Goal: Task Accomplishment & Management: Use online tool/utility

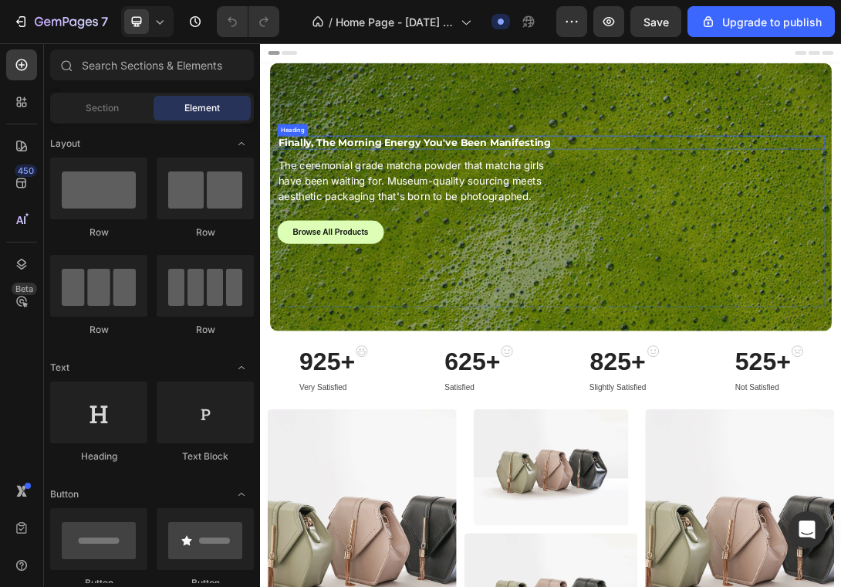
click at [876, 193] on h2 "Finally, The Morning Energy You've Been Manifesting" at bounding box center [688, 202] width 803 height 22
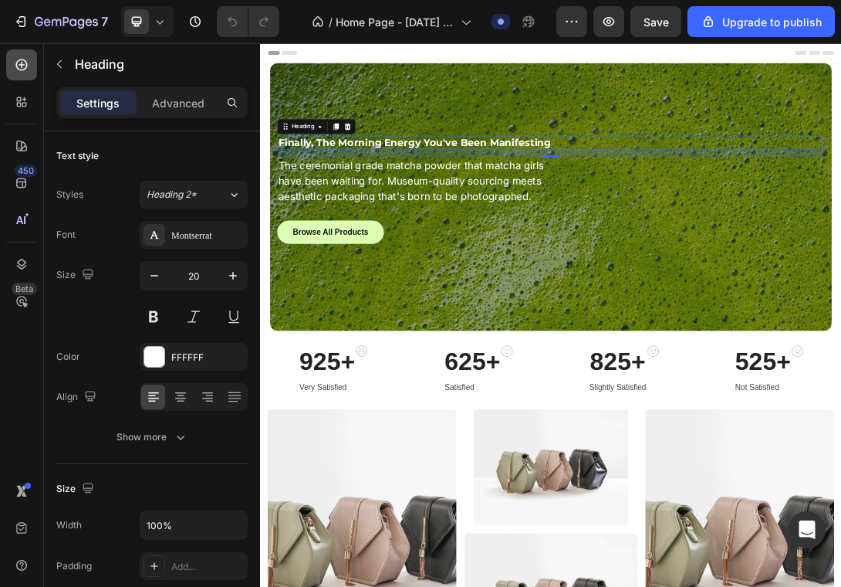
click at [15, 67] on icon at bounding box center [21, 64] width 15 height 15
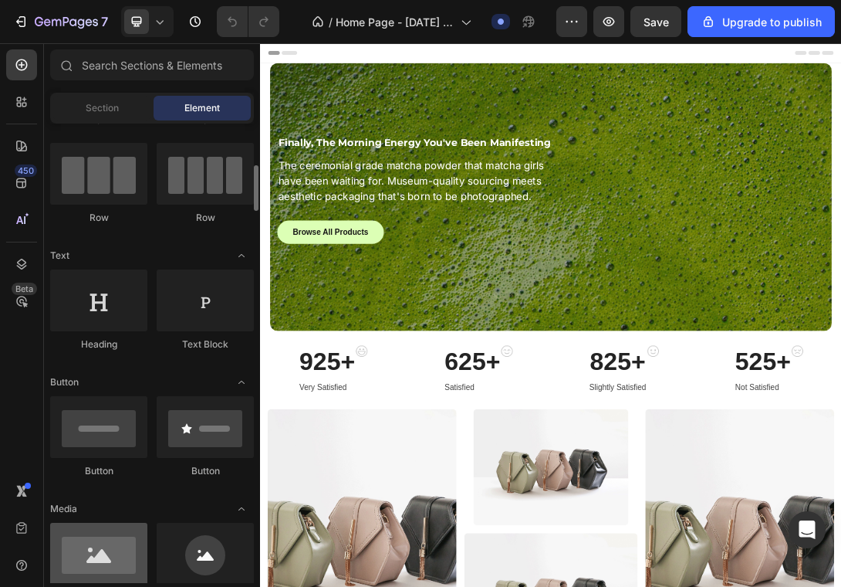
scroll to position [177, 0]
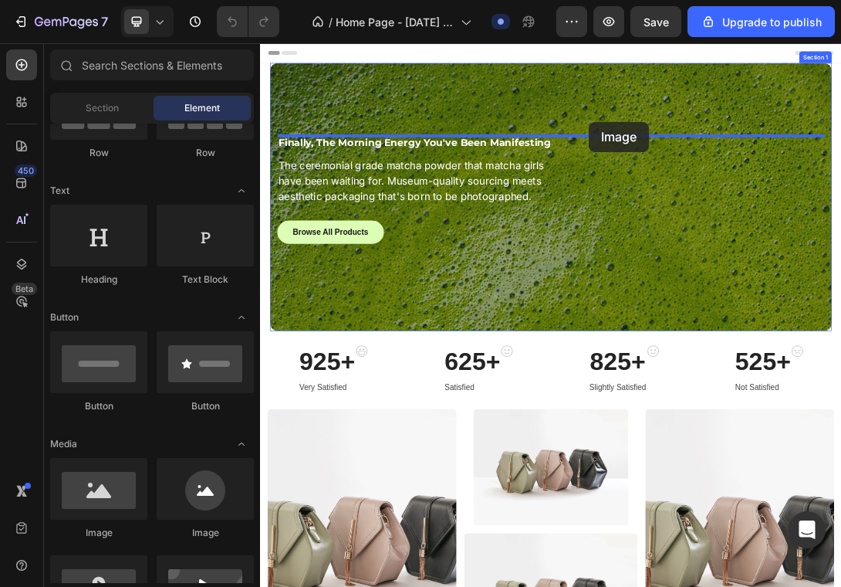
drag, startPoint x: 349, startPoint y: 546, endPoint x: 784, endPoint y: 168, distance: 576.2
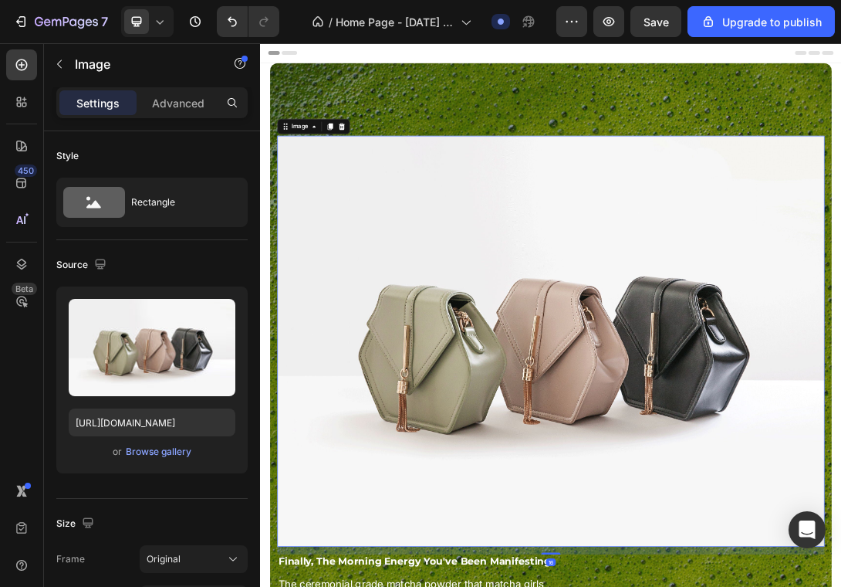
click at [631, 347] on img at bounding box center [723, 518] width 872 height 655
click at [146, 455] on div "Browse gallery" at bounding box center [159, 452] width 66 height 14
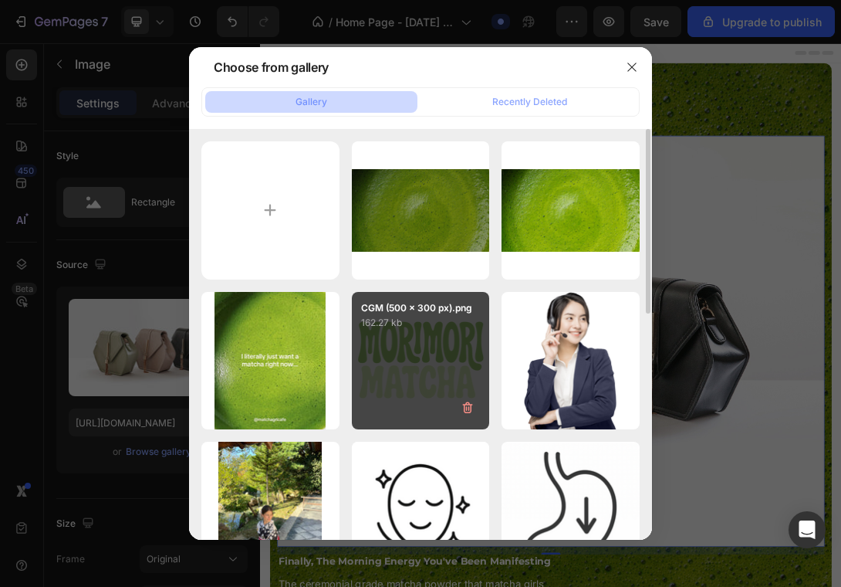
click at [452, 360] on div "CGM (500 x 300 px).png 162.27 kb" at bounding box center [421, 361] width 138 height 138
type input "https://cdn.shopify.com/s/files/1/0969/5202/5419/files/gempages_584515755731583…"
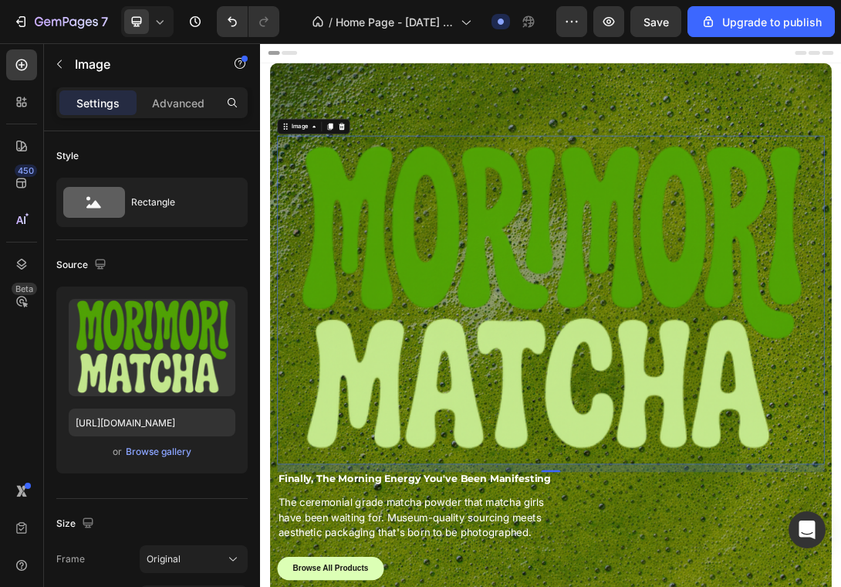
click at [557, 438] on img at bounding box center [723, 452] width 872 height 523
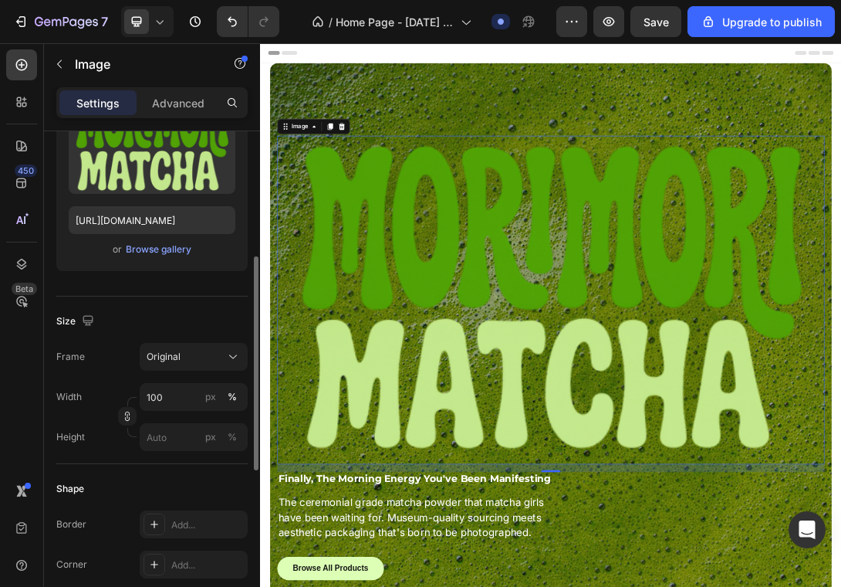
scroll to position [262, 0]
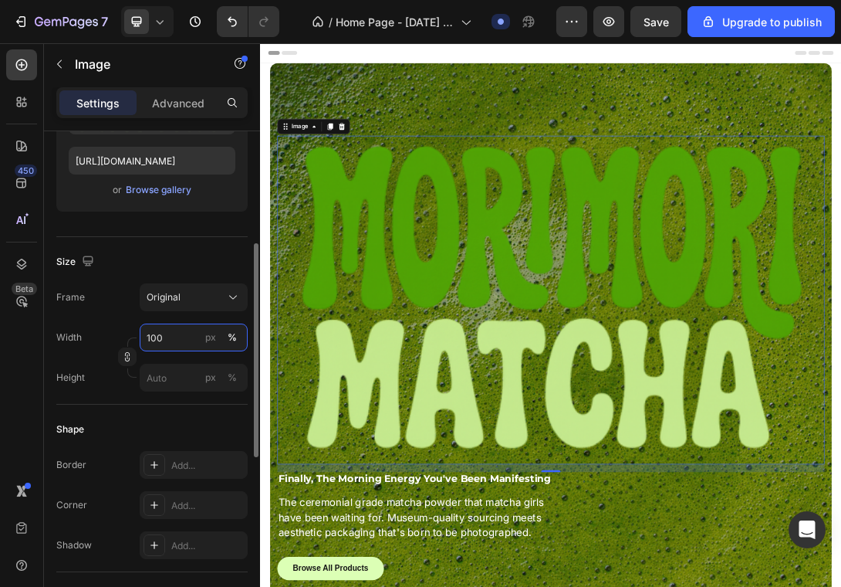
click at [181, 330] on input "100" at bounding box center [194, 337] width 108 height 28
type input "30"
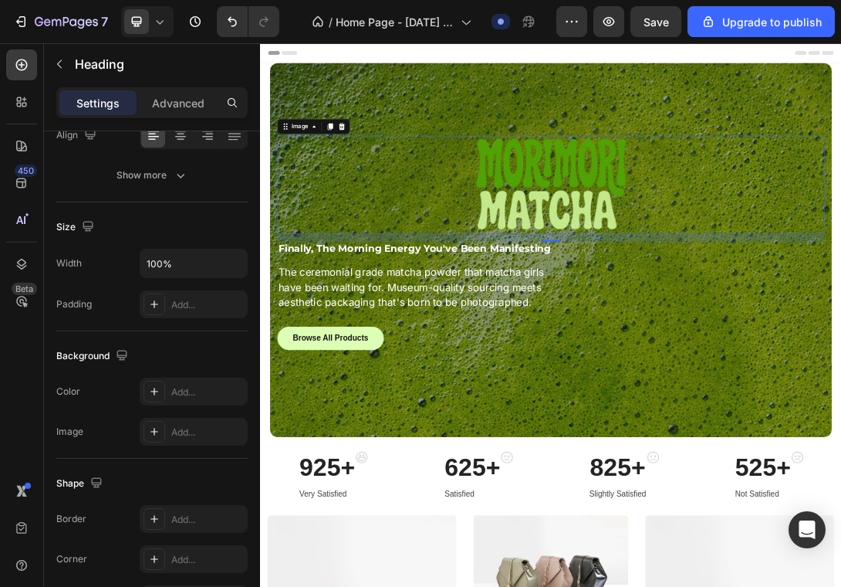
click at [625, 377] on strong "Finally, The Morning Energy You've Been Manifesting" at bounding box center [506, 370] width 435 height 19
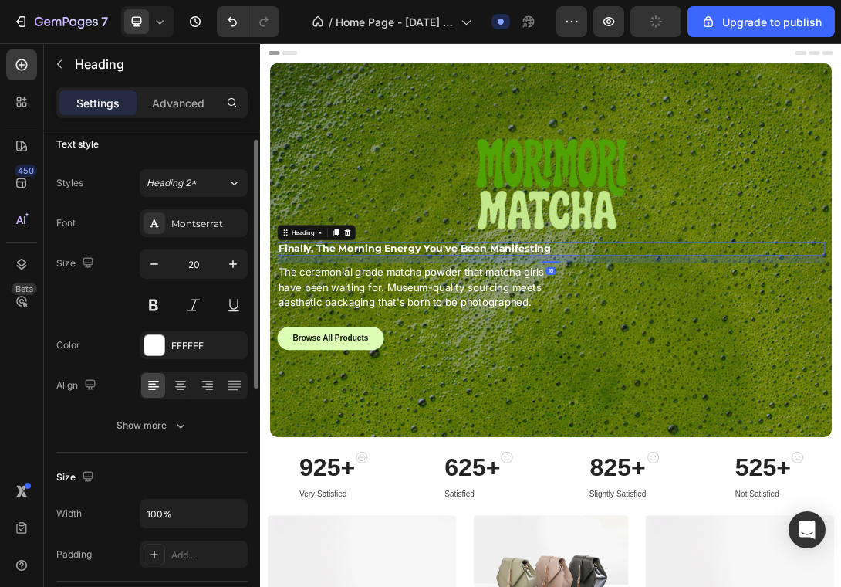
scroll to position [19, 0]
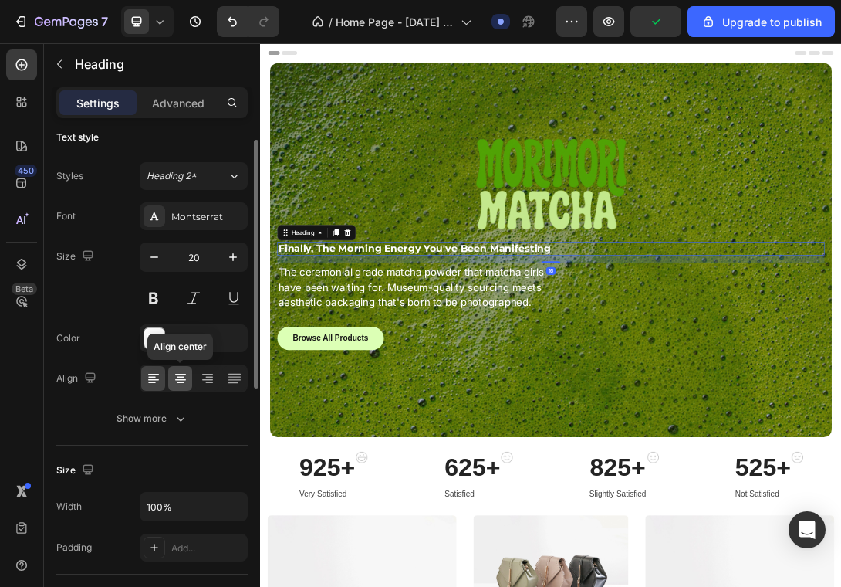
click at [180, 367] on div at bounding box center [180, 378] width 24 height 25
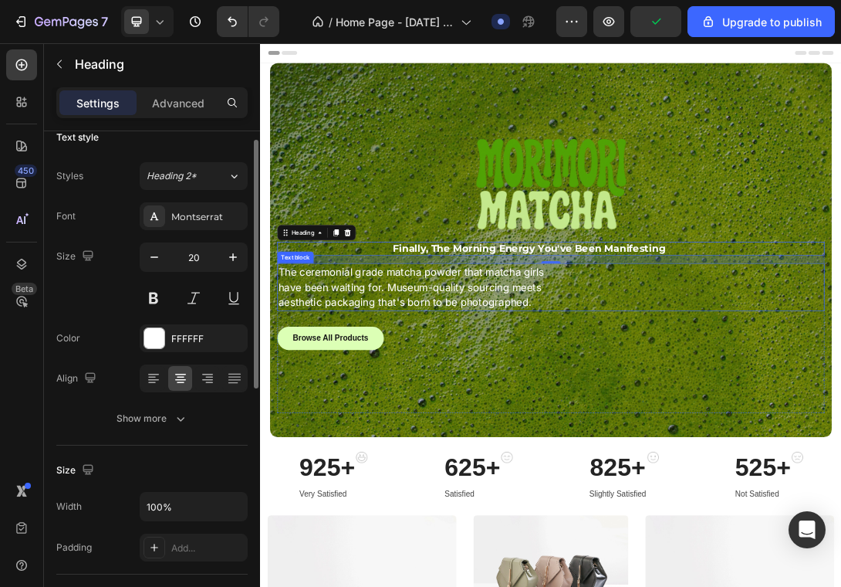
click at [508, 442] on p "The ceremonial grade matcha powder that matcha girls have been waiting for. Mus…" at bounding box center [501, 431] width 425 height 73
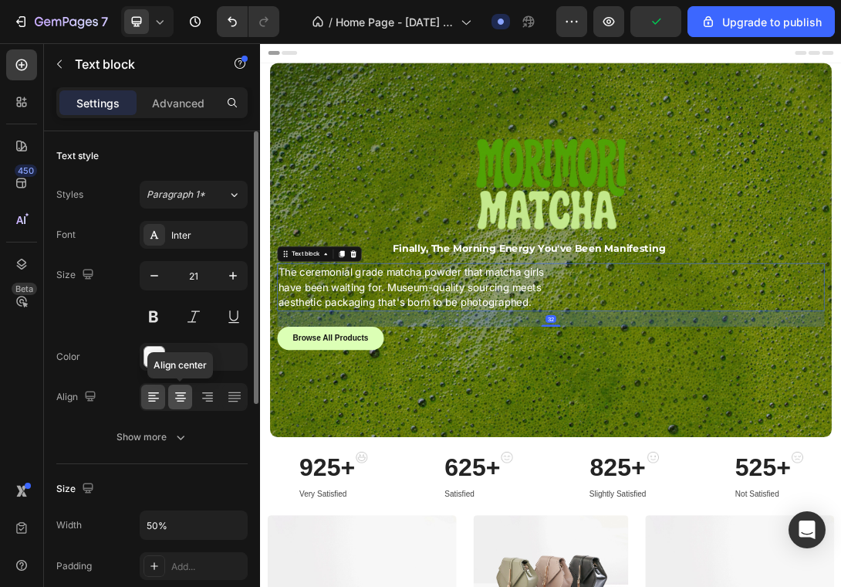
click at [178, 402] on icon at bounding box center [180, 396] width 15 height 15
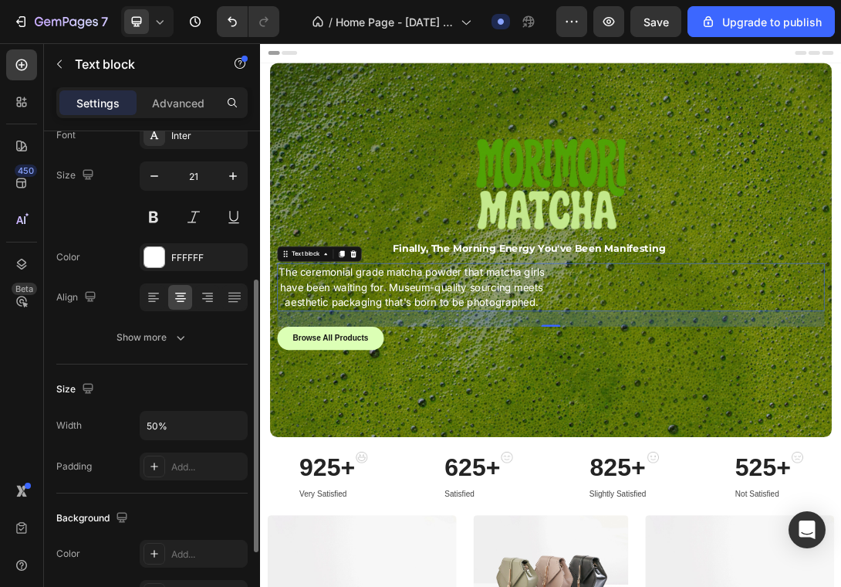
scroll to position [415, 0]
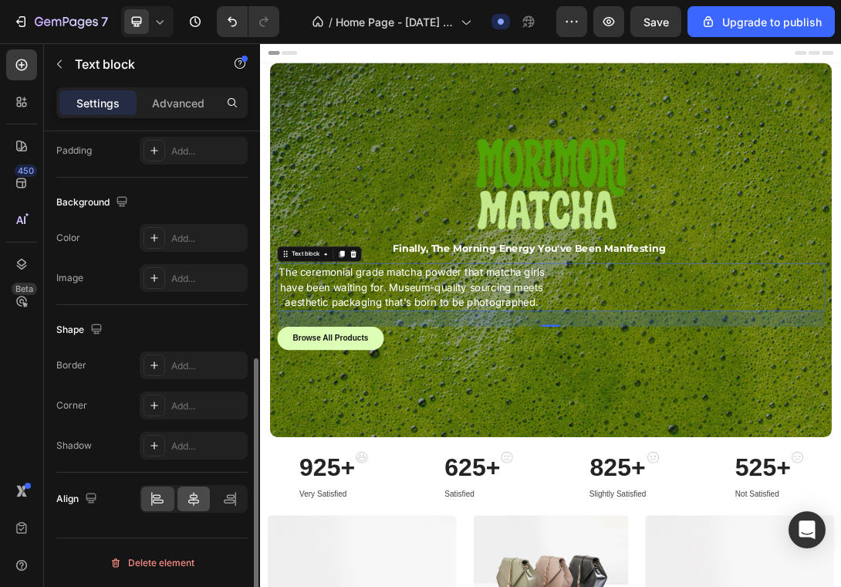
click at [188, 496] on icon at bounding box center [193, 498] width 15 height 15
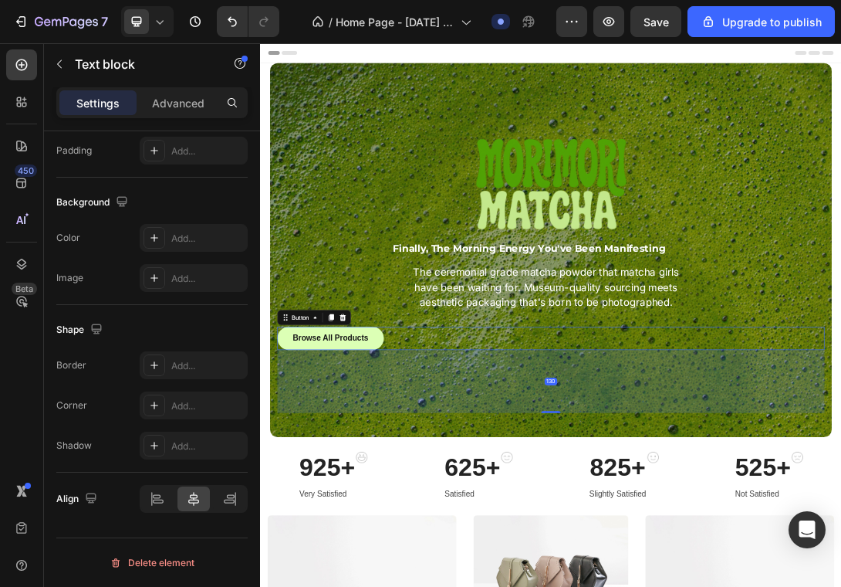
click at [482, 521] on div "Browse All Products Button 130" at bounding box center [723, 513] width 872 height 37
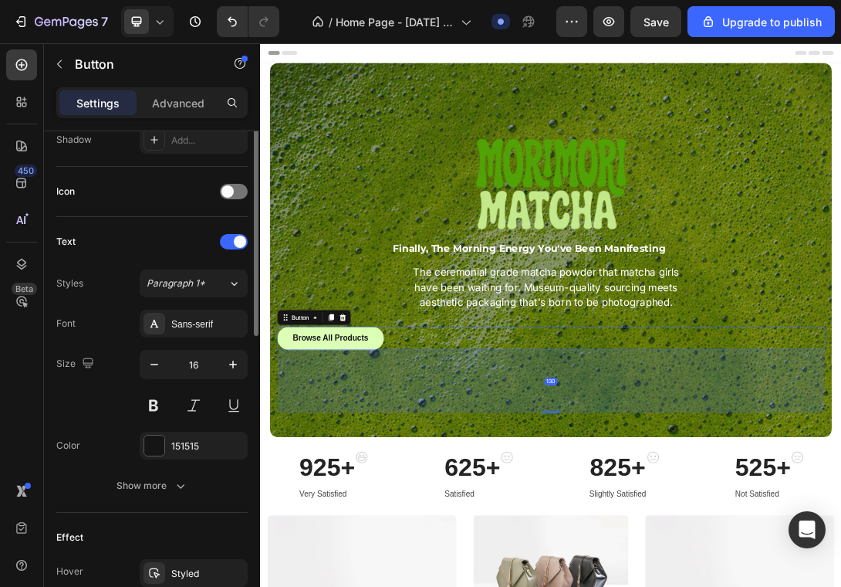
scroll to position [607, 0]
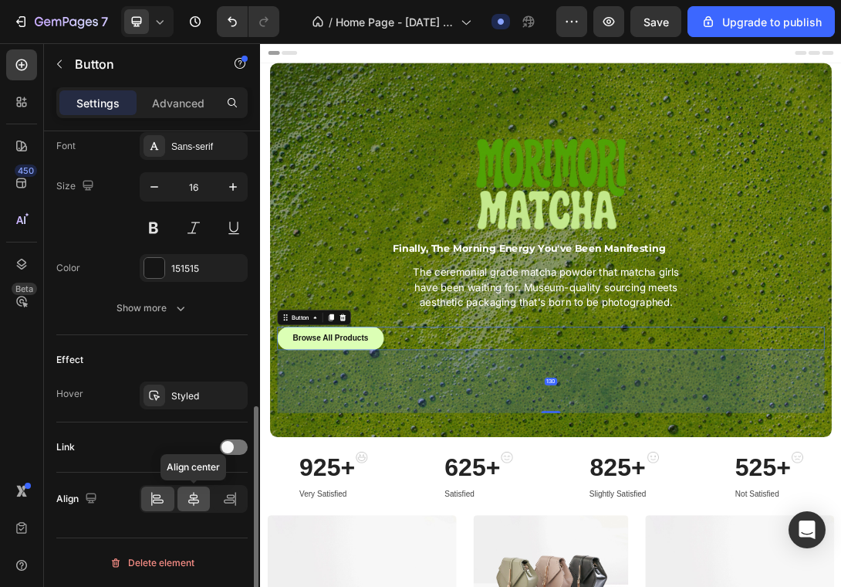
click at [187, 510] on div at bounding box center [194, 498] width 33 height 25
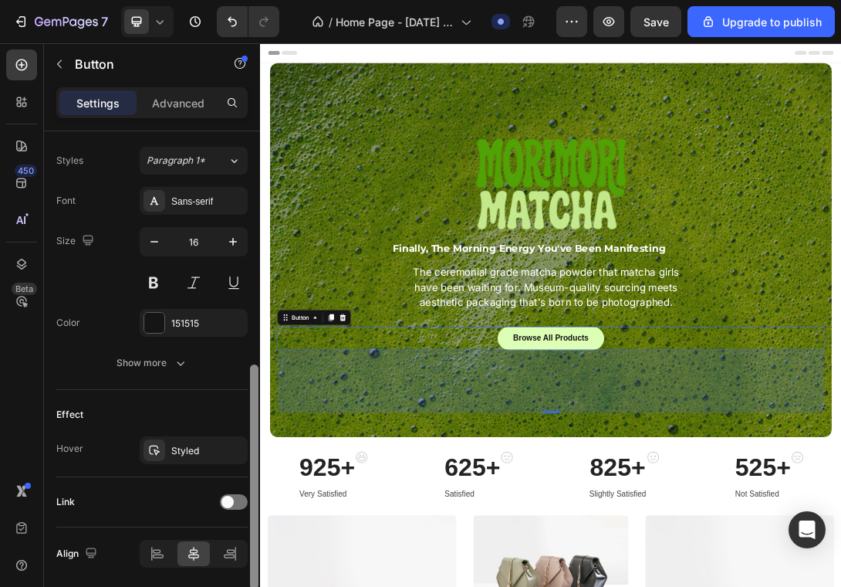
scroll to position [541, 0]
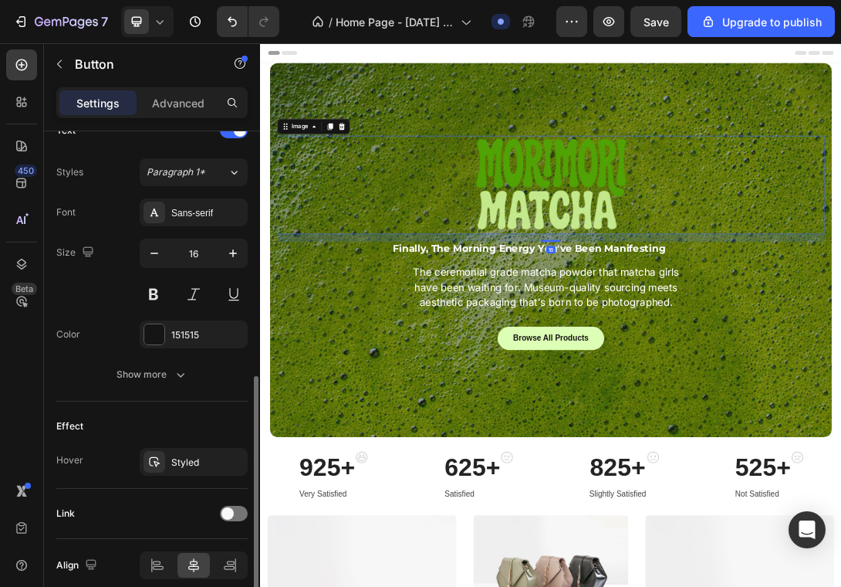
click at [530, 313] on div at bounding box center [723, 269] width 872 height 157
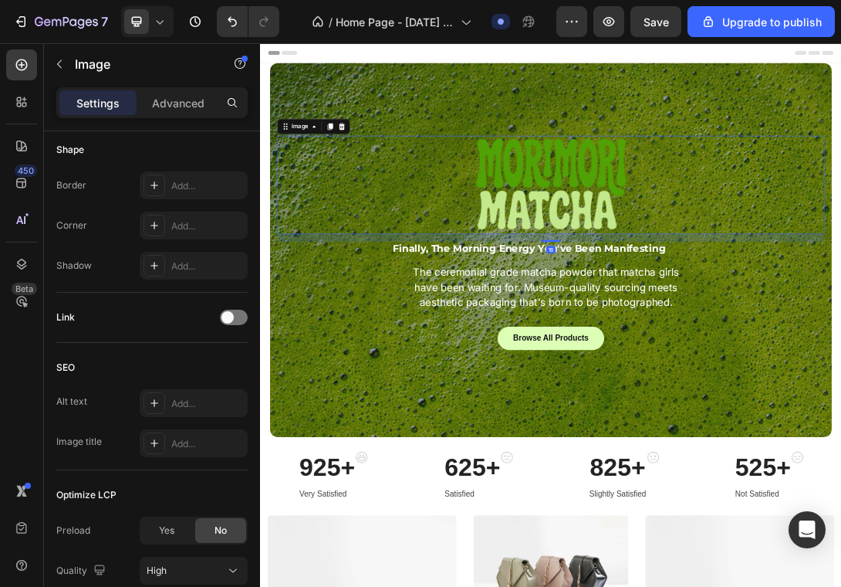
scroll to position [0, 0]
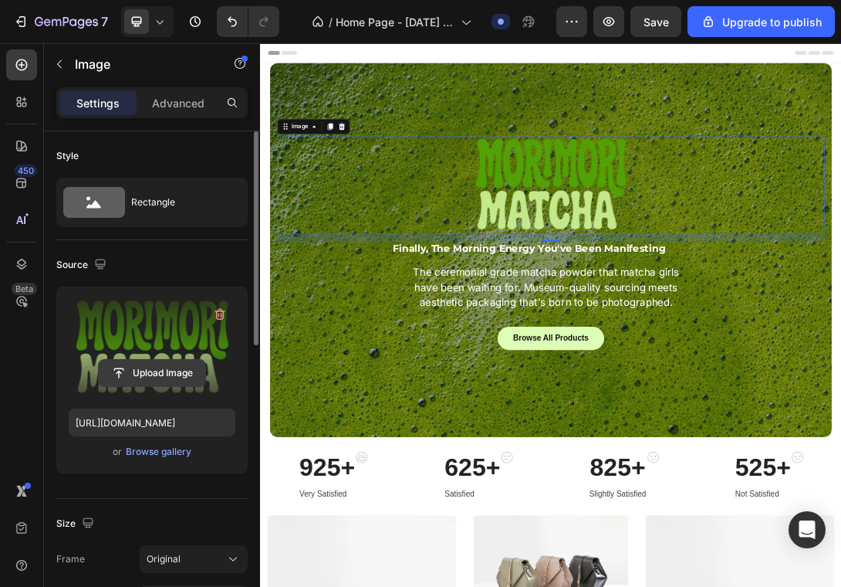
click at [177, 371] on input "file" at bounding box center [152, 373] width 107 height 26
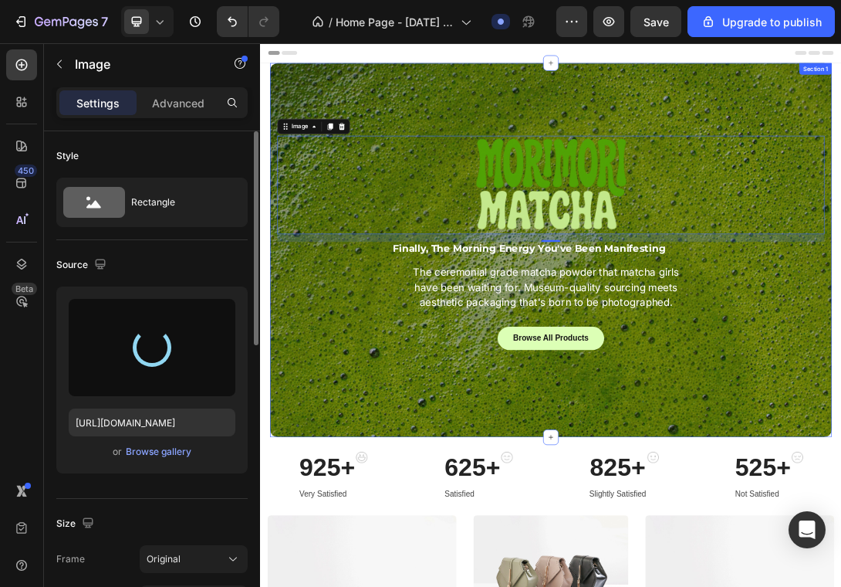
type input "https://cdn.shopify.com/s/files/1/0969/5202/5419/files/gempages_584515755731583…"
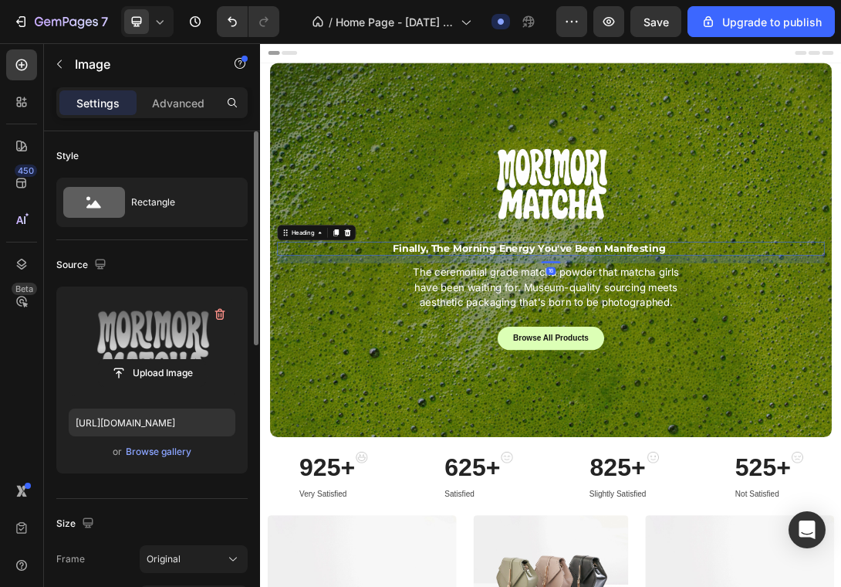
click at [688, 380] on strong "Finally, The Morning Energy You've Been Manifesting" at bounding box center [688, 370] width 435 height 19
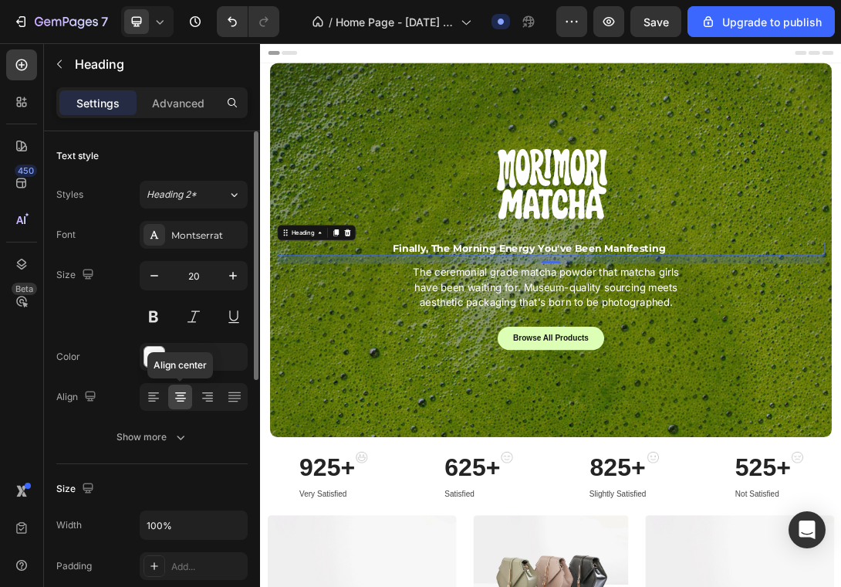
click at [186, 403] on icon at bounding box center [180, 396] width 15 height 15
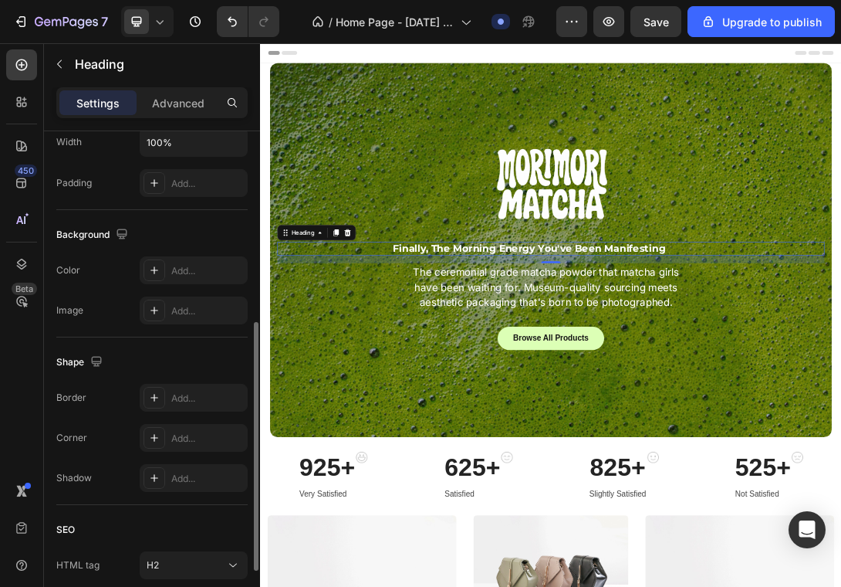
scroll to position [502, 0]
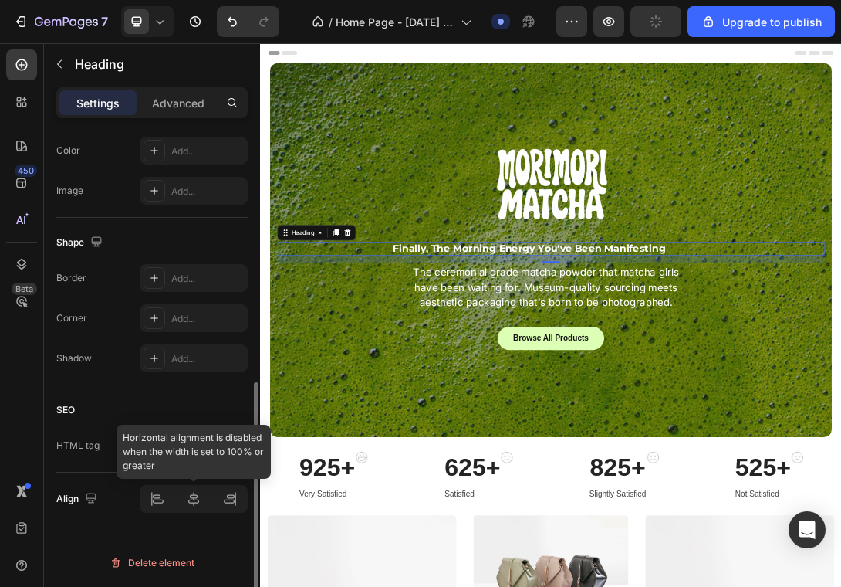
click at [191, 493] on div at bounding box center [194, 499] width 108 height 28
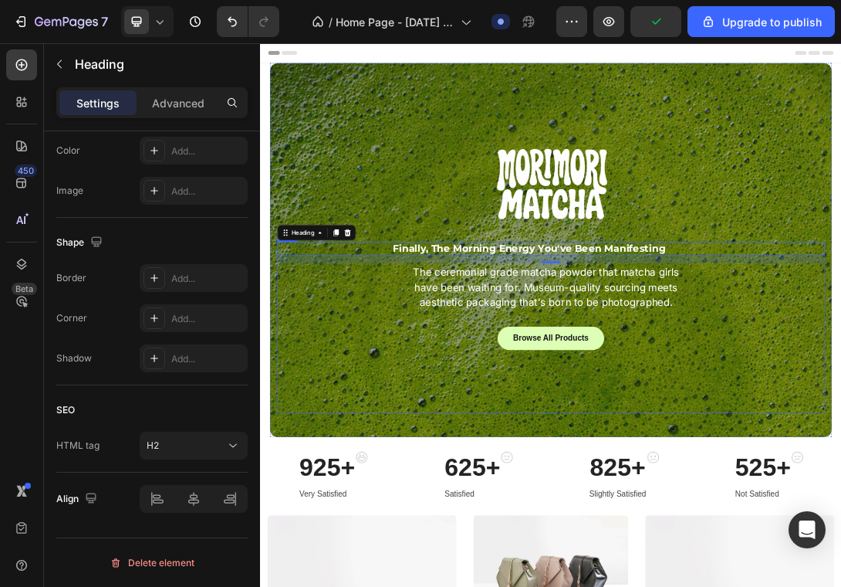
click at [354, 586] on div "Browse All Products Button" at bounding box center [723, 563] width 872 height 137
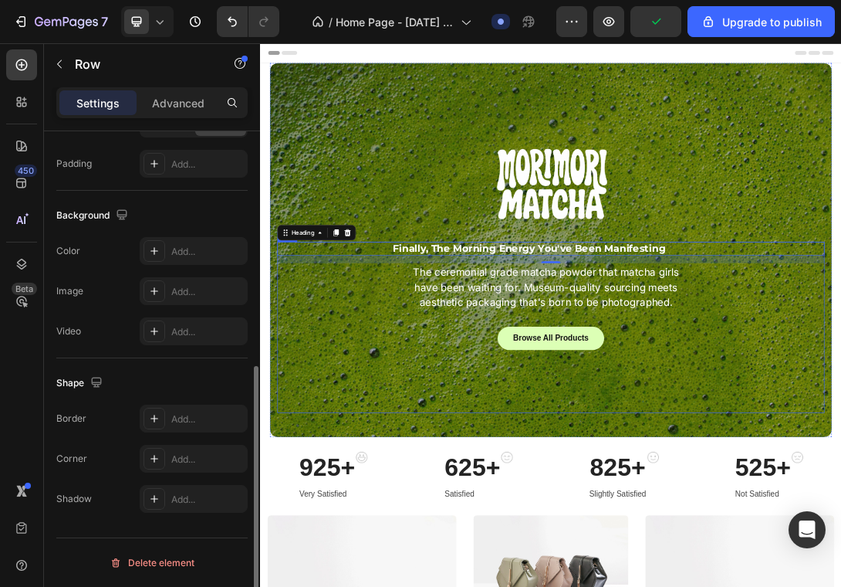
scroll to position [0, 0]
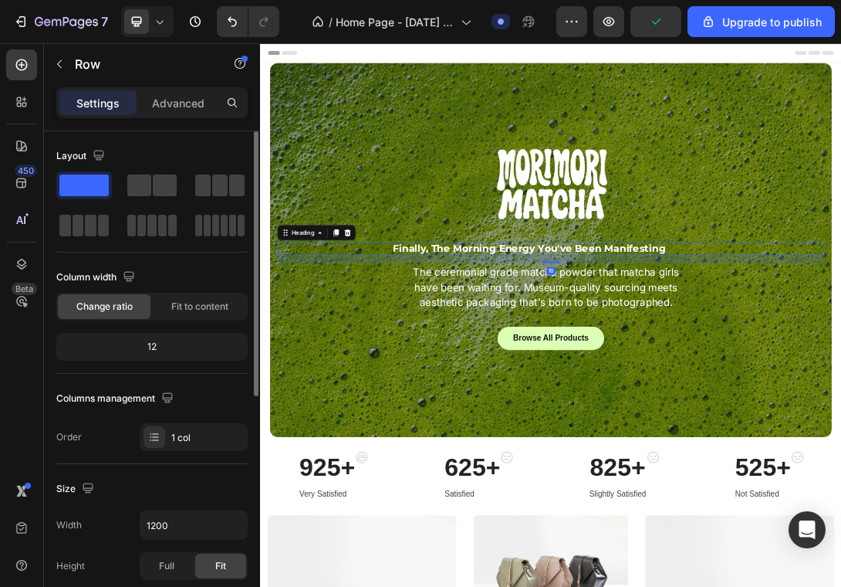
click at [563, 367] on strong "Finally, The Morning Energy You've Been Manifesting" at bounding box center [688, 370] width 435 height 19
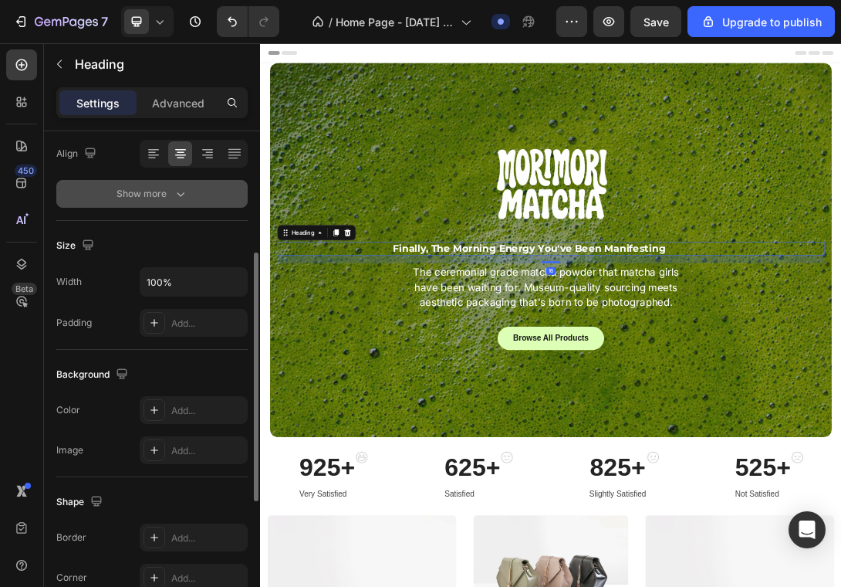
scroll to position [283, 0]
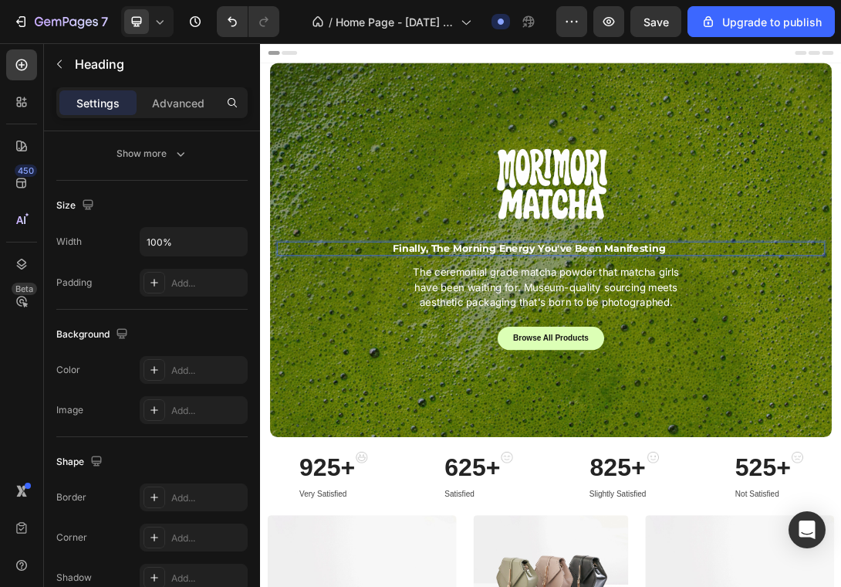
click at [932, 363] on p "Finally, The Morning Energy You've Been Manifesting" at bounding box center [689, 370] width 800 height 19
click at [469, 387] on div "Finally, The Morning Energy You've Been Manifesting Heading 16 The ceremonial g…" at bounding box center [723, 496] width 872 height 272
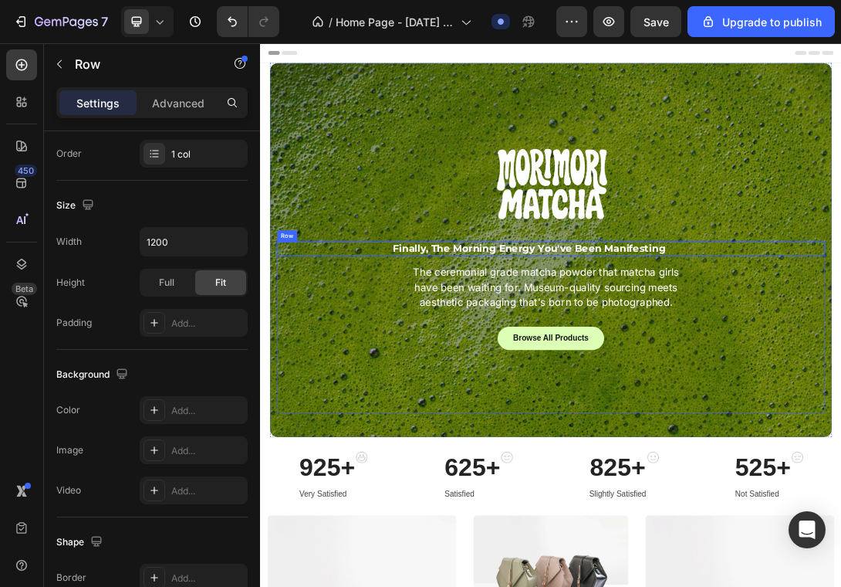
scroll to position [0, 0]
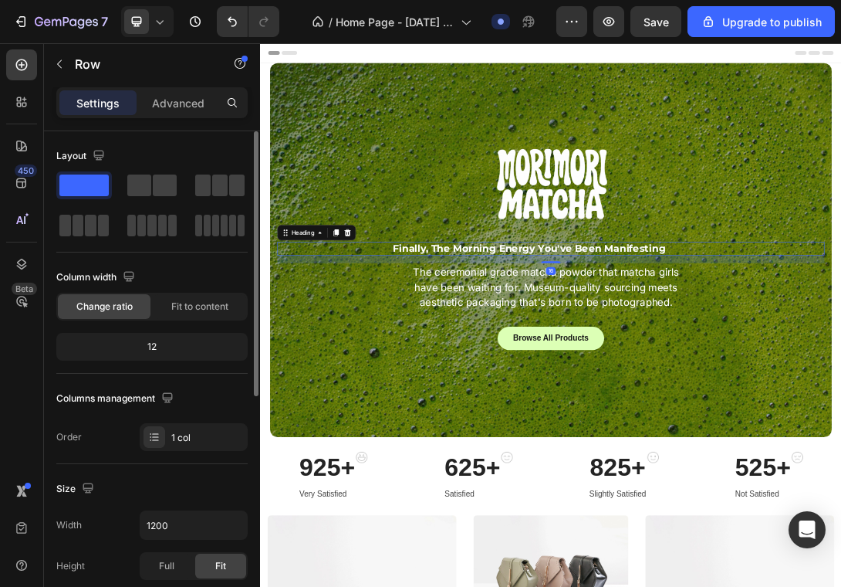
click at [475, 376] on strong "Finally, The Morning Energy You've Been Manifesting" at bounding box center [688, 370] width 435 height 19
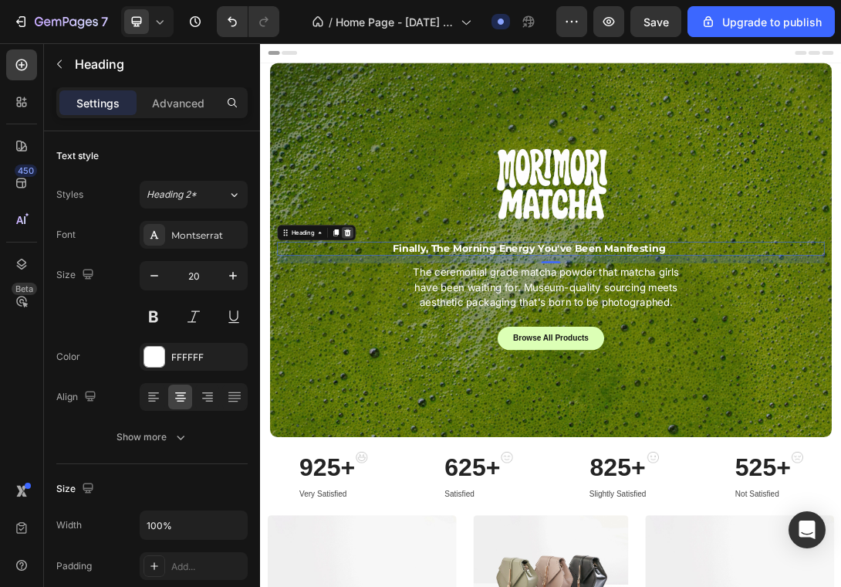
click at [398, 344] on icon at bounding box center [399, 345] width 12 height 12
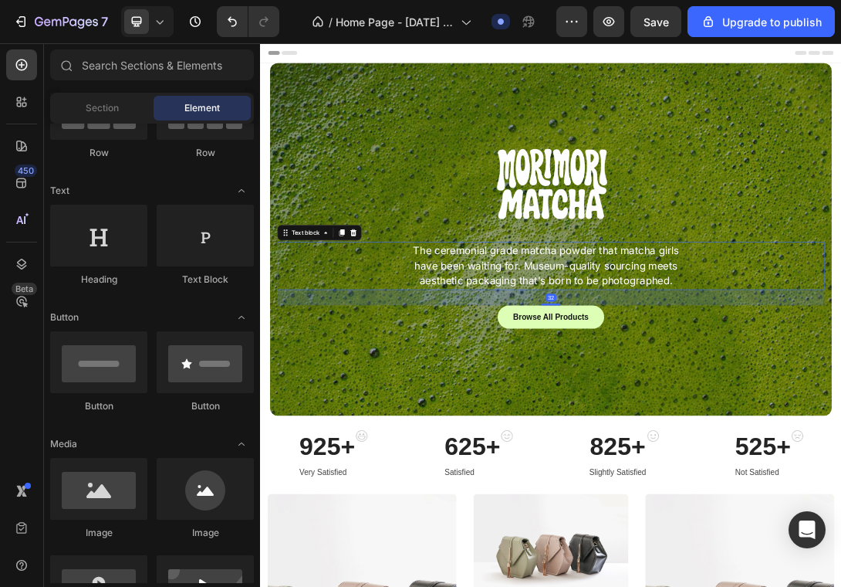
click at [616, 394] on p "The ceremonial grade matcha powder that matcha girls have been waiting for. Mus…" at bounding box center [714, 397] width 425 height 73
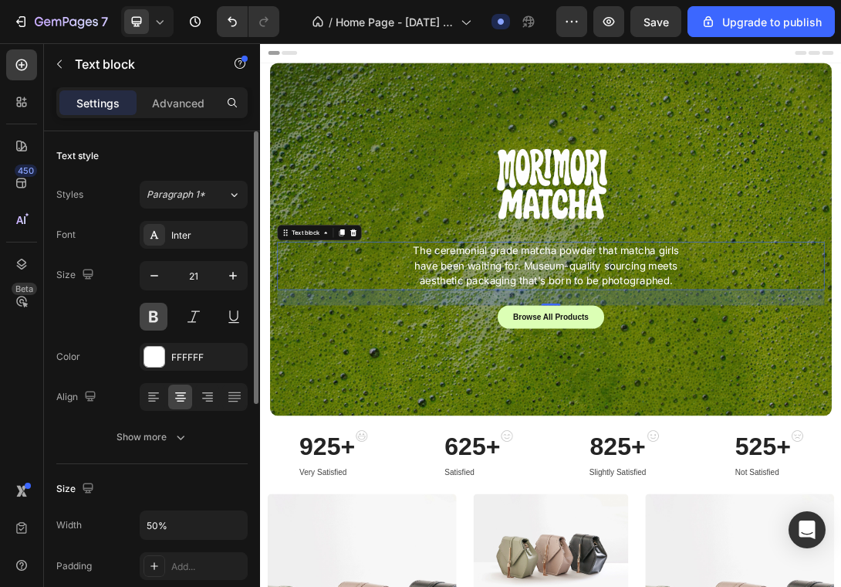
click at [156, 313] on button at bounding box center [154, 317] width 28 height 28
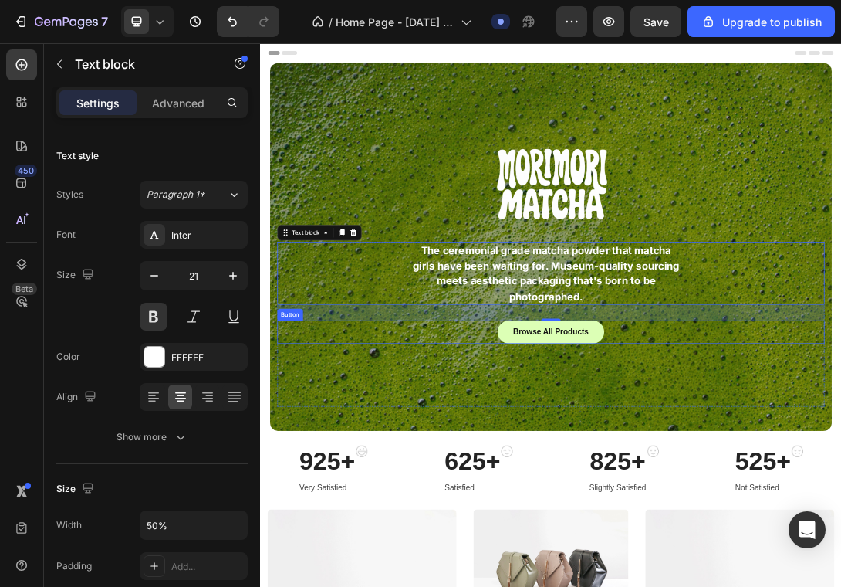
click at [525, 545] on div "Browse All Products Button" at bounding box center [723, 553] width 872 height 137
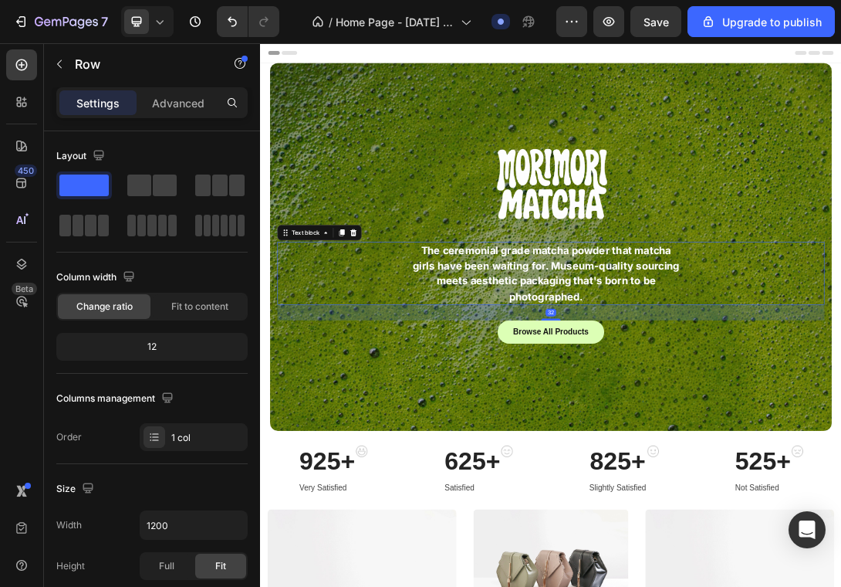
click at [584, 370] on p "The ceremonial grade matcha powder that matcha girls have been waiting for. Mus…" at bounding box center [714, 409] width 425 height 97
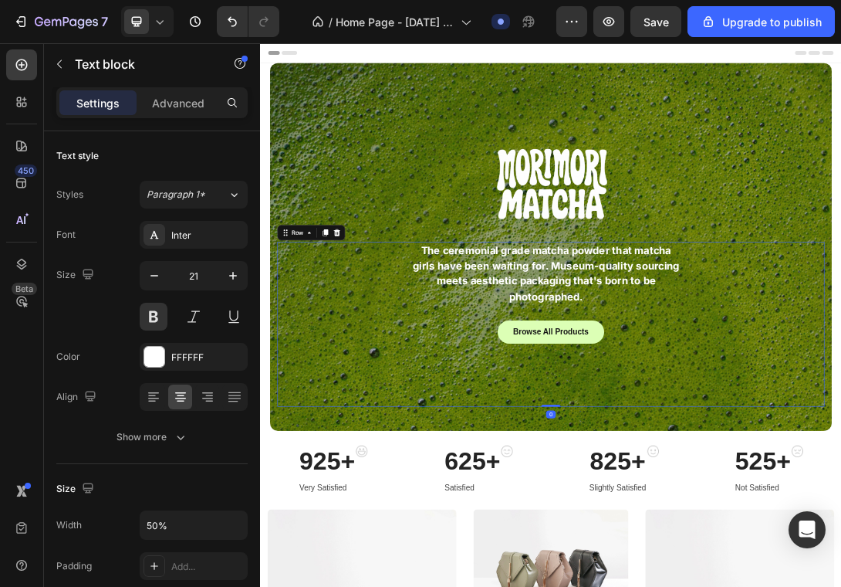
click at [645, 523] on div "Browse All Products Button" at bounding box center [723, 553] width 872 height 137
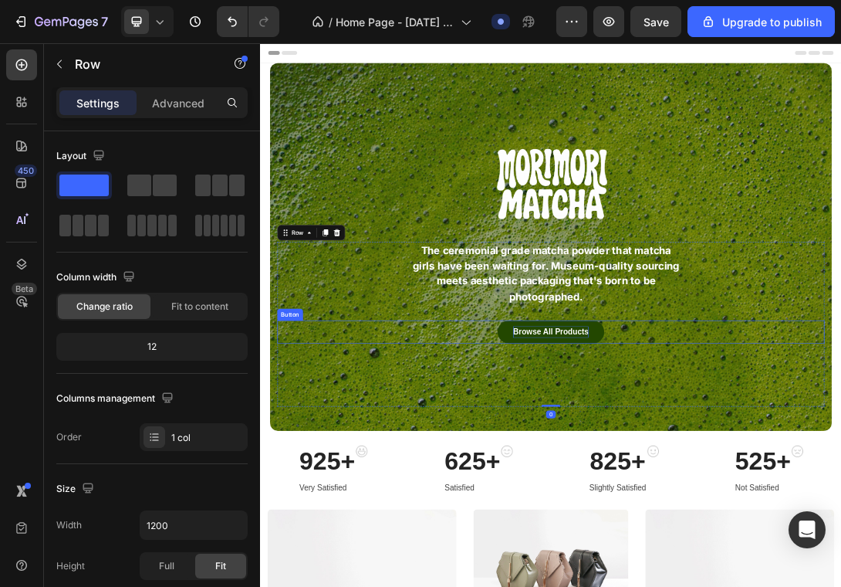
click at [733, 505] on div "Browse All Products" at bounding box center [723, 503] width 120 height 19
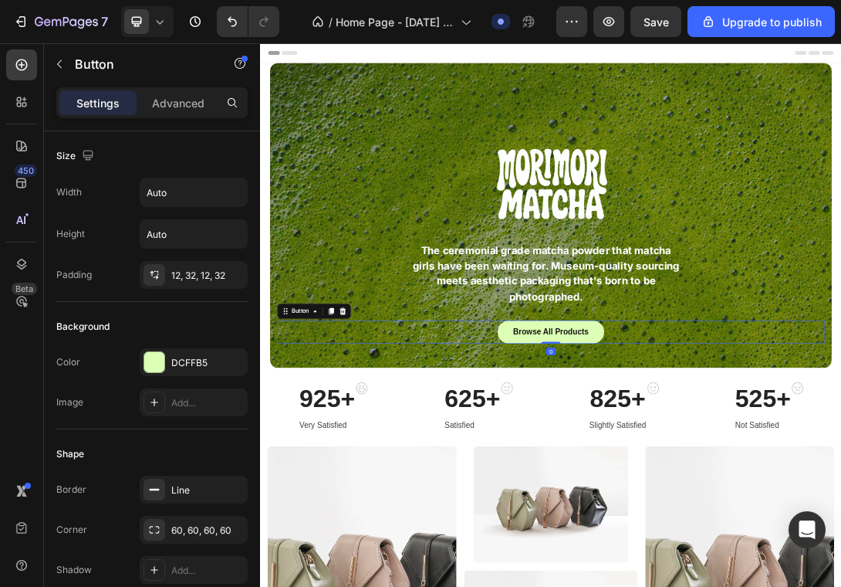
drag, startPoint x: 728, startPoint y: 618, endPoint x: 728, endPoint y: 425, distance: 192.2
click at [728, 425] on div "The ceremonial grade matcha powder that matcha girls have been waiting for. Mus…" at bounding box center [723, 441] width 872 height 162
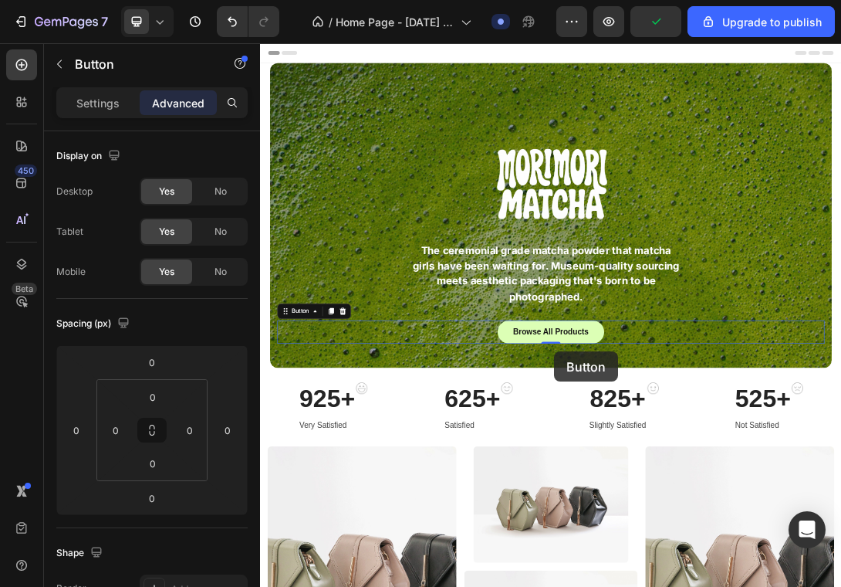
drag, startPoint x: 729, startPoint y: 516, endPoint x: 728, endPoint y: 533, distance: 17.0
click at [858, 496] on div "Browse All Products Button 0" at bounding box center [723, 503] width 872 height 37
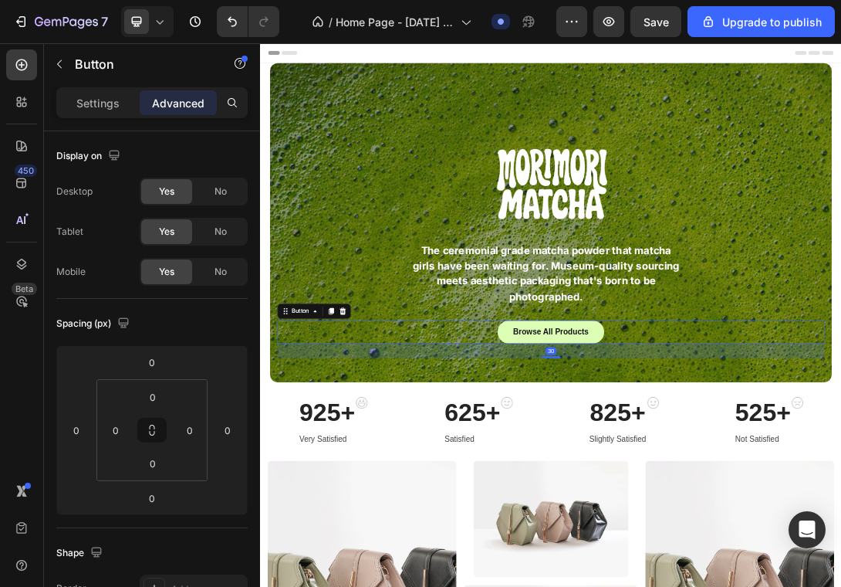
drag, startPoint x: 725, startPoint y: 520, endPoint x: 725, endPoint y: 548, distance: 27.8
click at [725, 545] on div at bounding box center [723, 543] width 31 height 3
type input "32"
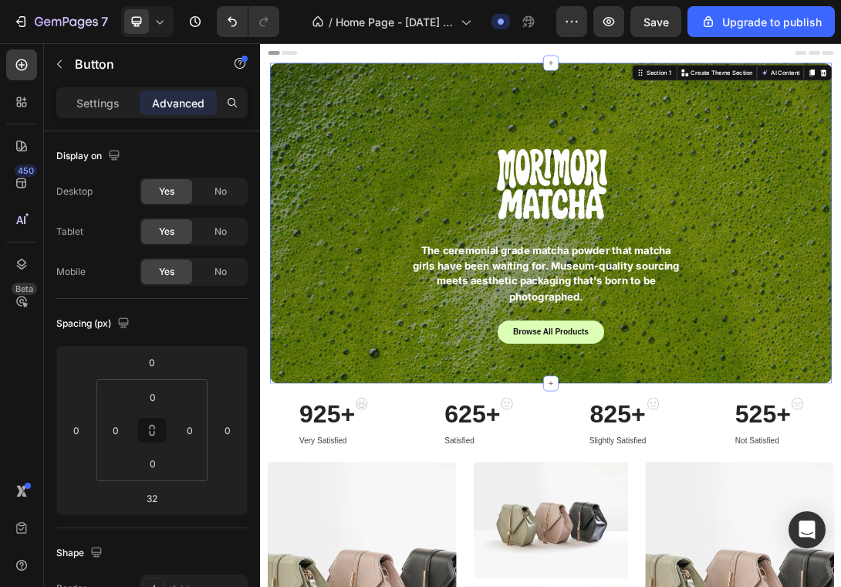
click at [733, 168] on div "Image The ceremonial grade matcha powder that matcha girls have been waiting fo…" at bounding box center [723, 330] width 895 height 510
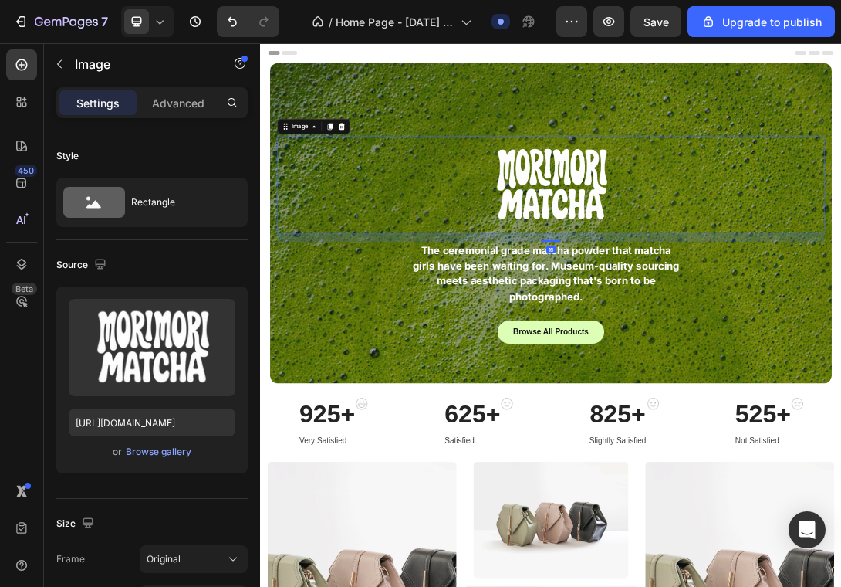
click at [696, 224] on img at bounding box center [723, 269] width 262 height 157
click at [152, 98] on p "Advanced" at bounding box center [178, 103] width 52 height 16
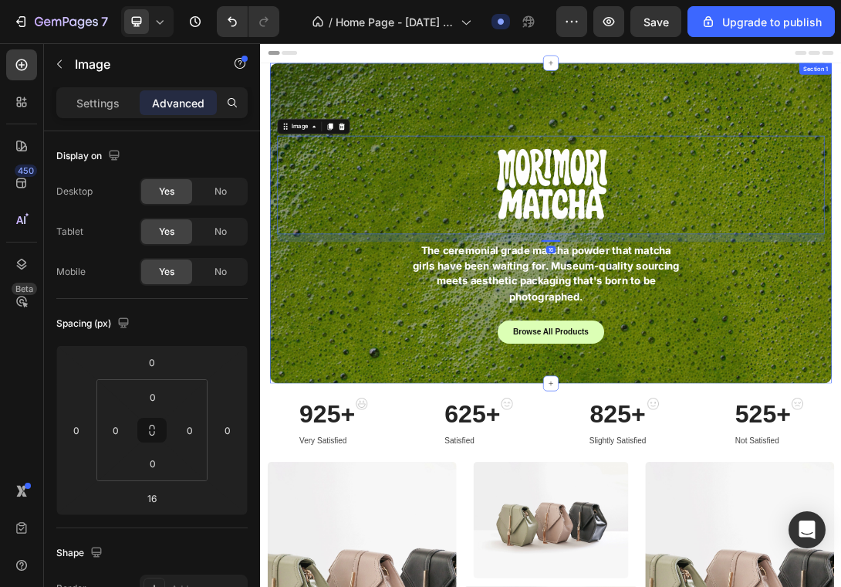
click at [470, 156] on div "Image 16 The ceremonial grade matcha powder that matcha girls have been waiting…" at bounding box center [723, 330] width 895 height 510
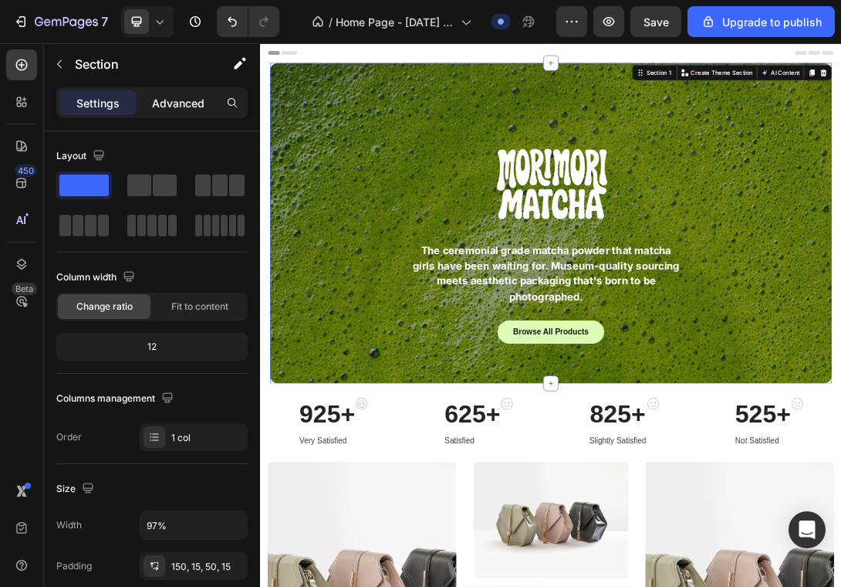
click at [190, 101] on p "Advanced" at bounding box center [178, 103] width 52 height 16
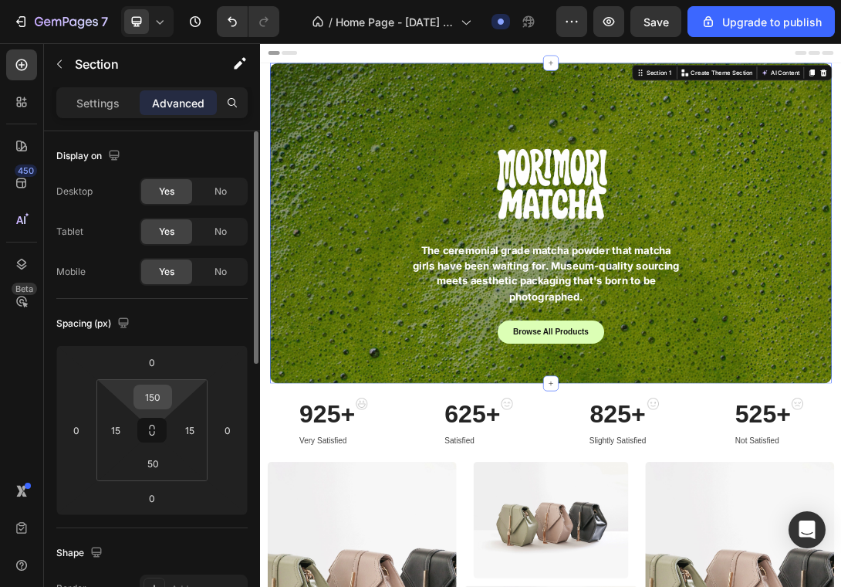
click at [158, 407] on input "150" at bounding box center [152, 396] width 31 height 23
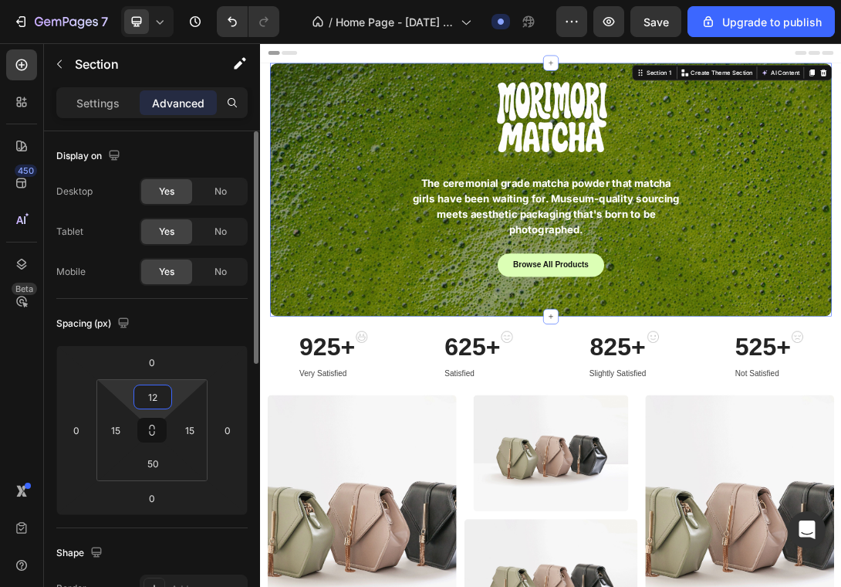
type input "120"
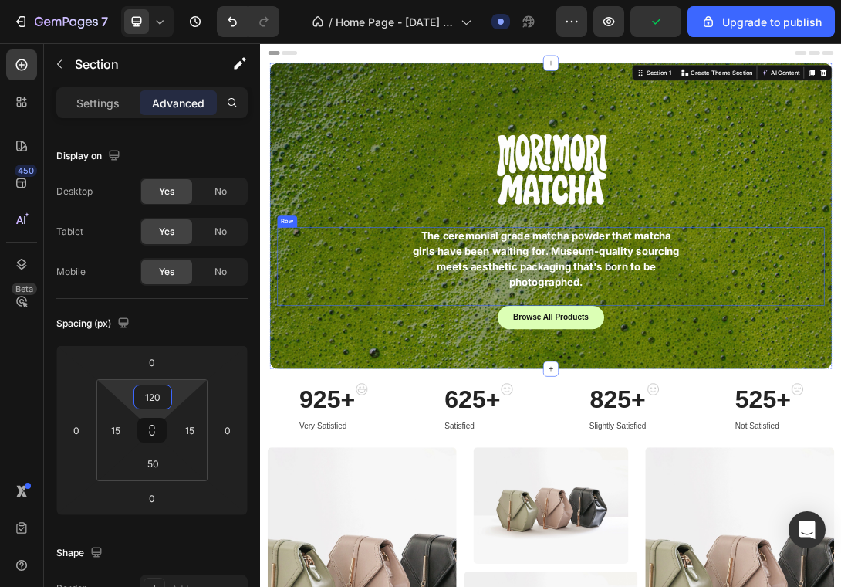
click at [880, 475] on div "Browse All Products Button" at bounding box center [723, 480] width 872 height 37
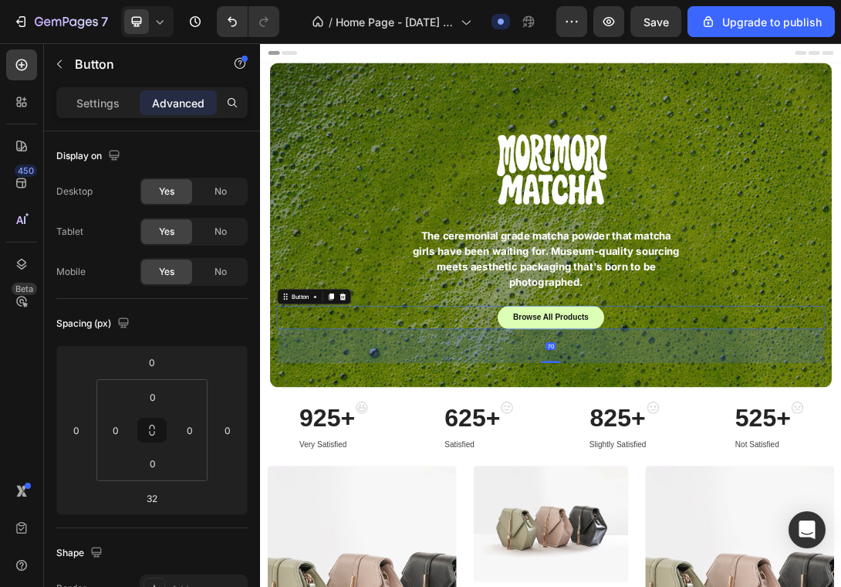
drag, startPoint x: 733, startPoint y: 523, endPoint x: 734, endPoint y: 553, distance: 29.3
click at [734, 553] on div "Image The ceremonial grade matcha powder that matcha girls have been waiting fo…" at bounding box center [723, 333] width 895 height 516
type input "70"
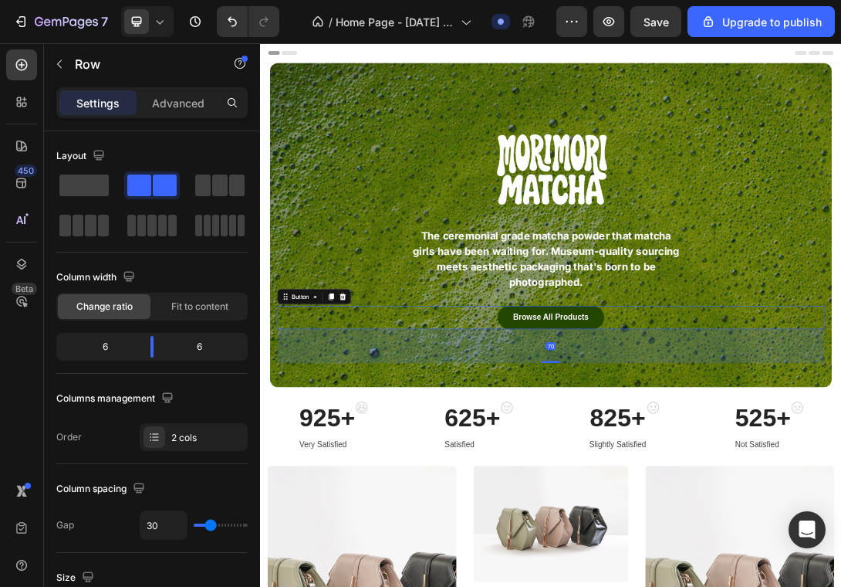
click at [722, 469] on button "Browse All Products" at bounding box center [723, 480] width 170 height 37
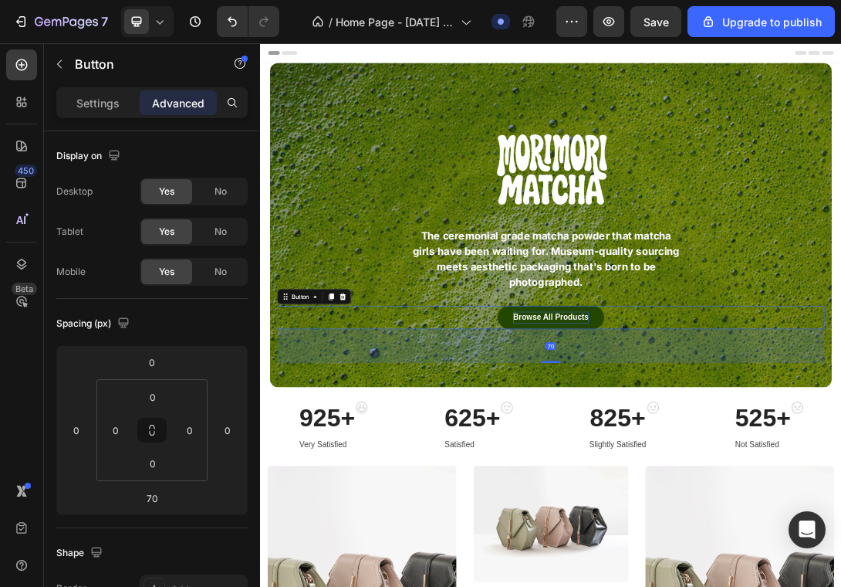
click at [740, 484] on div "Browse All Products" at bounding box center [723, 480] width 120 height 19
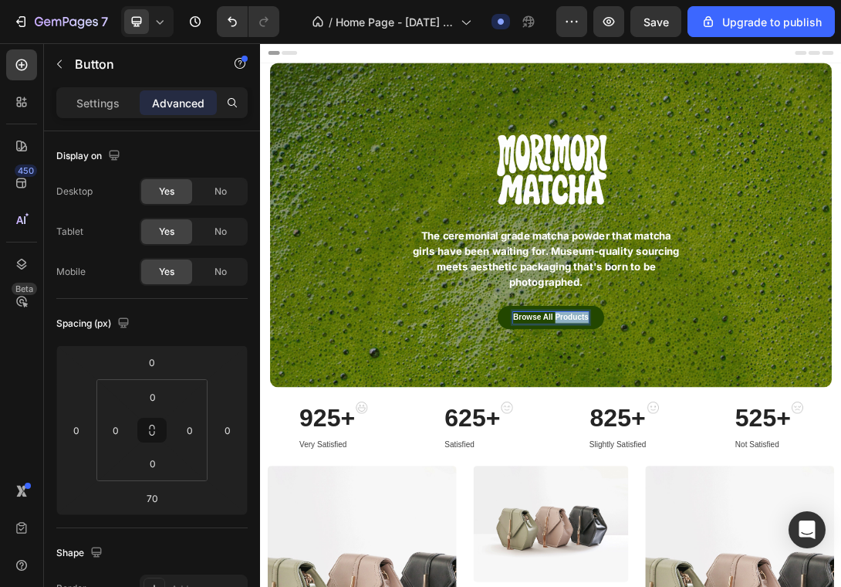
click at [740, 484] on p "Browse All Products" at bounding box center [723, 480] width 120 height 19
click at [683, 462] on button "Shop" at bounding box center [723, 480] width 80 height 37
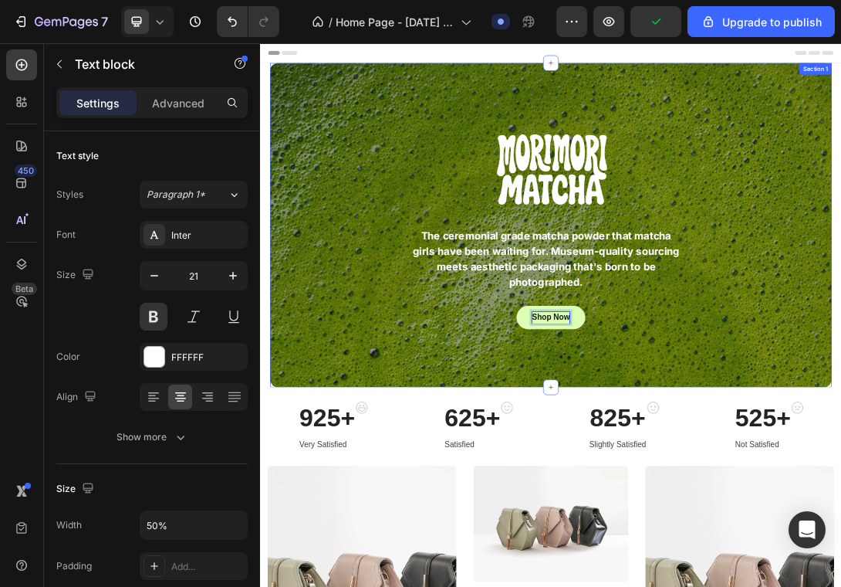
click at [1040, 414] on div "The ceremonial grade matcha powder that matcha girls have been waiting for. Mus…" at bounding box center [715, 387] width 857 height 100
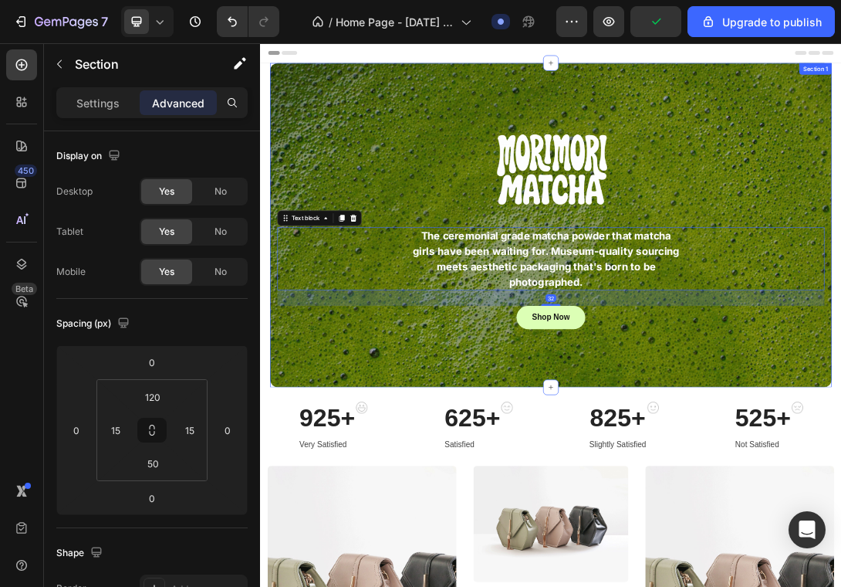
click at [849, 530] on div "Shop Now Button" at bounding box center [723, 507] width 872 height 91
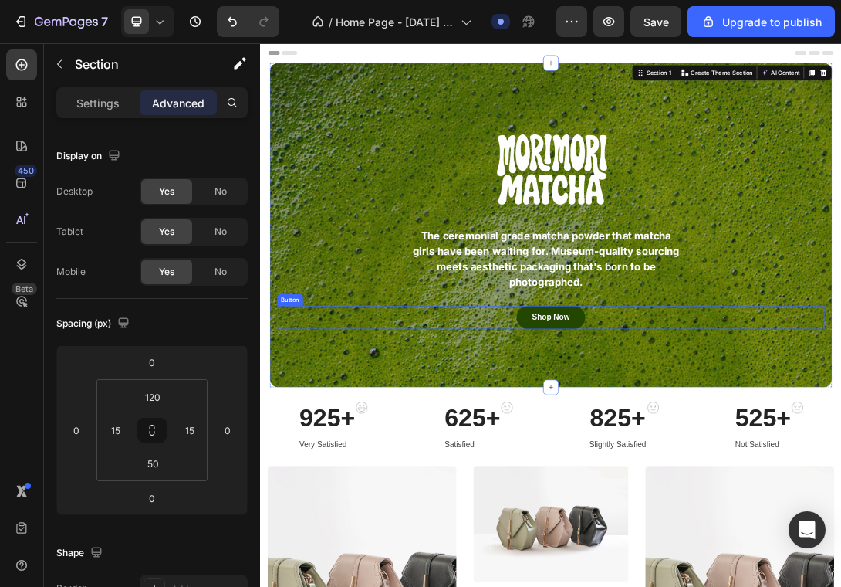
click at [763, 484] on button "Shop Now" at bounding box center [723, 480] width 110 height 37
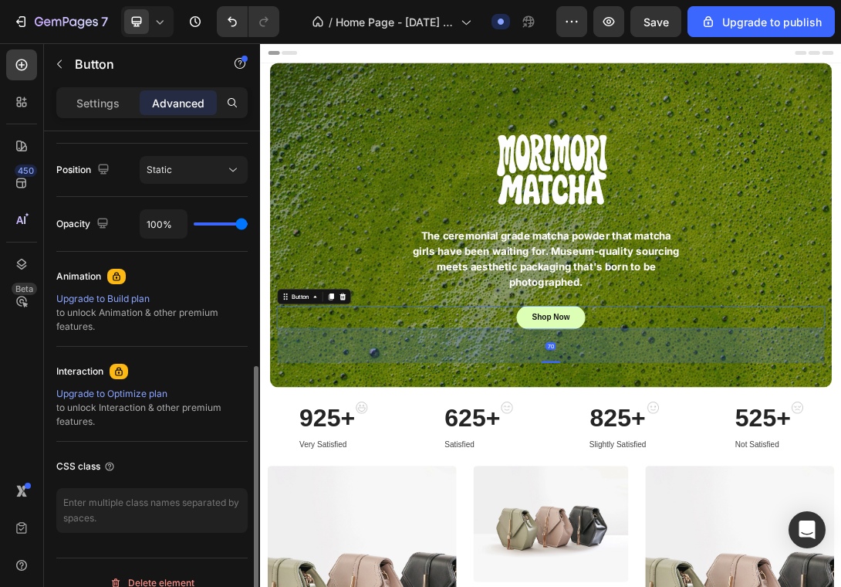
scroll to position [572, 0]
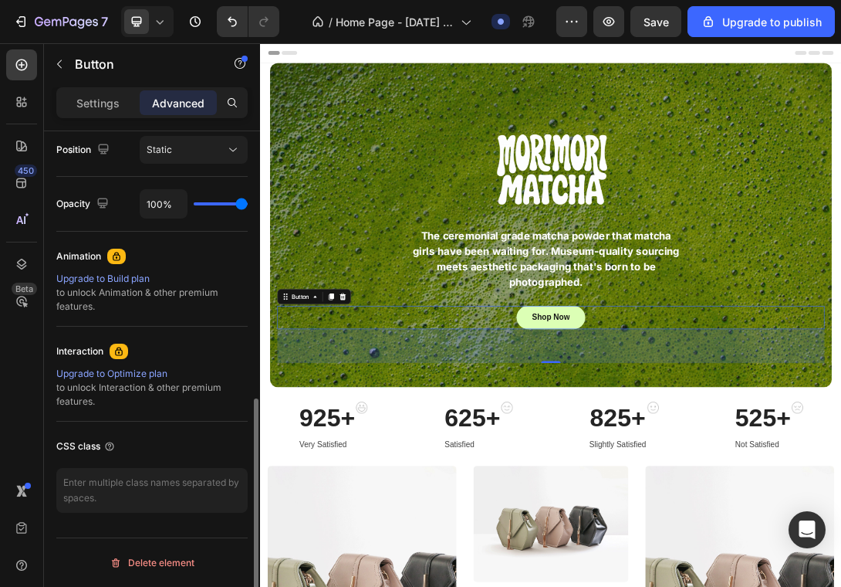
click at [106, 87] on div "Settings Advanced" at bounding box center [151, 102] width 191 height 31
click at [106, 97] on p "Settings" at bounding box center [97, 103] width 43 height 16
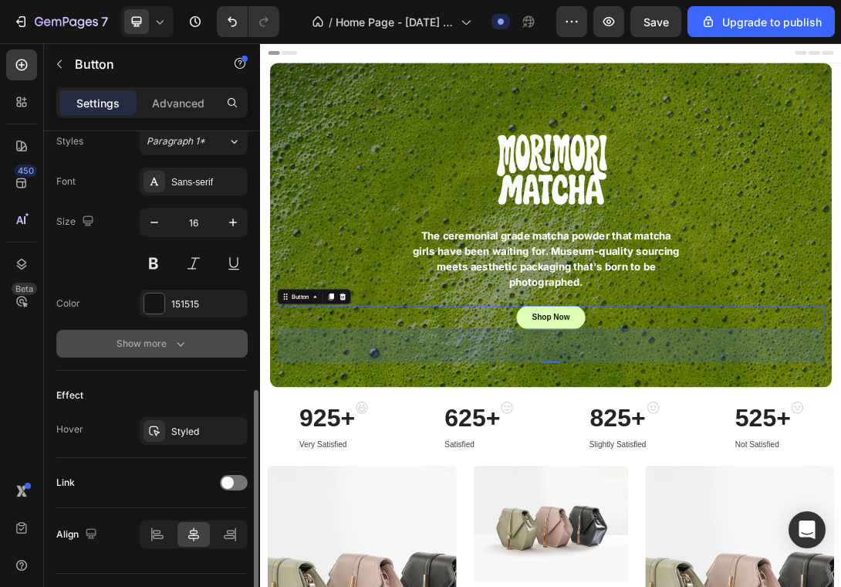
scroll to position [607, 0]
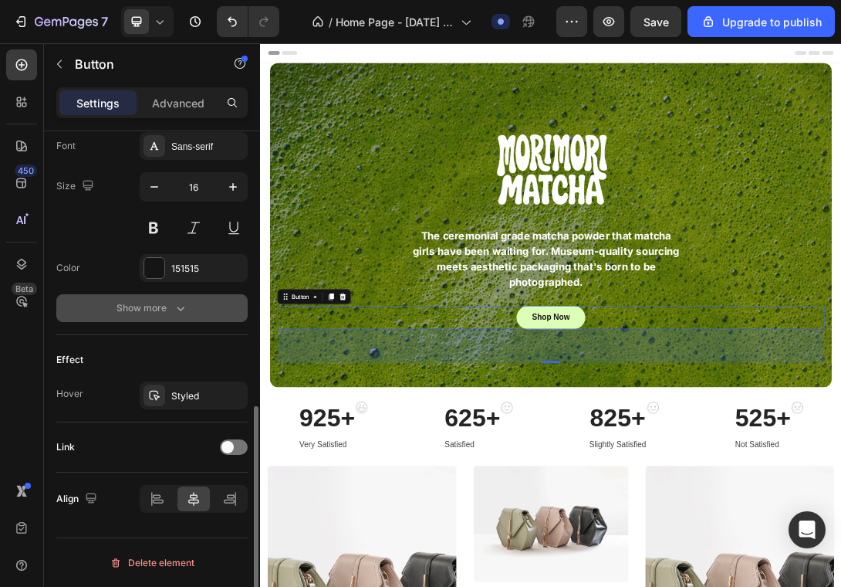
click at [171, 307] on div "Show more" at bounding box center [153, 307] width 72 height 15
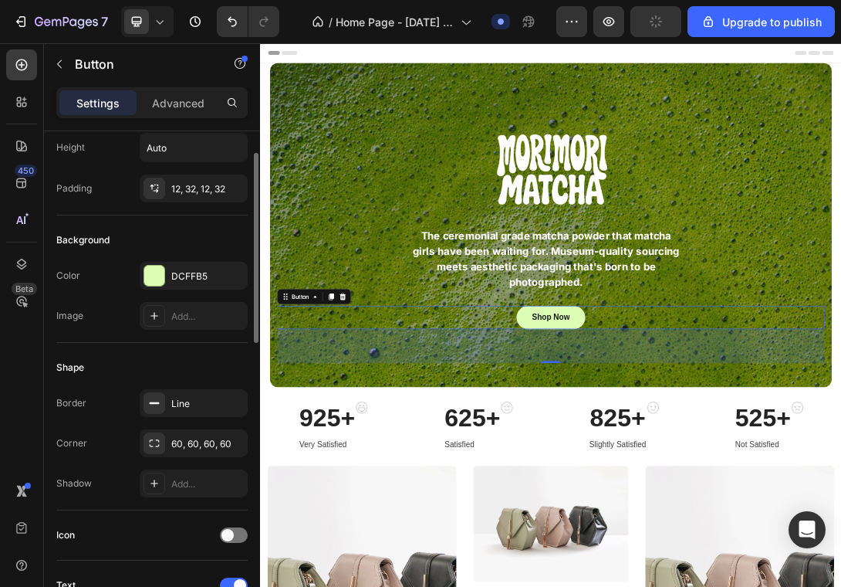
scroll to position [27, 0]
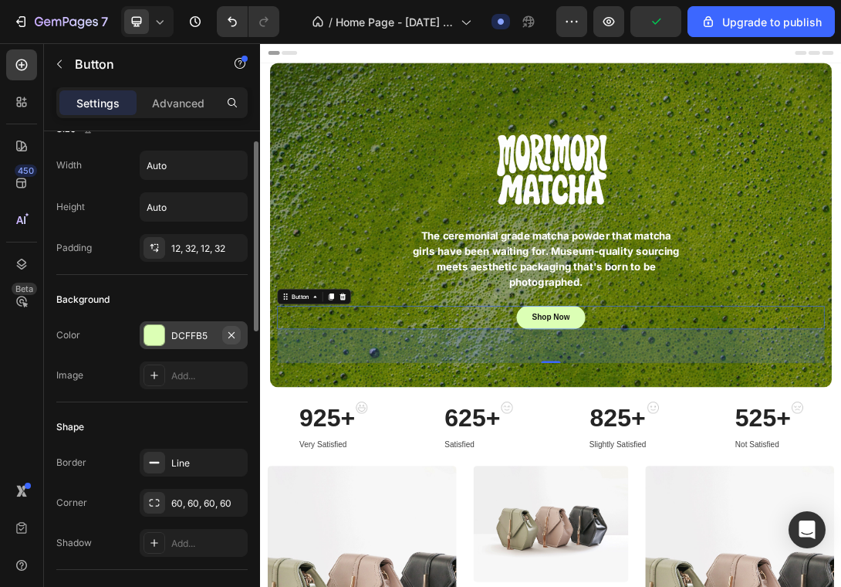
click at [233, 333] on icon "button" at bounding box center [231, 335] width 12 height 12
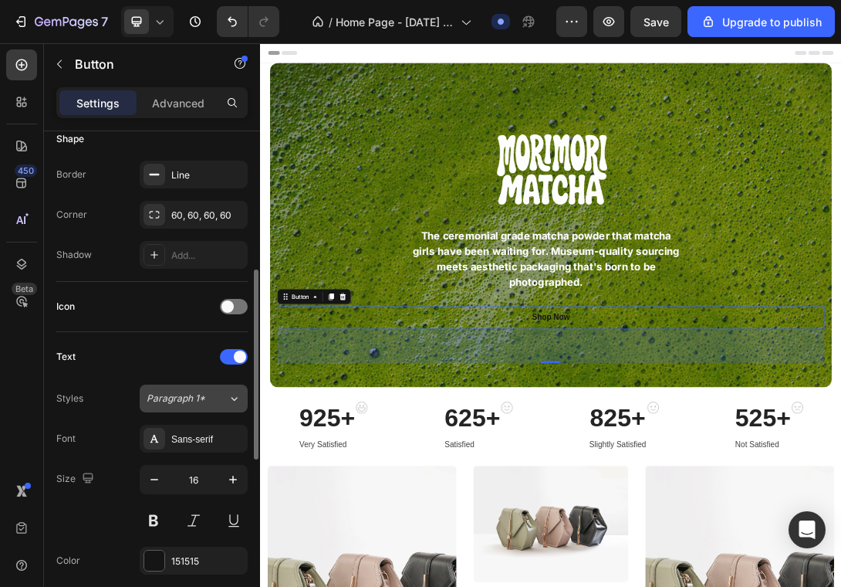
scroll to position [328, 0]
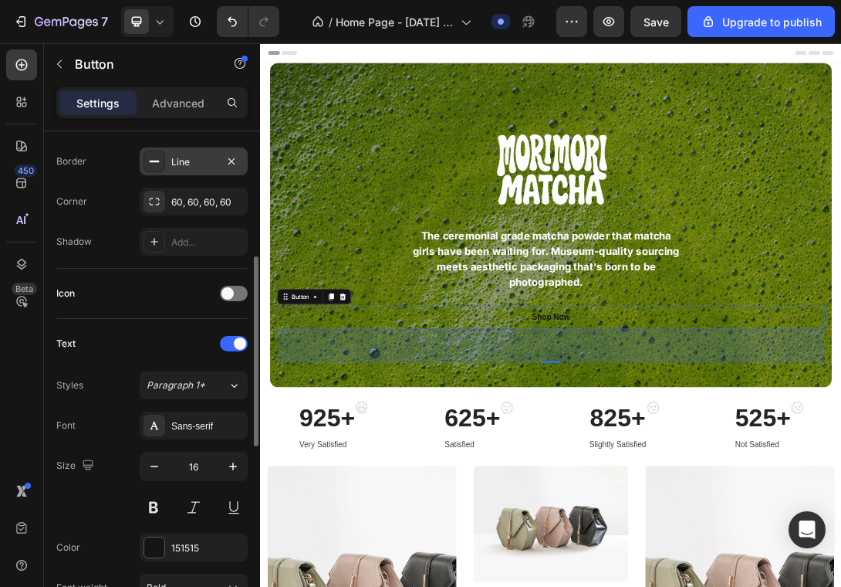
click at [151, 163] on icon at bounding box center [154, 161] width 12 height 12
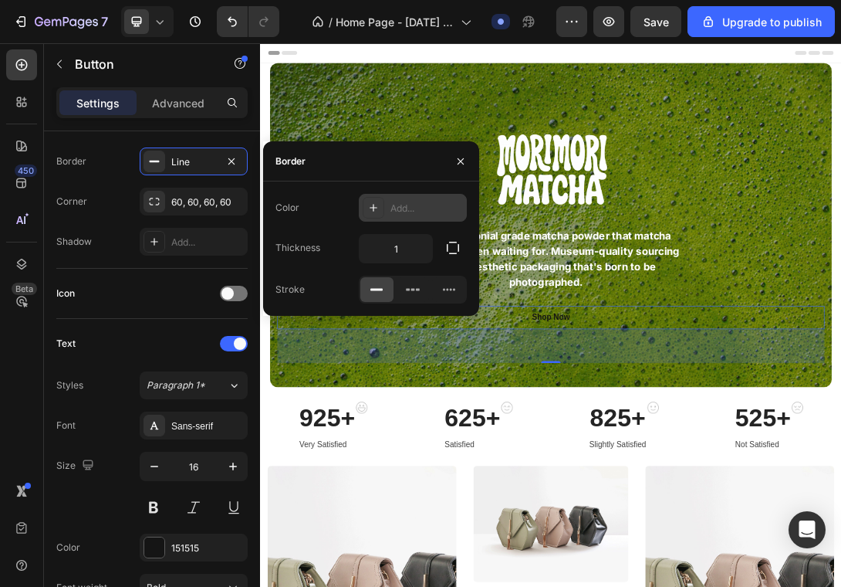
click at [374, 208] on icon at bounding box center [373, 207] width 12 height 12
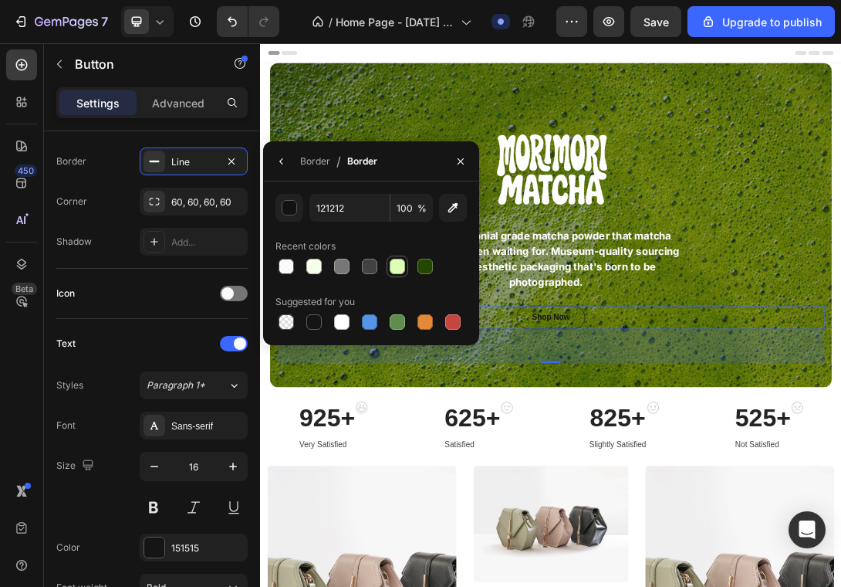
click at [388, 271] on div at bounding box center [397, 266] width 19 height 19
type input "DCFFB5"
click at [126, 286] on div "Icon" at bounding box center [151, 293] width 191 height 25
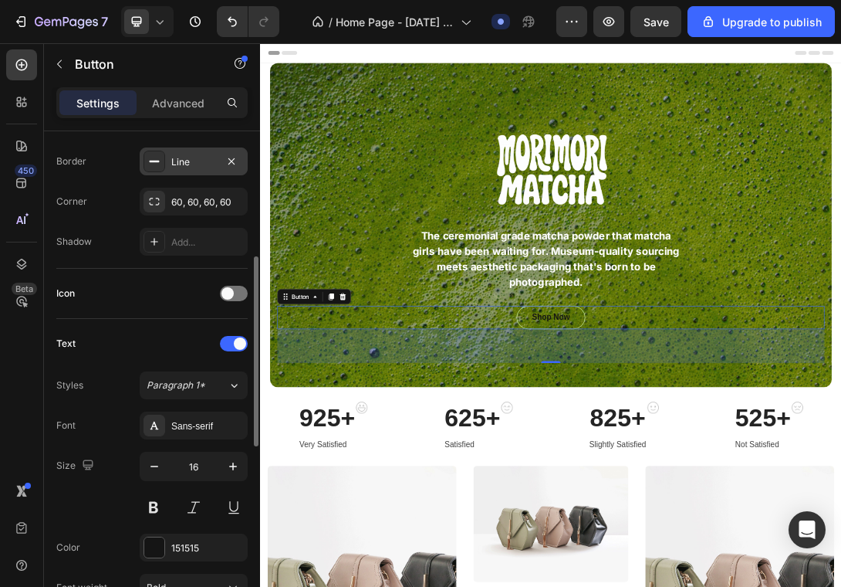
click at [181, 160] on div "Line" at bounding box center [193, 162] width 45 height 14
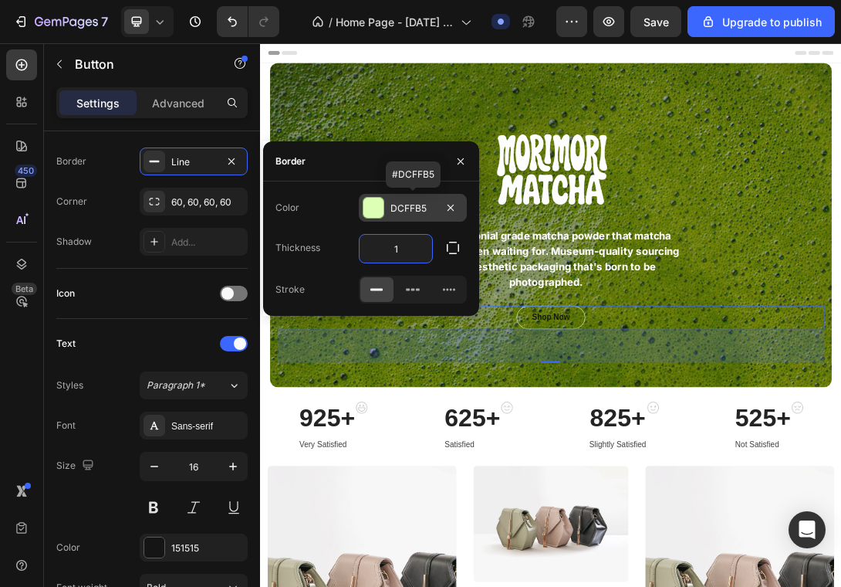
click at [406, 255] on input "1" at bounding box center [396, 249] width 73 height 28
type input "3"
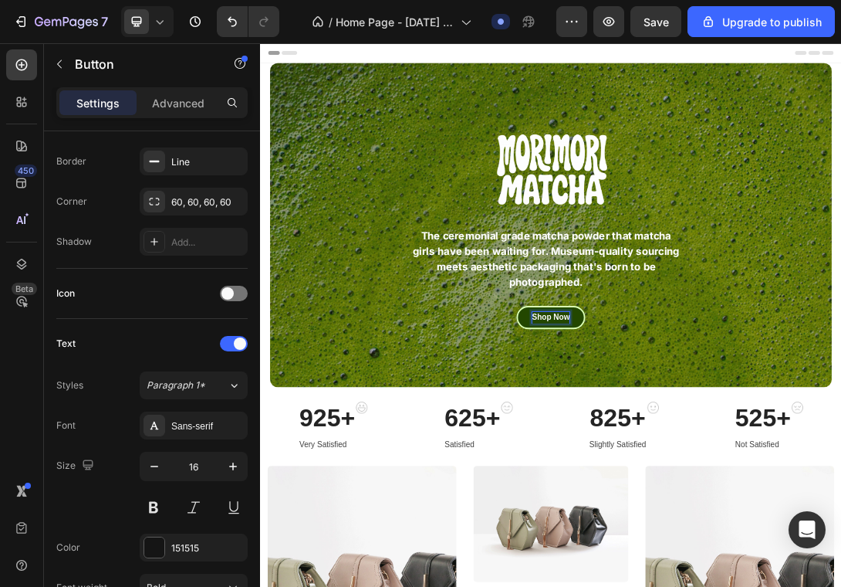
click at [733, 482] on p "Shop Now" at bounding box center [723, 480] width 60 height 19
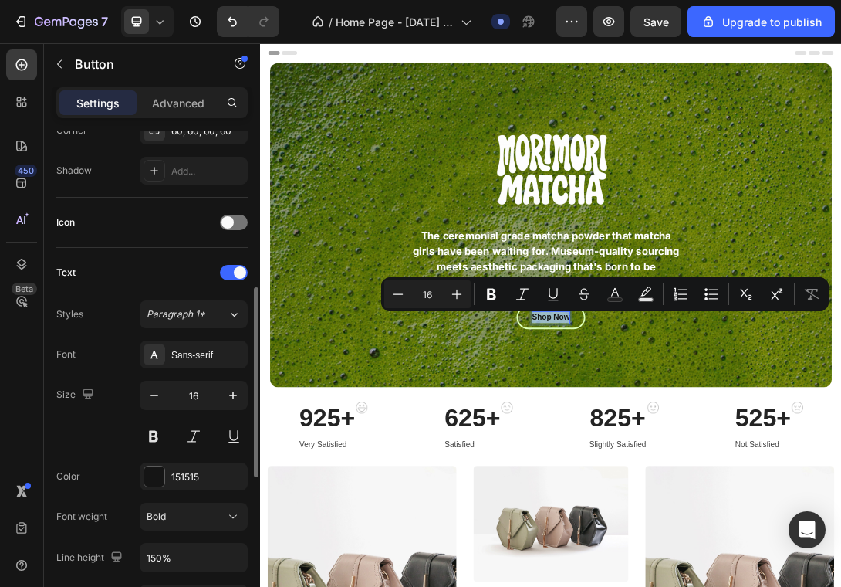
scroll to position [405, 0]
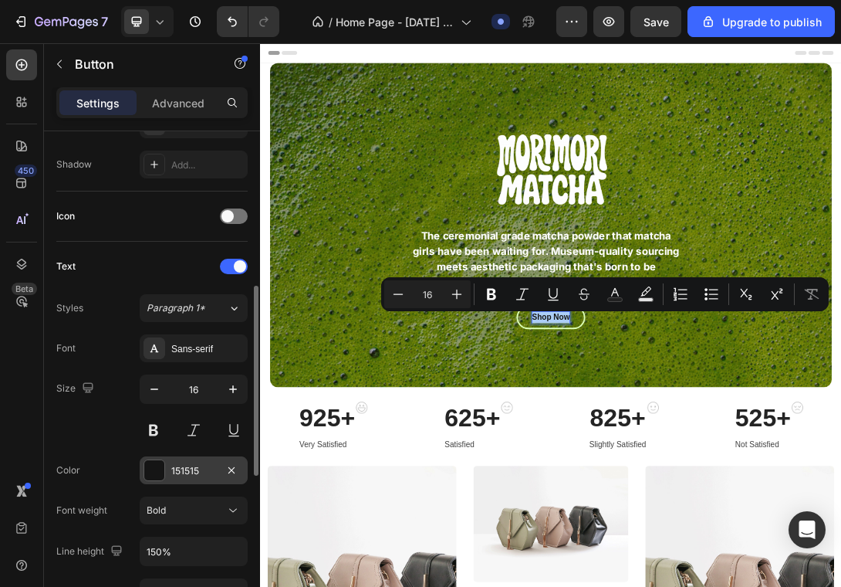
click at [157, 477] on div at bounding box center [154, 470] width 20 height 20
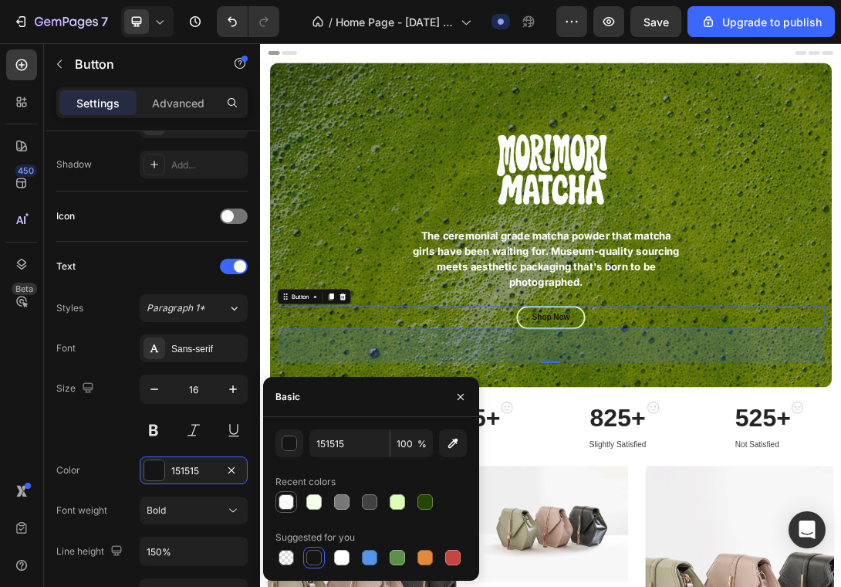
click at [292, 500] on div at bounding box center [286, 501] width 15 height 15
type input "FFFFFF"
click at [288, 428] on div "FFFFFF 80 % Recent colors Suggested for you" at bounding box center [371, 499] width 216 height 164
click at [288, 445] on div "button" at bounding box center [290, 443] width 15 height 15
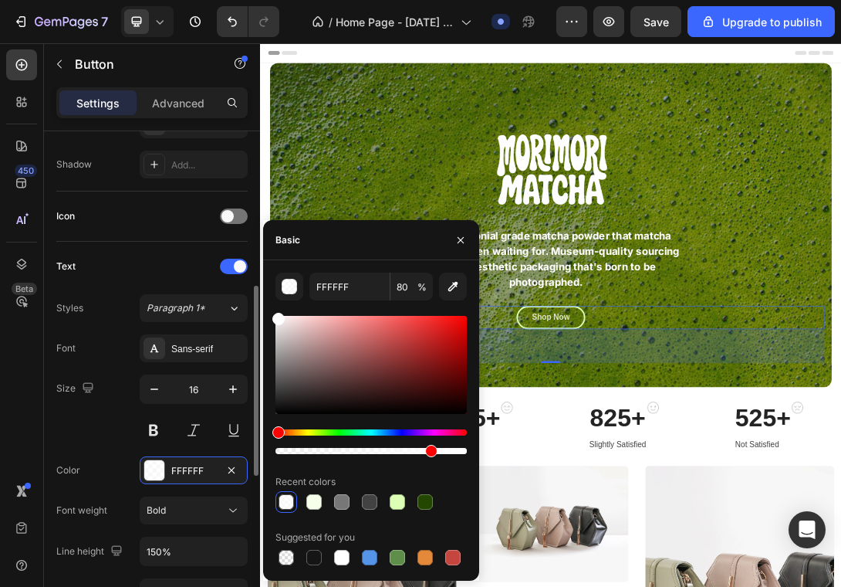
drag, startPoint x: 315, startPoint y: 327, endPoint x: 239, endPoint y: 280, distance: 88.7
click at [239, 280] on div "450 Beta Sections(18) Elements(83) Section Element Hero Section Product Detail …" at bounding box center [130, 314] width 260 height 543
click at [348, 558] on div at bounding box center [341, 557] width 15 height 15
drag, startPoint x: 296, startPoint y: 337, endPoint x: 259, endPoint y: 287, distance: 62.4
click at [259, 287] on div "450 Beta Sections(18) Elements(83) Section Element Hero Section Product Detail …" at bounding box center [130, 314] width 260 height 543
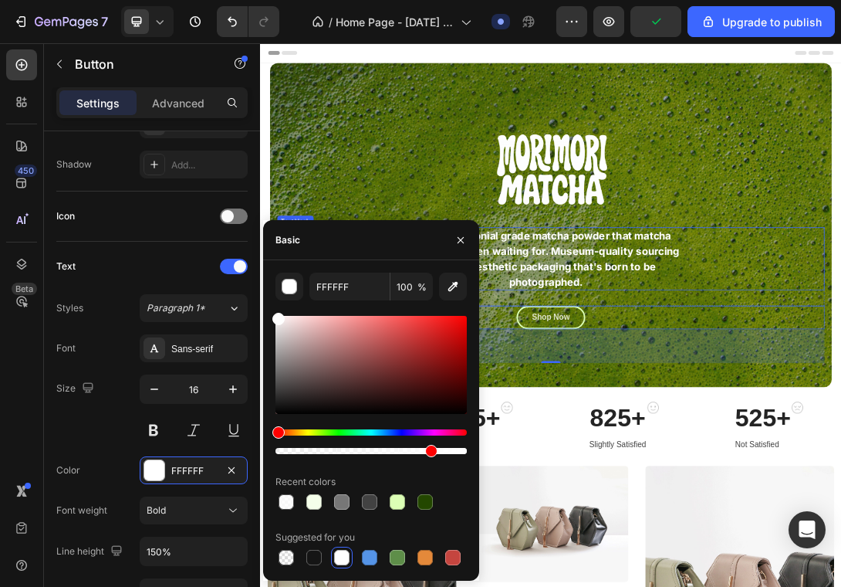
type input "80"
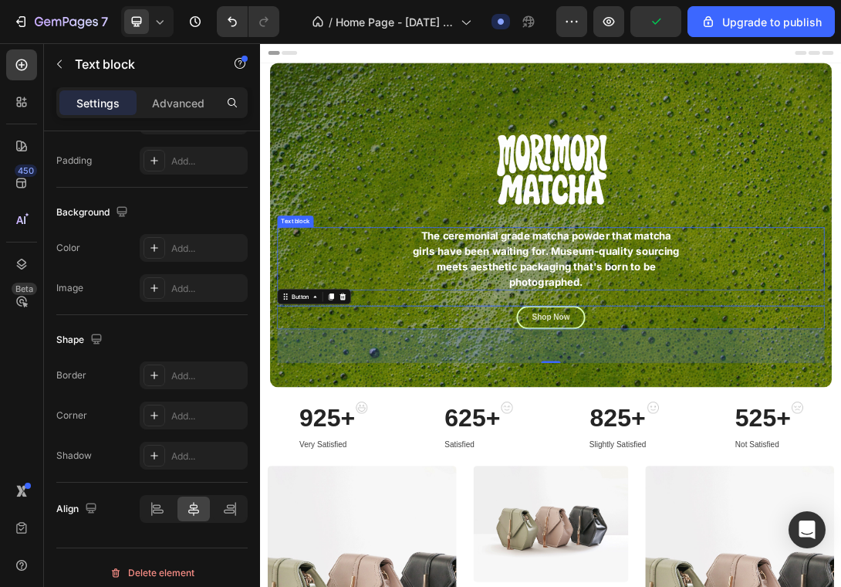
click at [859, 384] on p "The ceremonial grade matcha powder that matcha girls have been waiting for. Mus…" at bounding box center [714, 386] width 425 height 97
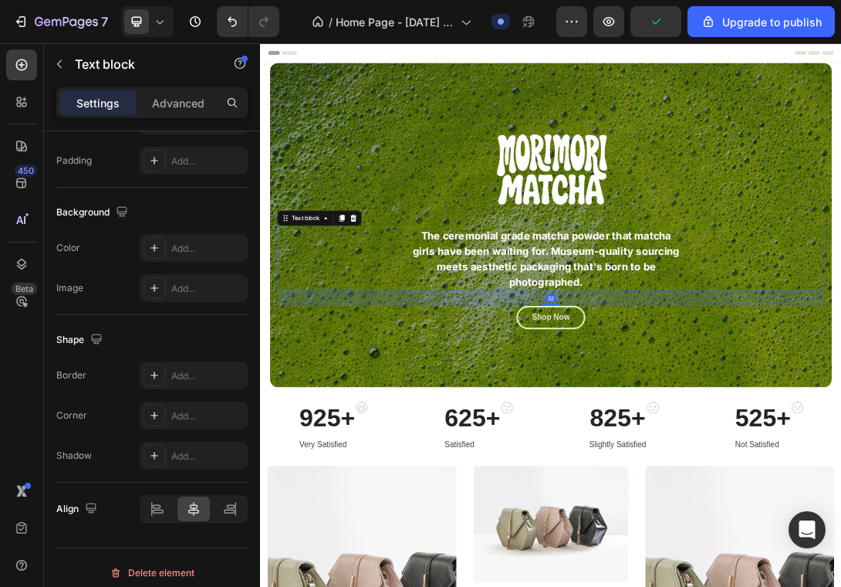
scroll to position [0, 0]
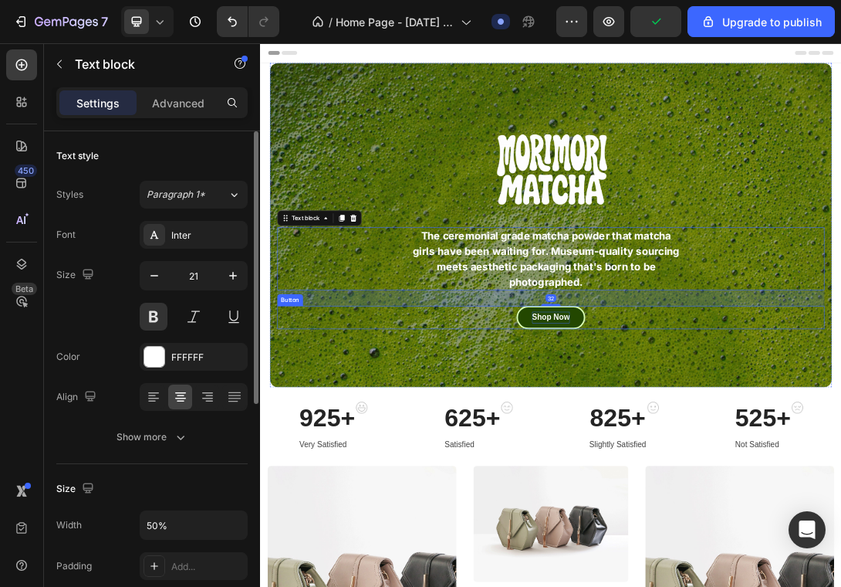
click at [746, 475] on p "Shop Now" at bounding box center [723, 480] width 60 height 19
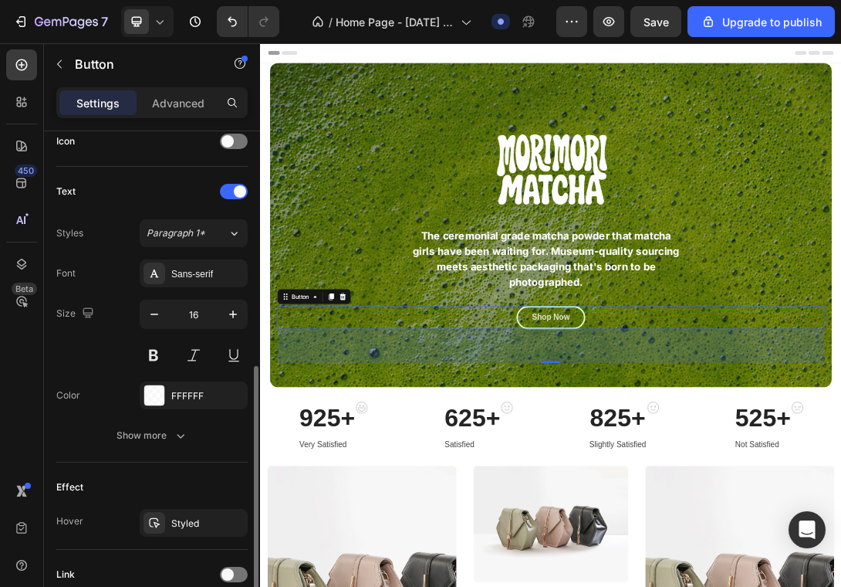
scroll to position [493, 0]
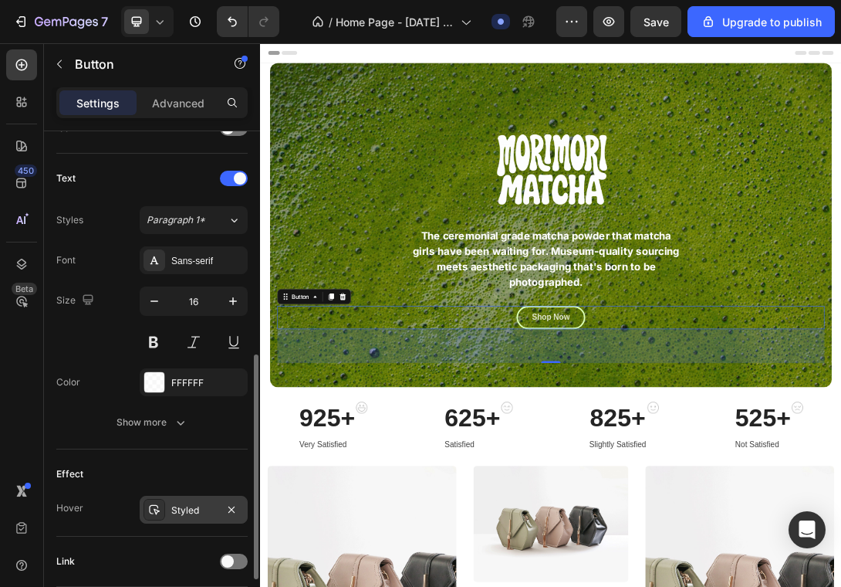
click at [191, 503] on div "Styled" at bounding box center [193, 510] width 45 height 14
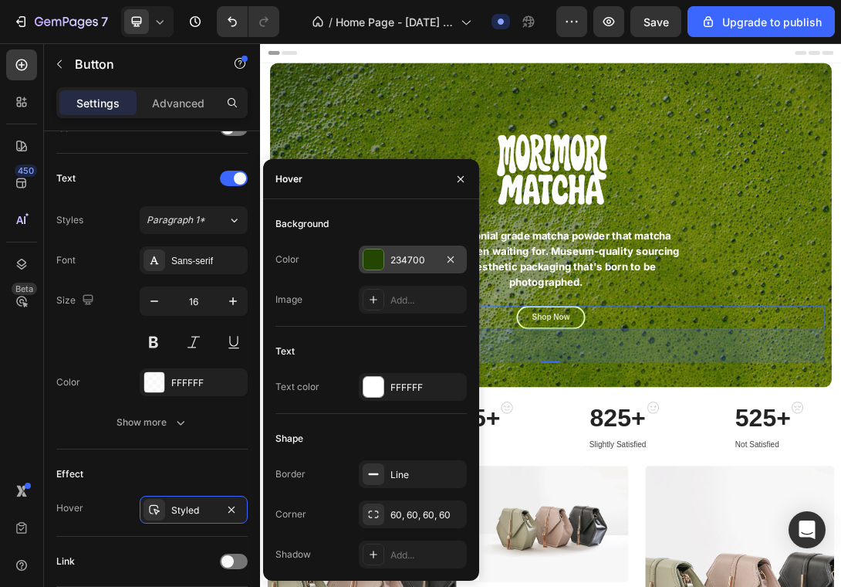
click at [381, 250] on div at bounding box center [374, 259] width 20 height 20
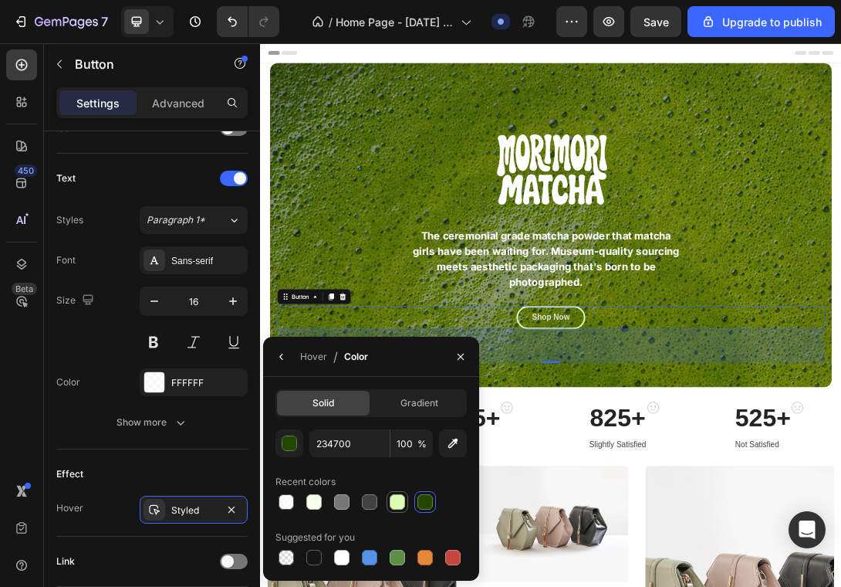
click at [394, 506] on div at bounding box center [397, 501] width 15 height 15
type input "DCFFB5"
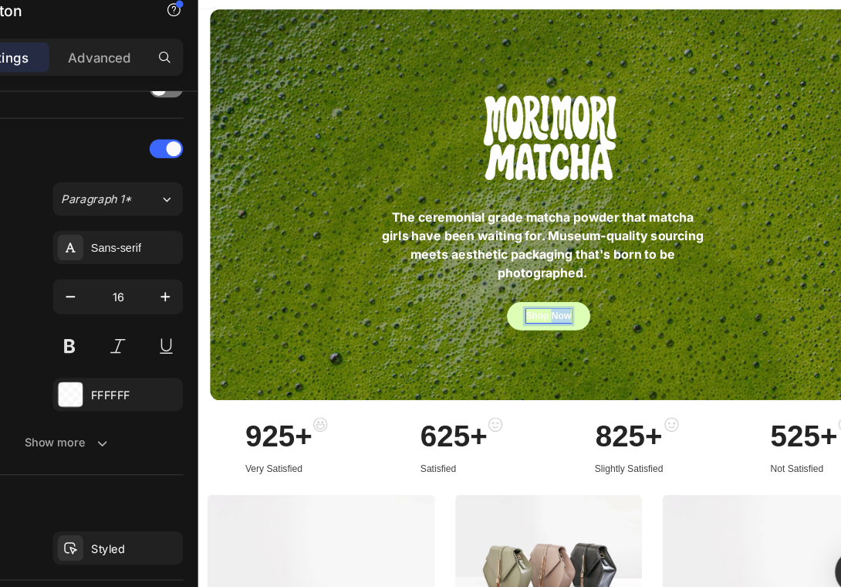
click at [663, 422] on p "Shop Now" at bounding box center [661, 423] width 60 height 19
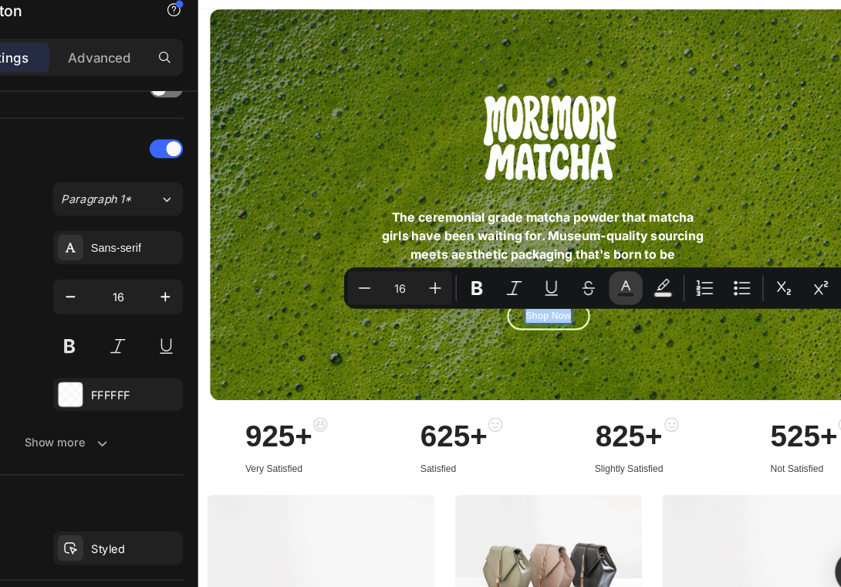
click at [616, 300] on rect "Editor contextual toolbar" at bounding box center [615, 300] width 15 height 4
type input "FFFFFF"
type input "80"
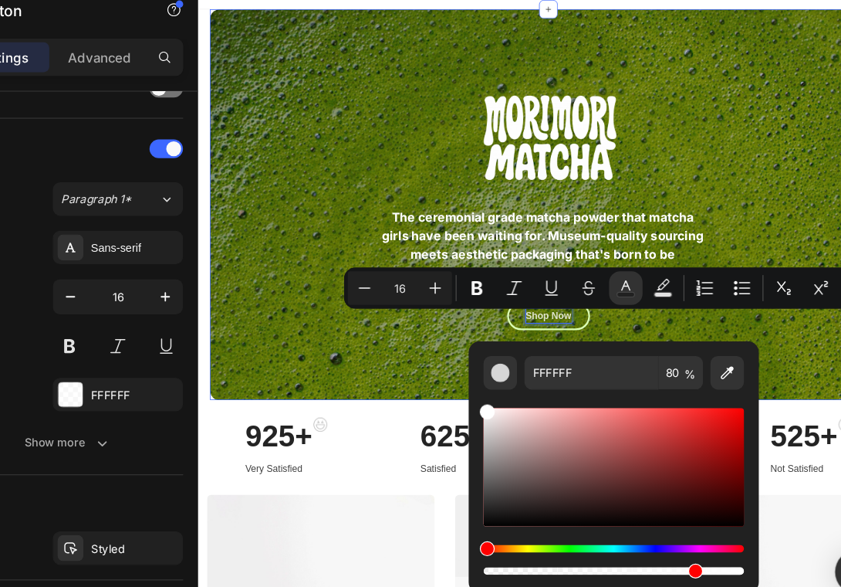
drag, startPoint x: 733, startPoint y: 406, endPoint x: 511, endPoint y: 468, distance: 230.7
click at [387, 482] on div "Shop Now Button 70" at bounding box center [661, 449] width 872 height 91
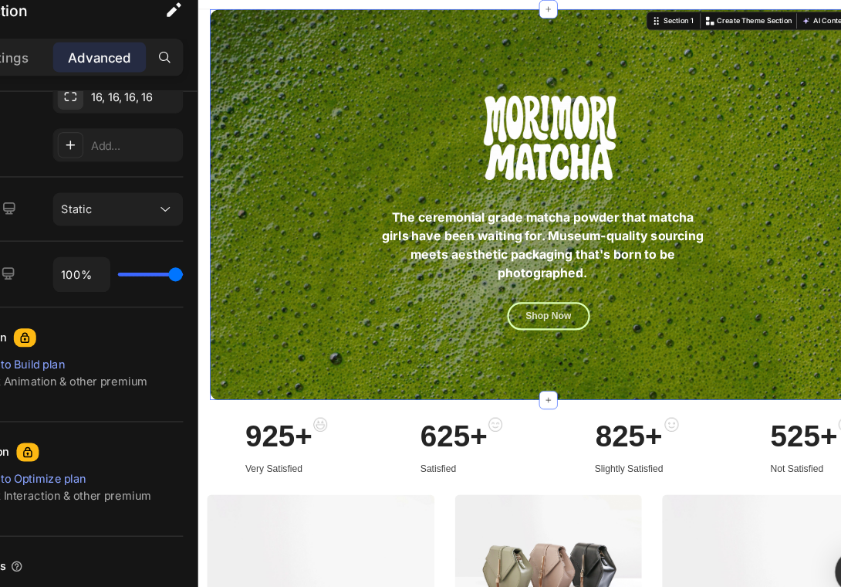
scroll to position [0, 0]
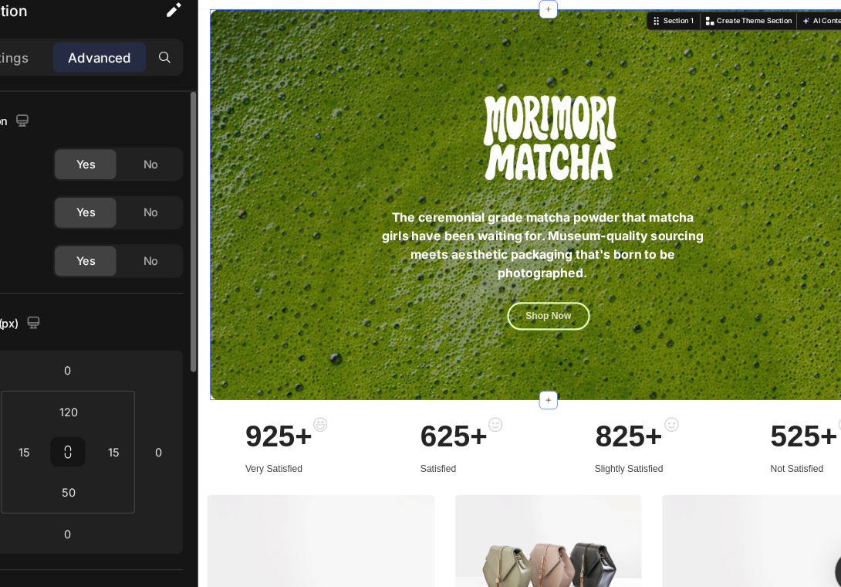
click at [648, 445] on div "Shop Now Button" at bounding box center [661, 449] width 872 height 91
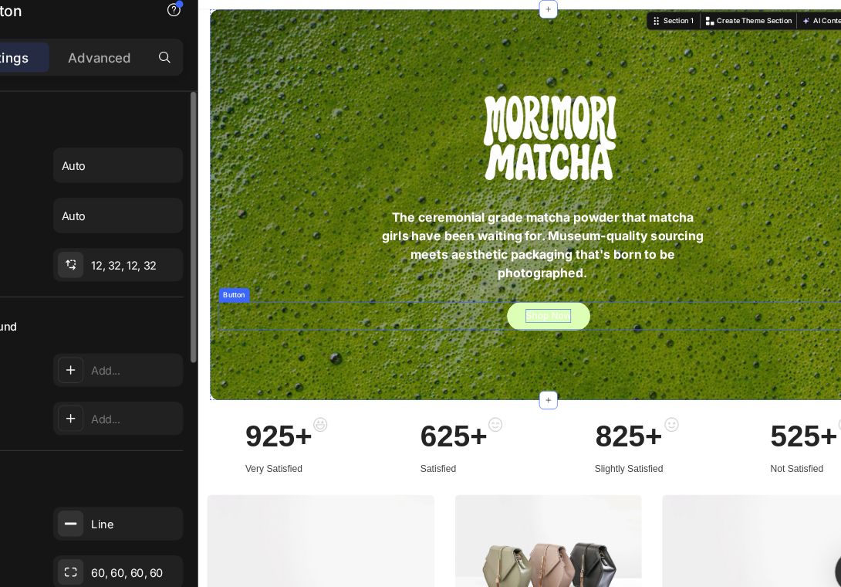
click at [648, 418] on span "Shop Now" at bounding box center [661, 422] width 60 height 13
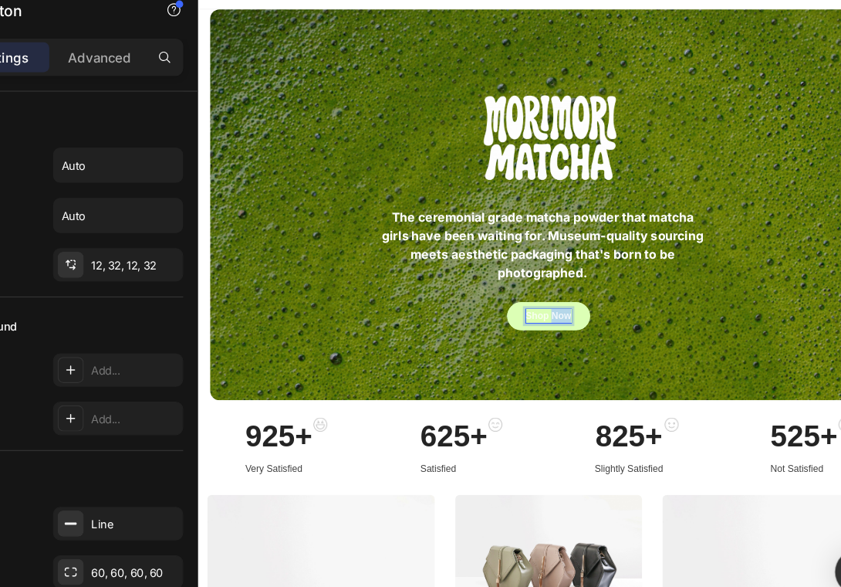
click at [674, 418] on span "Shop Now" at bounding box center [661, 422] width 60 height 13
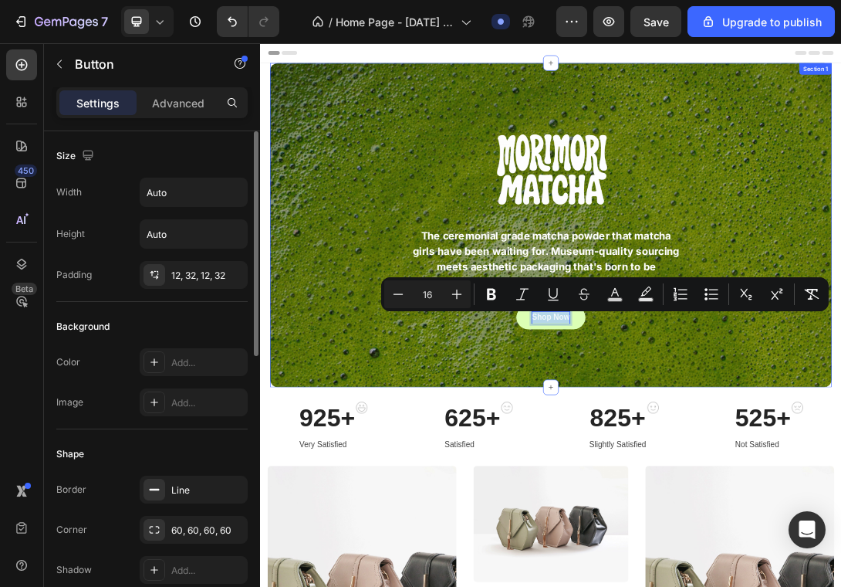
click at [567, 542] on div "Shop Now Button 70" at bounding box center [723, 507] width 872 height 91
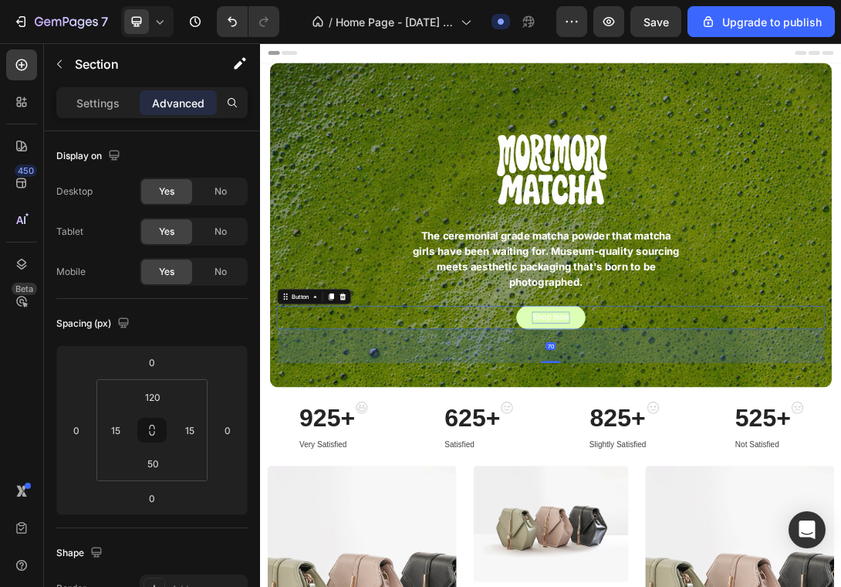
click at [736, 480] on span "Shop Now" at bounding box center [723, 479] width 60 height 13
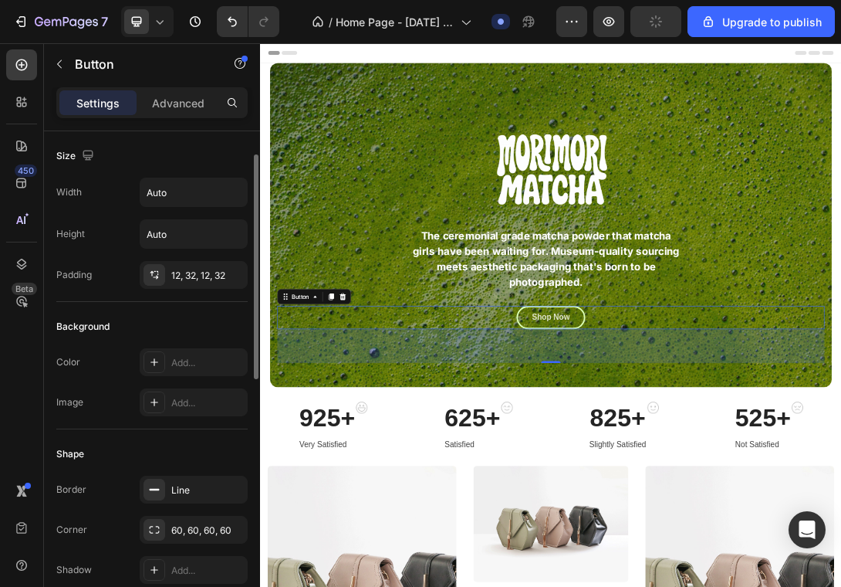
scroll to position [105, 0]
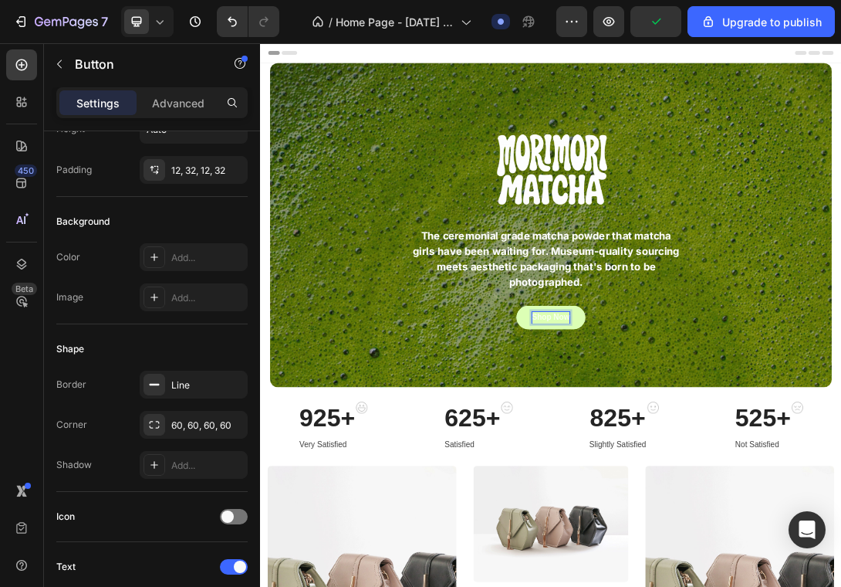
click at [726, 475] on span "Shop Now" at bounding box center [723, 479] width 60 height 13
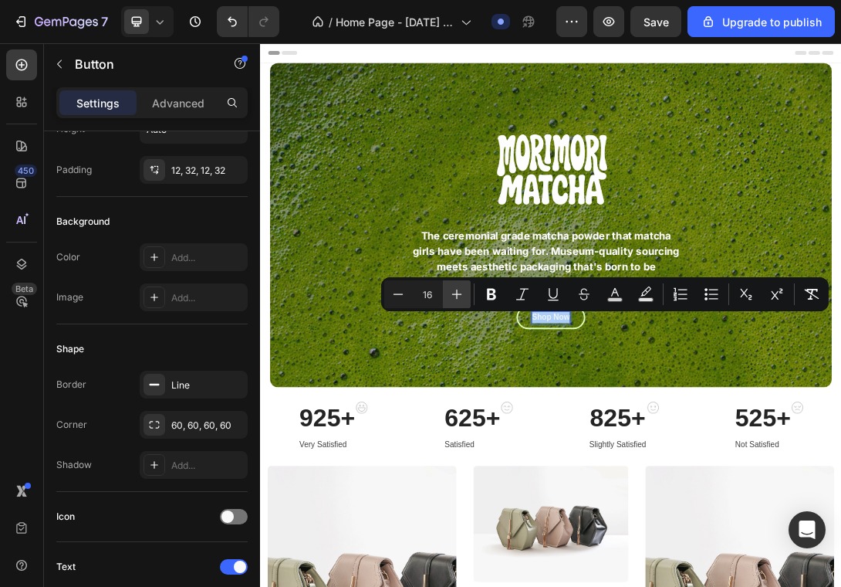
click at [448, 292] on button "Plus" at bounding box center [457, 294] width 28 height 28
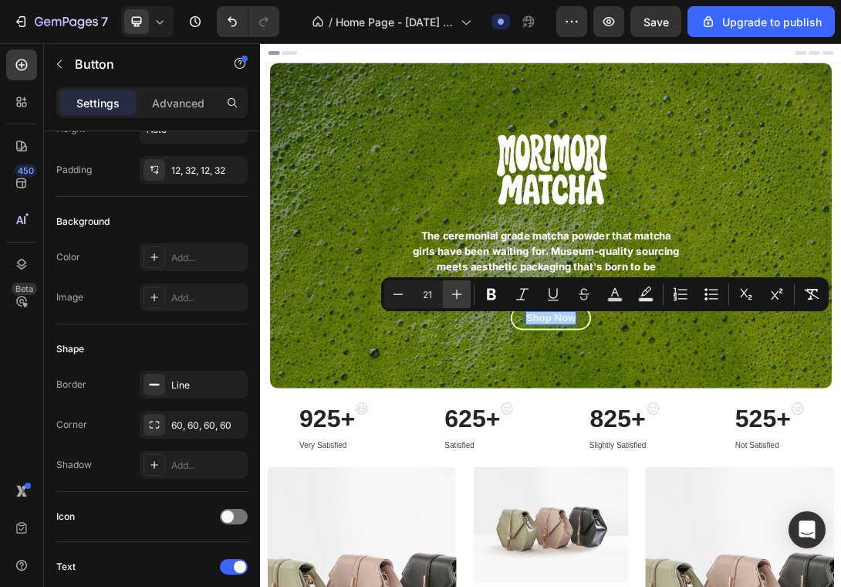
click at [448, 292] on button "Plus" at bounding box center [457, 294] width 28 height 28
type input "22"
click at [552, 536] on div "Shop Now Button 70" at bounding box center [723, 508] width 872 height 93
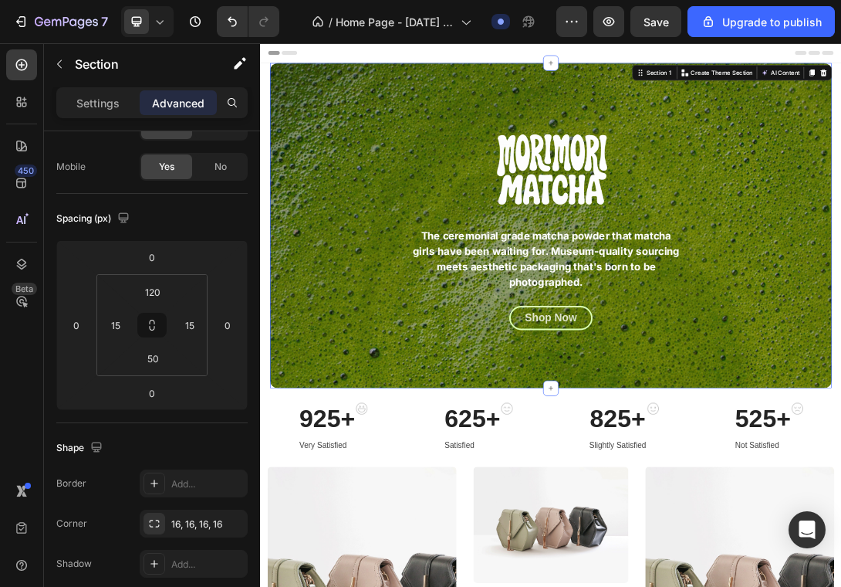
scroll to position [0, 0]
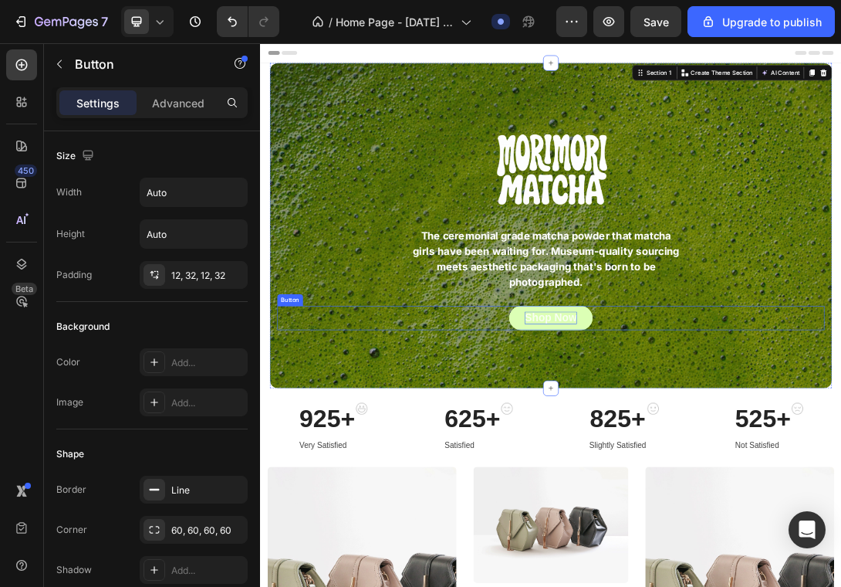
click at [753, 475] on span "Shop Now" at bounding box center [723, 479] width 83 height 19
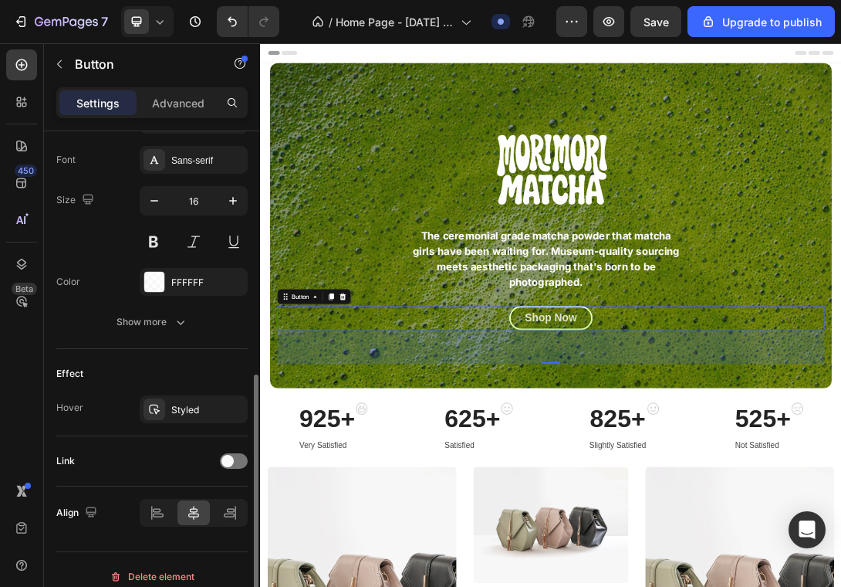
scroll to position [607, 0]
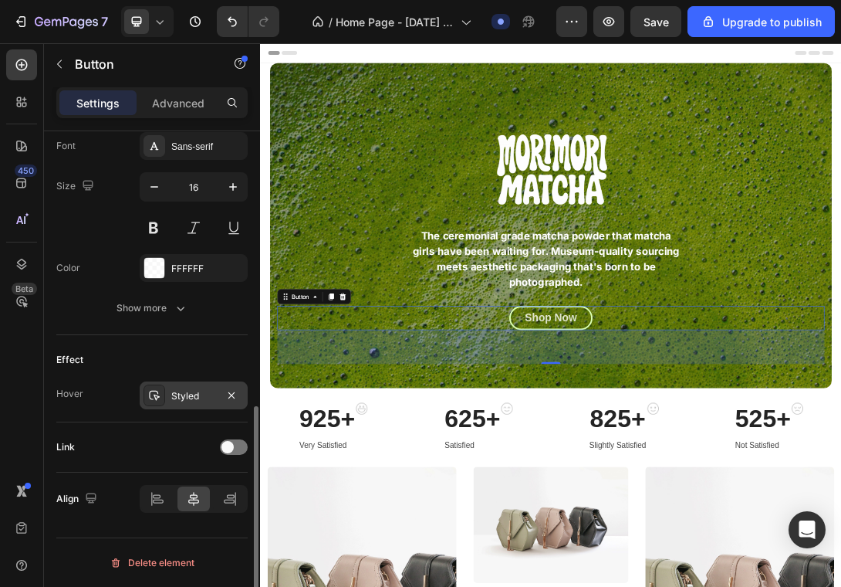
click at [157, 398] on icon at bounding box center [154, 396] width 11 height 10
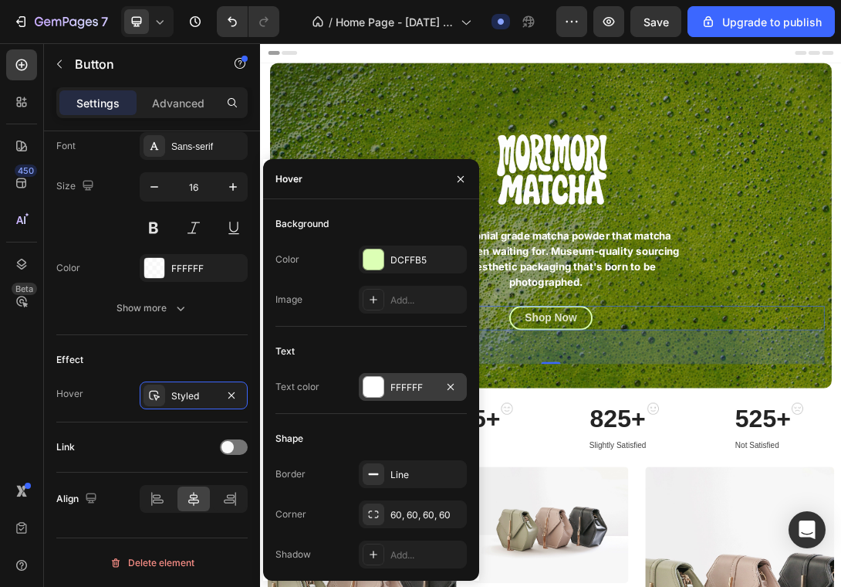
click at [379, 384] on div at bounding box center [374, 387] width 20 height 20
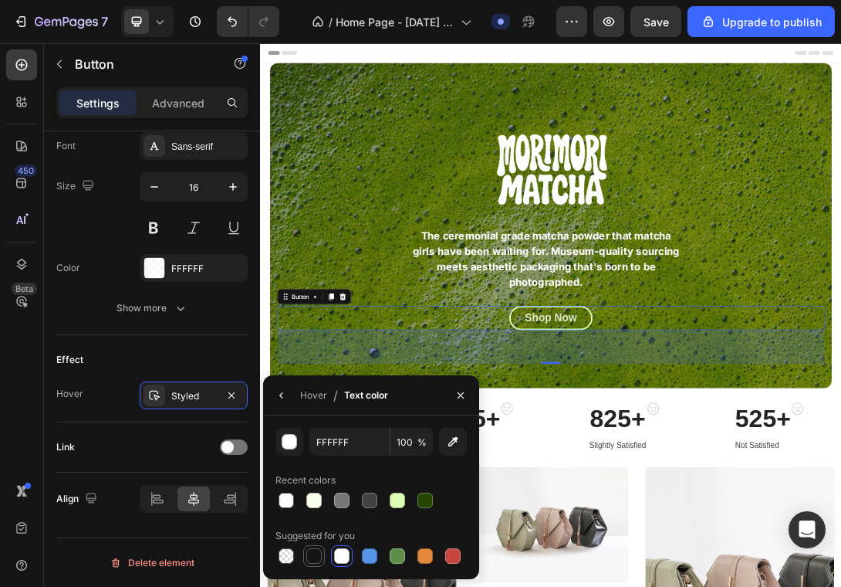
click at [313, 555] on div at bounding box center [313, 555] width 15 height 15
type input "151515"
click at [174, 435] on div "Link" at bounding box center [151, 447] width 191 height 25
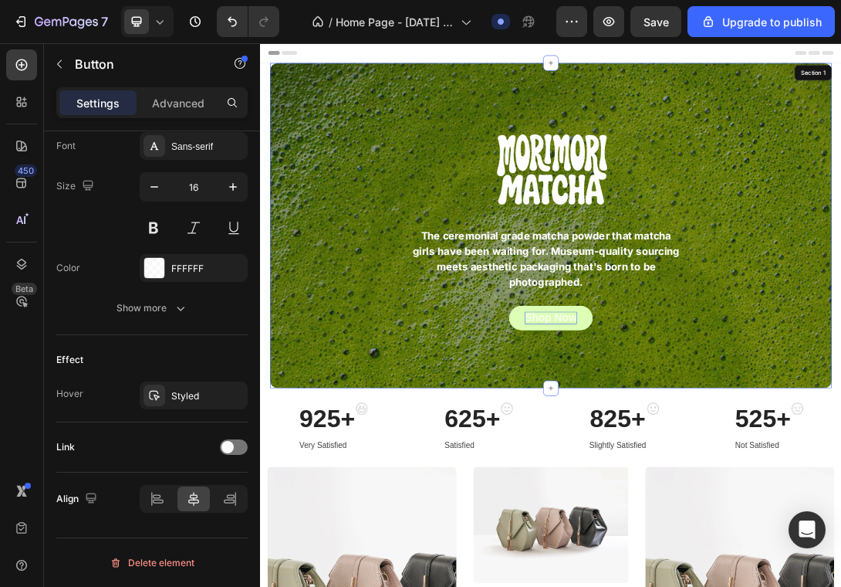
click at [753, 548] on div "Shop Now Button 70" at bounding box center [723, 508] width 872 height 93
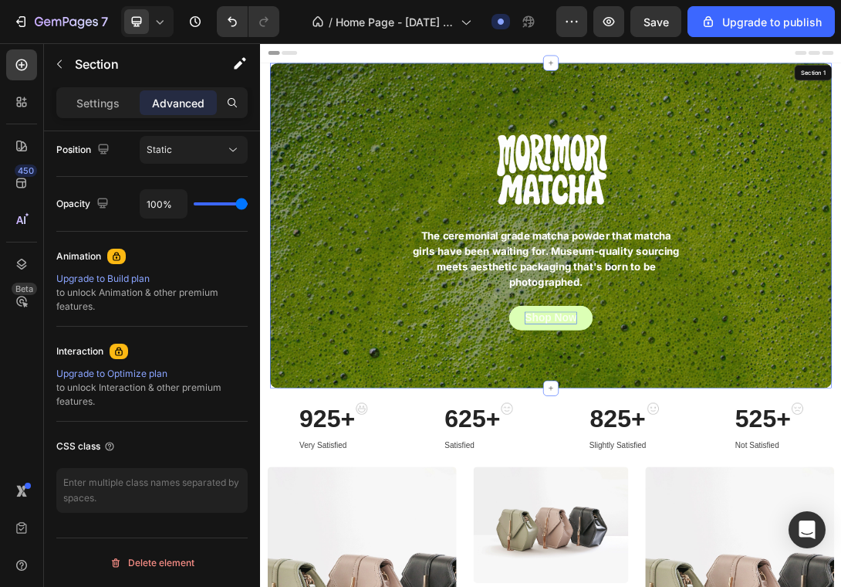
scroll to position [0, 0]
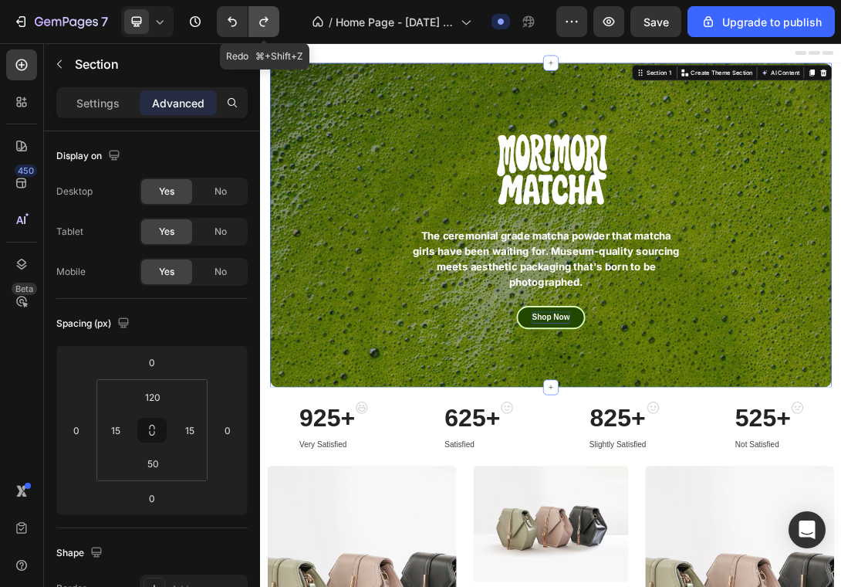
click at [256, 16] on icon "Undo/Redo" at bounding box center [263, 21] width 15 height 15
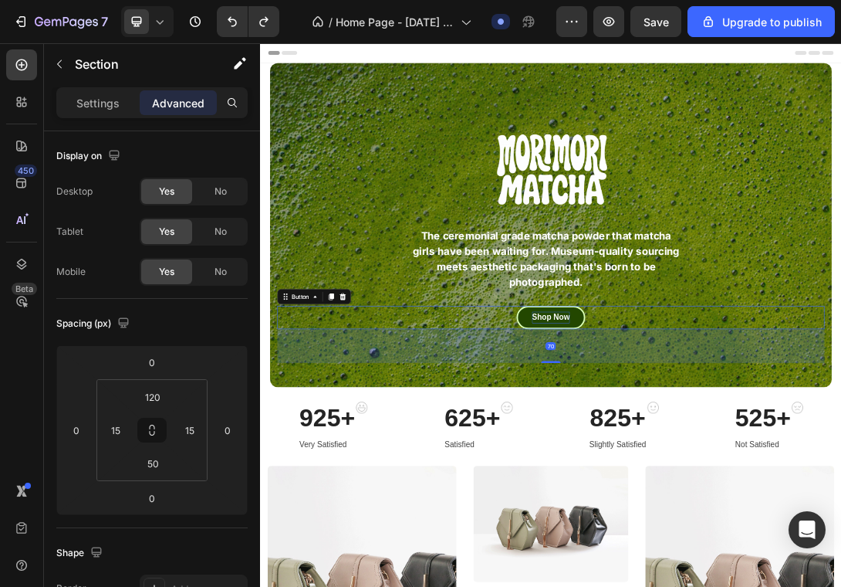
click at [771, 476] on button "Shop Now" at bounding box center [723, 480] width 110 height 37
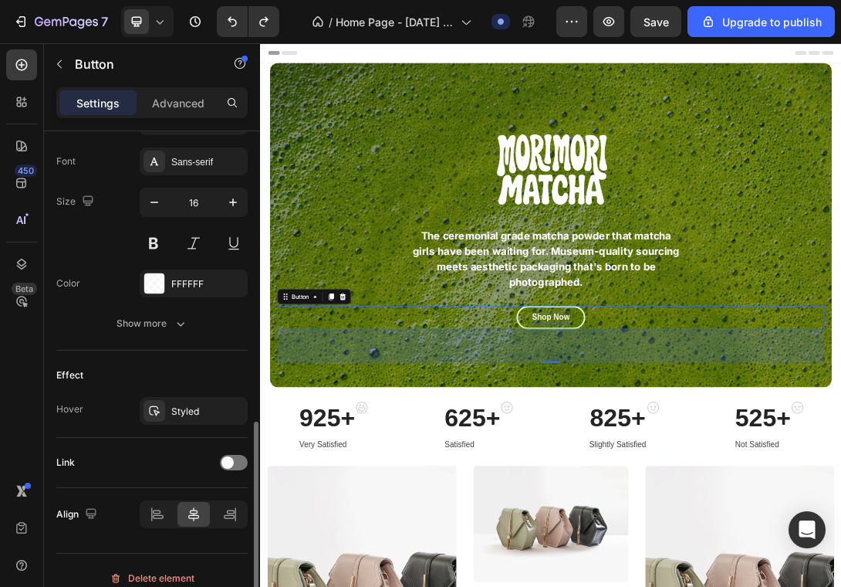
scroll to position [607, 0]
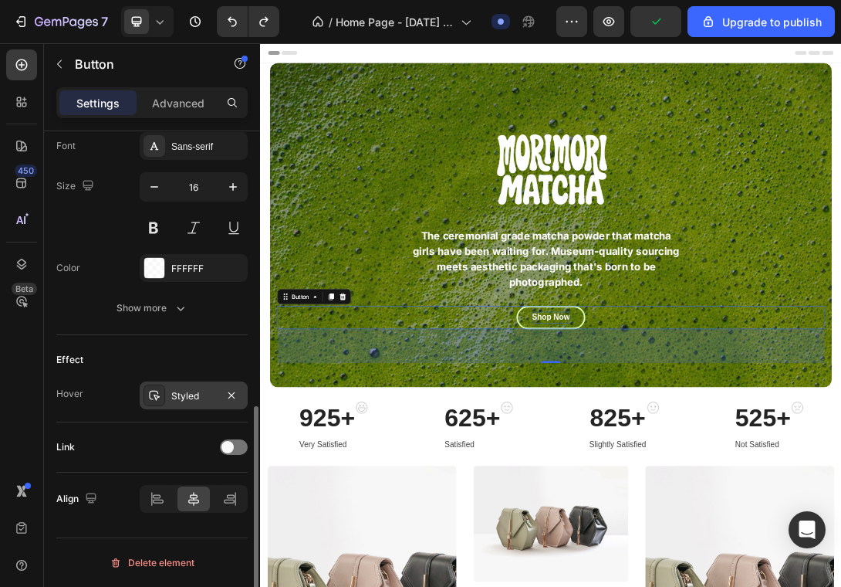
click at [147, 389] on div at bounding box center [155, 395] width 22 height 22
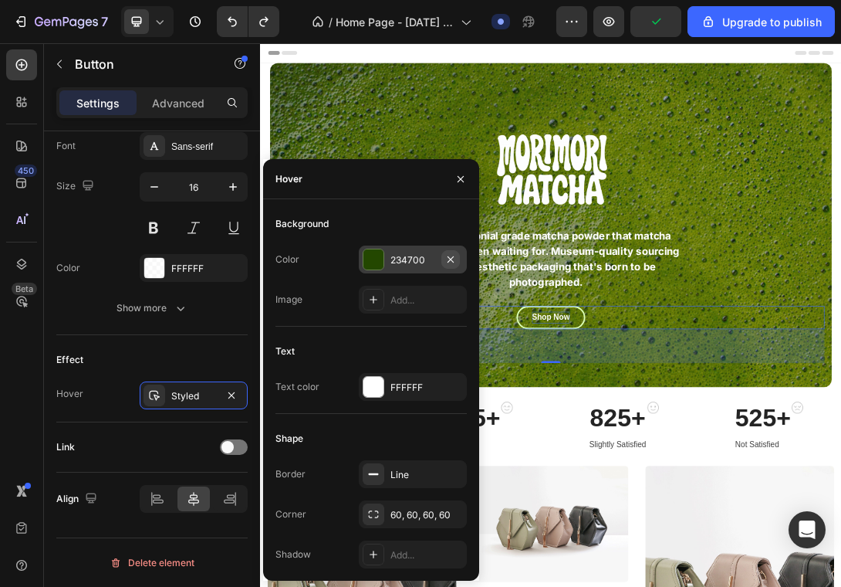
click at [448, 256] on icon "button" at bounding box center [451, 258] width 6 height 6
click at [377, 261] on icon at bounding box center [373, 259] width 12 height 12
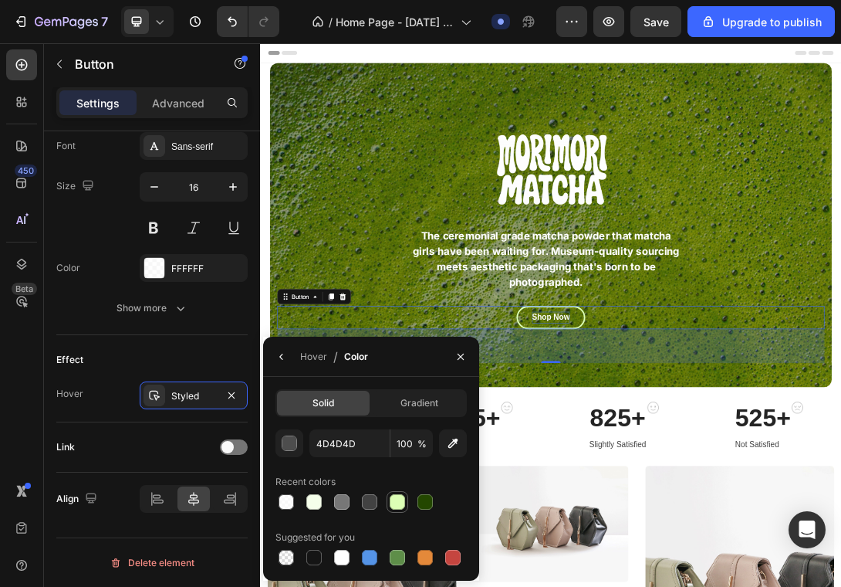
click at [392, 504] on div at bounding box center [397, 501] width 15 height 15
type input "DCFFB5"
click at [279, 355] on icon "button" at bounding box center [282, 356] width 12 height 12
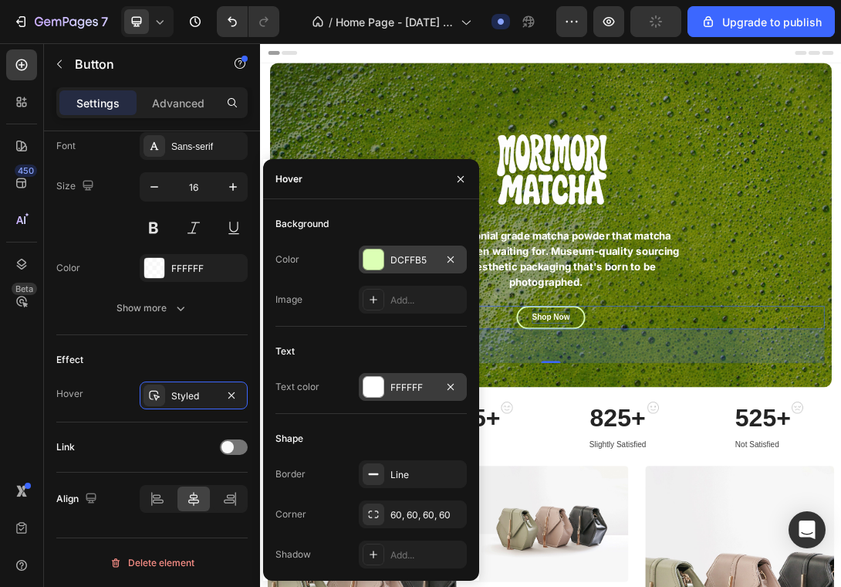
click at [378, 387] on div at bounding box center [374, 387] width 20 height 20
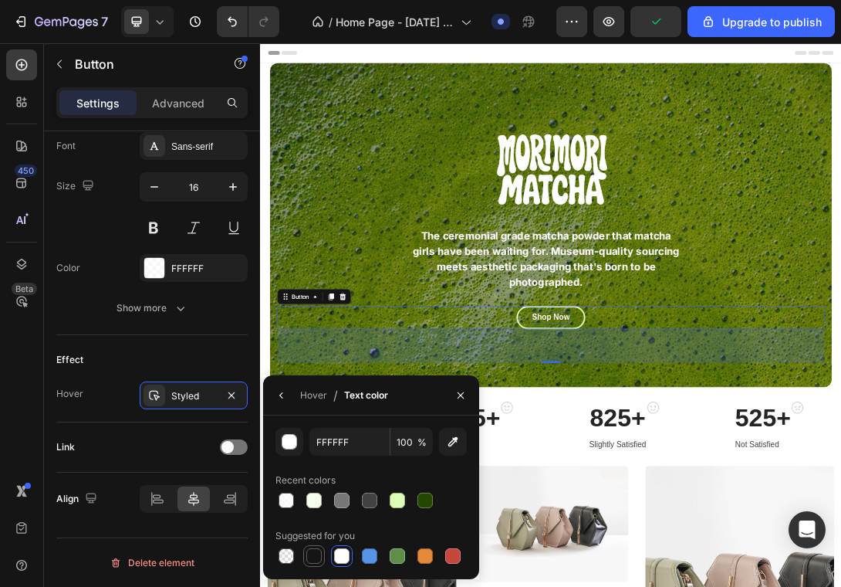
click at [313, 551] on div at bounding box center [313, 555] width 15 height 15
type input "151515"
click at [451, 397] on button "button" at bounding box center [460, 395] width 25 height 25
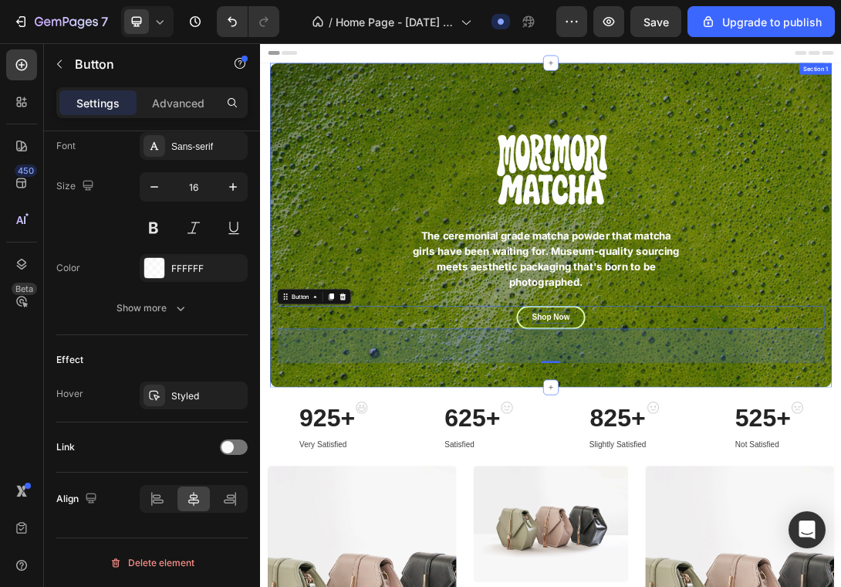
click at [970, 327] on div "Image The ceremonial grade matcha powder that matcha girls have been waiting fo…" at bounding box center [723, 359] width 872 height 385
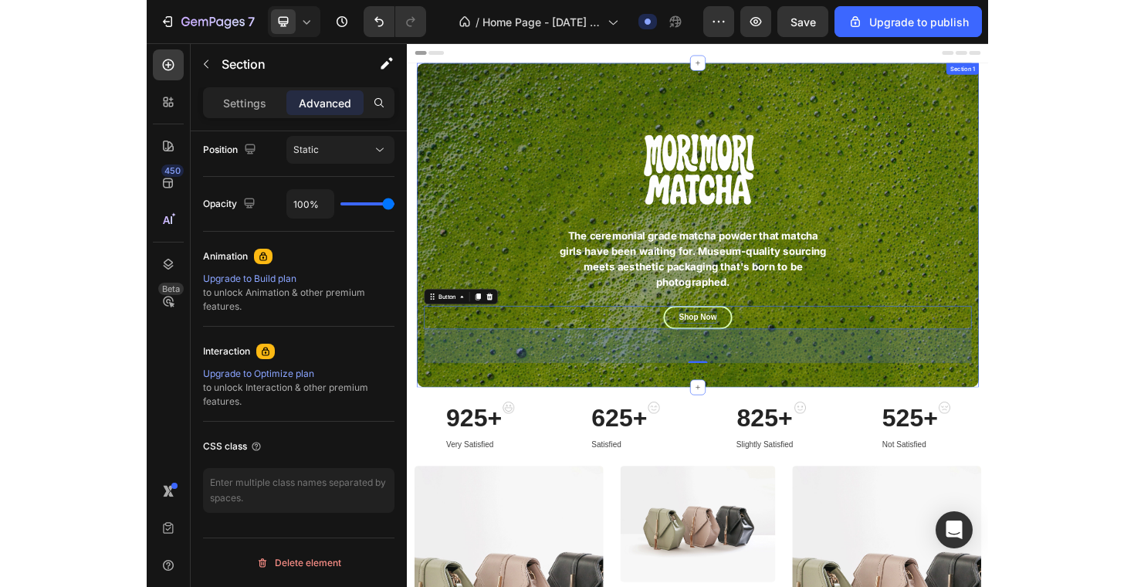
scroll to position [0, 0]
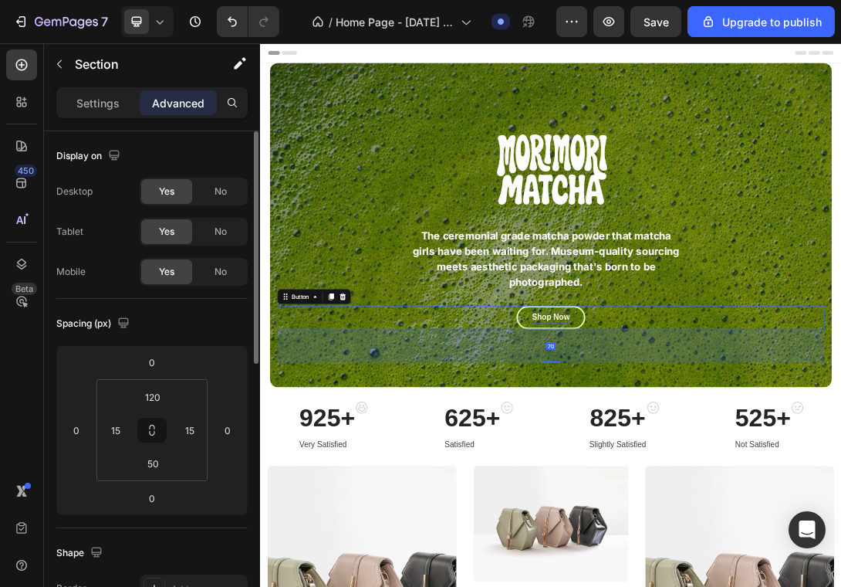
click at [746, 474] on p "Shop Now" at bounding box center [723, 480] width 60 height 19
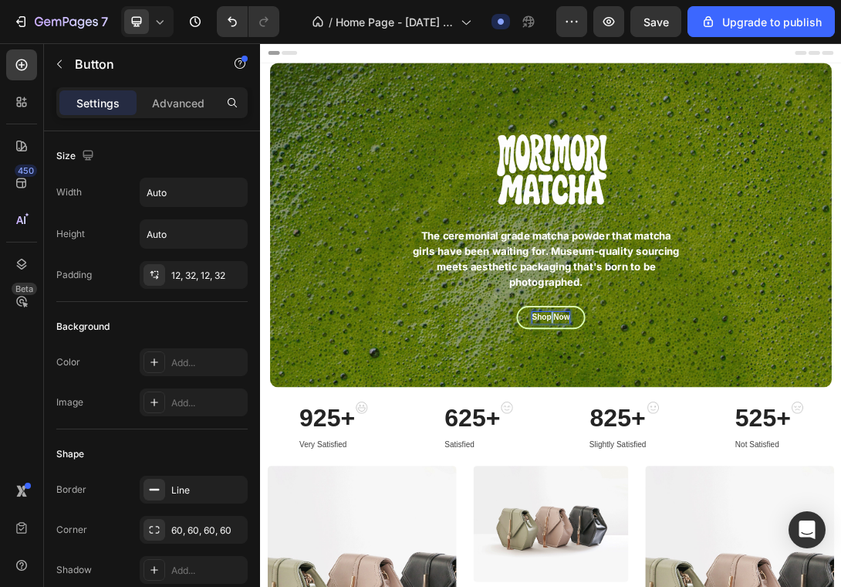
click at [722, 474] on p "Shop Now" at bounding box center [723, 480] width 60 height 19
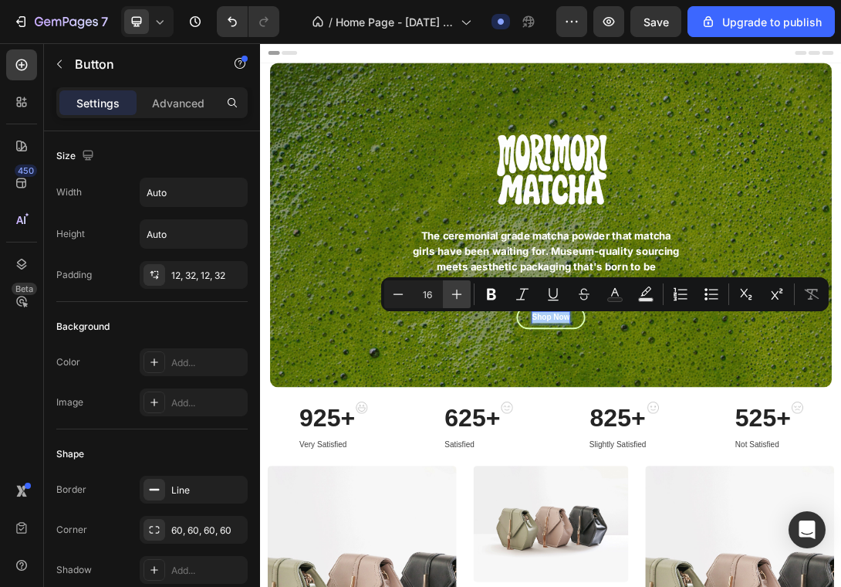
click at [456, 295] on icon "Editor contextual toolbar" at bounding box center [456, 293] width 15 height 15
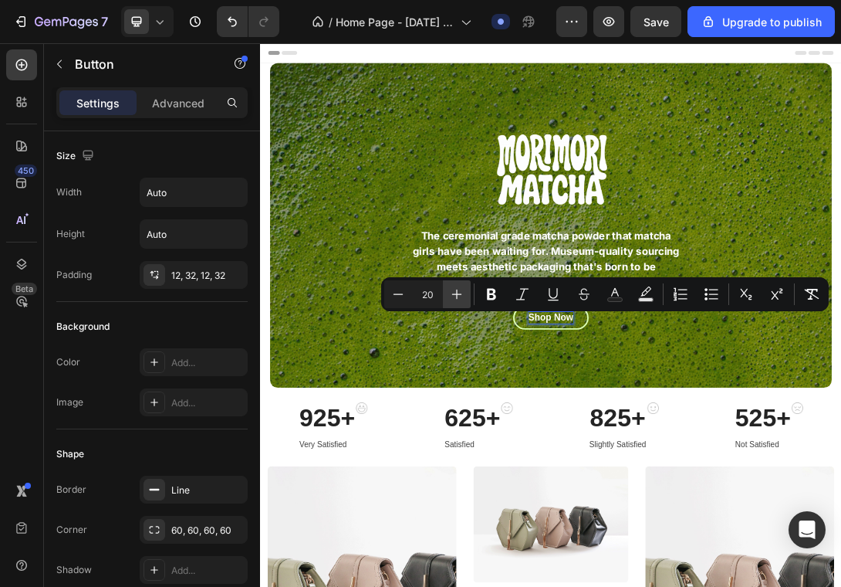
type input "21"
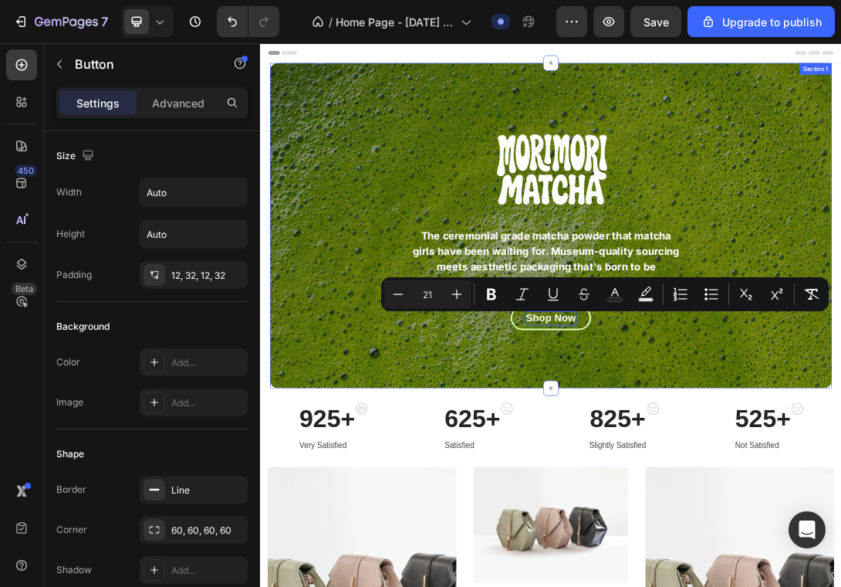
click at [582, 542] on div "Shop Now Button 70" at bounding box center [723, 508] width 872 height 93
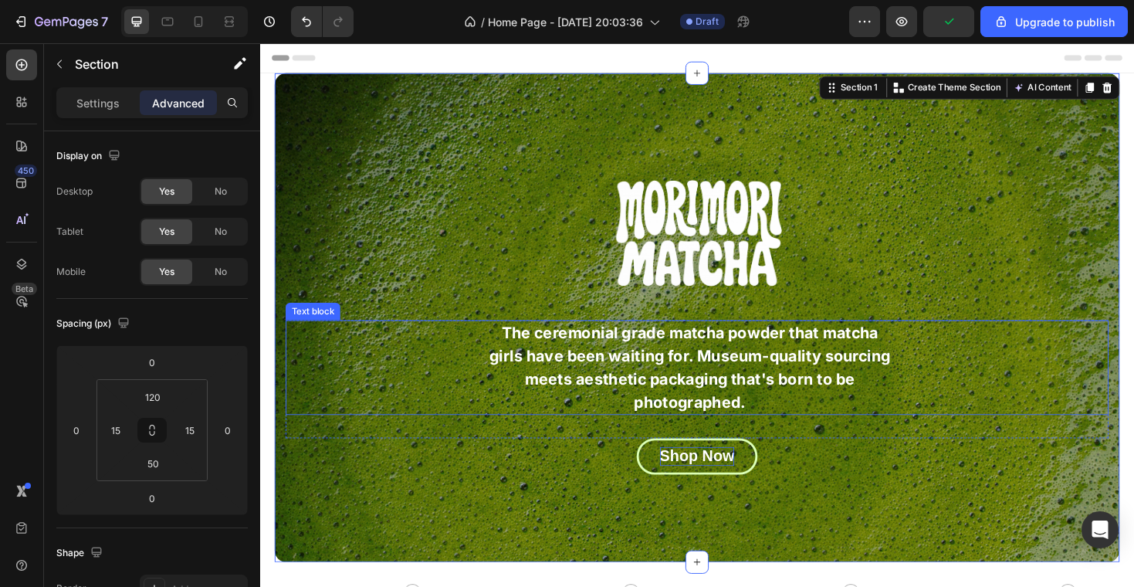
click at [737, 339] on p "The ceremonial grade matcha powder that matcha girls have been waiting for. Mus…" at bounding box center [714, 386] width 425 height 97
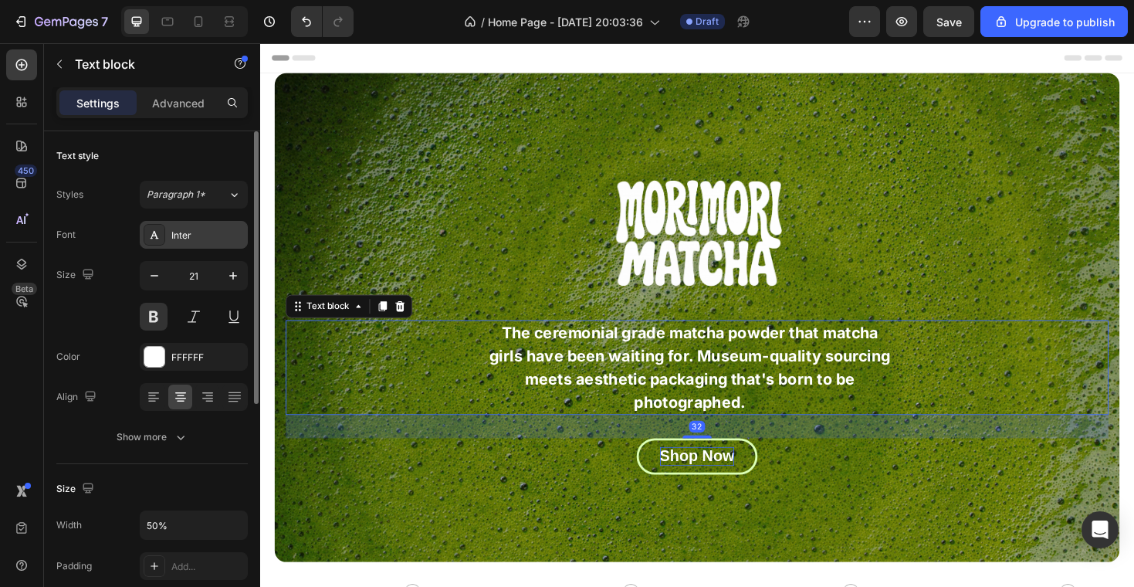
click at [173, 246] on div "Inter" at bounding box center [194, 235] width 108 height 28
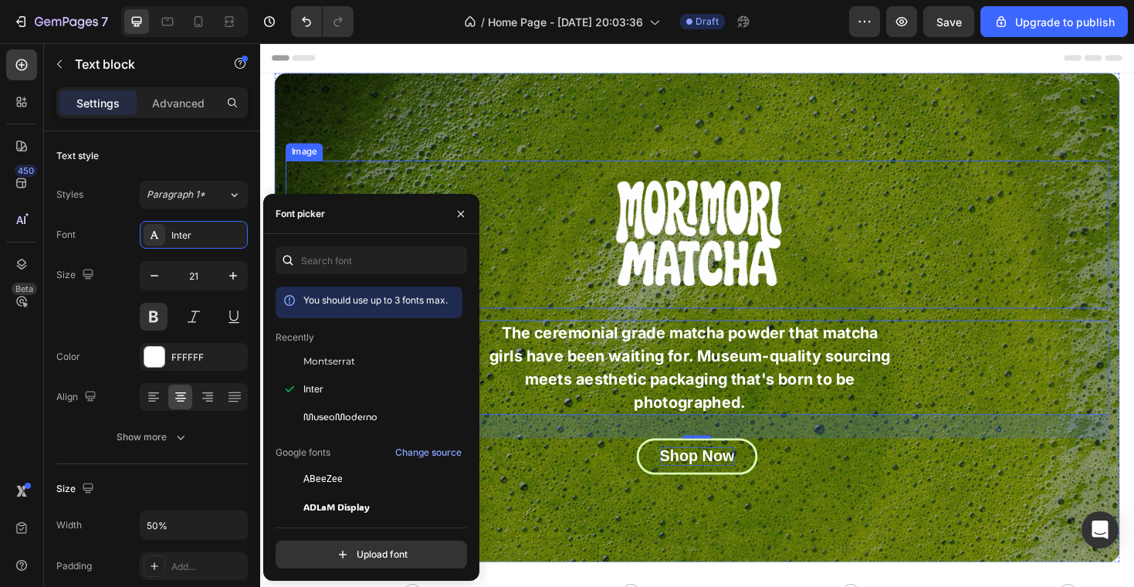
click at [801, 252] on img at bounding box center [723, 245] width 262 height 157
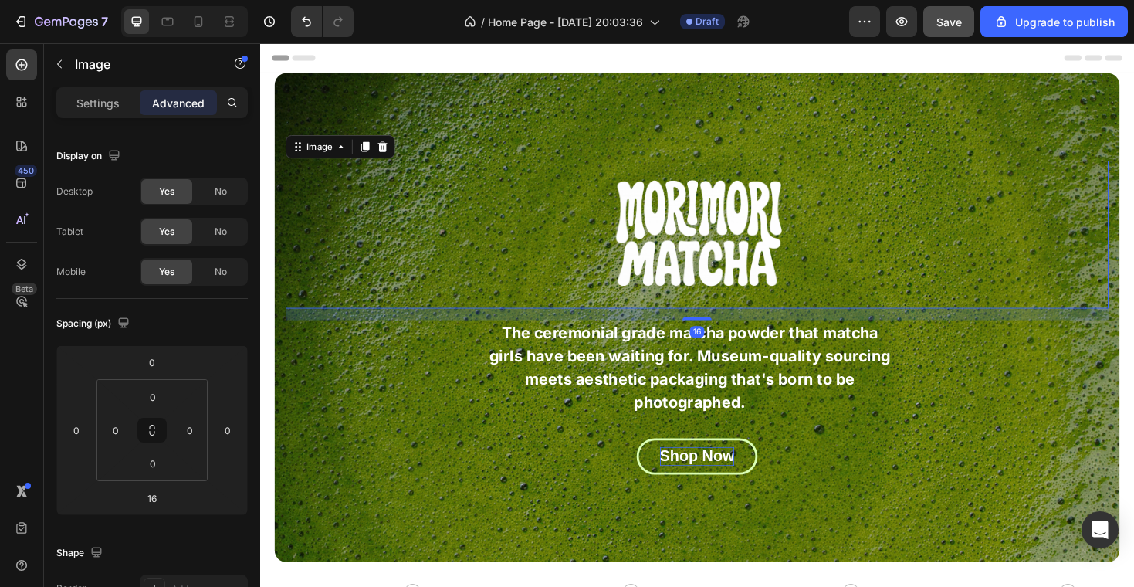
click at [953, 25] on span "Save" at bounding box center [948, 21] width 25 height 13
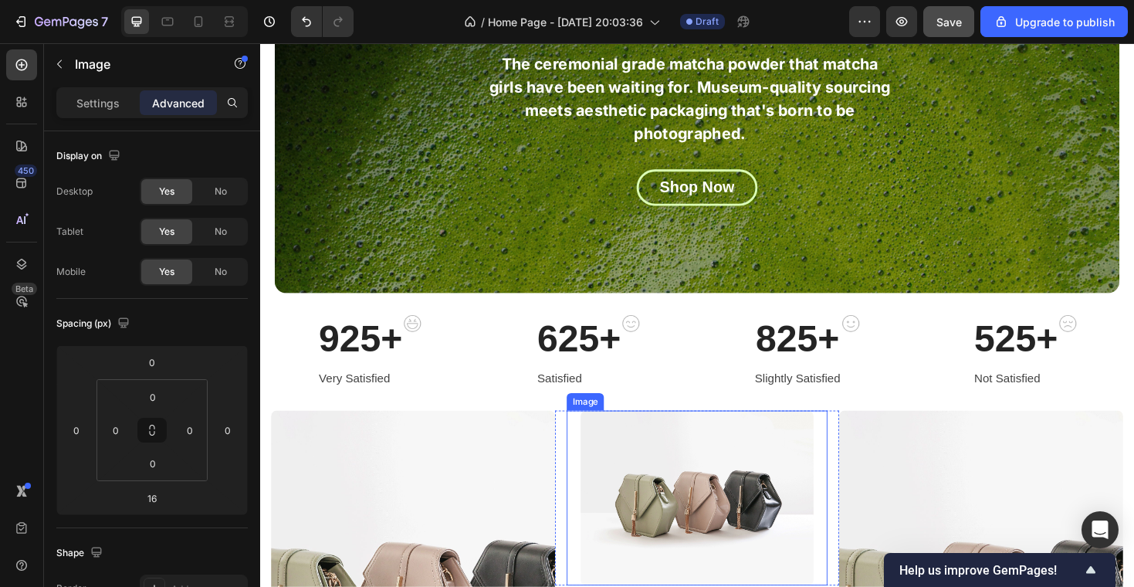
scroll to position [257, 0]
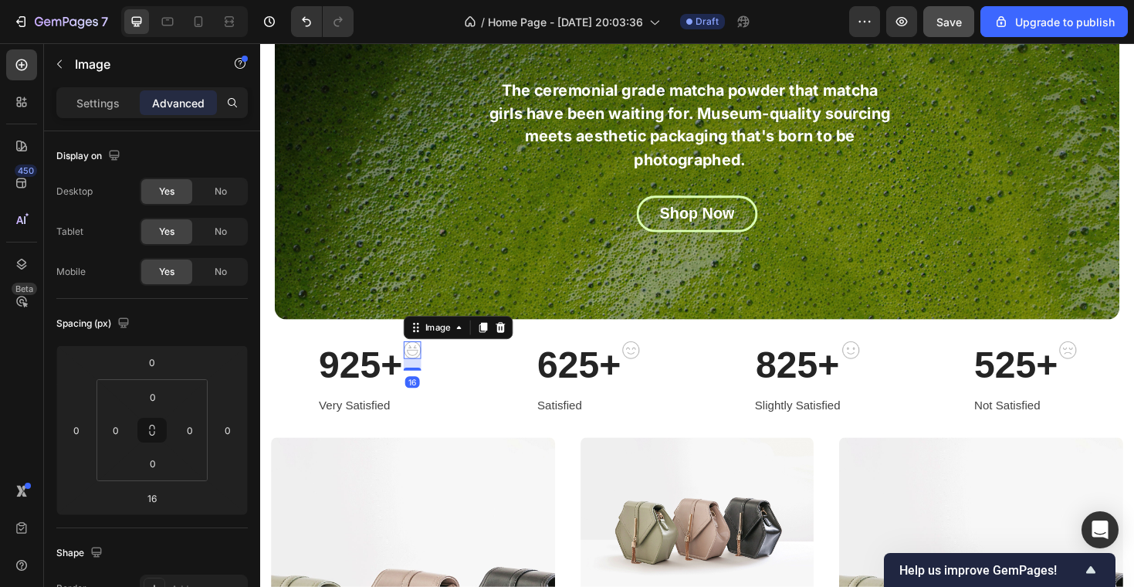
click at [420, 372] on img at bounding box center [421, 368] width 19 height 18
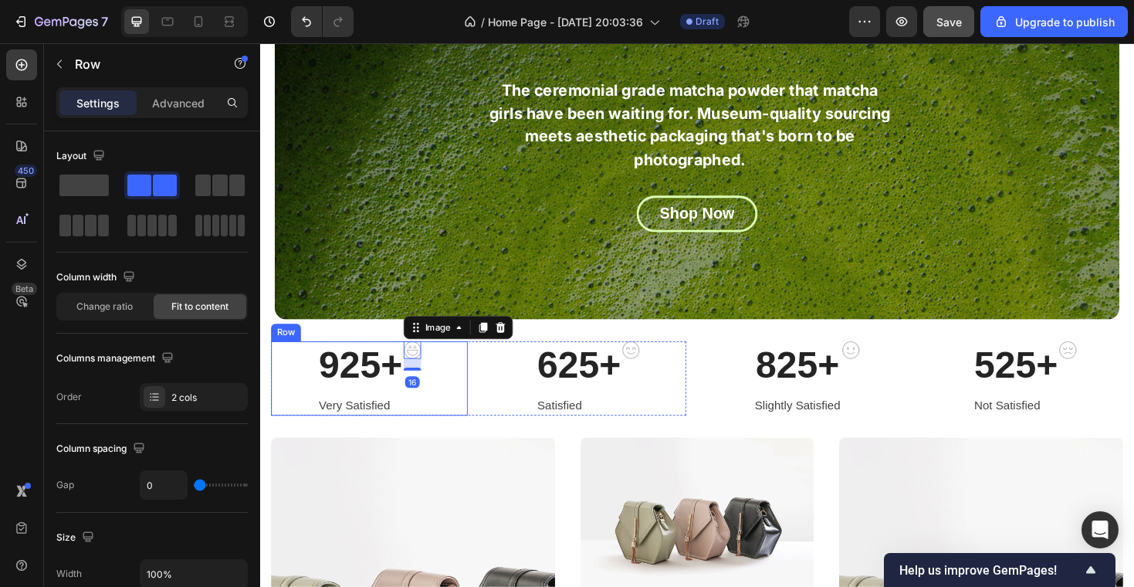
click at [464, 398] on div "925+ Heading Very Satisfied Text block Image 16 Row" at bounding box center [376, 398] width 208 height 78
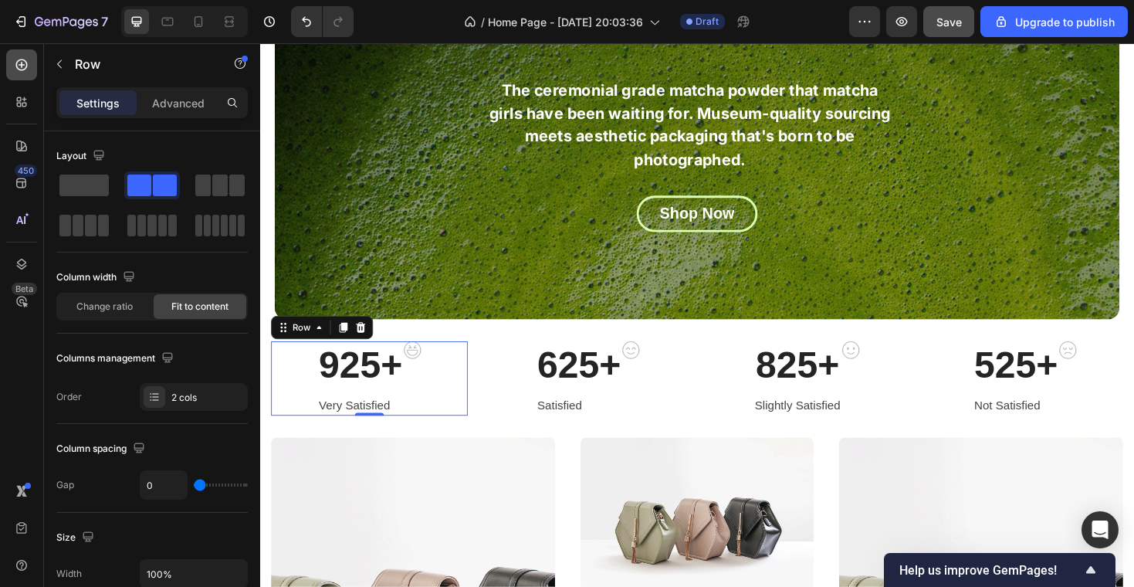
click at [18, 65] on icon at bounding box center [21, 64] width 15 height 15
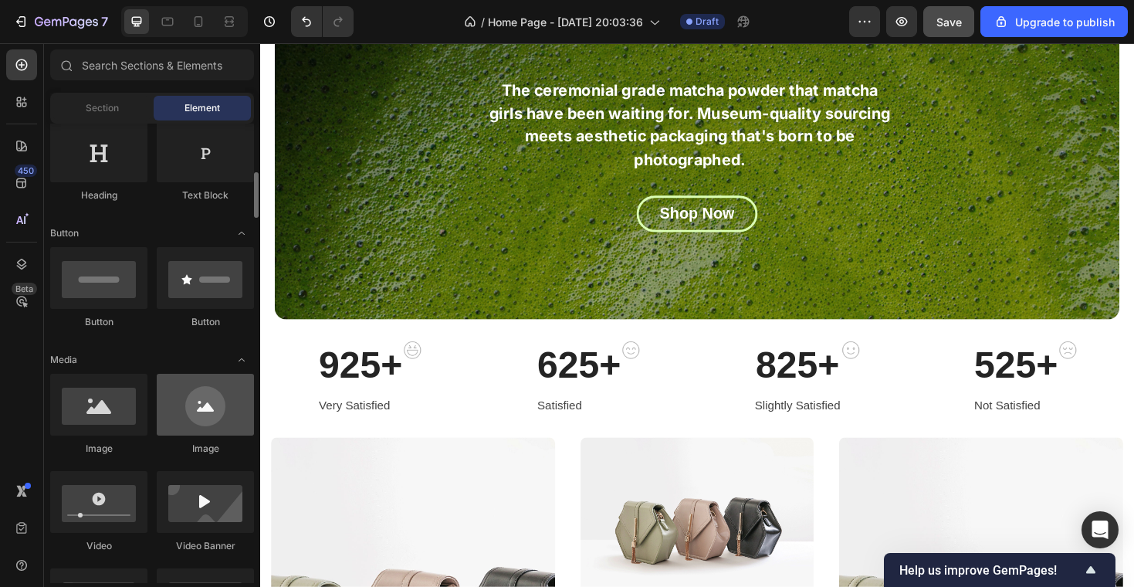
scroll to position [285, 0]
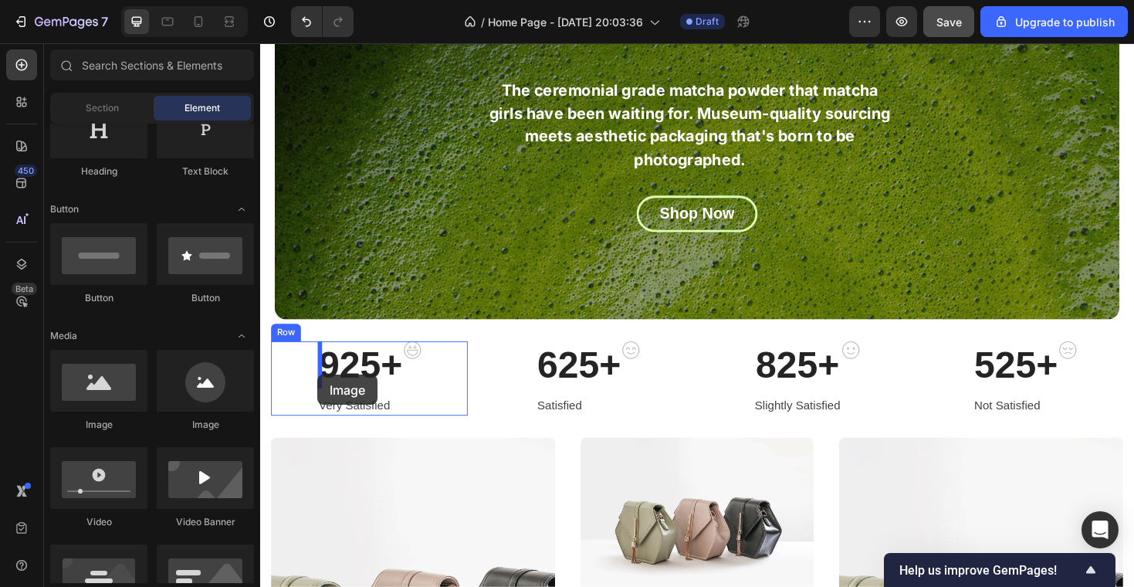
drag, startPoint x: 458, startPoint y: 432, endPoint x: 320, endPoint y: 395, distance: 143.0
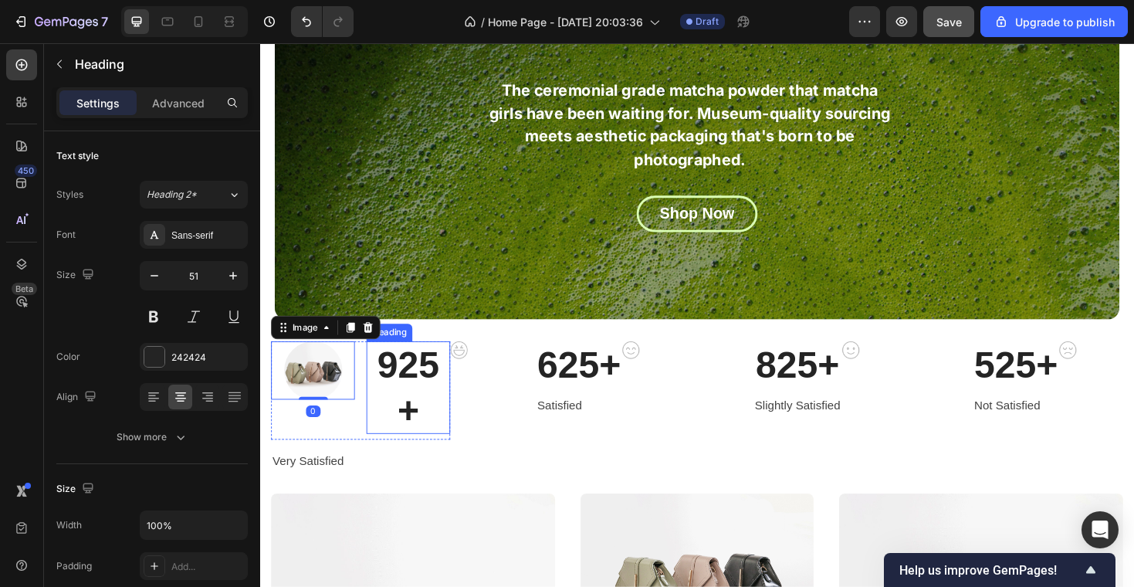
click at [403, 428] on p "925+" at bounding box center [417, 407] width 86 height 94
click at [429, 428] on p "925+" at bounding box center [417, 407] width 86 height 94
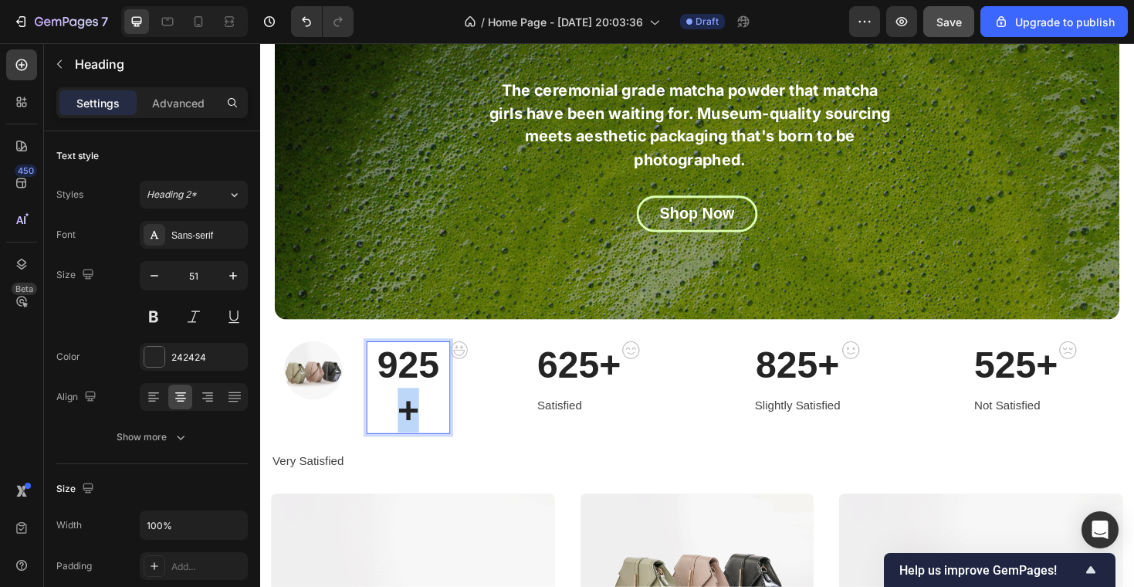
drag, startPoint x: 435, startPoint y: 428, endPoint x: 397, endPoint y: 425, distance: 38.0
click at [397, 425] on p "925+" at bounding box center [417, 407] width 86 height 94
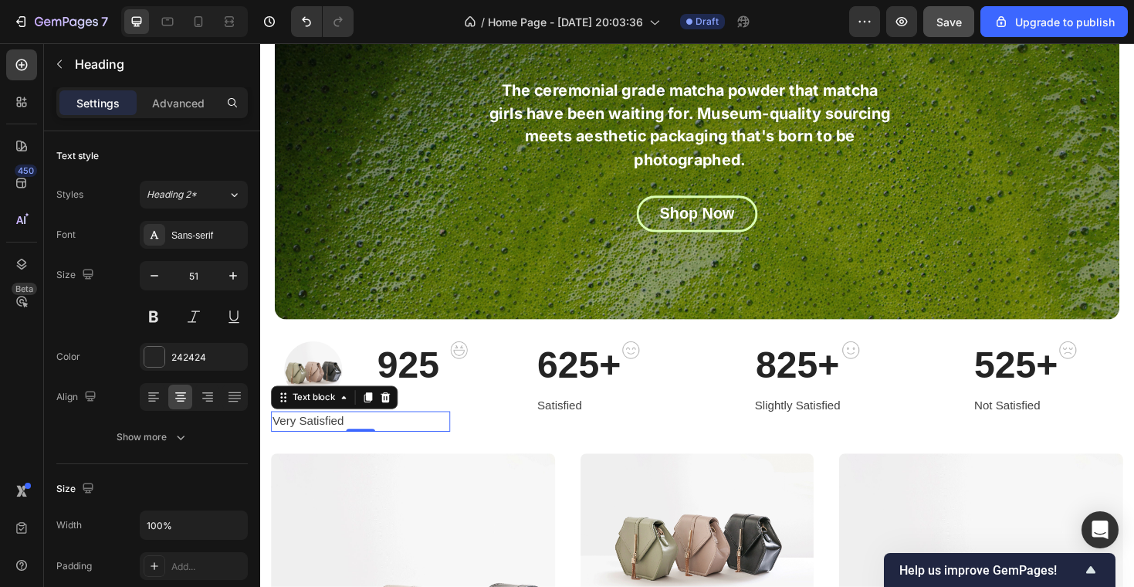
click at [359, 448] on p "Very Satisfied" at bounding box center [366, 444] width 187 height 19
click at [391, 425] on div at bounding box center [393, 418] width 19 height 19
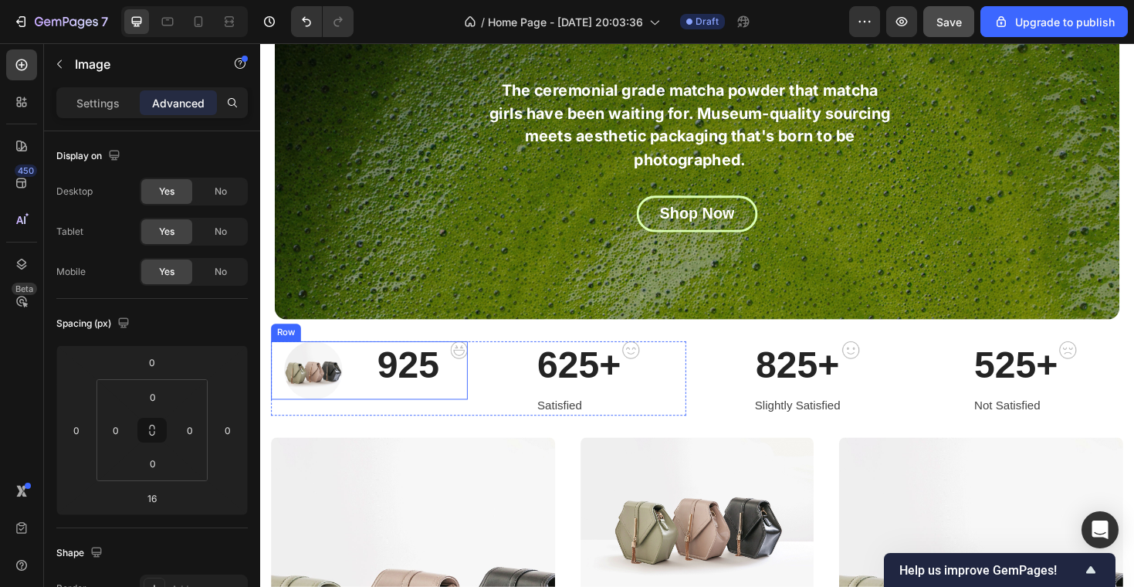
click at [473, 369] on img at bounding box center [471, 368] width 19 height 18
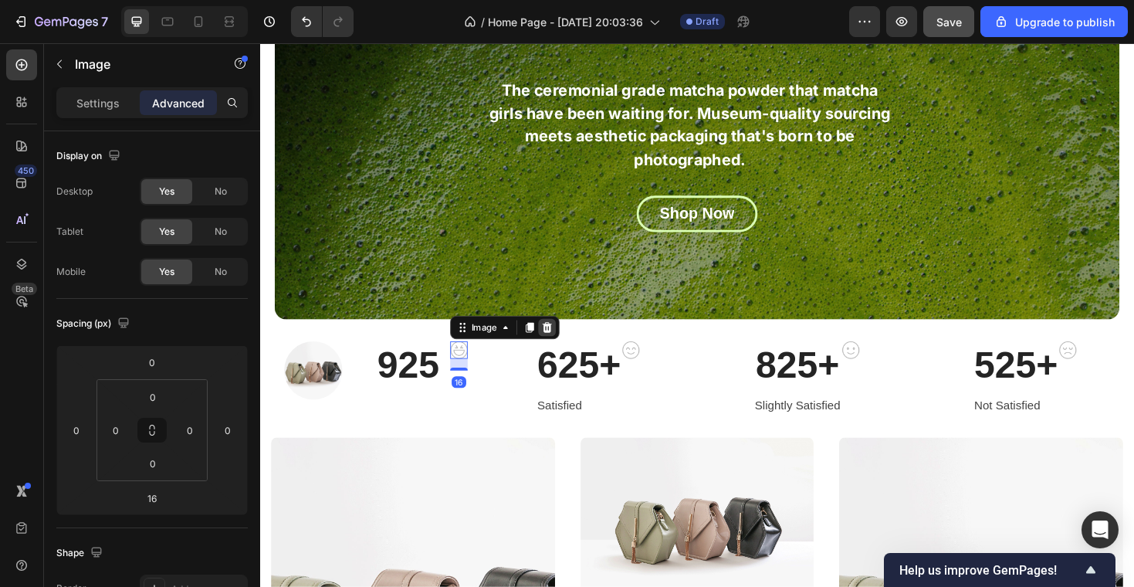
click at [567, 347] on icon at bounding box center [565, 344] width 10 height 11
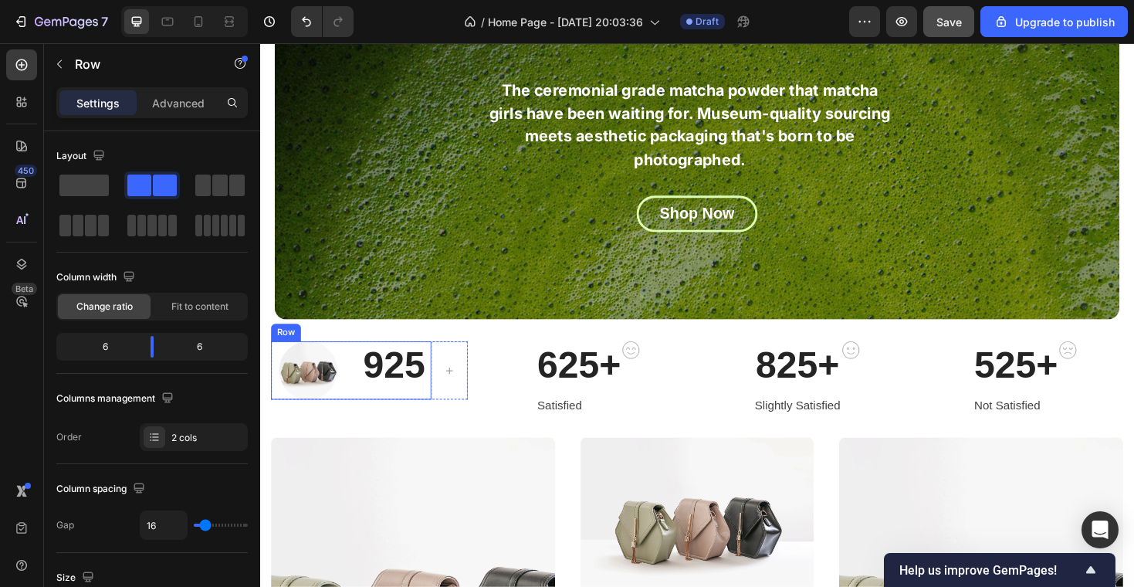
click at [431, 414] on div "925 Heading" at bounding box center [402, 390] width 79 height 62
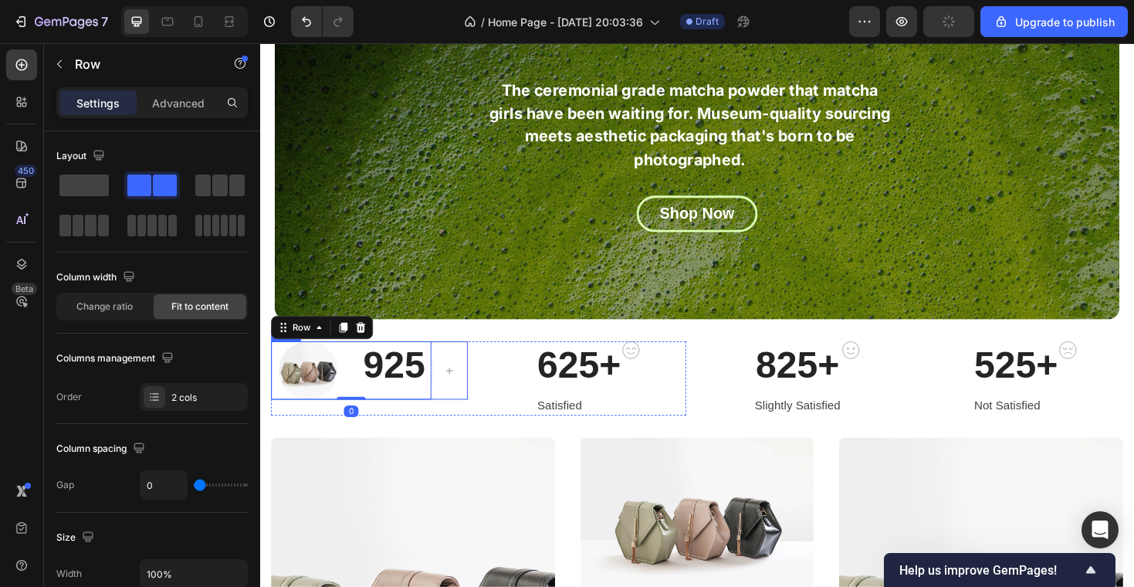
click at [443, 414] on div at bounding box center [461, 390] width 39 height 62
click at [140, 188] on span at bounding box center [139, 185] width 24 height 22
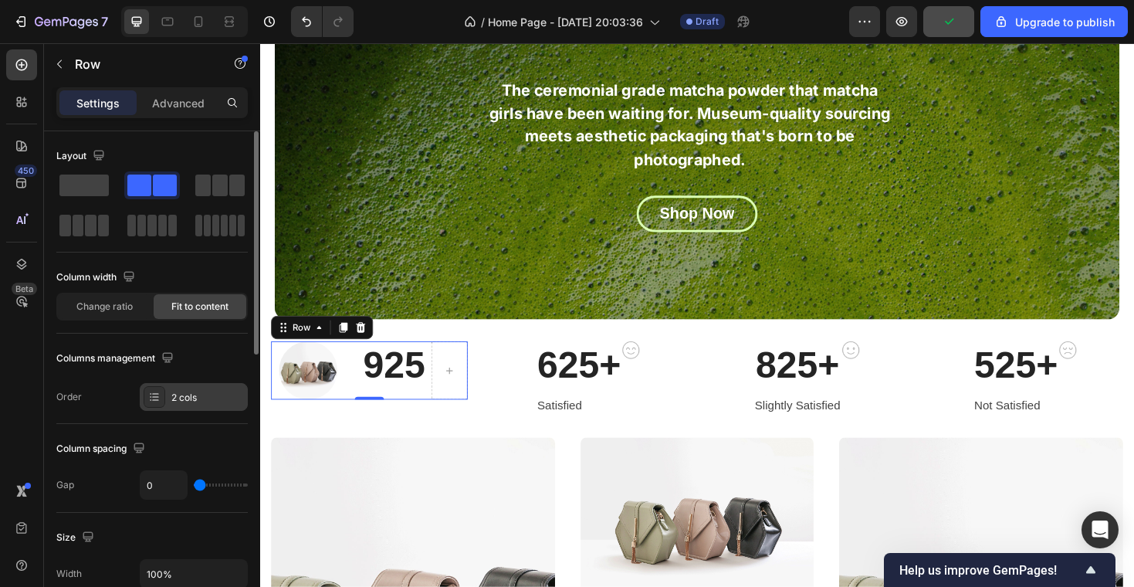
click at [186, 393] on div "2 cols" at bounding box center [207, 398] width 73 height 14
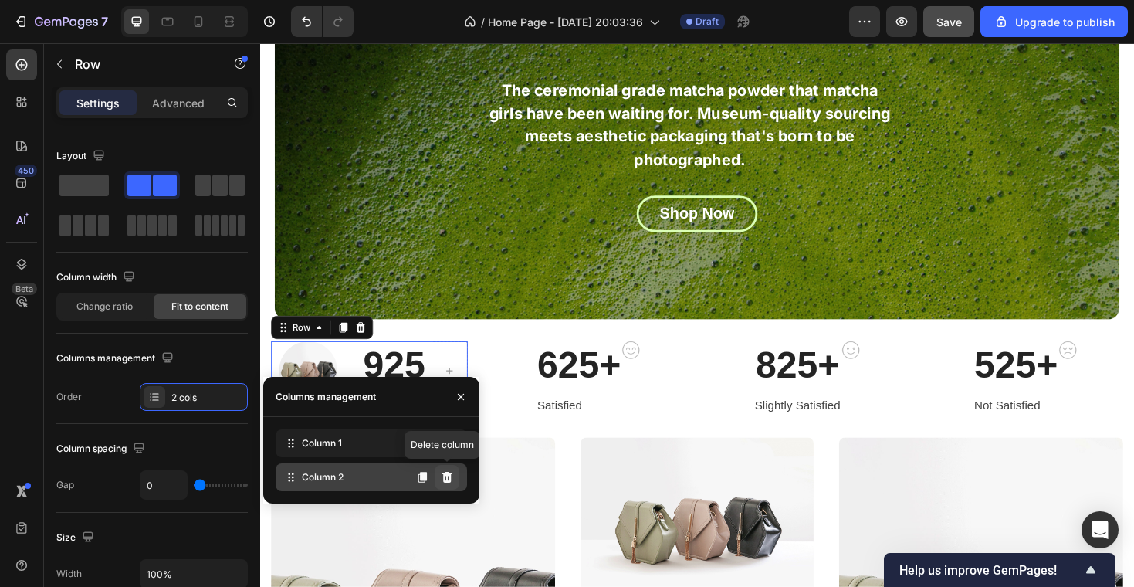
click at [446, 477] on icon at bounding box center [447, 477] width 10 height 11
drag, startPoint x: 446, startPoint y: 477, endPoint x: 262, endPoint y: 409, distance: 195.9
click at [446, 477] on icon at bounding box center [447, 477] width 10 height 11
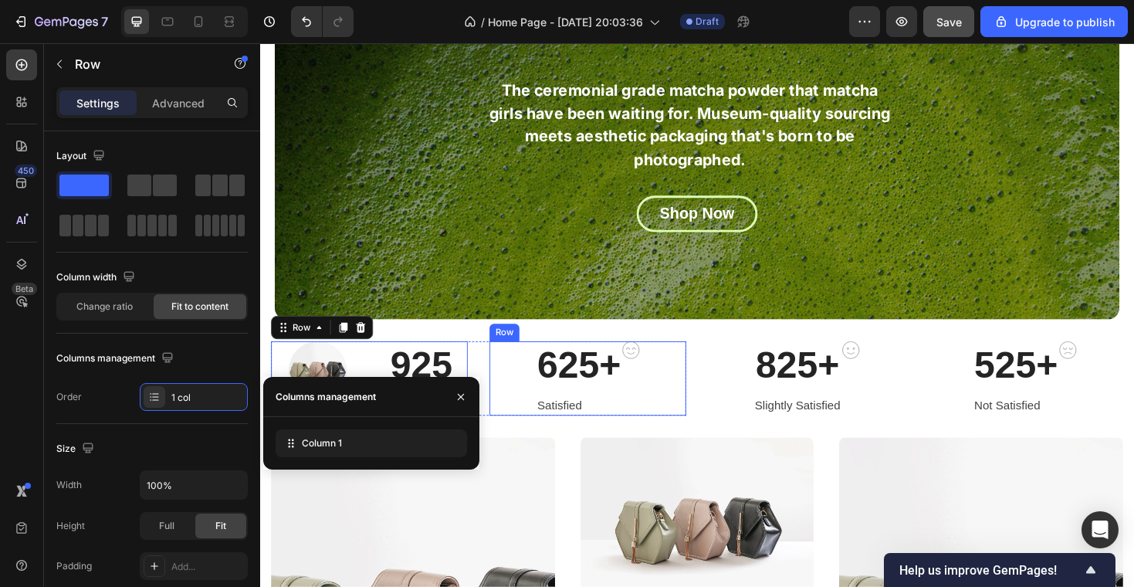
click at [519, 436] on div "625+ Heading Satisfied Text block Image Row" at bounding box center [607, 398] width 208 height 78
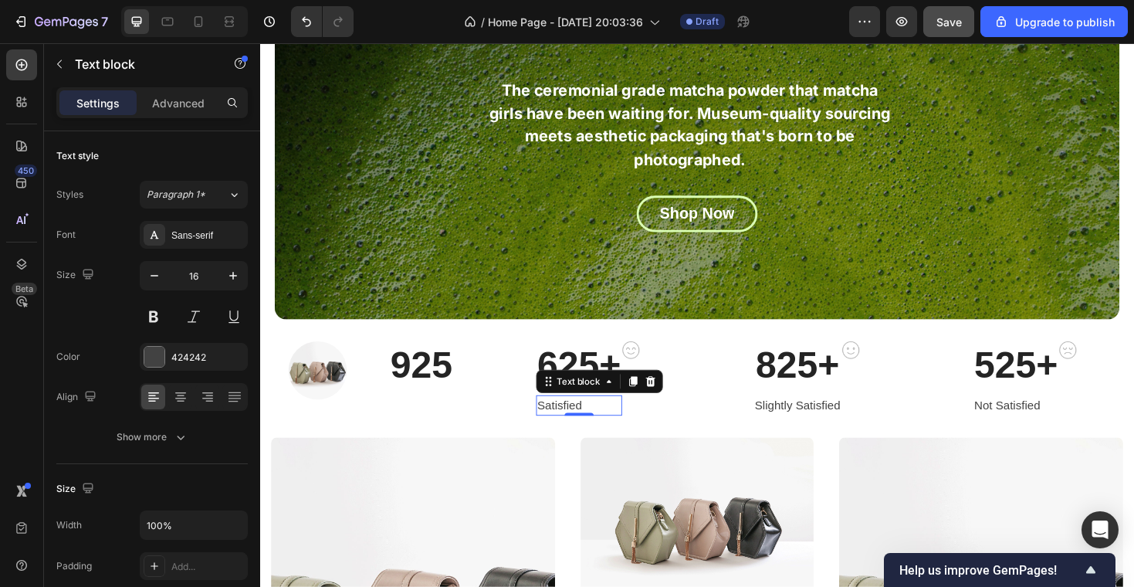
click at [577, 424] on p "Satisfied" at bounding box center [598, 427] width 89 height 19
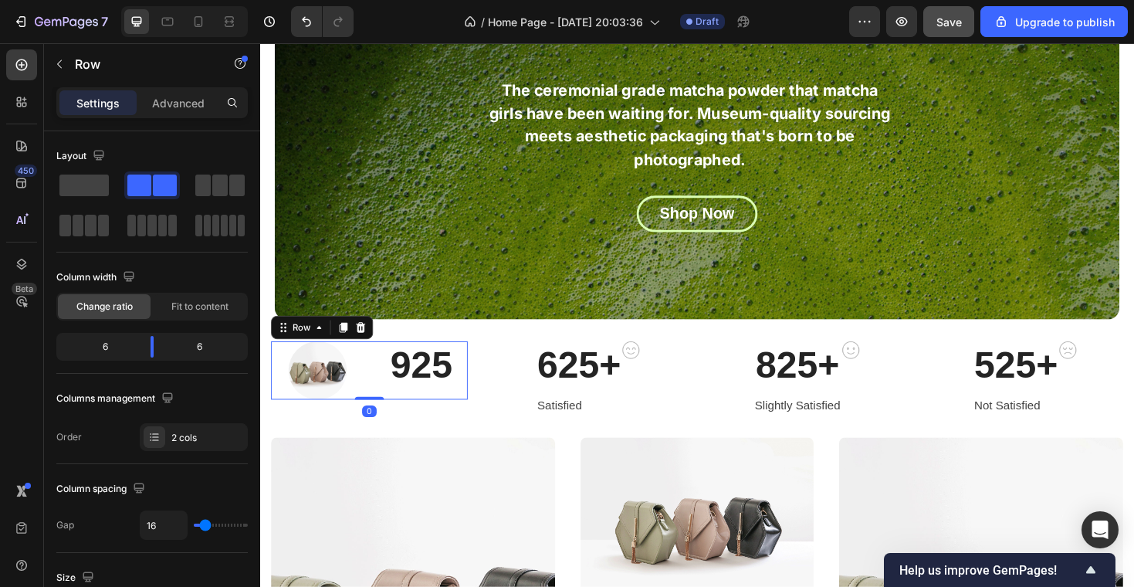
click at [381, 376] on div "Image 925 Heading Row 0" at bounding box center [376, 390] width 208 height 62
click at [347, 346] on icon at bounding box center [348, 345] width 8 height 11
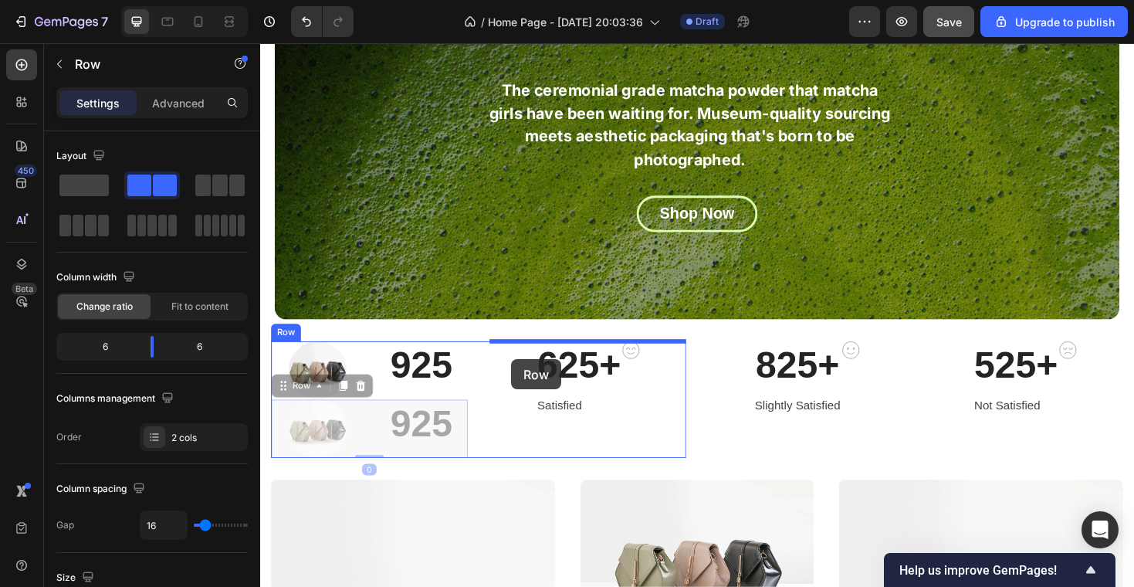
drag, startPoint x: 282, startPoint y: 409, endPoint x: 527, endPoint y: 378, distance: 247.4
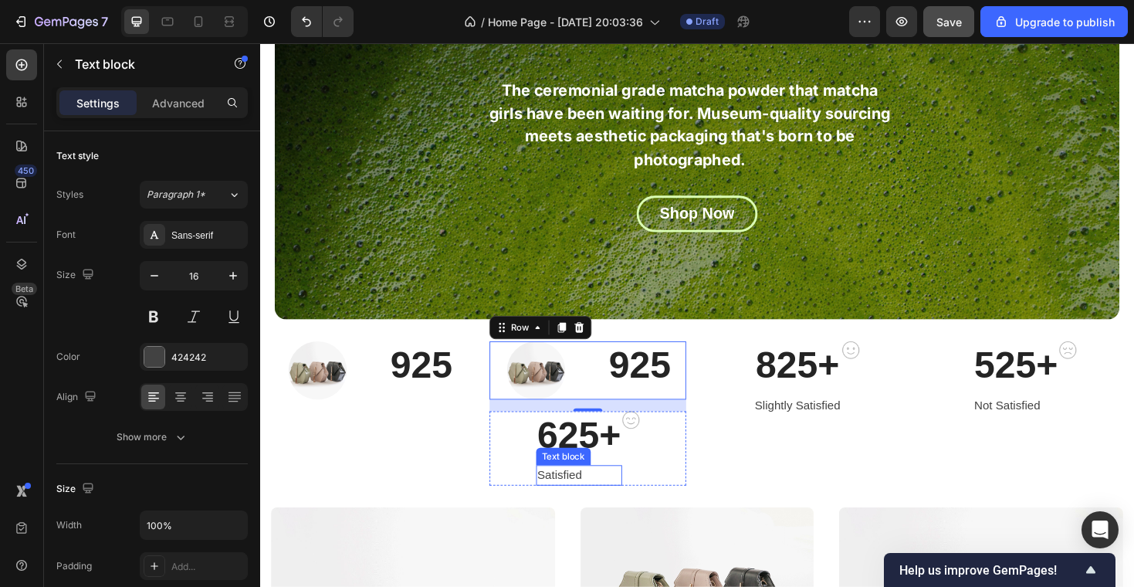
click at [594, 494] on p "Satisfied" at bounding box center [598, 501] width 89 height 19
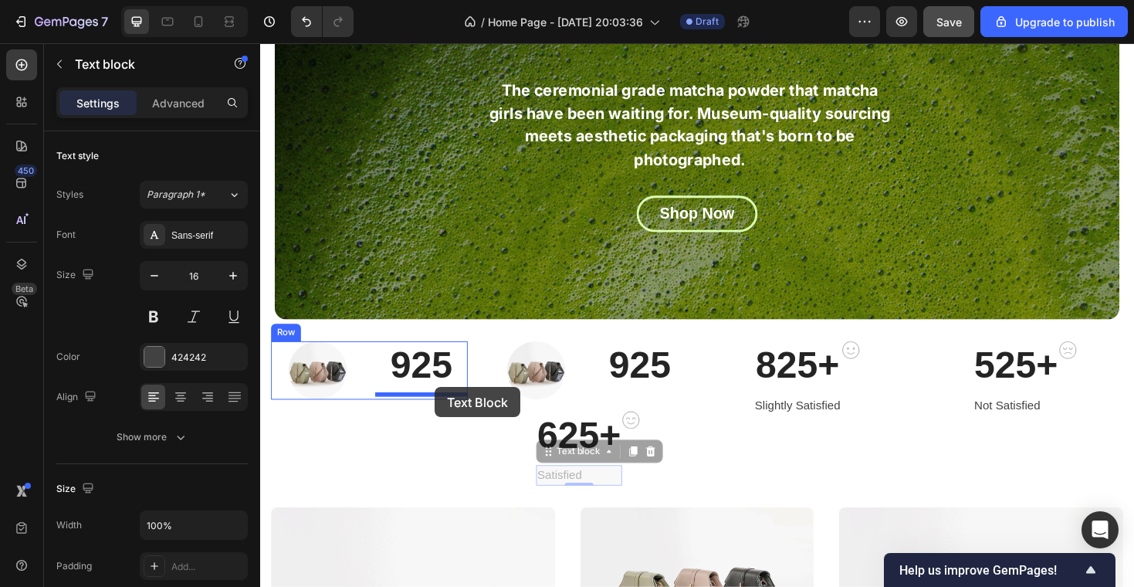
drag, startPoint x: 562, startPoint y: 475, endPoint x: 445, endPoint y: 408, distance: 134.9
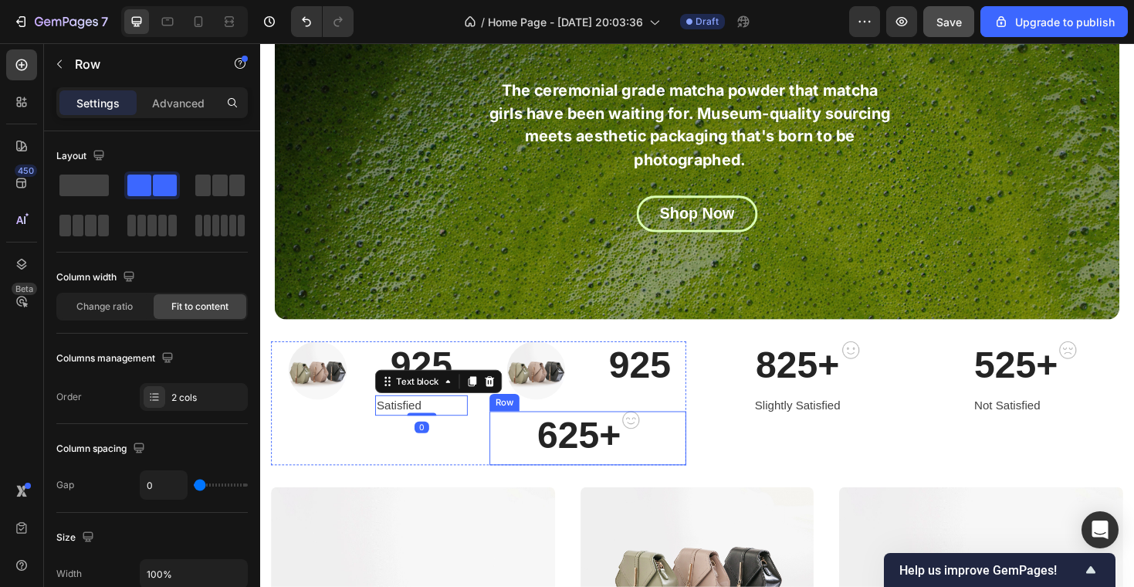
click at [655, 458] on div "Image" at bounding box center [653, 461] width 19 height 56
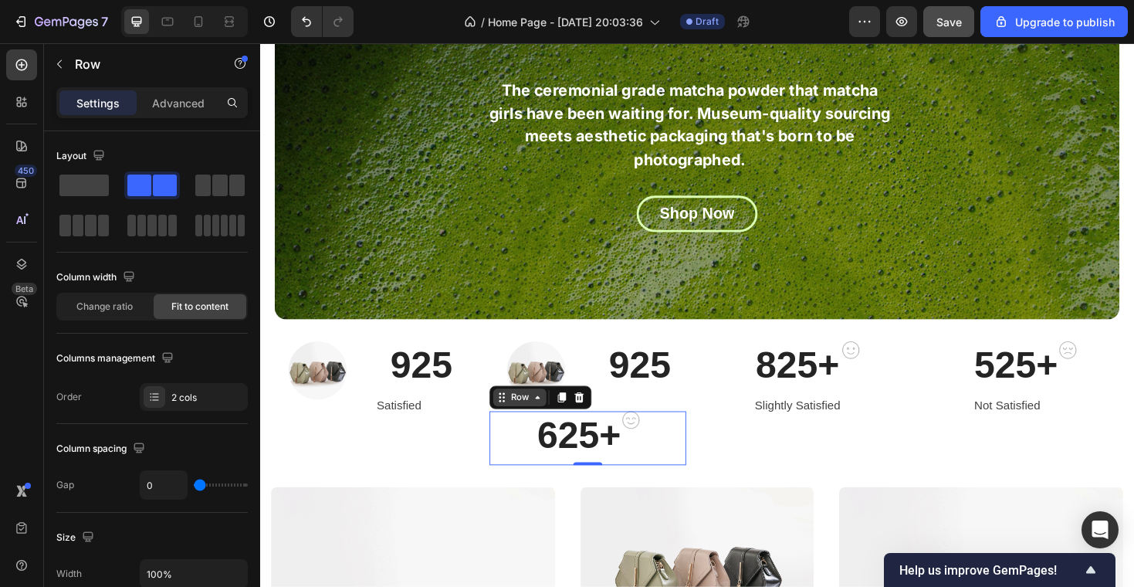
click at [511, 418] on icon at bounding box center [516, 418] width 12 height 12
click at [601, 423] on icon at bounding box center [599, 418] width 10 height 11
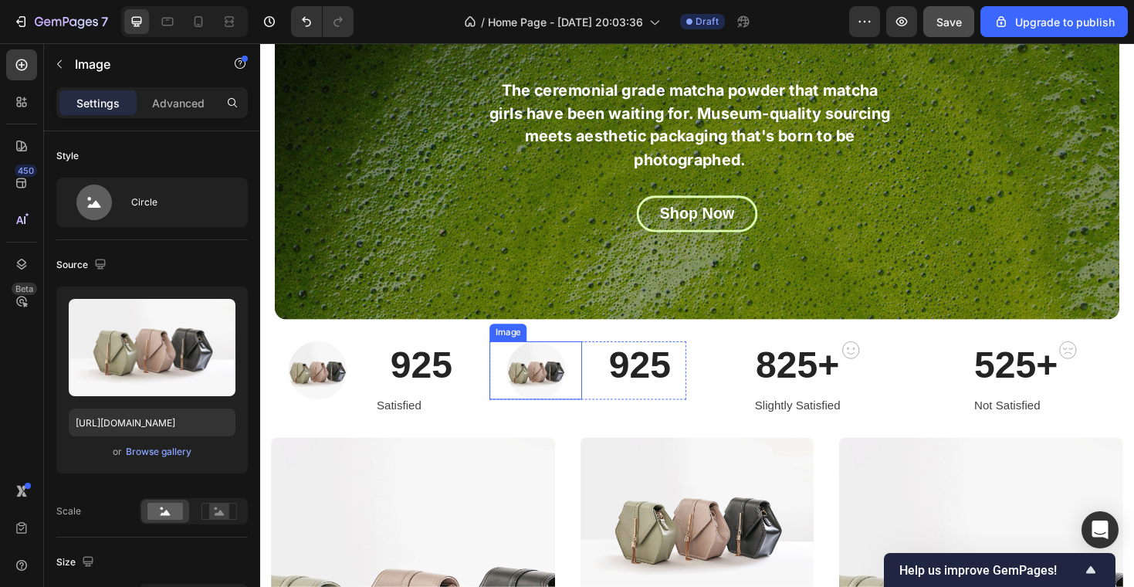
click at [503, 411] on div at bounding box center [552, 390] width 98 height 62
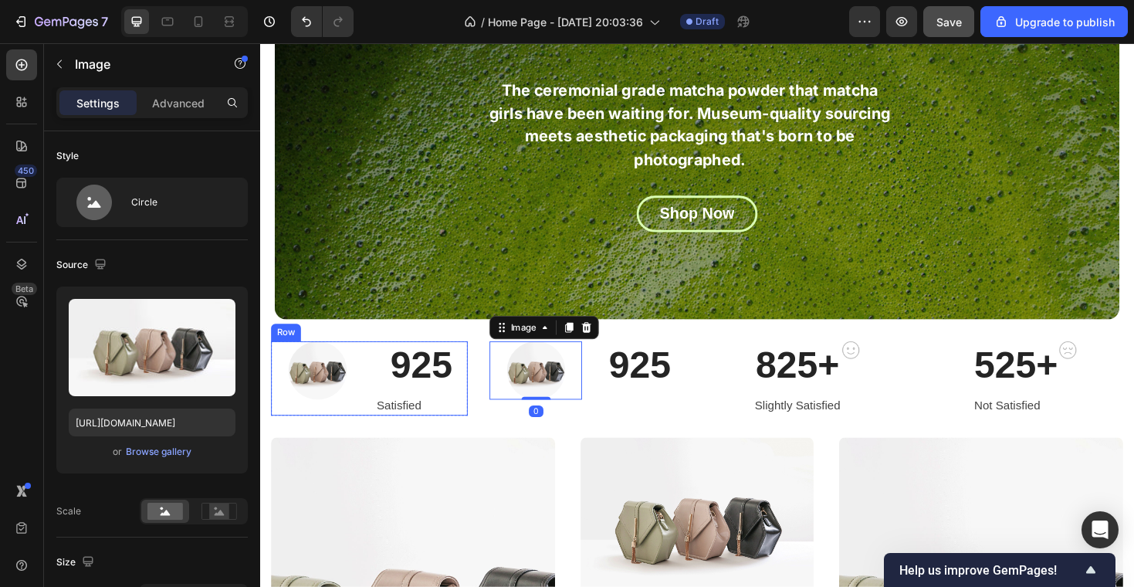
click at [477, 411] on div "925 Heading Satisfied Text block" at bounding box center [431, 398] width 98 height 78
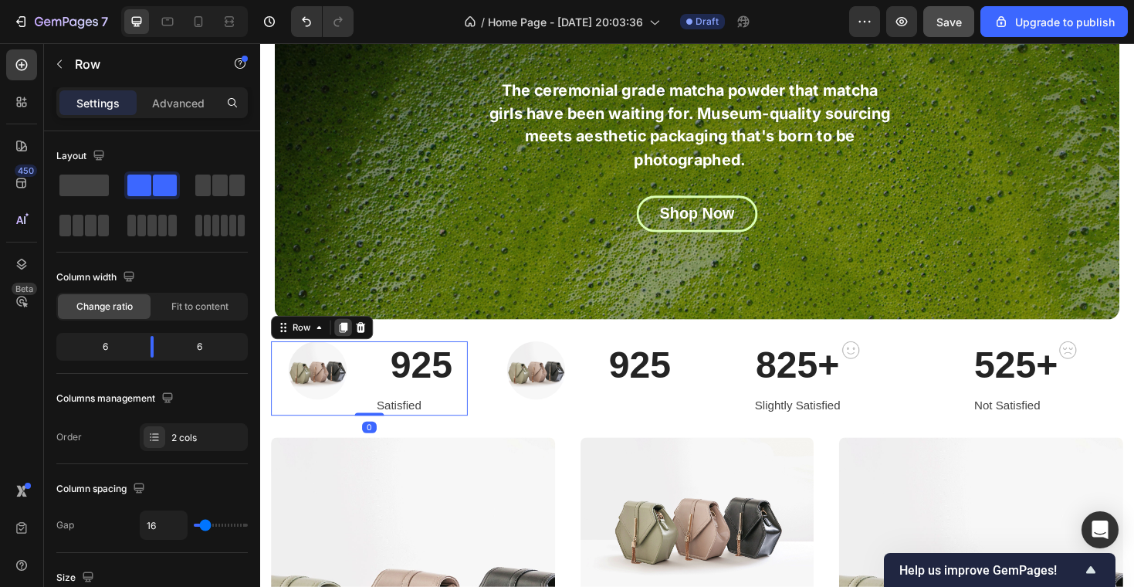
click at [344, 346] on icon at bounding box center [348, 344] width 12 height 12
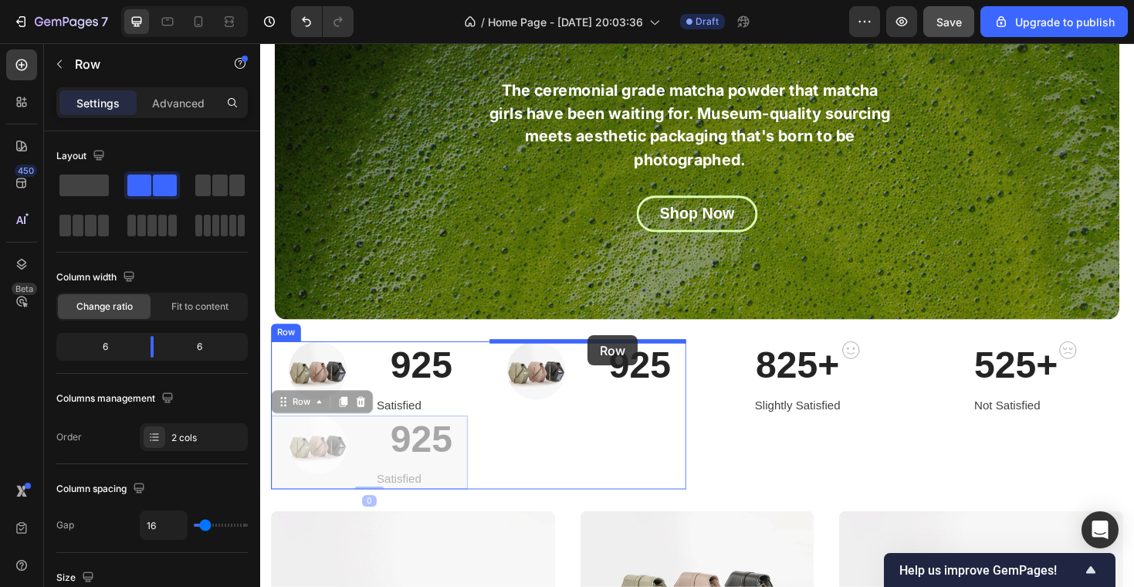
drag, startPoint x: 281, startPoint y: 419, endPoint x: 607, endPoint y: 353, distance: 332.4
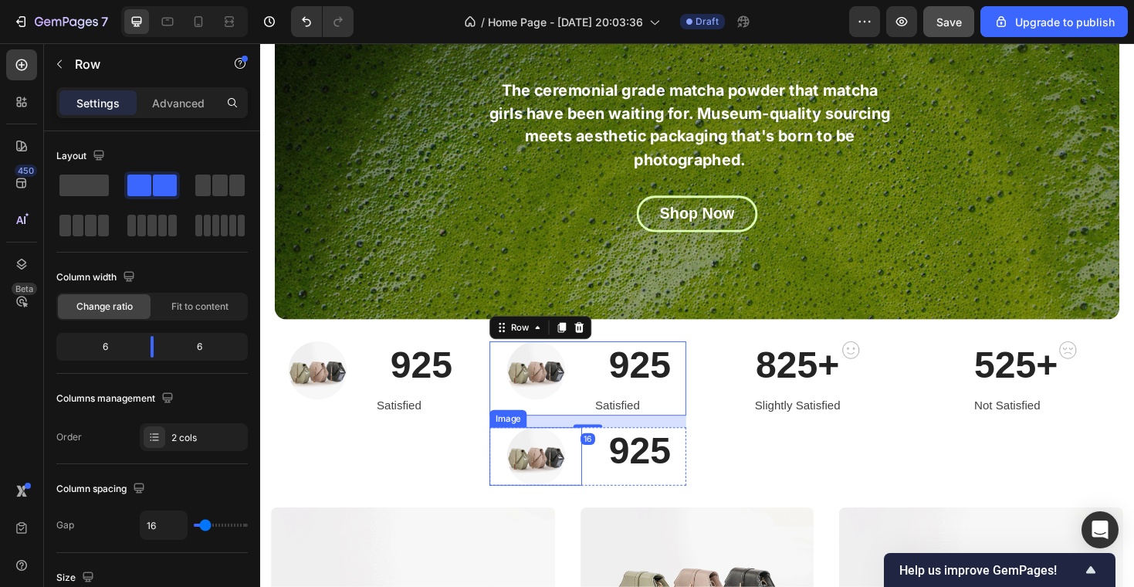
click at [563, 478] on img at bounding box center [553, 481] width 62 height 62
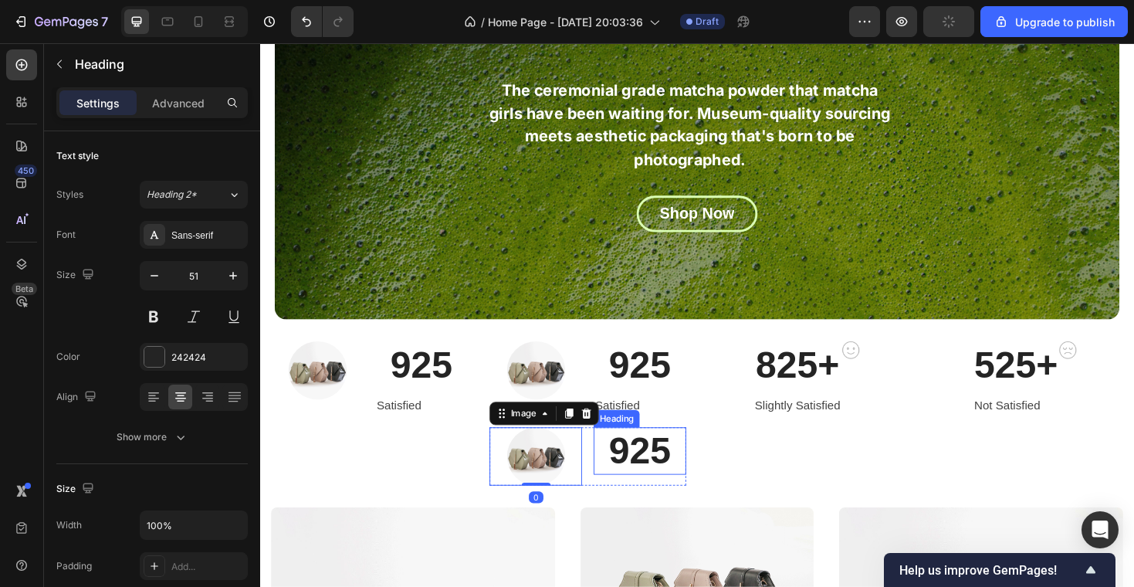
click at [615, 472] on h2 "925" at bounding box center [663, 475] width 98 height 50
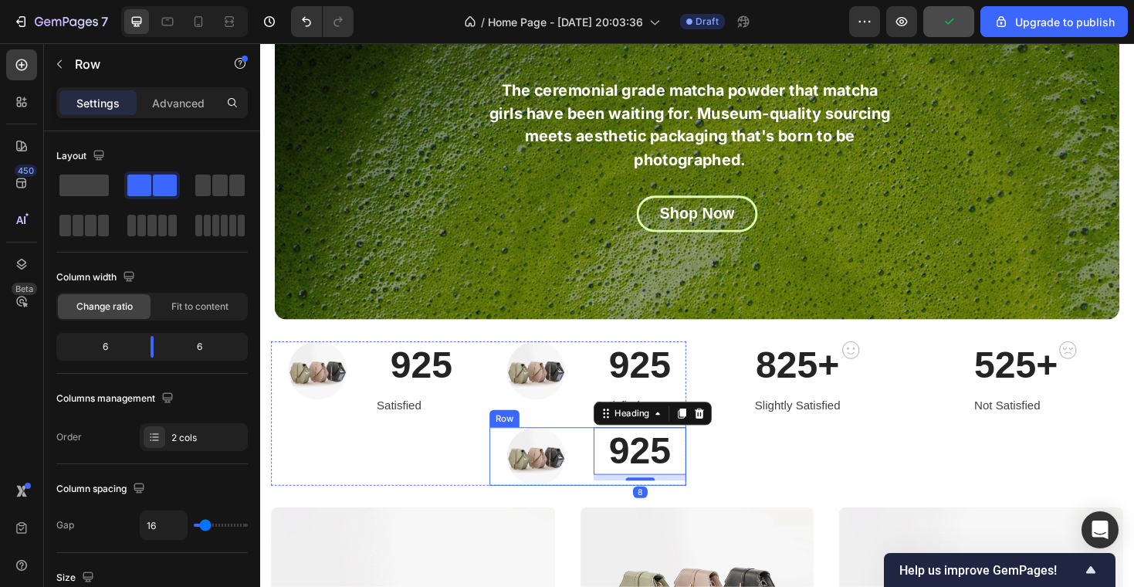
click at [604, 471] on div "Image 925 Heading 8 Row" at bounding box center [607, 481] width 208 height 62
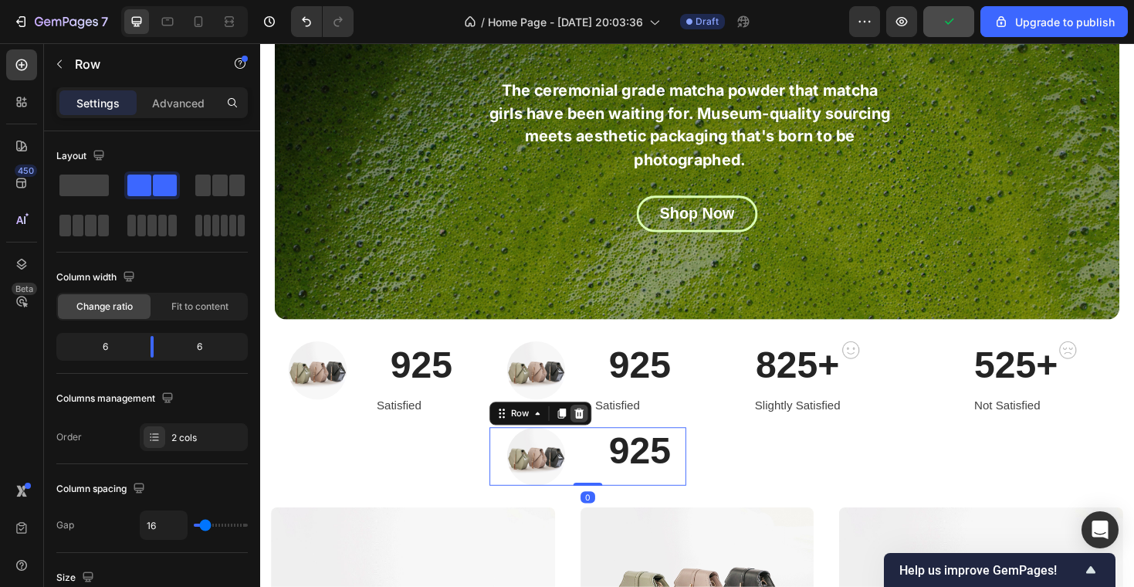
click at [597, 434] on icon at bounding box center [599, 434] width 10 height 11
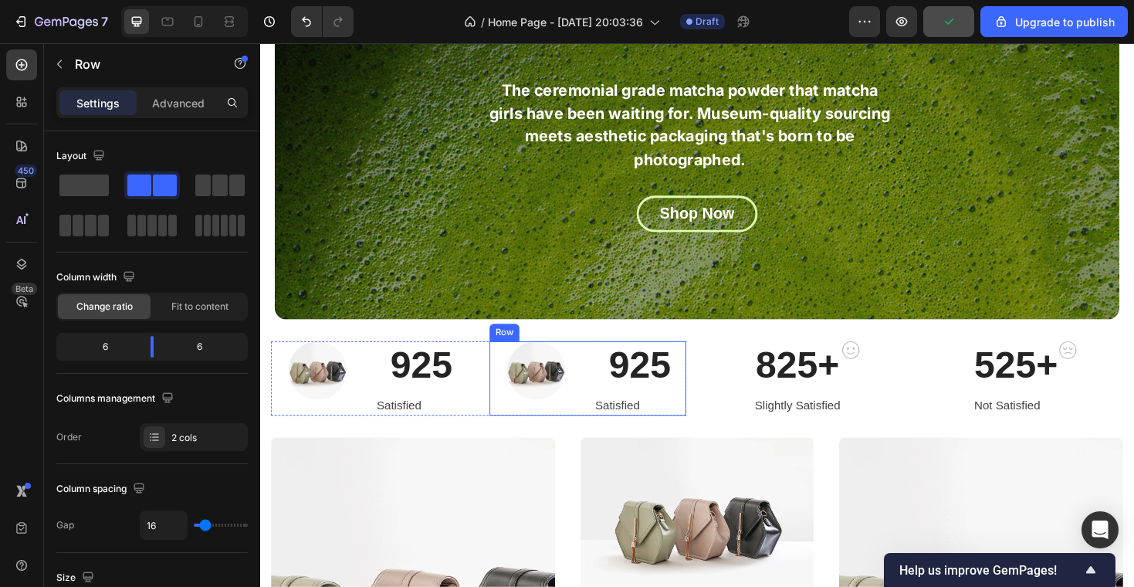
click at [609, 384] on div "Image 925 Heading Satisfied Text block Row" at bounding box center [607, 398] width 208 height 78
click at [580, 340] on icon at bounding box center [580, 345] width 8 height 11
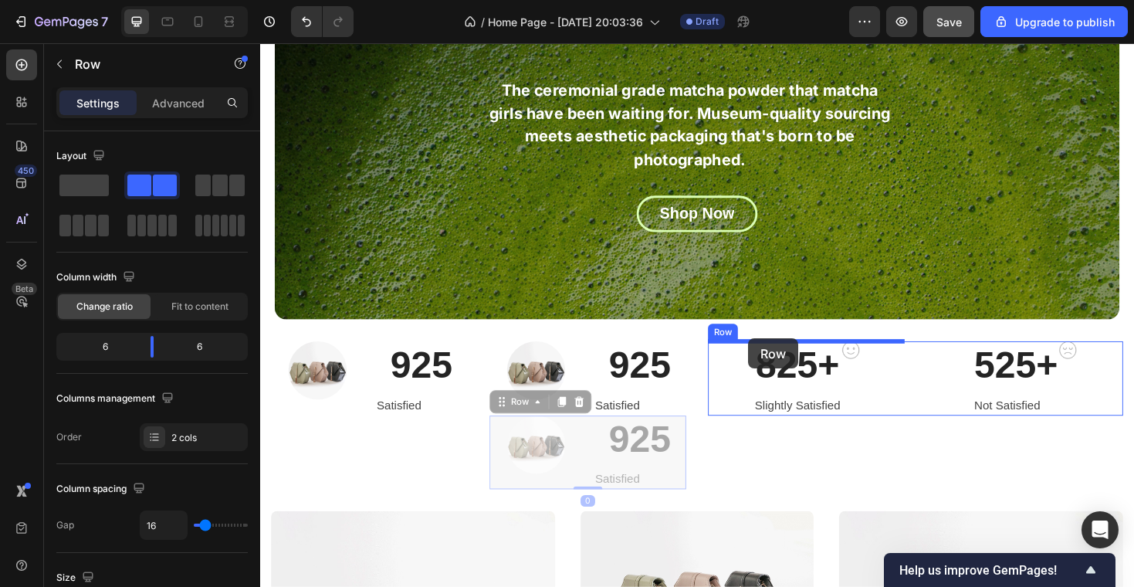
drag, startPoint x: 518, startPoint y: 421, endPoint x: 777, endPoint y: 354, distance: 267.2
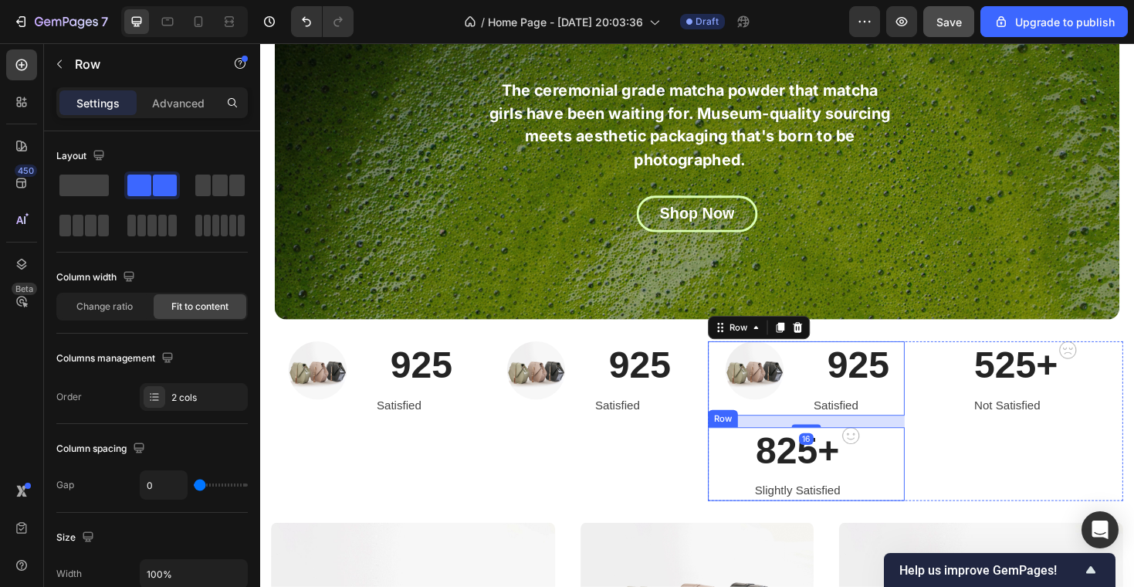
click at [902, 468] on div "825+ Heading Slightly Satisfied Text block Image Row" at bounding box center [839, 489] width 208 height 78
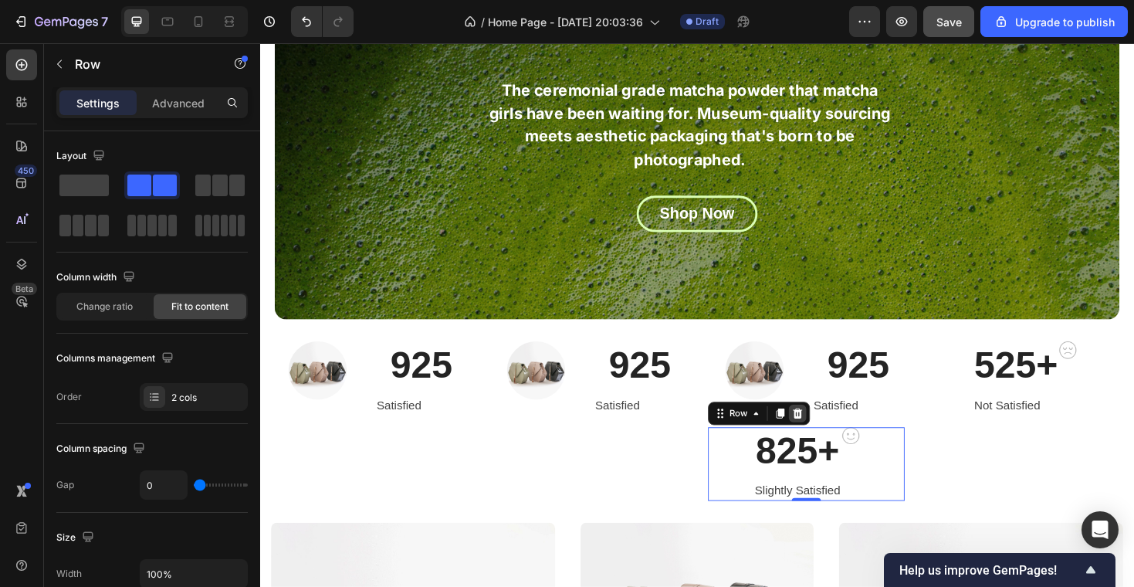
click at [827, 432] on icon at bounding box center [830, 434] width 10 height 11
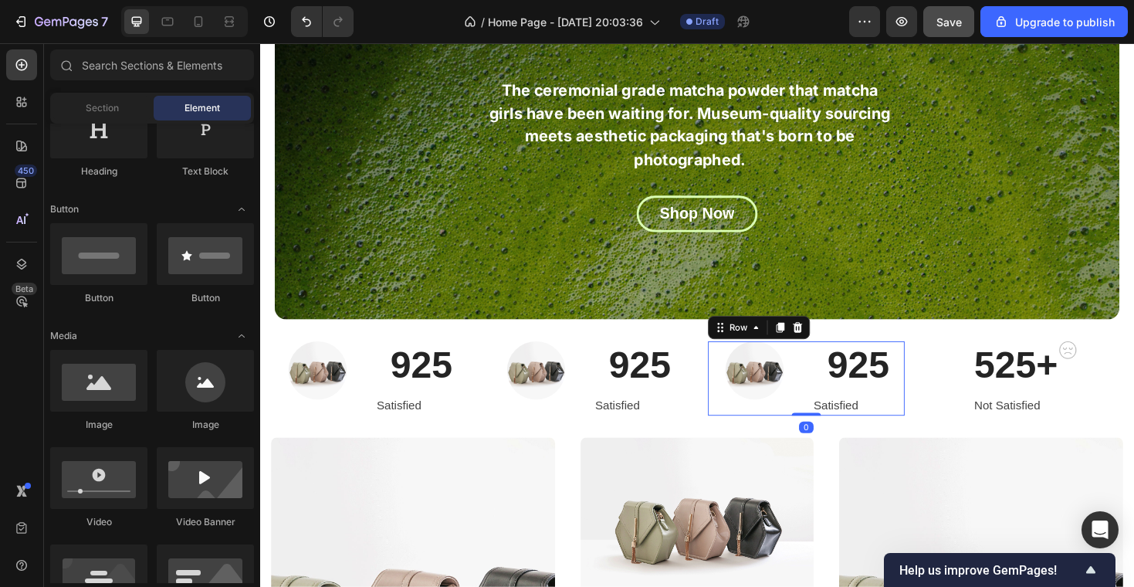
click at [839, 377] on div "Image 925 Heading Satisfied Text block Row 0" at bounding box center [839, 398] width 208 height 78
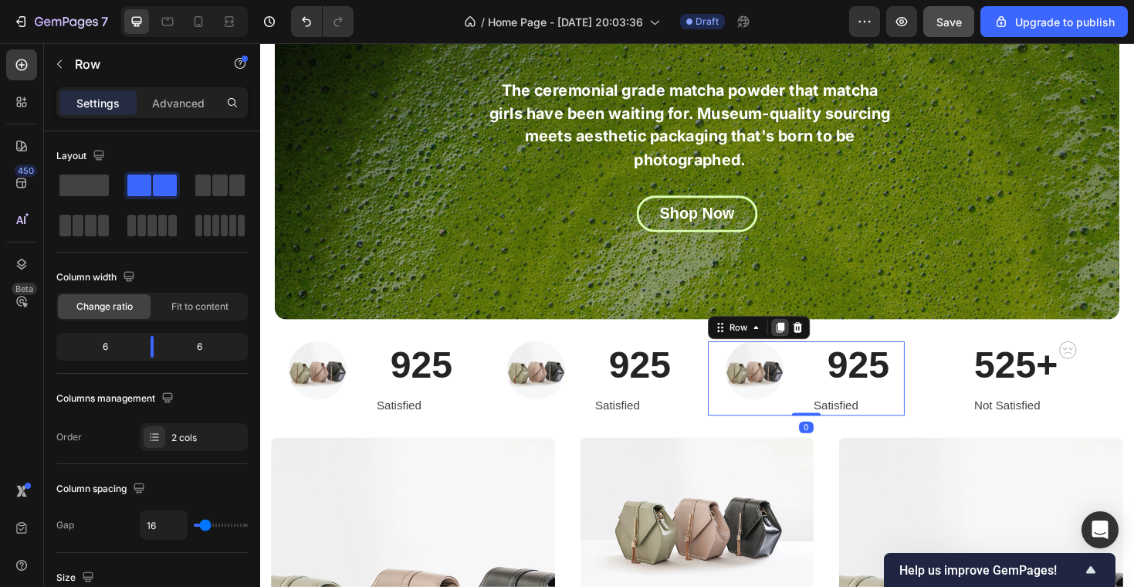
click at [812, 344] on icon at bounding box center [811, 345] width 8 height 11
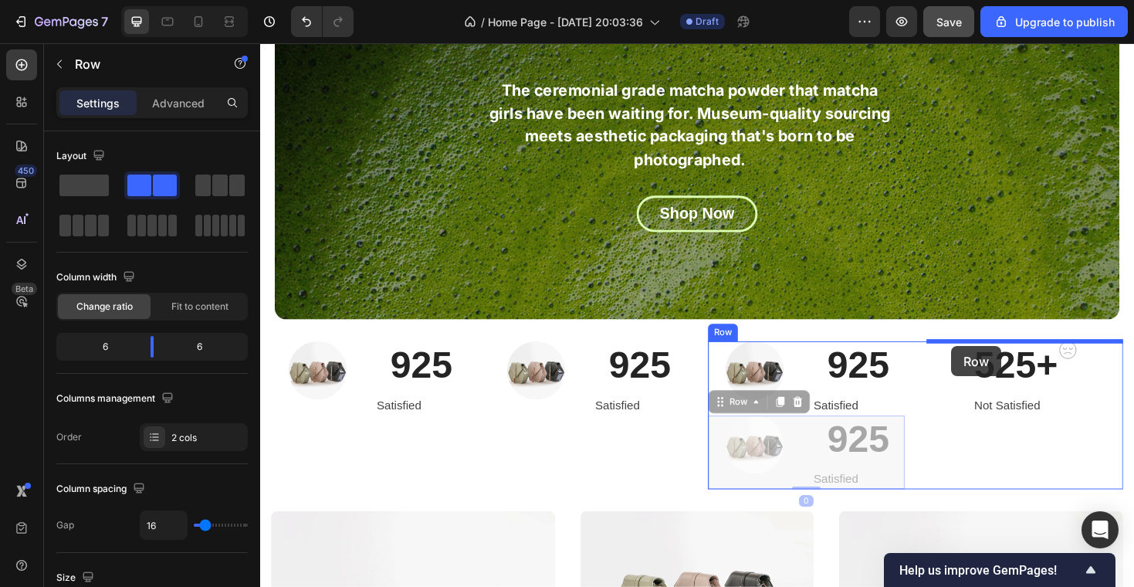
drag, startPoint x: 751, startPoint y: 426, endPoint x: 993, endPoint y: 364, distance: 249.4
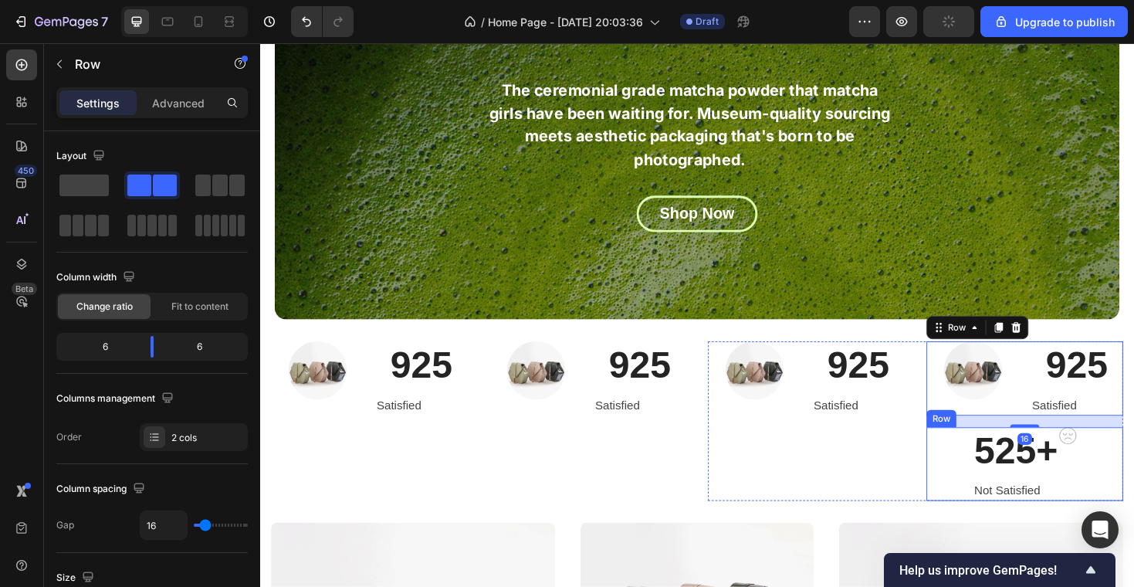
click at [999, 493] on div "525+ Heading Not Satisfied Text block Image Row" at bounding box center [1070, 489] width 208 height 78
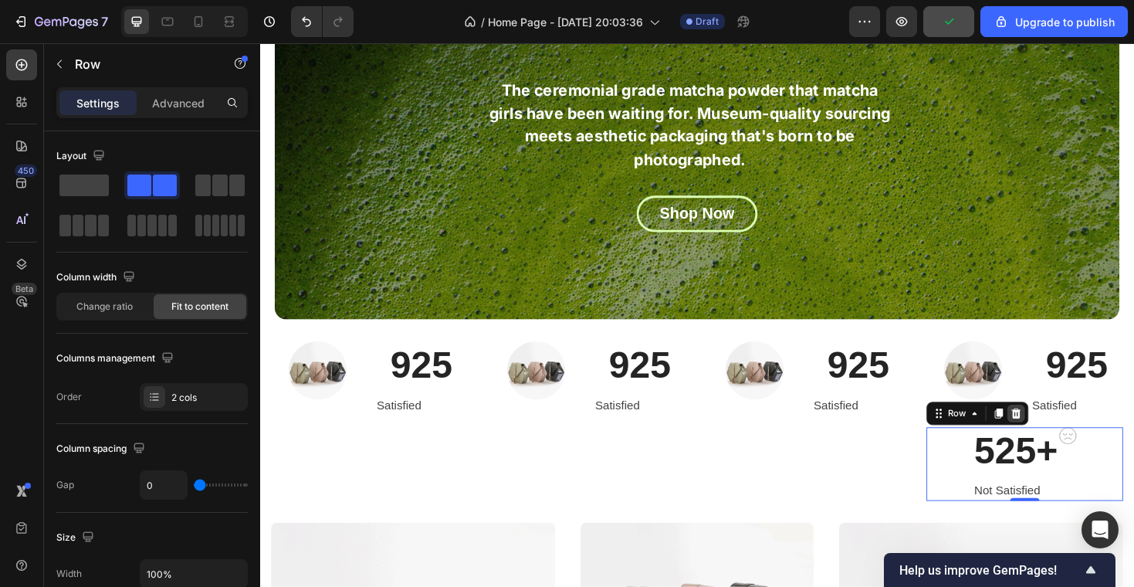
click at [1065, 432] on icon at bounding box center [1061, 435] width 12 height 12
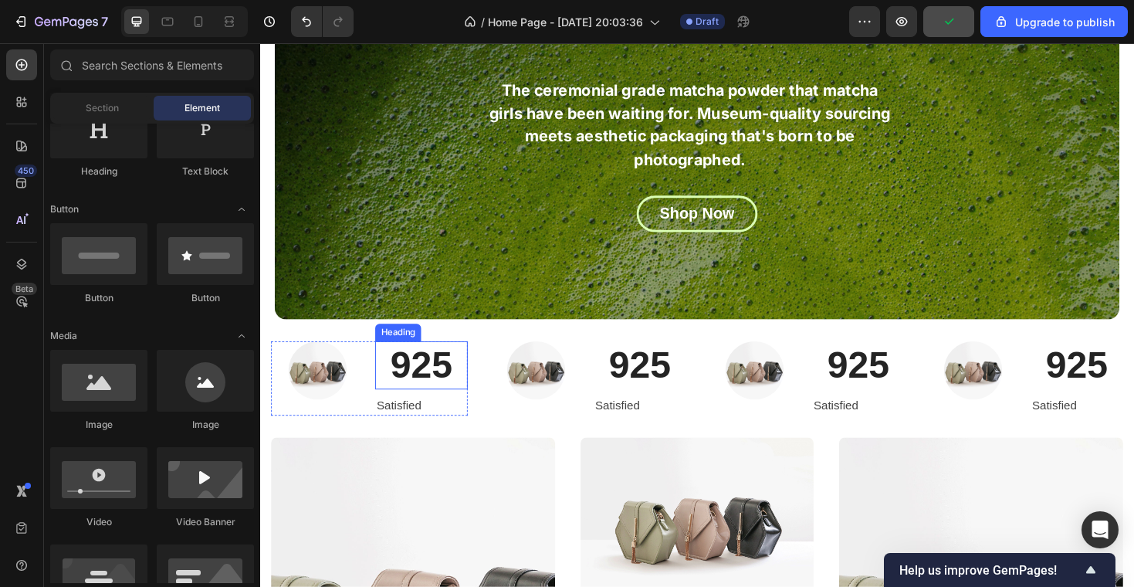
click at [473, 404] on p "925" at bounding box center [431, 383] width 95 height 47
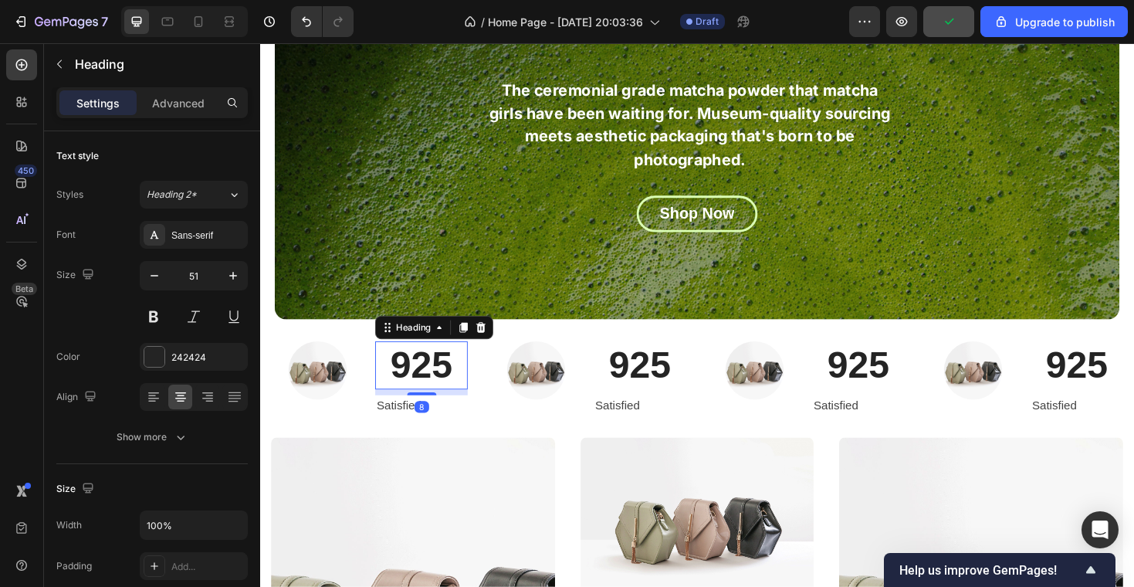
click at [382, 404] on h2 "925" at bounding box center [431, 384] width 98 height 50
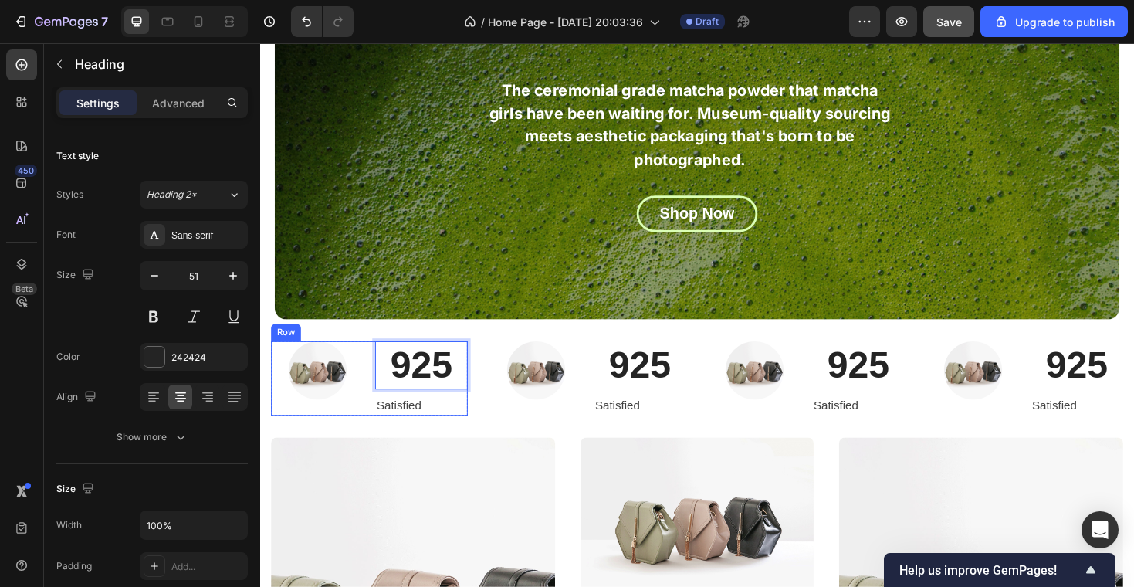
click at [367, 398] on div at bounding box center [321, 390] width 98 height 62
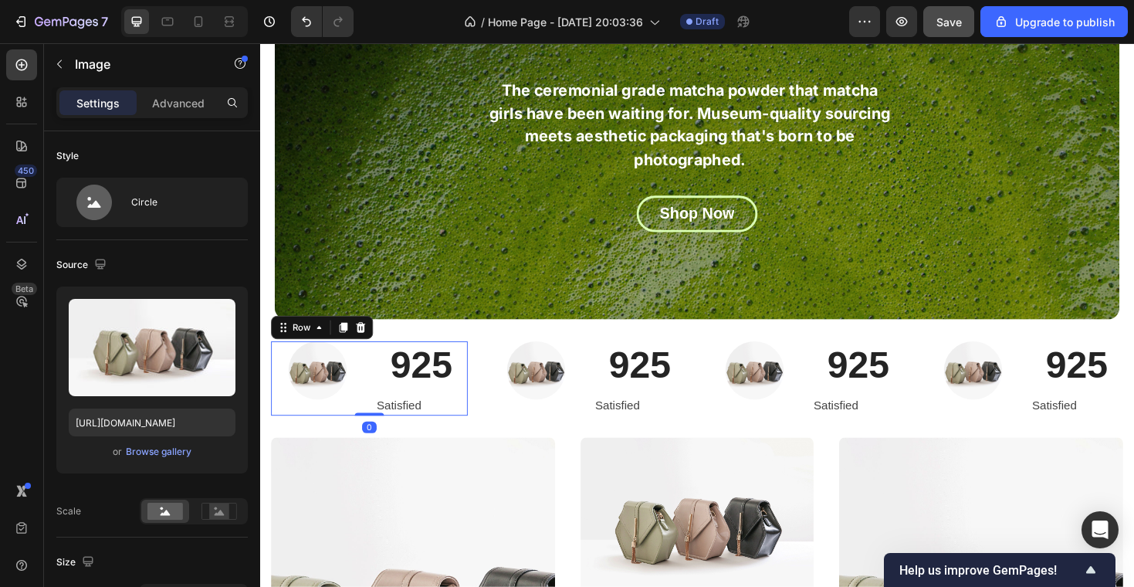
click at [376, 403] on div "Image 925 Heading Satisfied Text block Row 0" at bounding box center [376, 398] width 208 height 78
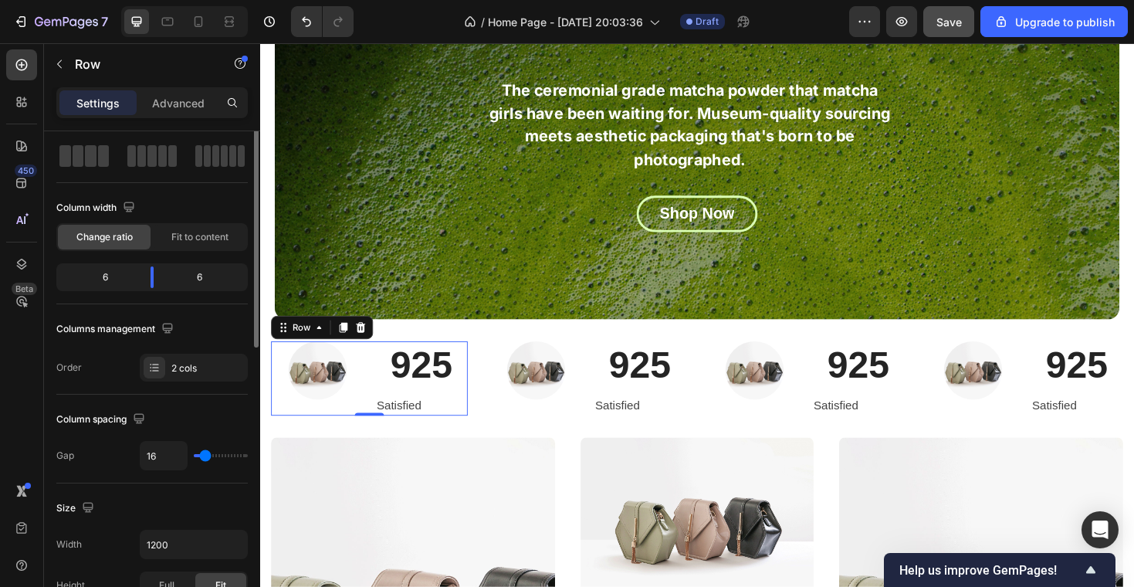
scroll to position [82, 0]
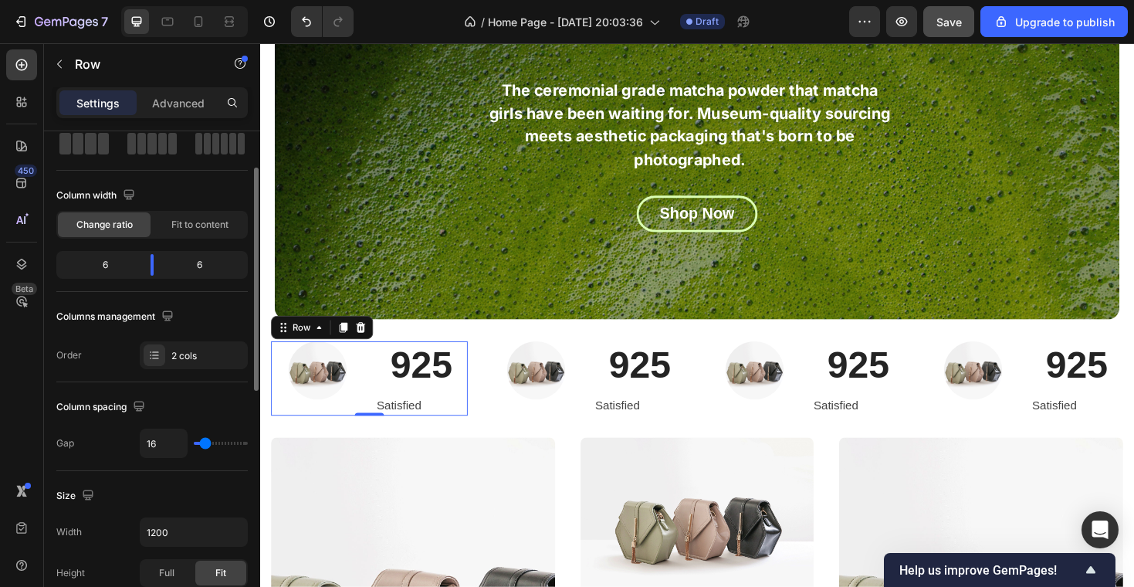
type input "14"
type input "13"
type input "12"
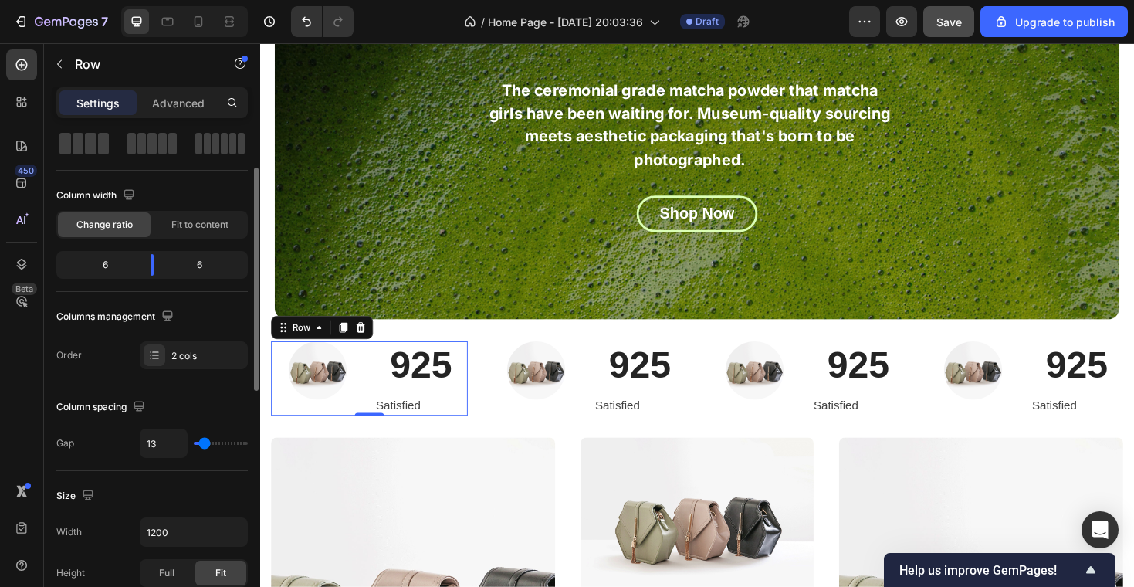
type input "12"
type input "8"
type input "0"
drag, startPoint x: 204, startPoint y: 444, endPoint x: 164, endPoint y: 444, distance: 40.1
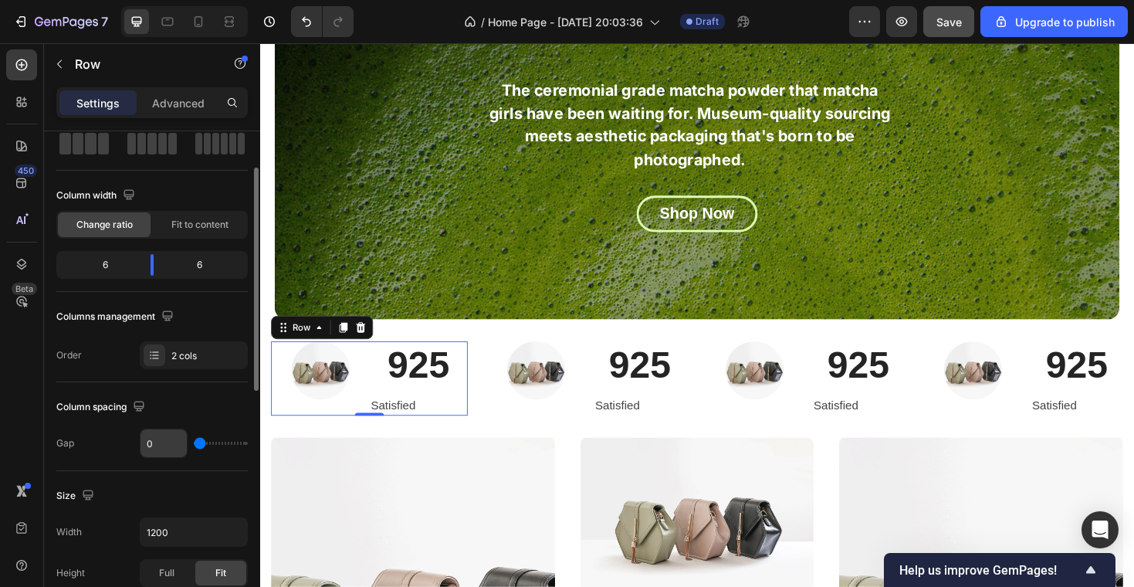
type input "0"
click at [194, 444] on input "range" at bounding box center [221, 443] width 54 height 3
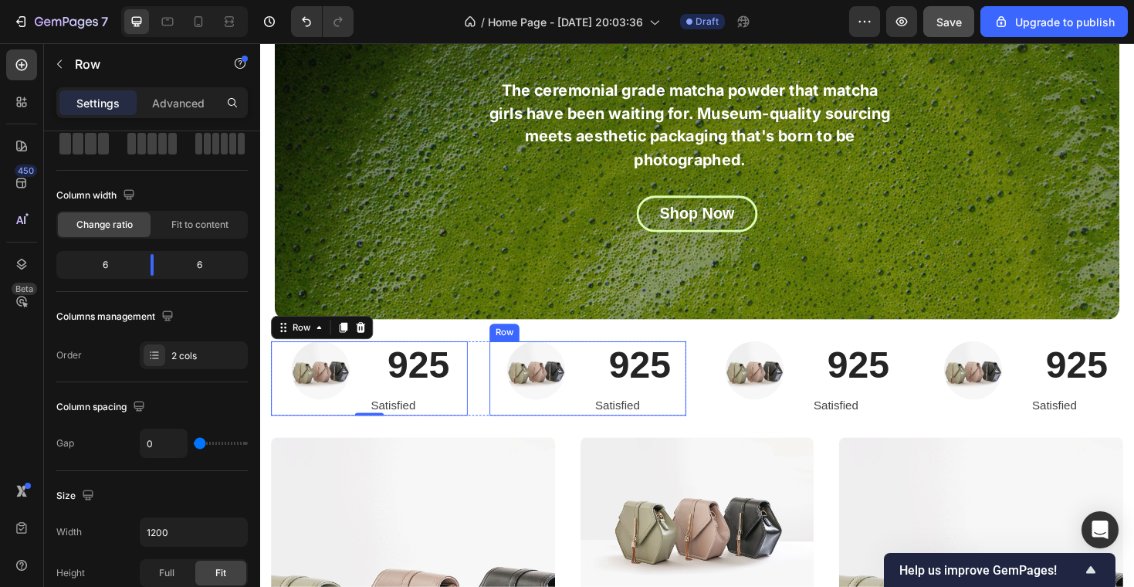
click at [601, 394] on div "Image 925 Heading Satisfied Text block Row" at bounding box center [607, 398] width 208 height 78
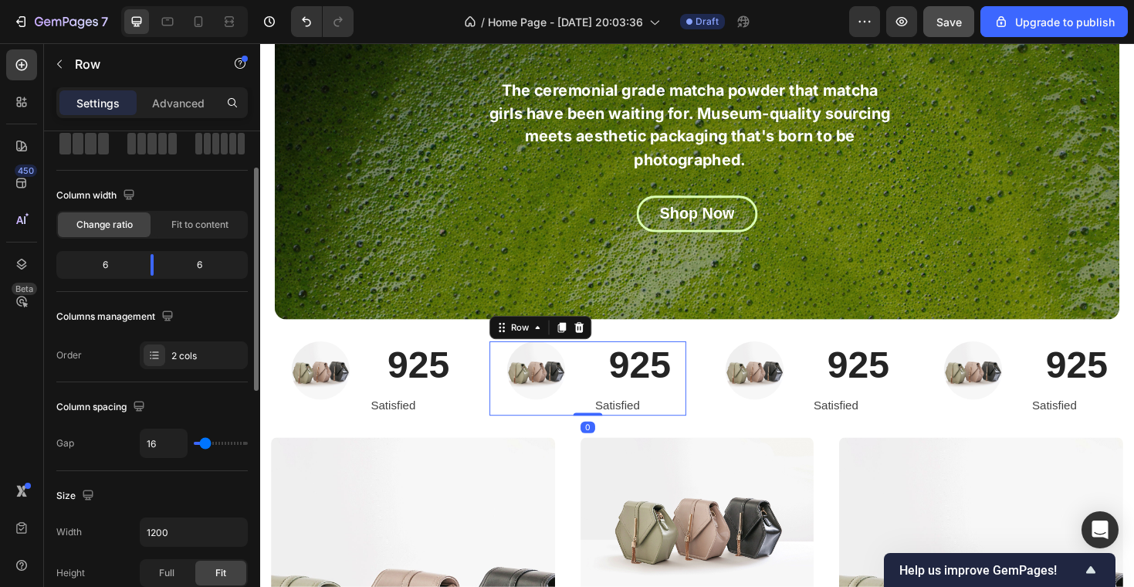
type input "19"
type input "17"
type input "0"
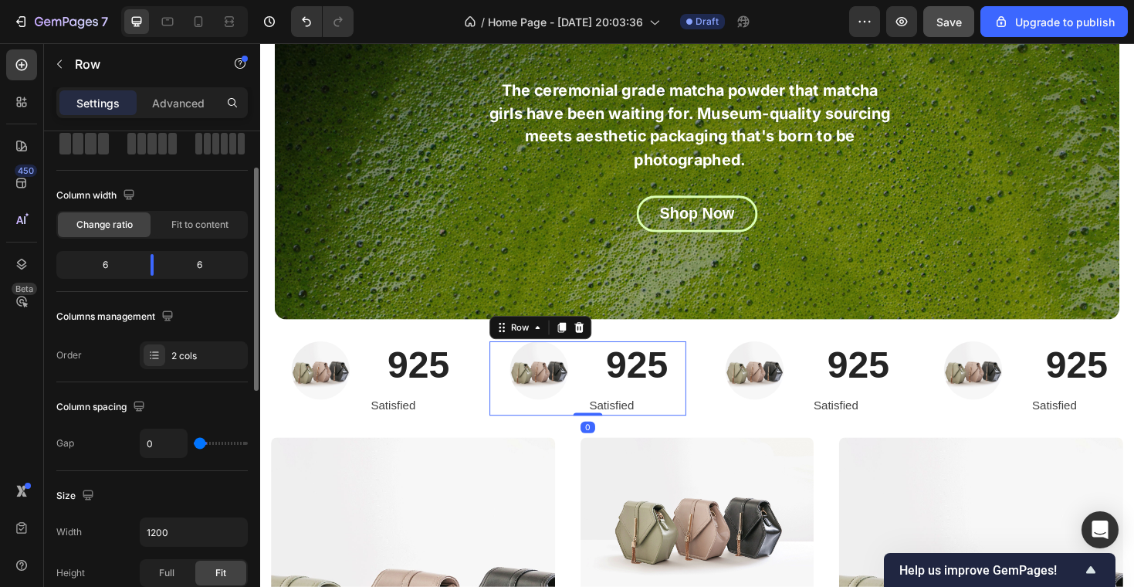
type input "0"
drag, startPoint x: 206, startPoint y: 445, endPoint x: 146, endPoint y: 442, distance: 60.3
click at [146, 442] on div "0" at bounding box center [194, 442] width 108 height 29
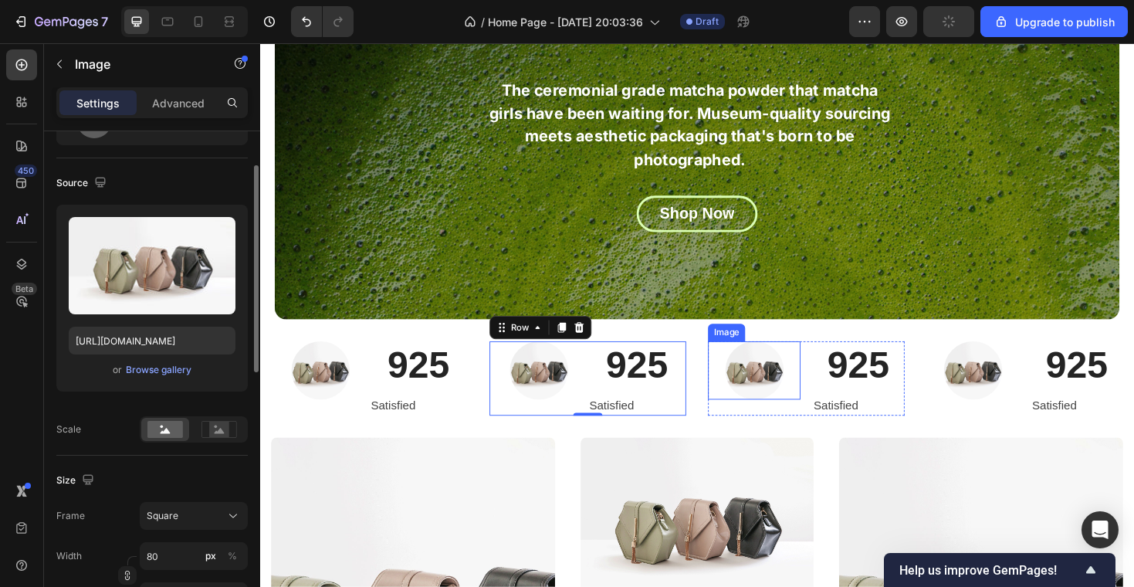
click at [820, 402] on div at bounding box center [784, 390] width 98 height 62
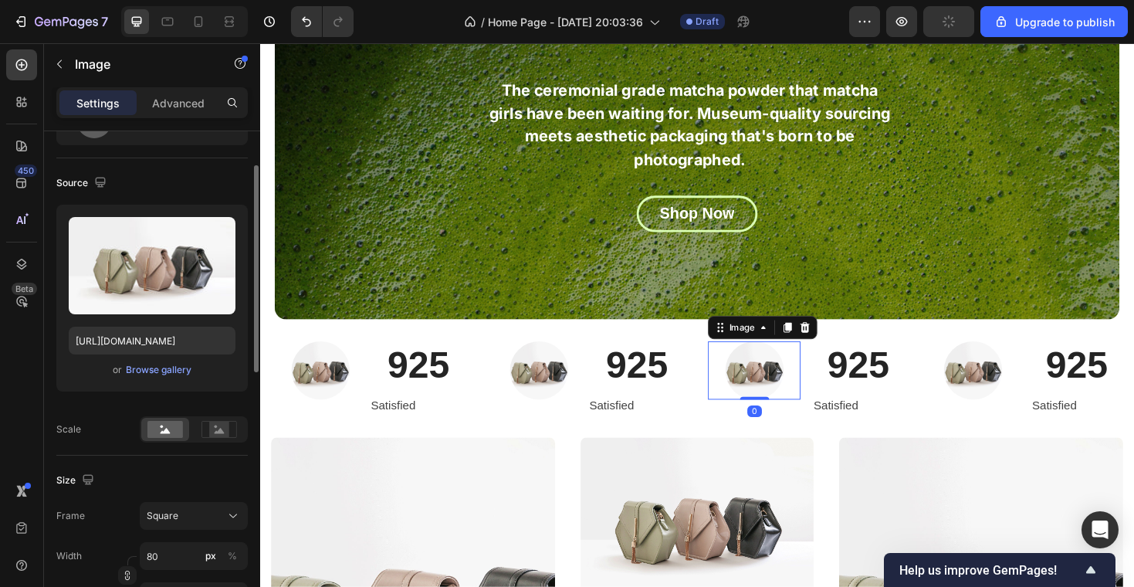
scroll to position [0, 0]
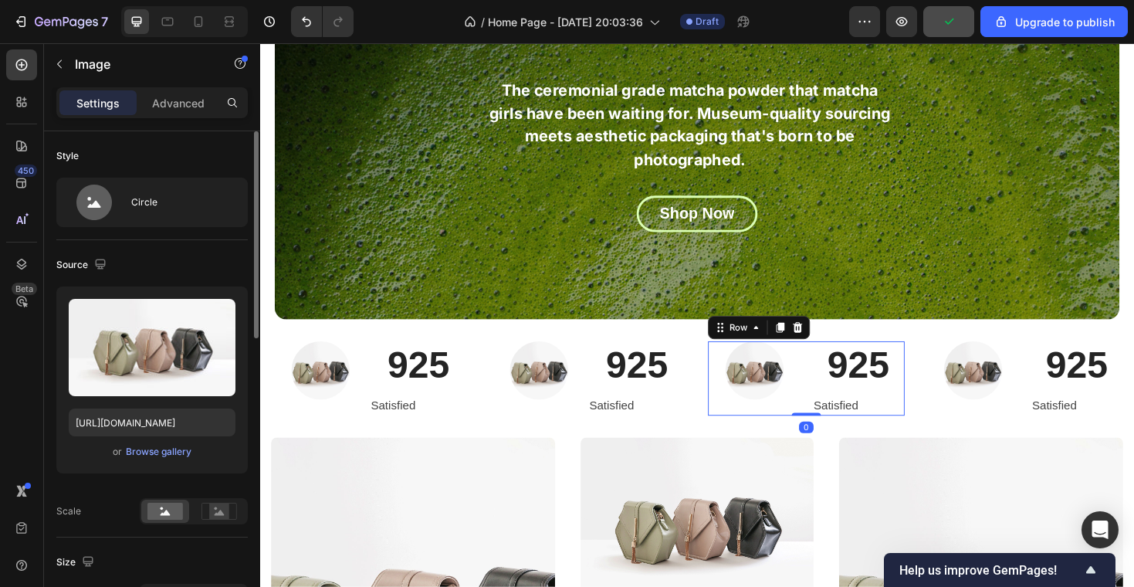
click at [842, 425] on div "Image 925 Heading Satisfied Text block Row 0" at bounding box center [839, 398] width 208 height 78
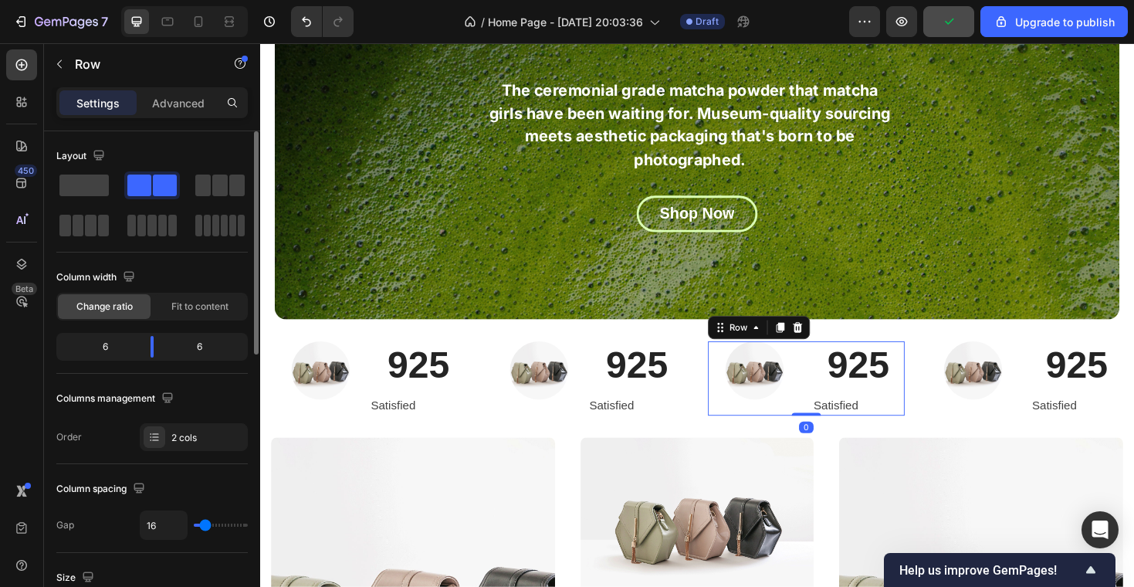
type input "8"
type input "0"
drag, startPoint x: 202, startPoint y: 521, endPoint x: 130, endPoint y: 509, distance: 73.6
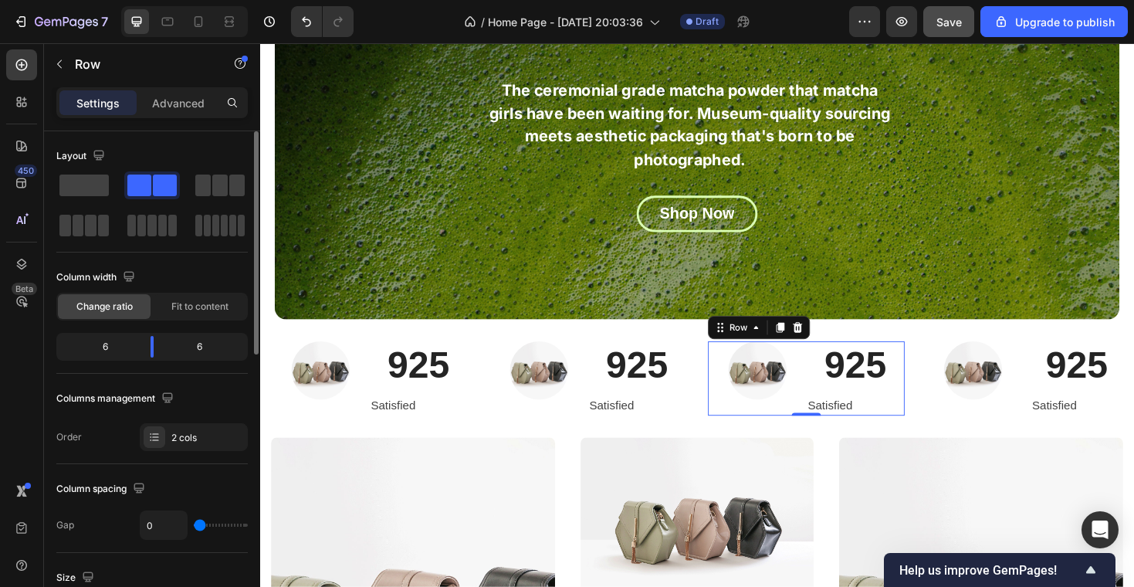
click at [130, 509] on div "Column spacing Gap 0" at bounding box center [151, 508] width 191 height 89
click at [1061, 420] on div at bounding box center [1015, 390] width 98 height 62
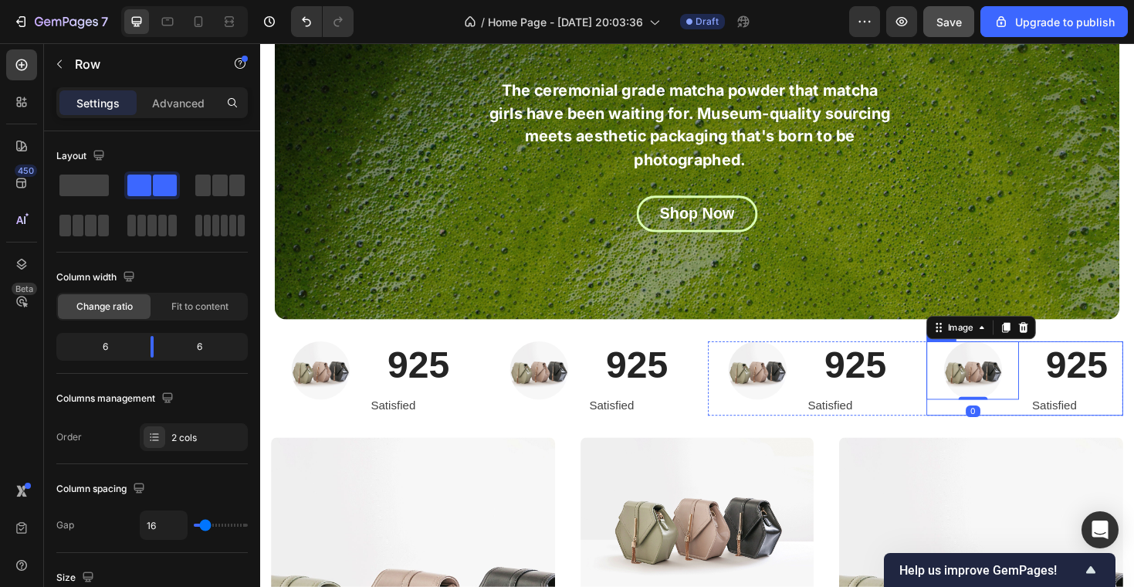
click at [1064, 430] on div "Image 0 925 Heading Satisfied Text block Row" at bounding box center [1070, 398] width 208 height 78
click at [199, 528] on div "16" at bounding box center [194, 524] width 108 height 29
type input "12"
type input "0"
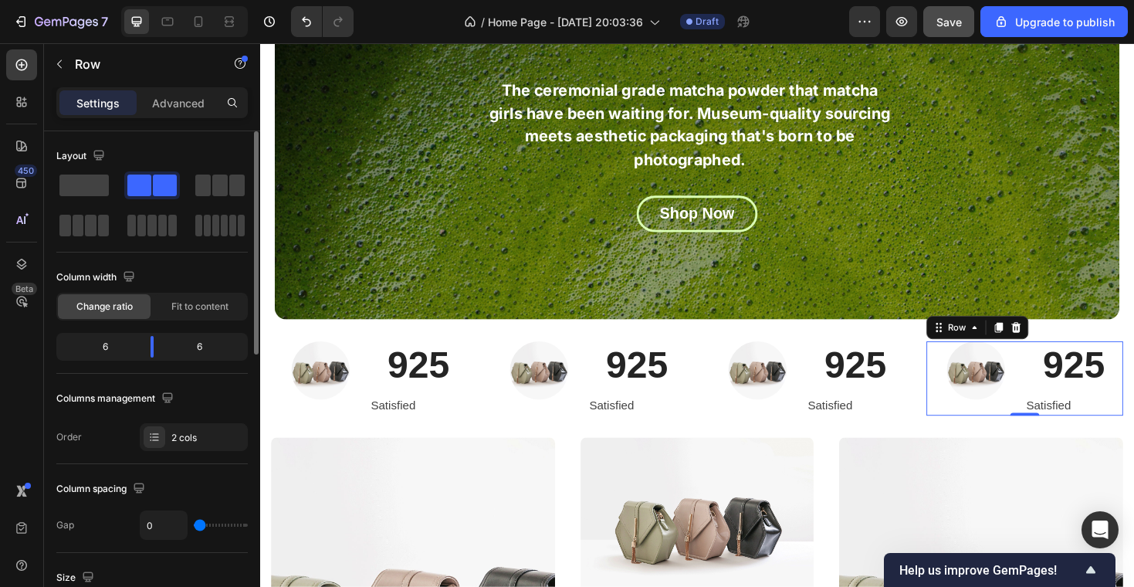
type input "0"
drag, startPoint x: 205, startPoint y: 523, endPoint x: 137, endPoint y: 521, distance: 68.0
click at [137, 521] on div "Gap 0" at bounding box center [151, 524] width 191 height 29
click at [431, 379] on p "925" at bounding box center [427, 383] width 101 height 47
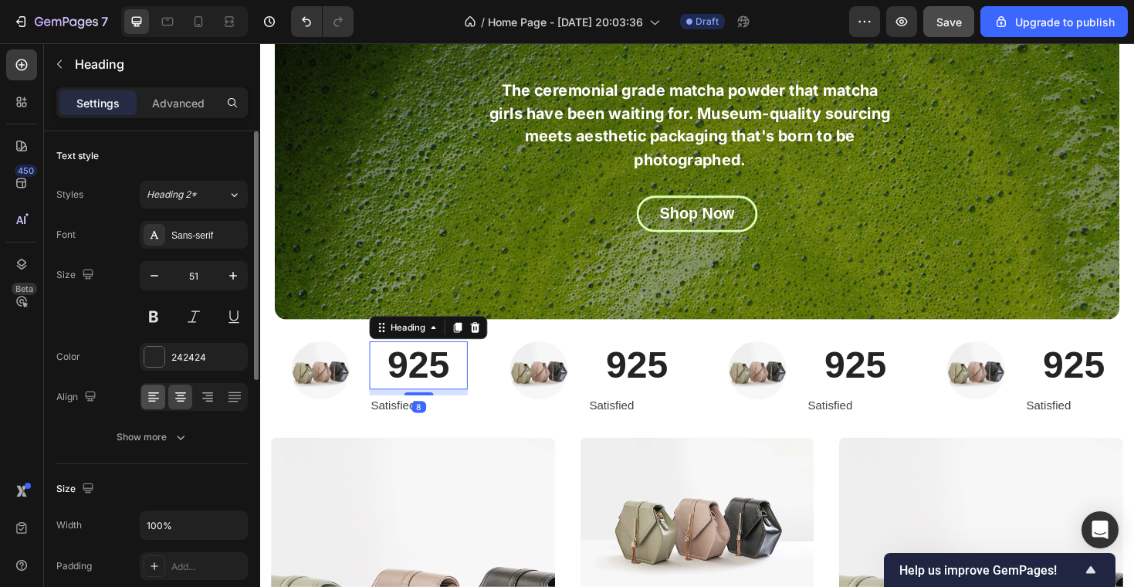
click at [154, 401] on icon at bounding box center [152, 402] width 8 height 2
click at [651, 386] on h2 "925" at bounding box center [659, 384] width 104 height 50
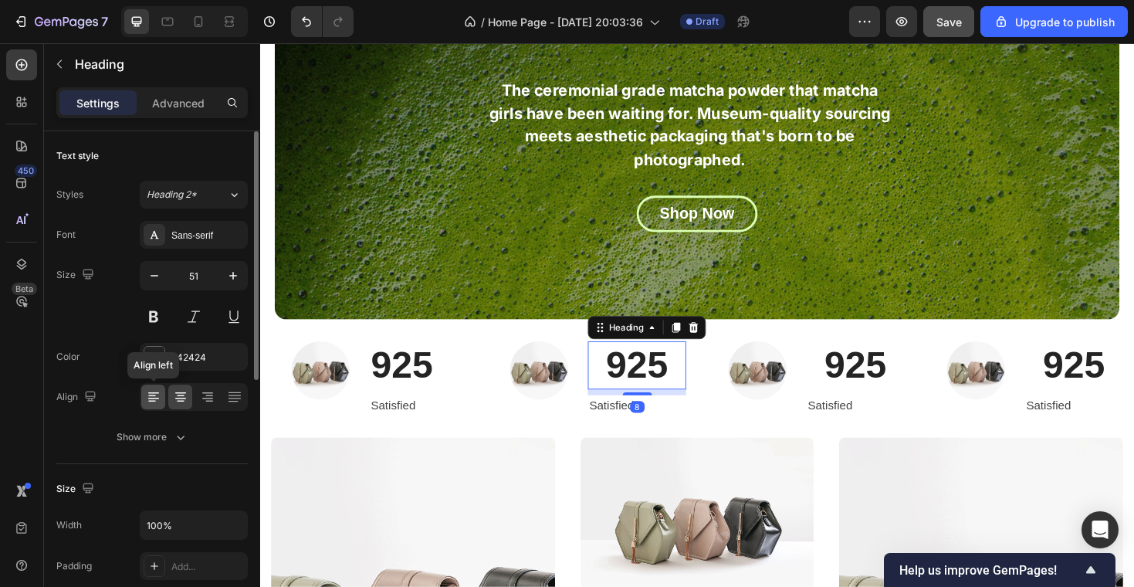
click at [143, 394] on div at bounding box center [153, 396] width 24 height 25
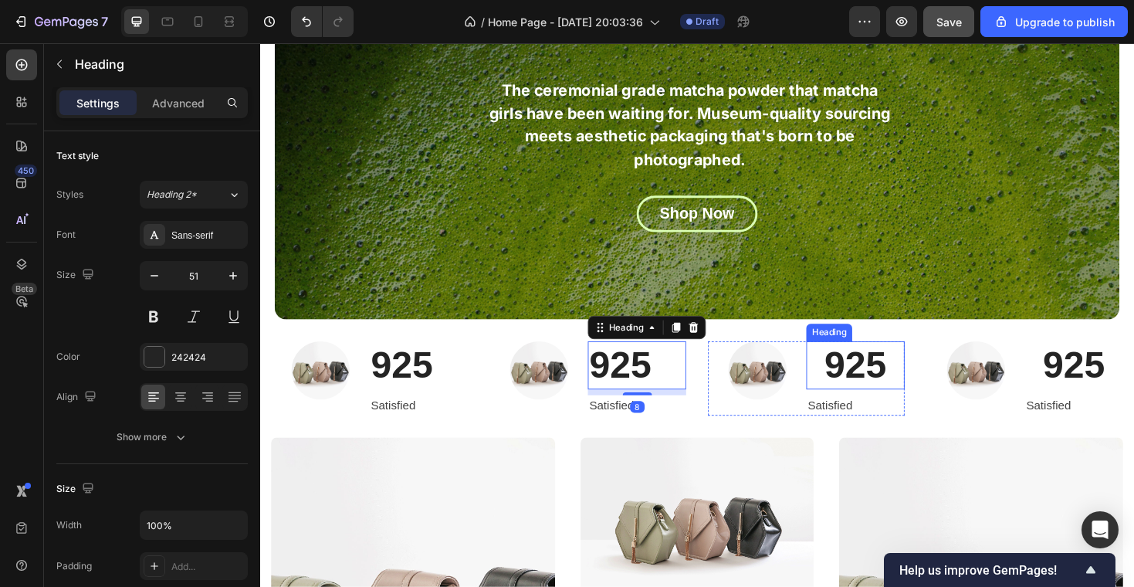
click at [876, 385] on h2 "925" at bounding box center [891, 384] width 104 height 50
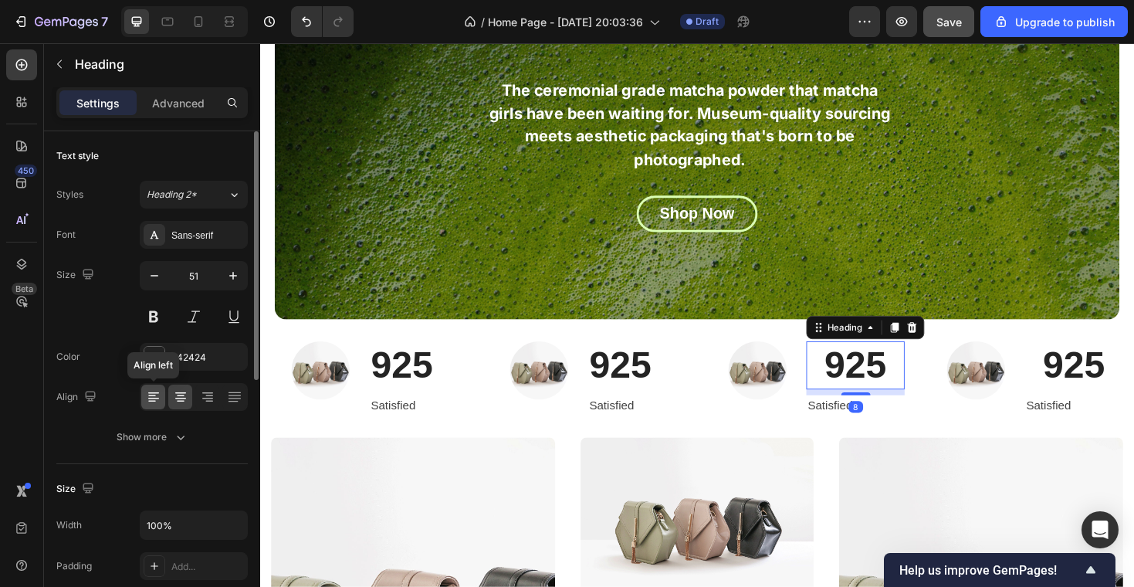
click at [154, 397] on icon at bounding box center [153, 396] width 15 height 15
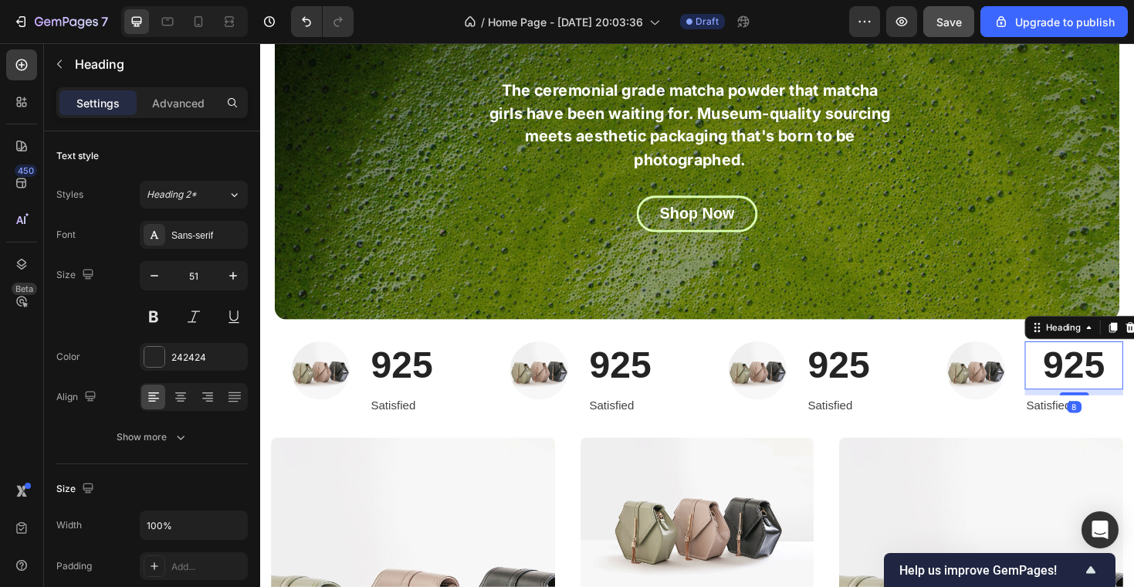
click at [1133, 382] on h2 "925" at bounding box center [1123, 384] width 104 height 50
click at [146, 398] on icon at bounding box center [153, 396] width 15 height 15
click at [431, 381] on p "925" at bounding box center [427, 383] width 101 height 47
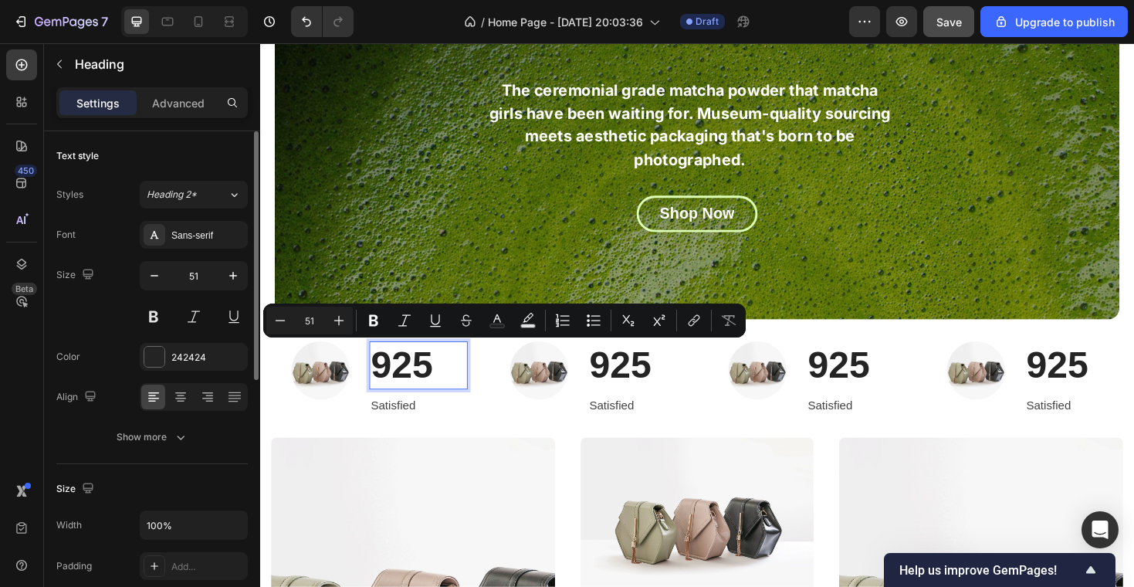
click at [316, 322] on input "51" at bounding box center [309, 320] width 31 height 19
drag, startPoint x: 313, startPoint y: 318, endPoint x: 286, endPoint y: 318, distance: 27.0
click at [286, 318] on div "Minus 51 Plus" at bounding box center [309, 320] width 86 height 28
type input "3"
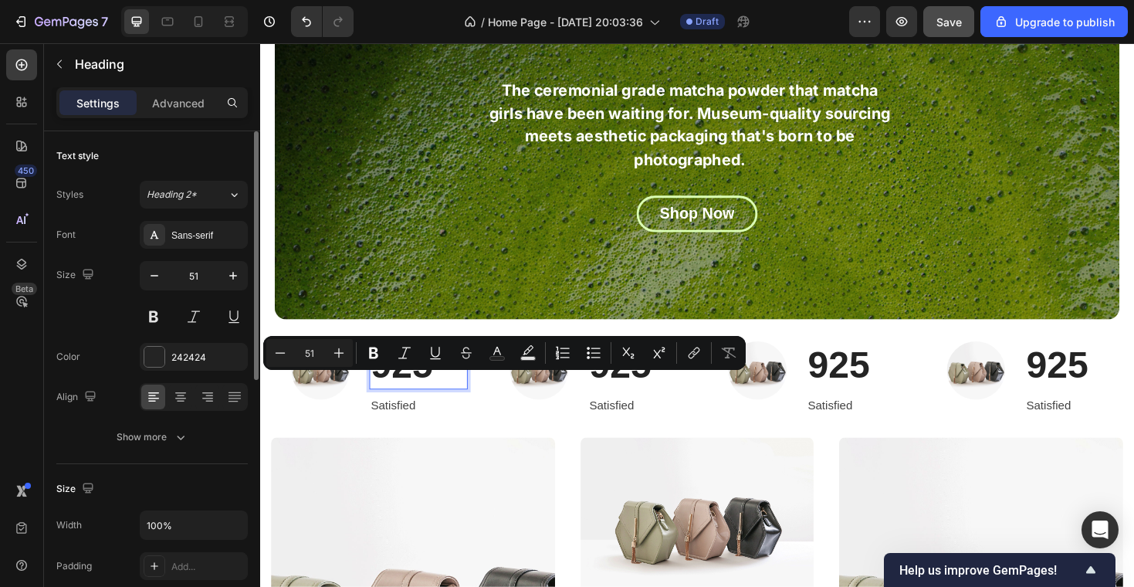
click at [310, 354] on input "51" at bounding box center [309, 352] width 31 height 19
type input "30"
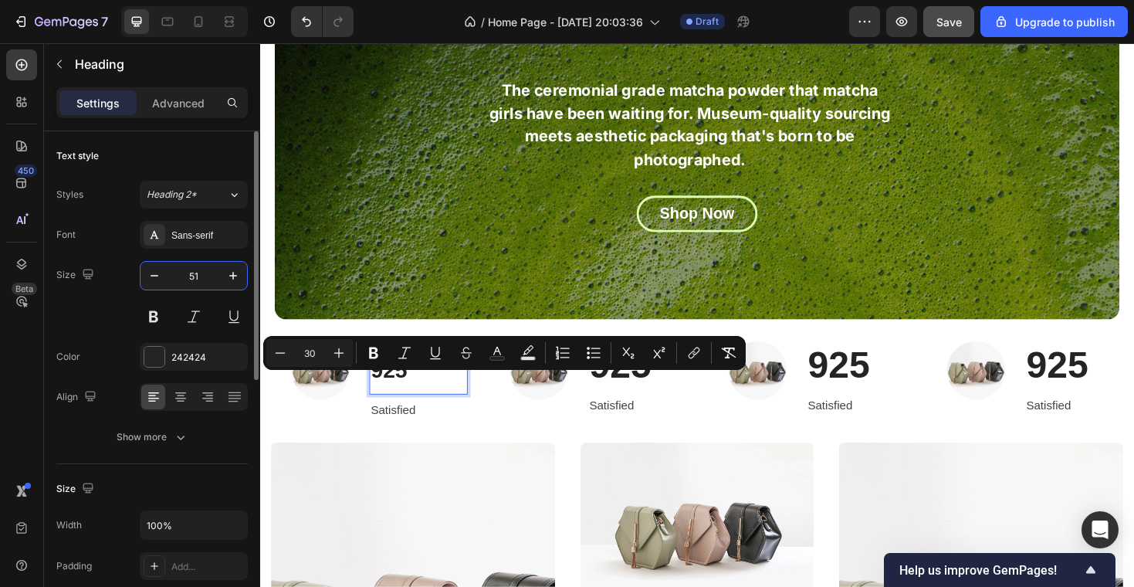
click at [207, 283] on input "51" at bounding box center [193, 276] width 51 height 28
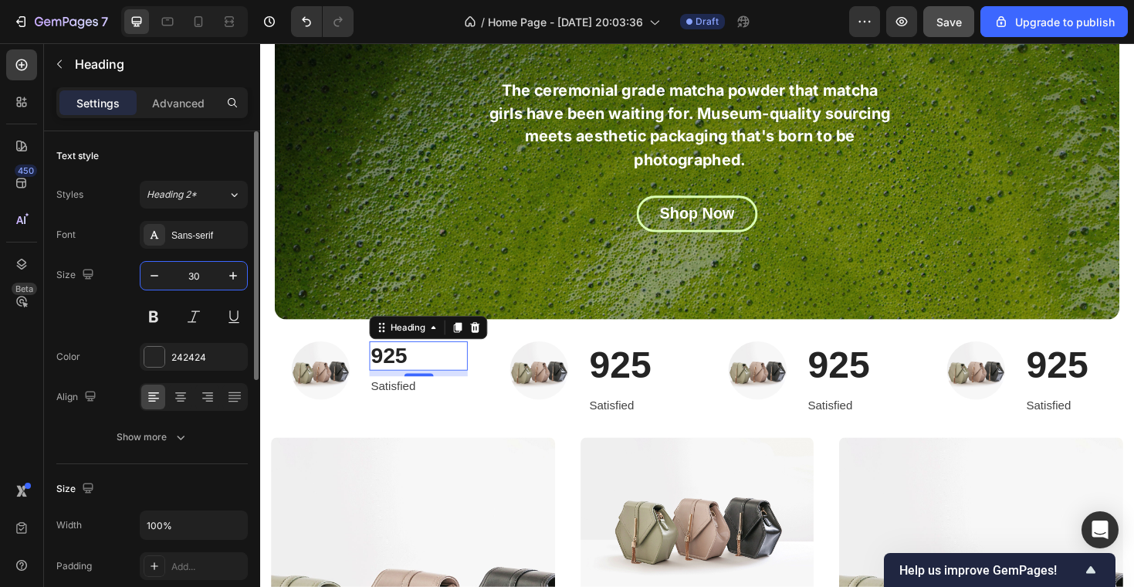
type input "30"
click at [626, 383] on h2 "925" at bounding box center [659, 384] width 104 height 50
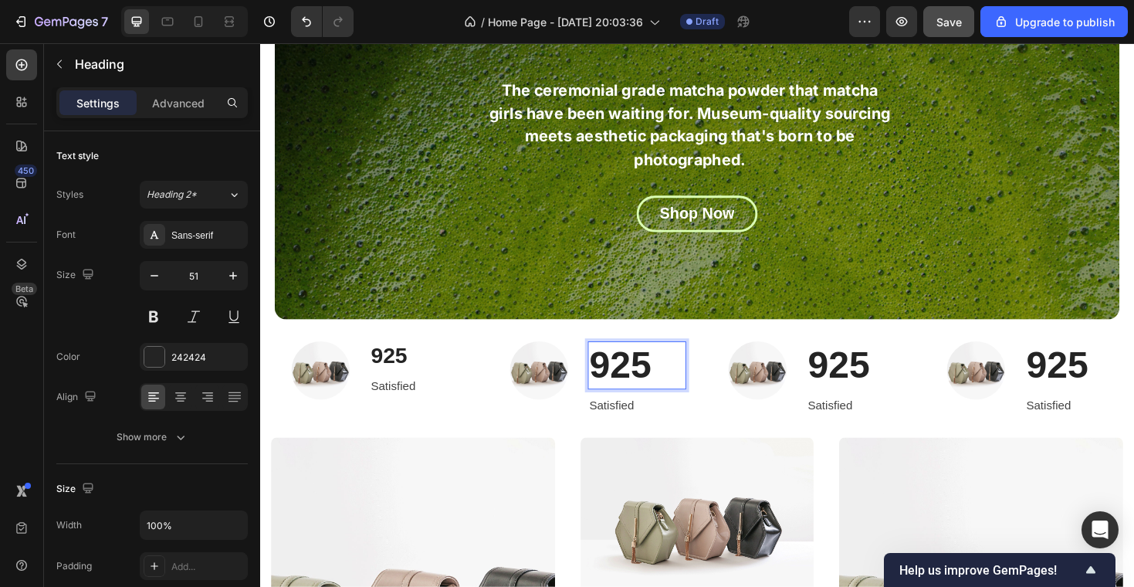
click at [639, 386] on h2 "925" at bounding box center [659, 384] width 104 height 50
click at [639, 386] on p "925" at bounding box center [659, 383] width 101 height 47
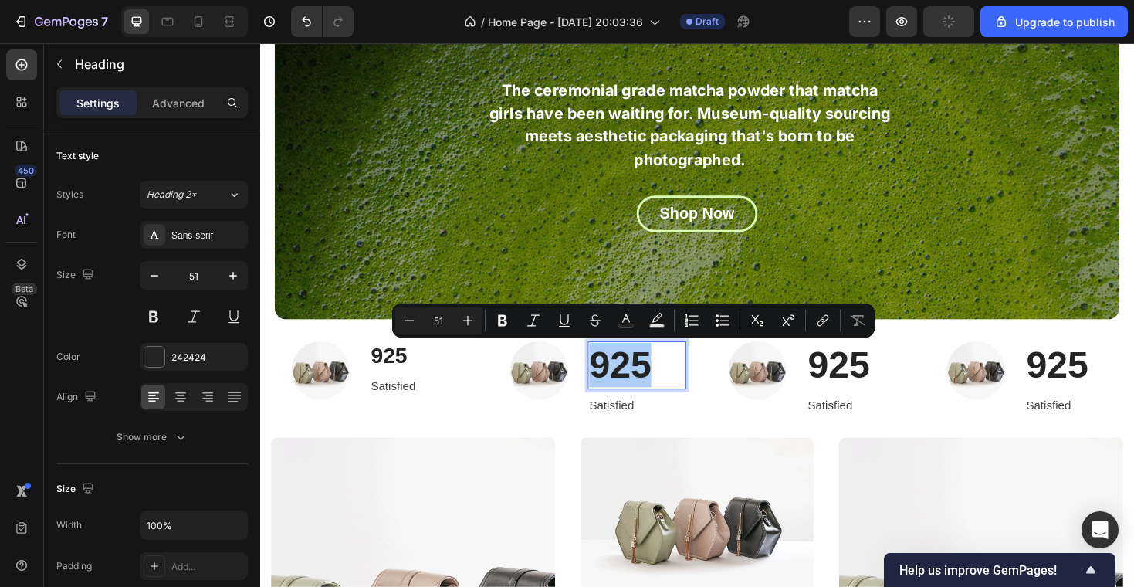
click at [443, 320] on input "51" at bounding box center [438, 320] width 31 height 19
type input "5"
type input "30"
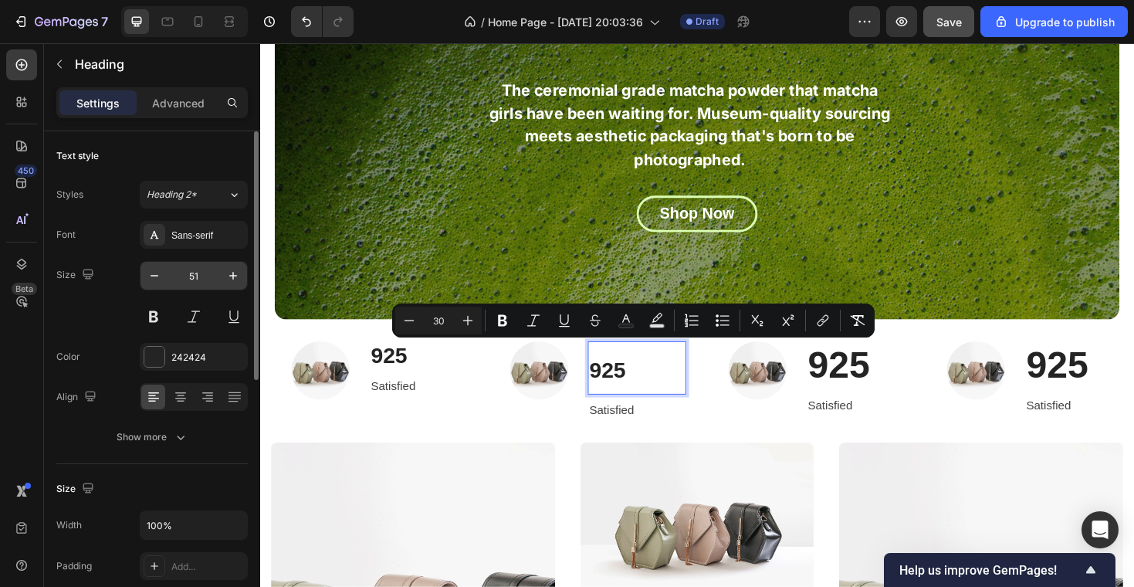
click at [193, 278] on input "51" at bounding box center [193, 276] width 51 height 28
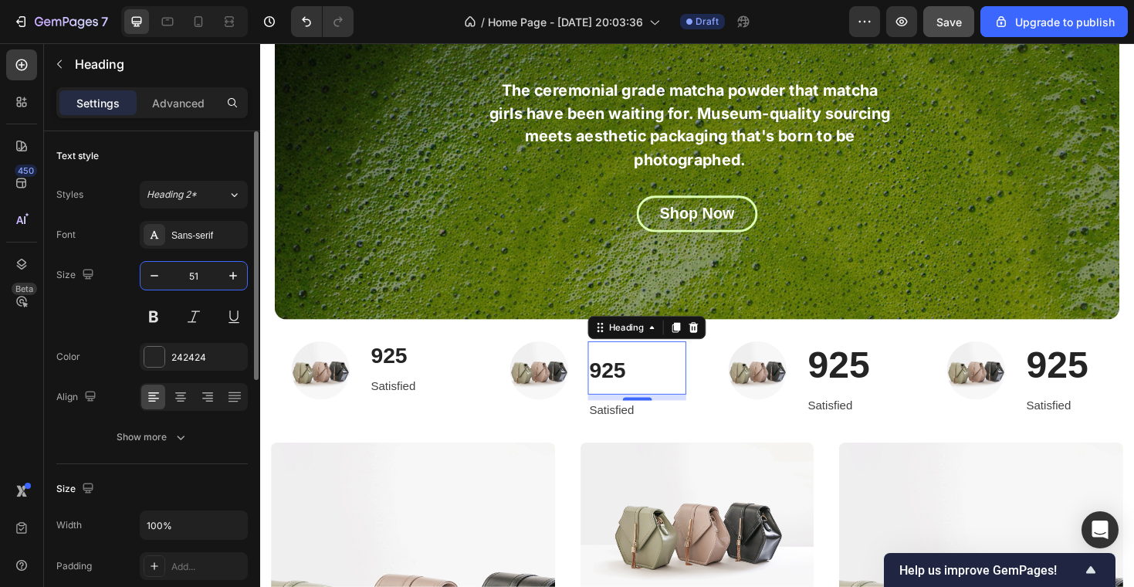
click at [193, 278] on input "51" at bounding box center [193, 276] width 51 height 28
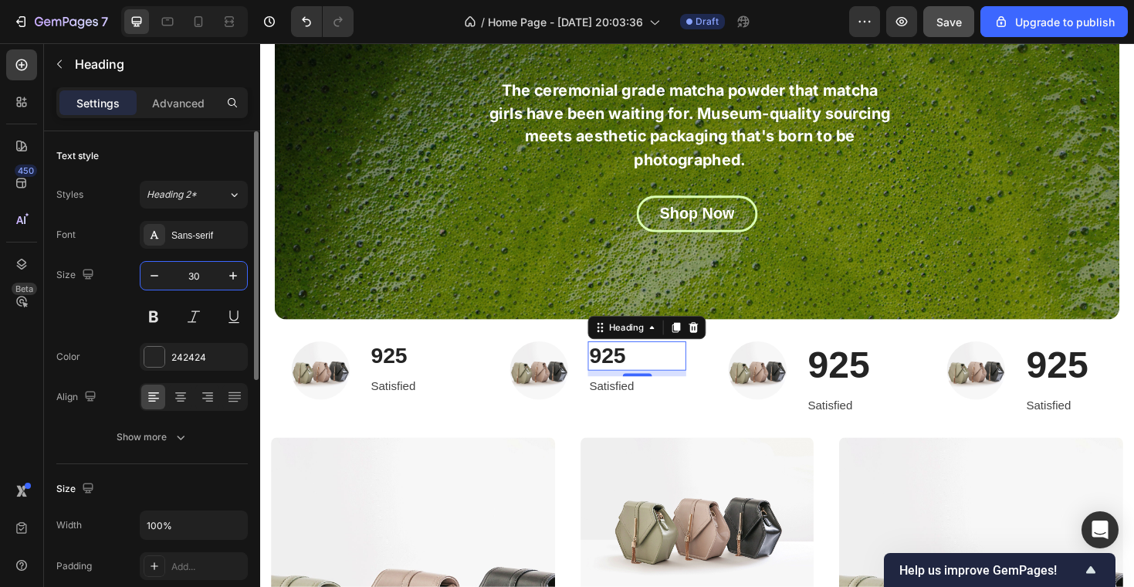
type input "30"
click at [903, 380] on h2 "925" at bounding box center [891, 384] width 104 height 50
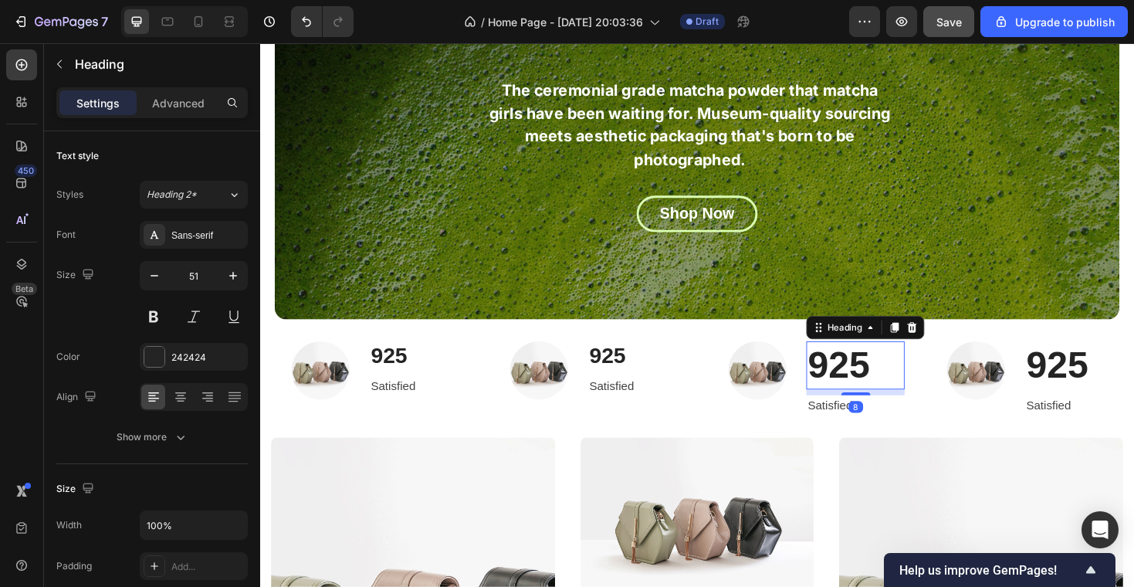
click at [879, 380] on h2 "925" at bounding box center [891, 384] width 104 height 50
click at [879, 380] on p "925" at bounding box center [891, 383] width 101 height 47
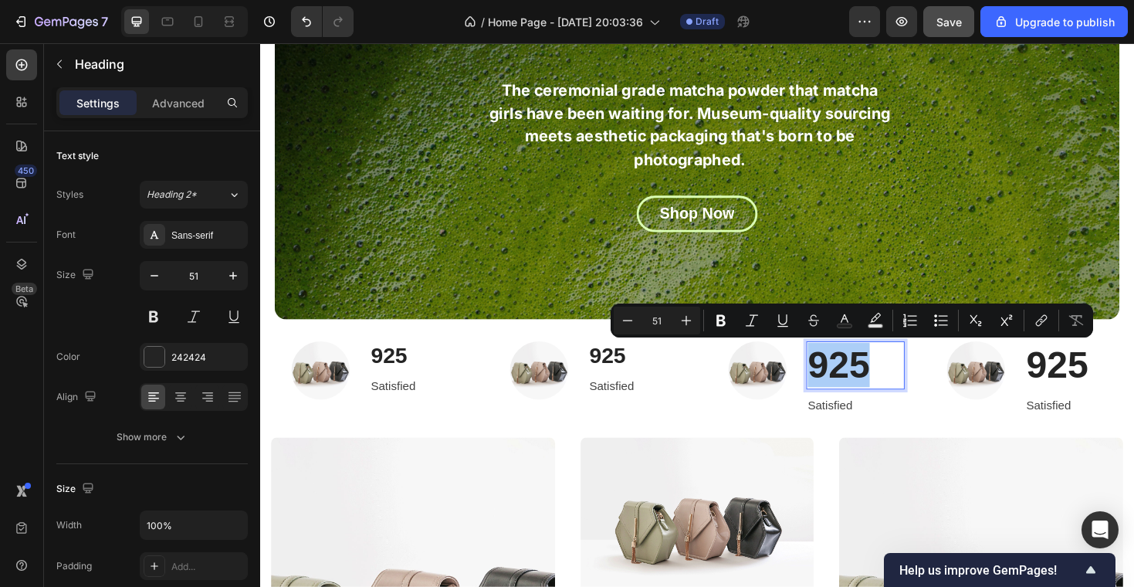
click at [661, 320] on input "51" at bounding box center [656, 320] width 31 height 19
type input "30"
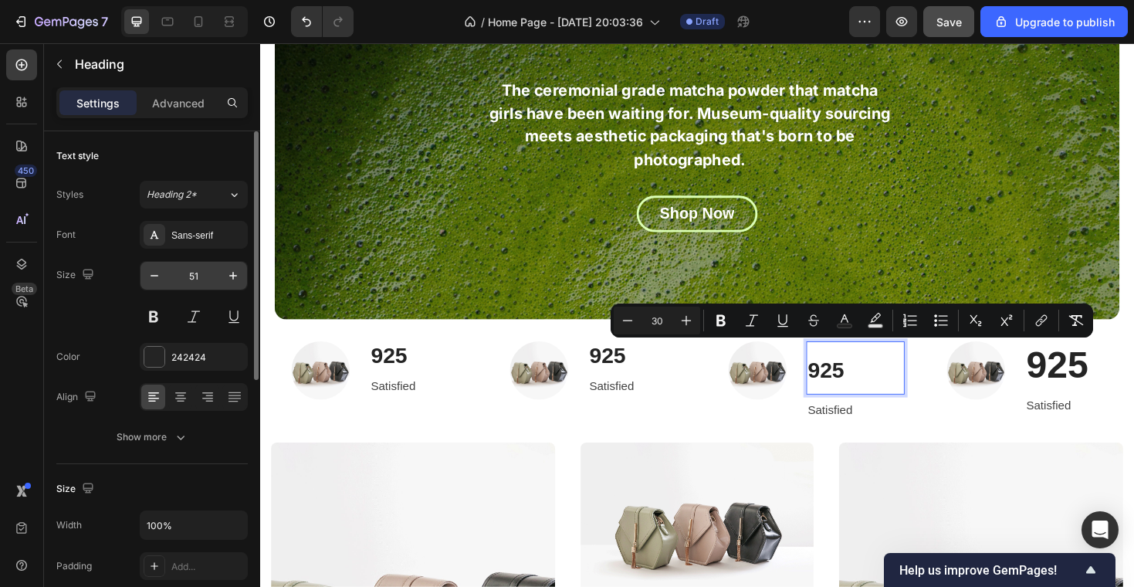
click at [198, 276] on input "51" at bounding box center [193, 276] width 51 height 28
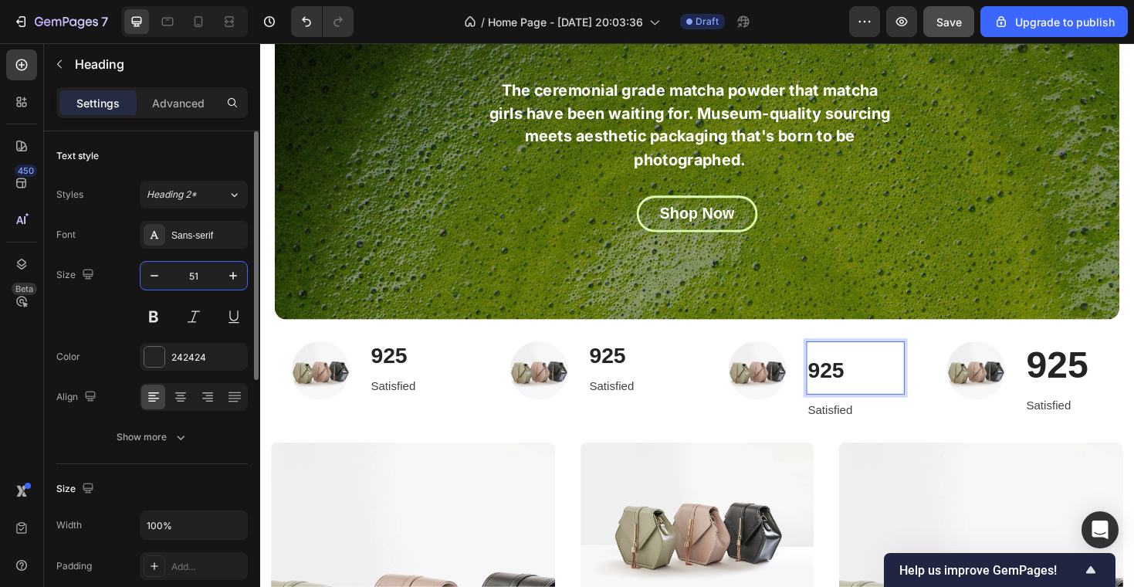
click at [198, 276] on input "51" at bounding box center [193, 276] width 51 height 28
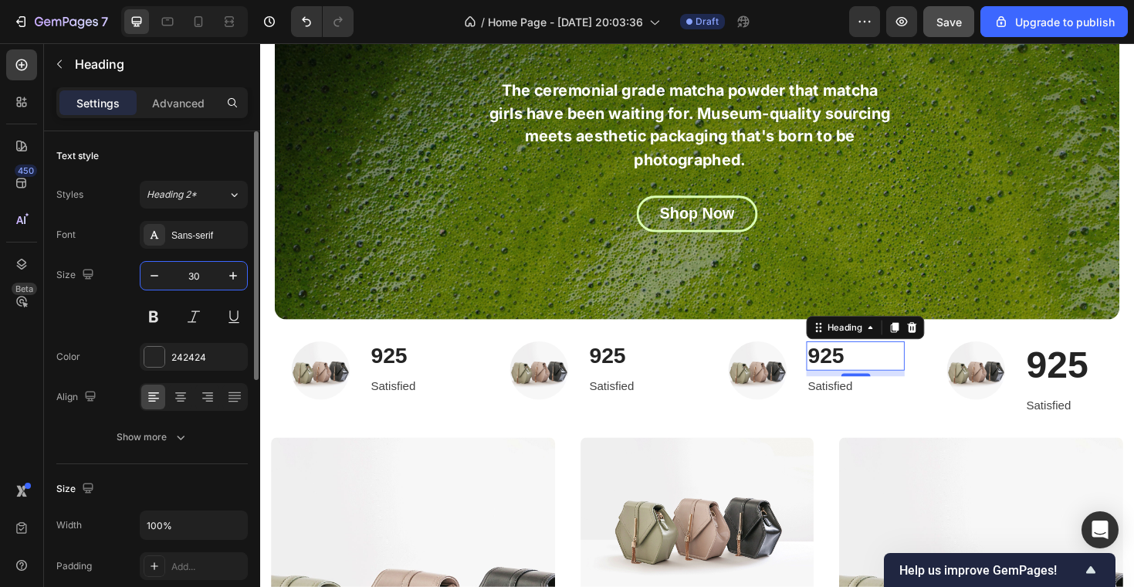
type input "30"
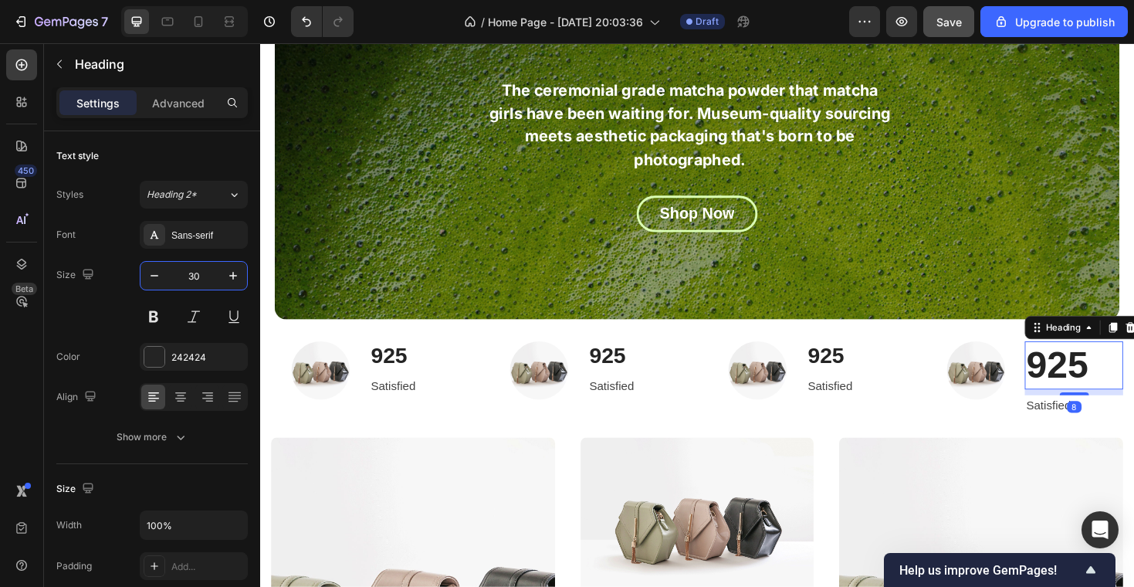
click at [1122, 408] on h2 "925" at bounding box center [1123, 384] width 104 height 50
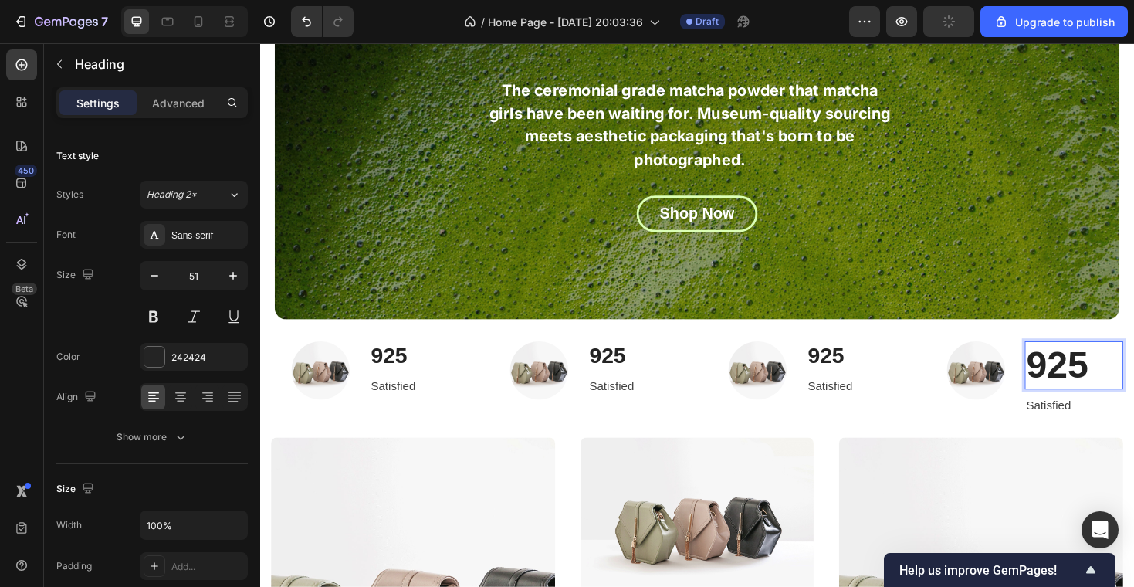
click at [1101, 393] on h2 "925" at bounding box center [1123, 384] width 104 height 50
click at [1101, 393] on p "925" at bounding box center [1122, 383] width 101 height 47
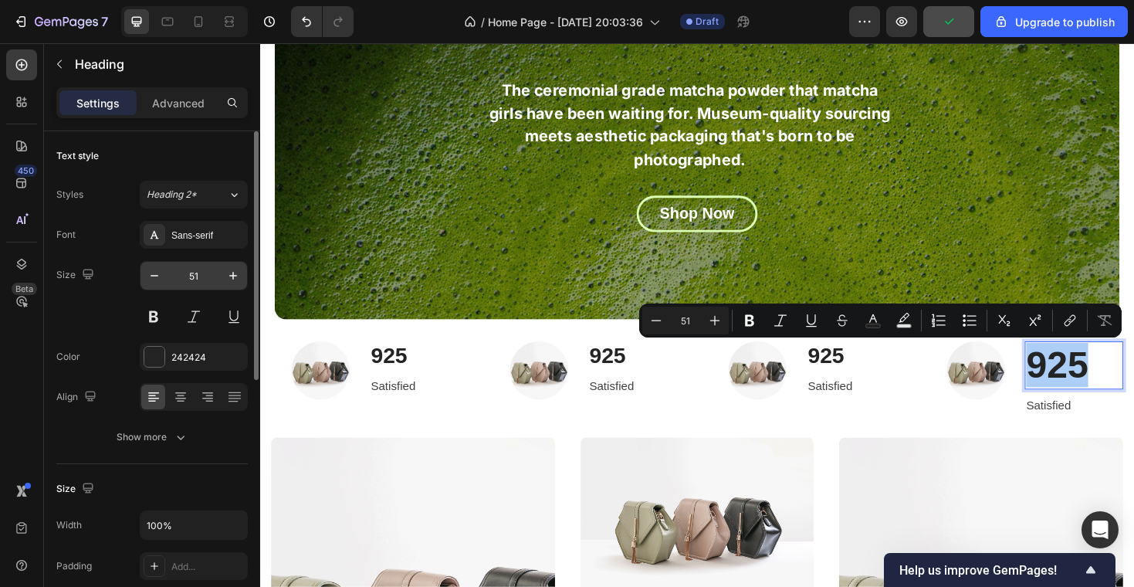
click at [201, 270] on input "51" at bounding box center [193, 276] width 51 height 28
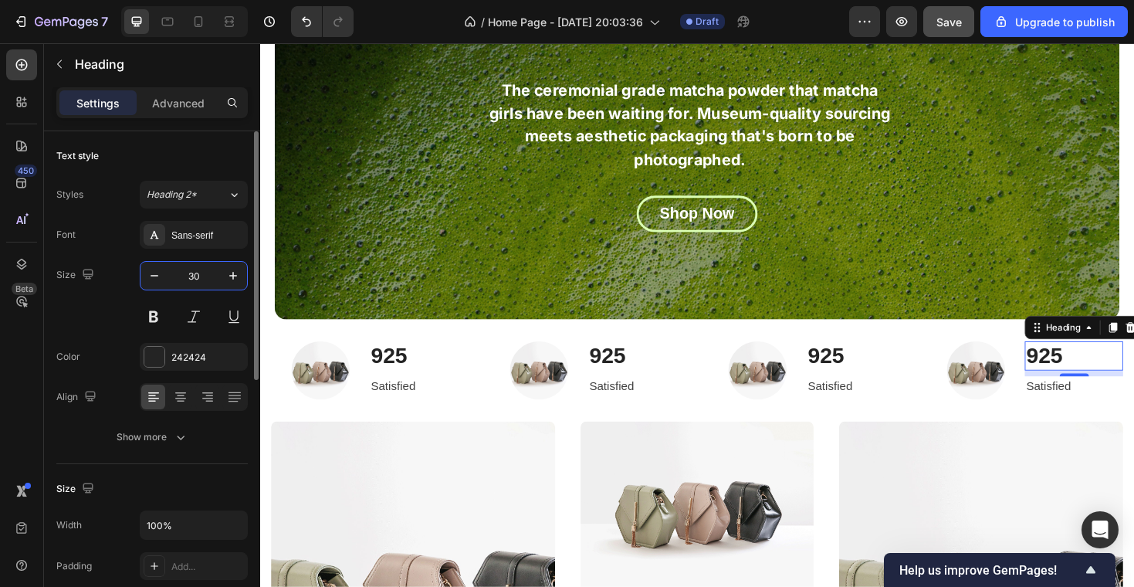
type input "30"
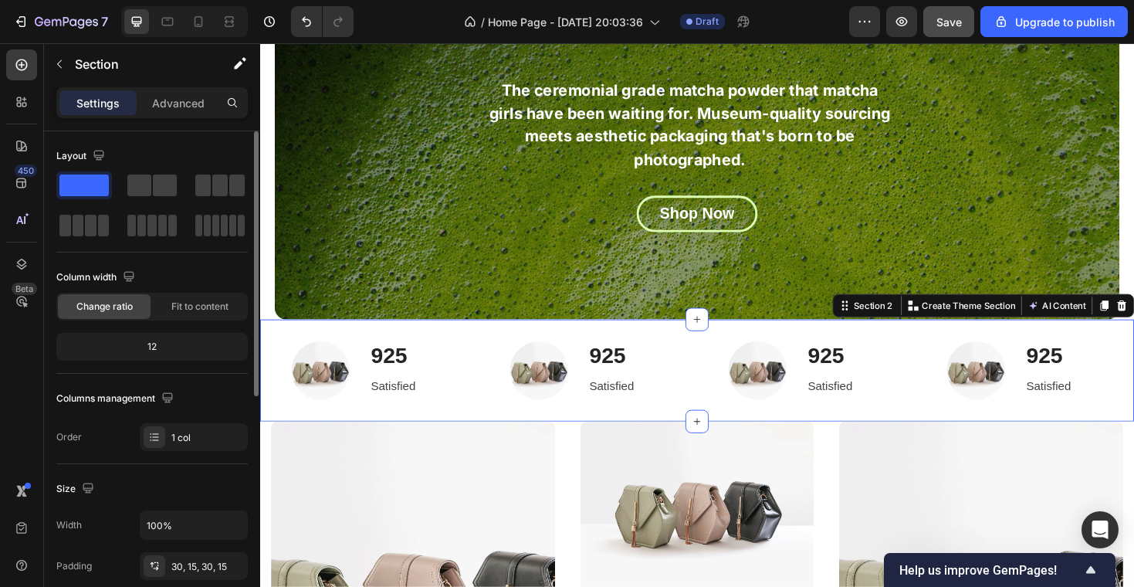
click at [743, 440] on div "Image ⁠⁠⁠⁠⁠⁠⁠ 925 Heading Satisfied Text block Row Row Image ⁠⁠⁠⁠⁠⁠⁠ 925 Headin…" at bounding box center [723, 390] width 926 height 108
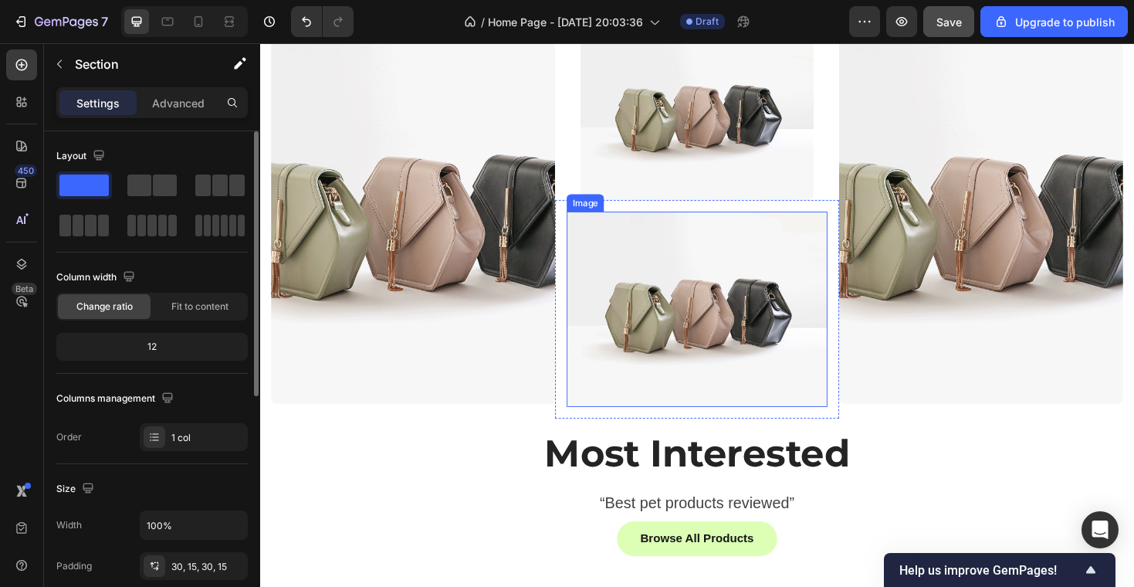
scroll to position [661, 0]
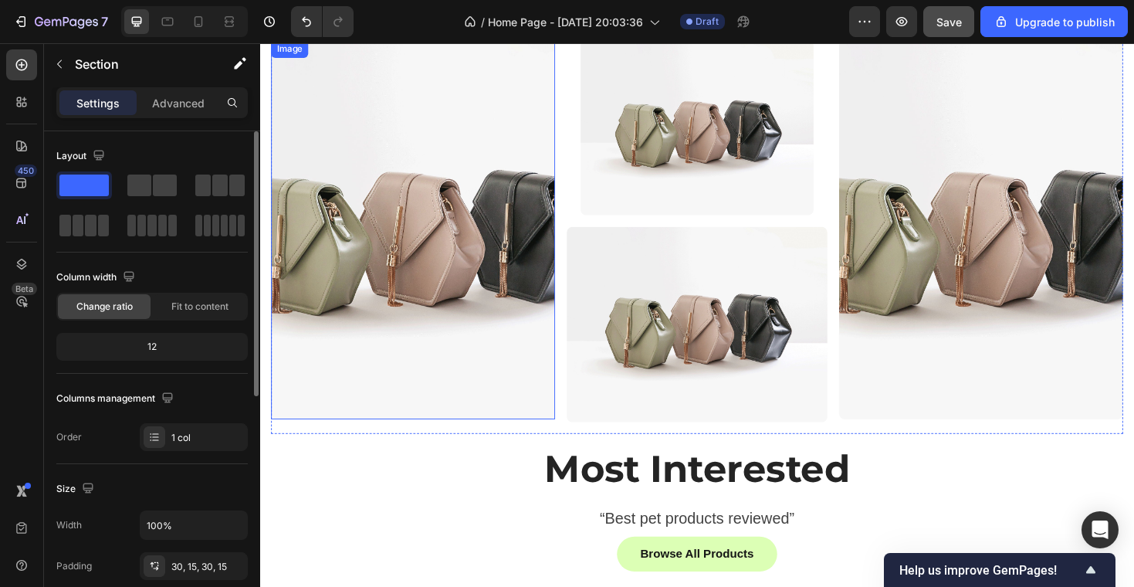
click at [468, 245] on img at bounding box center [422, 240] width 301 height 401
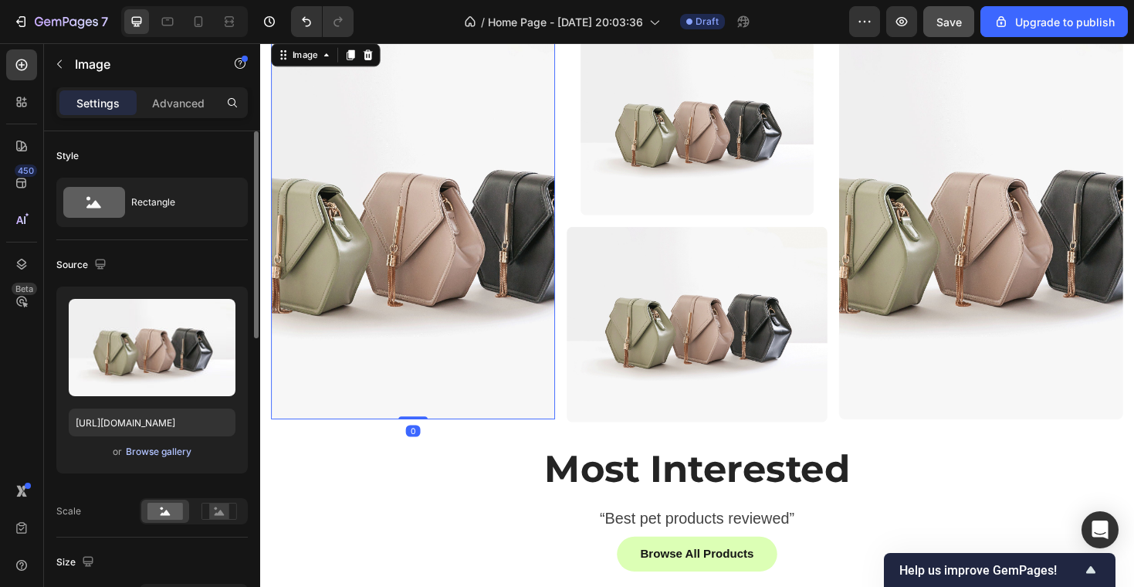
click at [171, 448] on div "Browse gallery" at bounding box center [159, 452] width 66 height 14
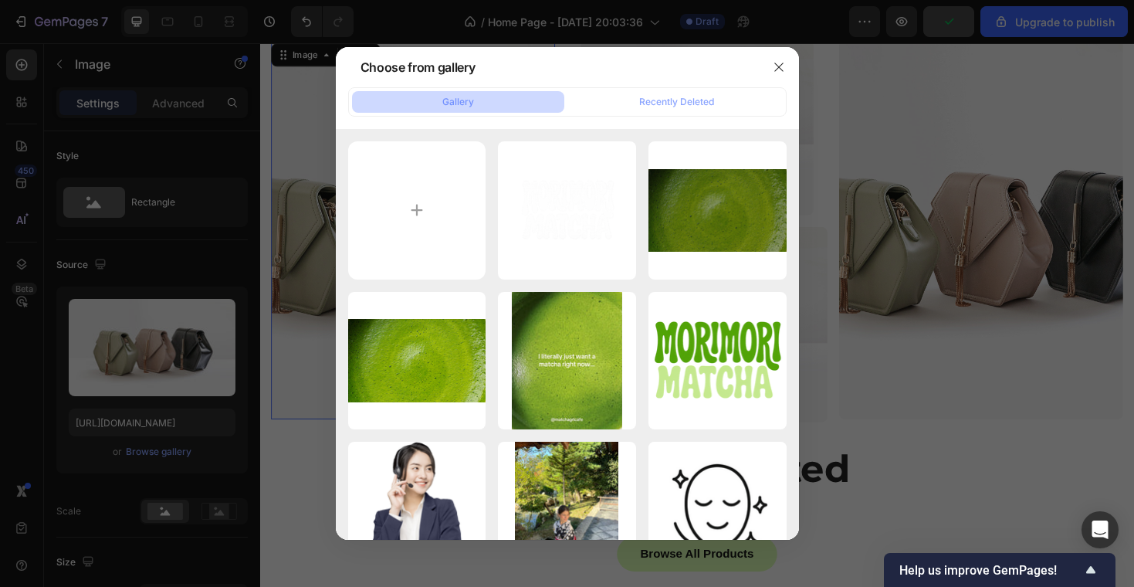
click at [908, 245] on div at bounding box center [567, 293] width 1134 height 587
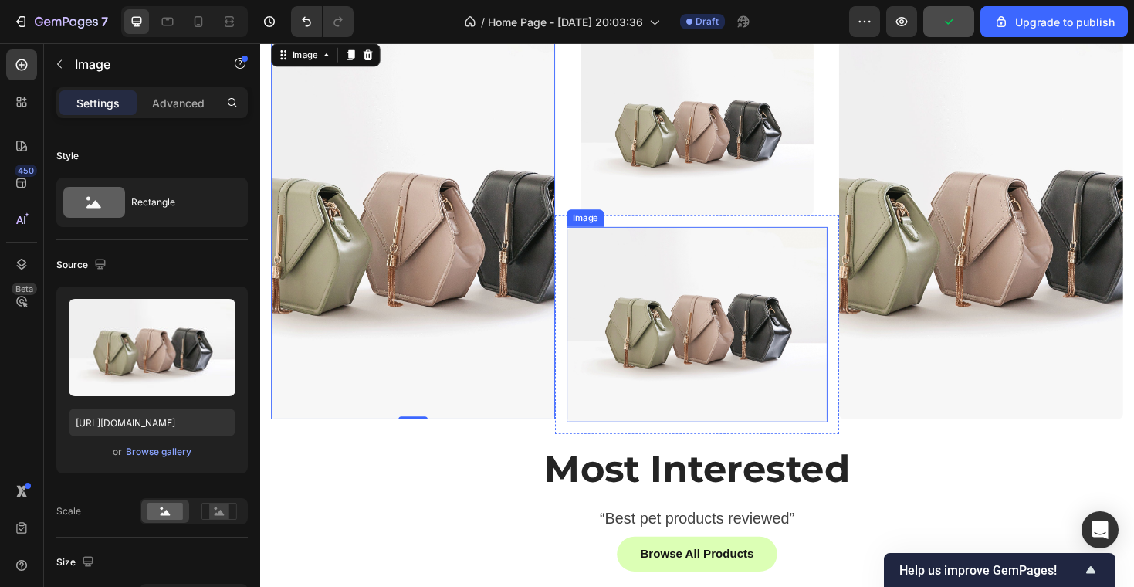
click at [724, 316] on img at bounding box center [723, 342] width 276 height 208
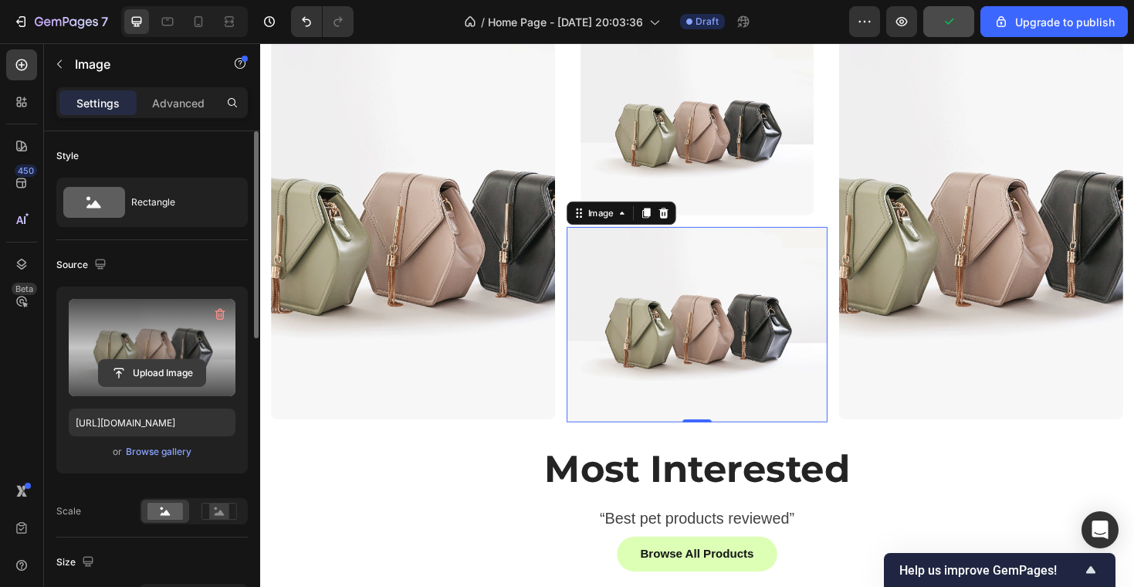
click at [167, 374] on input "file" at bounding box center [152, 373] width 107 height 26
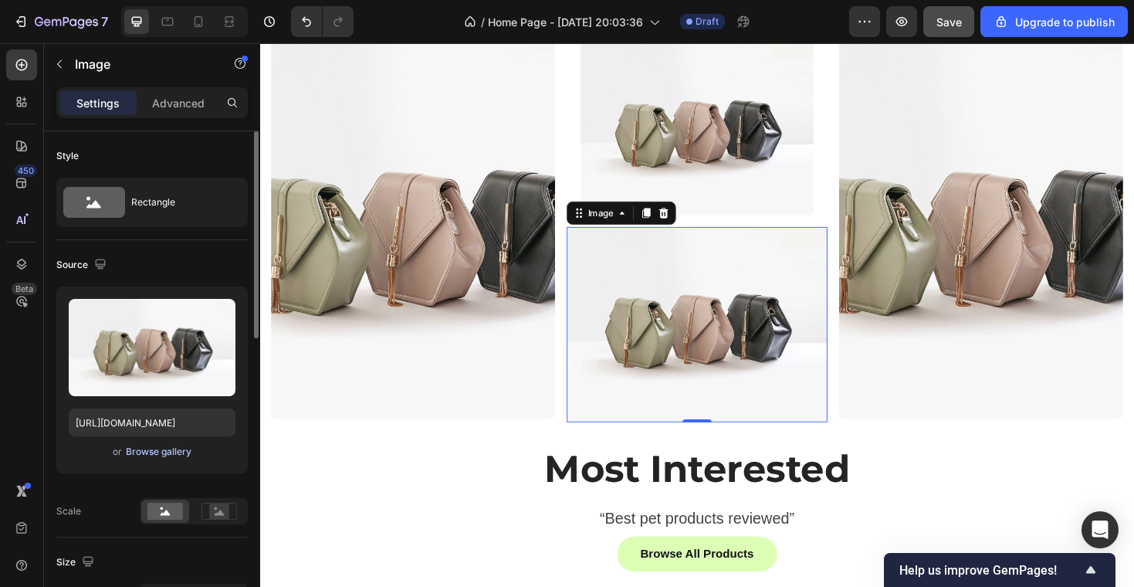
click at [162, 444] on button "Browse gallery" at bounding box center [158, 451] width 67 height 15
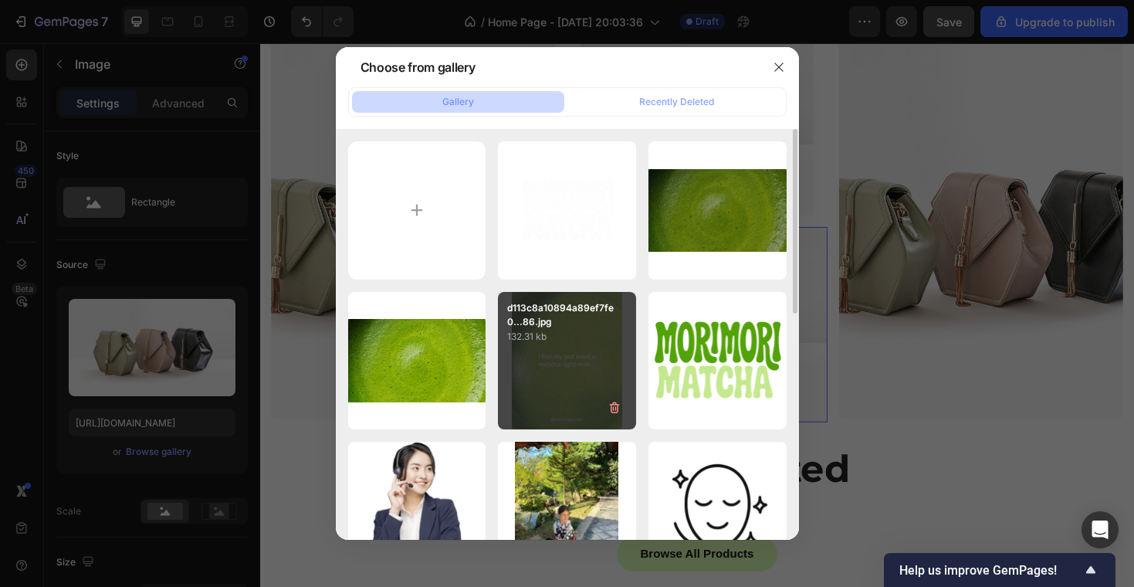
click at [546, 354] on div "d113c8a10894a89ef7fe0...86.jpg 132.31 kb" at bounding box center [567, 361] width 138 height 138
type input "https://cdn.shopify.com/s/files/1/0969/5202/5419/files/gempages_584515755731583…"
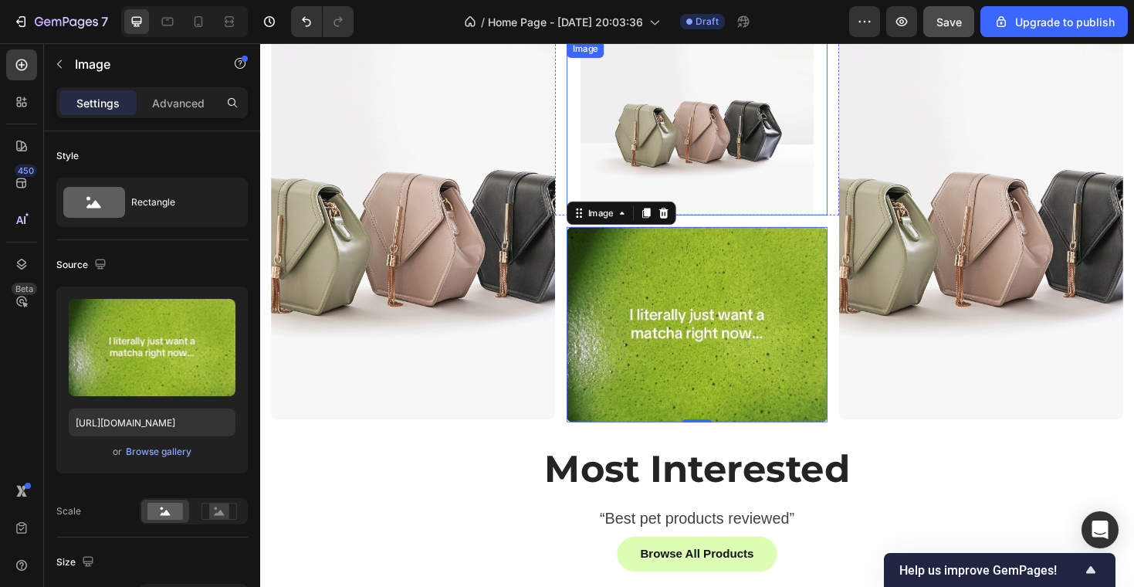
click at [780, 170] on img at bounding box center [723, 132] width 247 height 185
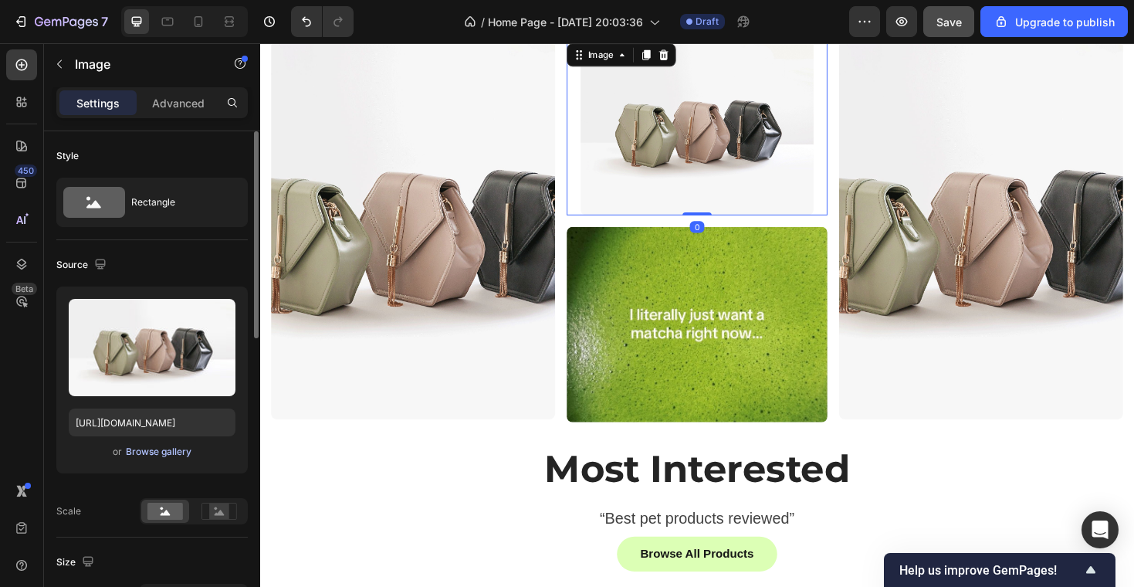
click at [155, 449] on div "Browse gallery" at bounding box center [159, 452] width 66 height 14
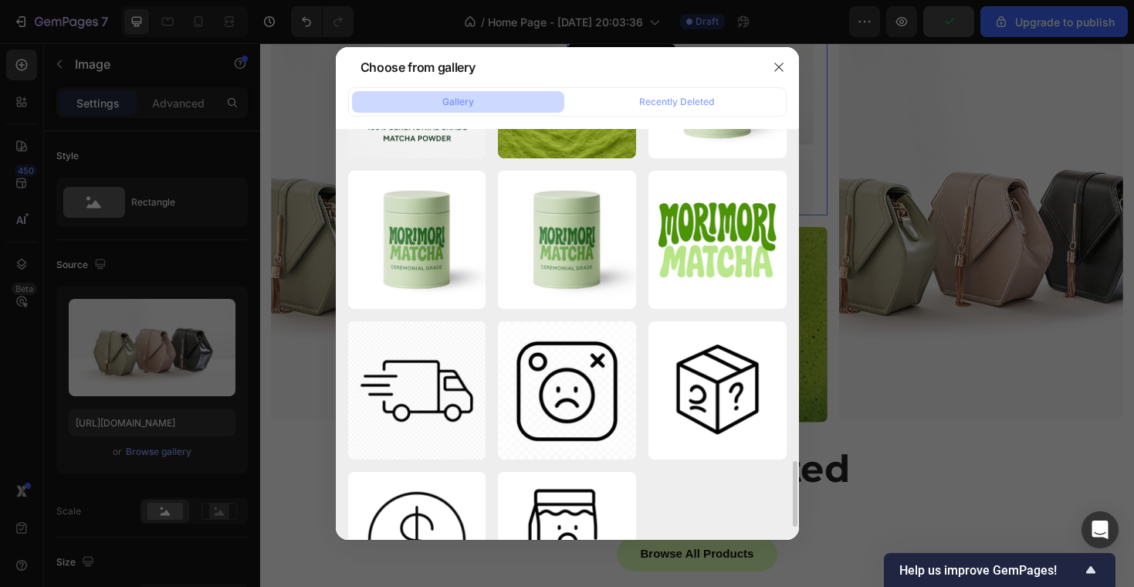
scroll to position [2126, 0]
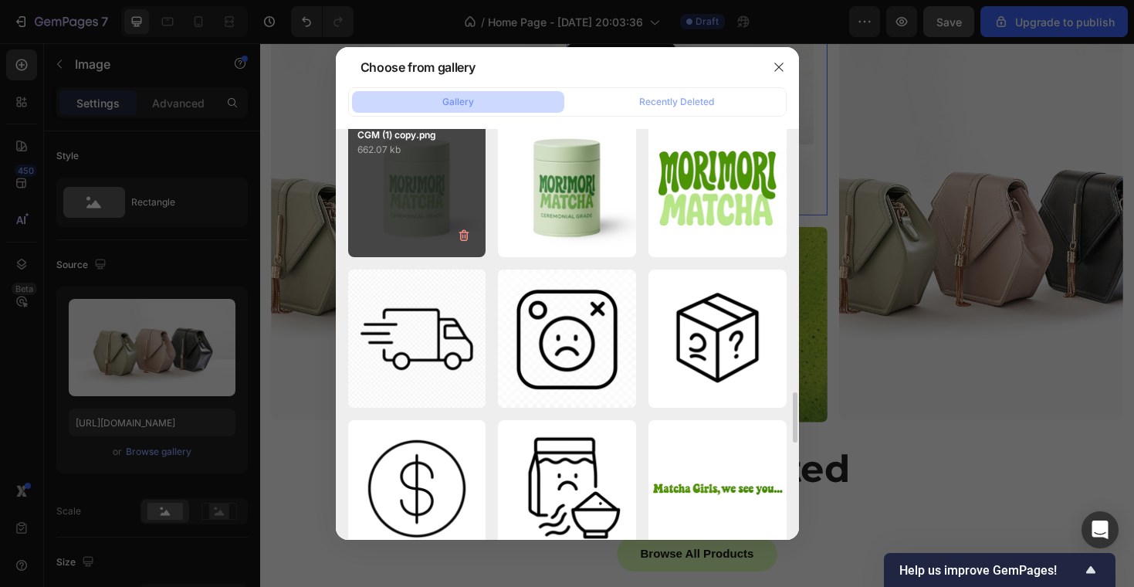
click at [432, 210] on div "CGM (1) copy.png 662.07 kb" at bounding box center [417, 188] width 138 height 138
type input "https://cdn.shopify.com/s/files/1/0969/5202/5419/files/gempages_584515755731583…"
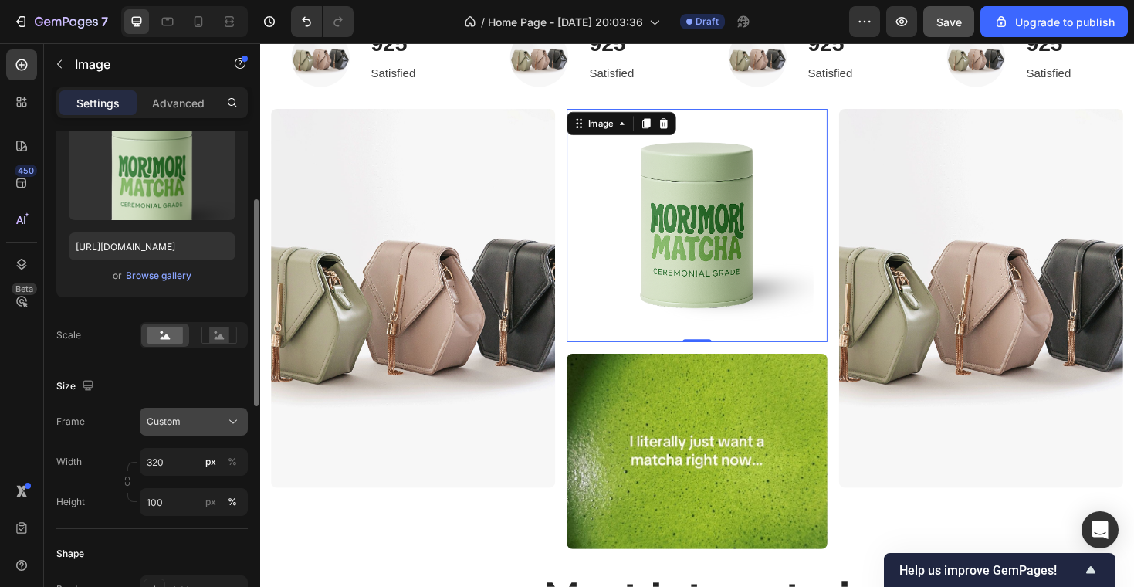
scroll to position [191, 0]
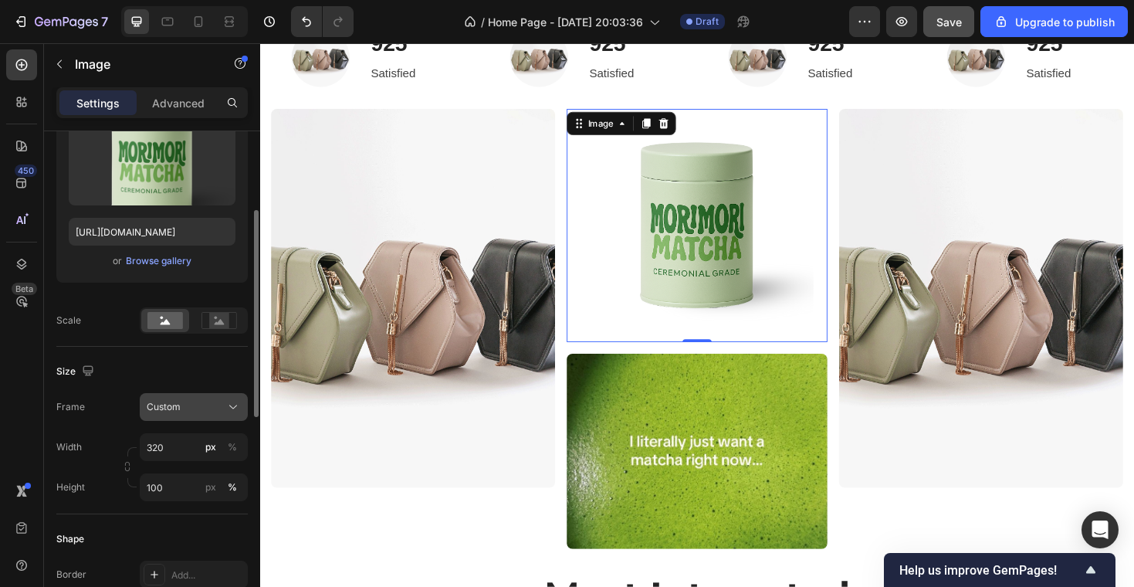
click at [178, 414] on div "Custom" at bounding box center [194, 406] width 94 height 15
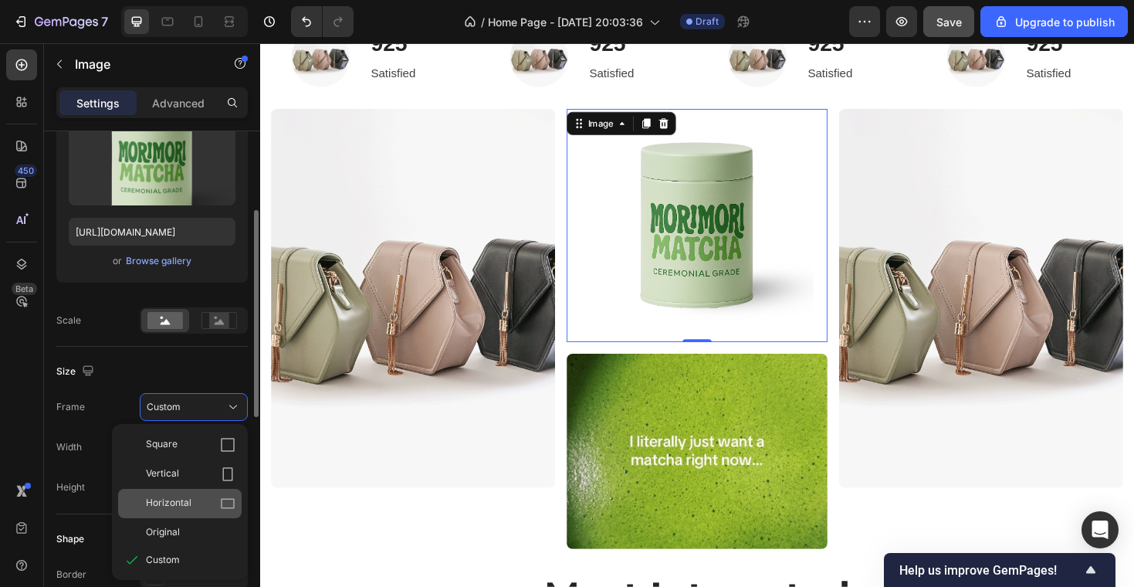
click at [179, 498] on span "Horizontal" at bounding box center [169, 503] width 46 height 15
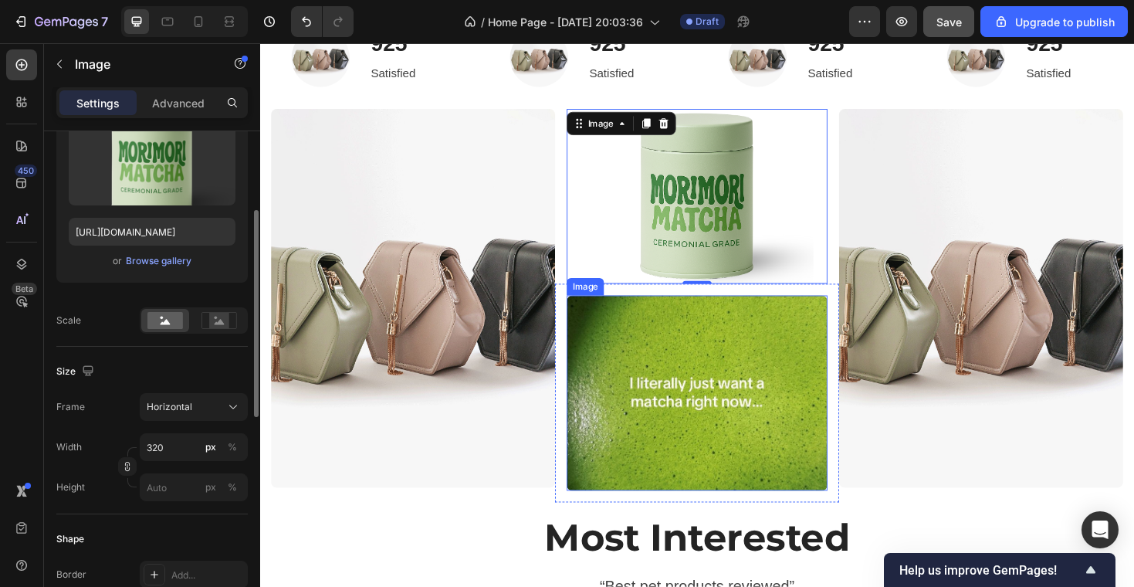
click at [651, 360] on img at bounding box center [723, 414] width 276 height 208
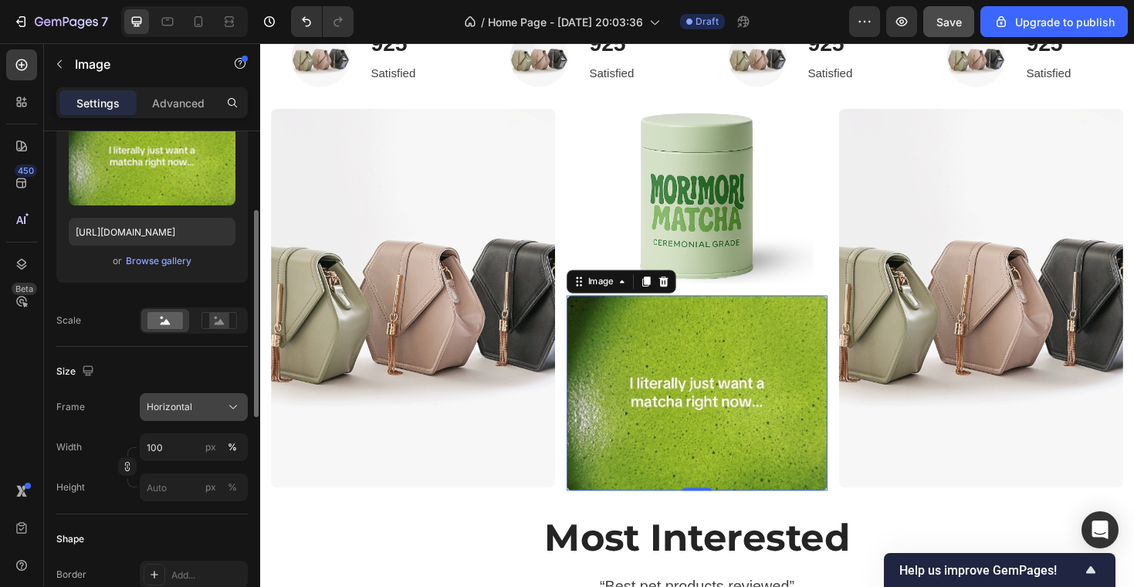
click at [185, 401] on span "Horizontal" at bounding box center [170, 407] width 46 height 14
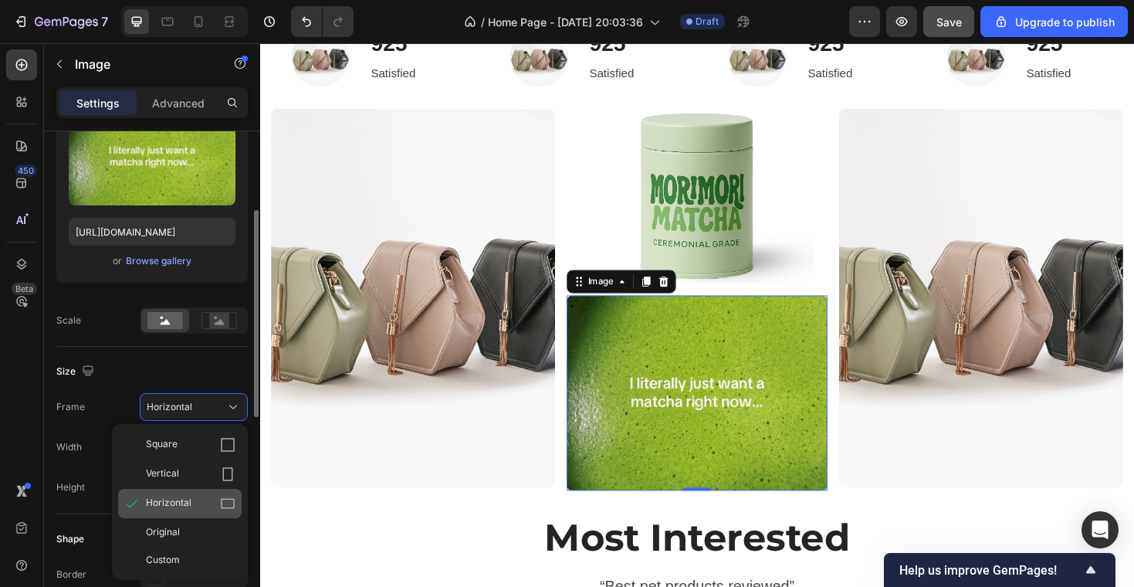
click at [185, 502] on span "Horizontal" at bounding box center [169, 503] width 46 height 15
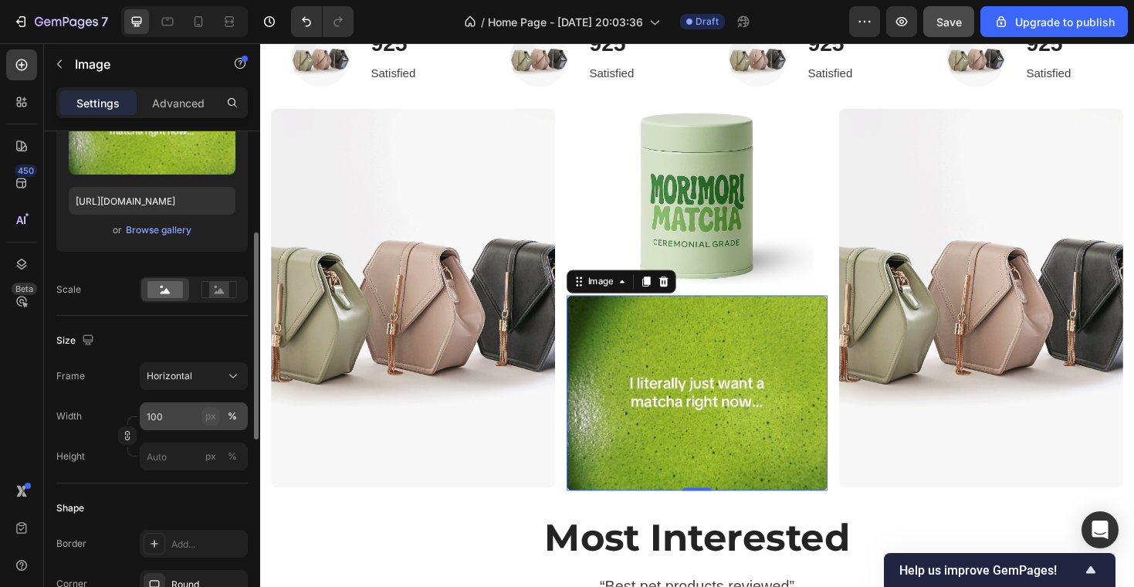
scroll to position [231, 0]
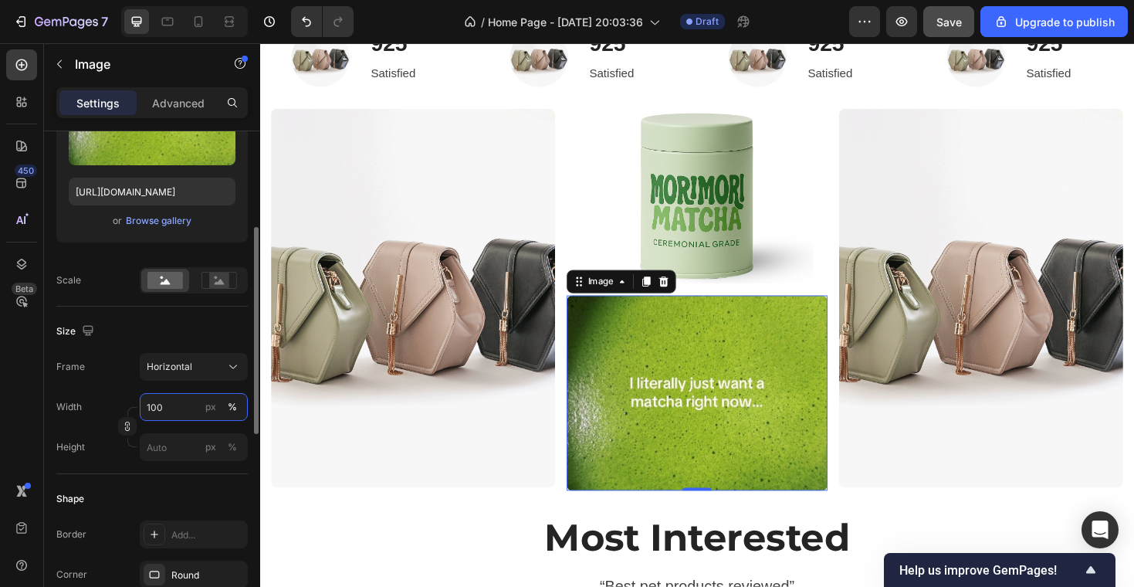
click at [184, 412] on input "100" at bounding box center [194, 407] width 108 height 28
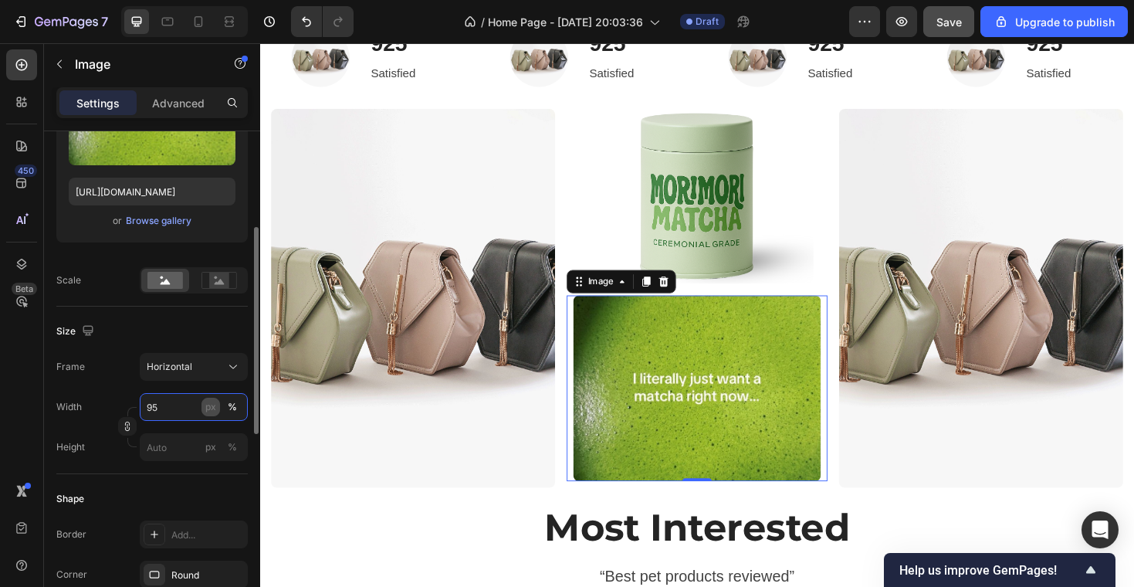
type input "9"
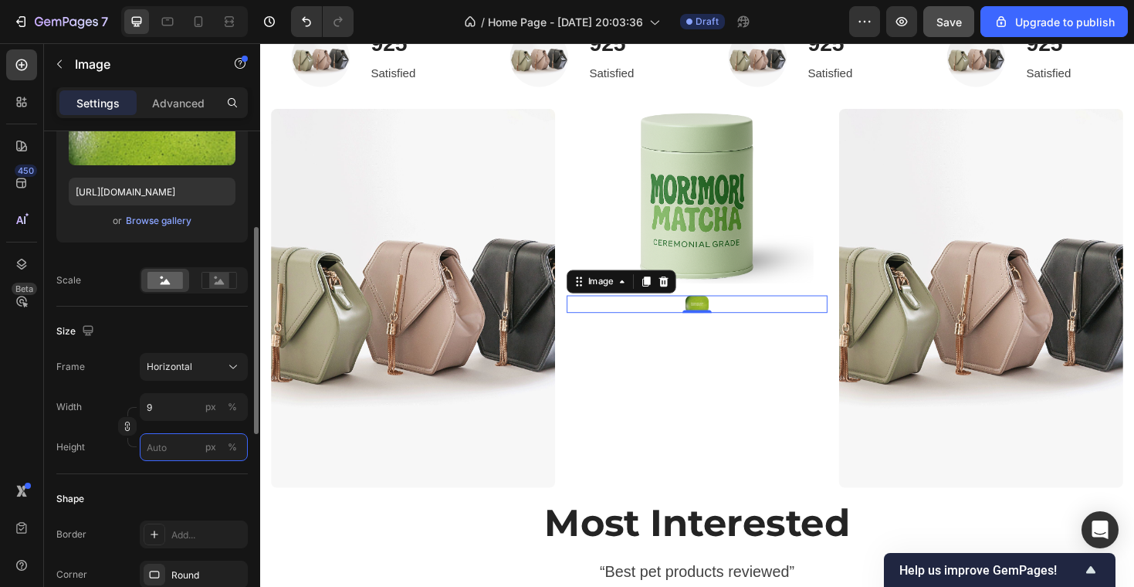
click at [199, 443] on input "px %" at bounding box center [194, 447] width 108 height 28
type input "12"
type input "9"
type input "127"
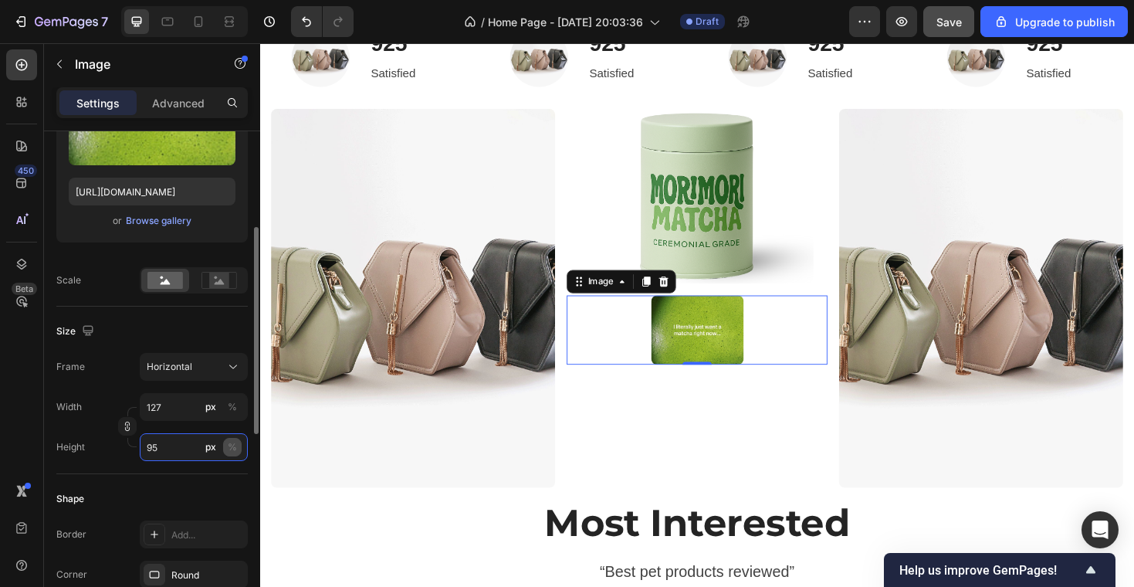
type input "95"
click at [232, 448] on div "%" at bounding box center [232, 447] width 9 height 14
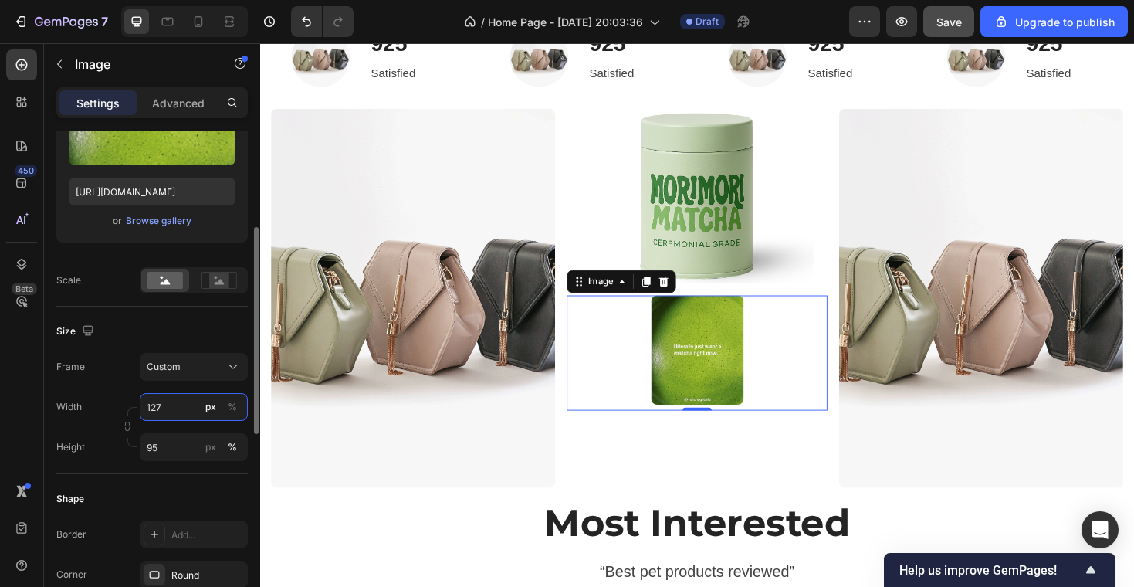
click at [188, 407] on input "127" at bounding box center [194, 407] width 108 height 28
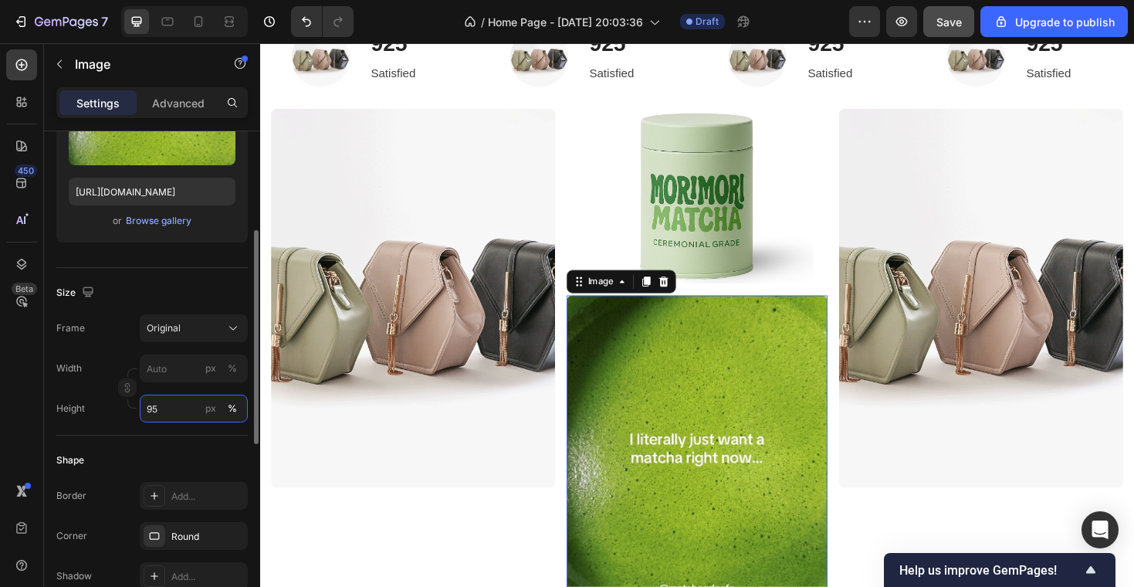
click at [178, 446] on div "Style Rectangle Source Upload Image https://cdn.shopify.com/s/files/1/0969/5202…" at bounding box center [151, 430] width 191 height 1060
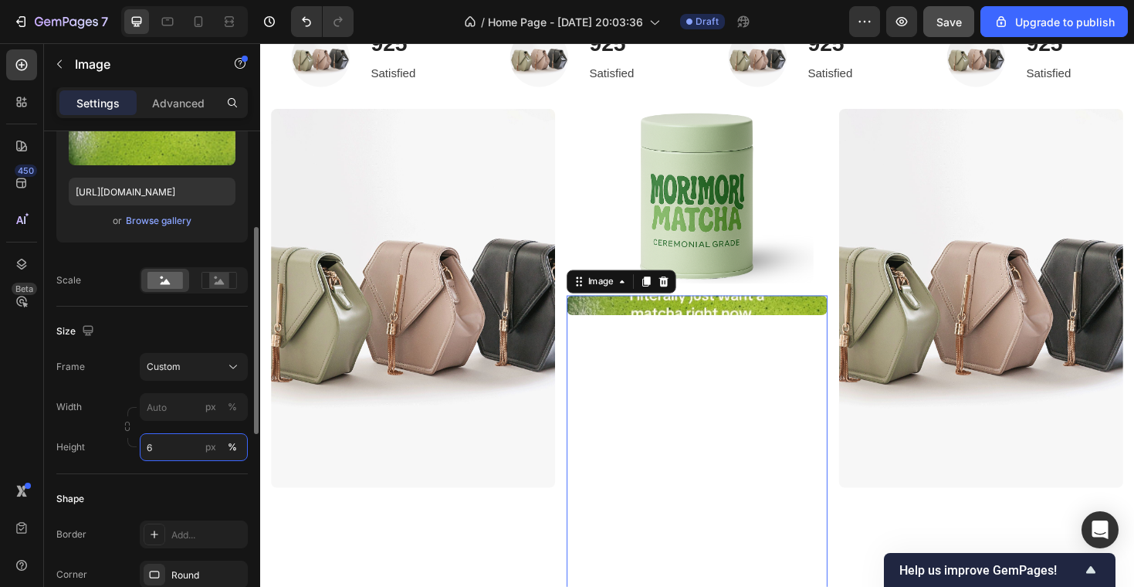
type input "60"
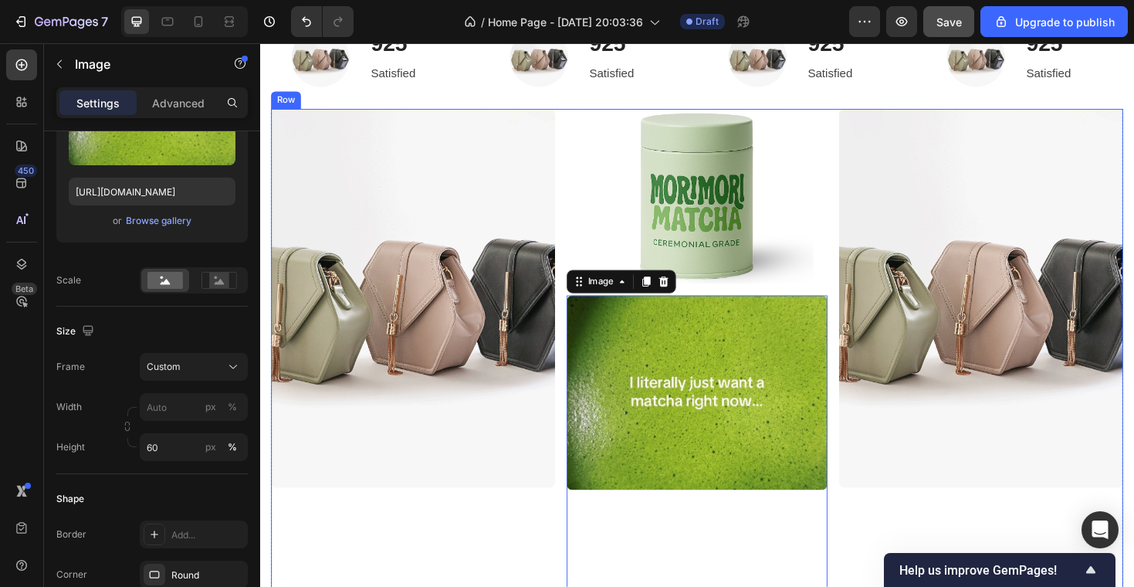
click at [577, 563] on div "Image 0 Row" at bounding box center [723, 482] width 301 height 368
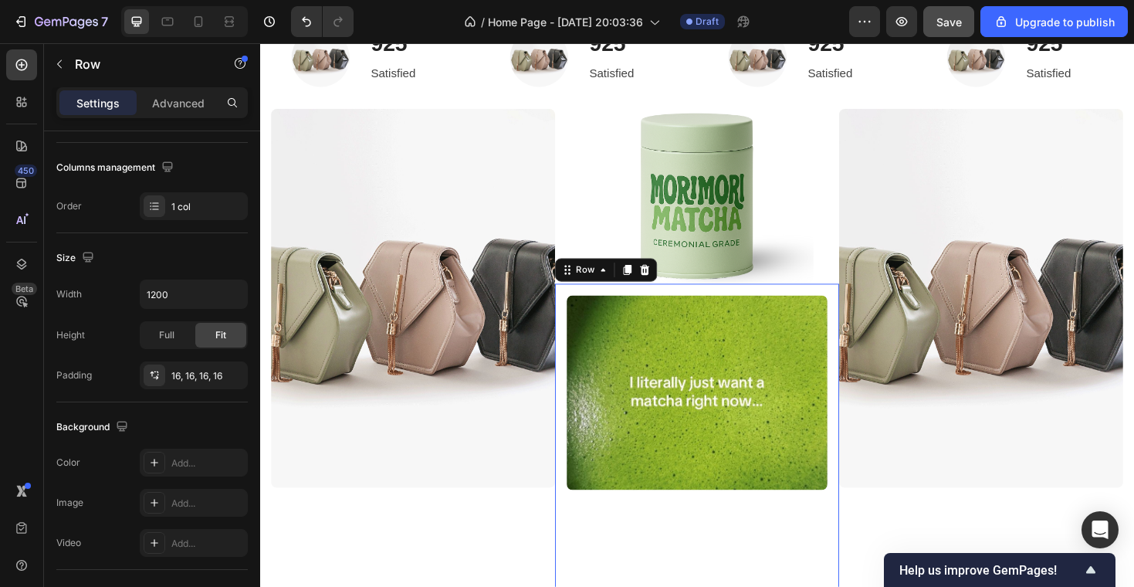
scroll to position [0, 0]
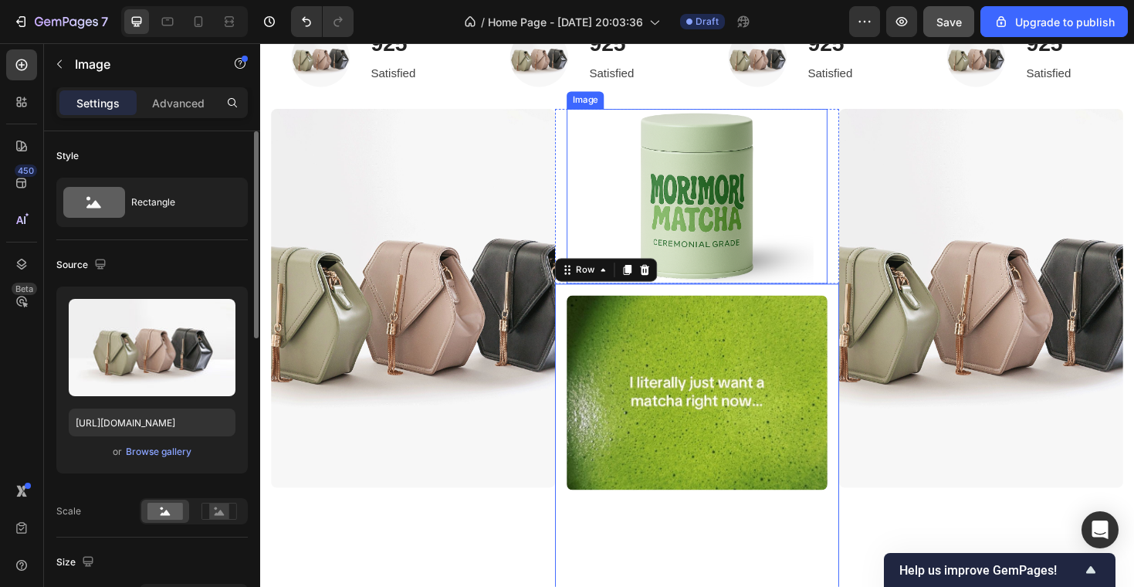
click at [905, 235] on img at bounding box center [1024, 313] width 301 height 401
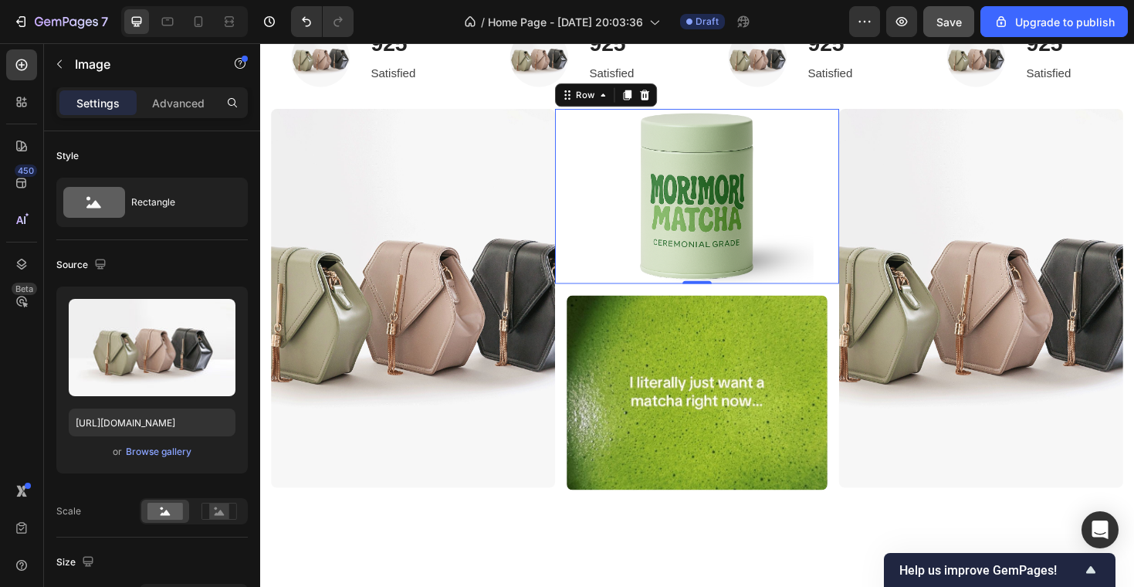
click at [862, 221] on div "Image Row 0" at bounding box center [723, 205] width 301 height 185
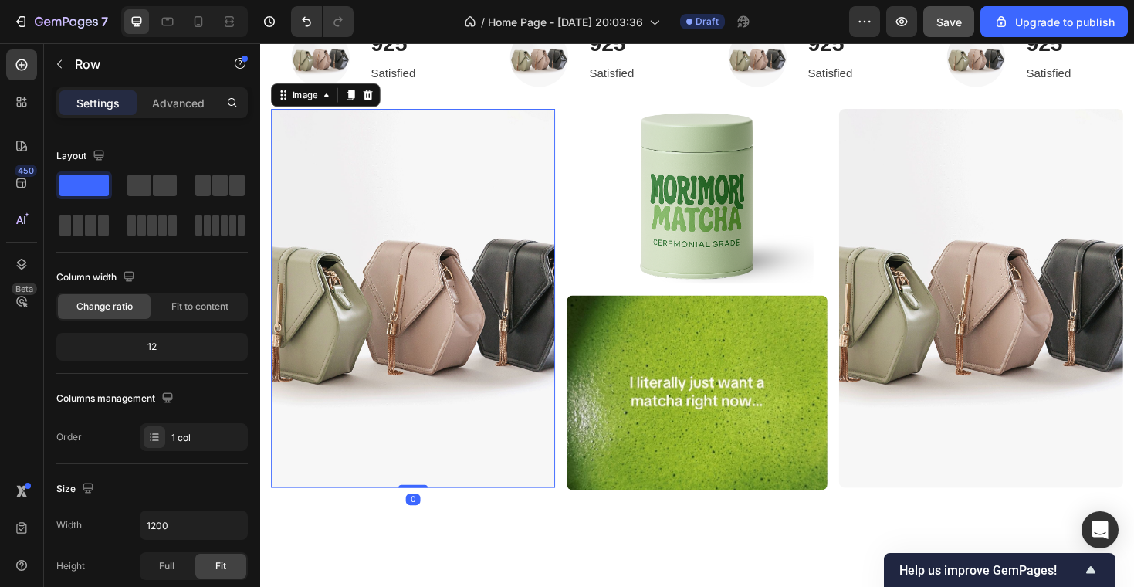
click at [546, 337] on img at bounding box center [422, 313] width 301 height 401
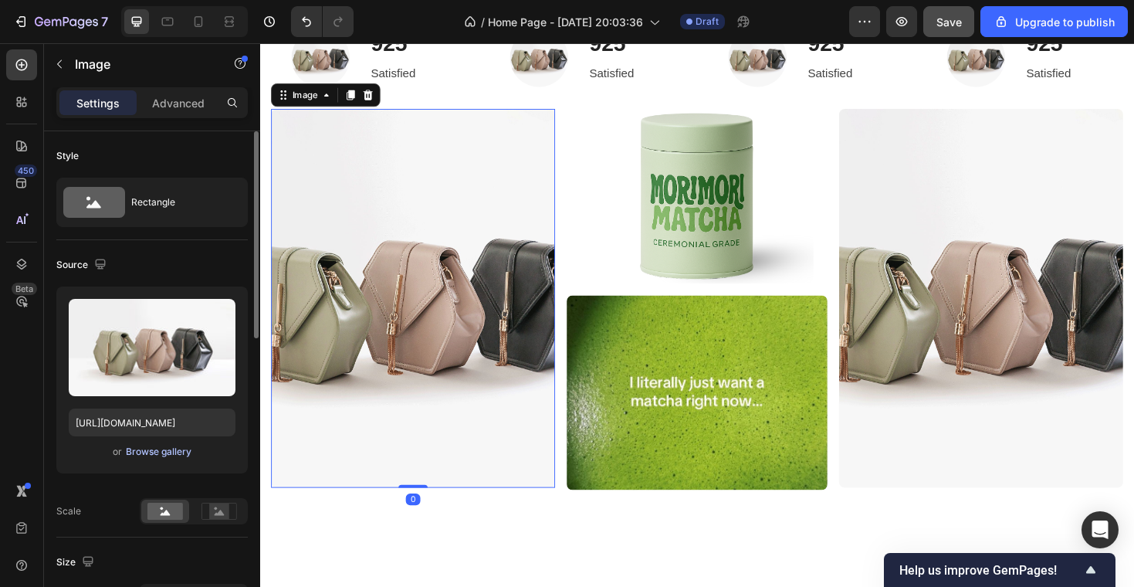
click at [175, 452] on div "Browse gallery" at bounding box center [159, 452] width 66 height 14
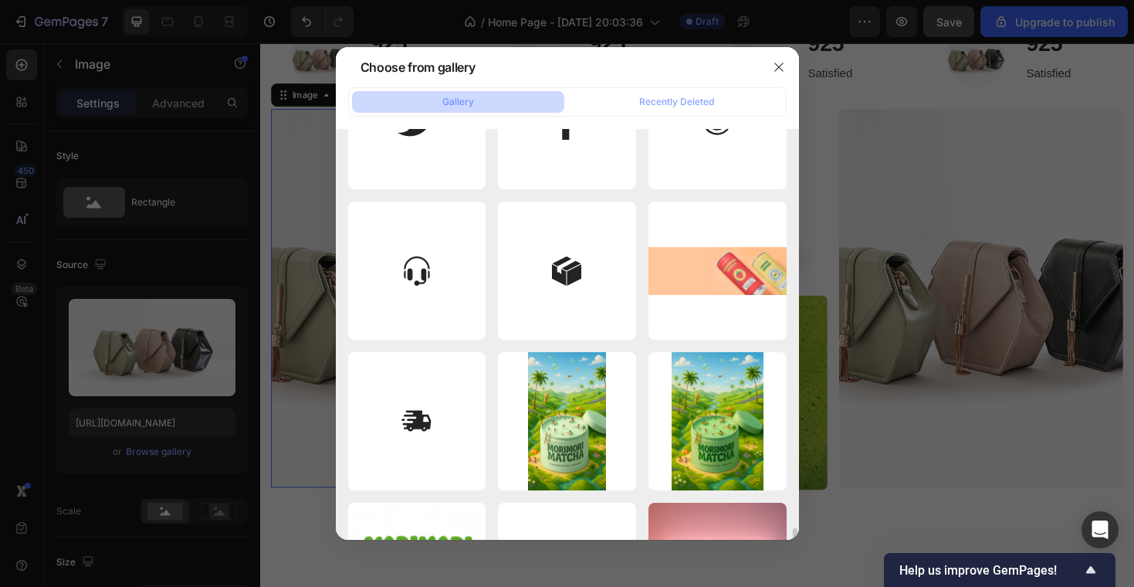
scroll to position [3502, 0]
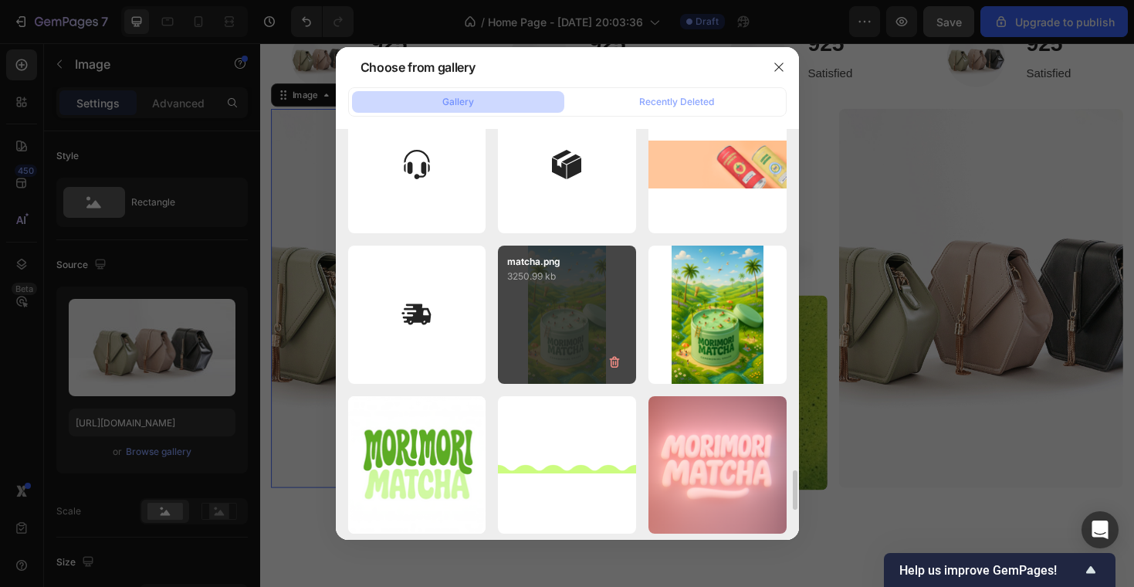
click at [601, 306] on div "matcha.png 3250.99 kb" at bounding box center [567, 314] width 138 height 138
type input "https://cdn.shopify.com/s/files/1/0969/5202/5419/files/gempages_584515755731583…"
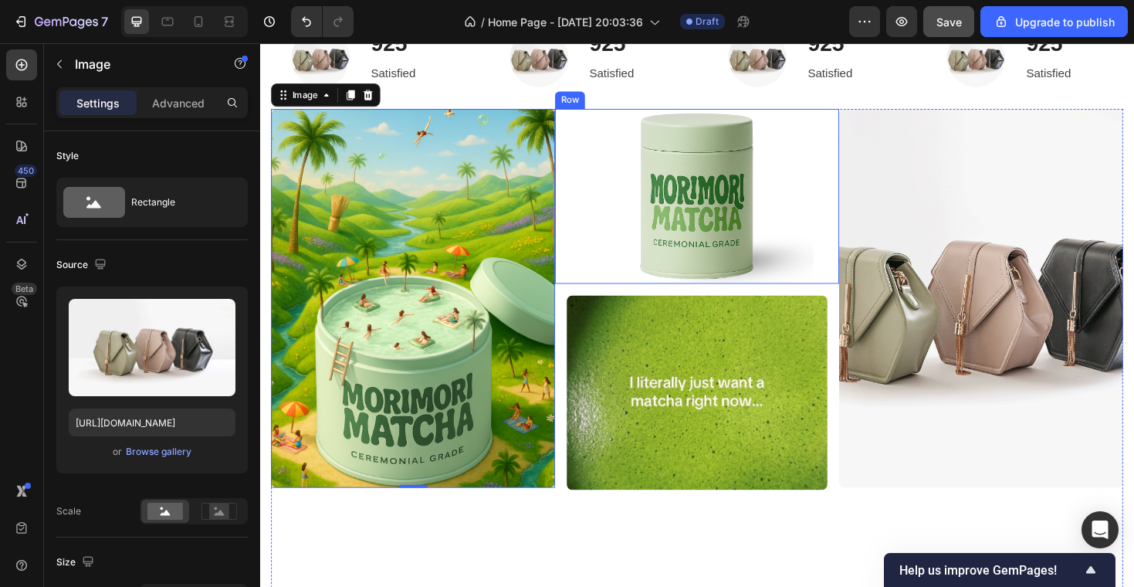
click at [920, 225] on img at bounding box center [1024, 313] width 301 height 401
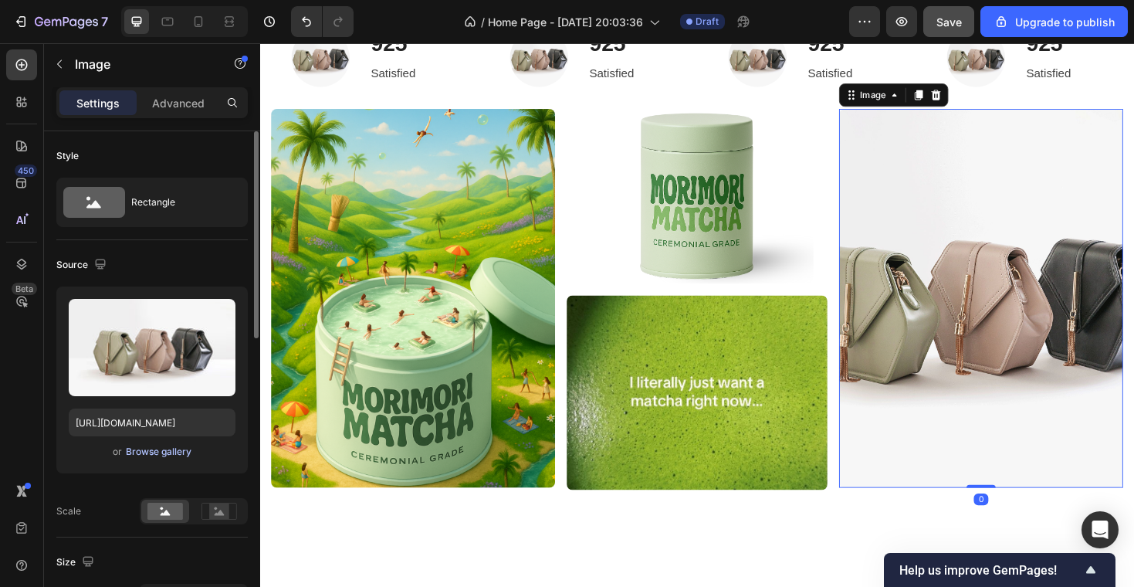
click at [139, 449] on div "Browse gallery" at bounding box center [159, 452] width 66 height 14
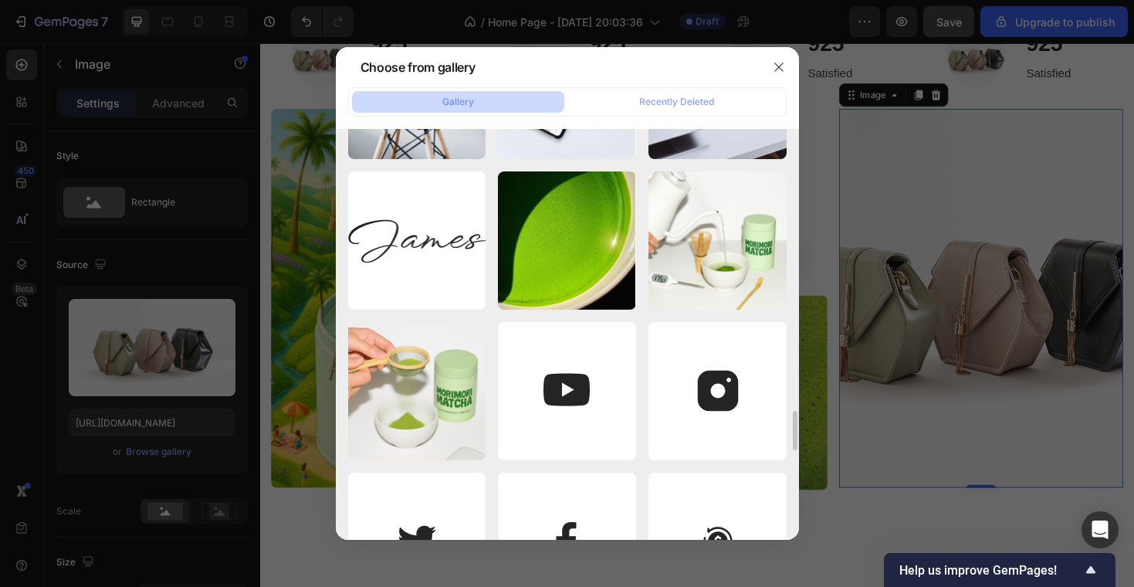
scroll to position [2978, 0]
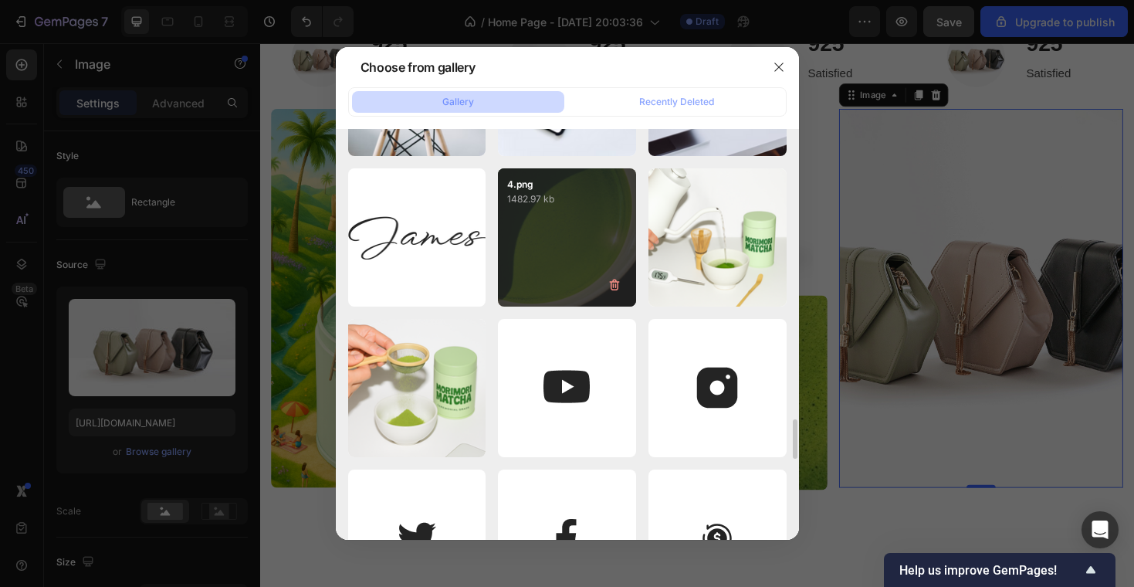
click at [540, 260] on div "4.png 1482.97 kb" at bounding box center [567, 237] width 138 height 138
type input "https://cdn.shopify.com/s/files/1/0969/5202/5419/files/gempages_584515755731583…"
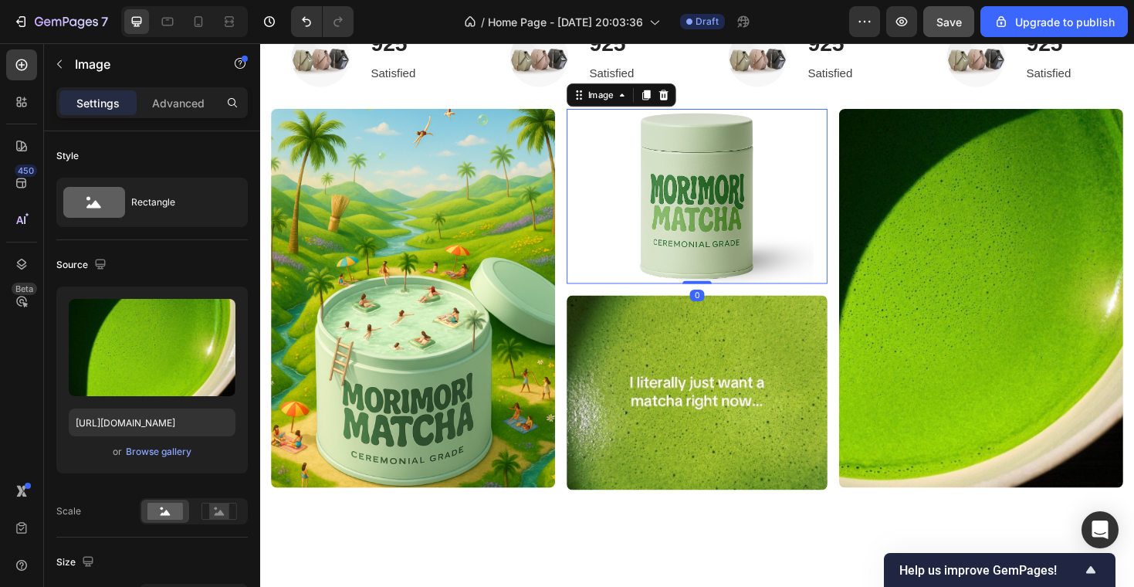
click at [779, 242] on img at bounding box center [723, 205] width 247 height 185
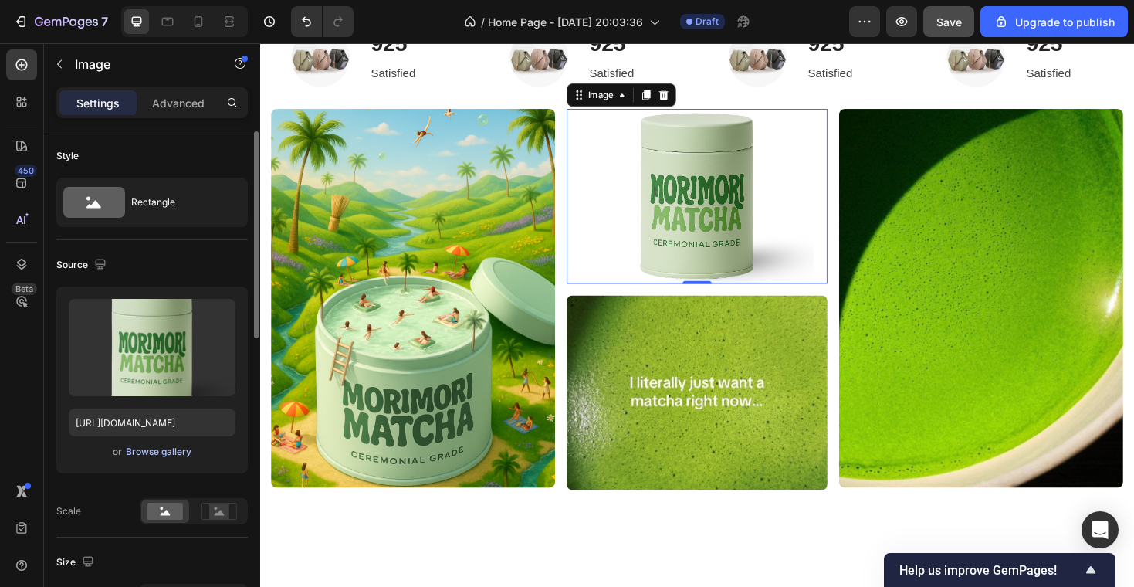
click at [155, 445] on div "Browse gallery" at bounding box center [159, 452] width 66 height 14
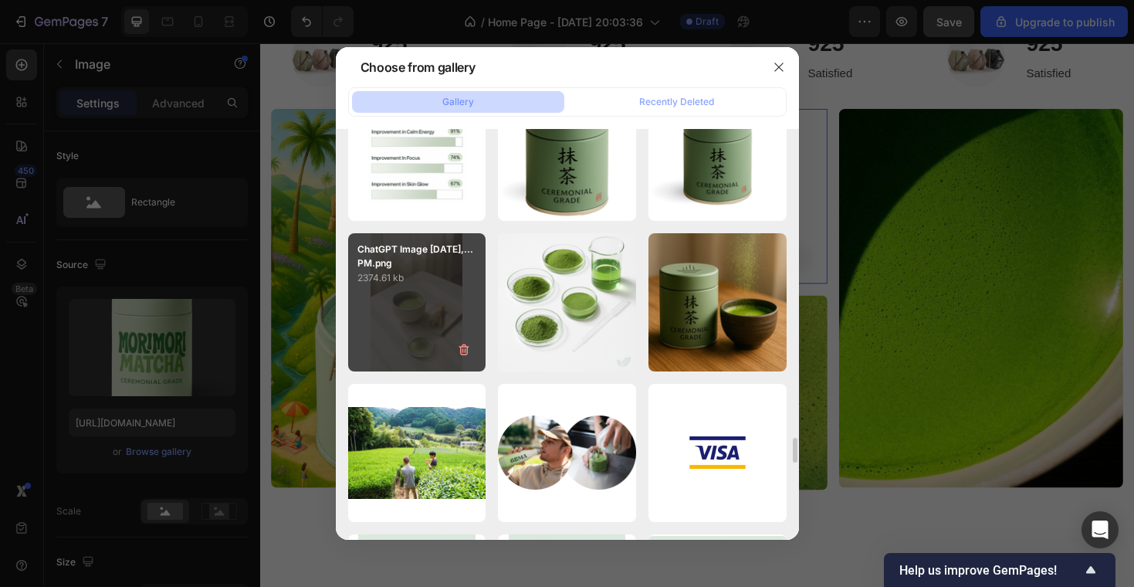
scroll to position [5386, 0]
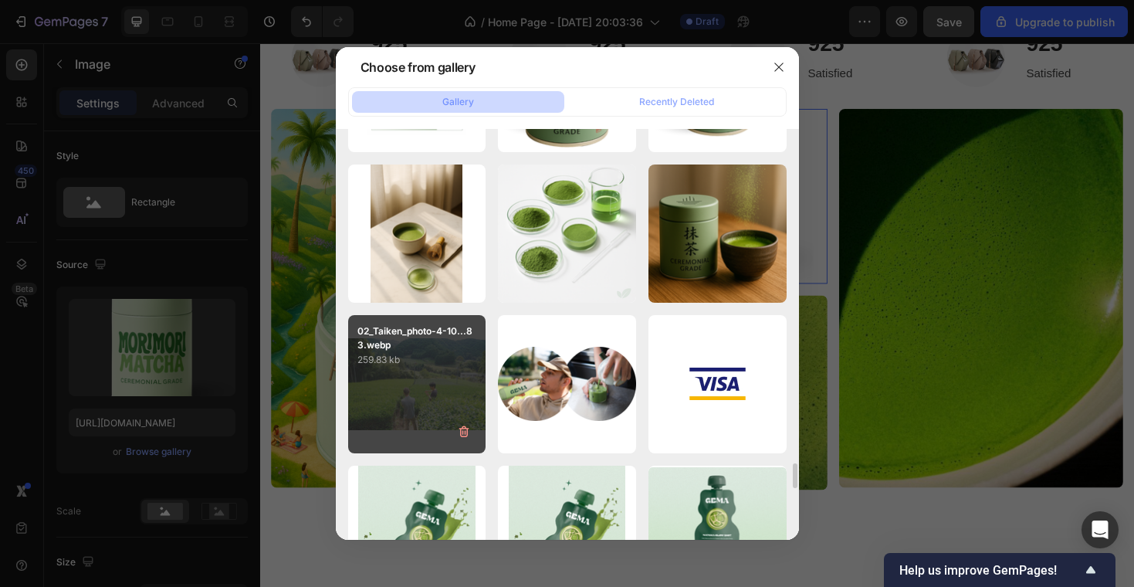
click at [438, 405] on div "02_Taiken_photo-4-10...83.webp 259.83 kb" at bounding box center [417, 384] width 138 height 138
type input "https://cdn.shopify.com/s/files/1/0969/5202/5419/files/gempages_584515755731583…"
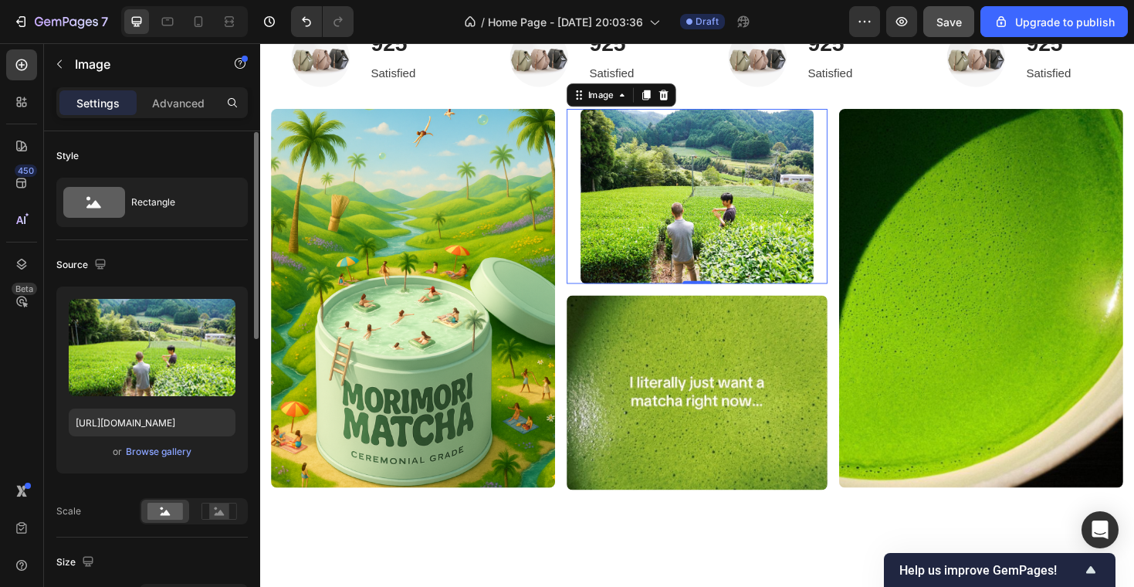
scroll to position [129, 0]
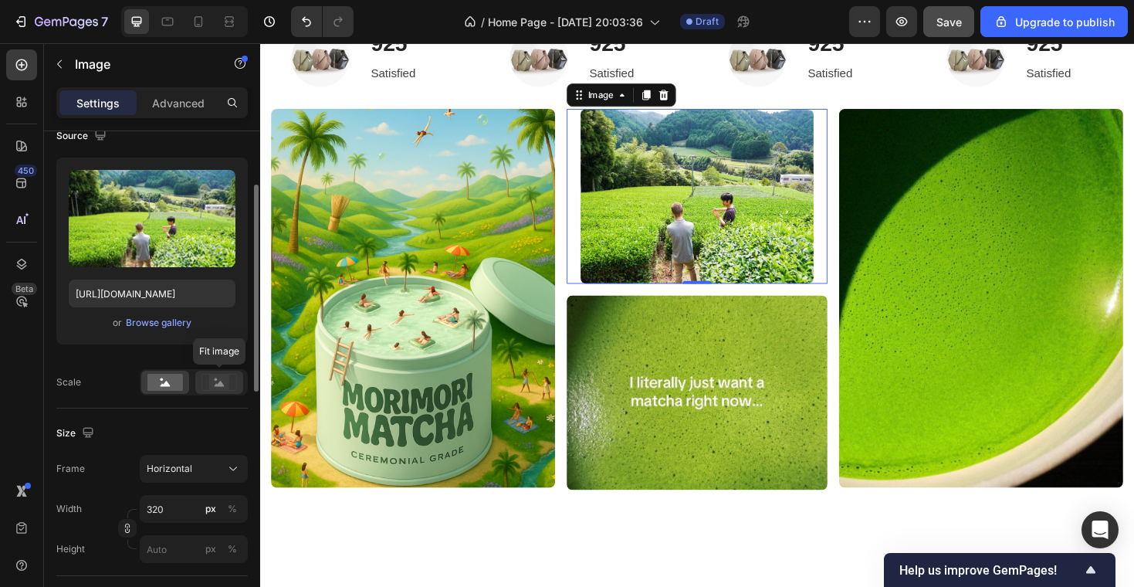
click at [221, 372] on div at bounding box center [219, 382] width 48 height 23
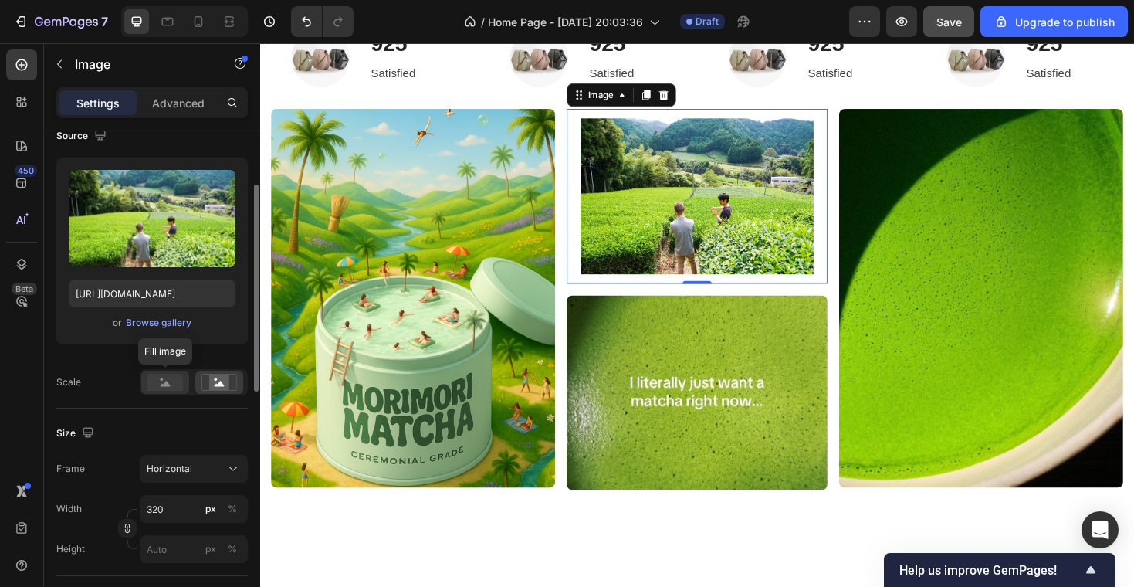
click at [171, 374] on rect at bounding box center [165, 382] width 36 height 17
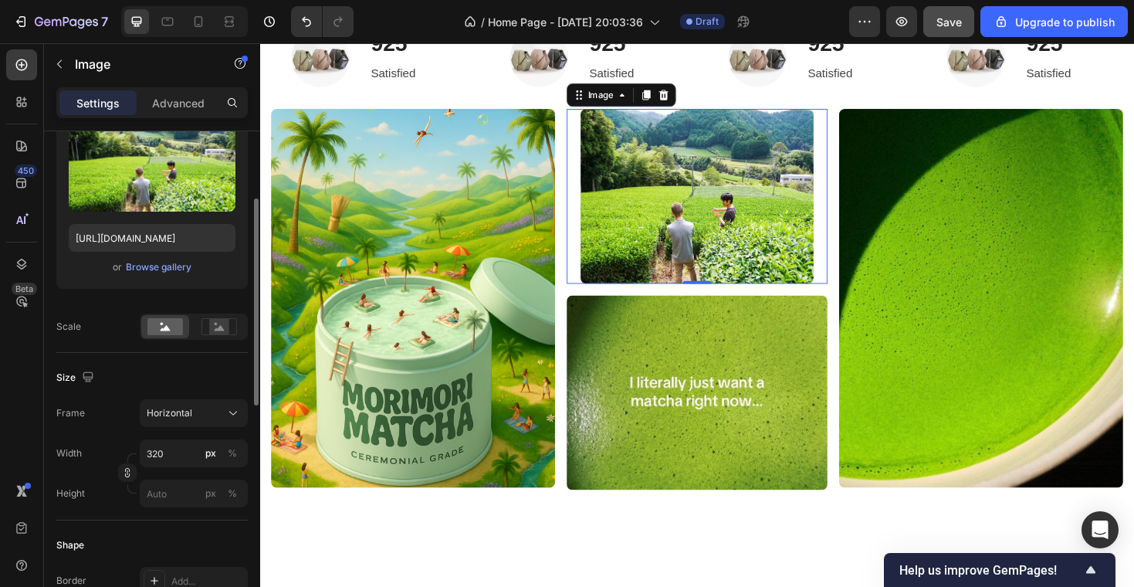
scroll to position [193, 0]
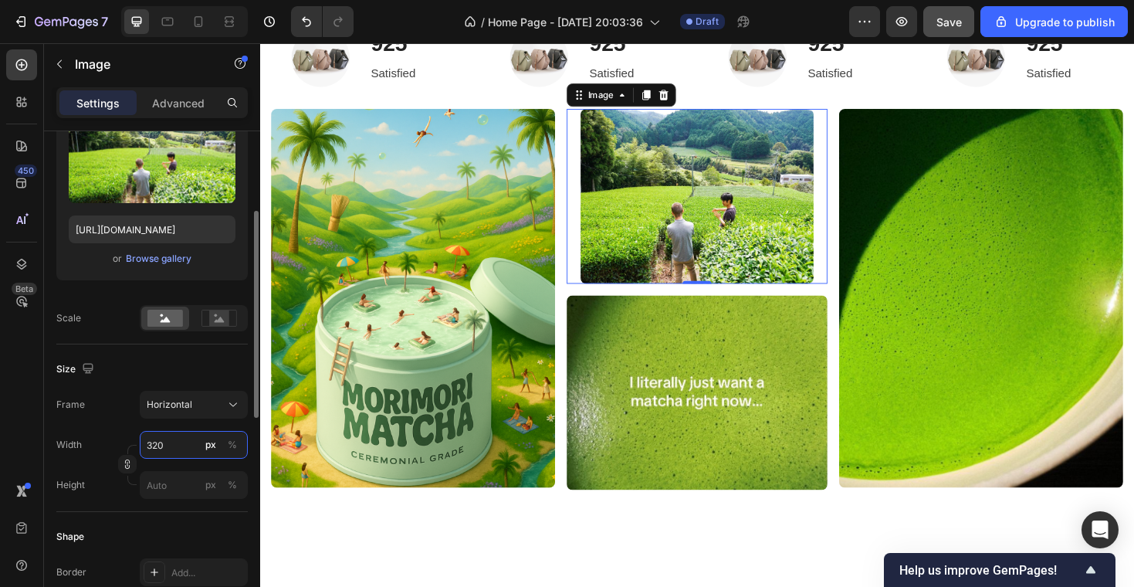
click at [181, 446] on input "320" at bounding box center [194, 445] width 108 height 28
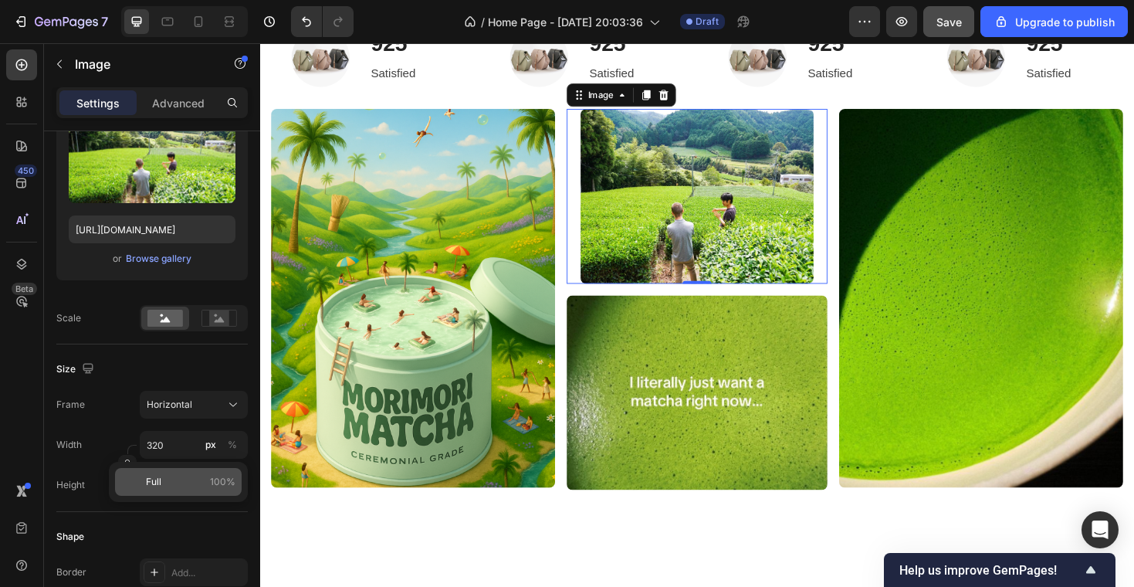
click at [192, 486] on p "Full 100%" at bounding box center [191, 482] width 90 height 14
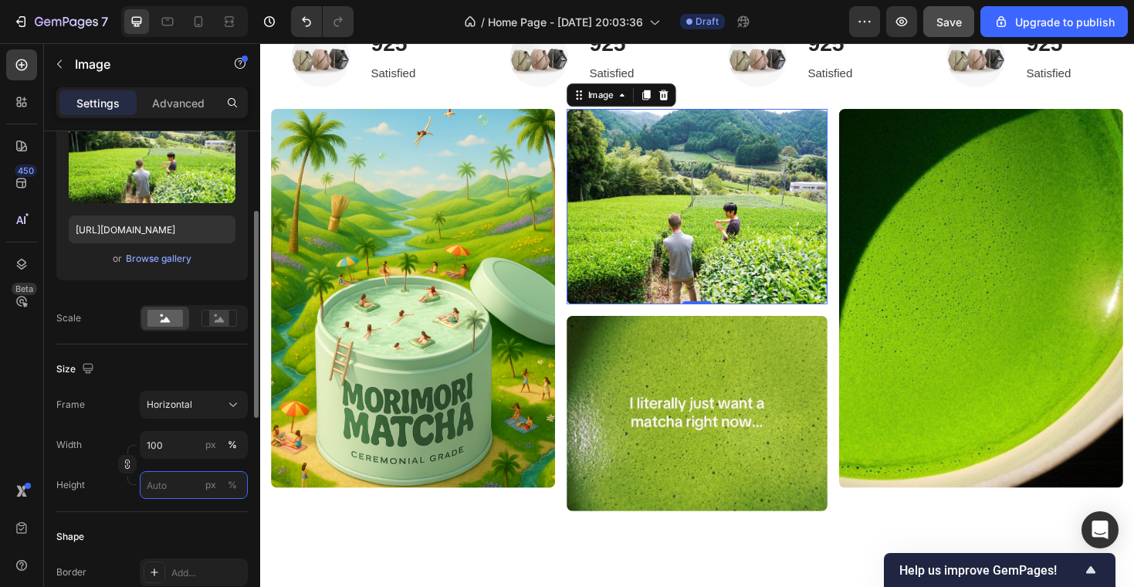
click at [182, 490] on input "px %" at bounding box center [194, 485] width 108 height 28
type input "12"
type input "9"
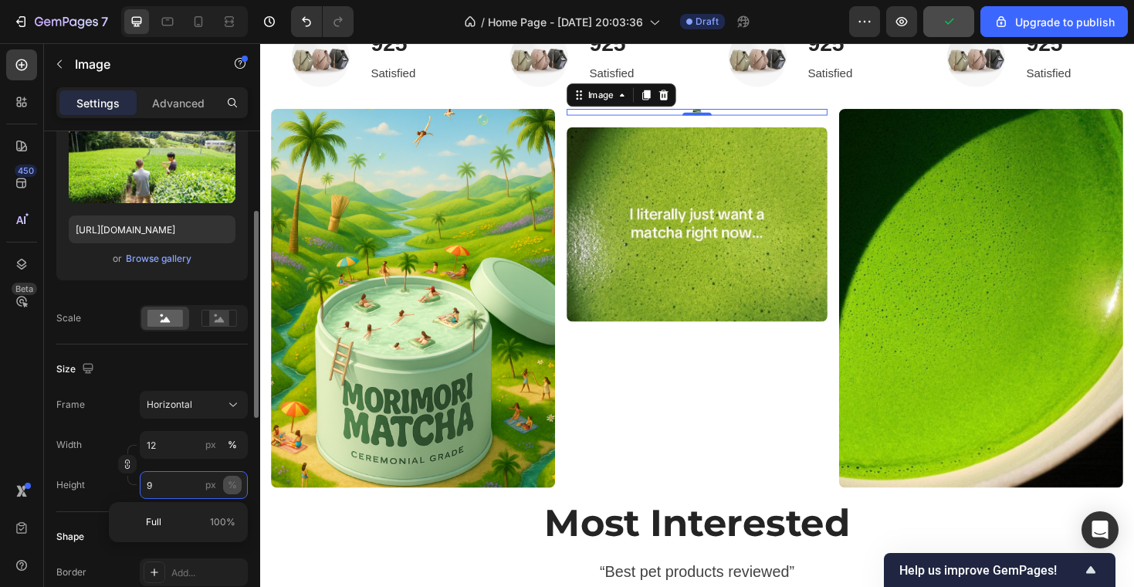
type input "127"
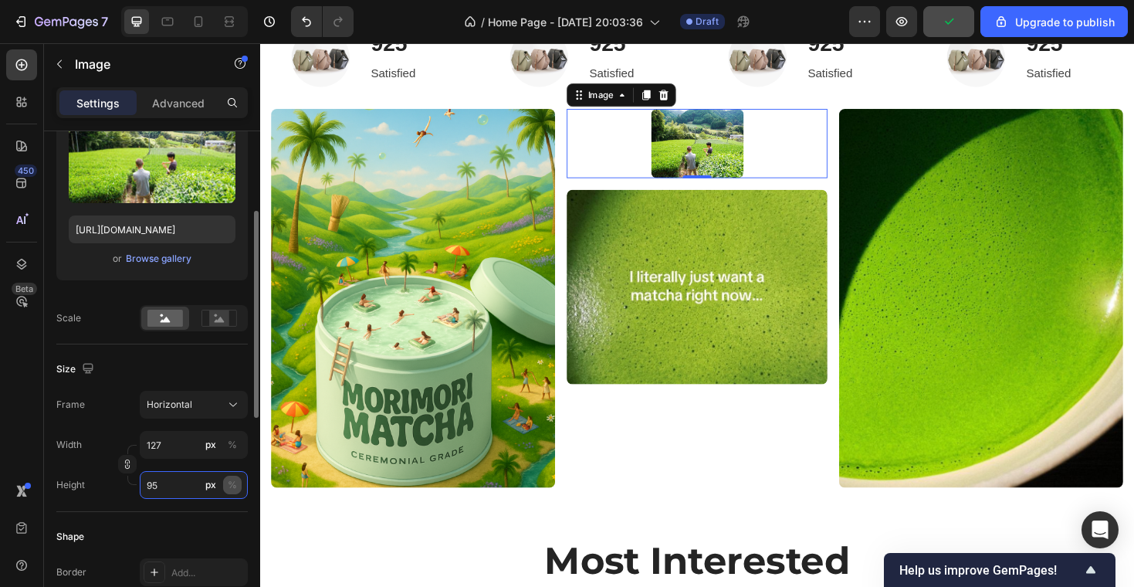
type input "95"
click at [232, 490] on div "%" at bounding box center [232, 485] width 9 height 14
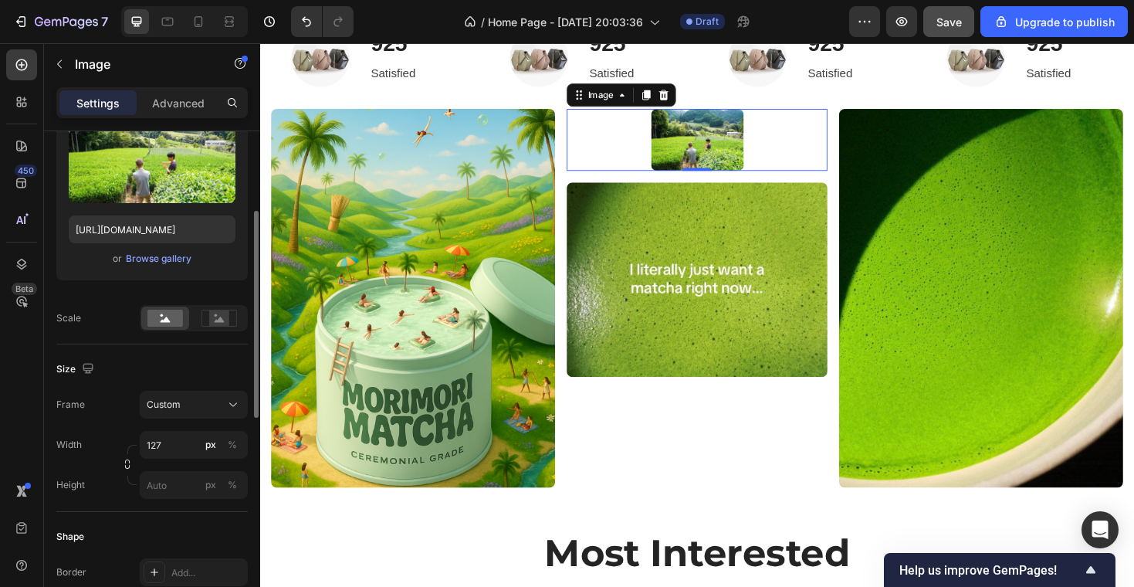
click at [189, 508] on div "Style Rectangle Source Upload Image https://cdn.shopify.com/s/files/1/0969/5202…" at bounding box center [151, 487] width 191 height 1098
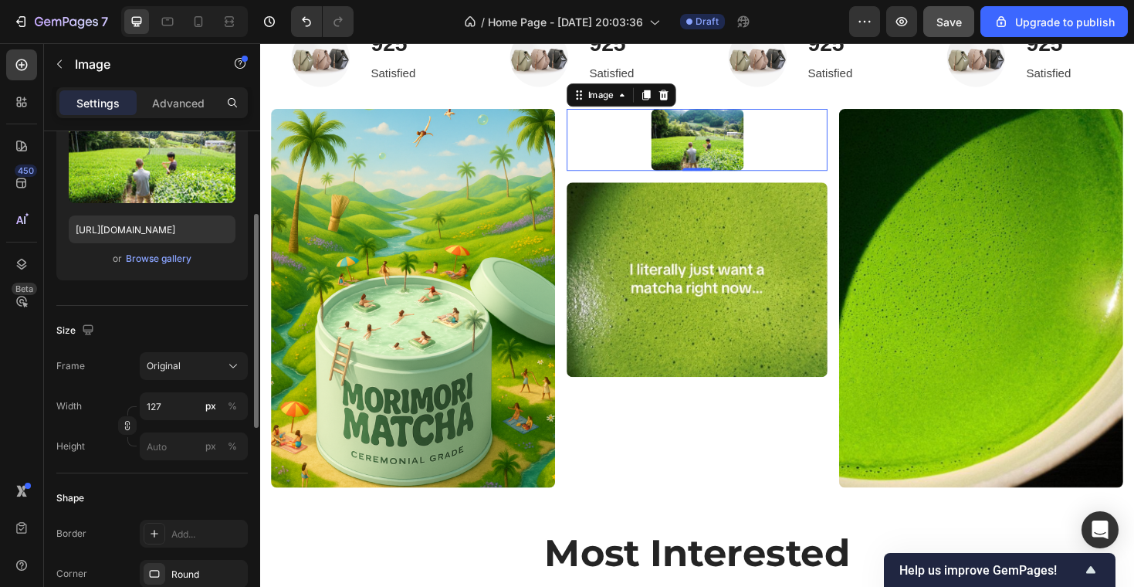
click at [181, 384] on div "Frame Original Width 127 px % Height px %" at bounding box center [151, 406] width 191 height 108
click at [181, 412] on input "127" at bounding box center [194, 406] width 108 height 28
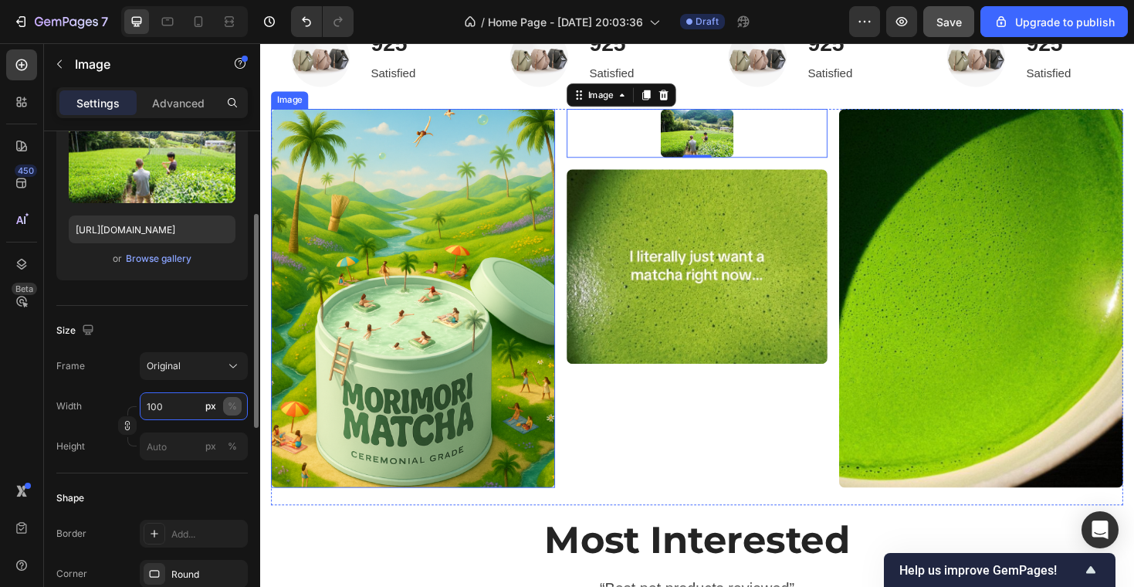
type input "100"
click at [230, 406] on div "%" at bounding box center [232, 406] width 9 height 14
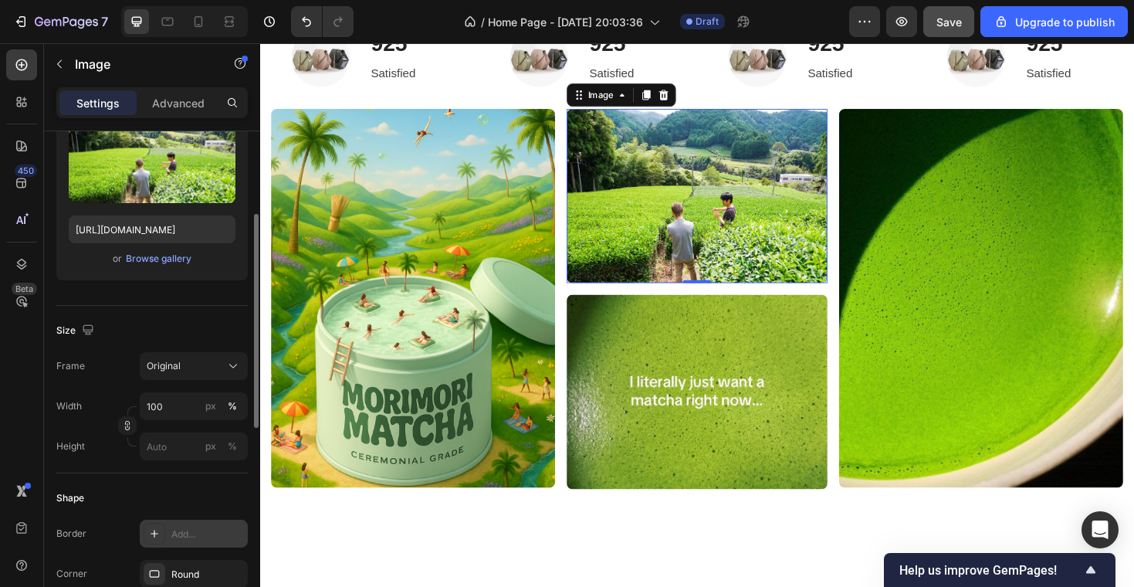
click at [202, 531] on div "Add..." at bounding box center [207, 534] width 73 height 14
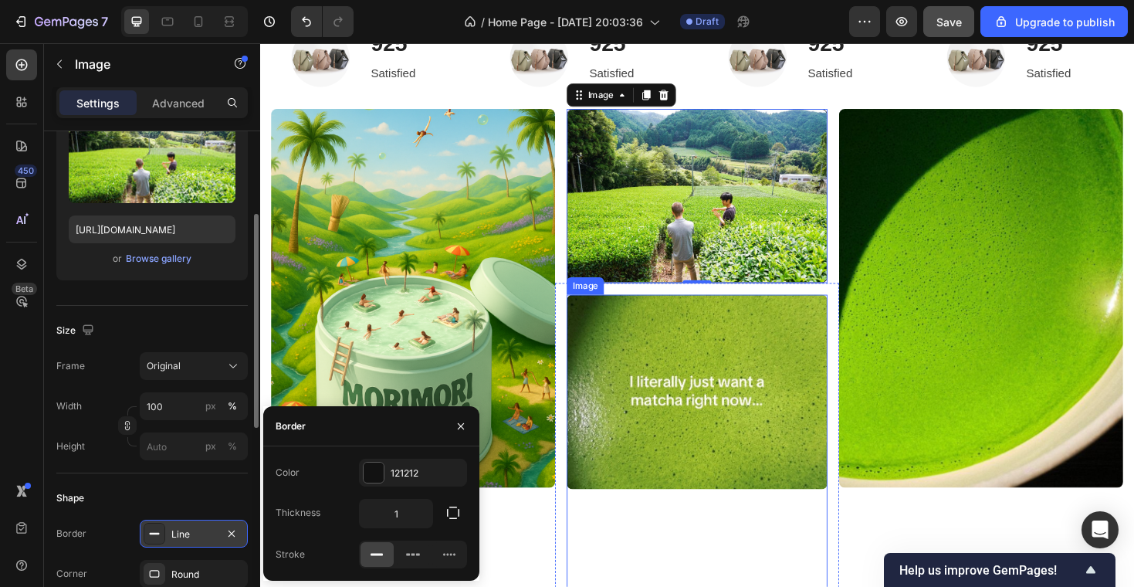
click at [614, 423] on img at bounding box center [723, 413] width 276 height 206
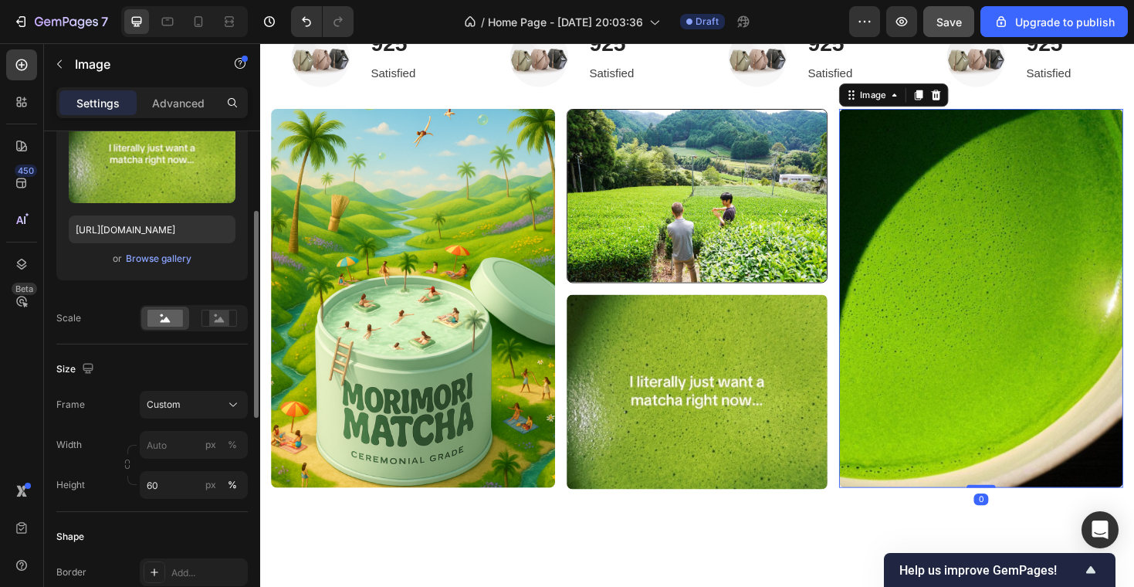
click at [878, 259] on img at bounding box center [1024, 313] width 301 height 401
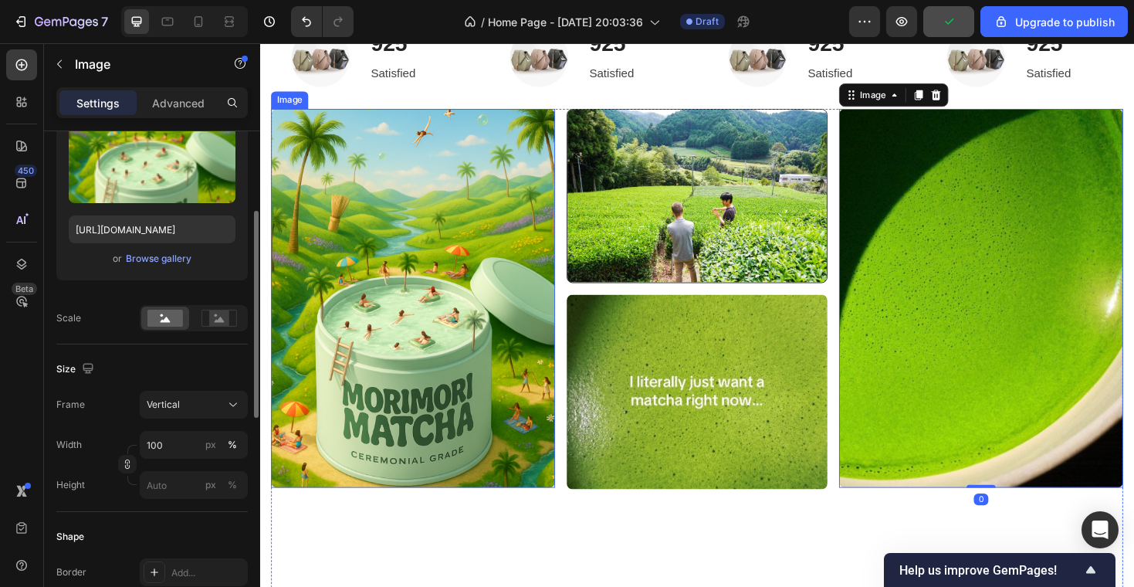
click at [362, 353] on img at bounding box center [422, 313] width 301 height 401
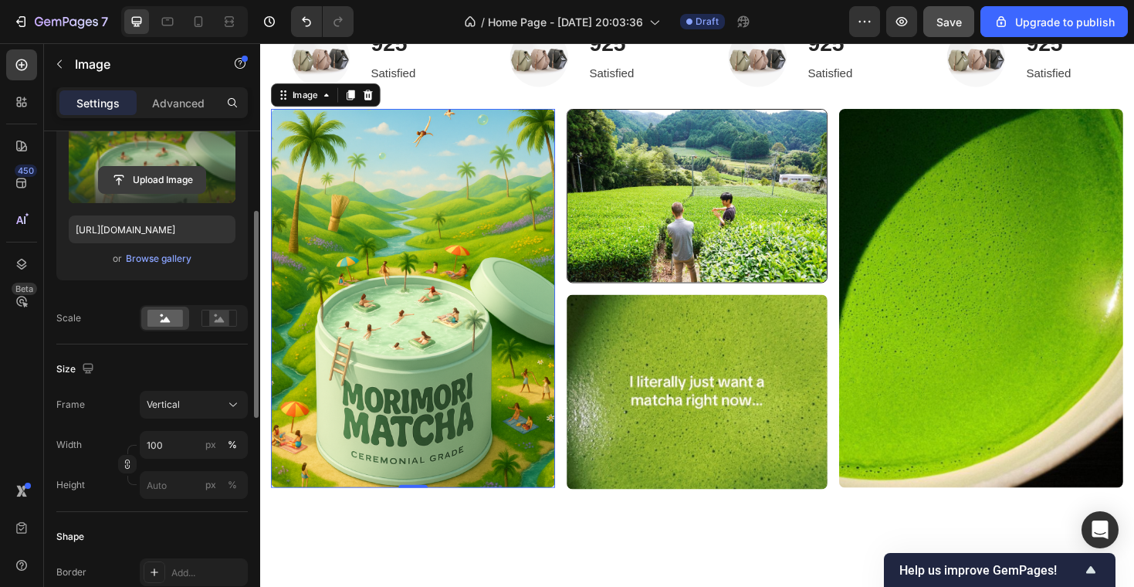
click at [157, 184] on input "file" at bounding box center [152, 180] width 107 height 26
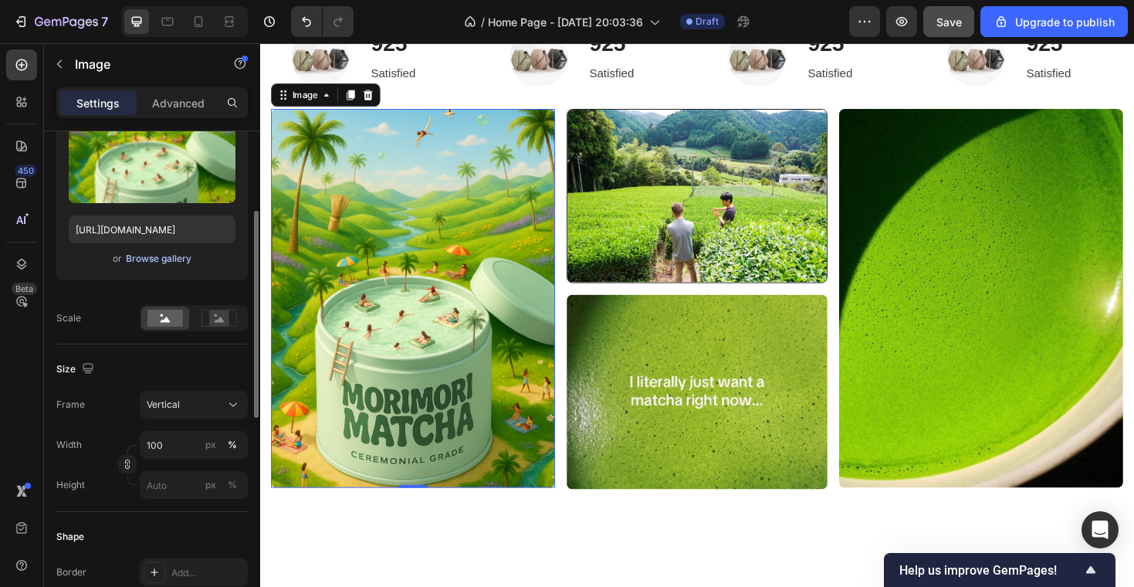
click at [165, 252] on div "Browse gallery" at bounding box center [159, 259] width 66 height 14
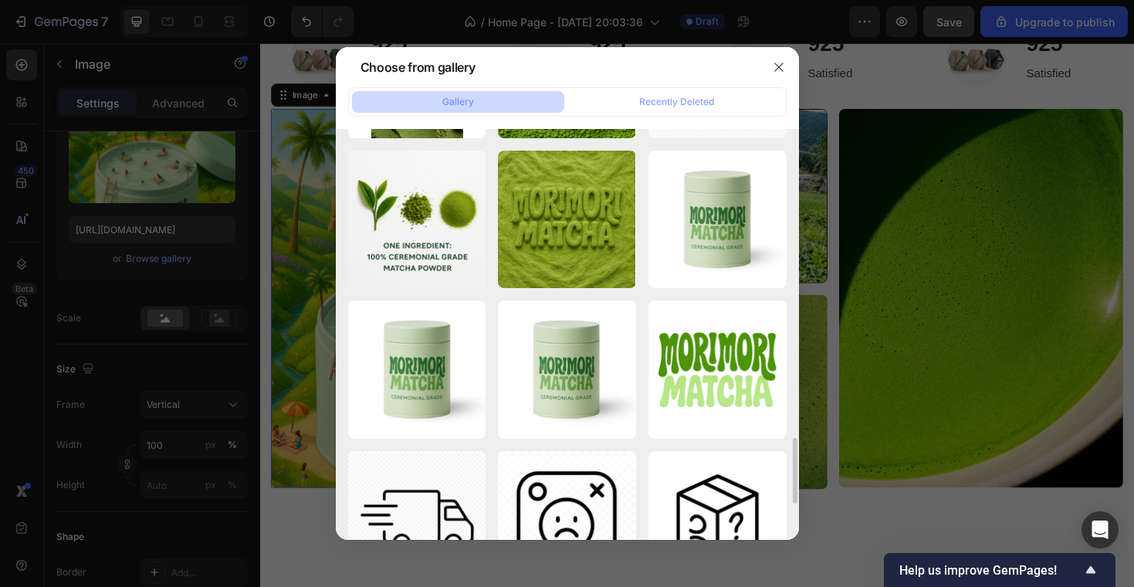
scroll to position [1951, 0]
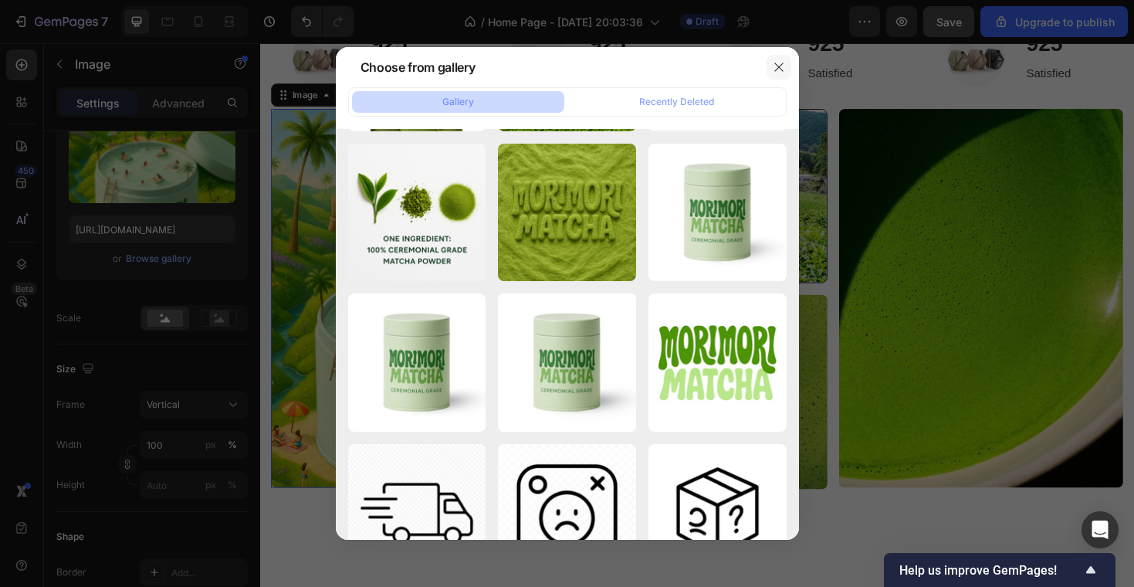
click at [786, 69] on button "button" at bounding box center [778, 67] width 25 height 25
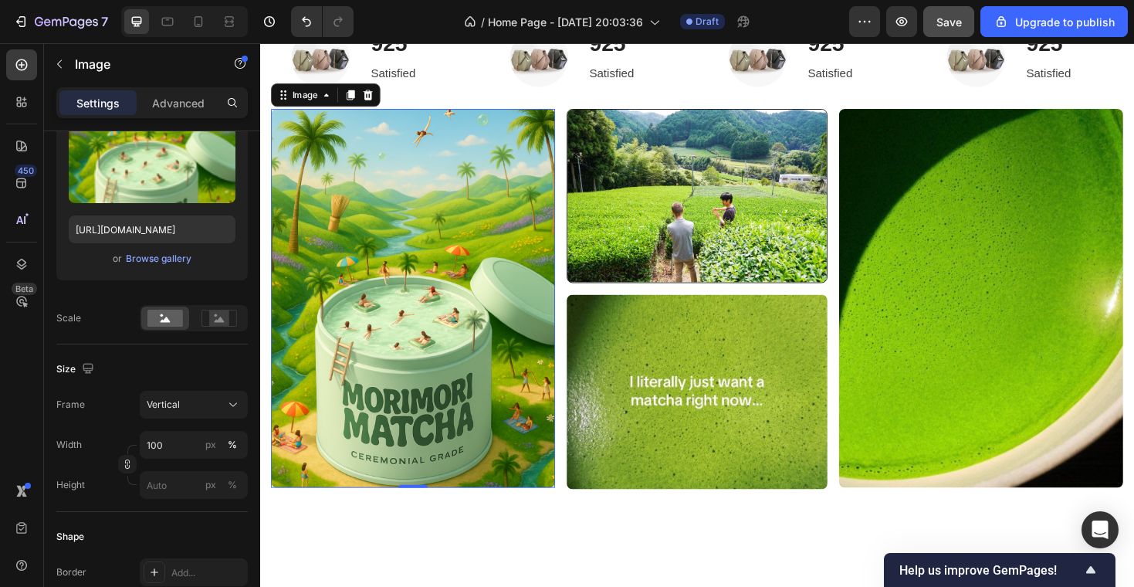
click at [461, 309] on img at bounding box center [422, 313] width 301 height 401
click at [103, 228] on input "https://cdn.shopify.com/s/files/1/0969/5202/5419/files/gempages_584515755731583…" at bounding box center [152, 229] width 167 height 28
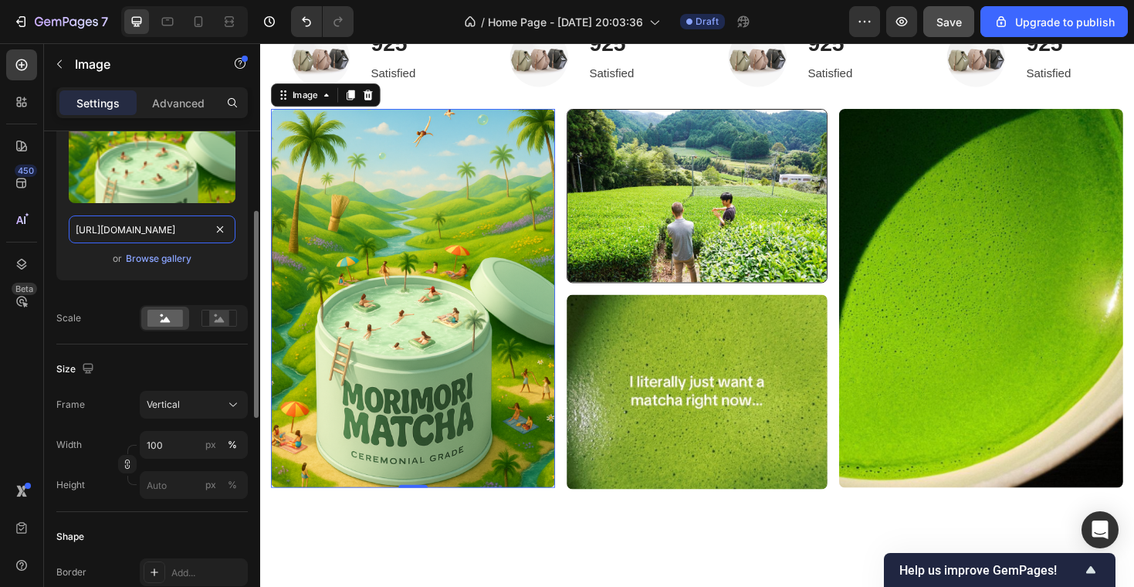
paste input "MATCHA_602810fe-39b5-422a-a6eb-166517ee6ab0.png?v=1758815119"
type input "https://cdn.shopify.com/s/files/1/0969/5202/5419/files/MATCHA_602810fe-39b5-422…"
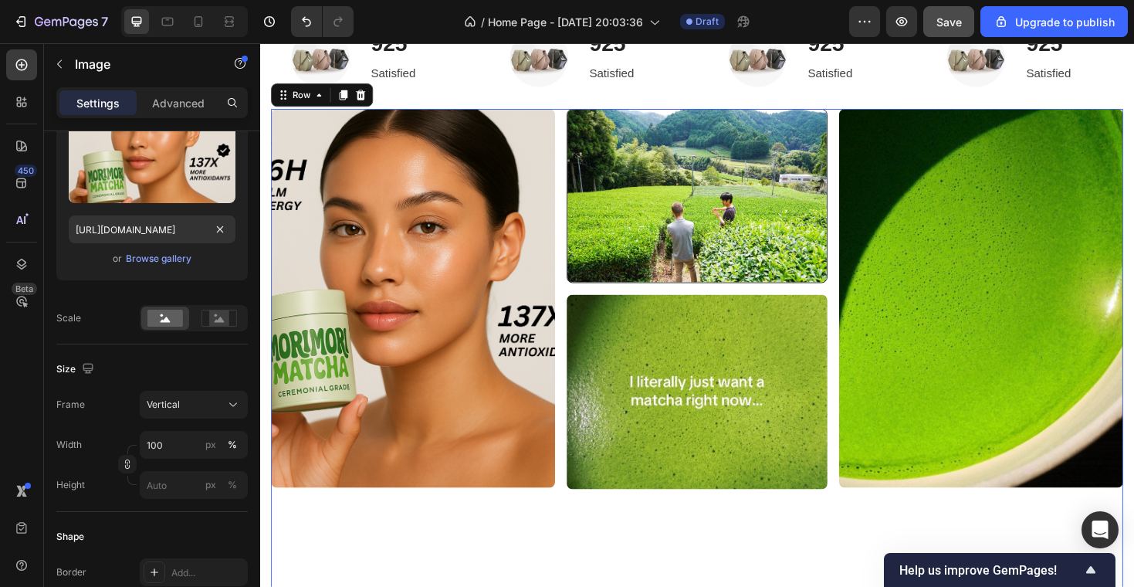
click at [361, 560] on div "Image" at bounding box center [422, 389] width 301 height 553
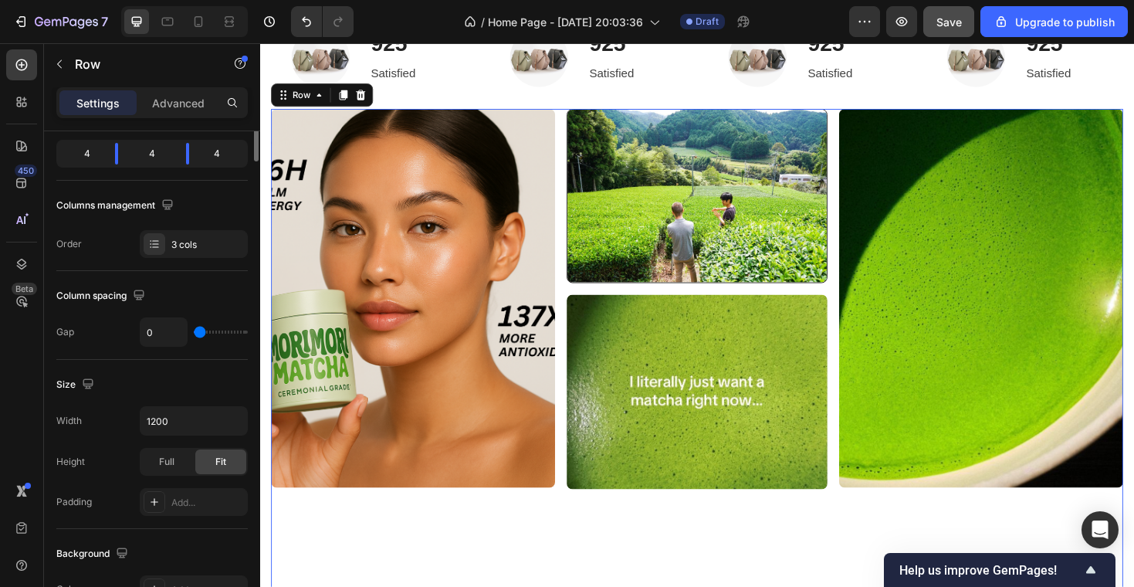
scroll to position [0, 0]
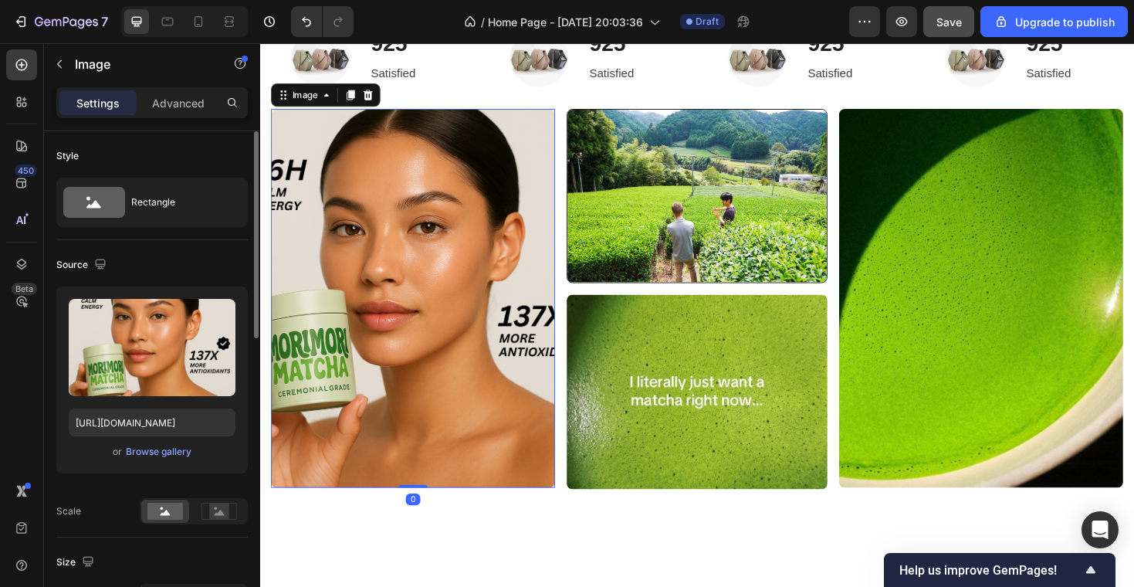
click at [478, 398] on img at bounding box center [422, 313] width 301 height 401
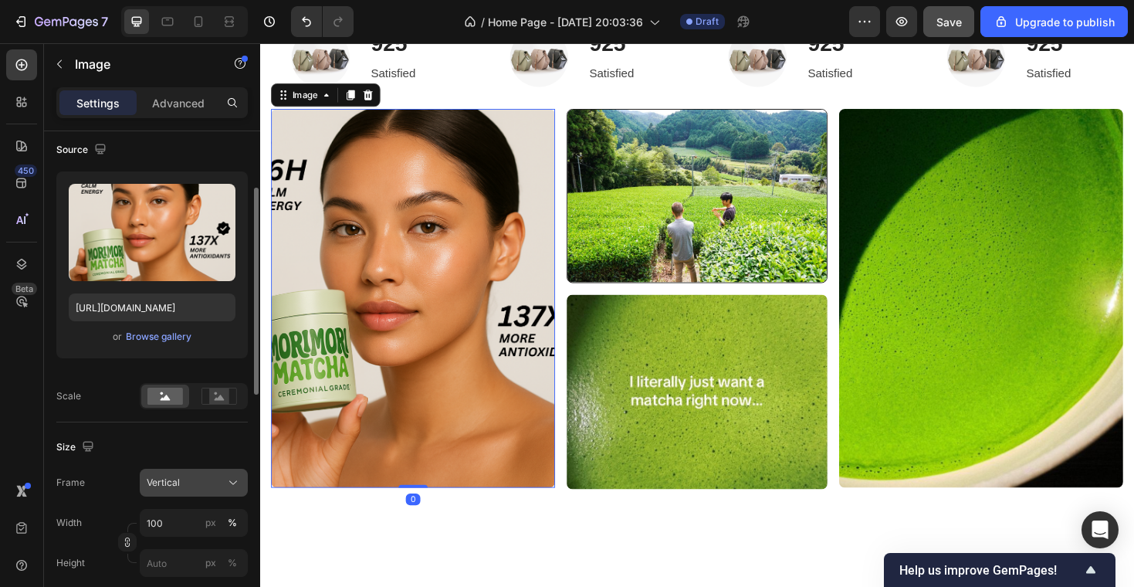
scroll to position [152, 0]
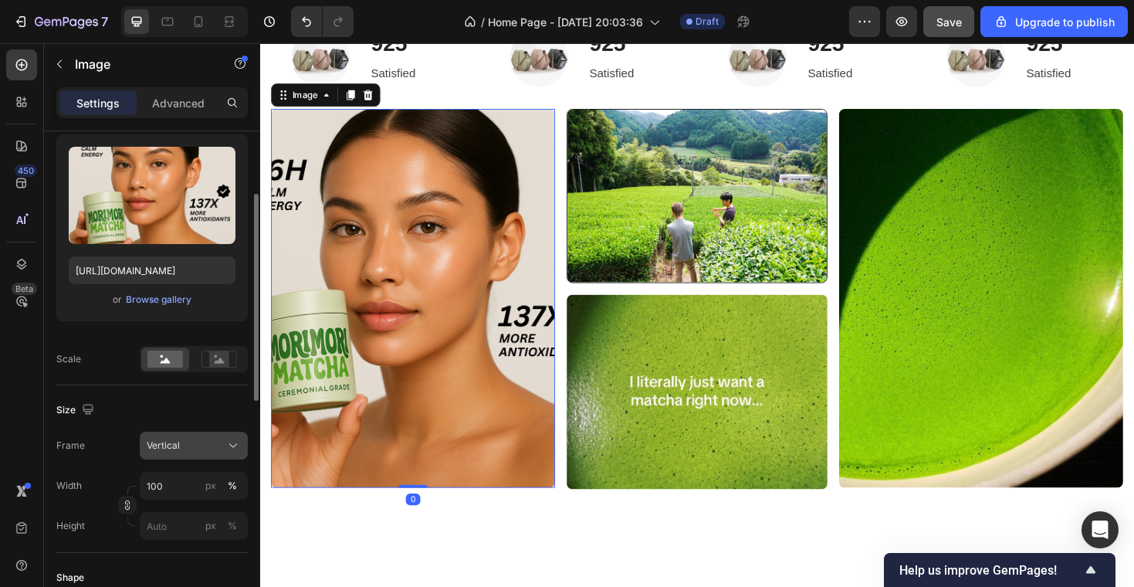
click at [174, 452] on span "Vertical" at bounding box center [163, 445] width 33 height 14
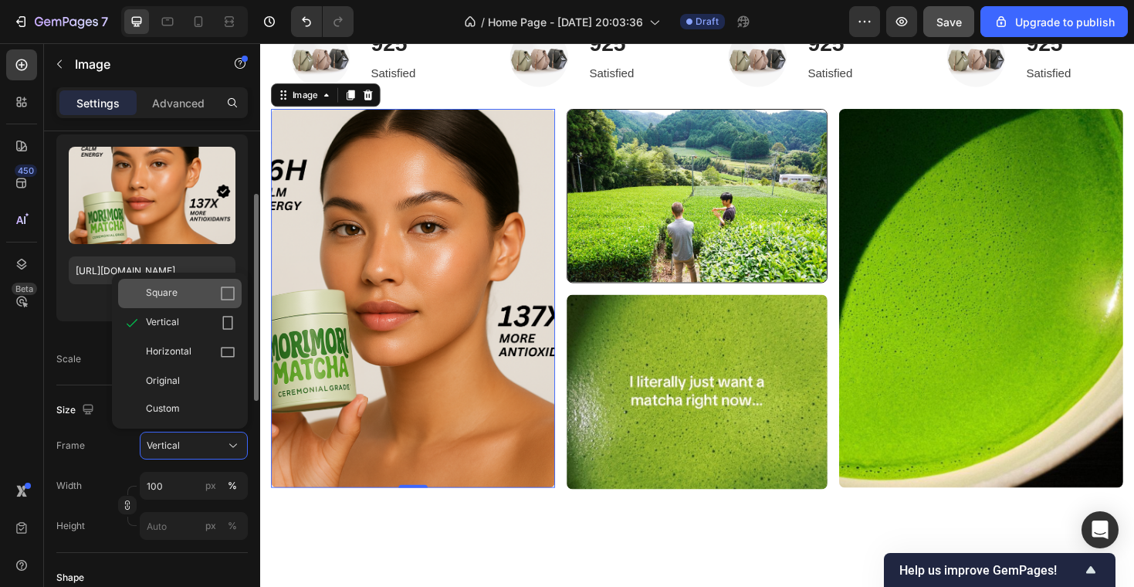
click at [198, 296] on div "Square" at bounding box center [191, 293] width 90 height 15
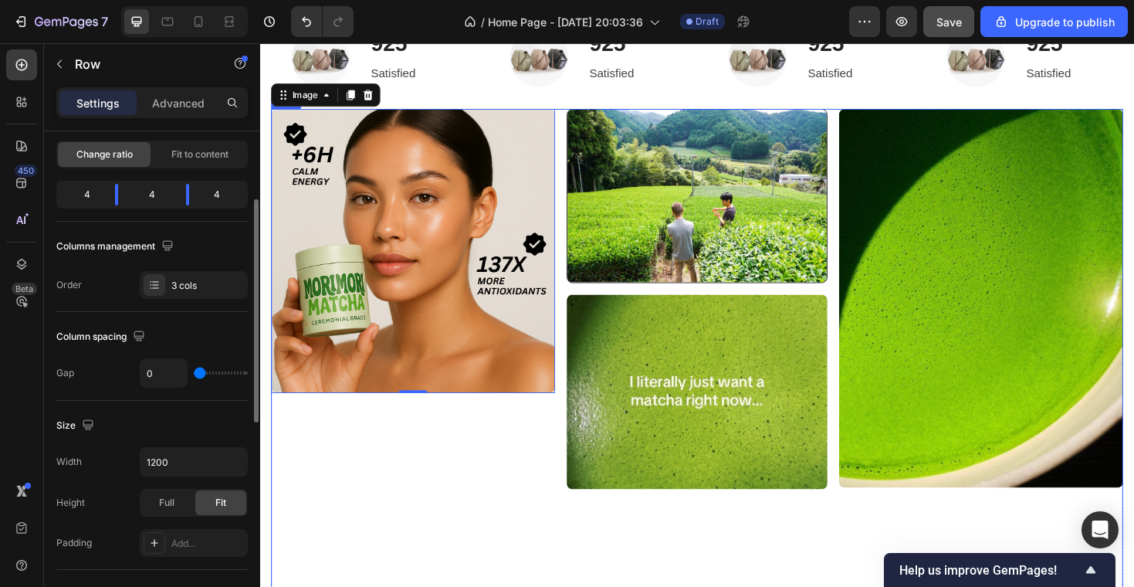
click at [435, 466] on div "Image 0" at bounding box center [422, 389] width 301 height 553
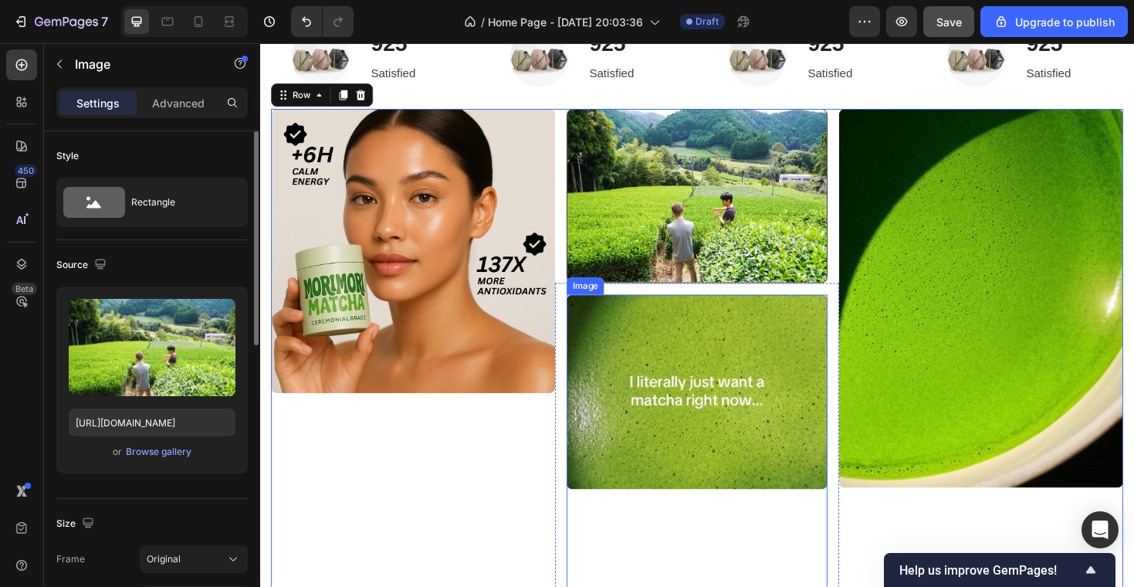
click at [600, 276] on img at bounding box center [723, 205] width 276 height 184
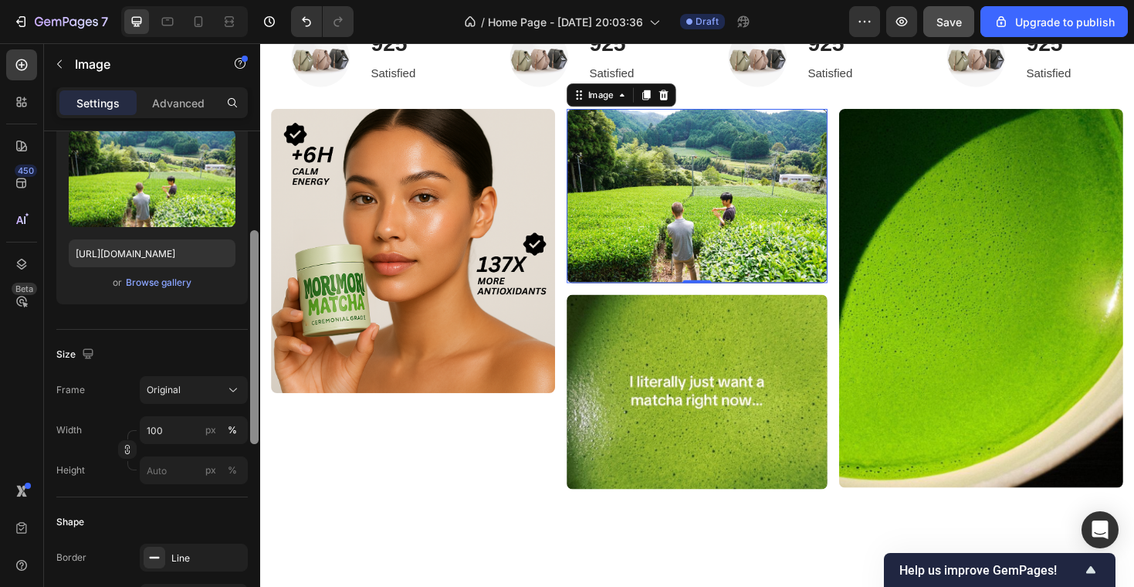
scroll to position [191, 0]
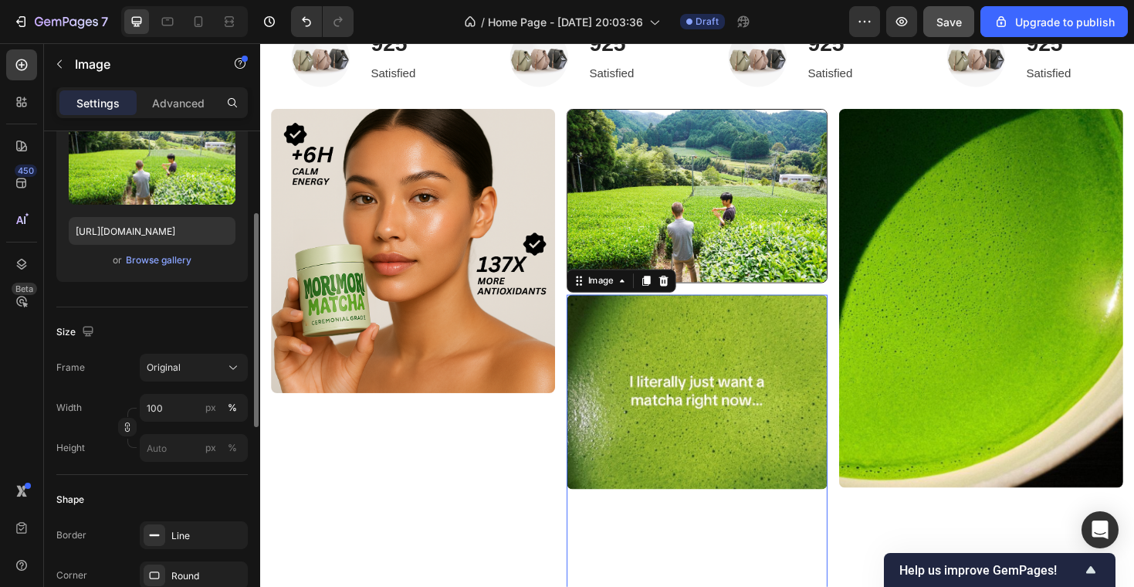
click at [699, 386] on img at bounding box center [723, 413] width 276 height 206
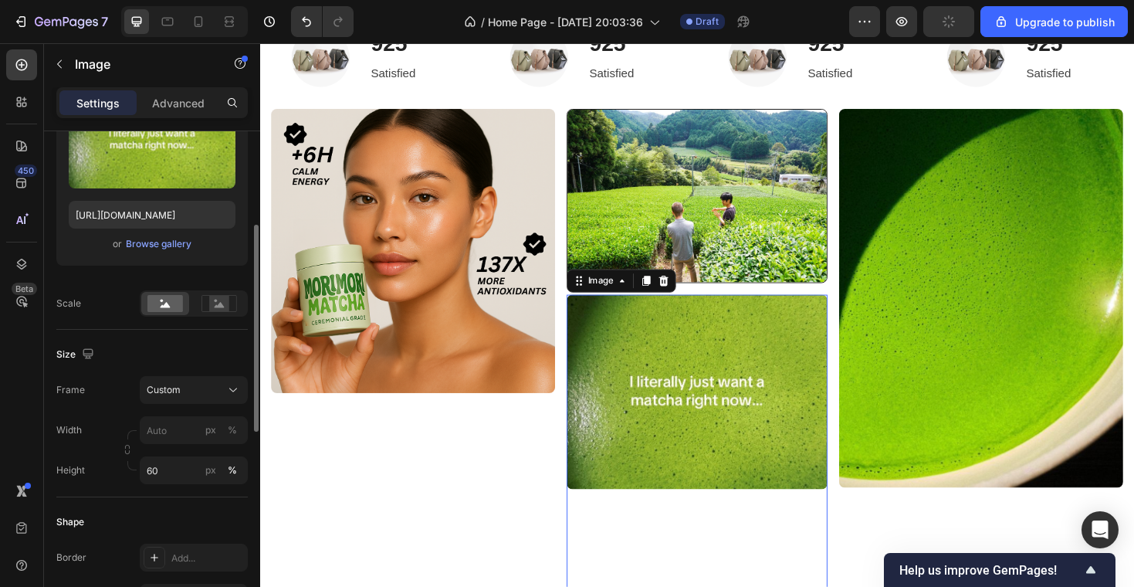
scroll to position [214, 0]
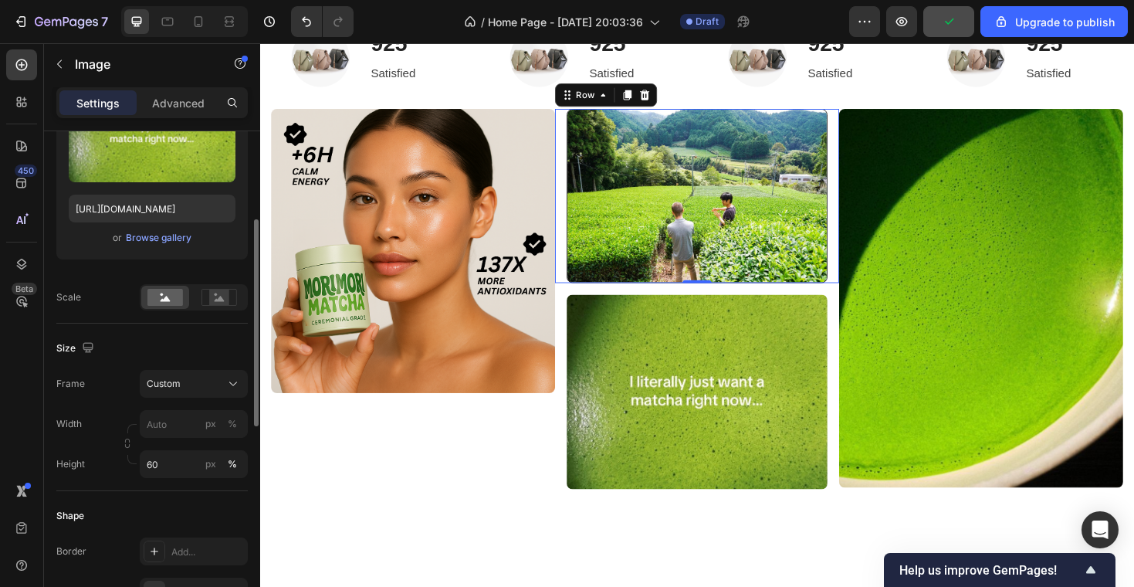
click at [583, 249] on div "Image Row 0" at bounding box center [723, 205] width 301 height 184
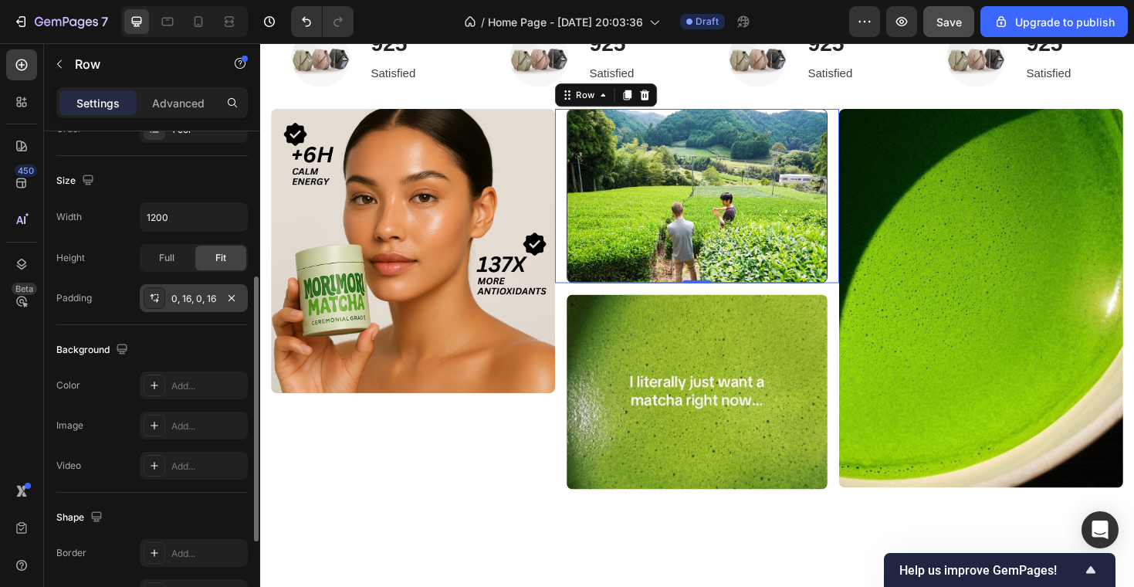
scroll to position [161, 0]
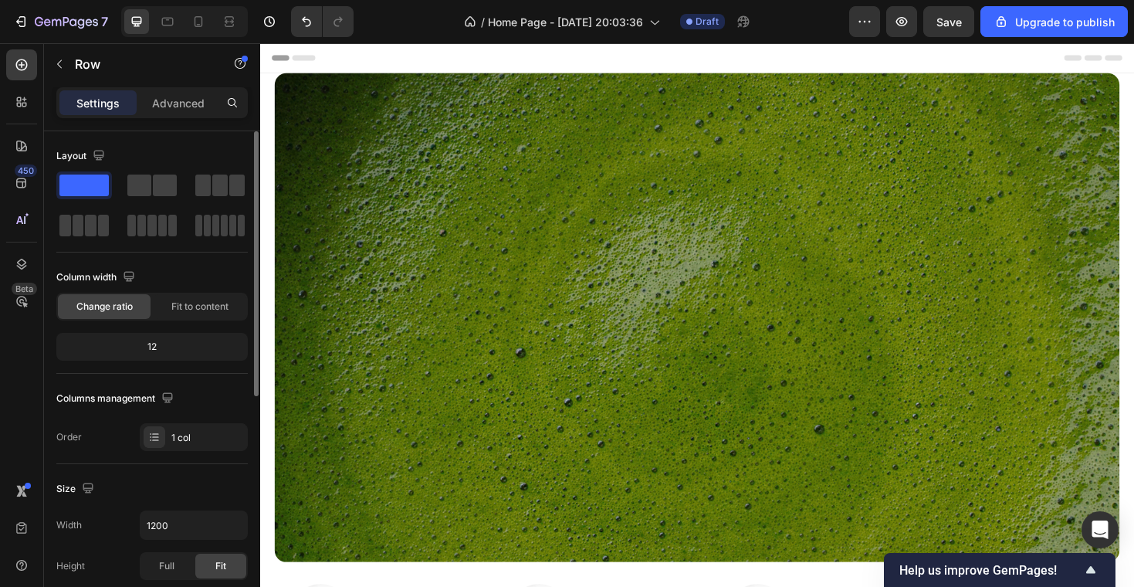
scroll to position [588, 0]
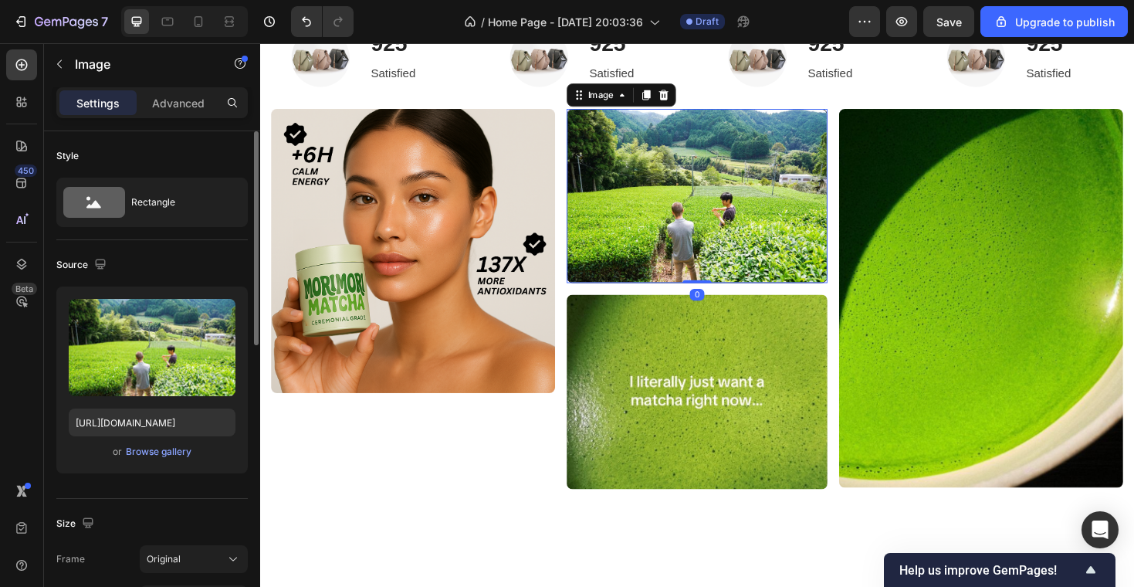
click at [707, 176] on img at bounding box center [723, 205] width 276 height 184
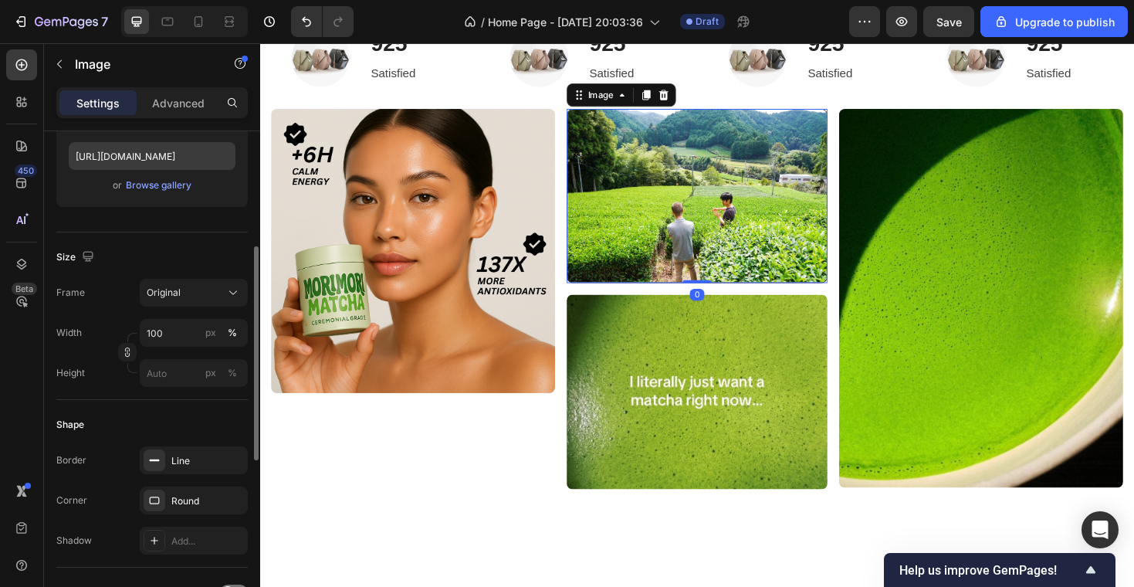
scroll to position [267, 0]
click at [172, 333] on input "100" at bounding box center [194, 332] width 108 height 28
click at [95, 431] on div "Shape" at bounding box center [151, 423] width 191 height 25
click at [169, 382] on input "px %" at bounding box center [194, 372] width 108 height 28
click at [201, 329] on input "100" at bounding box center [194, 332] width 108 height 28
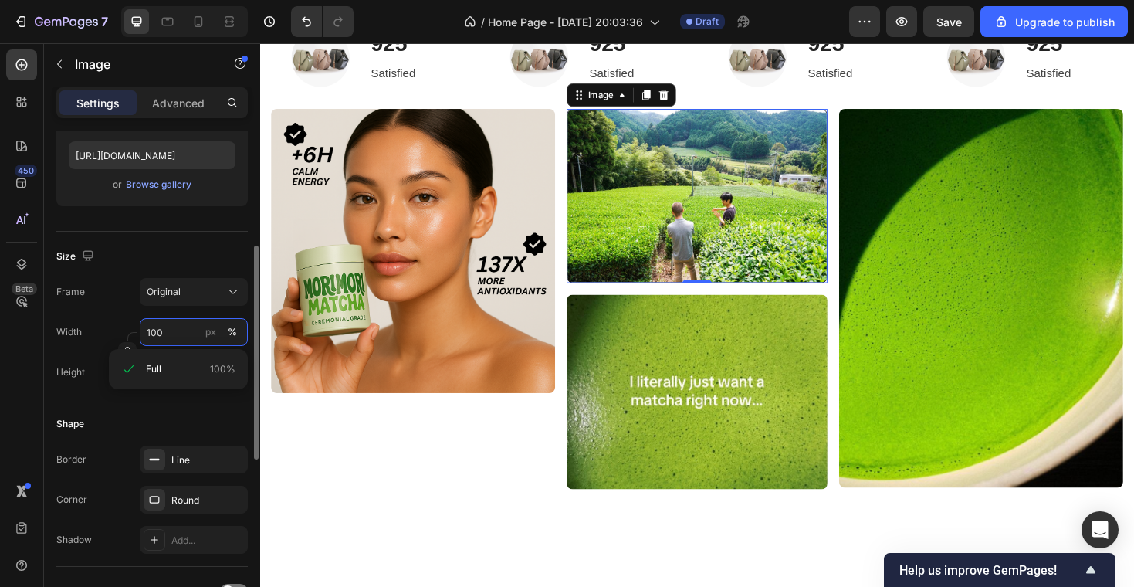
click at [201, 329] on input "100" at bounding box center [194, 332] width 108 height 28
click at [184, 364] on input "px %" at bounding box center [194, 372] width 108 height 28
click at [119, 343] on div at bounding box center [127, 351] width 19 height 19
click at [122, 347] on icon "button" at bounding box center [127, 351] width 11 height 11
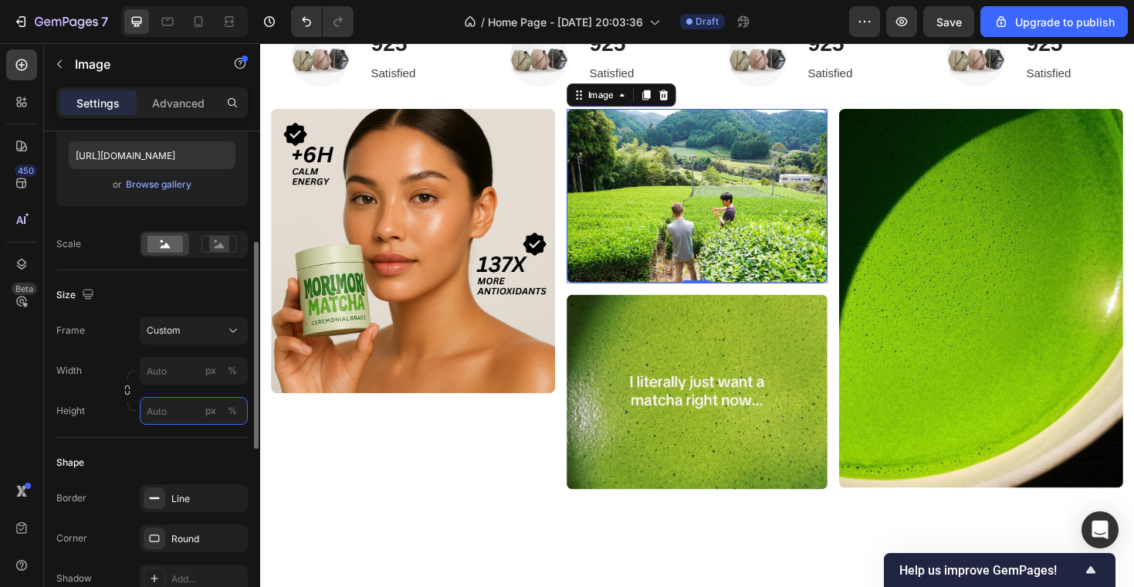
click at [166, 404] on input "px %" at bounding box center [194, 411] width 108 height 28
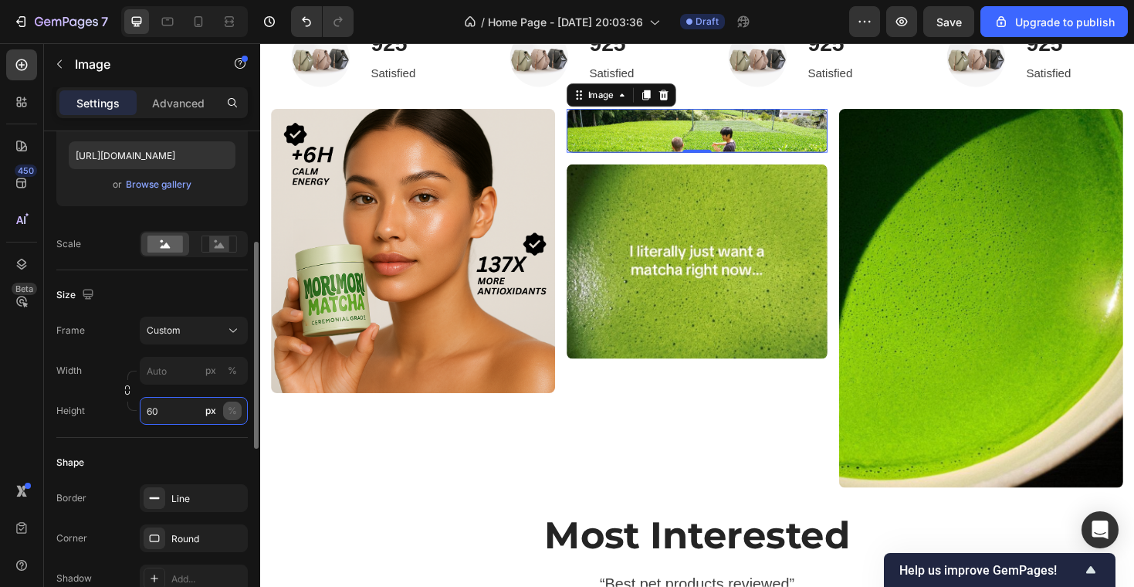
type input "60"
click at [236, 409] on div "%" at bounding box center [232, 411] width 9 height 14
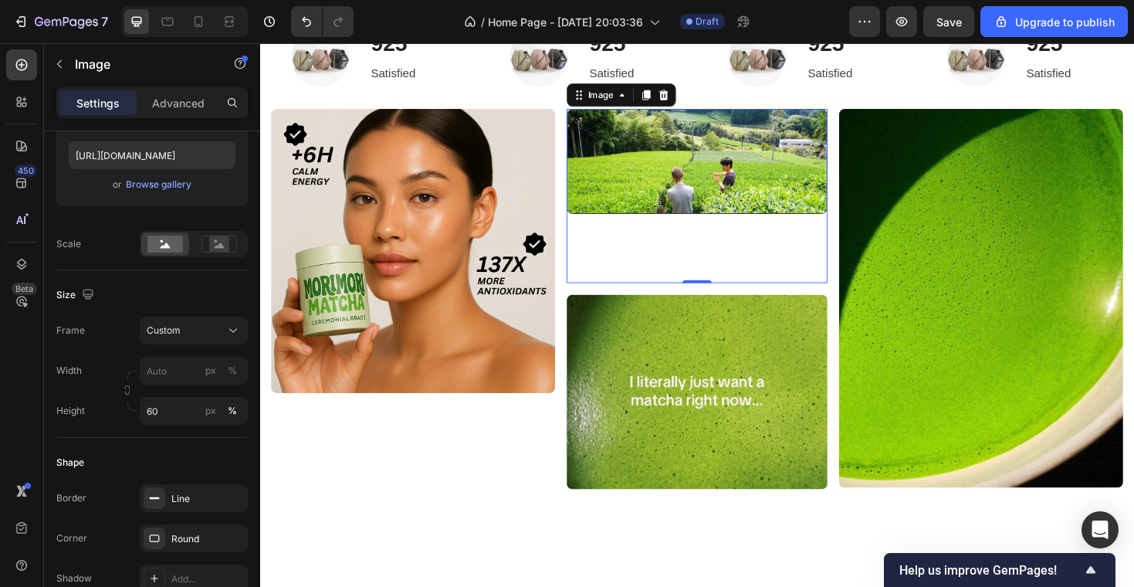
click at [705, 273] on div at bounding box center [723, 205] width 276 height 184
click at [695, 193] on img at bounding box center [723, 168] width 276 height 111
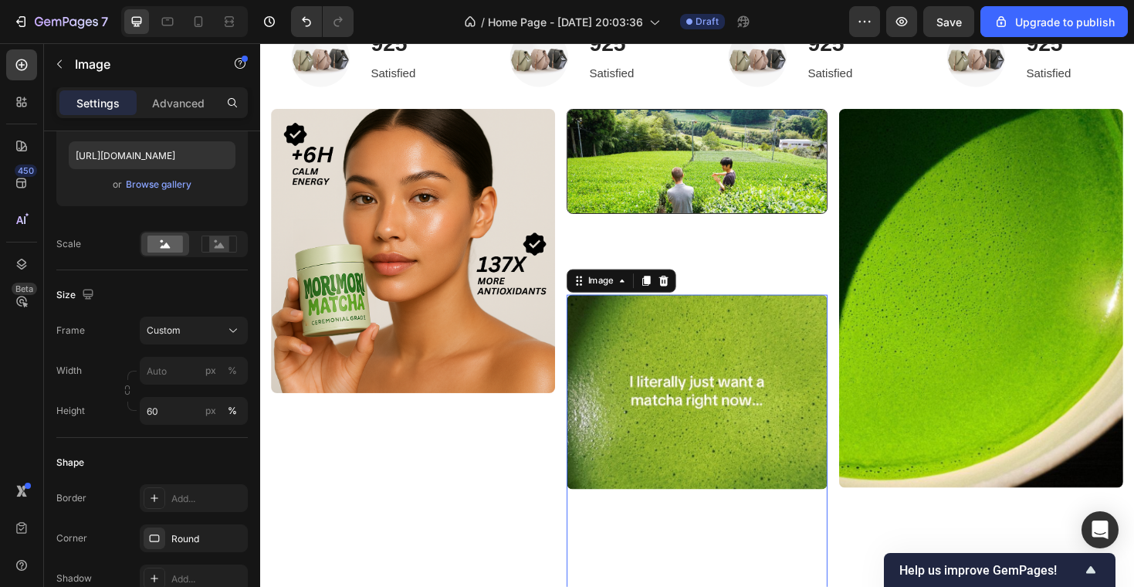
click at [597, 339] on img at bounding box center [723, 413] width 276 height 206
click at [176, 411] on input "60" at bounding box center [194, 411] width 108 height 28
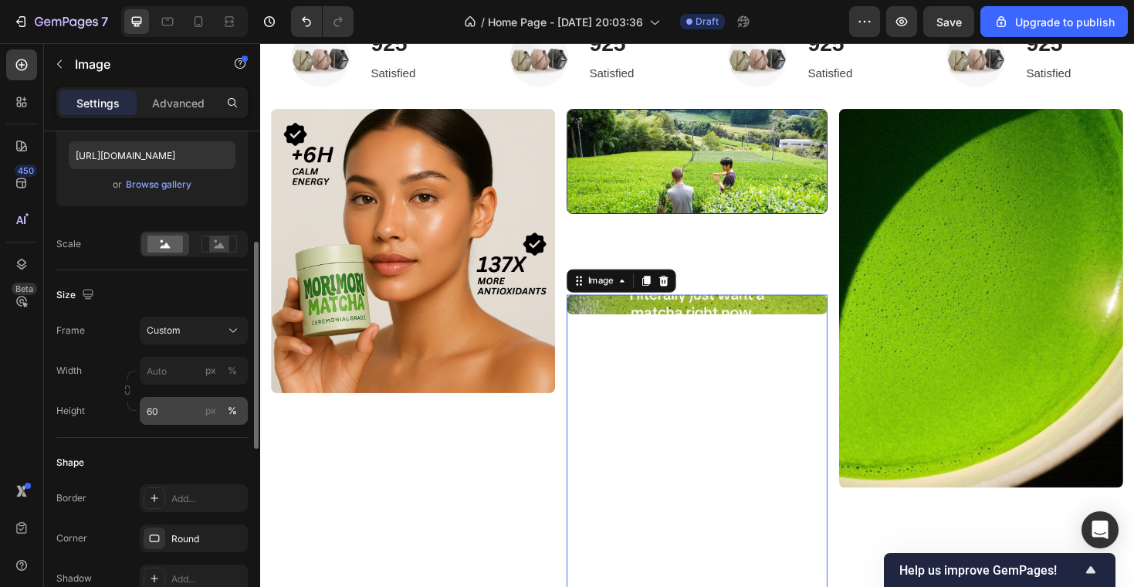
click at [235, 407] on div "%" at bounding box center [232, 411] width 9 height 14
click at [210, 438] on div "Shape Border Add... Corner Round Shadow Add..." at bounding box center [151, 521] width 191 height 167
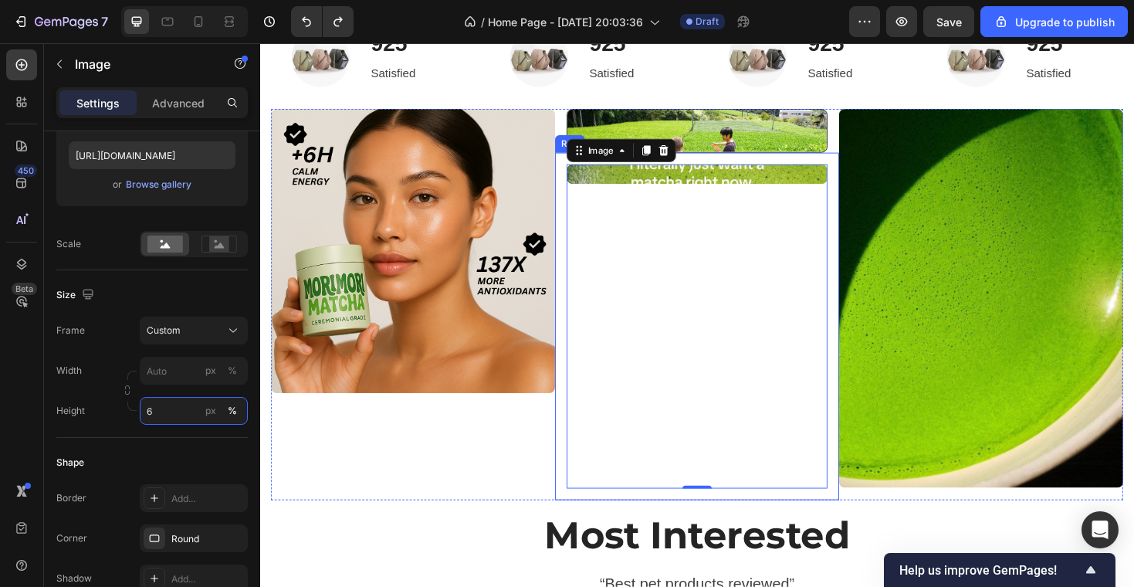
type input "60"
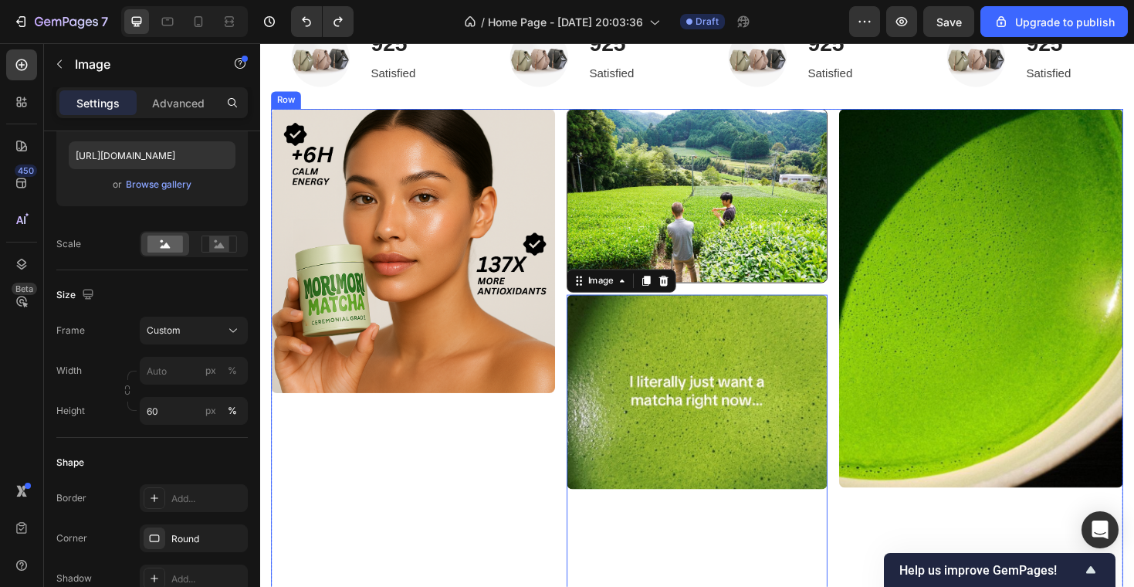
click at [536, 497] on div "Image" at bounding box center [422, 389] width 301 height 553
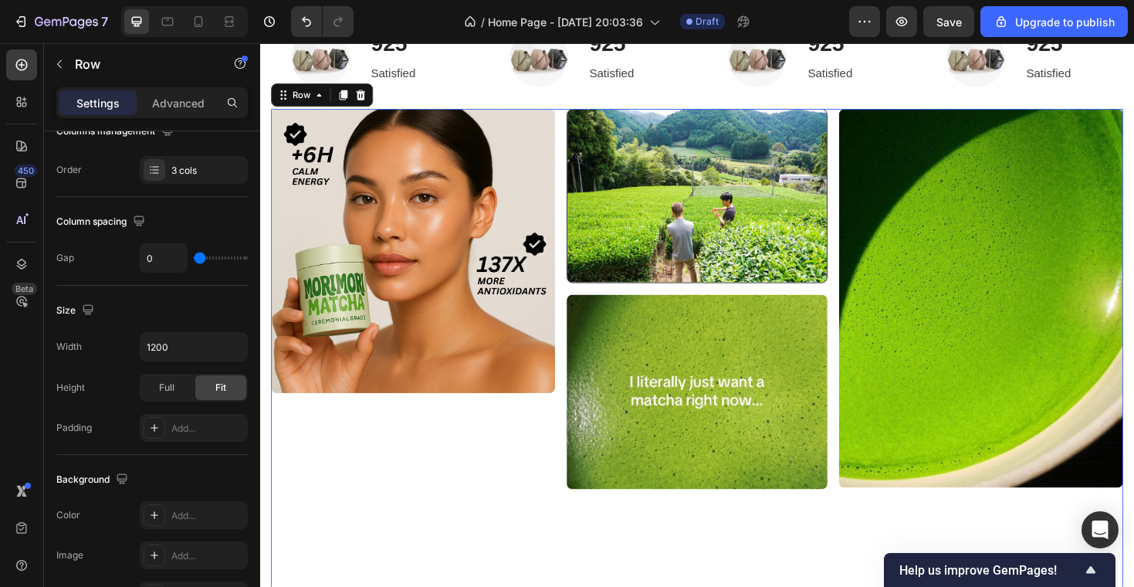
scroll to position [0, 0]
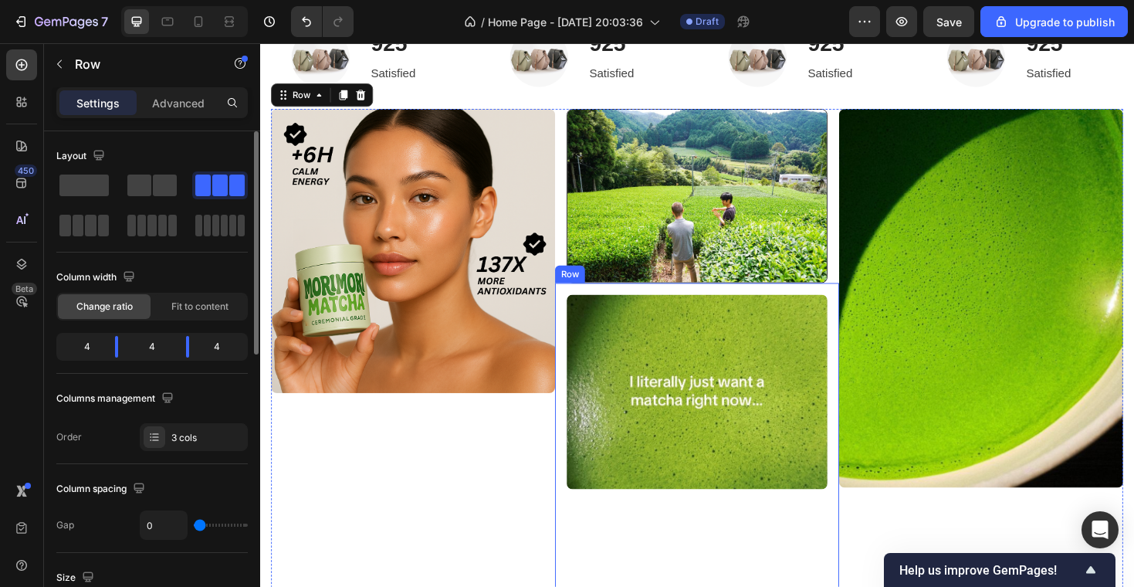
click at [709, 279] on img at bounding box center [723, 205] width 276 height 184
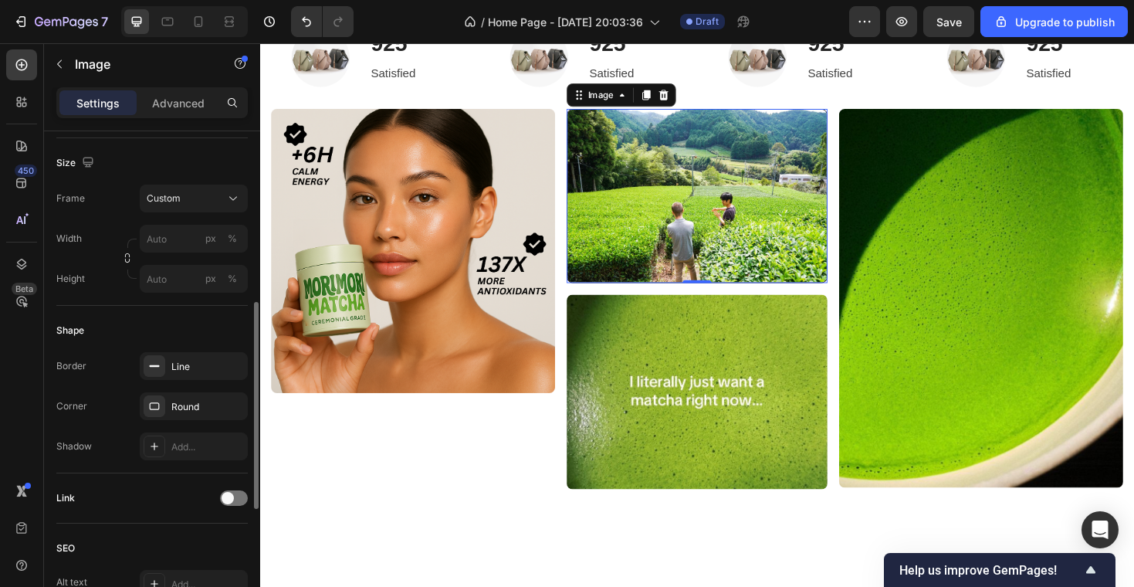
scroll to position [414, 0]
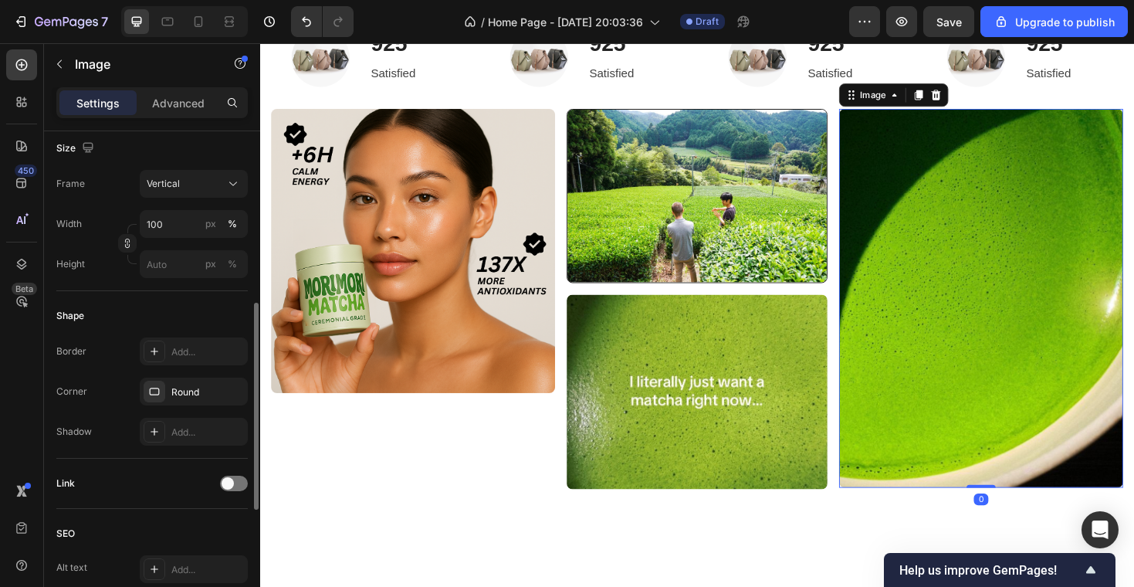
click at [916, 159] on img at bounding box center [1024, 313] width 301 height 401
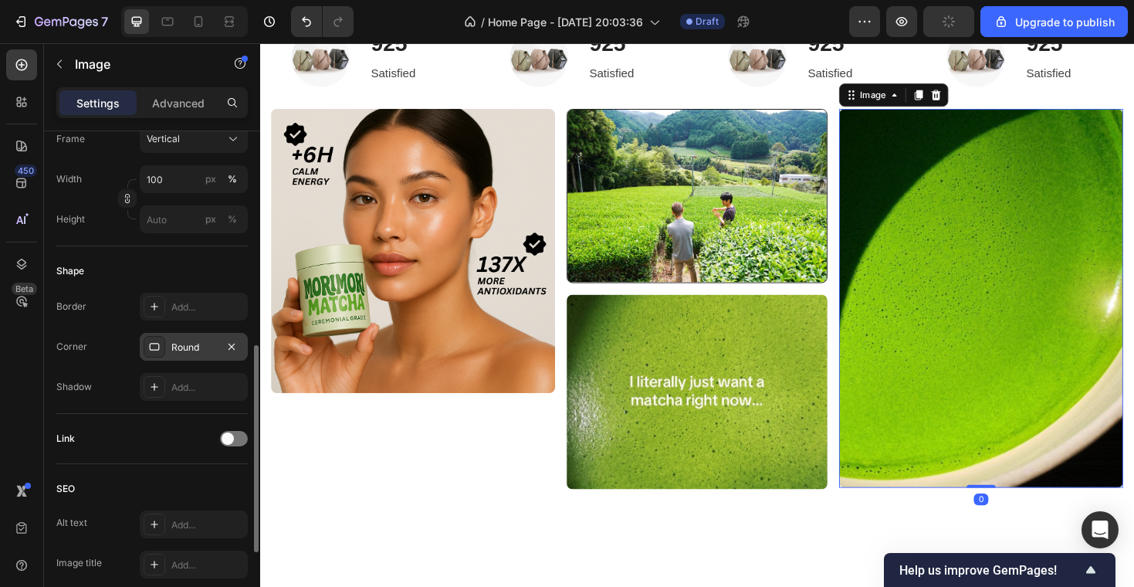
scroll to position [476, 0]
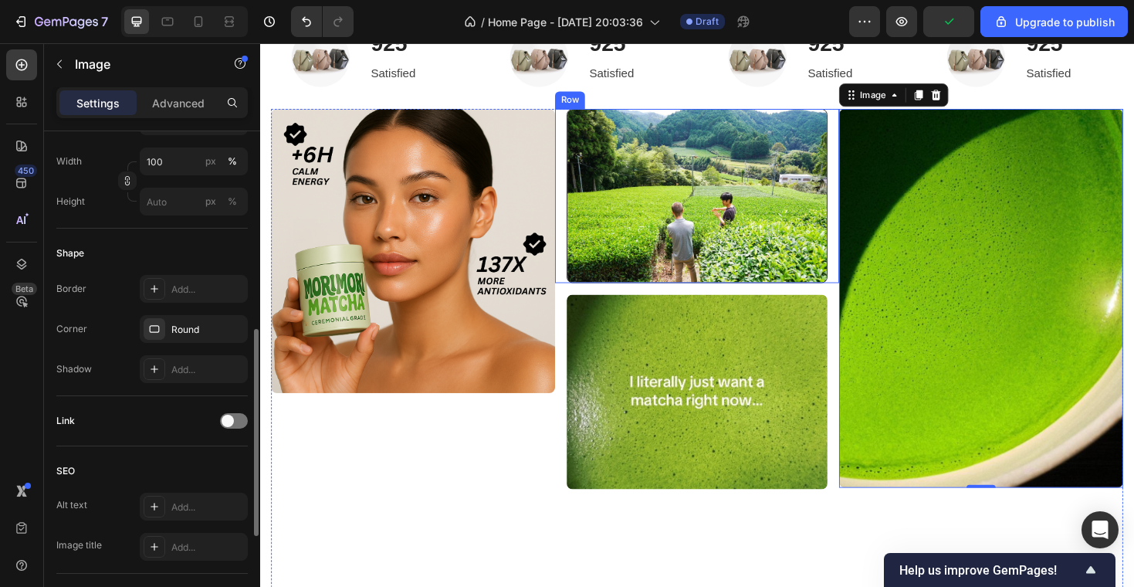
click at [865, 220] on div "Image Row" at bounding box center [723, 205] width 301 height 184
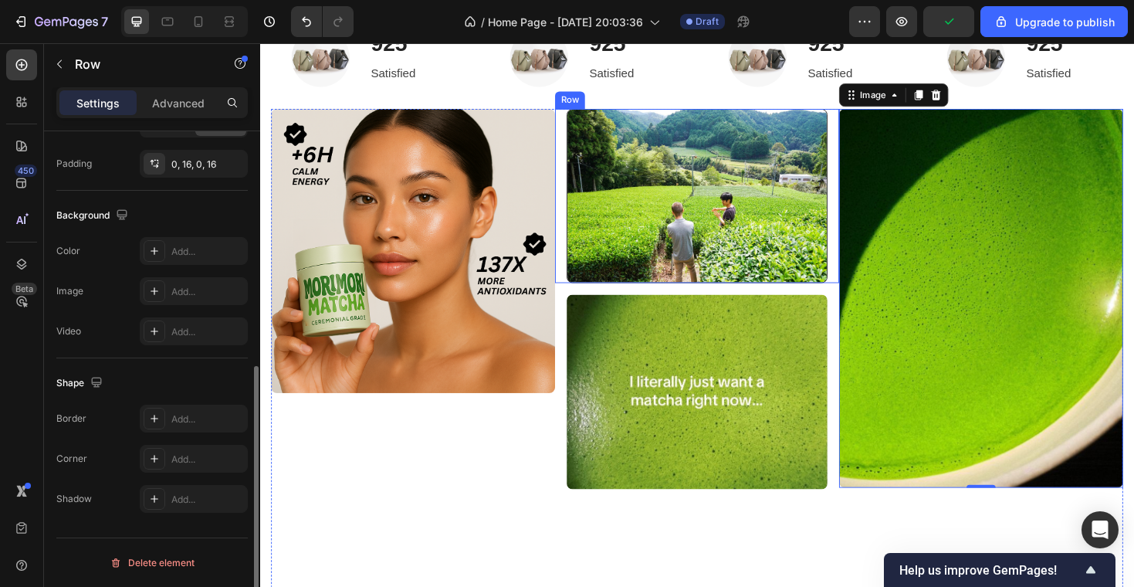
scroll to position [0, 0]
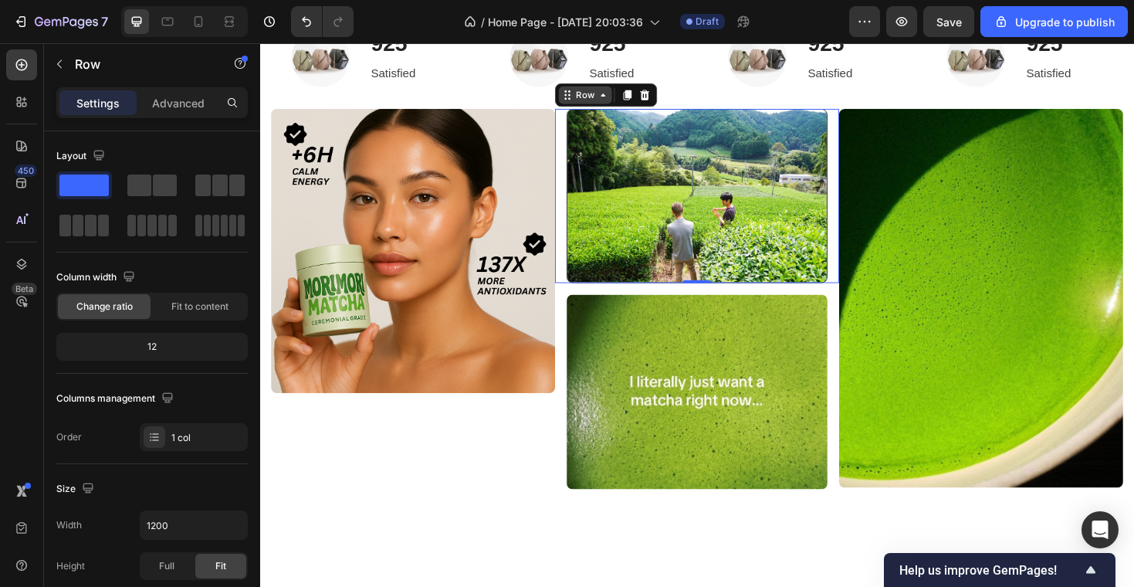
click at [614, 96] on div "Row" at bounding box center [604, 98] width 25 height 14
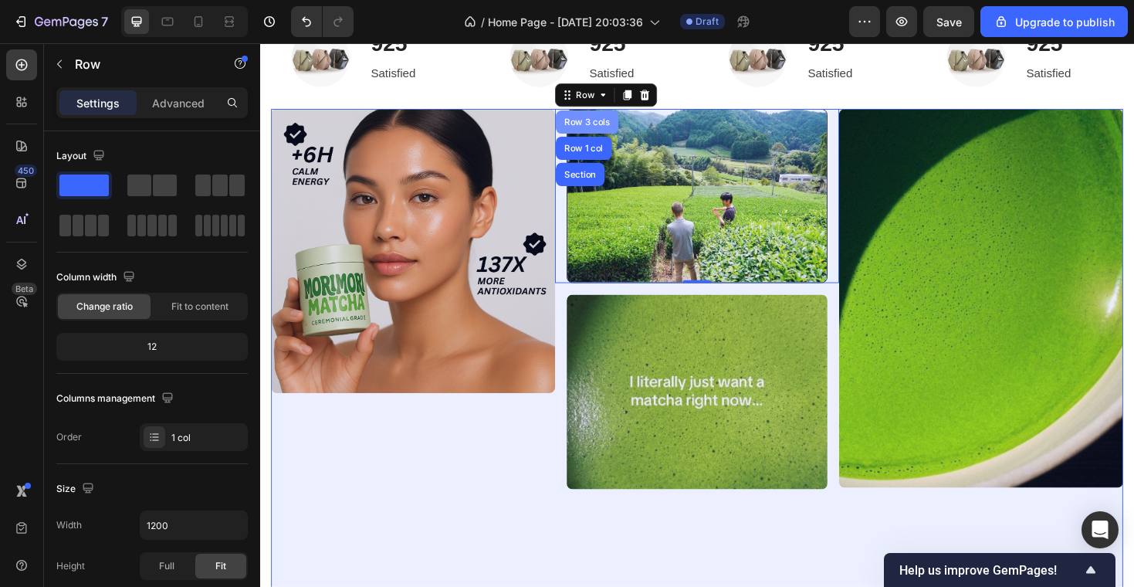
click at [602, 129] on div "Row 3 cols" at bounding box center [607, 126] width 54 height 9
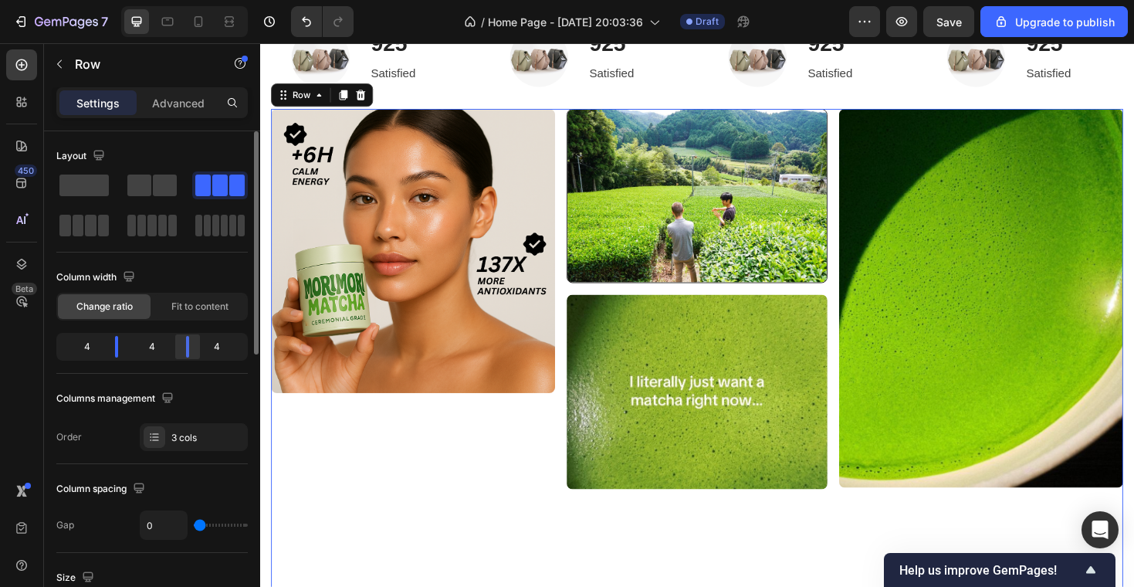
click at [187, 0] on body "7 / Home Page - Sep 25, 20:03:36 Draft Preview Save Upgrade to publish 450 Beta…" at bounding box center [567, 0] width 1134 height 0
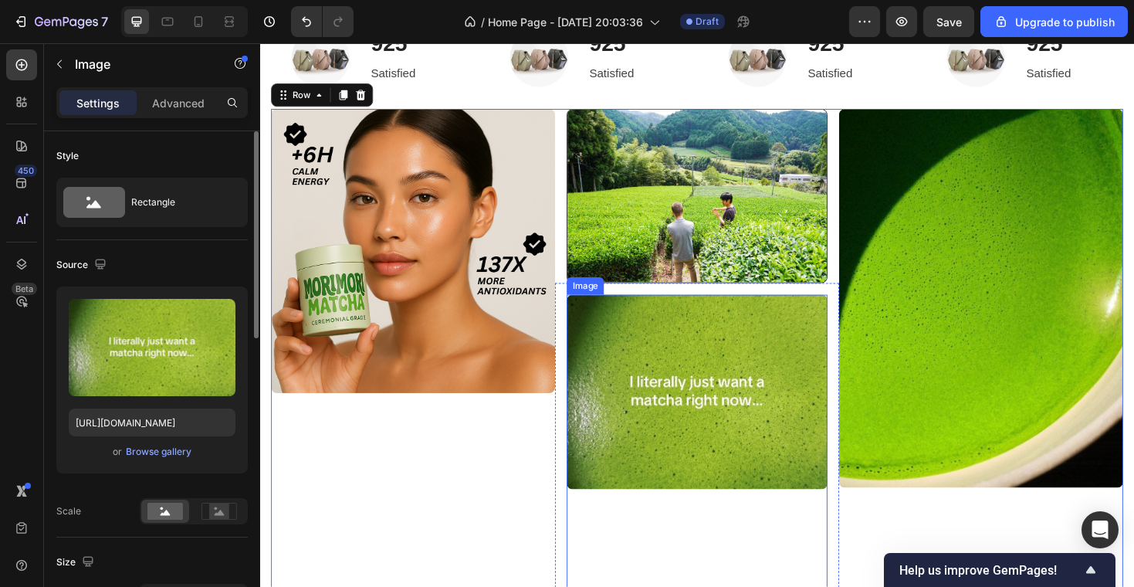
click at [696, 339] on img at bounding box center [723, 413] width 276 height 206
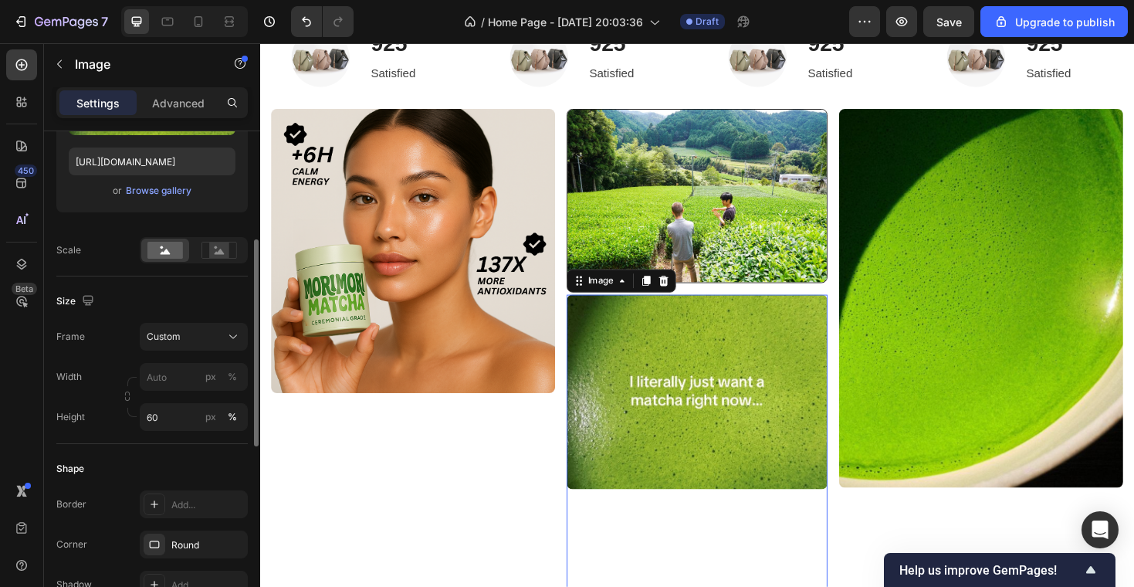
scroll to position [296, 0]
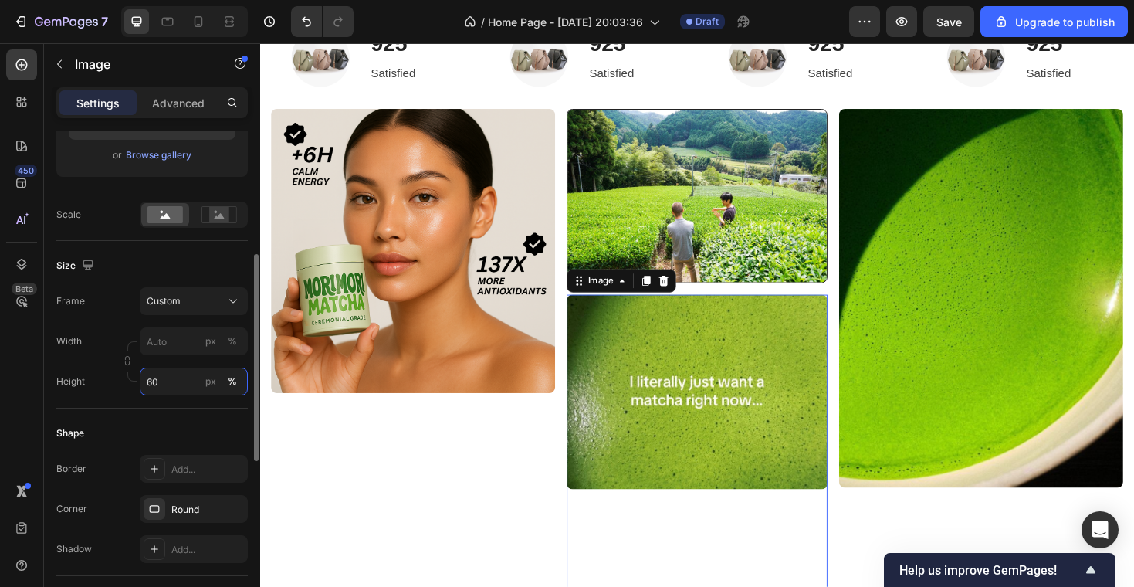
click at [169, 385] on input "60" at bounding box center [194, 381] width 108 height 28
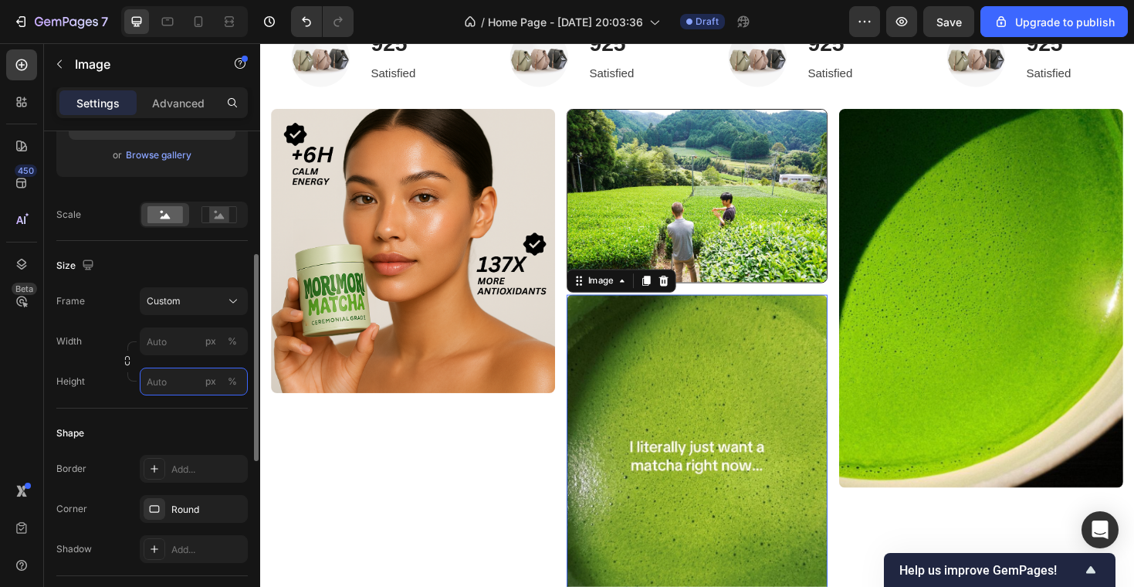
click at [191, 383] on input "px %" at bounding box center [194, 381] width 108 height 28
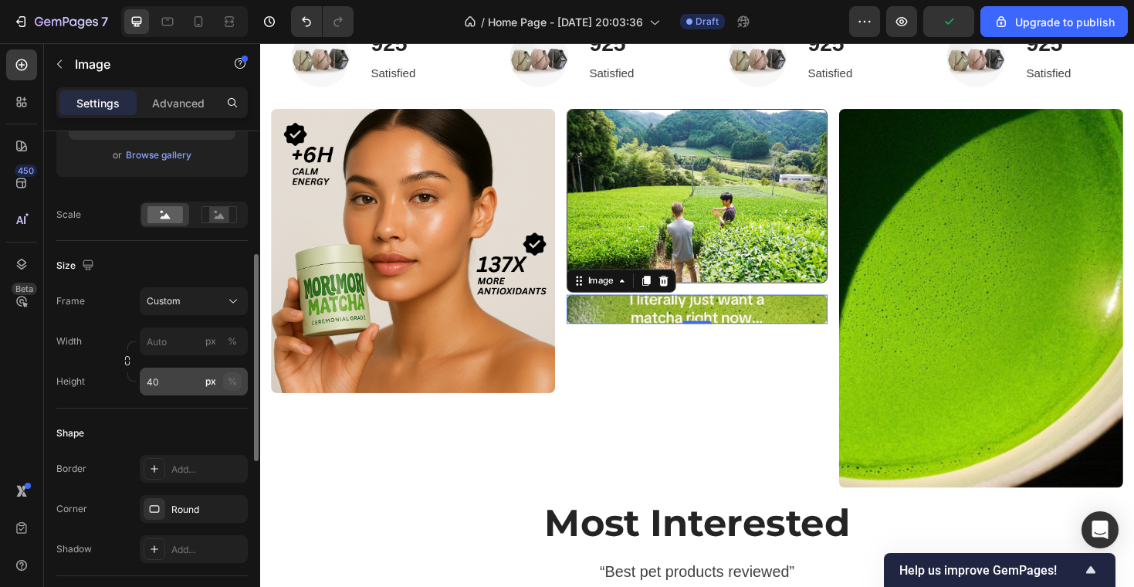
click at [235, 376] on div "%" at bounding box center [232, 381] width 9 height 14
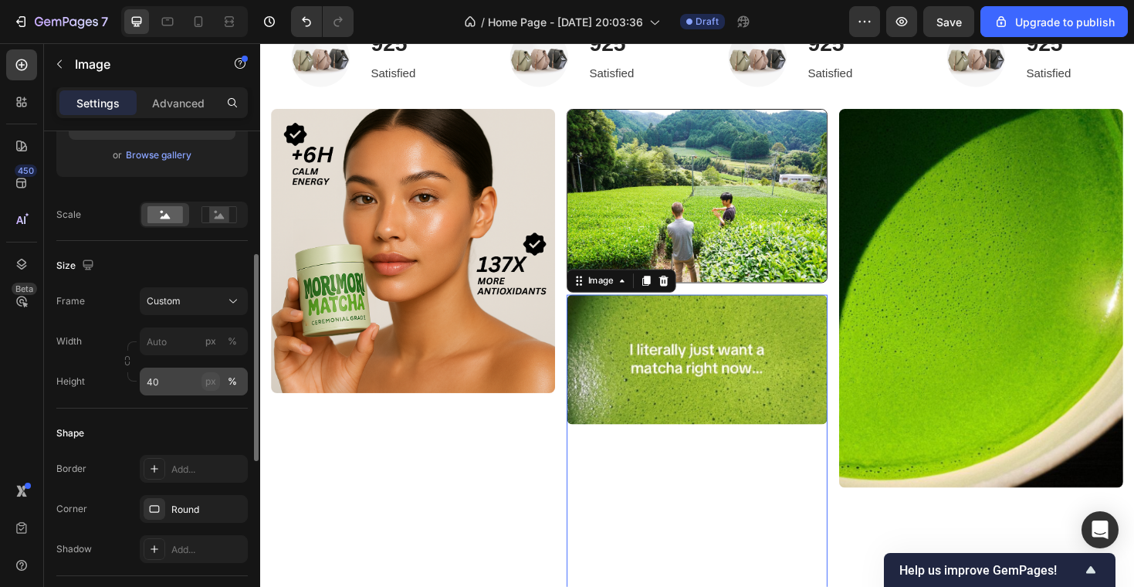
click at [201, 377] on button "px" at bounding box center [210, 381] width 19 height 19
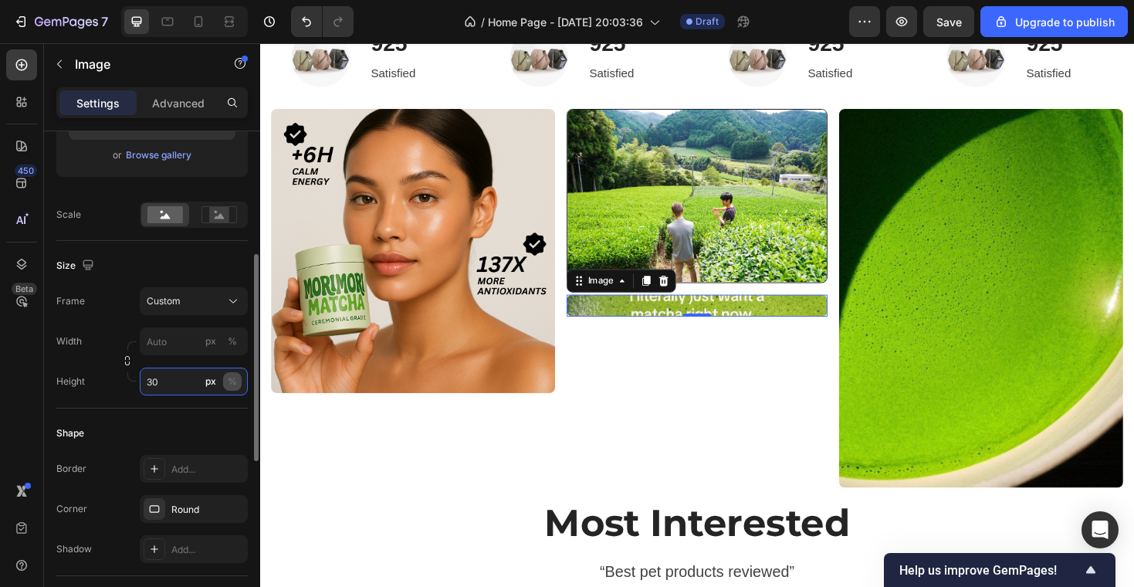
type input "30"
click at [232, 377] on div "%" at bounding box center [232, 381] width 9 height 14
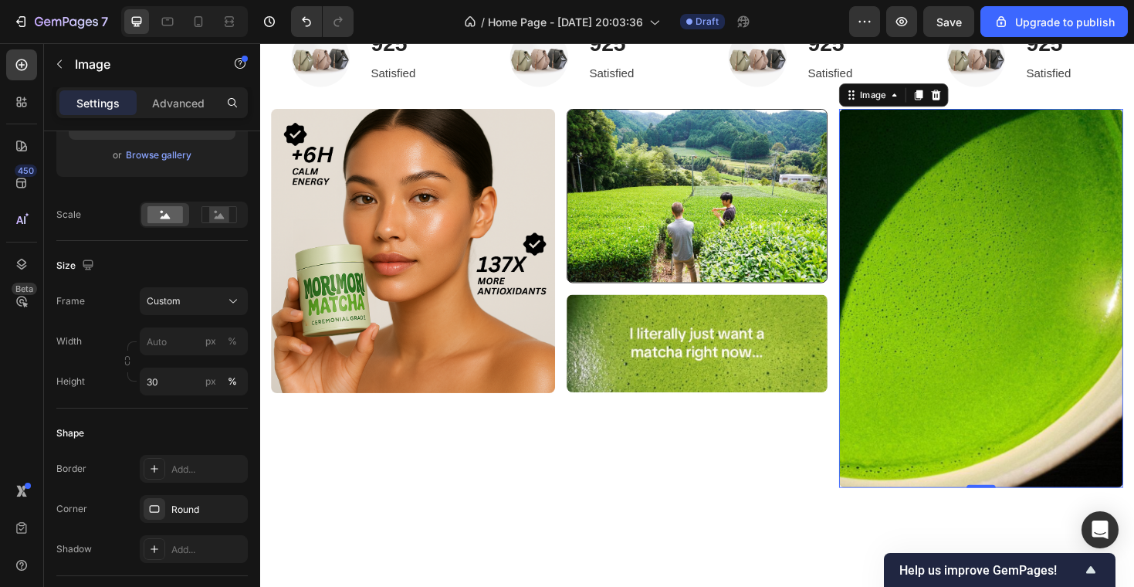
click at [1056, 300] on img at bounding box center [1024, 313] width 301 height 401
click at [169, 357] on div "Width 100 px % Height px %" at bounding box center [151, 361] width 191 height 68
click at [171, 404] on div "Size Frame Vertical Width 100 px % Height px %" at bounding box center [151, 324] width 191 height 167
click at [124, 366] on button "button" at bounding box center [127, 360] width 19 height 19
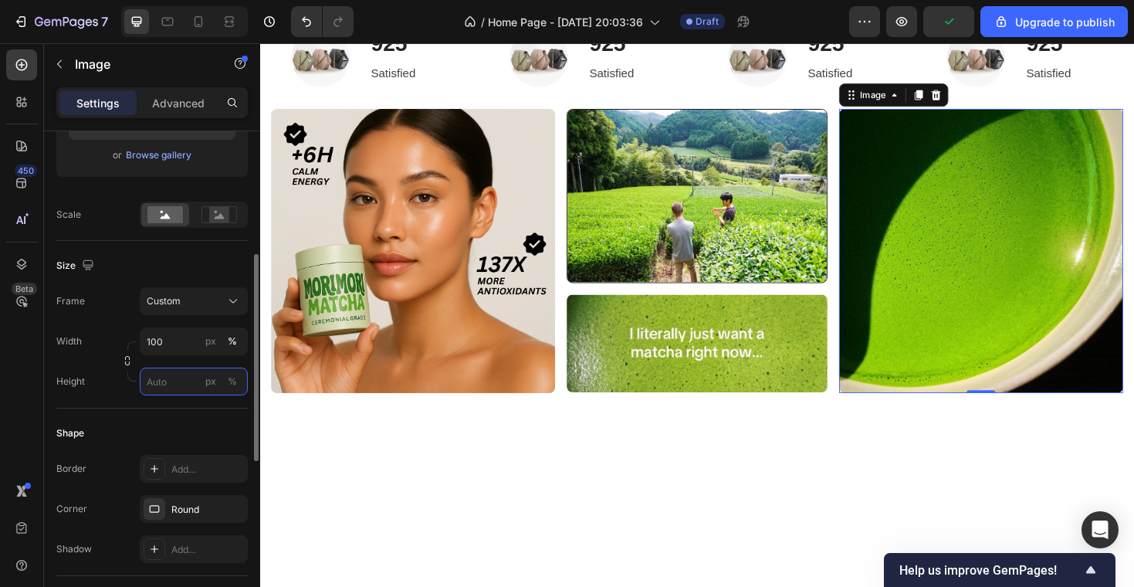
click at [164, 383] on input "px %" at bounding box center [194, 381] width 108 height 28
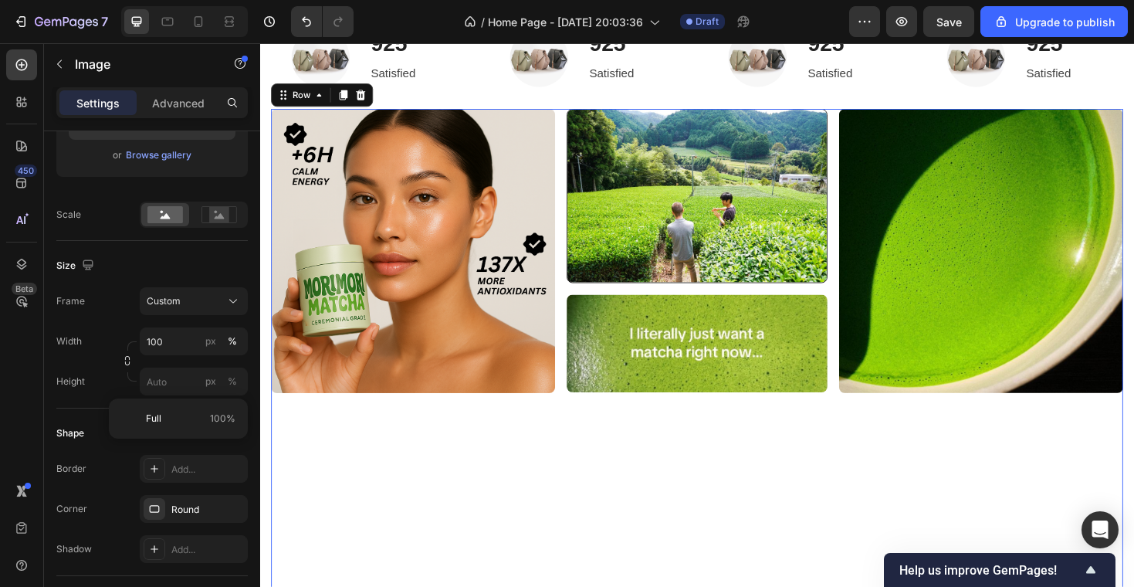
click at [489, 467] on div "Image" at bounding box center [422, 389] width 301 height 553
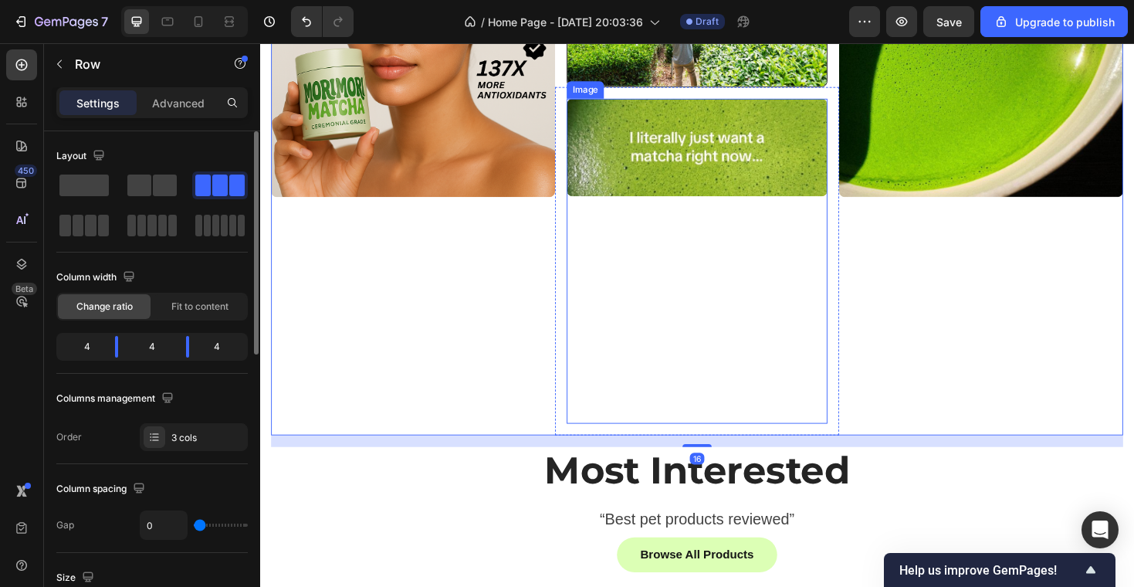
scroll to position [814, 0]
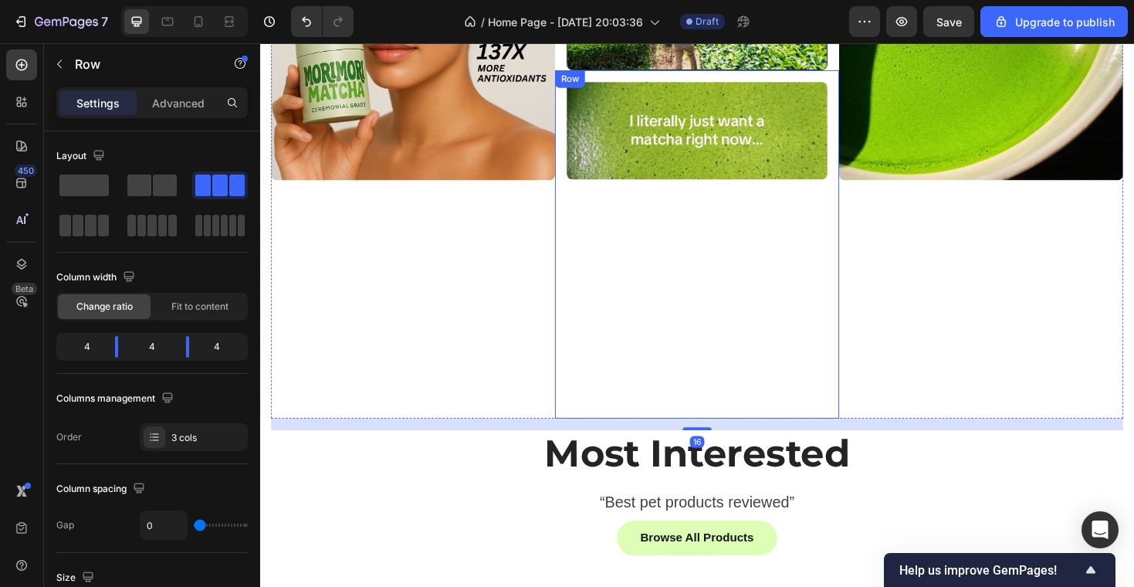
click at [580, 282] on div "Image Row" at bounding box center [723, 256] width 301 height 368
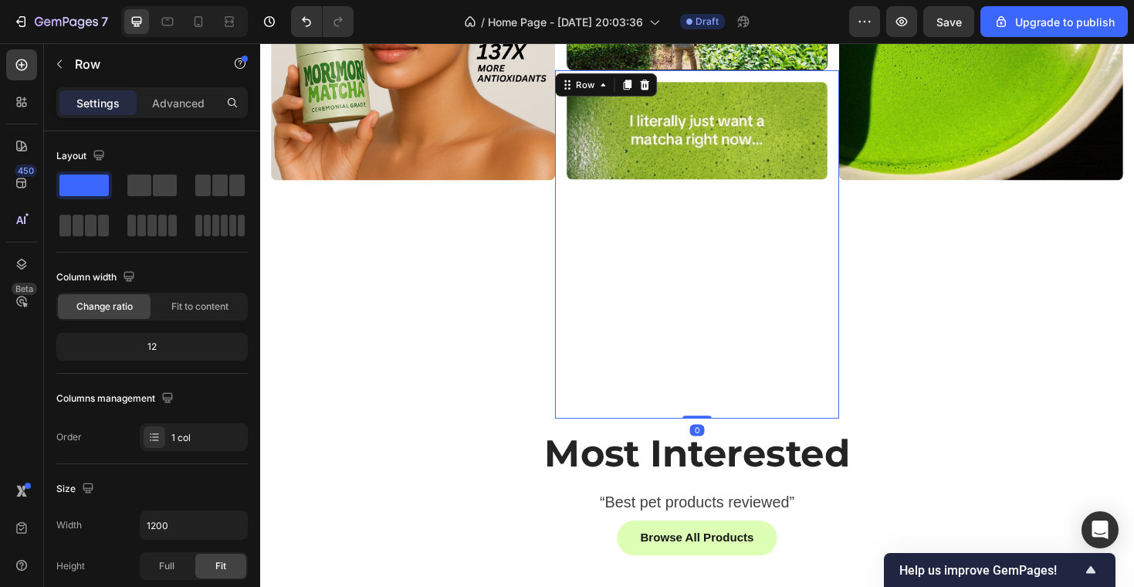
click at [577, 181] on div "Image Row 0" at bounding box center [723, 256] width 301 height 368
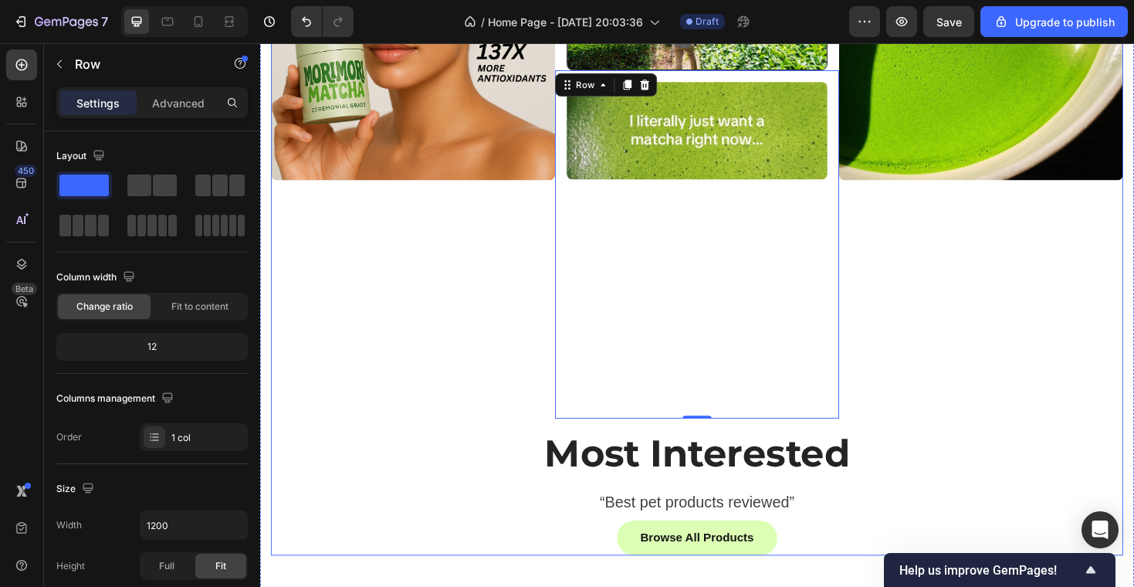
click at [577, 443] on div "Image Image Row Image Row 0 Image Row Most Interested Heading Row “Best pet pro…" at bounding box center [723, 236] width 903 height 699
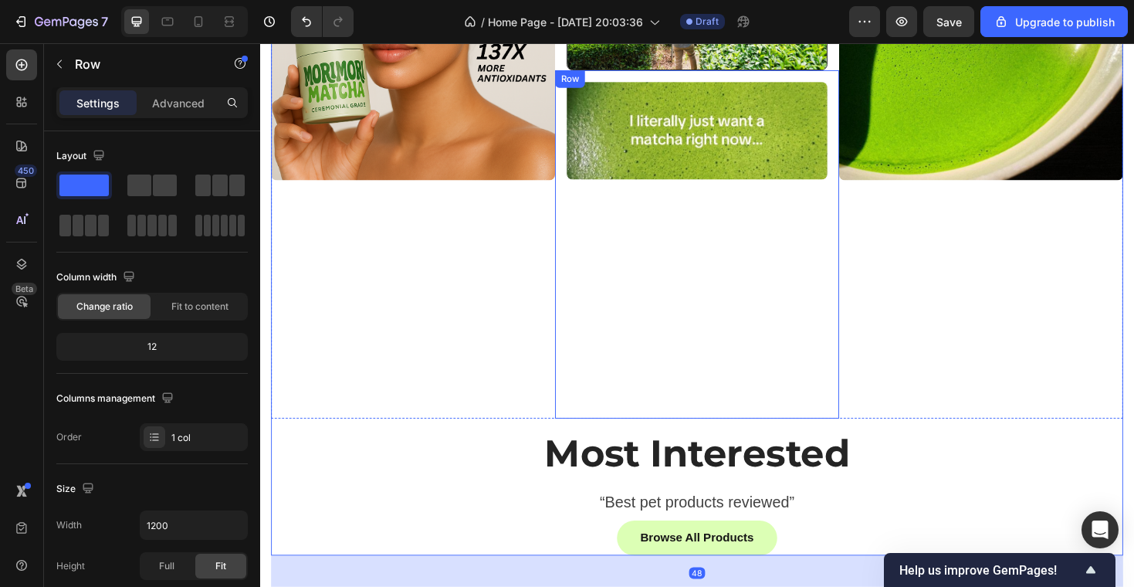
click at [570, 381] on div "Image" at bounding box center [422, 163] width 301 height 553
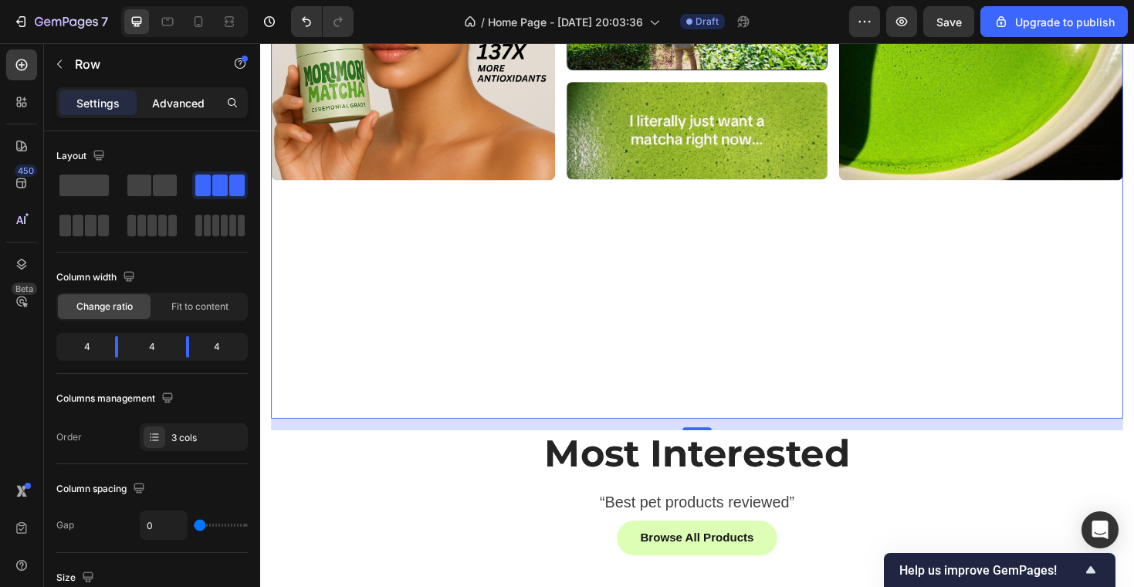
click at [177, 93] on div "Advanced" at bounding box center [178, 102] width 77 height 25
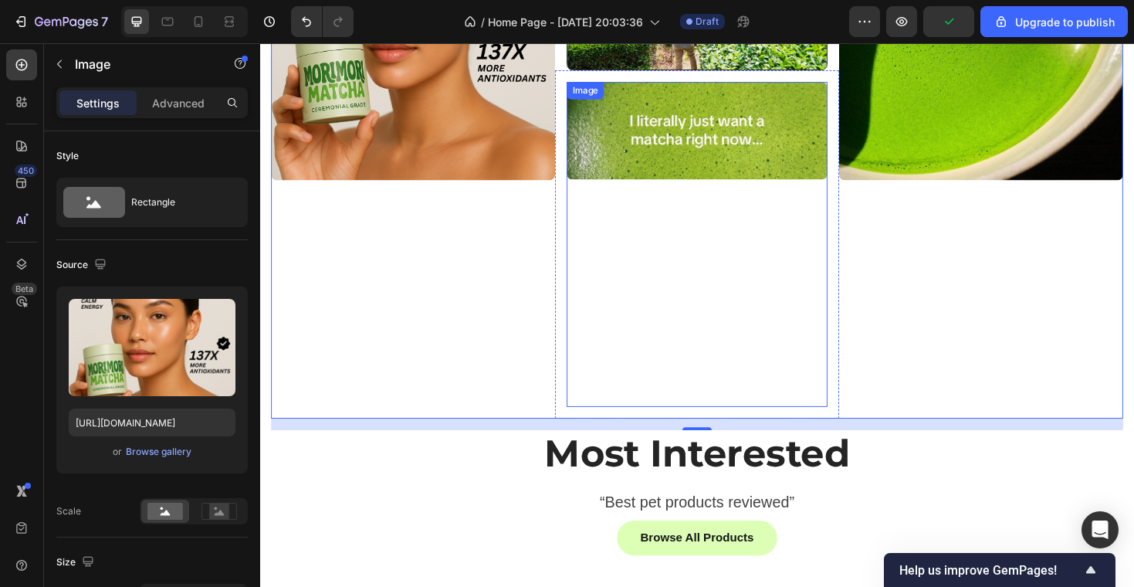
click at [527, 174] on img at bounding box center [422, 37] width 301 height 301
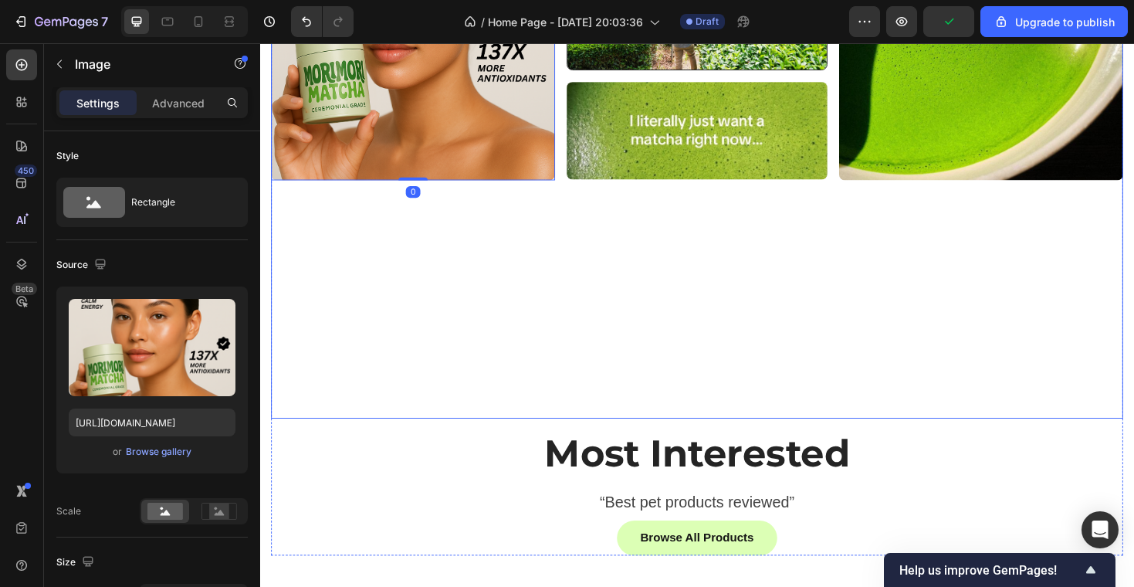
click at [418, 227] on div "Image 0" at bounding box center [422, 163] width 301 height 553
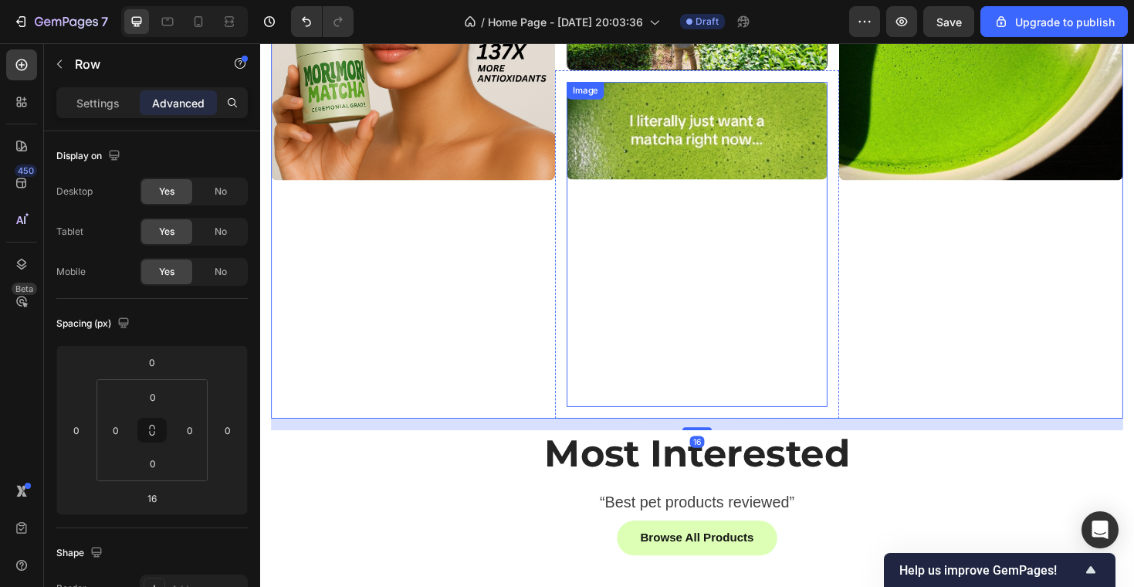
click at [712, 164] on img at bounding box center [723, 135] width 276 height 103
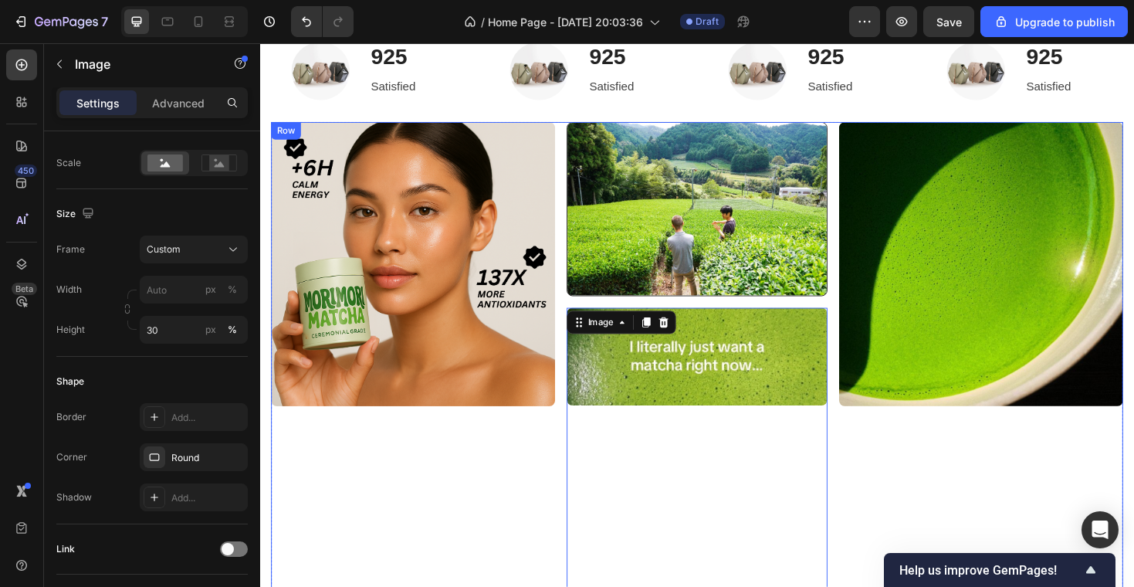
scroll to position [627, 0]
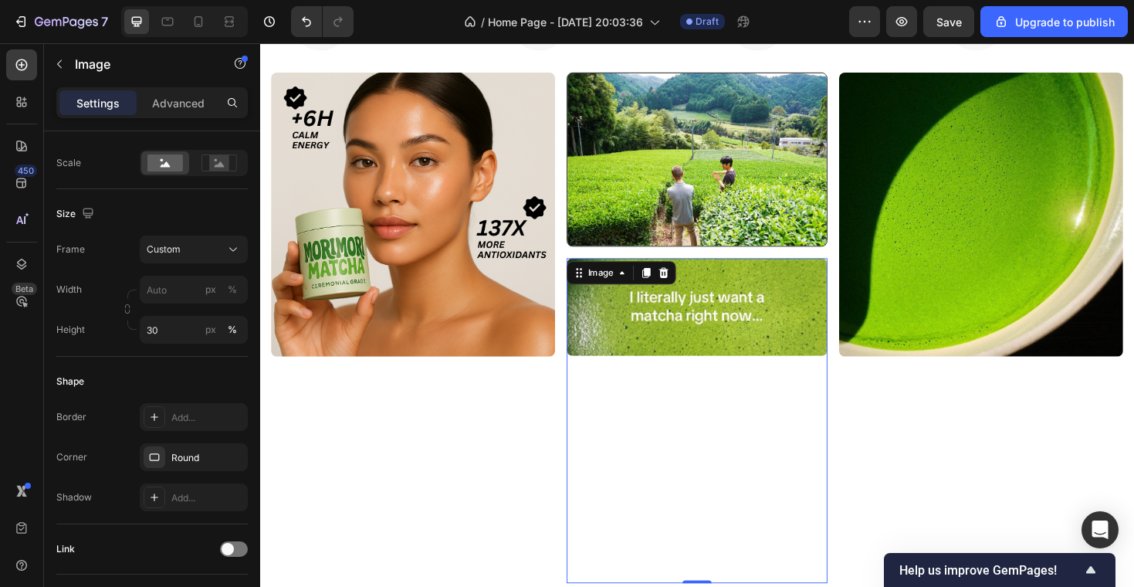
click at [599, 391] on div at bounding box center [723, 442] width 276 height 343
click at [609, 293] on div "Image" at bounding box center [620, 286] width 33 height 14
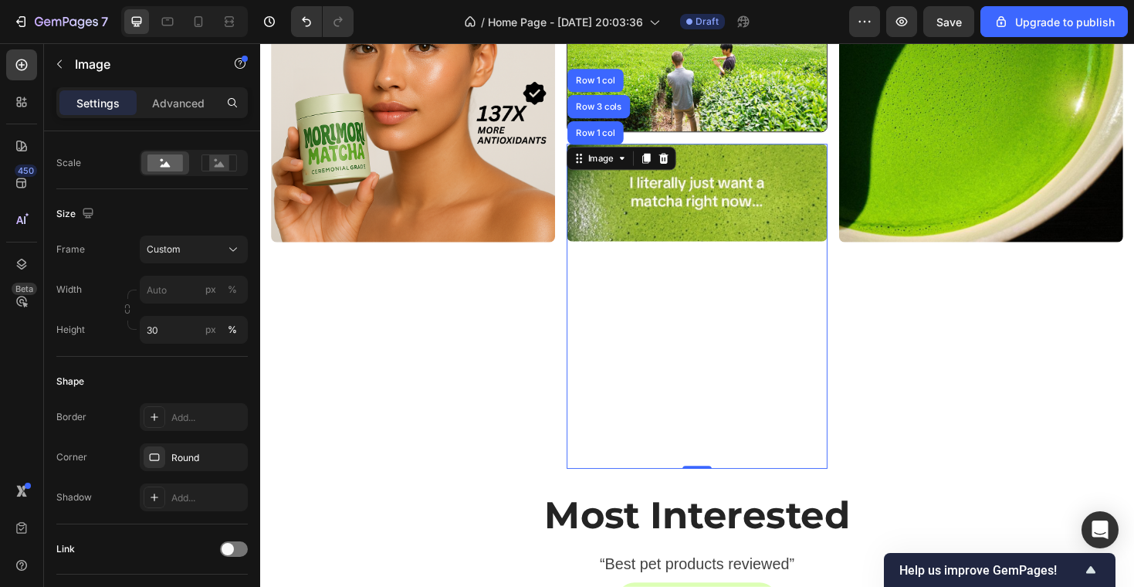
scroll to position [601, 0]
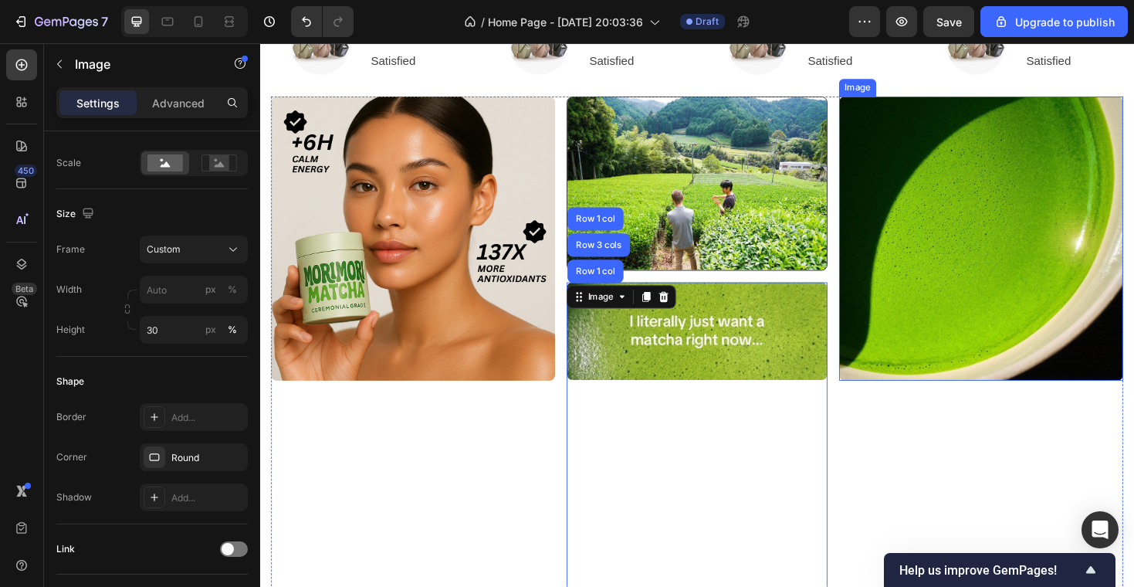
click at [873, 184] on div "Image Row" at bounding box center [723, 192] width 301 height 184
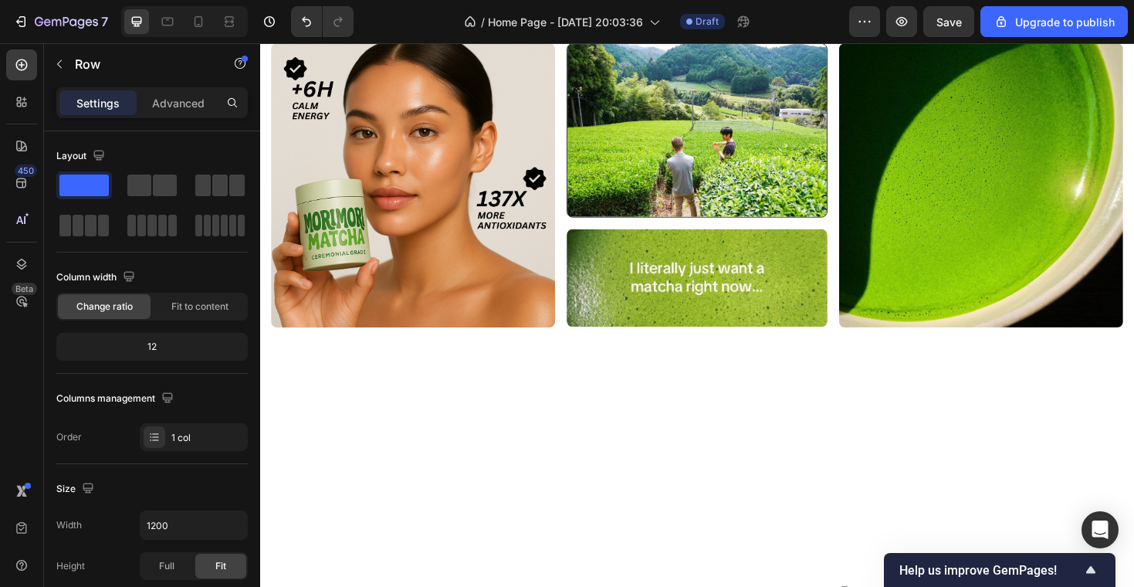
scroll to position [503, 0]
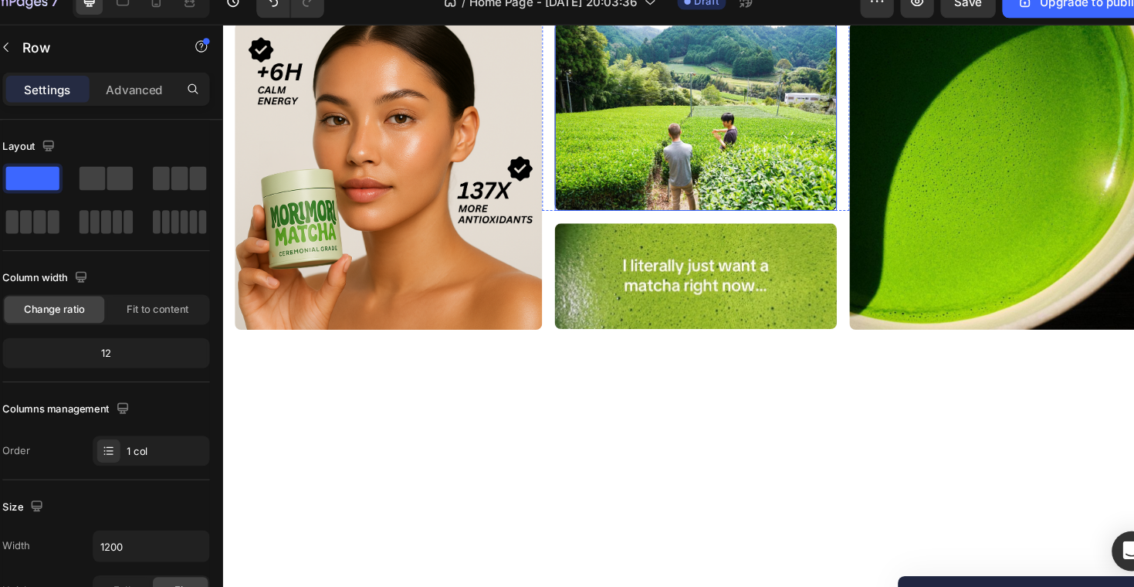
click at [703, 206] on img at bounding box center [685, 114] width 276 height 184
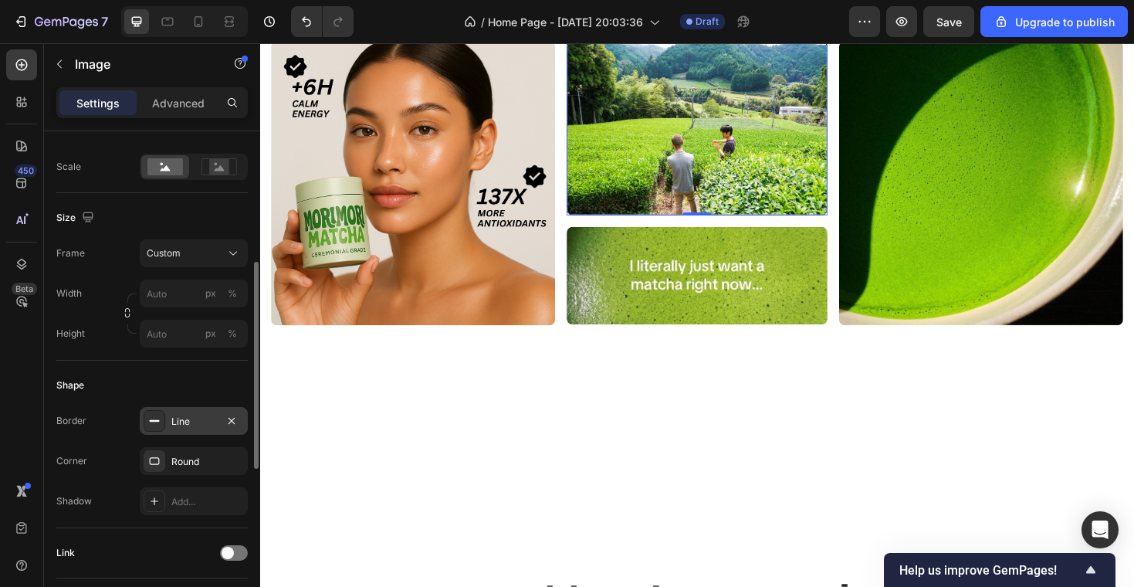
scroll to position [359, 0]
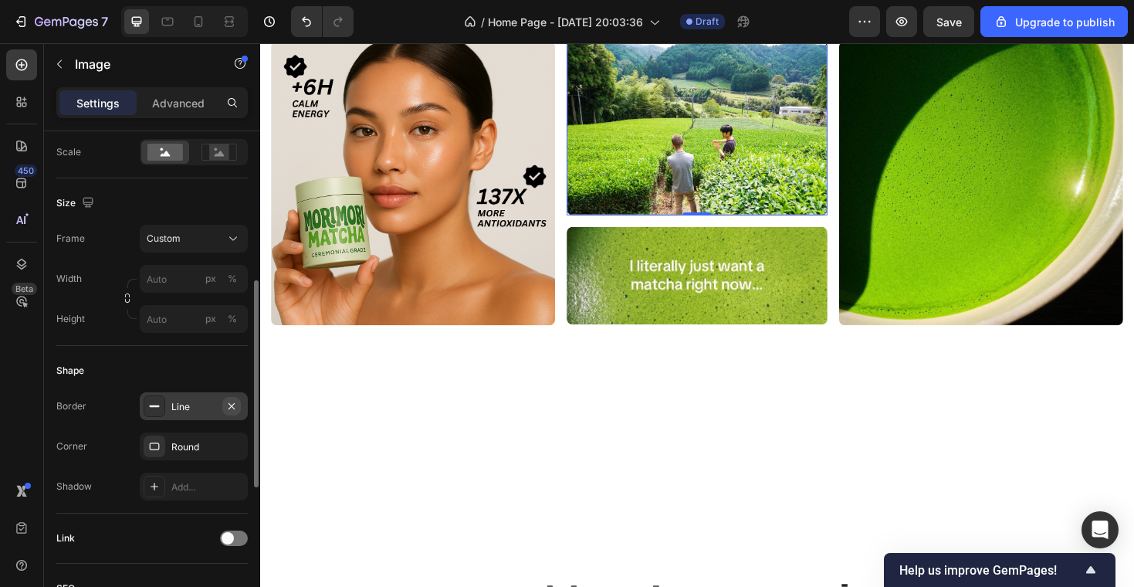
click at [236, 400] on icon "button" at bounding box center [231, 406] width 12 height 12
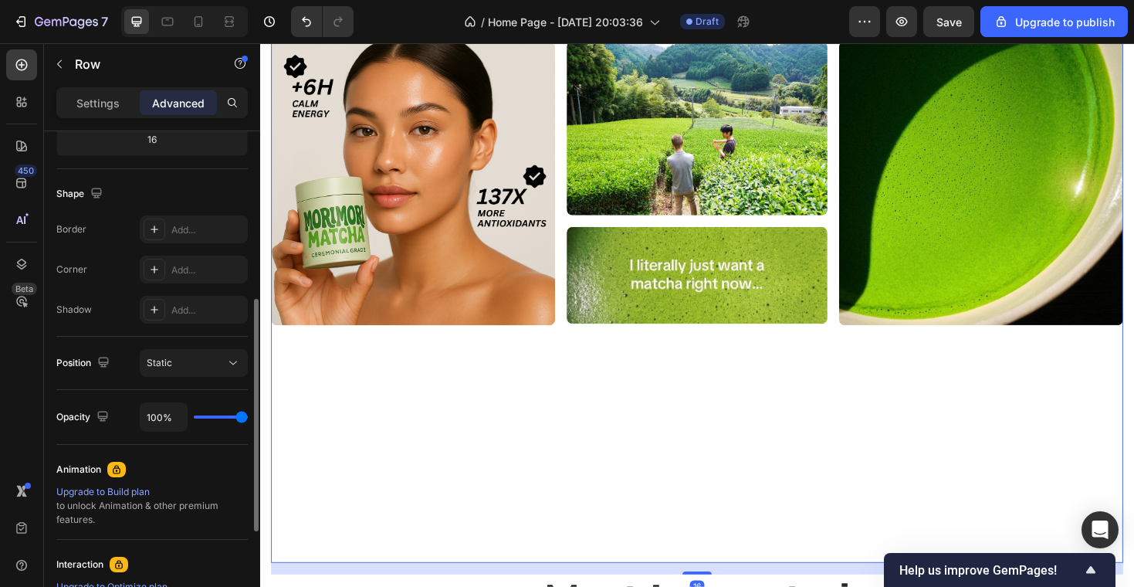
click at [544, 550] on div "Image" at bounding box center [422, 317] width 301 height 553
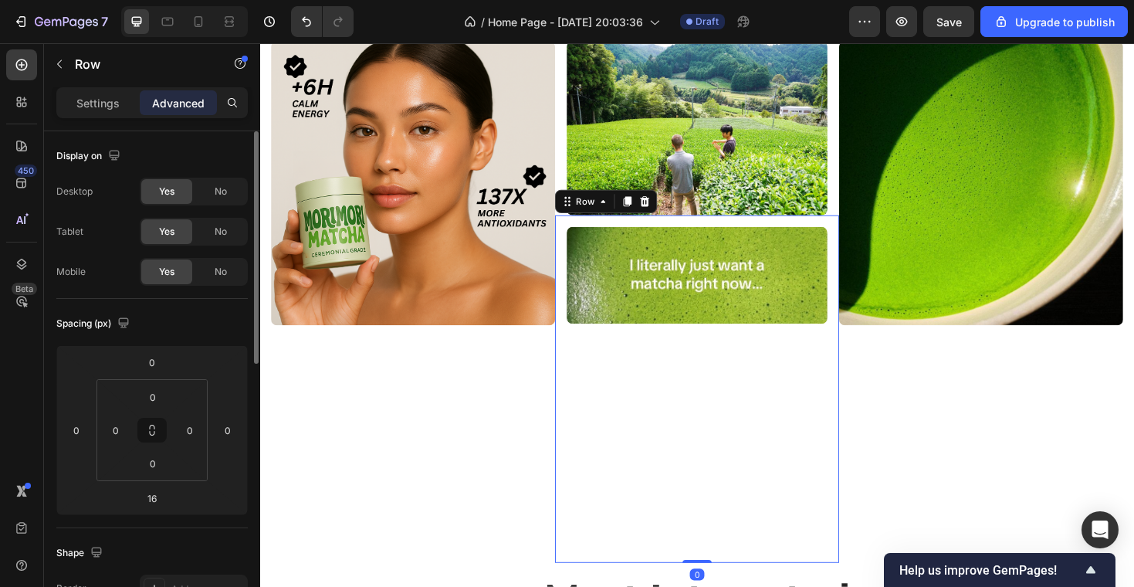
click at [869, 398] on div "Image Row 0" at bounding box center [723, 409] width 301 height 368
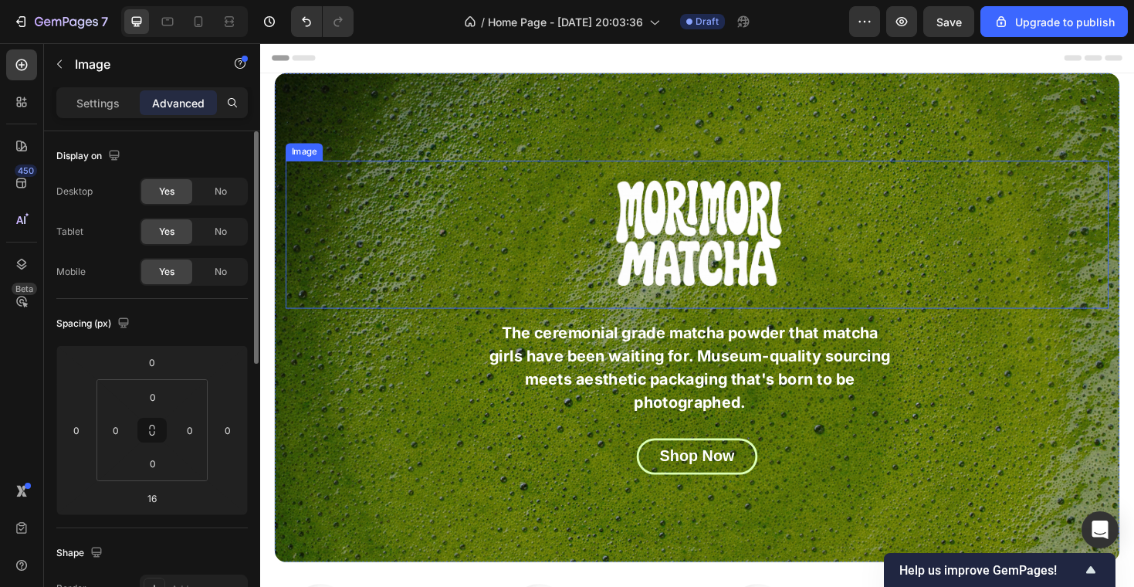
click at [944, 217] on div at bounding box center [723, 245] width 872 height 157
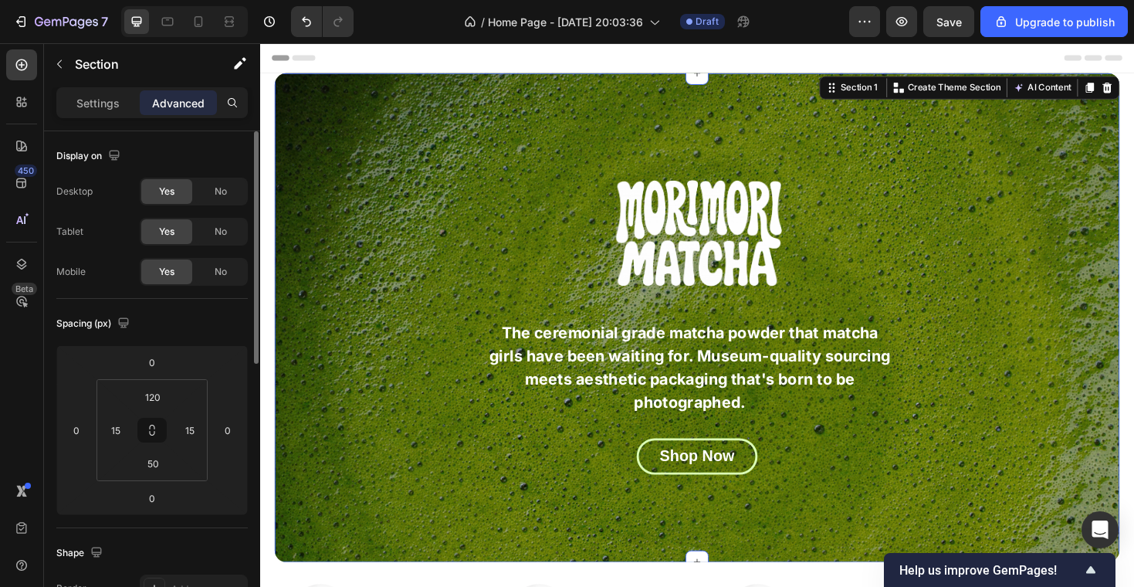
click at [819, 103] on div "Image The ceremonial grade matcha powder that matcha girls have been waiting fo…" at bounding box center [723, 334] width 895 height 518
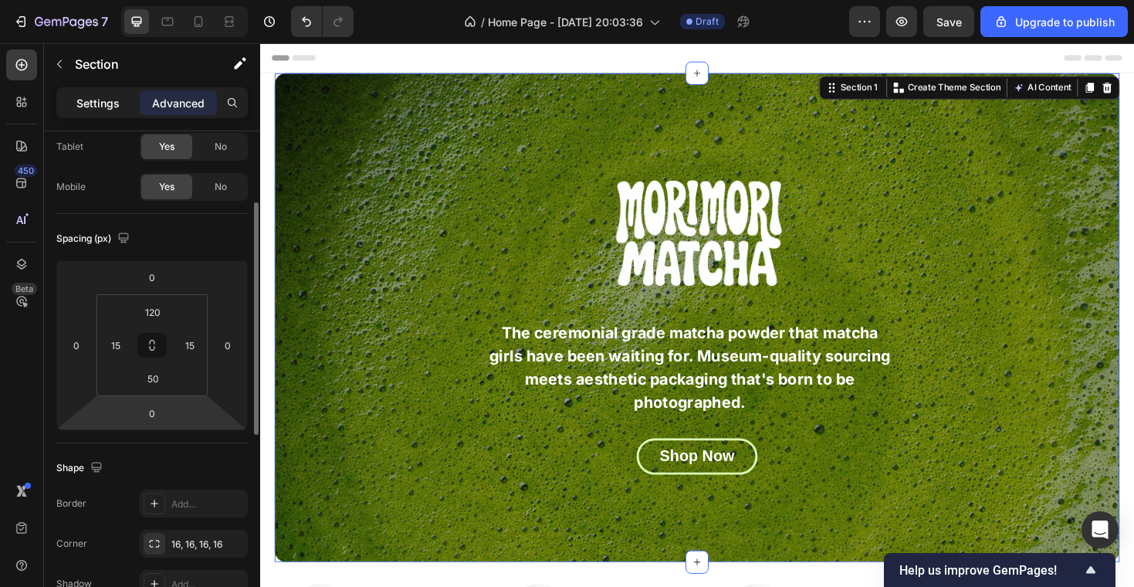
scroll to position [107, 0]
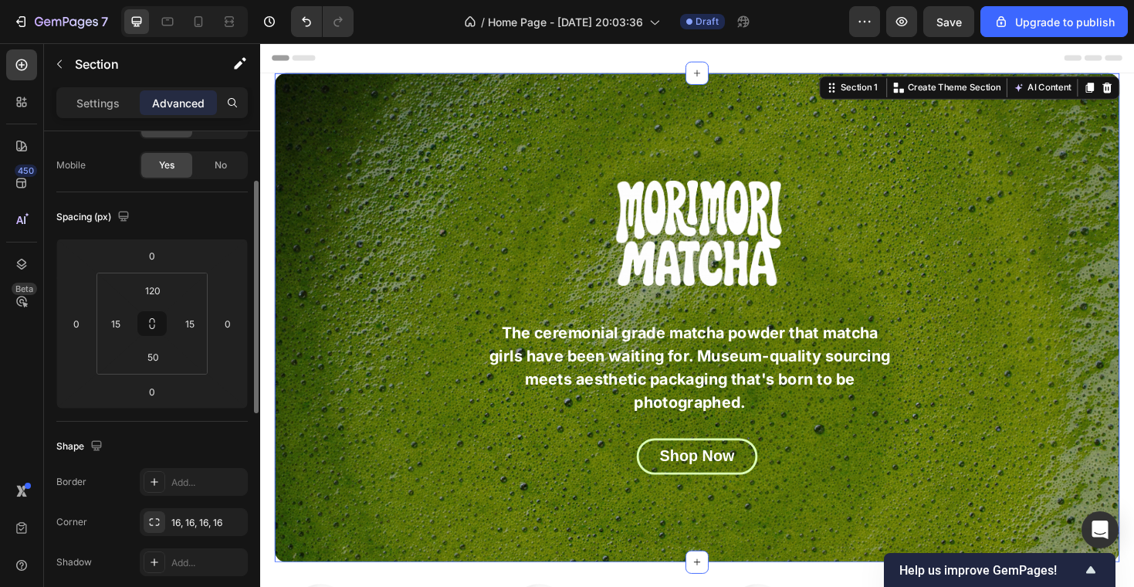
click at [93, 119] on div "Settings Advanced" at bounding box center [152, 109] width 216 height 44
click at [93, 95] on p "Settings" at bounding box center [97, 103] width 43 height 16
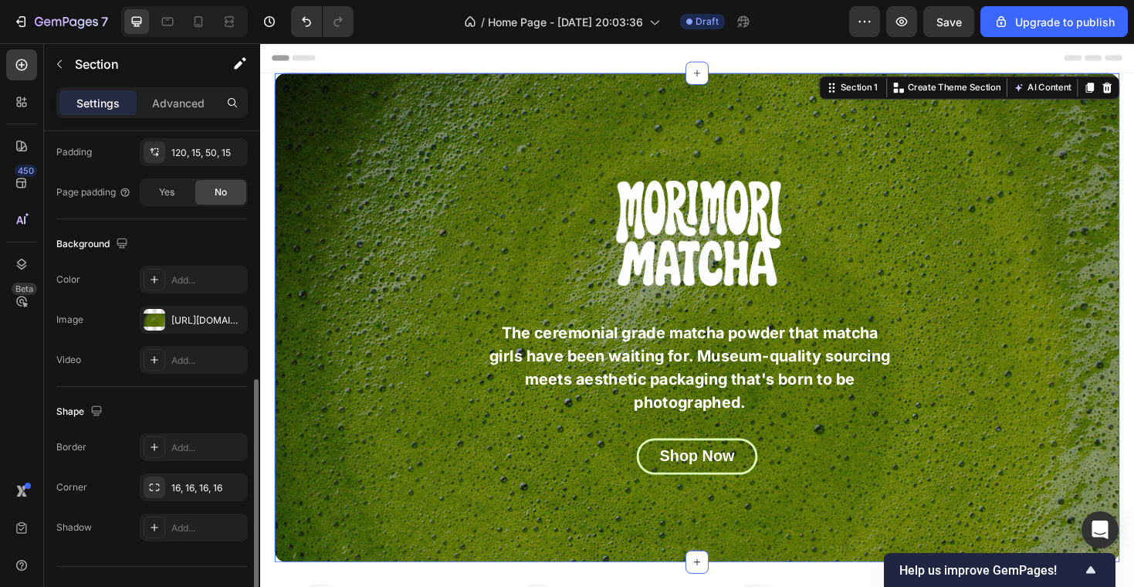
scroll to position [442, 0]
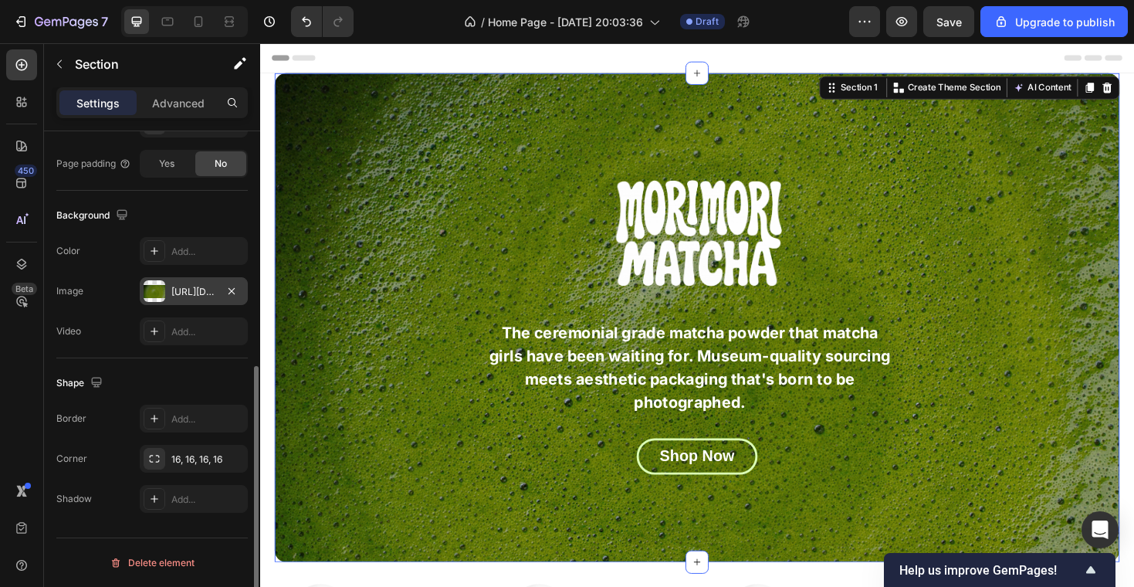
click at [186, 287] on div "https://cdn.shopify.com/s/files/1/0969/5202/5419/files/gempages_584515755731583…" at bounding box center [193, 292] width 45 height 14
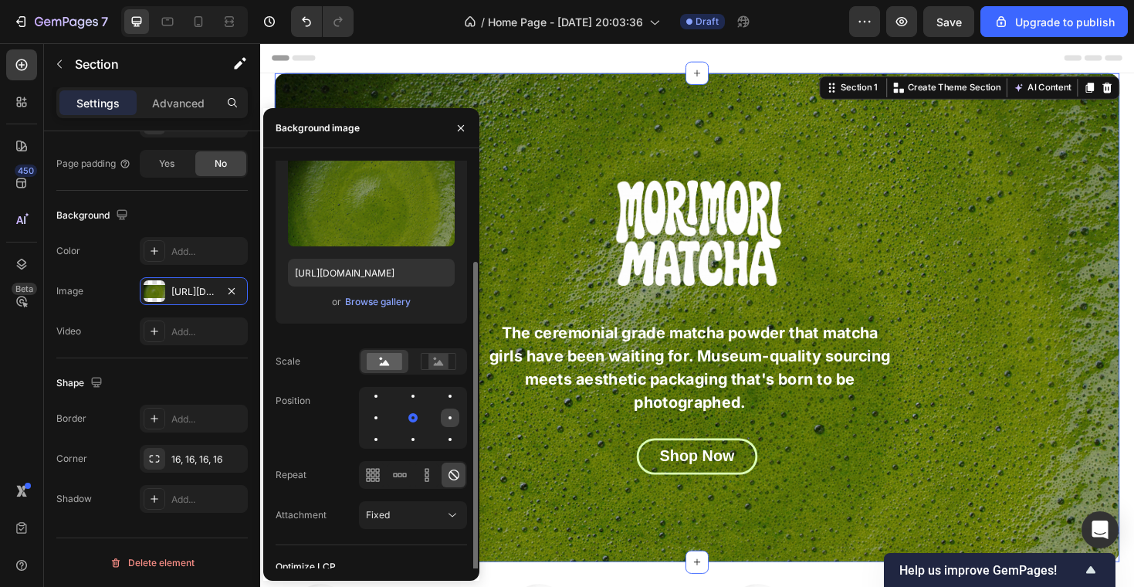
scroll to position [93, 0]
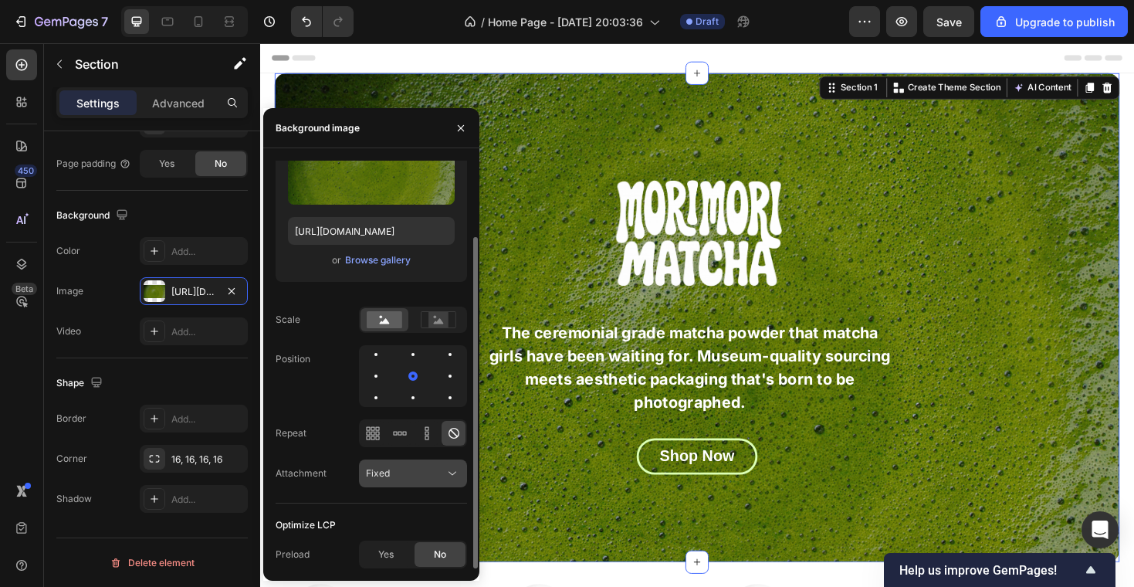
click at [428, 474] on div "Fixed" at bounding box center [405, 473] width 79 height 14
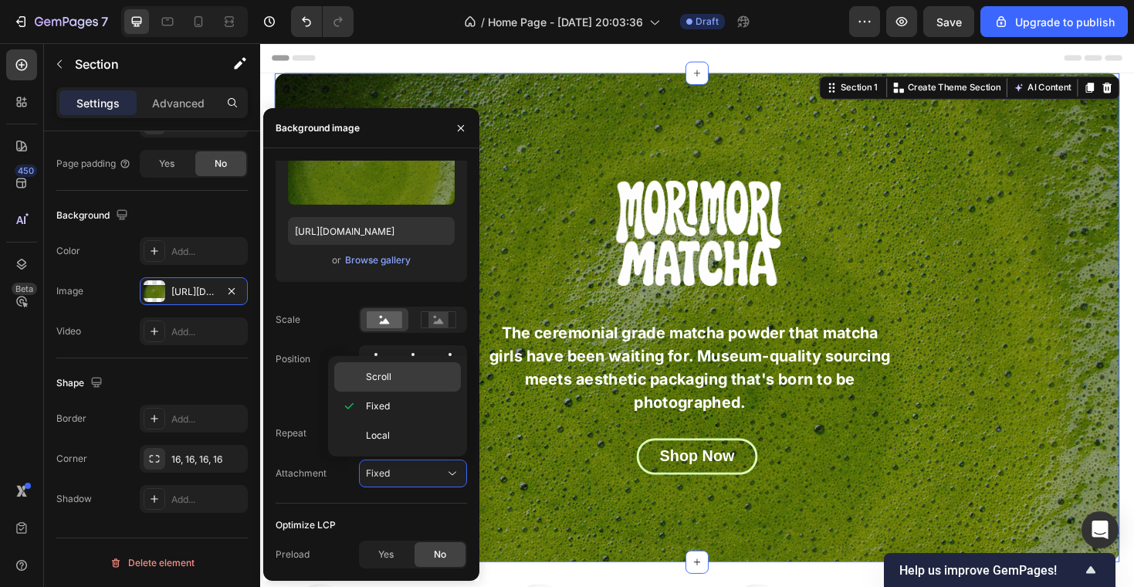
click at [422, 377] on p "Scroll" at bounding box center [410, 377] width 88 height 14
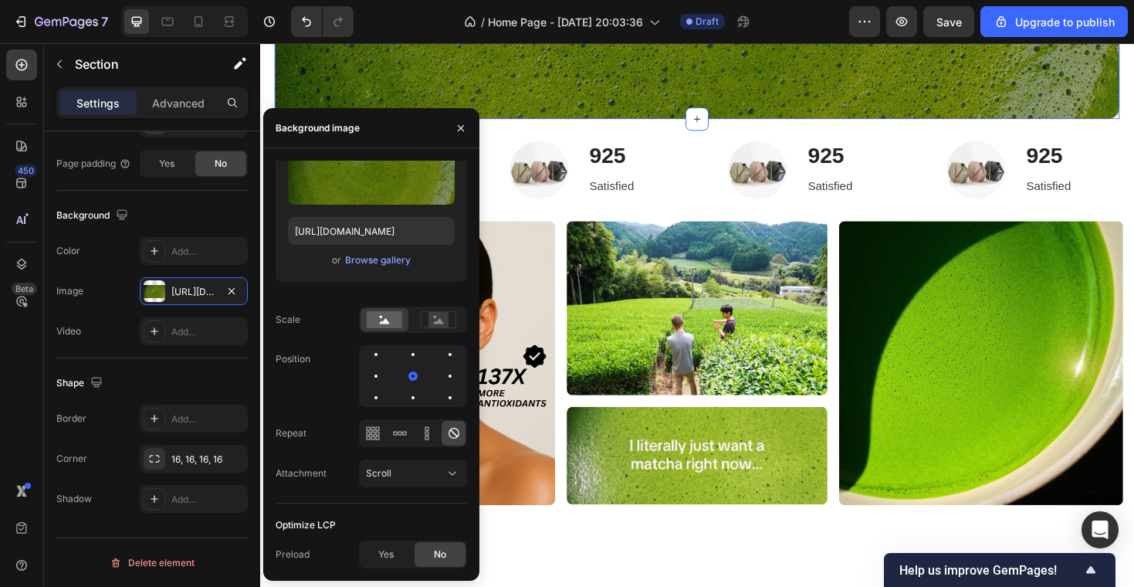
scroll to position [482, 0]
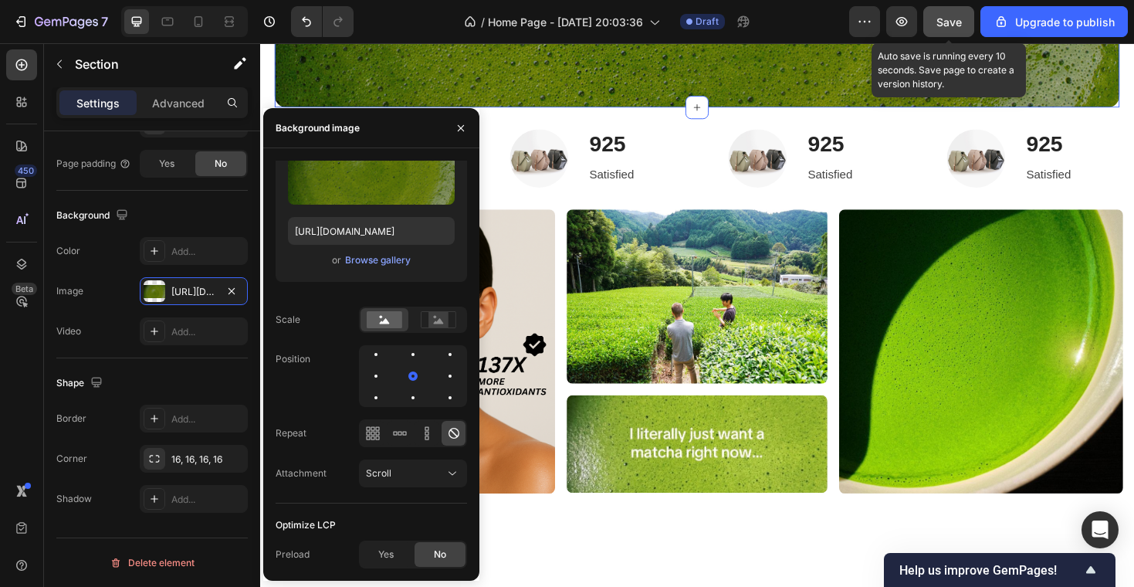
click at [960, 19] on span "Save" at bounding box center [948, 21] width 25 height 13
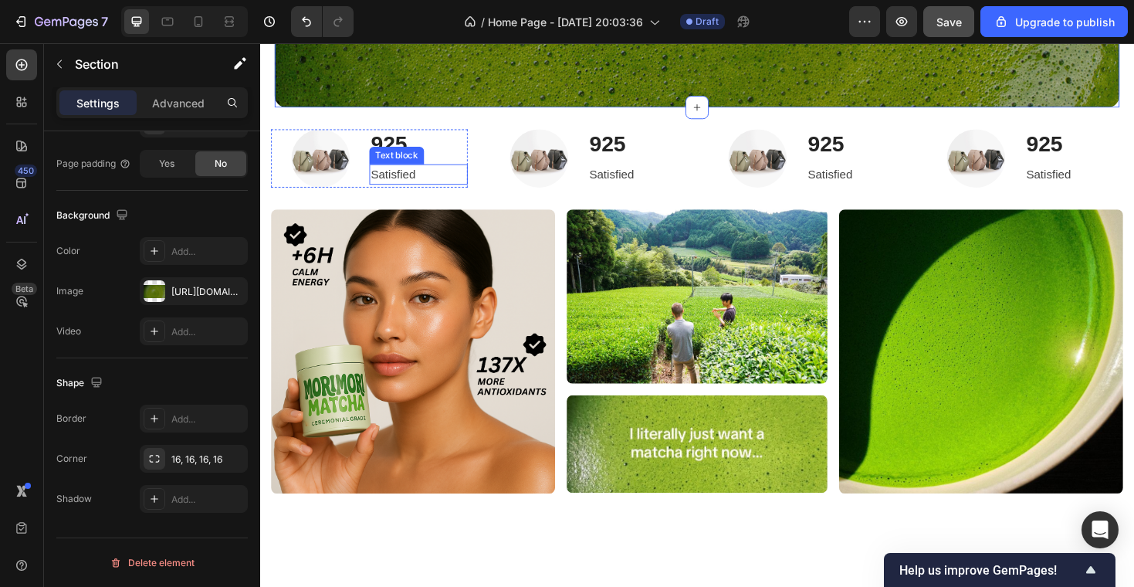
click at [311, 168] on img at bounding box center [324, 165] width 62 height 62
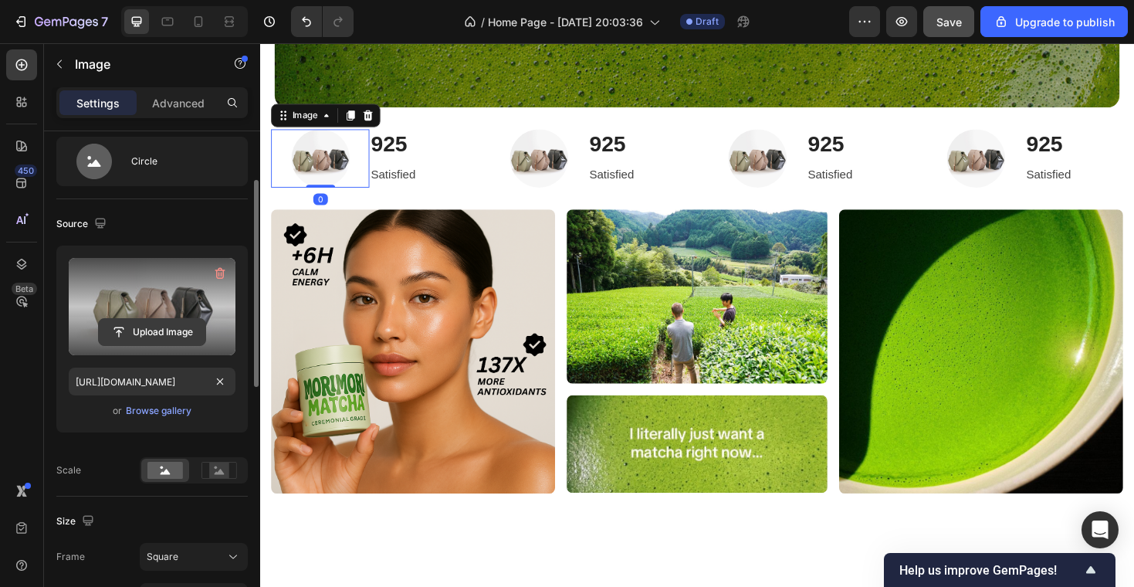
scroll to position [64, 0]
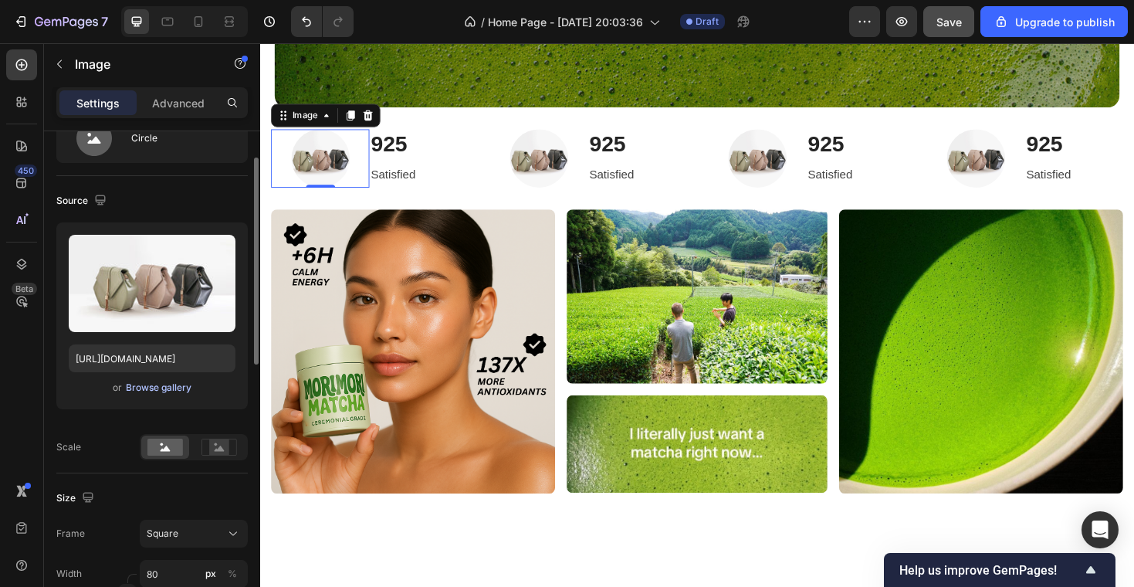
click at [164, 388] on div "Browse gallery" at bounding box center [159, 388] width 66 height 14
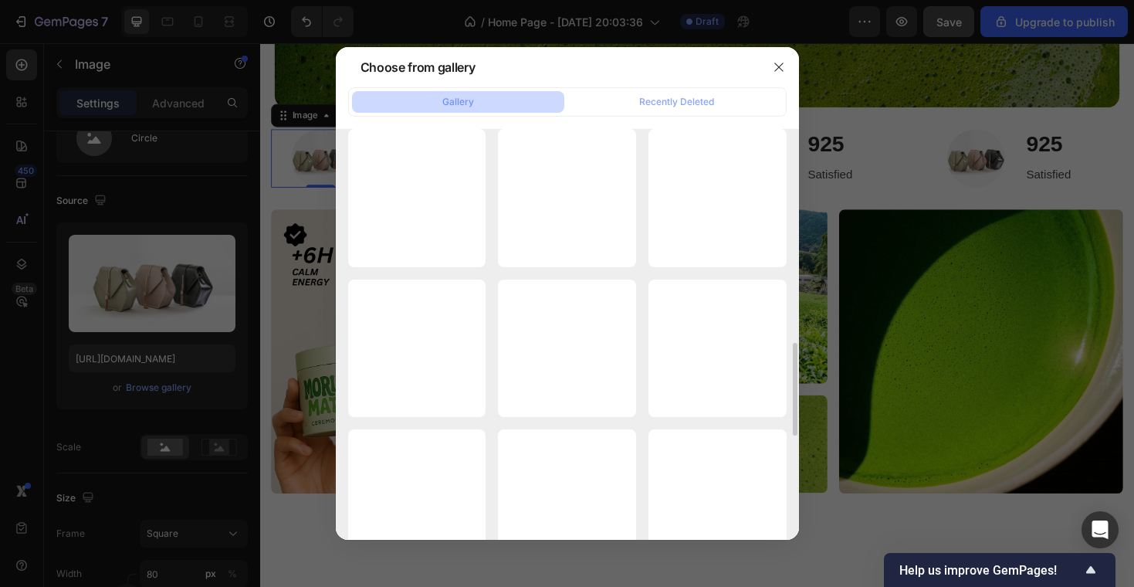
scroll to position [920, 0]
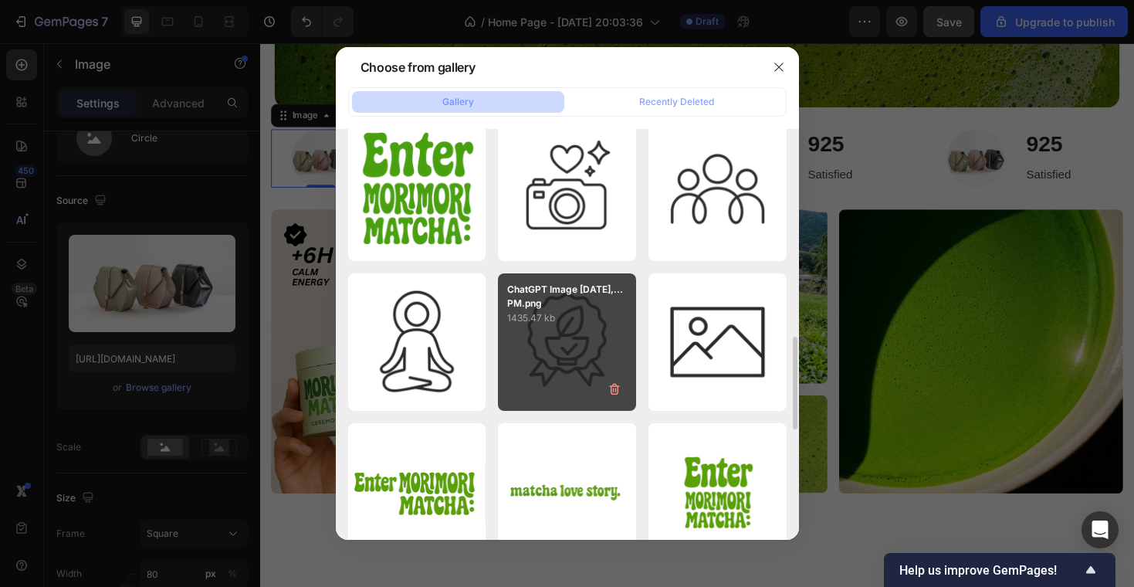
click at [557, 342] on div "ChatGPT Image Sep 24,...PM.png 1435.47 kb" at bounding box center [567, 342] width 138 height 138
type input "https://cdn.shopify.com/s/files/1/0969/5202/5419/files/gempages_584515755731583…"
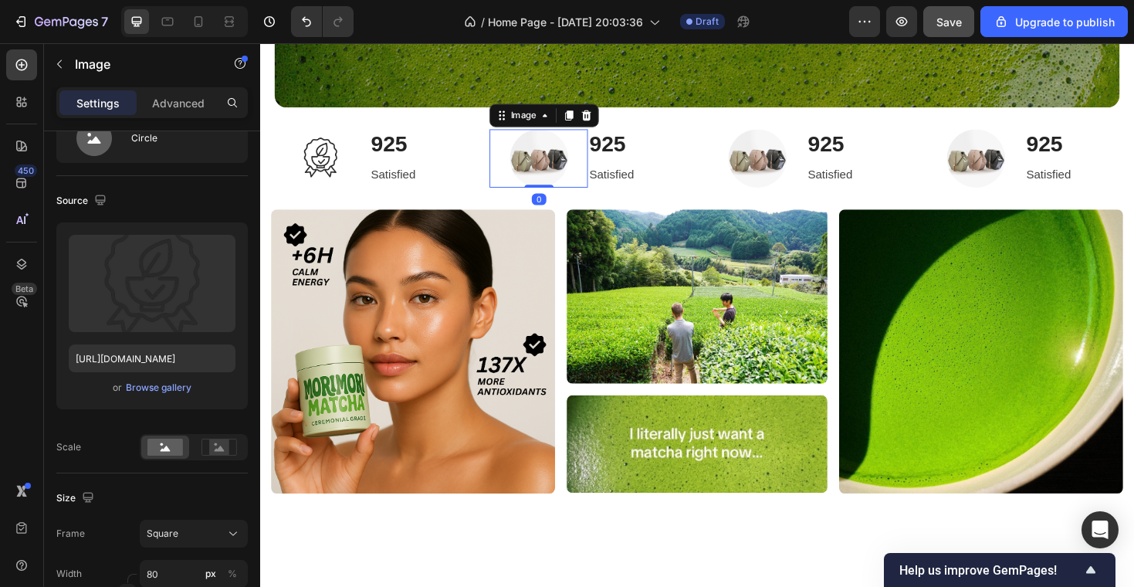
click at [567, 161] on img at bounding box center [556, 165] width 62 height 62
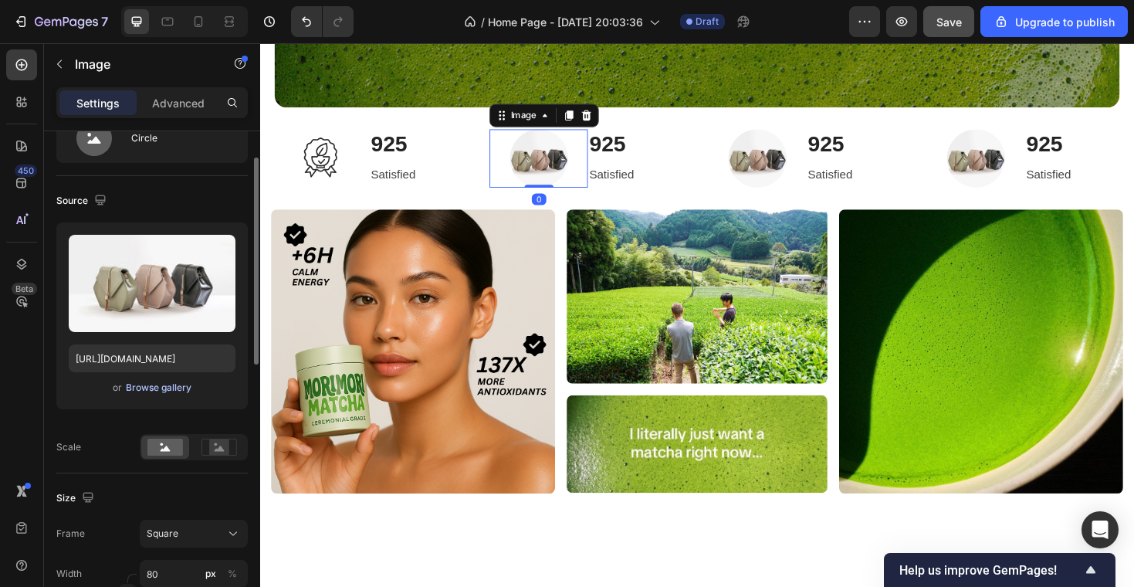
click at [161, 387] on div "Browse gallery" at bounding box center [159, 388] width 66 height 14
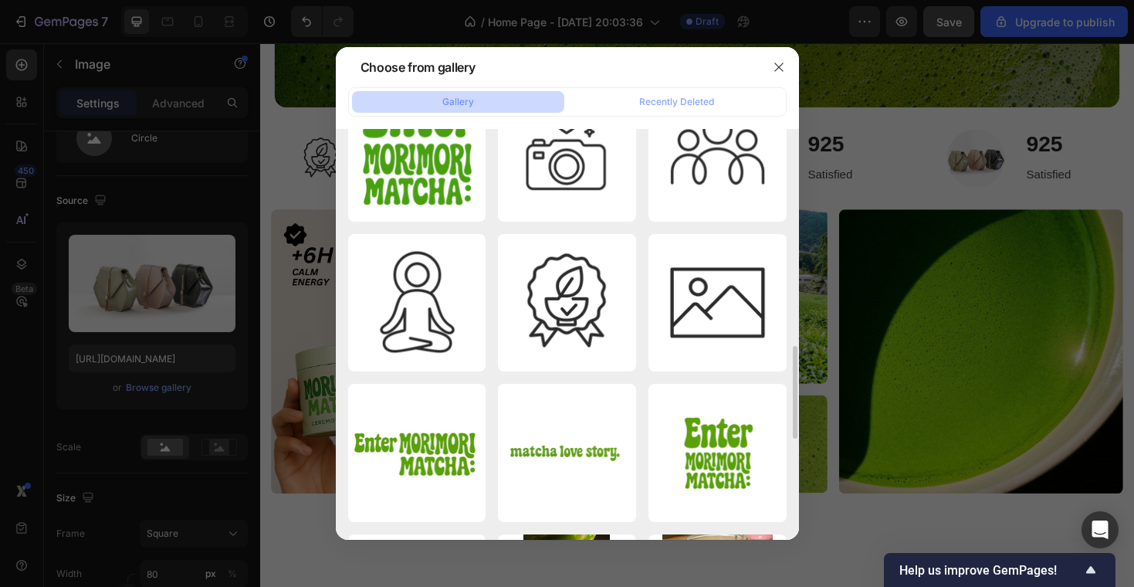
scroll to position [971, 0]
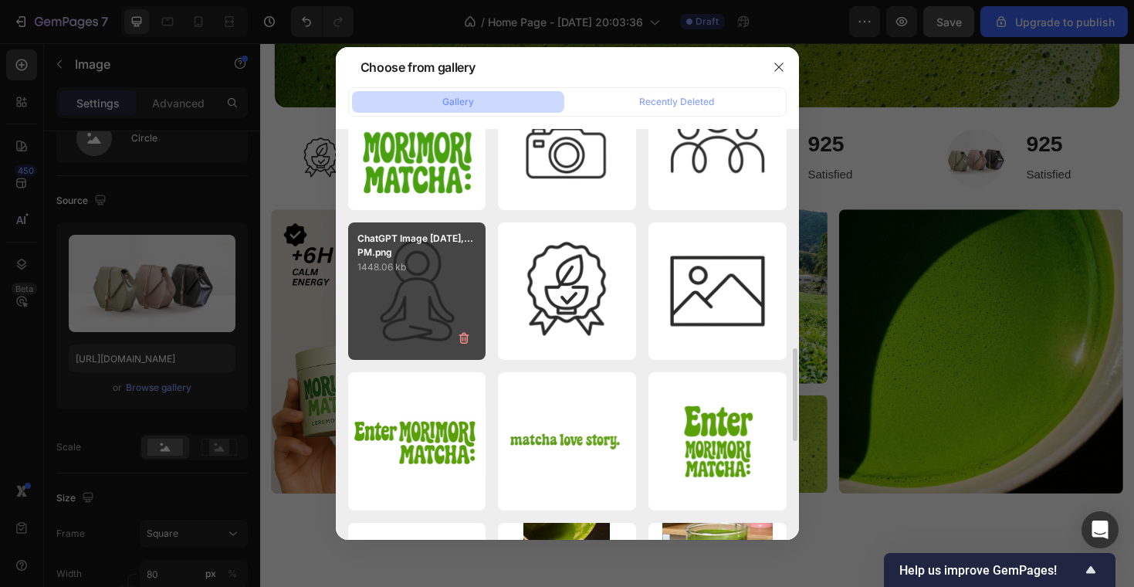
click at [426, 302] on div "ChatGPT Image Sep 24,...PM.png 1448.06 kb" at bounding box center [417, 291] width 138 height 138
type input "https://cdn.shopify.com/s/files/1/0969/5202/5419/files/gempages_584515755731583…"
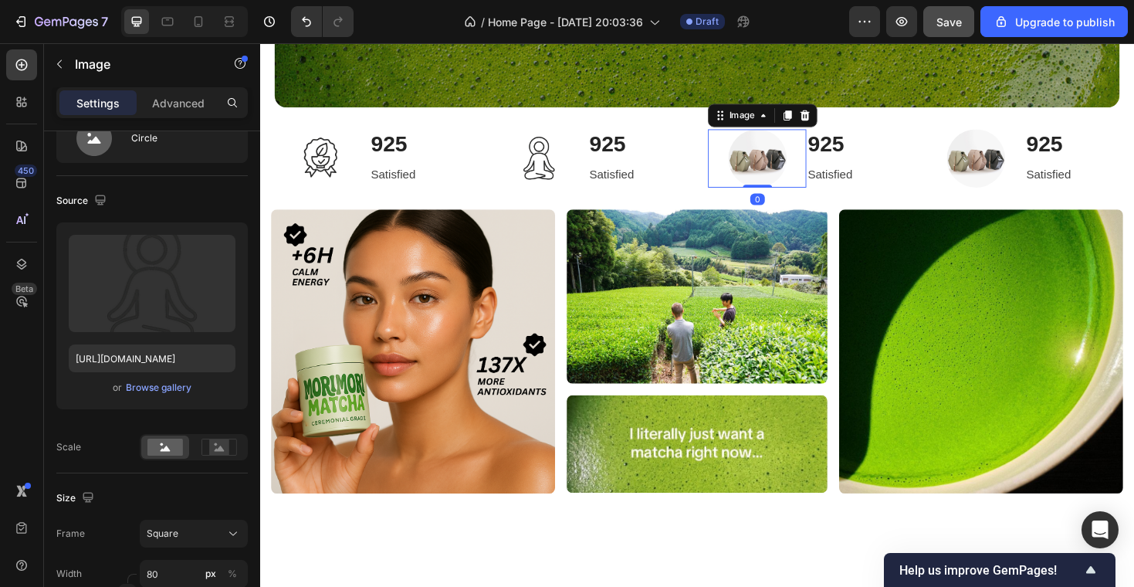
click at [796, 161] on img at bounding box center [787, 165] width 62 height 62
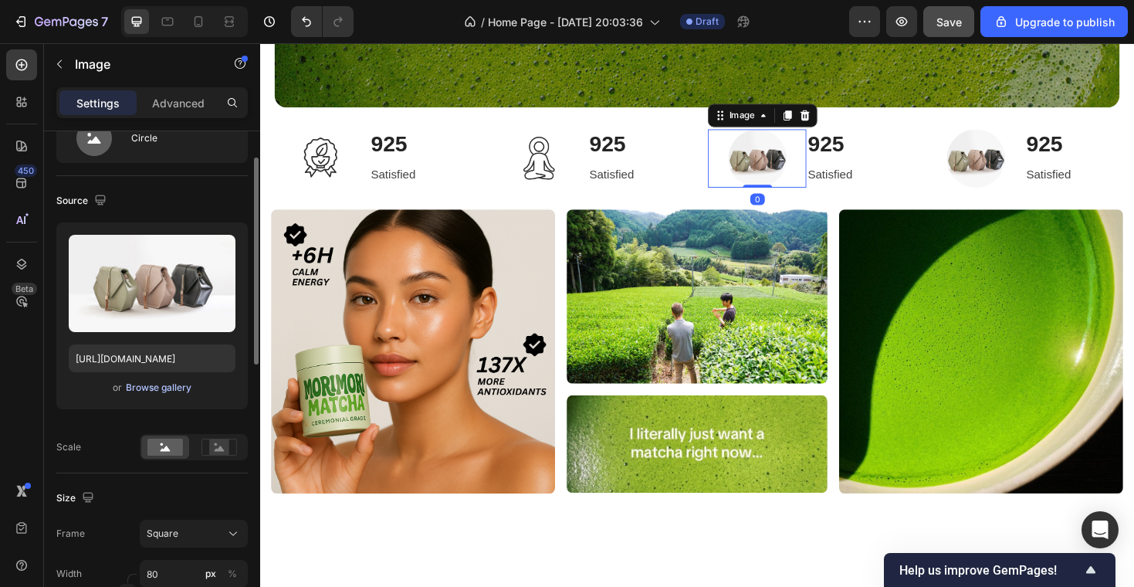
click at [150, 388] on div "Browse gallery" at bounding box center [159, 388] width 66 height 14
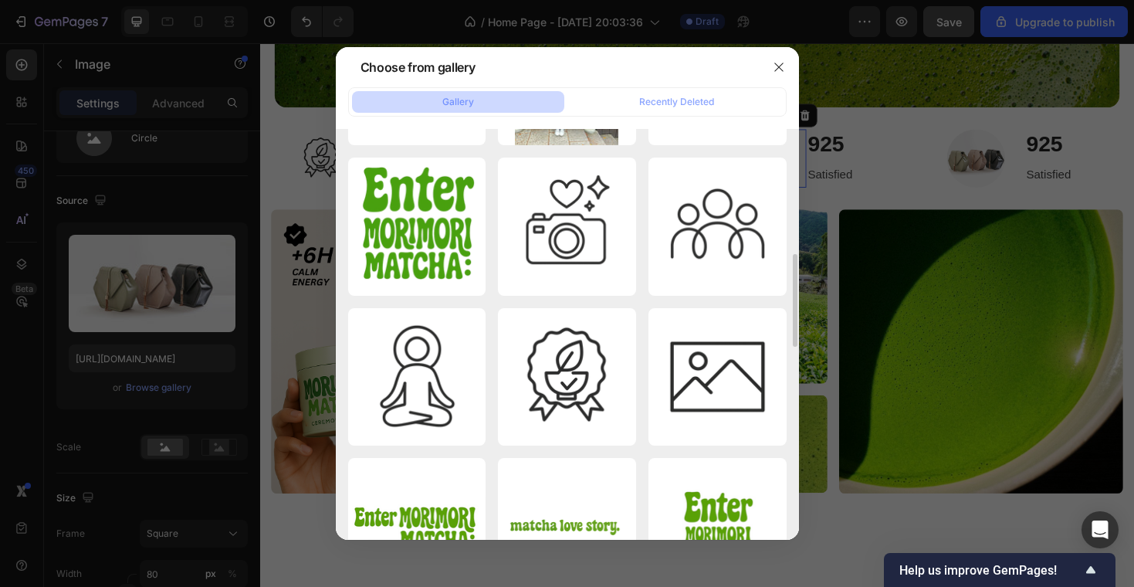
scroll to position [933, 0]
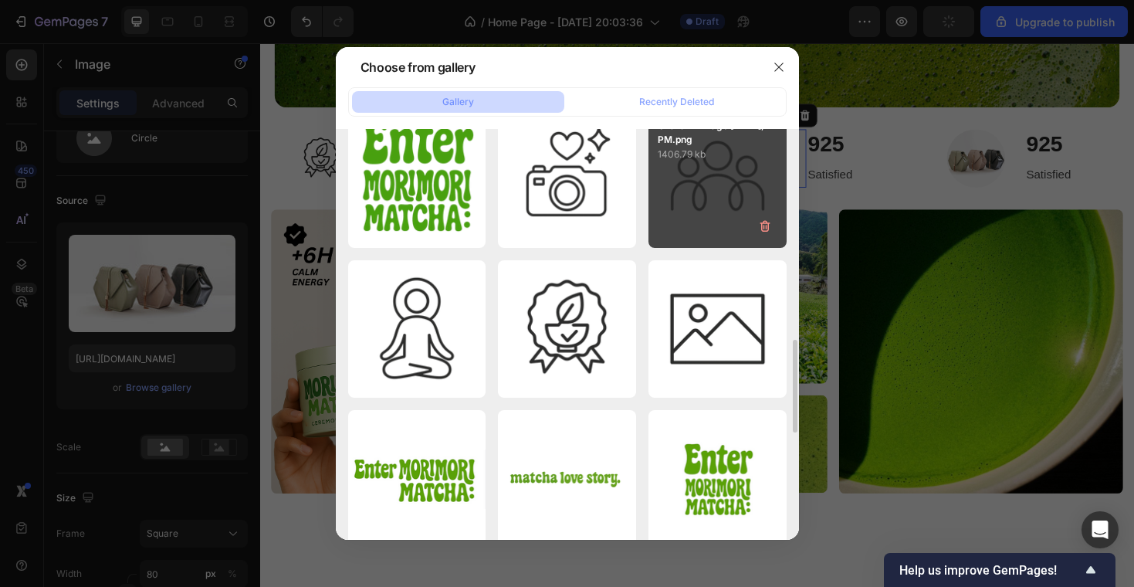
click at [722, 188] on div "ChatGPT Image Sep 24,...PM.png 1406.79 kb" at bounding box center [717, 179] width 138 height 138
type input "https://cdn.shopify.com/s/files/1/0969/5202/5419/files/gempages_584515755731583…"
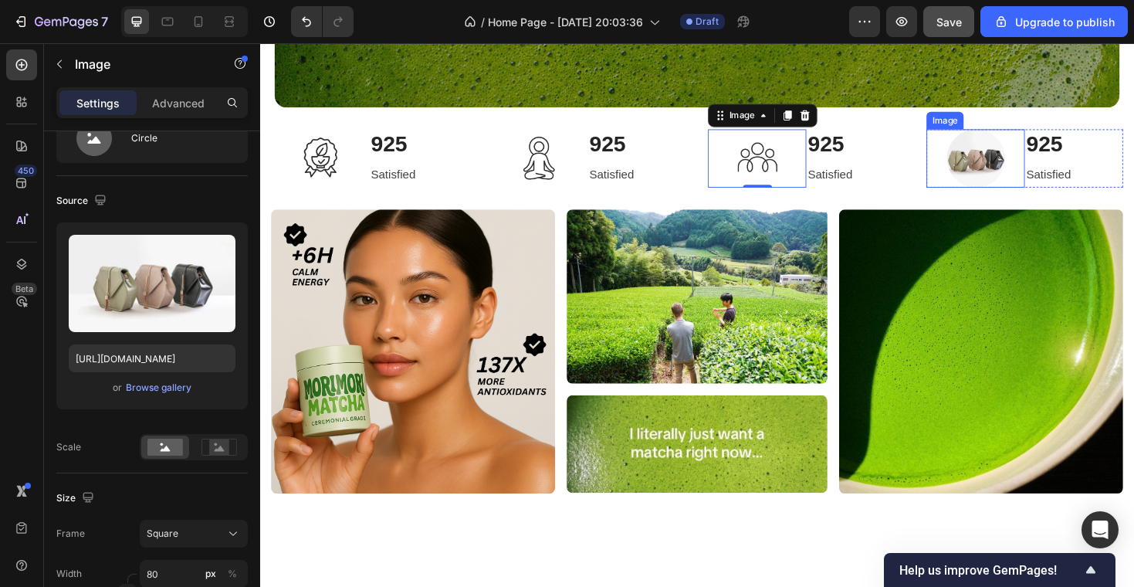
click at [1020, 171] on img at bounding box center [1019, 165] width 62 height 62
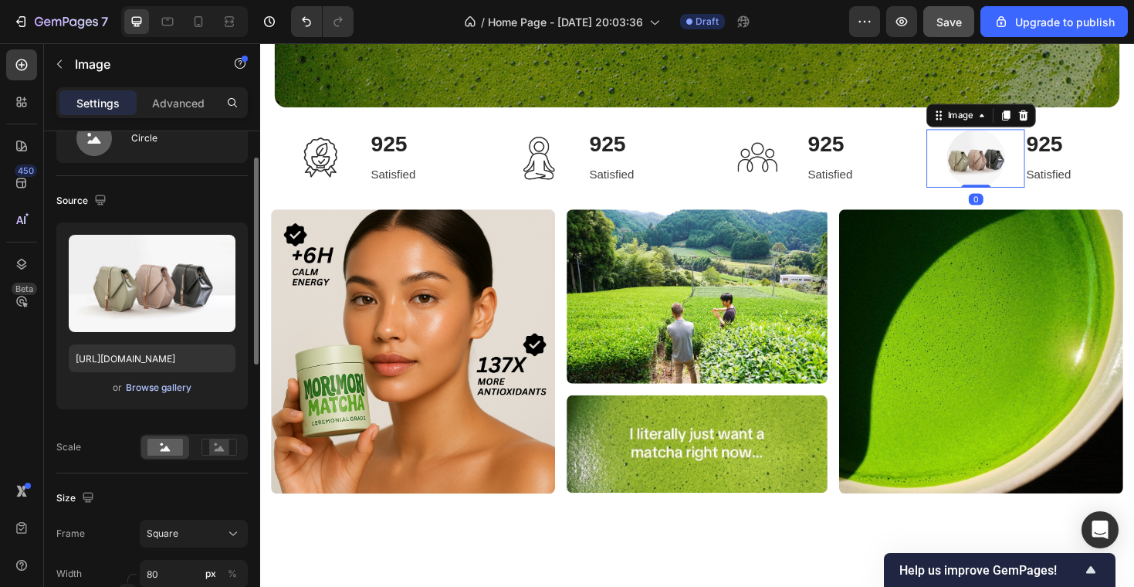
click at [168, 389] on div "Browse gallery" at bounding box center [159, 388] width 66 height 14
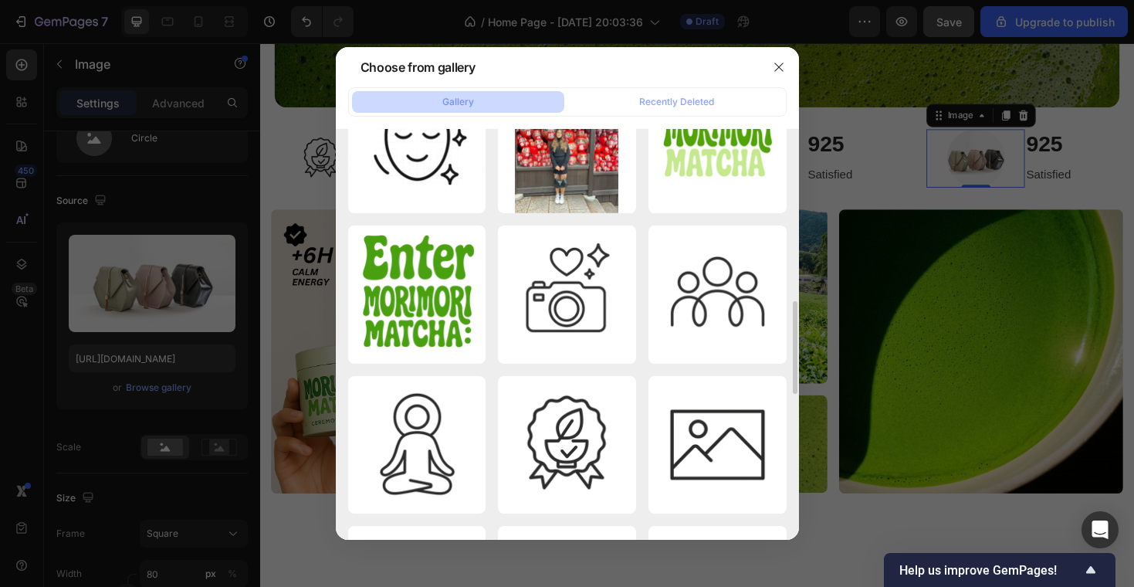
scroll to position [807, 0]
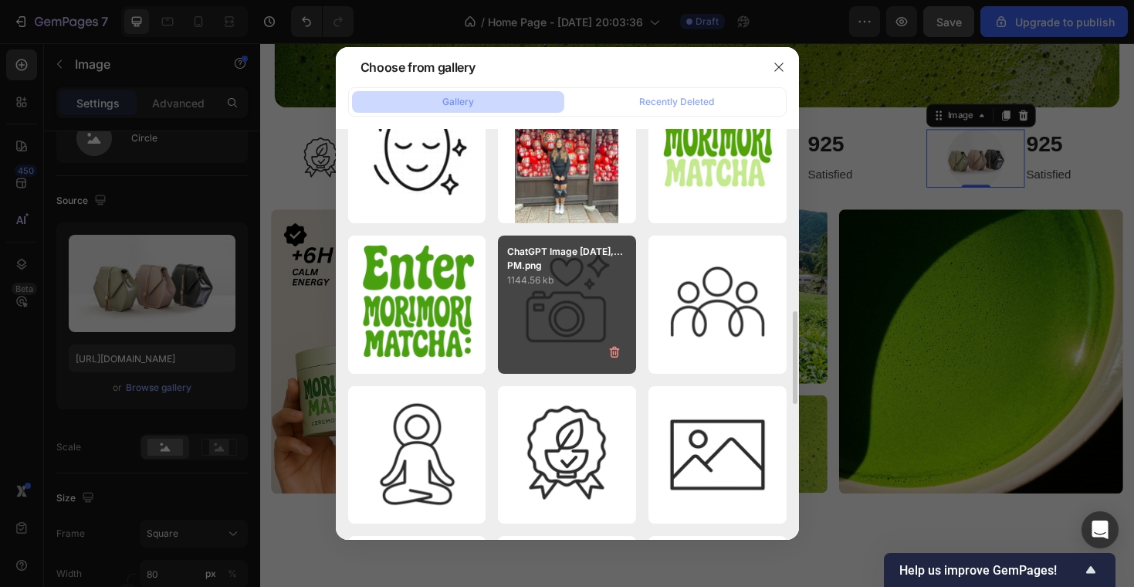
click at [576, 317] on div "ChatGPT Image Sep 24,...PM.png 1144.56 kb" at bounding box center [567, 304] width 138 height 138
type input "https://cdn.shopify.com/s/files/1/0969/5202/5419/files/gempages_584515755731583…"
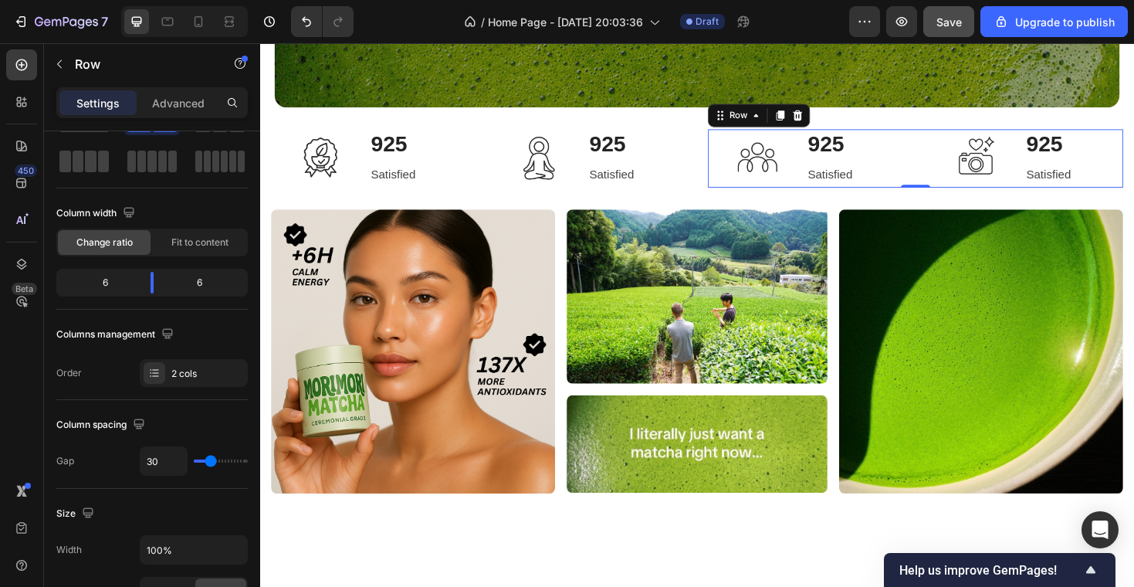
click at [950, 190] on div "Image 925 Heading Satisfied Text block Row Image 925 Heading Satisfied Text blo…" at bounding box center [955, 165] width 440 height 62
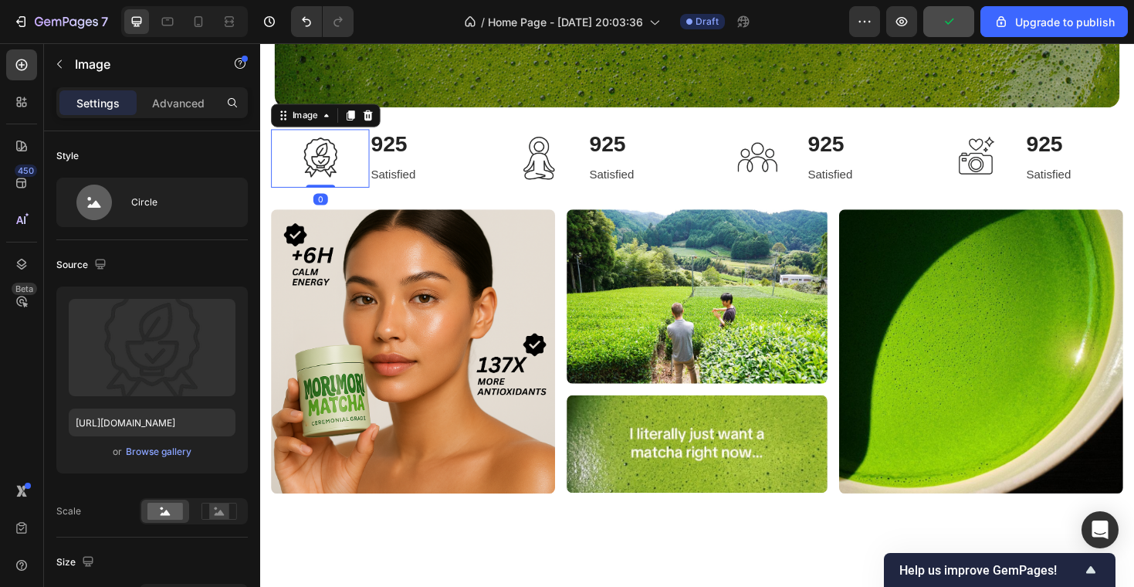
click at [327, 164] on img at bounding box center [324, 165] width 62 height 62
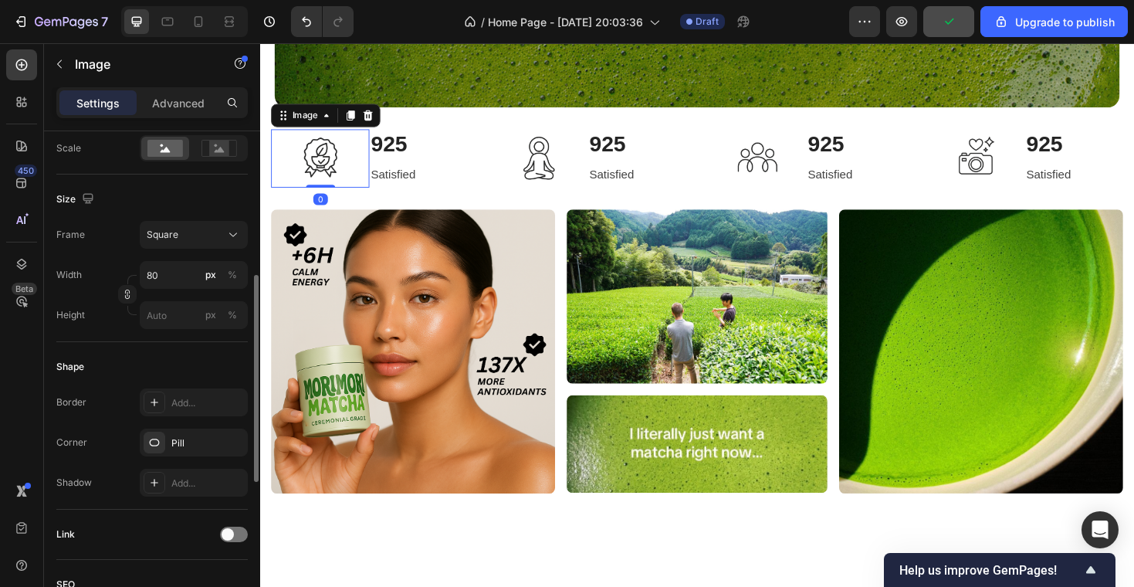
scroll to position [384, 0]
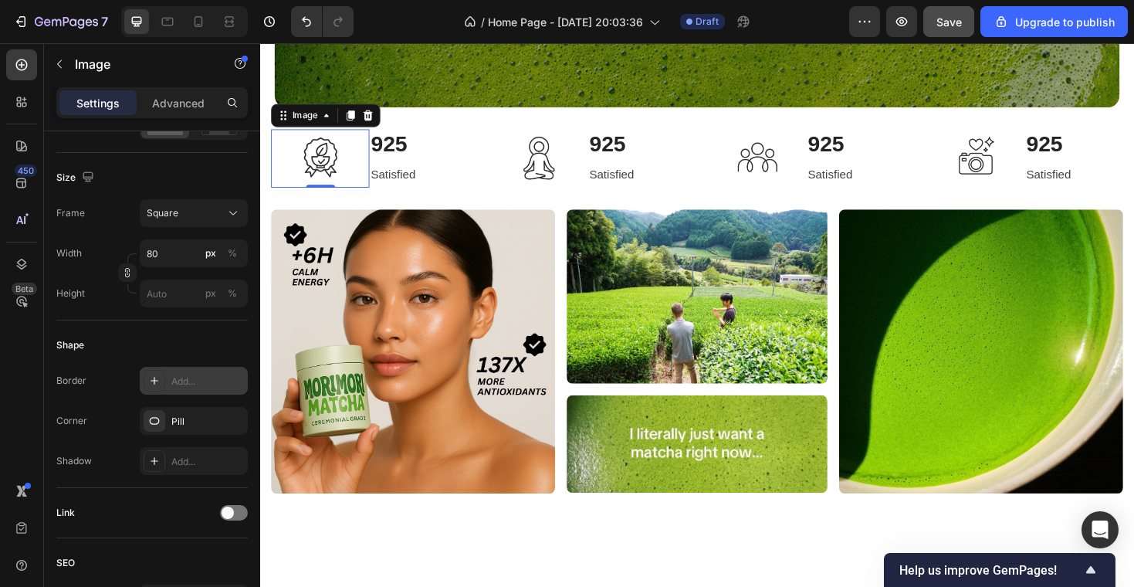
click at [201, 377] on div "Add..." at bounding box center [207, 381] width 73 height 14
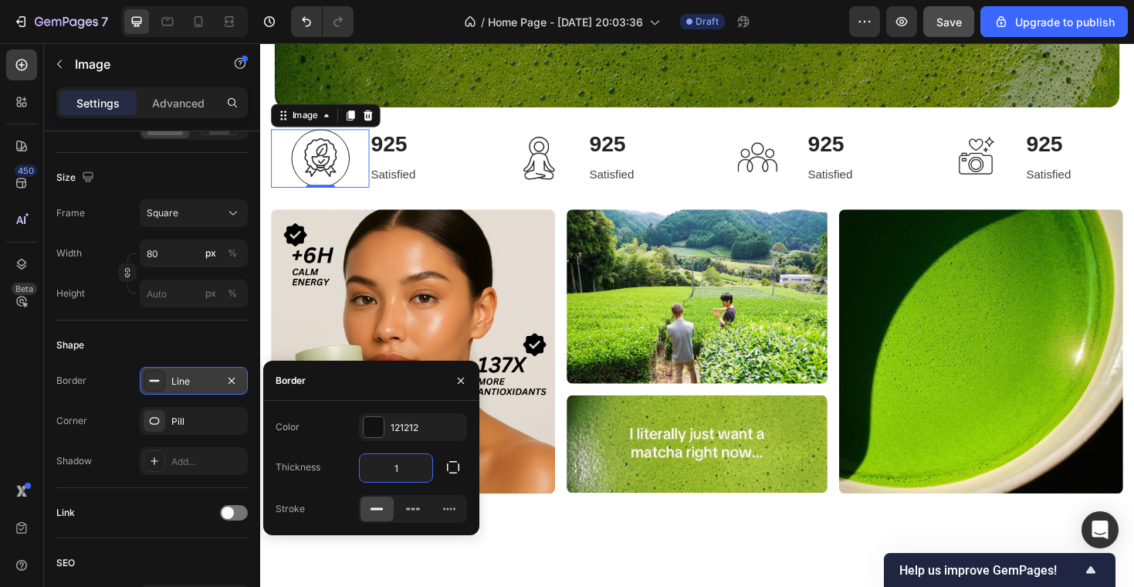
click at [404, 459] on input "1" at bounding box center [396, 468] width 73 height 28
drag, startPoint x: 405, startPoint y: 462, endPoint x: 376, endPoint y: 461, distance: 29.4
click at [376, 462] on input "1" at bounding box center [396, 468] width 73 height 28
type input "3"
click at [232, 335] on div "Shape" at bounding box center [151, 345] width 191 height 25
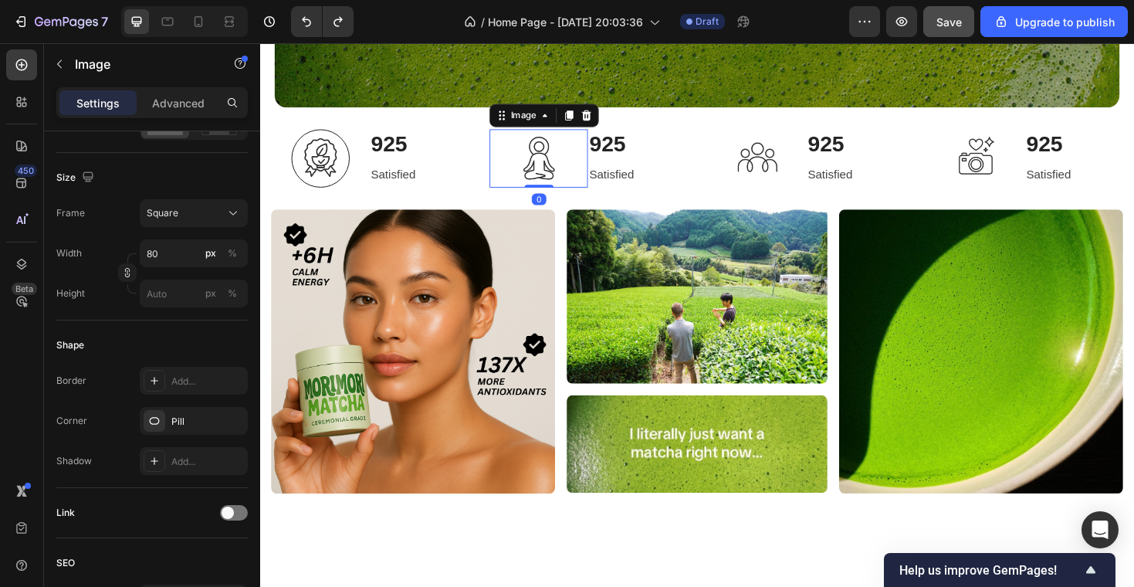
click at [558, 161] on img at bounding box center [556, 165] width 62 height 62
click at [322, 159] on img at bounding box center [324, 165] width 62 height 62
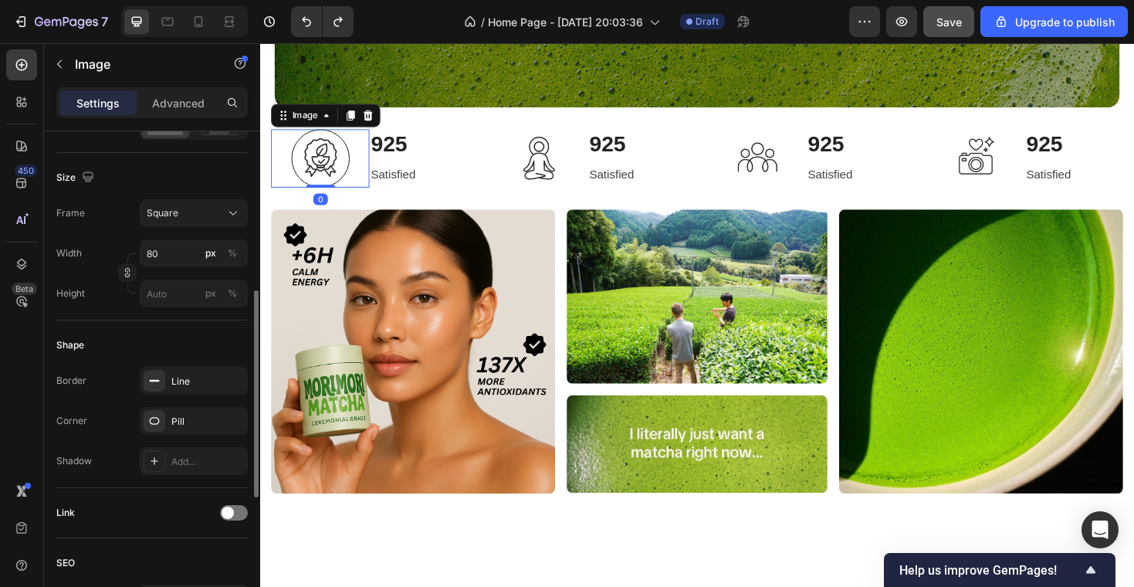
click at [184, 351] on div "Shape" at bounding box center [151, 345] width 191 height 25
click at [184, 376] on div "Line" at bounding box center [193, 381] width 45 height 14
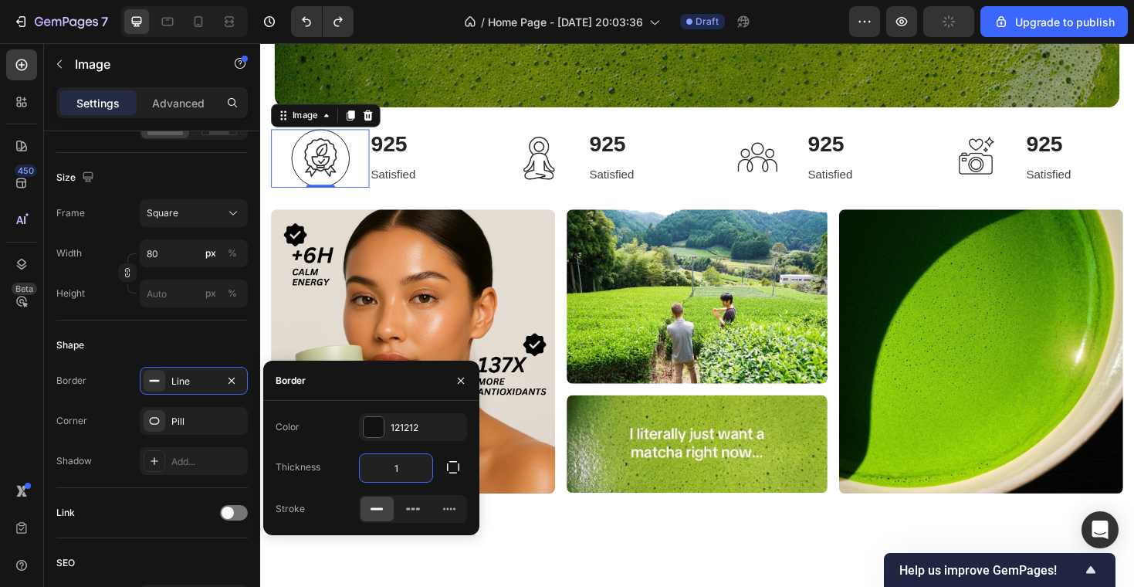
click at [399, 465] on input "1" at bounding box center [396, 468] width 73 height 28
type input "2"
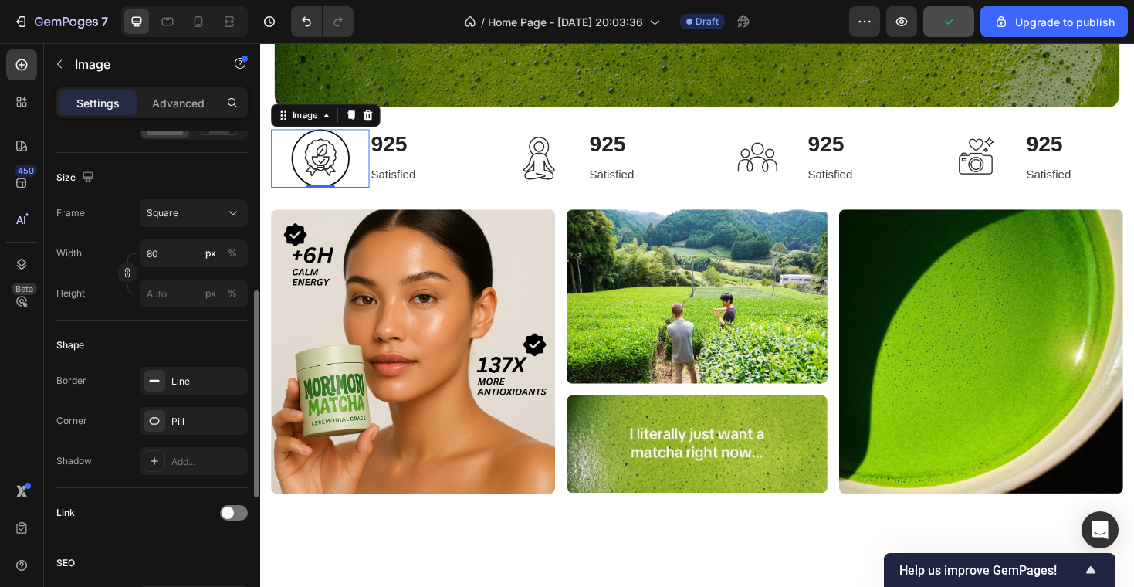
click at [208, 349] on div "Shape" at bounding box center [151, 345] width 191 height 25
click at [565, 161] on img at bounding box center [556, 165] width 62 height 62
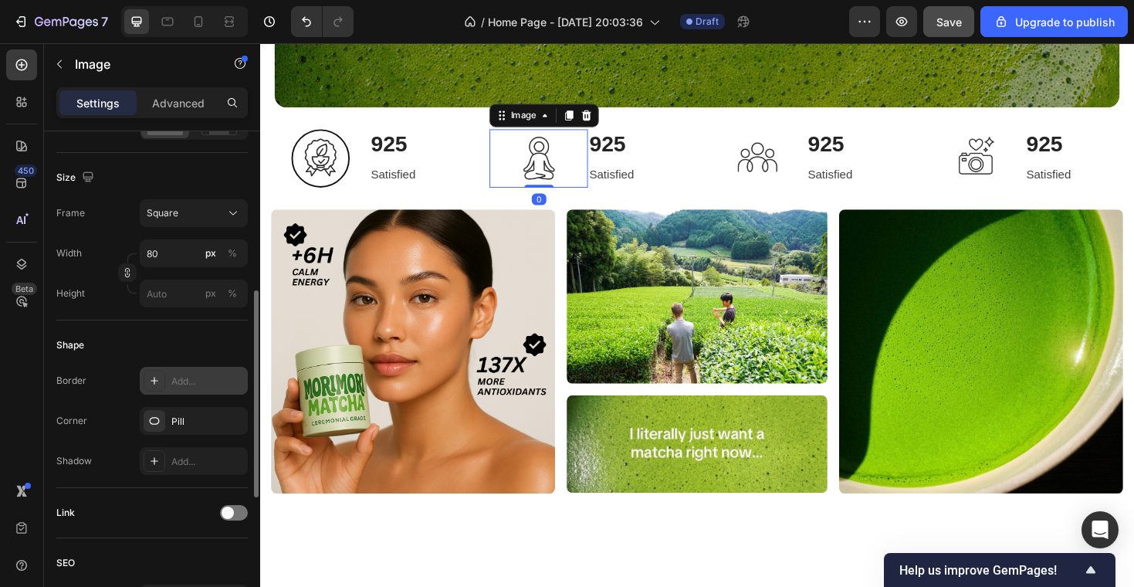
click at [183, 380] on div "Add..." at bounding box center [207, 381] width 73 height 14
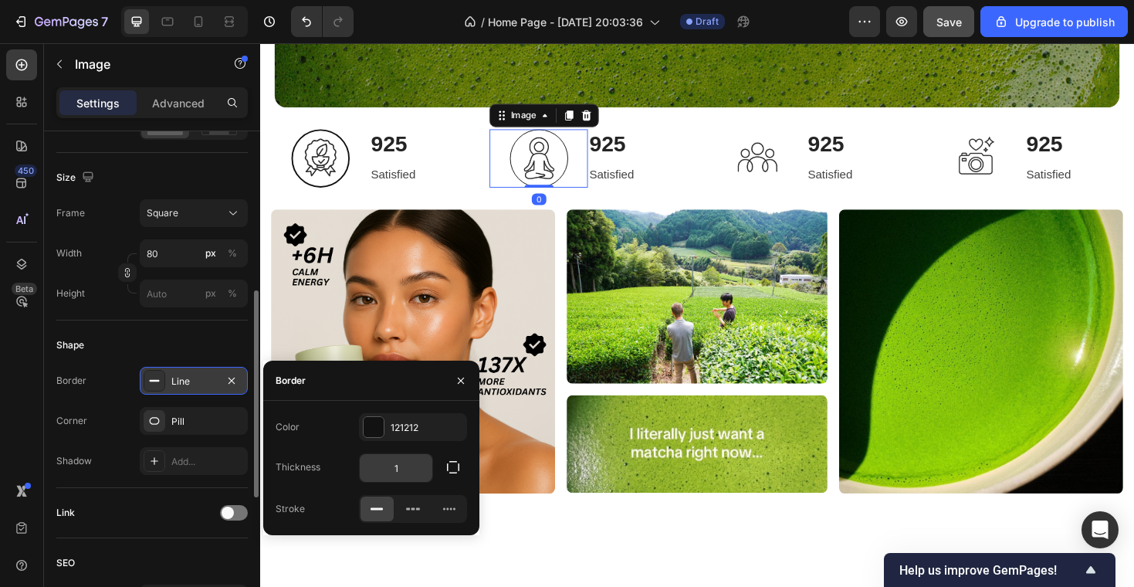
click at [398, 461] on input "1" at bounding box center [396, 468] width 73 height 28
type input "2"
click at [770, 164] on img at bounding box center [787, 165] width 62 height 62
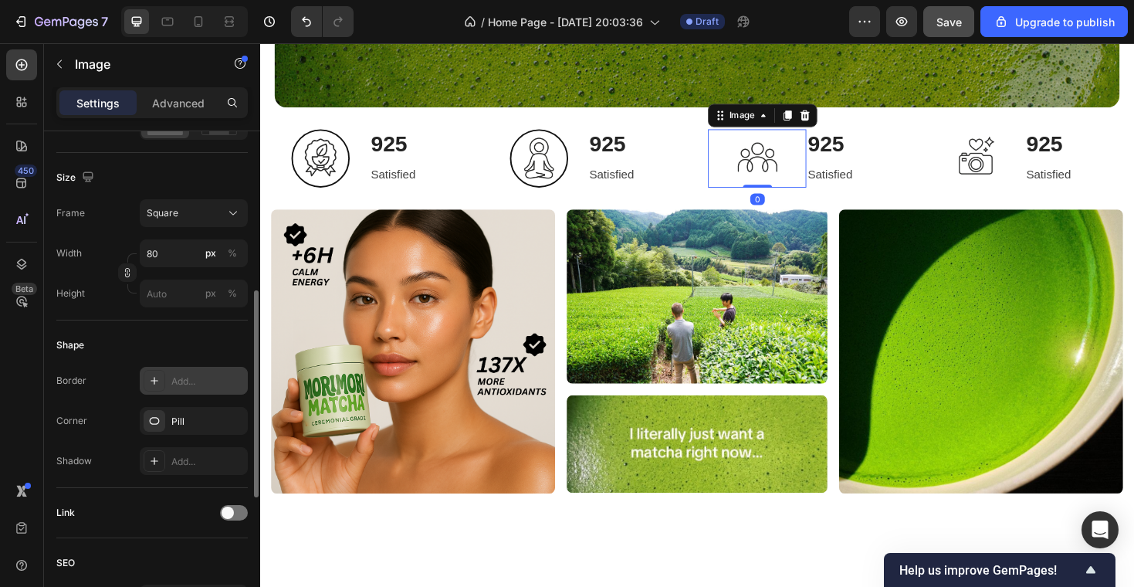
click at [174, 382] on div "Add..." at bounding box center [207, 381] width 73 height 14
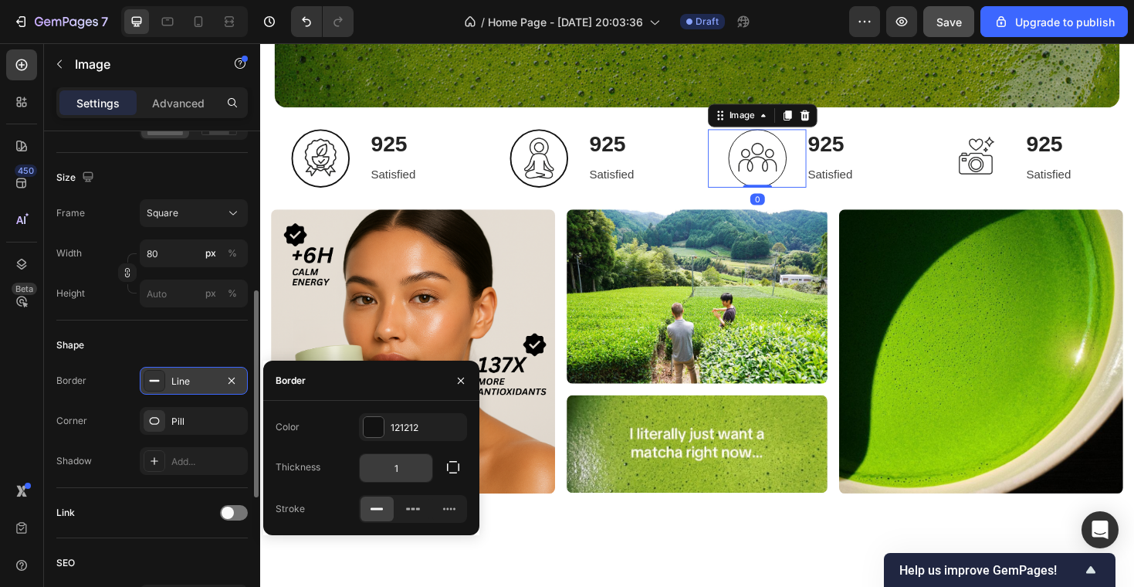
click at [409, 469] on input "1" at bounding box center [396, 468] width 73 height 28
type input "2"
click at [1027, 156] on img at bounding box center [1019, 165] width 62 height 62
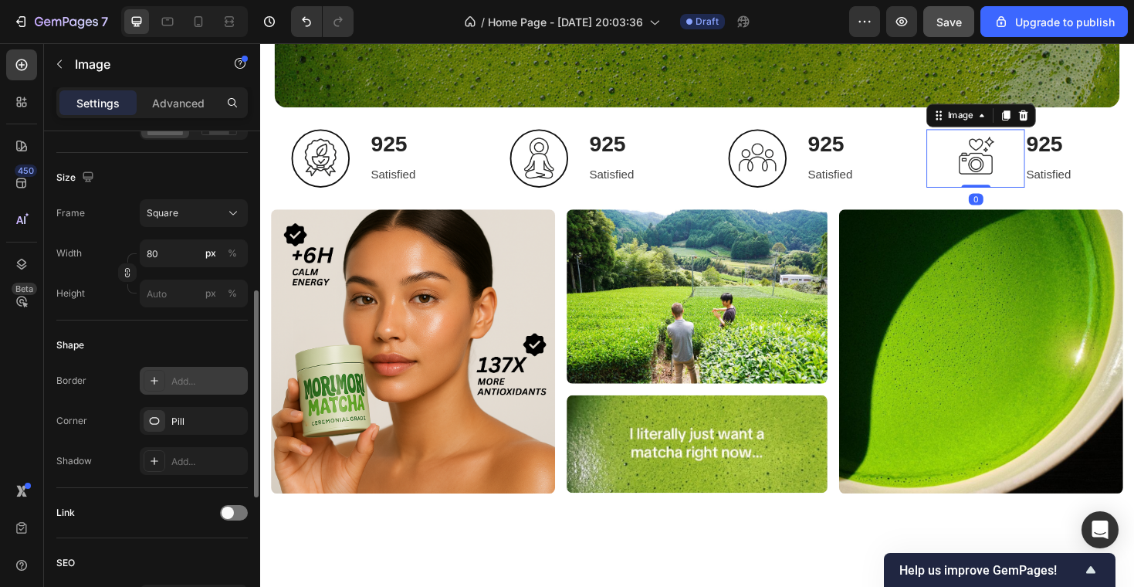
click at [158, 383] on icon at bounding box center [154, 380] width 12 height 12
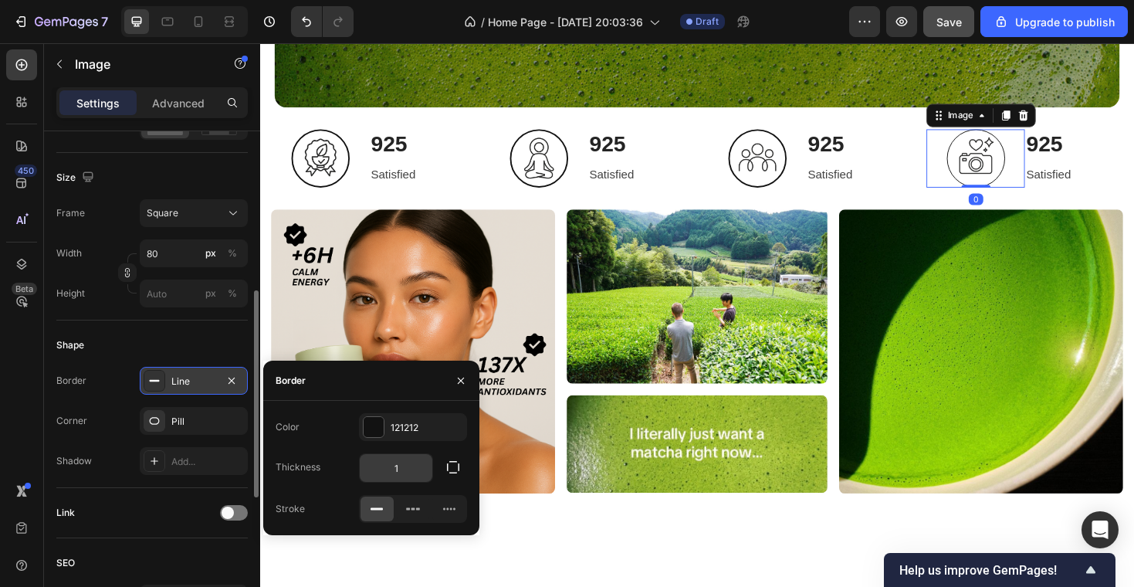
click at [387, 461] on input "1" at bounding box center [396, 468] width 73 height 28
type input "2"
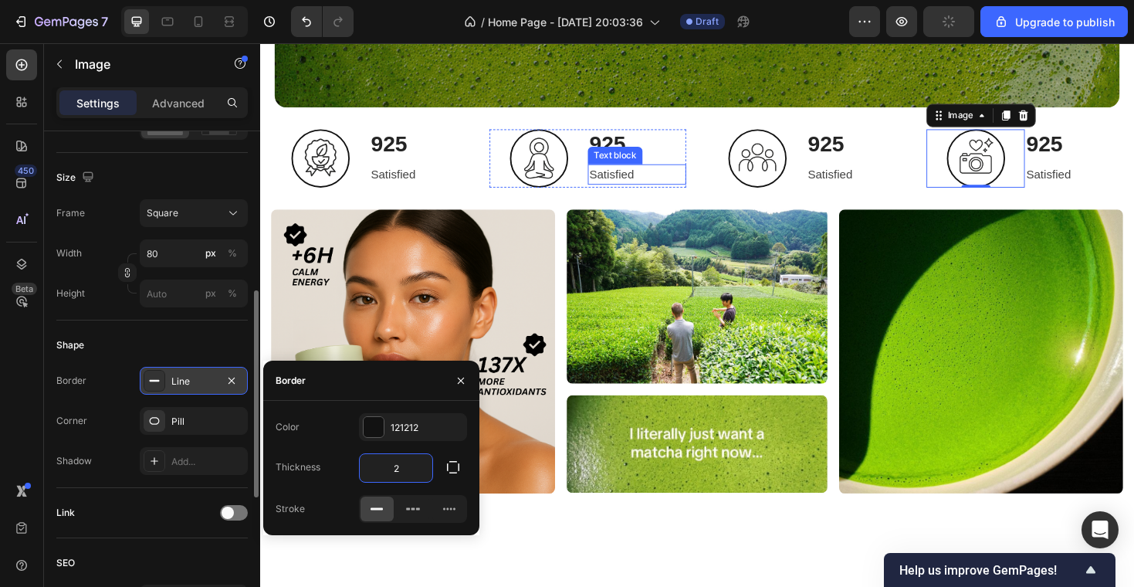
click at [645, 193] on div "925 Heading Satisfied Text block" at bounding box center [659, 165] width 104 height 62
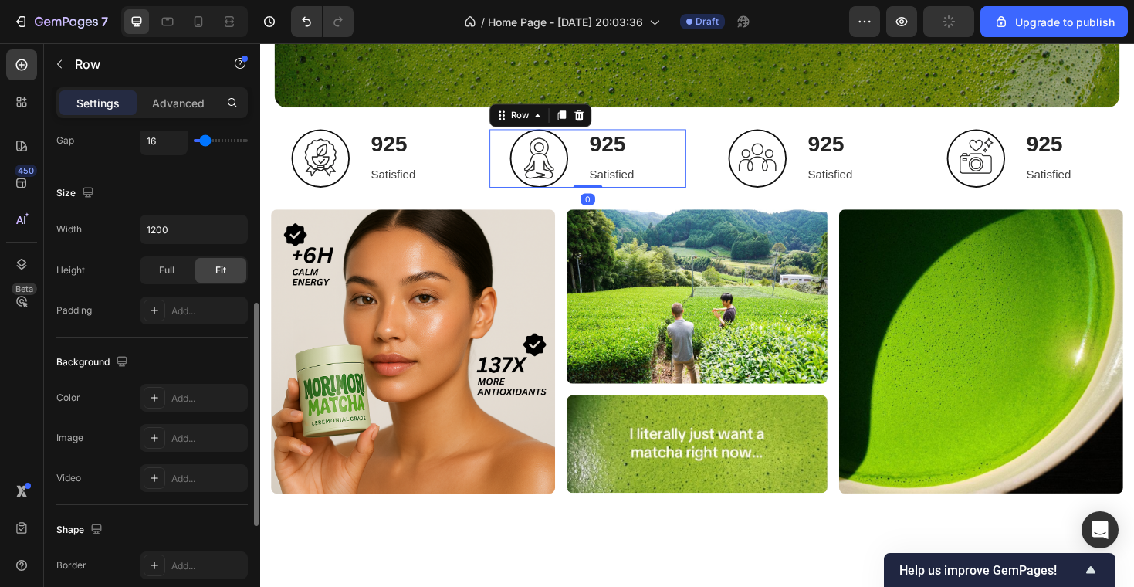
scroll to position [0, 0]
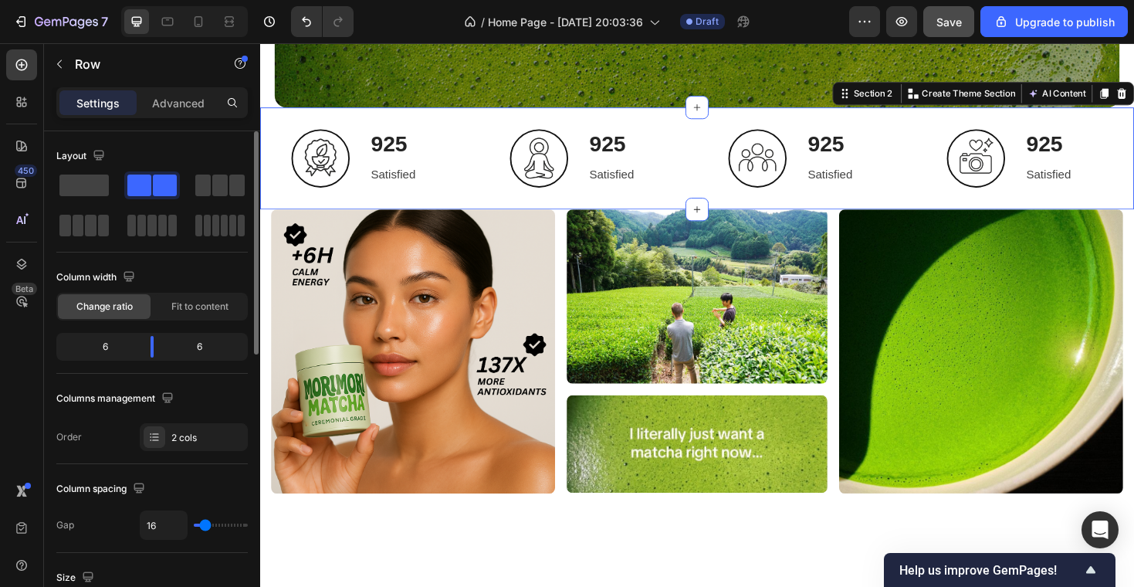
click at [817, 198] on div "Image 925 Heading Satisfied Text block Row Row Image 925 Heading Satisfied Text…" at bounding box center [723, 165] width 926 height 108
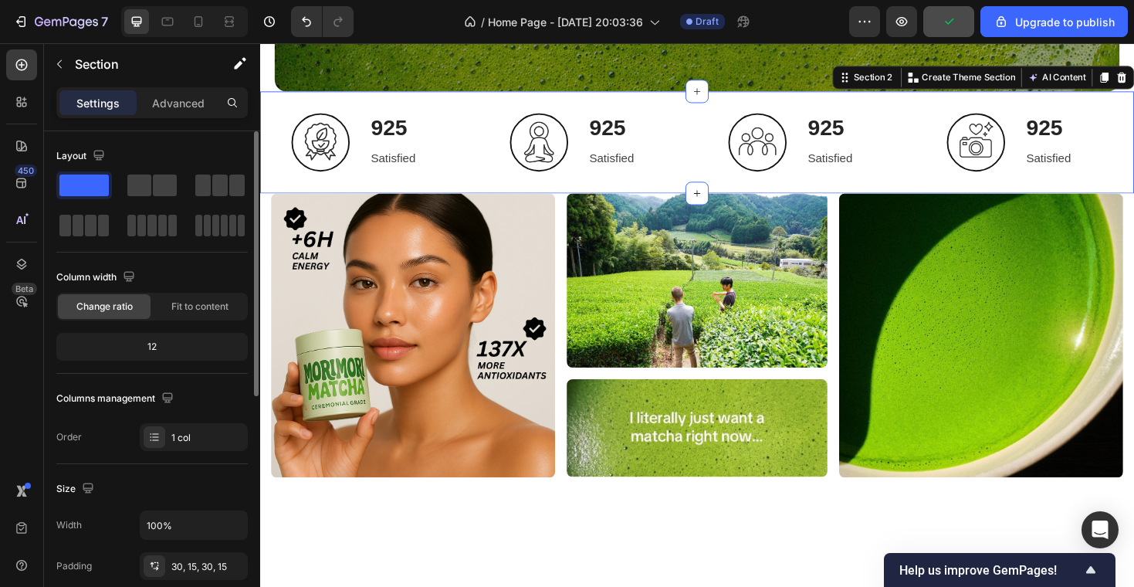
scroll to position [506, 0]
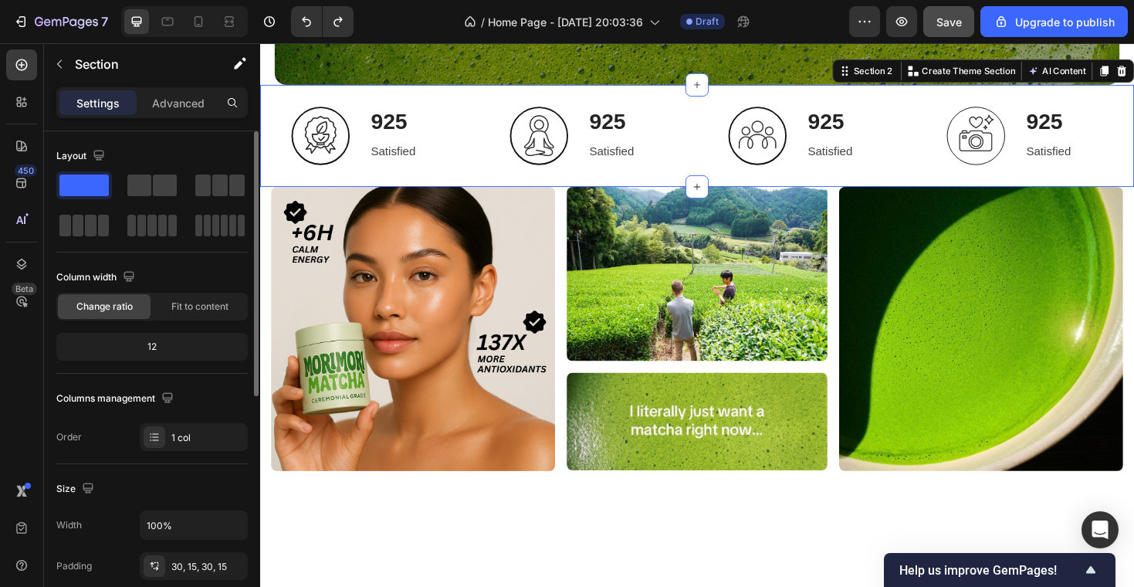
click at [276, 101] on div "Image 925 Heading Satisfied Text block Row Row Image 925 Heading Satisfied Text…" at bounding box center [723, 141] width 926 height 108
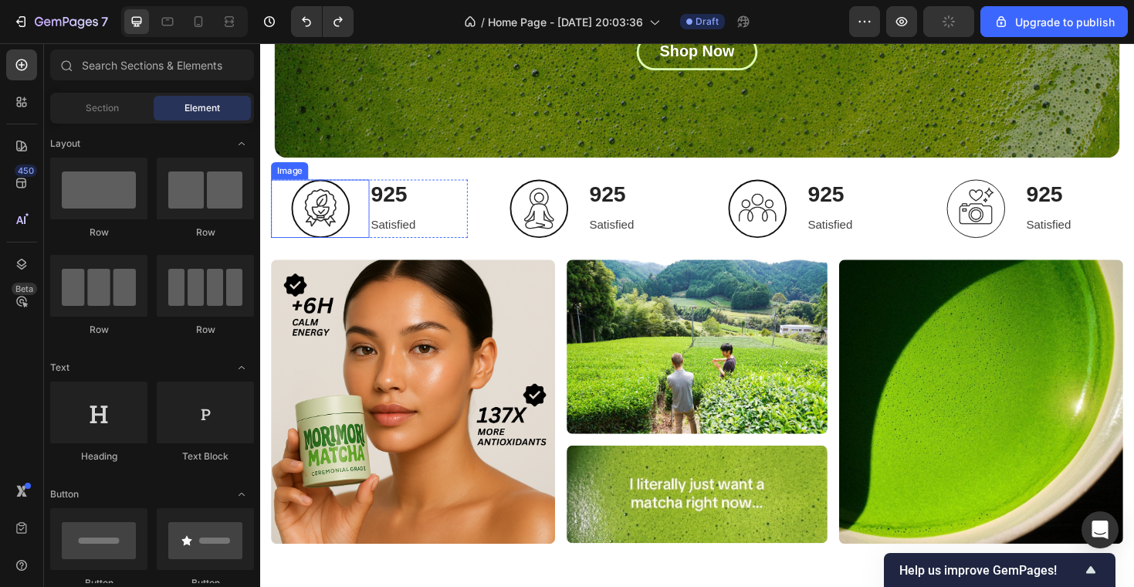
click at [286, 191] on div at bounding box center [324, 219] width 104 height 62
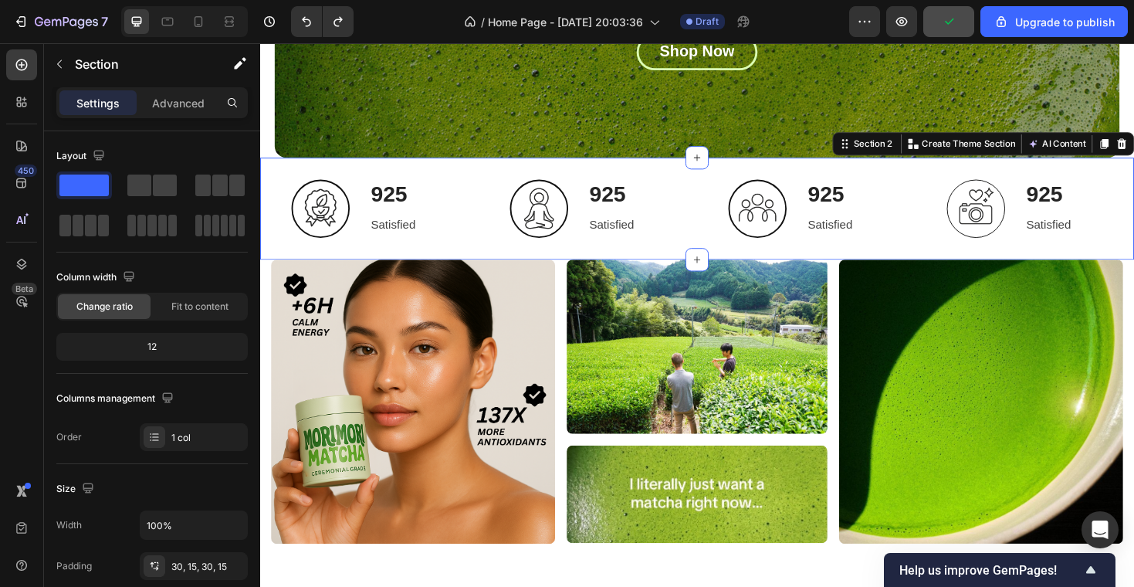
click at [262, 181] on div "Image 925 Heading Satisfied Text block Row Row Image 925 Heading Satisfied Text…" at bounding box center [723, 218] width 926 height 108
click at [59, 64] on icon "button" at bounding box center [59, 64] width 12 height 12
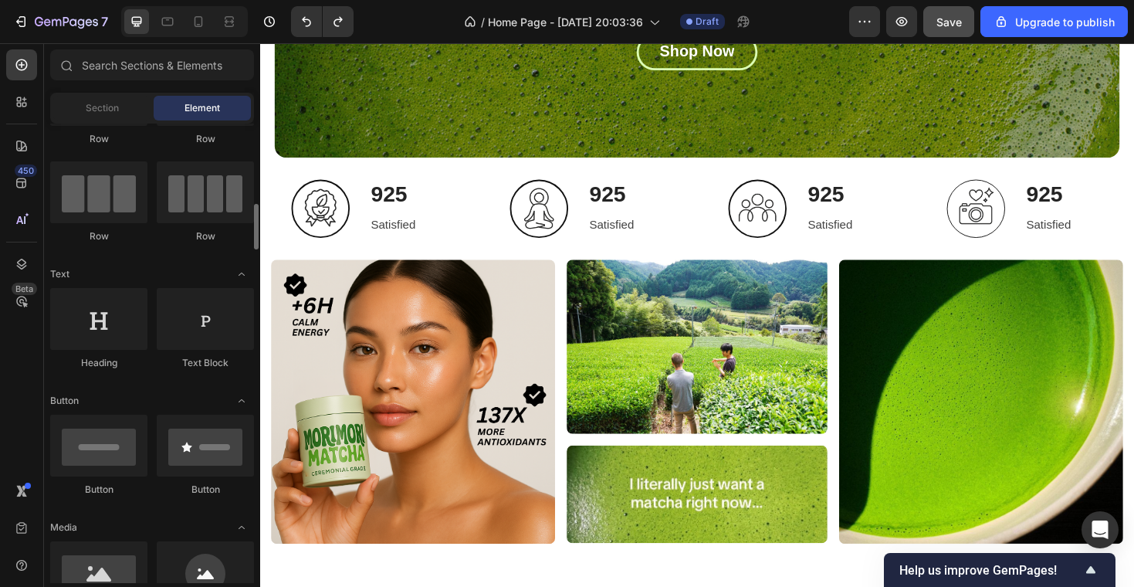
scroll to position [29, 0]
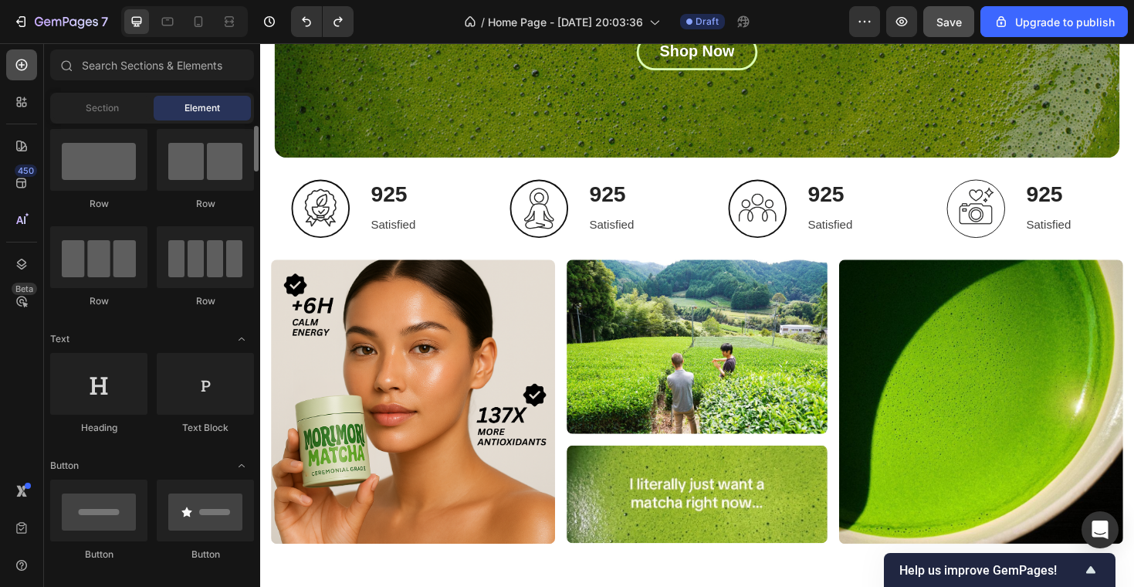
click at [27, 63] on icon at bounding box center [21, 64] width 15 height 15
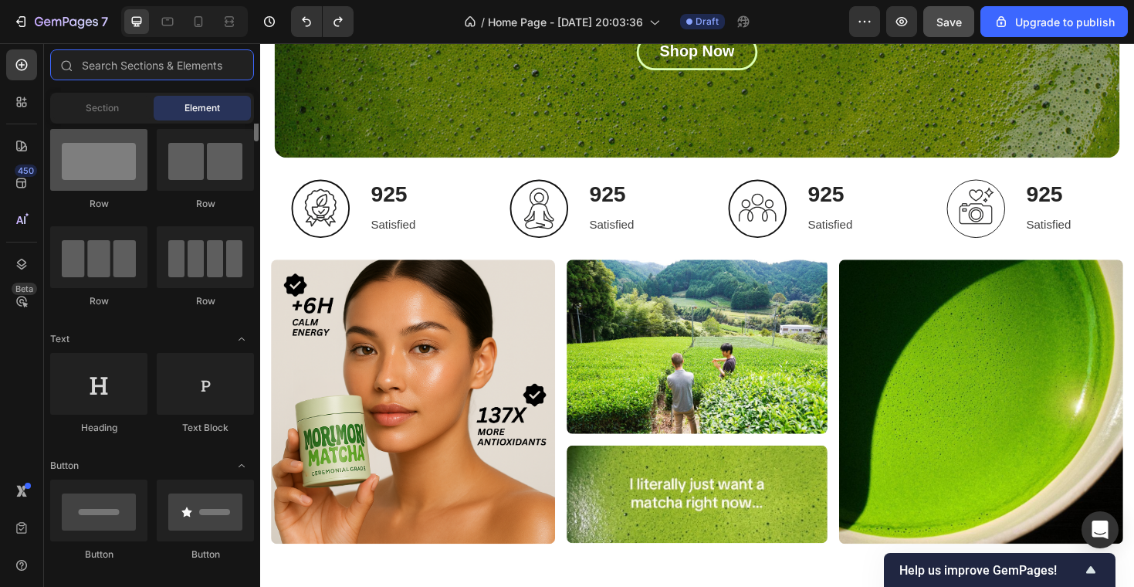
scroll to position [0, 0]
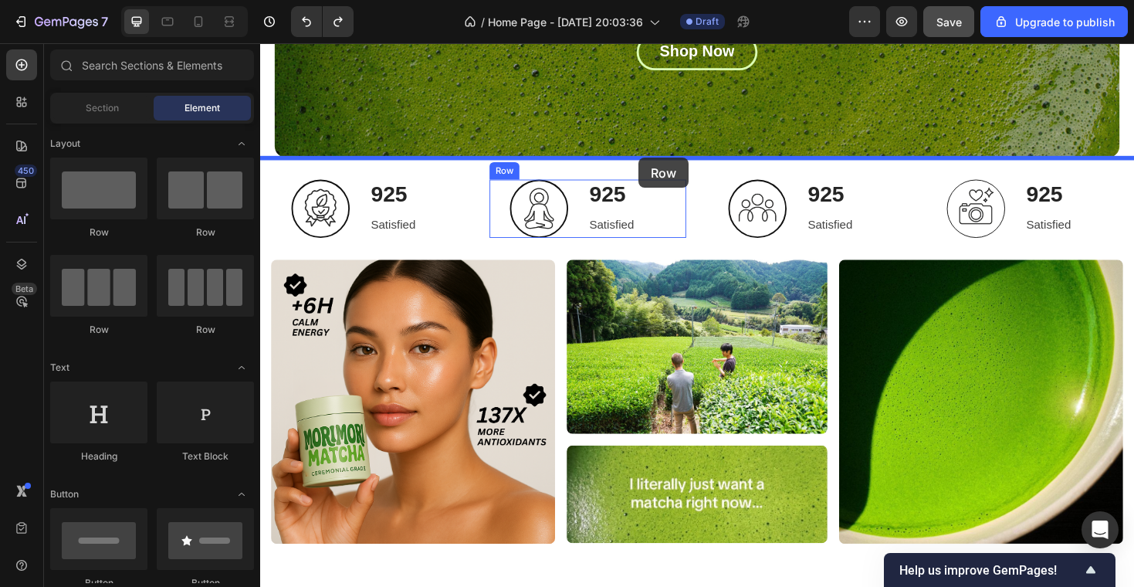
drag, startPoint x: 354, startPoint y: 232, endPoint x: 661, endPoint y: 164, distance: 313.9
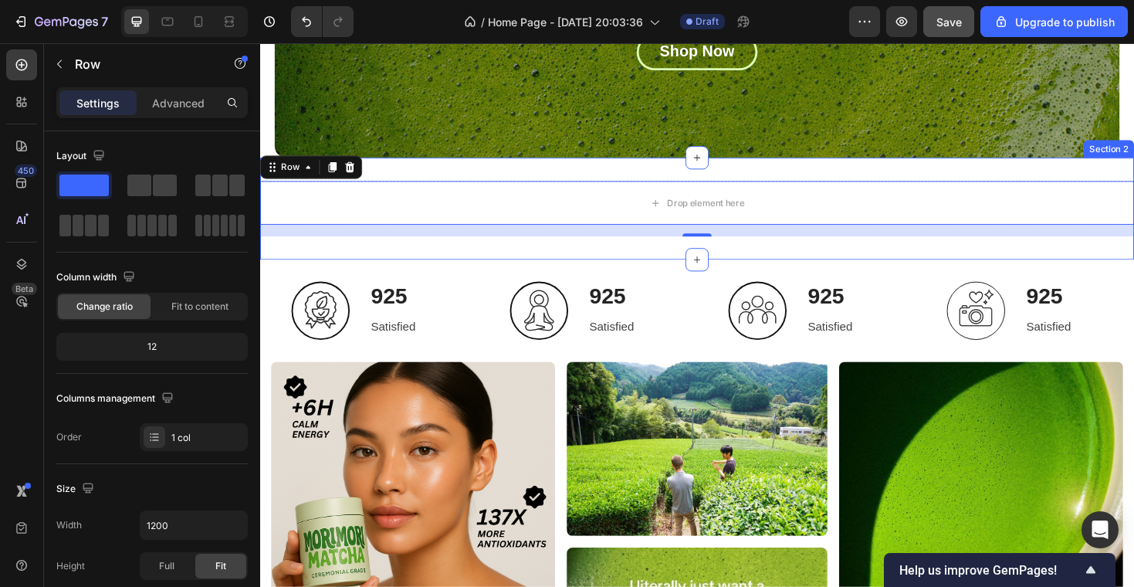
click at [525, 181] on div "Drop element here Row 16 Section 2" at bounding box center [723, 218] width 926 height 108
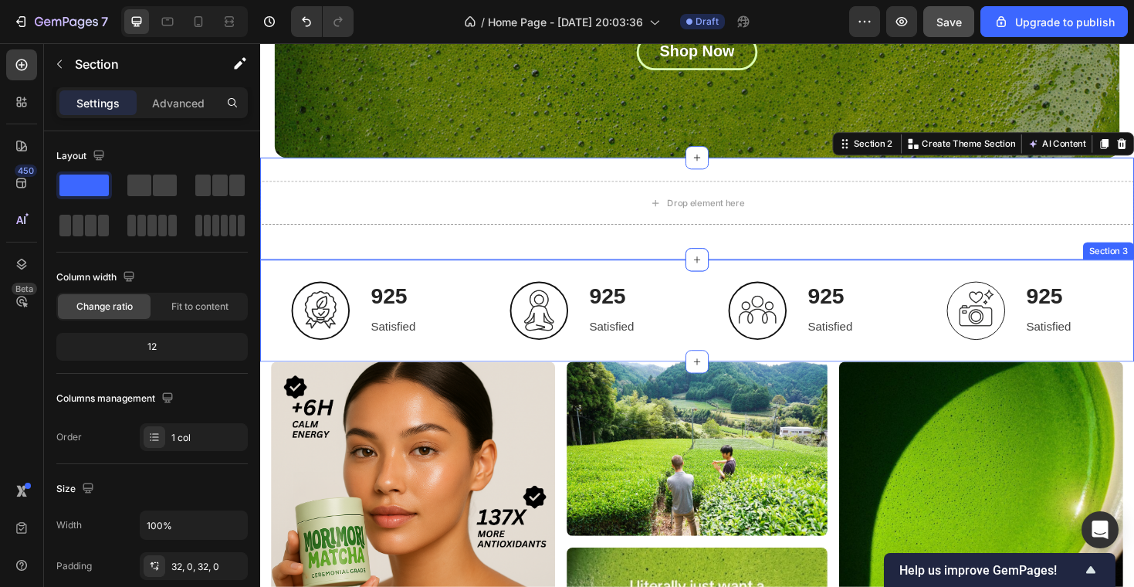
click at [490, 282] on div "Image 925 Heading Satisfied Text block Row Row Image 925 Heading Satisfied Text…" at bounding box center [723, 326] width 926 height 108
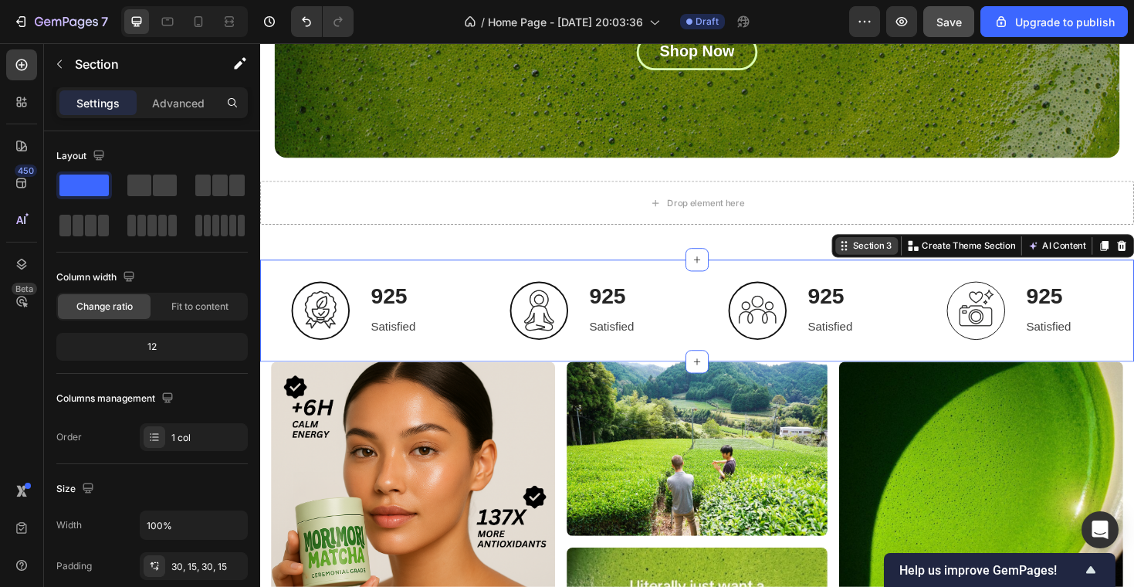
click at [897, 257] on div "Section 3" at bounding box center [909, 258] width 48 height 14
click at [158, 109] on p "Advanced" at bounding box center [178, 103] width 52 height 16
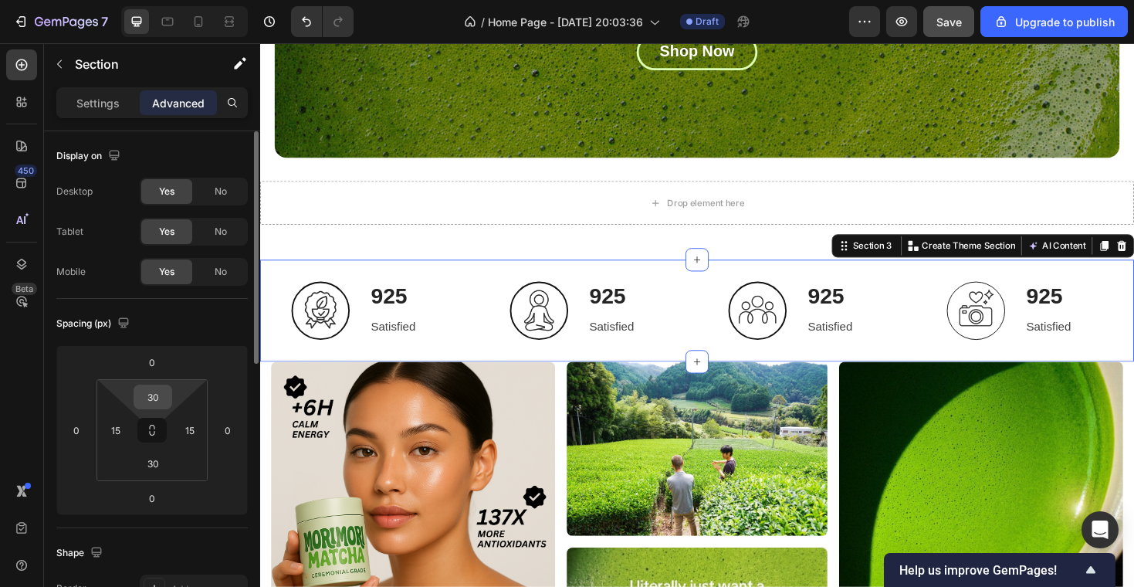
click at [165, 401] on input "30" at bounding box center [152, 396] width 31 height 23
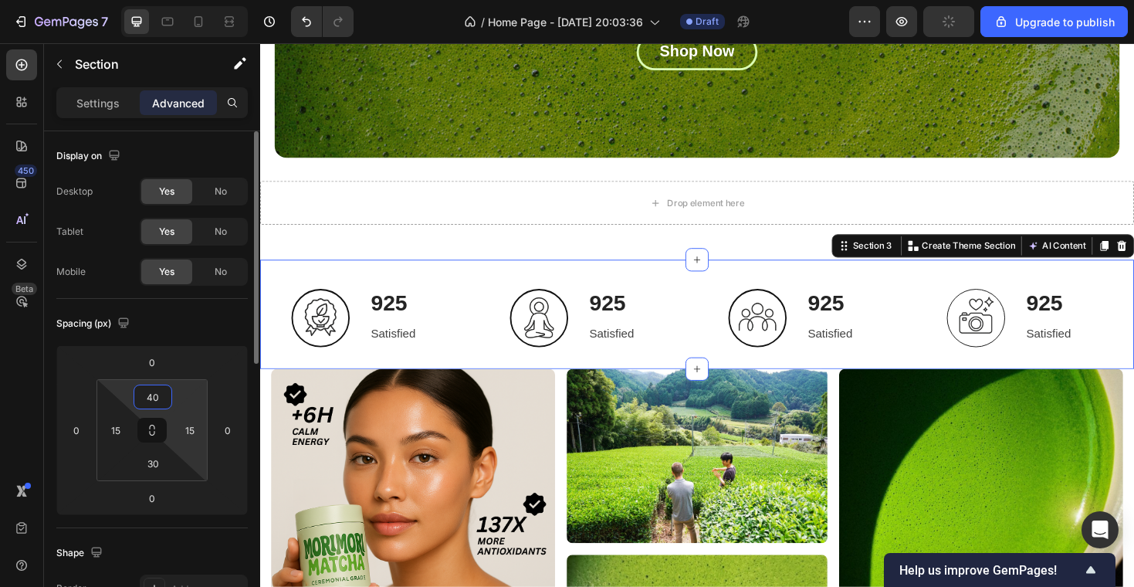
type input "30"
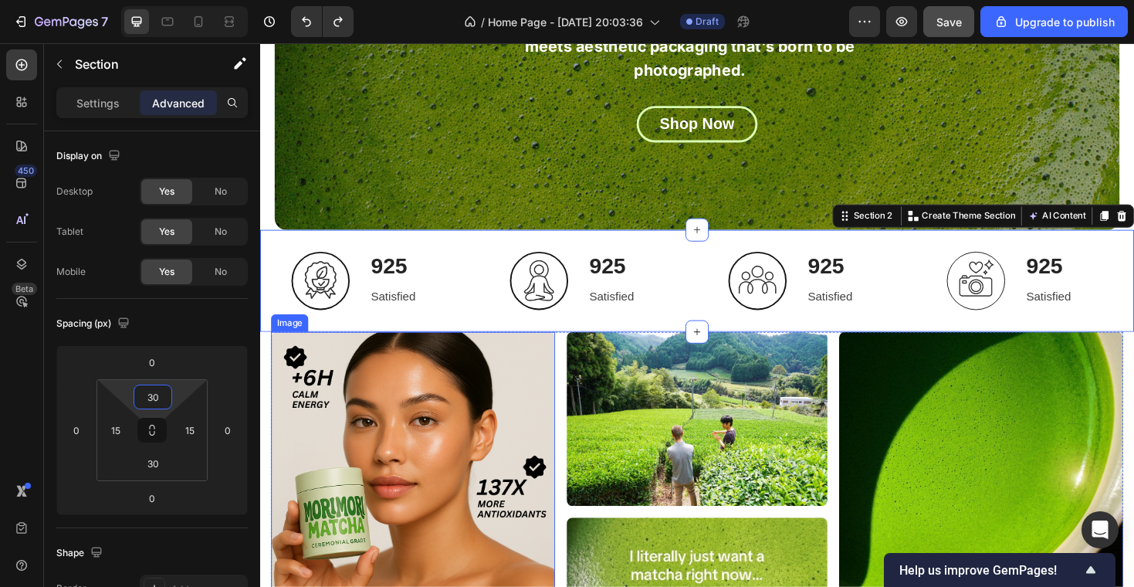
scroll to position [337, 0]
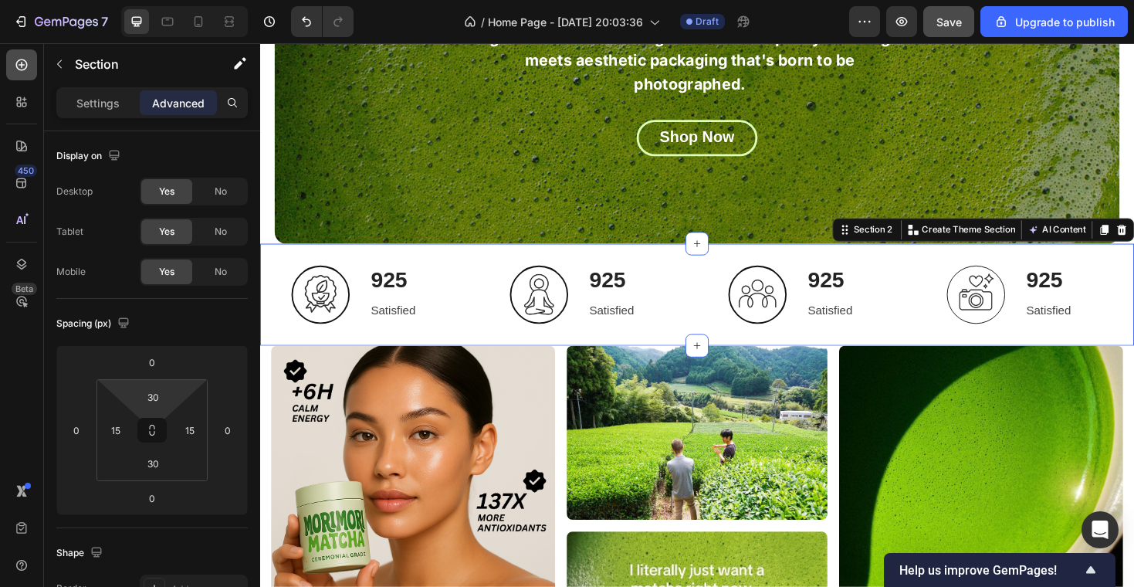
click at [15, 54] on div at bounding box center [21, 64] width 31 height 31
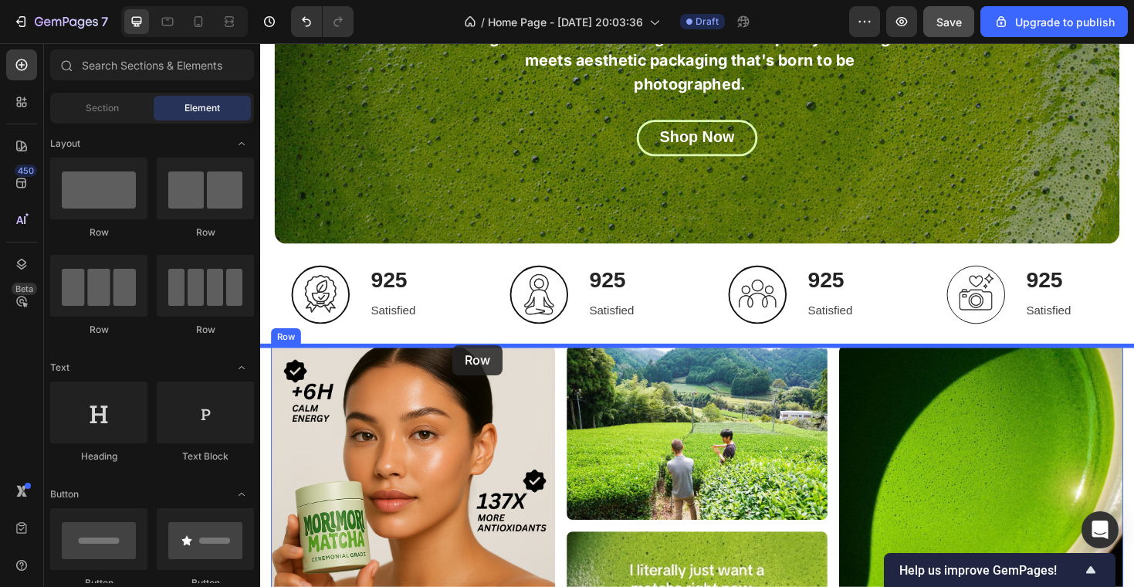
drag, startPoint x: 352, startPoint y: 234, endPoint x: 461, endPoint y: 362, distance: 168.1
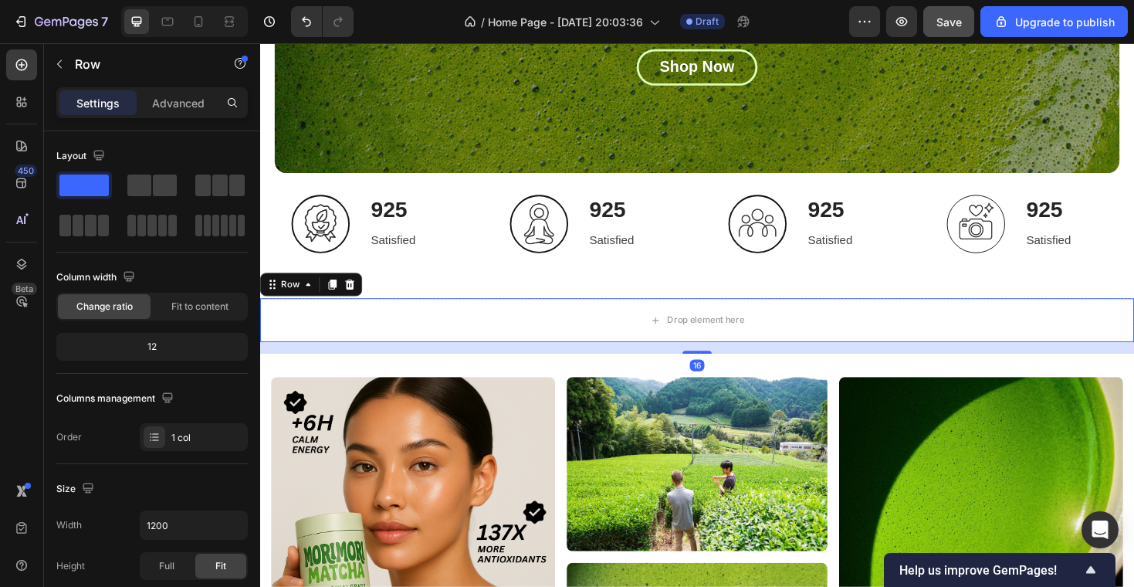
scroll to position [415, 0]
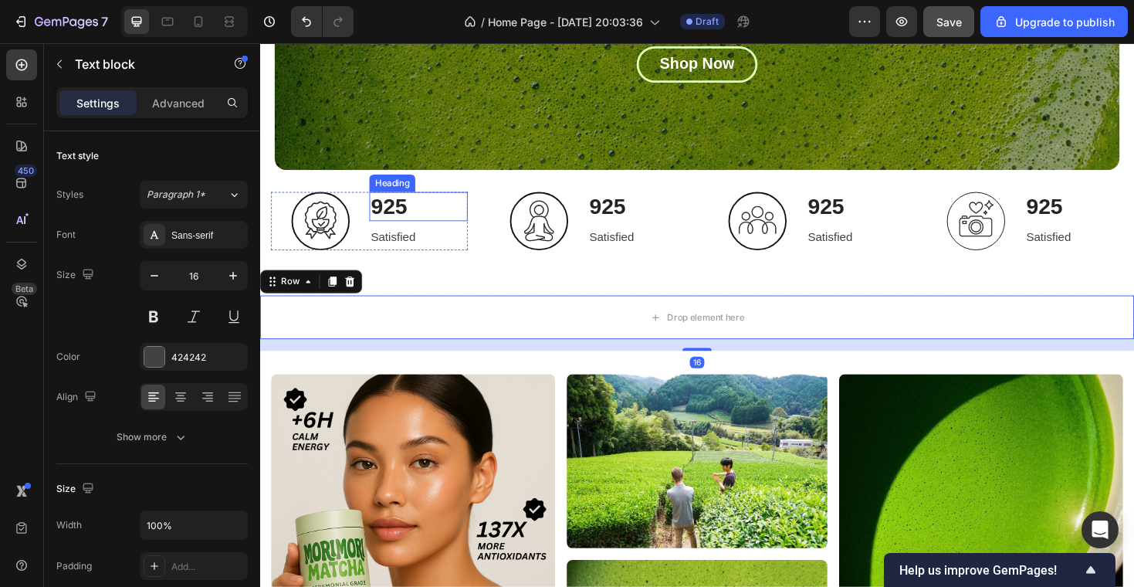
click at [452, 247] on p "Satisfied" at bounding box center [427, 248] width 101 height 19
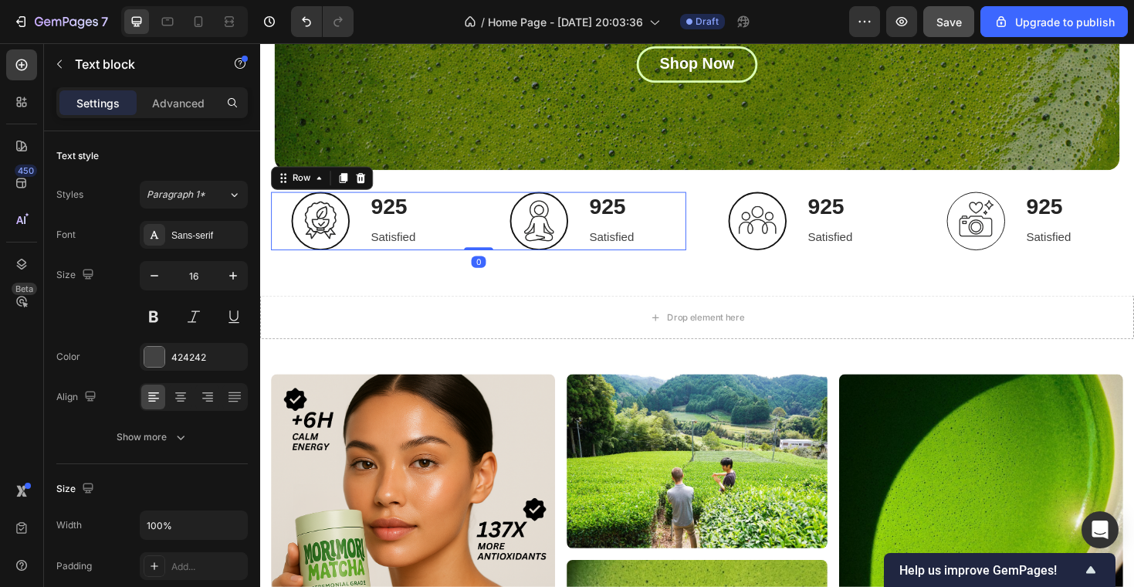
click at [491, 246] on div "Image 925 Heading Satisfied Text block Row Row Image 925 Heading Satisfied Text…" at bounding box center [492, 232] width 440 height 62
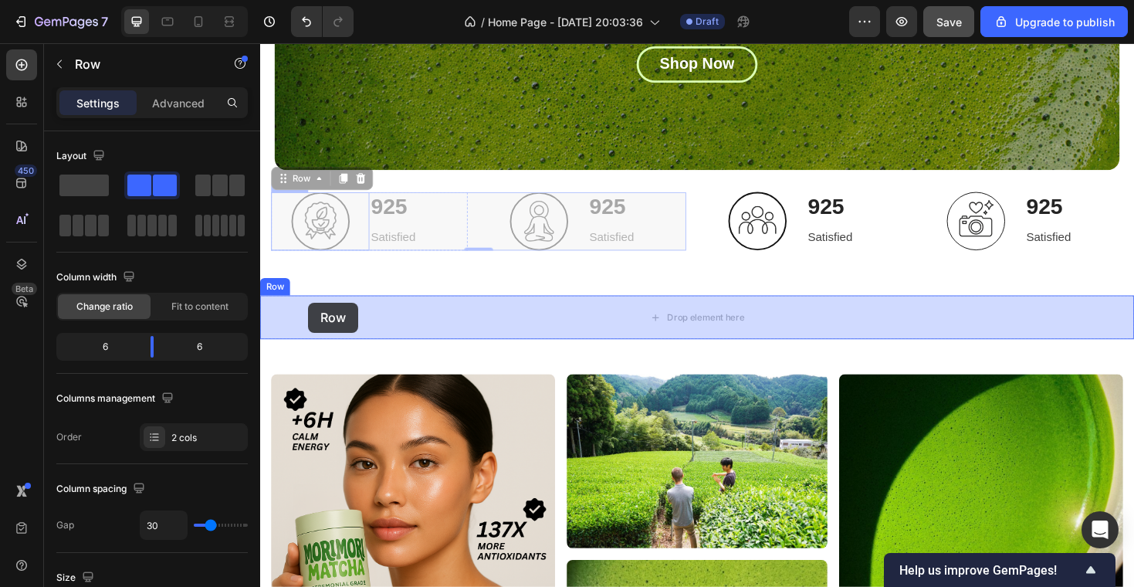
drag, startPoint x: 283, startPoint y: 187, endPoint x: 311, endPoint y: 316, distance: 132.6
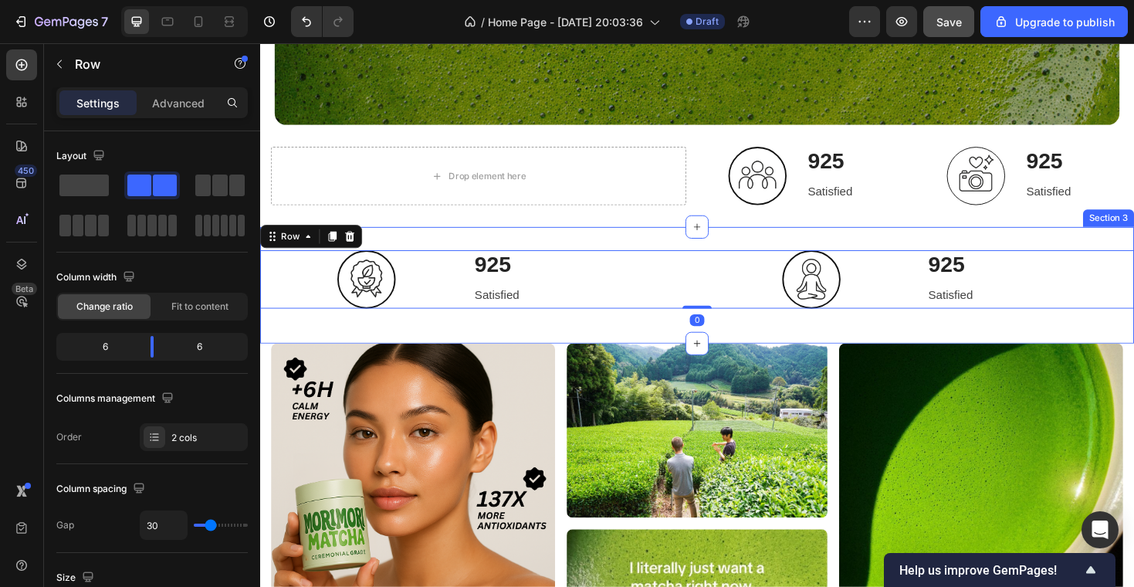
scroll to position [469, 0]
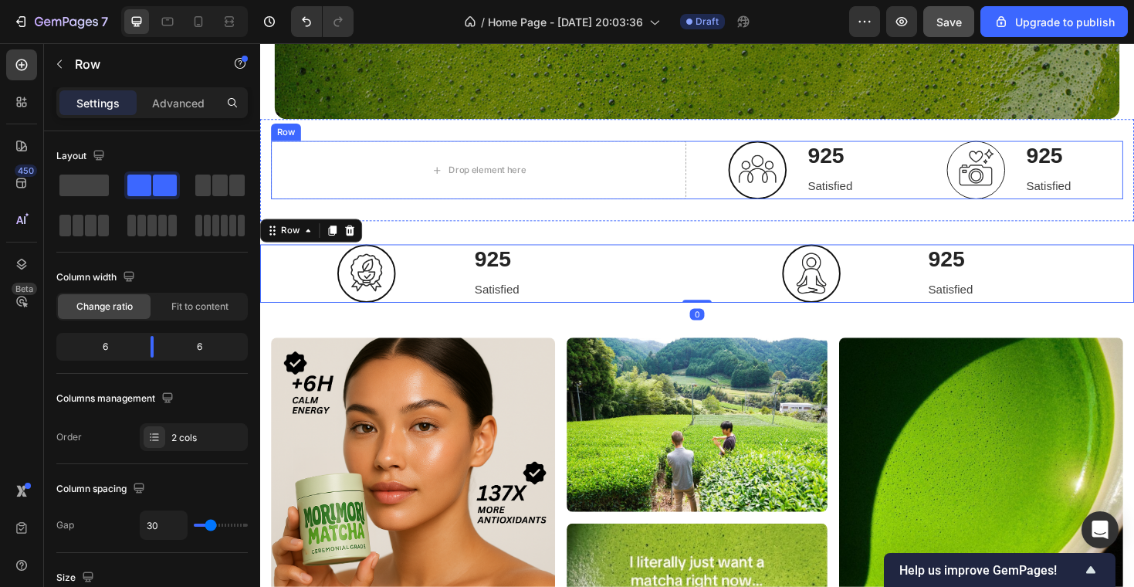
click at [730, 171] on div "Drop element here Image 925 Heading Satisfied Text block Row Image 925 Heading …" at bounding box center [723, 178] width 903 height 62
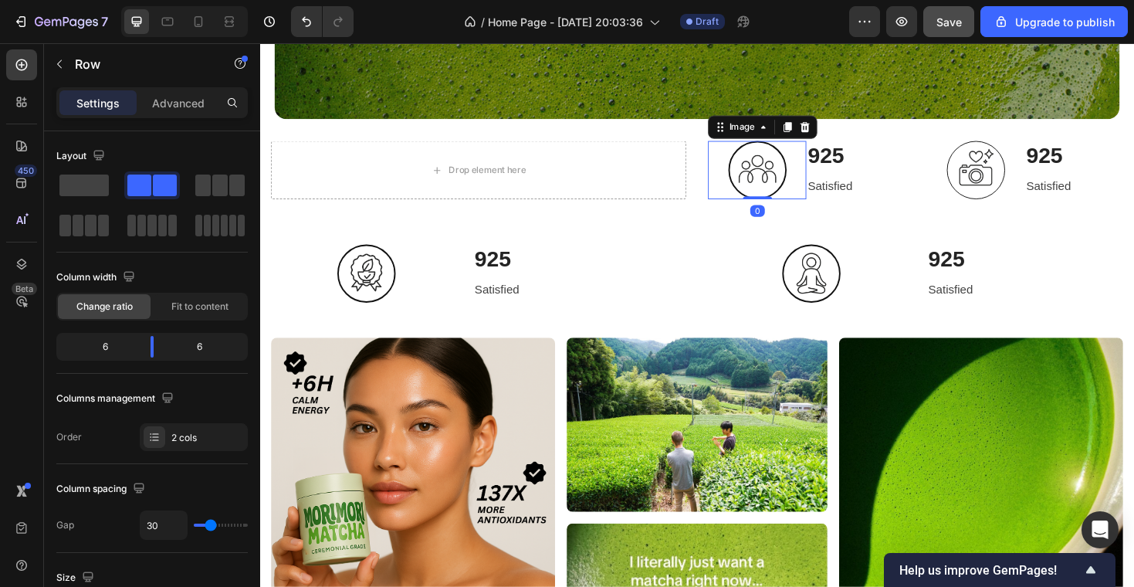
click at [806, 159] on img at bounding box center [787, 178] width 62 height 62
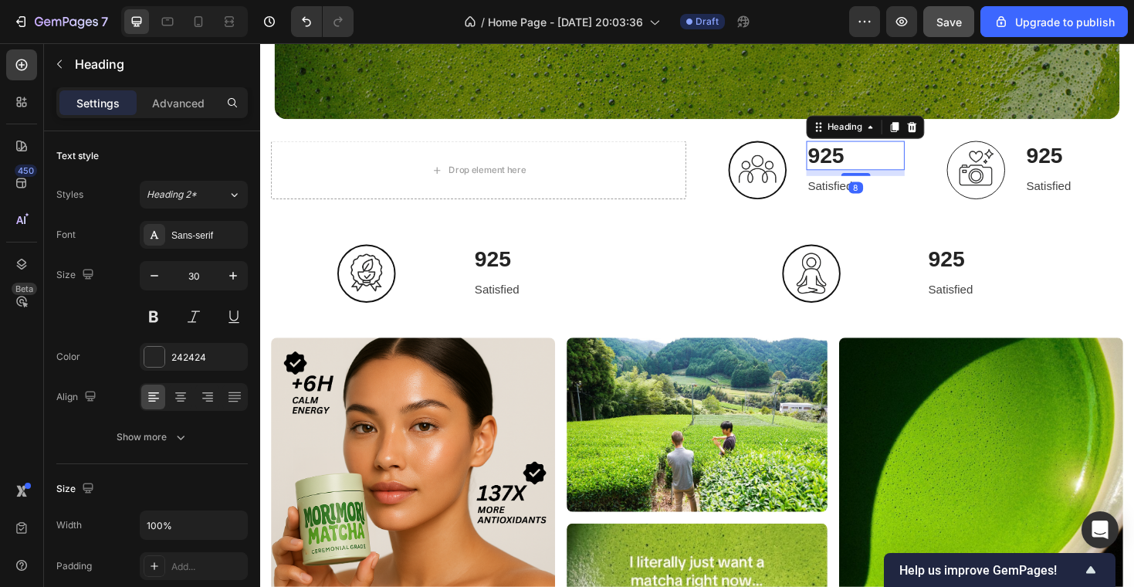
click at [853, 165] on span "925" at bounding box center [860, 161] width 39 height 25
click at [960, 171] on div "Image 925 Heading 8 Satisfied Text block Row Image 925 Heading Satisfied Text b…" at bounding box center [955, 178] width 440 height 62
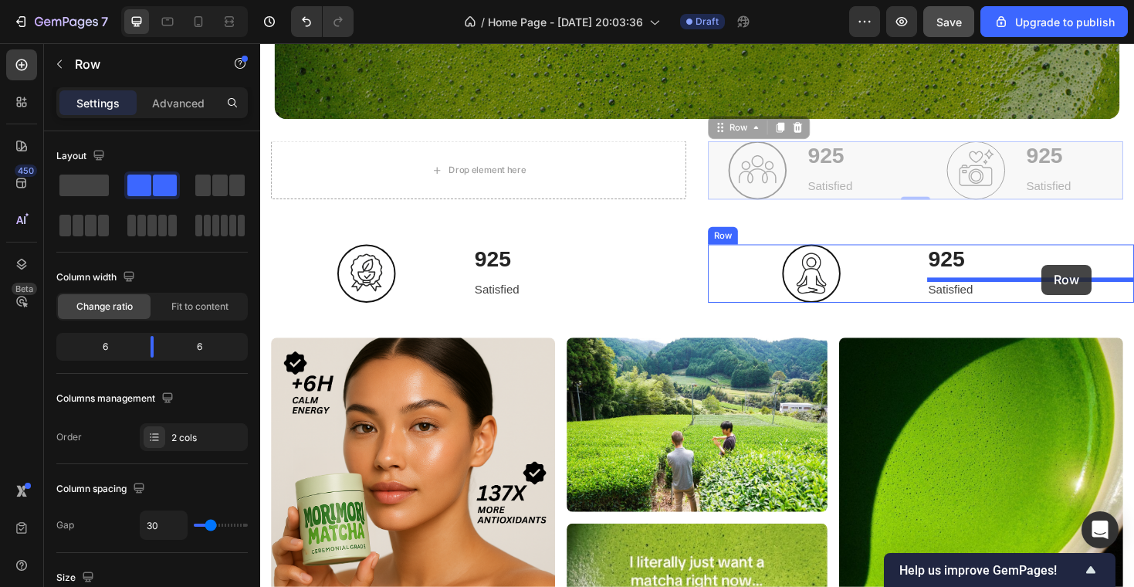
drag, startPoint x: 748, startPoint y: 135, endPoint x: 1086, endPoint y: 278, distance: 367.0
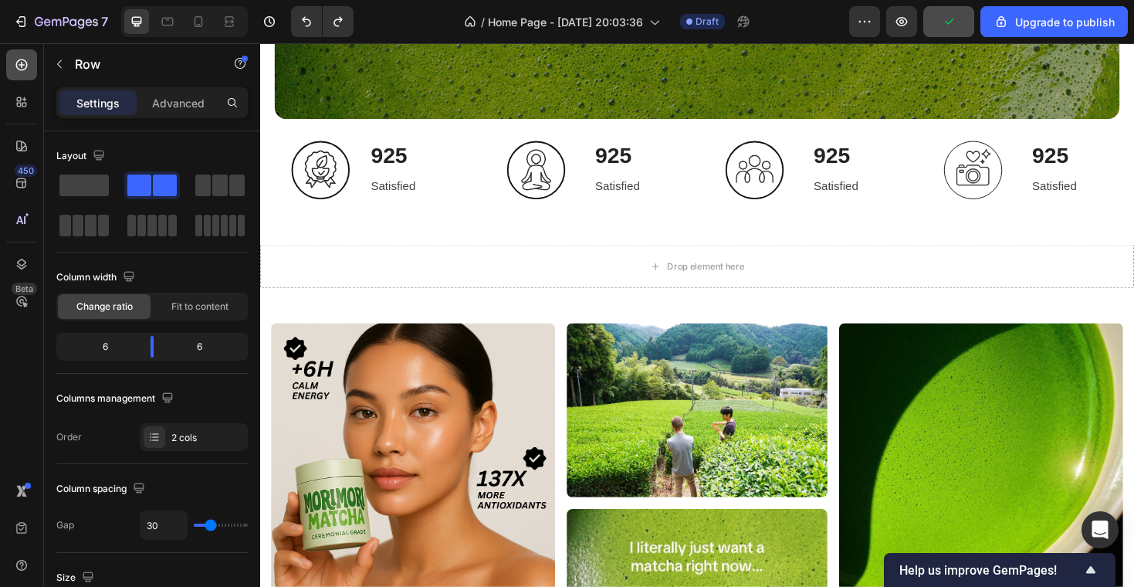
click at [19, 63] on icon at bounding box center [21, 64] width 15 height 15
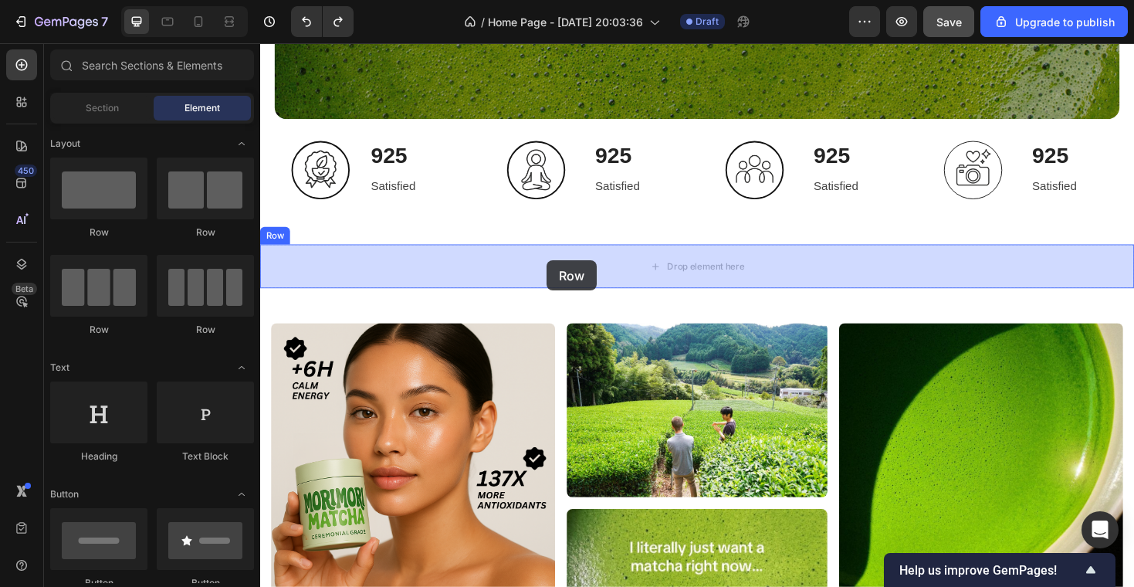
drag, startPoint x: 436, startPoint y: 229, endPoint x: 563, endPoint y: 273, distance: 134.7
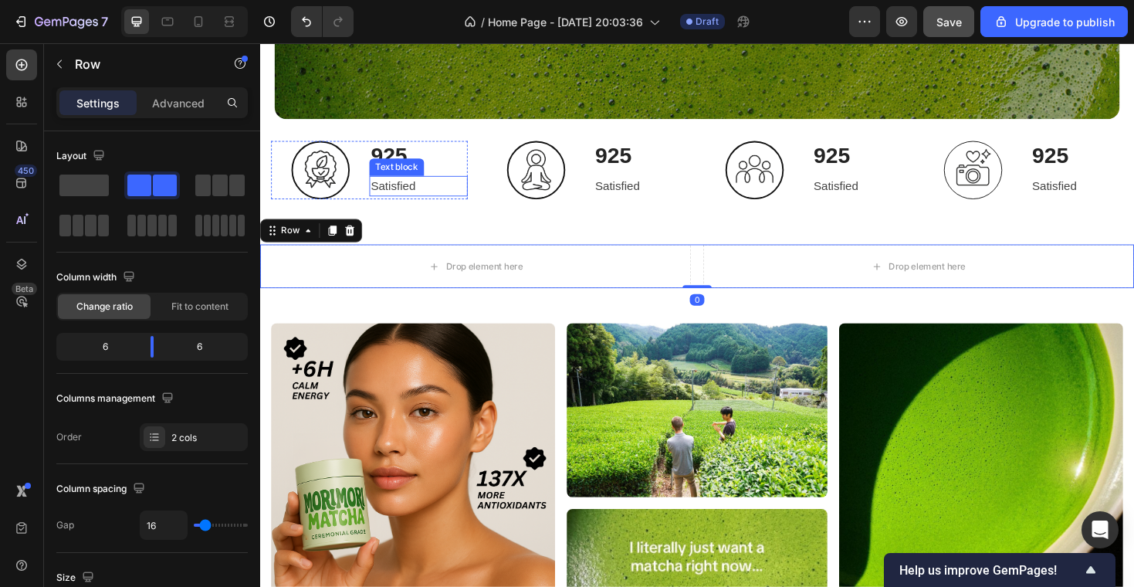
click at [472, 174] on h2 "925" at bounding box center [428, 162] width 104 height 31
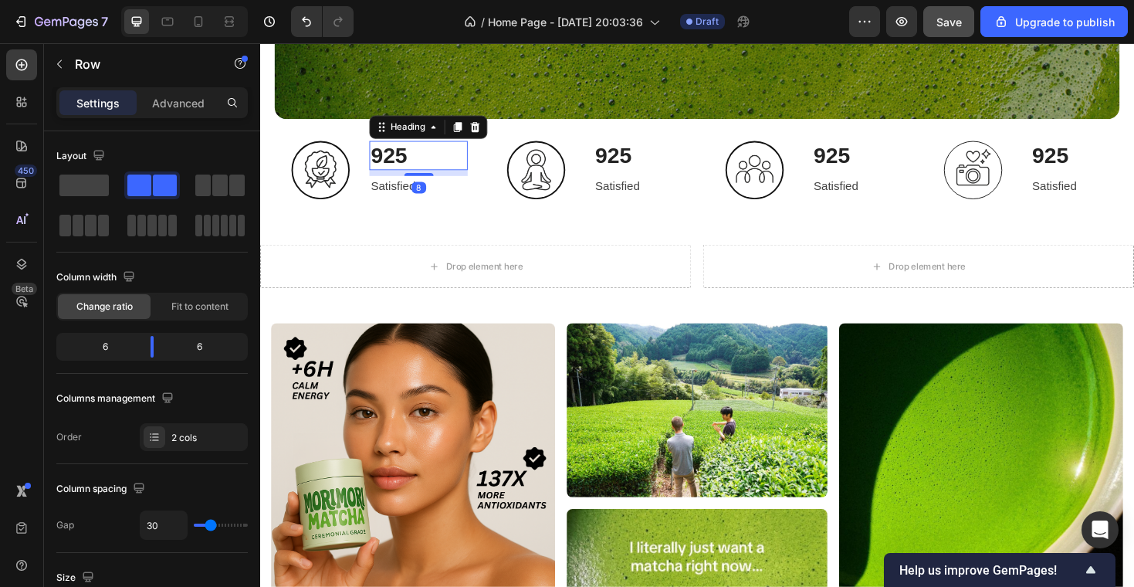
click at [481, 195] on div "Image 925 Heading 8 Satisfied Text block Row Row Image 925 Heading Satisfied Te…" at bounding box center [492, 178] width 440 height 62
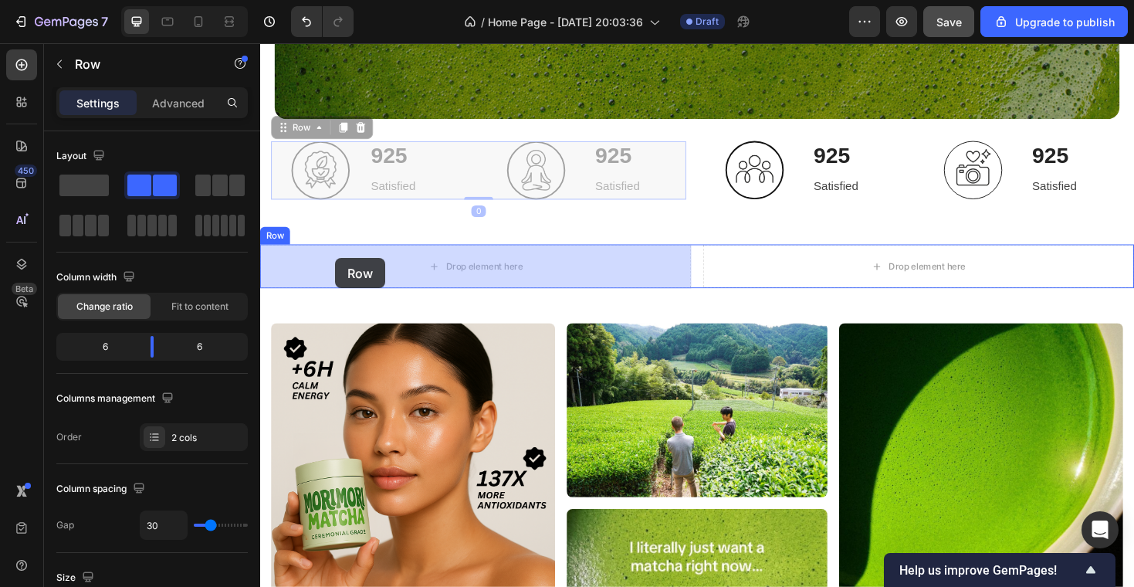
drag, startPoint x: 289, startPoint y: 137, endPoint x: 340, endPoint y: 271, distance: 142.9
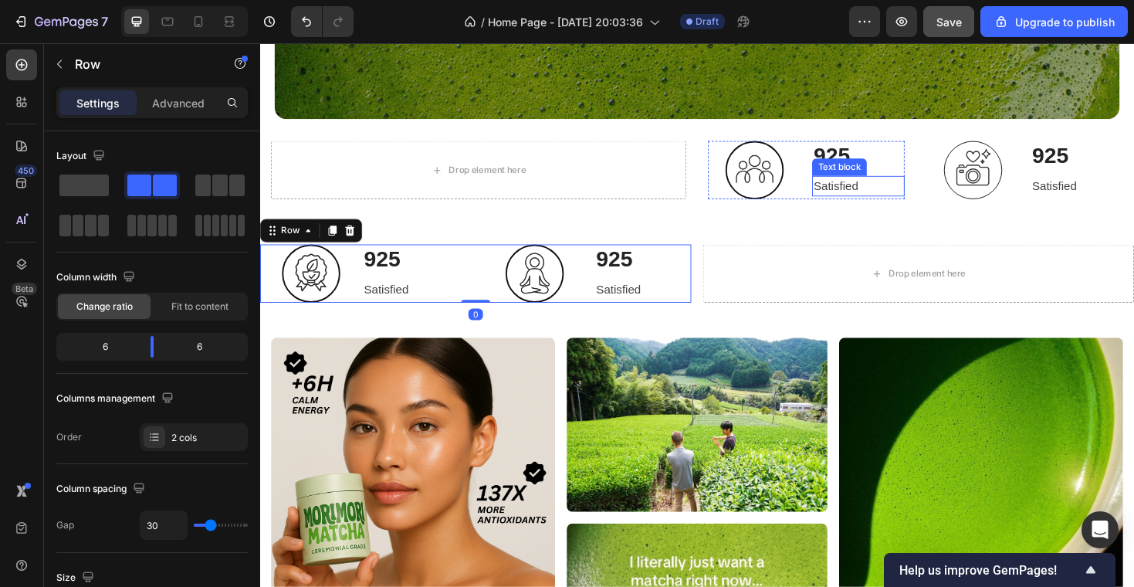
click at [935, 190] on p "Satisfied" at bounding box center [894, 194] width 95 height 19
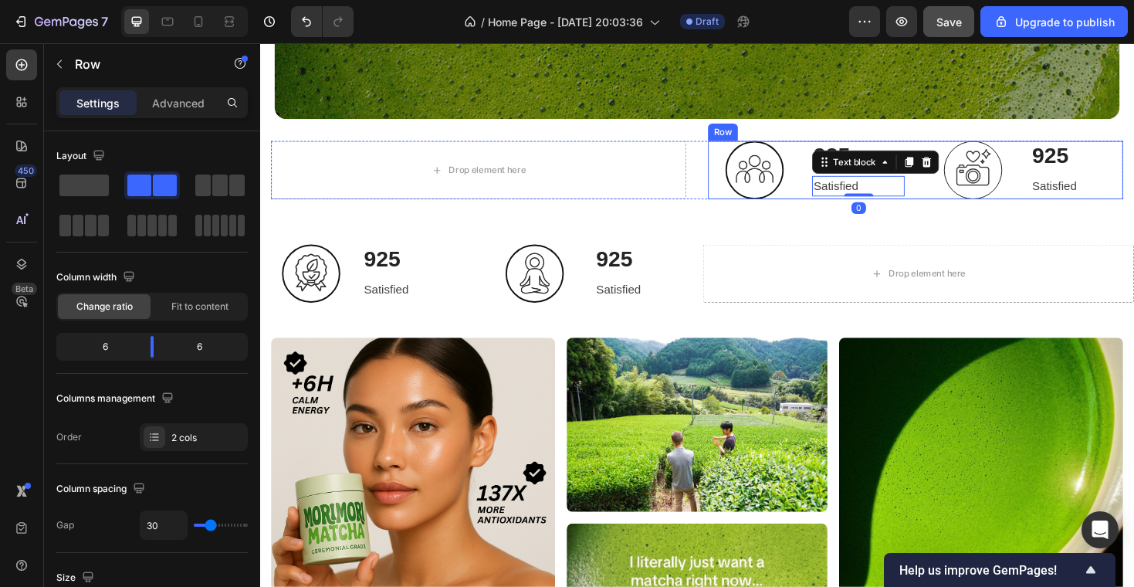
click at [954, 188] on div "Image 925 Heading Satisfied Text block 0 Row Image 925 Heading Satisfied Text b…" at bounding box center [955, 178] width 440 height 62
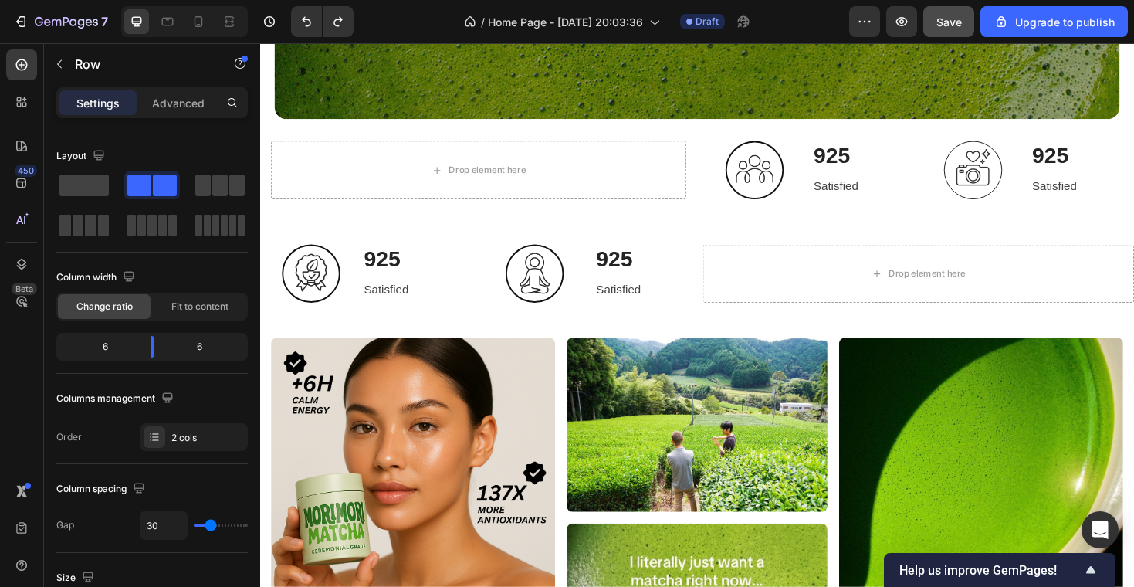
click at [953, 174] on div "Image 925 Heading Satisfied Text block Row Image 925 Heading Satisfied Text blo…" at bounding box center [955, 178] width 440 height 62
click at [944, 174] on div "Image 925 Heading Satisfied Text block Row Image 925 Heading Satisfied Text blo…" at bounding box center [955, 178] width 440 height 62
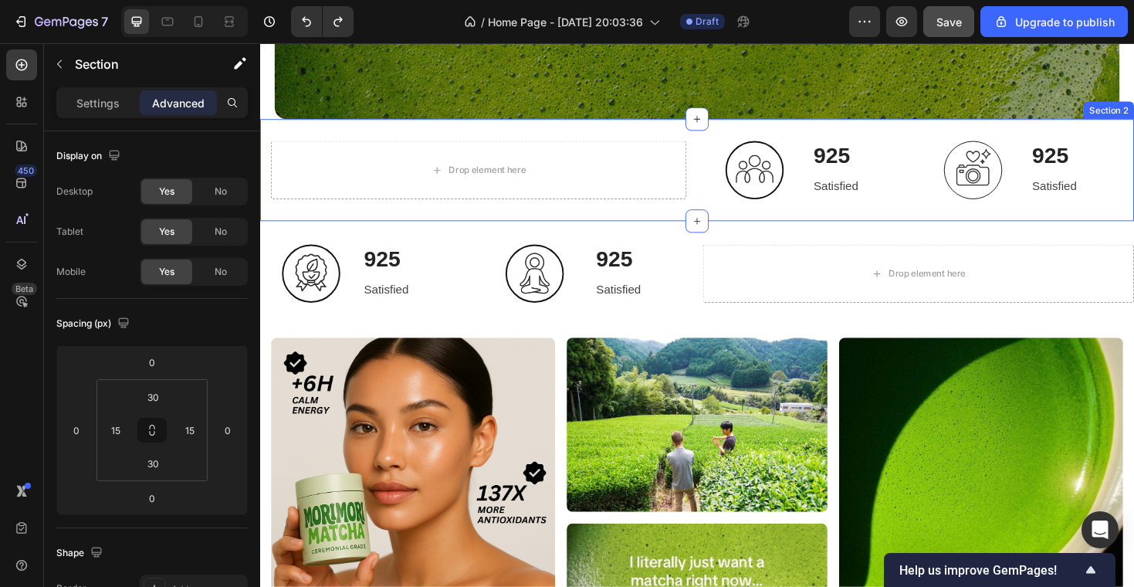
click at [930, 130] on div "Drop element here Image 925 Heading Satisfied Text block Row Image 925 Heading …" at bounding box center [723, 178] width 926 height 108
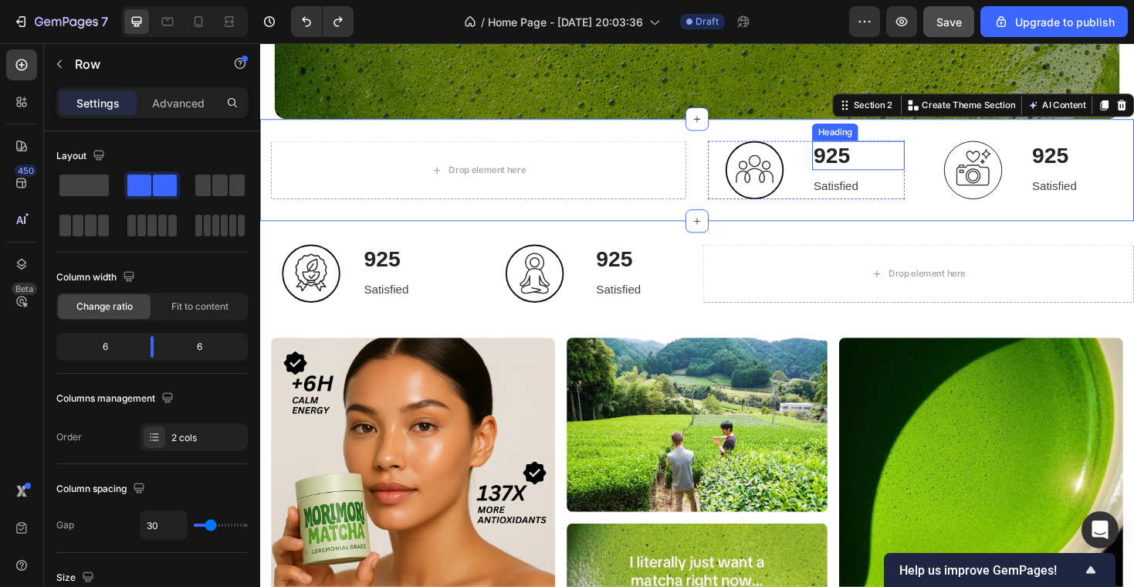
click at [950, 170] on div "Image 925 Heading Satisfied Text block Row Image 925 Heading Satisfied Text blo…" at bounding box center [955, 178] width 440 height 62
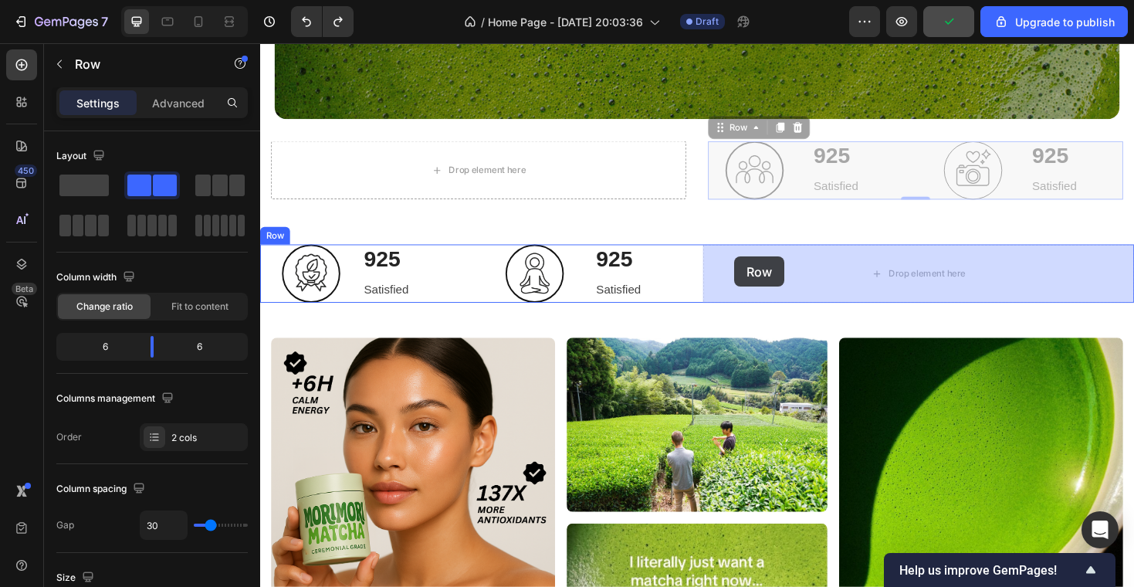
drag, startPoint x: 736, startPoint y: 133, endPoint x: 762, endPoint y: 267, distance: 136.8
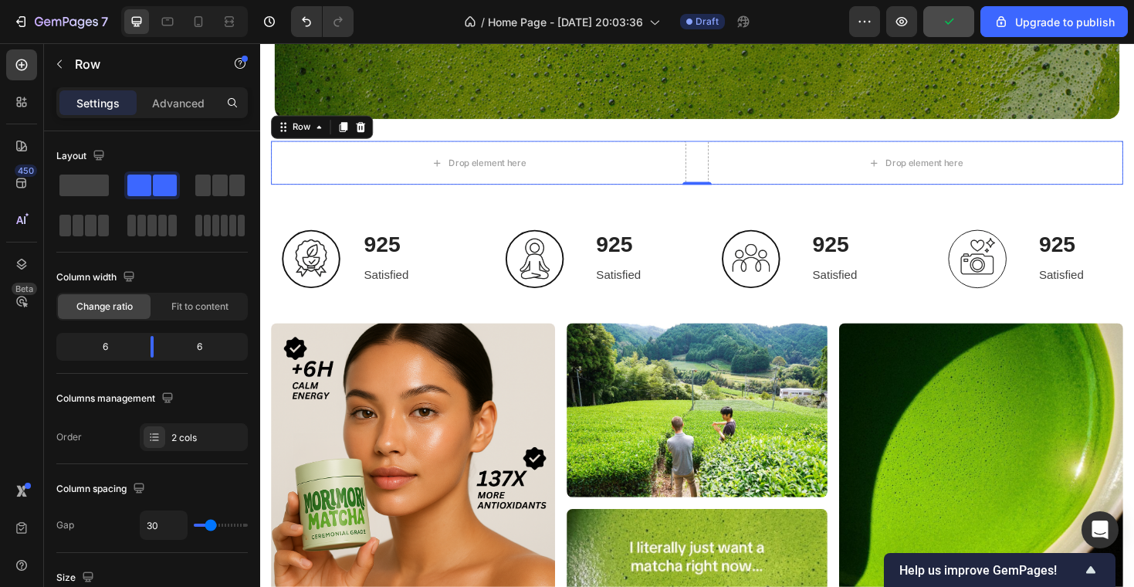
click at [733, 159] on div "Drop element here Drop element here Row 0" at bounding box center [723, 170] width 903 height 46
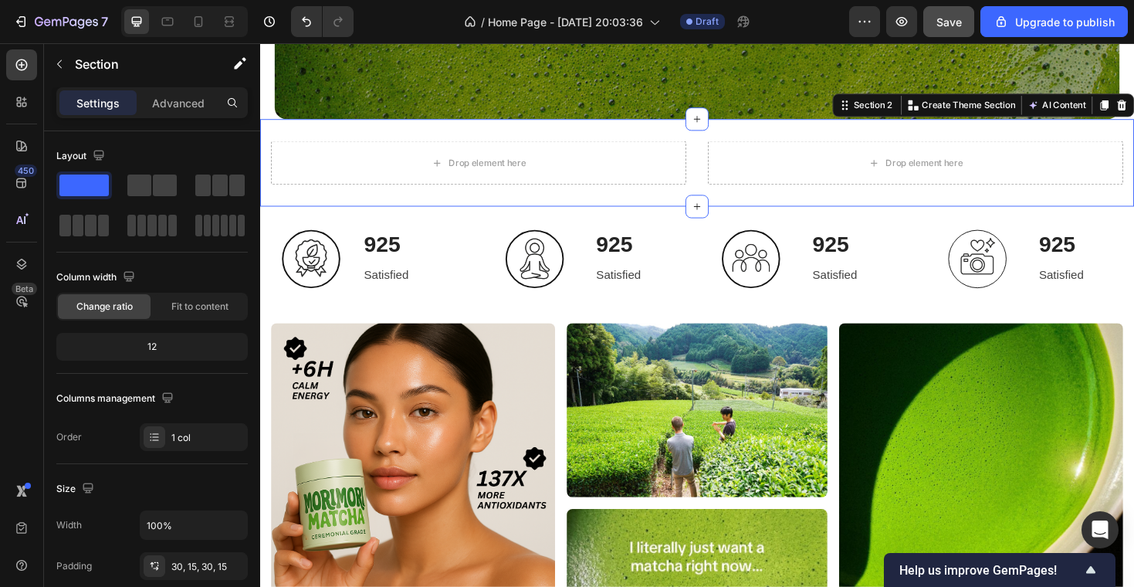
click at [568, 208] on div "Drop element here Drop element here Row Section 2 You can create reusable secti…" at bounding box center [723, 170] width 926 height 93
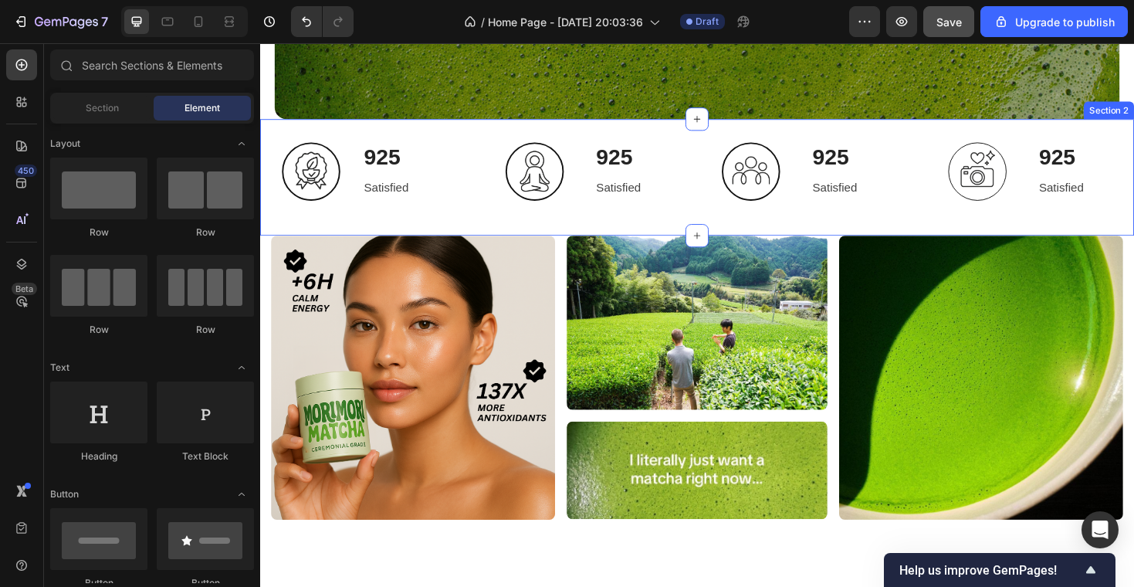
click at [675, 130] on div "Image 925 Heading Satisfied Text block Row Row Image 925 Heading Satisfied Text…" at bounding box center [723, 186] width 926 height 124
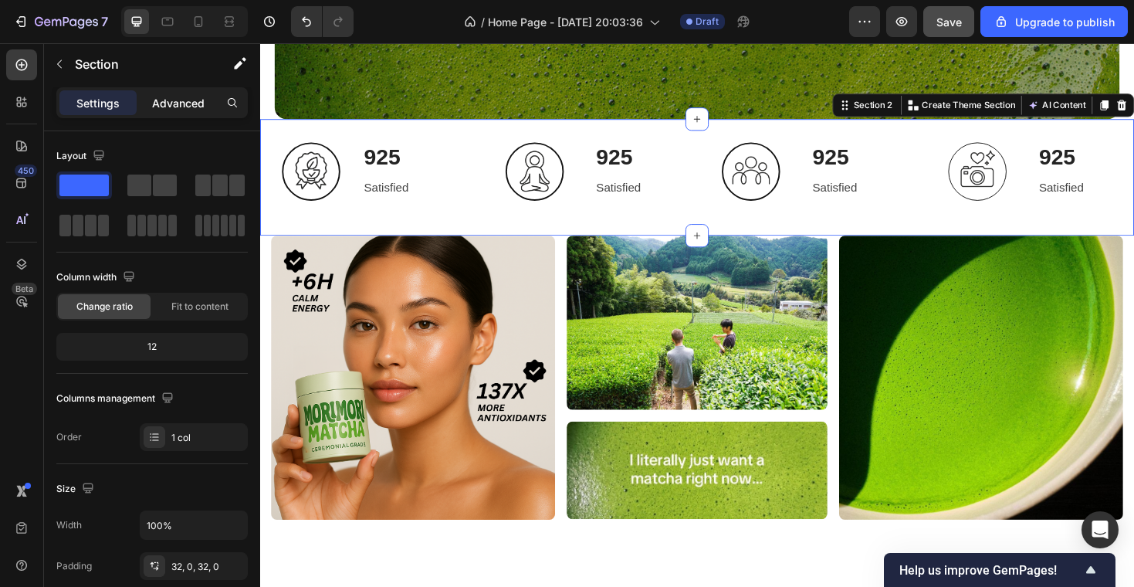
click at [181, 98] on p "Advanced" at bounding box center [178, 103] width 52 height 16
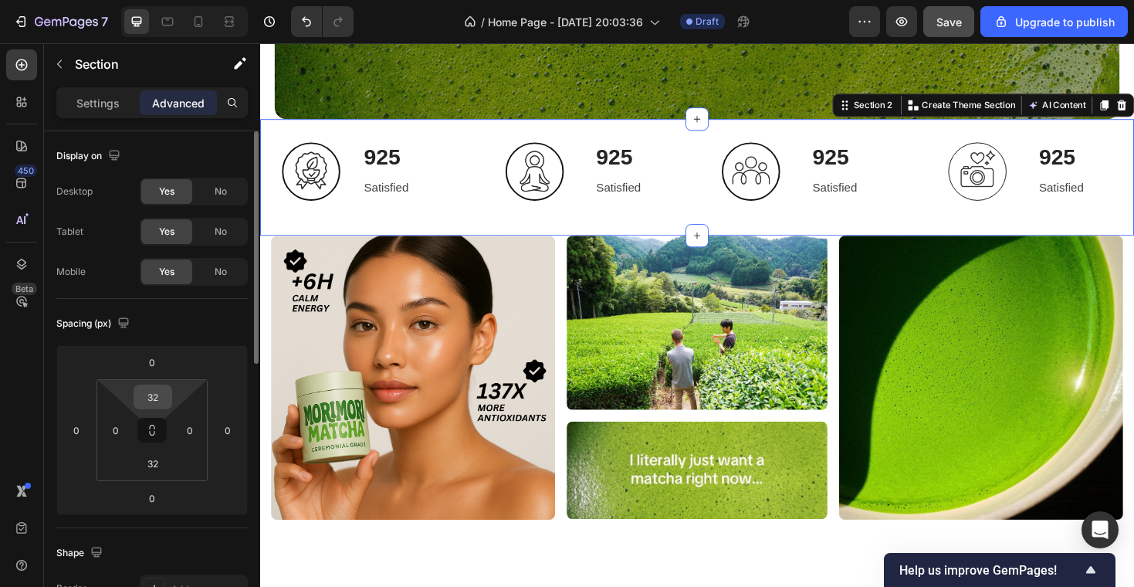
click at [161, 397] on input "32" at bounding box center [152, 396] width 31 height 23
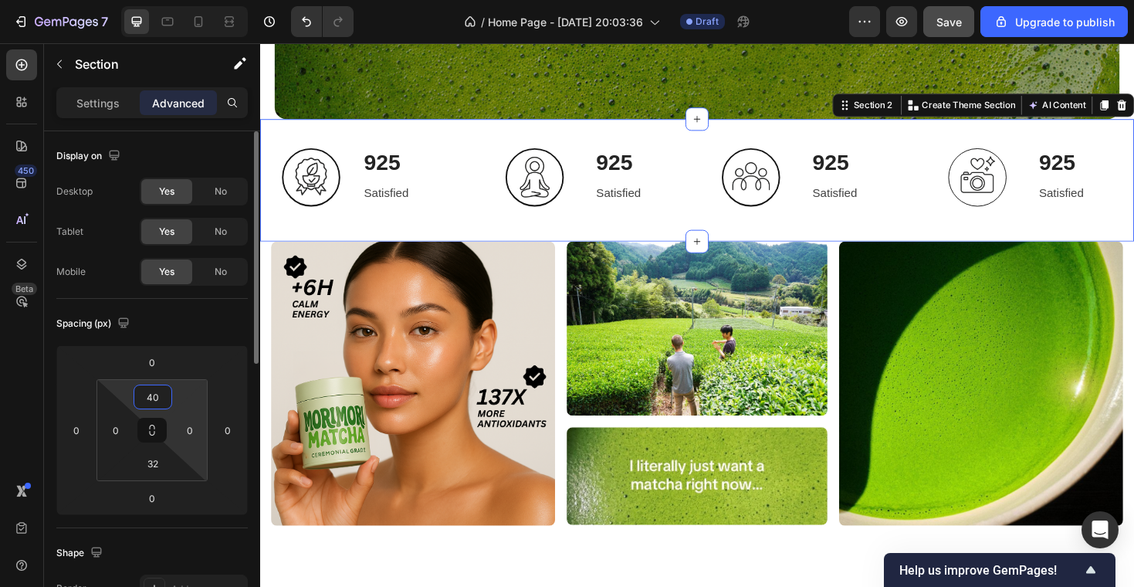
type input "4"
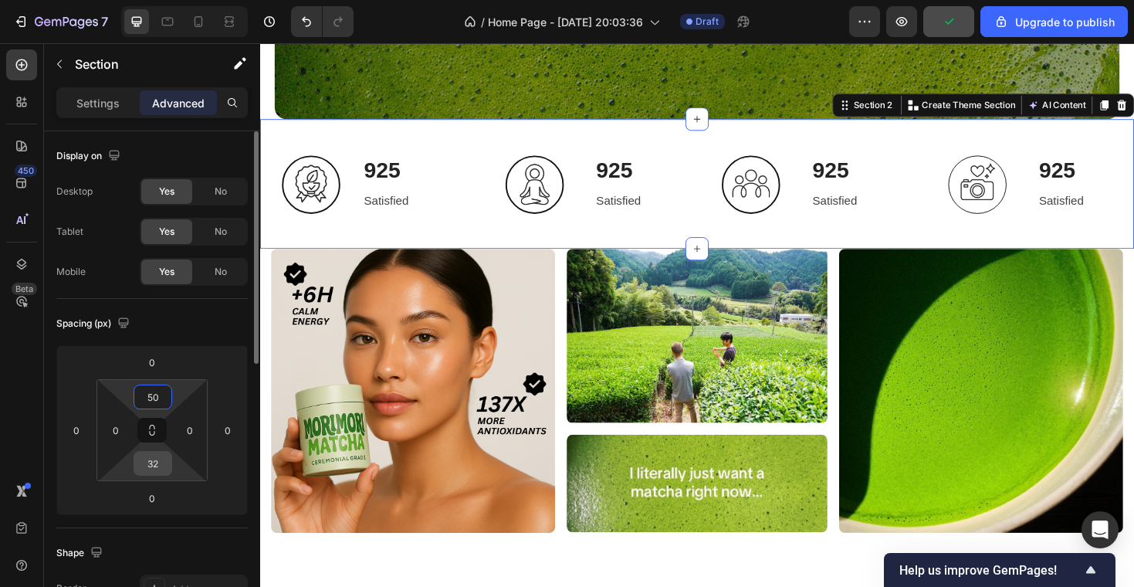
type input "50"
click at [161, 460] on input "32" at bounding box center [152, 463] width 31 height 23
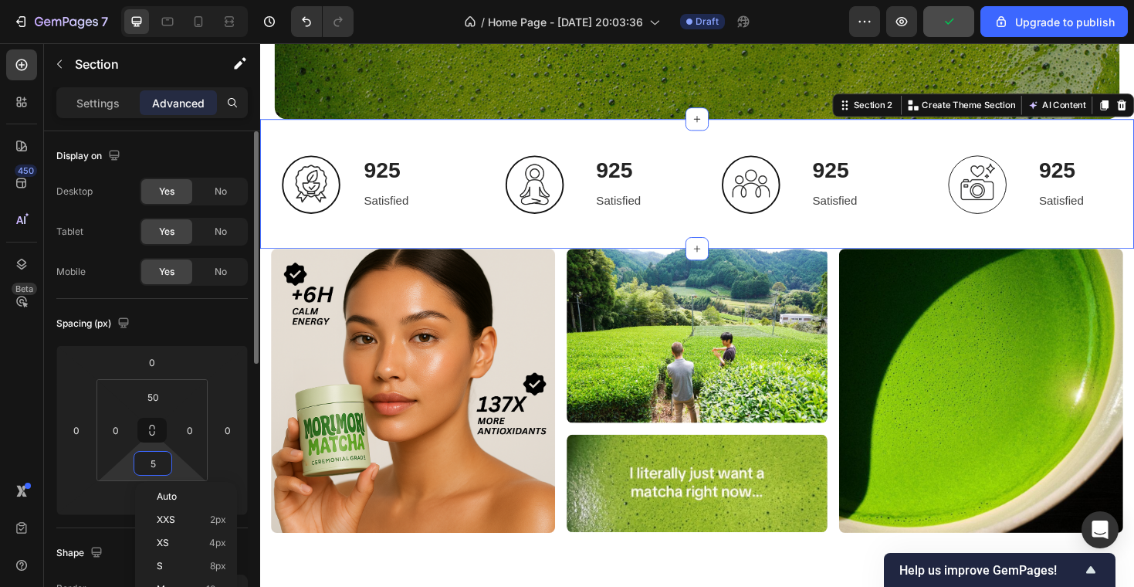
type input "50"
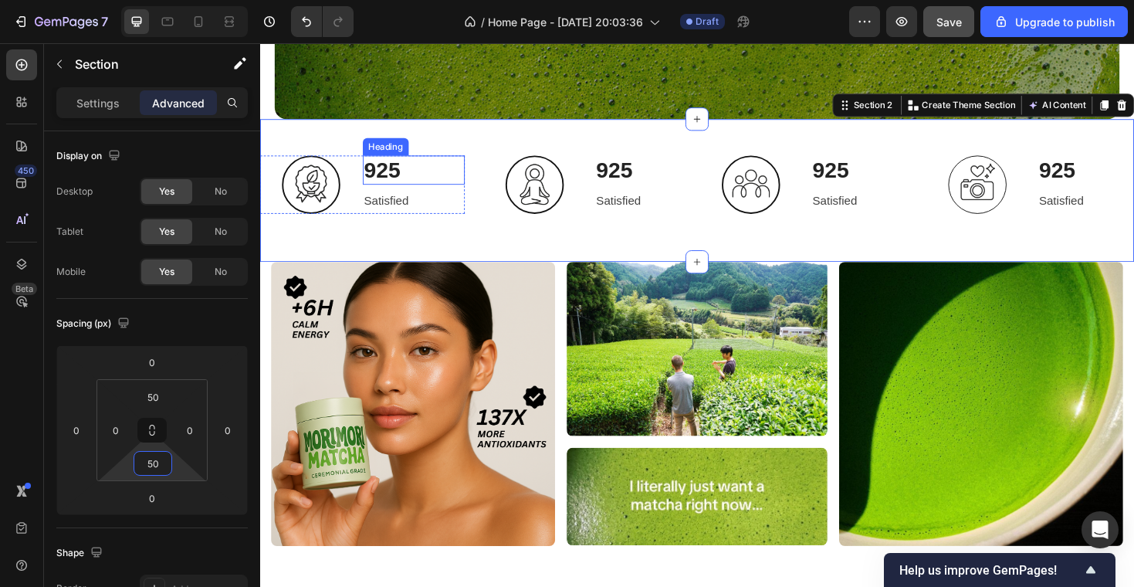
click at [465, 191] on h2 "925" at bounding box center [423, 177] width 109 height 31
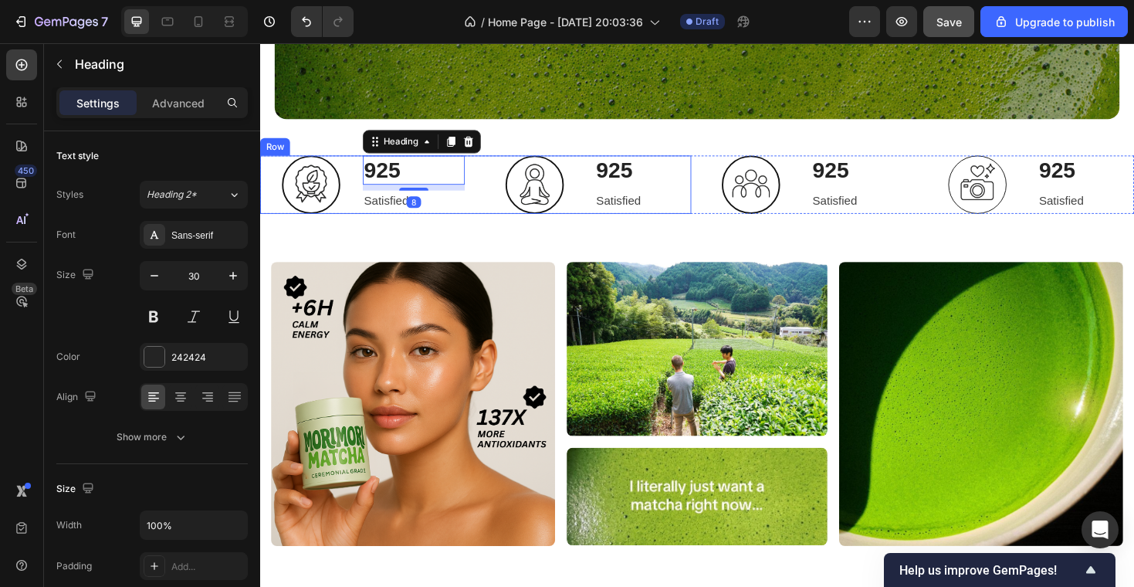
click at [489, 172] on div "Image 925 Heading 8 Satisfied Text block Row Row Image 925 Heading Satisfied Te…" at bounding box center [488, 193] width 457 height 62
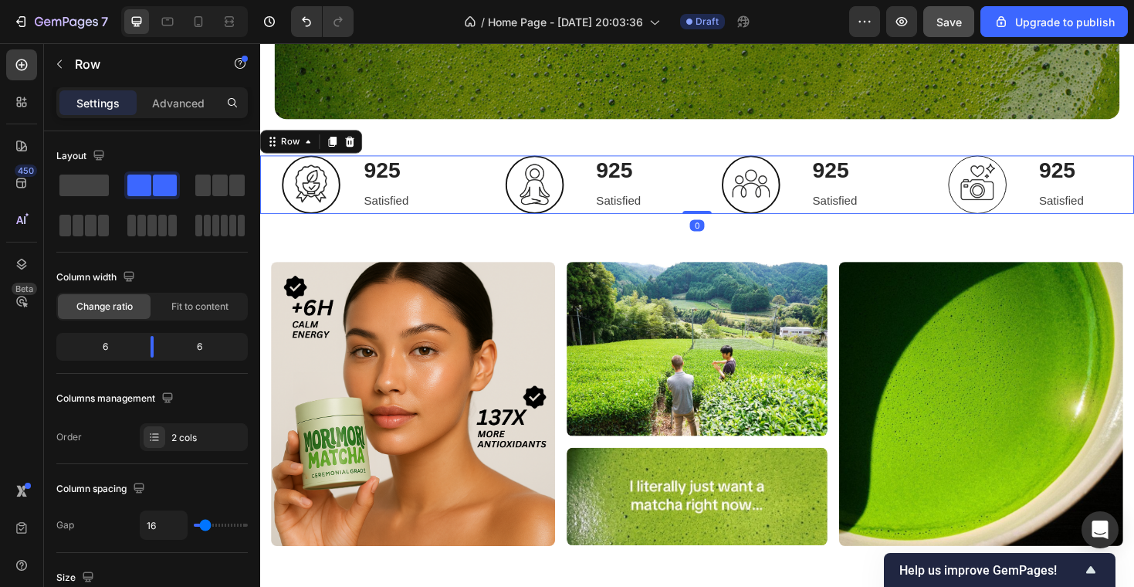
click at [719, 179] on div "Image 925 Heading Satisfied Text block Row Row Image 925 Heading Satisfied Text…" at bounding box center [723, 193] width 926 height 62
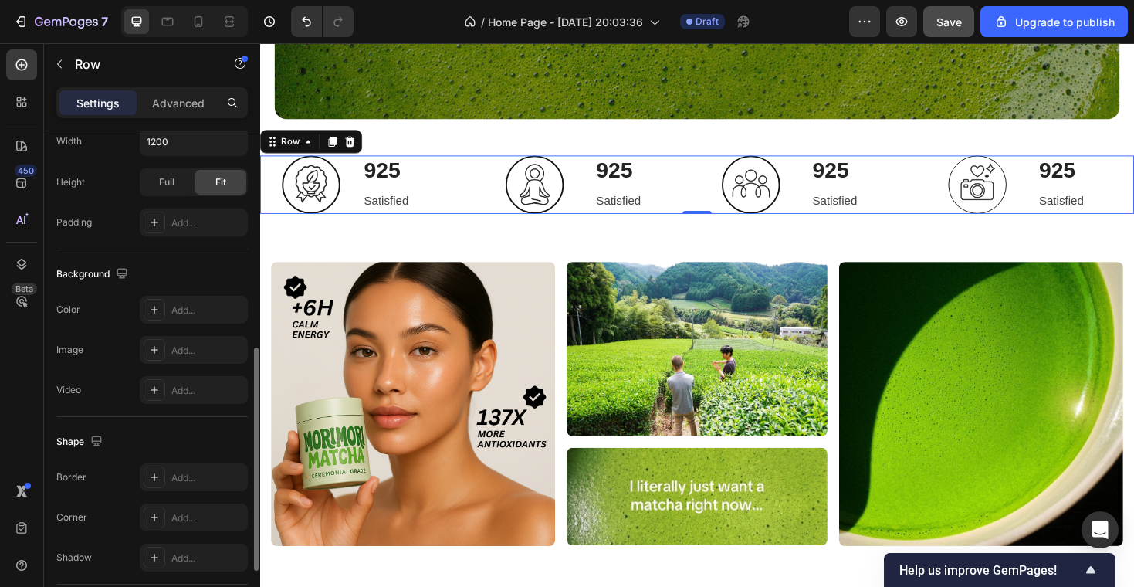
scroll to position [472, 0]
click at [156, 308] on icon at bounding box center [154, 310] width 12 height 12
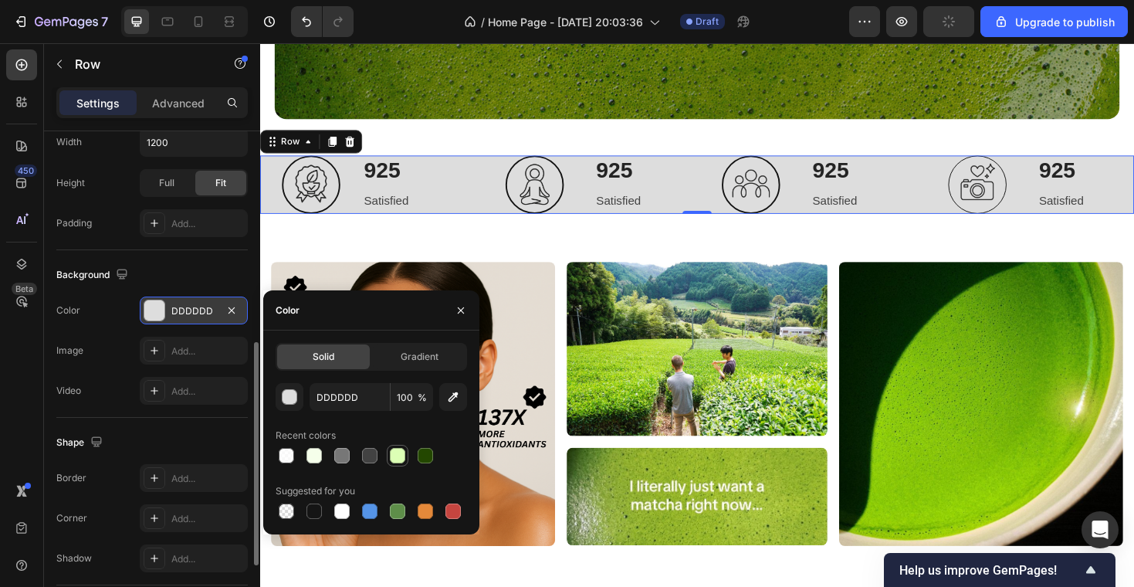
click at [398, 458] on div at bounding box center [397, 455] width 15 height 15
type input "DCFFB5"
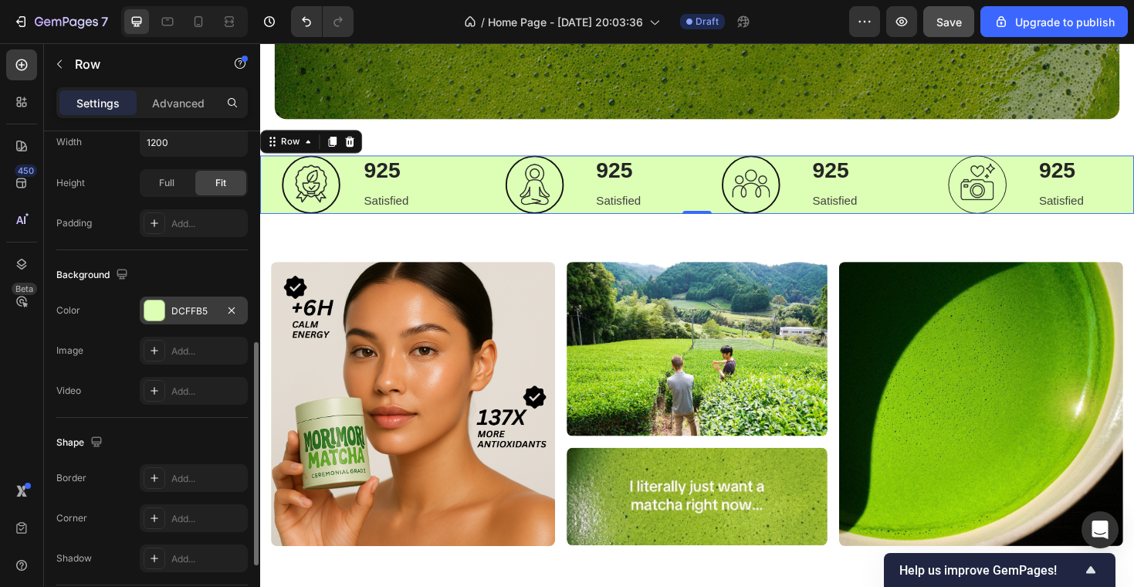
click at [144, 274] on div "Background" at bounding box center [151, 274] width 191 height 25
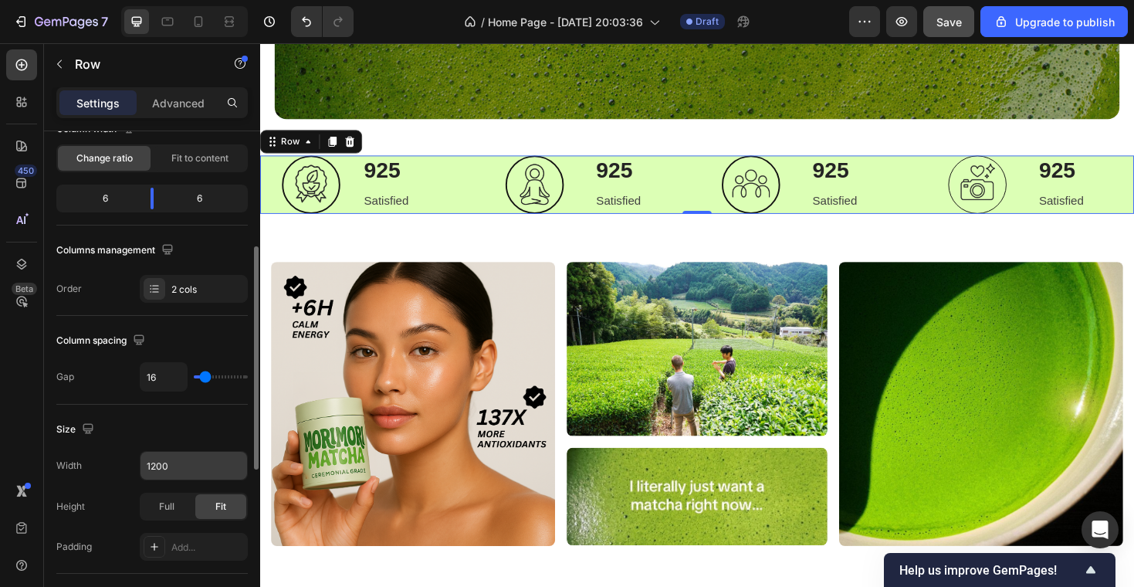
scroll to position [182, 0]
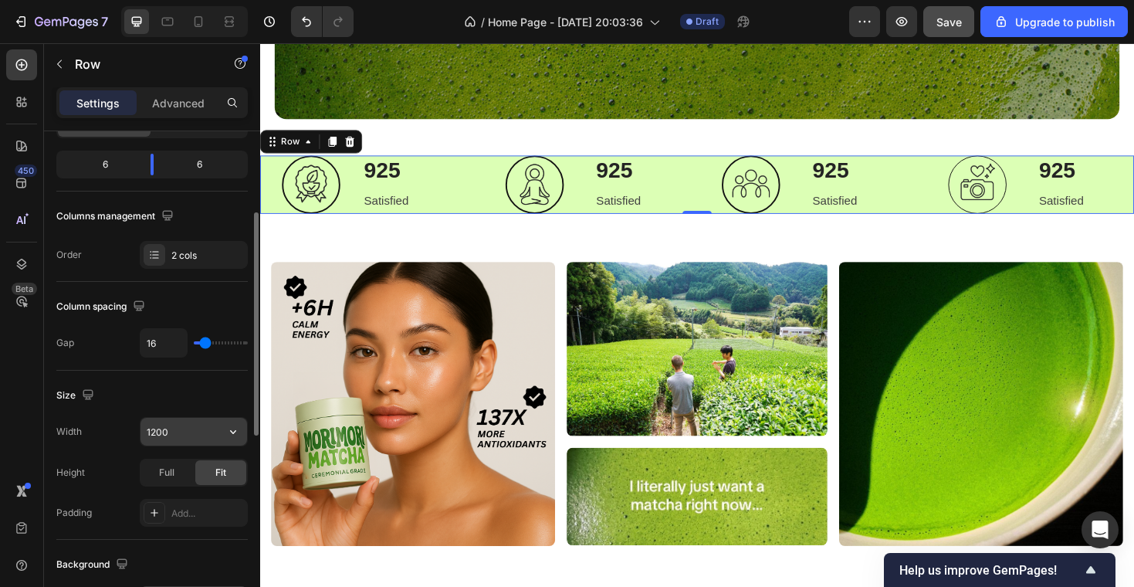
click at [159, 434] on input "1200" at bounding box center [193, 432] width 107 height 28
type input "1170"
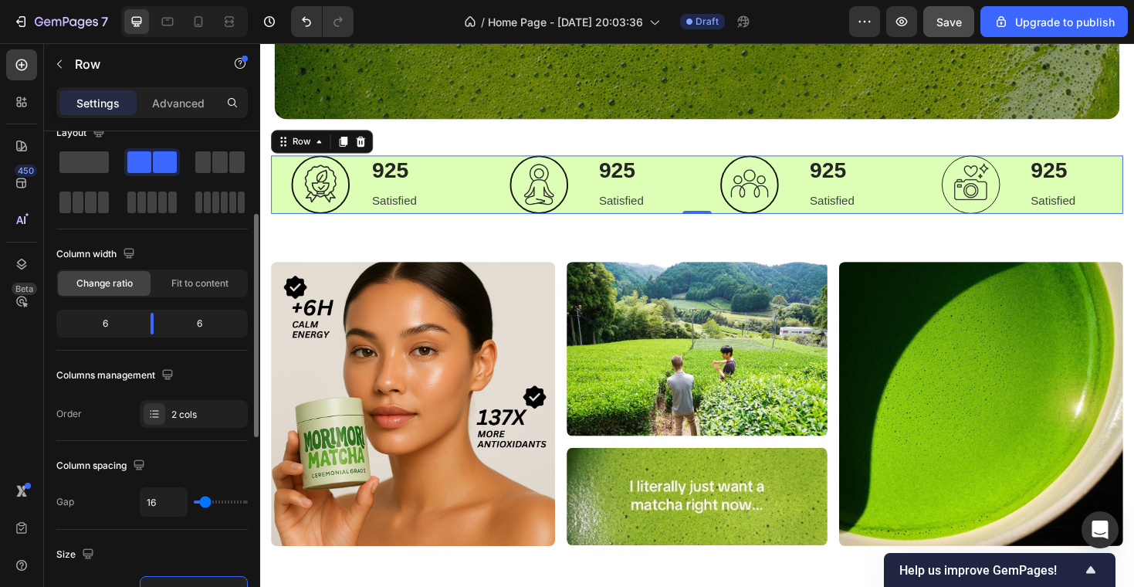
scroll to position [0, 0]
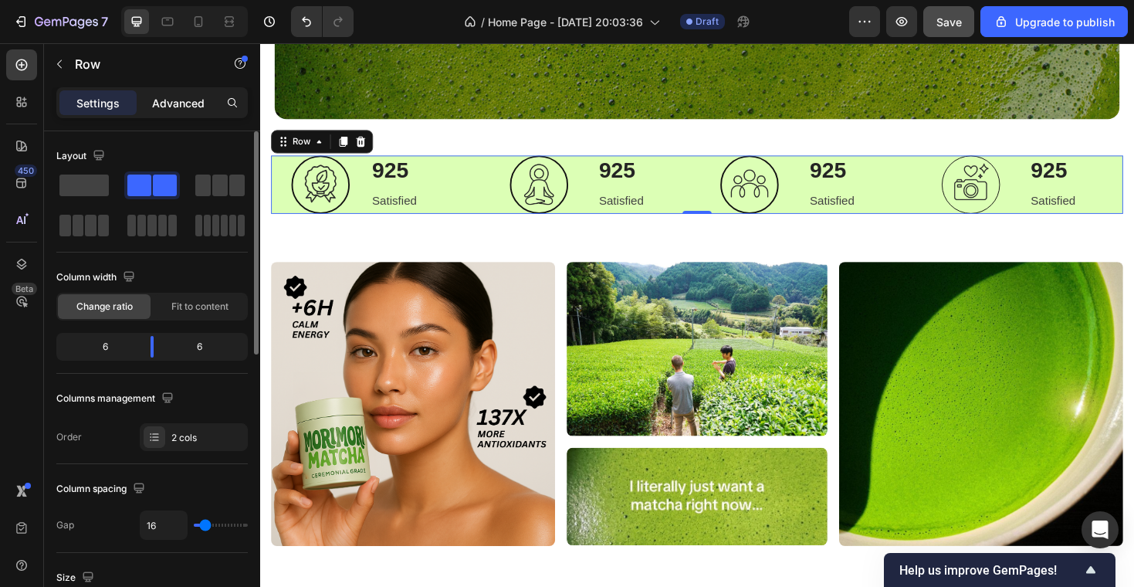
click at [175, 108] on p "Advanced" at bounding box center [178, 103] width 52 height 16
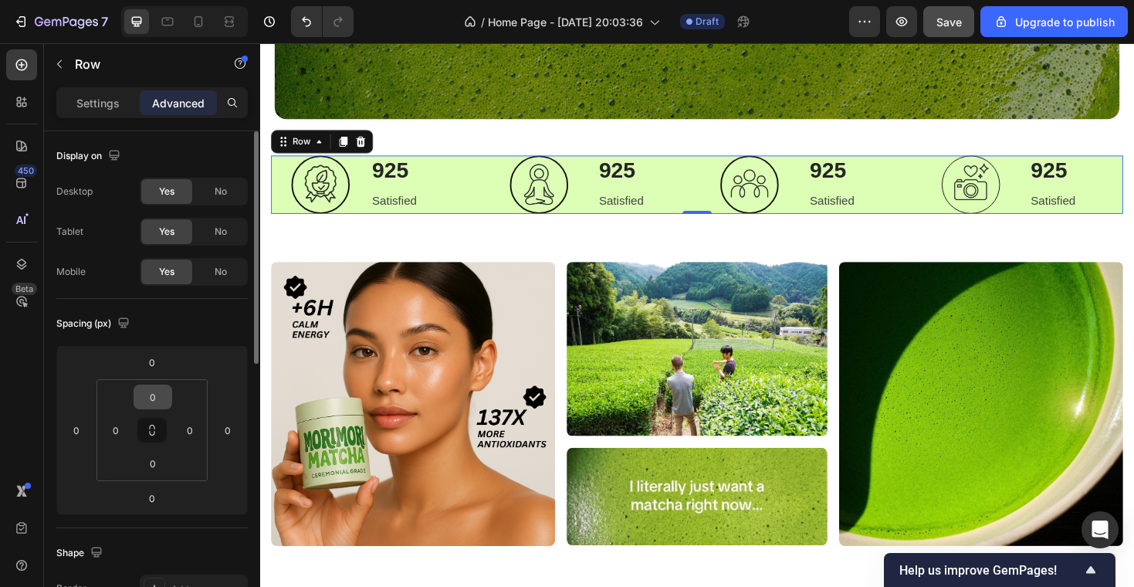
click at [156, 398] on input "0" at bounding box center [152, 396] width 31 height 23
type input "`"
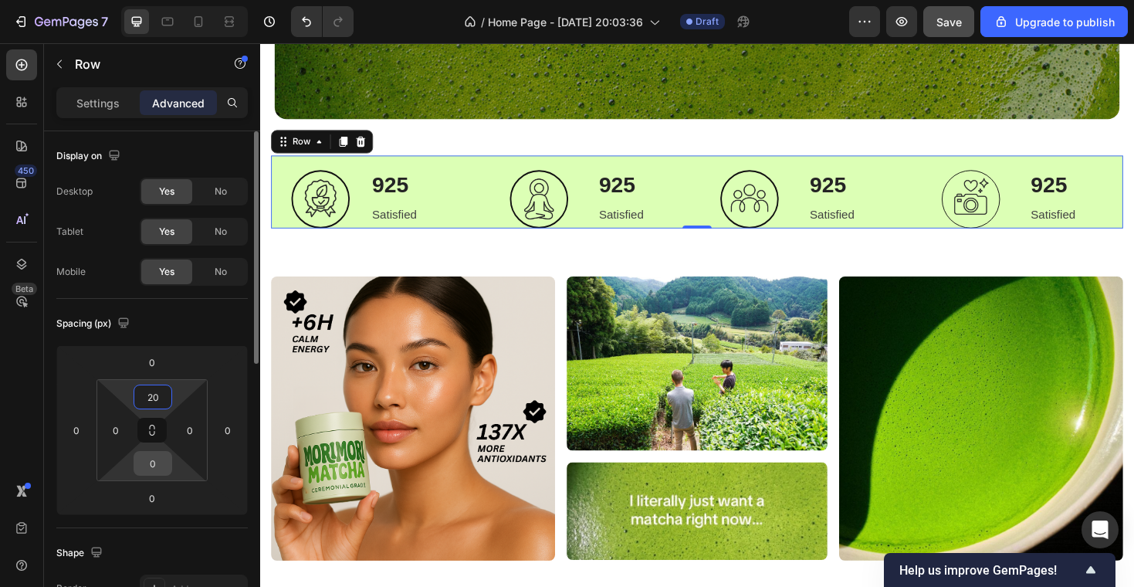
type input "20"
click at [160, 469] on input "0" at bounding box center [152, 463] width 31 height 23
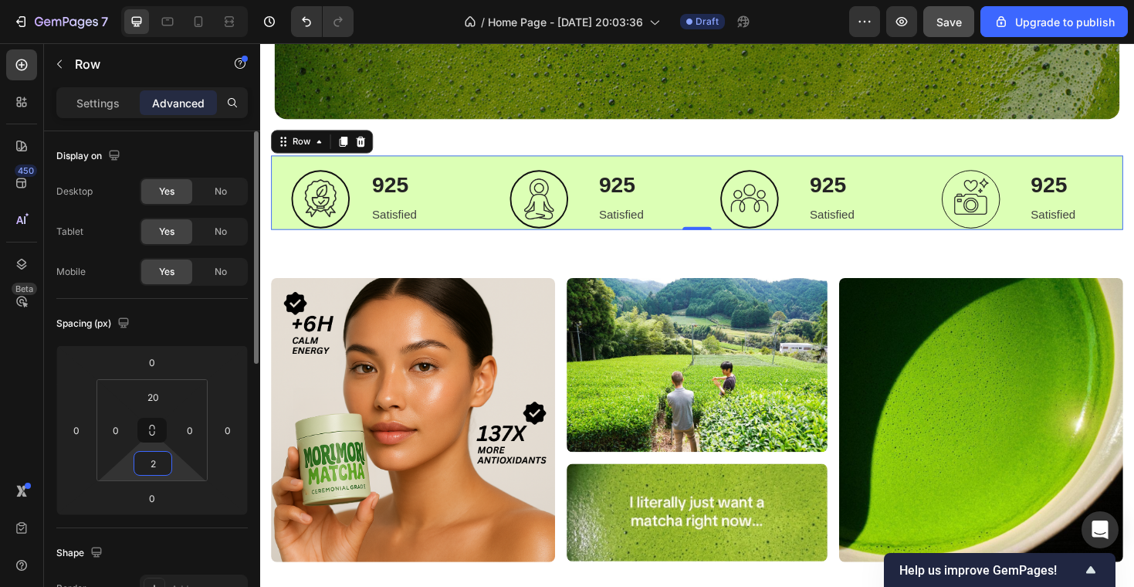
type input "20"
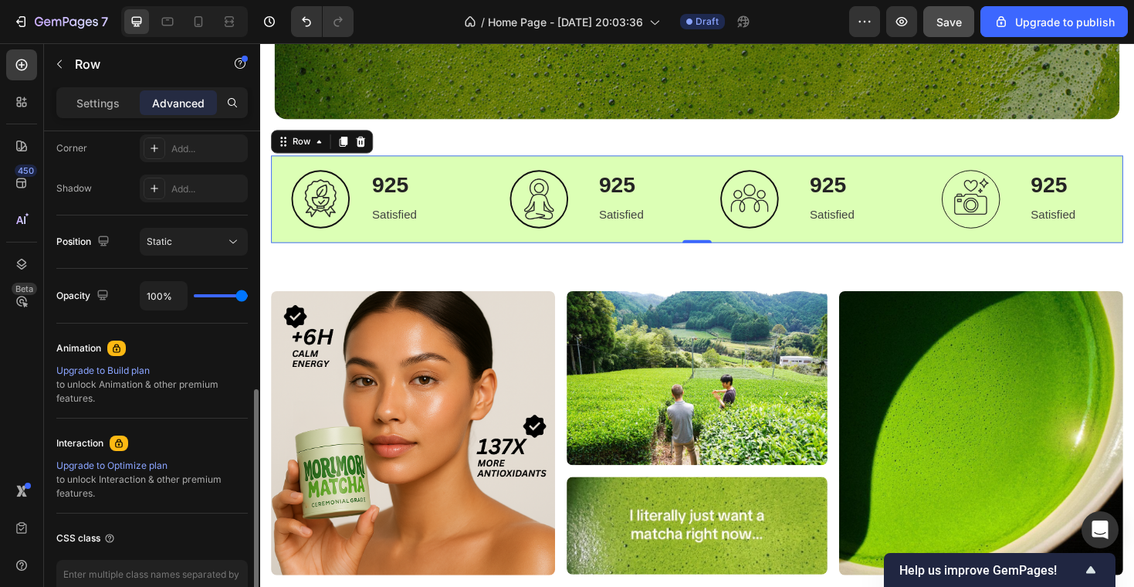
scroll to position [530, 0]
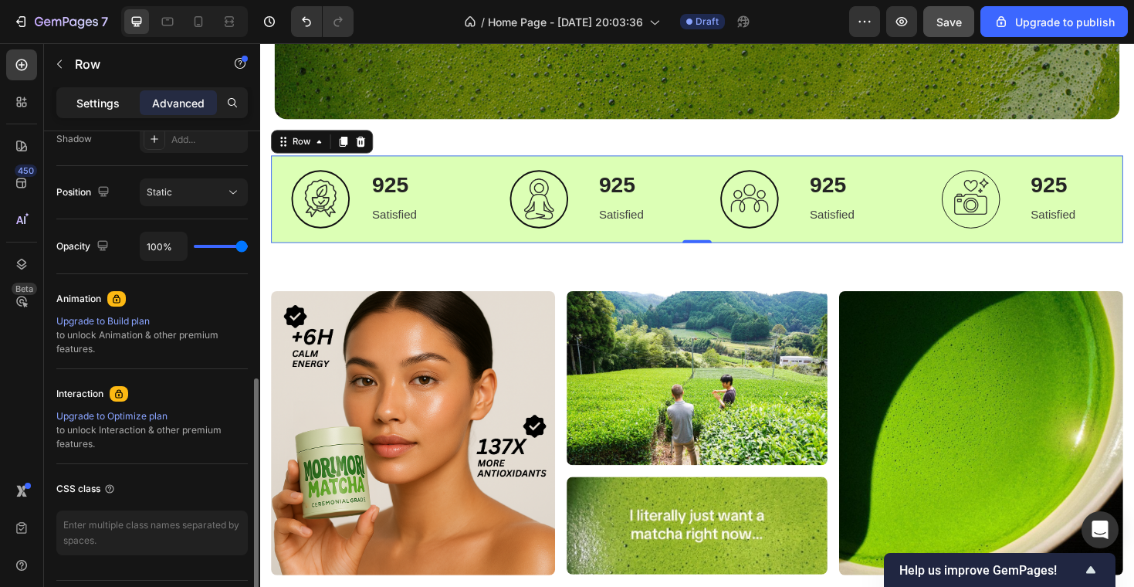
click at [106, 100] on p "Settings" at bounding box center [97, 103] width 43 height 16
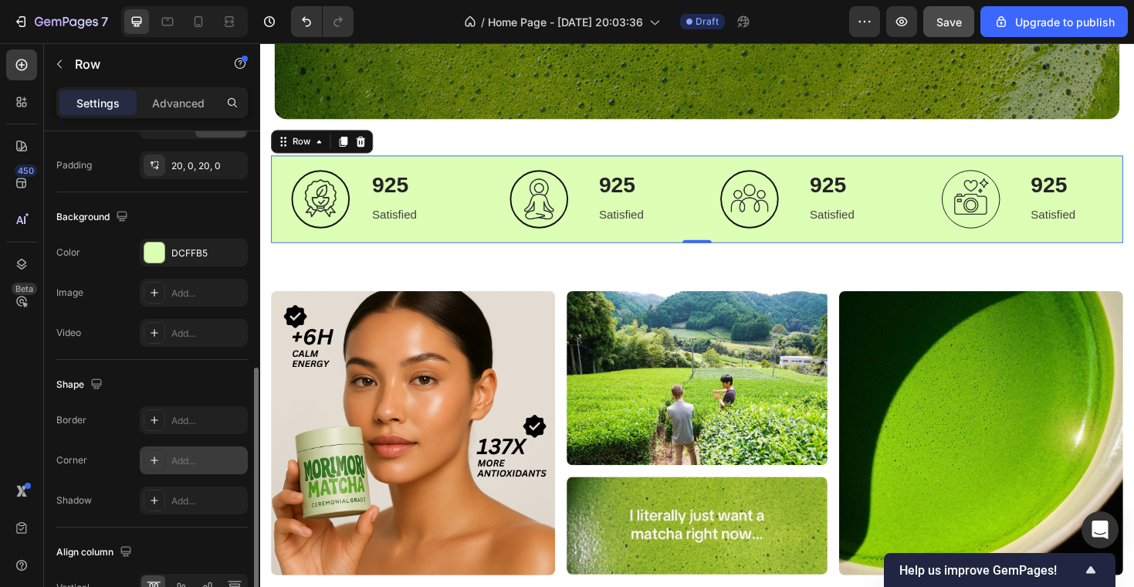
scroll to position [618, 0]
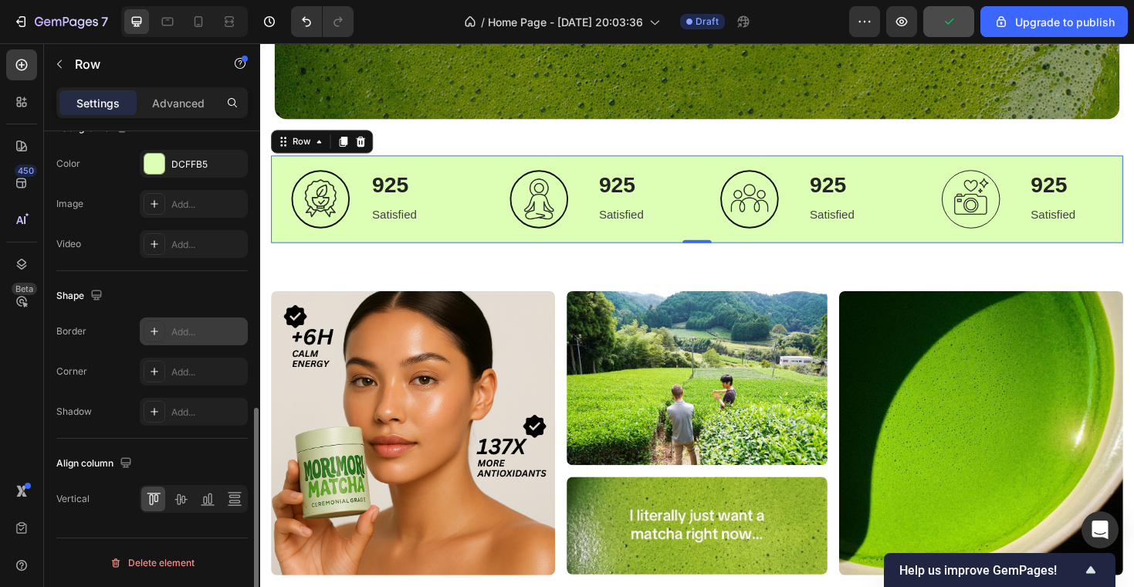
click at [154, 335] on icon at bounding box center [154, 331] width 12 height 12
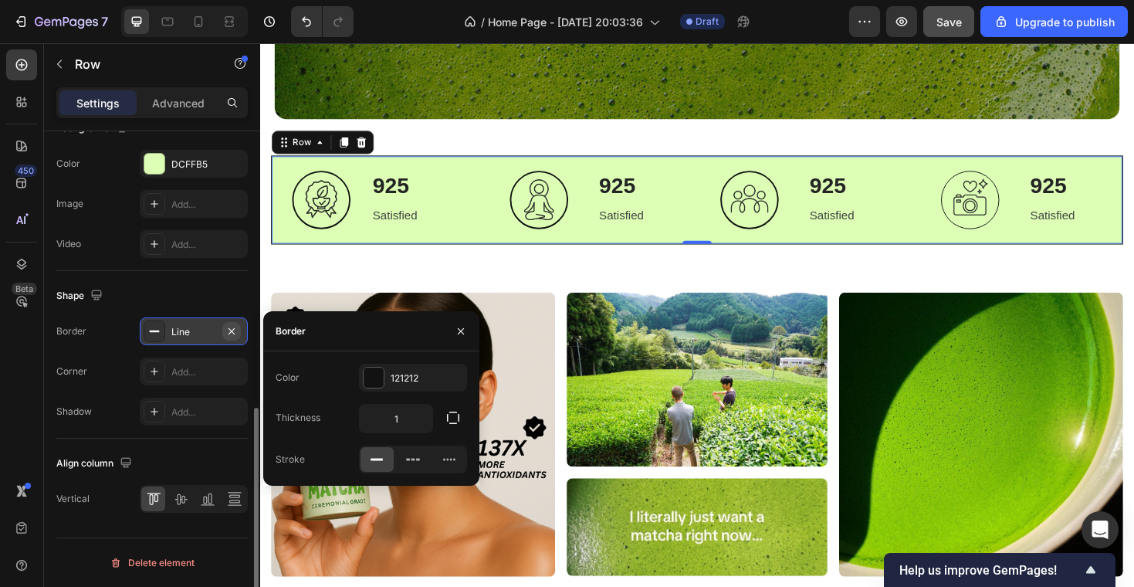
click at [229, 330] on icon "button" at bounding box center [231, 331] width 12 height 12
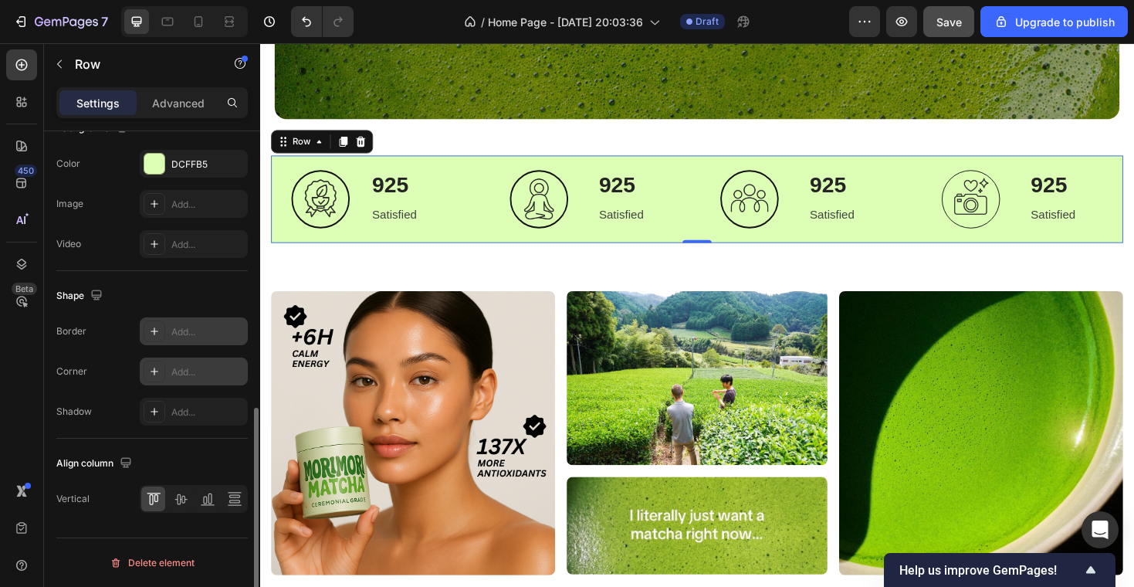
click at [154, 371] on icon at bounding box center [155, 371] width 8 height 8
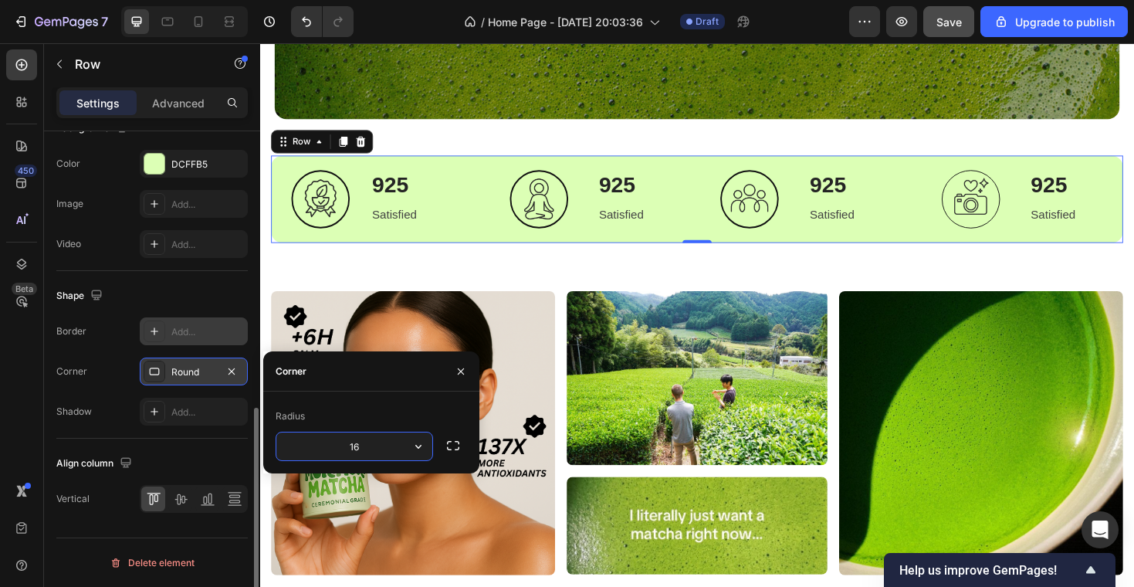
type input "16"
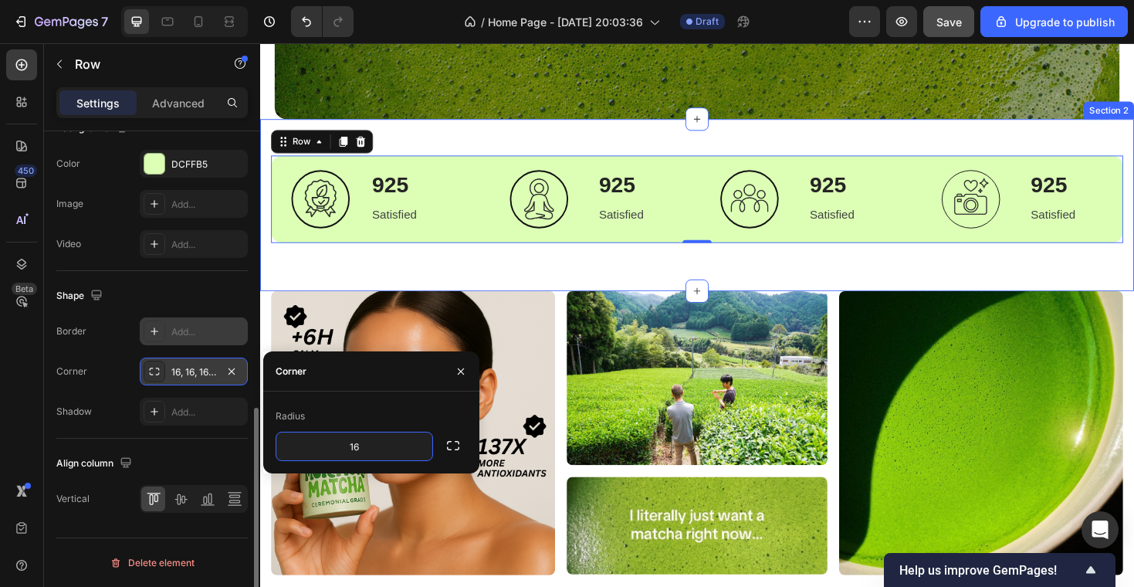
click at [582, 269] on div "Image 925 Heading Satisfied Text block Row Row Image 925 Heading Satisfied Text…" at bounding box center [723, 215] width 926 height 182
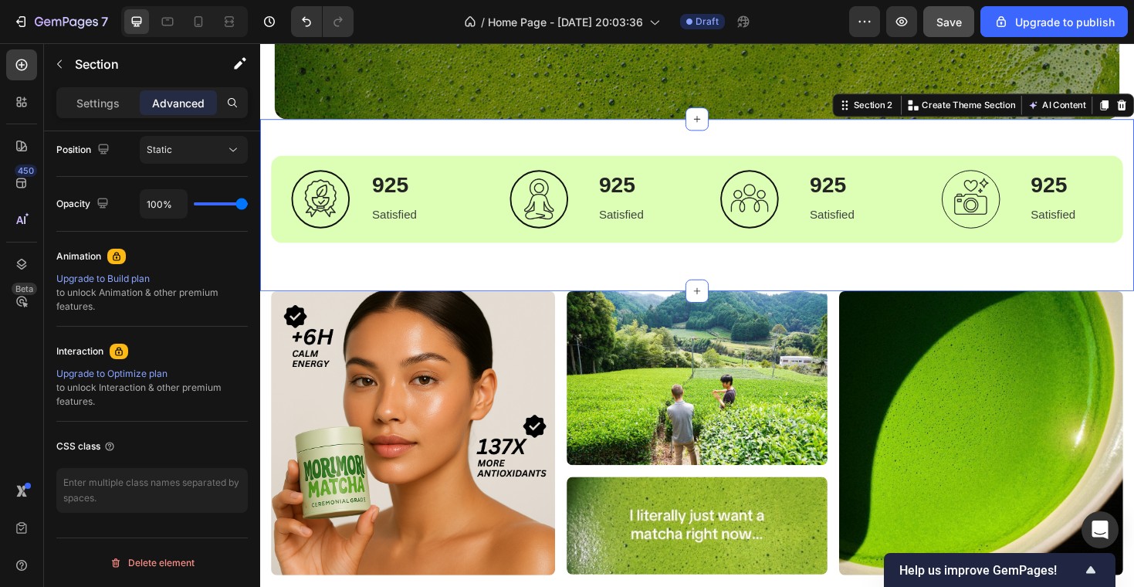
scroll to position [0, 0]
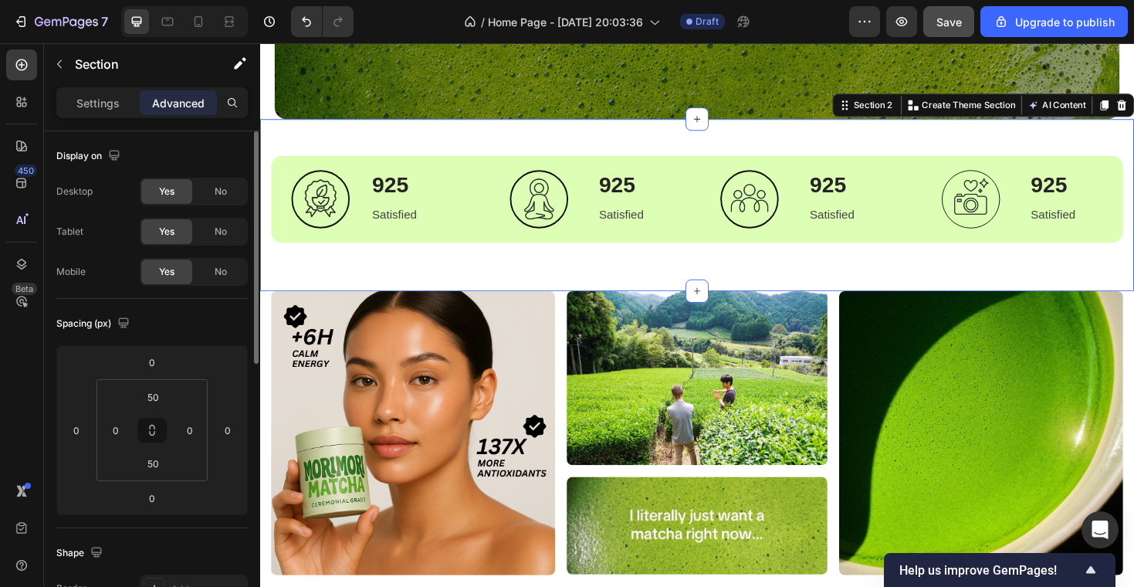
click at [534, 155] on div "Image 925 Heading Satisfied Text block Row Row Image 925 Heading Satisfied Text…" at bounding box center [723, 215] width 926 height 182
click at [152, 396] on input "50" at bounding box center [152, 396] width 31 height 23
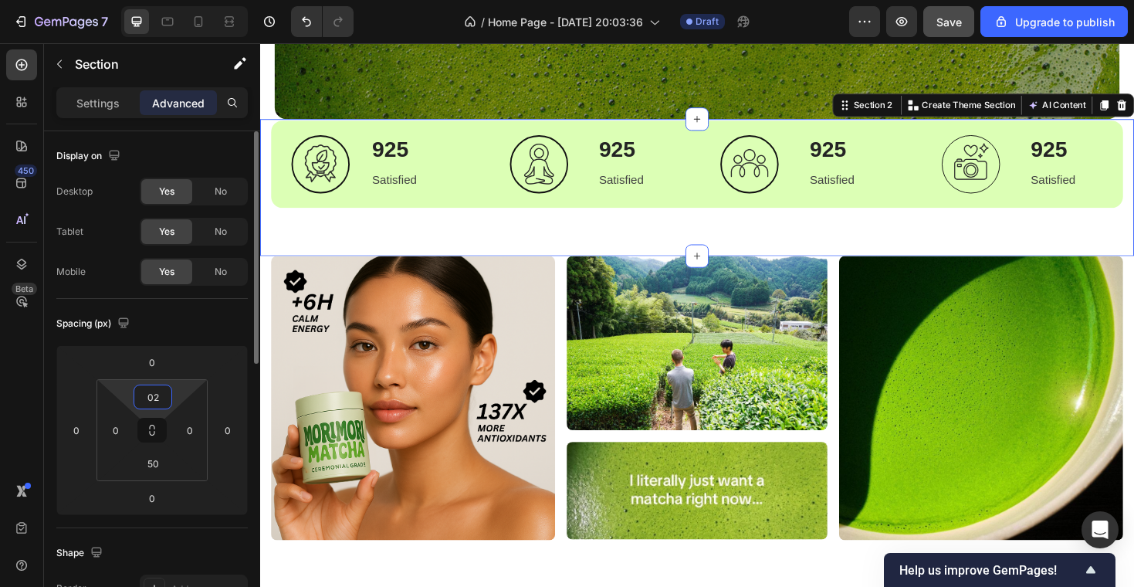
type input "0"
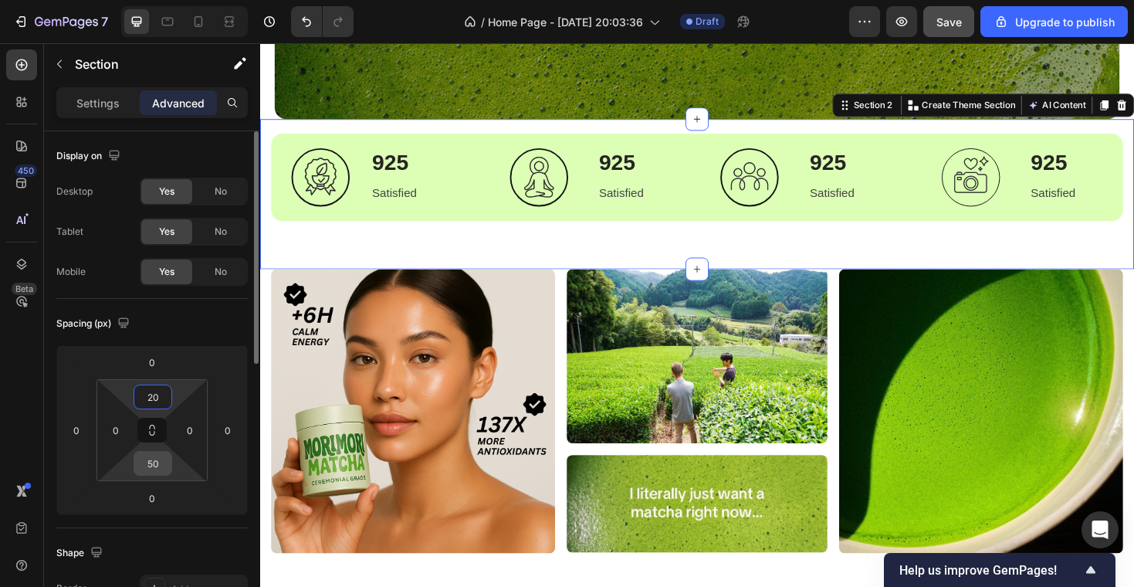
type input "20"
click at [158, 469] on input "50" at bounding box center [152, 463] width 31 height 23
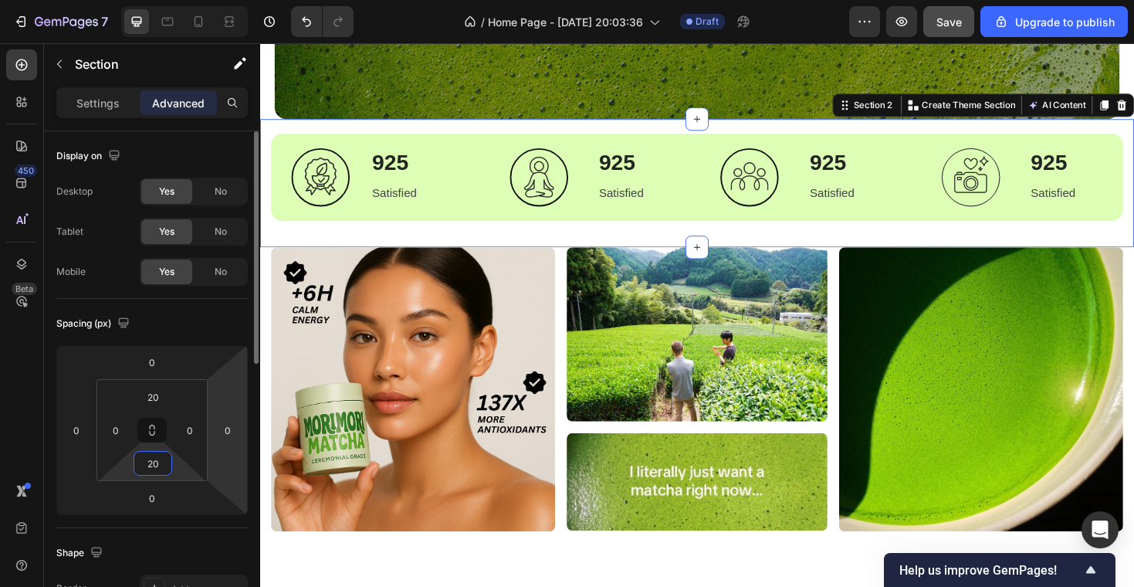
type input "2"
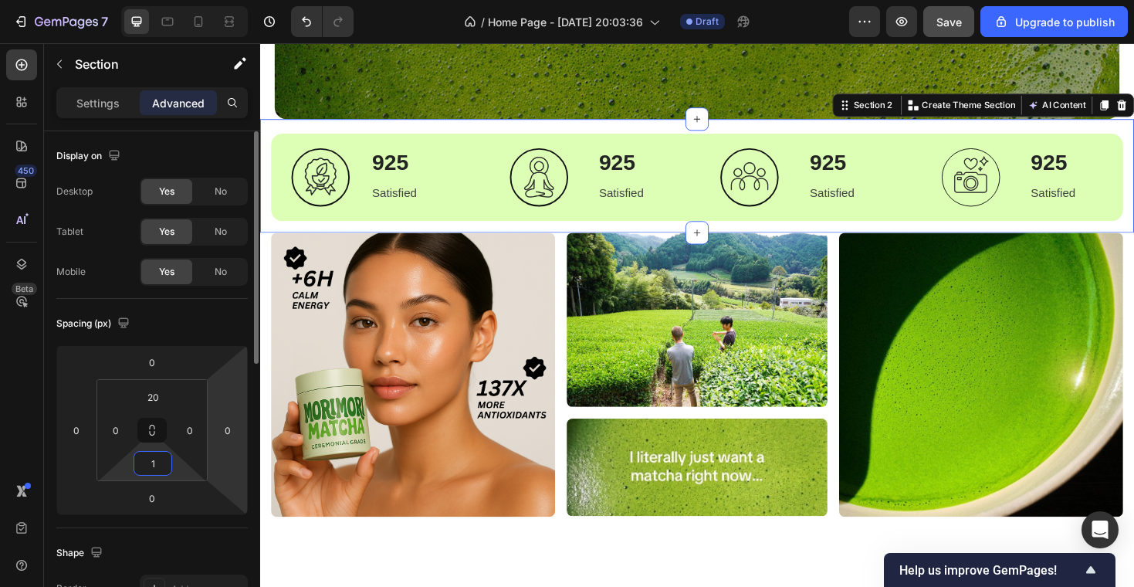
type input "10"
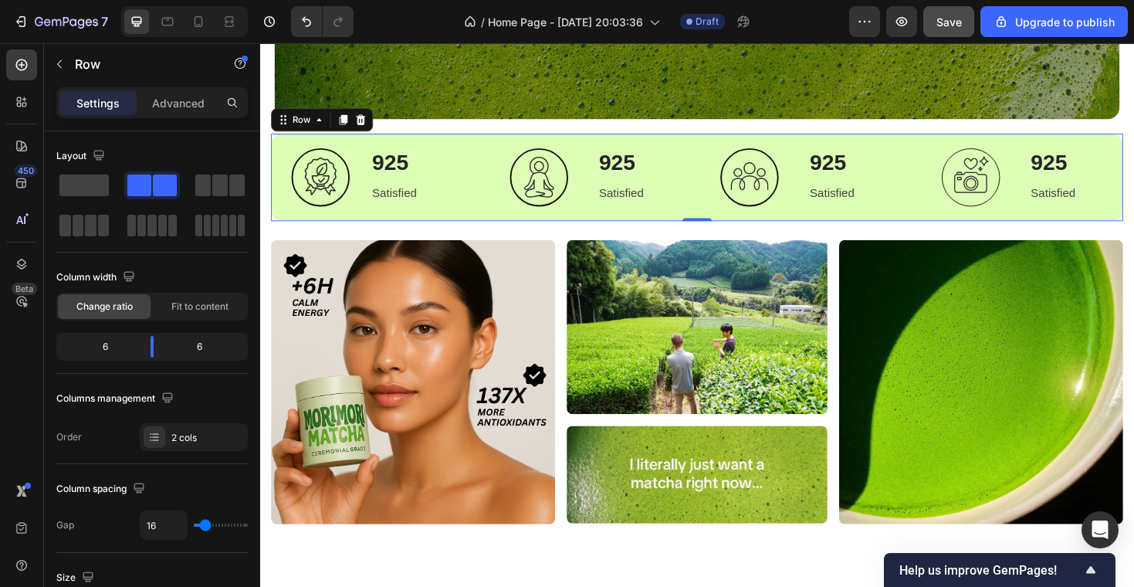
click at [480, 150] on div "Image 925 Heading Satisfied Text block Row Row Image 925 Heading Satisfied Text…" at bounding box center [723, 185] width 903 height 93
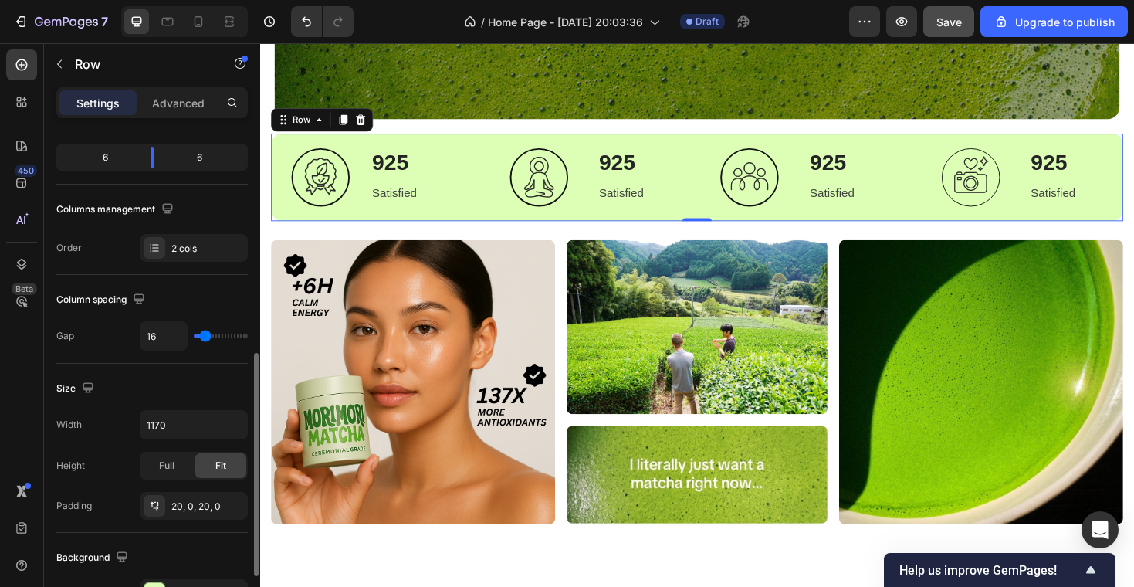
scroll to position [303, 0]
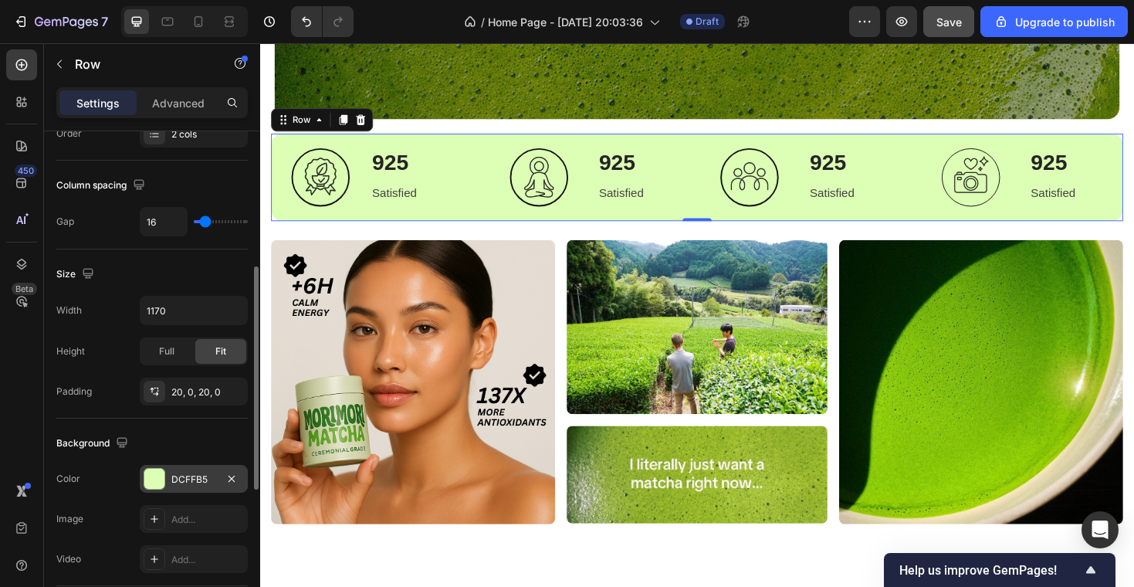
click at [150, 476] on div at bounding box center [154, 479] width 20 height 20
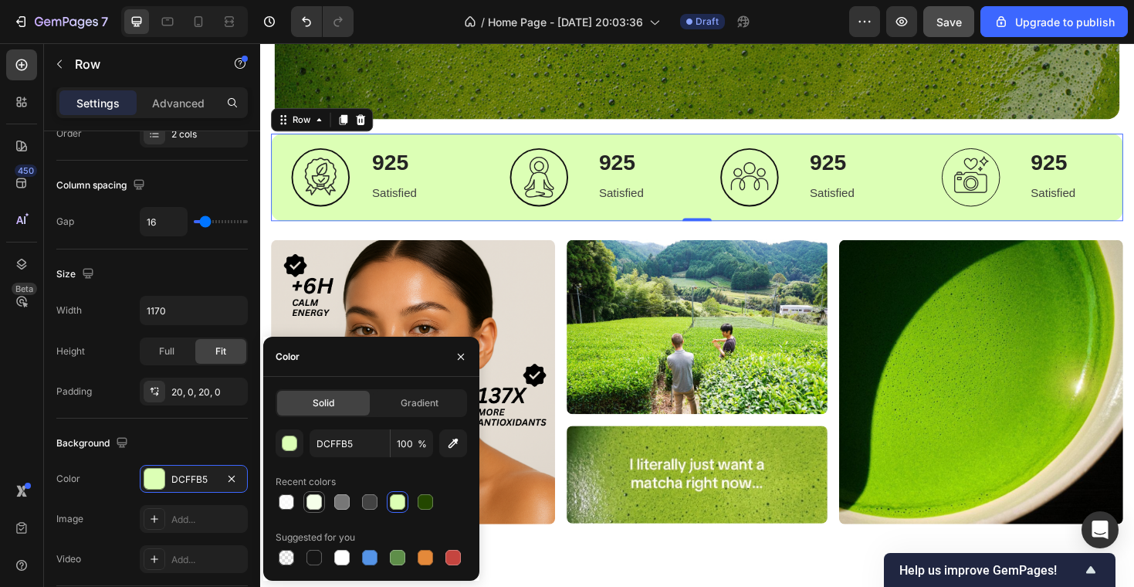
click at [316, 502] on div at bounding box center [313, 501] width 15 height 15
type input "F5FFEA"
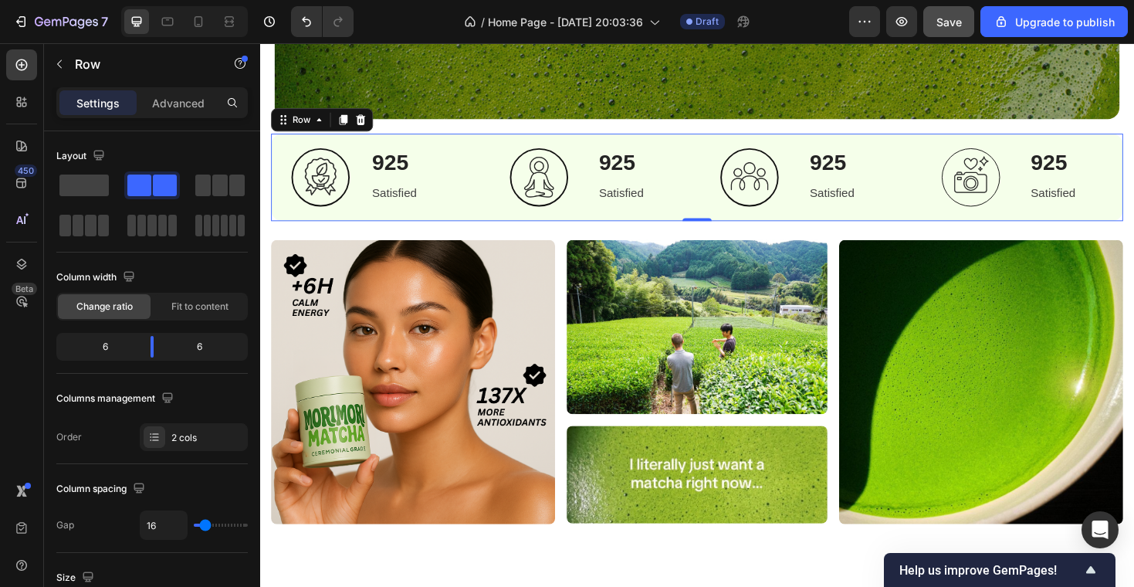
click at [383, 142] on div "Image 925 Heading Satisfied Text block Row Row Image 925 Heading Satisfied Text…" at bounding box center [723, 185] width 903 height 93
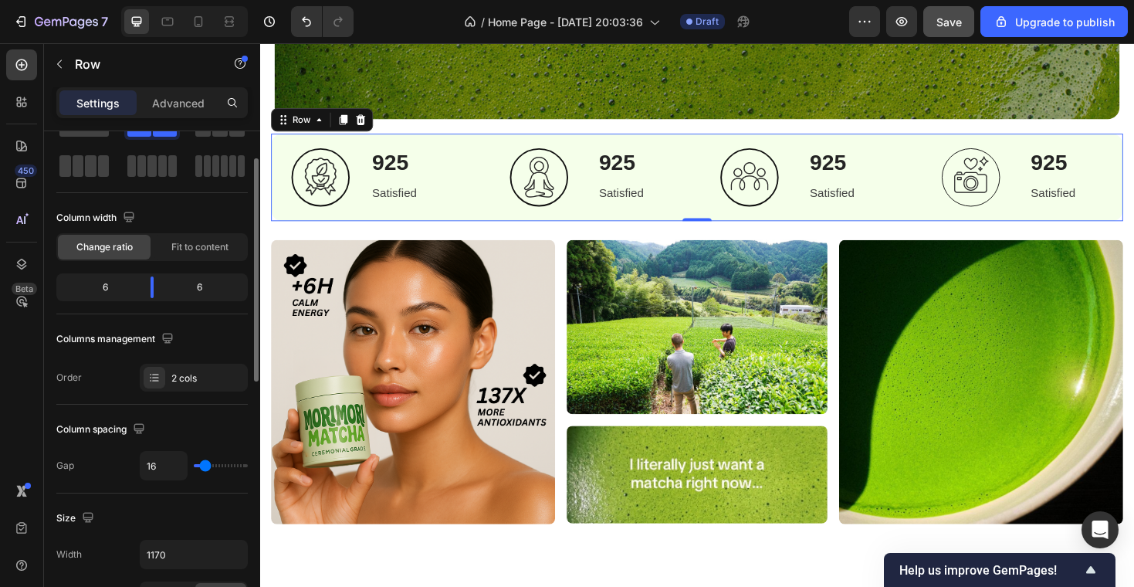
scroll to position [60, 0]
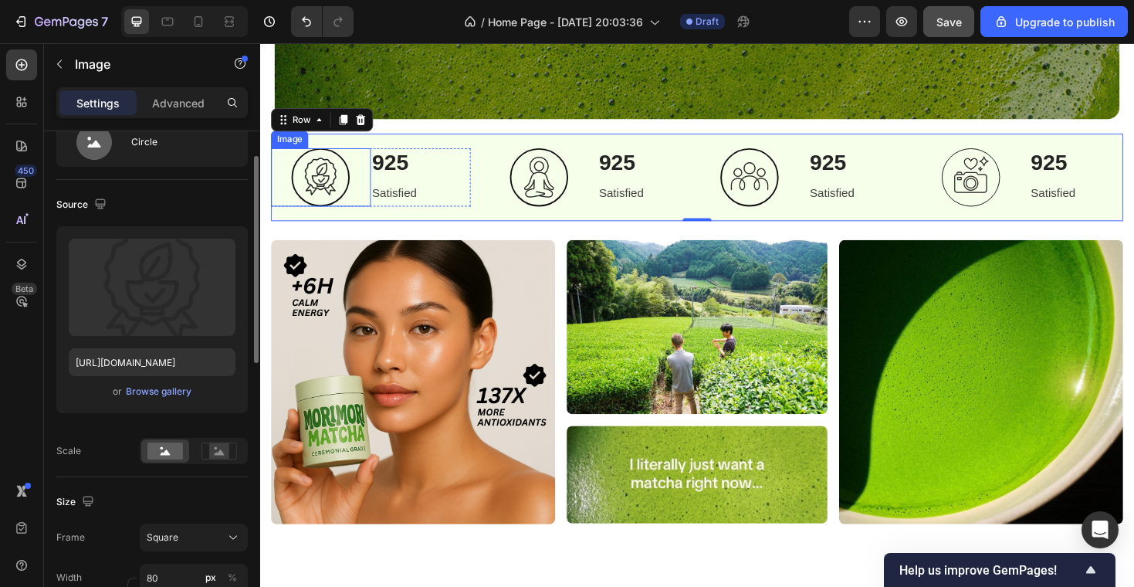
click at [328, 175] on img at bounding box center [324, 185] width 62 height 62
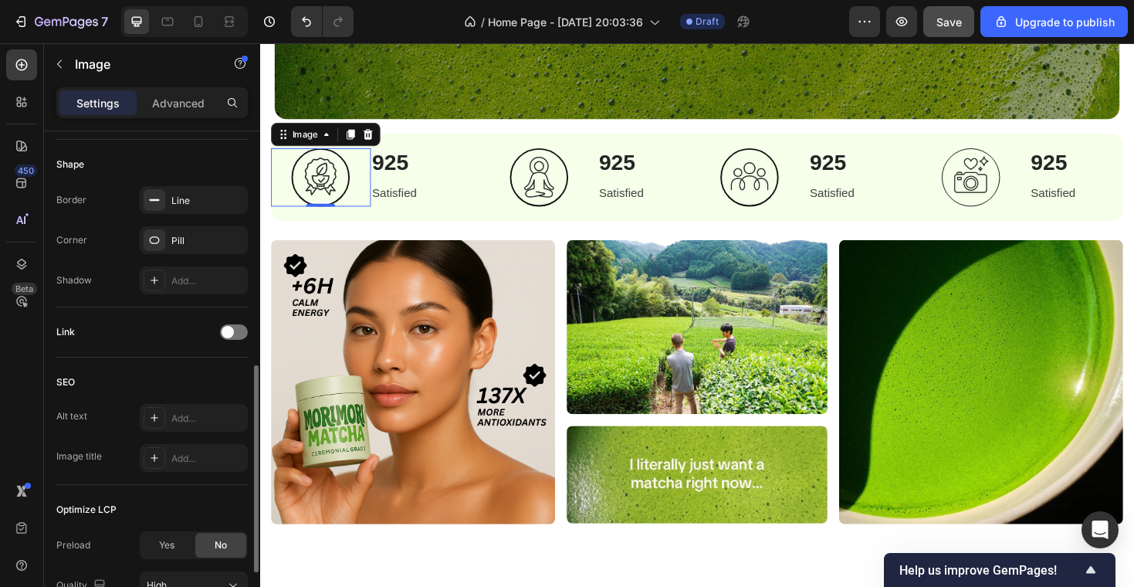
scroll to position [568, 0]
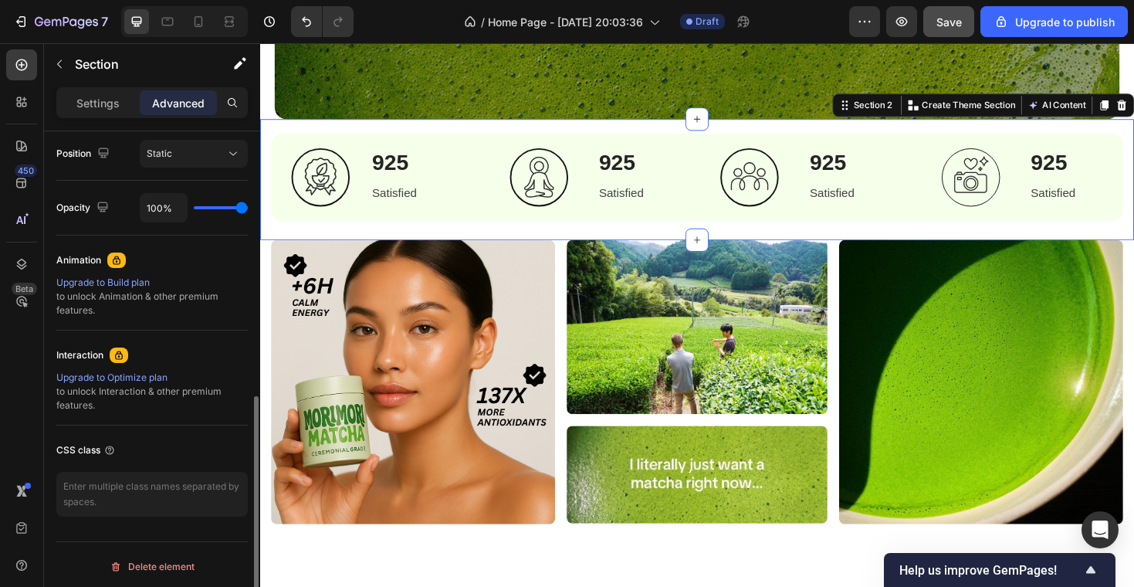
click at [415, 249] on div "Image 925 Heading Satisfied Text block Row Row Image 925 Heading Satisfied Text…" at bounding box center [723, 188] width 926 height 128
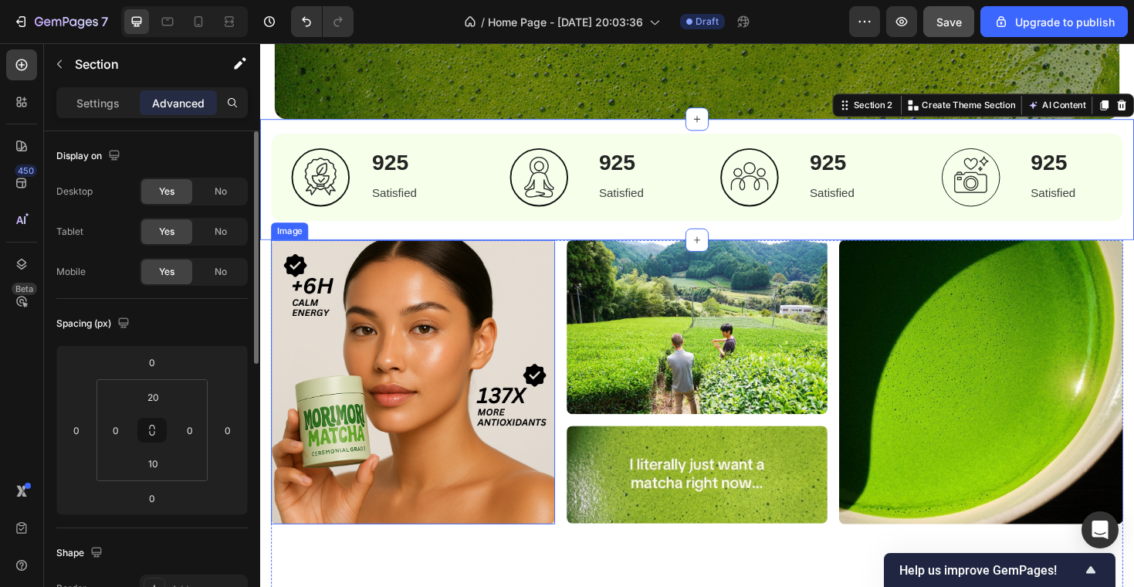
click at [472, 408] on img at bounding box center [422, 402] width 301 height 301
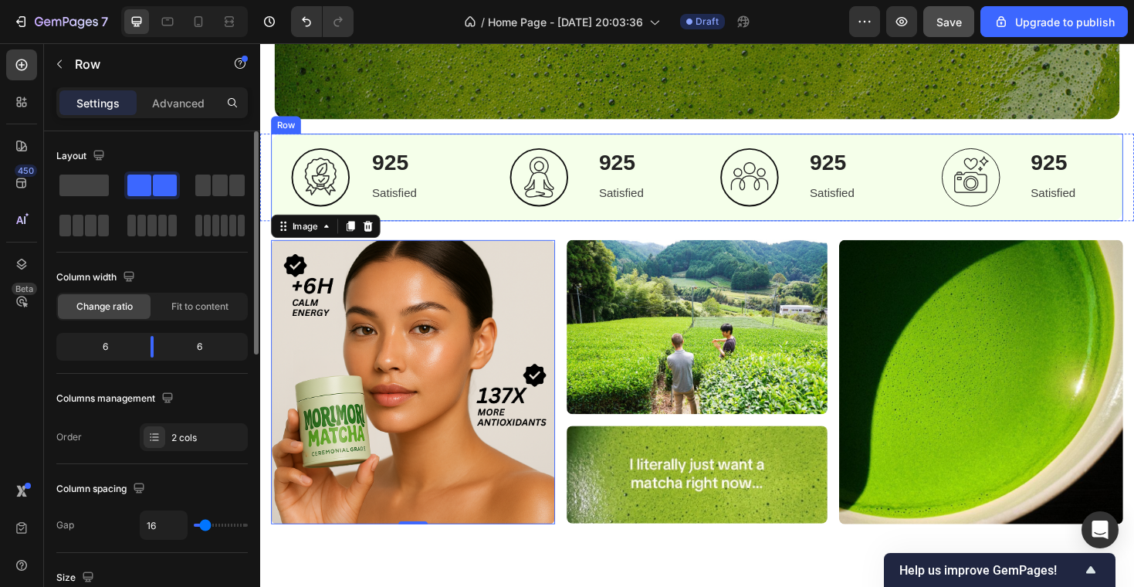
click at [458, 143] on div "Image 925 Heading Satisfied Text block Row Row Image 925 Heading Satisfied Text…" at bounding box center [723, 185] width 903 height 93
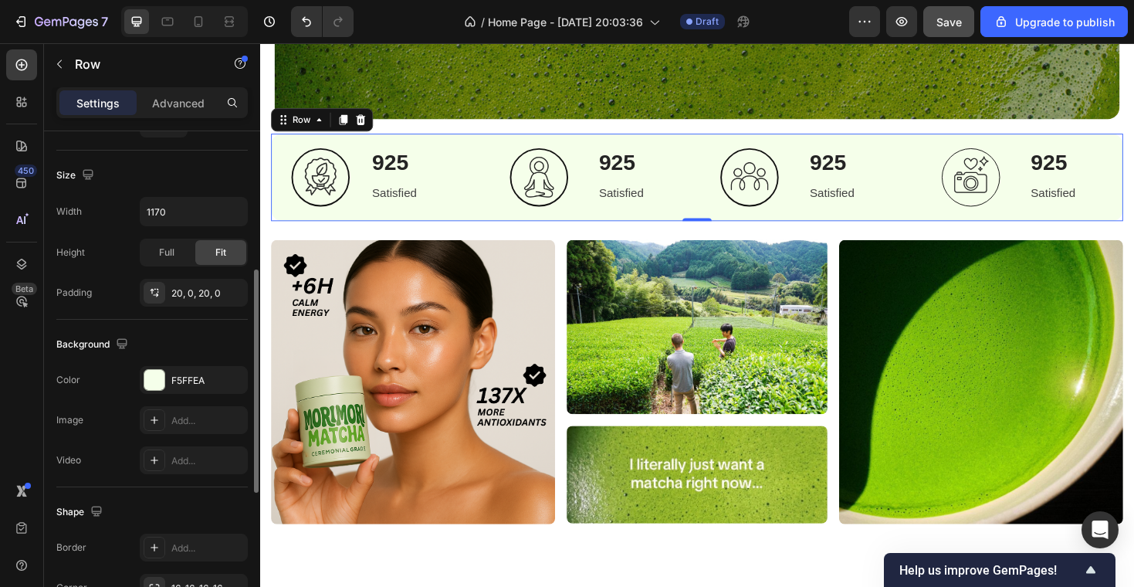
scroll to position [411, 0]
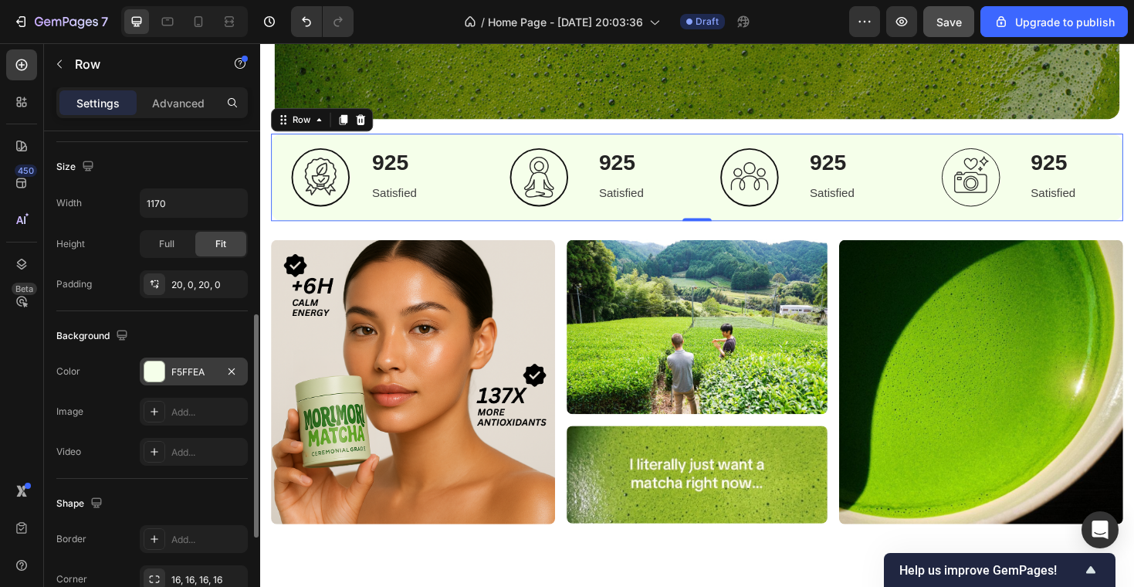
click at [157, 373] on div at bounding box center [154, 371] width 20 height 20
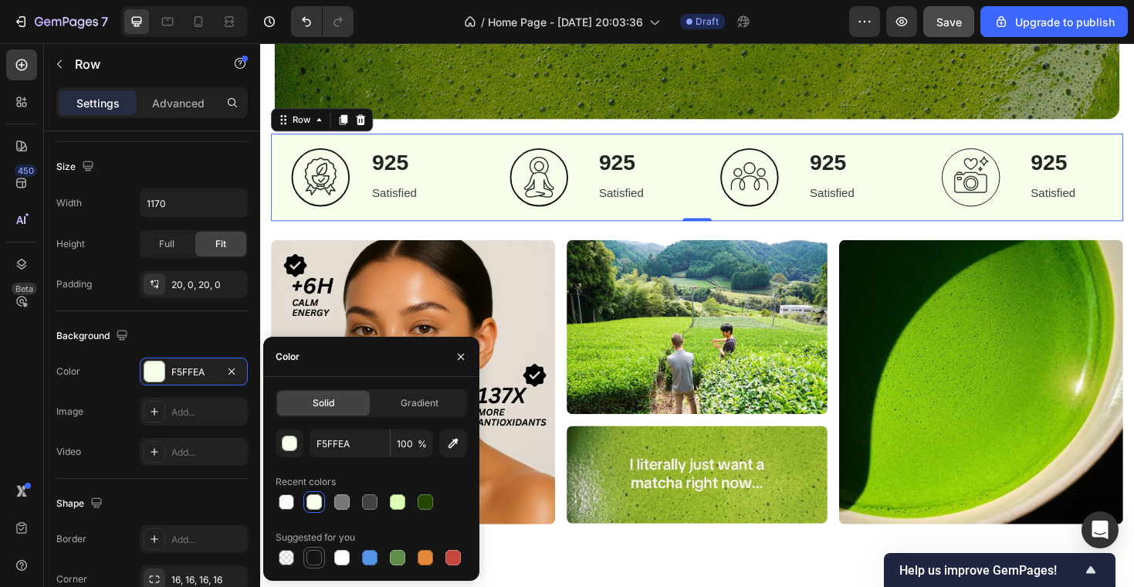
click at [315, 562] on div at bounding box center [313, 557] width 15 height 15
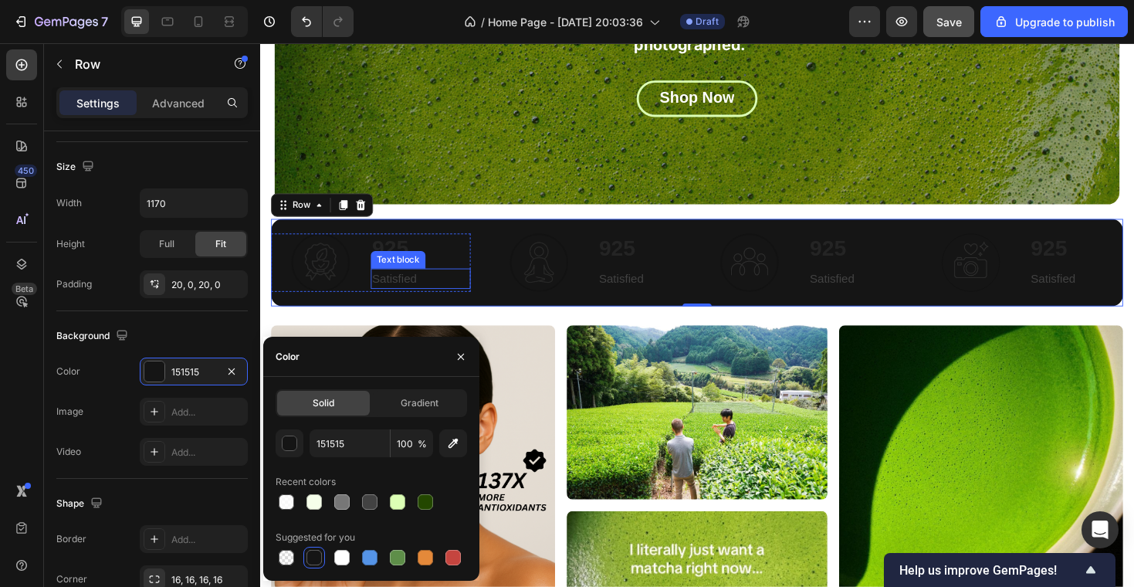
scroll to position [377, 0]
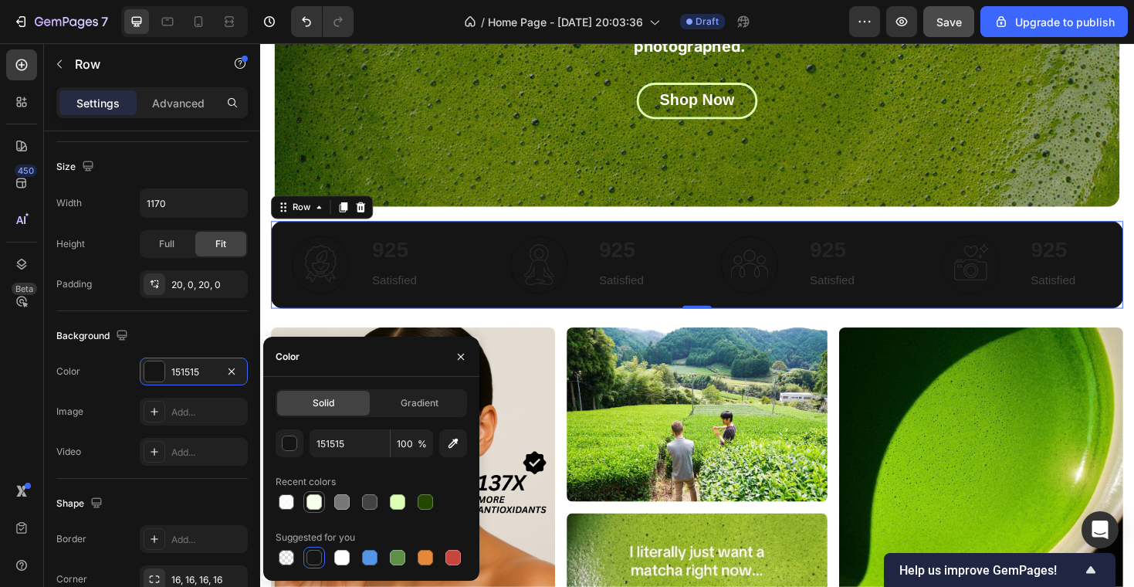
click at [321, 500] on div at bounding box center [313, 501] width 15 height 15
type input "F5FFEA"
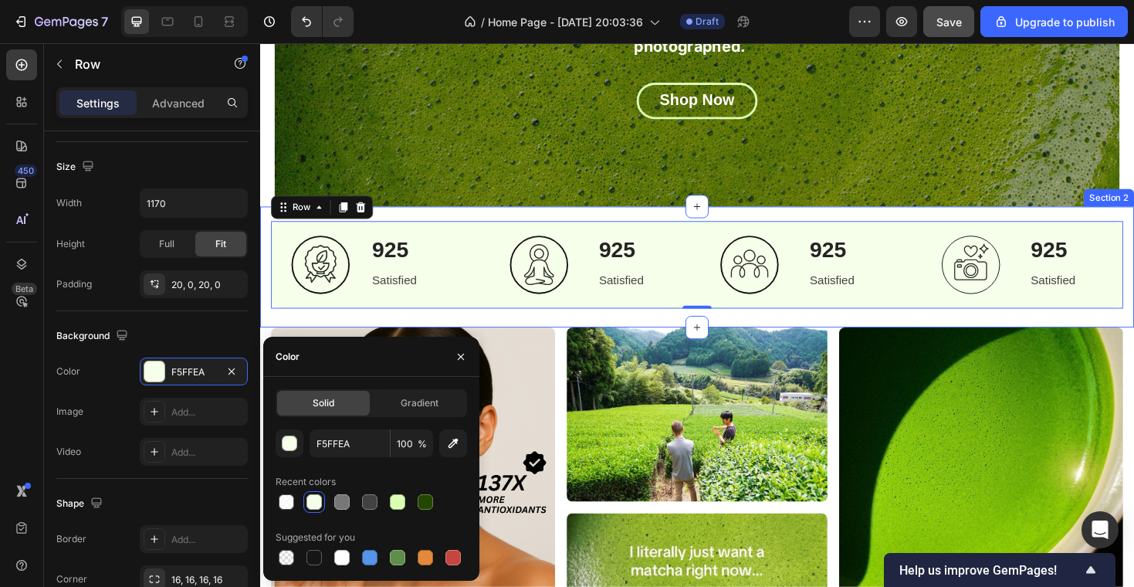
click at [470, 334] on div "Image 925 Heading Satisfied Text block Row Row Image 925 Heading Satisfied Text…" at bounding box center [723, 284] width 926 height 105
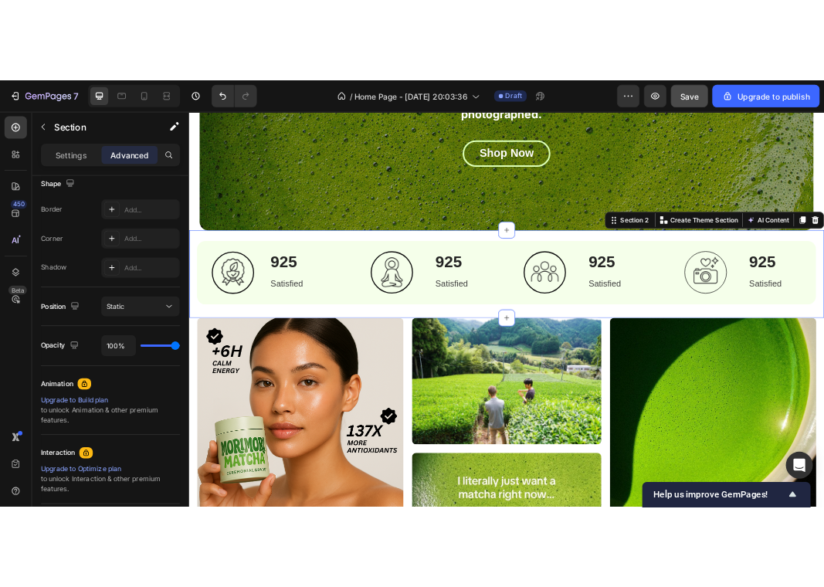
scroll to position [0, 0]
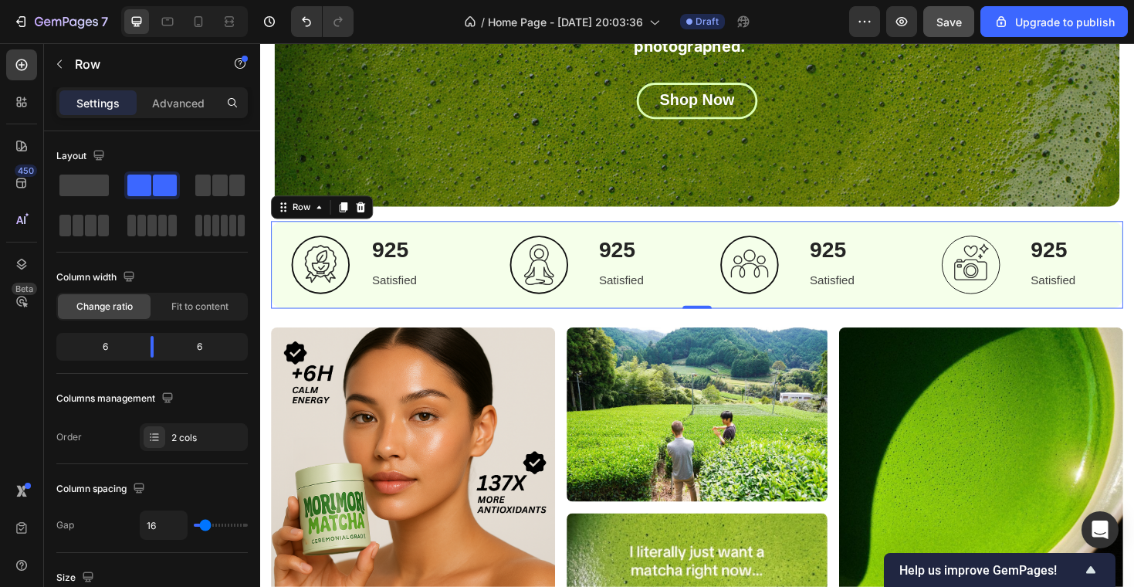
click at [446, 235] on div "Image 925 Heading Satisfied Text block Row Row Image 925 Heading Satisfied Text…" at bounding box center [723, 278] width 903 height 93
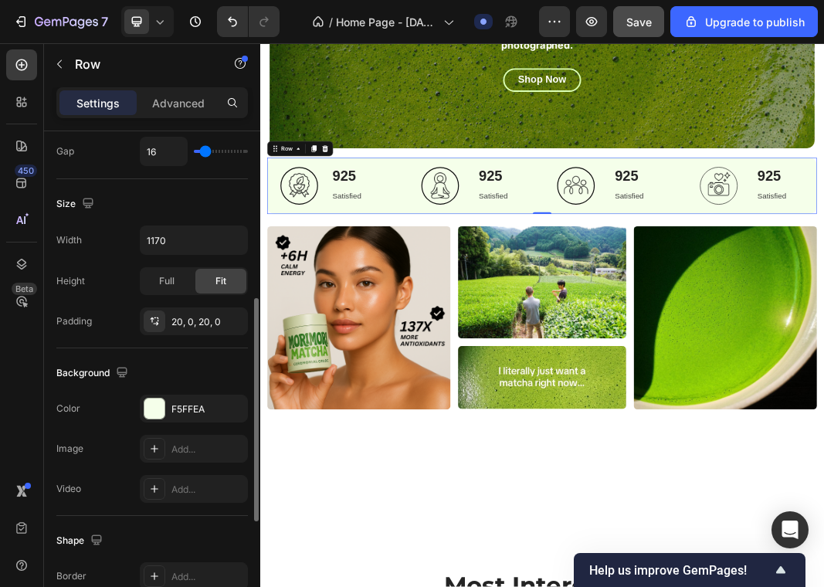
scroll to position [504, 0]
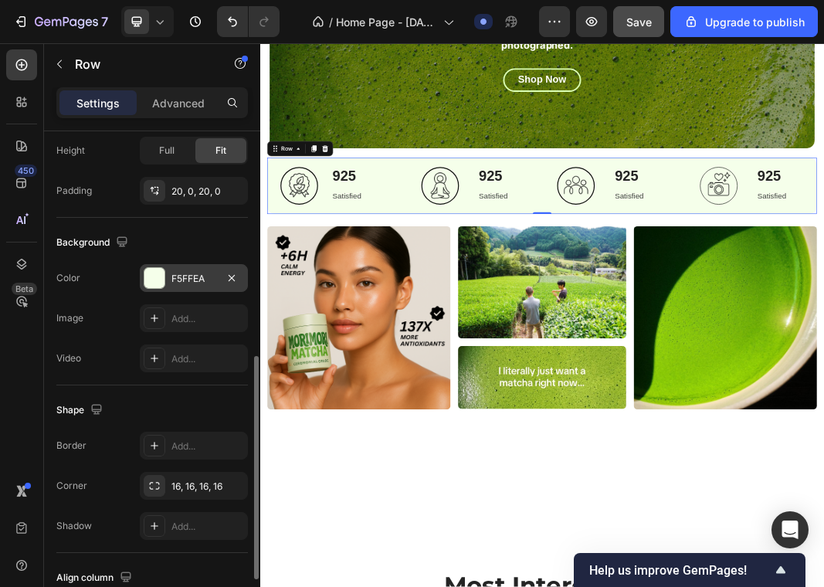
click at [147, 276] on div at bounding box center [154, 278] width 20 height 20
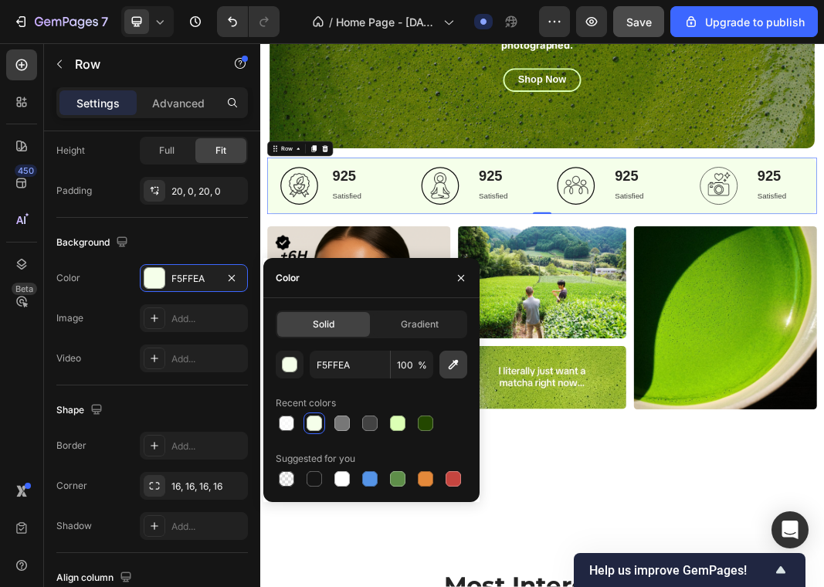
click at [453, 369] on icon "button" at bounding box center [452, 364] width 15 height 15
type input "EFF3E6"
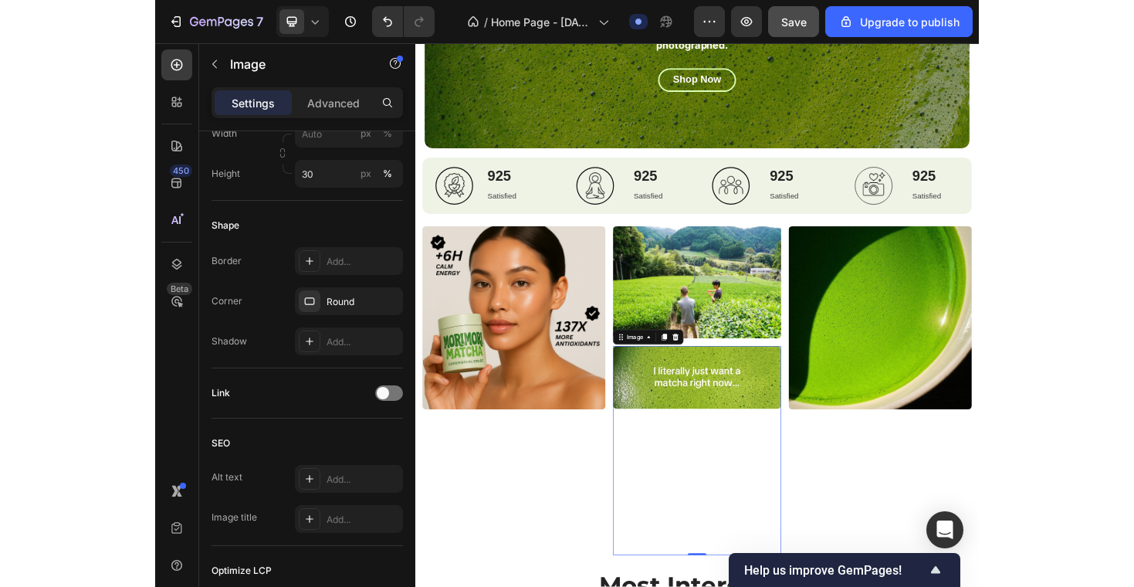
scroll to position [0, 0]
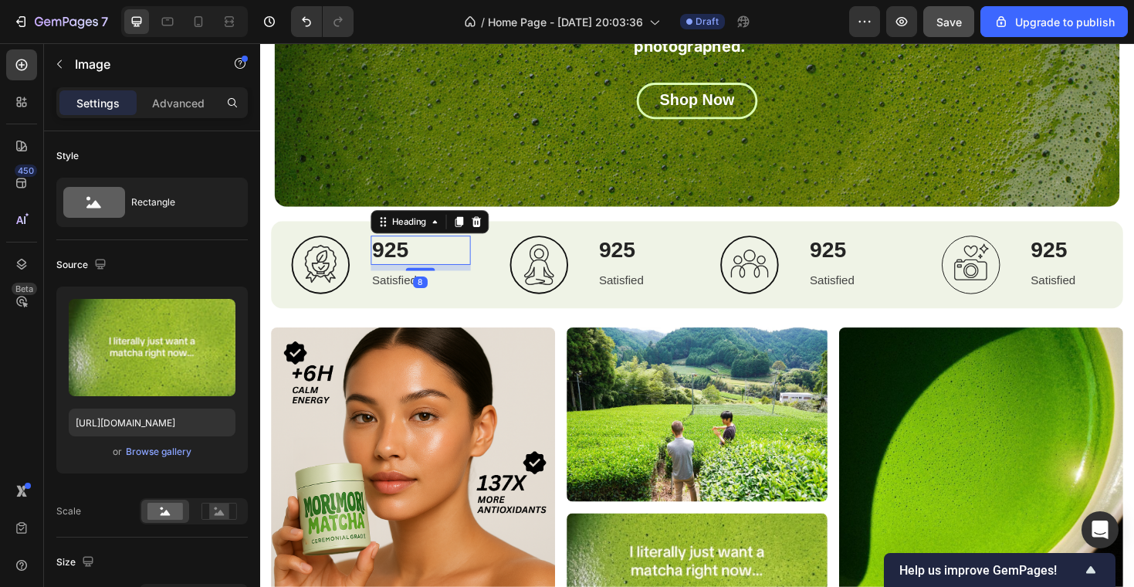
click at [424, 269] on h2 "925" at bounding box center [430, 262] width 106 height 31
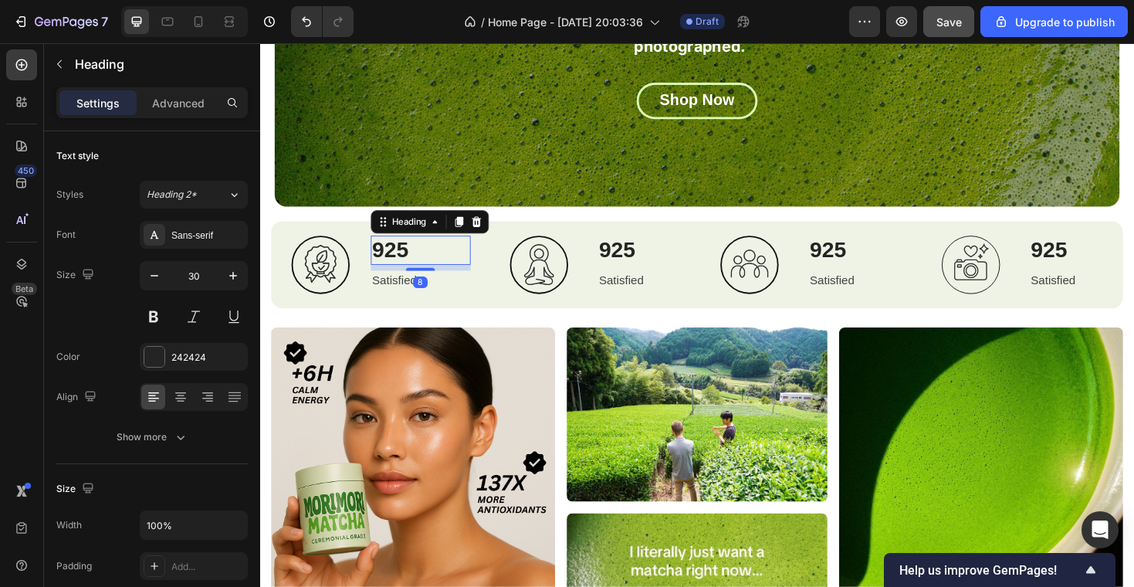
click at [424, 269] on h2 "925" at bounding box center [430, 262] width 106 height 31
click at [424, 269] on p "925" at bounding box center [430, 263] width 103 height 28
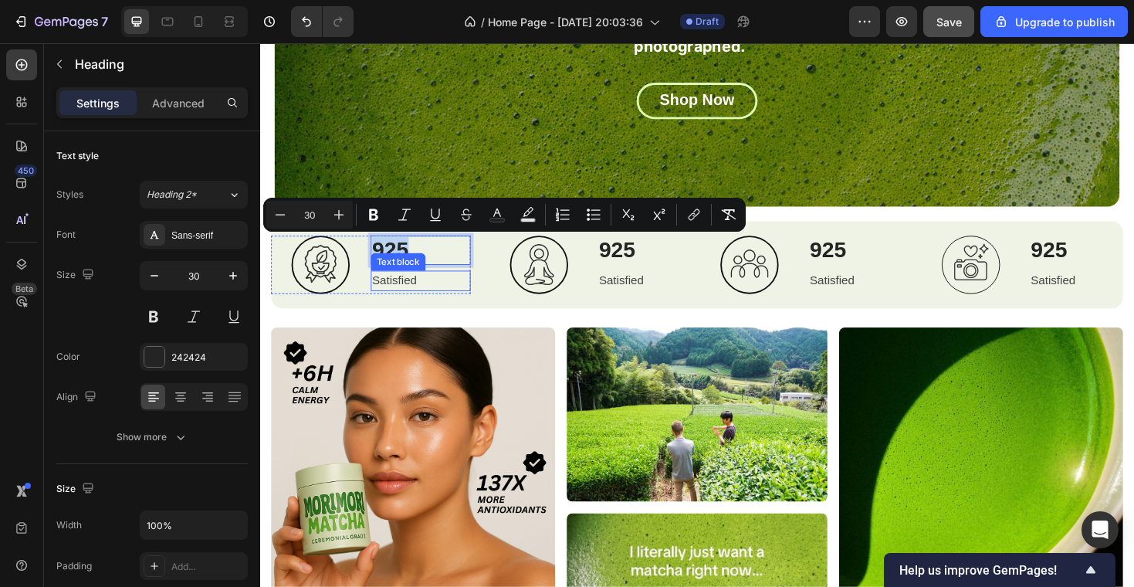
click at [401, 265] on span "925" at bounding box center [398, 261] width 39 height 25
type input "18"
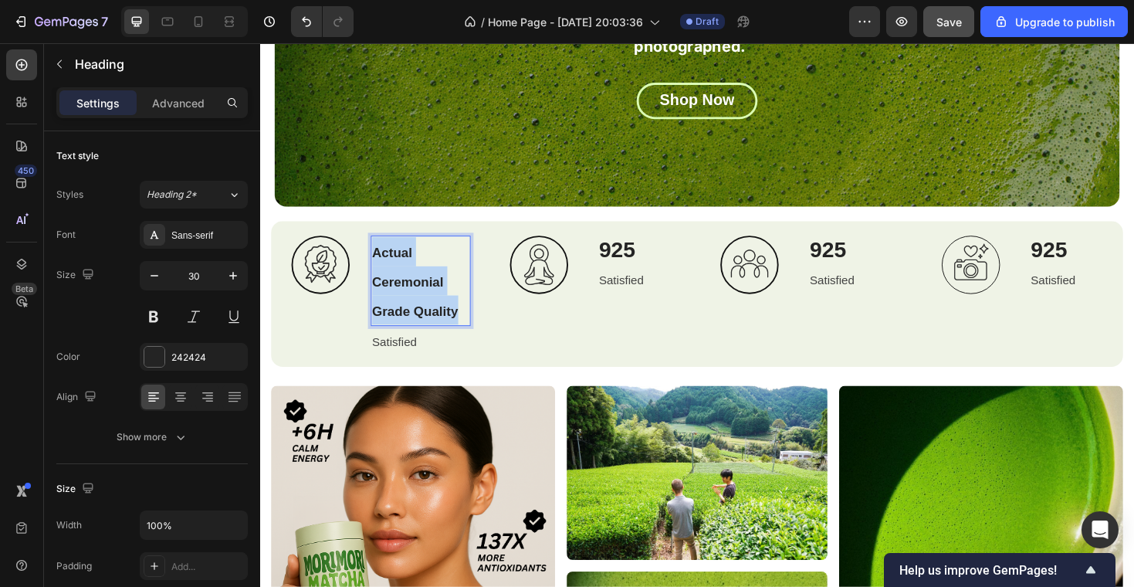
drag, startPoint x: 478, startPoint y: 330, endPoint x: 377, endPoint y: 260, distance: 122.5
click at [377, 259] on h2 "Actual Ceremonial Grade Quality" at bounding box center [430, 295] width 106 height 96
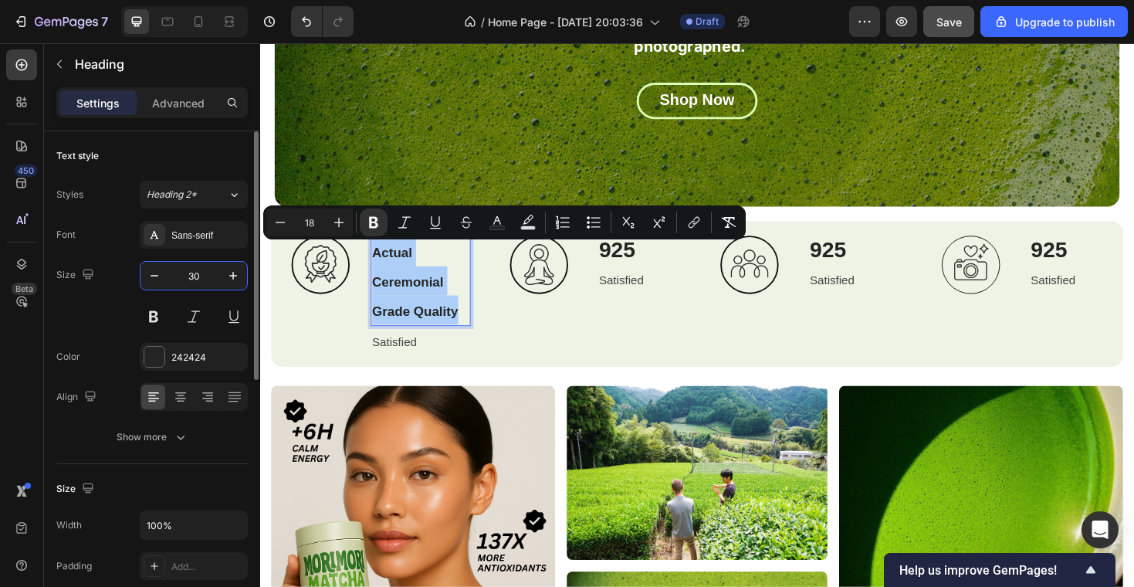
click at [203, 269] on input "30" at bounding box center [193, 276] width 51 height 28
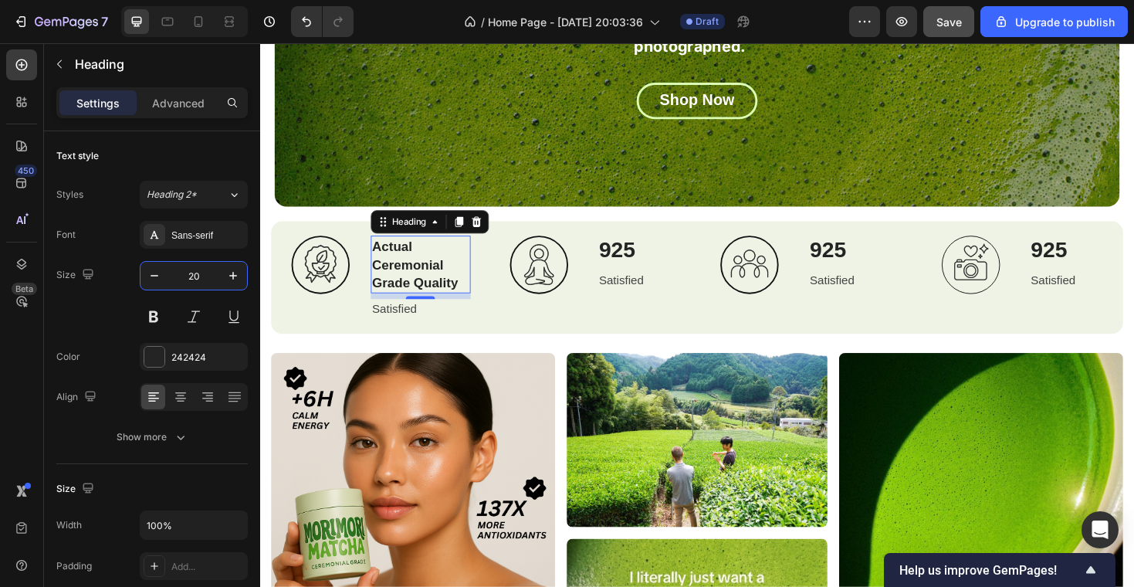
type input "20"
click at [415, 285] on strong "Actual Ceremonial Grade Quality" at bounding box center [424, 278] width 91 height 54
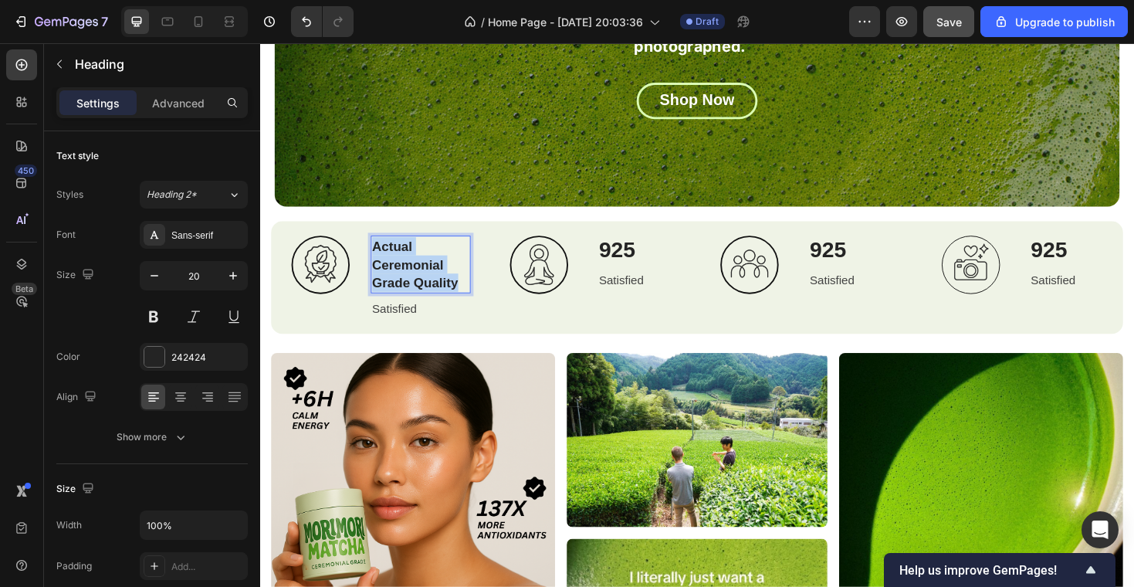
click at [415, 285] on strong "Actual Ceremonial Grade Quality" at bounding box center [424, 278] width 91 height 54
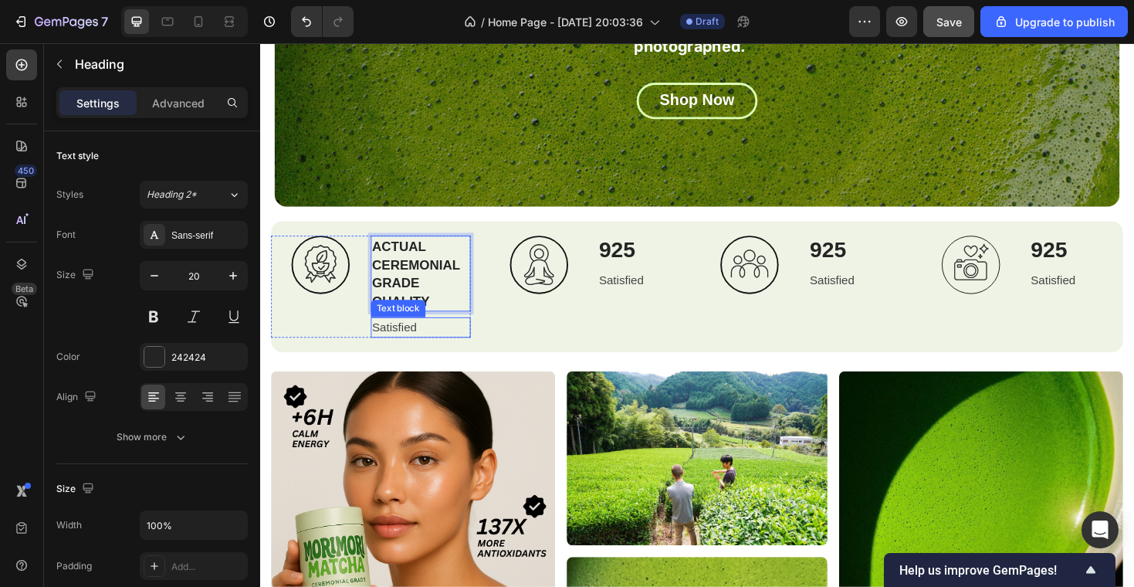
click at [425, 340] on p "Satisfied" at bounding box center [430, 344] width 103 height 19
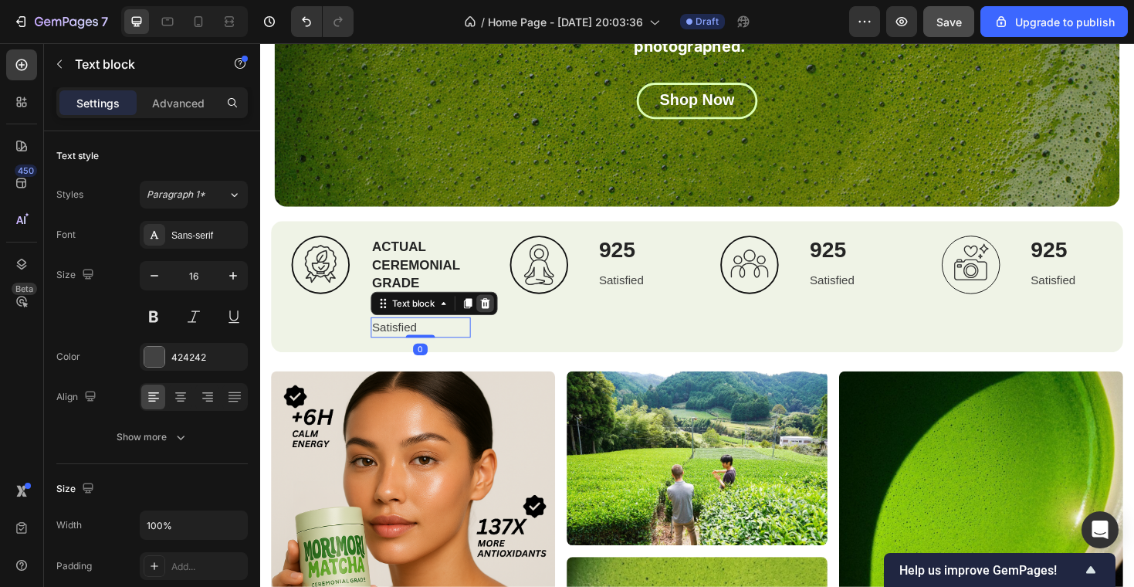
click at [506, 316] on div at bounding box center [498, 319] width 19 height 19
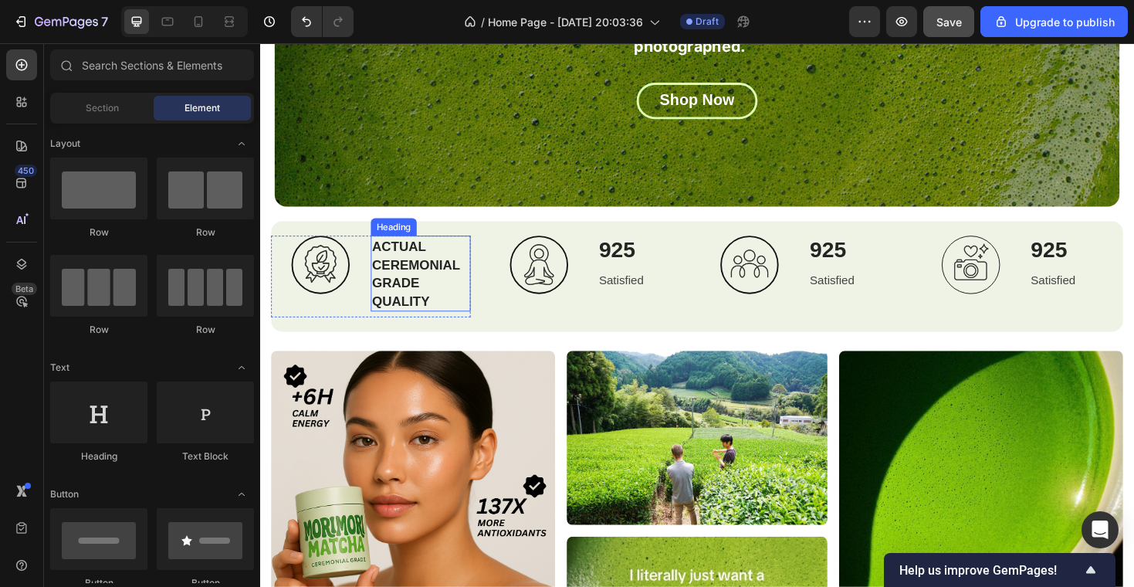
click at [449, 311] on p "⁠⁠⁠⁠⁠⁠⁠ ACTUAL CEREMONIAL GRADE QUALITY" at bounding box center [430, 287] width 103 height 77
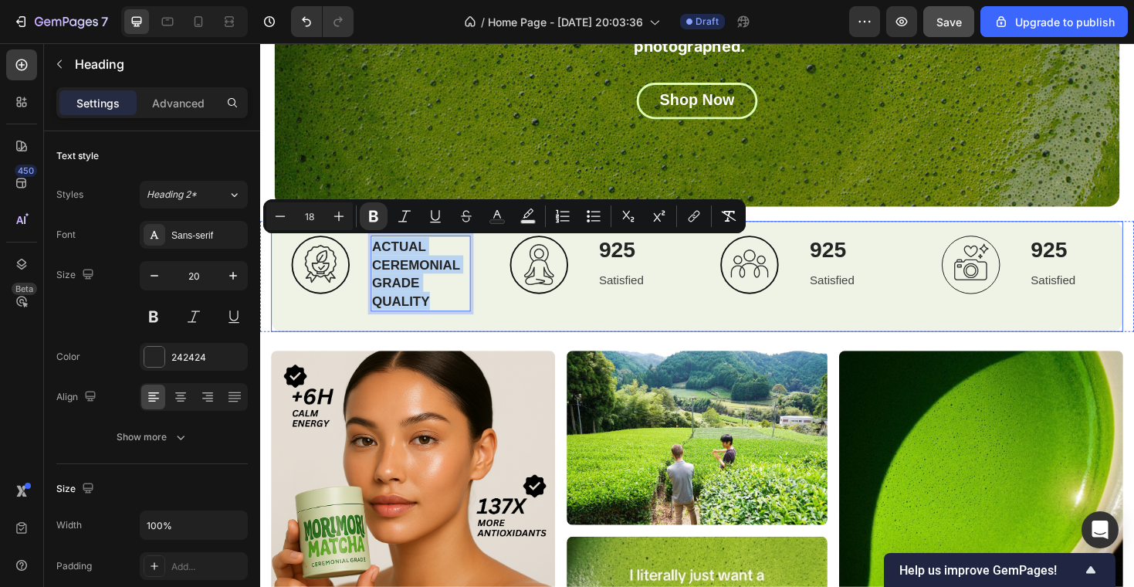
drag, startPoint x: 472, startPoint y: 320, endPoint x: 372, endPoint y: 241, distance: 127.4
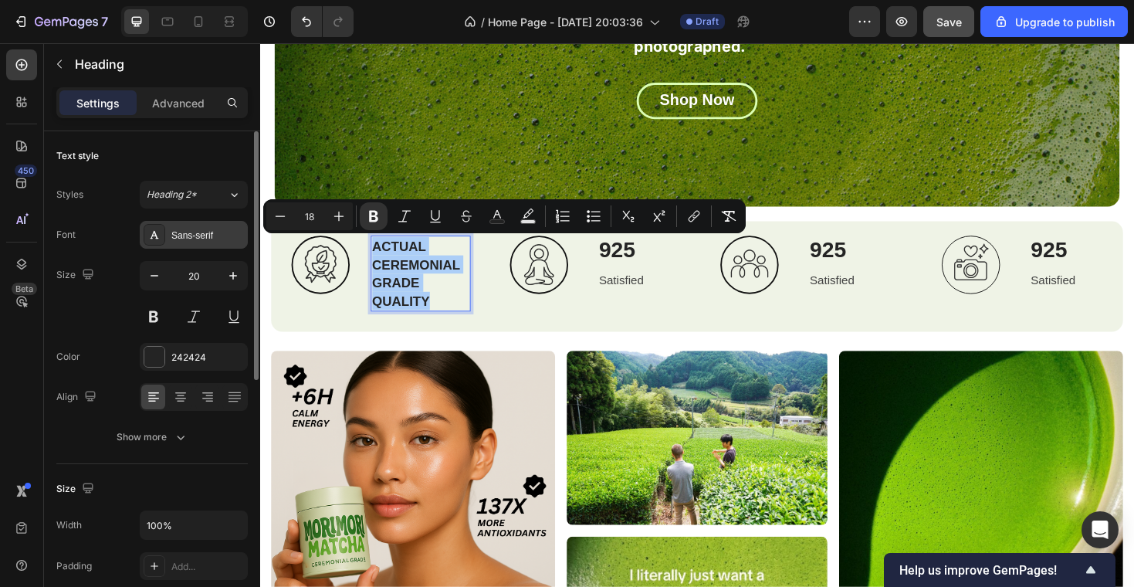
click at [198, 222] on div "Sans-serif" at bounding box center [194, 235] width 108 height 28
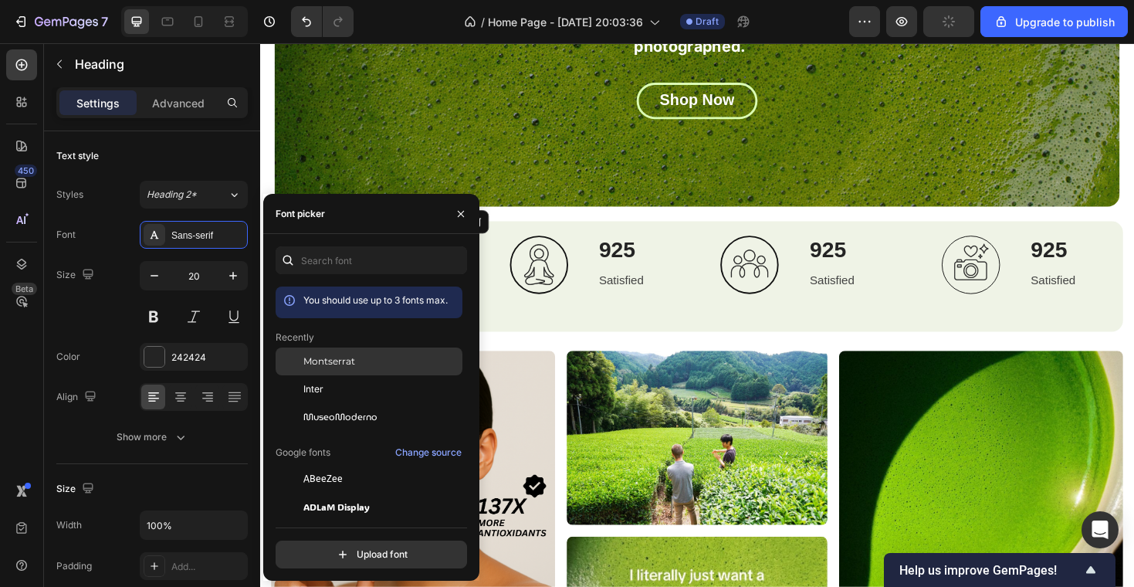
click at [325, 364] on span "Montserrat" at bounding box center [329, 361] width 52 height 14
click at [519, 315] on div "Image 925 Heading Satisfied Text block Row" at bounding box center [611, 290] width 211 height 86
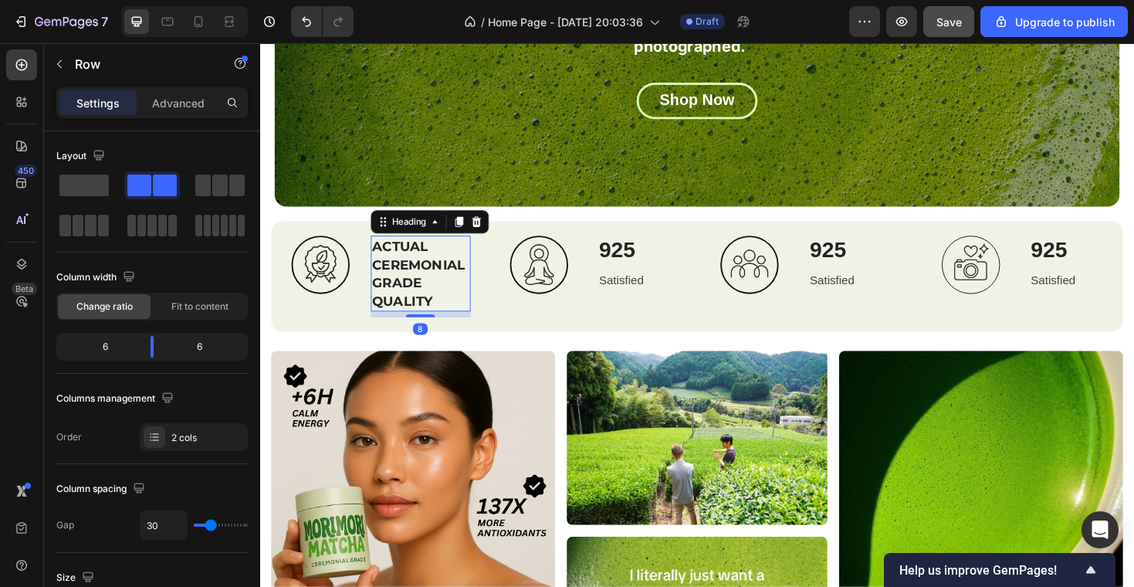
click at [415, 287] on strong "ACTUAL CEREMONIAL GRADE QUALITY" at bounding box center [428, 287] width 99 height 75
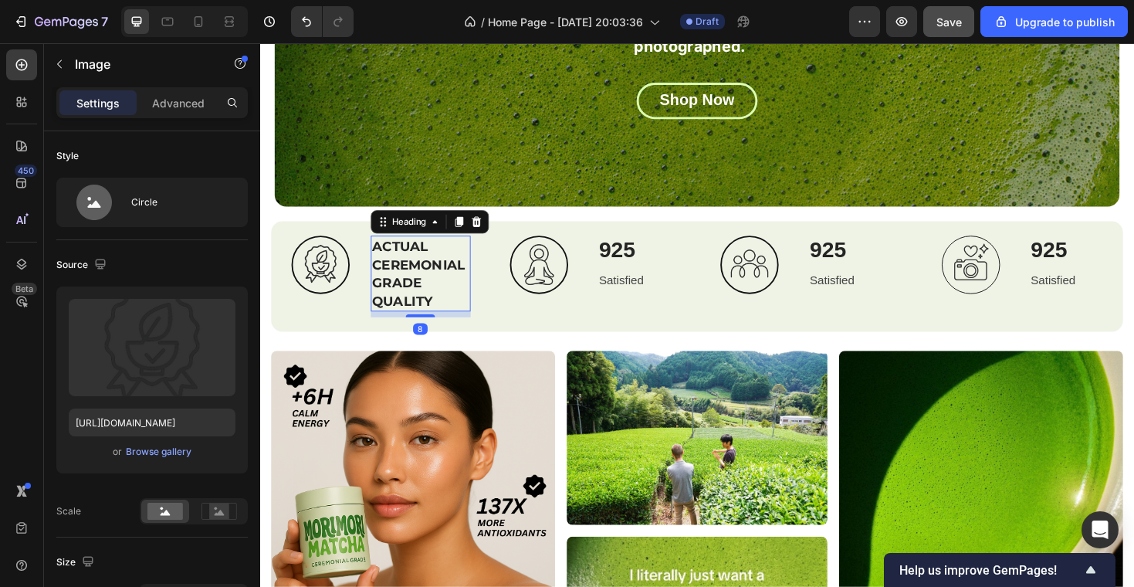
click at [367, 271] on div at bounding box center [325, 278] width 106 height 62
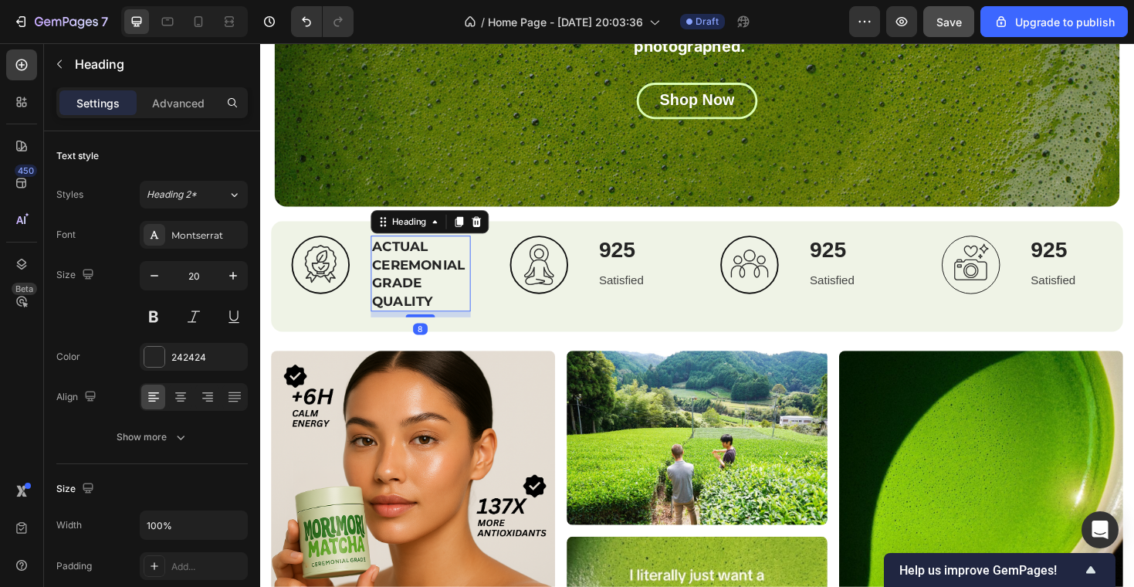
click at [377, 319] on h2 "⁠⁠⁠⁠⁠⁠⁠ ACTUAL CEREMONIAL GRADE QUALITY" at bounding box center [430, 287] width 106 height 80
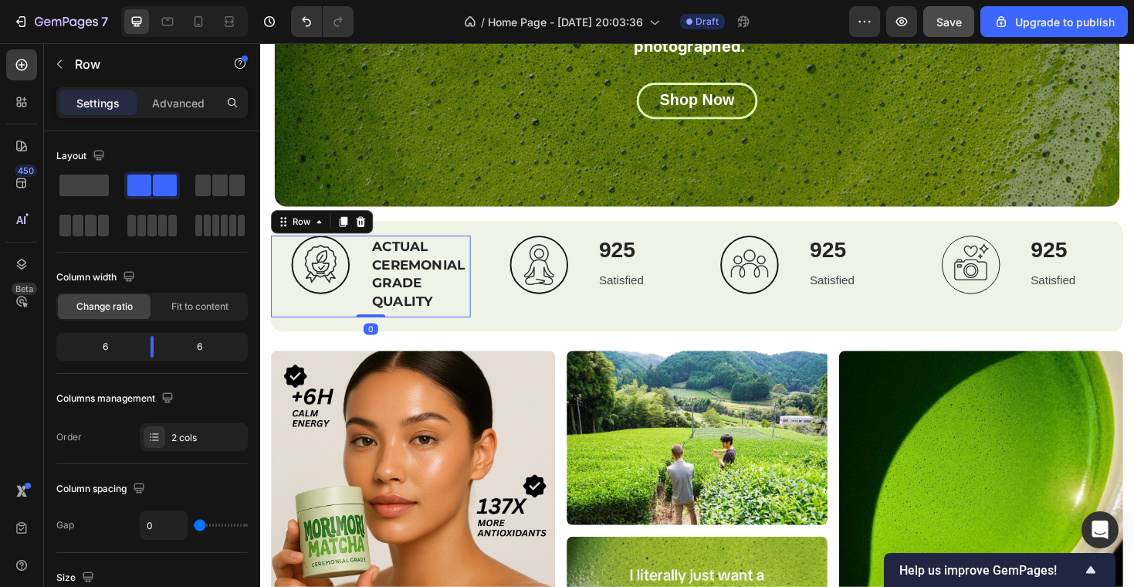
click at [374, 318] on div "Image" at bounding box center [325, 290] width 106 height 86
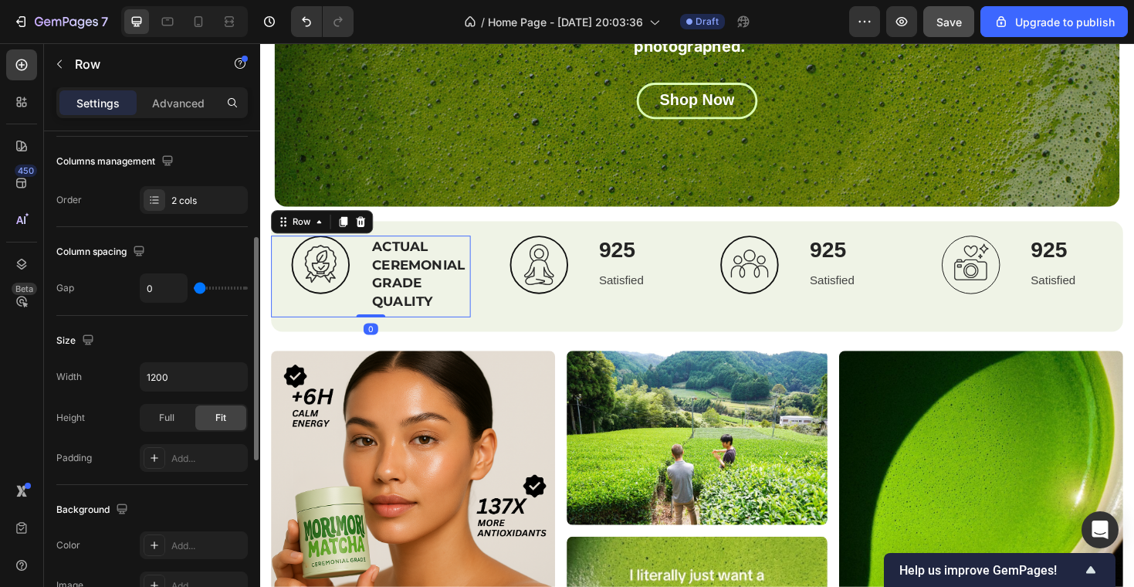
scroll to position [618, 0]
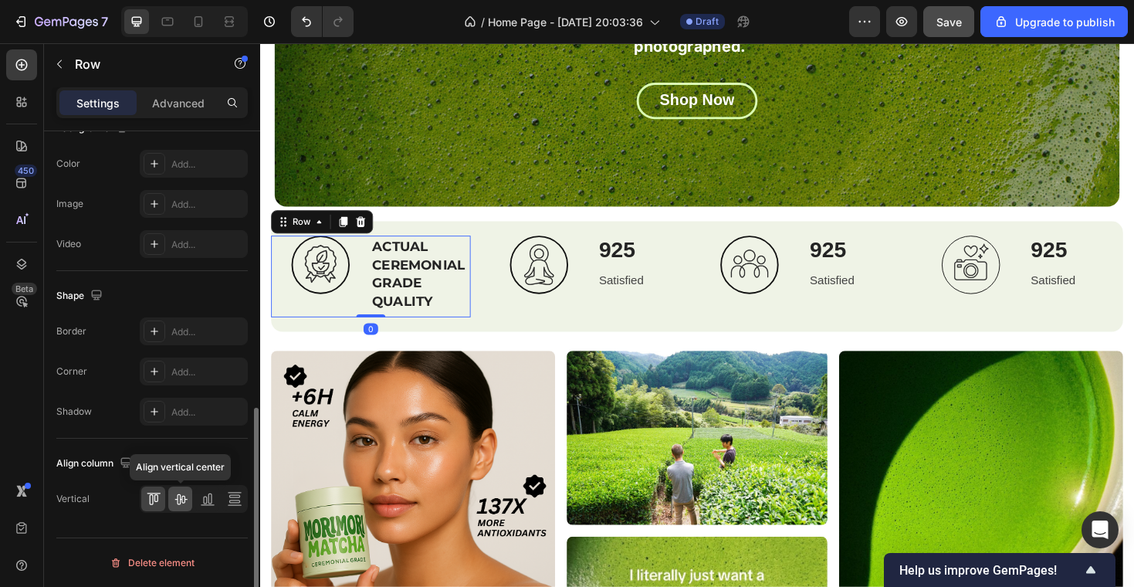
click at [178, 504] on icon at bounding box center [180, 498] width 15 height 15
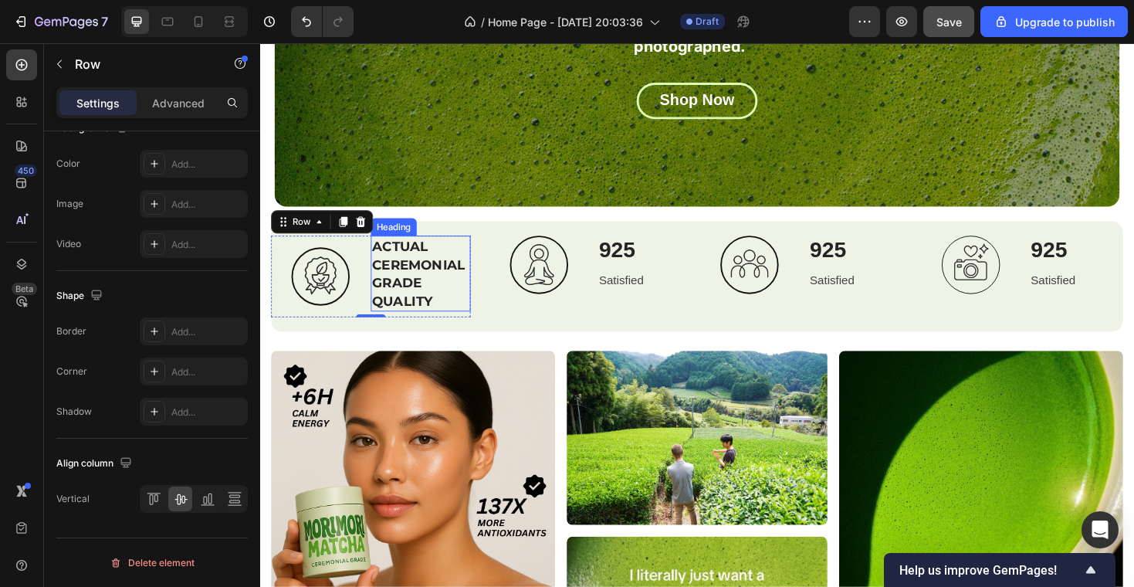
click at [415, 296] on strong "ACTUAL CEREMONIAL GRADE QUALITY" at bounding box center [428, 287] width 99 height 75
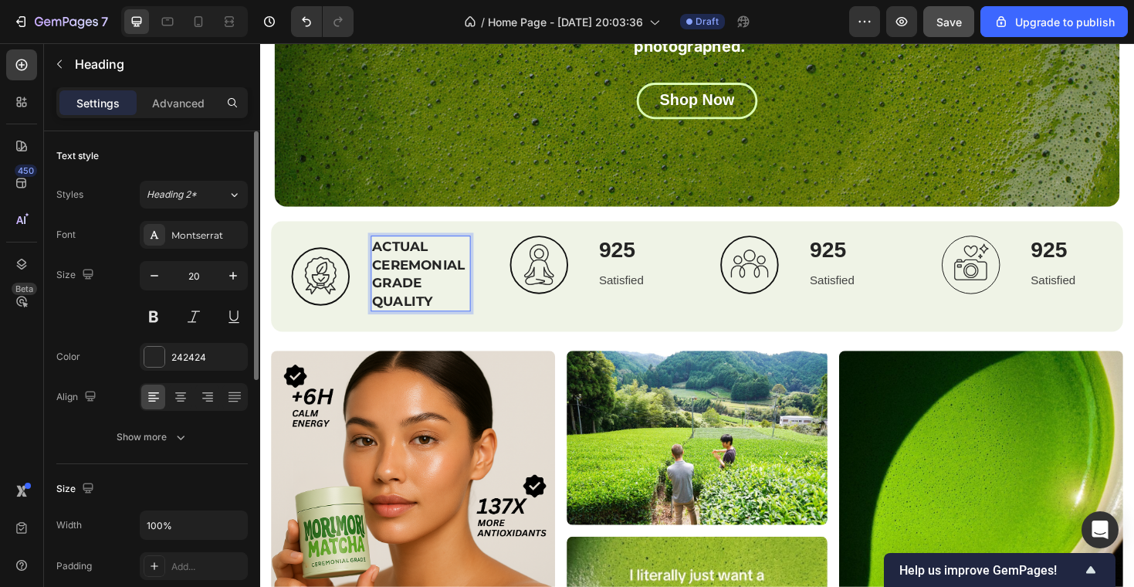
click at [415, 296] on strong "ACTUAL CEREMONIAL GRADE QUALITY" at bounding box center [428, 287] width 99 height 75
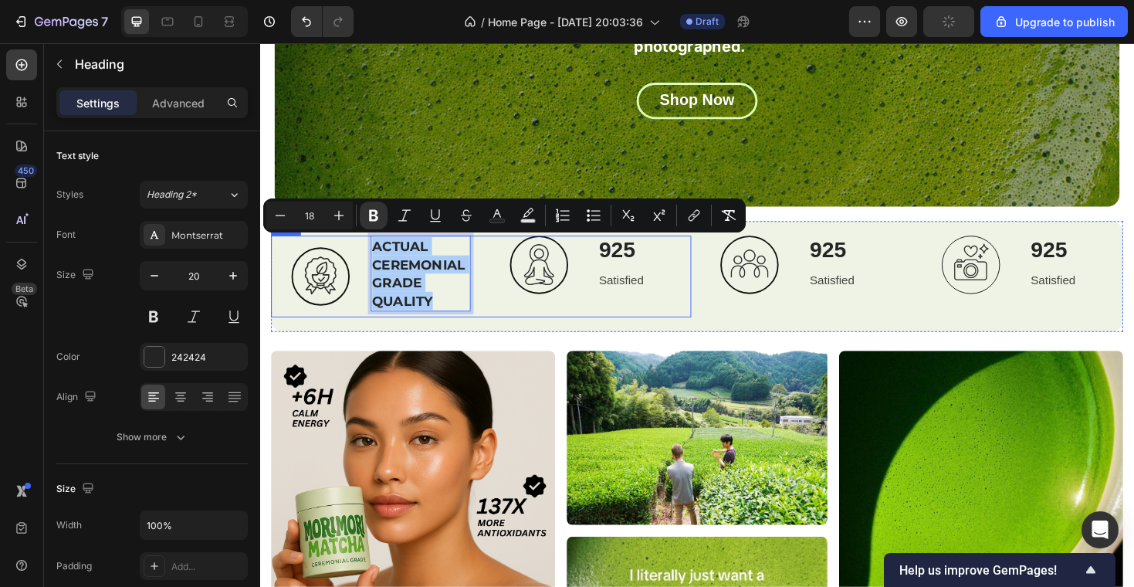
click at [536, 321] on div "Image 925 Heading Satisfied Text block Row" at bounding box center [611, 290] width 211 height 86
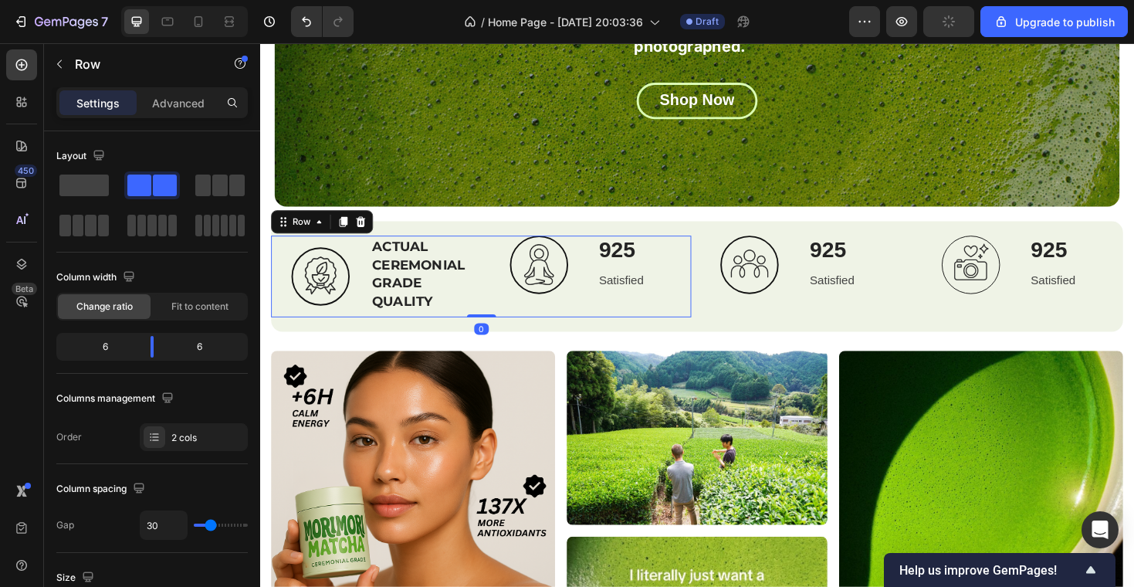
click at [617, 313] on div "Image 925 Heading Satisfied Text block Row" at bounding box center [611, 290] width 211 height 86
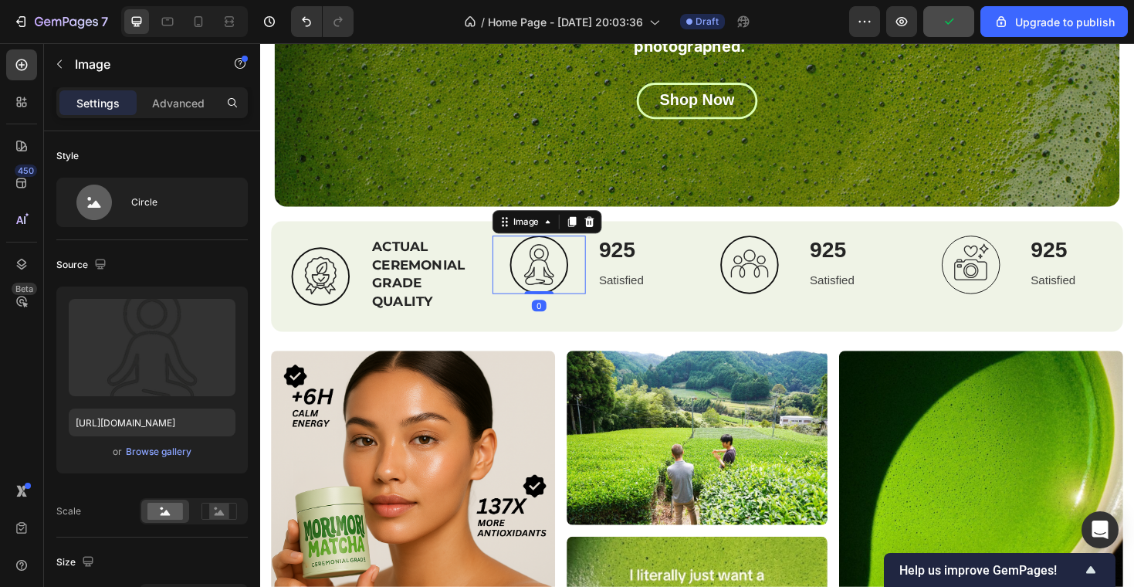
click at [597, 276] on div at bounding box center [556, 278] width 100 height 62
click at [610, 303] on div "Image 0 925 Heading Satisfied Text block Row" at bounding box center [611, 278] width 211 height 62
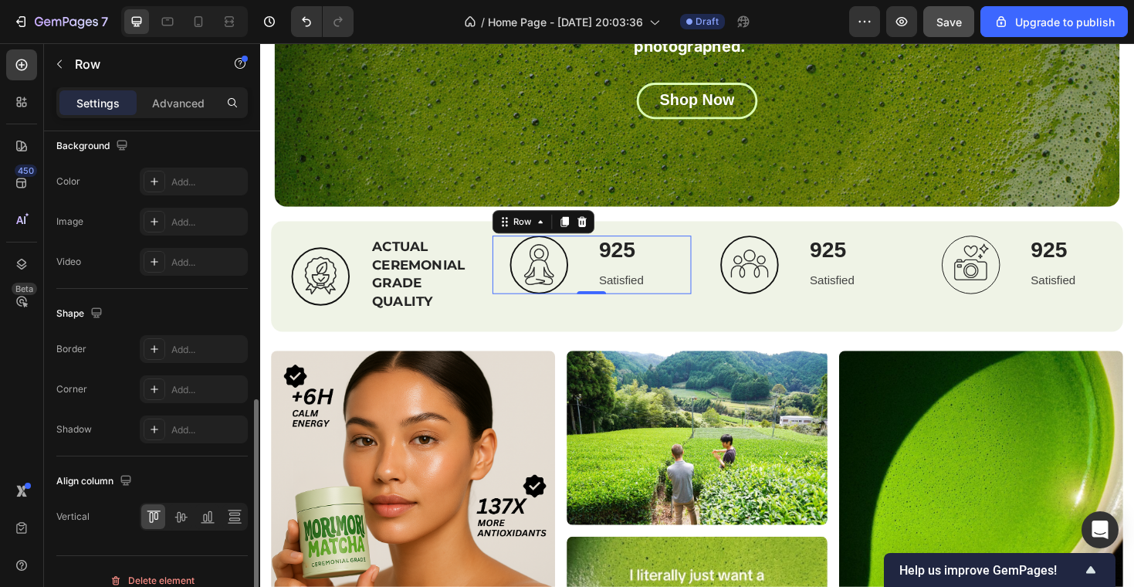
scroll to position [618, 0]
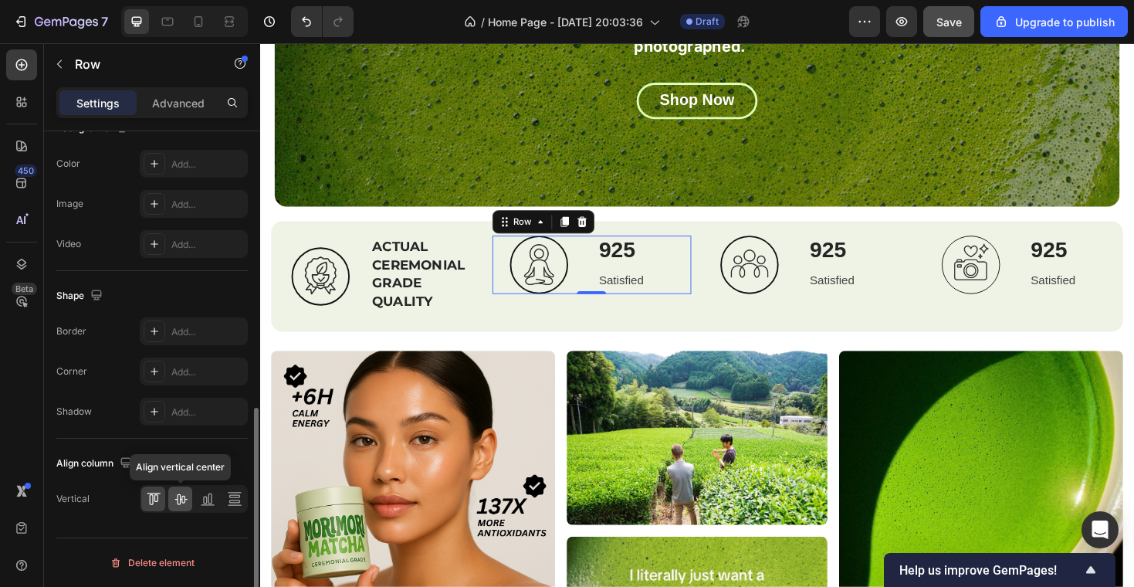
click at [181, 497] on icon at bounding box center [180, 498] width 15 height 15
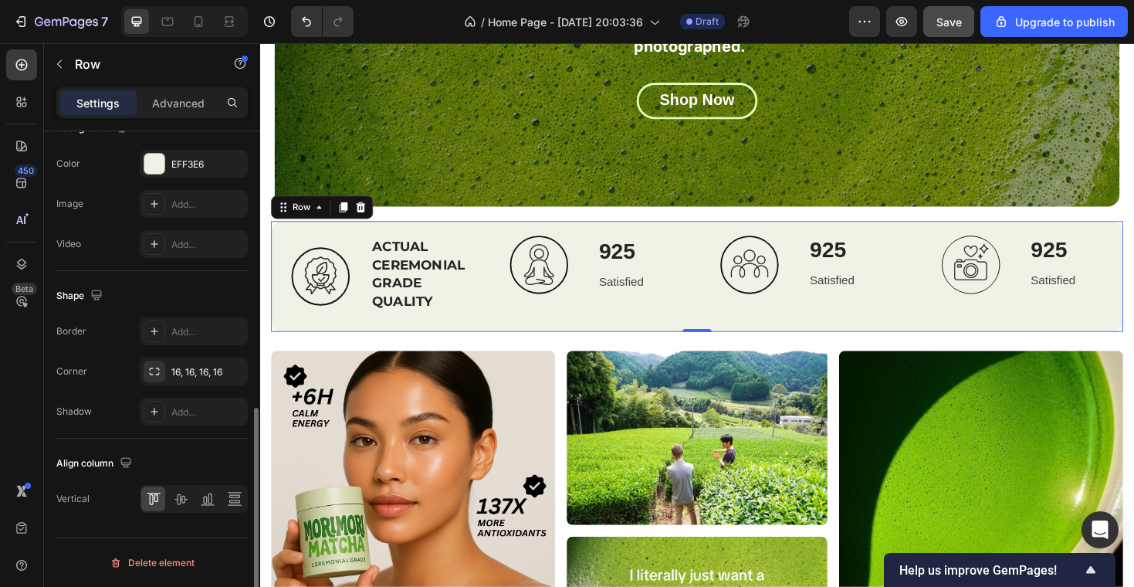
click at [437, 239] on div "Image ⁠⁠⁠⁠⁠⁠⁠ ACTUAL CEREMONIAL GRADE QUALITY Heading Row Row Image 925 Heading…" at bounding box center [723, 290] width 903 height 117
click at [367, 221] on icon at bounding box center [367, 216] width 10 height 11
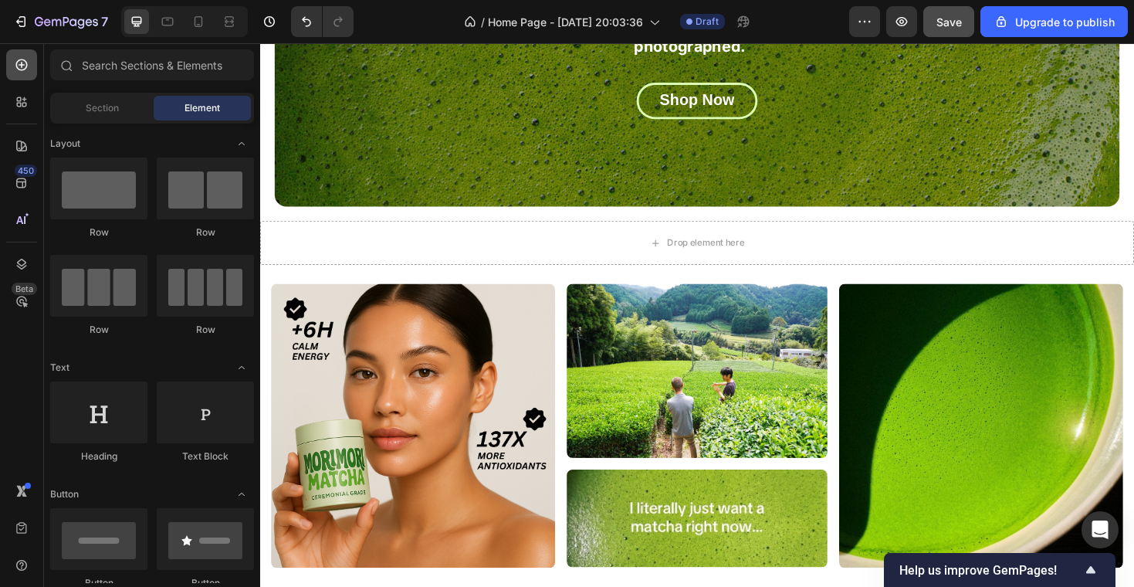
click at [18, 63] on icon at bounding box center [21, 64] width 15 height 15
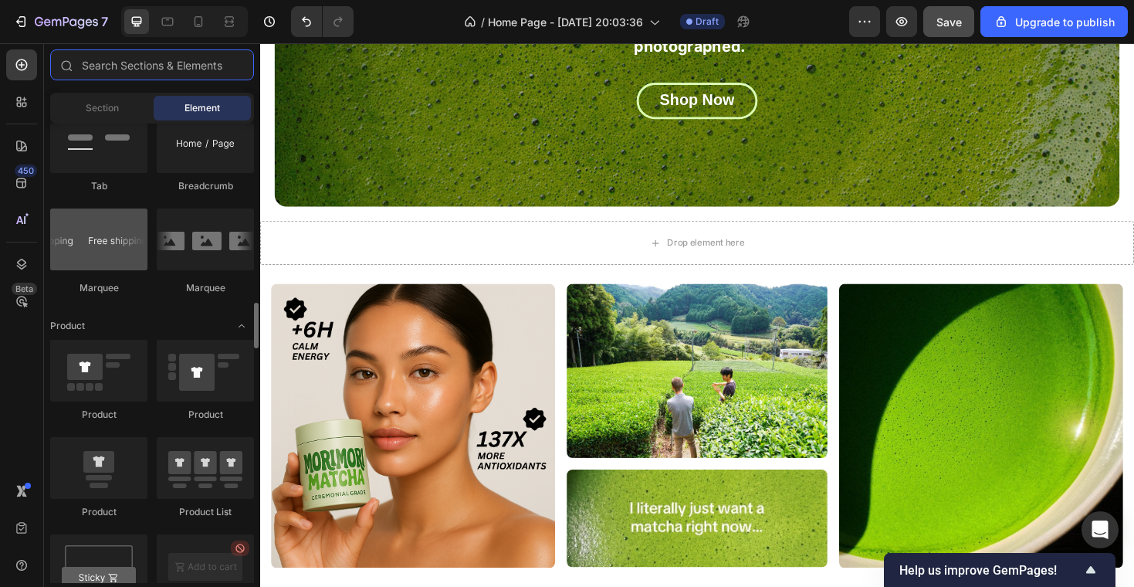
scroll to position [1785, 0]
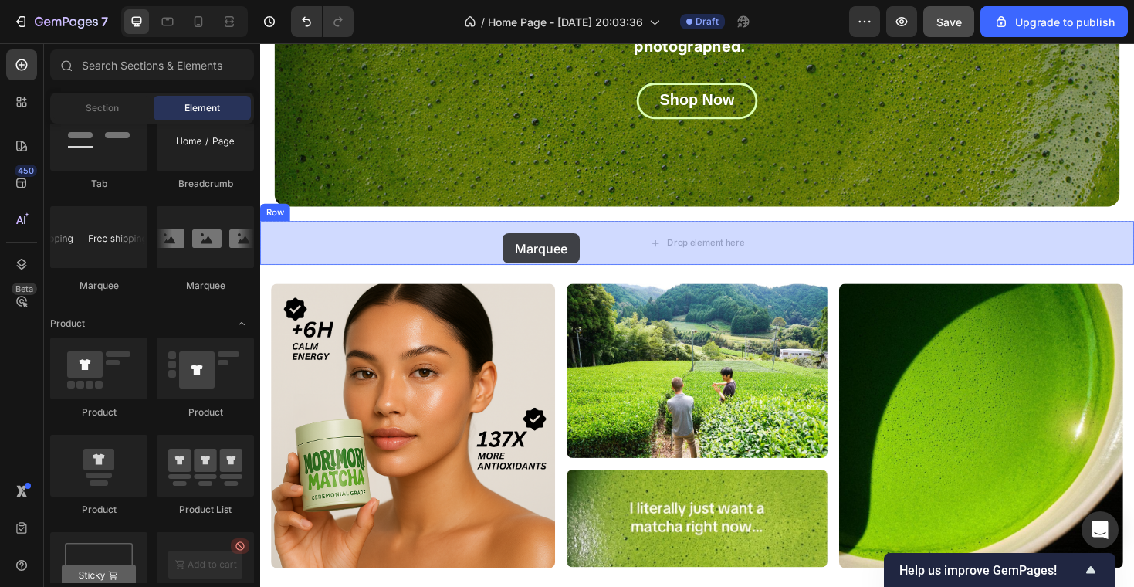
drag, startPoint x: 449, startPoint y: 282, endPoint x: 516, endPoint y: 245, distance: 76.7
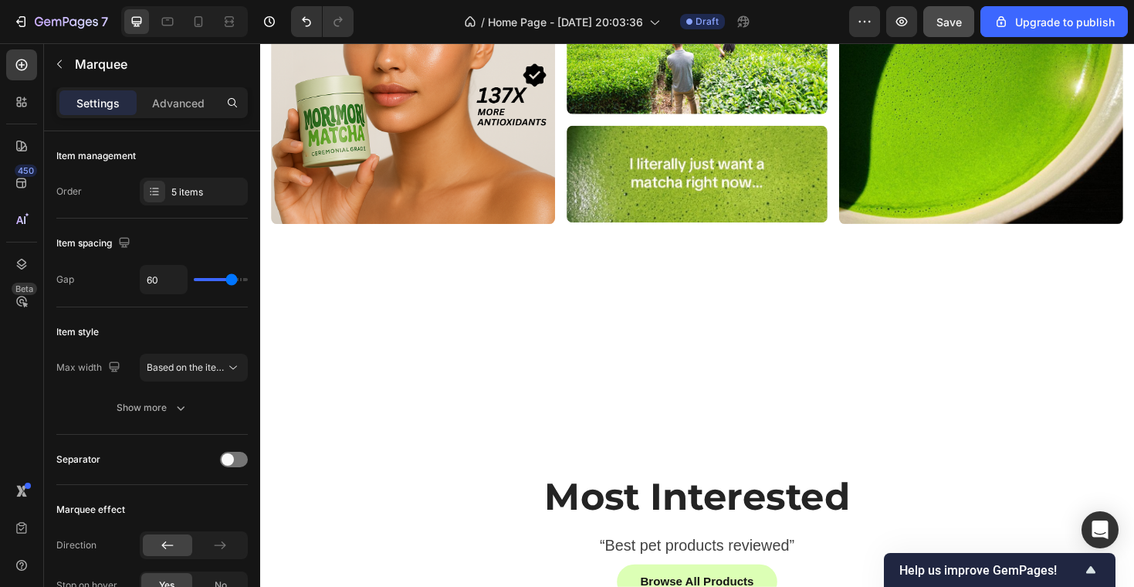
scroll to position [919, 0]
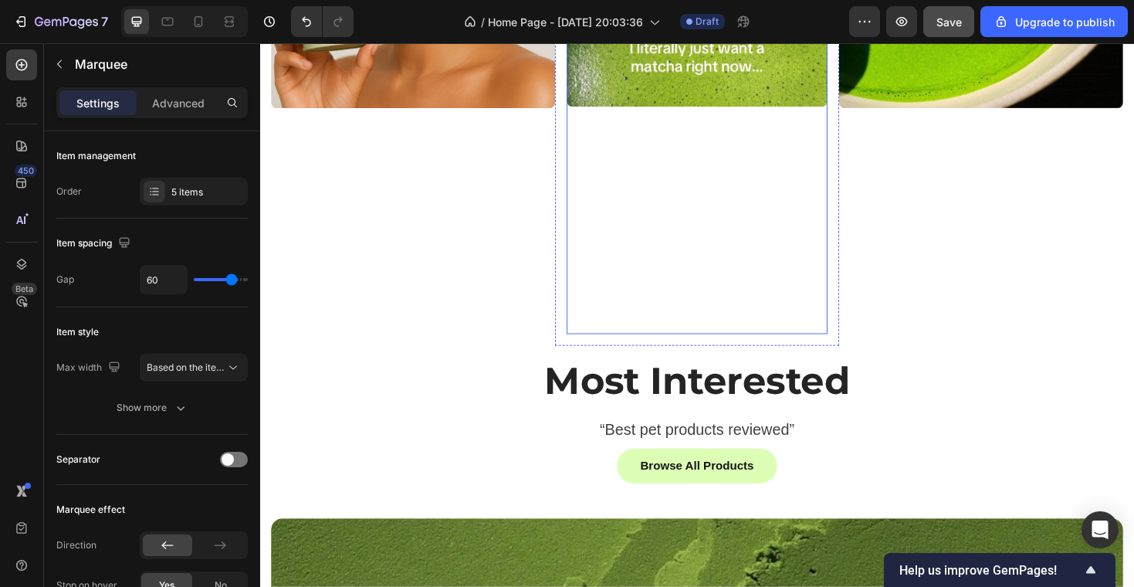
click at [588, 121] on div at bounding box center [723, 179] width 276 height 343
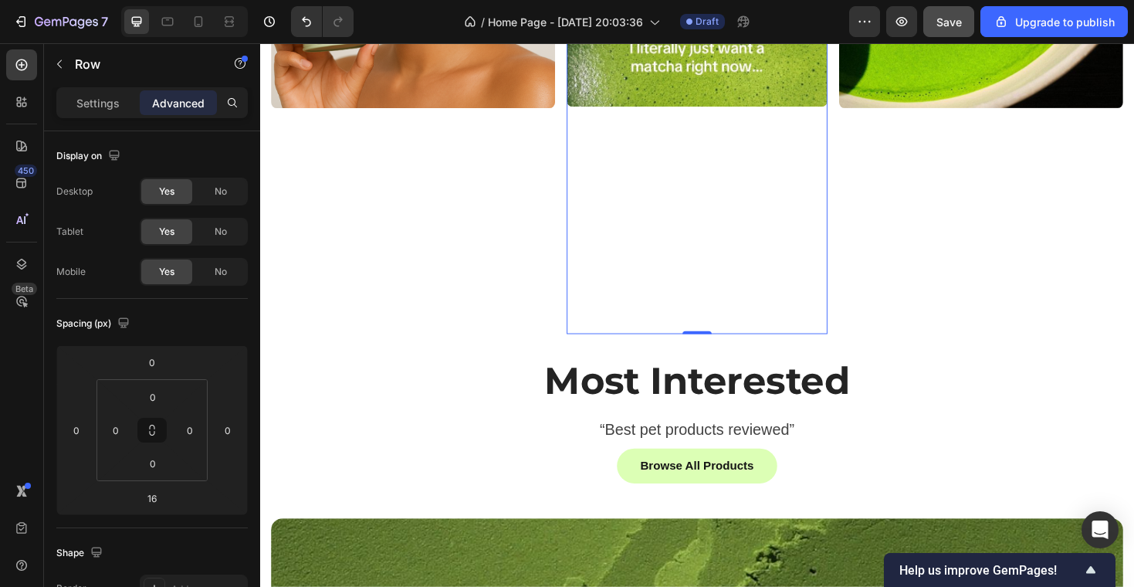
click at [561, 179] on div "Image" at bounding box center [422, 87] width 301 height 553
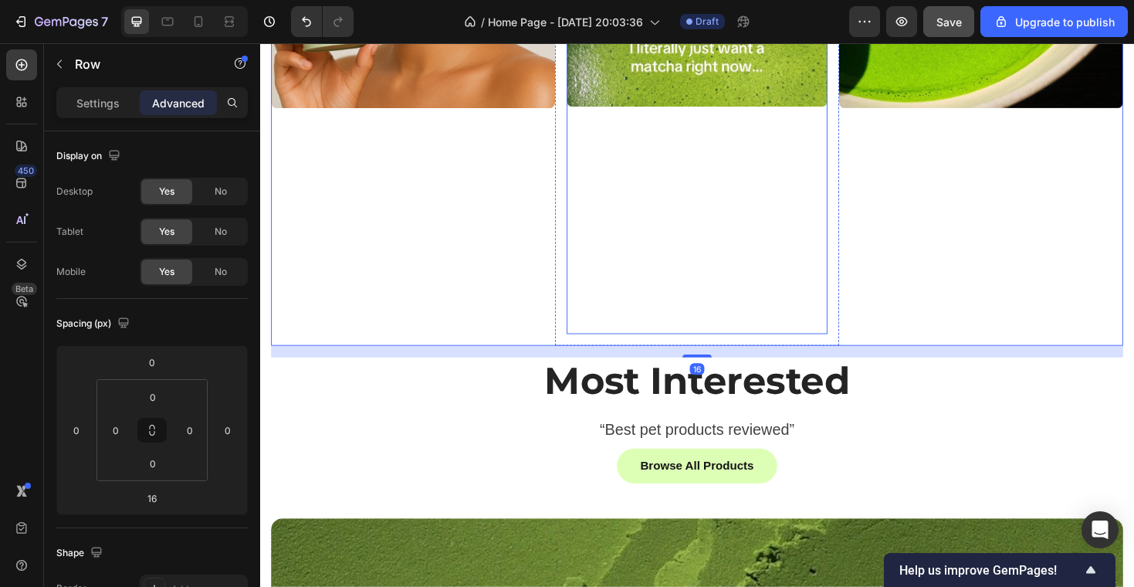
click at [623, 172] on div at bounding box center [723, 179] width 276 height 343
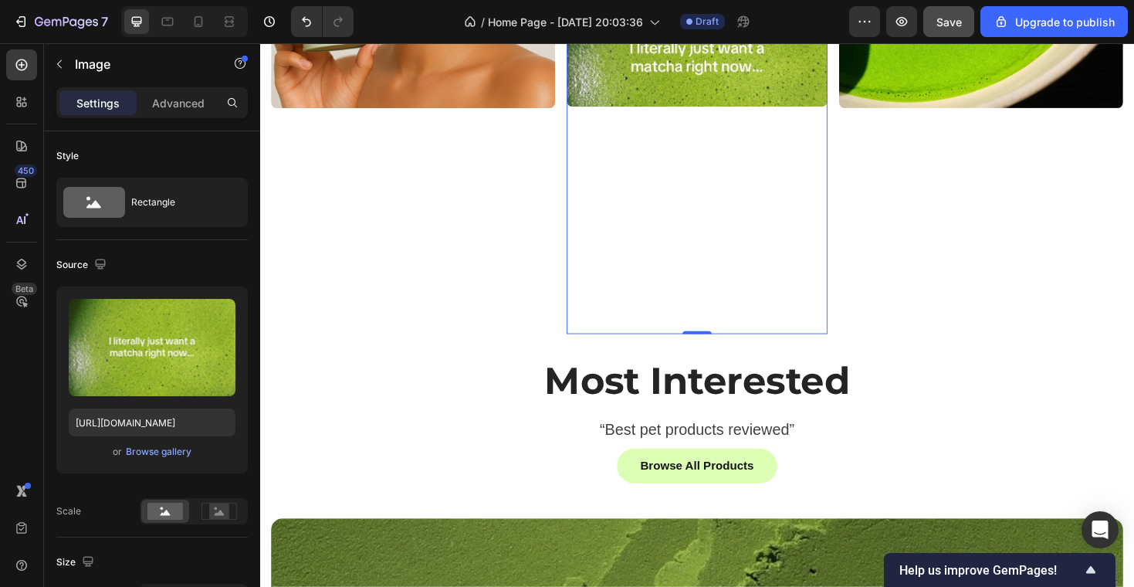
click at [185, 115] on div "Settings Advanced" at bounding box center [151, 102] width 191 height 31
click at [188, 106] on p "Advanced" at bounding box center [178, 103] width 52 height 16
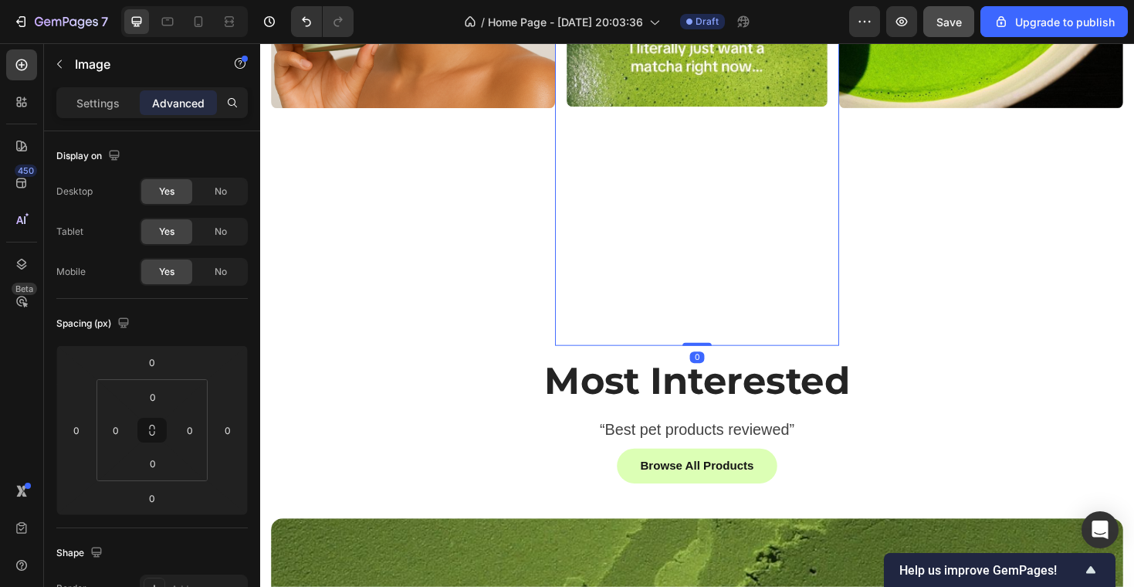
click at [580, 147] on div "Image Row 0" at bounding box center [723, 179] width 301 height 368
click at [570, 132] on div "Image" at bounding box center [422, 87] width 301 height 553
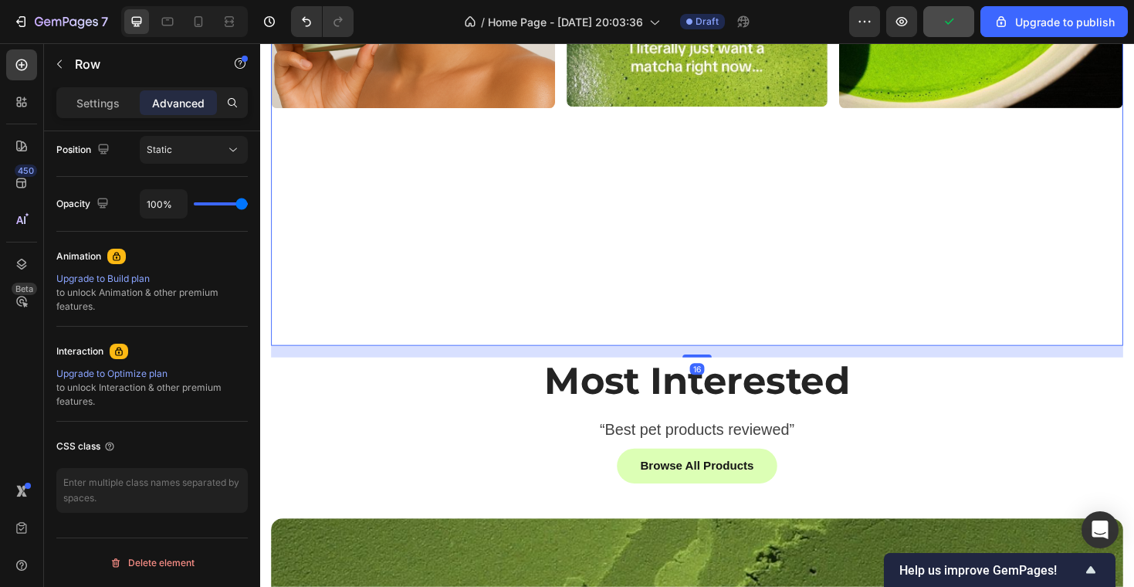
click at [171, 107] on p "Advanced" at bounding box center [178, 103] width 52 height 16
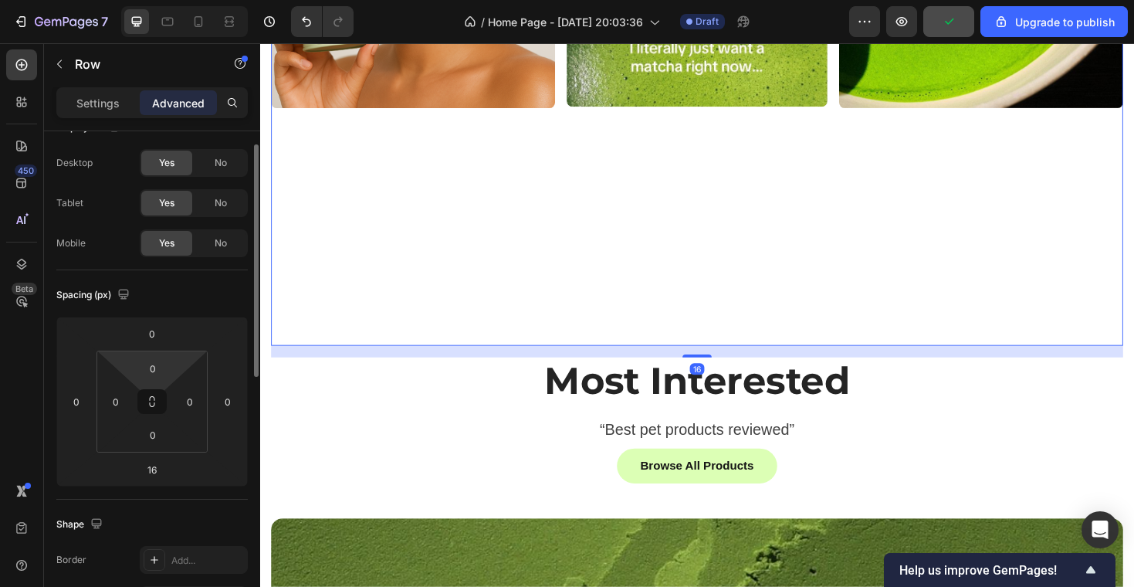
scroll to position [32, 0]
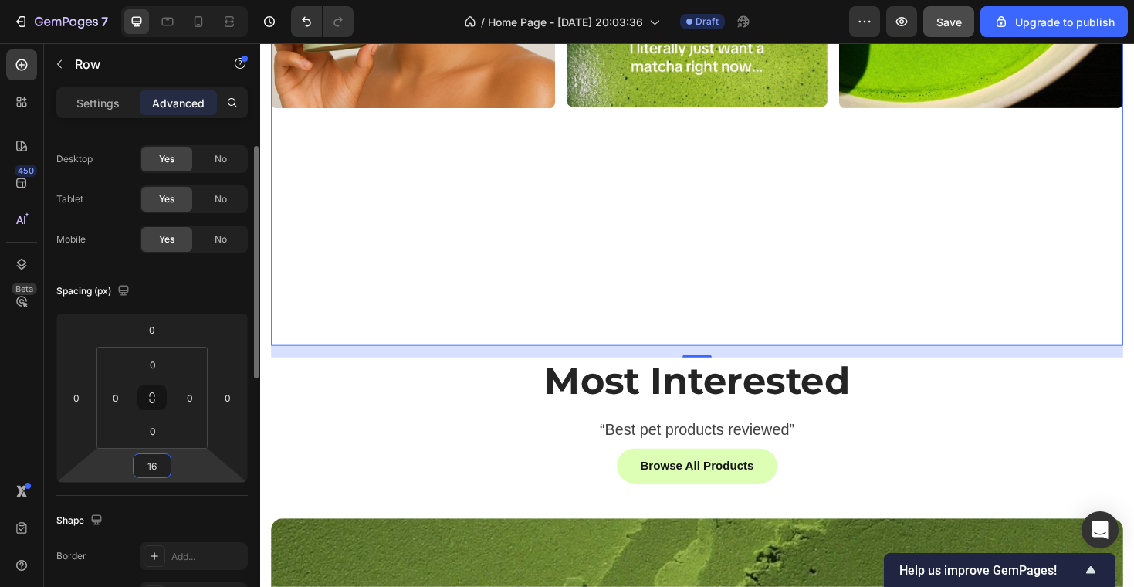
click at [157, 473] on input "16" at bounding box center [152, 465] width 31 height 23
type input "0"
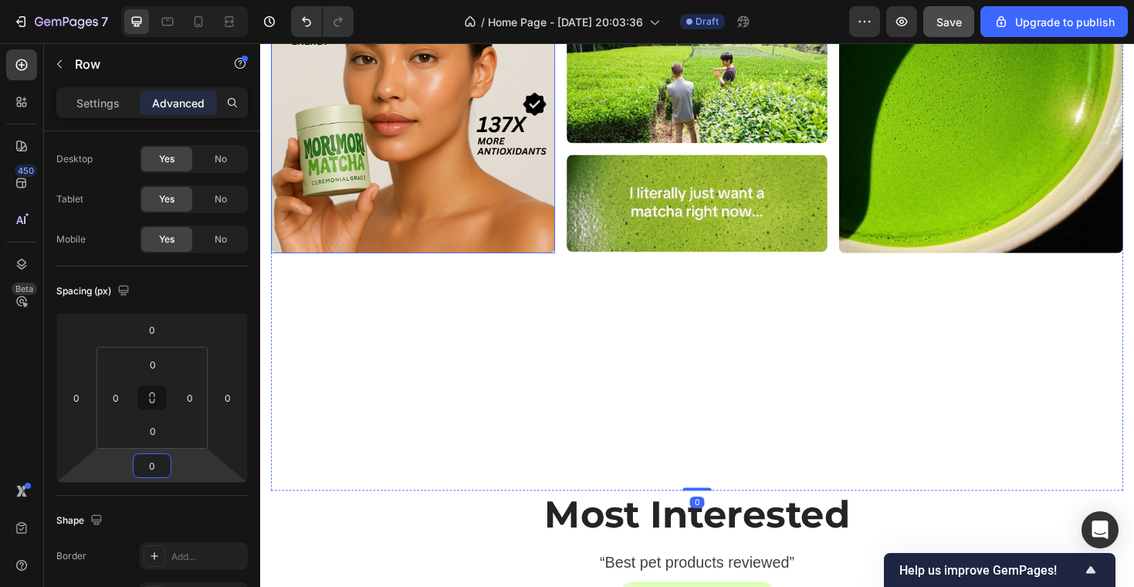
scroll to position [753, 0]
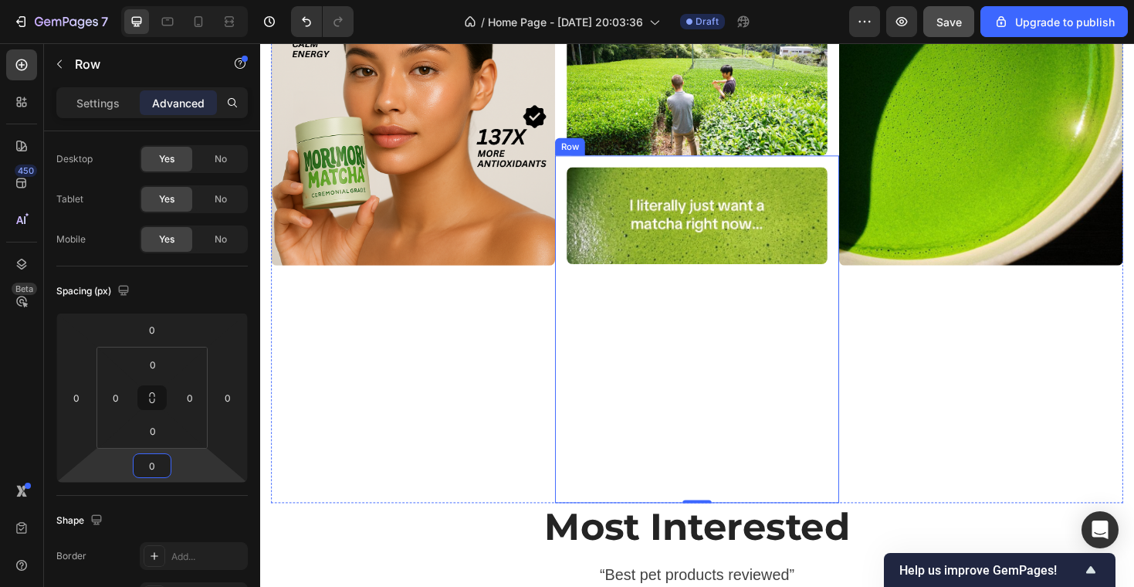
click at [578, 168] on div "Image Row" at bounding box center [723, 346] width 301 height 368
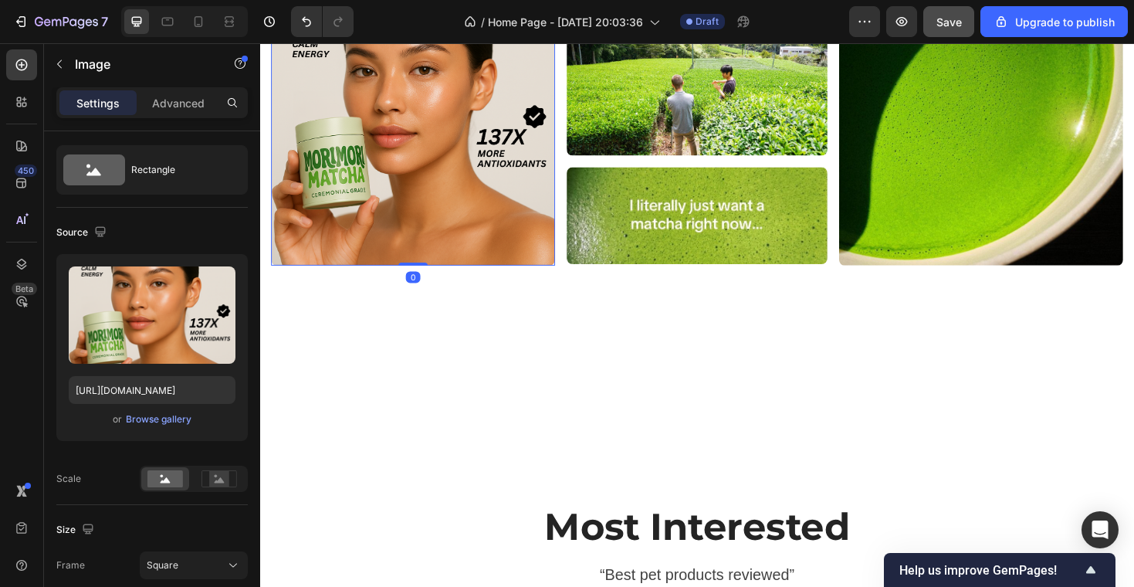
click at [553, 206] on img at bounding box center [422, 128] width 301 height 301
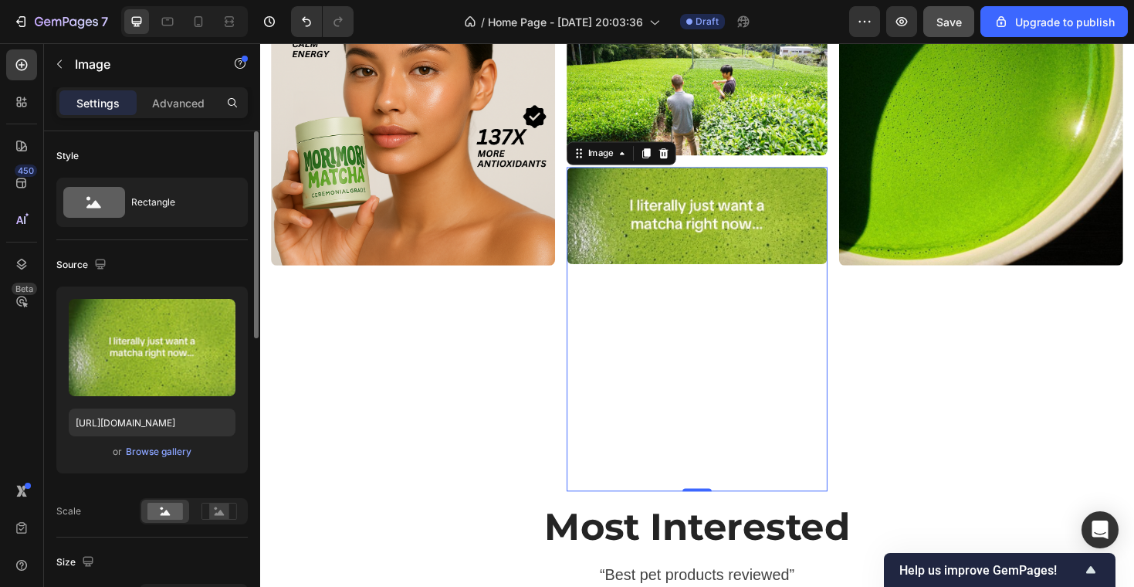
click at [634, 206] on img at bounding box center [723, 225] width 276 height 103
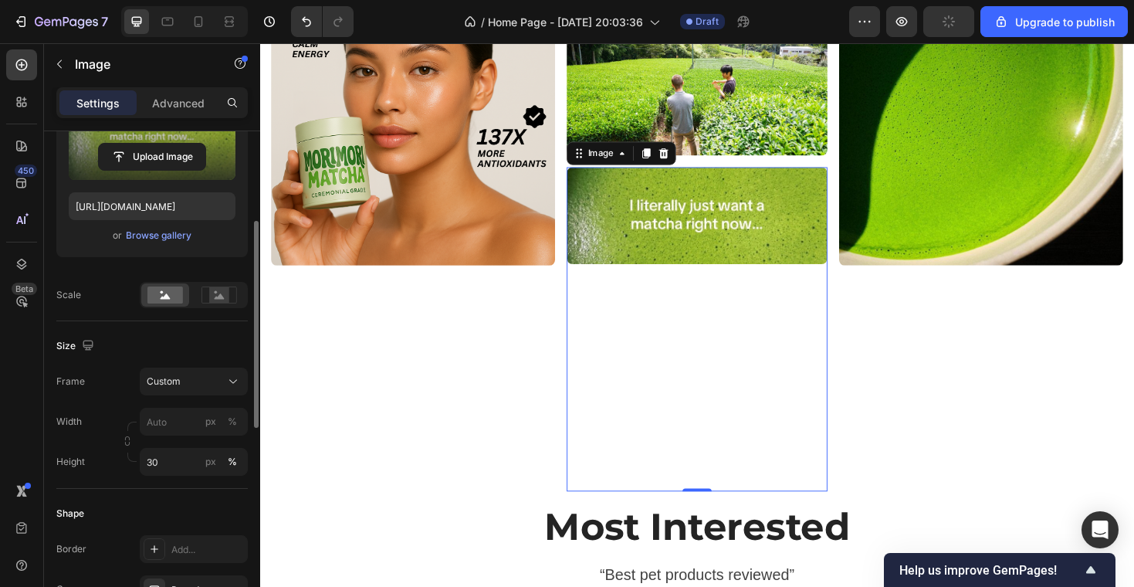
scroll to position [305, 0]
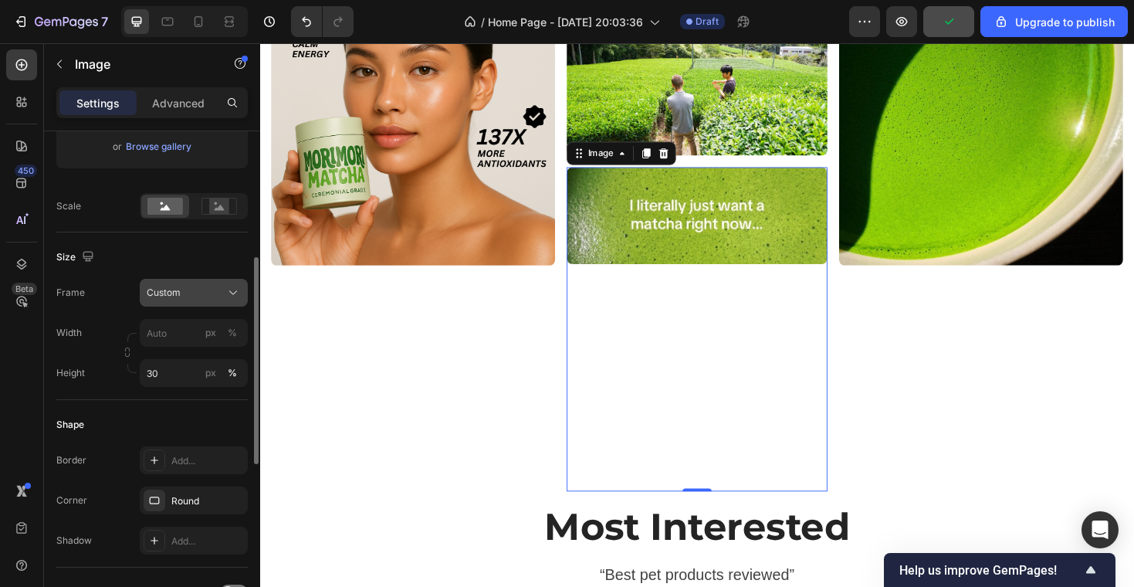
click at [185, 287] on div "Custom" at bounding box center [185, 293] width 76 height 14
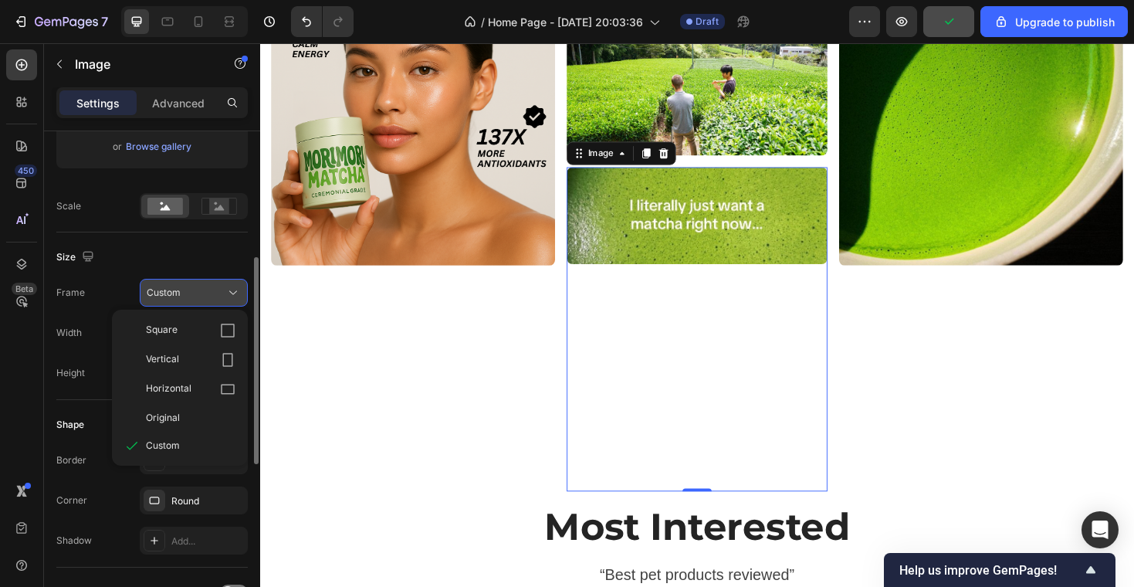
click at [185, 287] on div "Custom" at bounding box center [185, 293] width 76 height 14
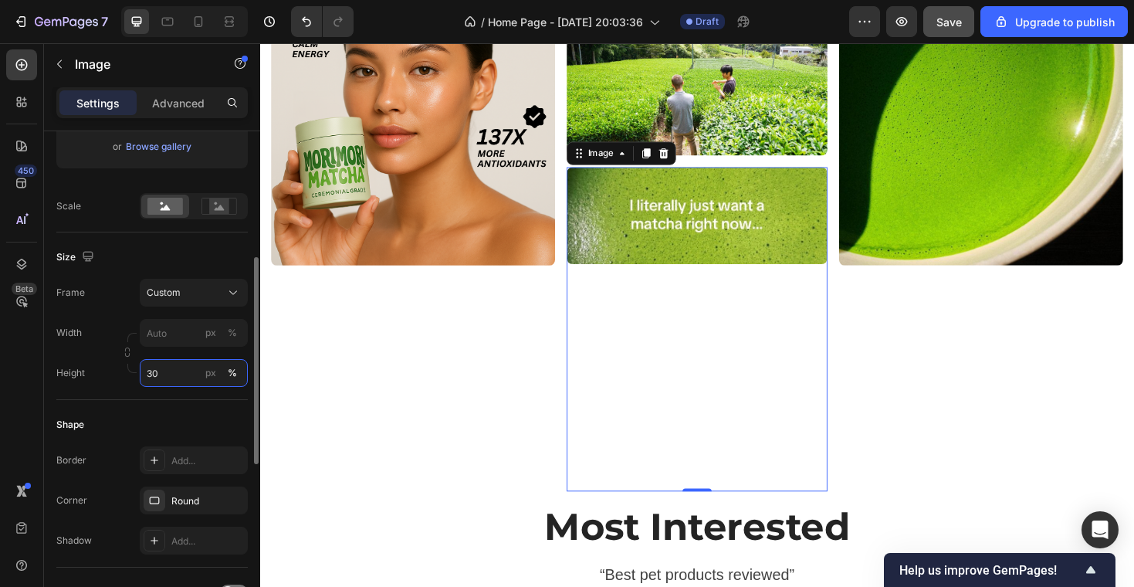
click at [185, 376] on input "30" at bounding box center [194, 373] width 108 height 28
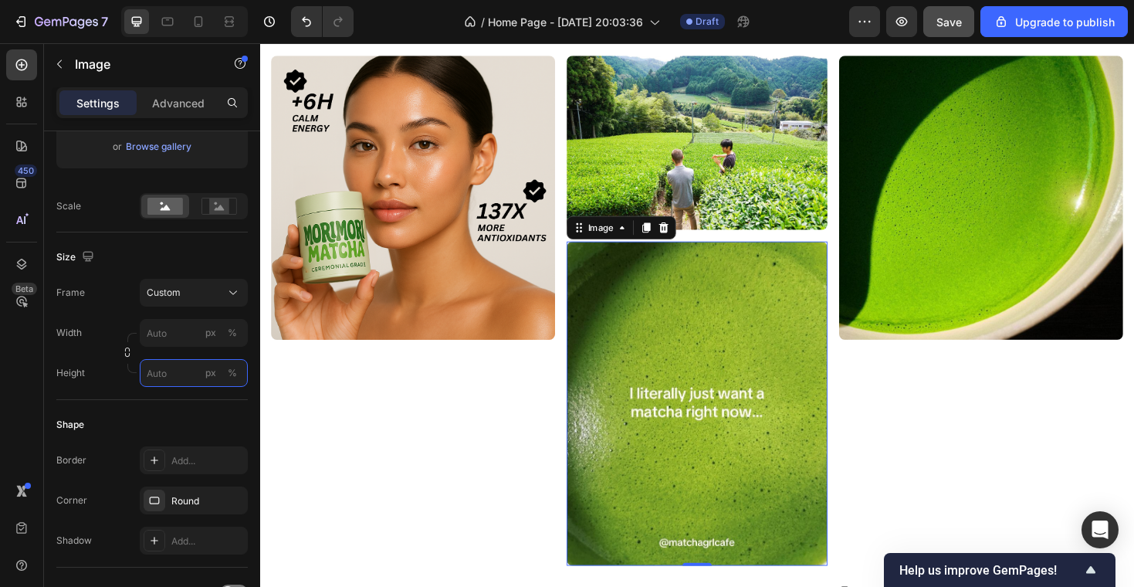
scroll to position [655, 0]
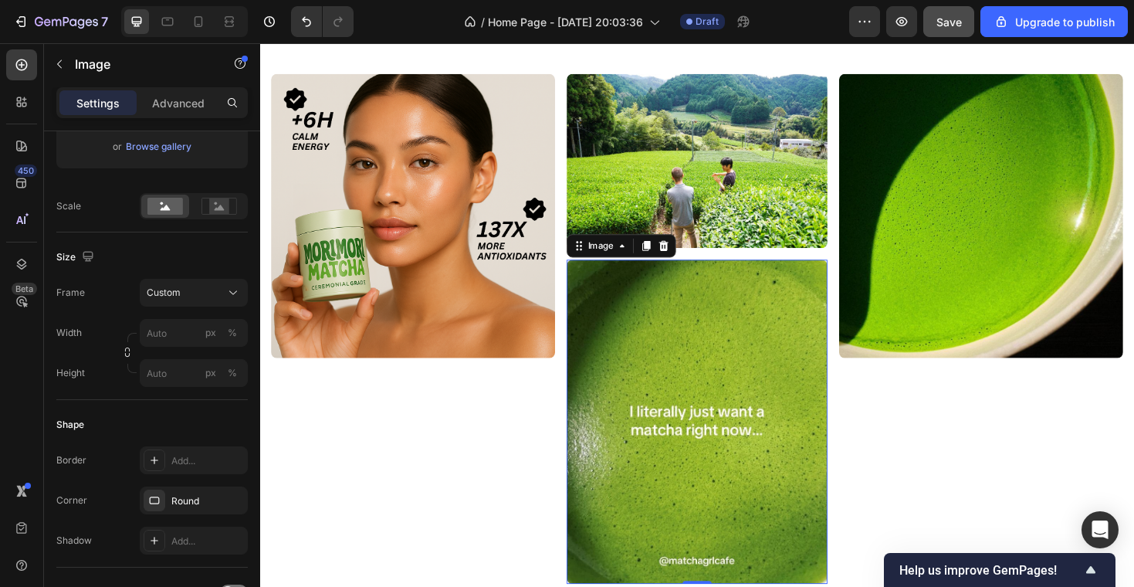
click at [679, 188] on img at bounding box center [723, 168] width 276 height 184
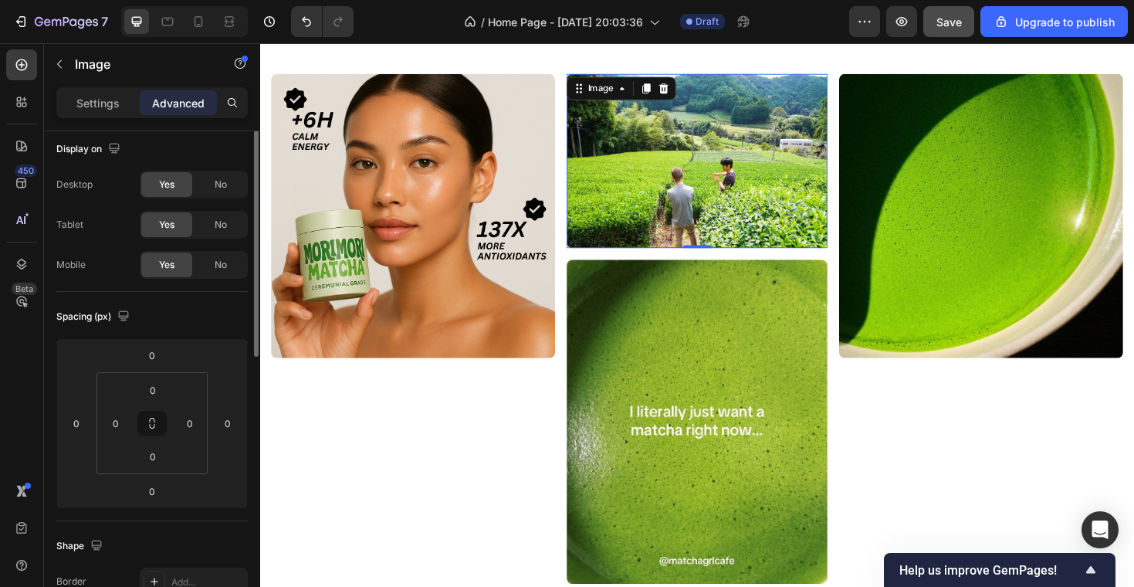
scroll to position [0, 0]
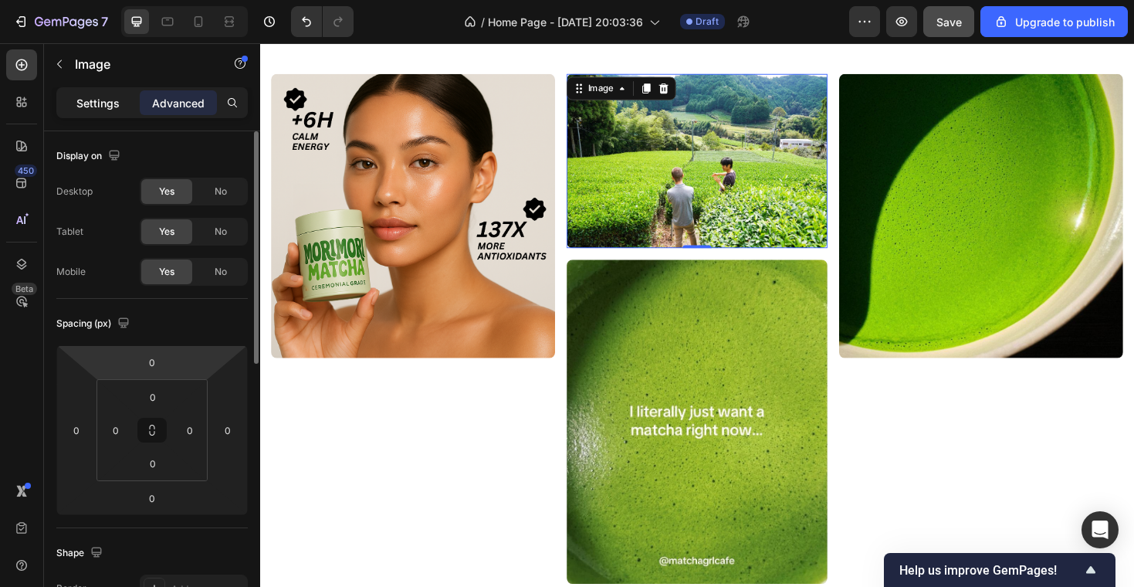
click at [83, 93] on div "Settings" at bounding box center [97, 102] width 77 height 25
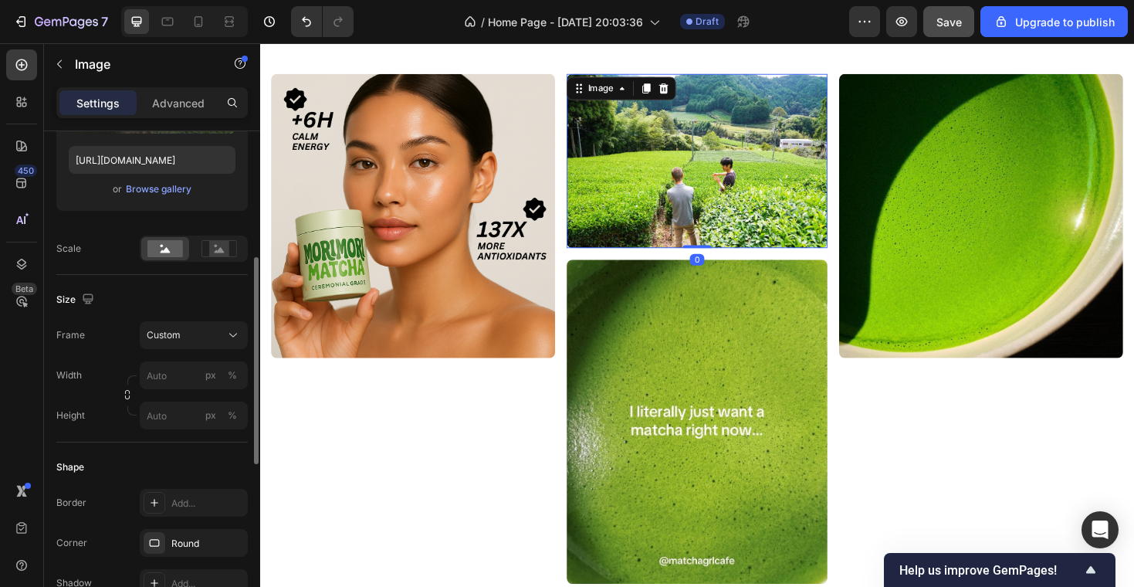
scroll to position [275, 0]
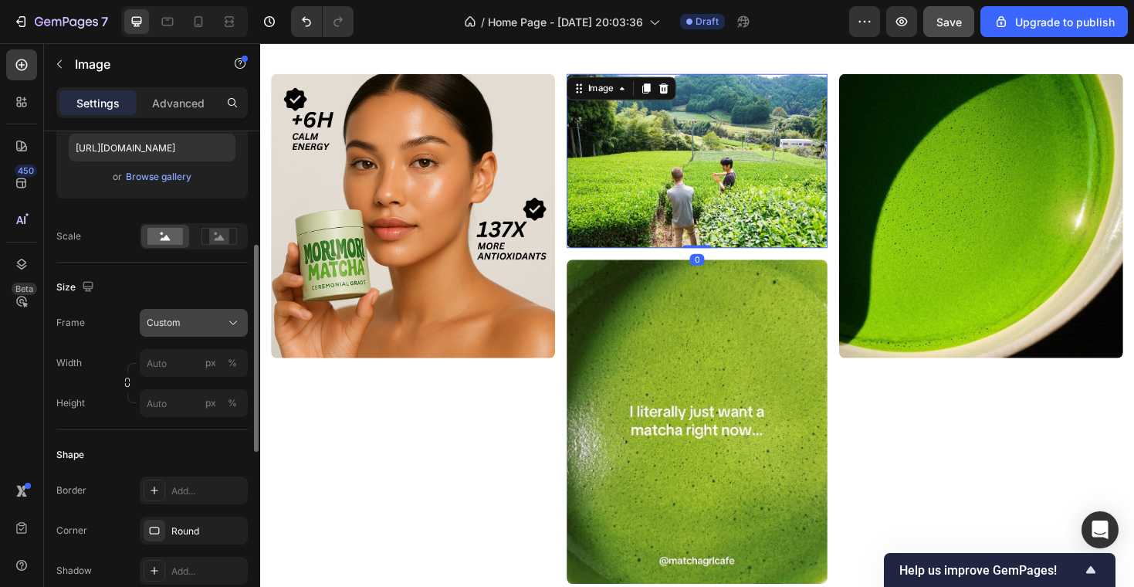
click at [178, 323] on span "Custom" at bounding box center [164, 323] width 34 height 14
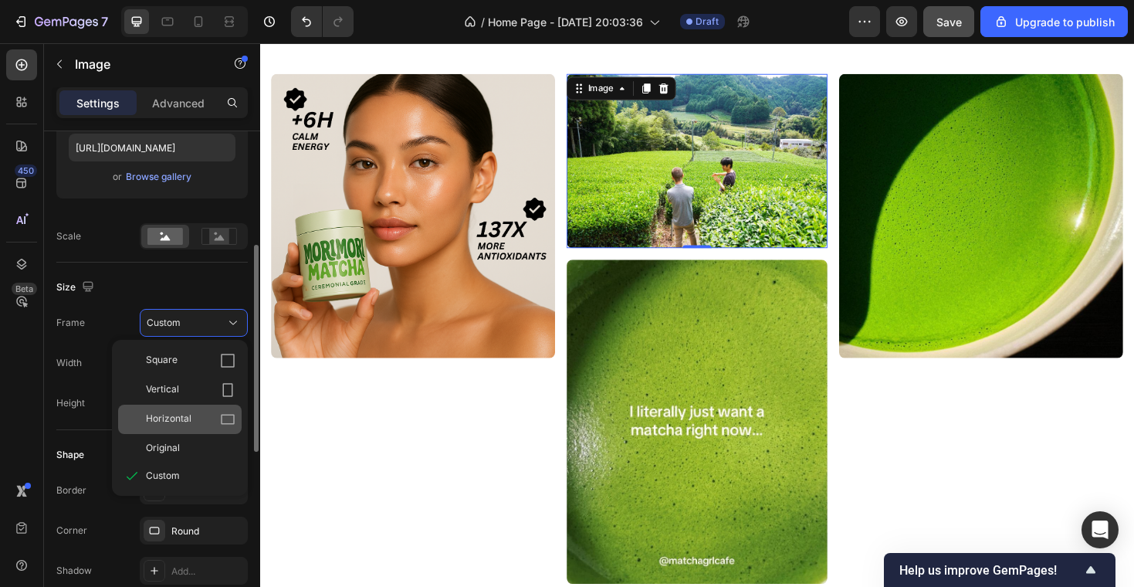
click at [198, 419] on div "Horizontal" at bounding box center [191, 418] width 90 height 15
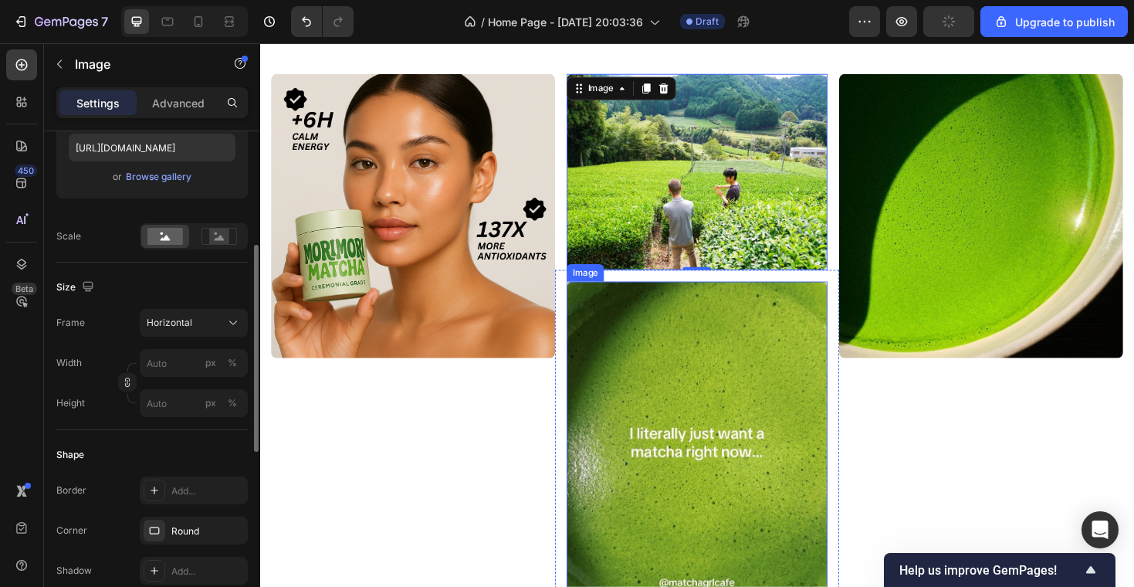
click at [648, 362] on img at bounding box center [723, 467] width 276 height 343
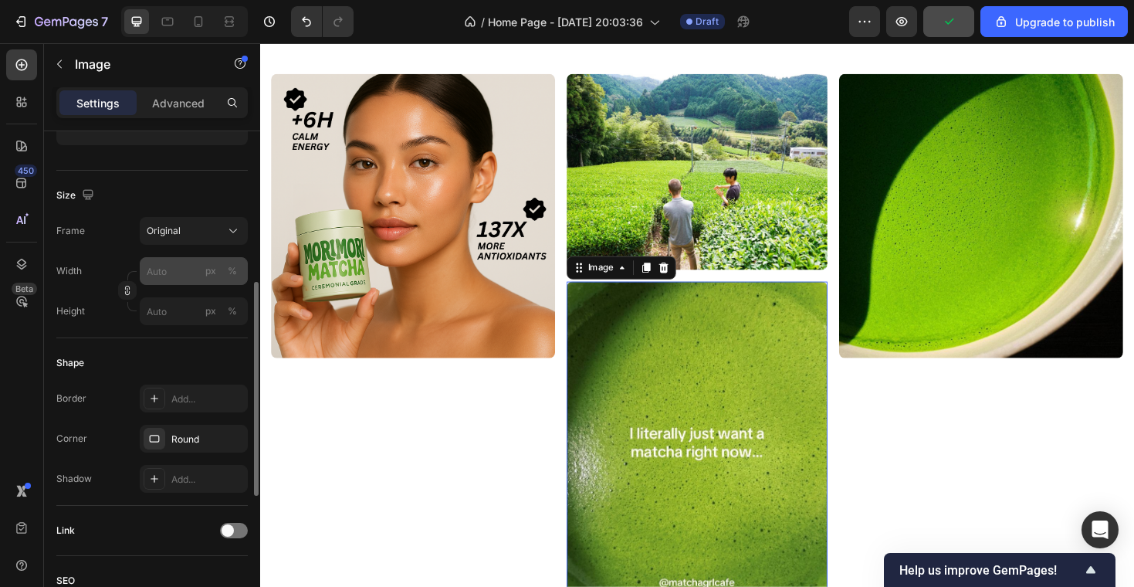
scroll to position [335, 0]
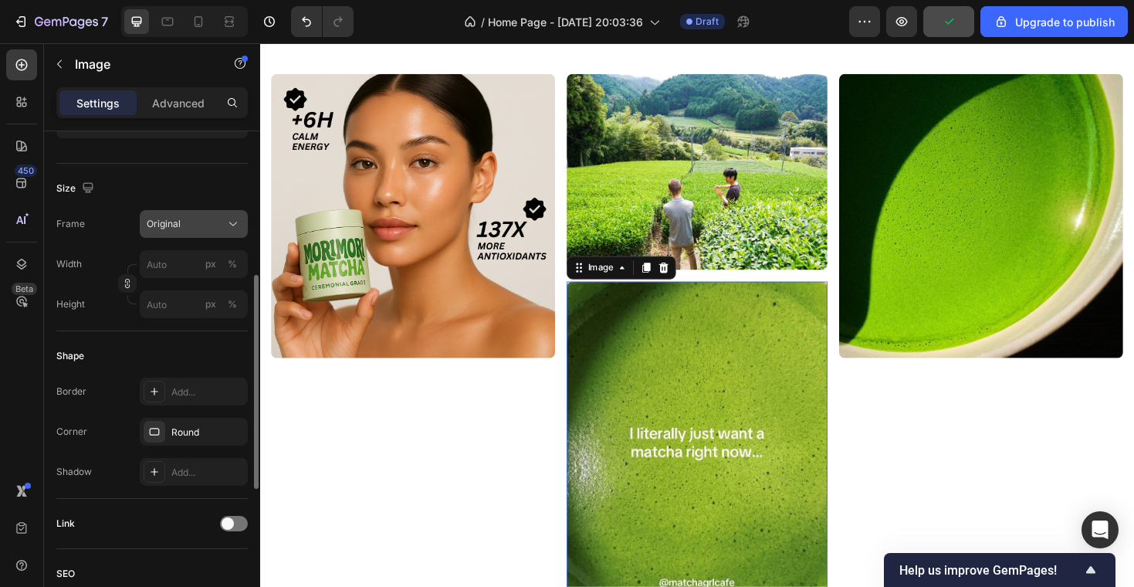
click at [183, 222] on div "Original" at bounding box center [185, 224] width 76 height 14
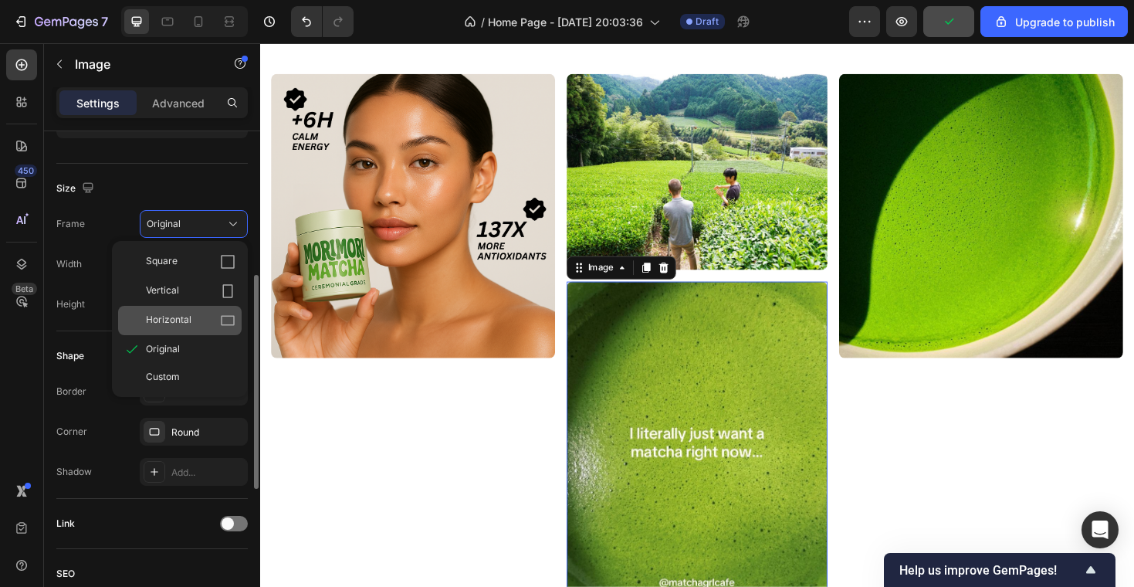
click at [185, 314] on span "Horizontal" at bounding box center [169, 320] width 46 height 15
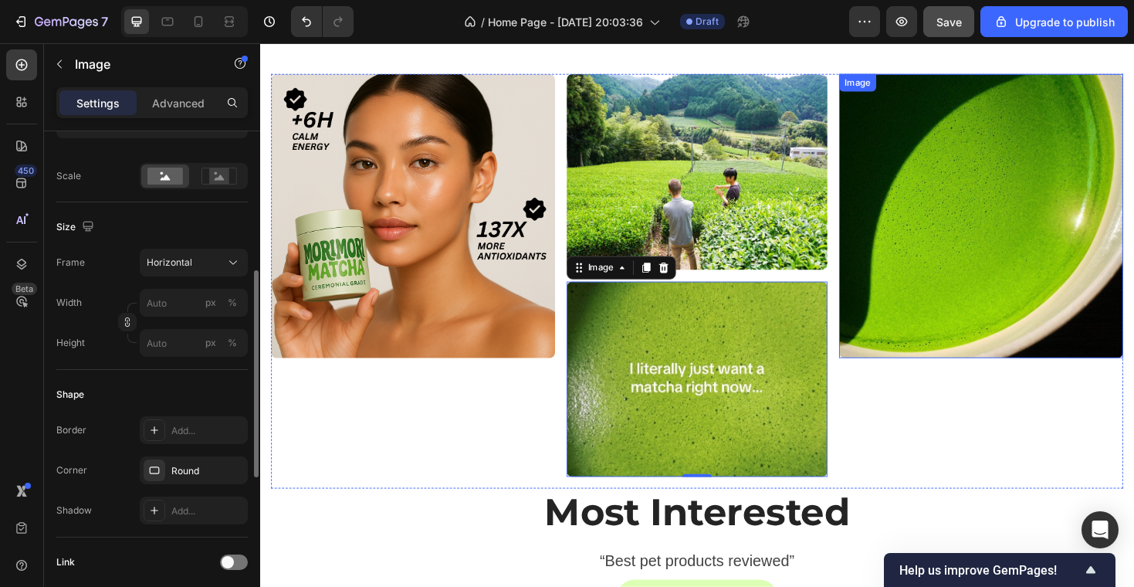
click at [941, 261] on img at bounding box center [1024, 226] width 301 height 301
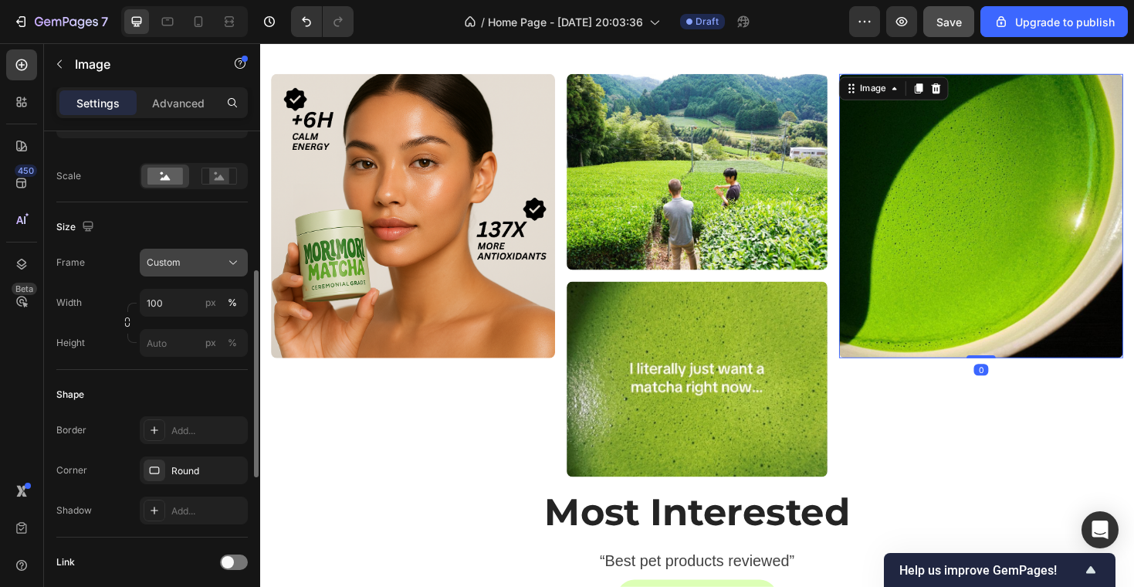
click at [201, 260] on div "Custom" at bounding box center [185, 262] width 76 height 14
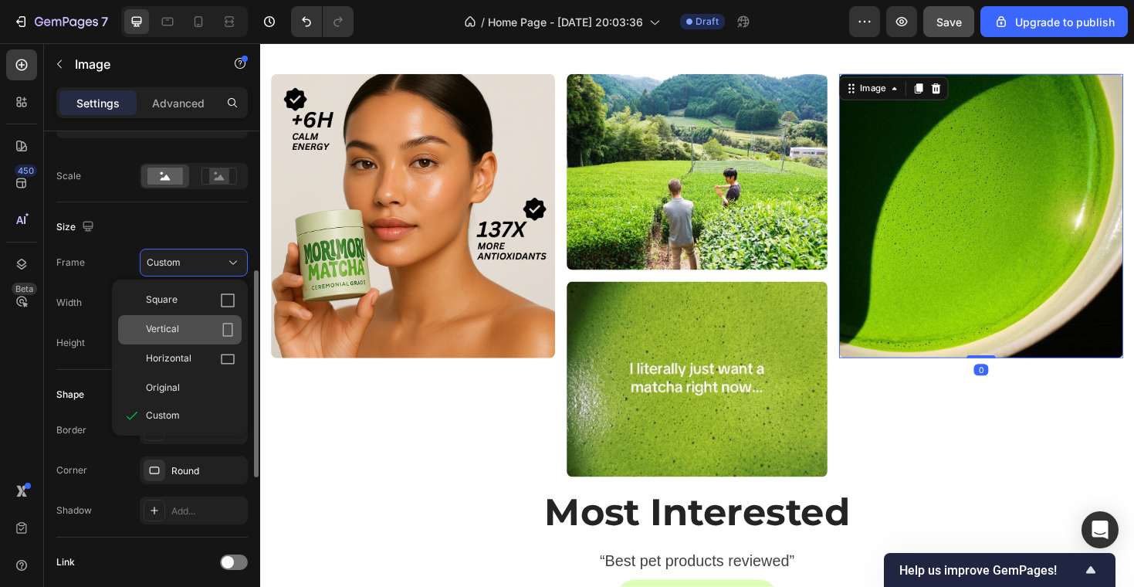
click at [198, 327] on div "Vertical" at bounding box center [191, 329] width 90 height 15
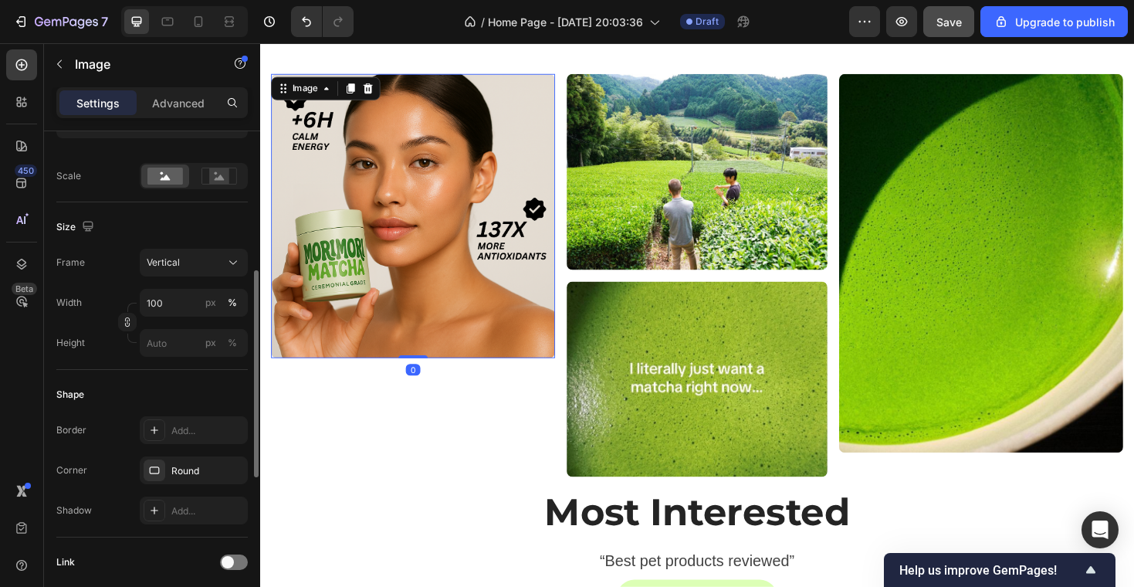
click at [455, 276] on img at bounding box center [422, 226] width 301 height 301
click at [203, 261] on div "Square" at bounding box center [185, 262] width 76 height 14
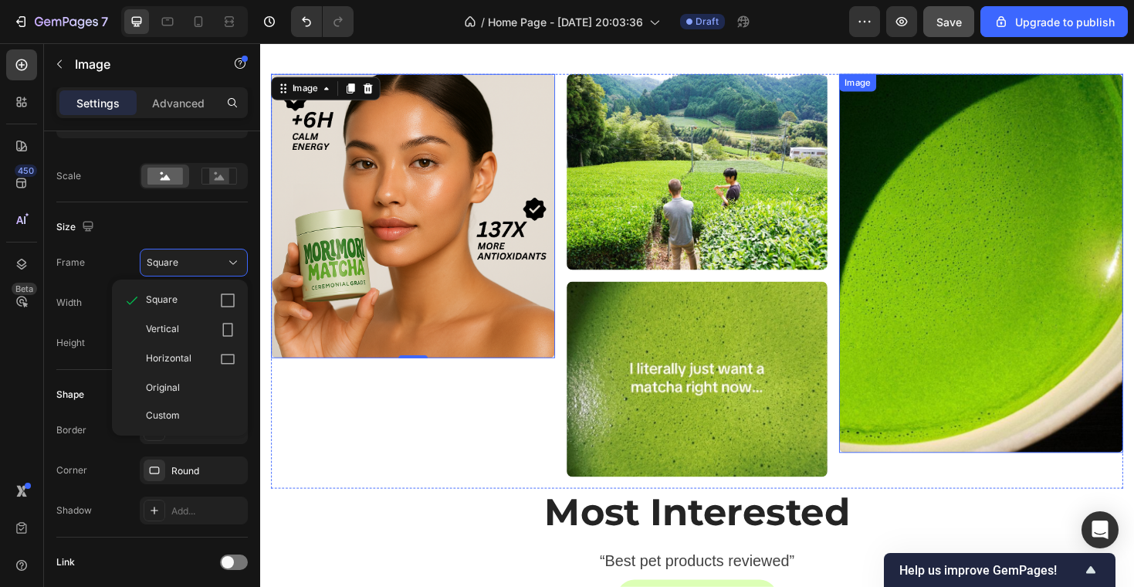
click at [1133, 343] on img at bounding box center [1024, 276] width 301 height 401
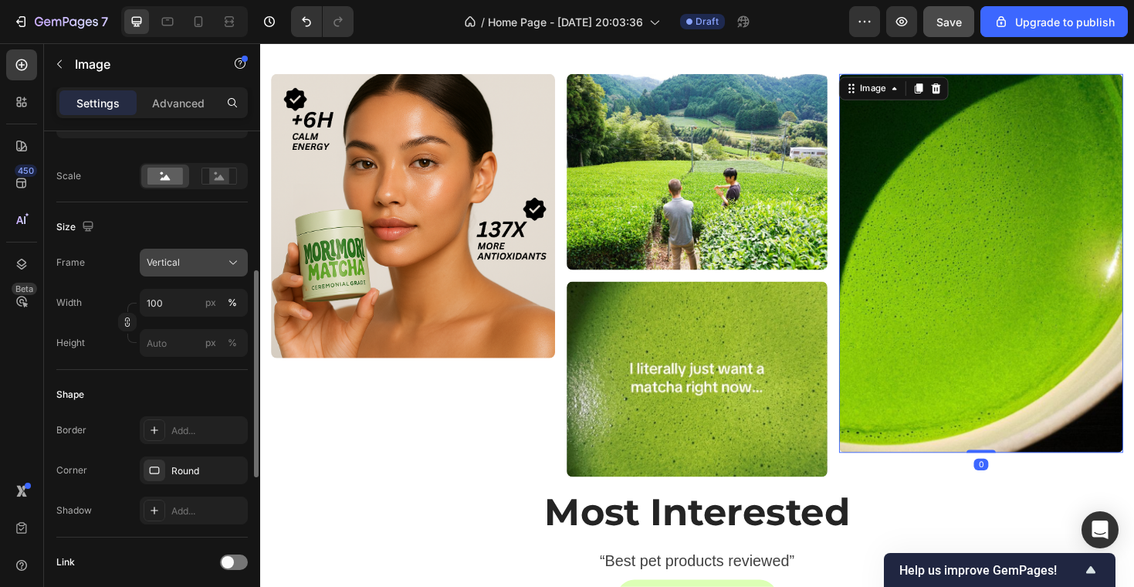
click at [211, 252] on button "Vertical" at bounding box center [194, 263] width 108 height 28
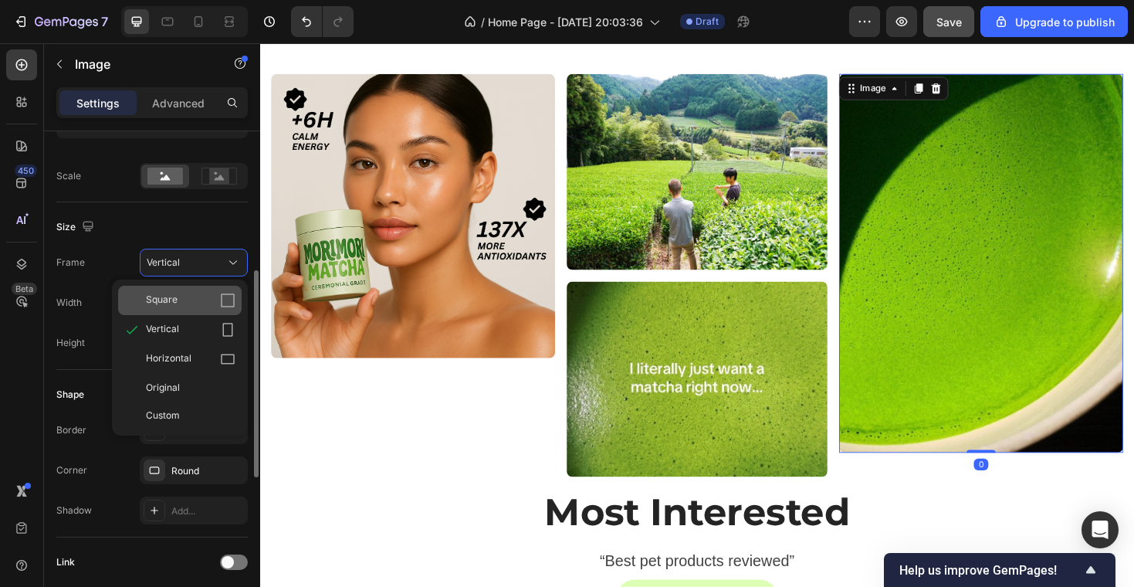
click at [198, 293] on div "Square" at bounding box center [191, 300] width 90 height 15
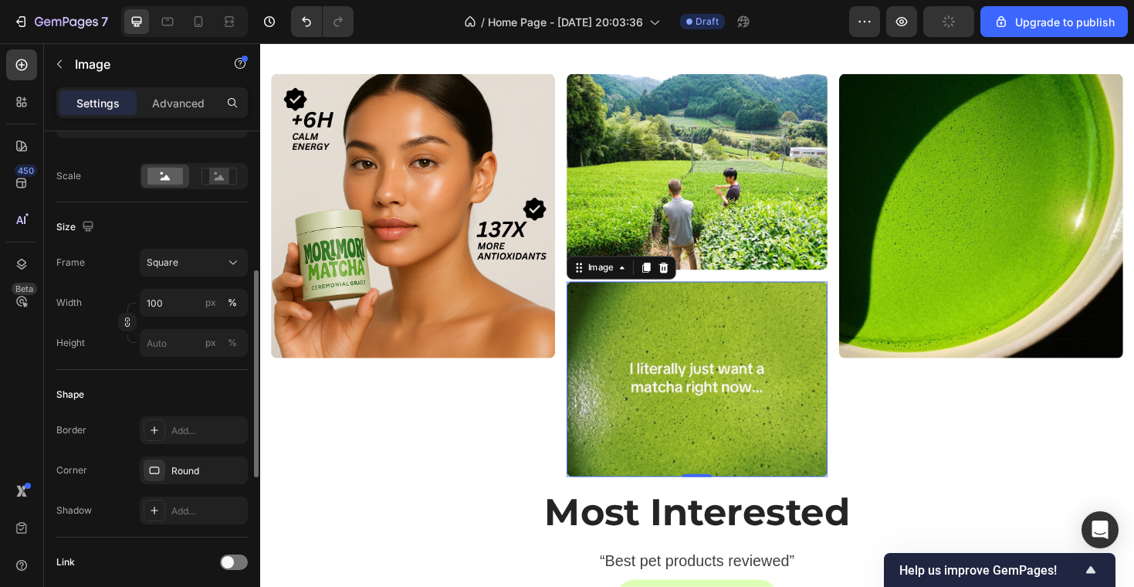
click at [602, 345] on img at bounding box center [723, 400] width 276 height 208
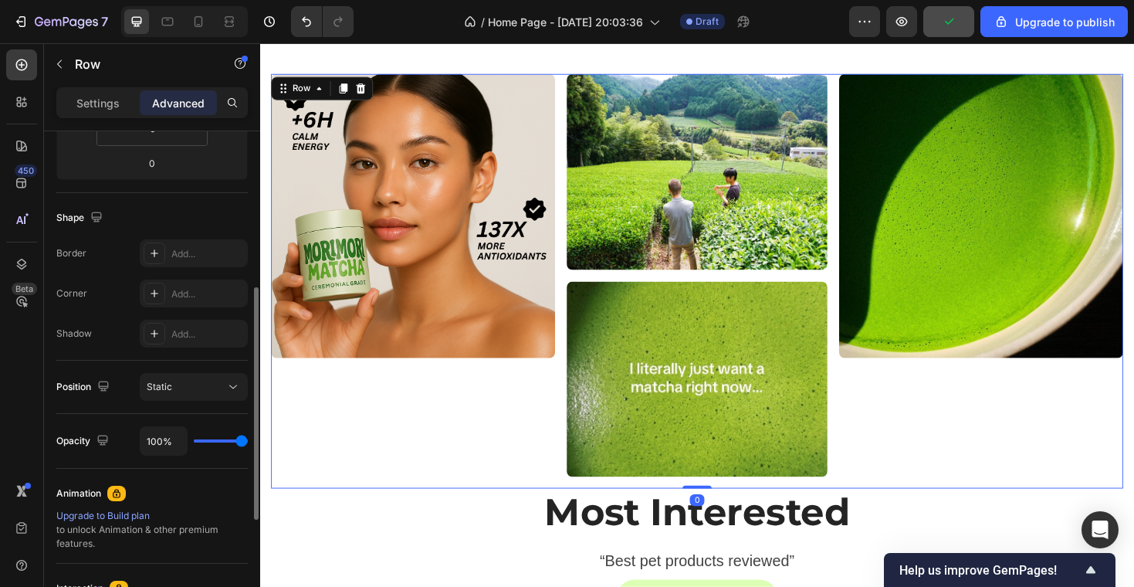
click at [472, 458] on div "Image" at bounding box center [422, 295] width 301 height 439
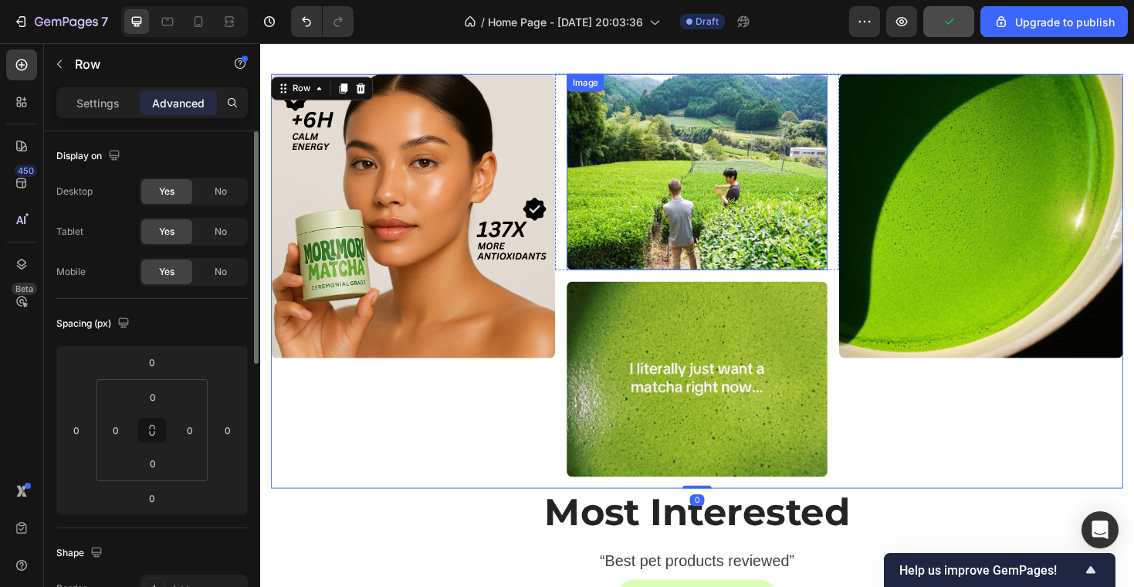
click at [705, 256] on img at bounding box center [723, 180] width 276 height 208
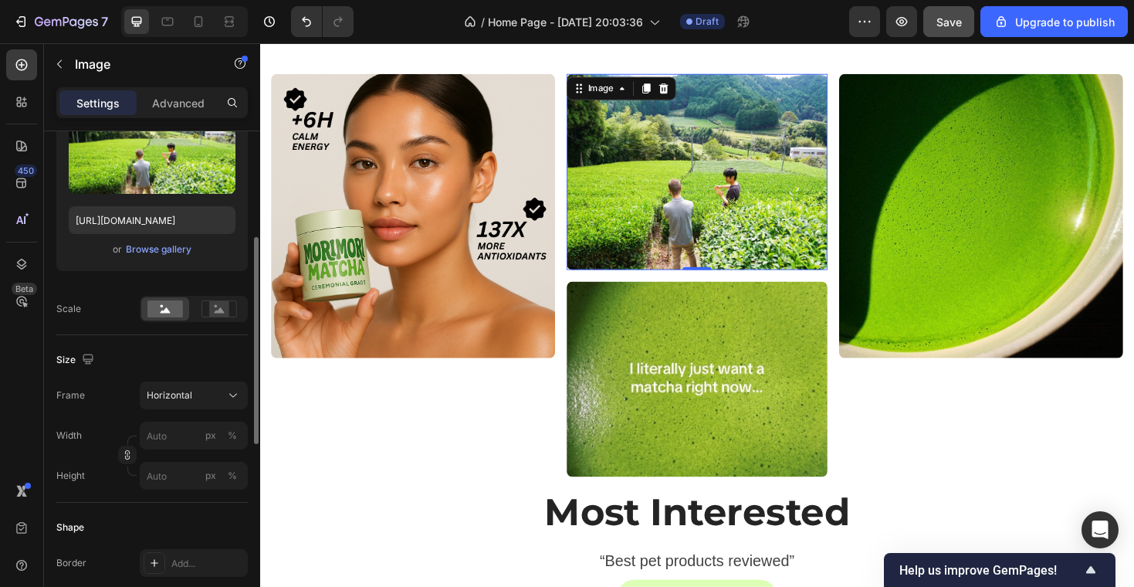
scroll to position [222, 0]
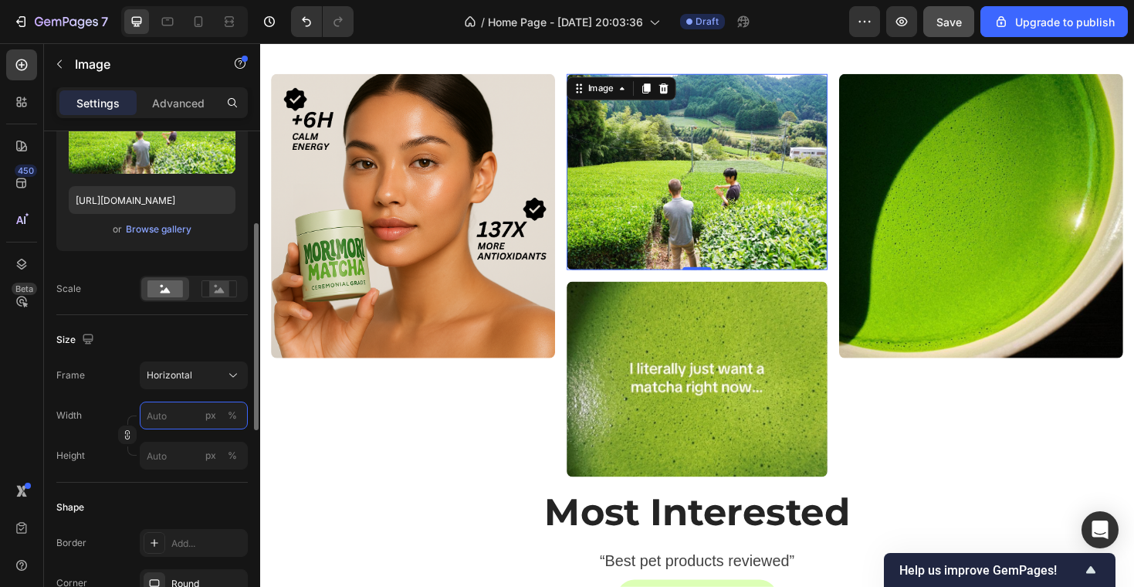
click at [175, 416] on input "px %" at bounding box center [194, 415] width 108 height 28
click at [100, 440] on div "Width px % Height px %" at bounding box center [151, 435] width 191 height 68
click at [163, 452] on input "px %" at bounding box center [194, 456] width 108 height 28
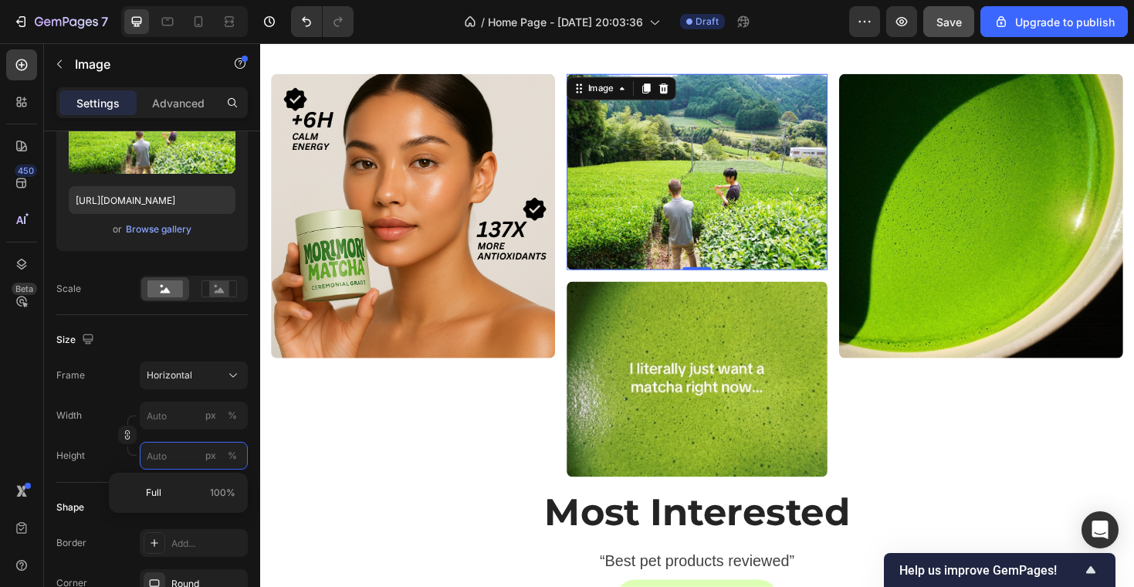
type input "5"
type input "4"
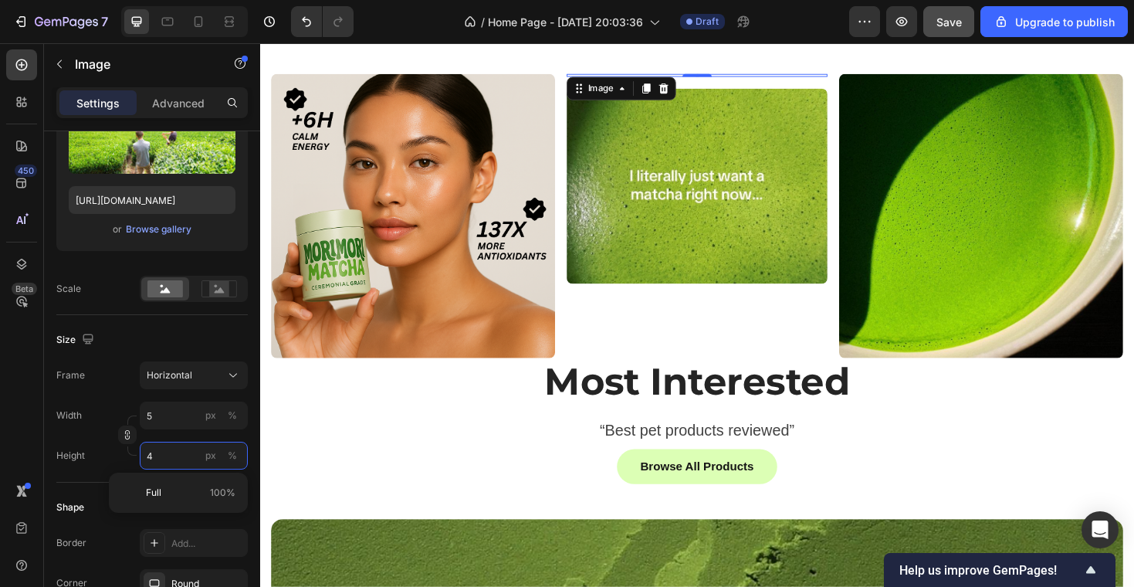
type input "53"
type input "40"
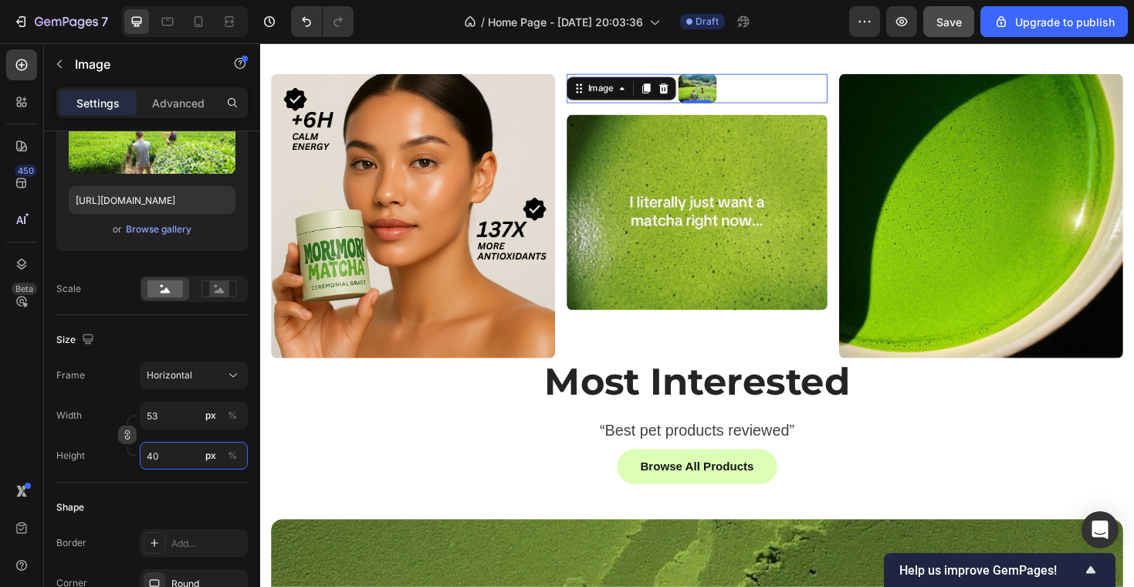
type input "5"
type input "4"
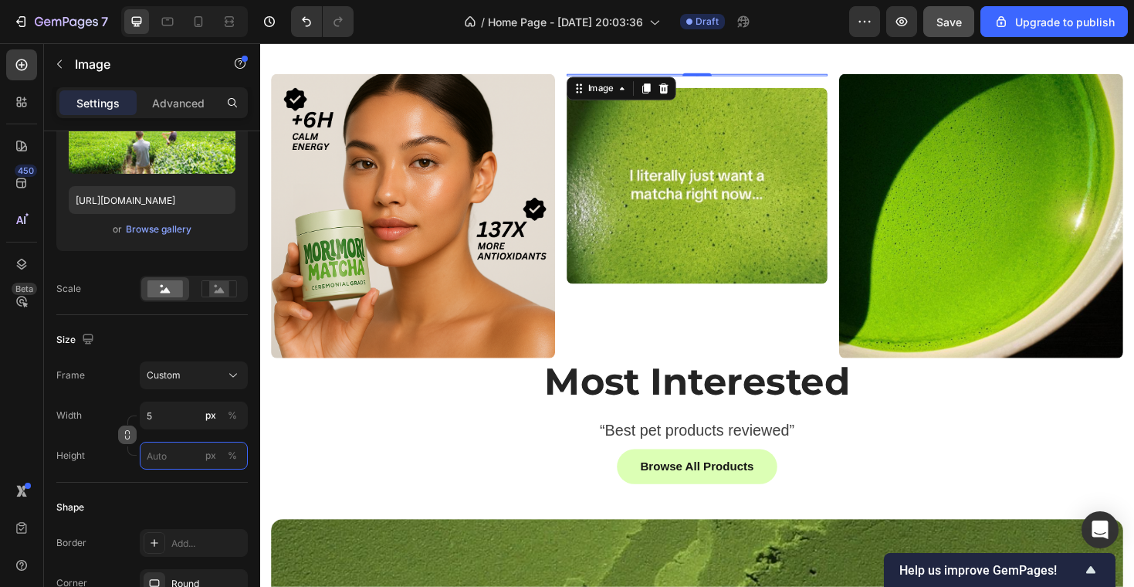
type input "4"
drag, startPoint x: 130, startPoint y: 432, endPoint x: 138, endPoint y: 439, distance: 10.4
click at [130, 432] on icon "button" at bounding box center [127, 434] width 11 height 11
click at [134, 486] on div "Shape Border Add... Corner Round Shadow Add..." at bounding box center [151, 565] width 191 height 167
click at [161, 455] on input "4" at bounding box center [194, 456] width 108 height 28
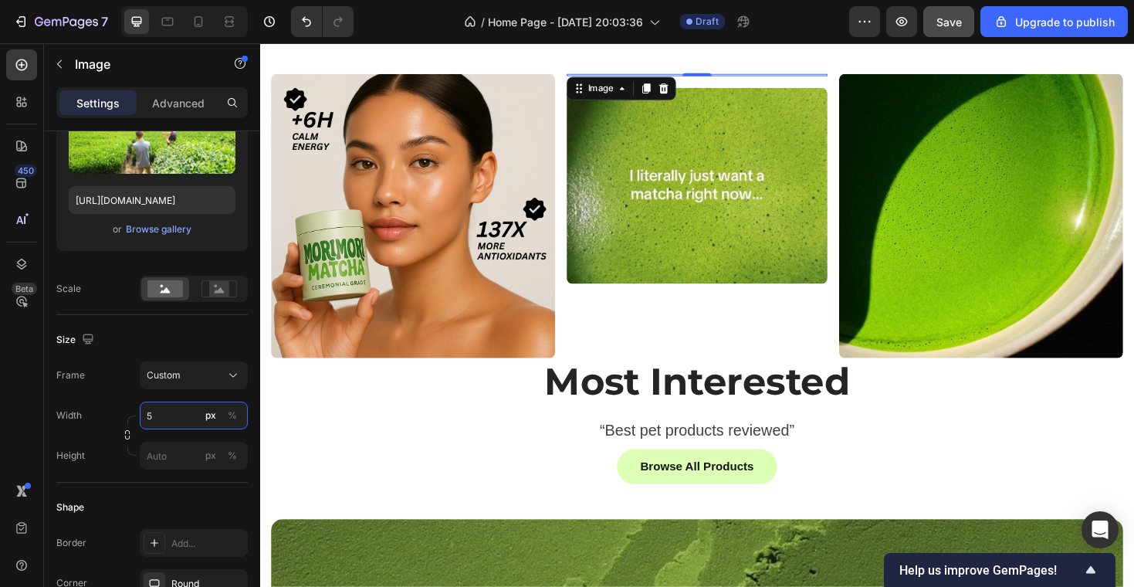
click at [165, 413] on div "Width 5 px % Height px %" at bounding box center [151, 435] width 191 height 68
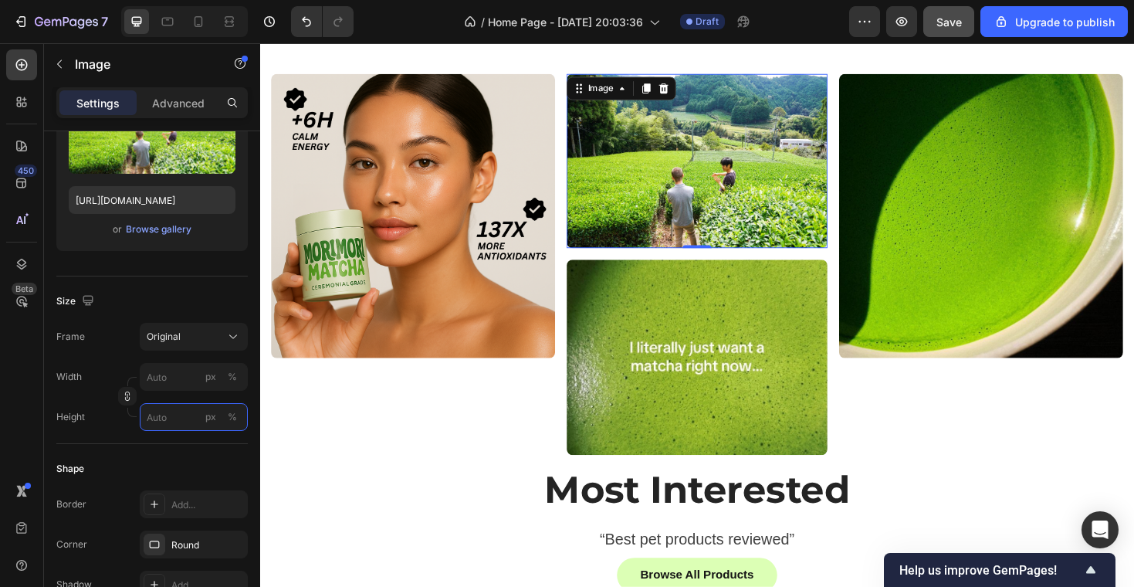
click at [167, 425] on input "px %" at bounding box center [194, 417] width 108 height 28
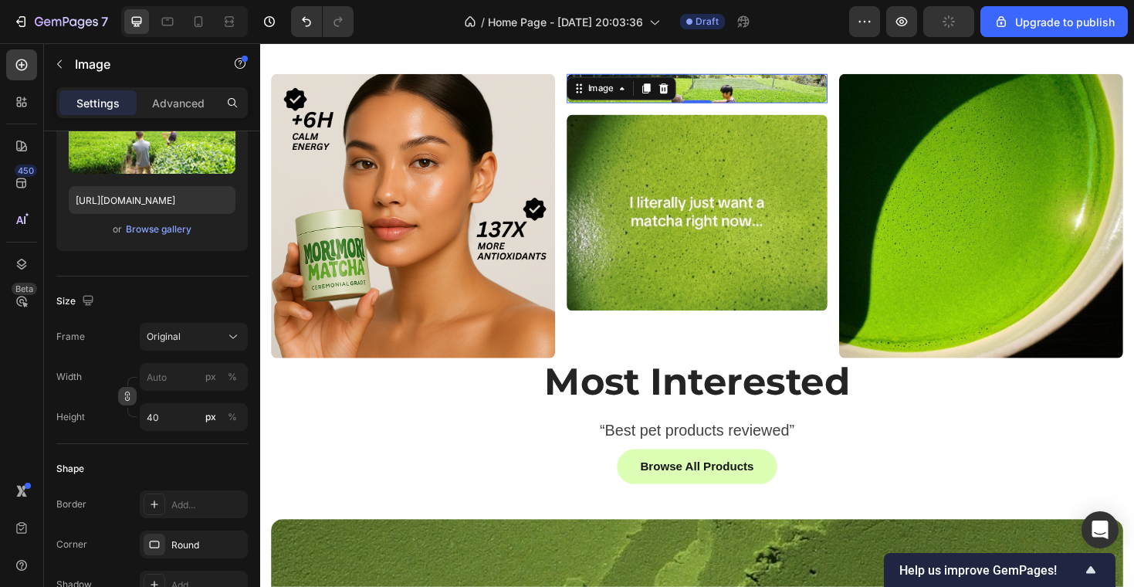
click at [134, 393] on button "button" at bounding box center [127, 396] width 19 height 19
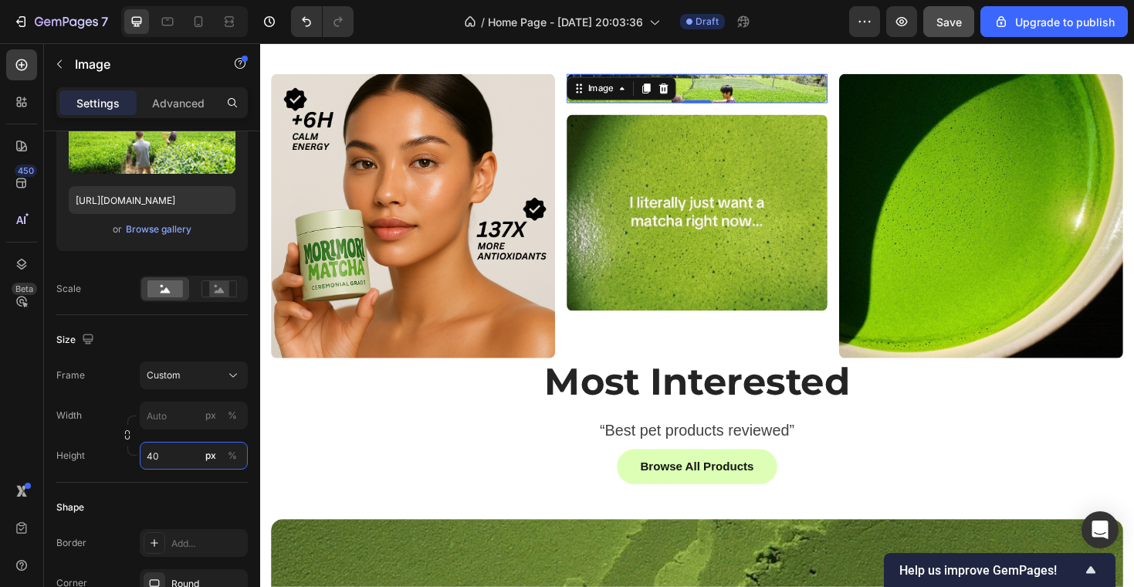
click at [178, 456] on input "40" at bounding box center [194, 456] width 108 height 28
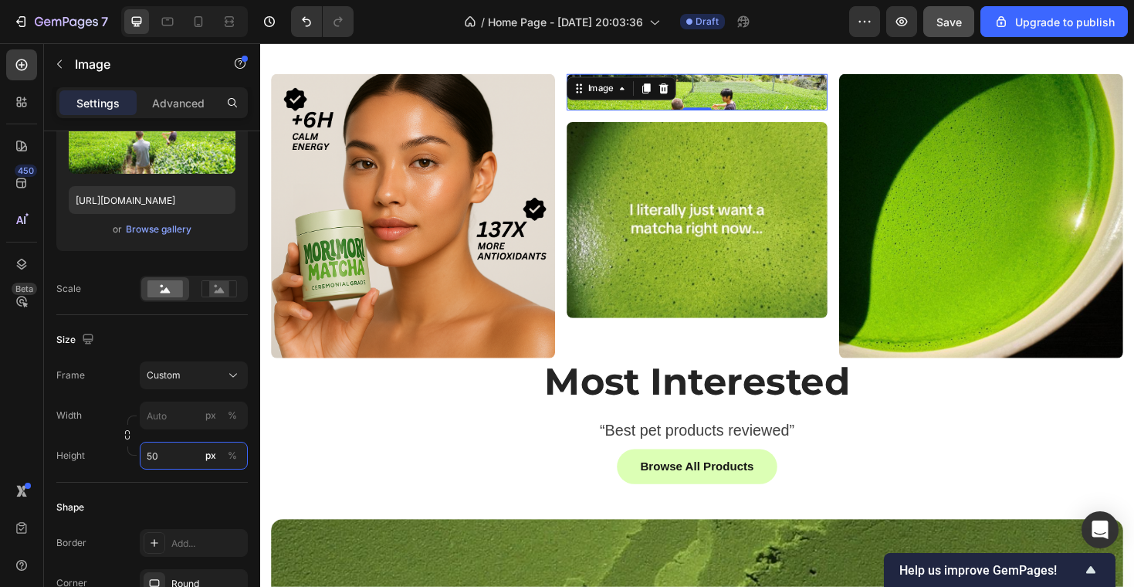
type input "5"
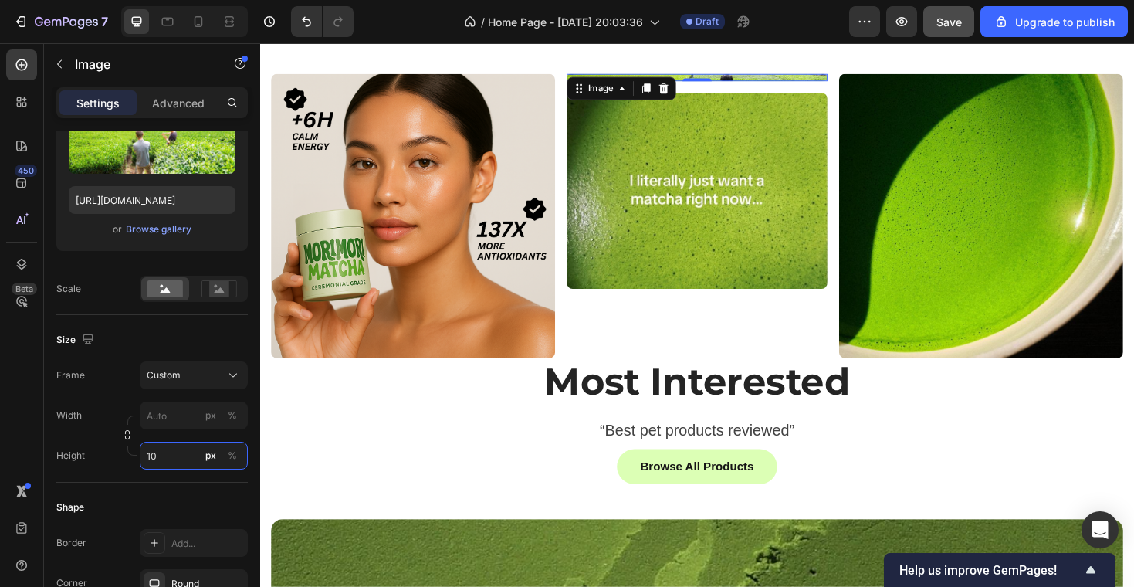
type input "105"
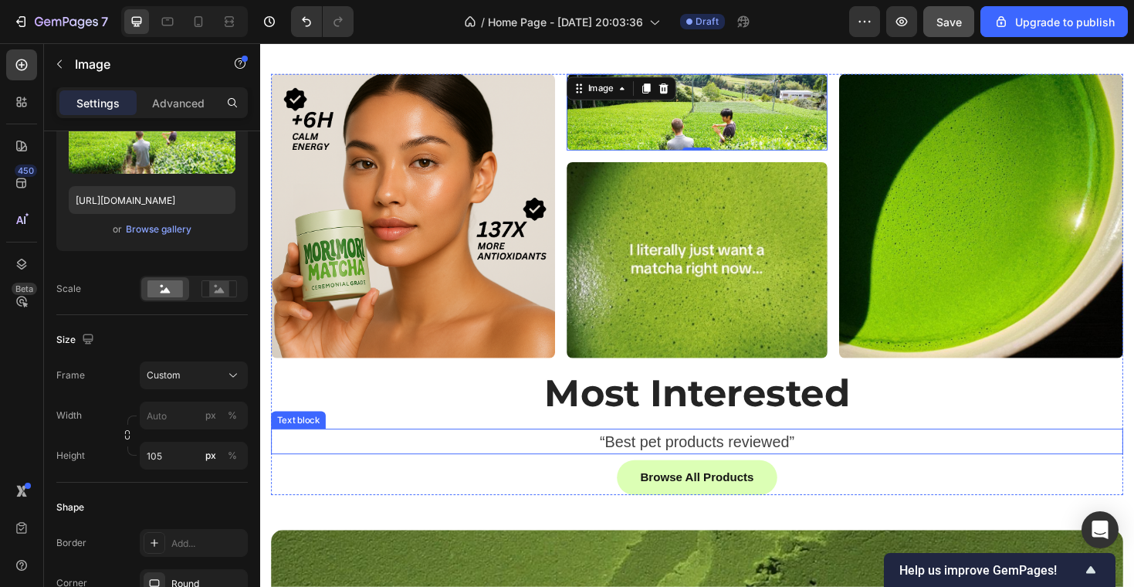
click at [878, 496] on div "Browse All Products Button" at bounding box center [723, 503] width 903 height 37
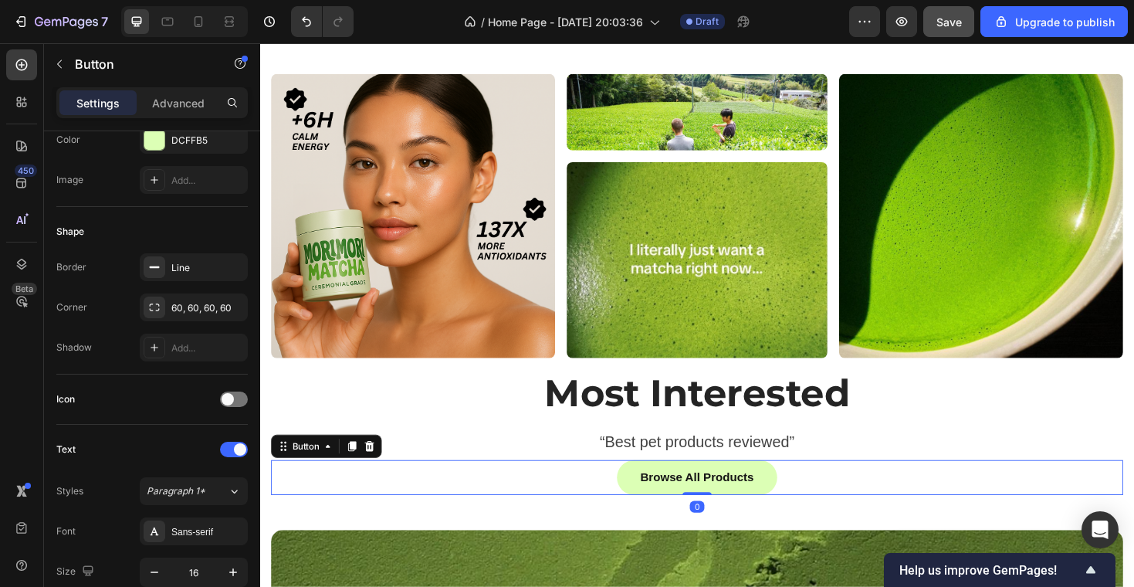
scroll to position [0, 0]
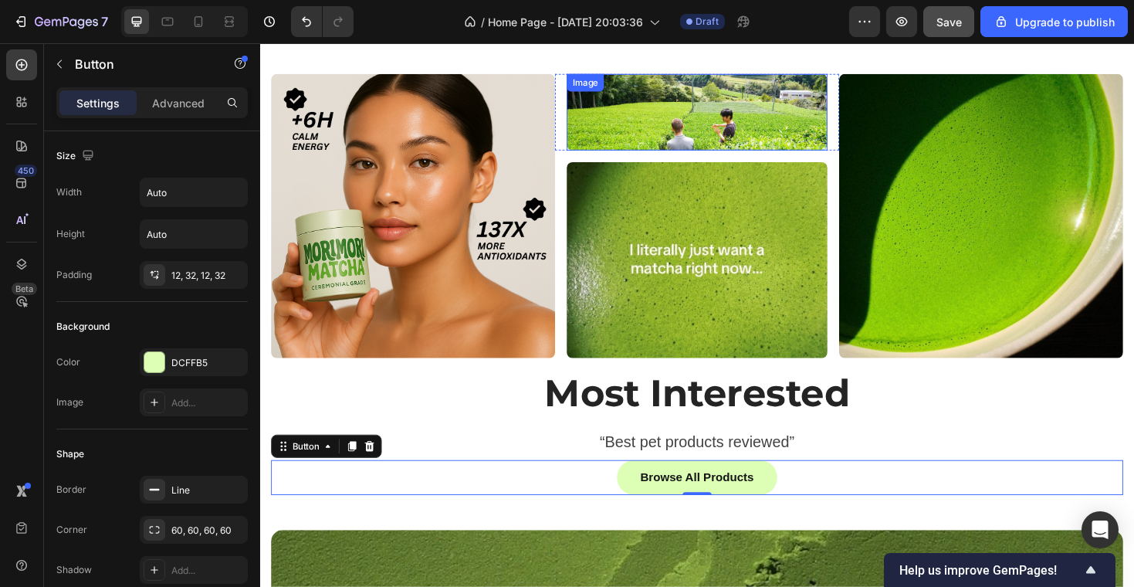
click at [817, 138] on img at bounding box center [723, 116] width 276 height 81
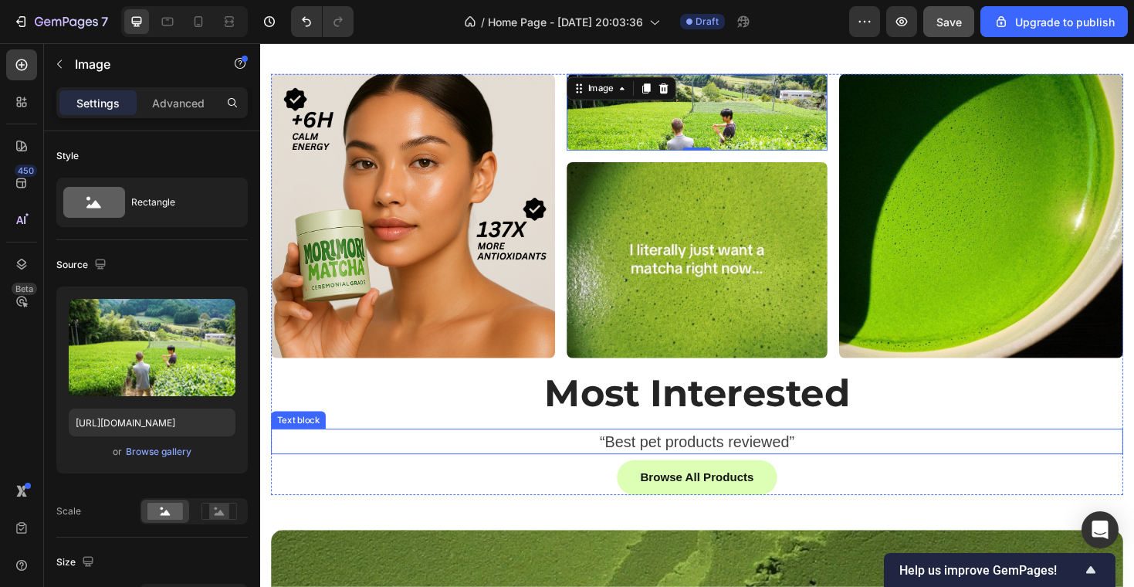
click at [449, 458] on p "“Best pet products reviewed”" at bounding box center [723, 465] width 900 height 25
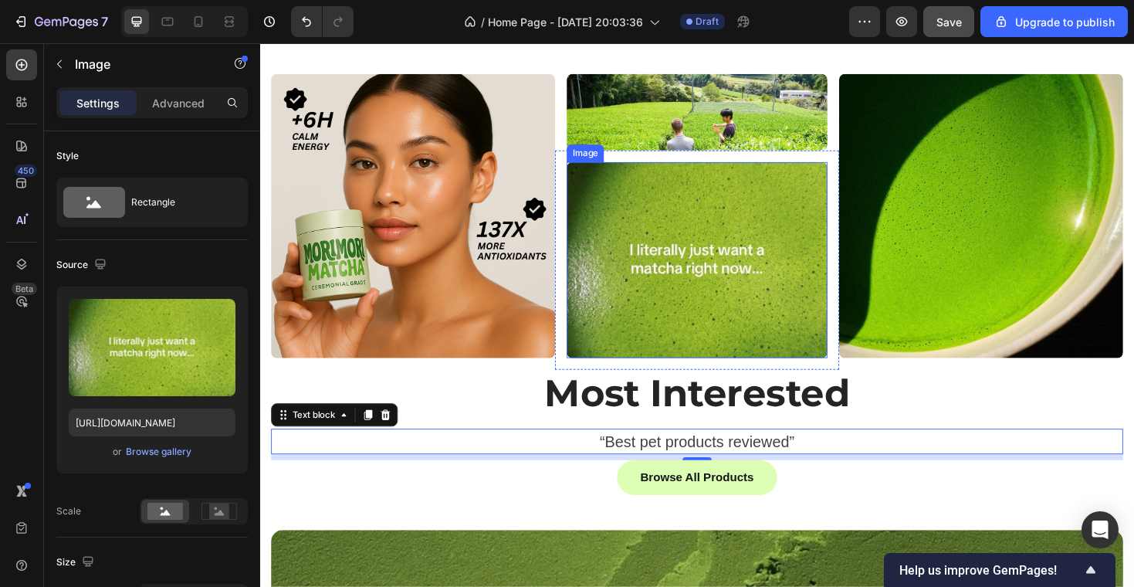
click at [634, 218] on img at bounding box center [723, 273] width 276 height 208
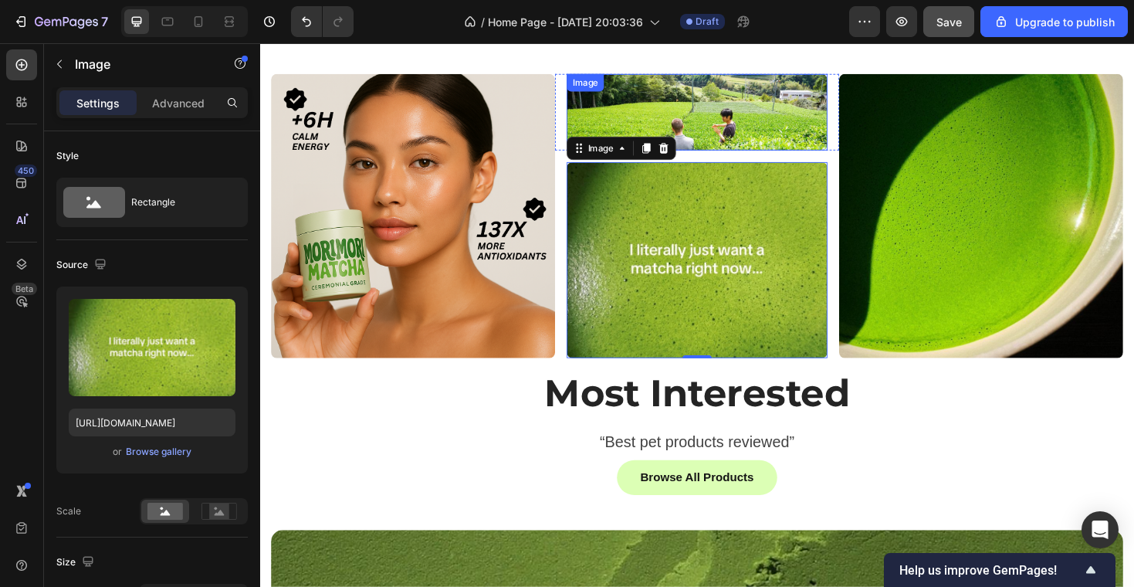
click at [730, 117] on img at bounding box center [723, 116] width 276 height 81
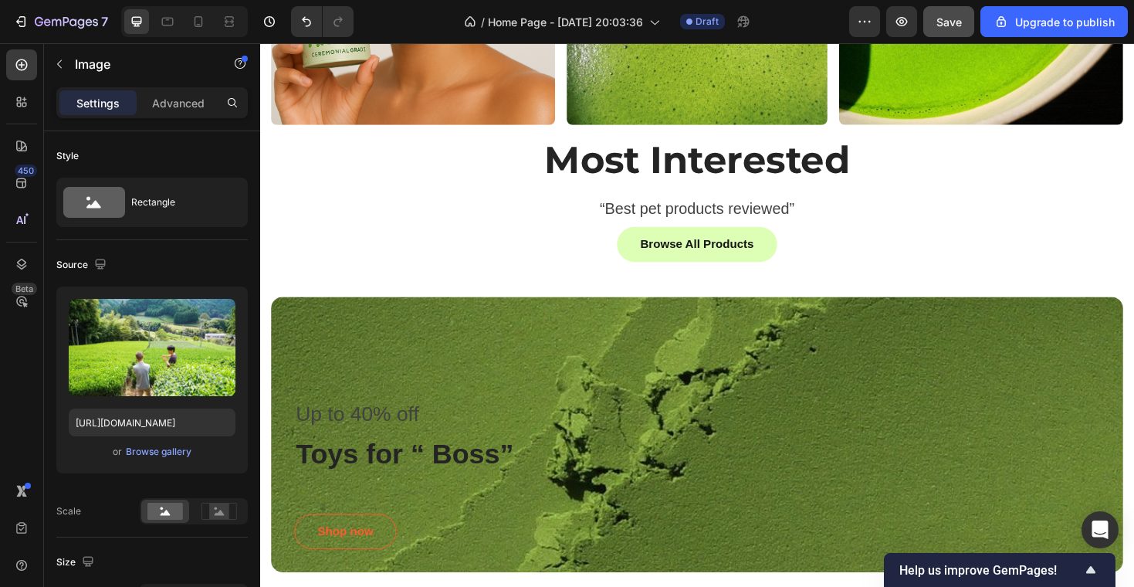
scroll to position [904, 0]
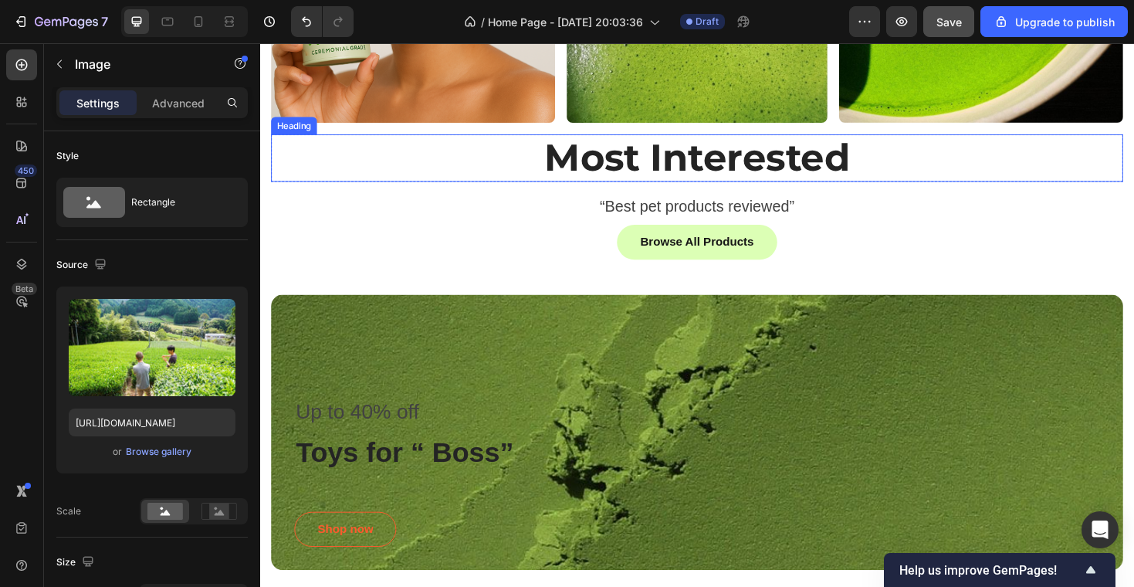
click at [661, 134] on div "Image Row" at bounding box center [723, 23] width 301 height 232
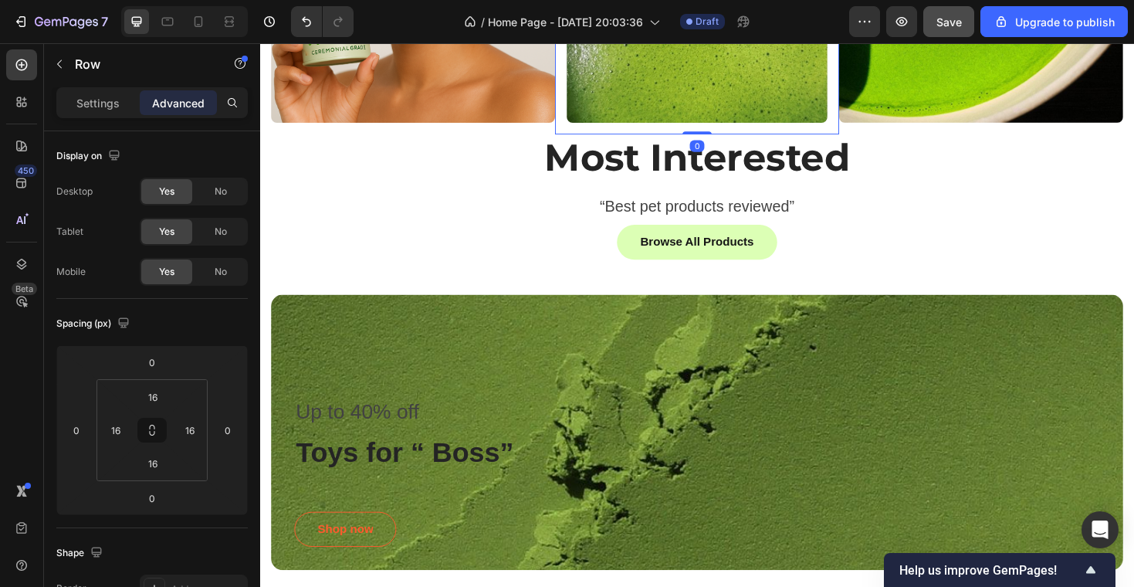
click at [665, 144] on p "Most Interested" at bounding box center [723, 164] width 900 height 47
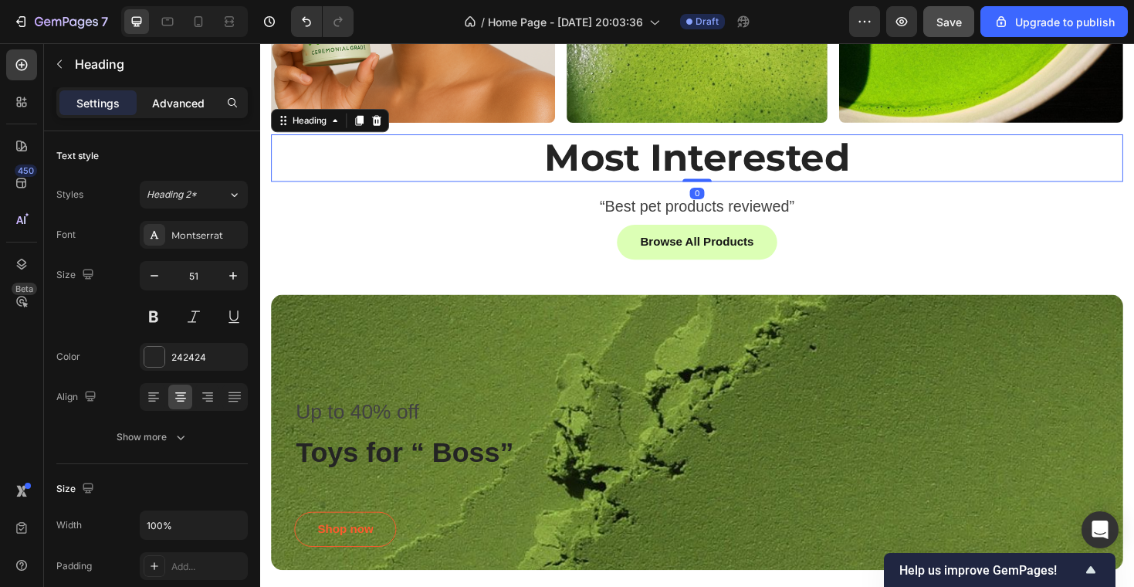
click at [176, 100] on p "Advanced" at bounding box center [178, 103] width 52 height 16
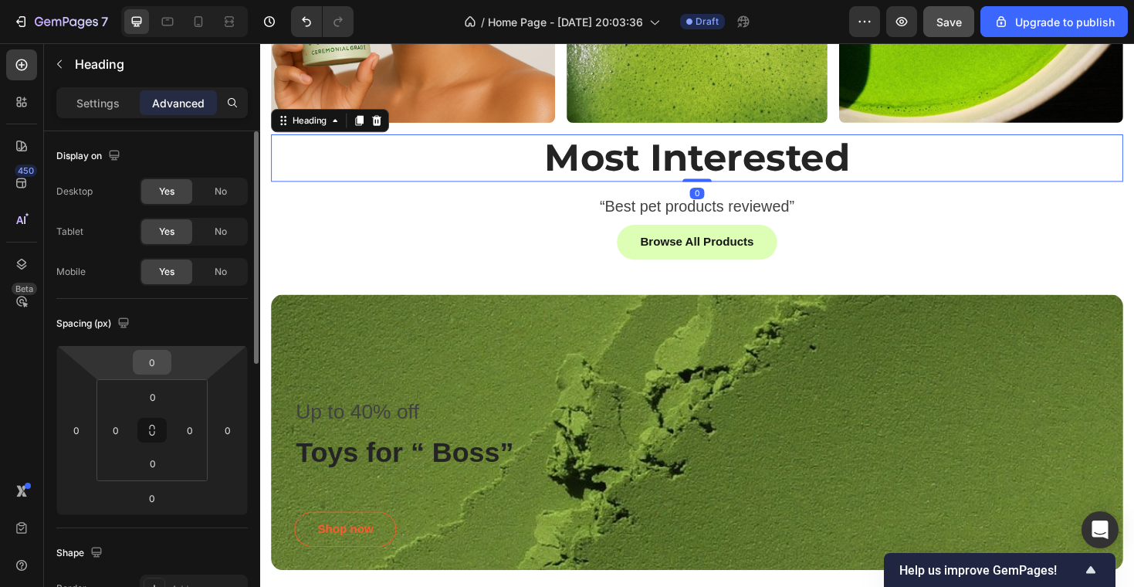
click at [164, 364] on input "0" at bounding box center [152, 361] width 31 height 23
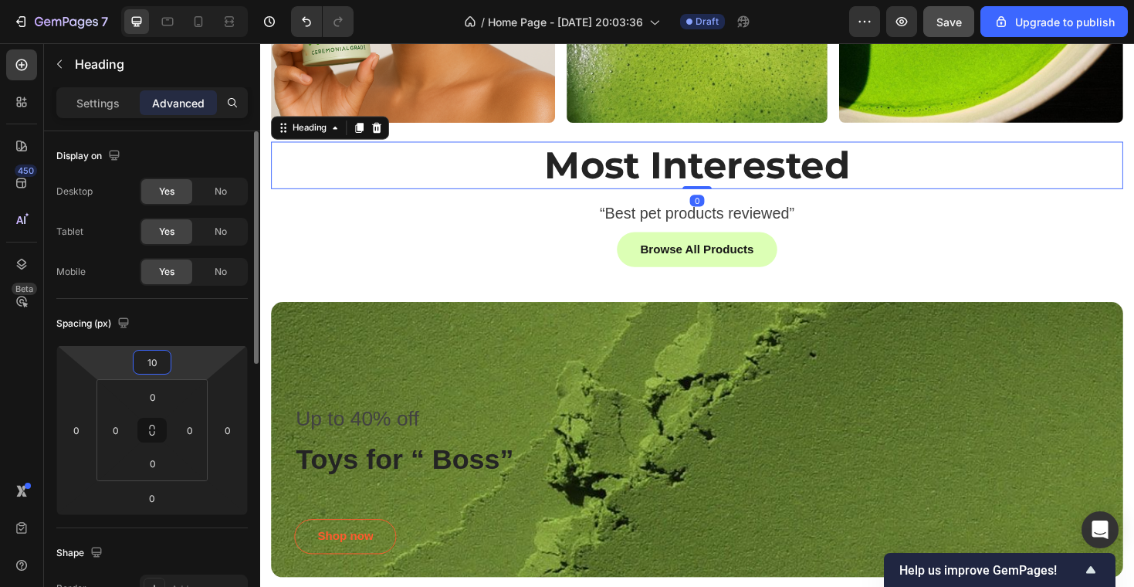
type input "1"
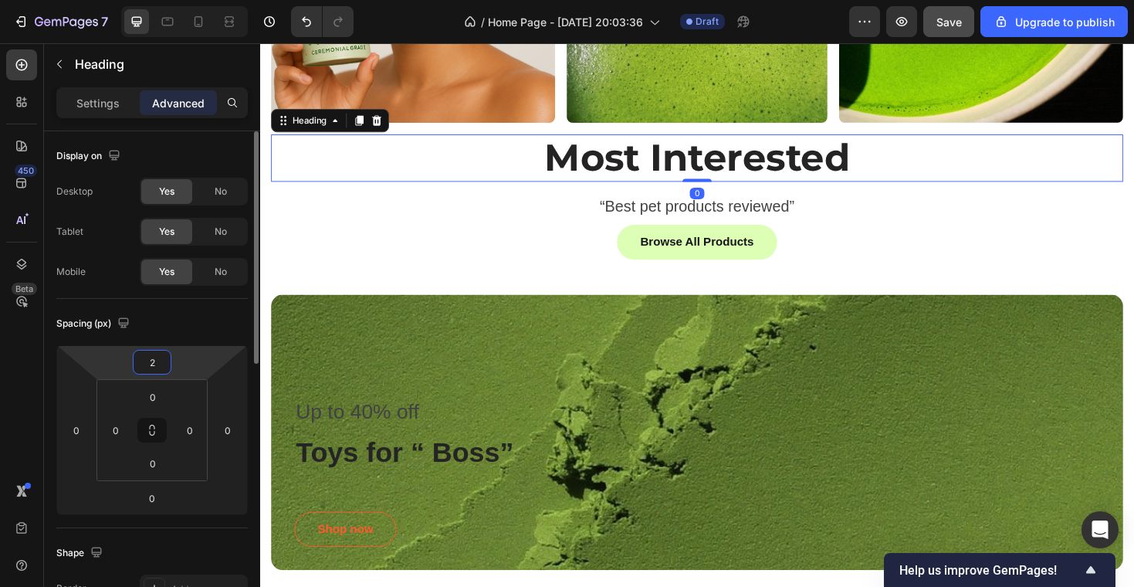
type input "20"
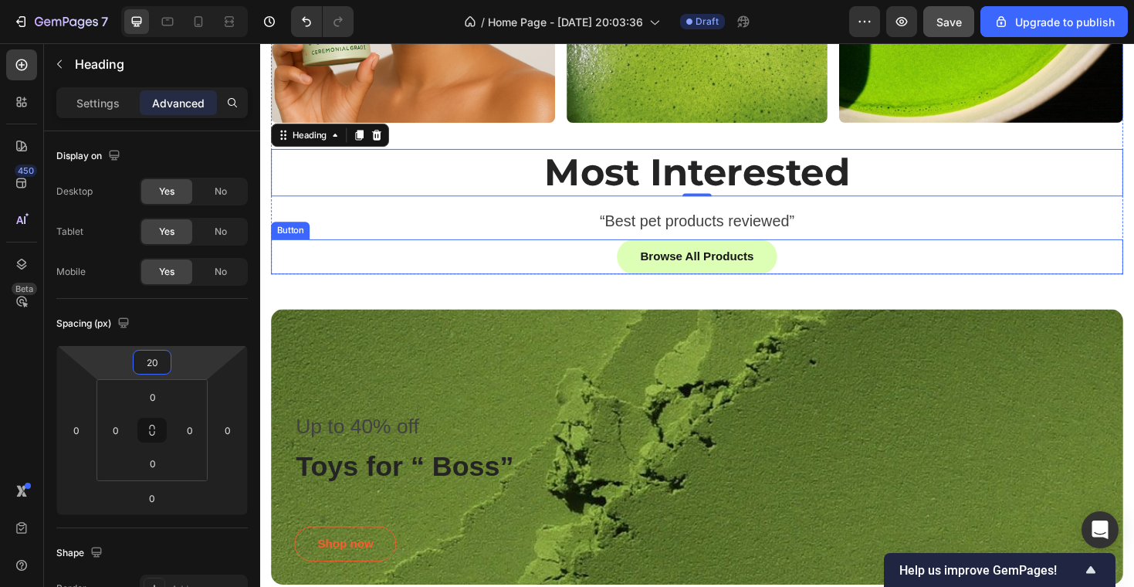
click at [548, 262] on div "Browse All Products Button" at bounding box center [723, 269] width 903 height 37
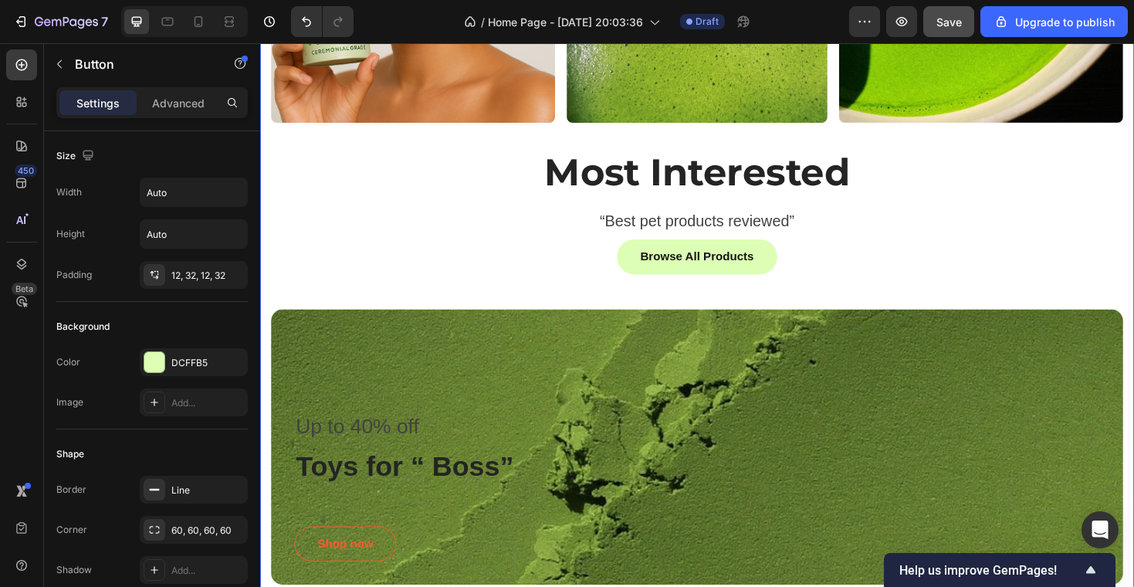
click at [709, 304] on div "Image Image Row Image Row Image Row Most Interested Heading Row “Best pet produ…" at bounding box center [723, 296] width 903 height 941
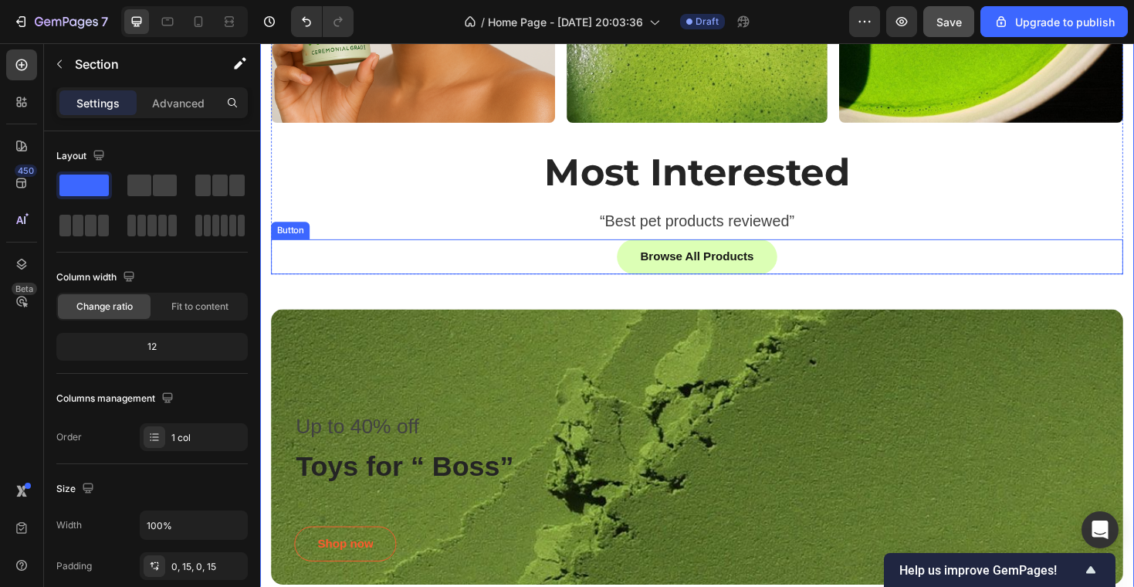
click at [480, 255] on div "Browse All Products Button" at bounding box center [723, 269] width 903 height 37
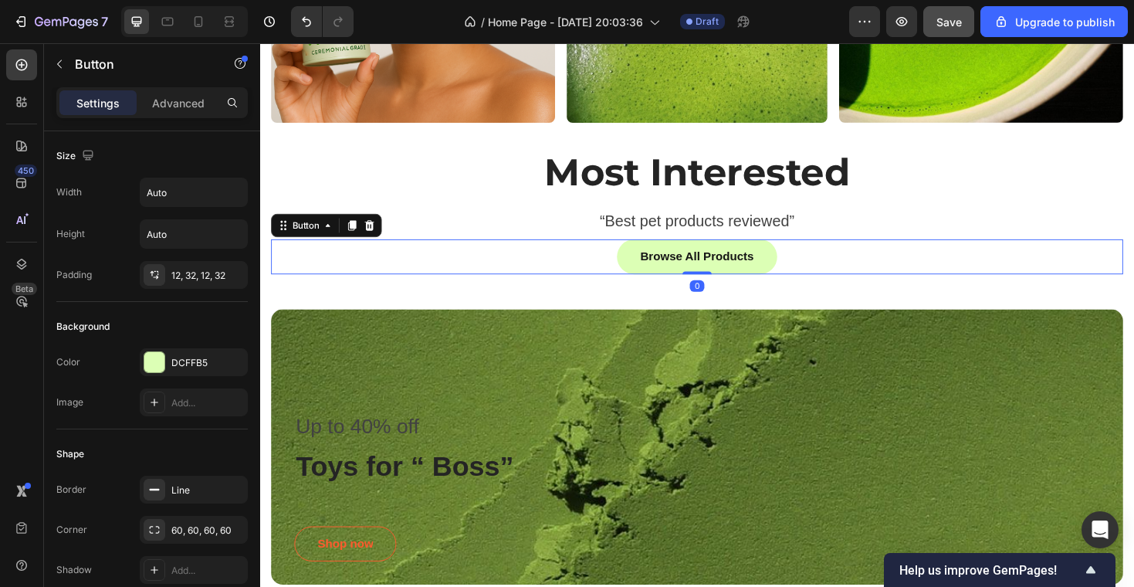
click at [382, 282] on div "Browse All Products Button 0" at bounding box center [723, 269] width 903 height 37
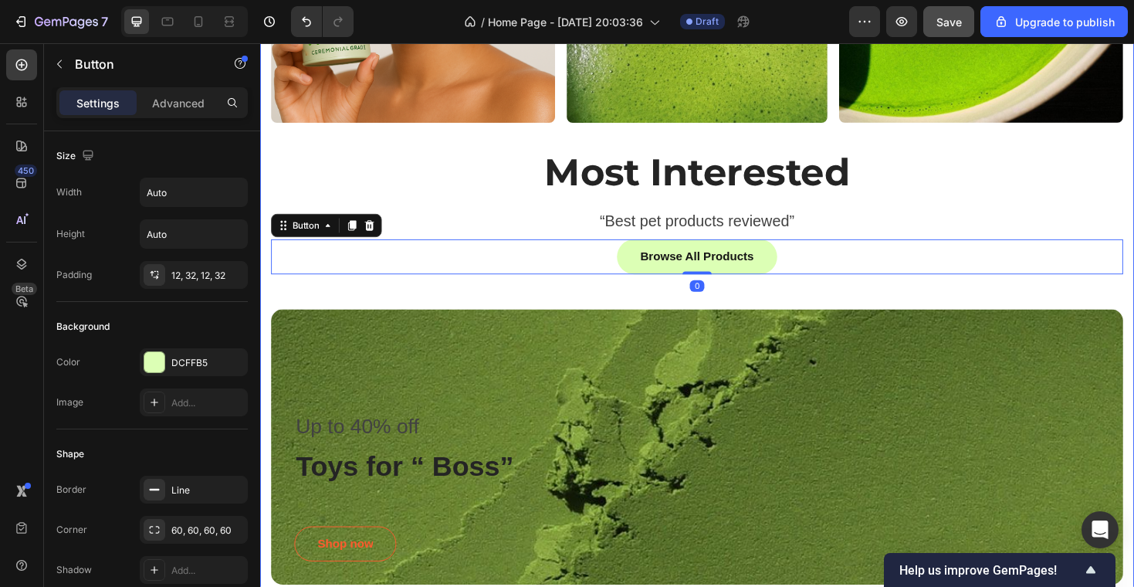
click at [382, 301] on div "Image Image Row Image Row Image Row Most Interested Heading Row “Best pet produ…" at bounding box center [723, 296] width 903 height 941
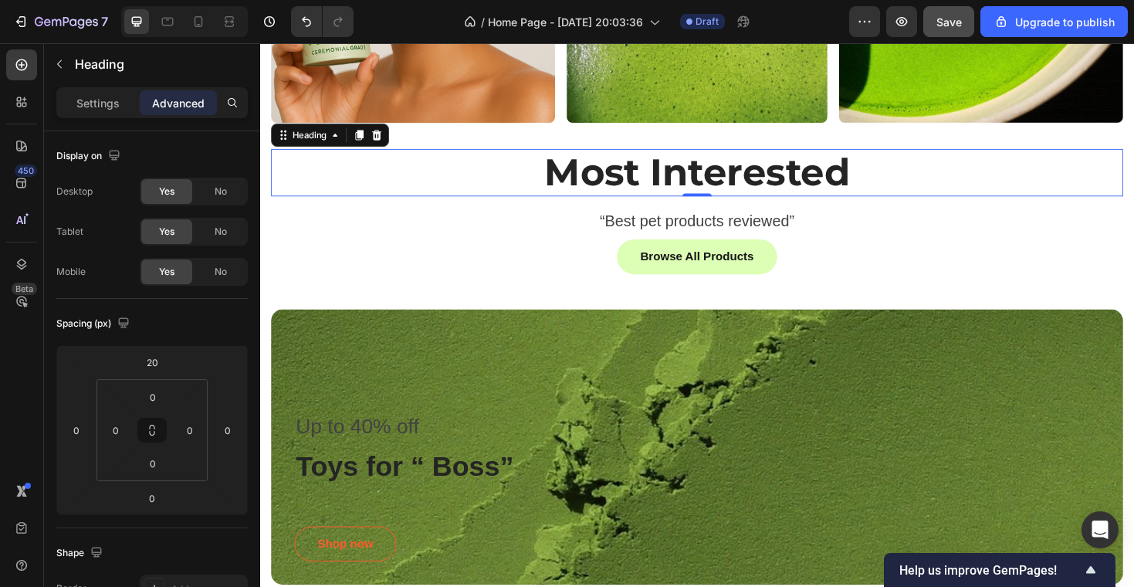
click at [315, 155] on h2 "Most Interested" at bounding box center [723, 180] width 903 height 50
click at [284, 144] on icon at bounding box center [285, 140] width 12 height 12
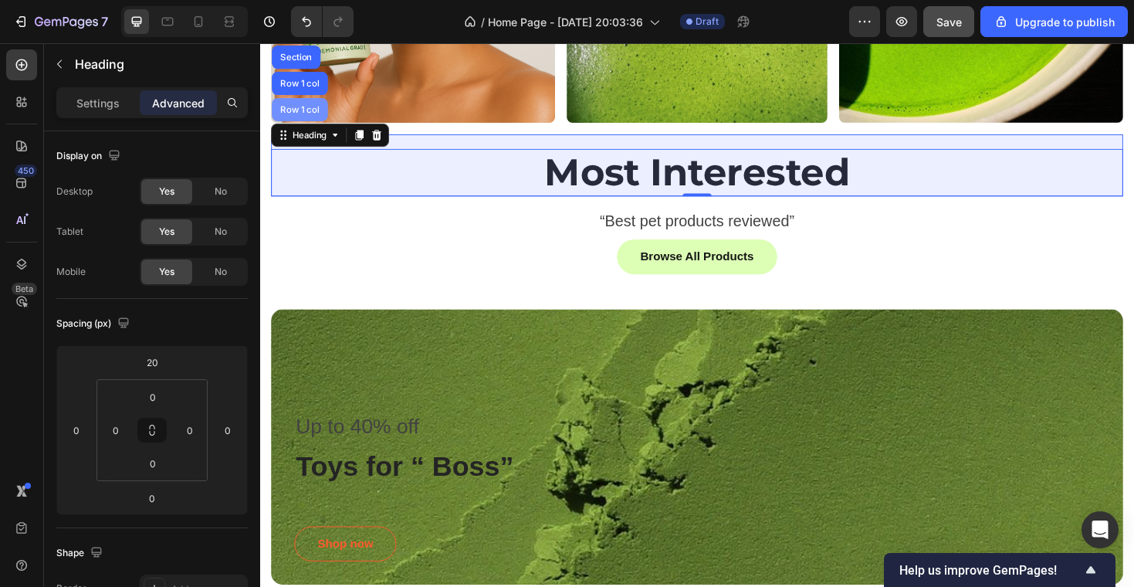
click at [305, 120] on div "Row 1 col" at bounding box center [301, 113] width 59 height 25
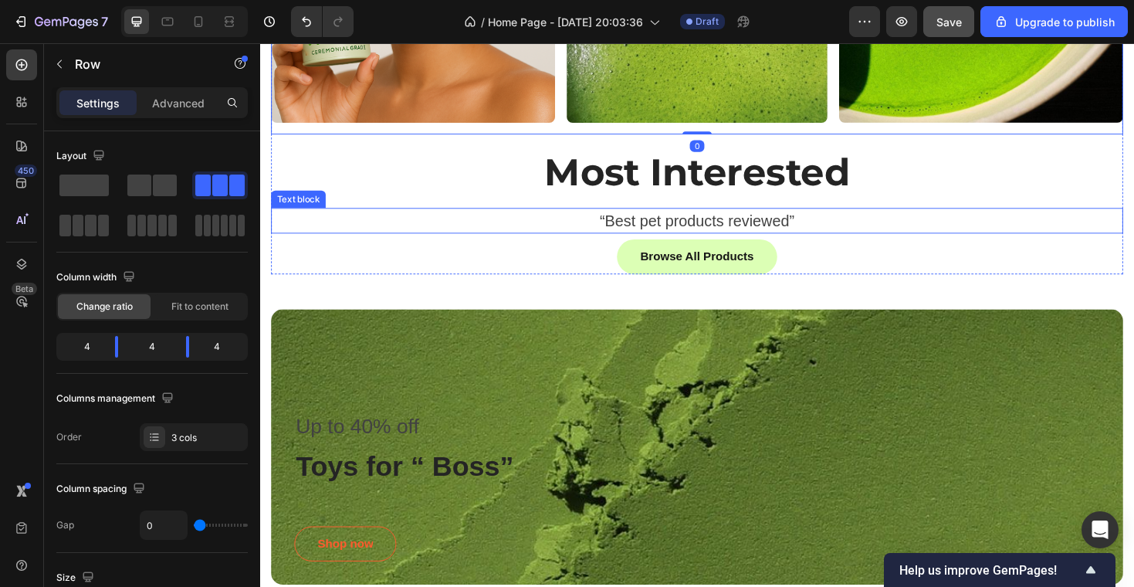
click at [333, 226] on p "“Best pet products reviewed”" at bounding box center [723, 231] width 900 height 25
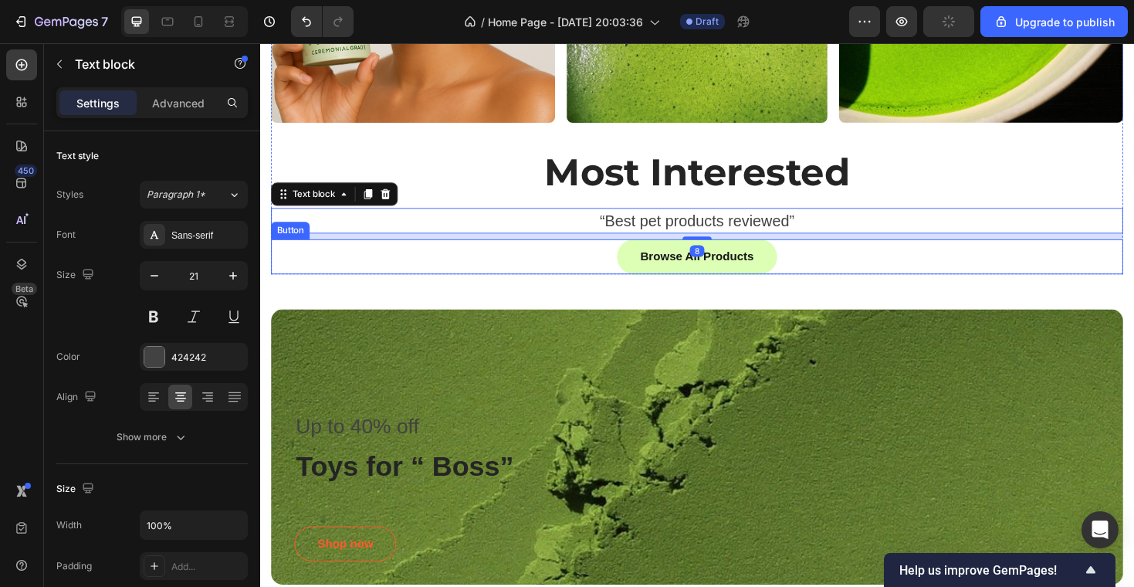
click at [333, 284] on div "Browse All Products Button" at bounding box center [723, 269] width 903 height 37
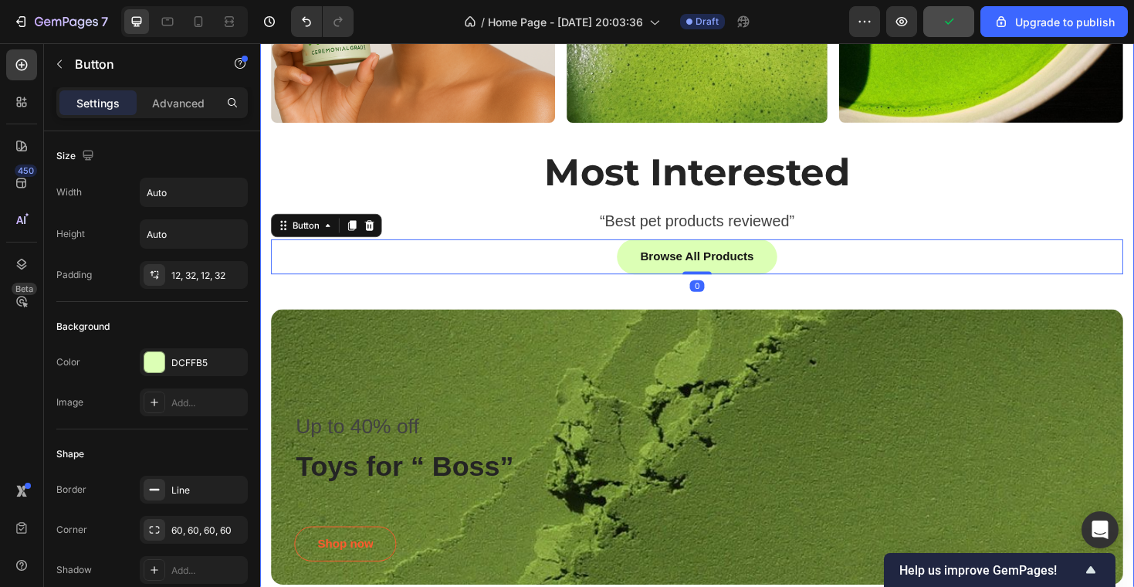
click at [340, 306] on div "Image Image Row Image Row Image Row Most Interested Heading Row “Best pet produ…" at bounding box center [723, 296] width 903 height 941
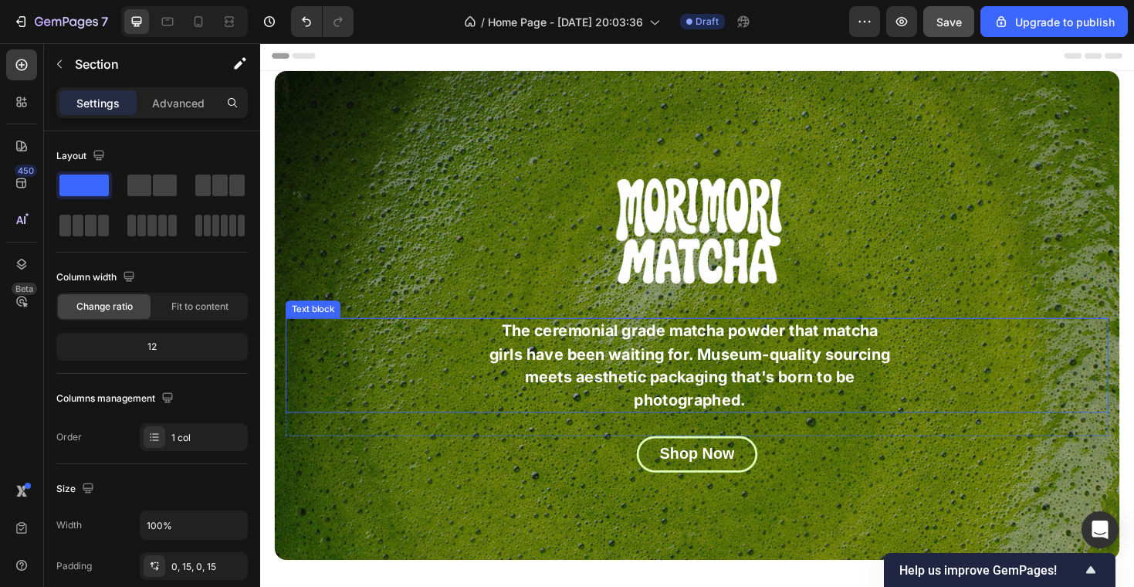
scroll to position [0, 0]
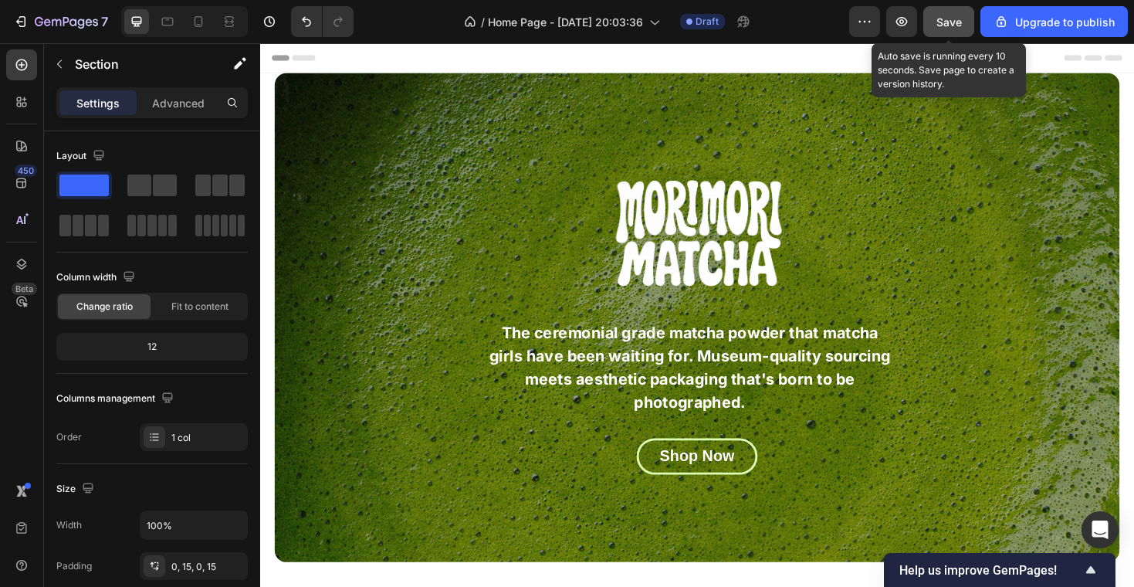
click at [956, 21] on span "Save" at bounding box center [948, 21] width 25 height 13
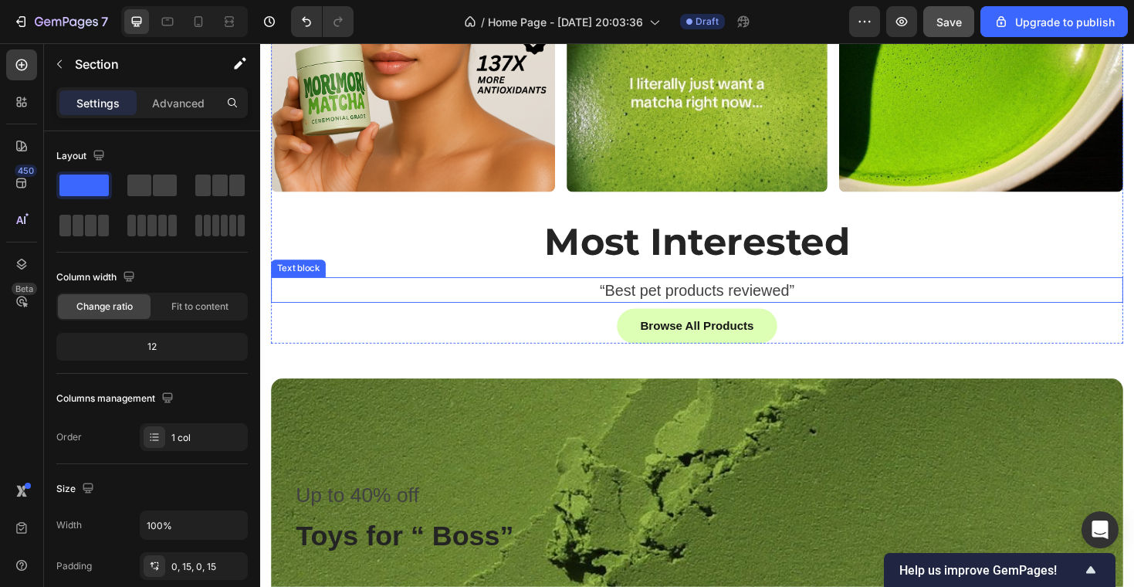
scroll to position [831, 0]
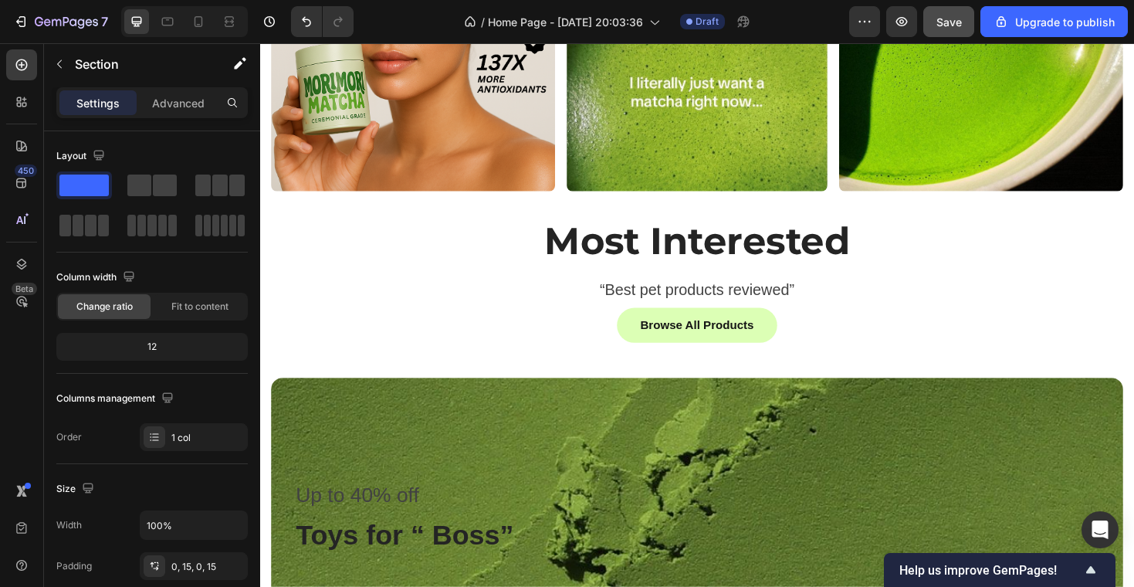
click at [479, 360] on div "Image Image Row Image Row Image Row Most Interested Heading Row “Best pet produ…" at bounding box center [723, 369] width 903 height 941
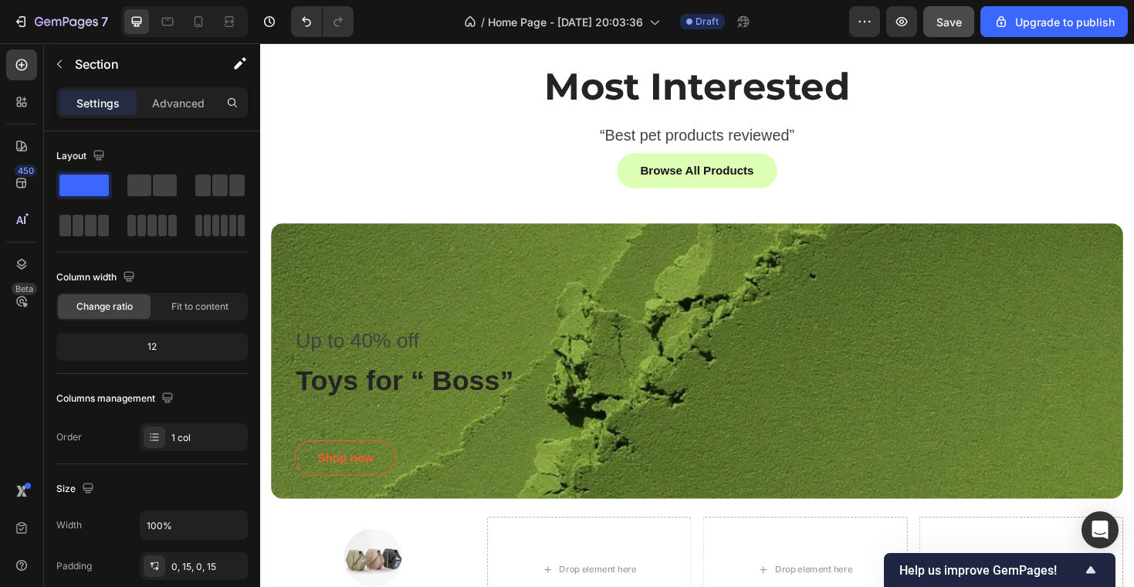
scroll to position [1125, 0]
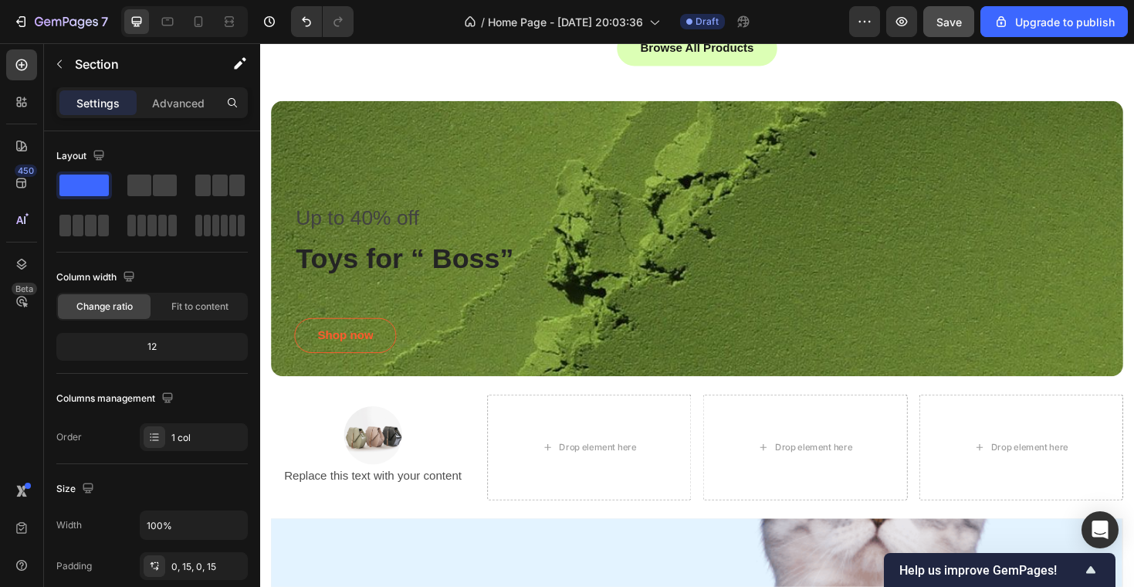
click at [371, 413] on div "Image Image Row Image Row Image Row Most Interested Heading Row “Best pet produ…" at bounding box center [723, 76] width 903 height 941
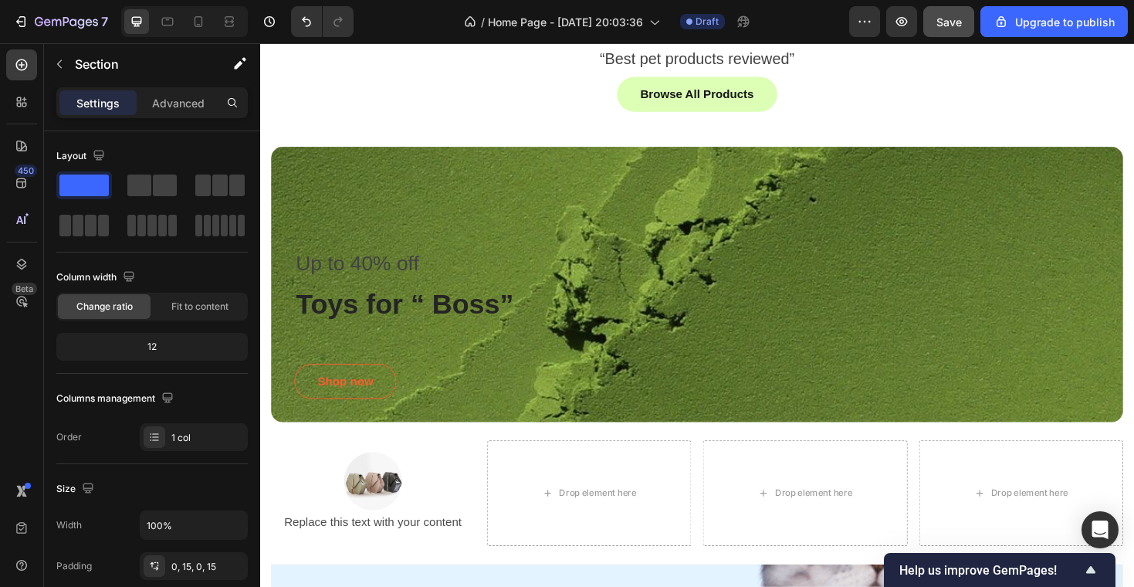
click at [266, 158] on div "Image Image Row Image Row Image Row Most Interested Heading Row “Best pet produ…" at bounding box center [723, 124] width 926 height 941
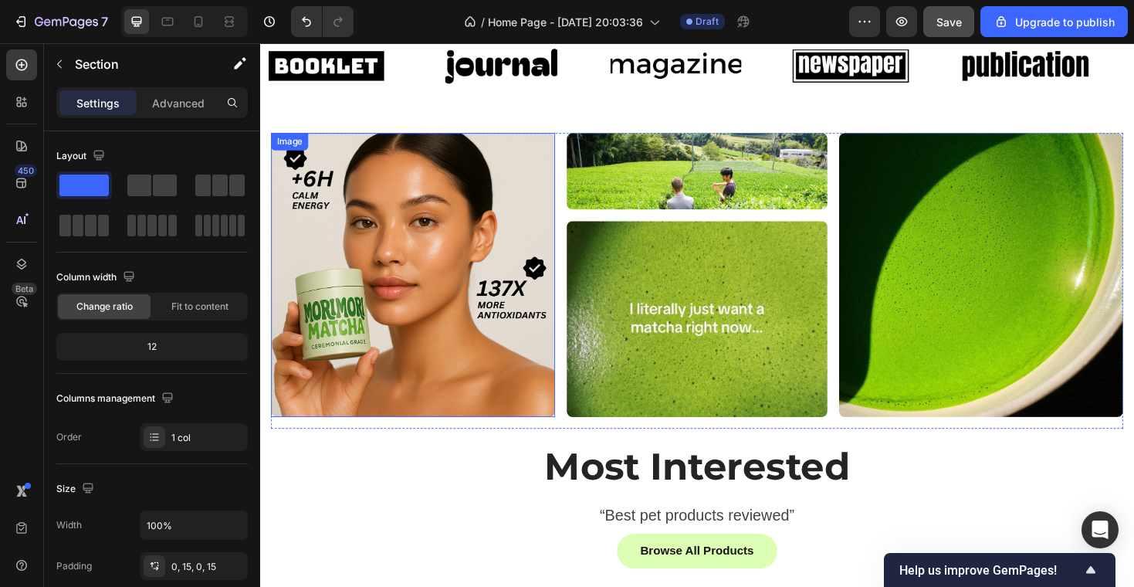
scroll to position [587, 0]
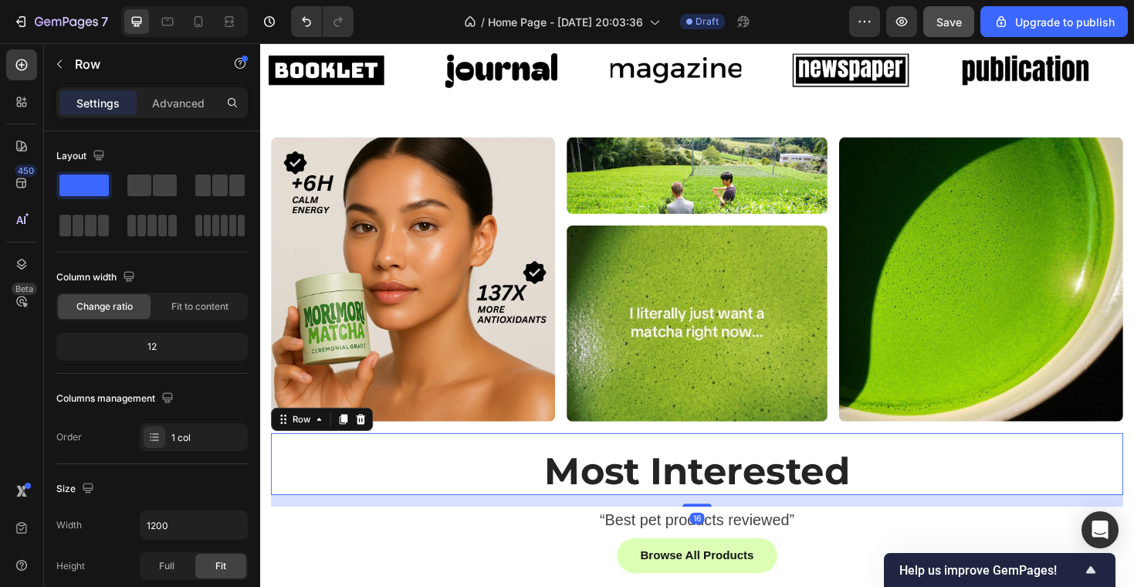
click at [340, 460] on div "Most Interested Heading" at bounding box center [723, 489] width 903 height 66
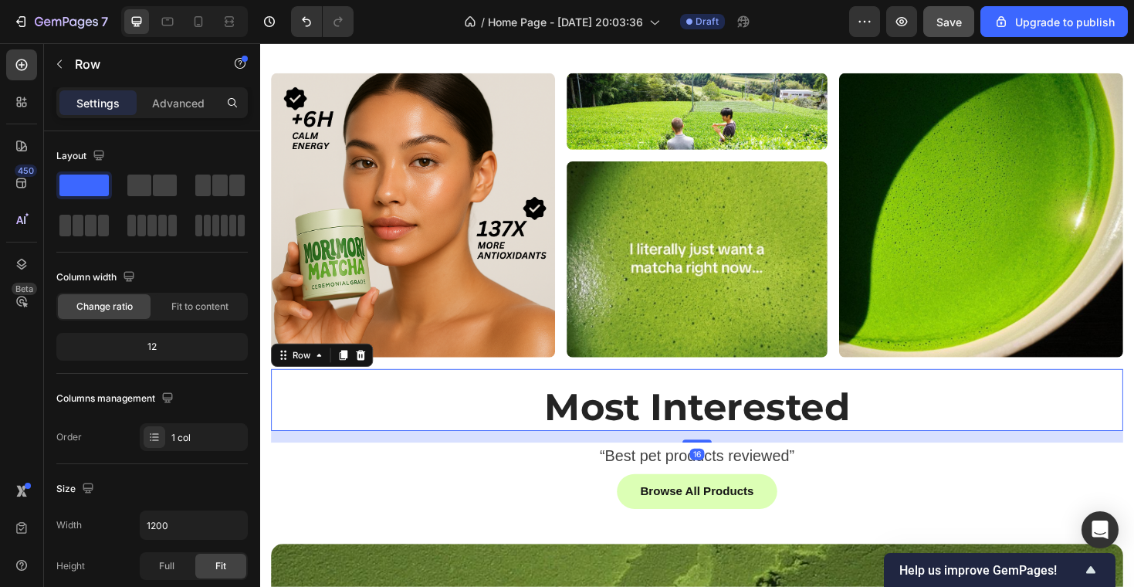
scroll to position [682, 0]
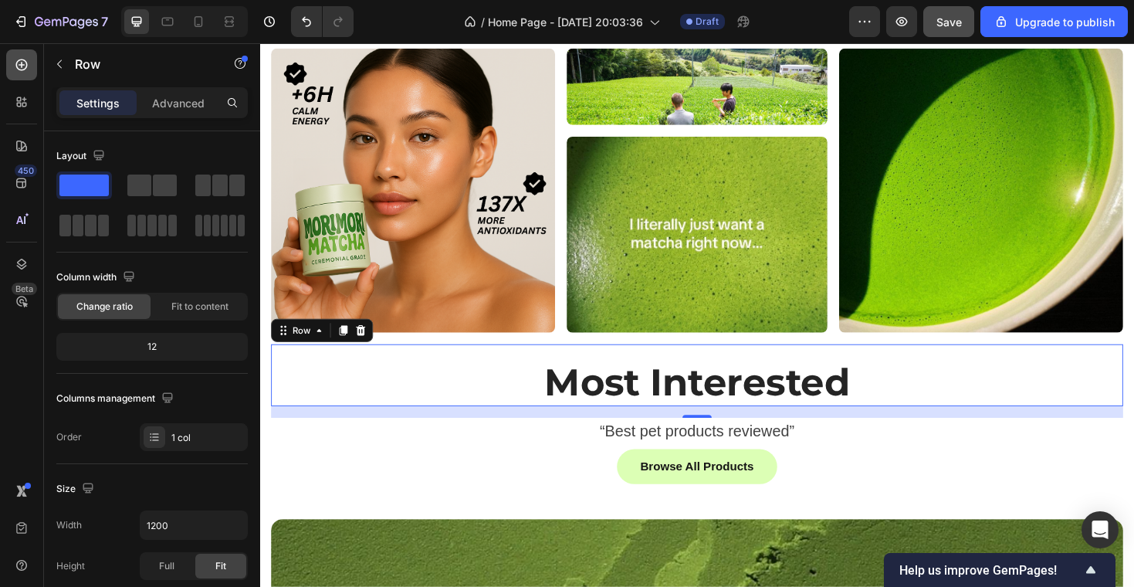
click at [23, 65] on icon at bounding box center [22, 65] width 6 height 6
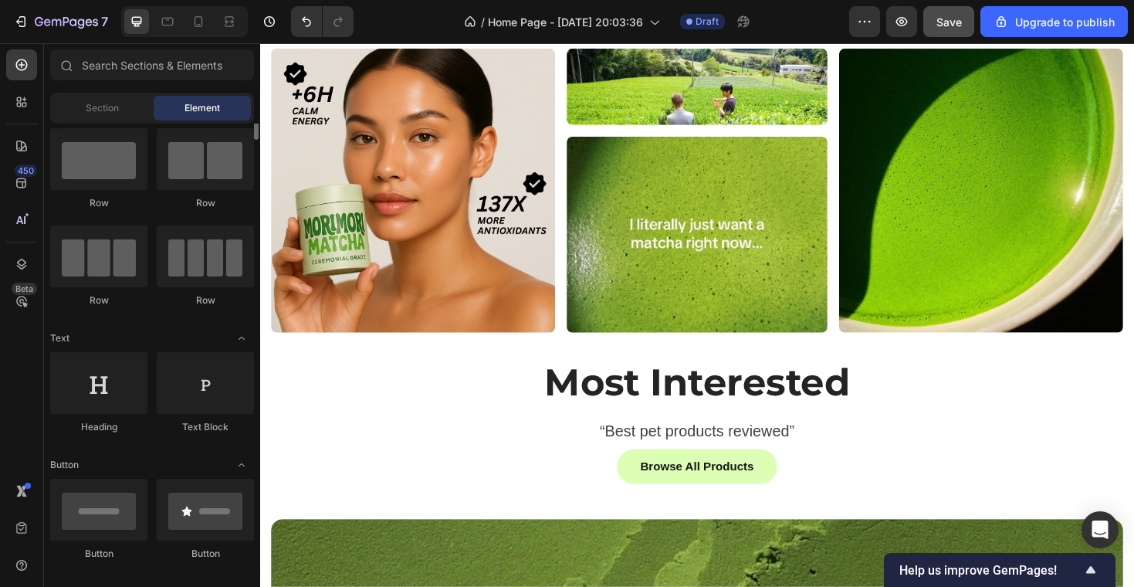
scroll to position [0, 0]
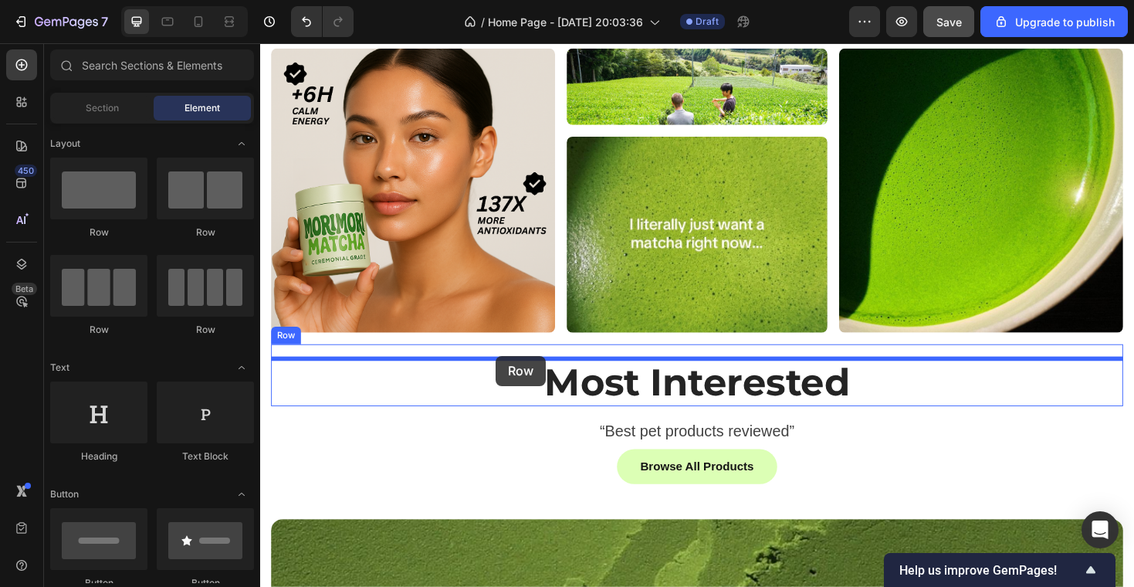
drag, startPoint x: 356, startPoint y: 234, endPoint x: 509, endPoint y: 374, distance: 208.2
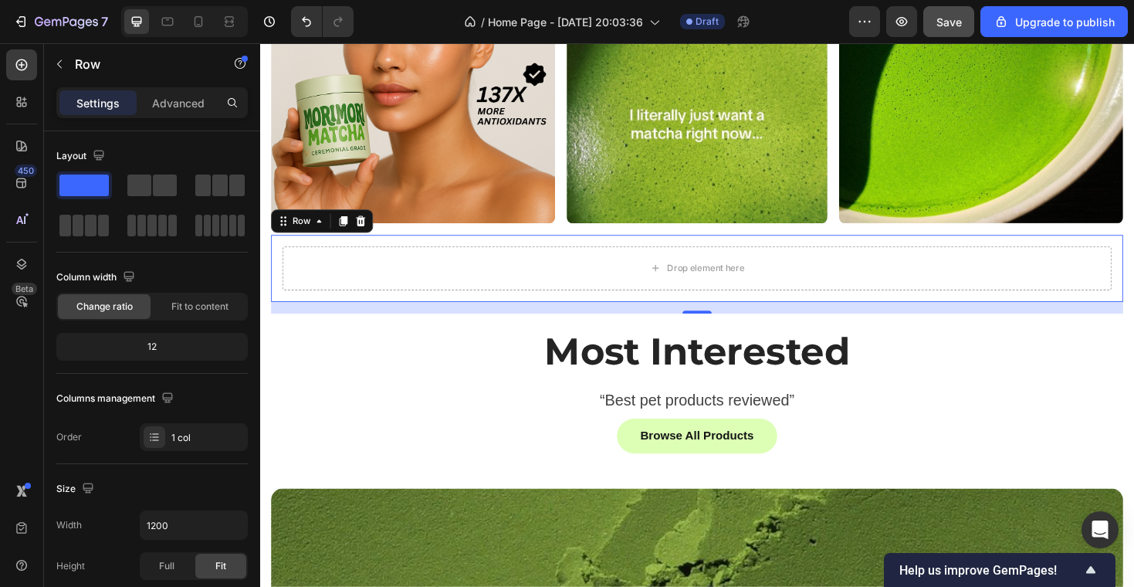
scroll to position [895, 0]
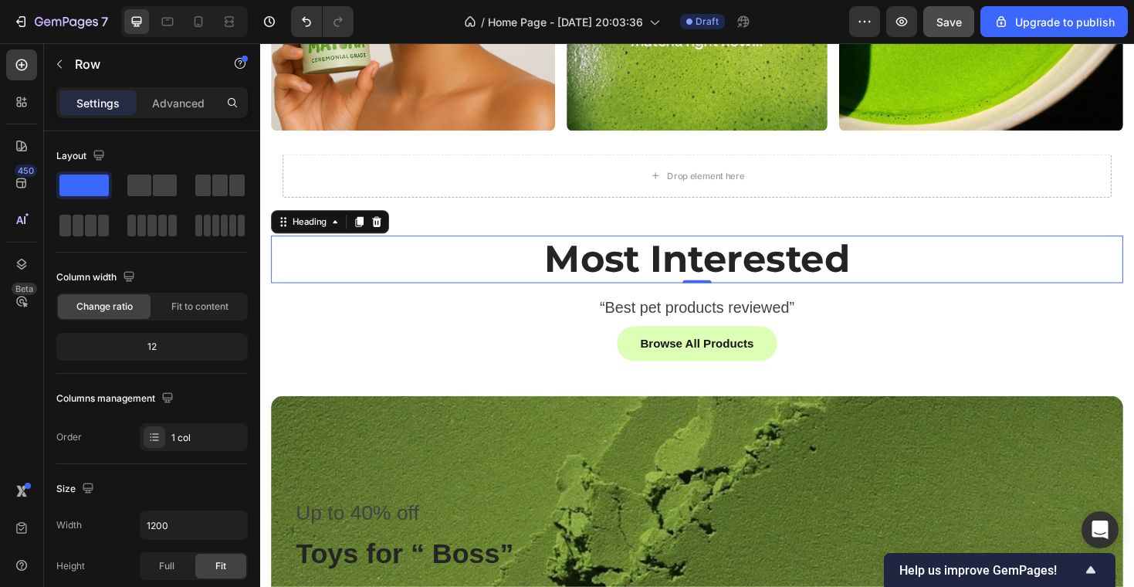
click at [567, 266] on p "Most Interested" at bounding box center [723, 272] width 900 height 47
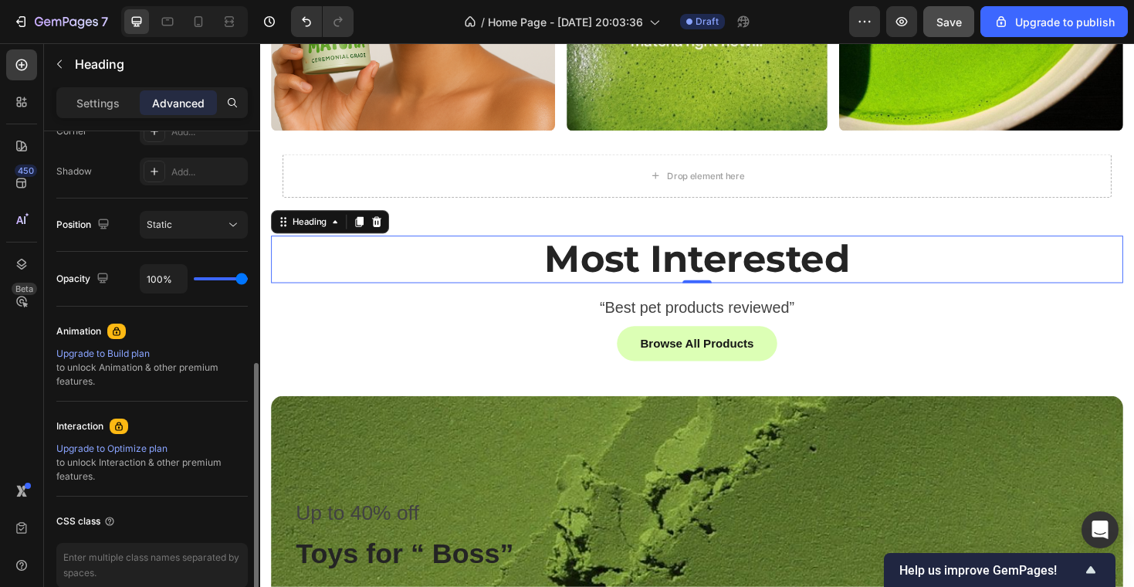
scroll to position [572, 0]
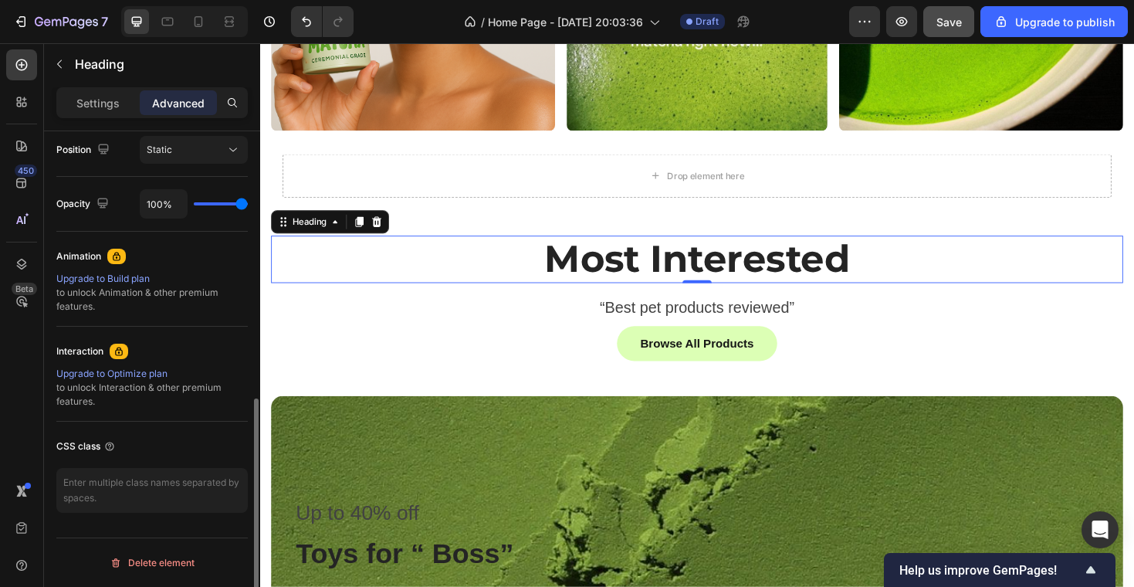
click at [91, 120] on div "Settings Advanced" at bounding box center [152, 109] width 216 height 44
click at [88, 102] on p "Settings" at bounding box center [97, 103] width 43 height 16
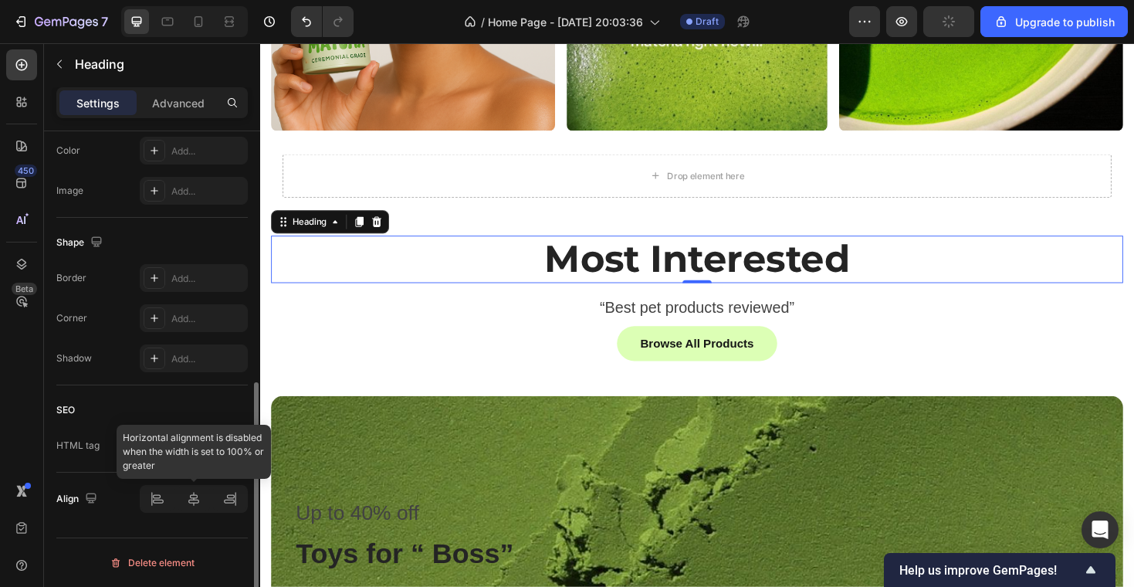
click at [154, 494] on div at bounding box center [194, 499] width 108 height 28
click at [157, 496] on div at bounding box center [194, 499] width 108 height 28
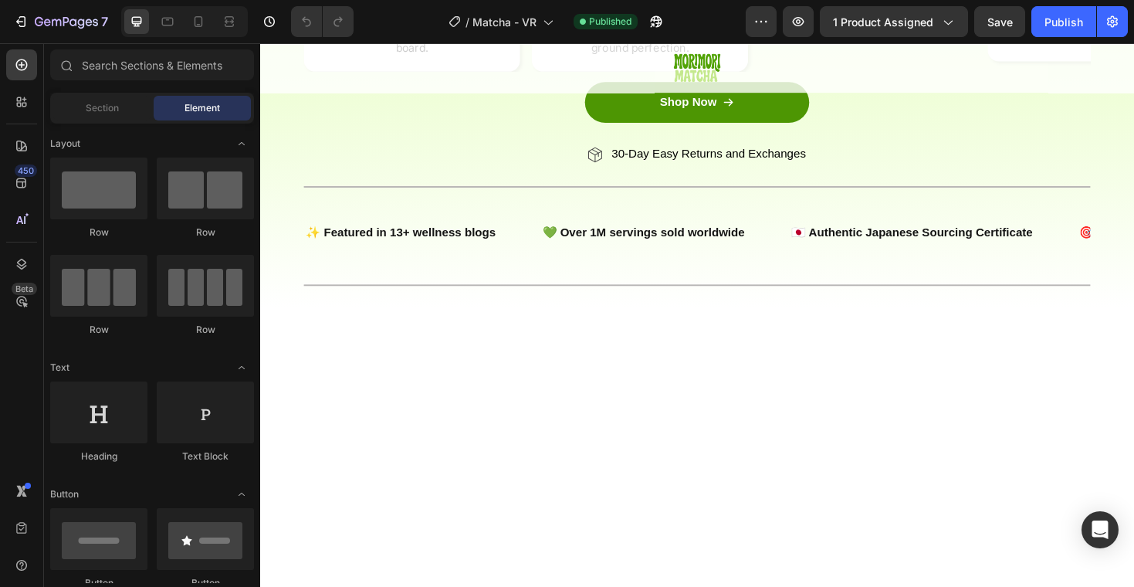
scroll to position [2319, 0]
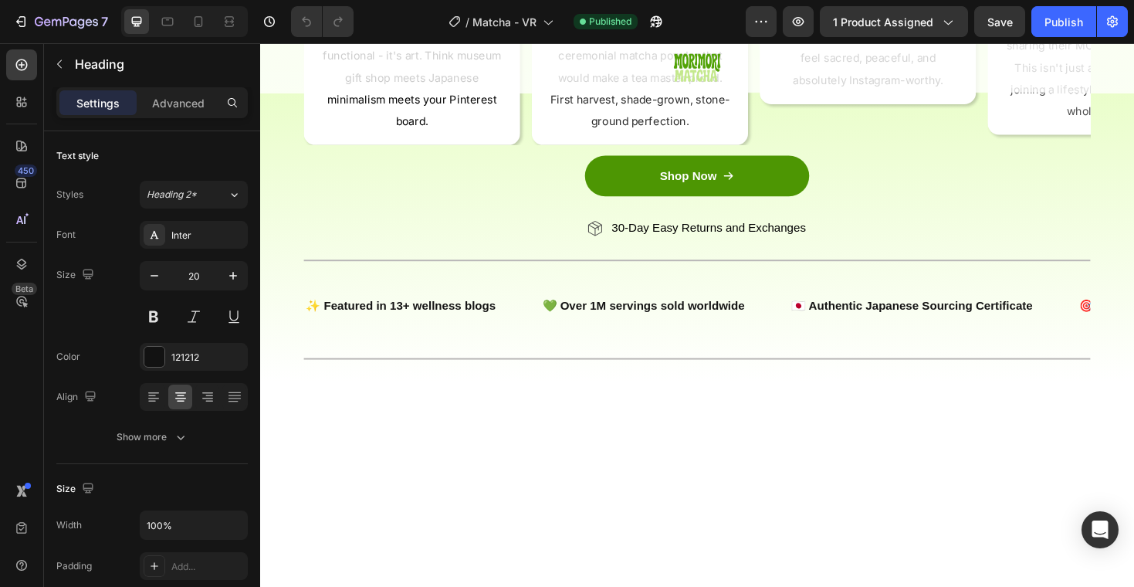
click at [812, 90] on span "We don't just sell matcha powder - we create moments. Every element is designed…" at bounding box center [904, 36] width 197 height 107
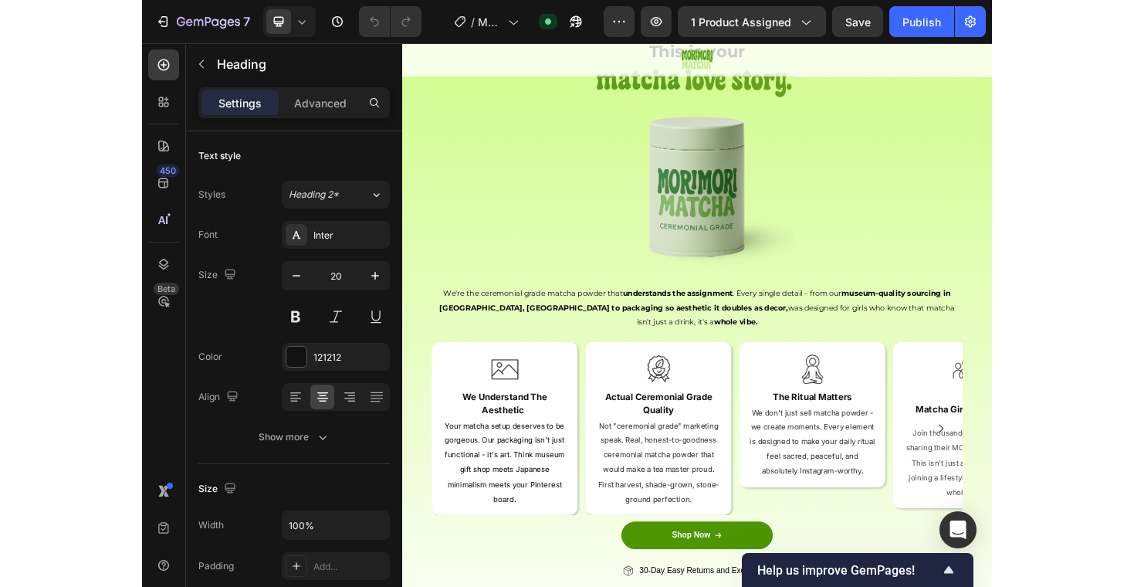
scroll to position [2047, 0]
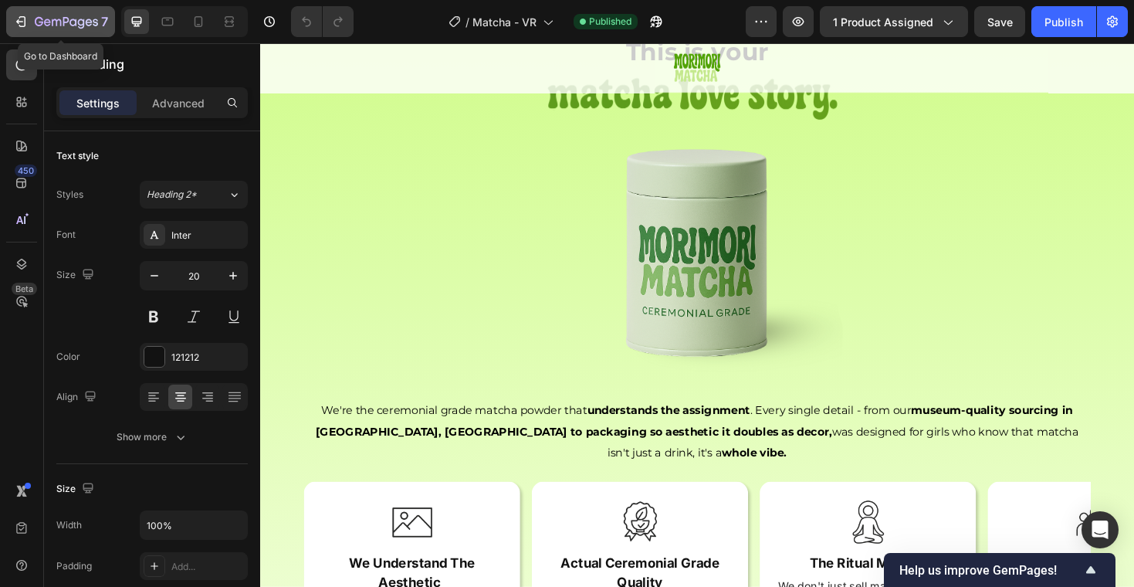
click at [19, 22] on icon "button" at bounding box center [20, 21] width 15 height 15
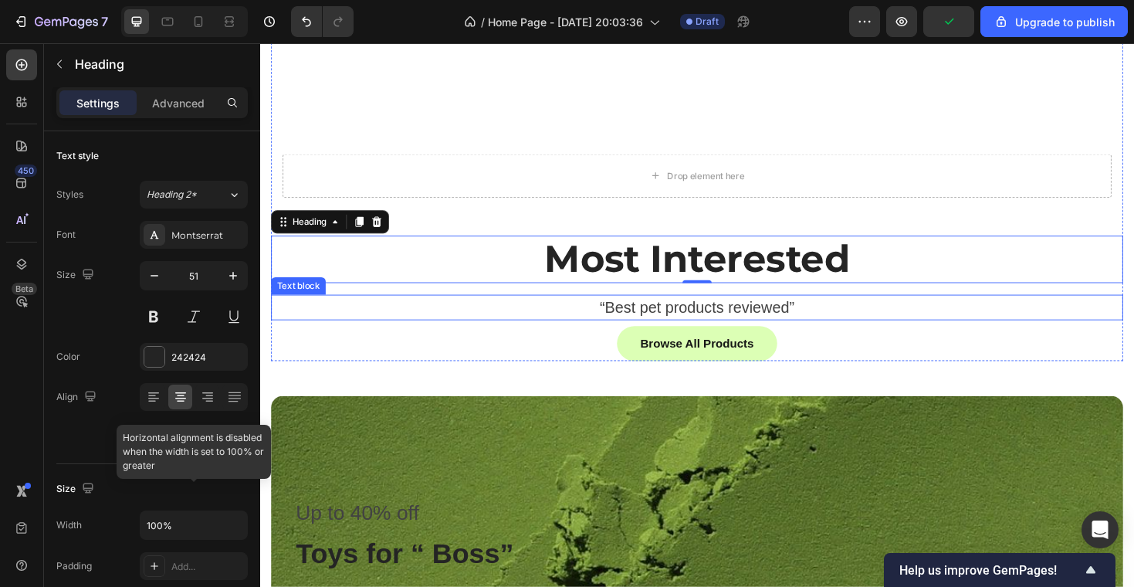
scroll to position [502, 0]
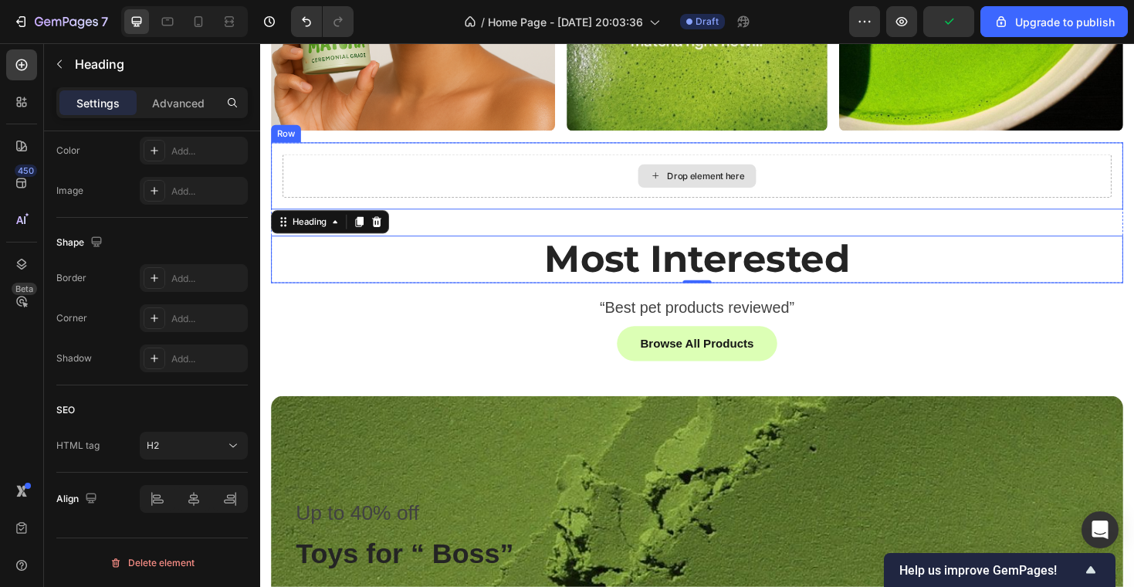
click at [597, 262] on p "Most Interested" at bounding box center [723, 272] width 900 height 47
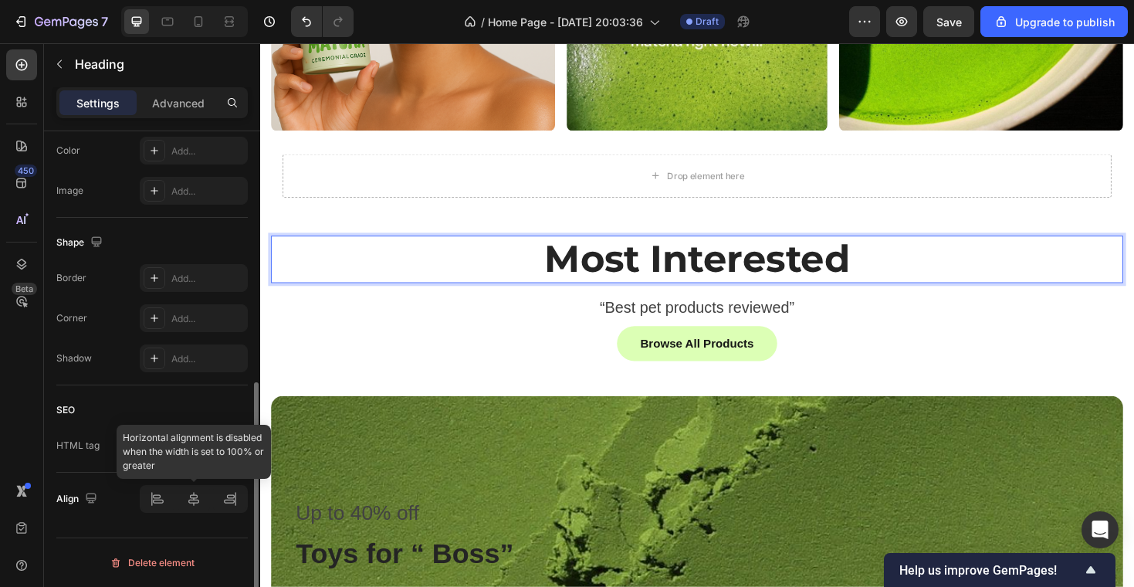
click at [157, 497] on div at bounding box center [194, 499] width 108 height 28
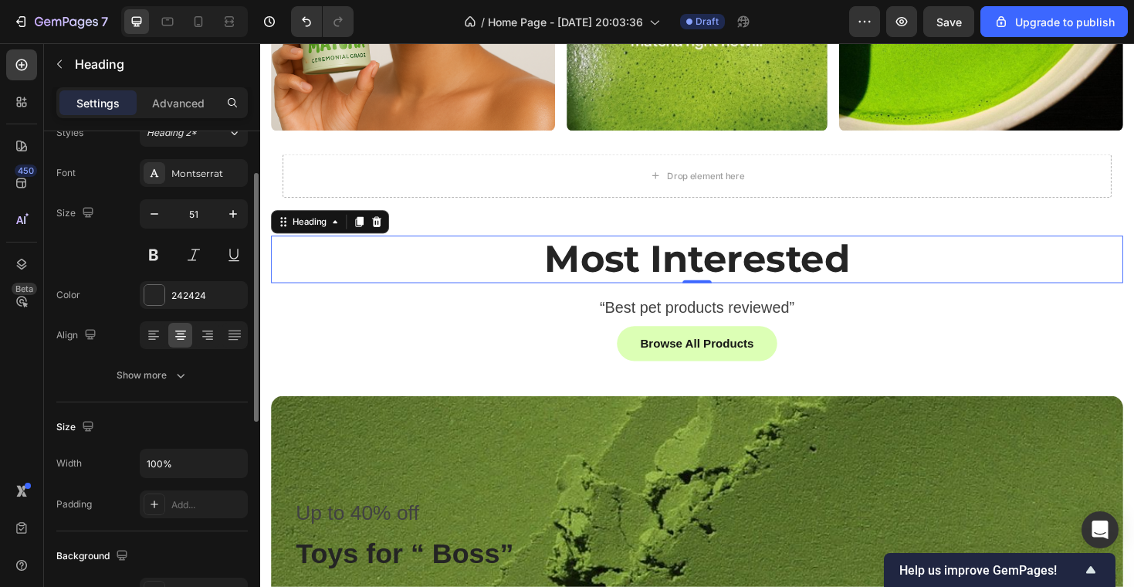
scroll to position [24, 0]
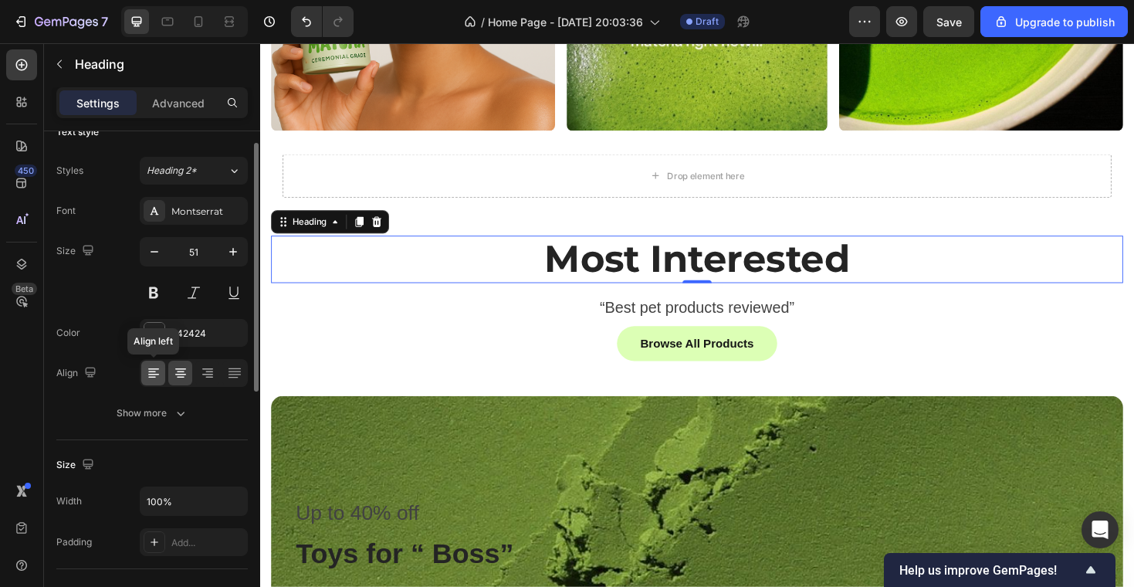
click at [154, 373] on icon at bounding box center [153, 372] width 15 height 15
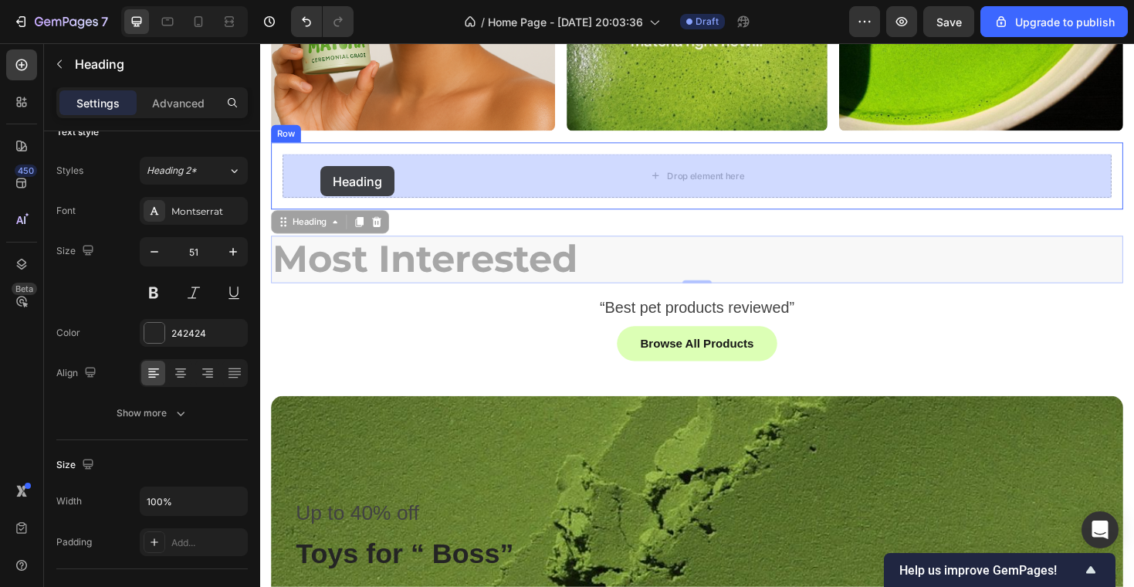
drag, startPoint x: 284, startPoint y: 231, endPoint x: 323, endPoint y: 174, distance: 68.9
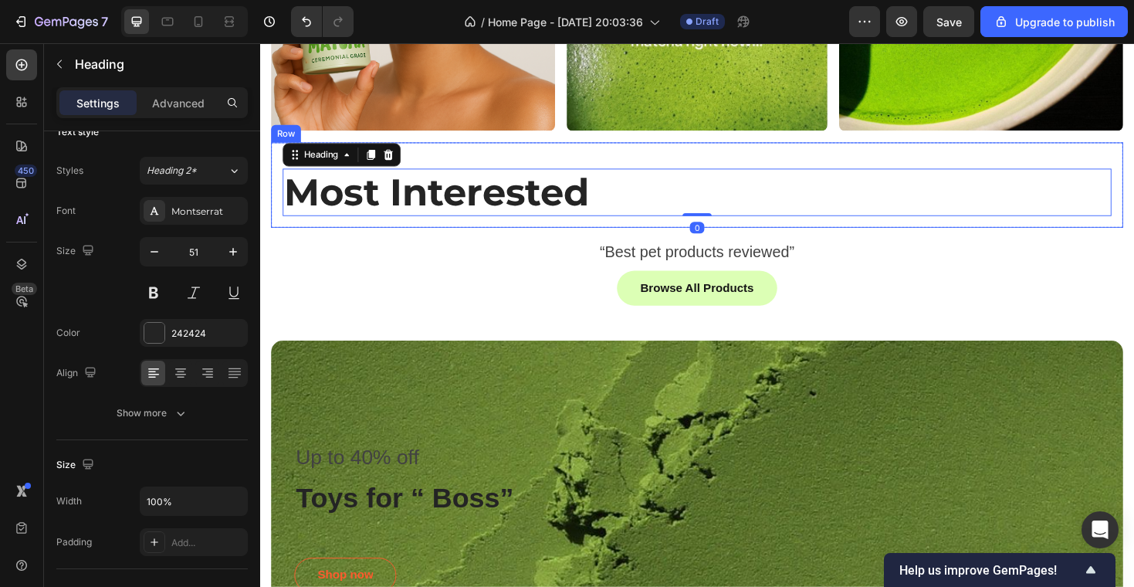
click at [571, 161] on div "Most Interested Heading 0" at bounding box center [723, 194] width 878 height 66
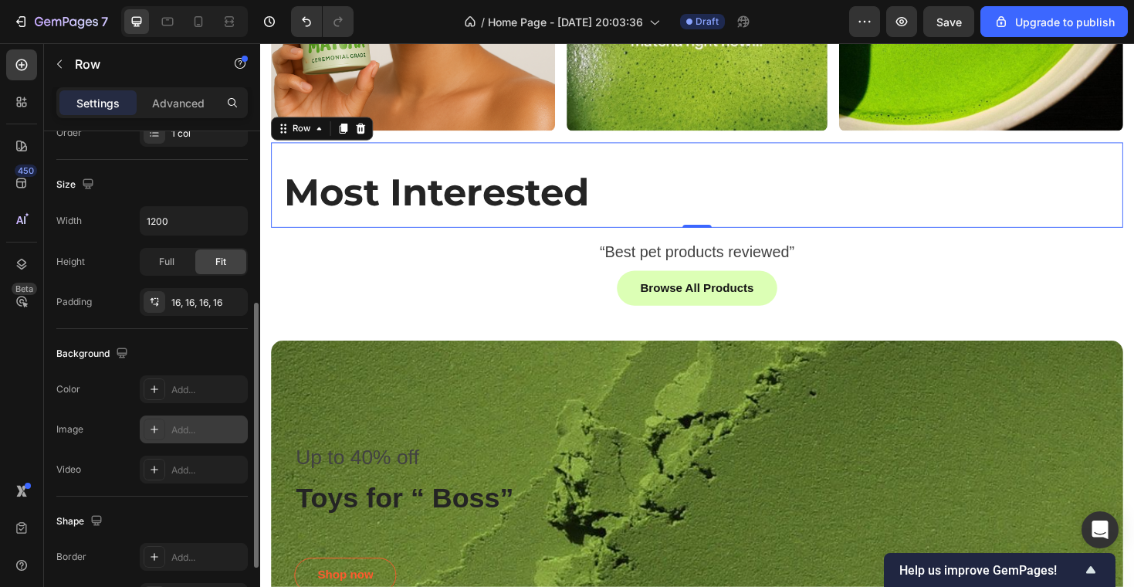
scroll to position [311, 0]
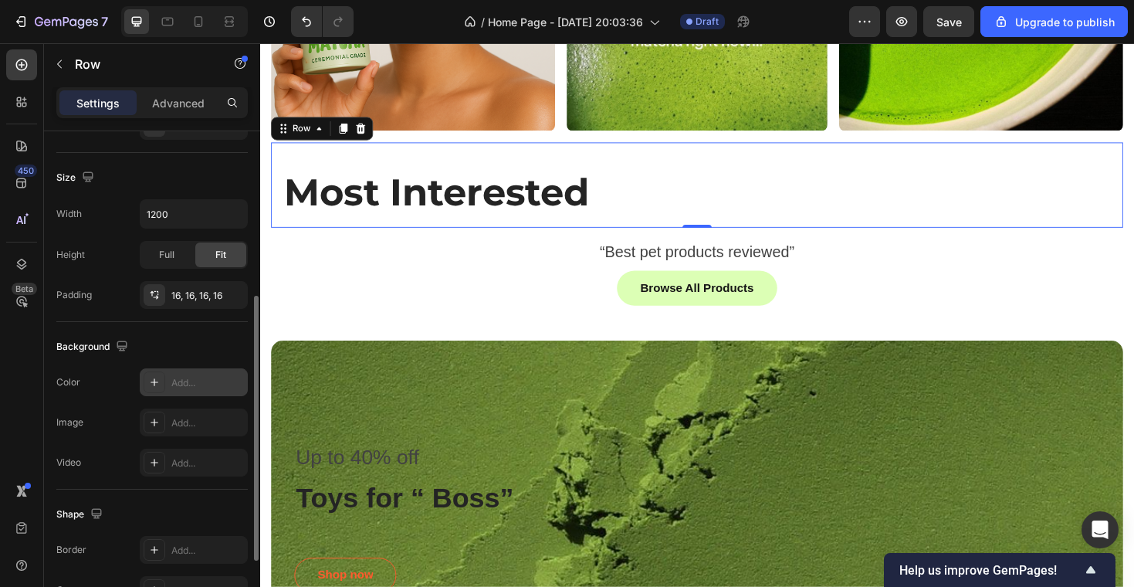
click at [158, 384] on icon at bounding box center [154, 382] width 12 height 12
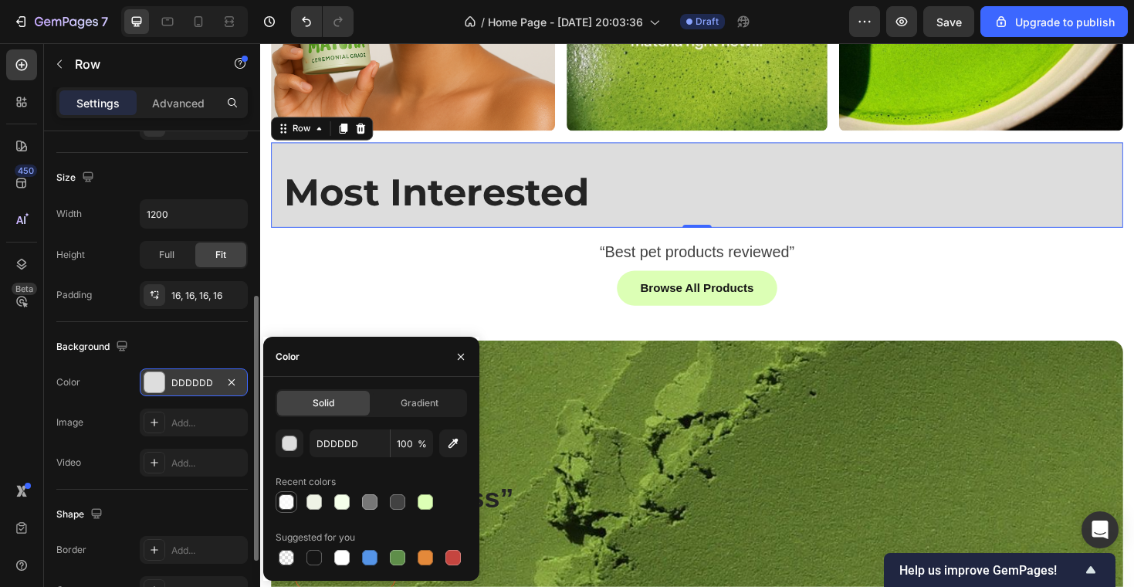
click at [291, 499] on div at bounding box center [286, 501] width 15 height 15
type input "FFFFFF"
type input "80"
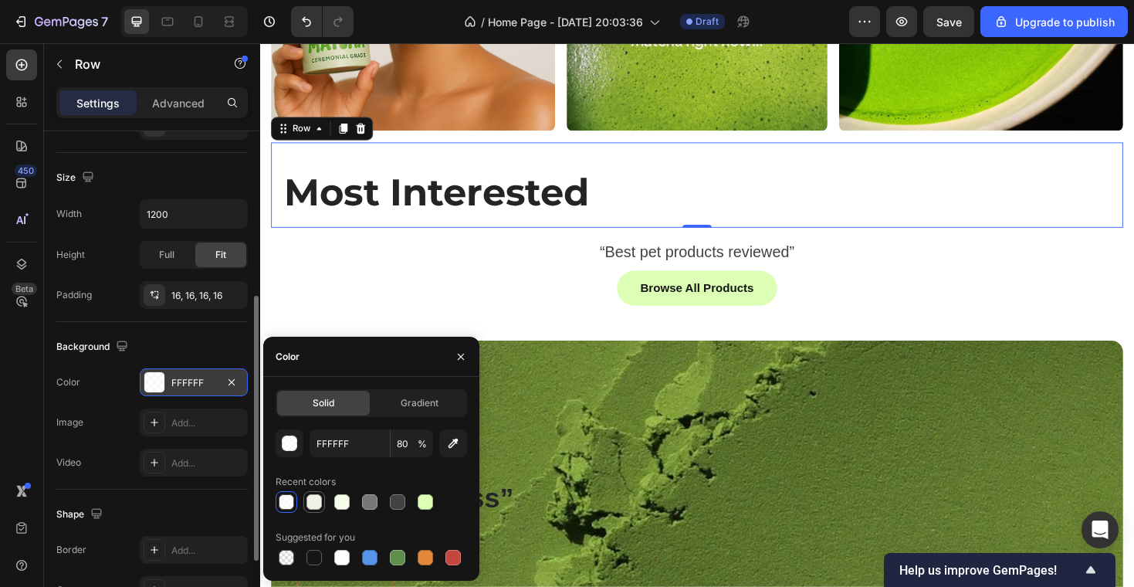
click at [311, 499] on div at bounding box center [313, 501] width 15 height 15
type input "EFF3E6"
type input "100"
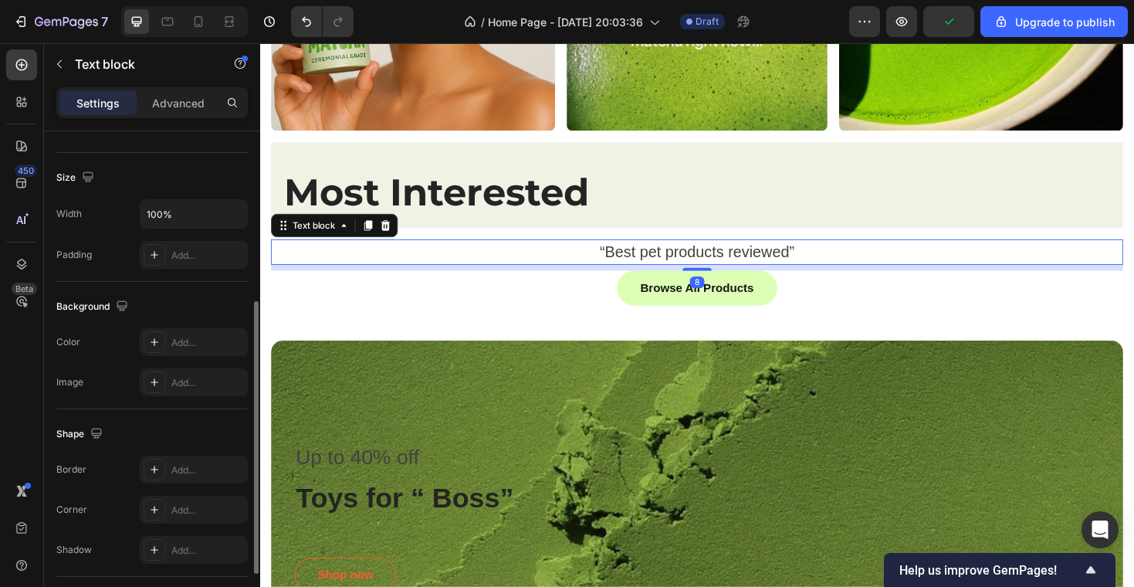
click at [492, 259] on p "“Best pet products reviewed”" at bounding box center [723, 264] width 900 height 25
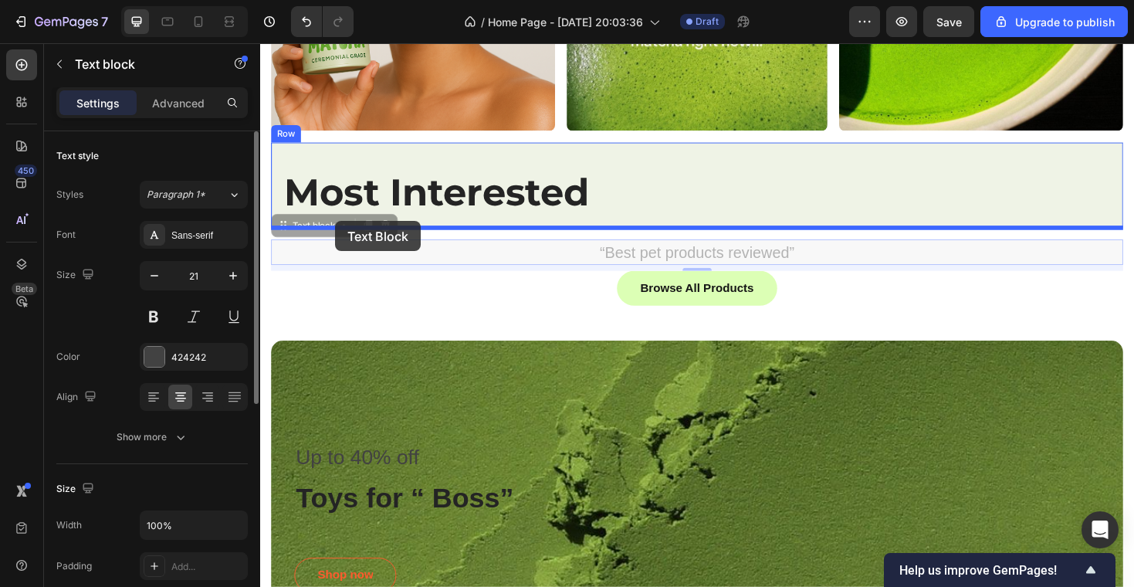
drag, startPoint x: 288, startPoint y: 239, endPoint x: 340, endPoint y: 231, distance: 53.1
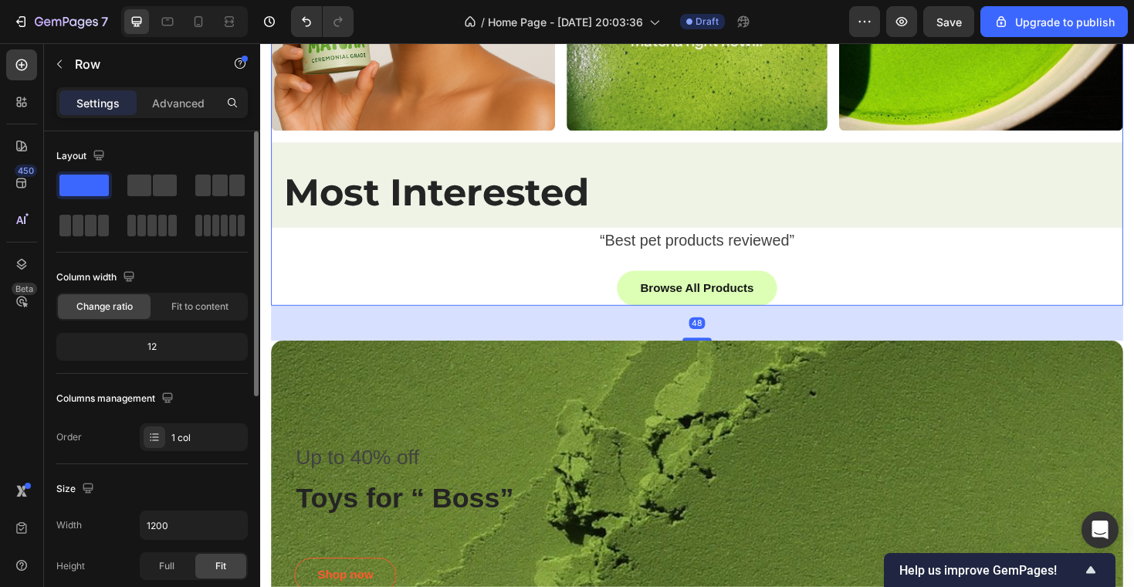
click at [561, 283] on div "Image Image Row Image Row Image Row Most Interested Heading Row “Best pet produ…" at bounding box center [723, 78] width 903 height 486
click at [350, 278] on div "Image Image Row Image Row Image Row Most Interested Heading Row “Best pet produ…" at bounding box center [723, 78] width 903 height 486
click at [359, 306] on div "Browse All Products Button" at bounding box center [723, 302] width 903 height 37
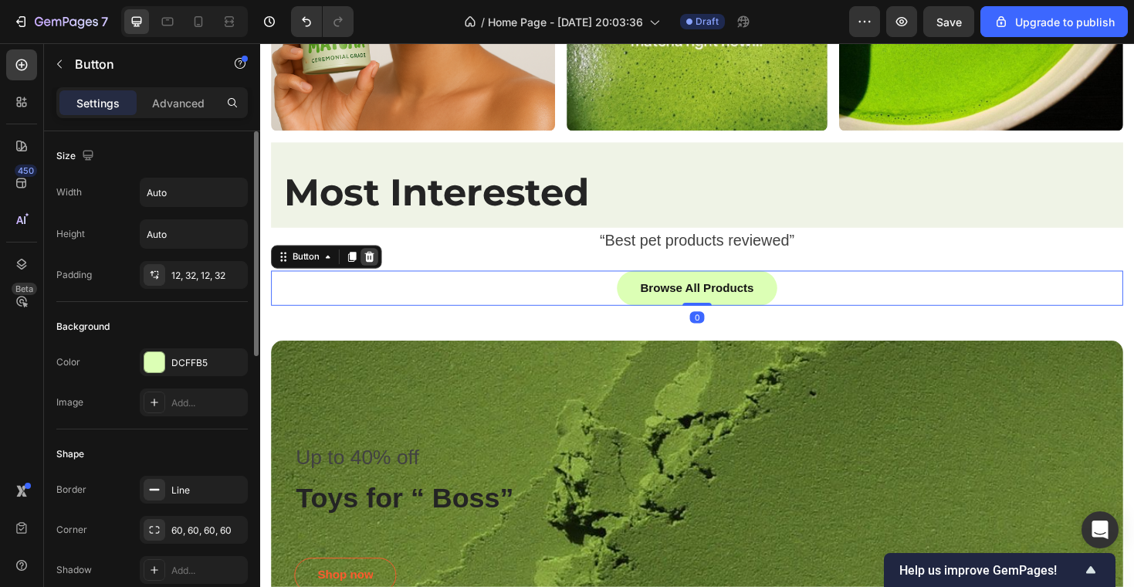
click at [377, 267] on icon at bounding box center [376, 269] width 10 height 11
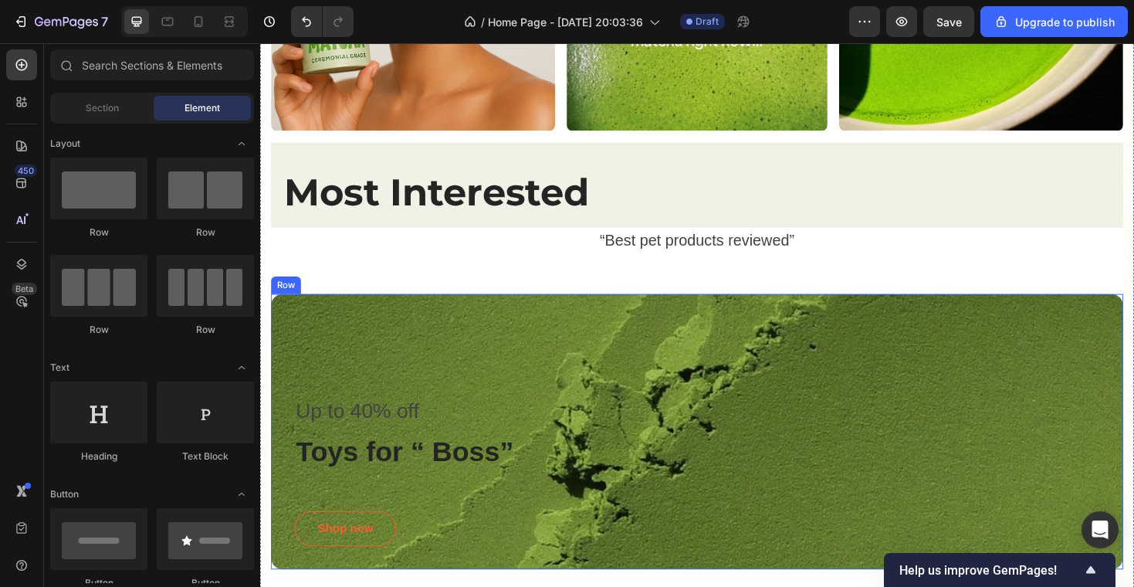
click at [377, 340] on div "Up to 40% off Text block Toys for “ Boss” Heading Shop now Button Row" at bounding box center [723, 455] width 903 height 292
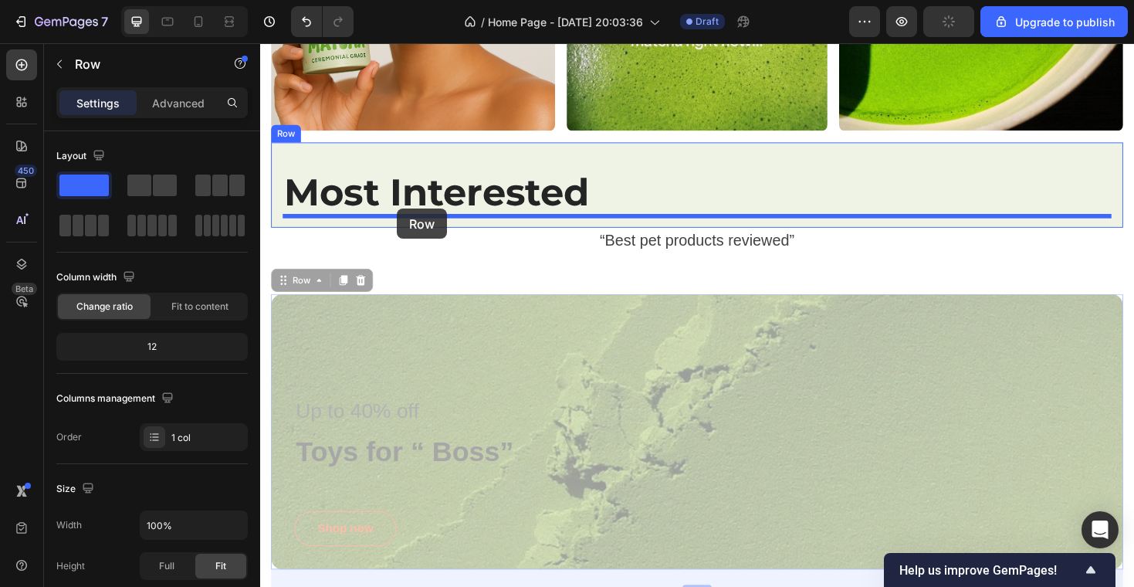
drag, startPoint x: 284, startPoint y: 298, endPoint x: 405, endPoint y: 218, distance: 144.9
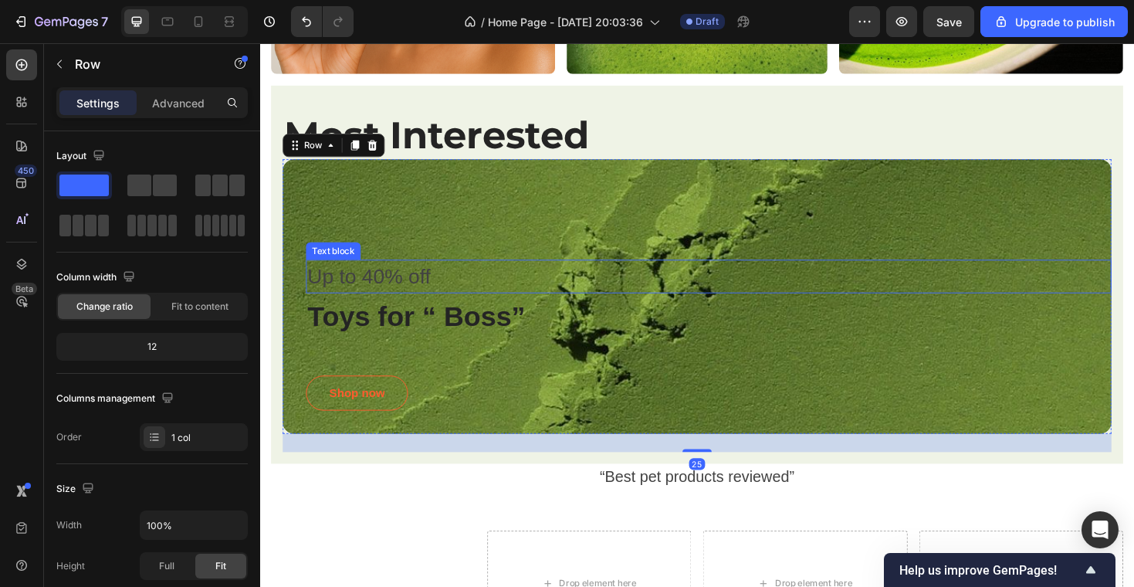
scroll to position [974, 0]
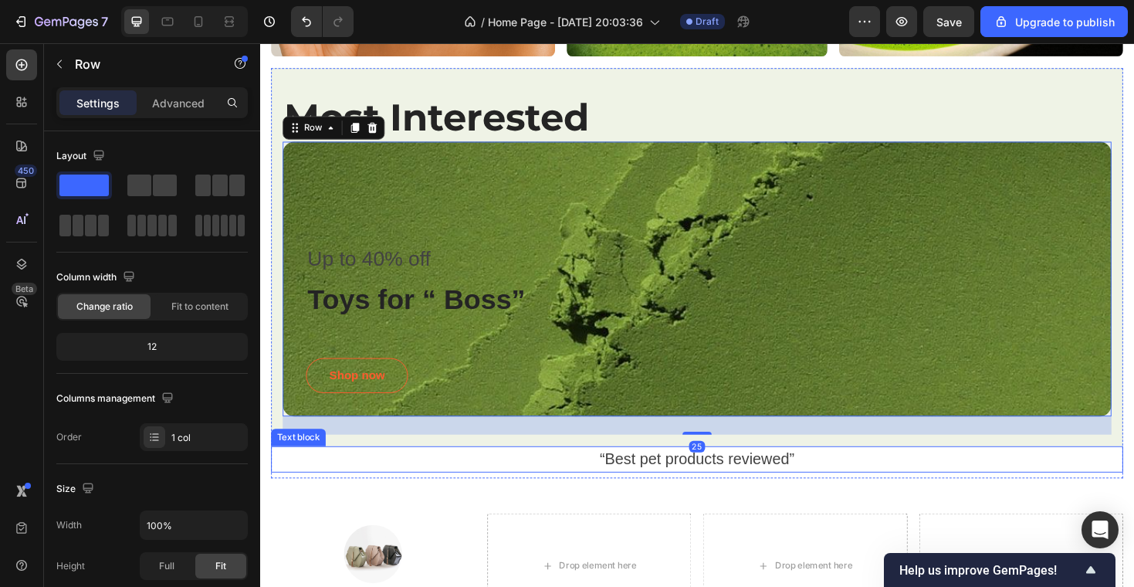
click at [614, 482] on p "“Best pet products reviewed”" at bounding box center [723, 484] width 900 height 25
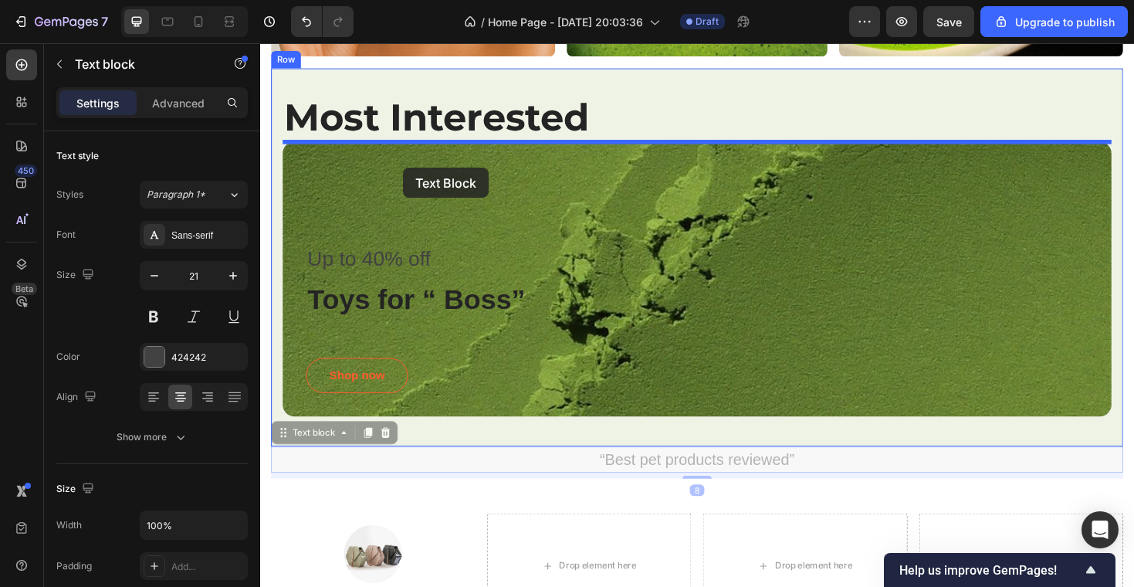
drag, startPoint x: 285, startPoint y: 455, endPoint x: 411, endPoint y: 175, distance: 306.8
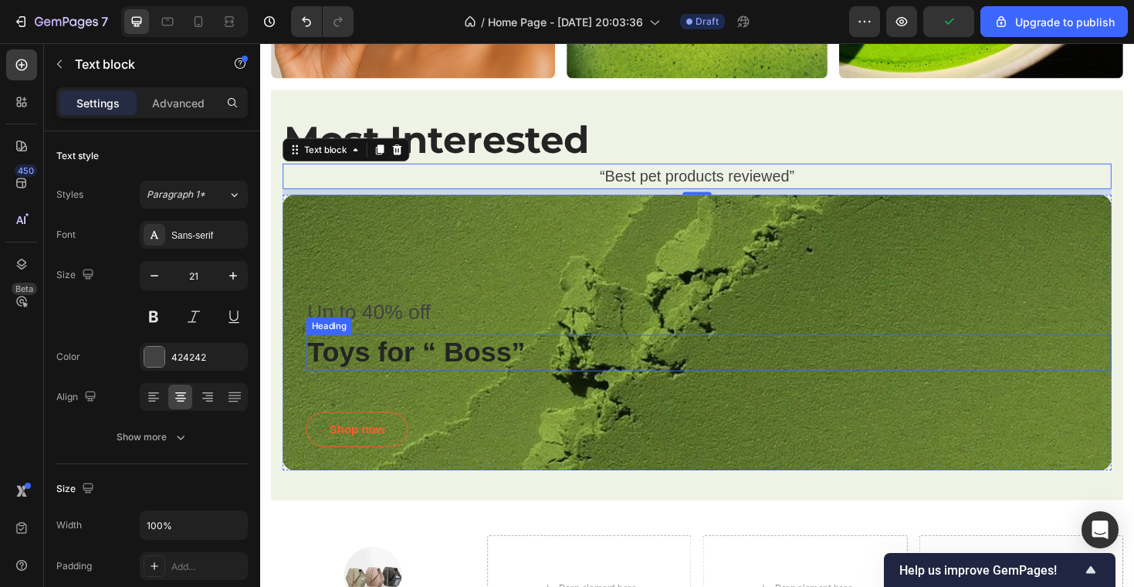
scroll to position [952, 0]
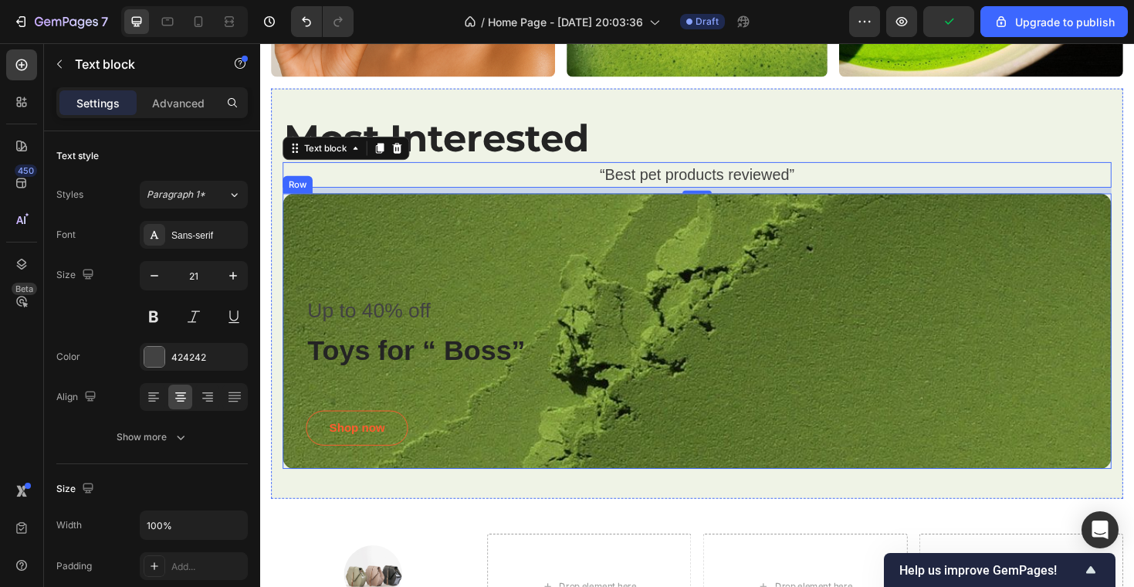
click at [514, 260] on div "Up to 40% off Text block Toys for “ Boss” Heading Shop now Button Row" at bounding box center [723, 348] width 878 height 292
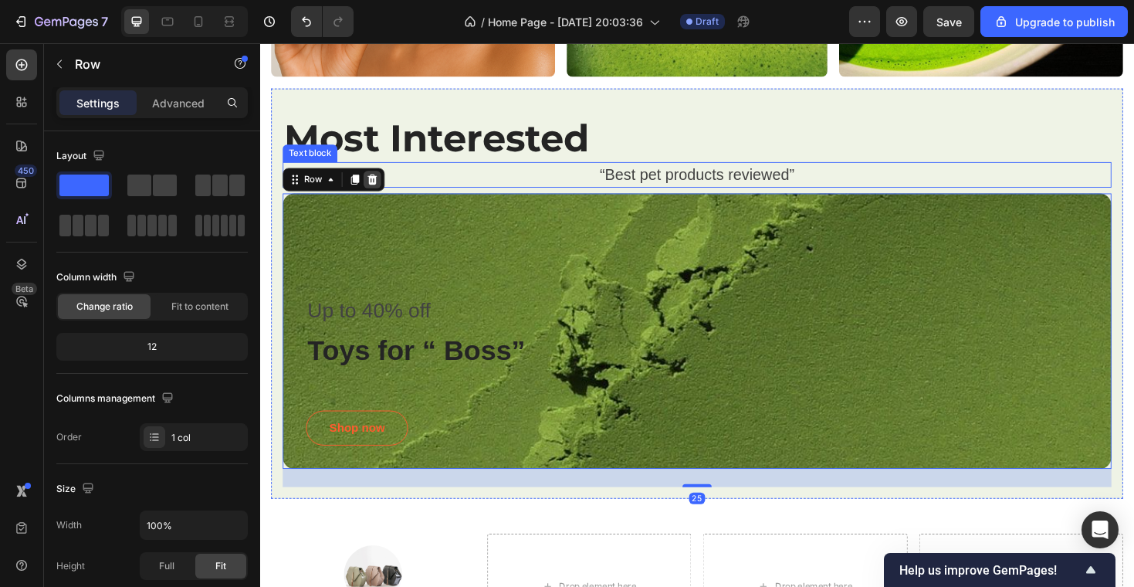
click at [374, 184] on icon at bounding box center [379, 187] width 12 height 12
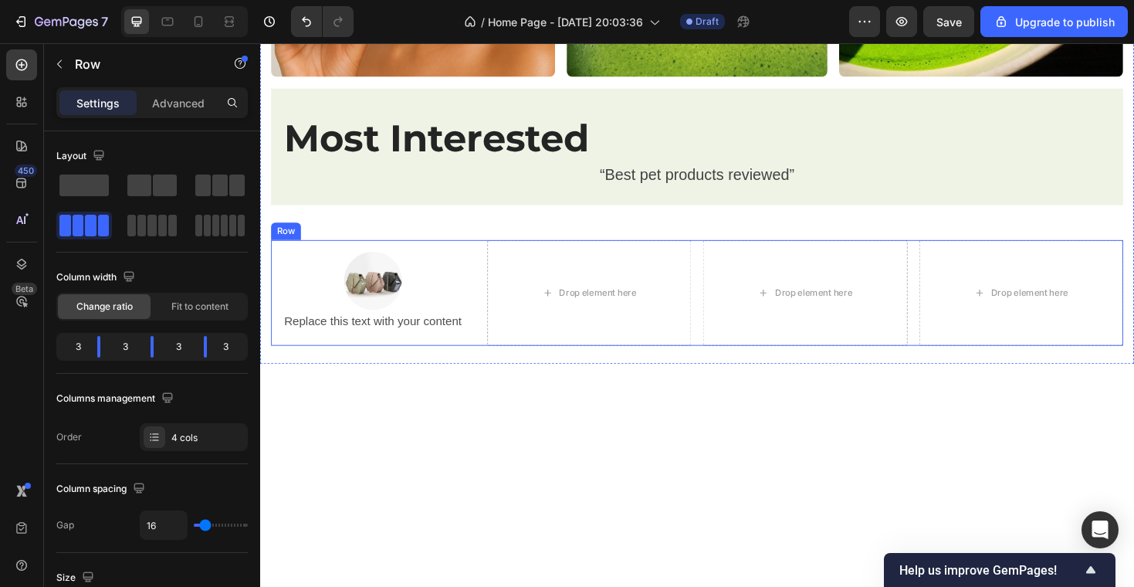
click at [499, 267] on div "Image Replace this text with your content Text Block Row Drop element here Drop…" at bounding box center [723, 308] width 903 height 112
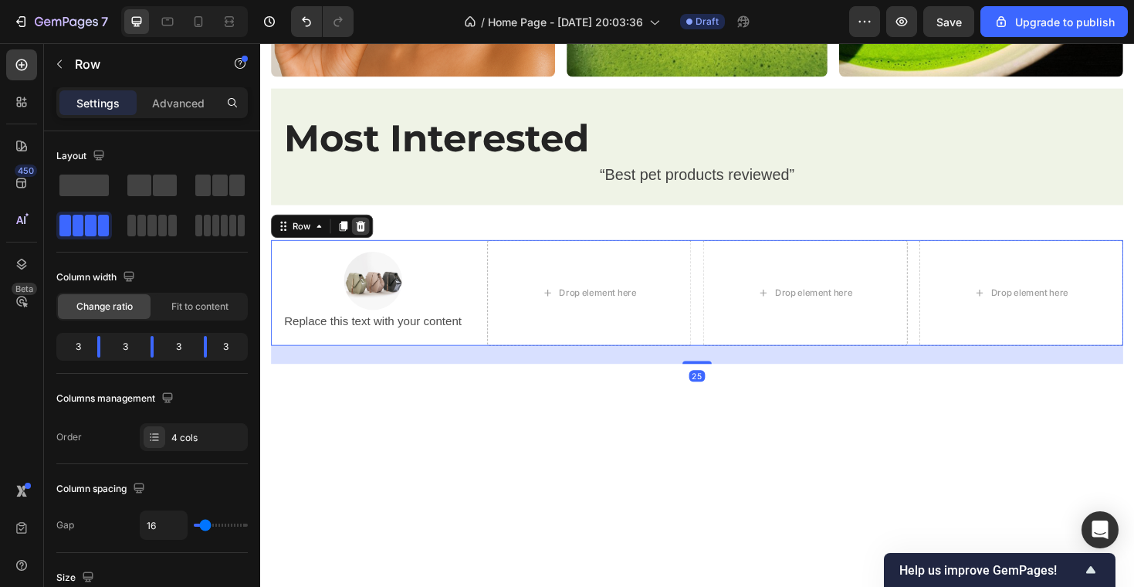
click at [363, 236] on icon at bounding box center [367, 237] width 10 height 11
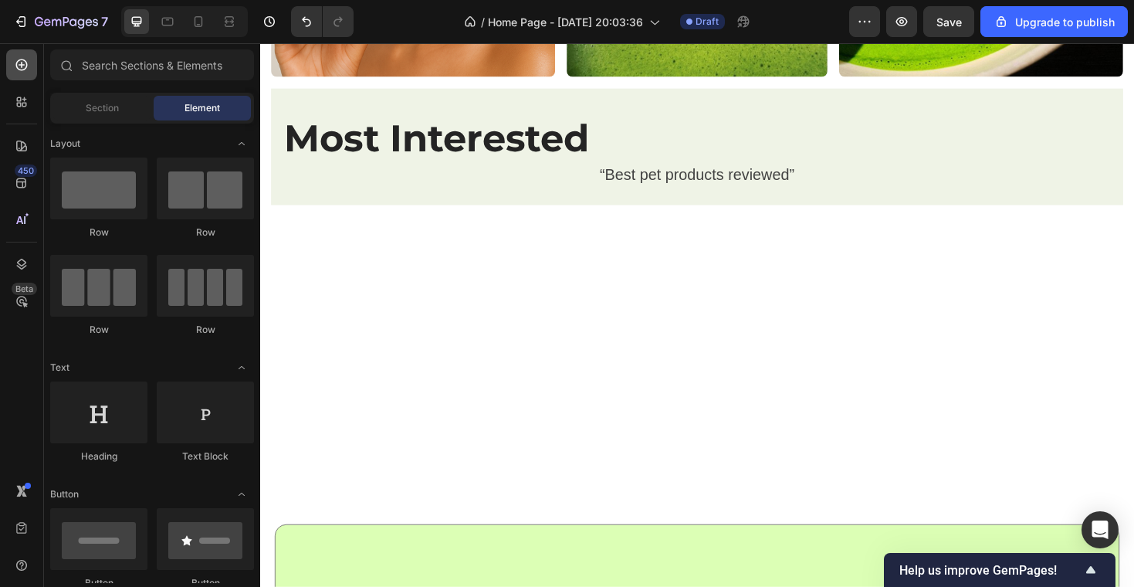
click at [7, 64] on div at bounding box center [21, 64] width 31 height 31
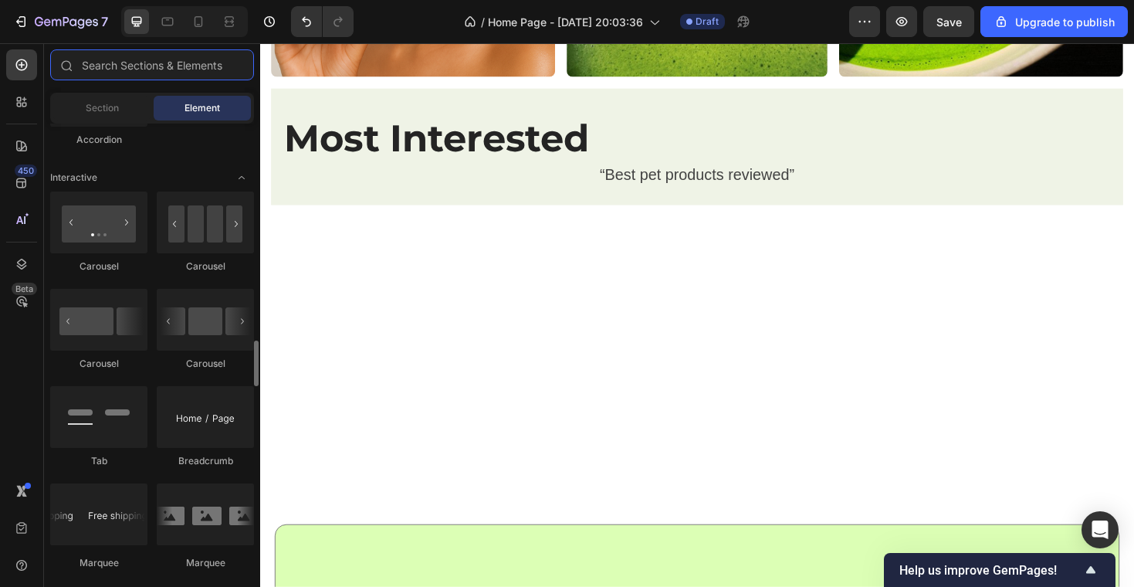
scroll to position [1503, 0]
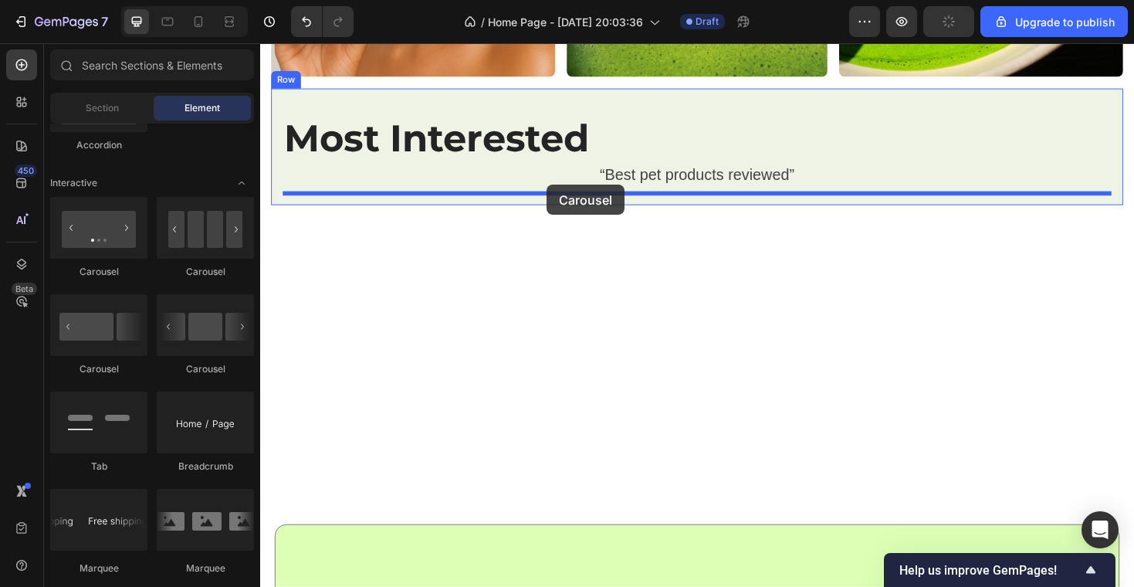
drag, startPoint x: 463, startPoint y: 264, endPoint x: 561, endPoint y: 192, distance: 121.5
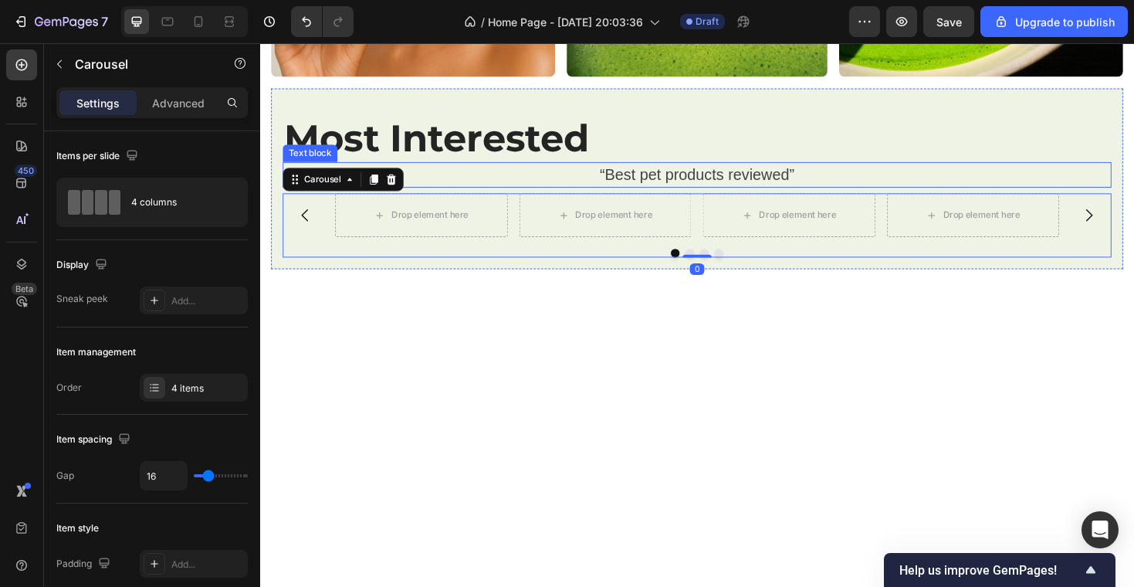
click at [634, 174] on p "“Best pet products reviewed”" at bounding box center [723, 183] width 875 height 25
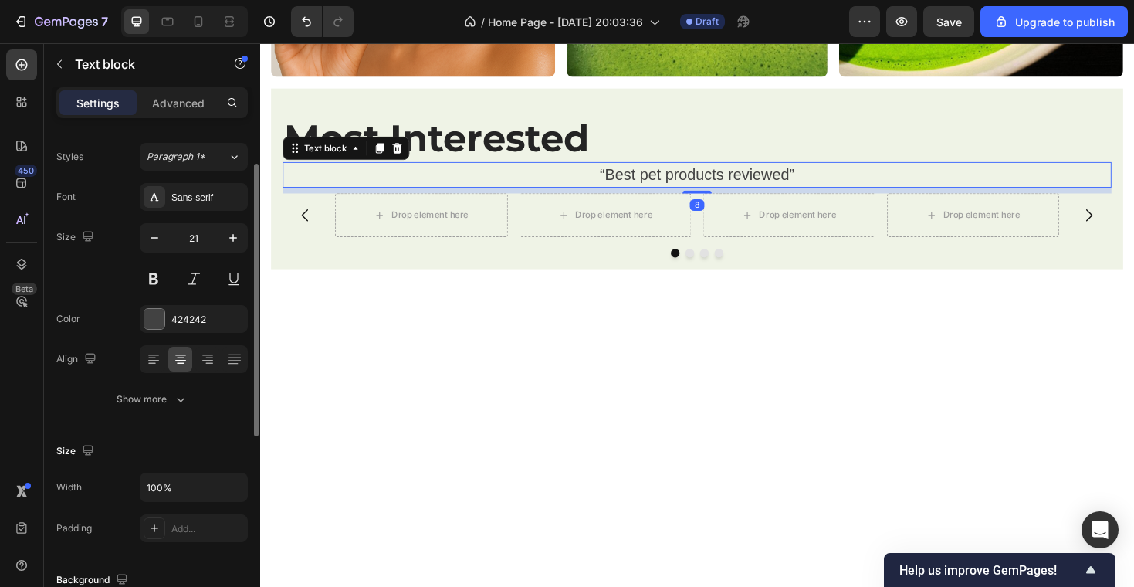
scroll to position [46, 0]
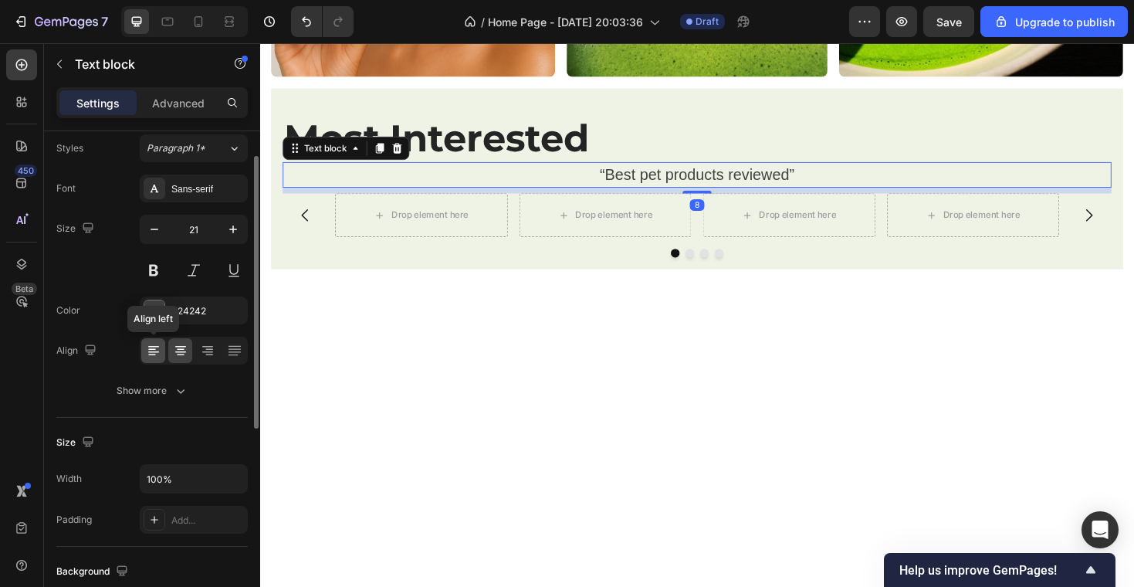
click at [149, 353] on icon at bounding box center [153, 350] width 15 height 15
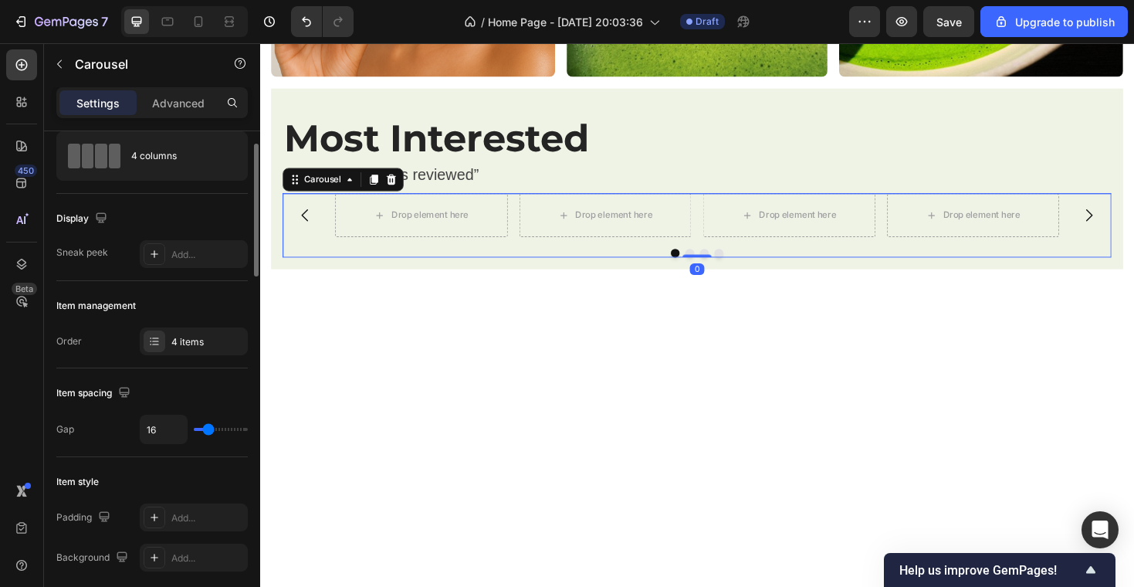
click at [330, 242] on div "Drop element here Drop element here Drop element here Drop element here" at bounding box center [723, 225] width 878 height 46
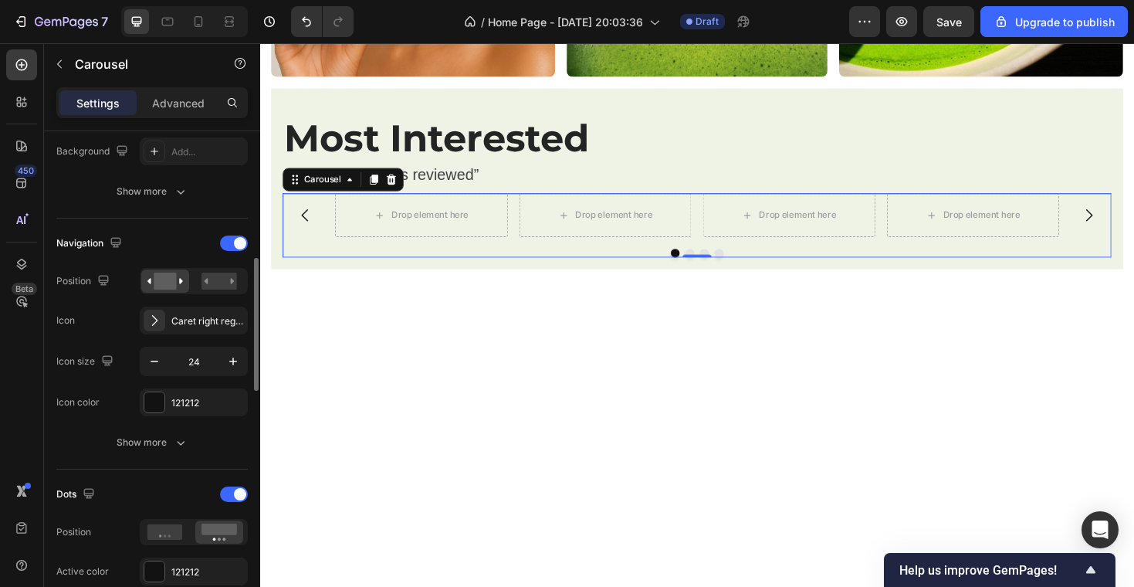
scroll to position [462, 0]
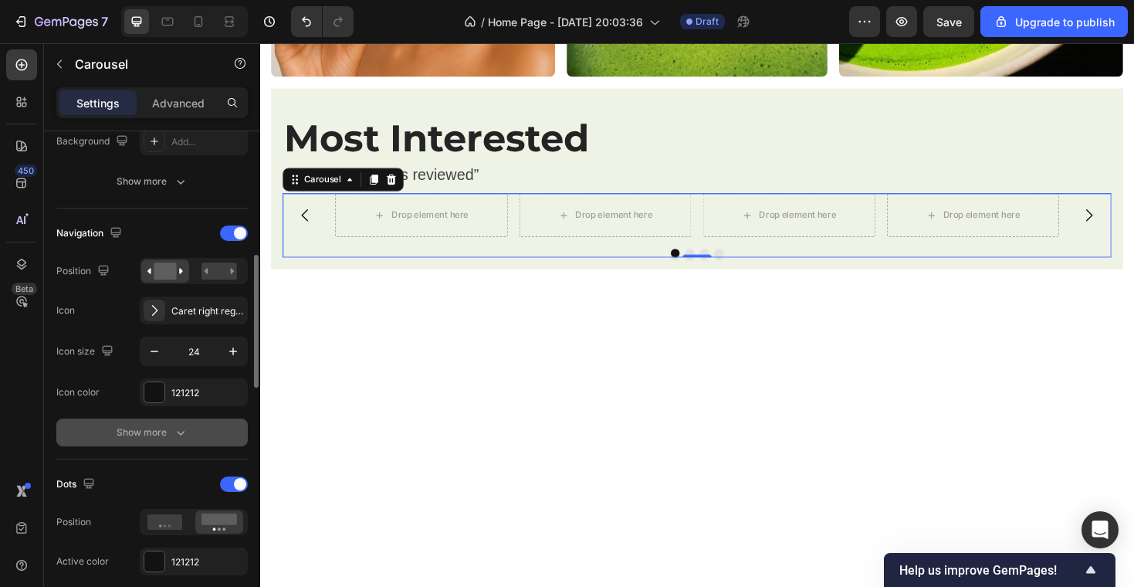
click at [168, 428] on div "Show more" at bounding box center [153, 432] width 72 height 15
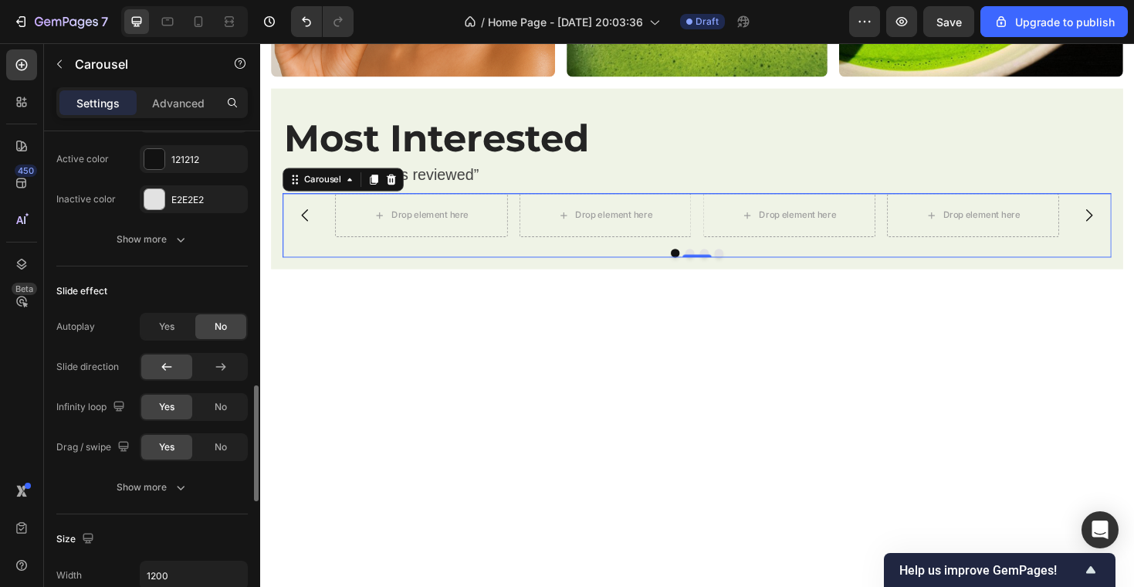
scroll to position [1149, 0]
click at [173, 486] on icon "button" at bounding box center [180, 485] width 15 height 15
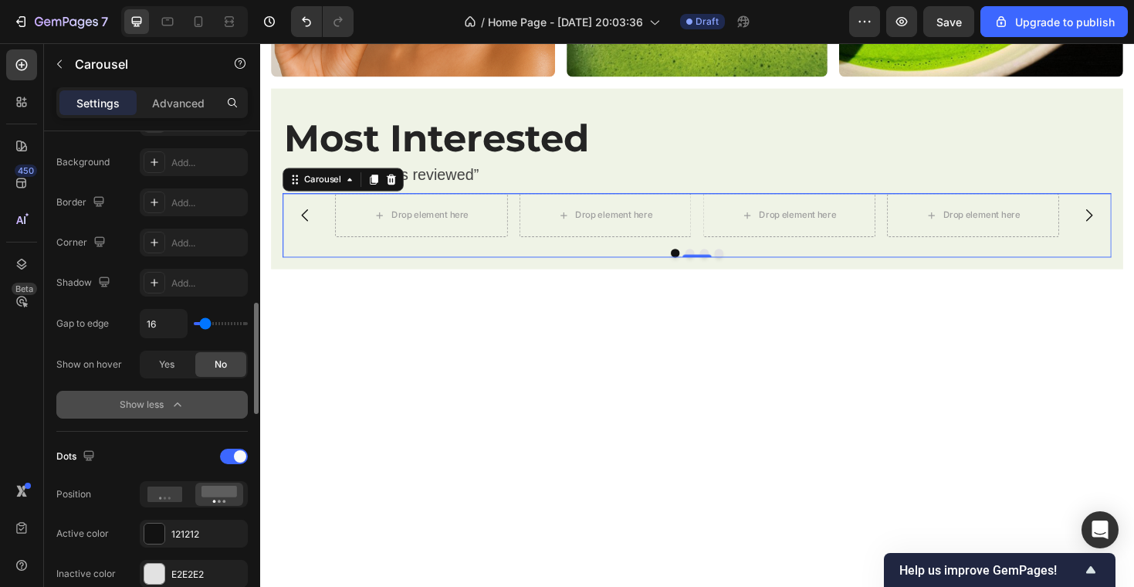
scroll to position [738, 0]
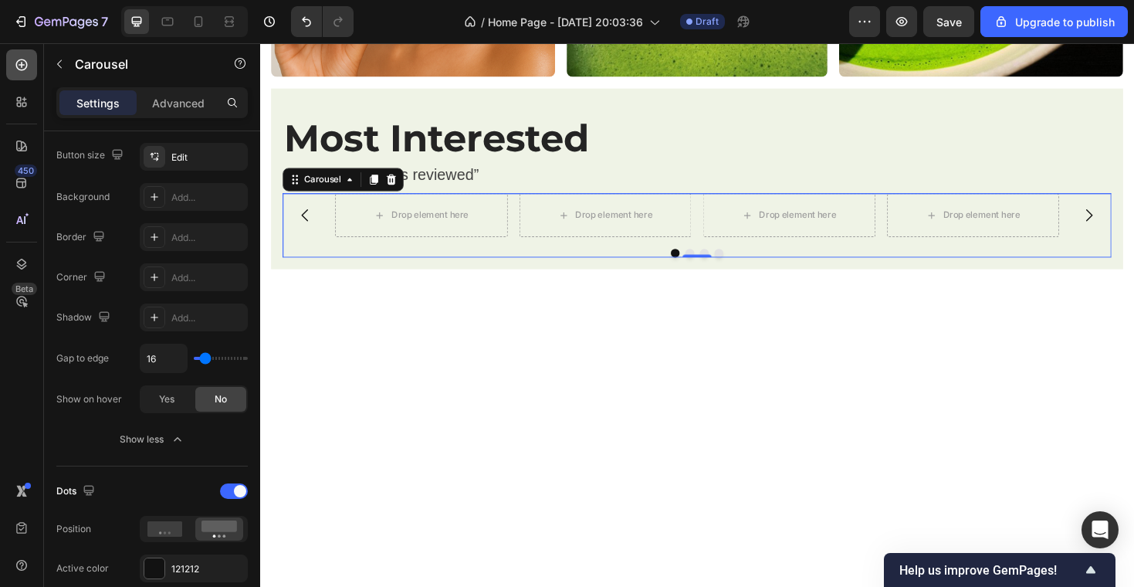
click at [7, 60] on div at bounding box center [21, 64] width 31 height 31
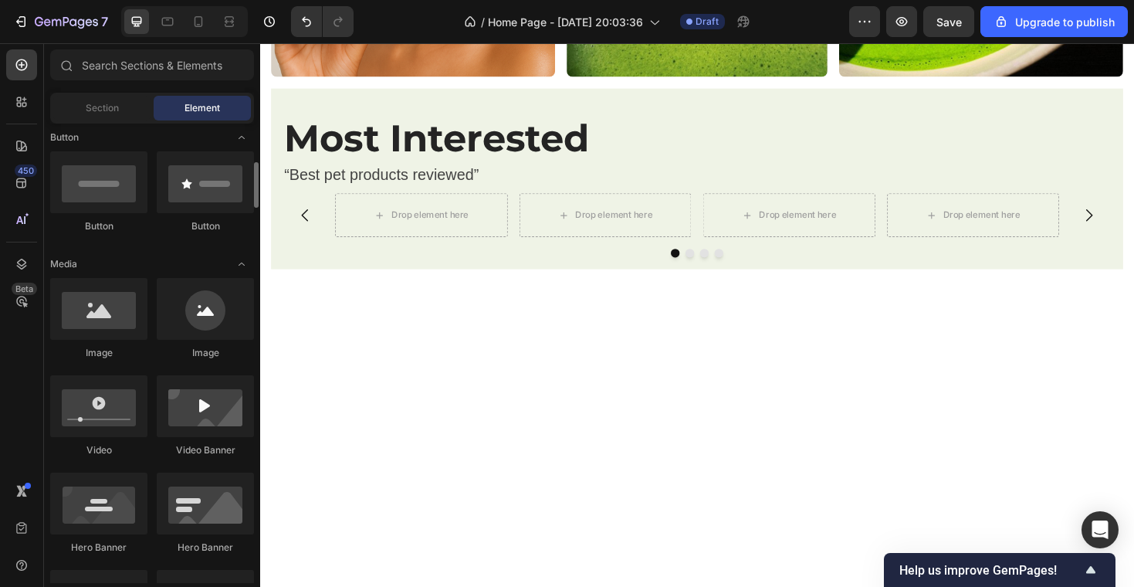
scroll to position [364, 0]
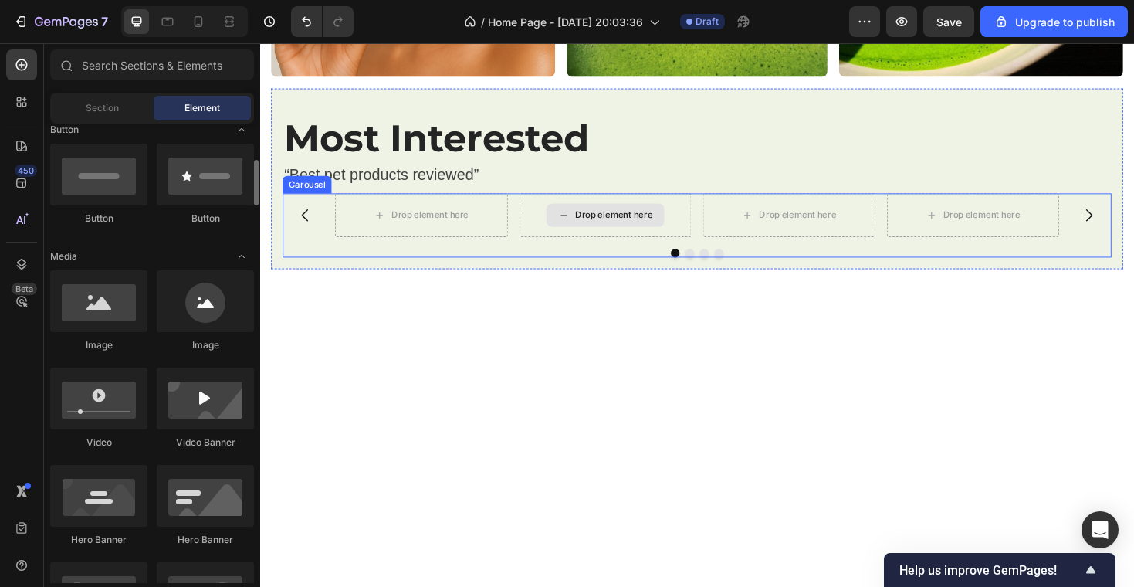
click at [543, 218] on div "Drop element here" at bounding box center [626, 225] width 183 height 46
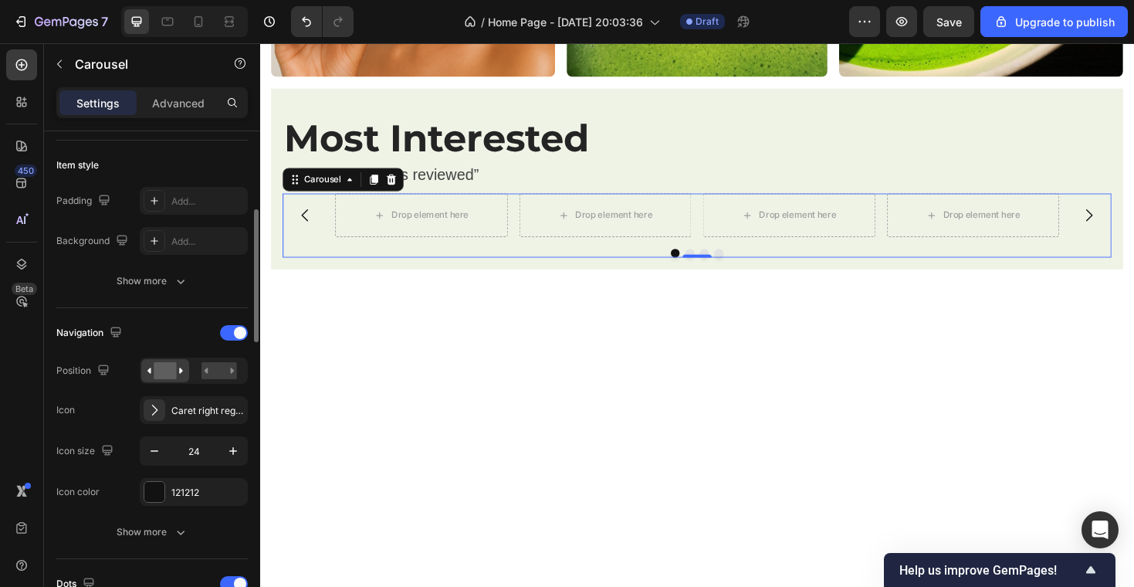
scroll to position [377, 0]
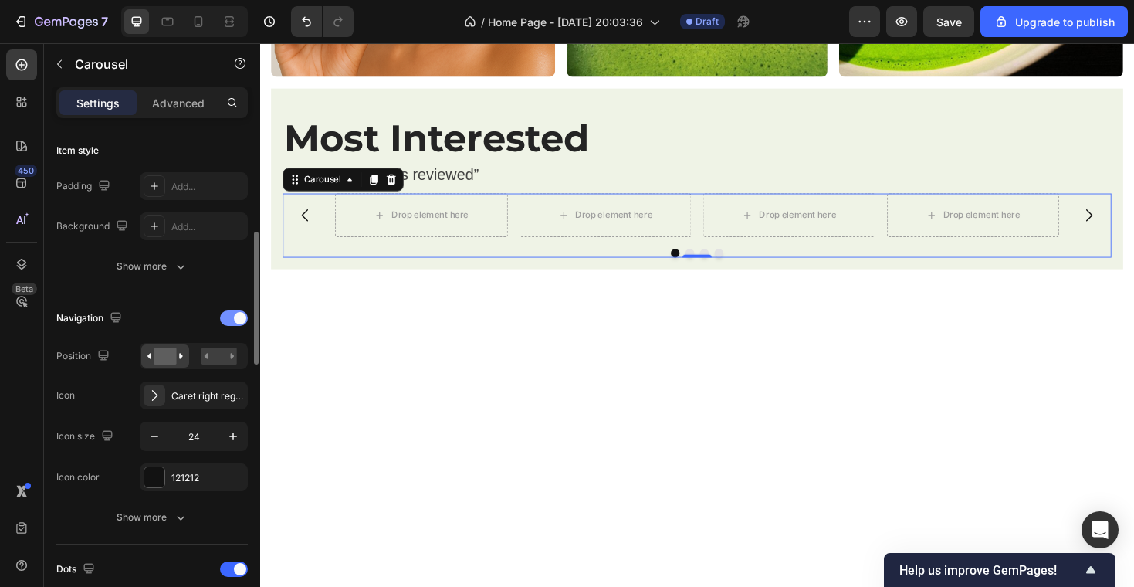
click at [243, 314] on span at bounding box center [240, 318] width 12 height 12
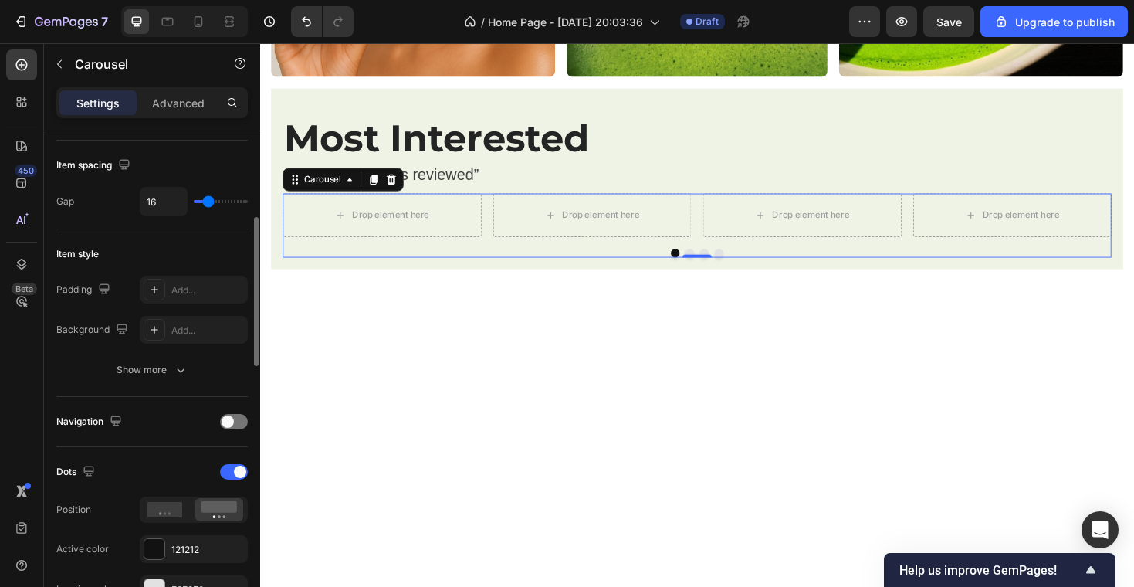
scroll to position [367, 0]
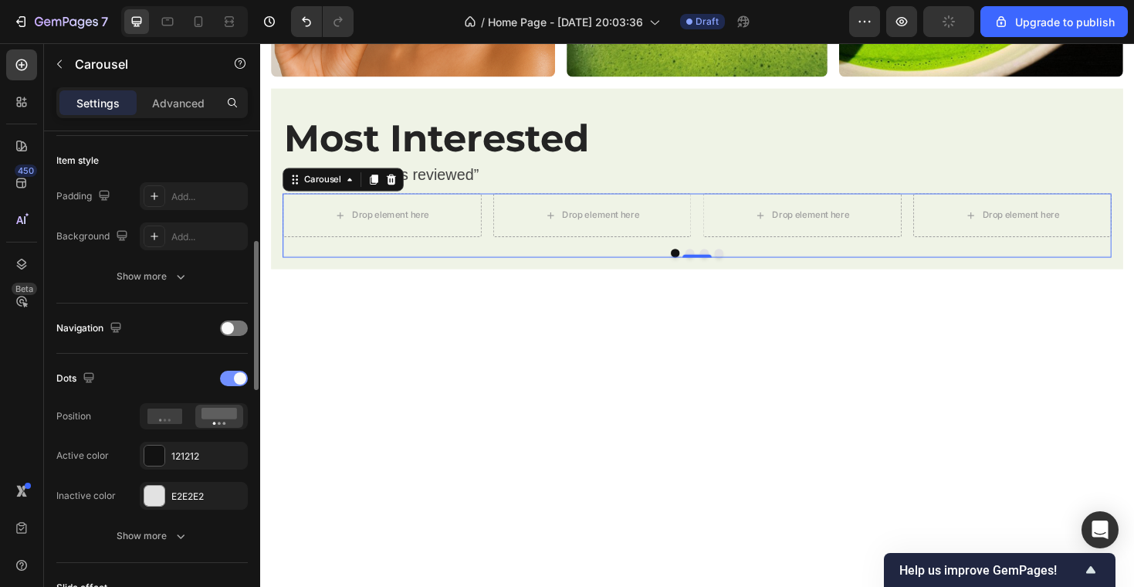
click at [230, 374] on div at bounding box center [234, 378] width 28 height 15
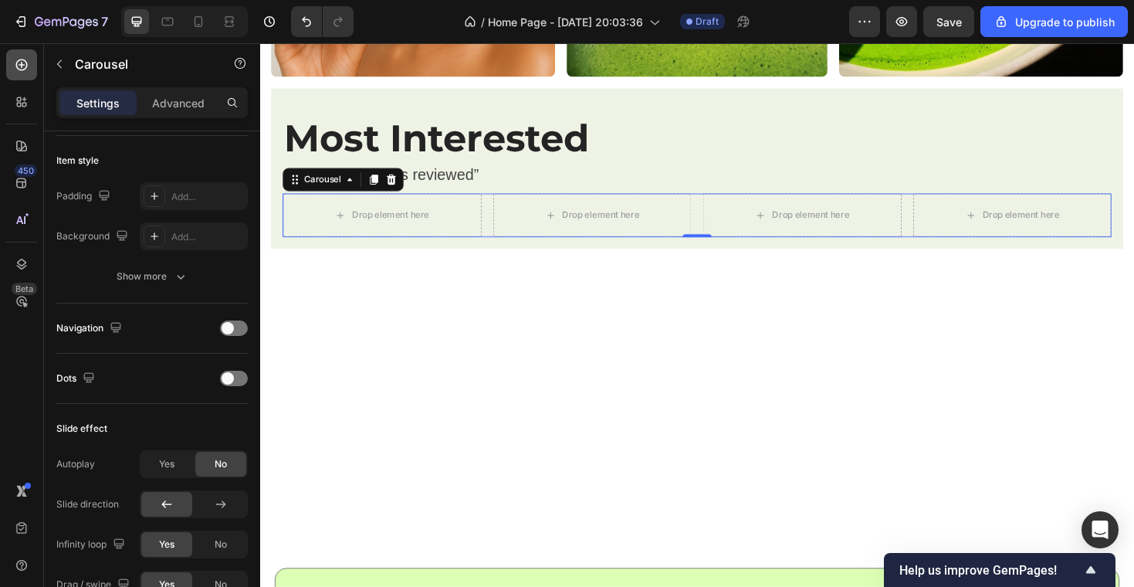
click at [24, 57] on icon at bounding box center [21, 64] width 15 height 15
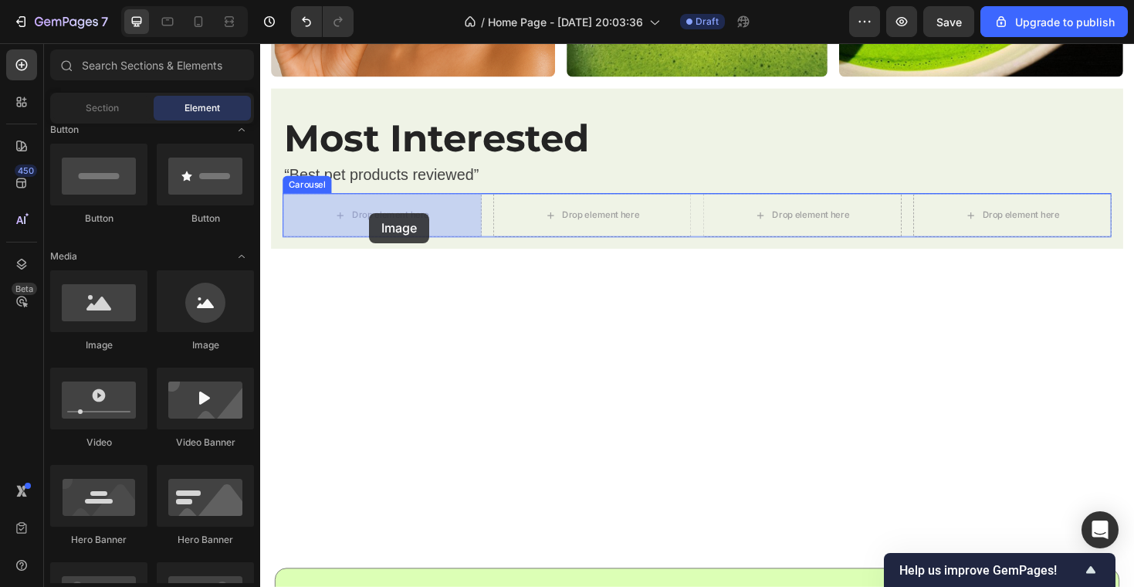
drag, startPoint x: 363, startPoint y: 350, endPoint x: 373, endPoint y: 221, distance: 130.1
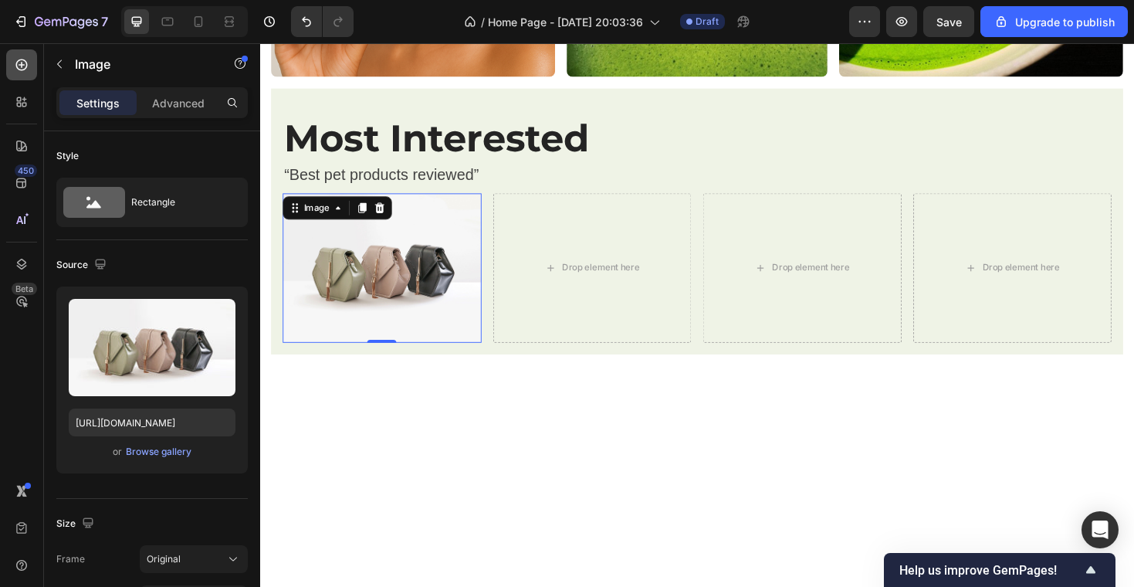
click at [21, 64] on icon at bounding box center [22, 65] width 6 height 6
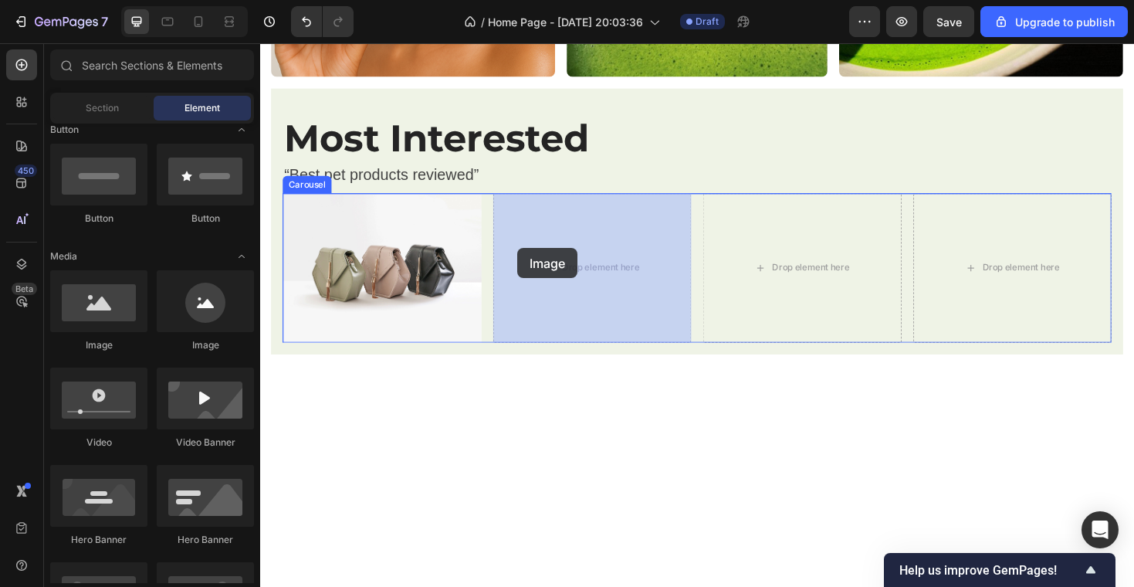
drag, startPoint x: 360, startPoint y: 347, endPoint x: 535, endPoint y: 261, distance: 195.4
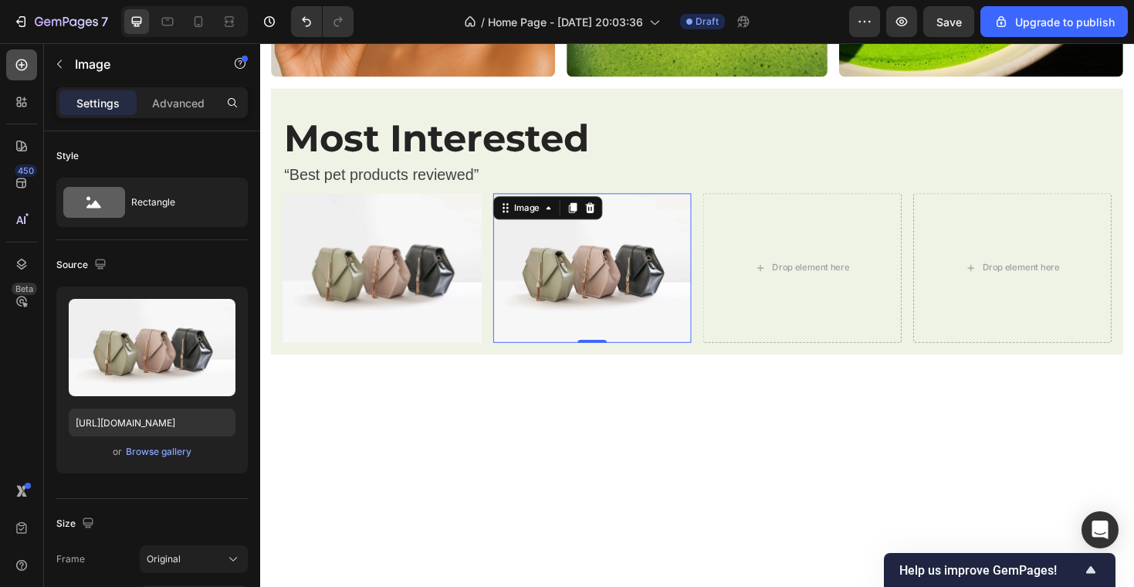
click at [22, 64] on icon at bounding box center [22, 65] width 6 height 6
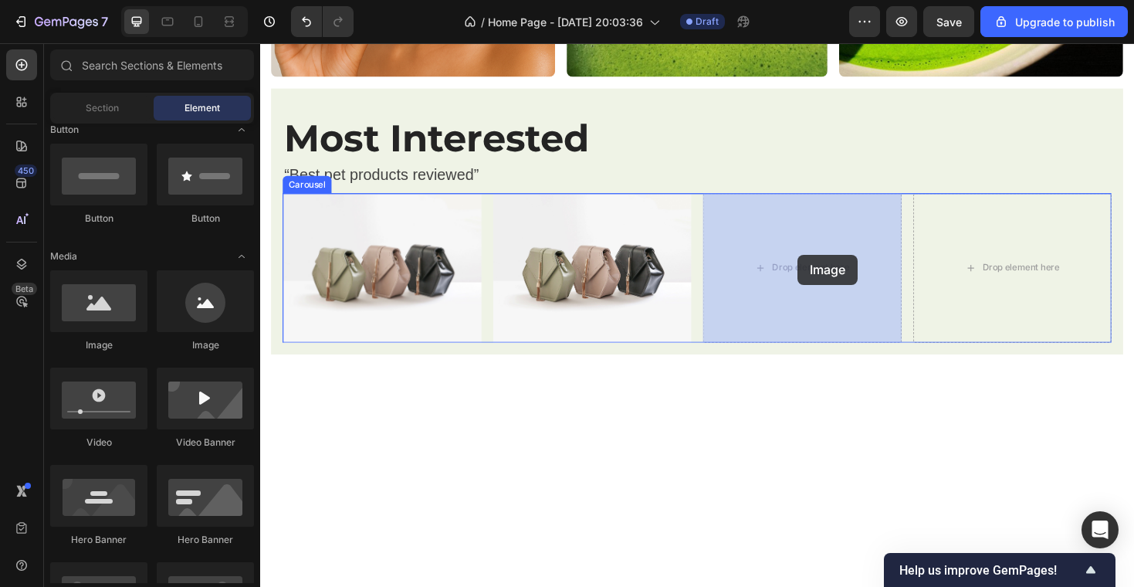
drag, startPoint x: 356, startPoint y: 354, endPoint x: 831, endPoint y: 264, distance: 483.8
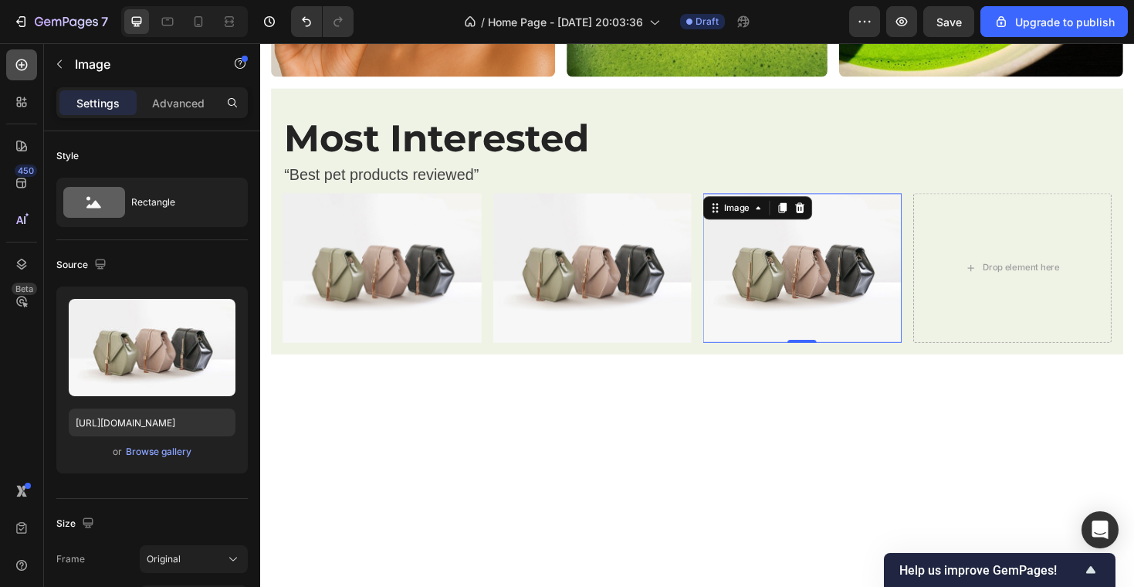
click at [19, 59] on icon at bounding box center [22, 65] width 12 height 12
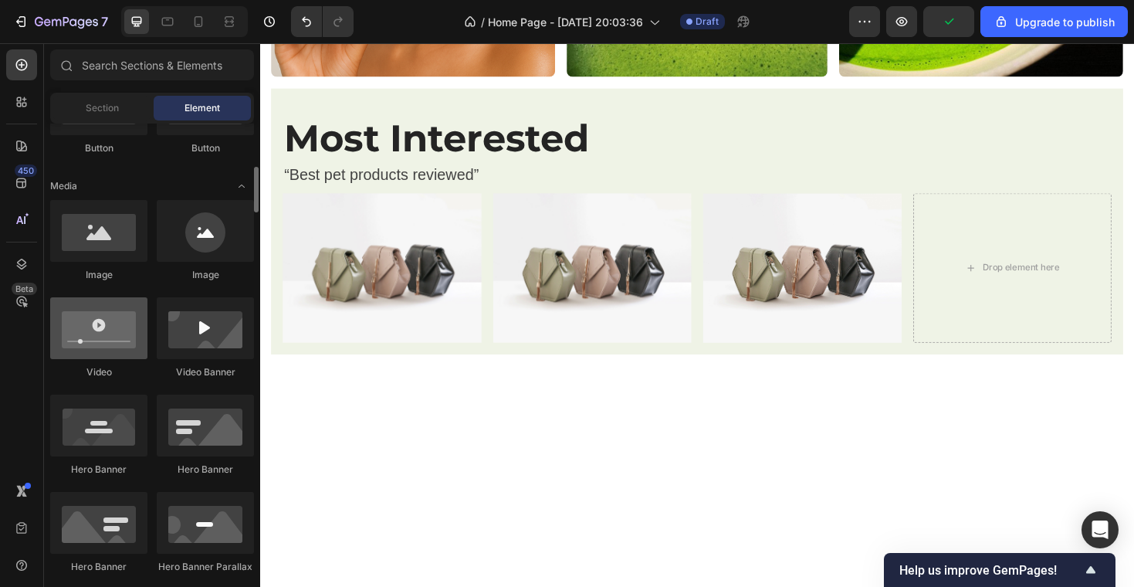
scroll to position [422, 0]
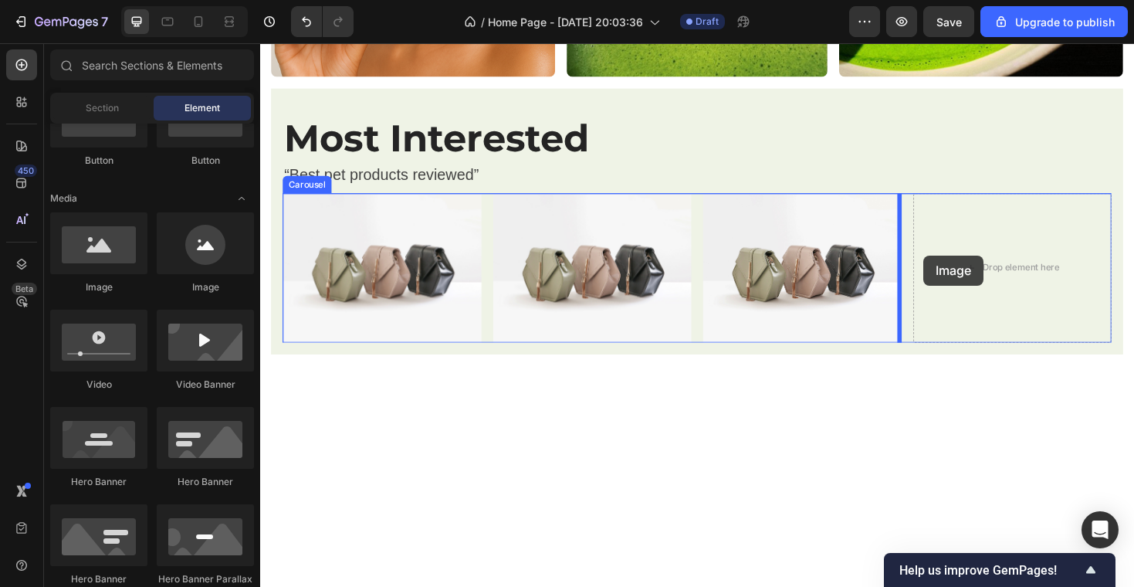
drag, startPoint x: 355, startPoint y: 285, endPoint x: 963, endPoint y: 264, distance: 608.6
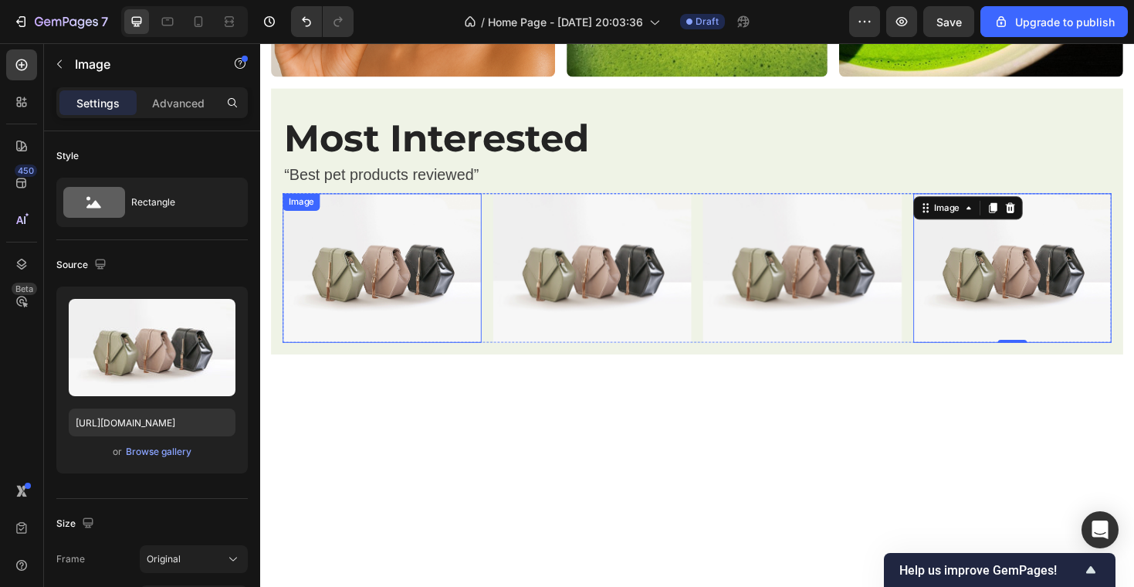
click at [454, 278] on img at bounding box center [389, 280] width 211 height 157
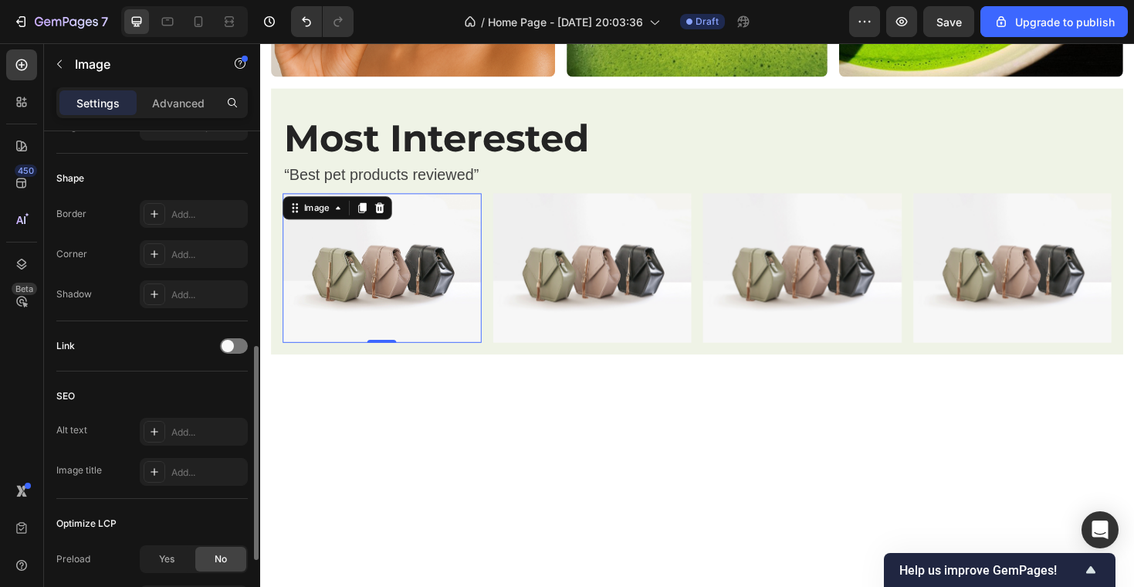
scroll to position [509, 0]
click at [154, 261] on icon at bounding box center [154, 257] width 12 height 12
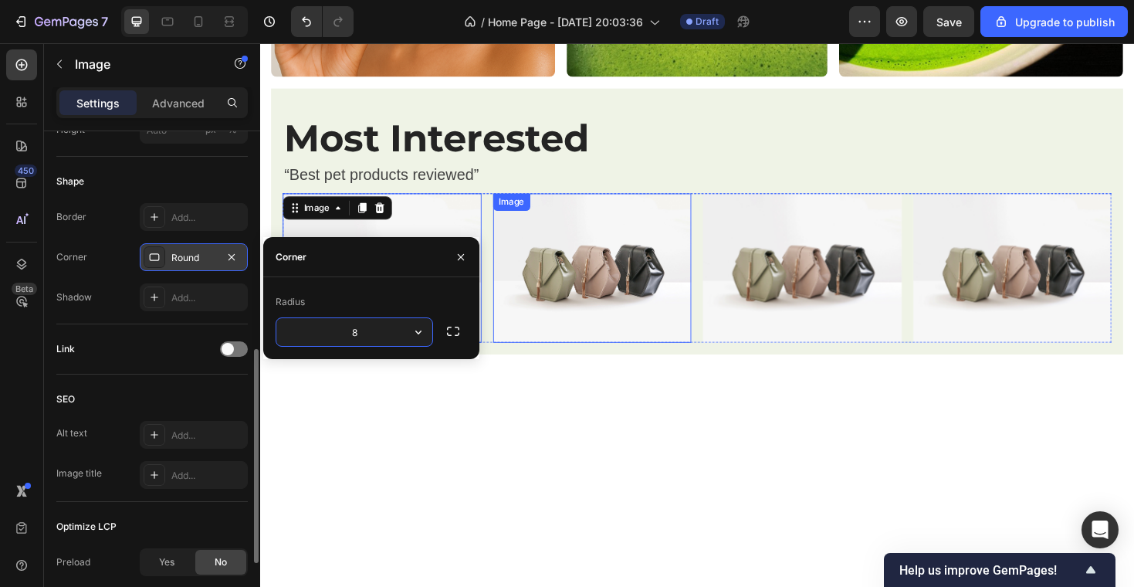
click at [595, 249] on img at bounding box center [612, 280] width 211 height 157
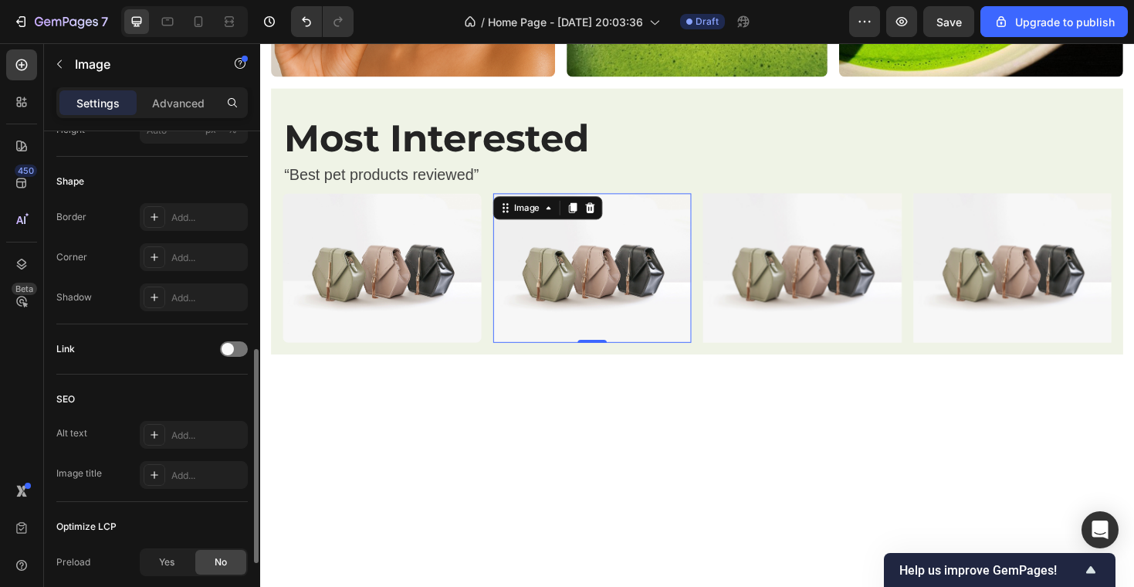
click at [164, 242] on div "Border Add... Corner Add... Shadow Add..." at bounding box center [151, 257] width 191 height 108
click at [144, 268] on div "Add..." at bounding box center [194, 257] width 108 height 28
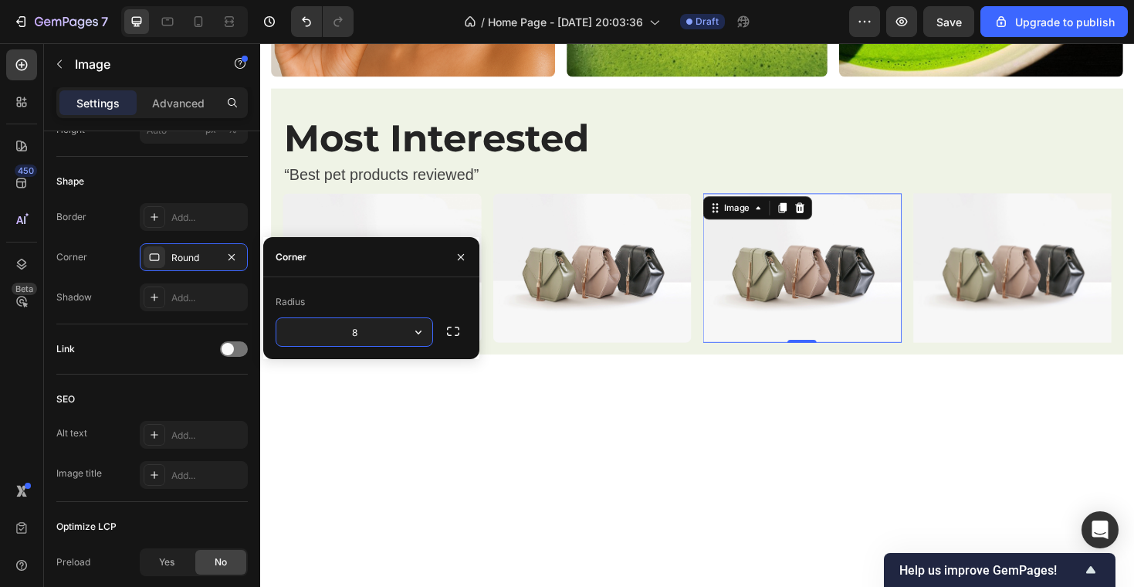
click at [760, 279] on img at bounding box center [834, 280] width 211 height 157
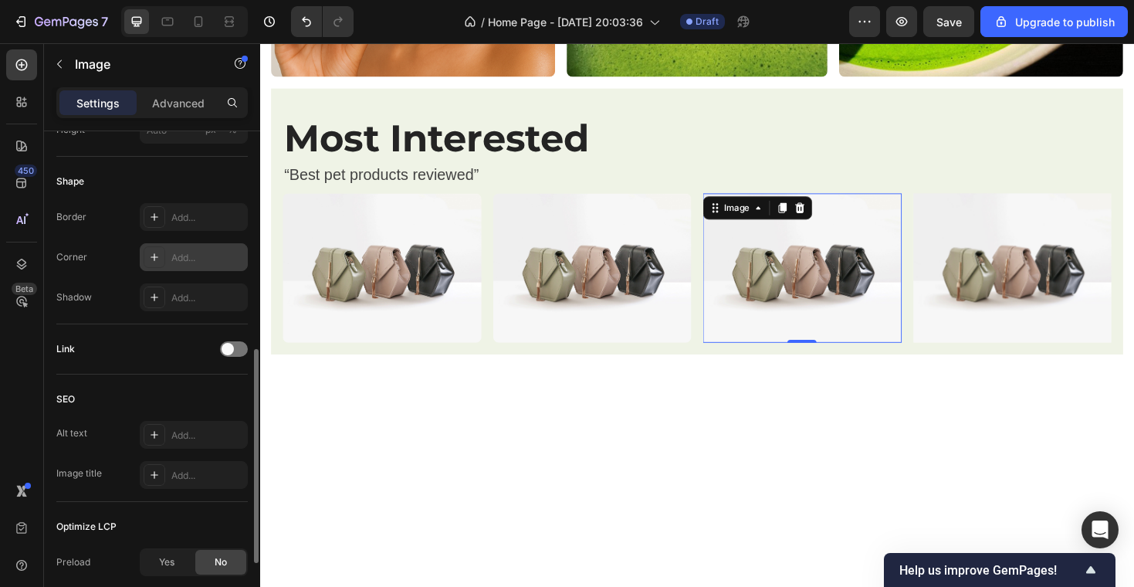
click at [154, 258] on icon at bounding box center [155, 257] width 8 height 8
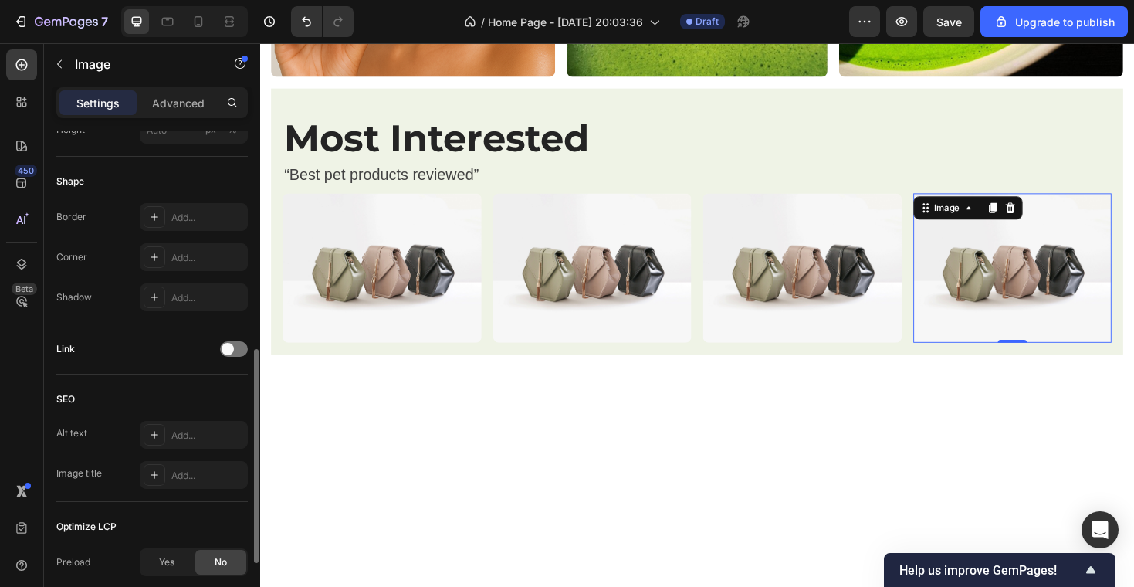
click at [981, 282] on img at bounding box center [1057, 280] width 211 height 157
click at [151, 257] on icon at bounding box center [155, 257] width 8 height 8
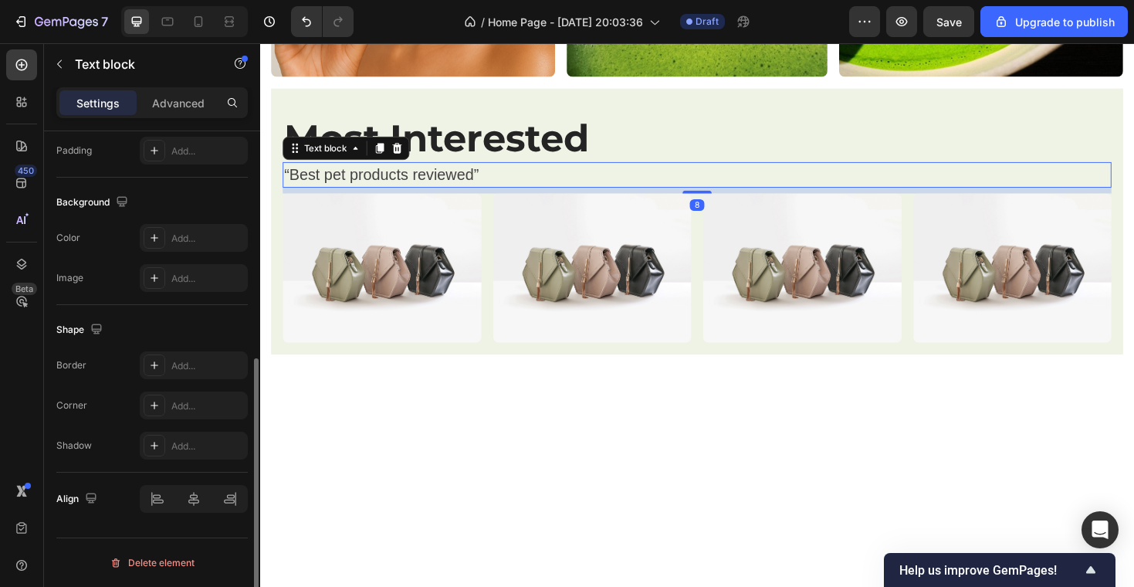
click at [713, 184] on p "“Best pet products reviewed”" at bounding box center [723, 183] width 875 height 25
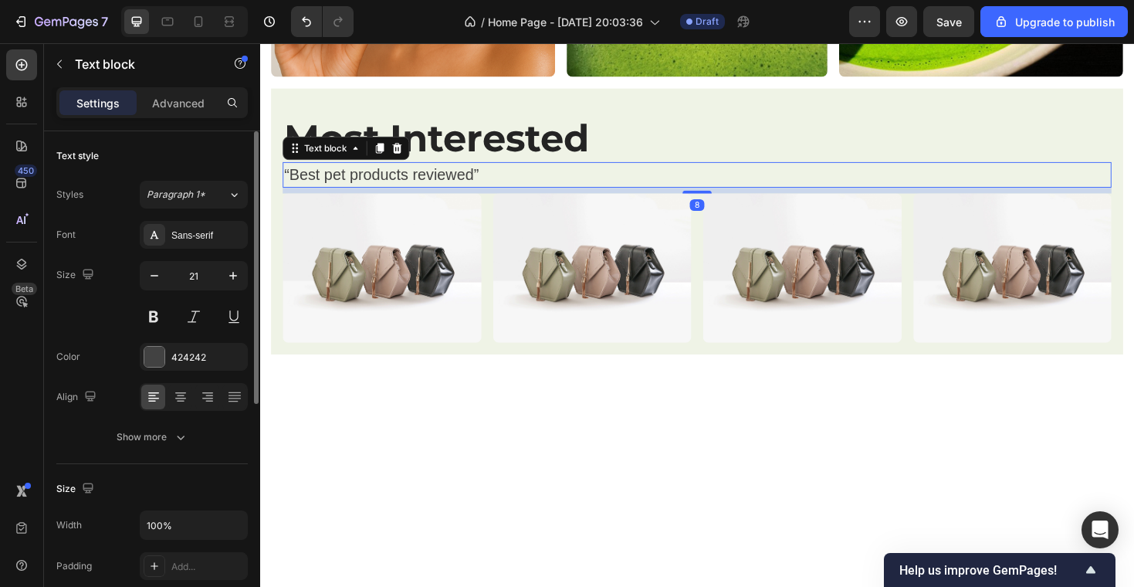
click at [714, 160] on h2 "Most Interested" at bounding box center [723, 144] width 878 height 50
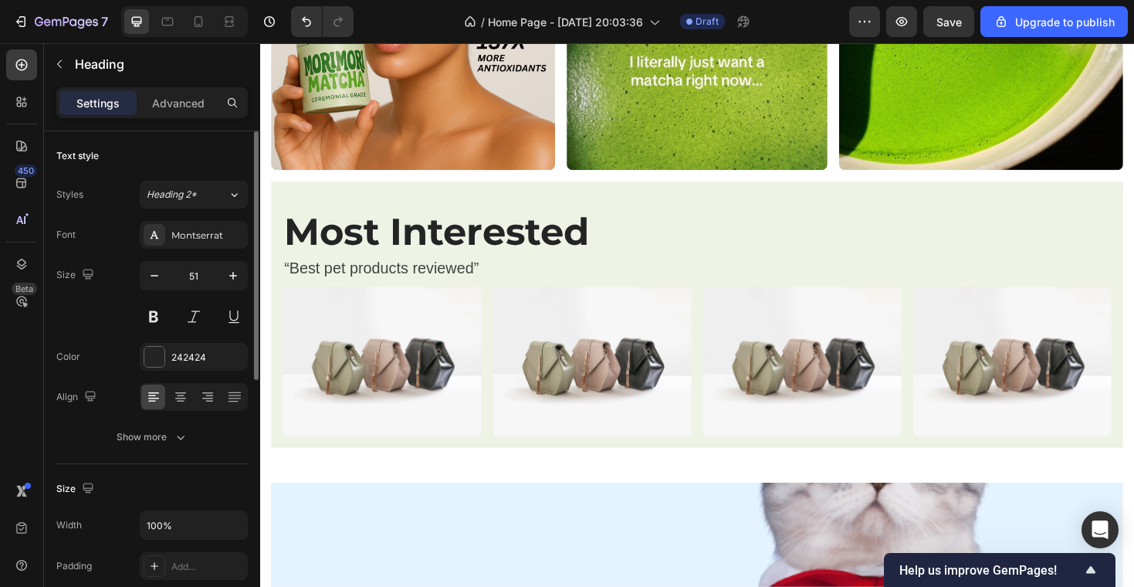
scroll to position [882, 0]
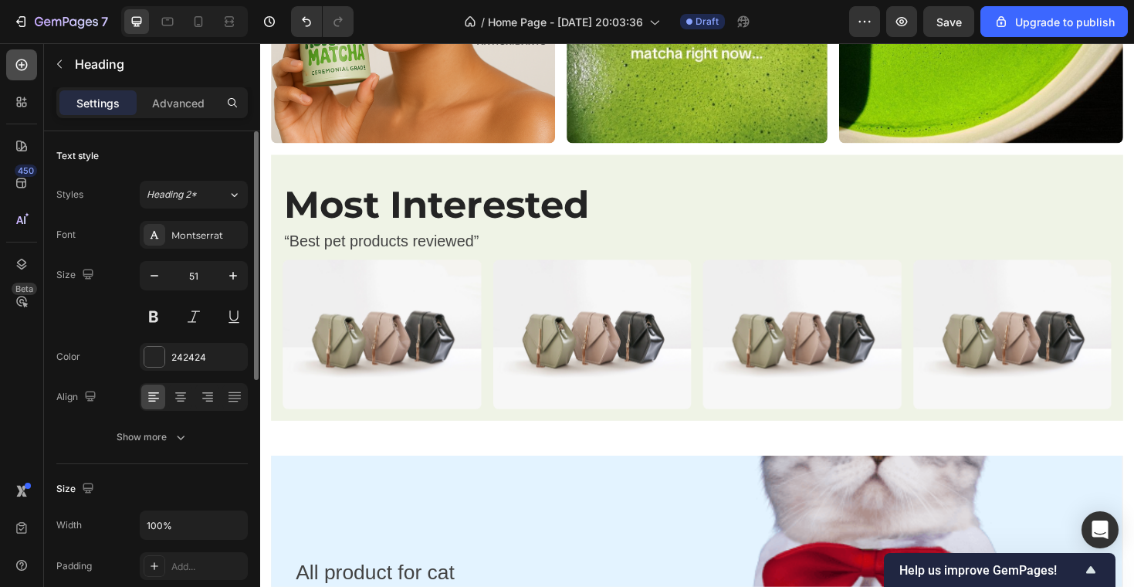
click at [23, 61] on icon at bounding box center [21, 64] width 15 height 15
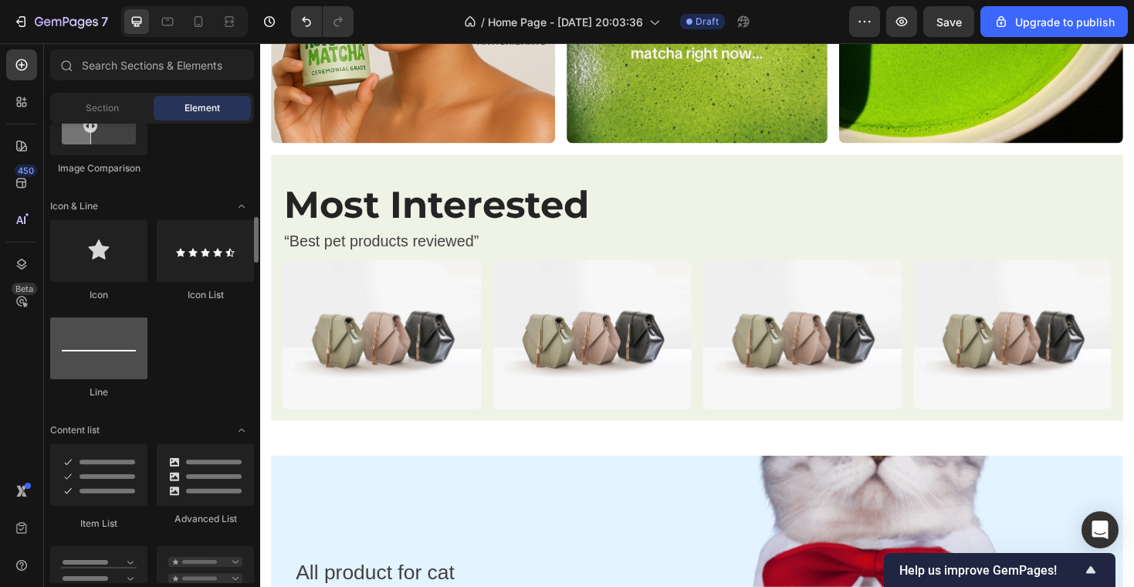
scroll to position [945, 0]
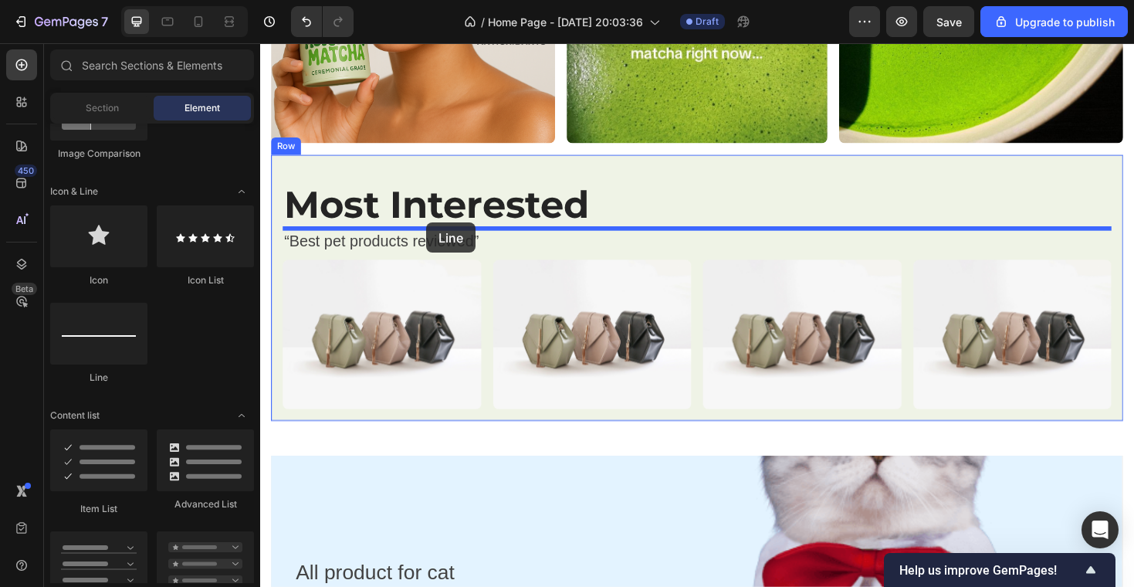
drag, startPoint x: 348, startPoint y: 384, endPoint x: 435, endPoint y: 232, distance: 174.9
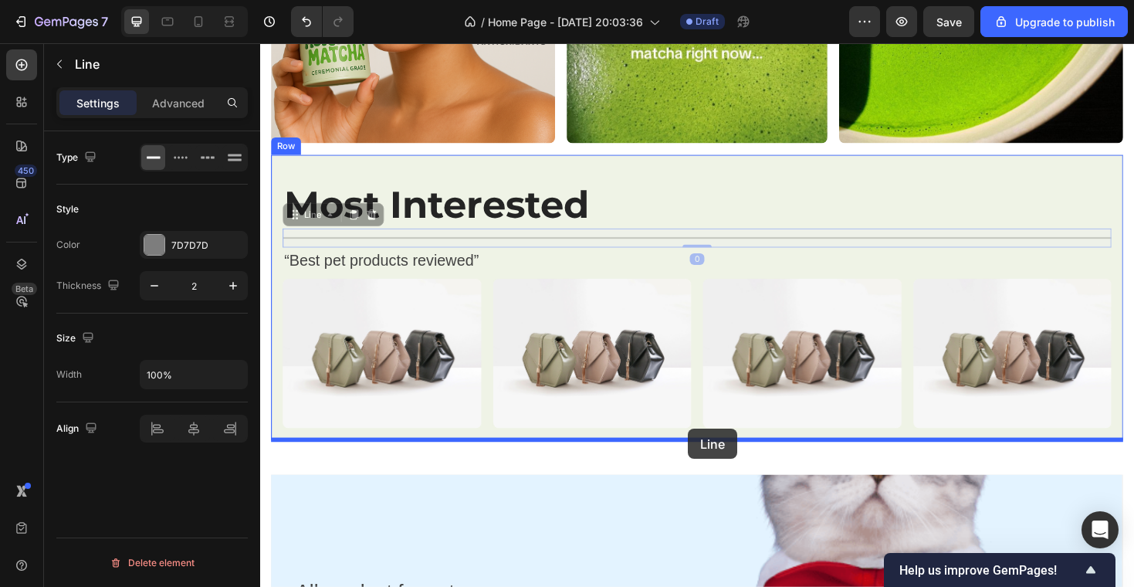
drag, startPoint x: 294, startPoint y: 218, endPoint x: 715, endPoint y: 446, distance: 478.3
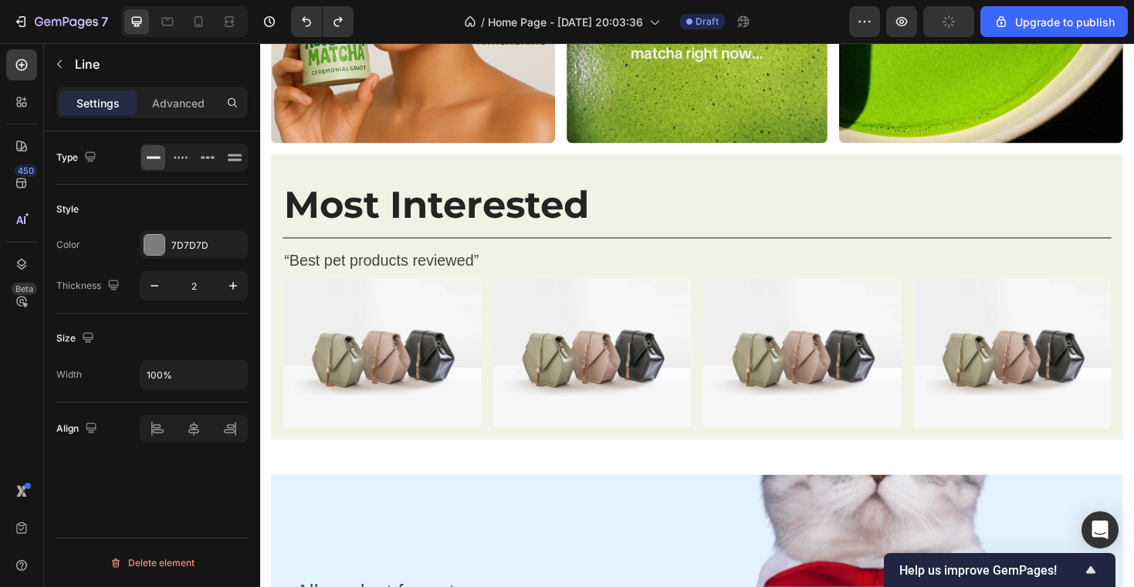
click at [642, 242] on div "Title Line" at bounding box center [723, 249] width 878 height 20
click at [582, 245] on div "Title Line" at bounding box center [723, 249] width 878 height 20
click at [306, 282] on p "“Best pet products reviewed”" at bounding box center [723, 273] width 875 height 25
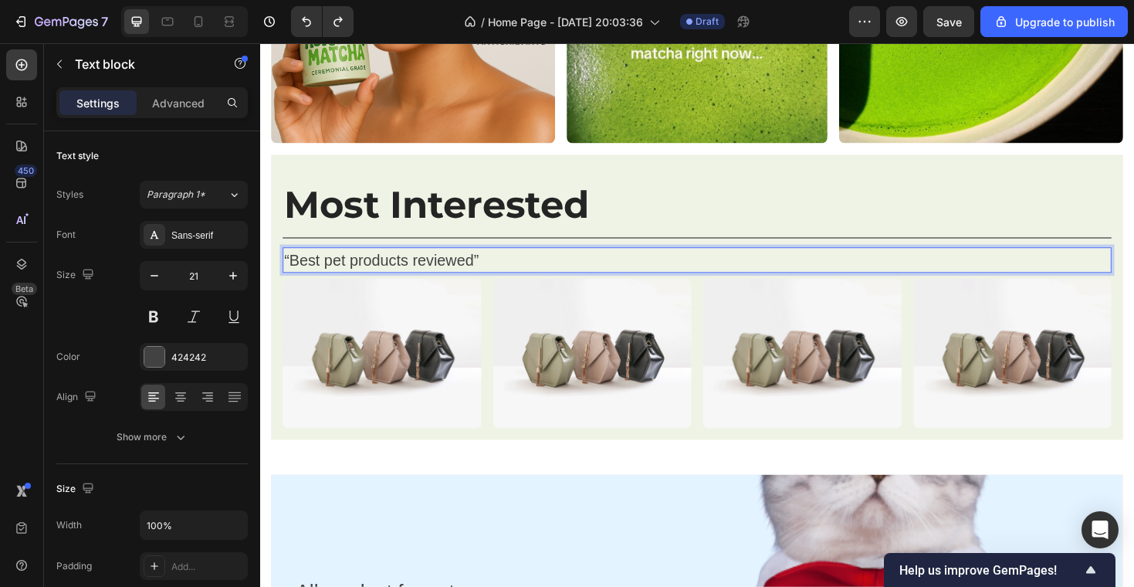
click at [469, 262] on p "“Best pet products reviewed”" at bounding box center [723, 273] width 875 height 25
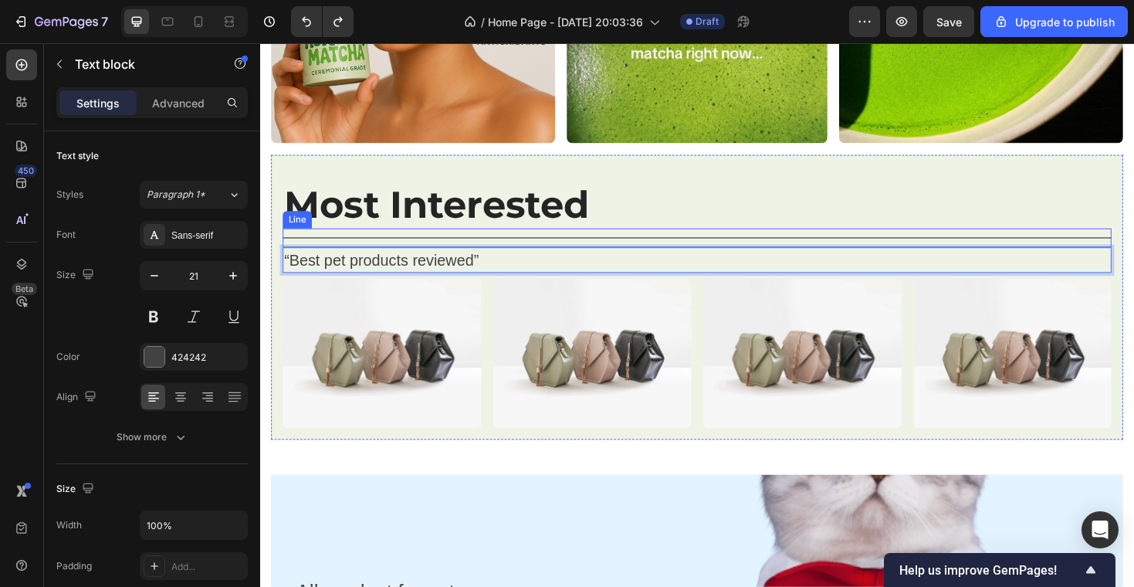
click at [466, 253] on div "Title Line" at bounding box center [723, 249] width 878 height 20
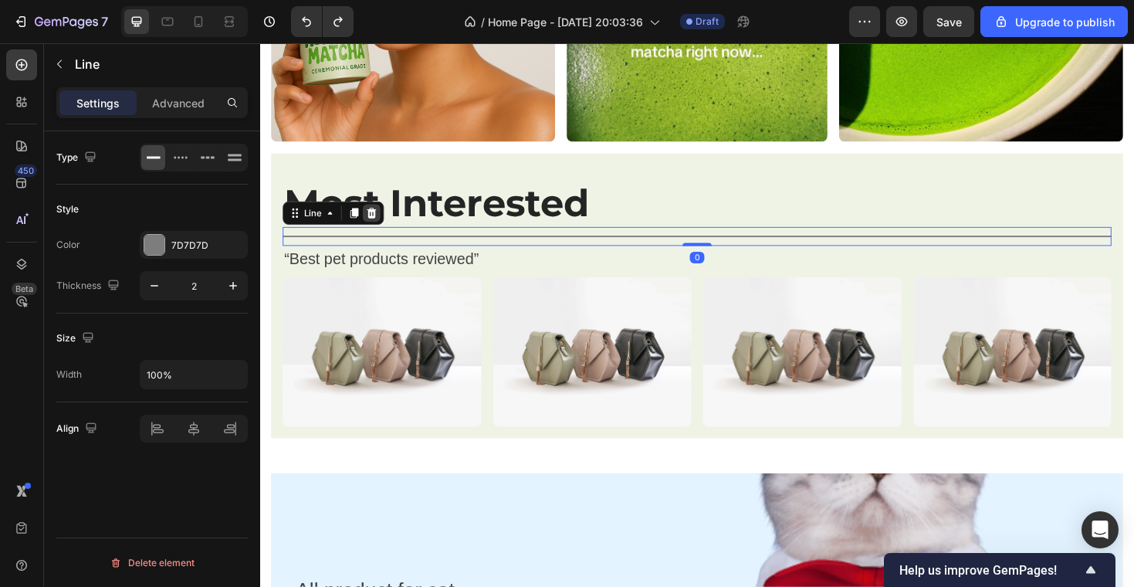
click at [374, 225] on icon at bounding box center [378, 223] width 12 height 12
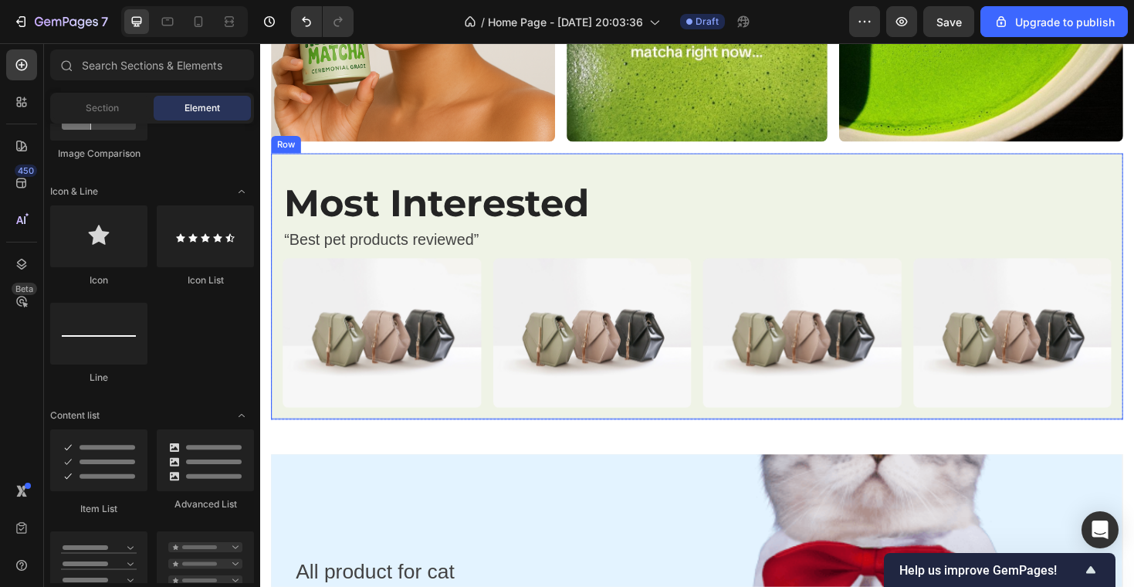
click at [381, 437] on div "Most Interested Heading “Best pet products reviewed” Text block Image Image Ima…" at bounding box center [723, 301] width 903 height 282
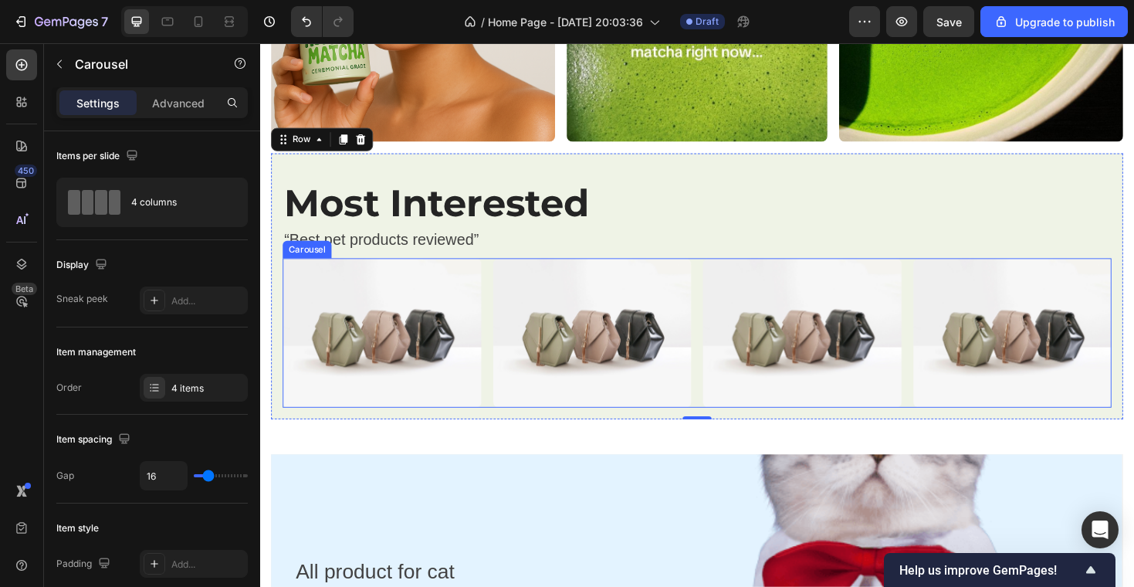
click at [499, 315] on div "Image Image Image Image" at bounding box center [723, 349] width 878 height 157
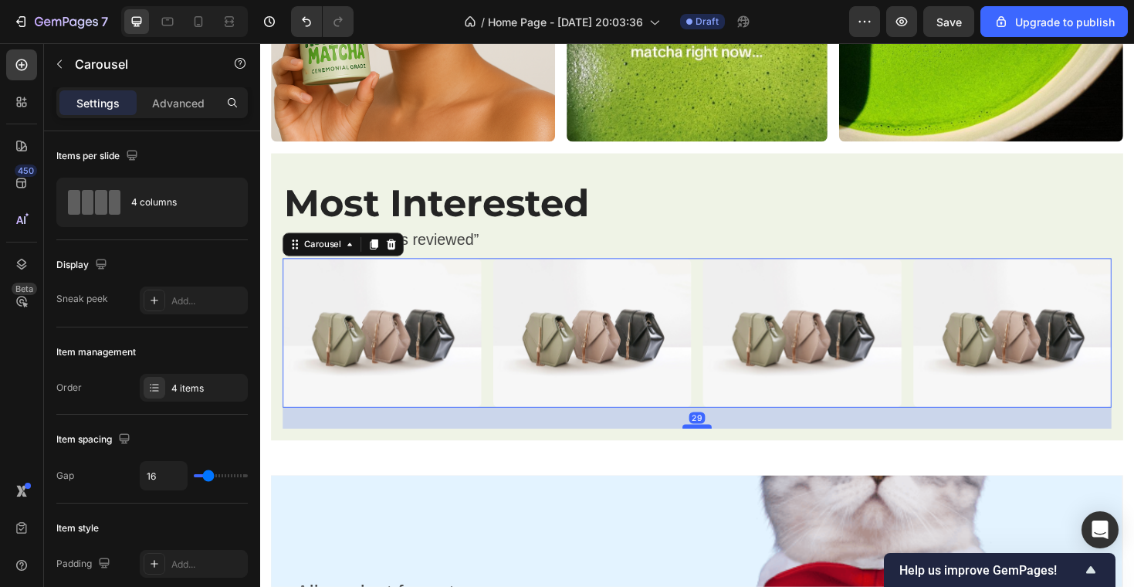
drag, startPoint x: 725, startPoint y: 428, endPoint x: 725, endPoint y: 449, distance: 21.6
click at [725, 449] on div at bounding box center [723, 449] width 31 height 5
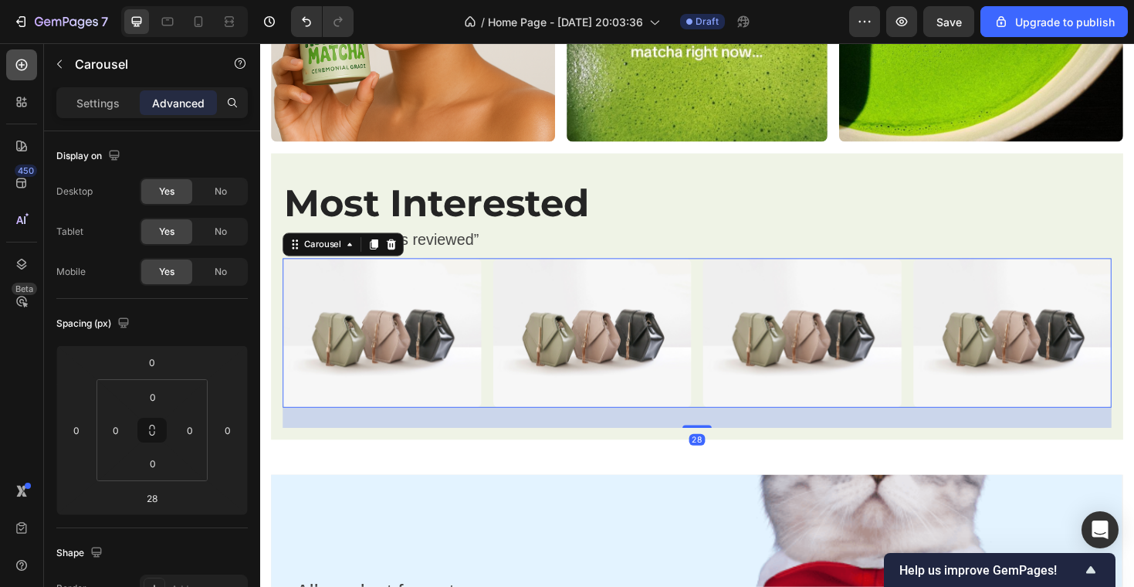
click at [22, 73] on div at bounding box center [21, 64] width 31 height 31
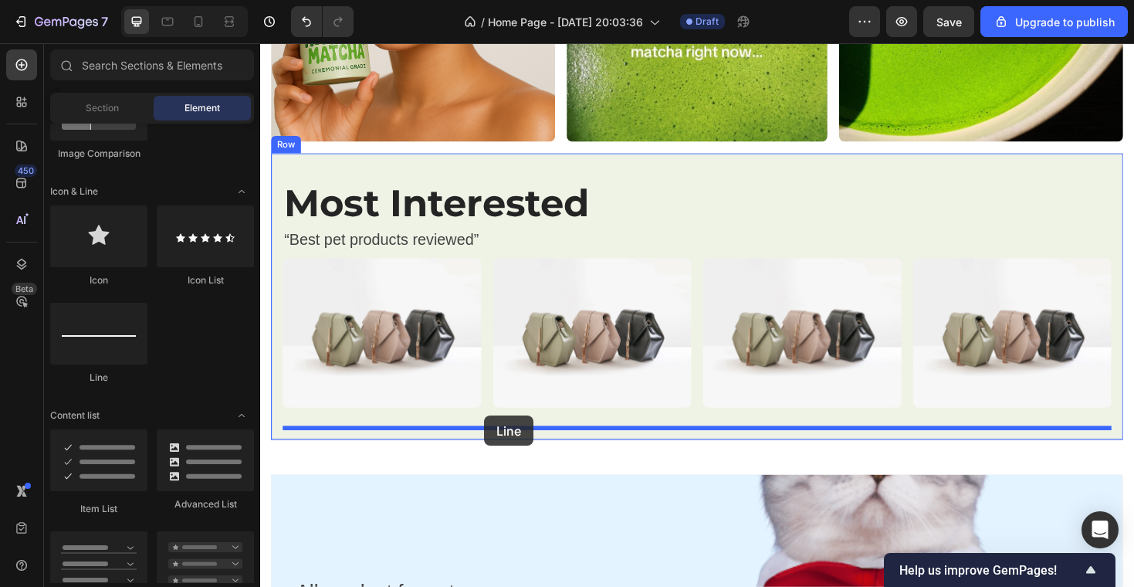
drag, startPoint x: 331, startPoint y: 393, endPoint x: 497, endPoint y: 436, distance: 171.5
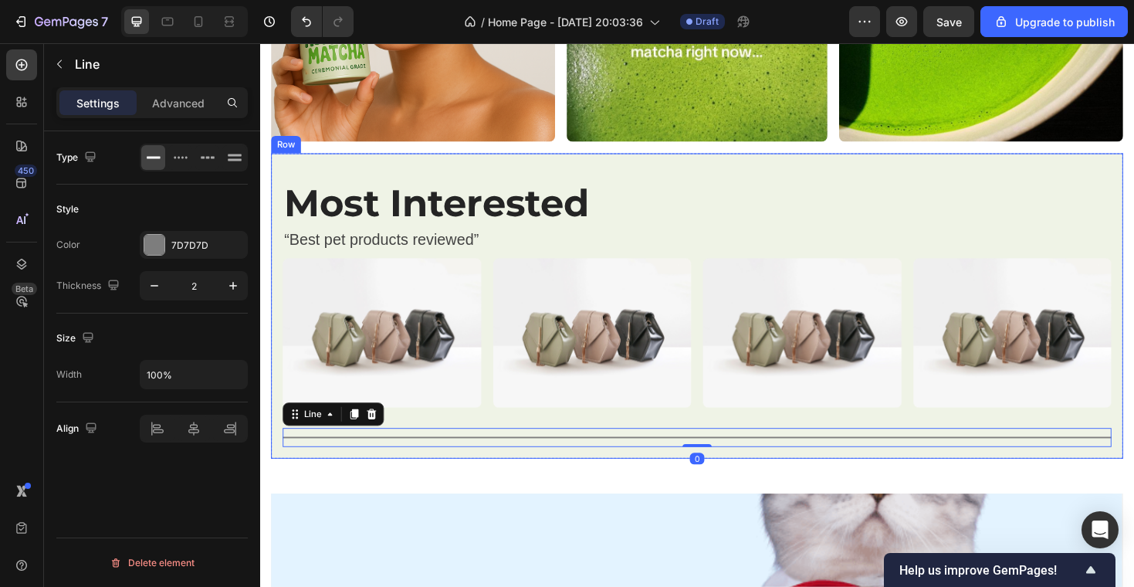
click at [497, 439] on div "Image Image Image Image Carousel" at bounding box center [723, 360] width 878 height 179
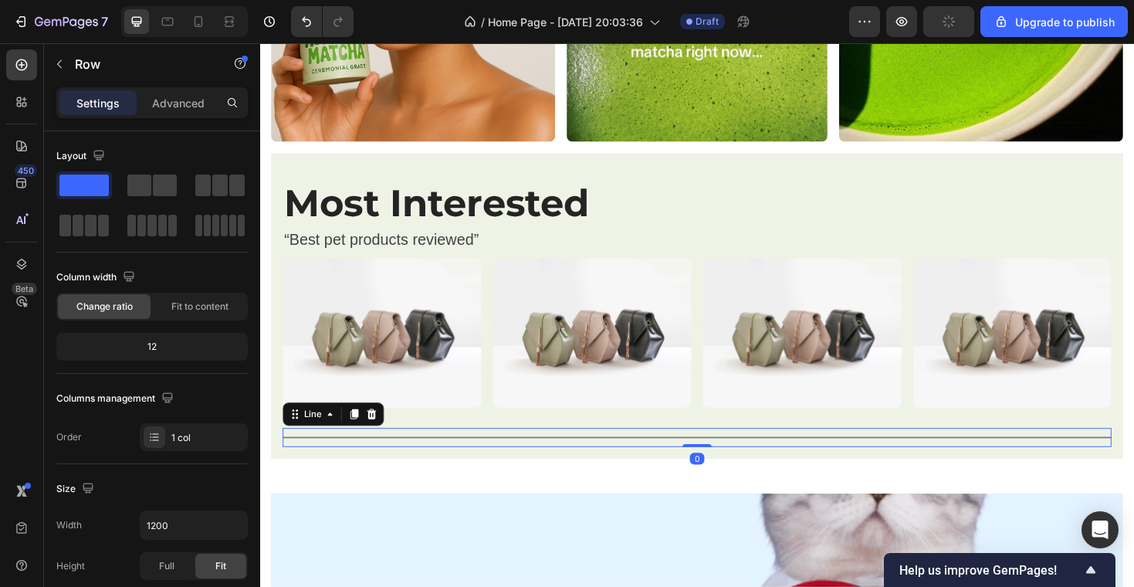
click at [496, 467] on div "Title Line 0" at bounding box center [723, 461] width 878 height 20
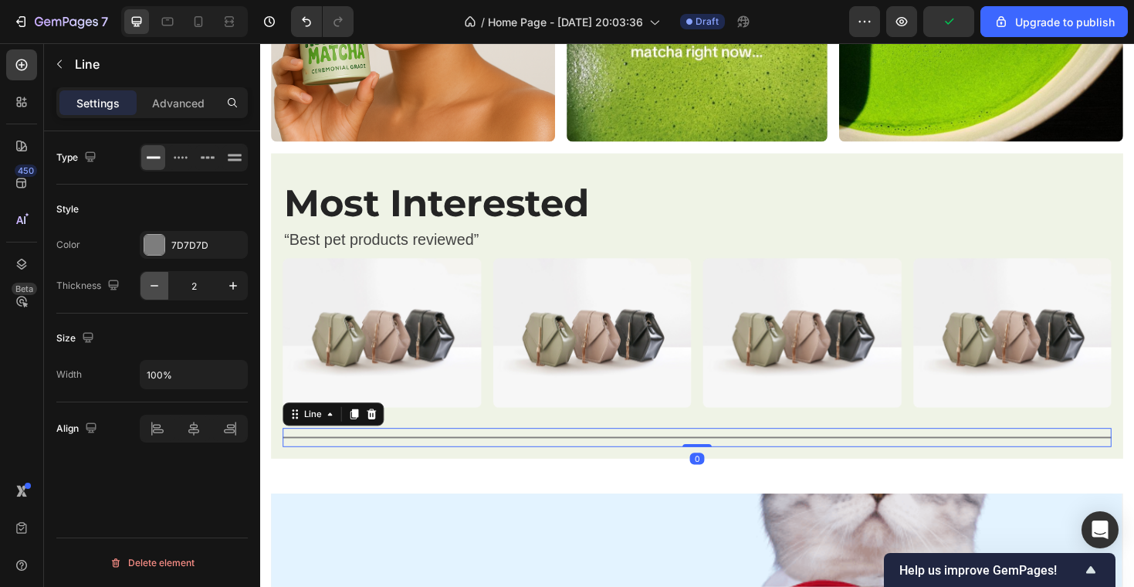
click at [151, 287] on icon "button" at bounding box center [154, 285] width 15 height 15
type input "1"
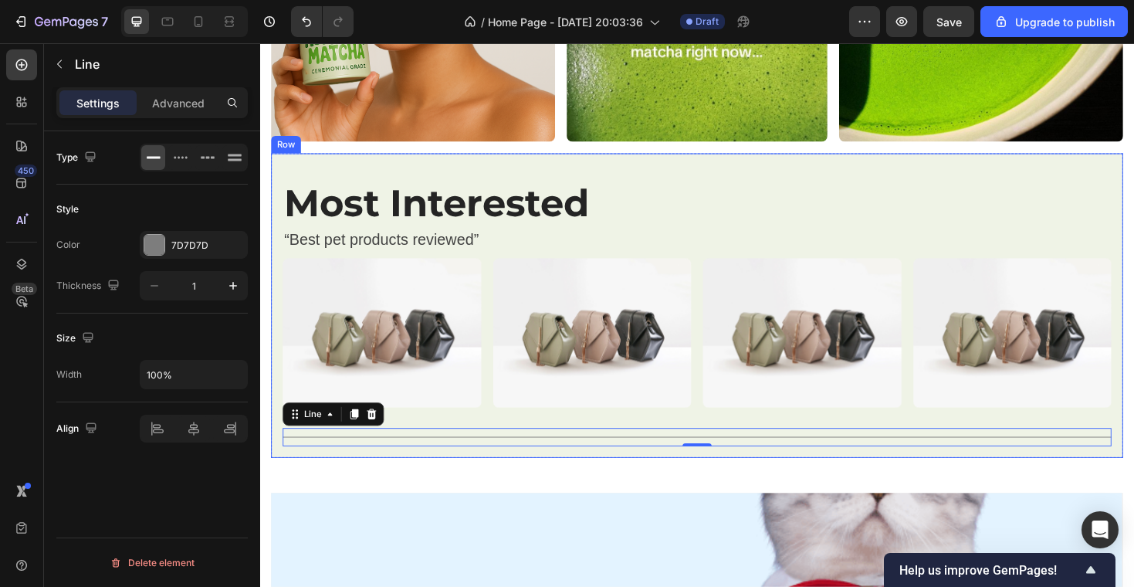
click at [469, 438] on div "Image Image Image Image Carousel" at bounding box center [723, 360] width 878 height 179
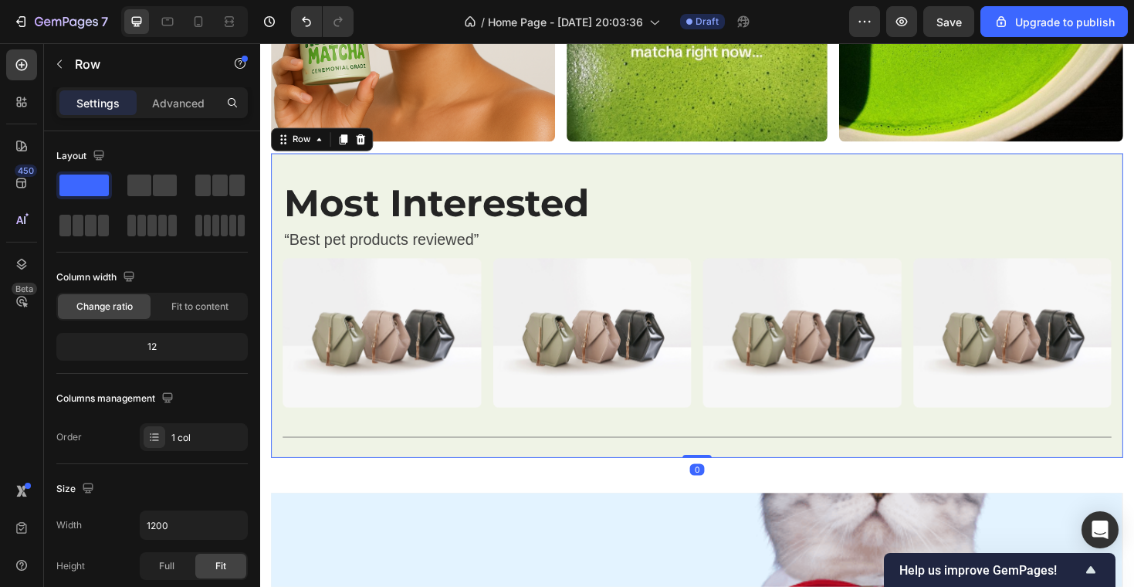
click at [697, 418] on img at bounding box center [612, 349] width 211 height 157
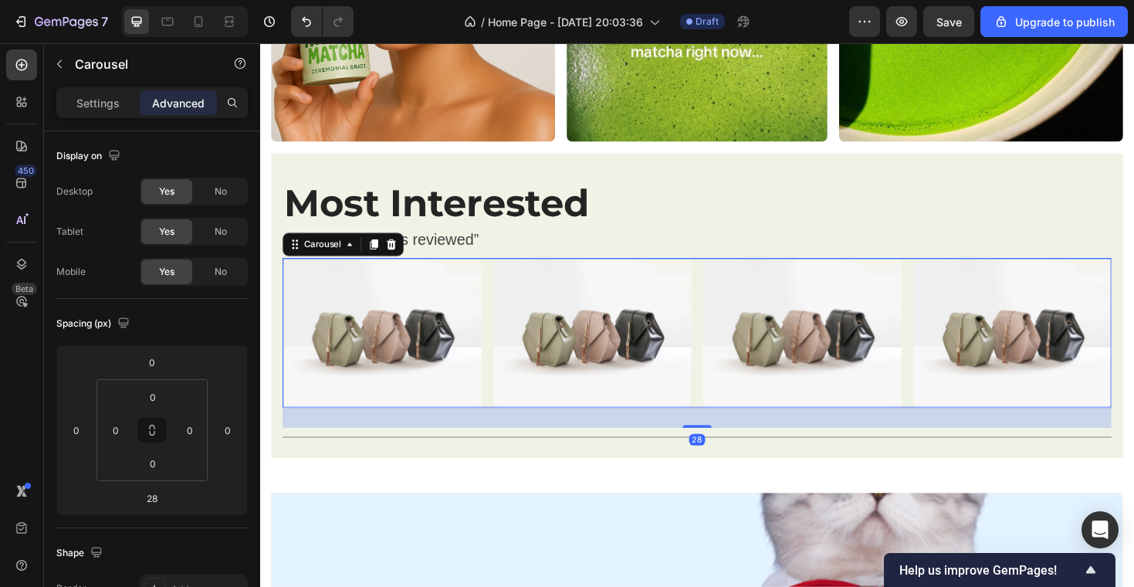
click at [722, 418] on div "Image Image Image Image" at bounding box center [723, 349] width 878 height 157
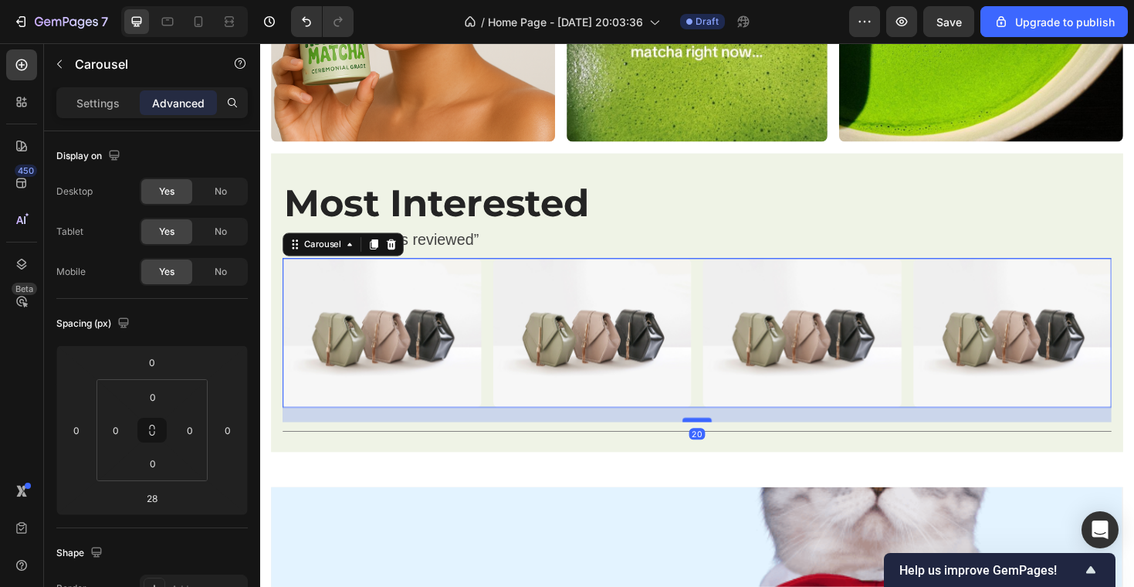
click at [722, 440] on div at bounding box center [723, 442] width 31 height 5
type input "20"
click at [627, 481] on div "Image Image Row Image Row Image Row Most Interested Heading “Best pet products …" at bounding box center [723, 179] width 903 height 667
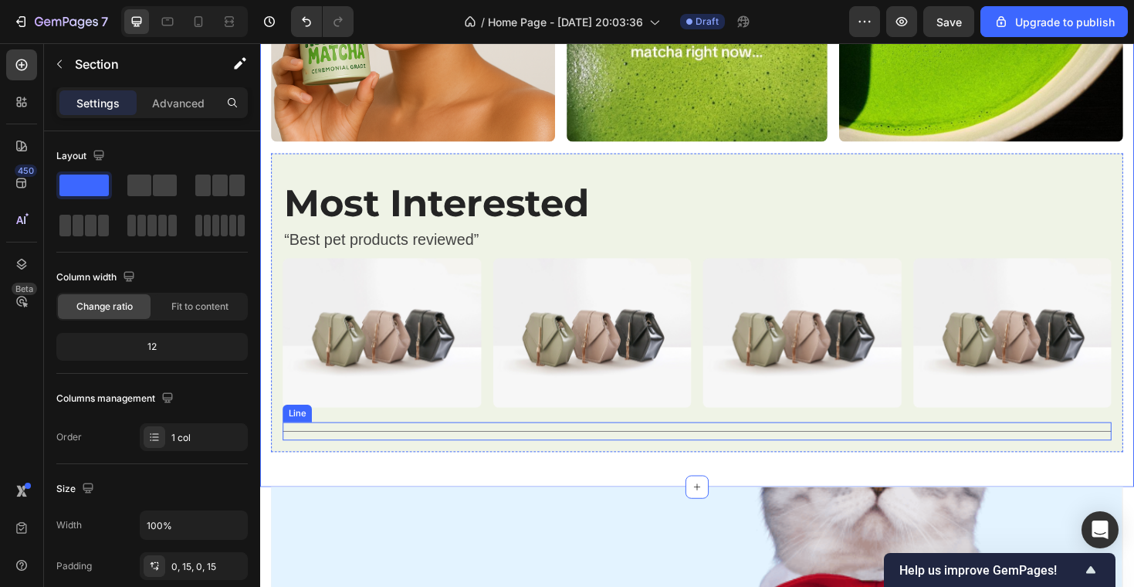
click at [356, 454] on div at bounding box center [723, 454] width 878 height 1
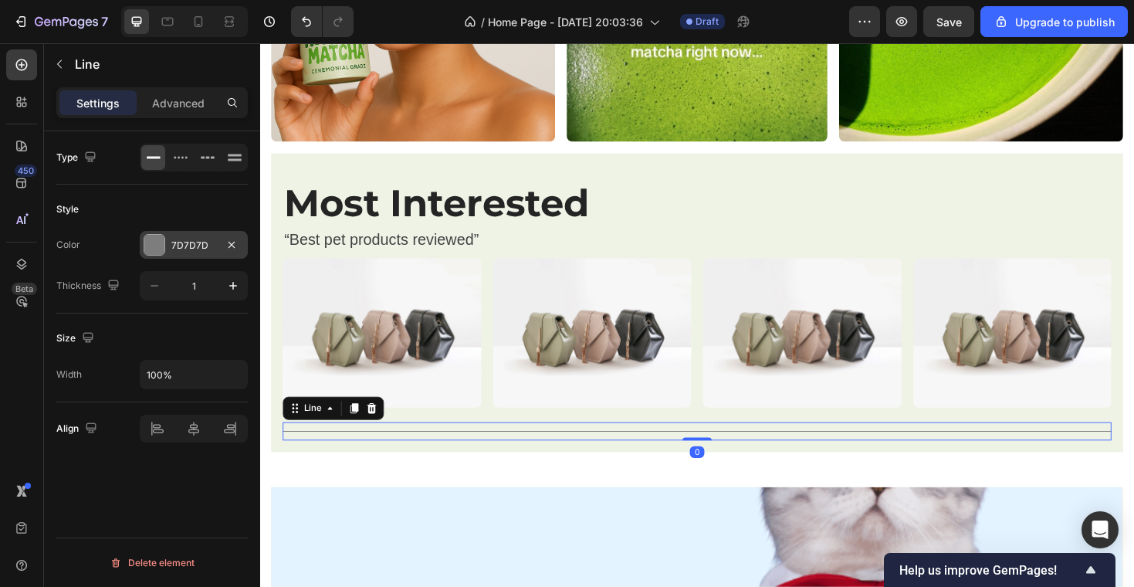
click at [148, 242] on div at bounding box center [154, 245] width 20 height 20
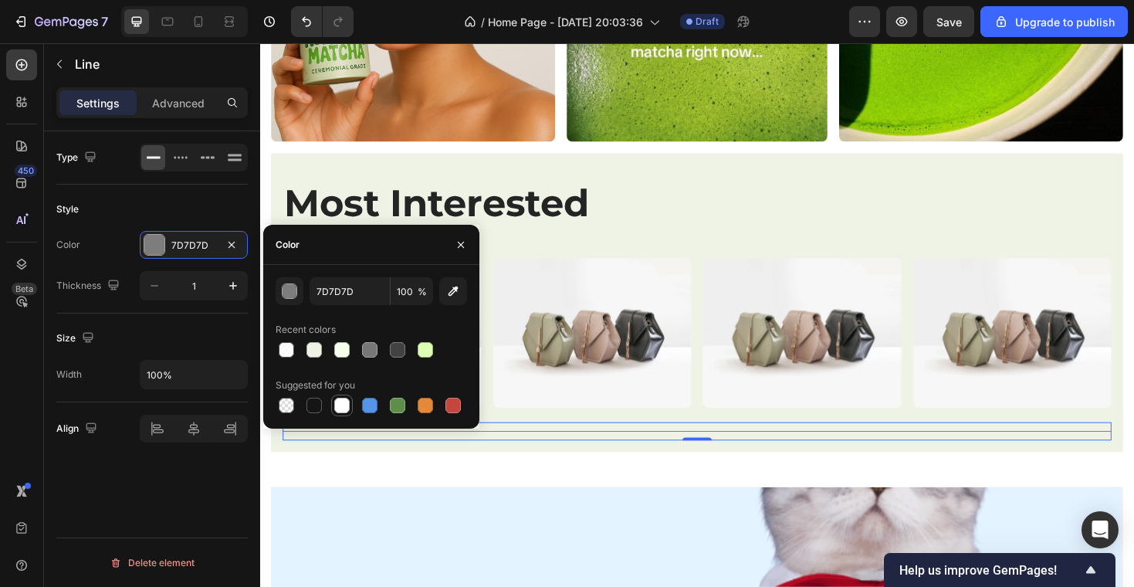
click at [338, 401] on div at bounding box center [341, 405] width 15 height 15
type input "FFFFFF"
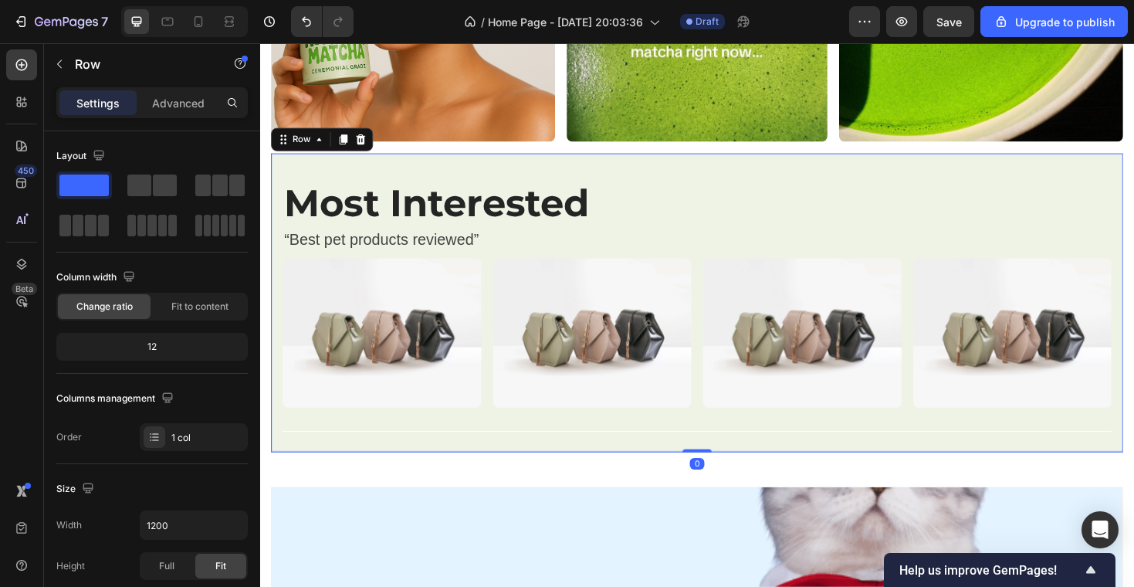
click at [281, 472] on div "Most Interested Heading “Best pet products reviewed” Text block Image Image Ima…" at bounding box center [723, 318] width 903 height 316
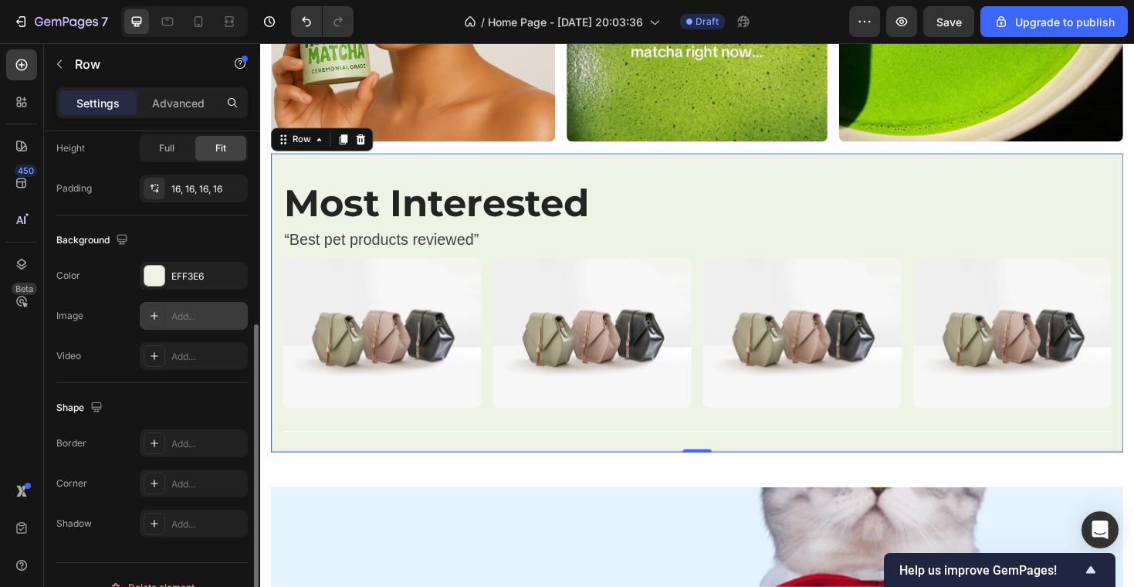
scroll to position [429, 0]
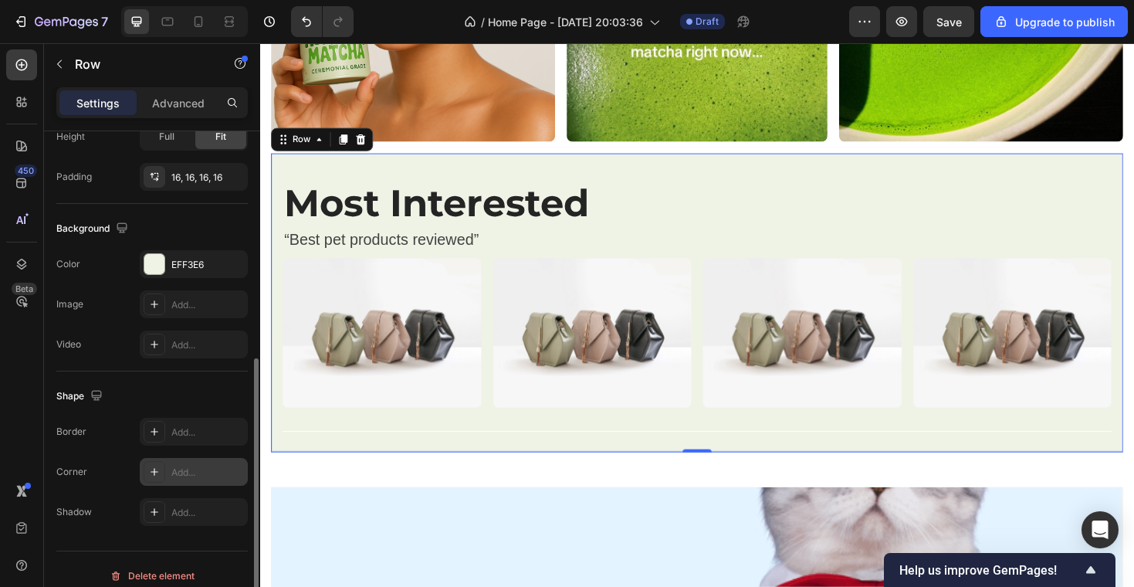
click at [152, 470] on icon at bounding box center [154, 471] width 12 height 12
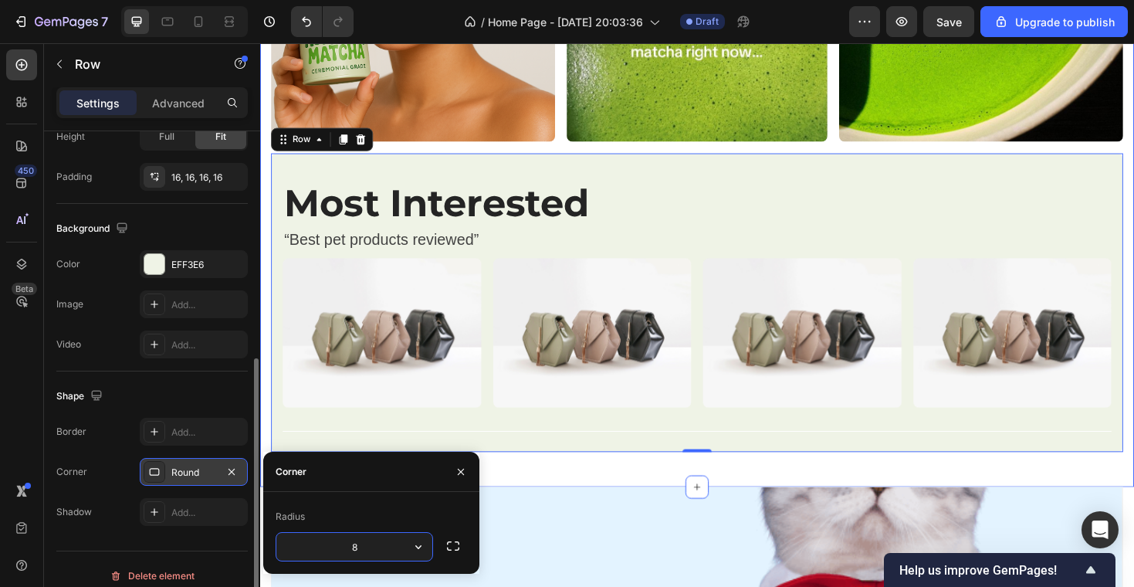
click at [572, 496] on div "Image Image Row Image Row Image Row Most Interested Heading “Best pet products …" at bounding box center [723, 179] width 903 height 667
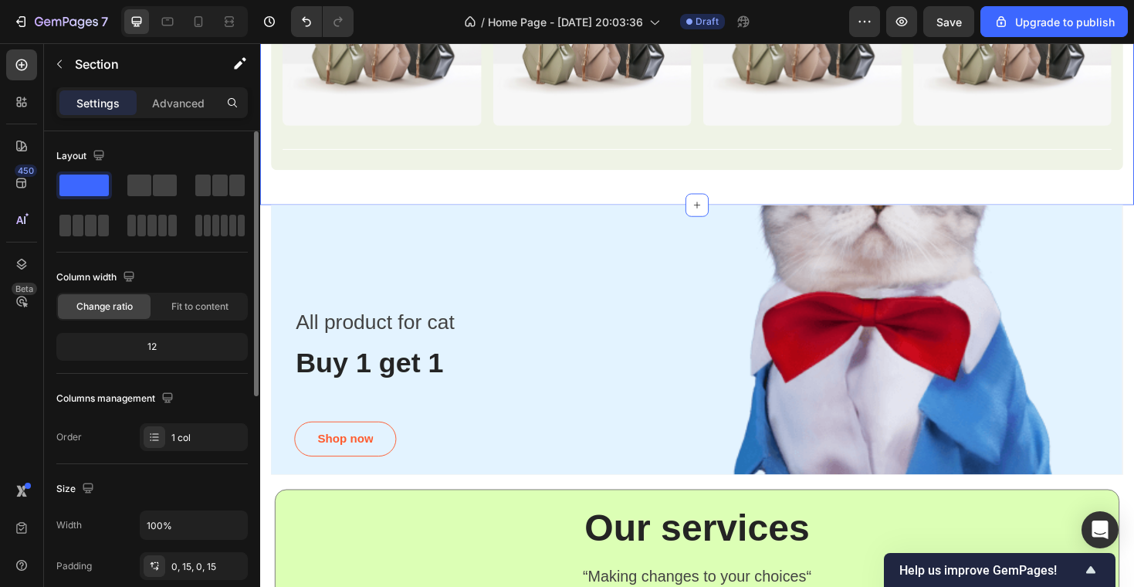
scroll to position [1203, 0]
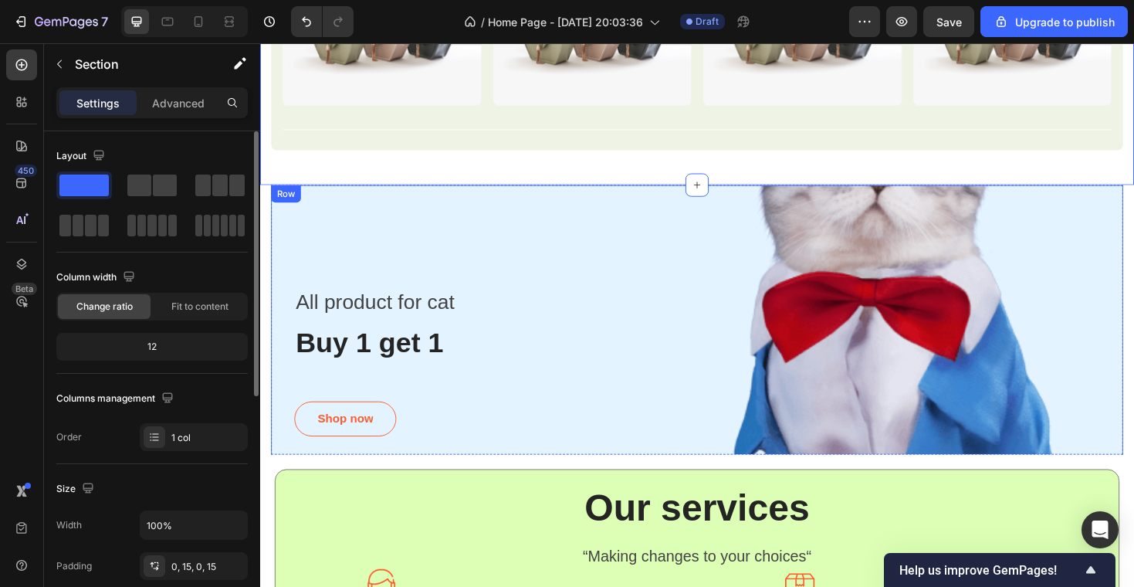
click at [496, 282] on div "All product for cat Text block Buy 1 get 1 Heading Shop now Button Row" at bounding box center [723, 340] width 903 height 292
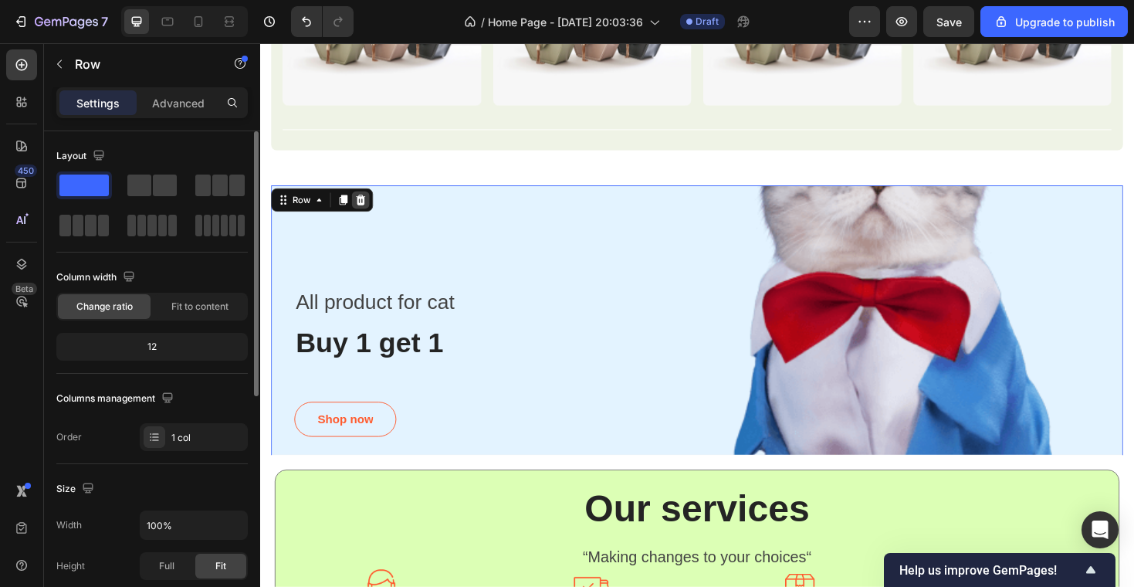
click at [358, 206] on div at bounding box center [366, 209] width 19 height 19
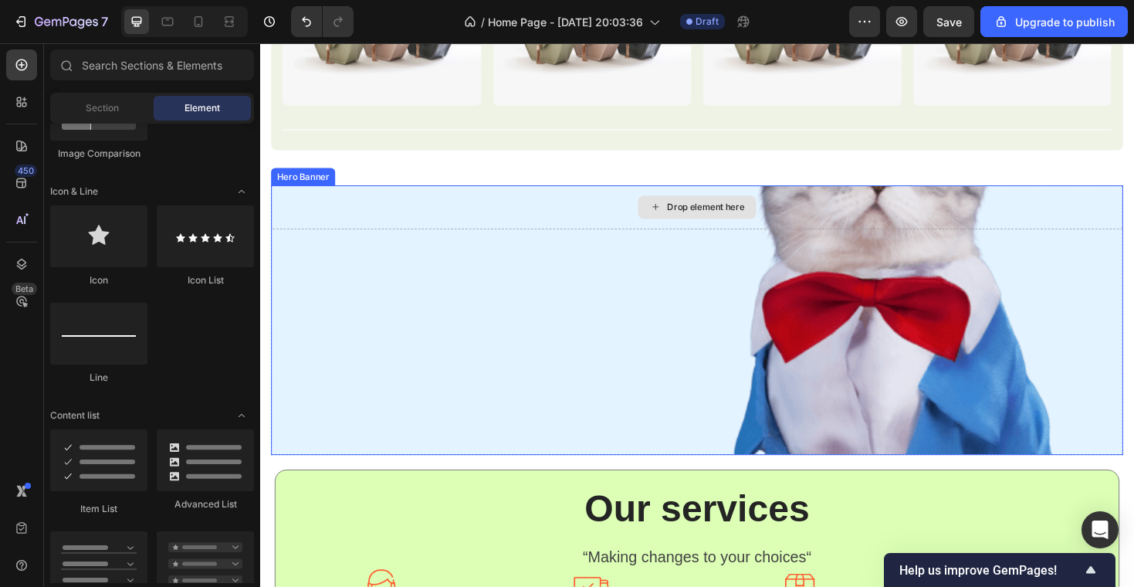
click at [403, 194] on div "Drop element here" at bounding box center [723, 217] width 903 height 46
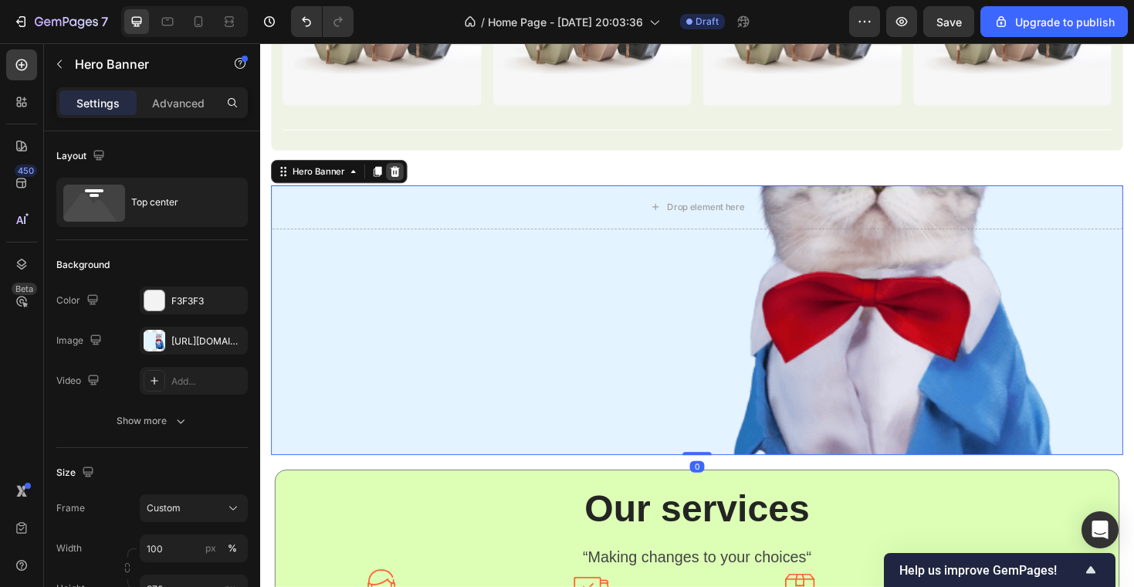
click at [405, 181] on icon at bounding box center [403, 179] width 10 height 11
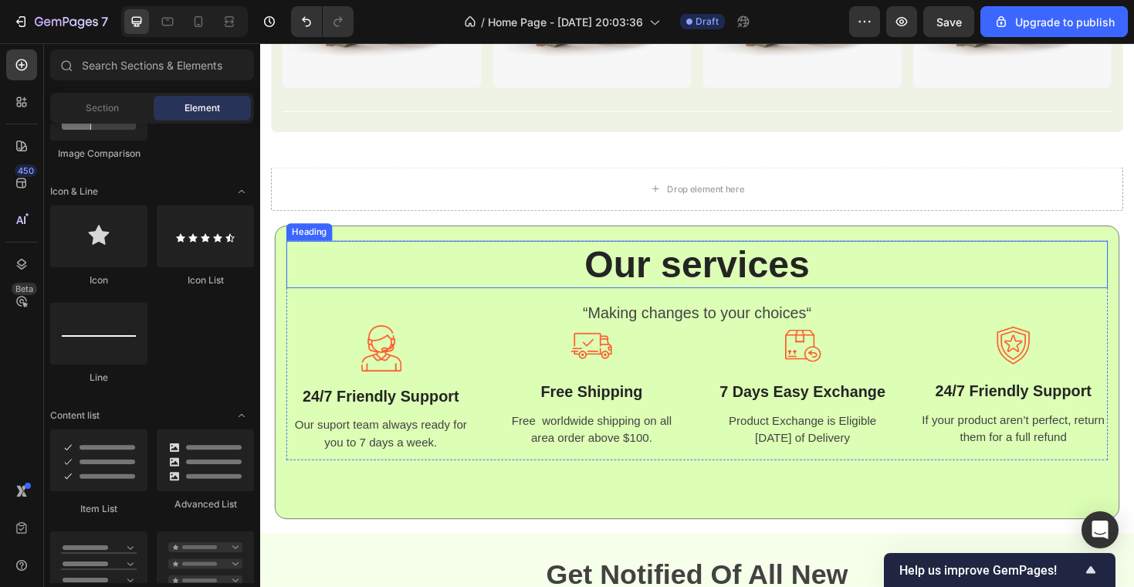
scroll to position [1232, 0]
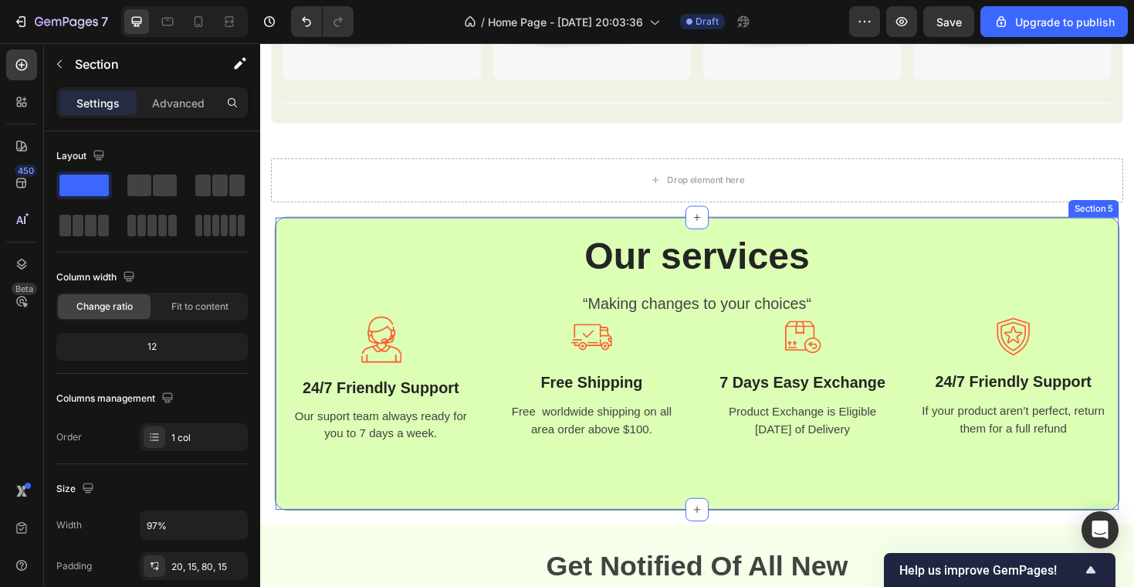
click at [422, 230] on div "Our services Heading “Making changes to your choices“ Text block Image 24/7 Fri…" at bounding box center [723, 382] width 895 height 311
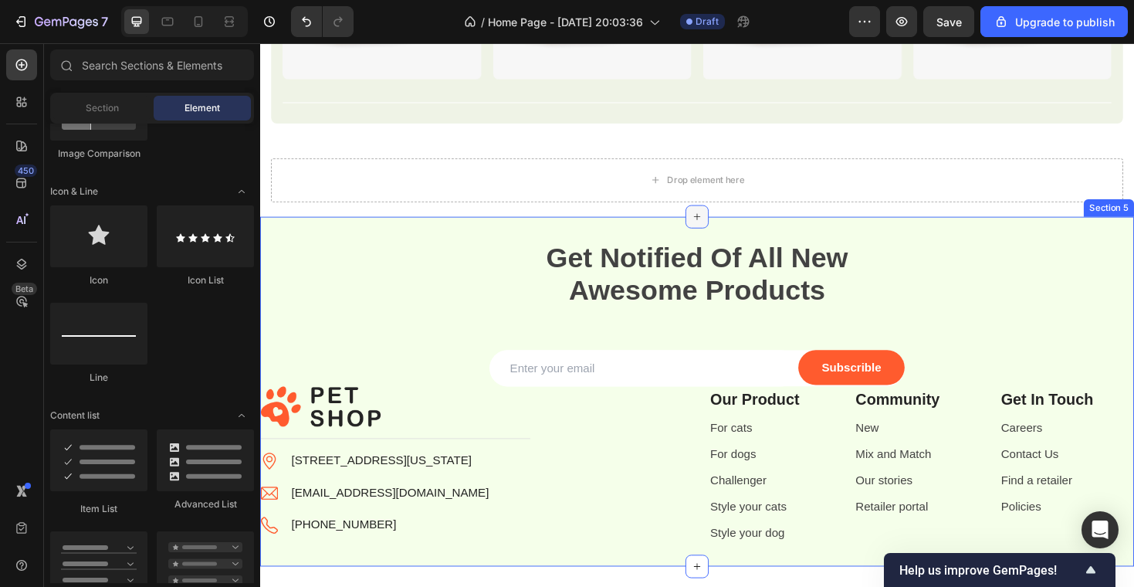
click at [717, 225] on icon at bounding box center [723, 227] width 12 height 12
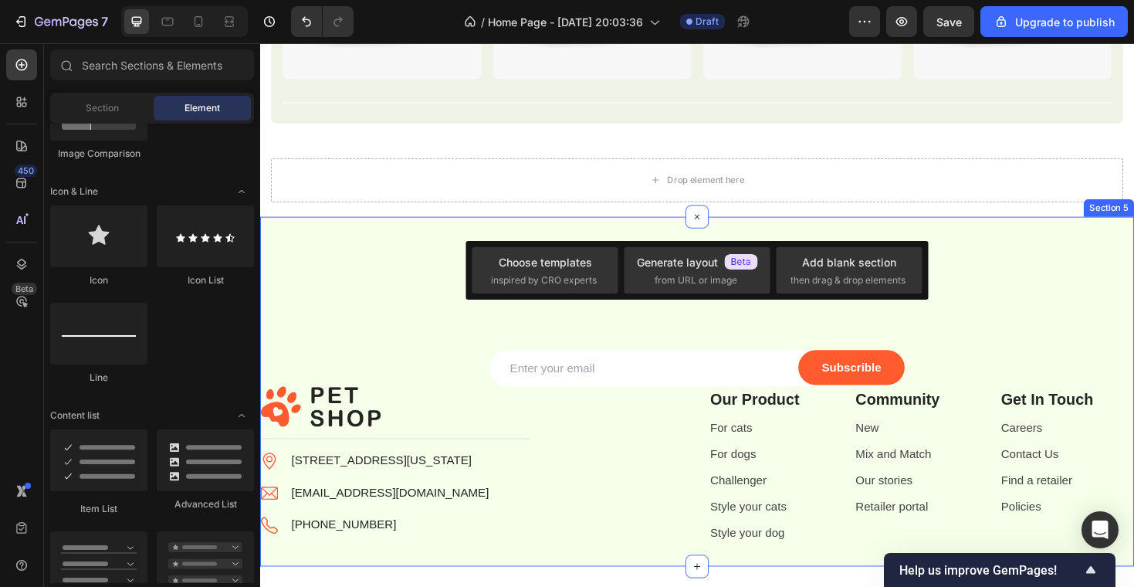
click at [1132, 234] on div "Get Notified Of All New Awesome Products Heading Email Field Subscrible Submit …" at bounding box center [723, 412] width 926 height 371
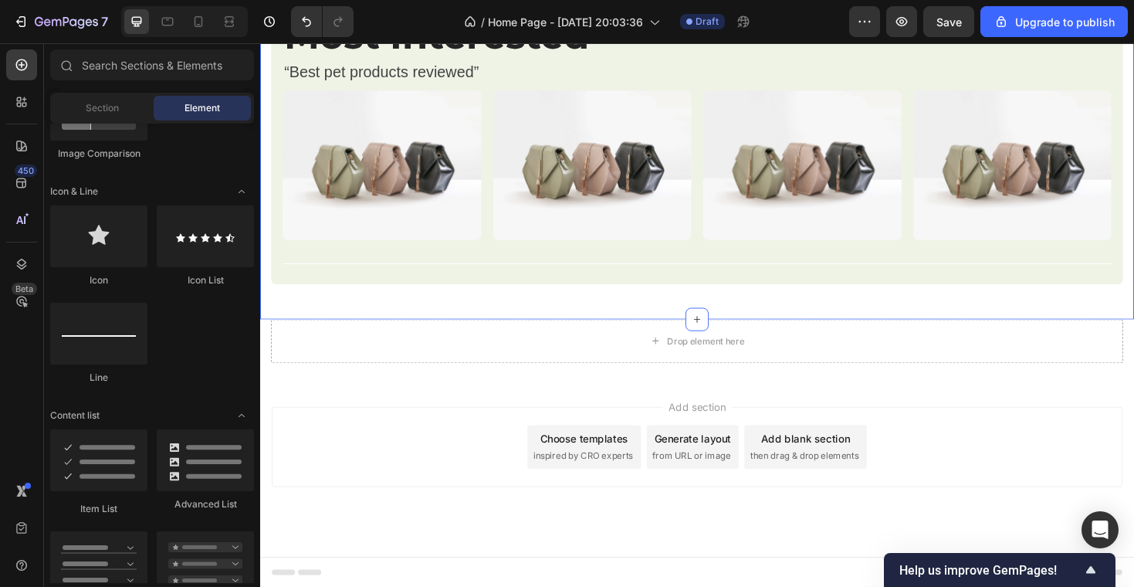
click at [895, 330] on div "Image Image Row Image Row Image Row Most Interested Heading “Best pet products …" at bounding box center [723, 2] width 903 height 667
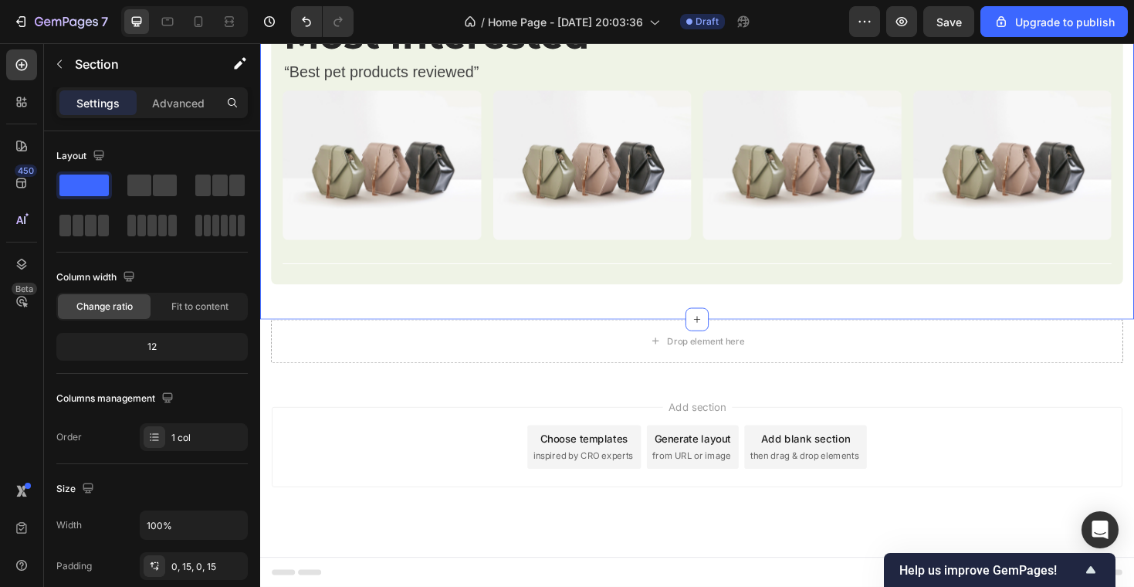
click at [884, 316] on div "Image Image Row Image Row Image Row Most Interested Heading “Best pet products …" at bounding box center [723, 2] width 903 height 667
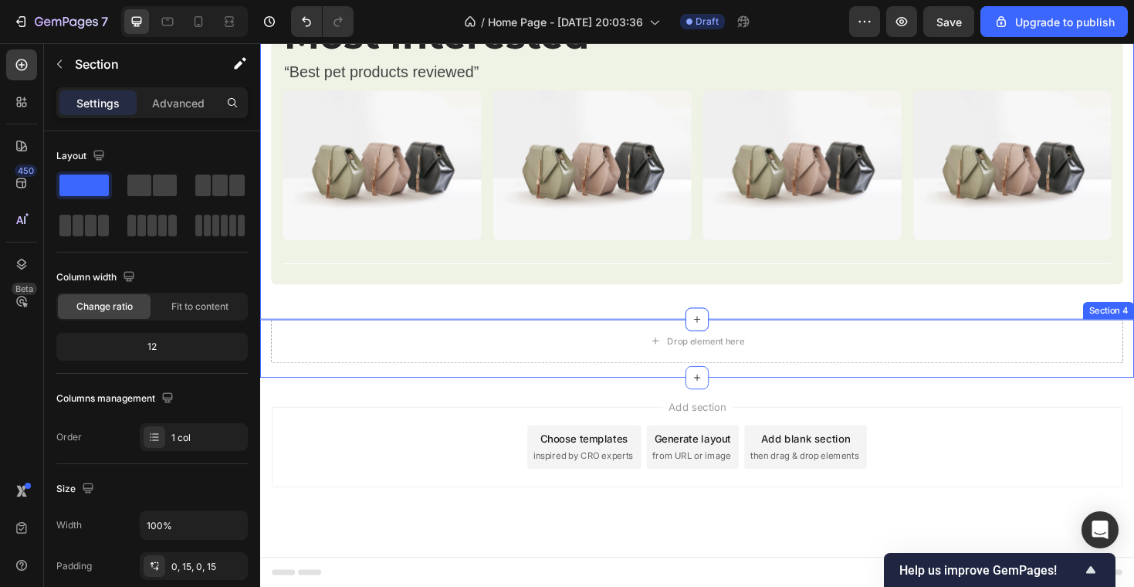
click at [885, 398] on div "Add section Choose templates inspired by CRO experts Generate layout from URL o…" at bounding box center [723, 493] width 926 height 190
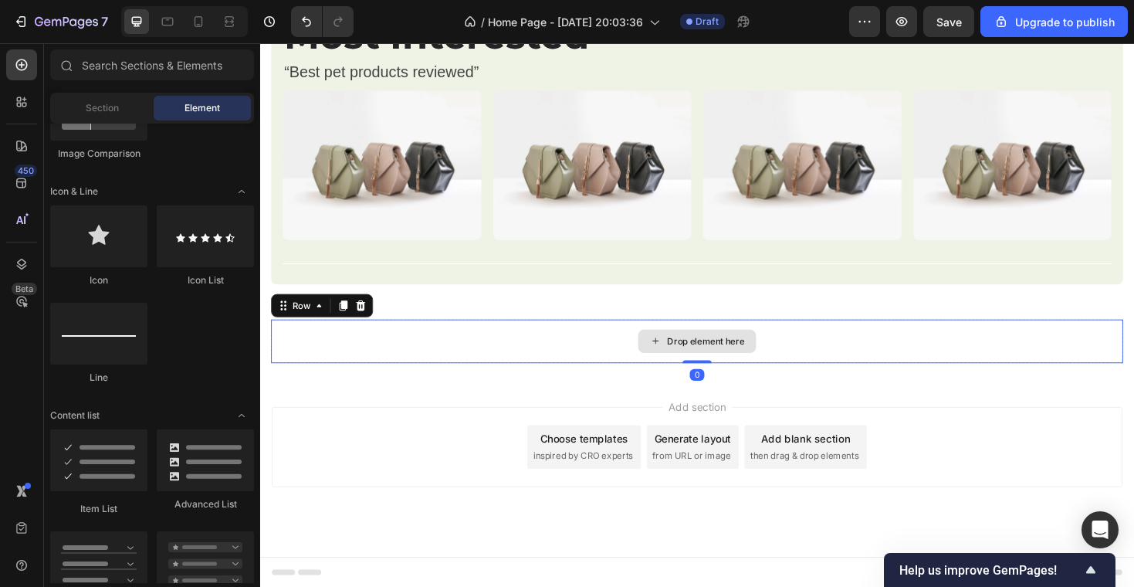
click at [858, 356] on div "Drop element here" at bounding box center [723, 359] width 903 height 46
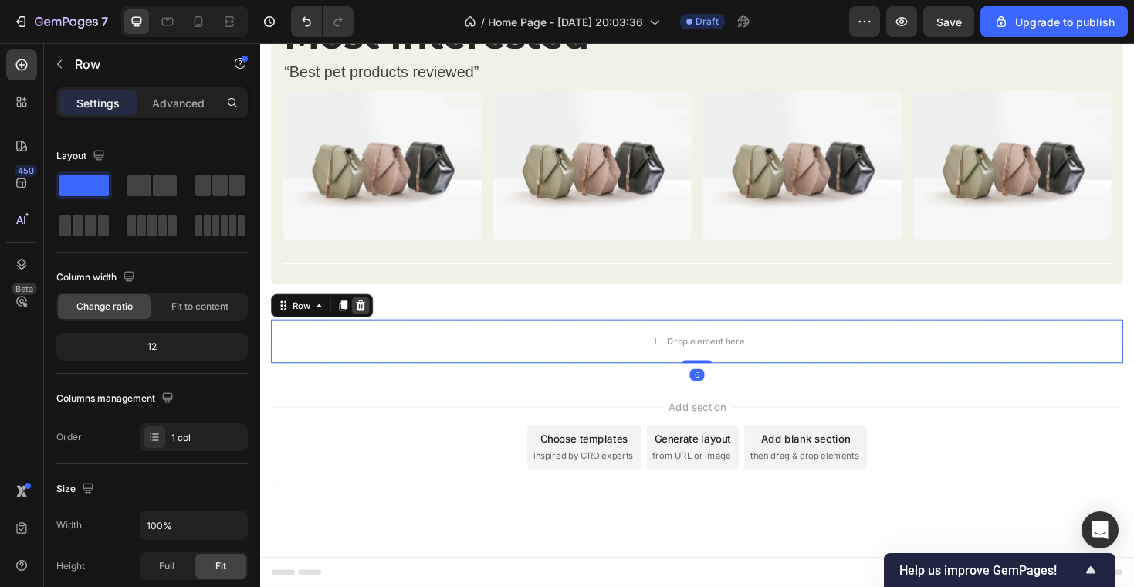
click at [360, 322] on icon at bounding box center [366, 321] width 12 height 12
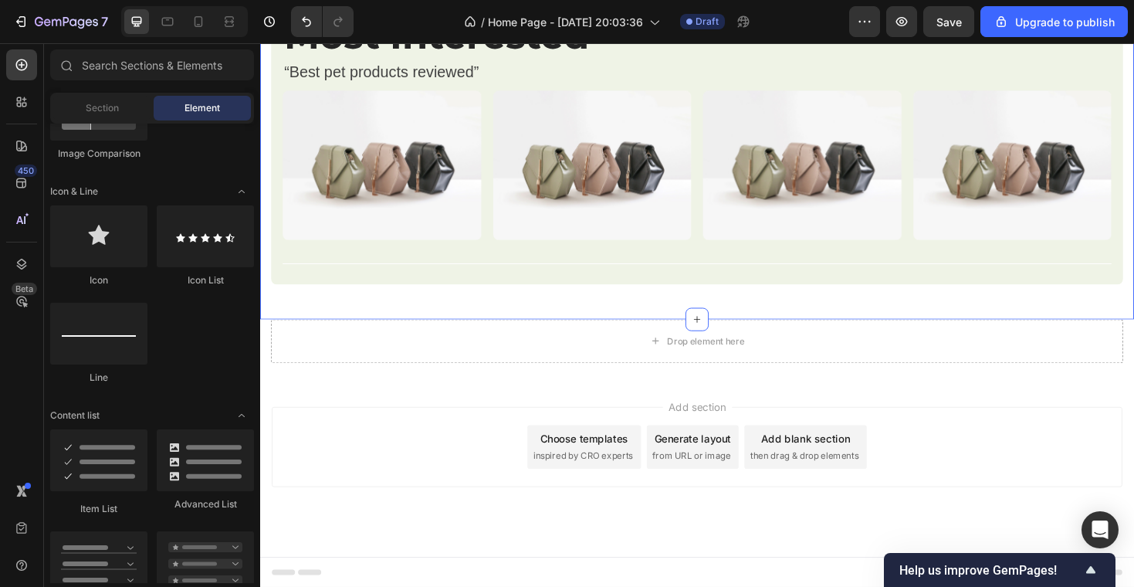
click at [389, 316] on div "Image Image Row Image Row Image Row Most Interested Heading “Best pet products …" at bounding box center [723, 2] width 903 height 667
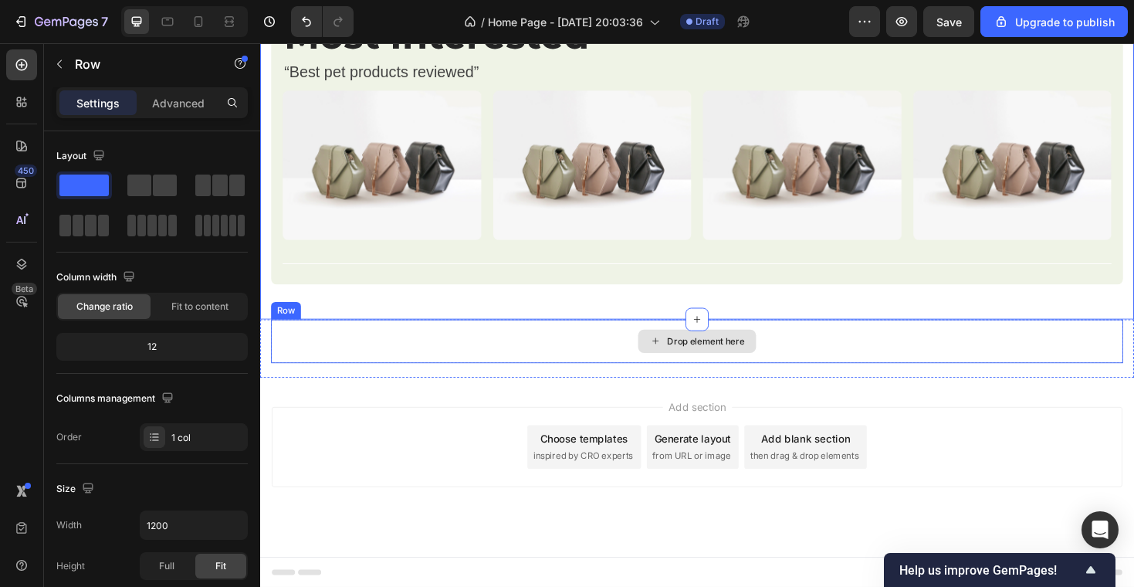
click at [347, 366] on div "Drop element here" at bounding box center [723, 359] width 903 height 46
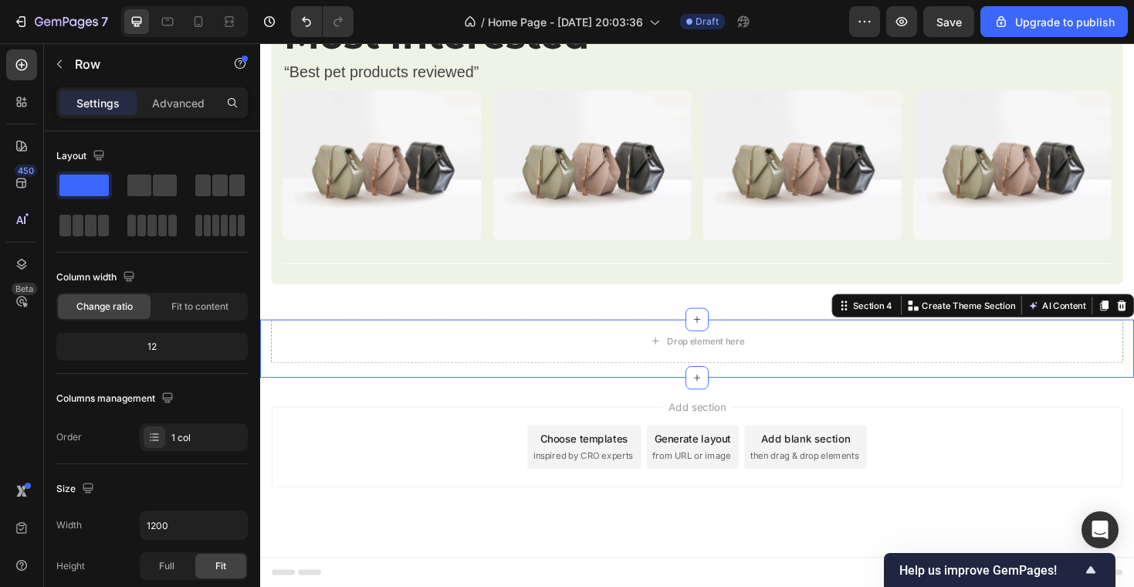
click at [265, 377] on div "Drop element here Row Section 4 You can create reusable sections Create Theme S…" at bounding box center [723, 367] width 926 height 62
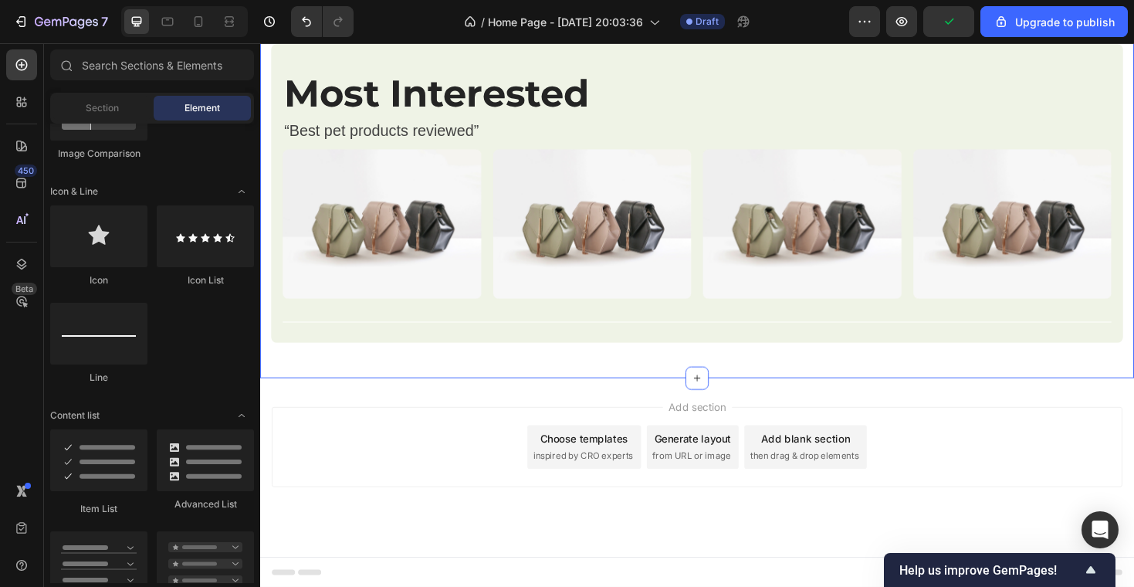
click at [722, 365] on div "Image Image Row Image Row Image Row Most Interested Heading “Best pet products …" at bounding box center [723, 64] width 903 height 667
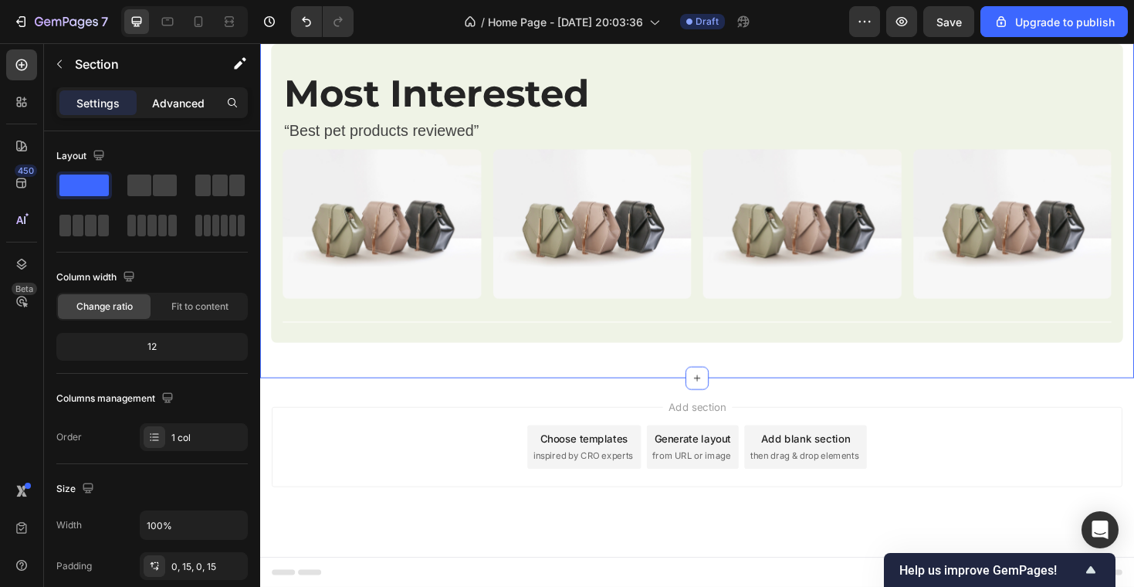
click at [181, 106] on p "Advanced" at bounding box center [178, 103] width 52 height 16
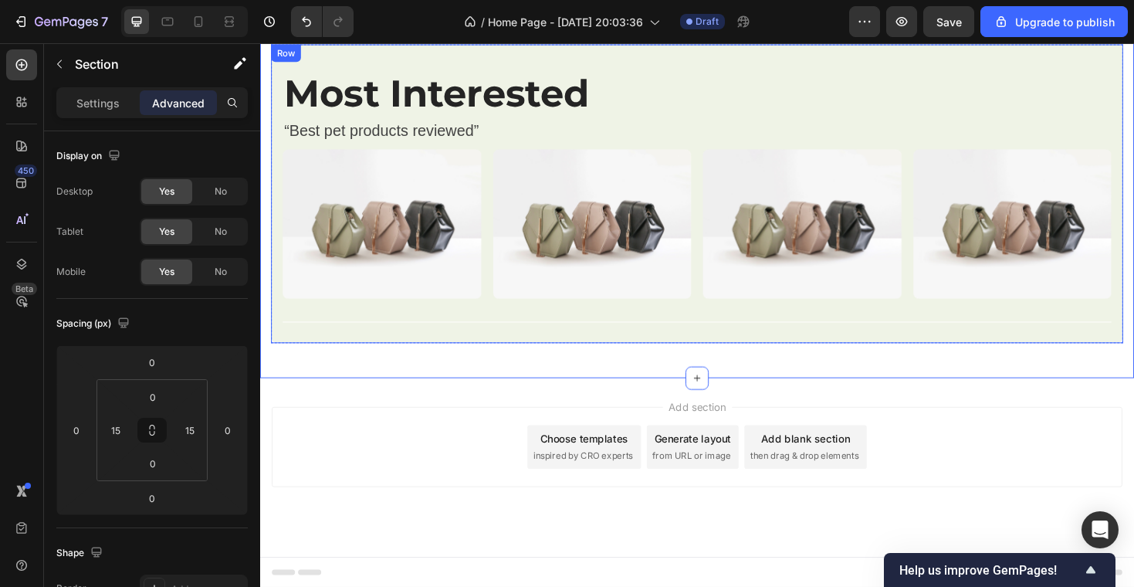
click at [377, 355] on div "Most Interested Heading “Best pet products reviewed” Text block Image Image Ima…" at bounding box center [723, 202] width 903 height 316
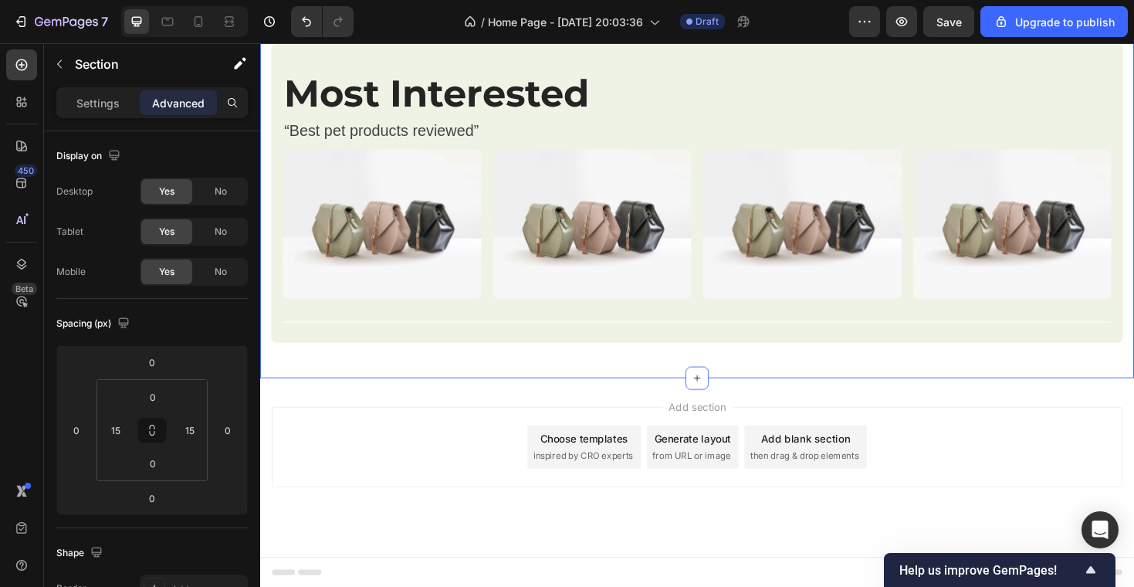
click at [523, 379] on div "Image Image Row Image Row Image Row Most Interested Heading “Best pet products …" at bounding box center [723, 64] width 903 height 667
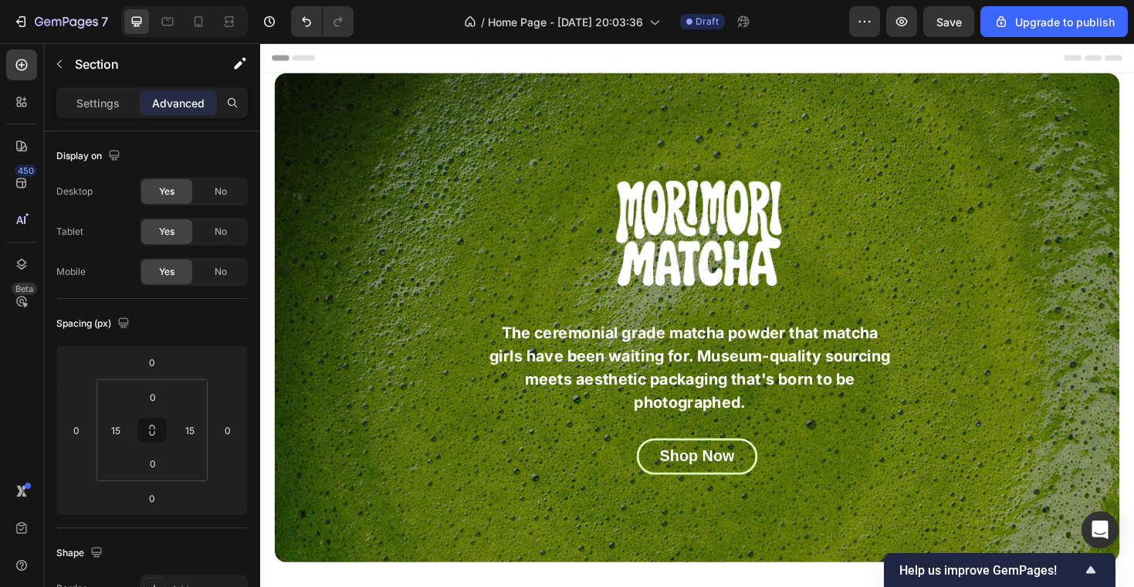
scroll to position [17, 0]
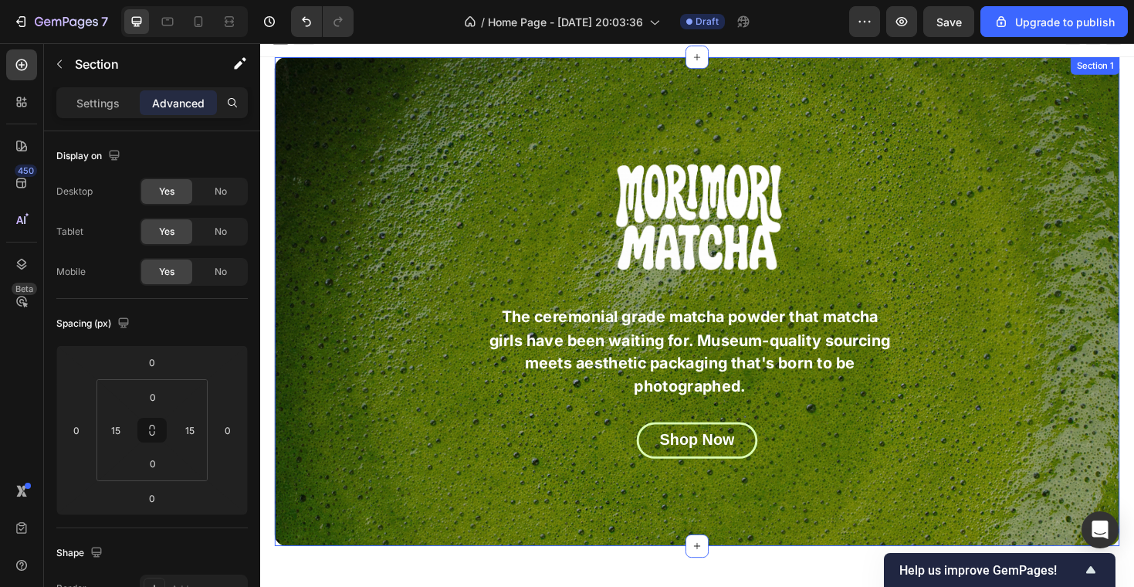
click at [340, 93] on div "Image The ceremonial grade matcha powder that matcha girls have been waiting fo…" at bounding box center [723, 317] width 895 height 518
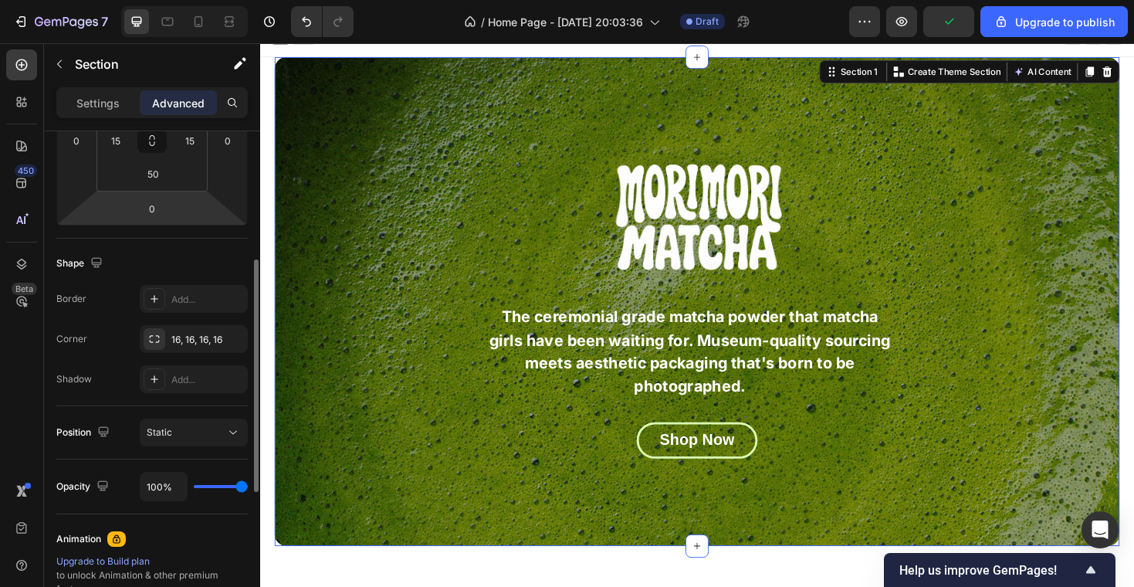
scroll to position [291, 0]
click at [97, 88] on div "Settings Advanced" at bounding box center [151, 102] width 191 height 31
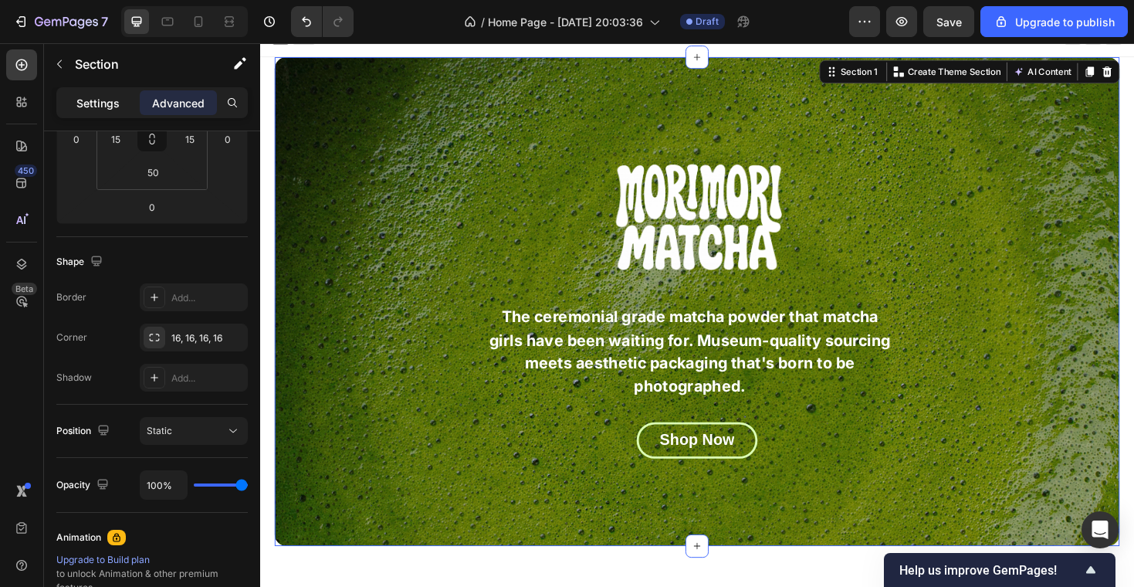
click at [97, 98] on p "Settings" at bounding box center [97, 103] width 43 height 16
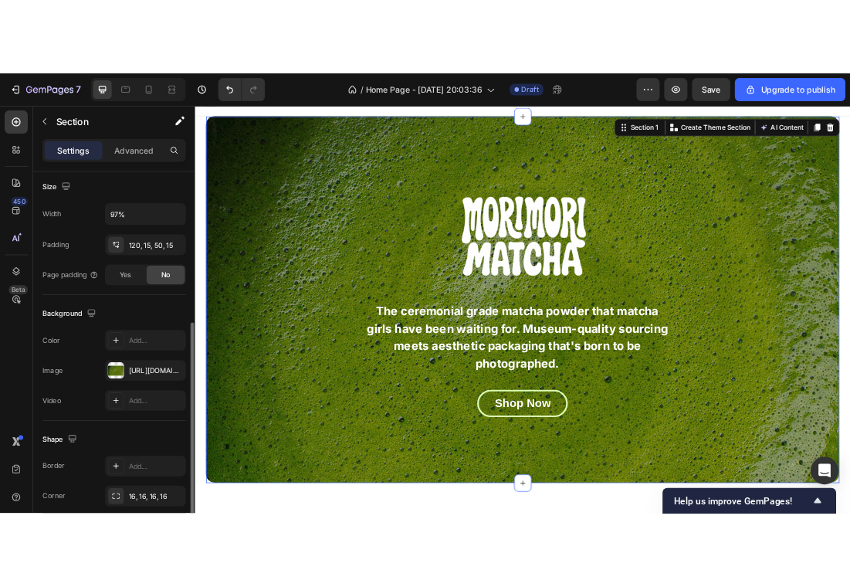
scroll to position [352, 0]
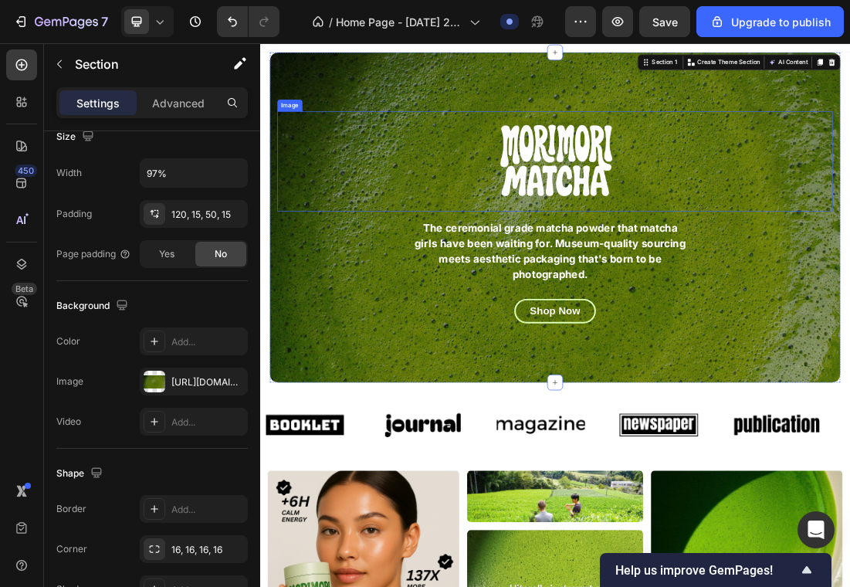
click at [377, 244] on div at bounding box center [723, 229] width 872 height 157
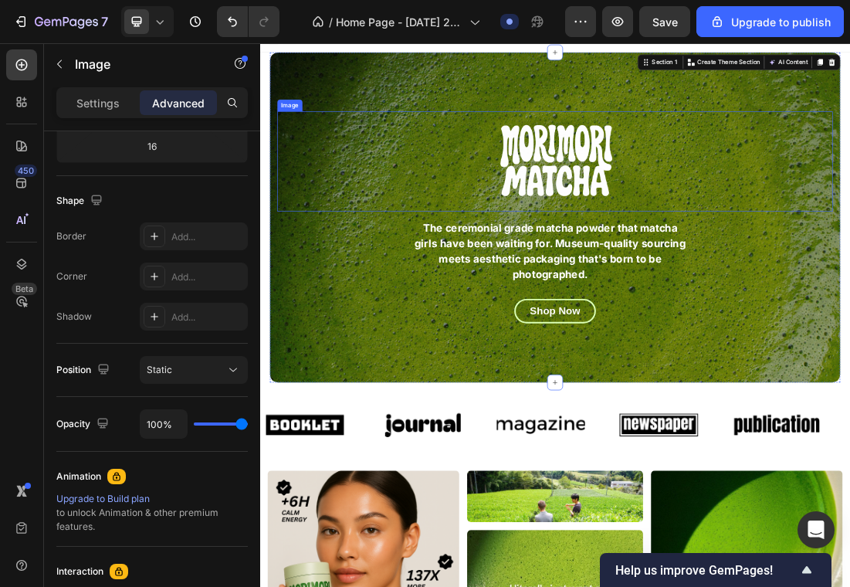
scroll to position [0, 0]
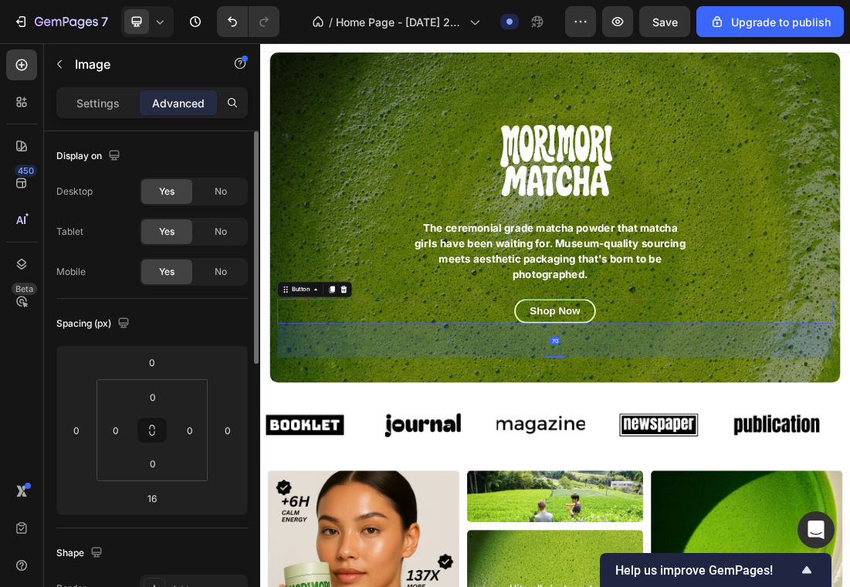
click at [323, 475] on div "Shop Now Button 70" at bounding box center [723, 464] width 872 height 39
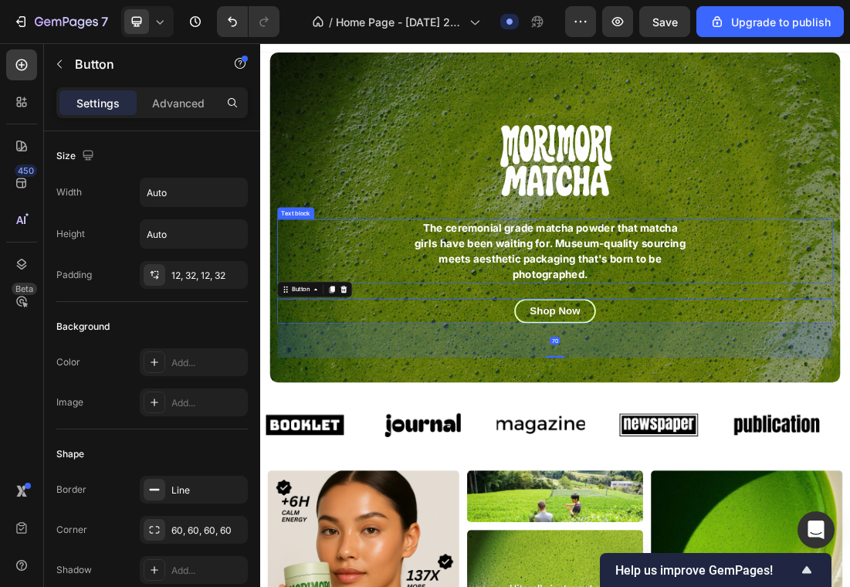
click at [291, 320] on div "The ceremonial grade matcha powder that matcha girls have been waiting for. Mus…" at bounding box center [715, 370] width 857 height 100
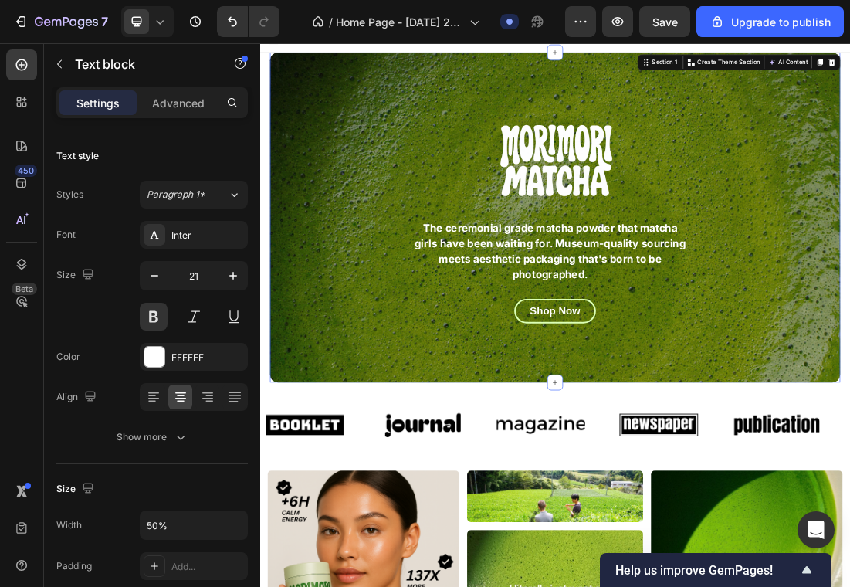
click at [301, 76] on div "Image The ceremonial grade matcha powder that matcha girls have been waiting fo…" at bounding box center [723, 317] width 895 height 518
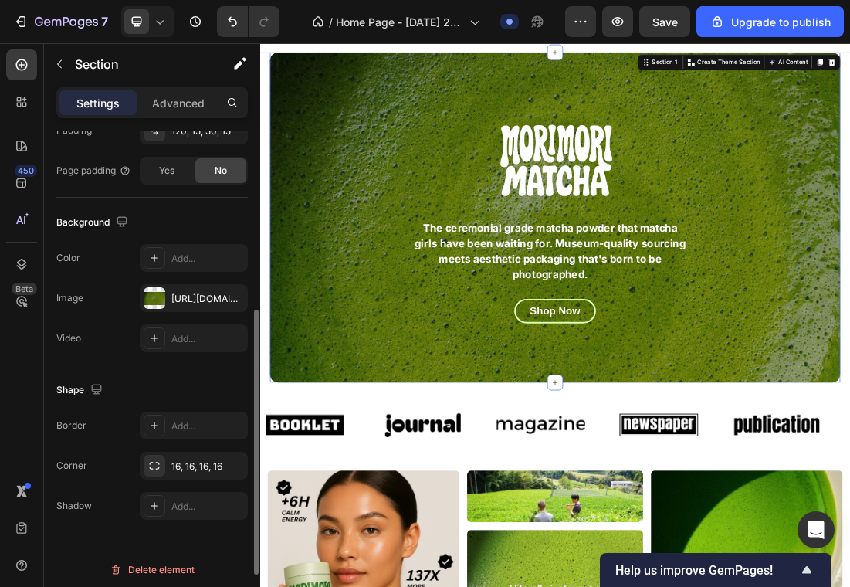
scroll to position [442, 0]
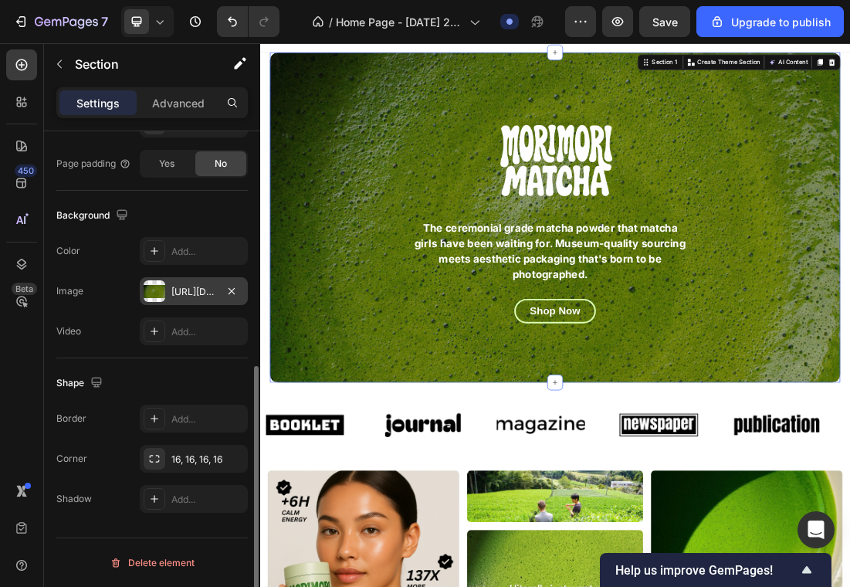
click at [160, 295] on div at bounding box center [155, 291] width 22 height 22
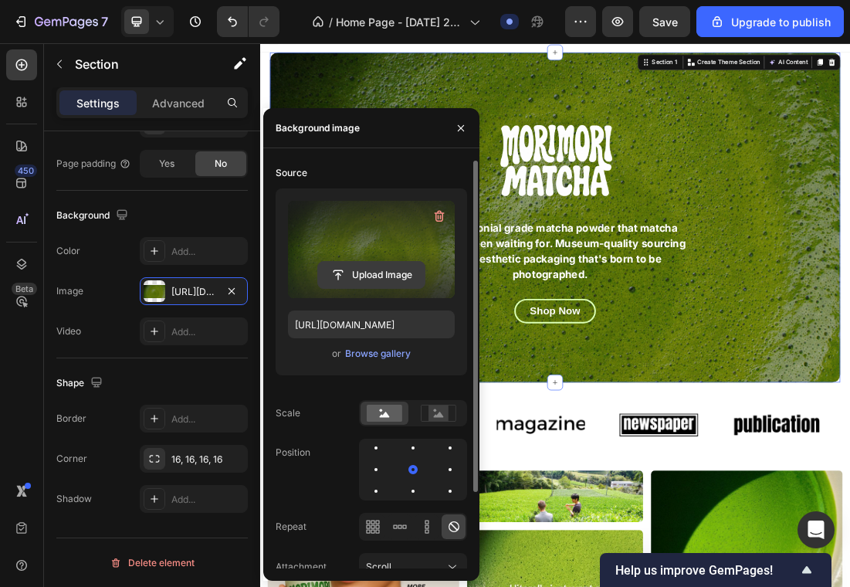
click at [374, 270] on input "file" at bounding box center [371, 275] width 107 height 26
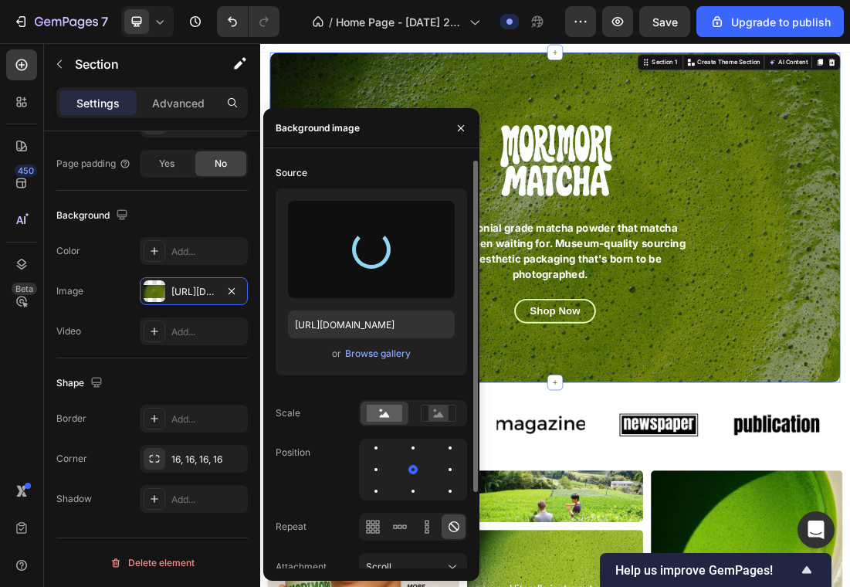
type input "https://cdn.shopify.com/s/files/1/0969/5202/5419/files/gempages_584515755731583…"
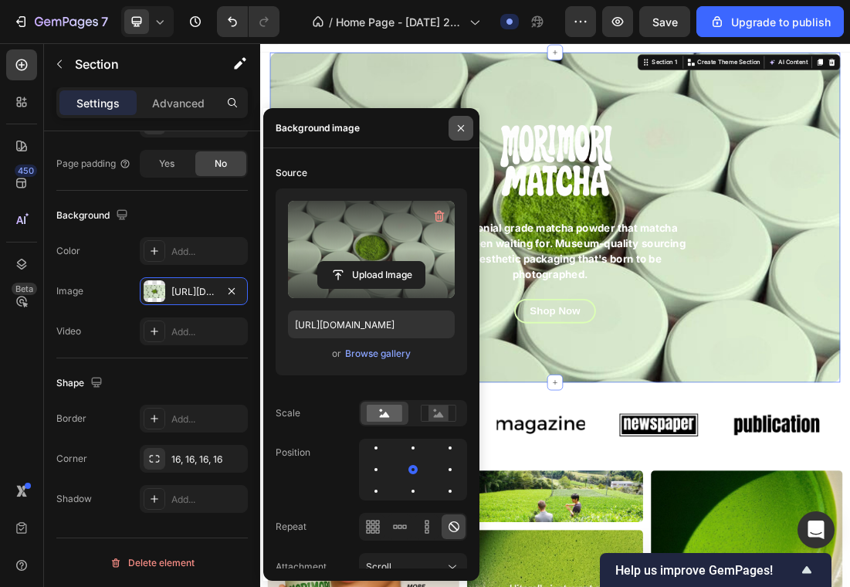
click at [457, 130] on icon "button" at bounding box center [461, 128] width 12 height 12
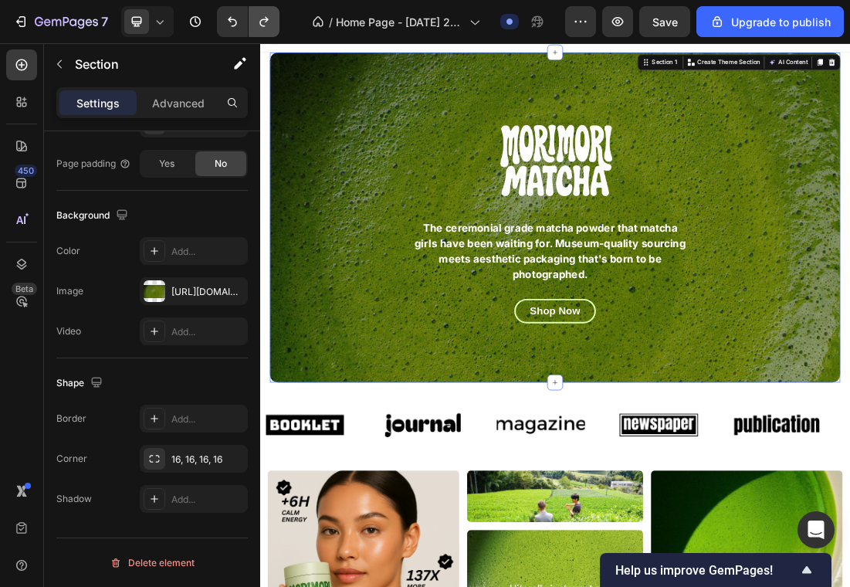
click at [265, 24] on icon "Undo/Redo" at bounding box center [263, 21] width 15 height 15
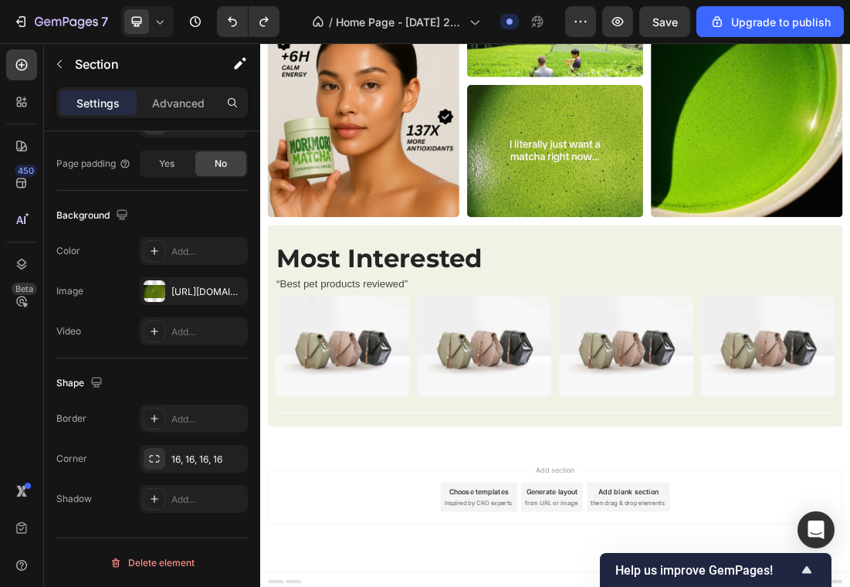
scroll to position [722, 0]
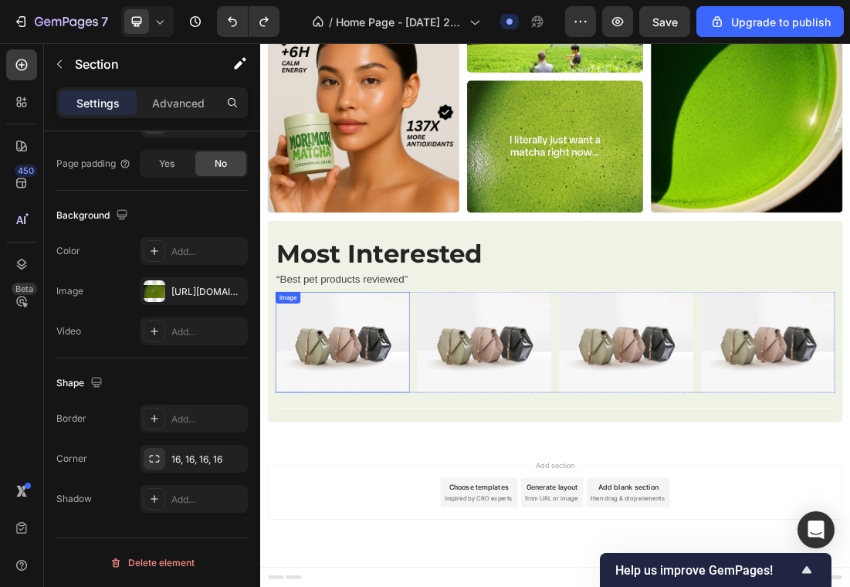
click at [426, 517] on img at bounding box center [389, 511] width 211 height 157
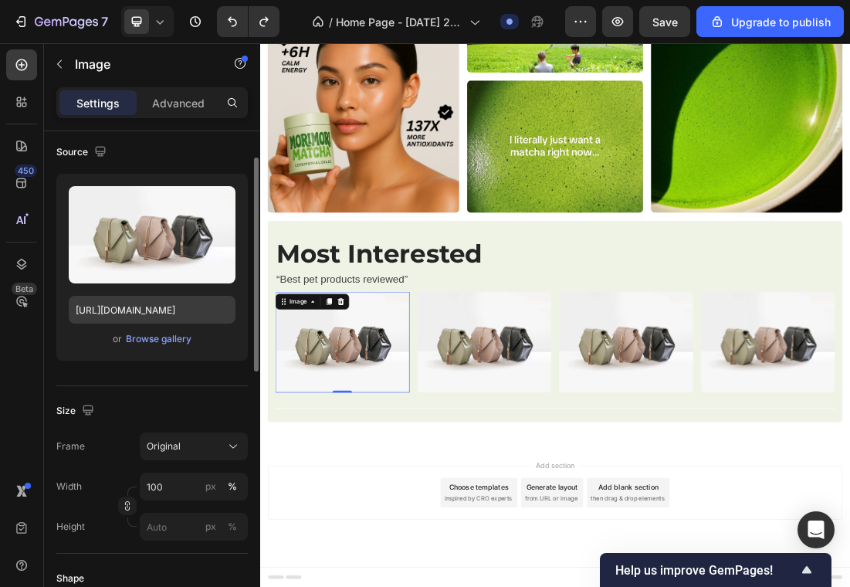
scroll to position [128, 0]
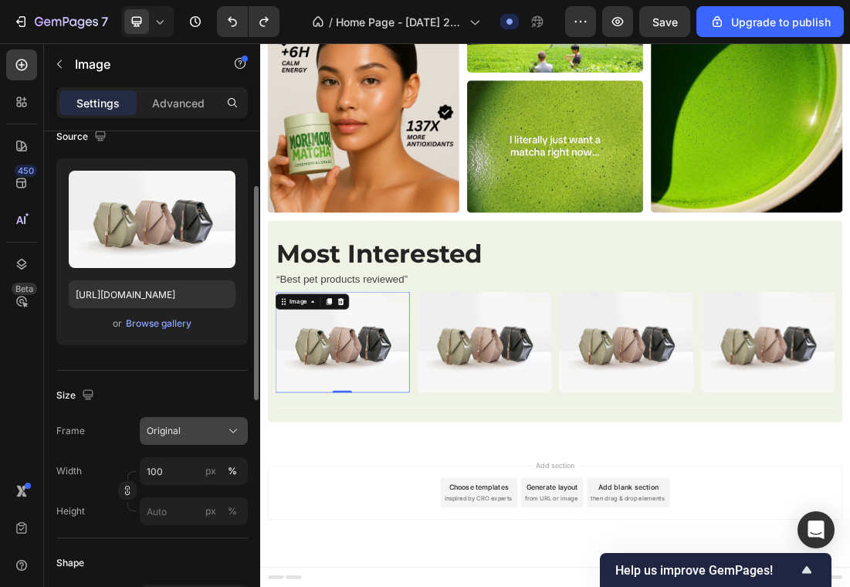
click at [179, 424] on span "Original" at bounding box center [164, 431] width 34 height 14
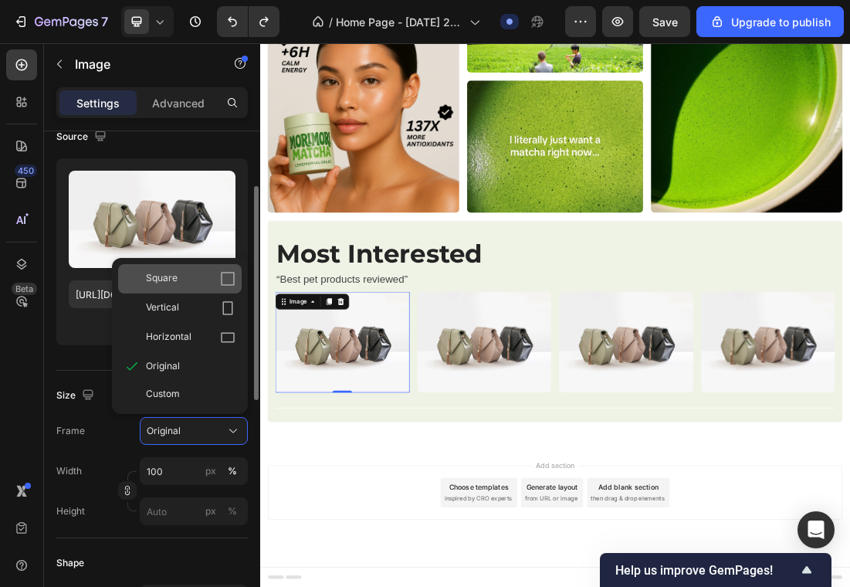
click at [182, 275] on div "Square" at bounding box center [191, 278] width 90 height 15
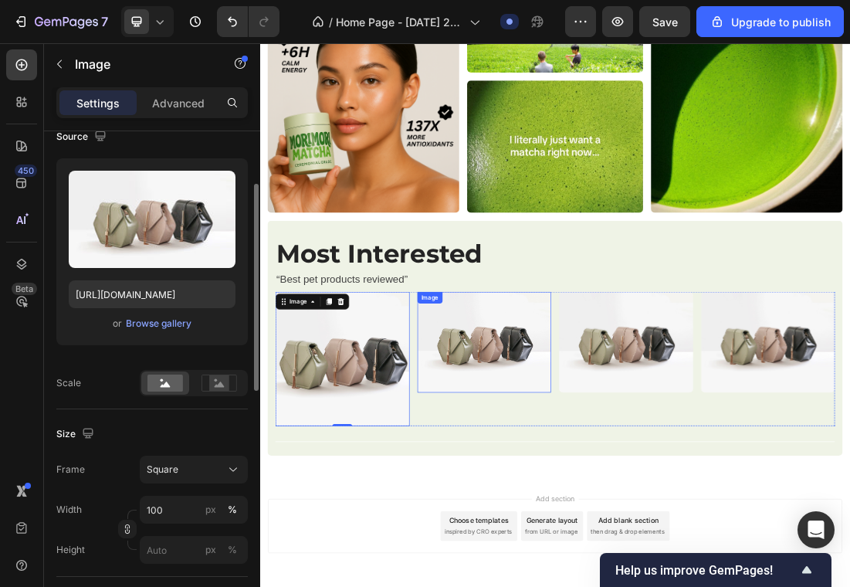
click at [536, 499] on img at bounding box center [612, 511] width 211 height 157
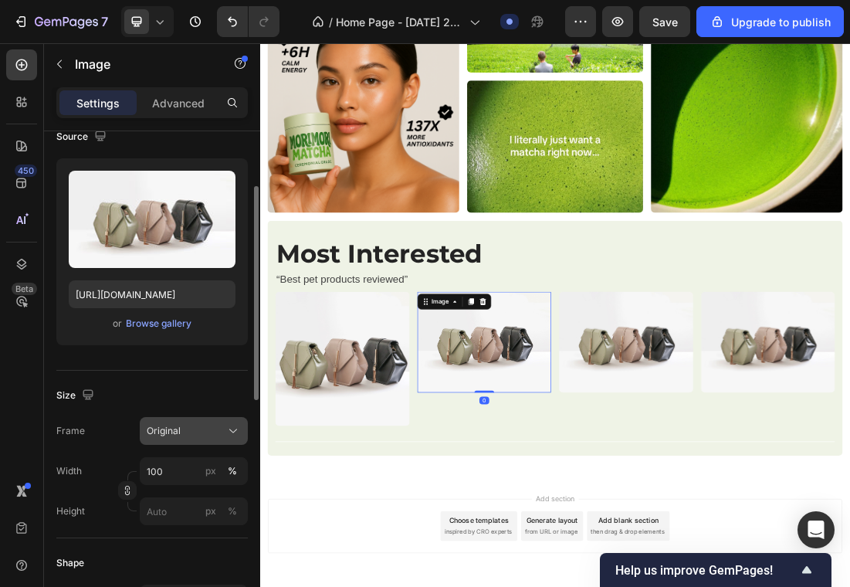
click at [183, 444] on button "Original" at bounding box center [194, 431] width 108 height 28
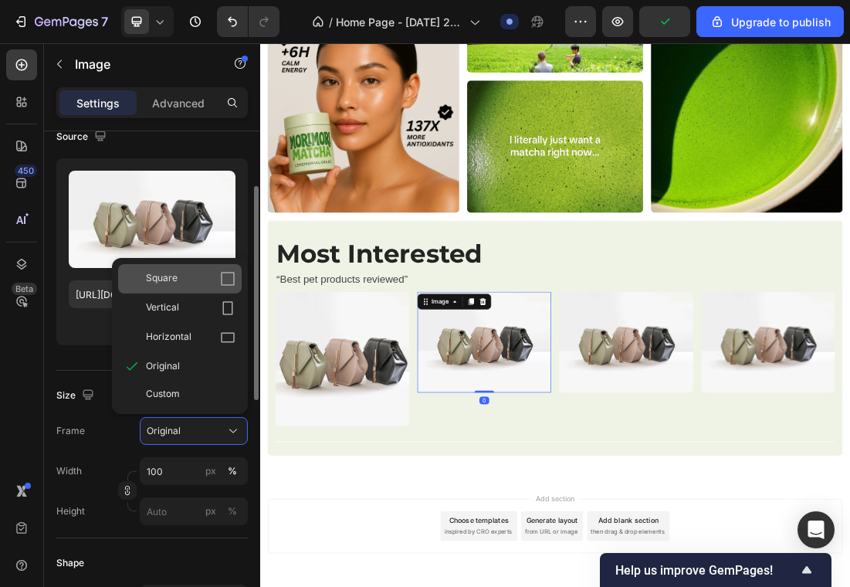
click at [192, 268] on div "Square" at bounding box center [180, 278] width 124 height 29
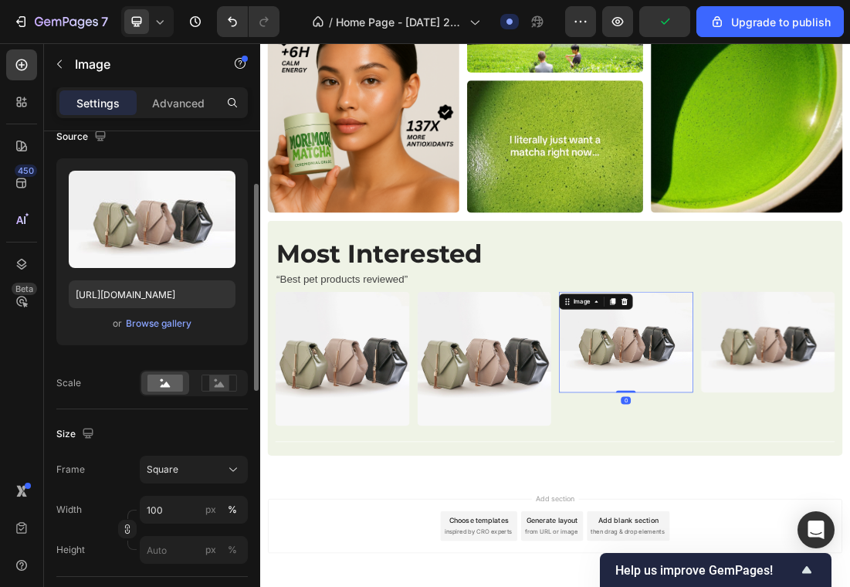
click at [827, 507] on img at bounding box center [834, 511] width 211 height 157
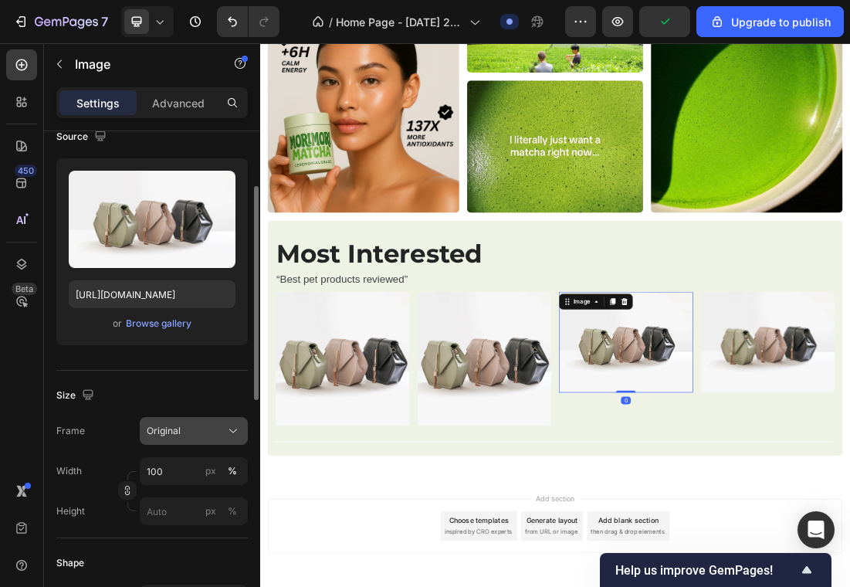
click at [222, 438] on div "Original" at bounding box center [194, 430] width 94 height 15
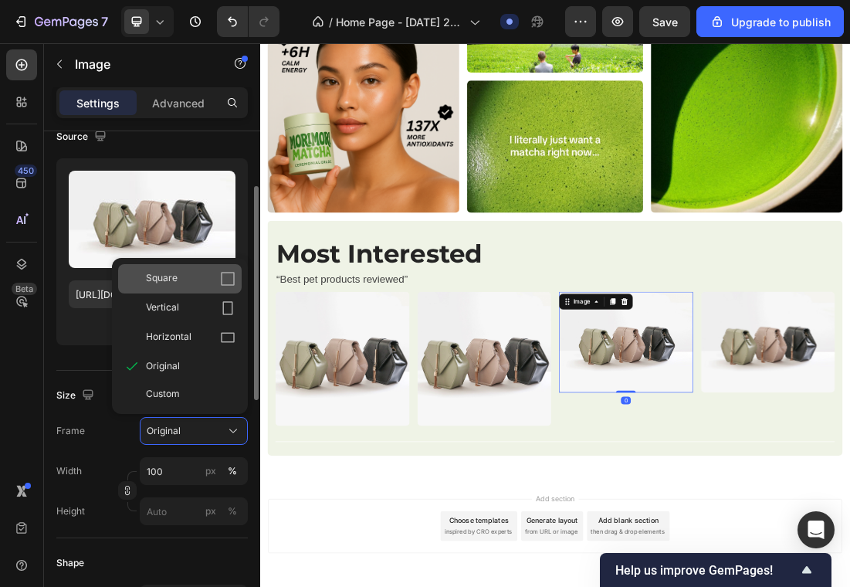
click at [205, 279] on div "Square" at bounding box center [191, 278] width 90 height 15
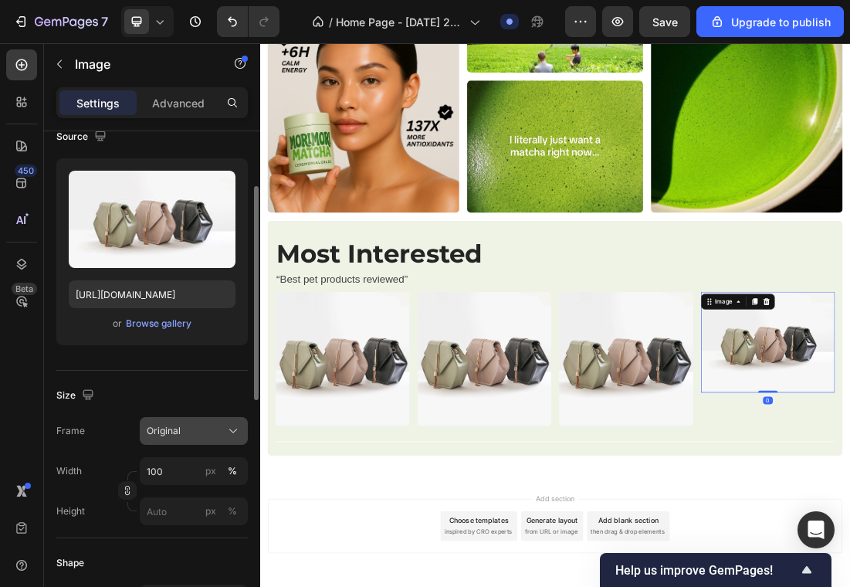
click at [196, 436] on div "Original" at bounding box center [185, 431] width 76 height 14
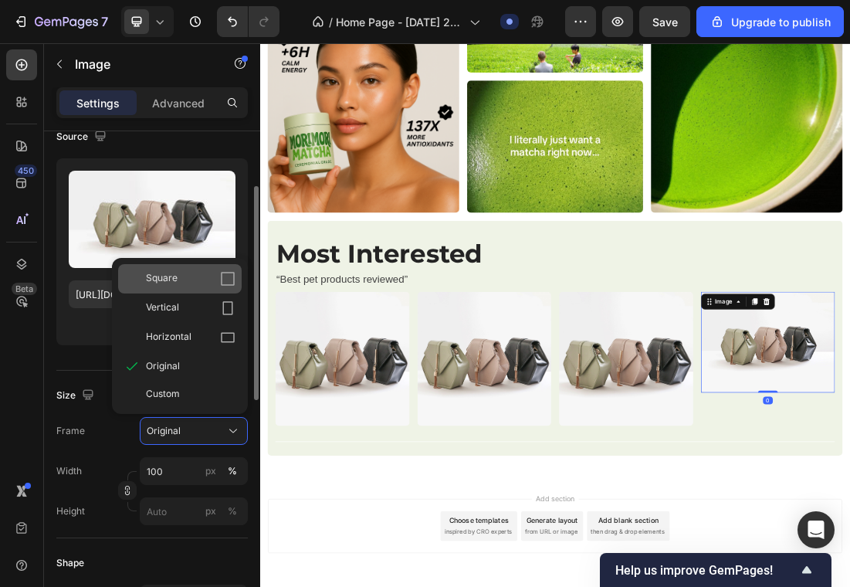
click at [191, 284] on div "Square" at bounding box center [191, 278] width 90 height 15
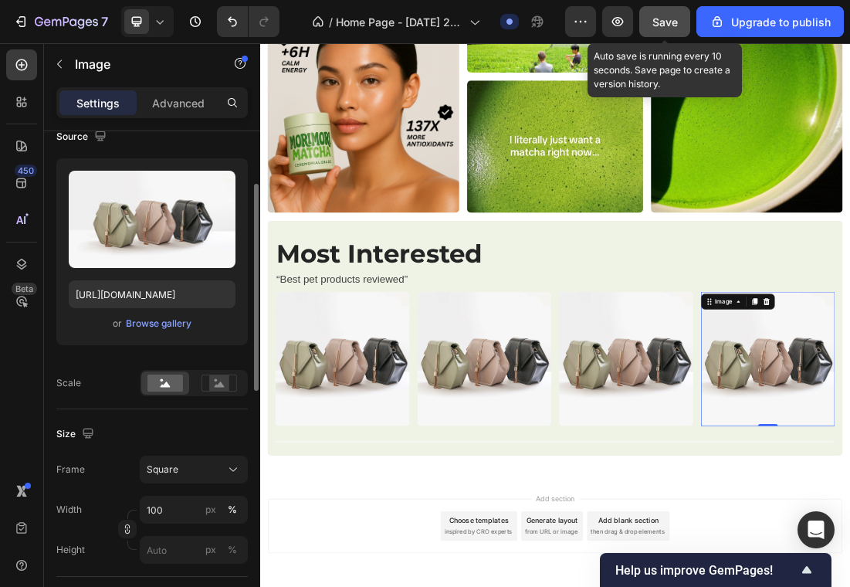
click at [656, 24] on span "Save" at bounding box center [664, 21] width 25 height 13
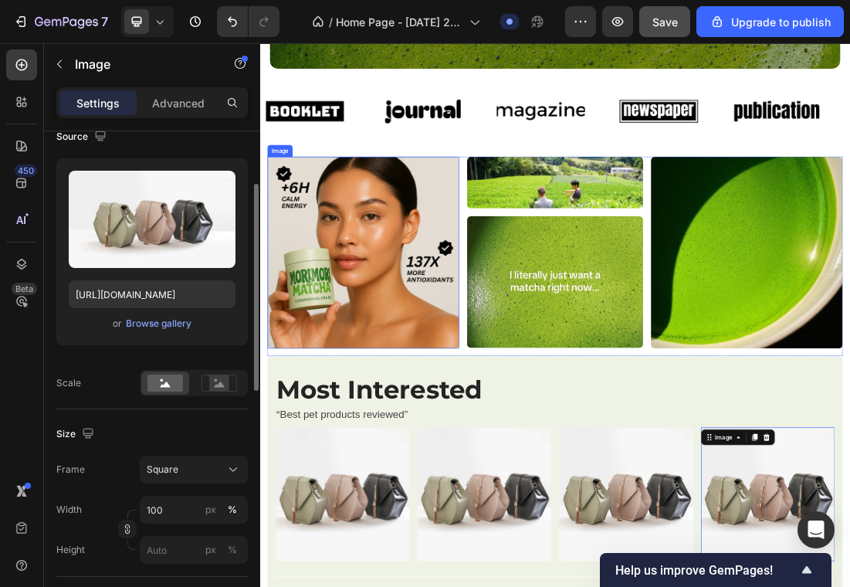
scroll to position [522, 0]
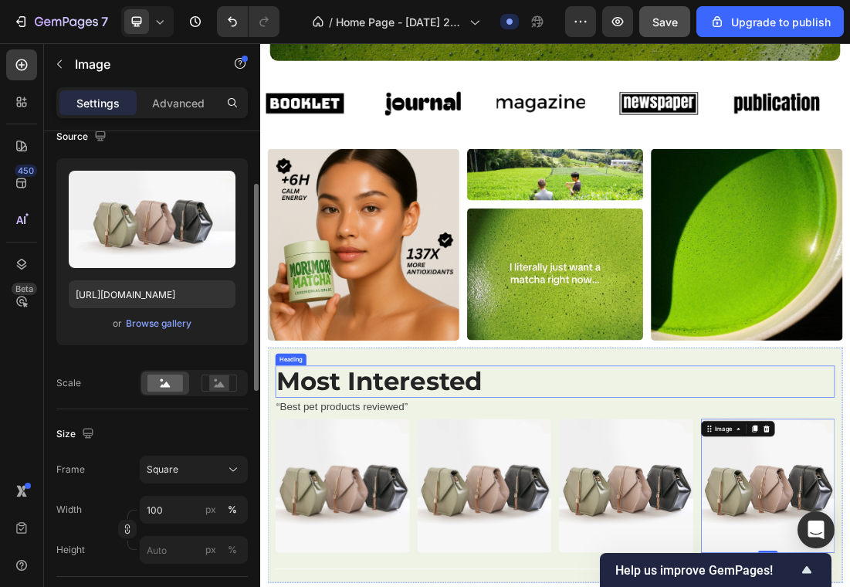
click at [475, 560] on h2 "Most Interested" at bounding box center [723, 575] width 878 height 50
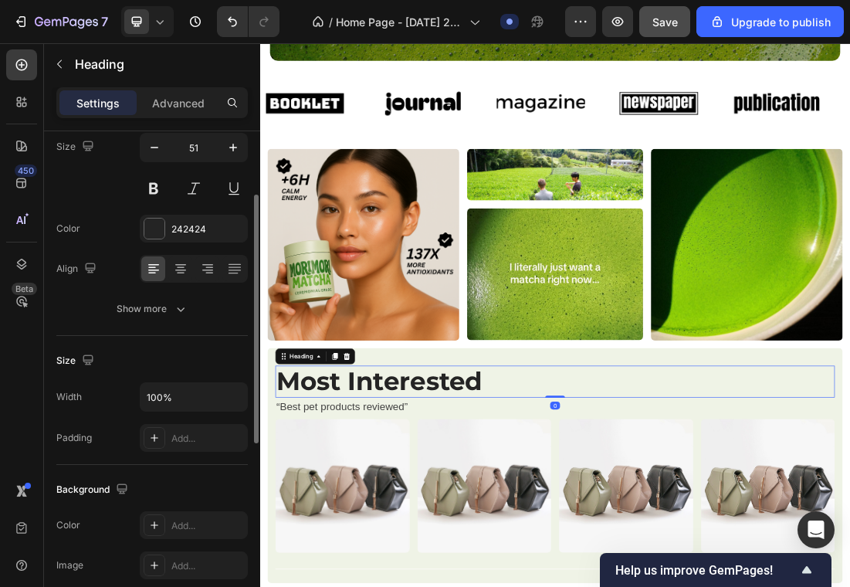
scroll to position [0, 0]
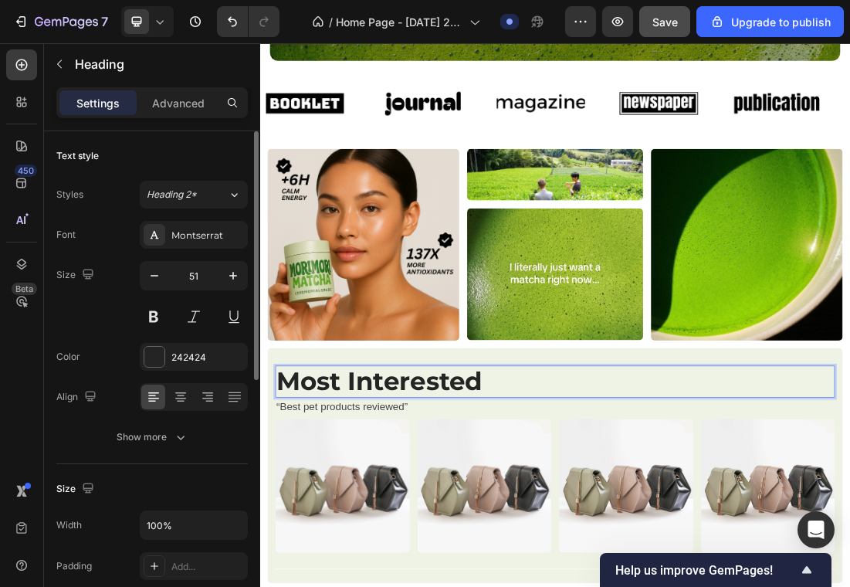
click at [475, 560] on h2 "Most Interested" at bounding box center [723, 575] width 878 height 50
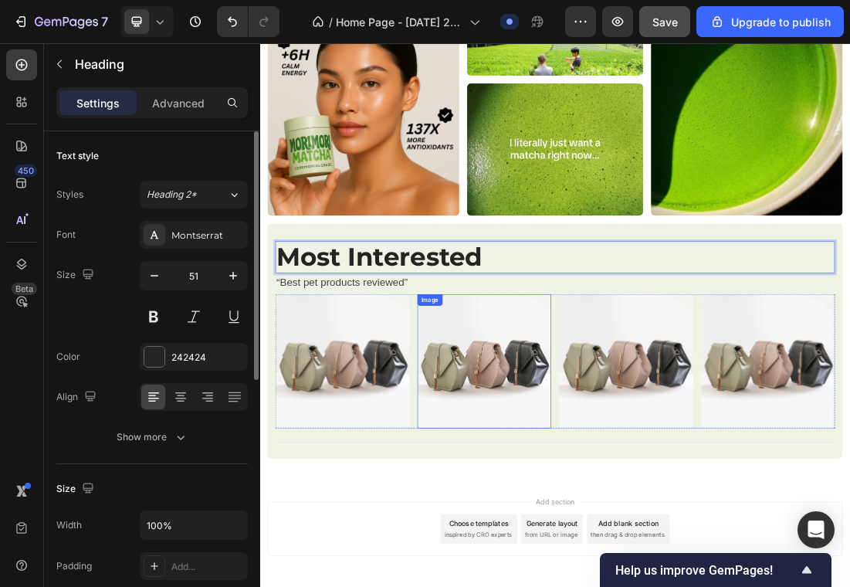
scroll to position [722, 0]
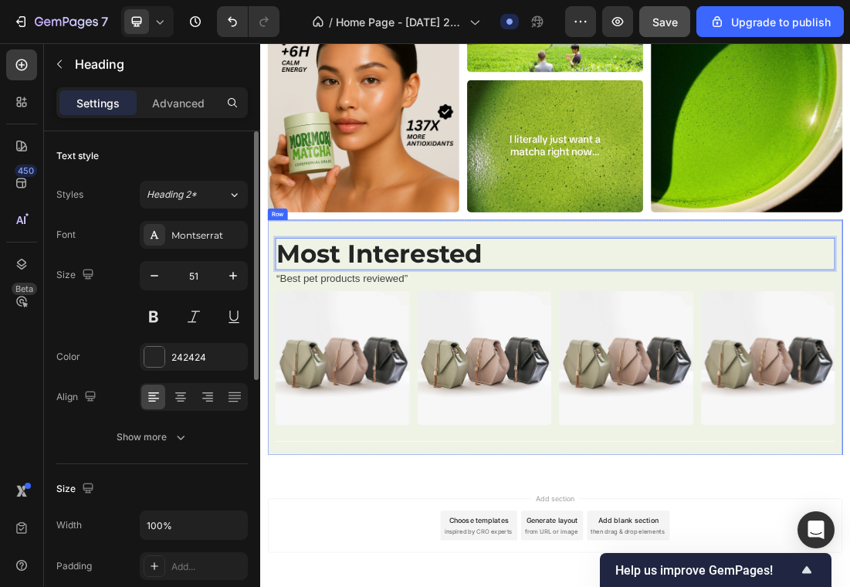
click at [712, 334] on div "Most Interested Heading 0 “Best pet products reviewed” Text block Image Image I…" at bounding box center [723, 505] width 878 height 344
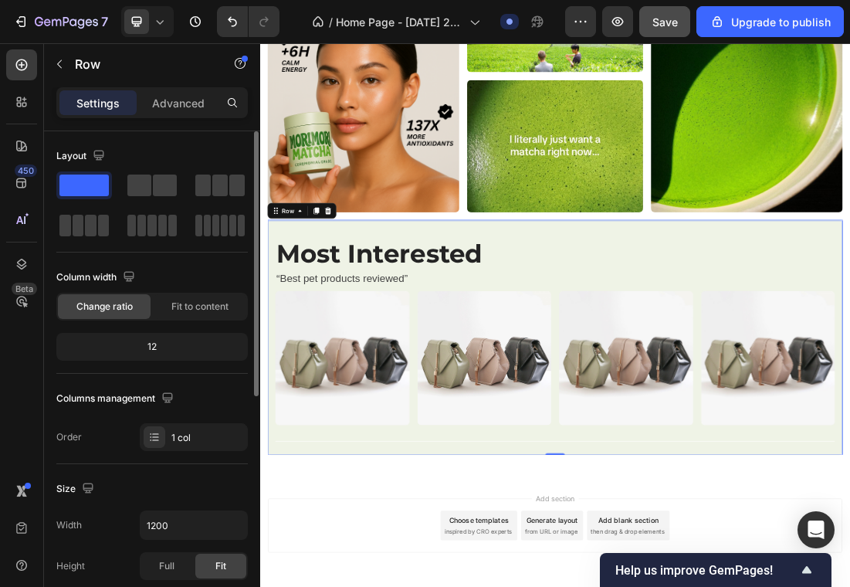
click at [661, 39] on div "7 / Home Page - Sep 25, 20:03:36 Draft Preview Save Upgrade to publish" at bounding box center [425, 22] width 850 height 44
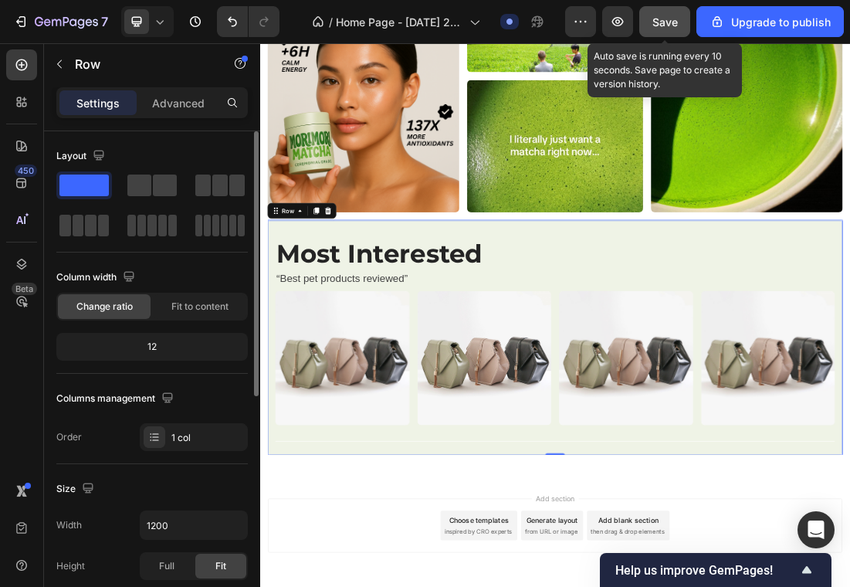
click at [661, 22] on span "Save" at bounding box center [664, 21] width 25 height 13
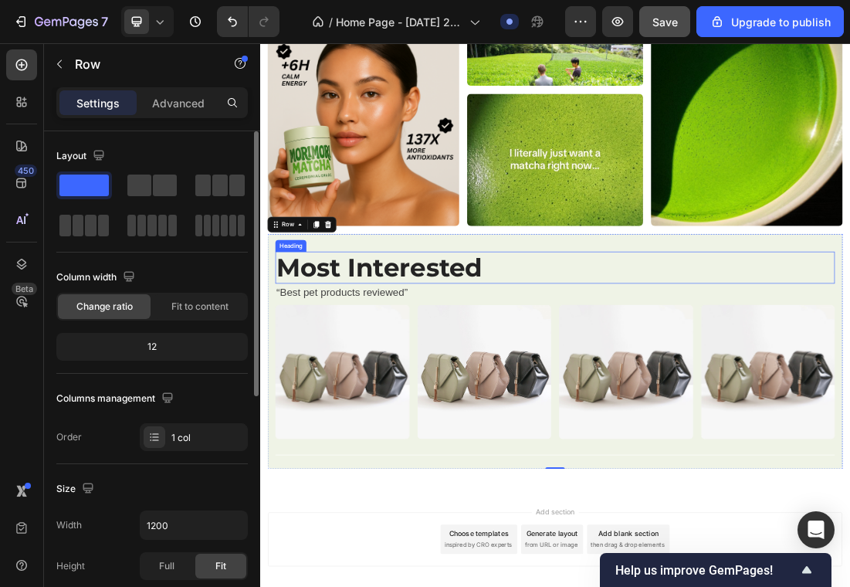
scroll to position [742, 0]
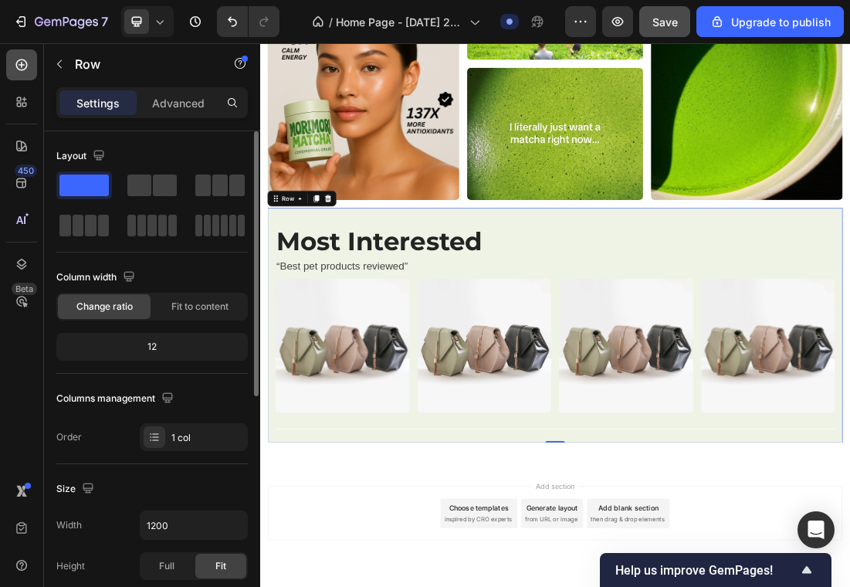
click at [19, 66] on icon at bounding box center [21, 64] width 15 height 15
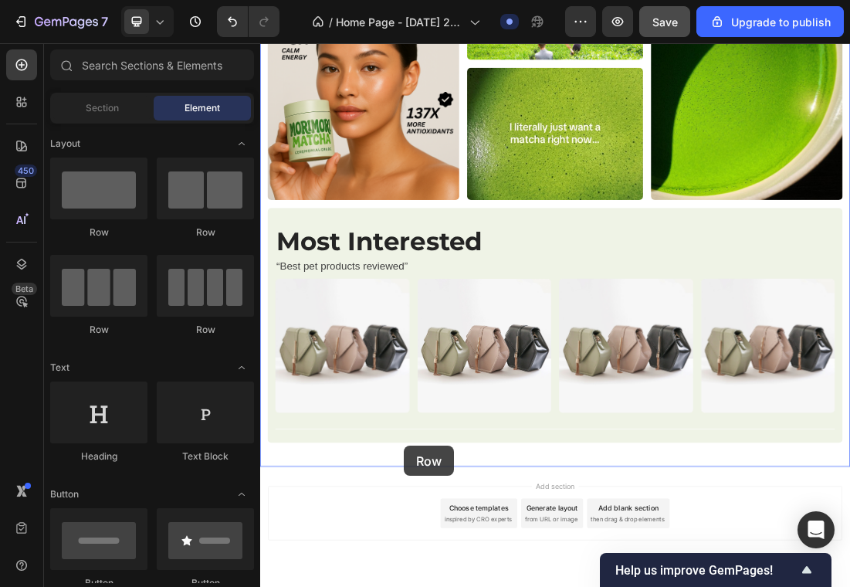
scroll to position [775, 0]
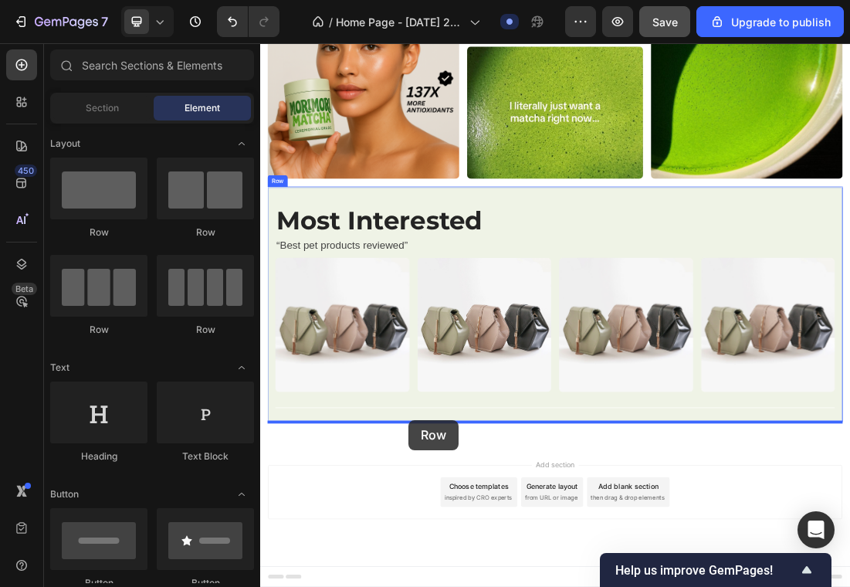
drag, startPoint x: 365, startPoint y: 241, endPoint x: 492, endPoint y: 634, distance: 413.7
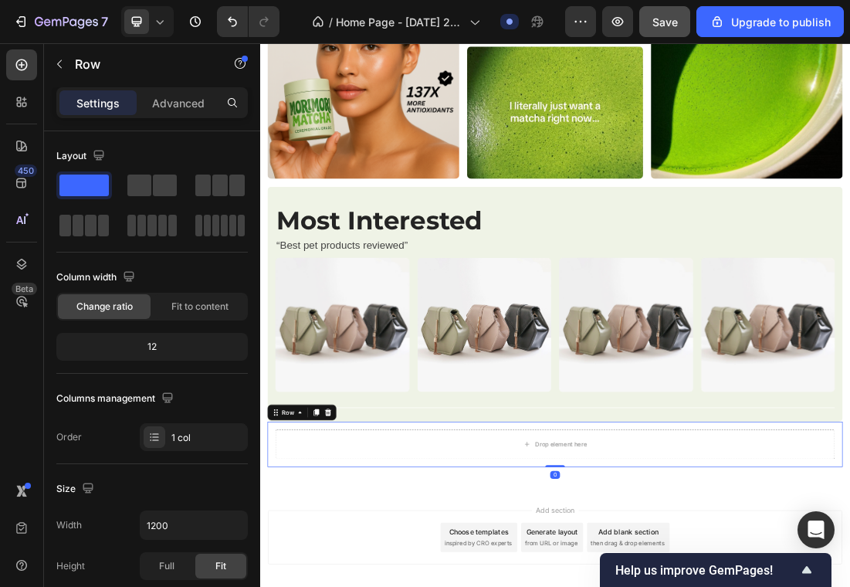
scroll to position [846, 0]
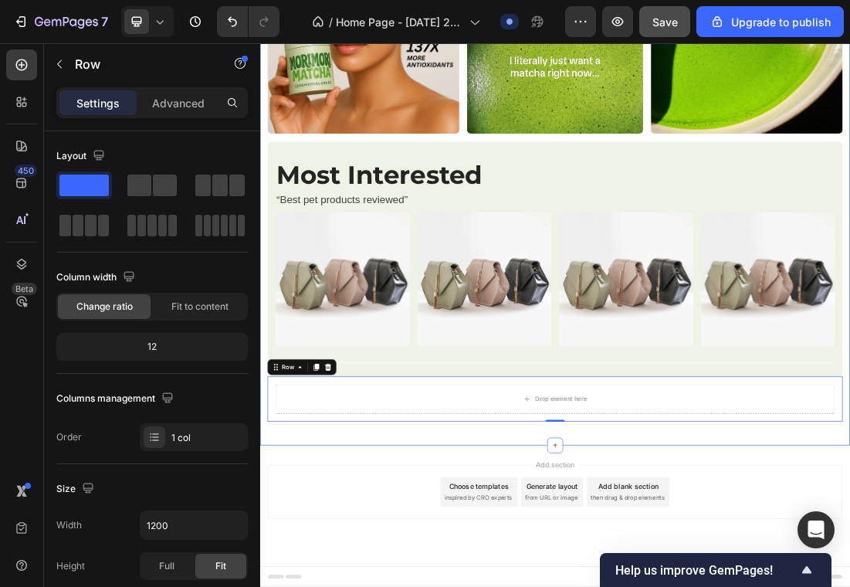
click at [266, 586] on div "Image Image Row Image Row Image Row Most Interested Heading “Best pet products …" at bounding box center [723, 279] width 926 height 790
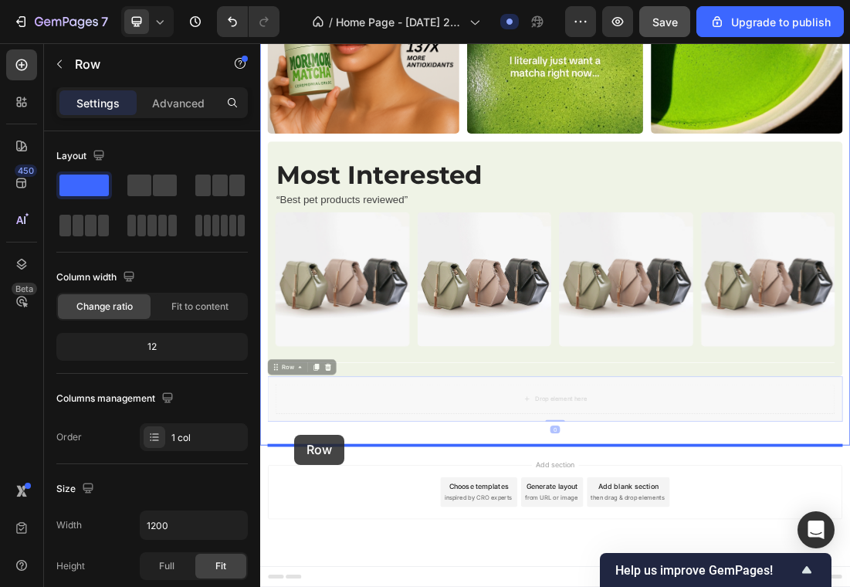
drag, startPoint x: 281, startPoint y: 549, endPoint x: 313, endPoint y: 658, distance: 113.6
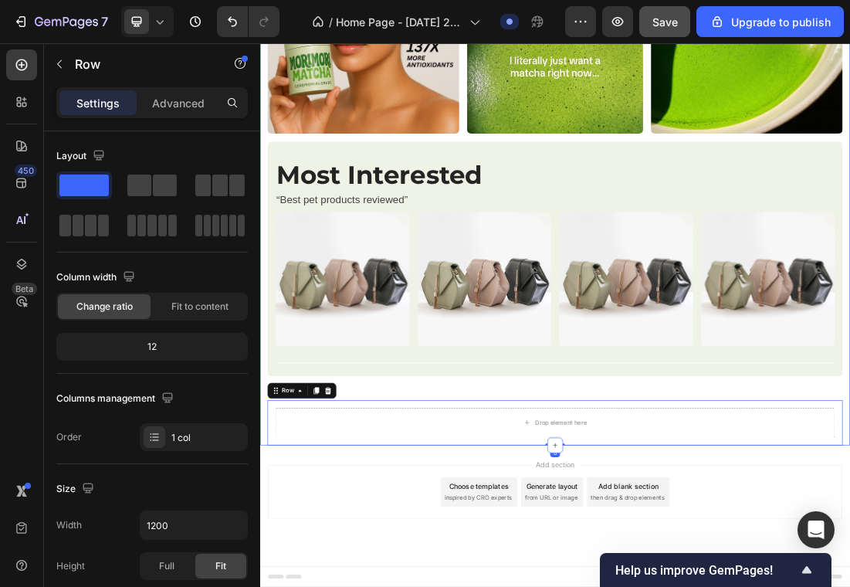
click at [265, 586] on div "Image Image Row Image Row Image Row Most Interested Heading “Best pet products …" at bounding box center [723, 279] width 926 height 790
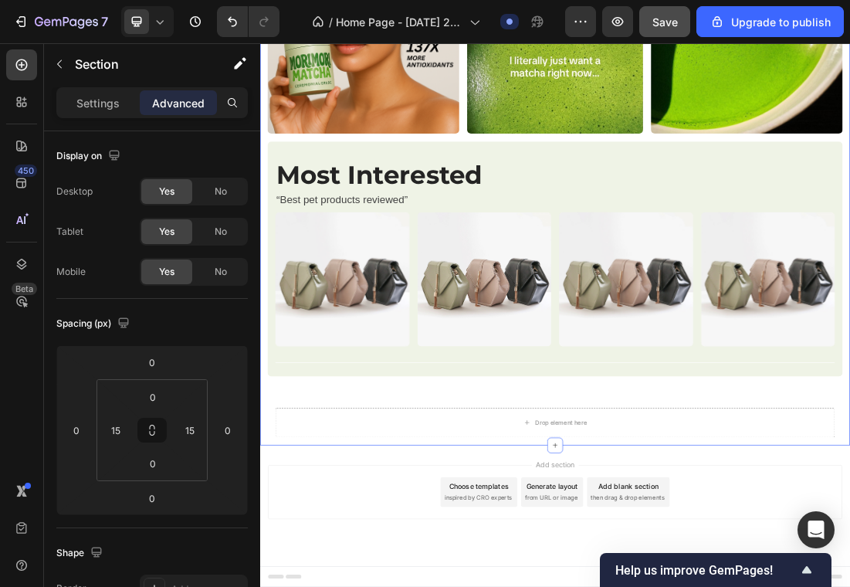
click at [266, 586] on div "Image Image Row Image Row Image Row Most Interested Heading “Best pet products …" at bounding box center [723, 279] width 926 height 790
click at [343, 586] on div "Image Image Row Image Row Image Row Most Interested Heading “Best pet products …" at bounding box center [723, 279] width 903 height 790
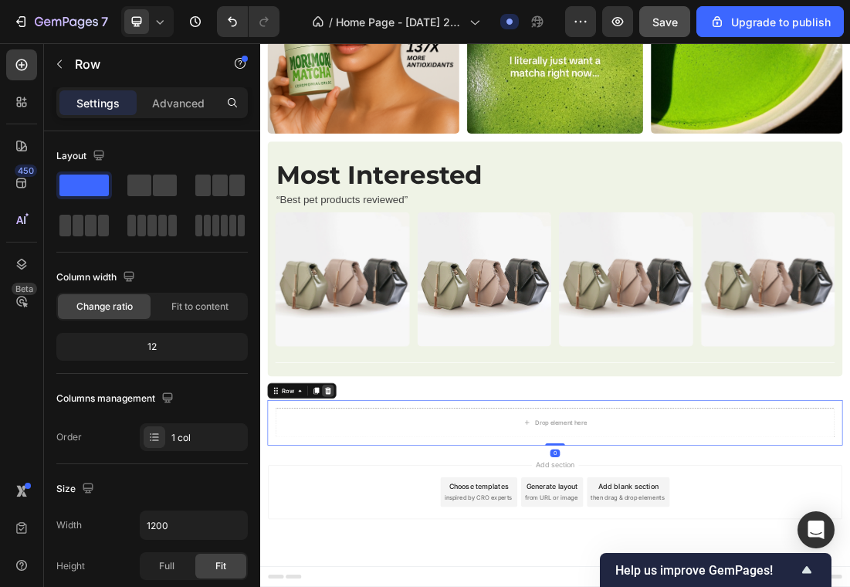
click at [359, 586] on div at bounding box center [366, 589] width 19 height 19
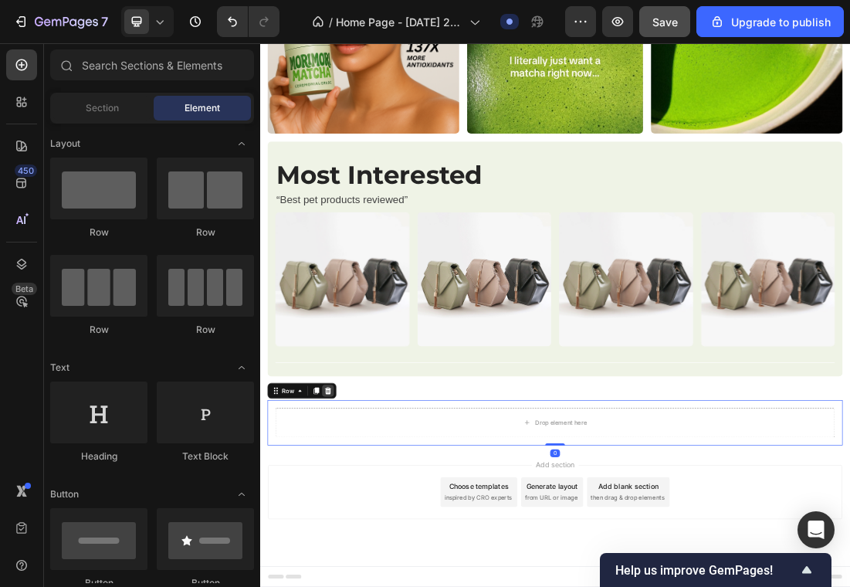
scroll to position [775, 0]
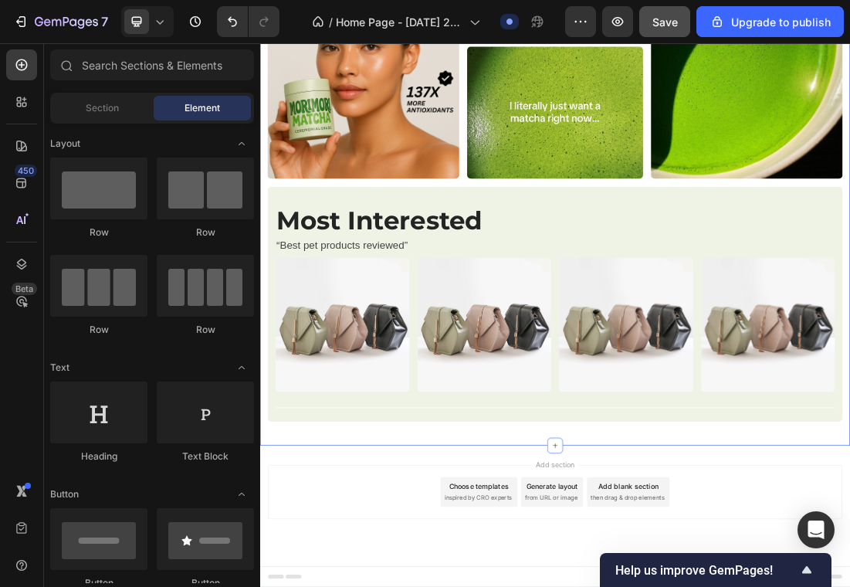
click at [409, 586] on div "Image Image Row Image Row Image Row Most Interested Heading “Best pet products …" at bounding box center [723, 314] width 903 height 719
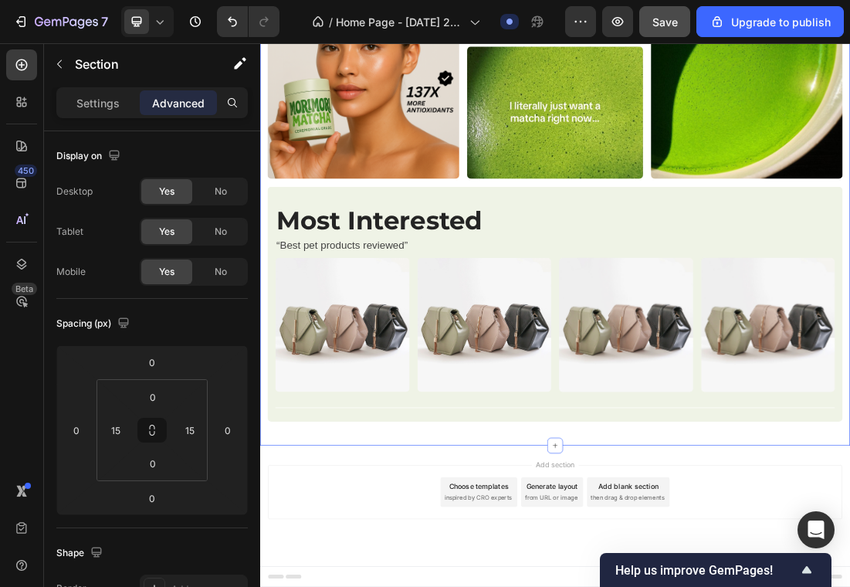
click at [25, 83] on div "450 Beta" at bounding box center [21, 262] width 31 height 426
click at [24, 75] on div at bounding box center [21, 64] width 31 height 31
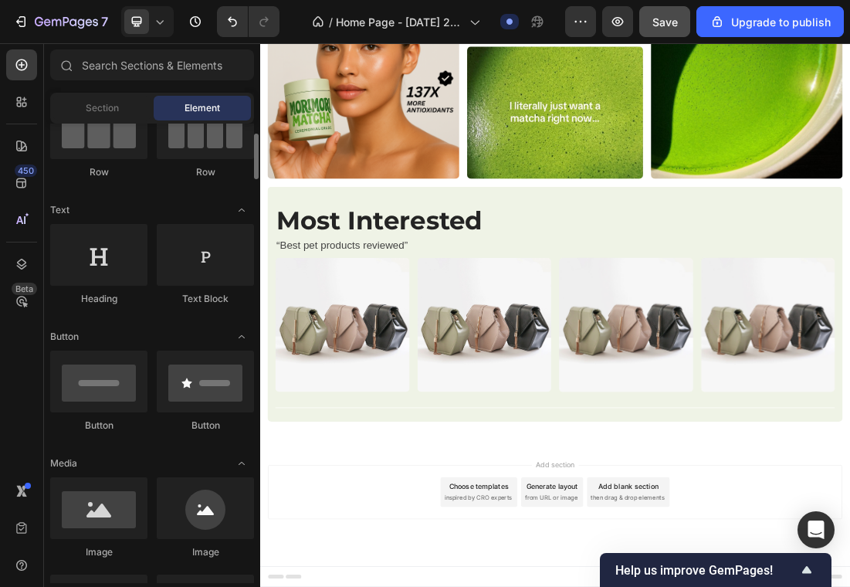
scroll to position [0, 0]
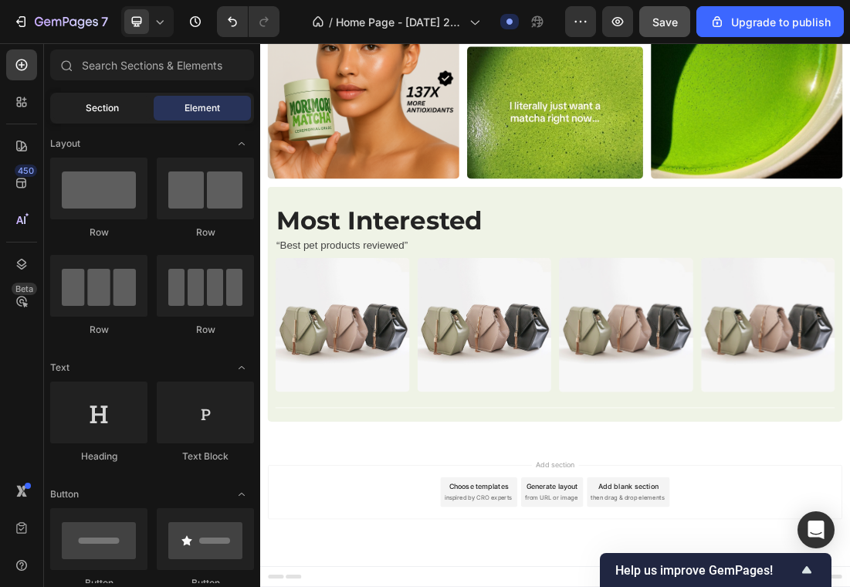
click at [101, 109] on span "Section" at bounding box center [102, 108] width 33 height 14
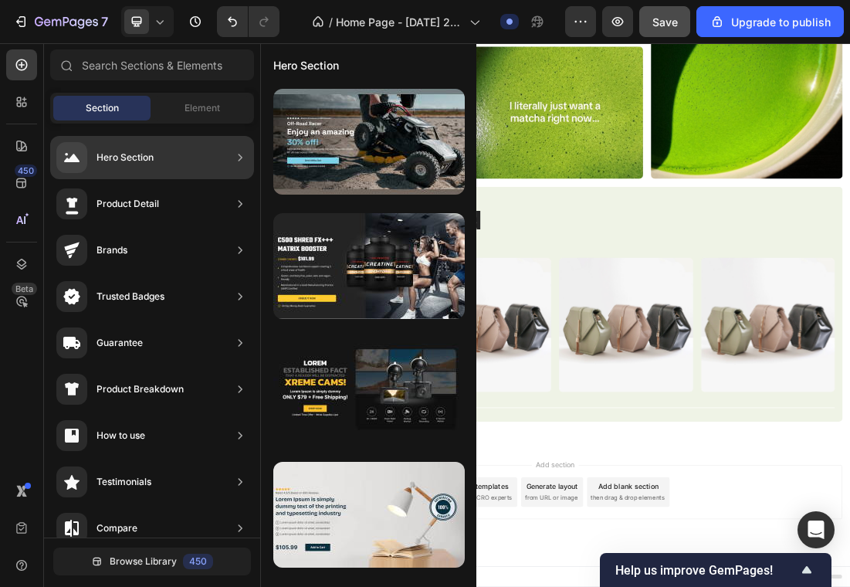
click at [183, 209] on div "Product Detail" at bounding box center [152, 203] width 204 height 43
click at [241, 205] on icon at bounding box center [239, 203] width 15 height 15
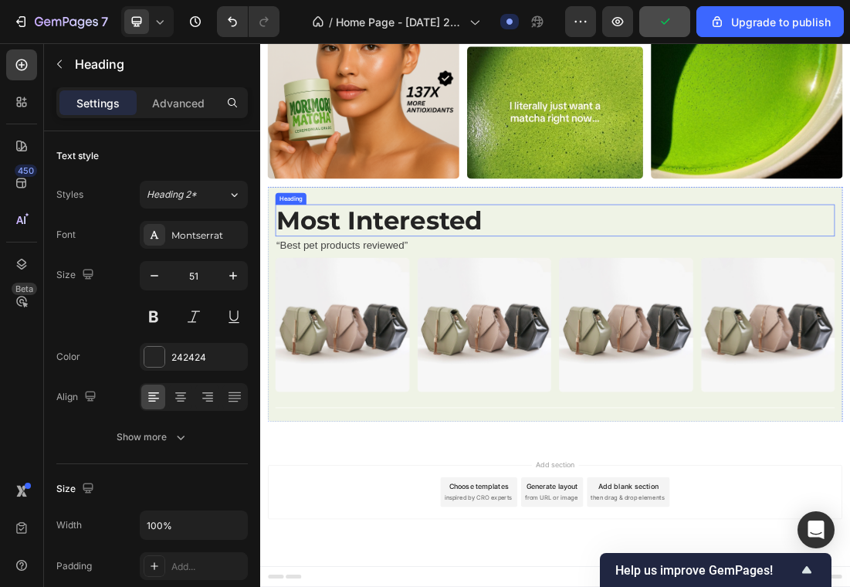
click at [740, 321] on p "Most Interested" at bounding box center [723, 321] width 875 height 47
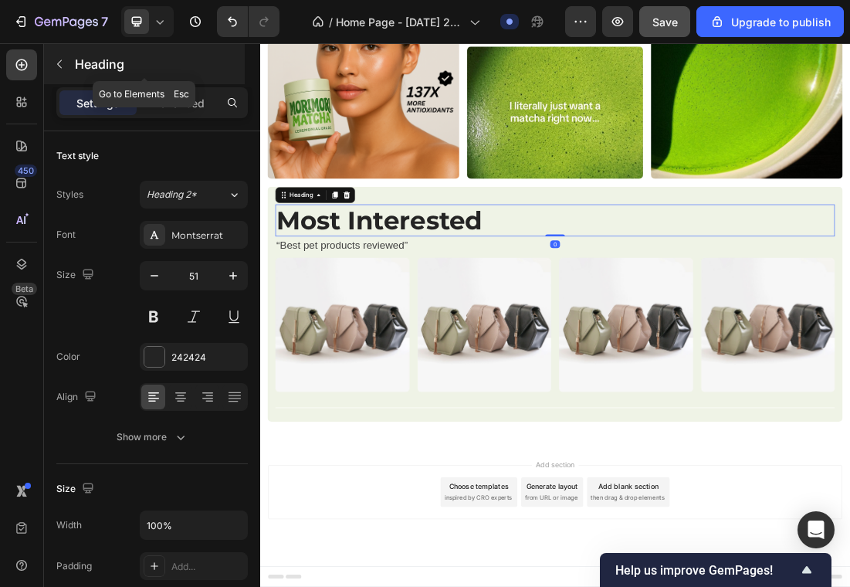
click at [66, 68] on button "button" at bounding box center [59, 64] width 25 height 25
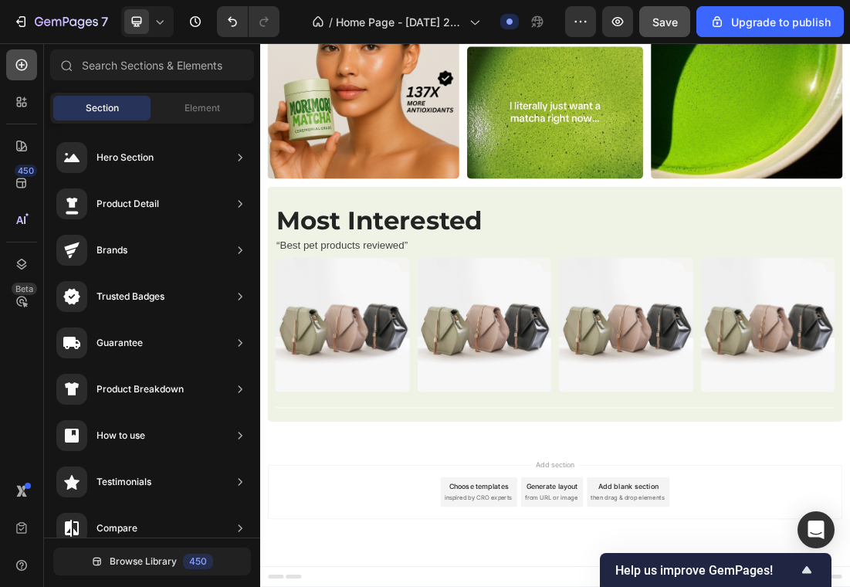
click at [20, 67] on icon at bounding box center [21, 64] width 15 height 15
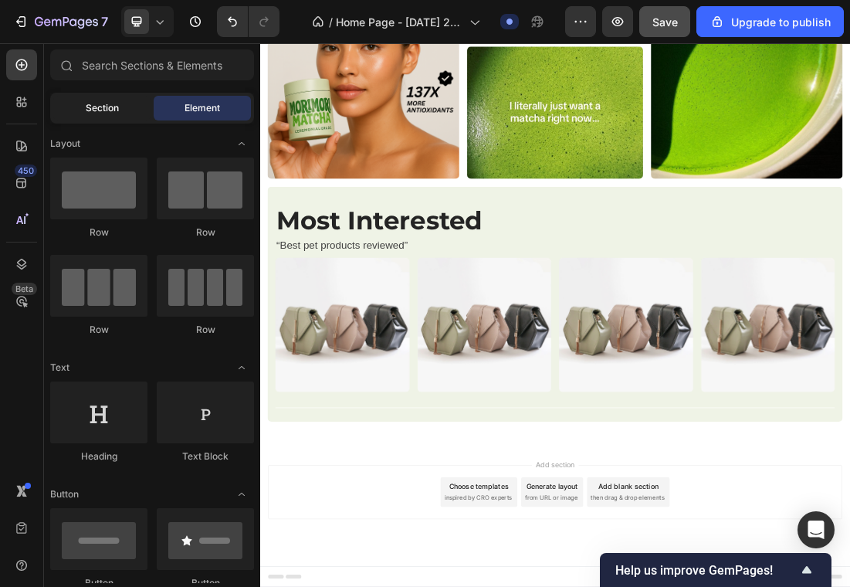
click at [134, 113] on div "Section" at bounding box center [101, 108] width 97 height 25
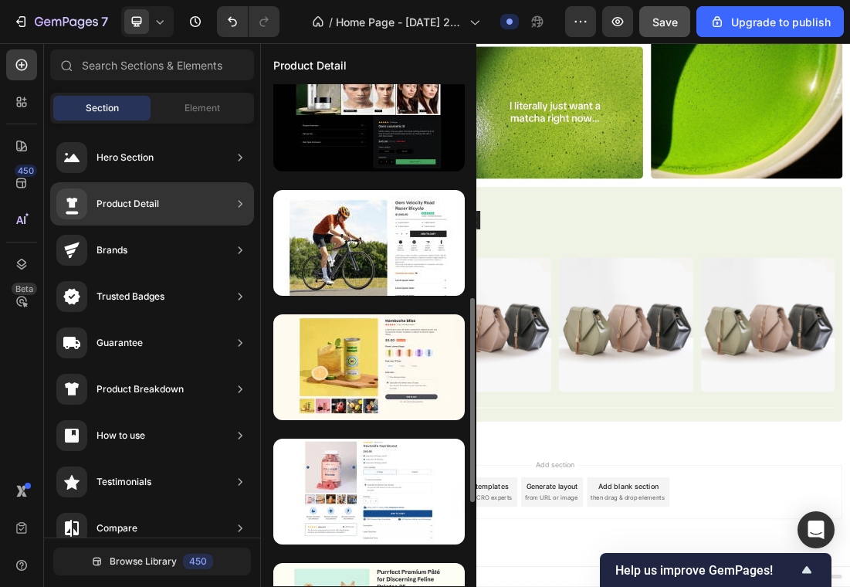
scroll to position [532, 0]
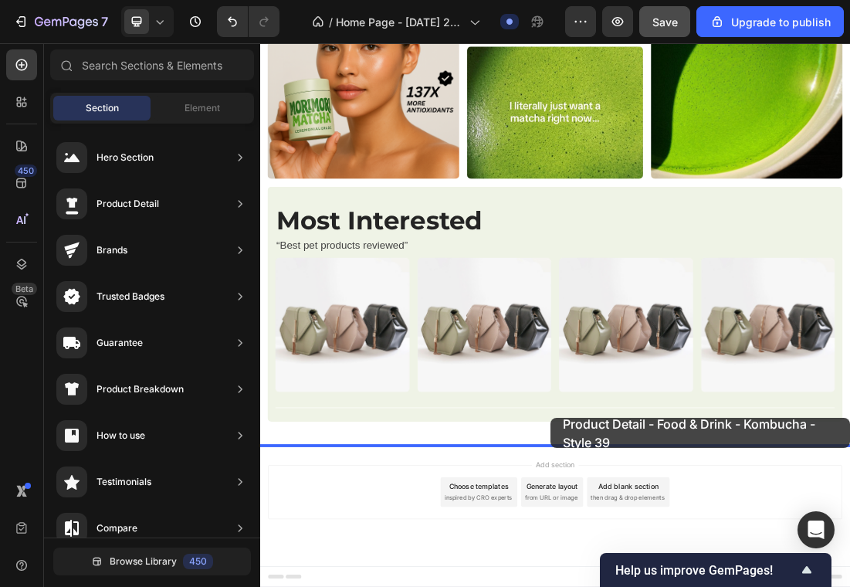
drag, startPoint x: 625, startPoint y: 398, endPoint x: 714, endPoint y: 624, distance: 243.0
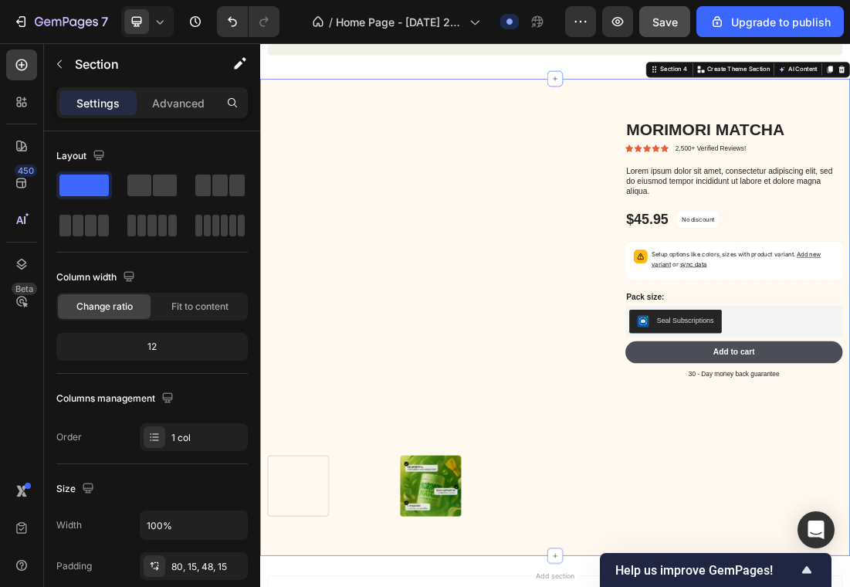
scroll to position [1347, 0]
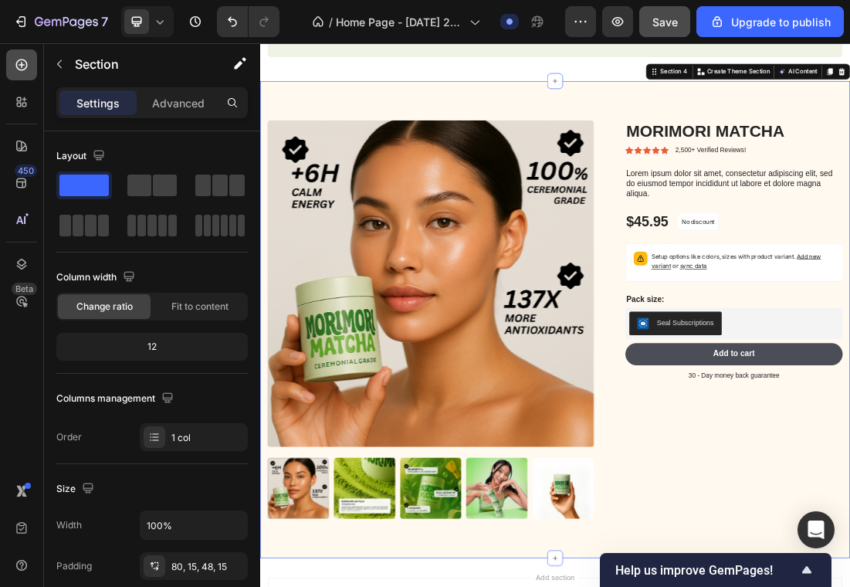
click at [24, 59] on icon at bounding box center [22, 65] width 12 height 12
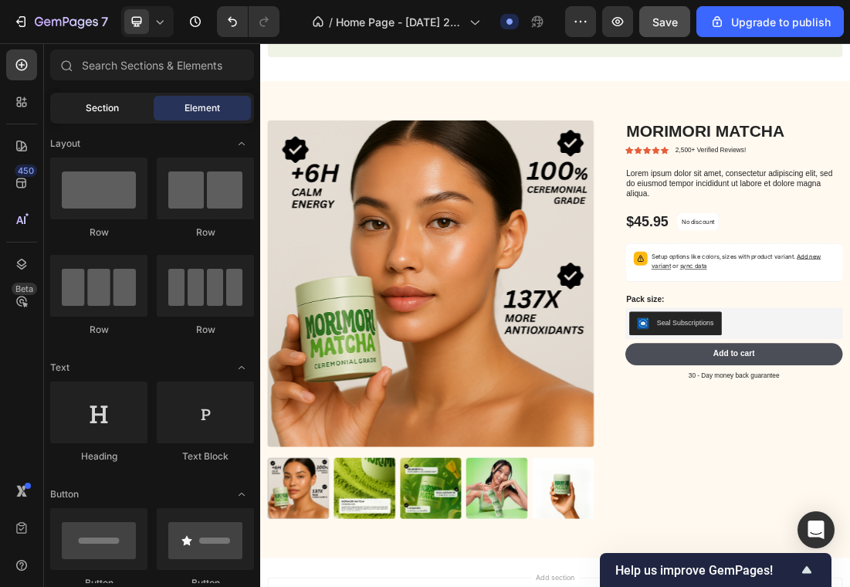
click at [120, 114] on div "Section" at bounding box center [101, 108] width 97 height 25
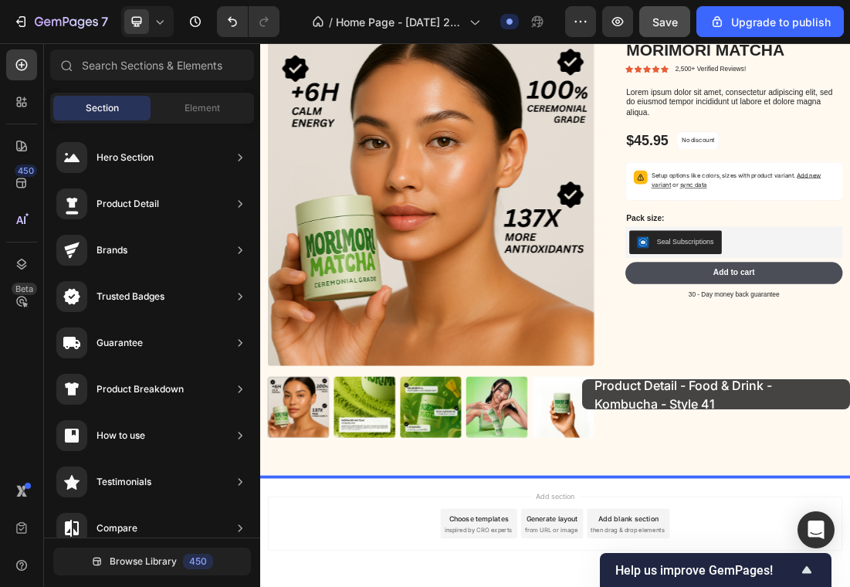
scroll to position [1524, 0]
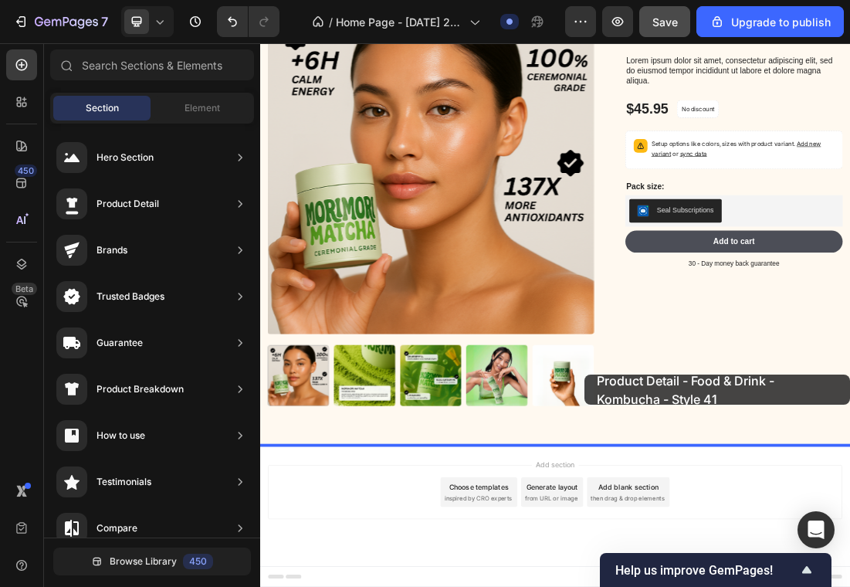
drag, startPoint x: 591, startPoint y: 448, endPoint x: 766, endPoint y: 563, distance: 209.4
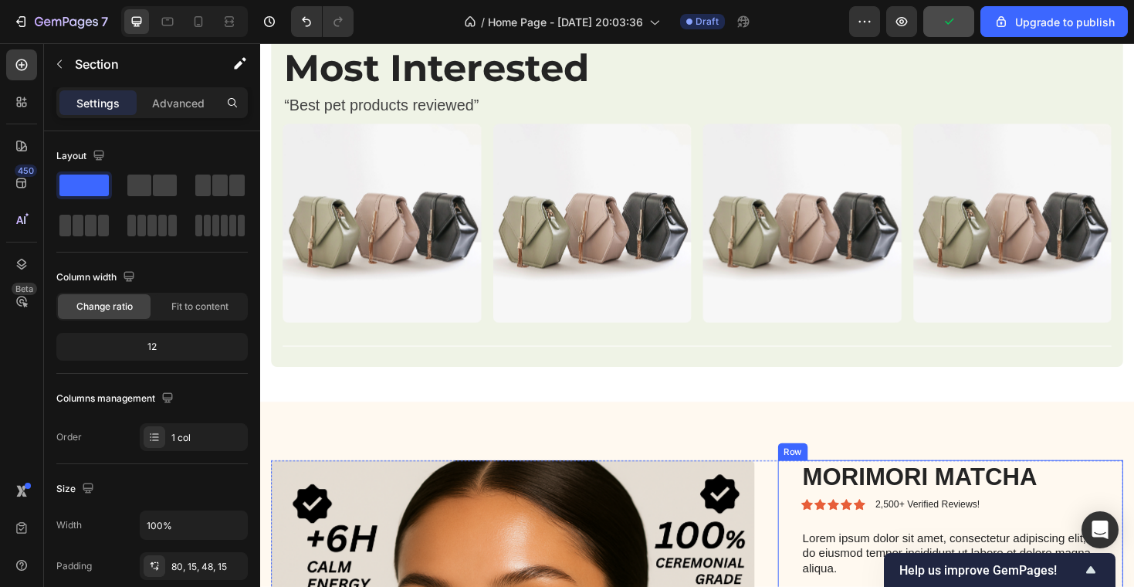
scroll to position [1025, 0]
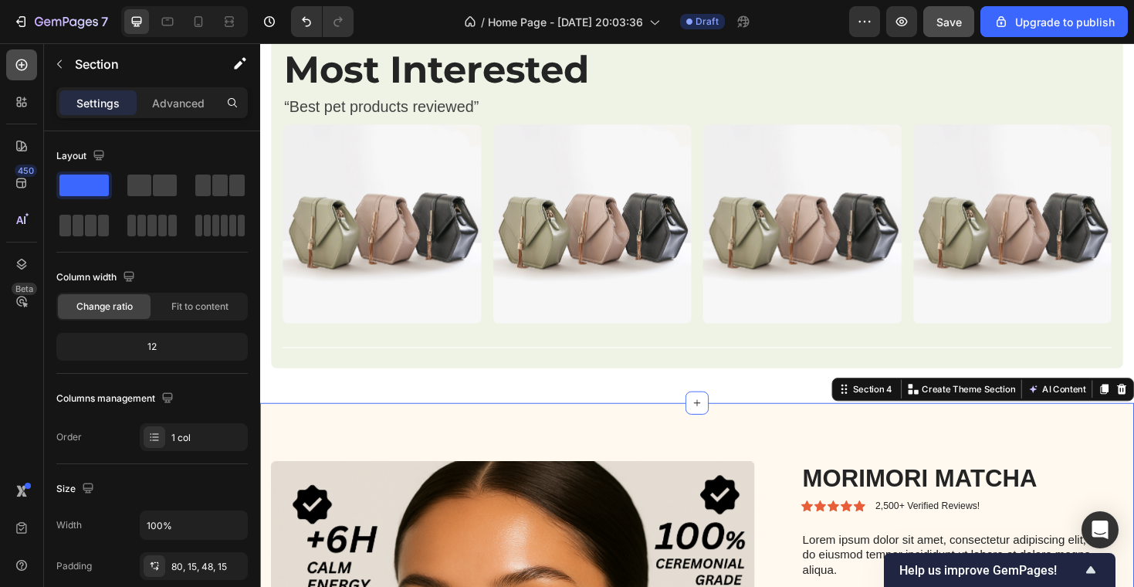
click at [25, 62] on icon at bounding box center [22, 65] width 12 height 12
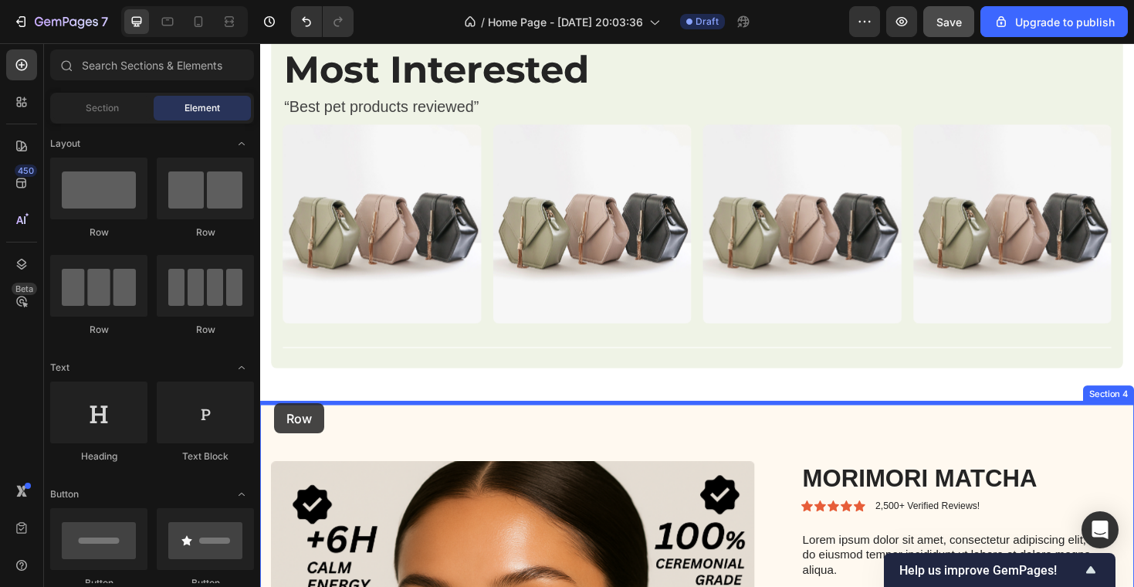
drag, startPoint x: 349, startPoint y: 238, endPoint x: 272, endPoint y: 425, distance: 201.8
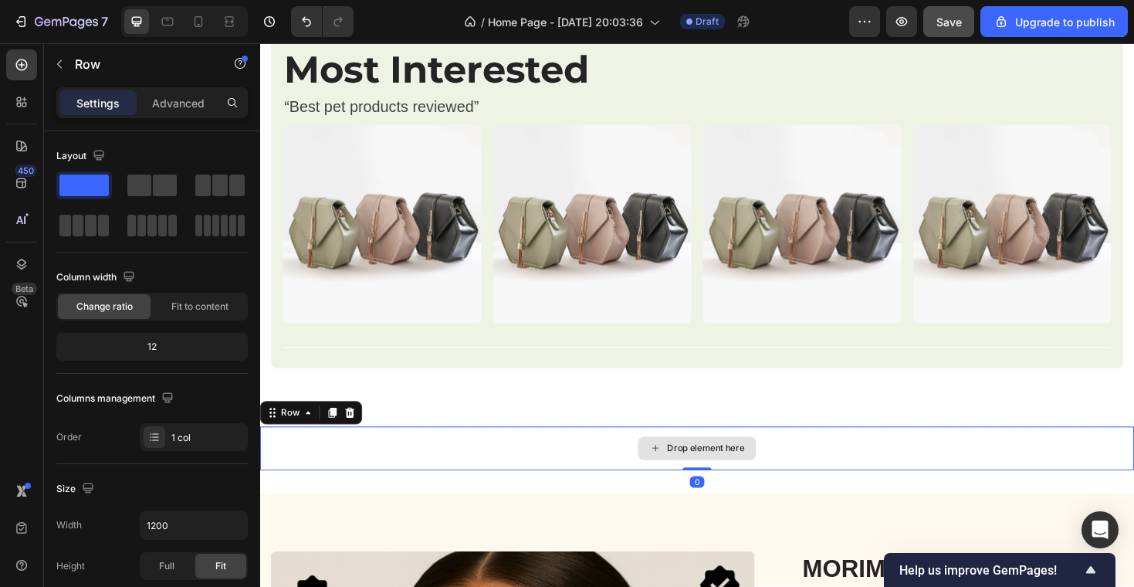
drag, startPoint x: 722, startPoint y: 505, endPoint x: 719, endPoint y: 475, distance: 30.3
click at [720, 478] on div "Drop element here Row 0" at bounding box center [723, 472] width 926 height 46
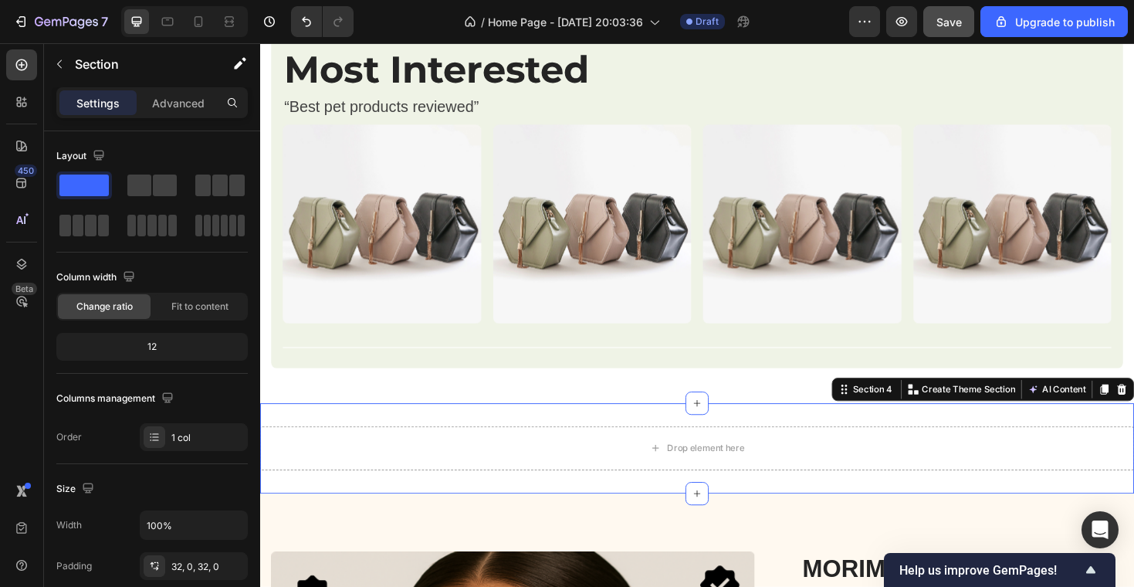
click at [660, 509] on div "Drop element here Row Section 4 You can create reusable sections Create Theme S…" at bounding box center [723, 473] width 926 height 96
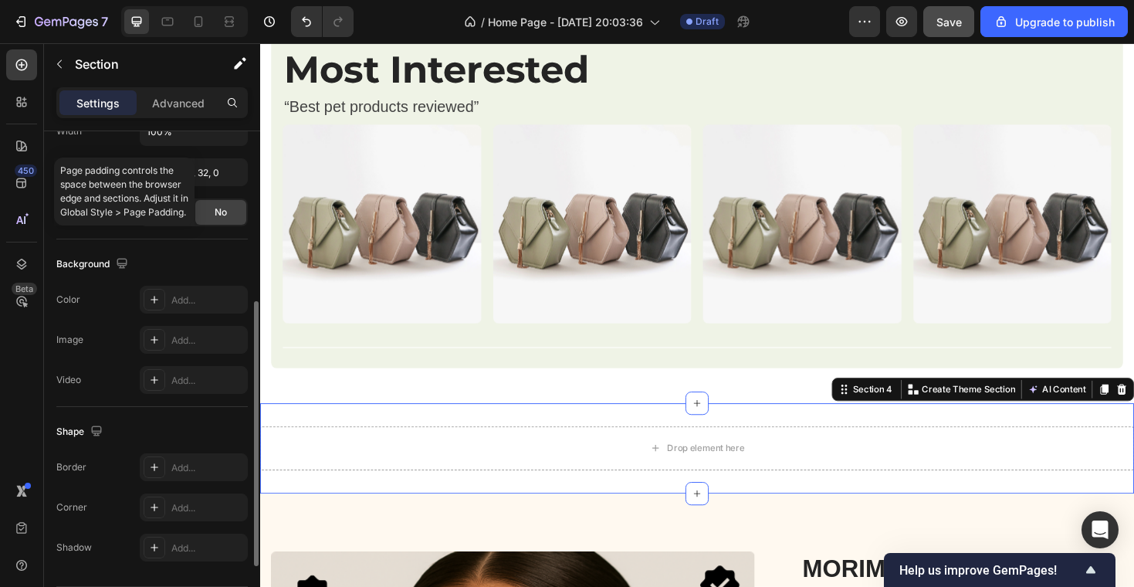
scroll to position [442, 0]
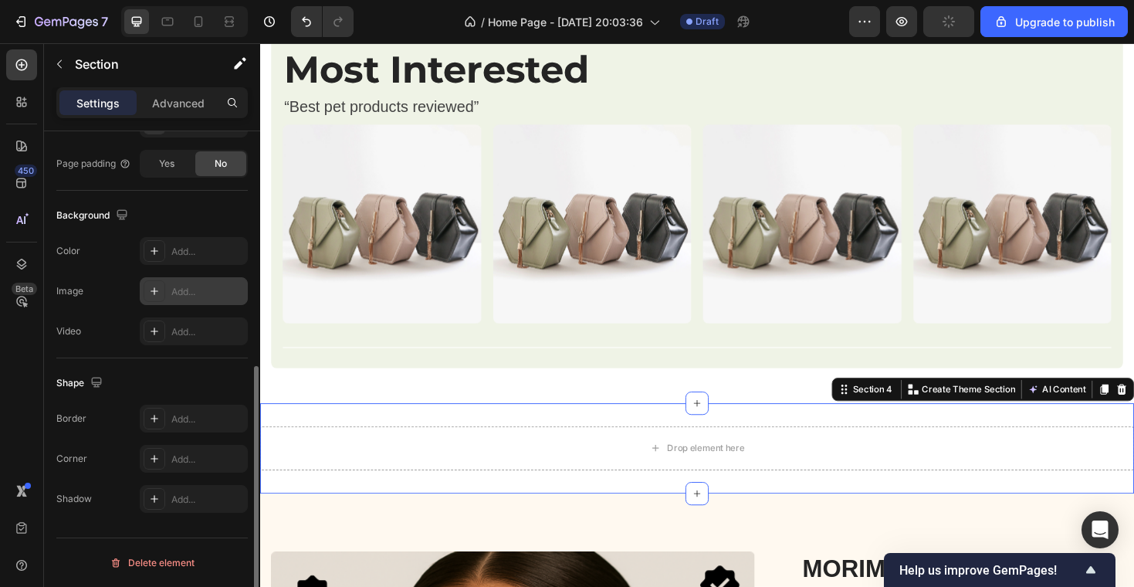
click at [150, 303] on div "Add..." at bounding box center [194, 291] width 108 height 28
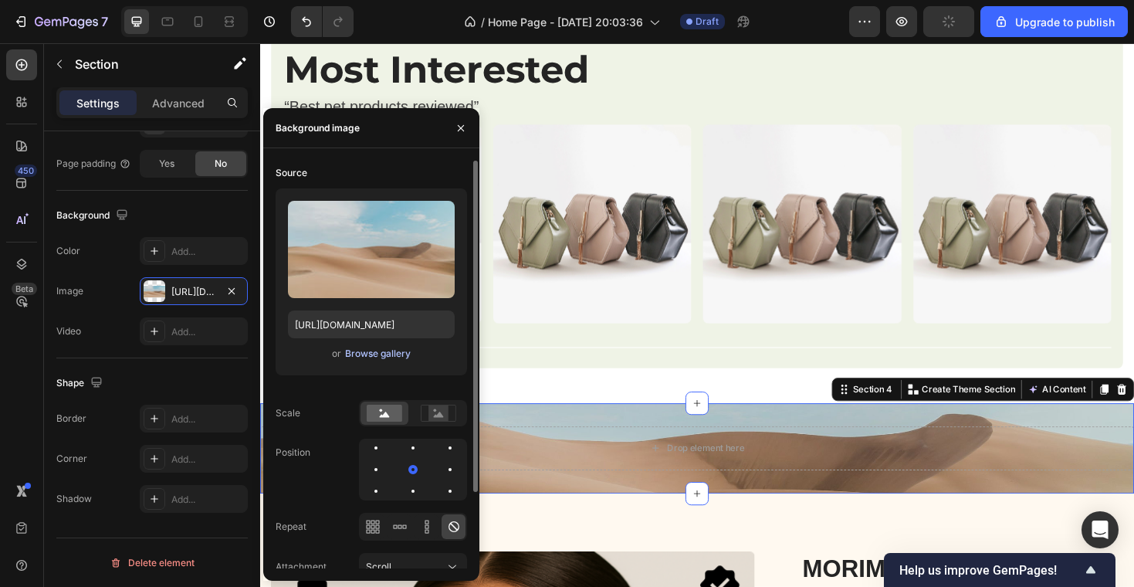
click at [370, 354] on div "Browse gallery" at bounding box center [378, 354] width 66 height 14
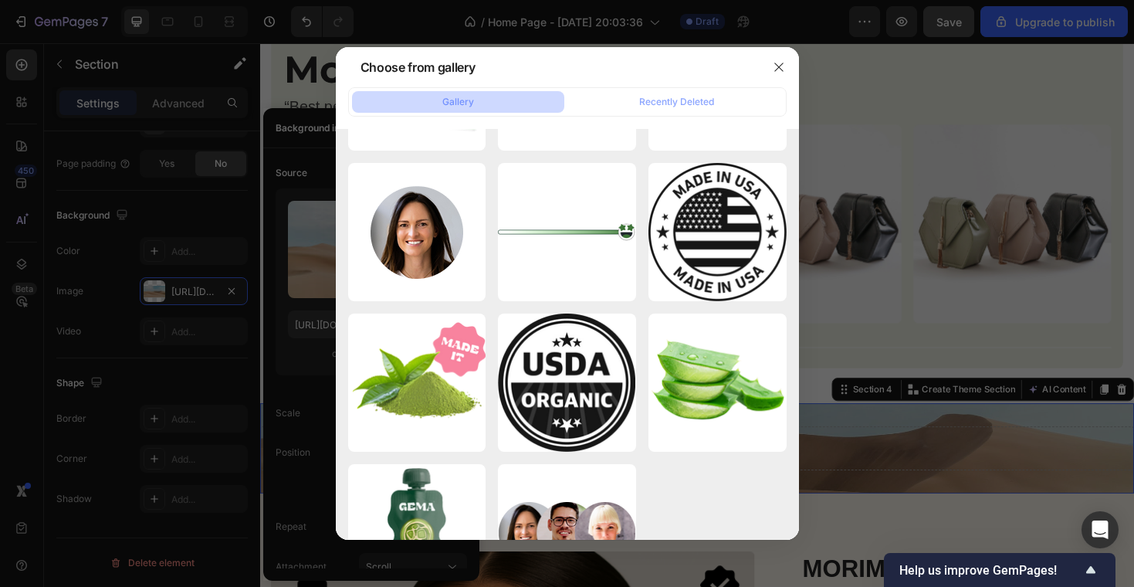
scroll to position [7693, 0]
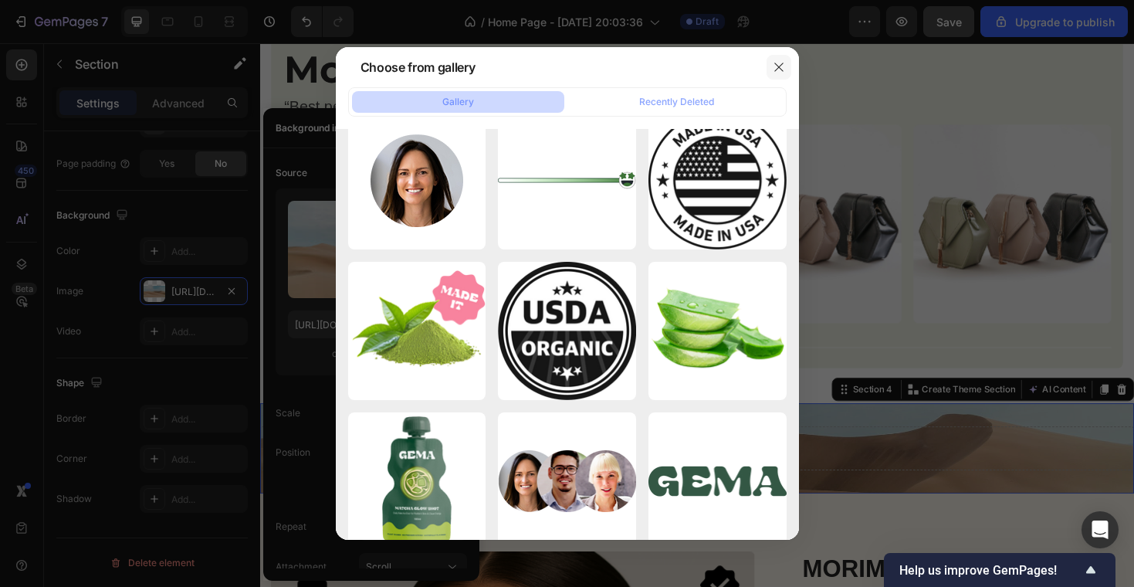
click at [780, 59] on button "button" at bounding box center [778, 67] width 25 height 25
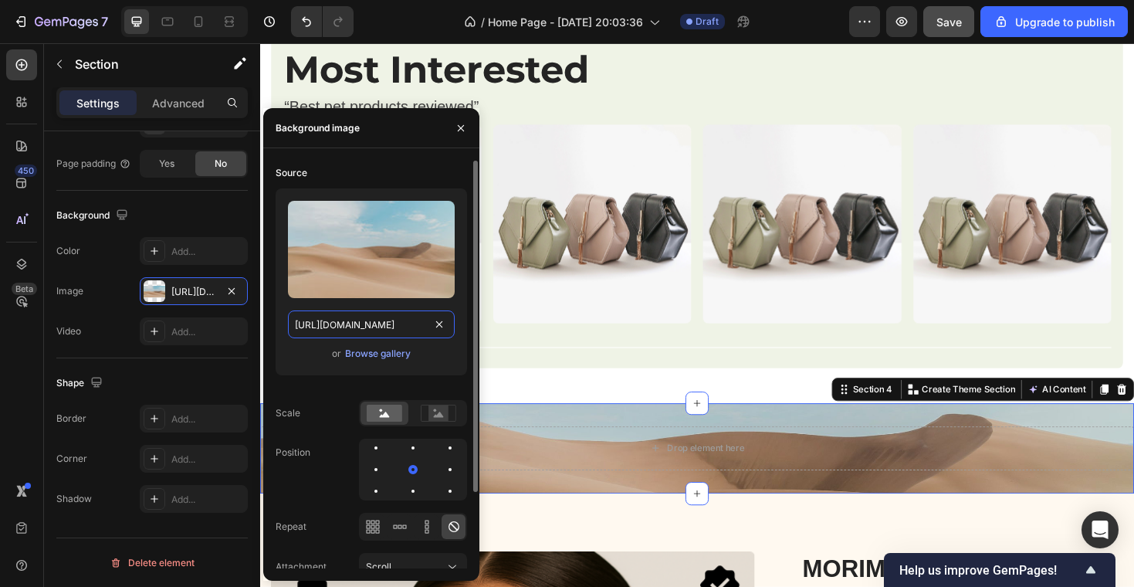
click at [381, 319] on input "https://cdn.shopify.com/s/files/1/2005/9307/files/background_settings.jpg" at bounding box center [371, 324] width 167 height 28
paste input "0969/5202/5419/files/gempages_584515755731583576-8f7eda35-cc56-45ea-8878-426440…"
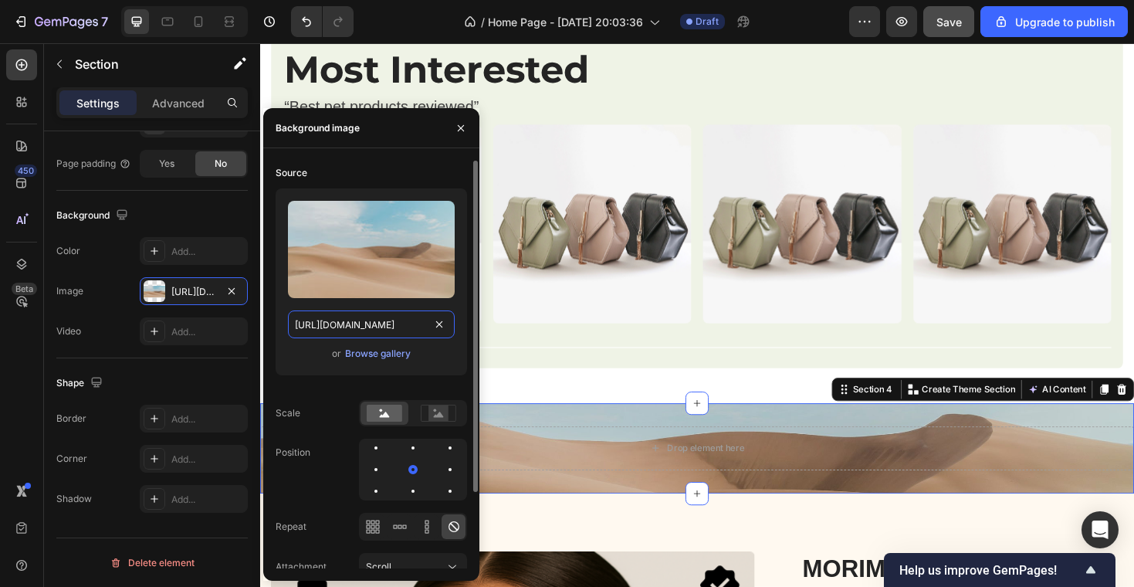
type input "[URL][DOMAIN_NAME]"
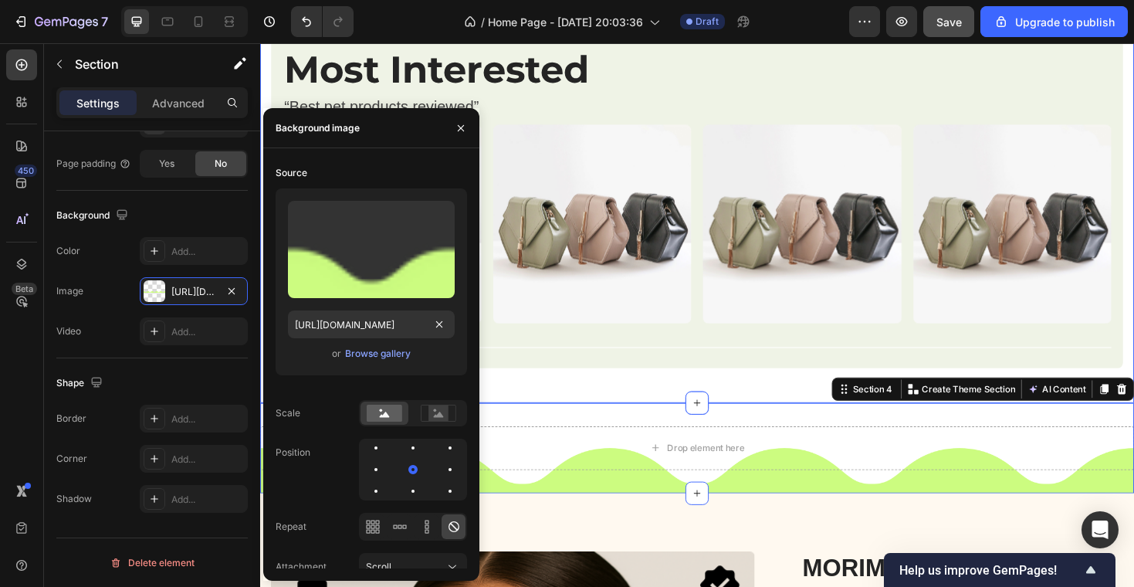
click at [667, 404] on div "Image Image Row Image Row Image Row Most Interested Heading “Best pet products …" at bounding box center [723, 64] width 903 height 719
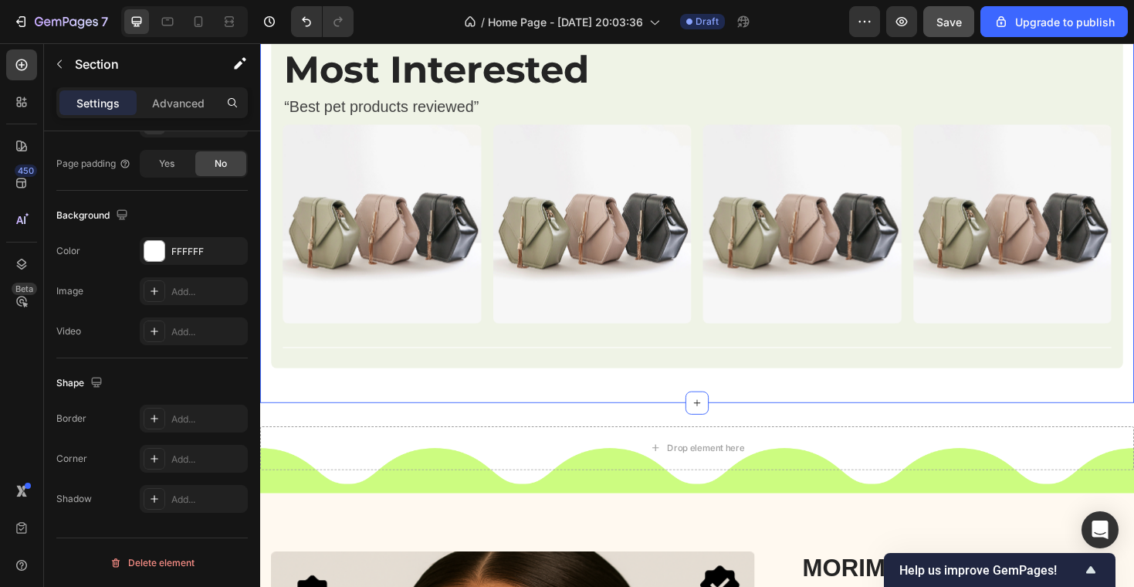
click at [627, 404] on div "Image Image Row Image Row Image Row Most Interested Heading “Best pet products …" at bounding box center [723, 64] width 903 height 719
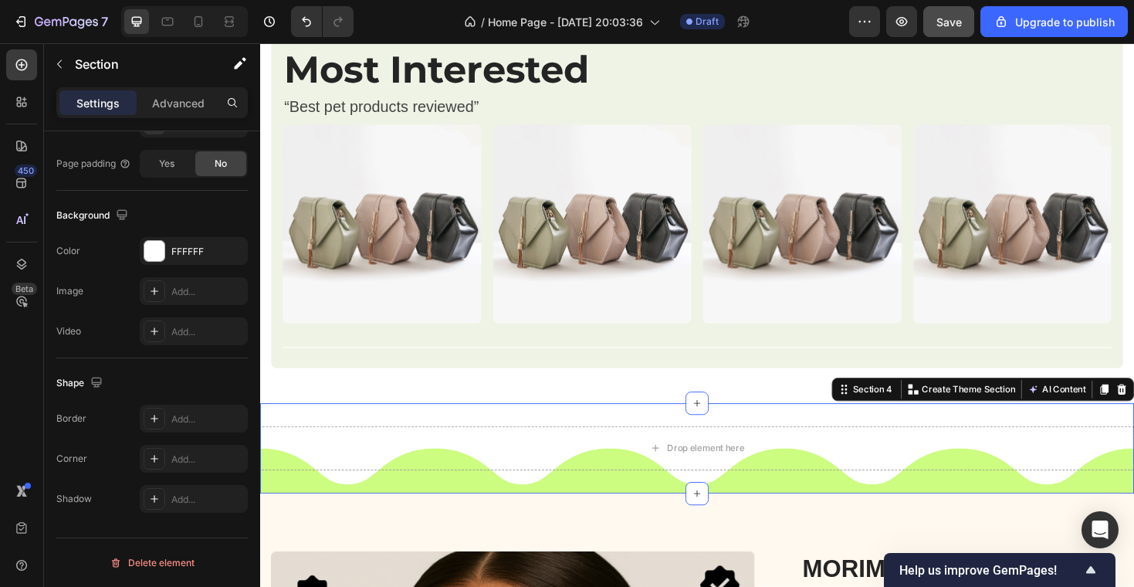
click at [516, 445] on div "Drop element here Row Section 4 You can create reusable sections Create Theme S…" at bounding box center [723, 473] width 926 height 96
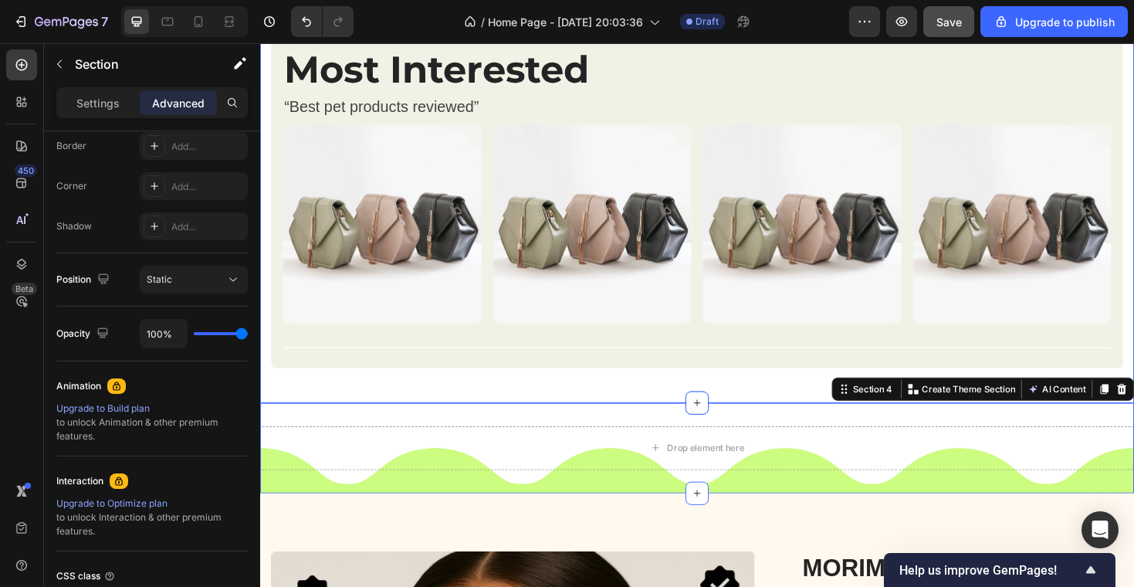
click at [504, 404] on div "Image Image Row Image Row Image Row Most Interested Heading “Best pet products …" at bounding box center [723, 64] width 903 height 719
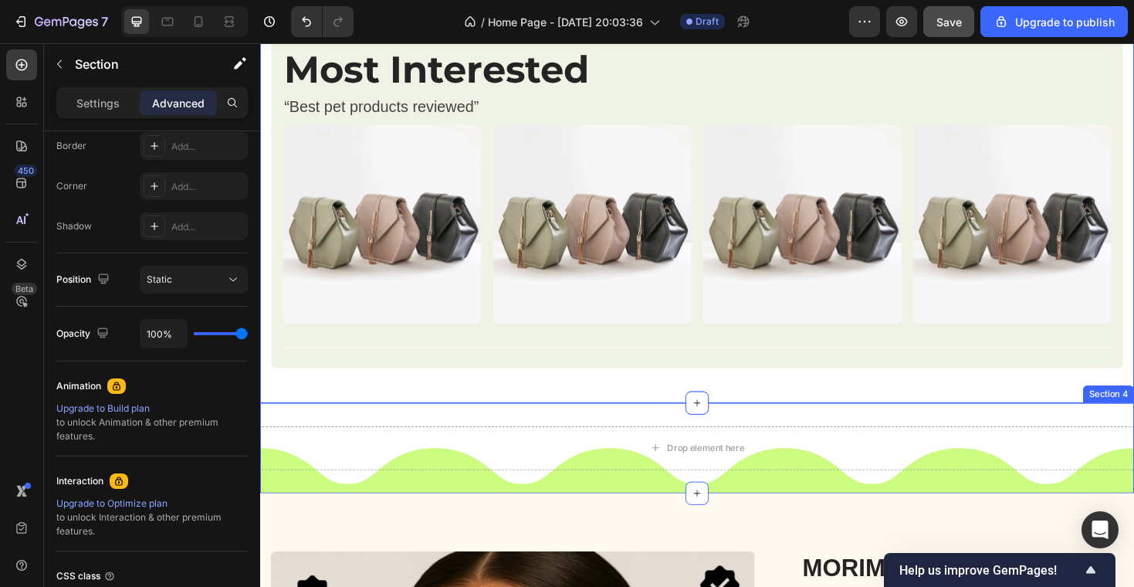
click at [470, 499] on div "Drop element here Row Section 4" at bounding box center [723, 473] width 926 height 96
click at [434, 398] on div "Image Image Row Image Row Image Row Most Interested Heading “Best pet products …" at bounding box center [723, 64] width 903 height 719
click at [159, 97] on p "Advanced" at bounding box center [178, 103] width 52 height 16
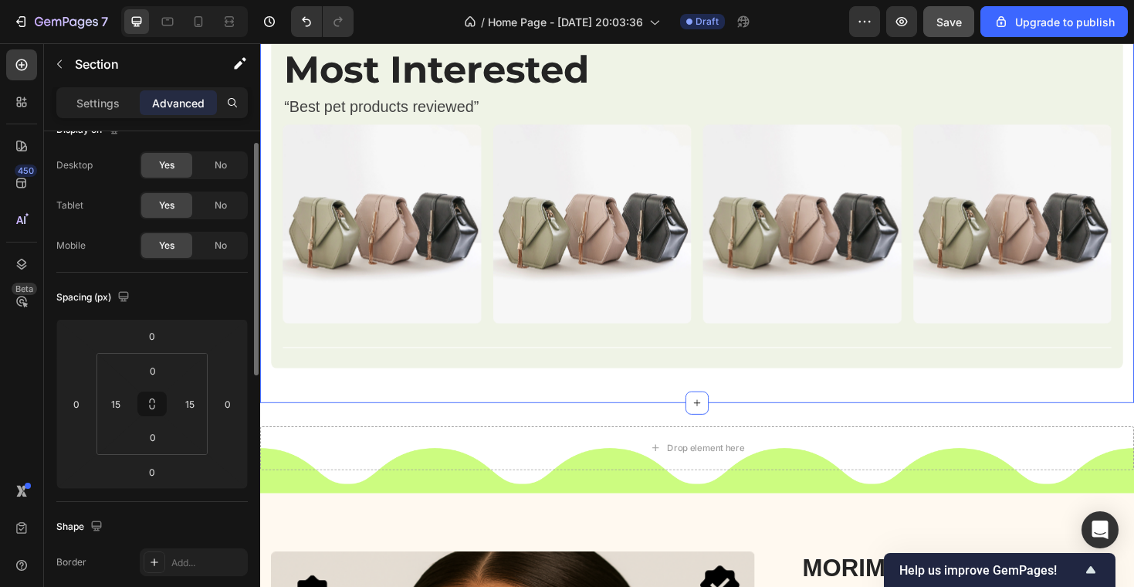
scroll to position [0, 0]
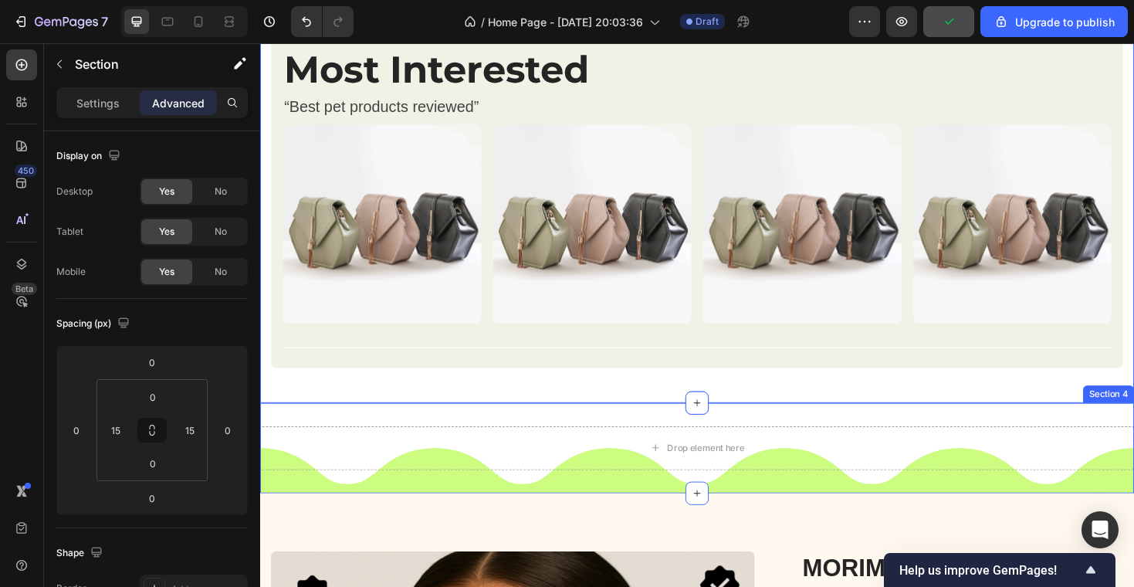
click at [384, 428] on div "Drop element here Row Section 4" at bounding box center [723, 473] width 926 height 96
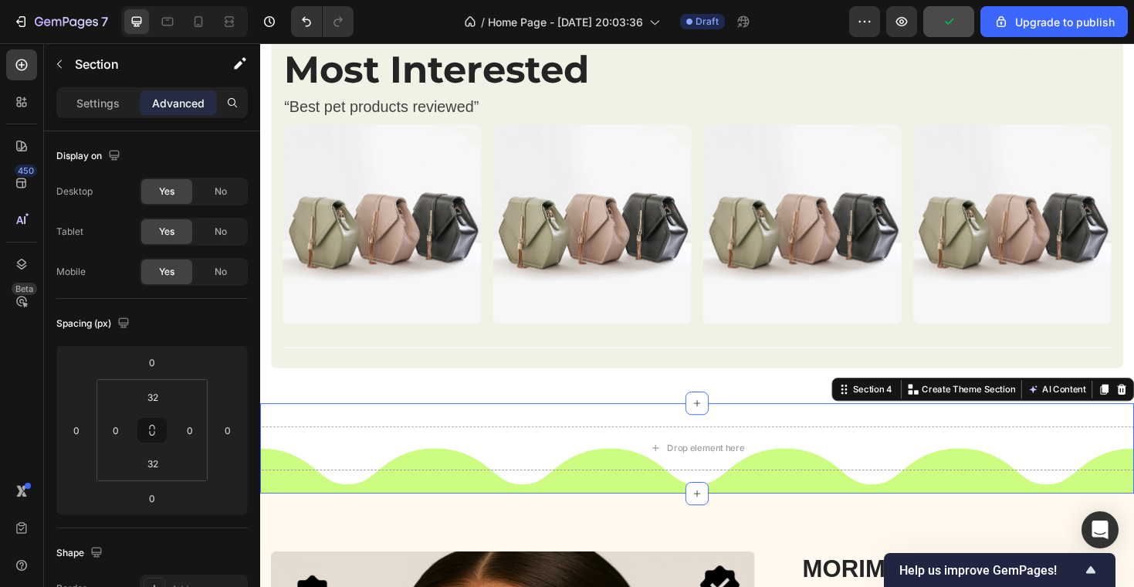
click at [384, 434] on div "Drop element here Row Section 4 You can create reusable sections Create Theme S…" at bounding box center [723, 473] width 926 height 96
click at [166, 396] on input "32" at bounding box center [152, 396] width 31 height 23
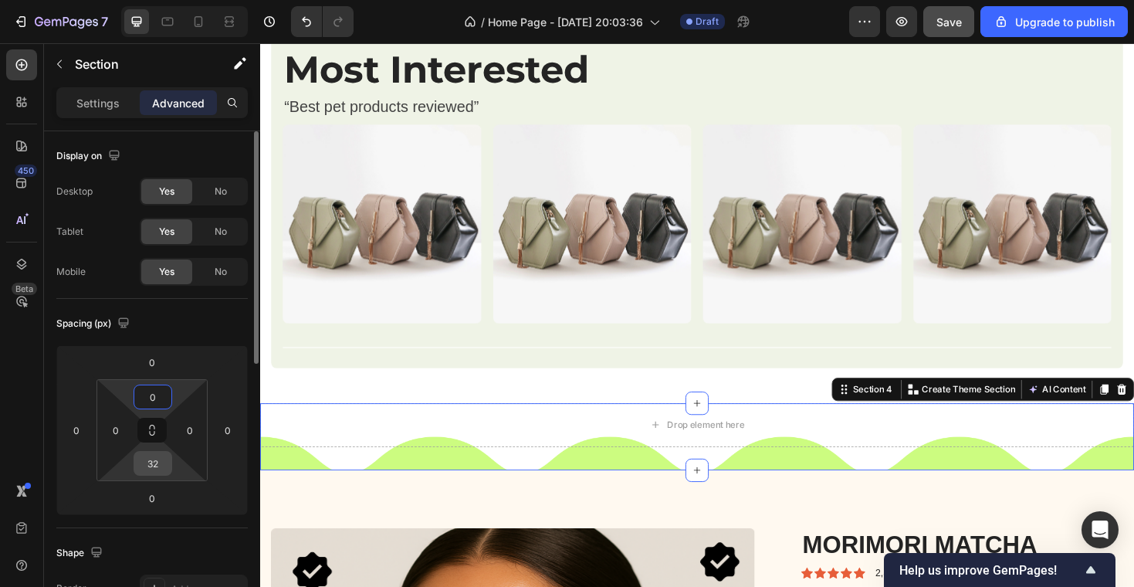
type input "0"
click at [159, 462] on input "32" at bounding box center [152, 463] width 31 height 23
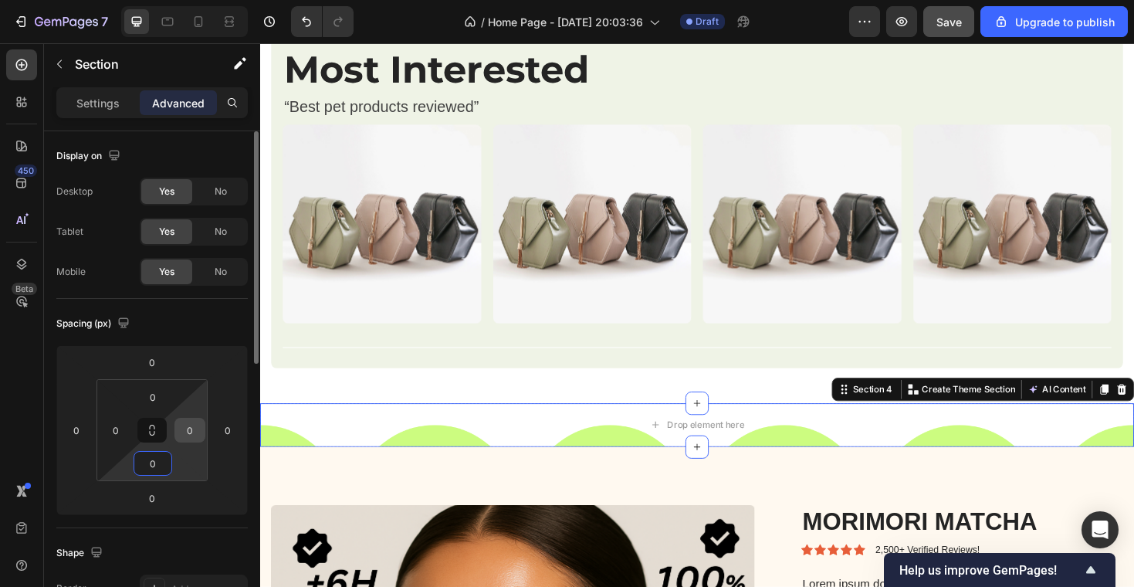
type input "32"
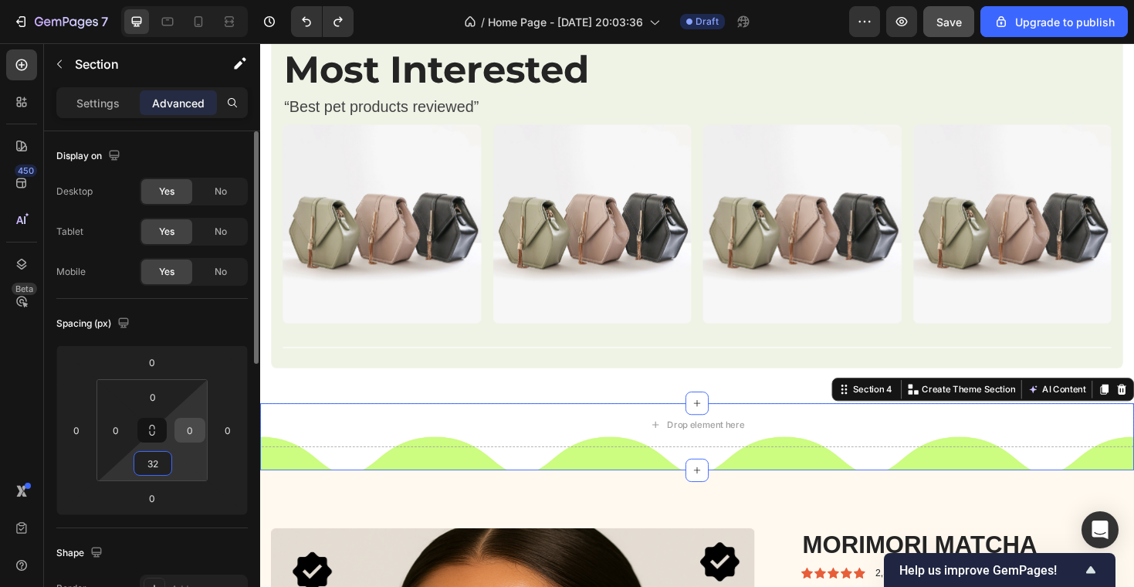
type input "32"
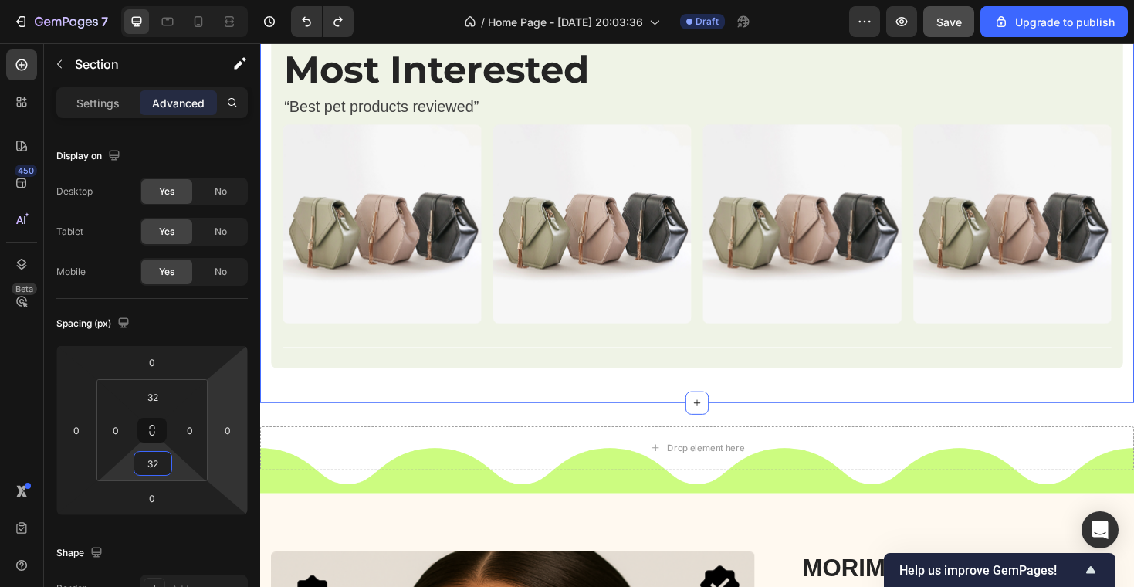
click at [451, 411] on div "Image Image Row Image Row Image Row Most Interested Heading “Best pet products …" at bounding box center [723, 64] width 903 height 719
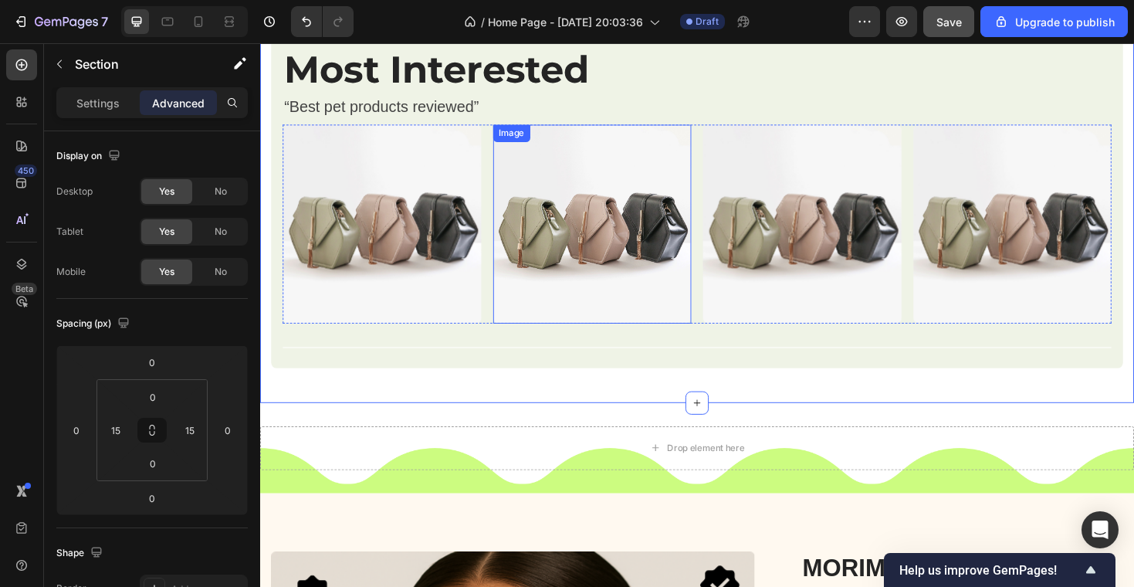
scroll to position [986, 0]
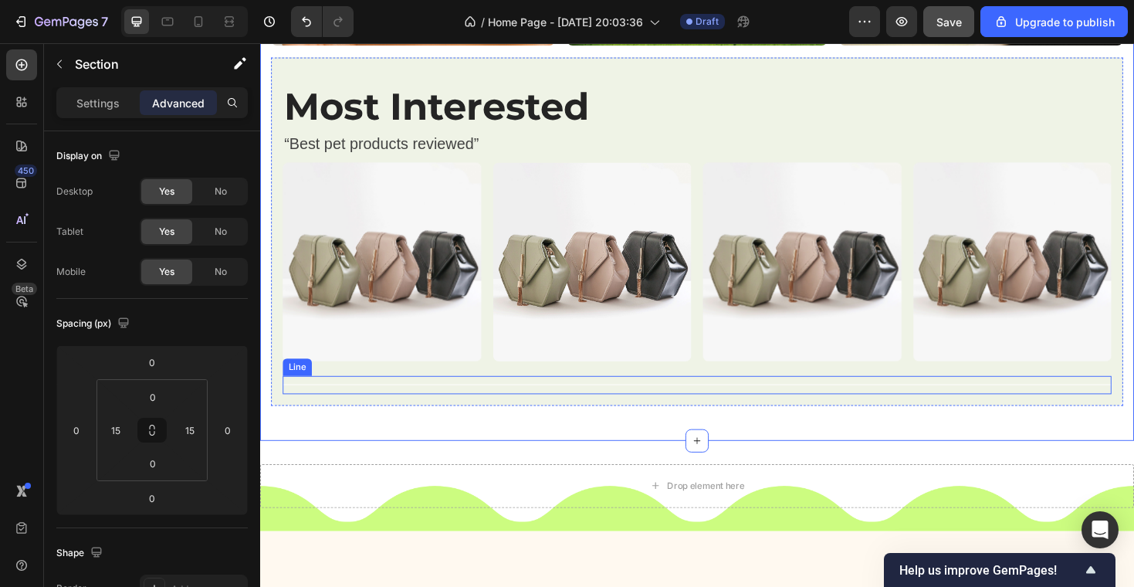
click at [489, 411] on div "Title Line" at bounding box center [723, 404] width 878 height 19
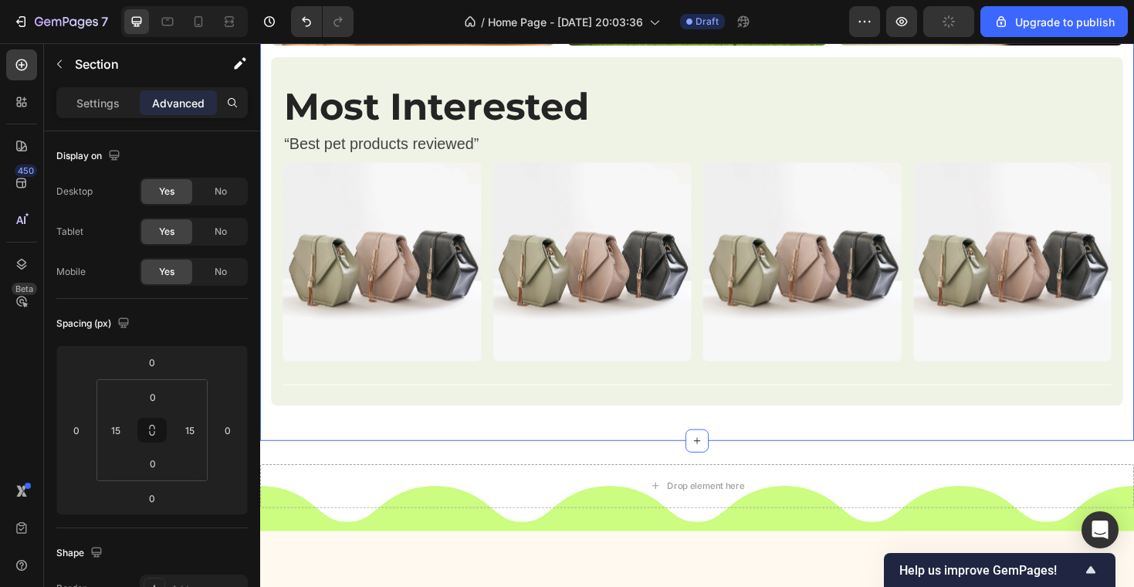
click at [428, 429] on div "Image Image Row Image Row Image Row Most Interested Heading “Best pet products …" at bounding box center [723, 104] width 903 height 719
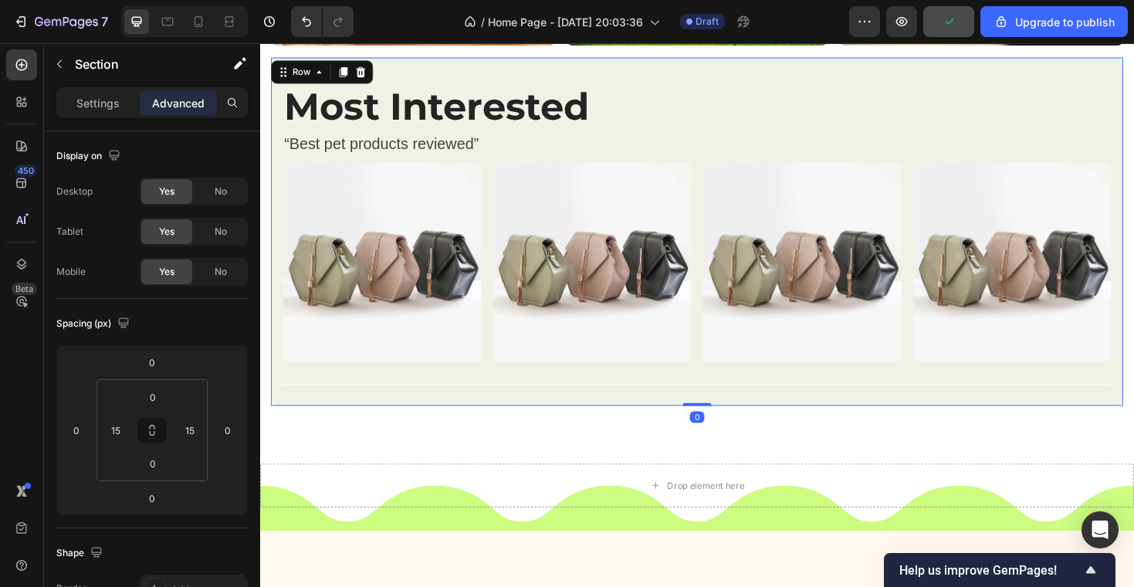
click at [422, 416] on div "Most Interested Heading “Best pet products reviewed” Text block Image Image Ima…" at bounding box center [723, 242] width 903 height 369
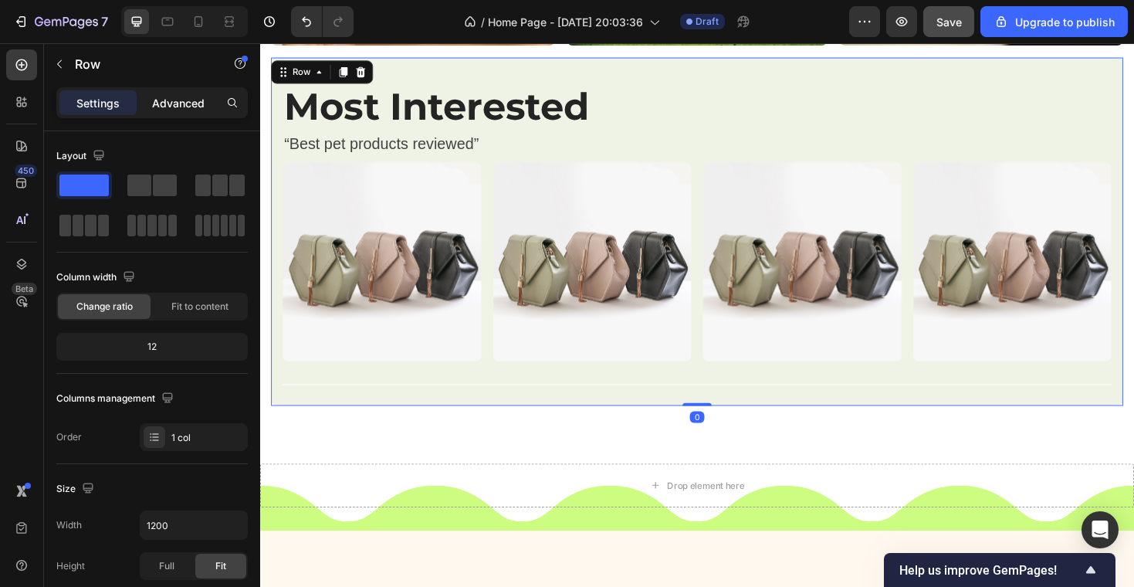
click at [165, 103] on p "Advanced" at bounding box center [178, 103] width 52 height 16
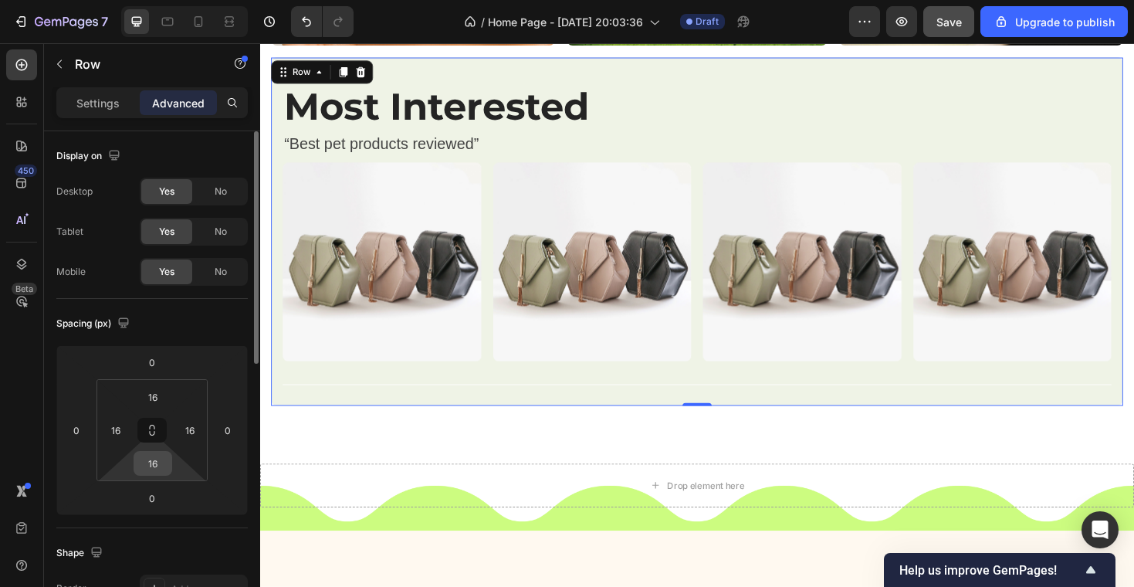
click at [155, 464] on input "16" at bounding box center [152, 463] width 31 height 23
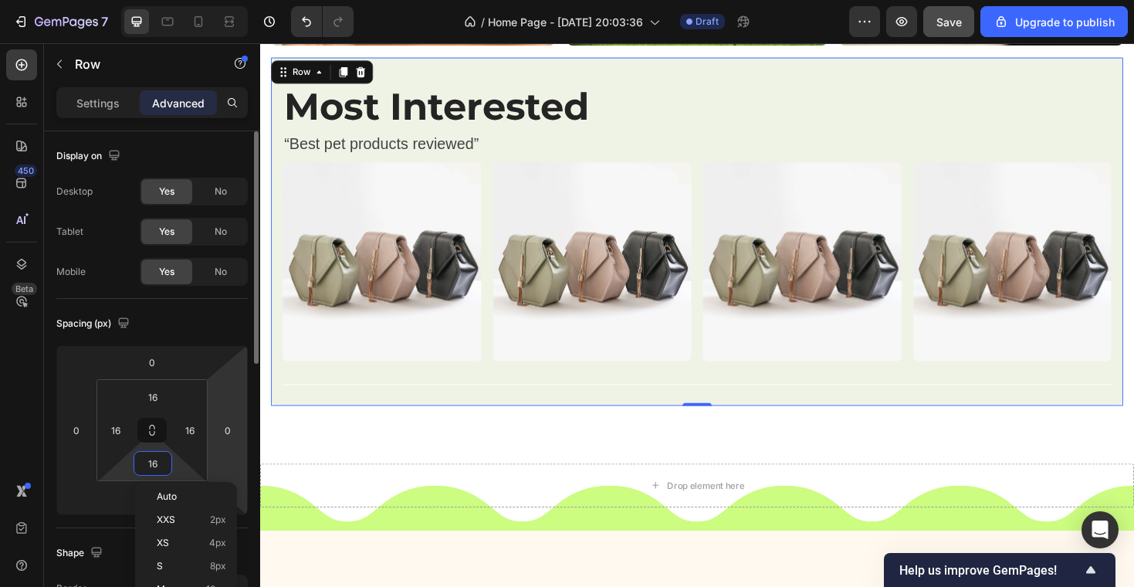
type input "0"
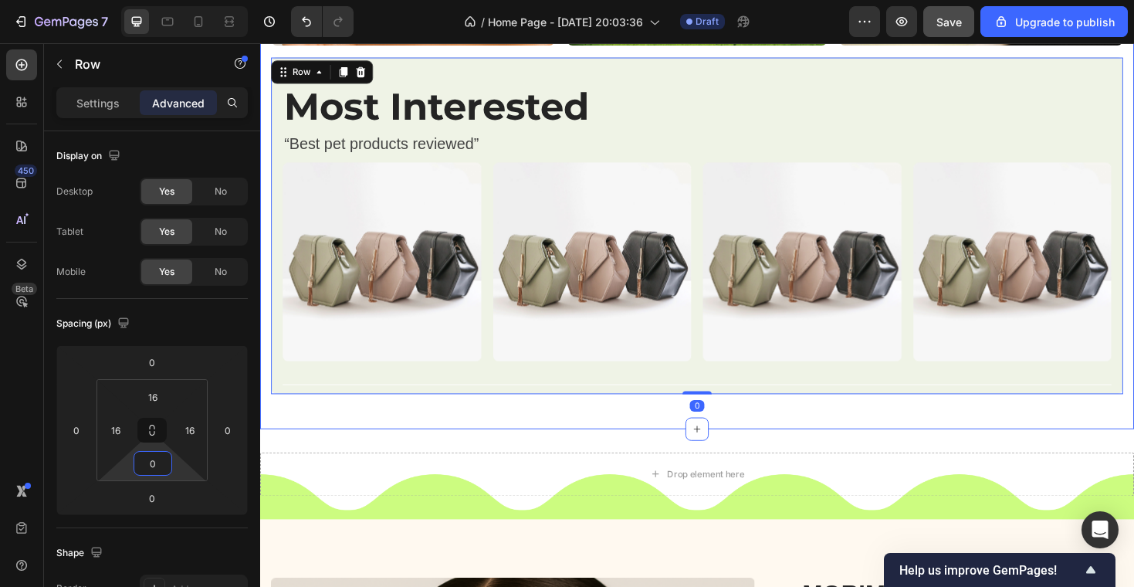
click at [329, 432] on div "Image Image Row Image Row Image Row Most Interested Heading “Best pet products …" at bounding box center [723, 98] width 903 height 707
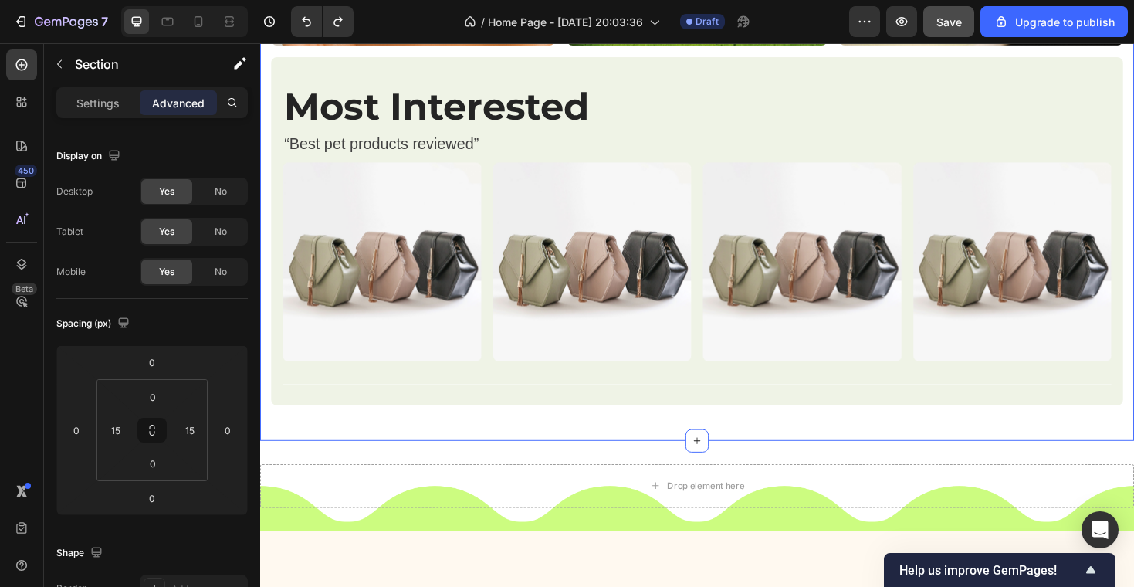
click at [268, 408] on div "Image Image Row Image Row Image Row Most Interested Heading “Best pet products …" at bounding box center [723, 104] width 926 height 719
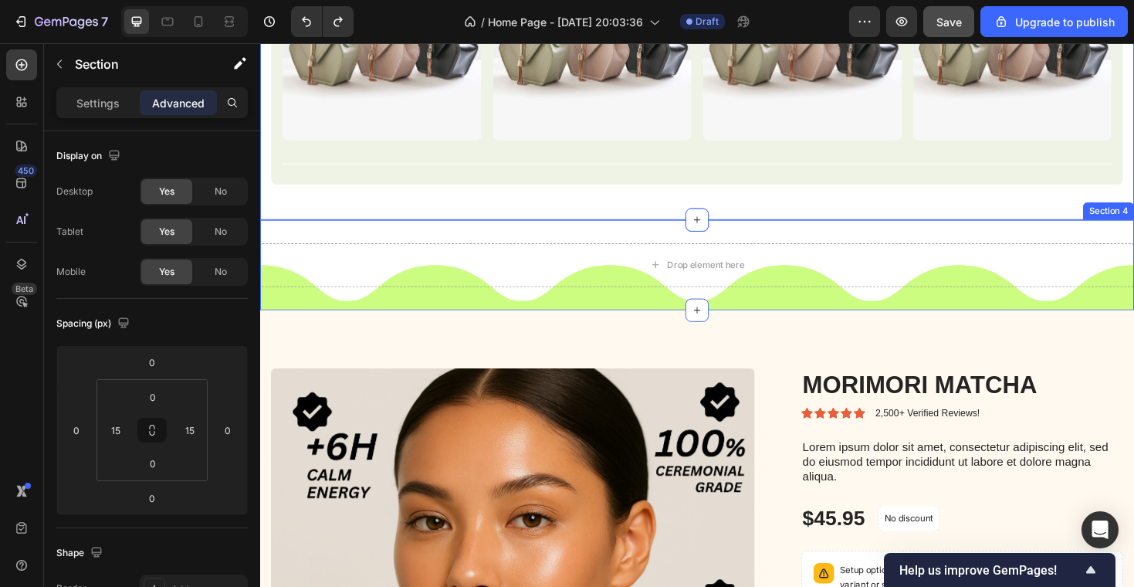
scroll to position [1250, 0]
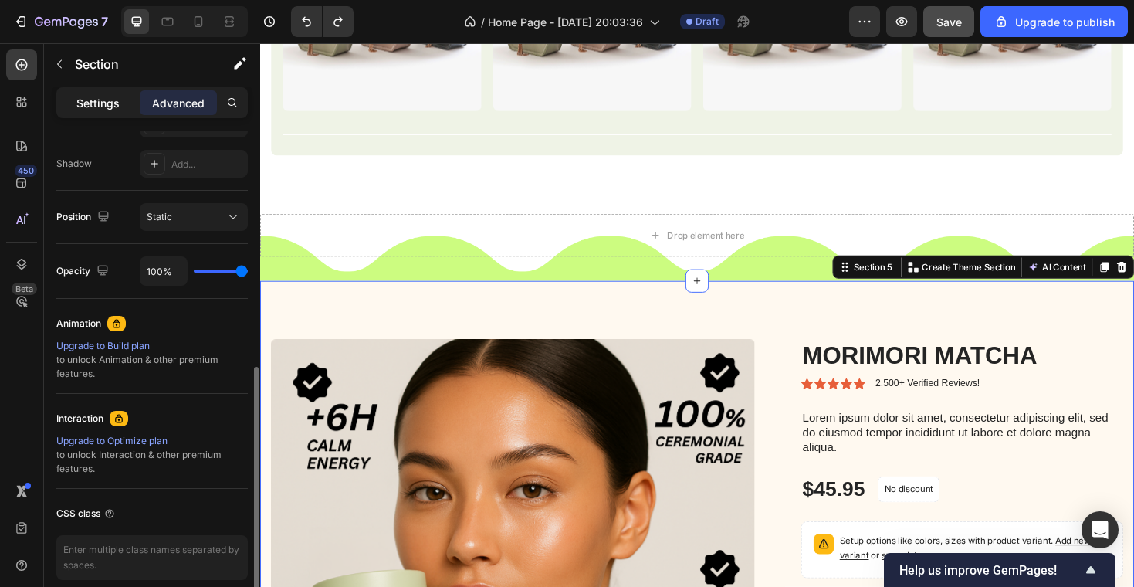
click at [87, 110] on p "Settings" at bounding box center [97, 103] width 43 height 16
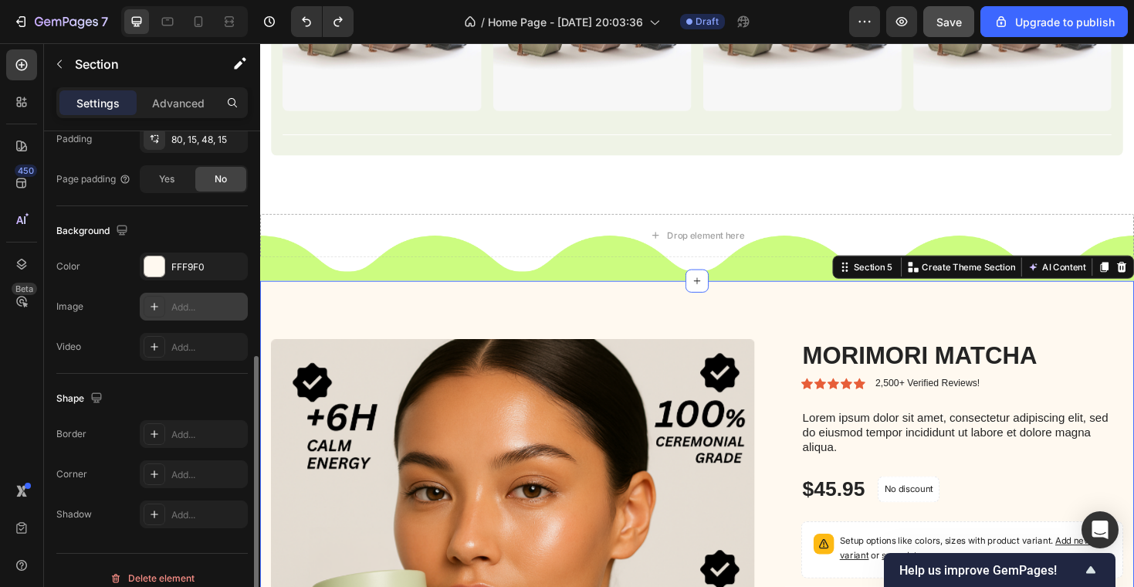
scroll to position [426, 0]
click at [141, 268] on div "FFF9F0" at bounding box center [194, 267] width 108 height 28
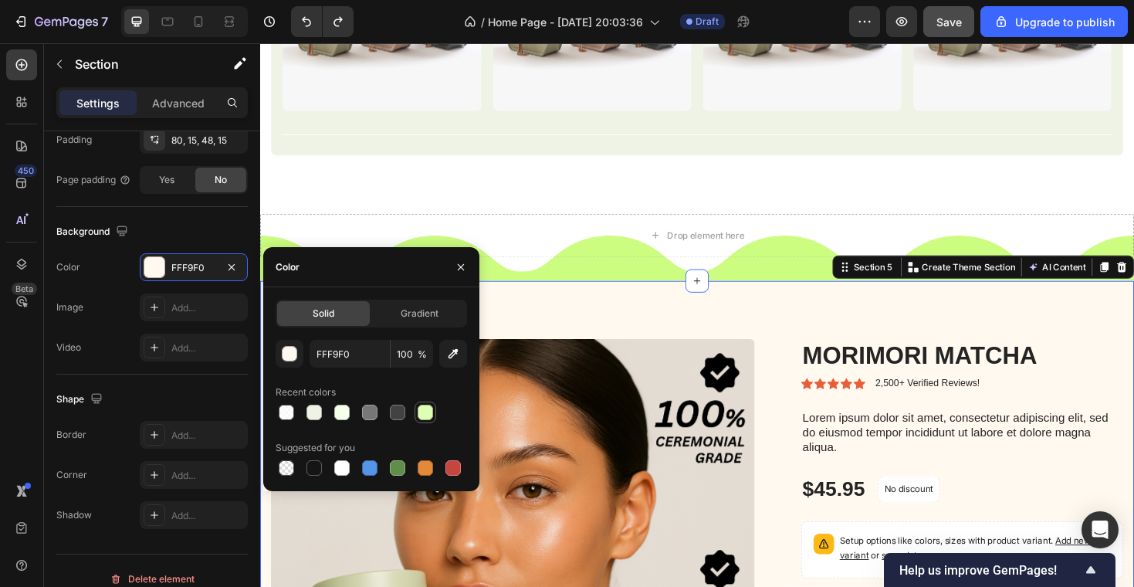
click at [421, 422] on div at bounding box center [425, 412] width 22 height 22
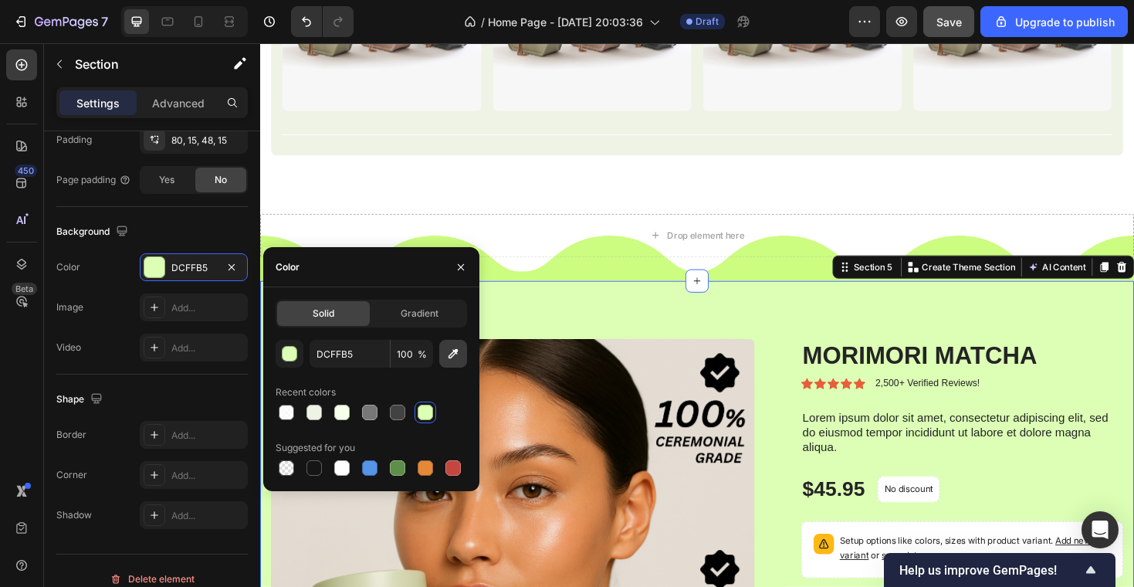
click at [448, 360] on icon "button" at bounding box center [452, 353] width 15 height 15
type input "CCFC80"
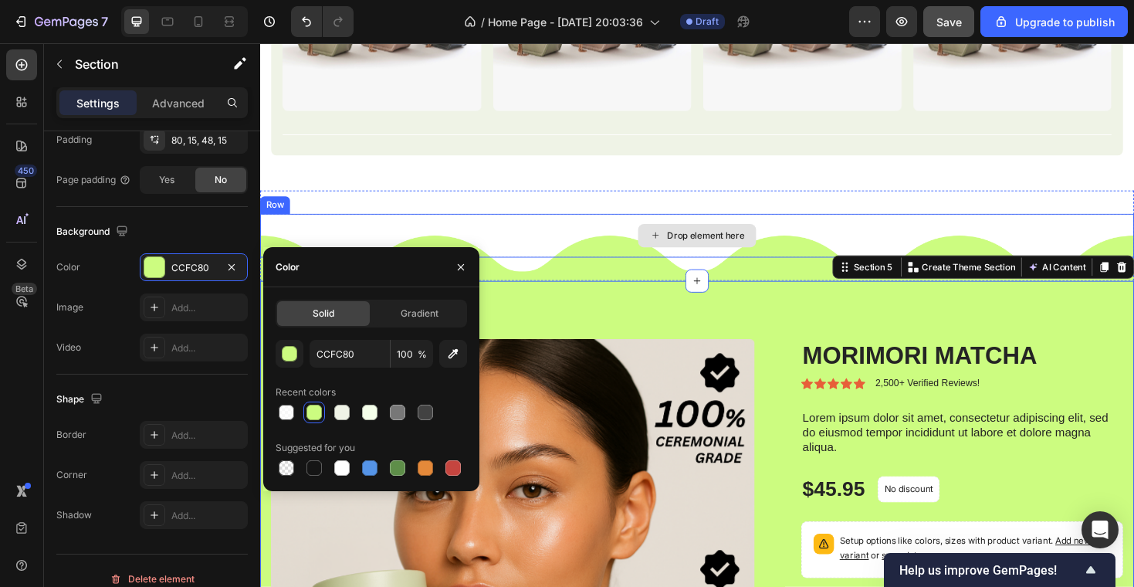
click at [564, 228] on div "Drop element here" at bounding box center [723, 247] width 926 height 46
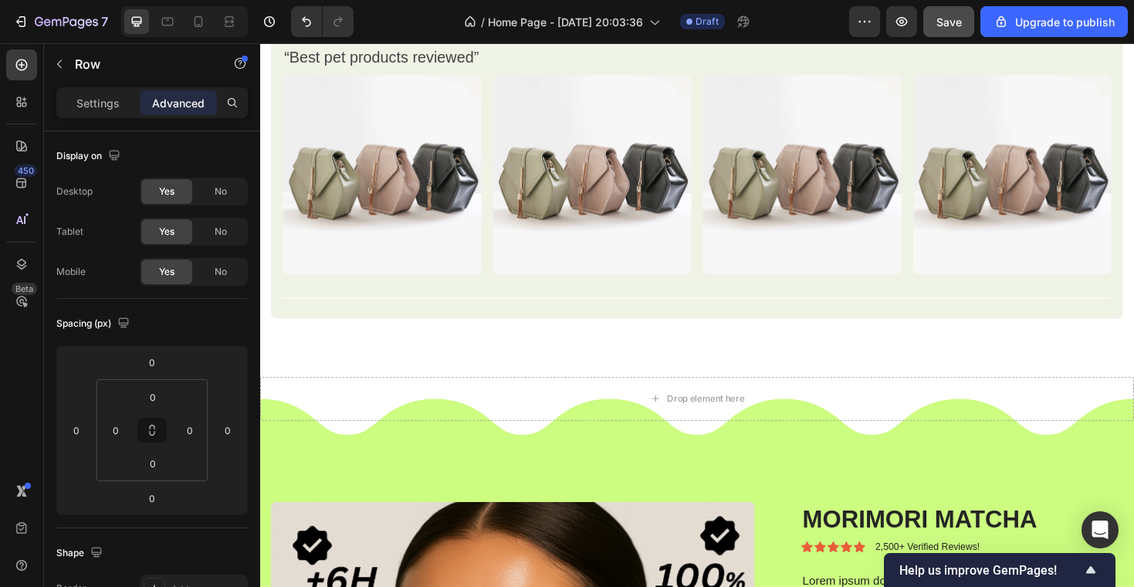
scroll to position [1264, 0]
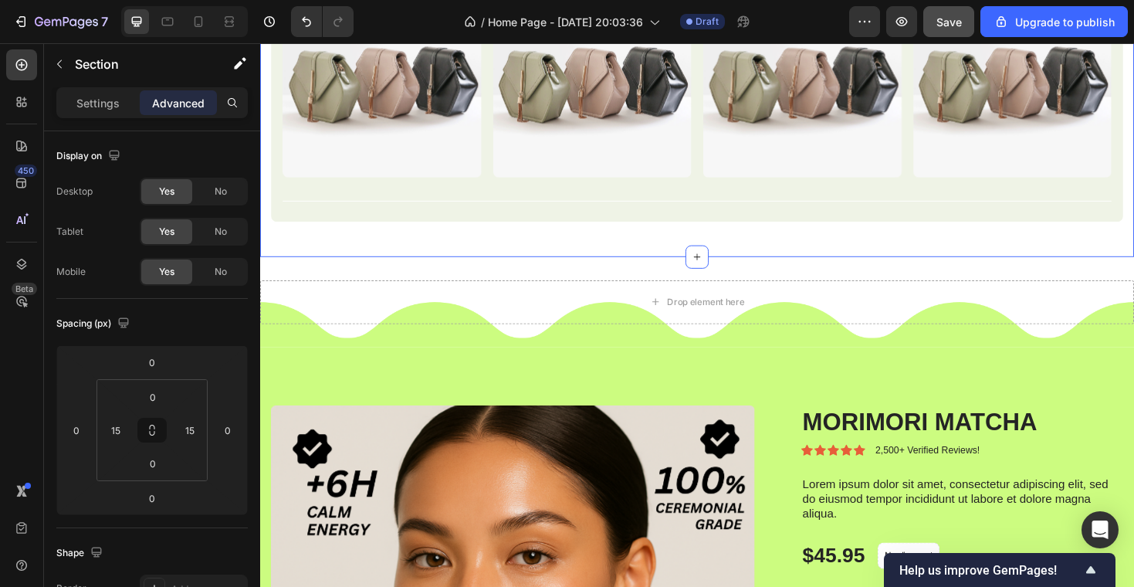
scroll to position [1179, 0]
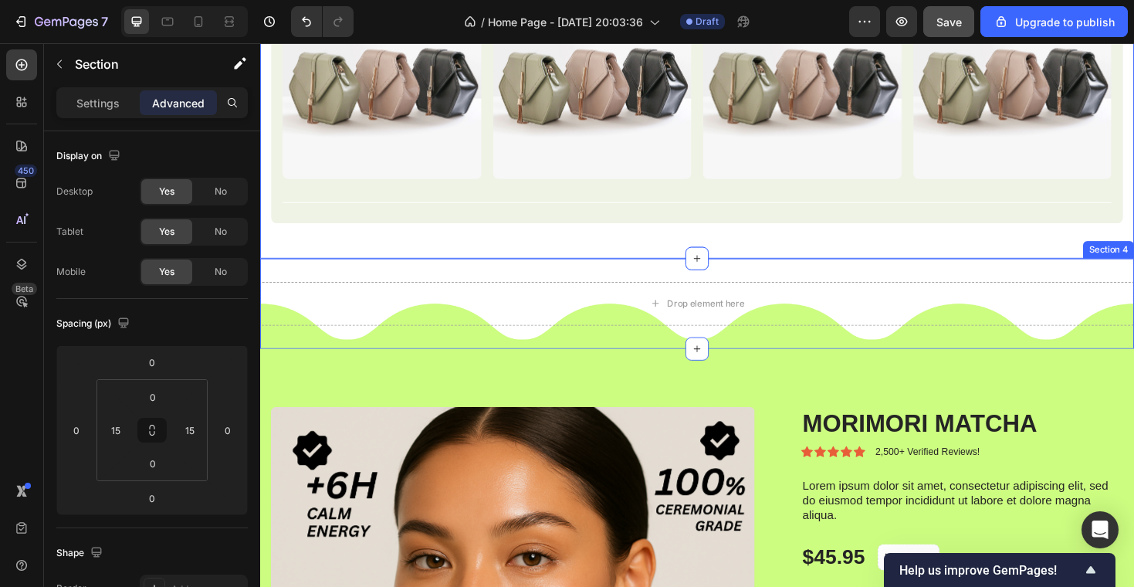
click at [440, 286] on div "Drop element here Row Section 4" at bounding box center [723, 319] width 926 height 96
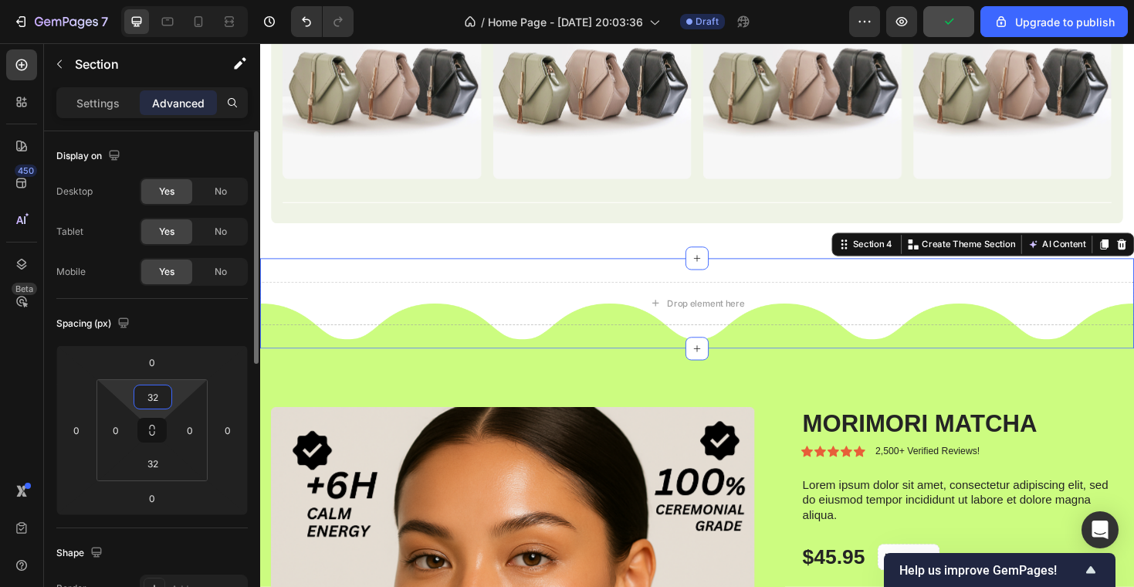
click at [160, 400] on input "32" at bounding box center [152, 396] width 31 height 23
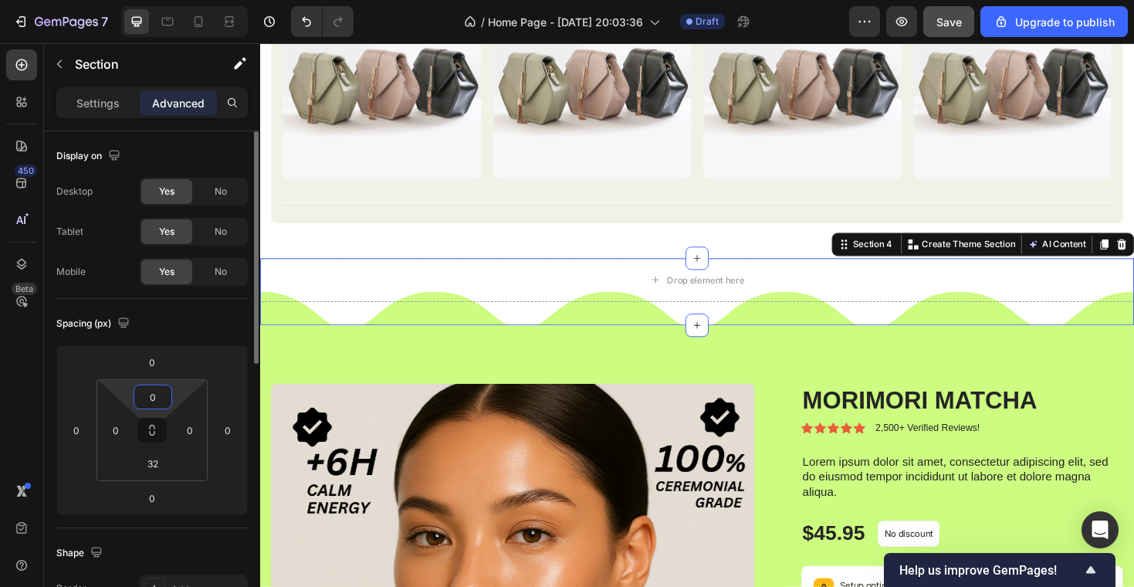
type input "32"
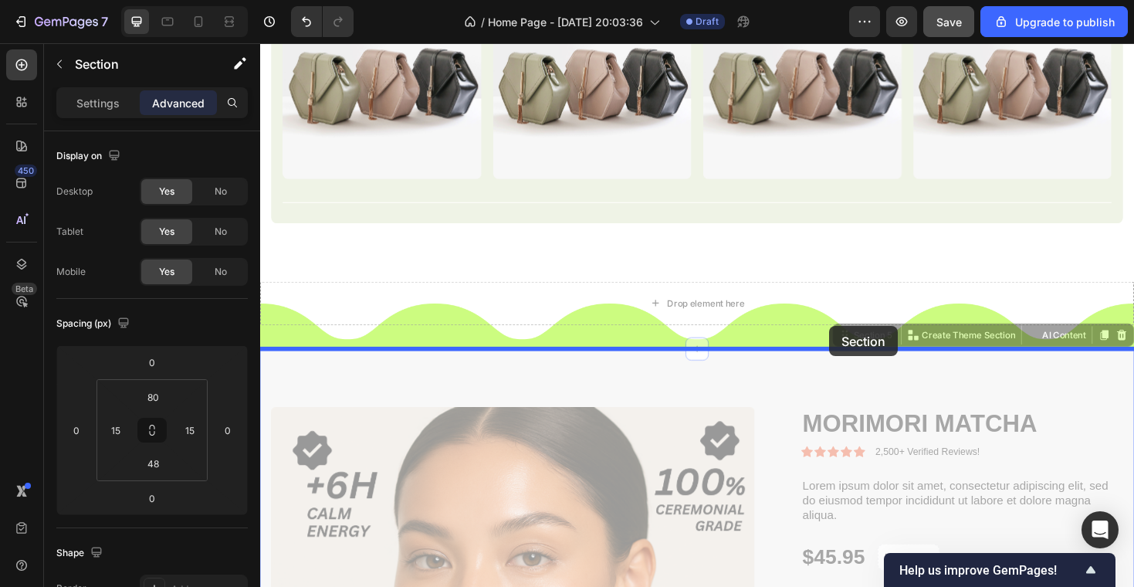
drag, startPoint x: 871, startPoint y: 347, endPoint x: 862, endPoint y: 340, distance: 11.0
click at [863, 340] on div "Header Image Image Row Image Row Image Row Most Interested Heading “Best pet pr…" at bounding box center [723, 499] width 926 height 3268
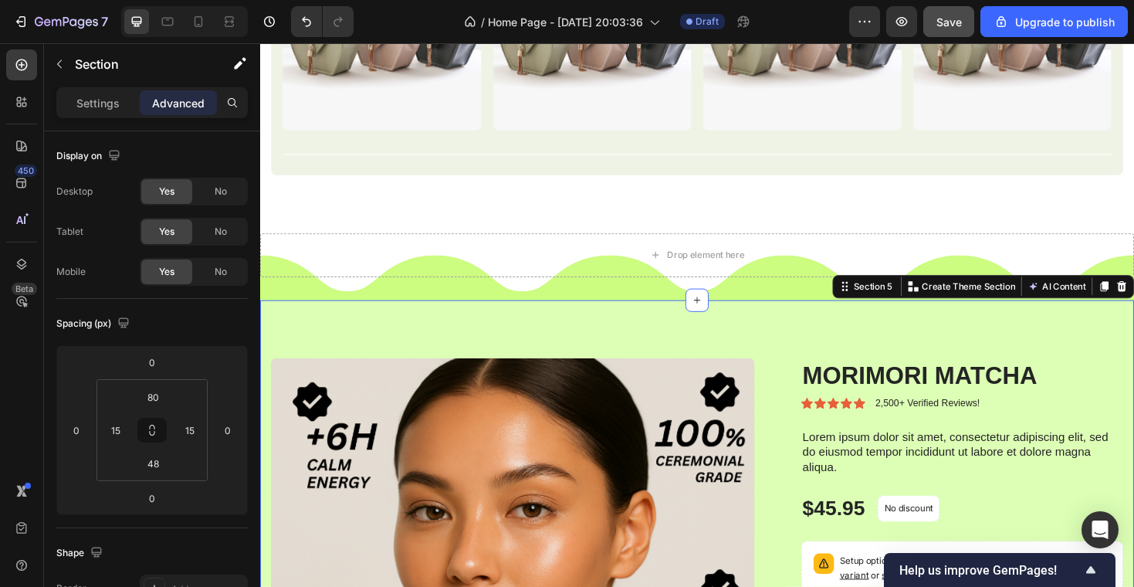
scroll to position [1257, 0]
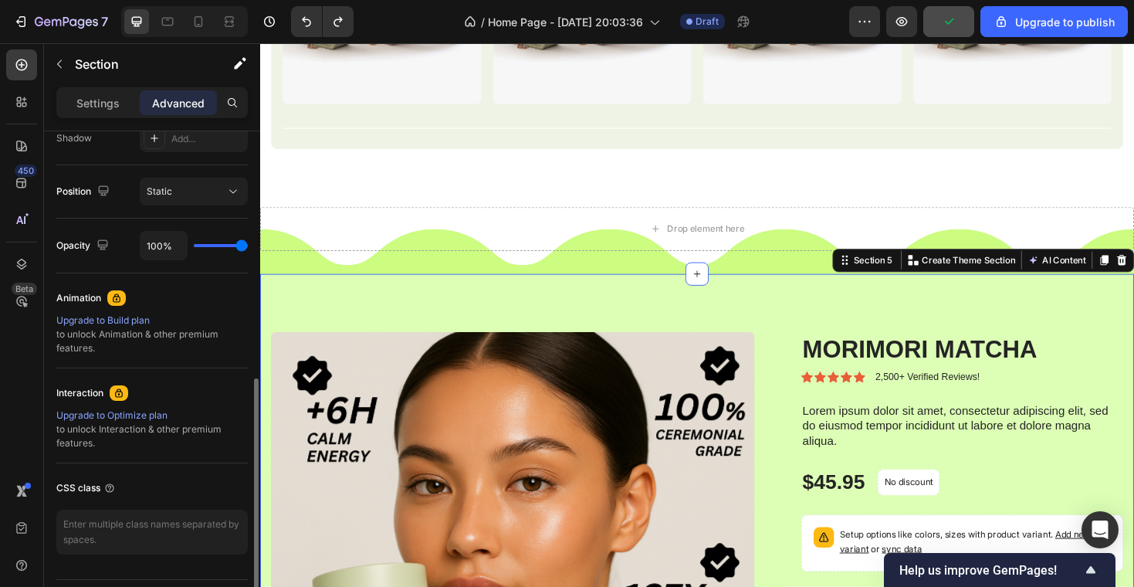
scroll to position [219, 0]
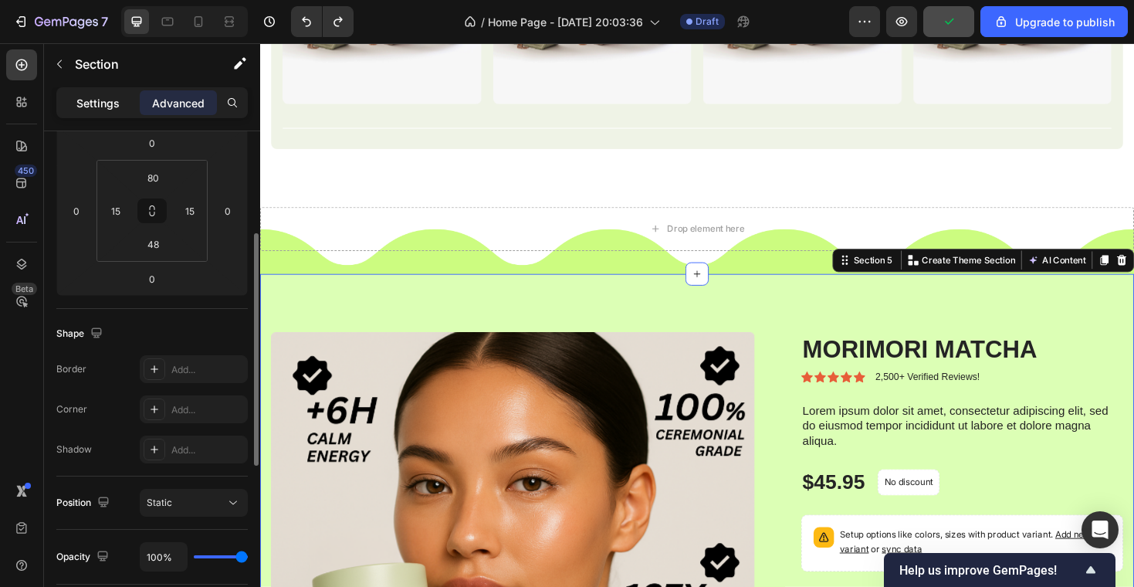
click at [101, 100] on p "Settings" at bounding box center [97, 103] width 43 height 16
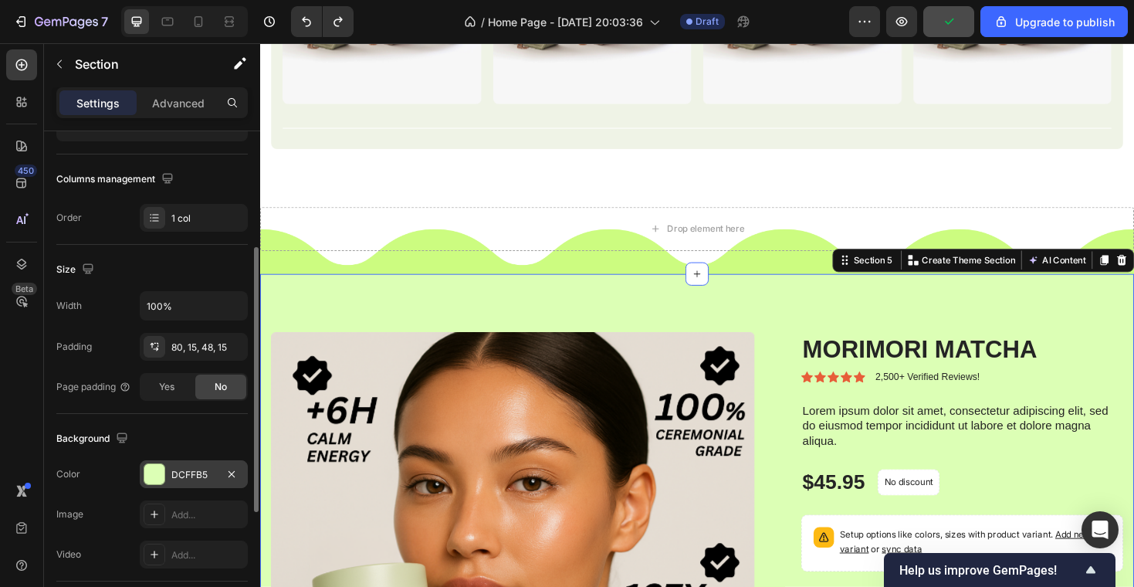
click at [152, 471] on div at bounding box center [154, 474] width 20 height 20
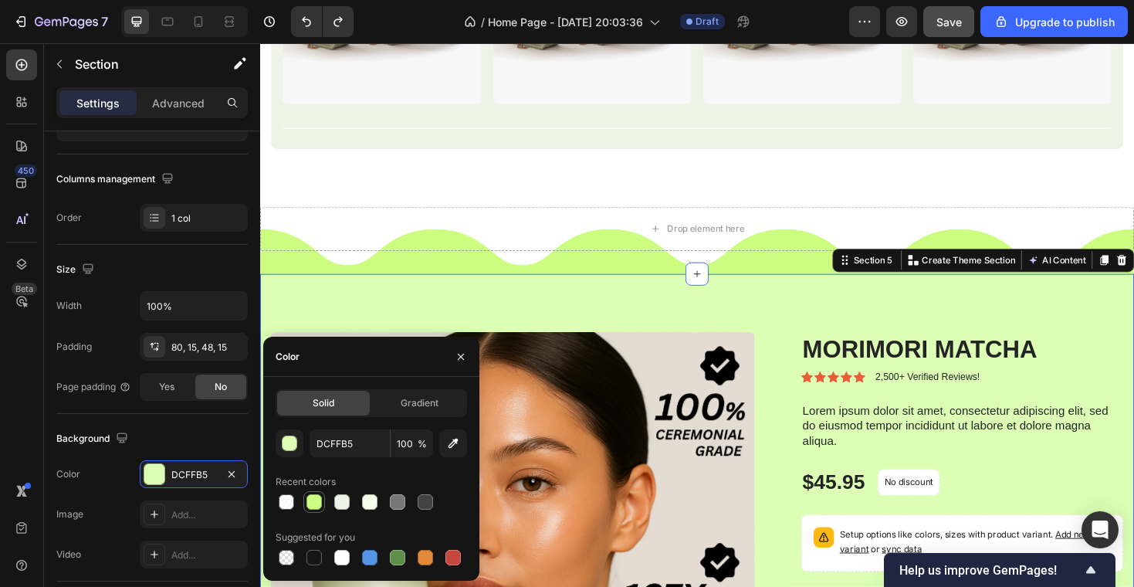
click at [310, 502] on div at bounding box center [313, 501] width 15 height 15
type input "CCFC80"
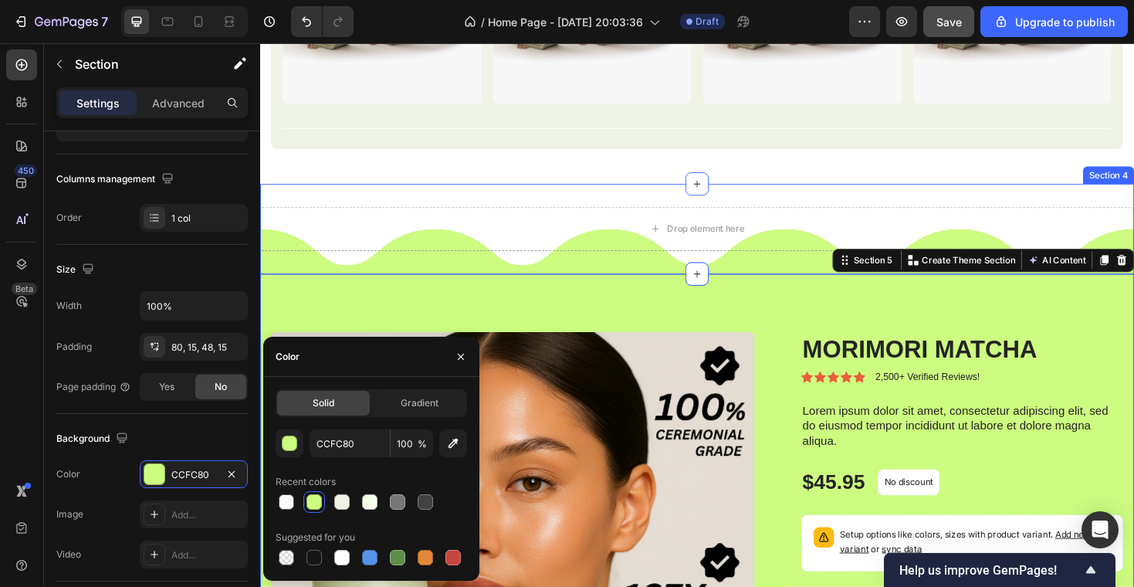
click at [565, 192] on div "Drop element here Row Section 4" at bounding box center [723, 240] width 926 height 96
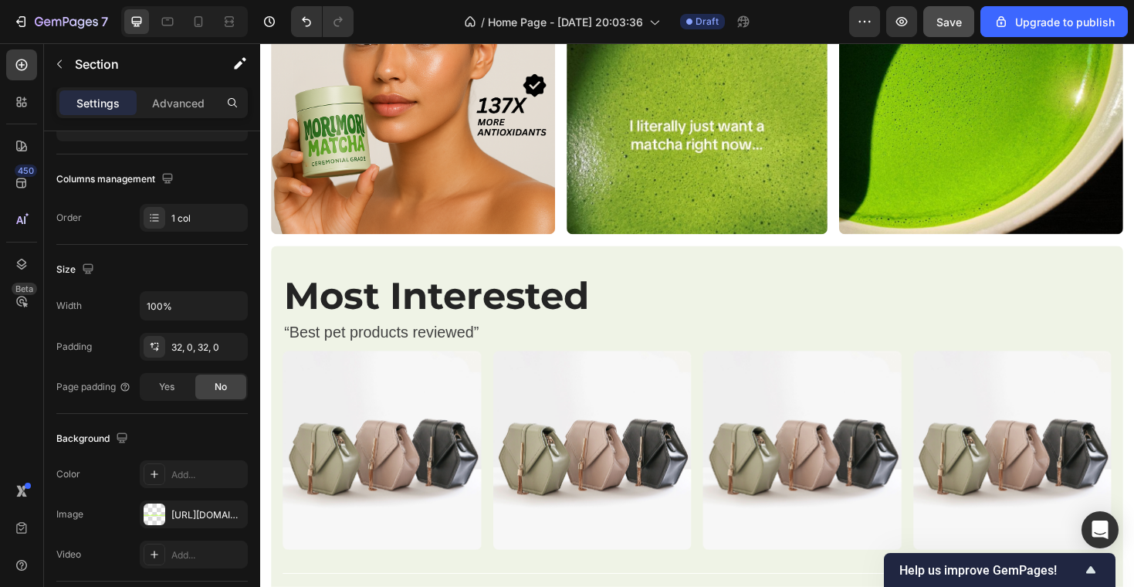
scroll to position [782, 0]
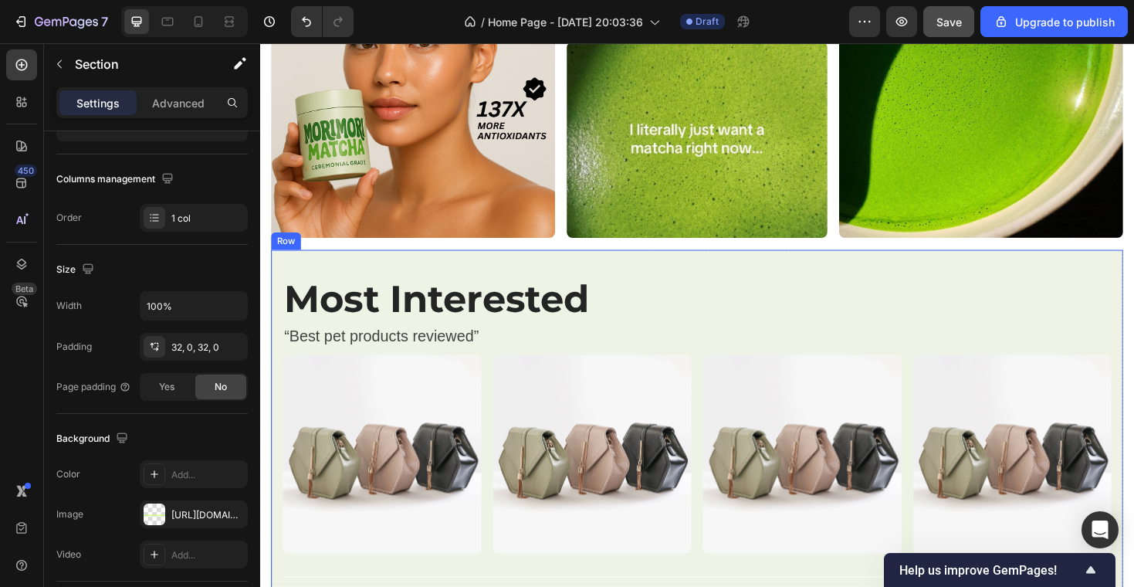
click at [530, 269] on div "Most Interested Heading “Best pet products reviewed” Text block Image Image Ima…" at bounding box center [723, 446] width 903 height 369
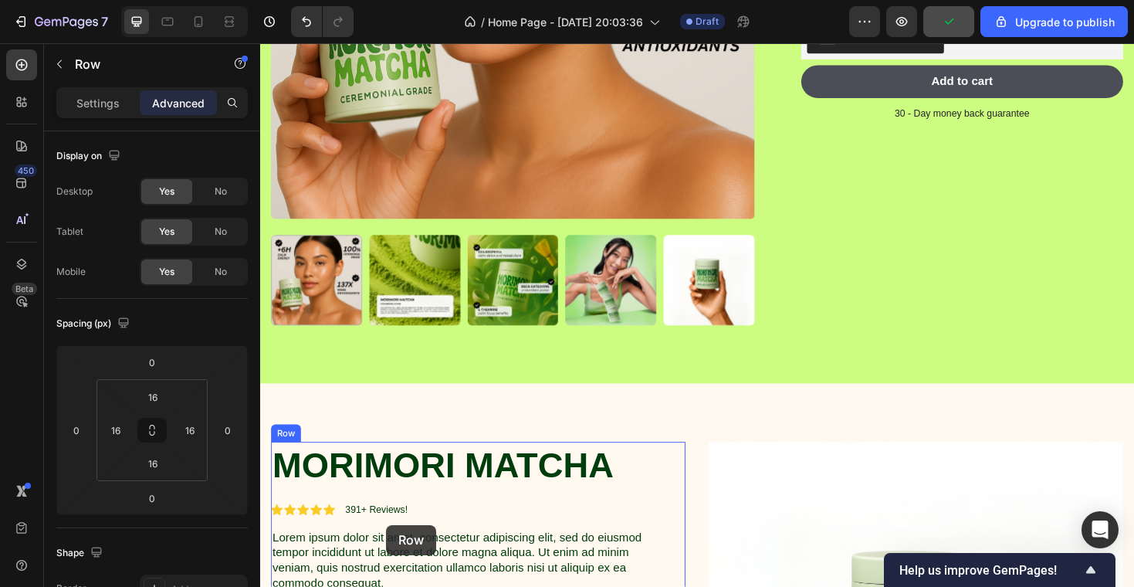
scroll to position [1951, 0]
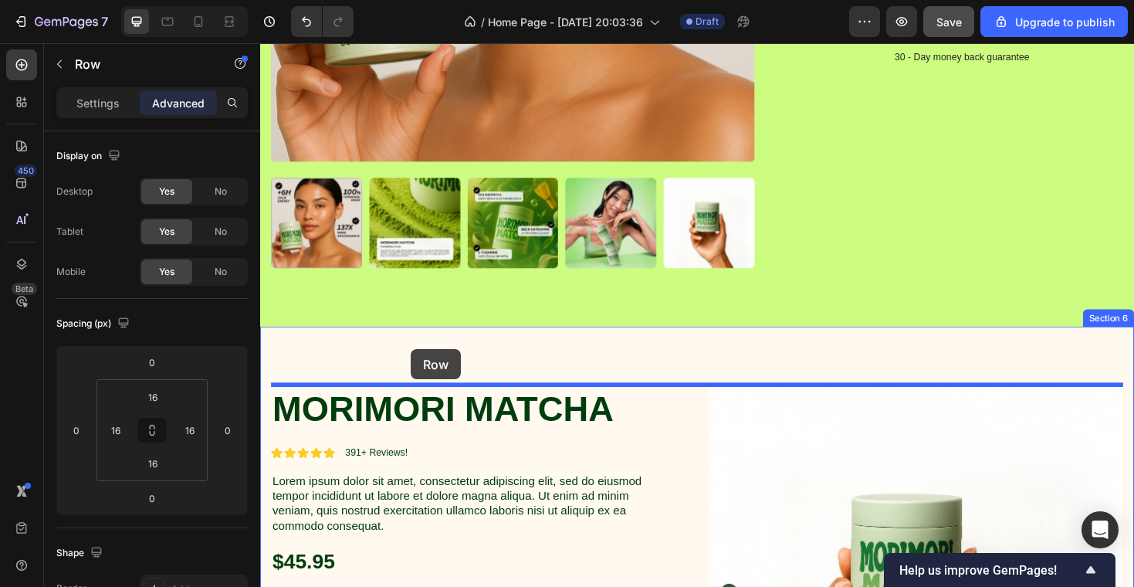
drag, startPoint x: 284, startPoint y: 244, endPoint x: 415, endPoint y: 364, distance: 178.1
type input "16"
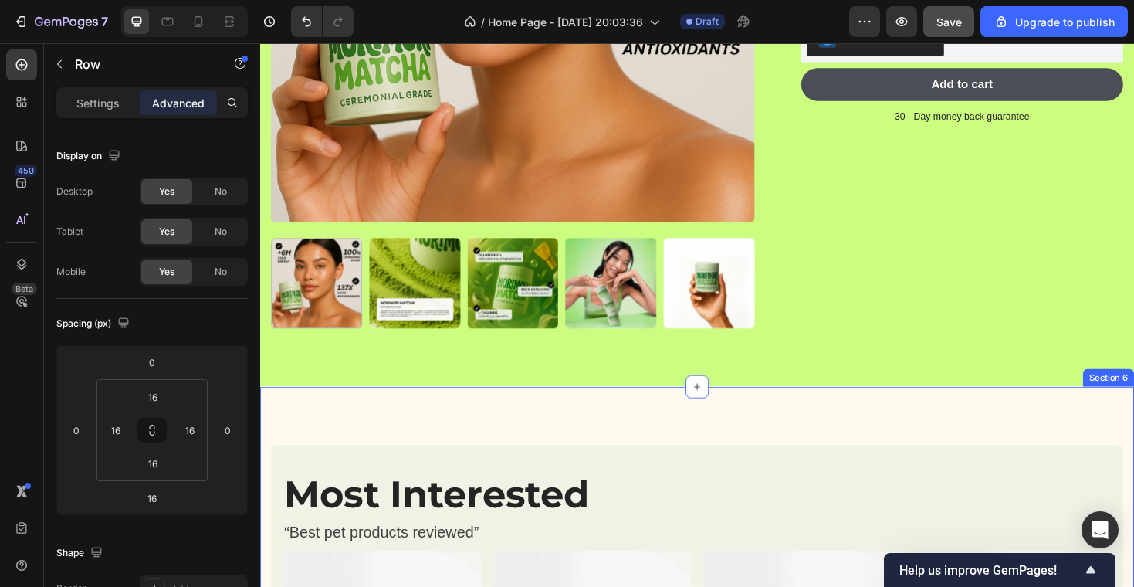
scroll to position [1833, 0]
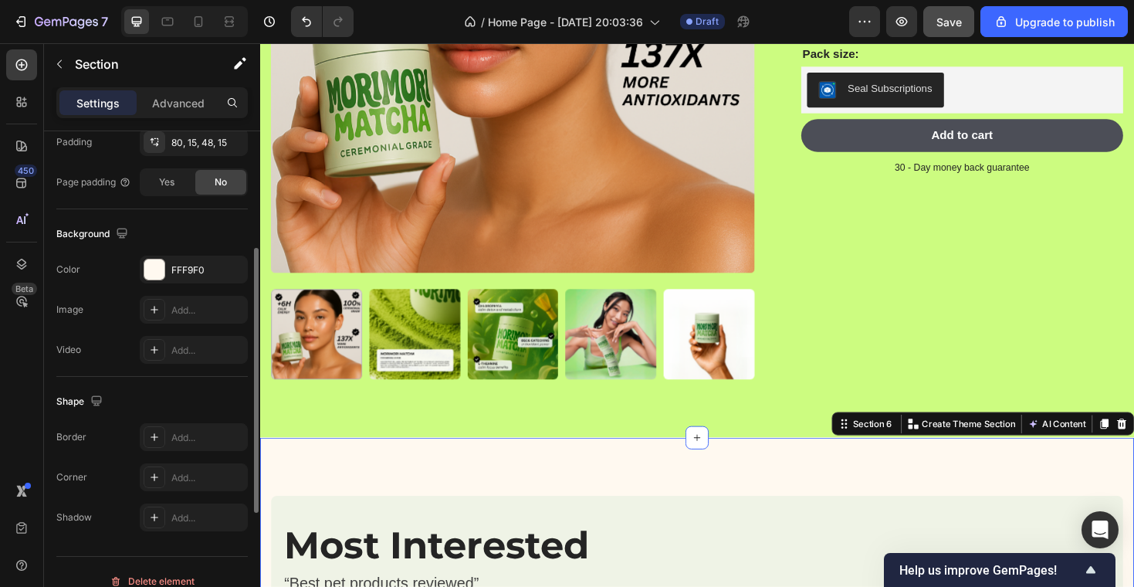
scroll to position [442, 0]
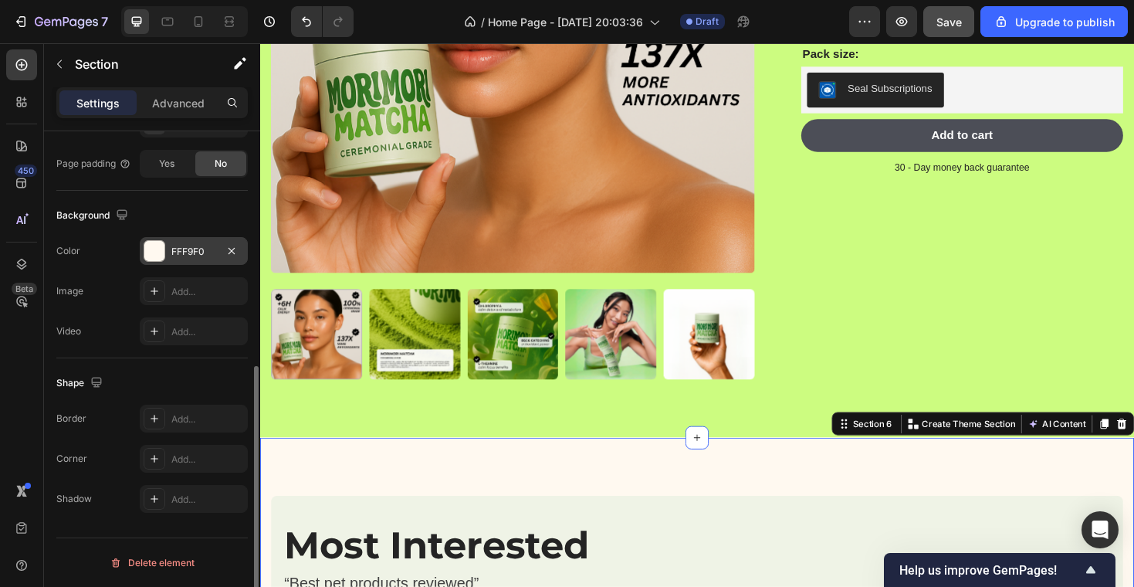
click at [157, 239] on div "FFF9F0" at bounding box center [194, 251] width 108 height 28
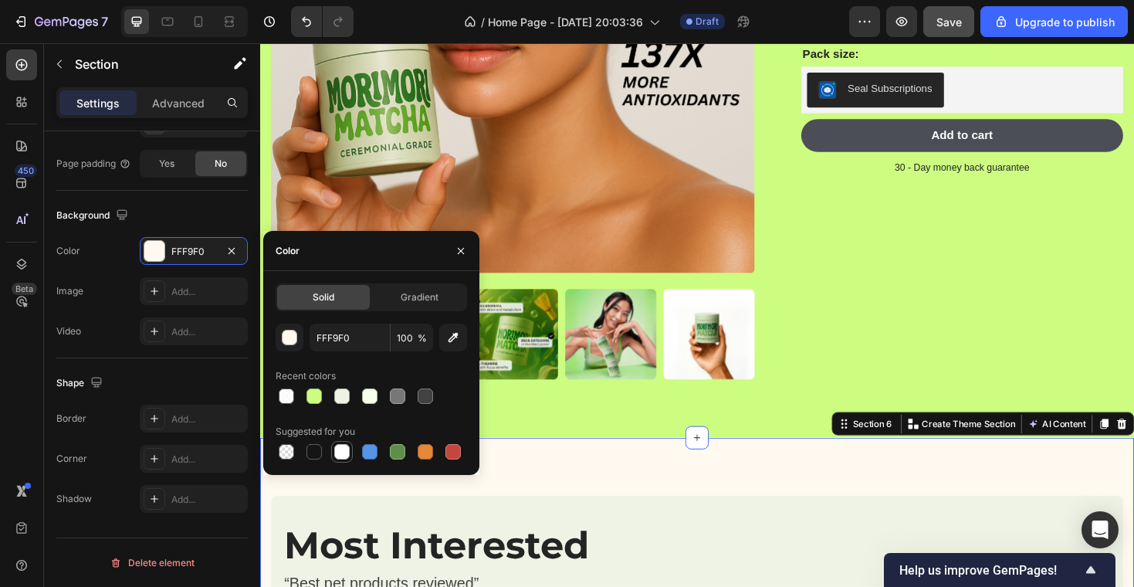
click at [344, 453] on div at bounding box center [341, 451] width 15 height 15
type input "FFFFFF"
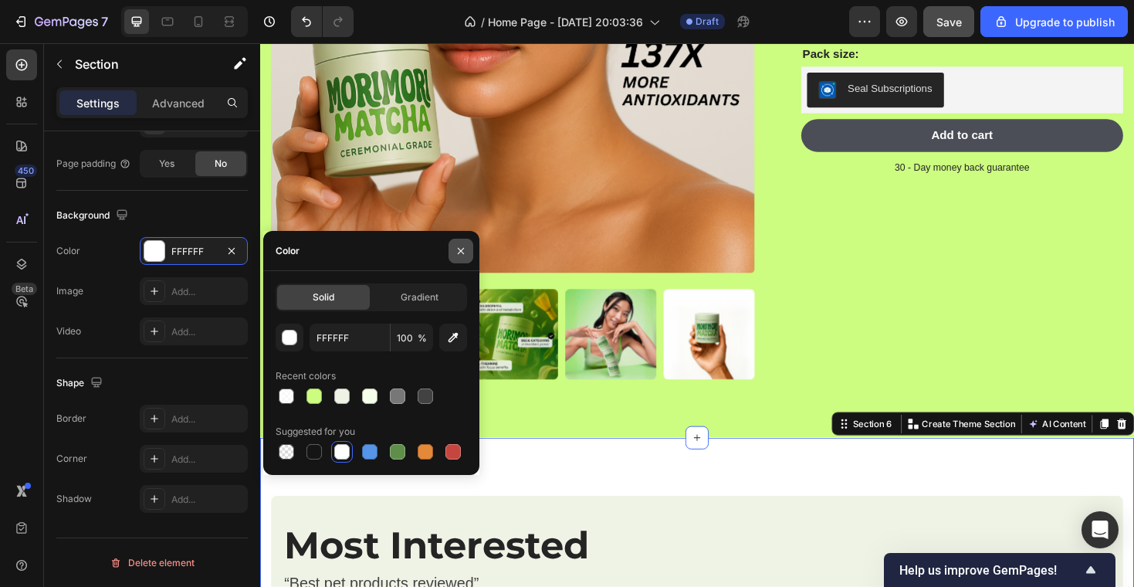
click at [458, 253] on icon "button" at bounding box center [461, 251] width 12 height 12
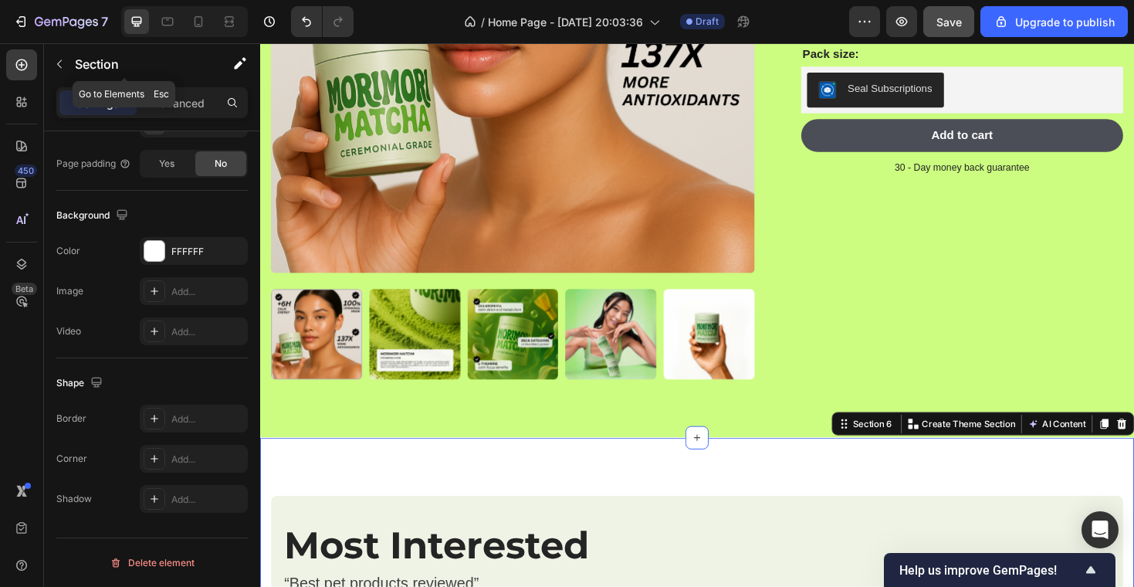
click at [170, 85] on div "Section" at bounding box center [124, 65] width 161 height 44
click at [171, 104] on p "Advanced" at bounding box center [178, 103] width 52 height 16
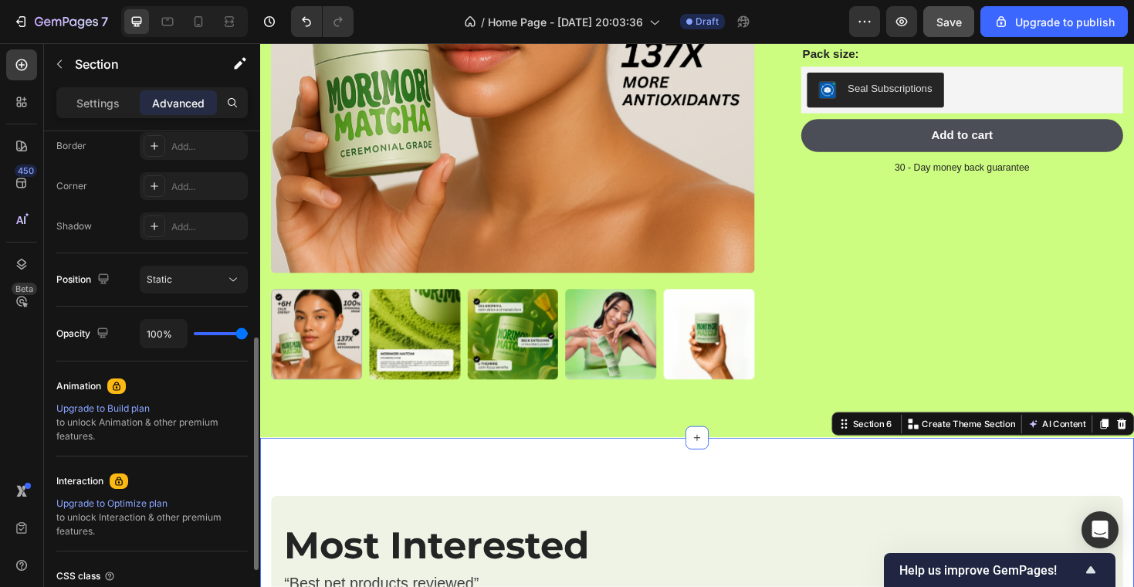
scroll to position [0, 0]
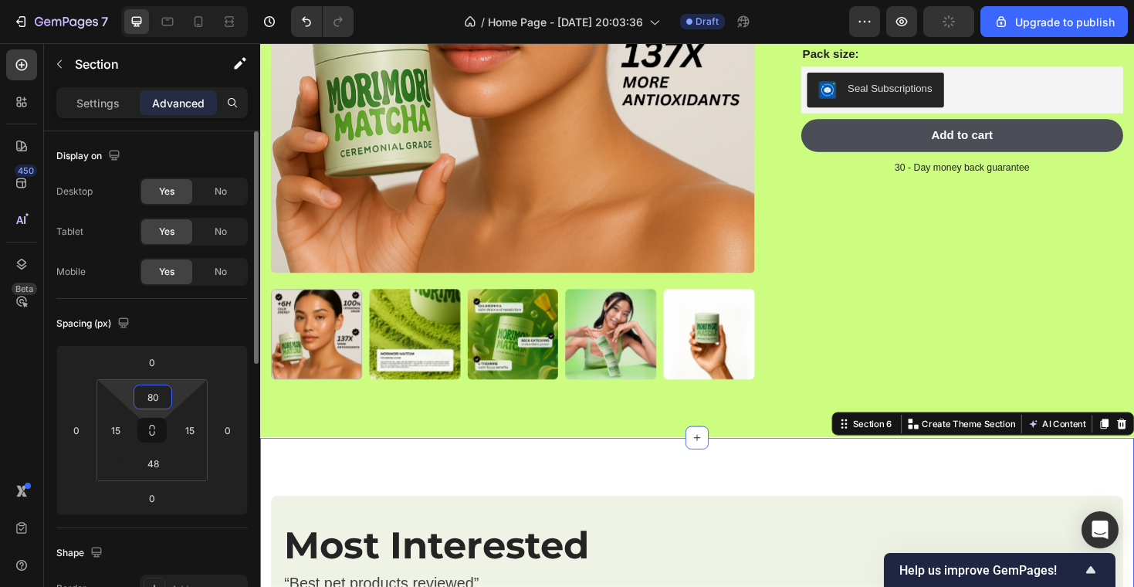
click at [157, 404] on input "80" at bounding box center [152, 396] width 31 height 23
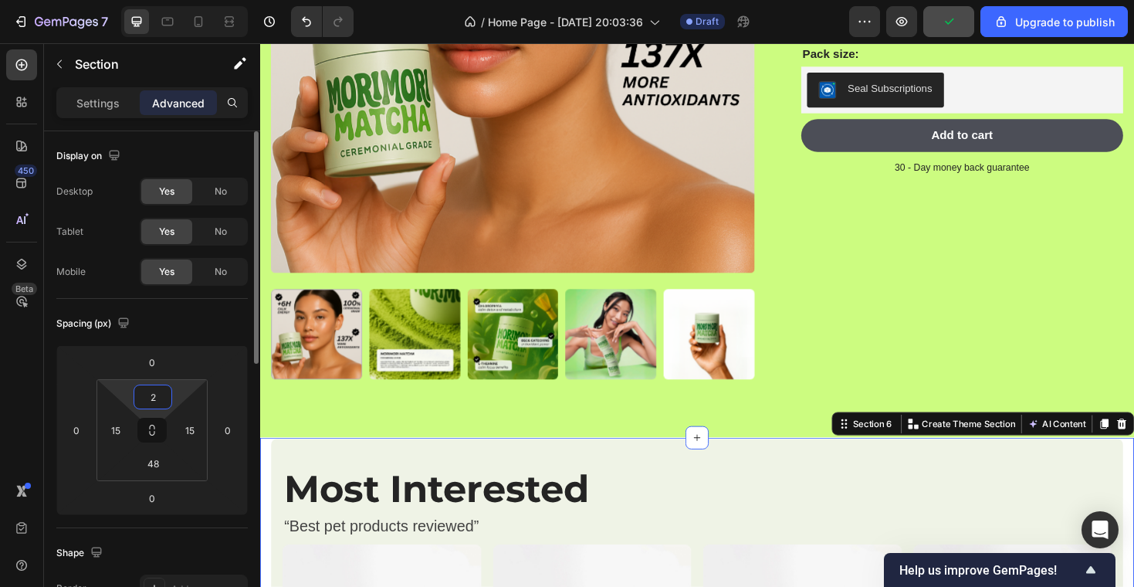
type input "20"
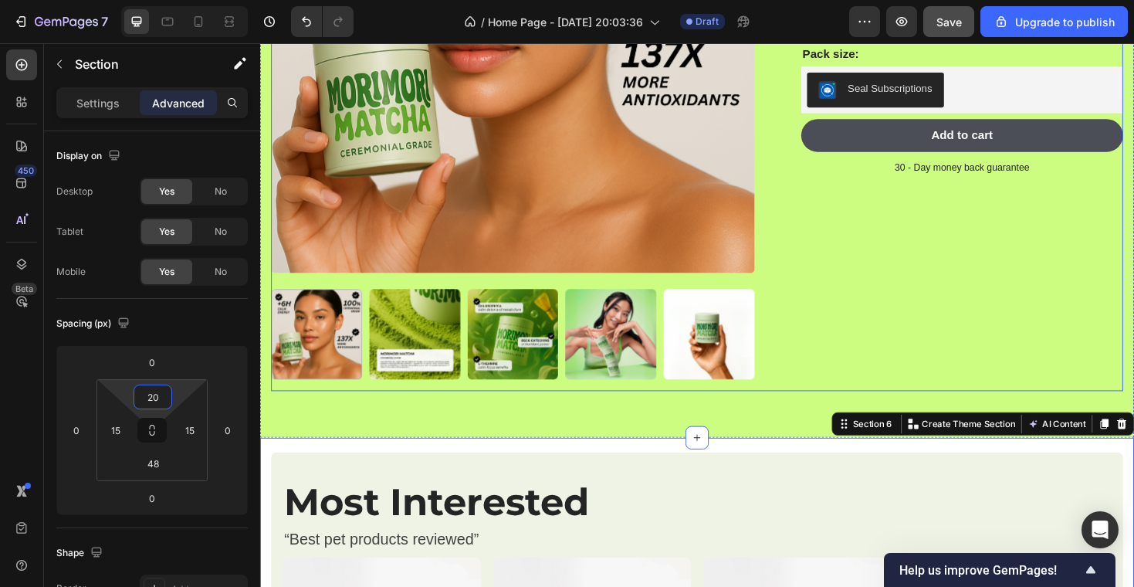
click at [925, 334] on div "MORIMORI MATCHA Product Title Icon Icon Icon Icon Icon Icon List 2,500+ Verifie…" at bounding box center [992, 93] width 366 height 638
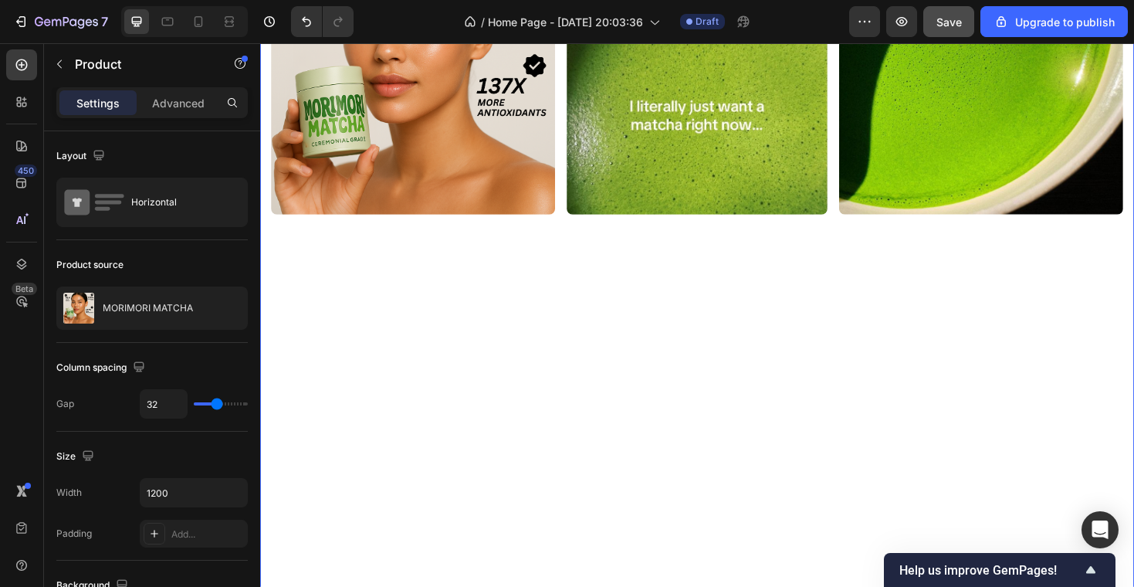
click at [719, 348] on div "Image Image Row Image Row Image Row Row" at bounding box center [723, 283] width 903 height 719
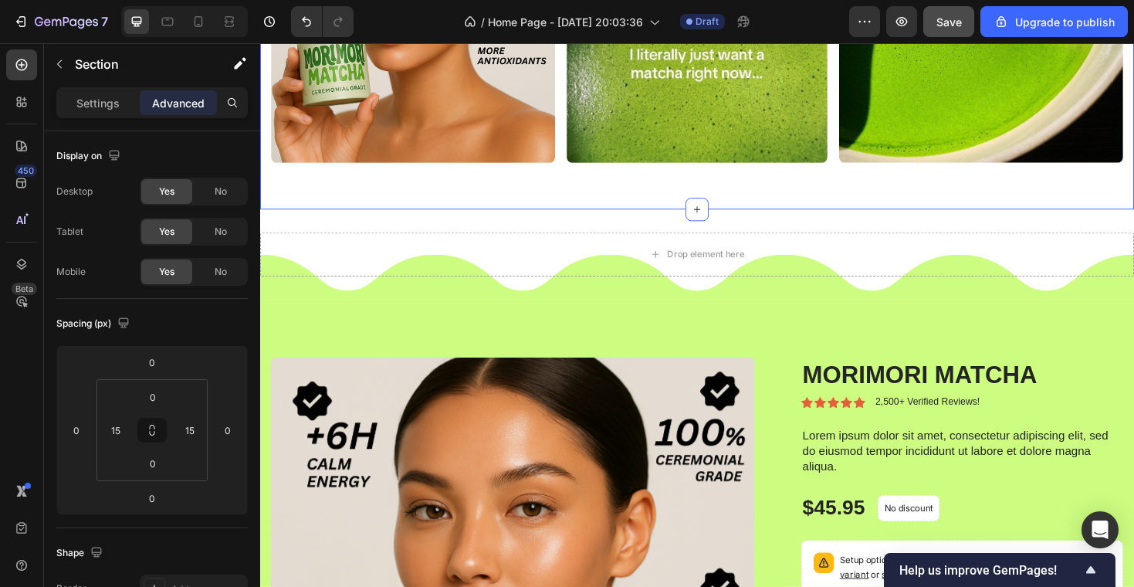
scroll to position [829, 0]
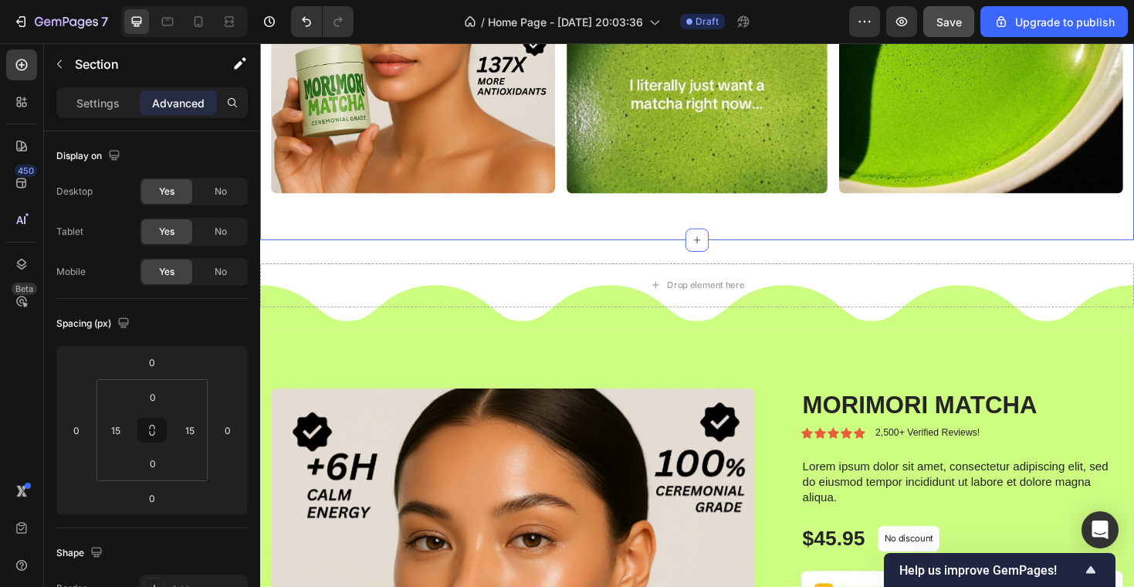
click at [661, 218] on div "Image Image Row Image Row Image Row Row" at bounding box center [723, 76] width 903 height 350
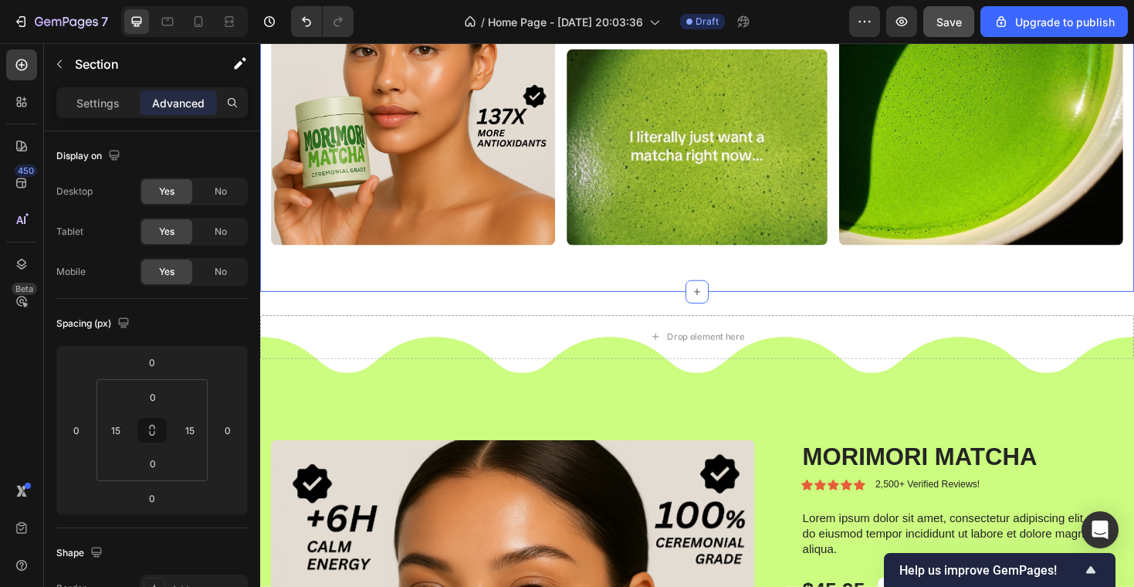
scroll to position [757, 0]
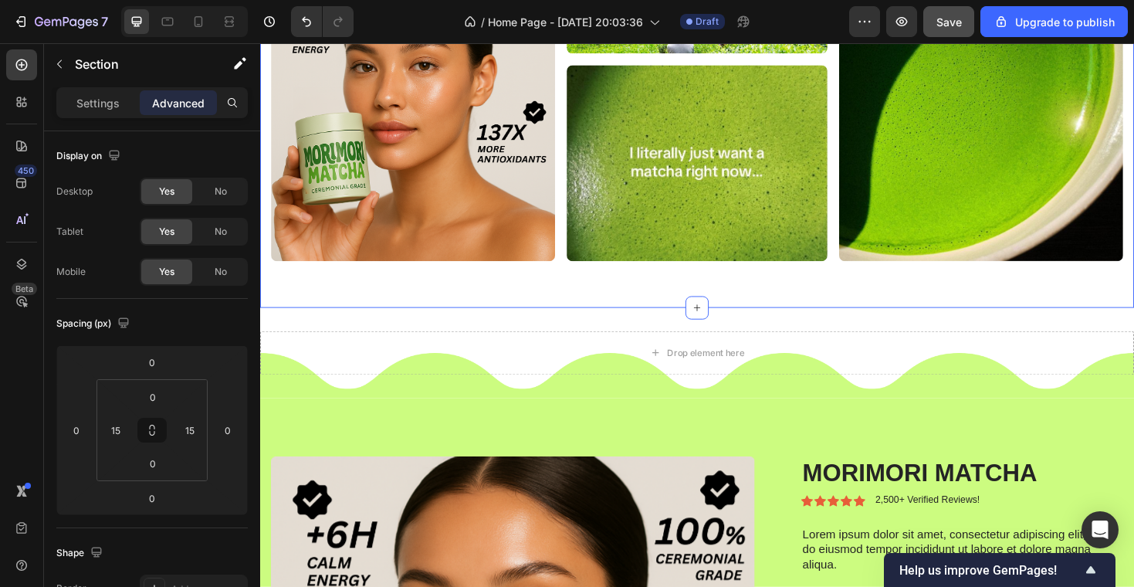
click at [611, 291] on div "Image Image Row Image Row Image Row Row" at bounding box center [723, 148] width 903 height 350
click at [159, 496] on input "0" at bounding box center [152, 497] width 31 height 23
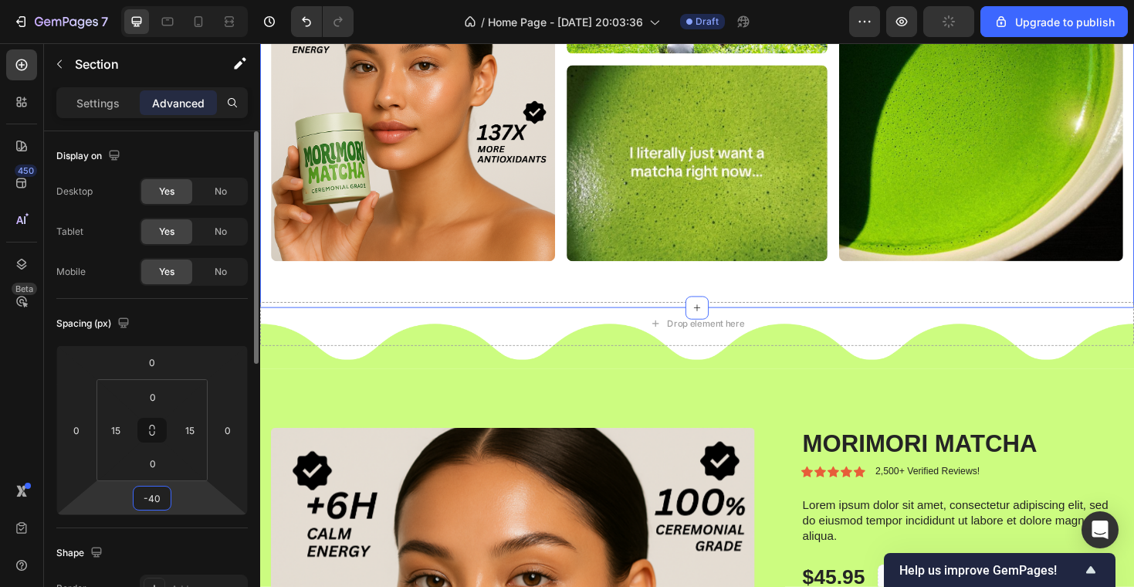
type input "-4"
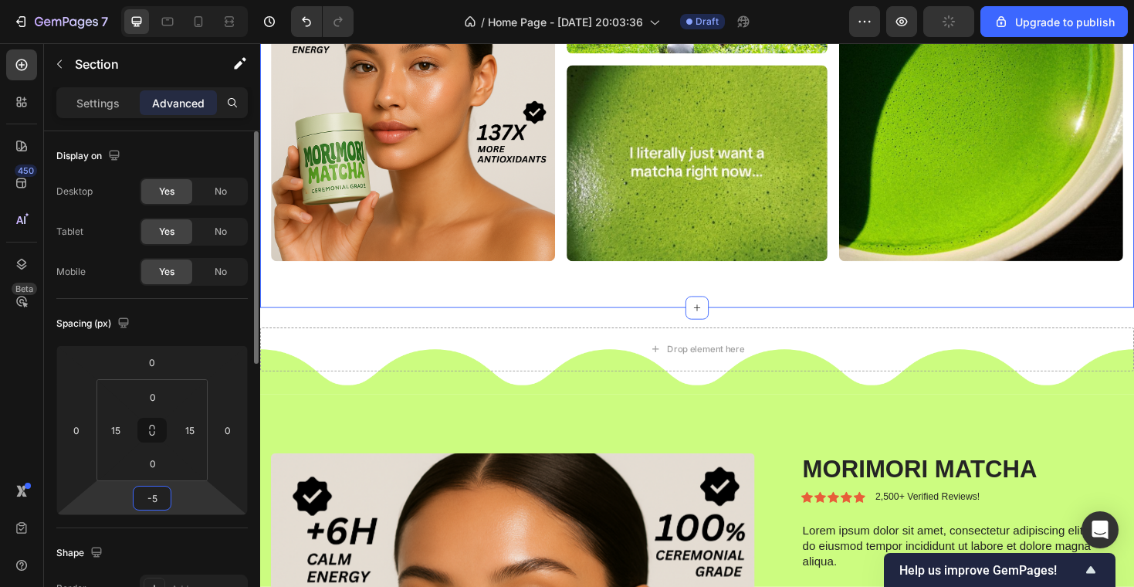
type input "-50"
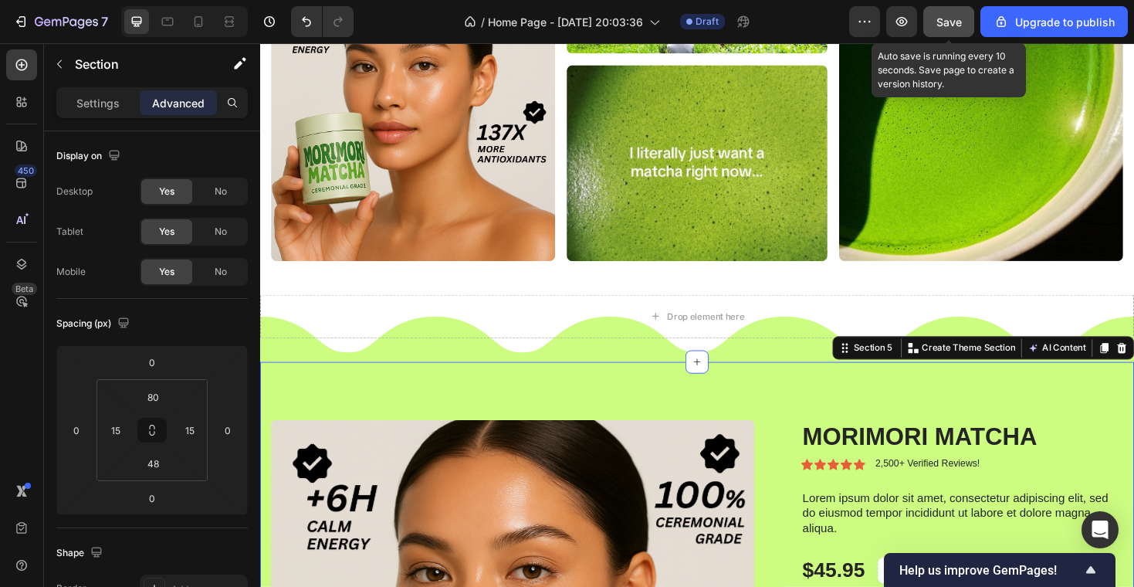
click at [959, 17] on span "Save" at bounding box center [948, 21] width 25 height 13
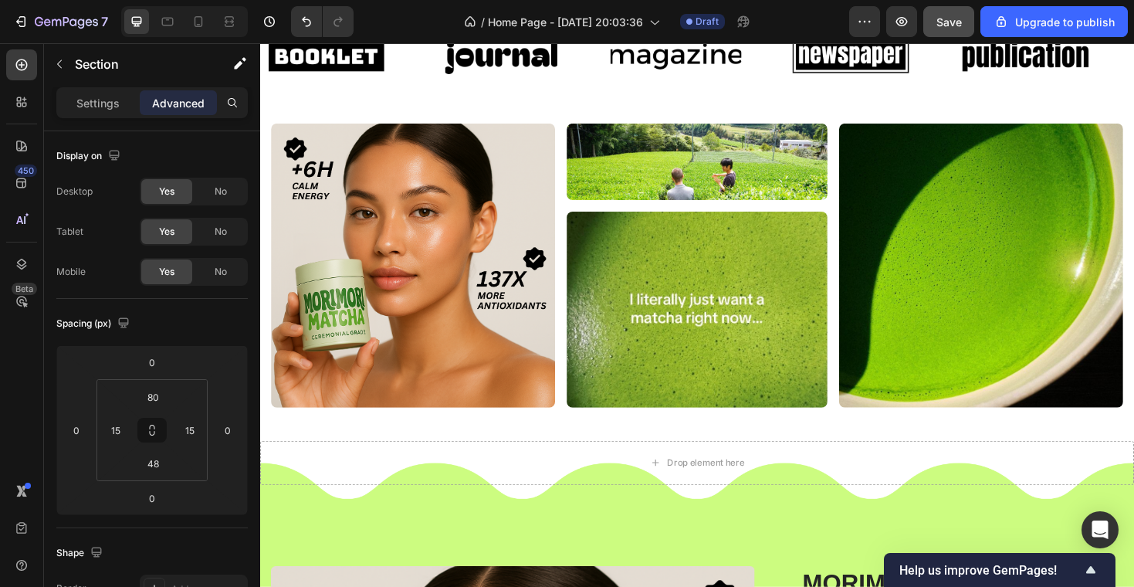
scroll to position [521, 0]
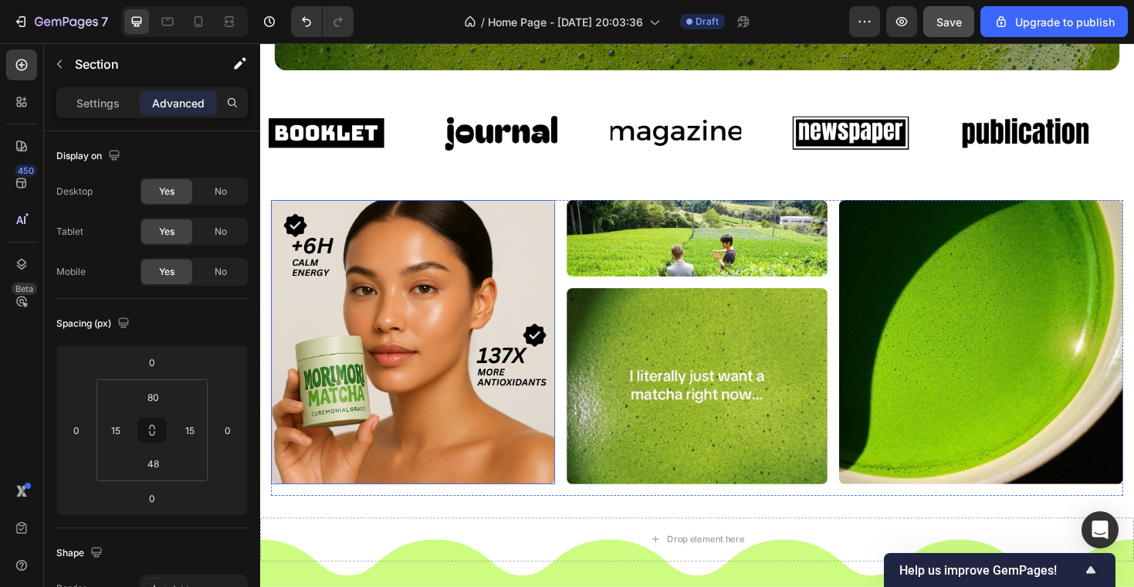
click at [486, 337] on img at bounding box center [422, 359] width 301 height 301
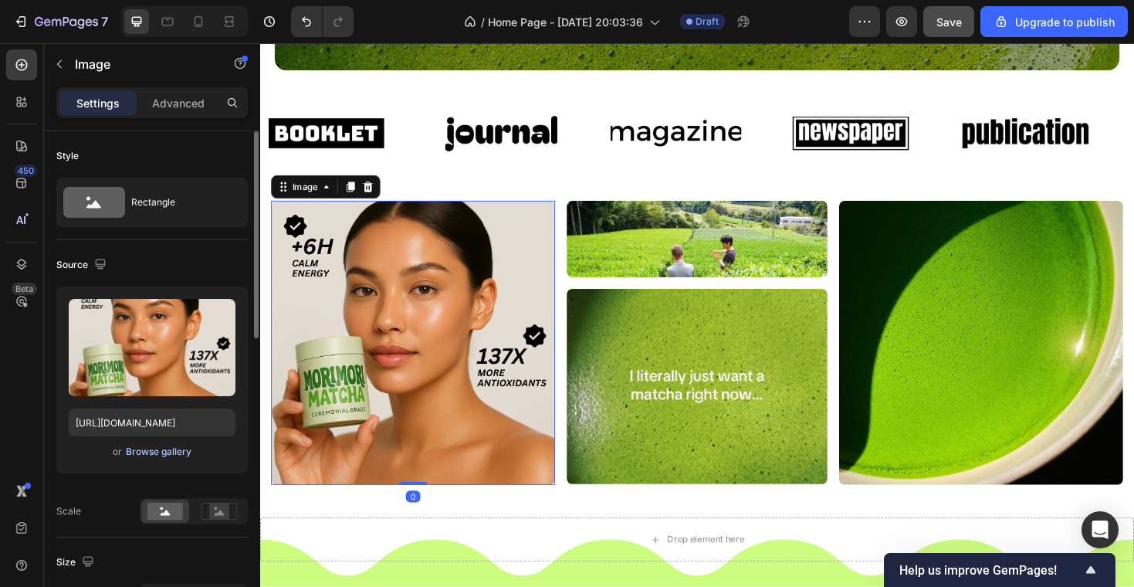
click at [166, 452] on div "Browse gallery" at bounding box center [159, 452] width 66 height 14
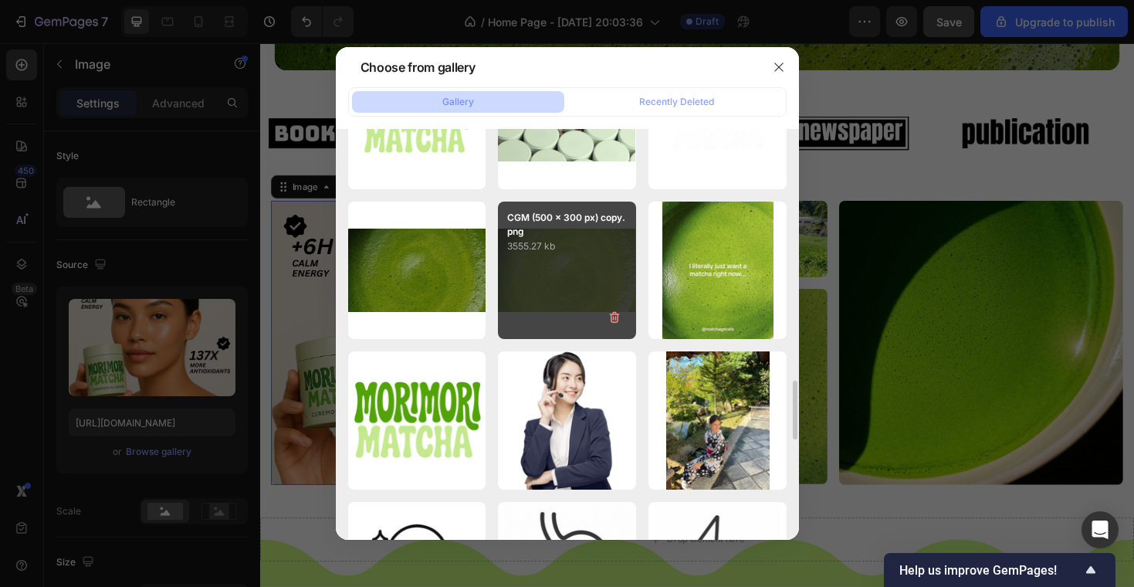
scroll to position [1876, 0]
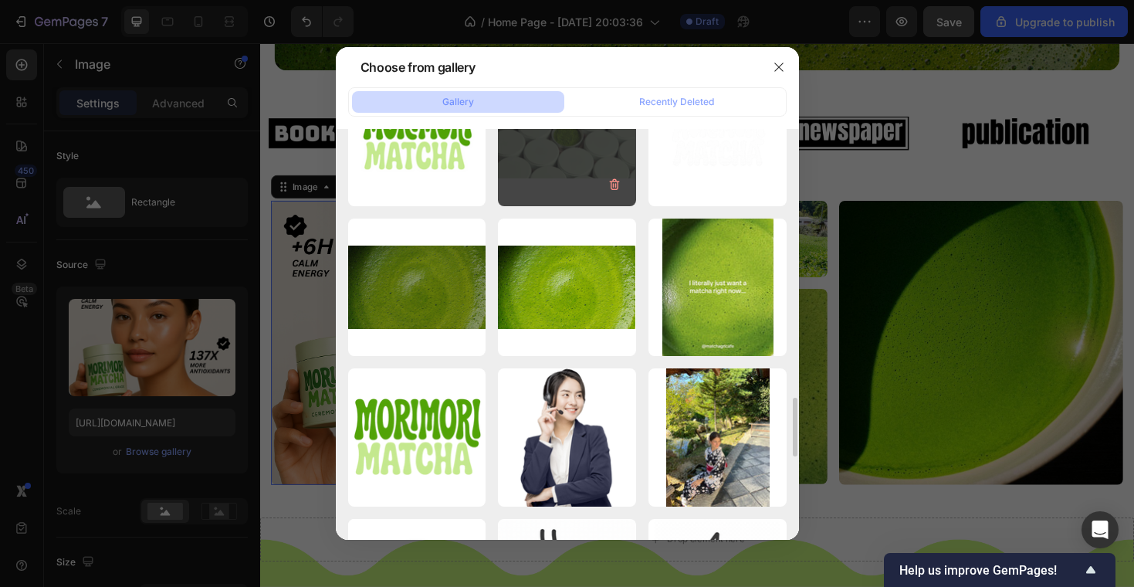
click at [550, 174] on div "CGM (500 x 300 px) co... 2.png 483.32 kb" at bounding box center [567, 137] width 138 height 138
type input "https://cdn.shopify.com/s/files/1/0969/5202/5419/files/gempages_584515755731583…"
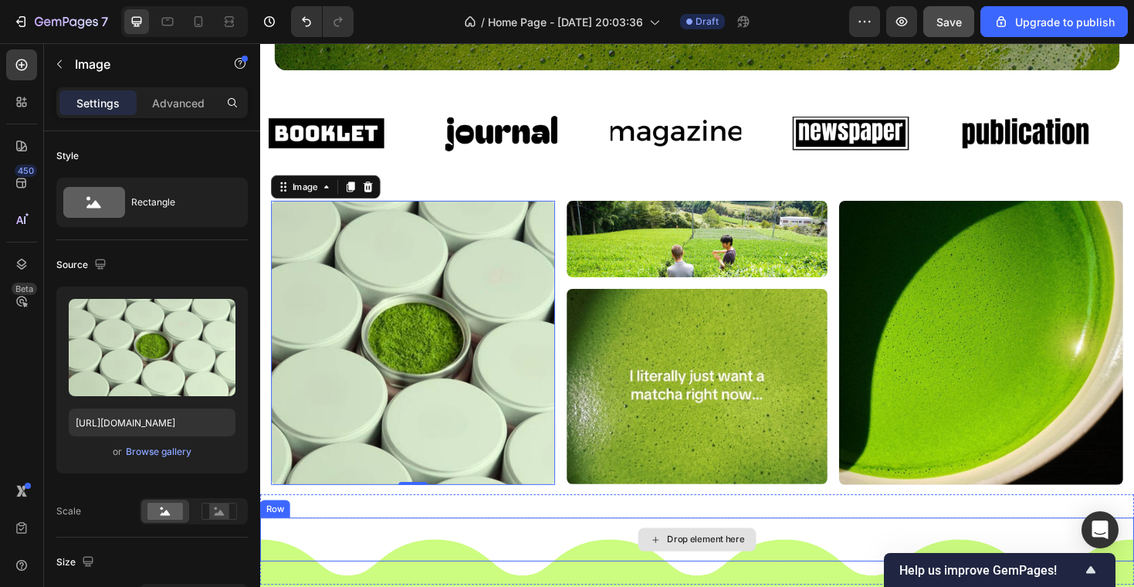
click at [824, 554] on div "Drop element here" at bounding box center [723, 569] width 926 height 46
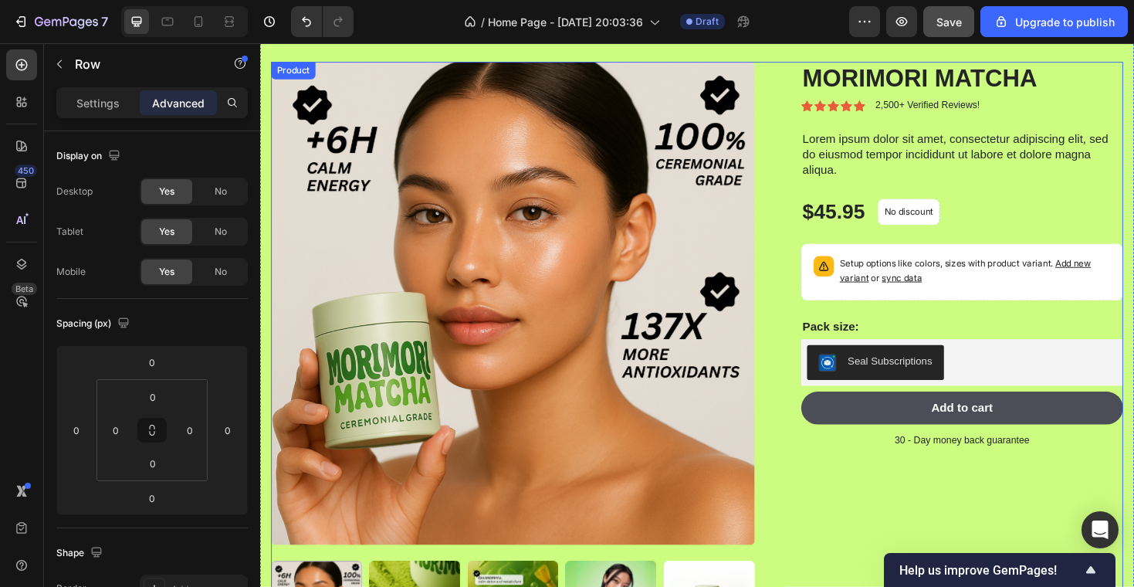
scroll to position [1150, 0]
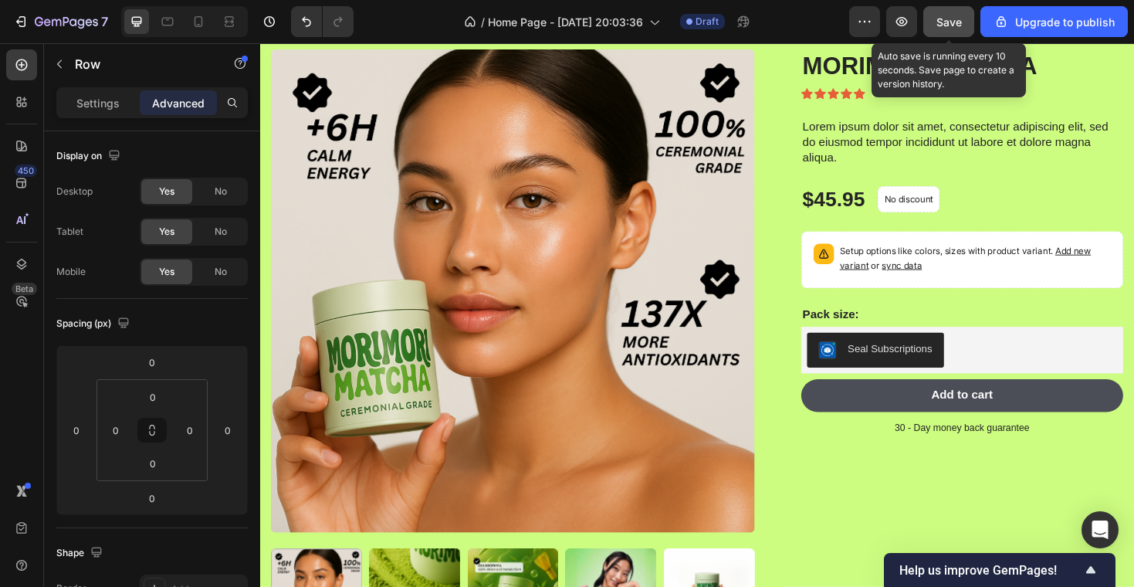
click at [942, 21] on span "Save" at bounding box center [948, 21] width 25 height 13
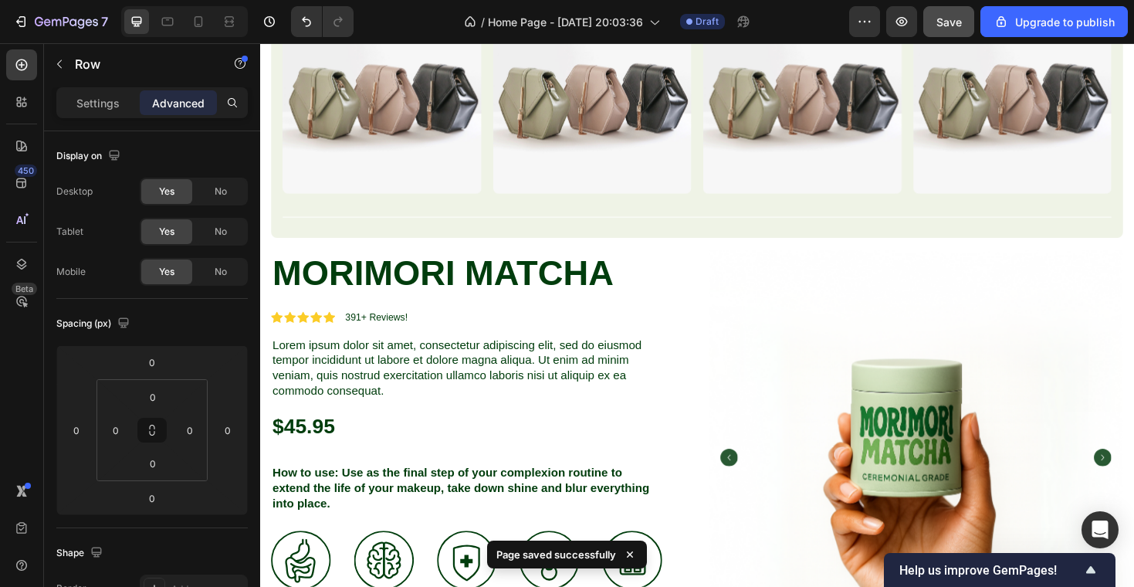
scroll to position [1983, 0]
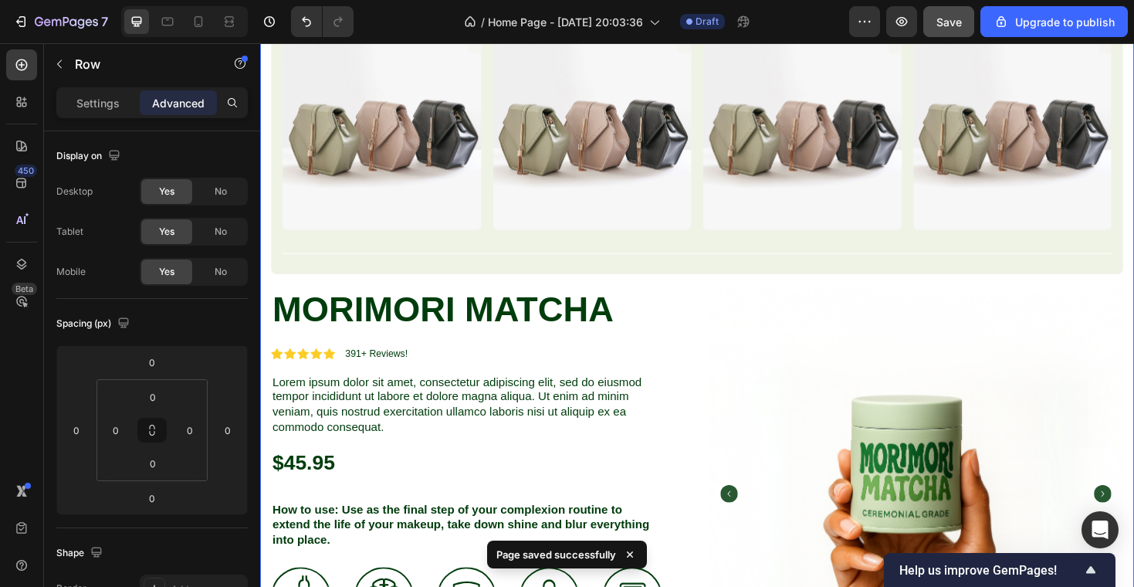
click at [730, 297] on div "Most Interested Heading “Best pet products reviewed” Text block Image Image Ima…" at bounding box center [723, 458] width 903 height 1078
click at [690, 297] on div "Most Interested Heading “Best pet products reviewed” Text block Image Image Ima…" at bounding box center [723, 458] width 903 height 1078
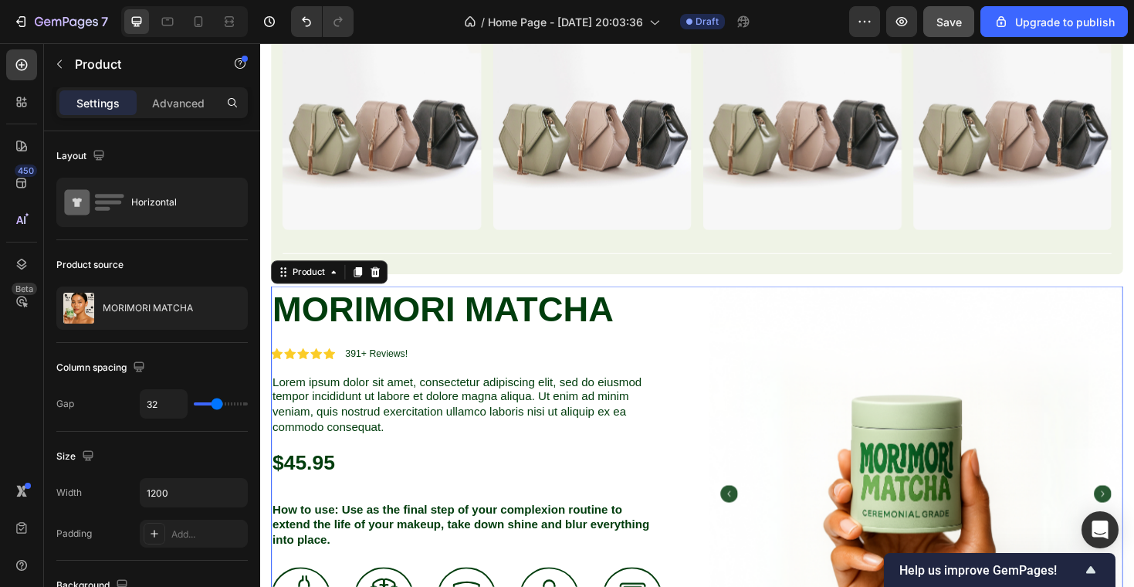
click at [384, 286] on icon at bounding box center [382, 285] width 10 height 11
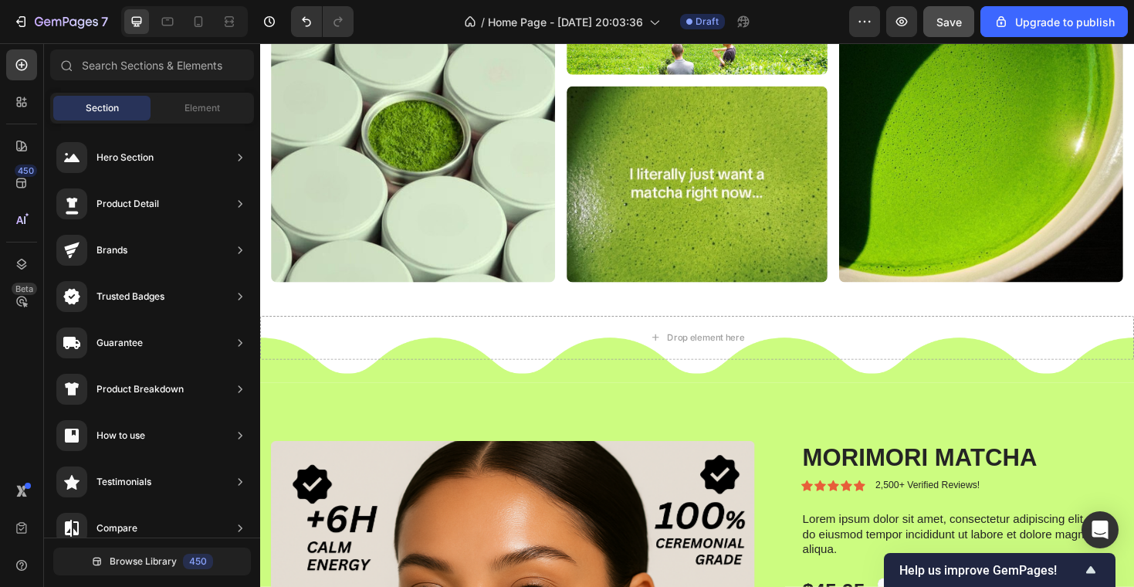
scroll to position [739, 0]
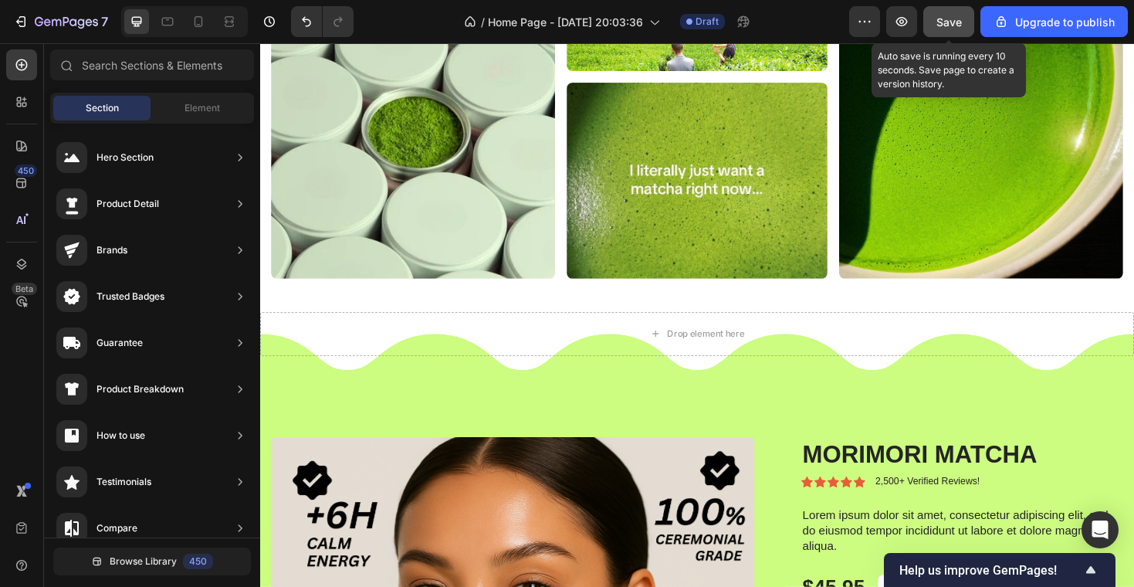
click at [938, 14] on div "Save" at bounding box center [948, 22] width 25 height 16
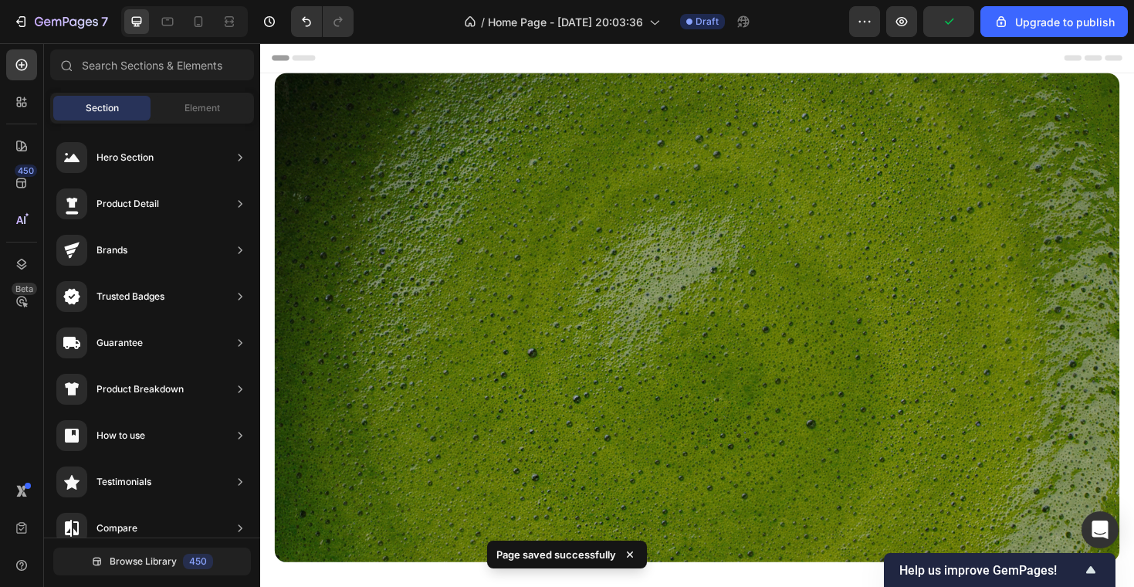
scroll to position [739, 0]
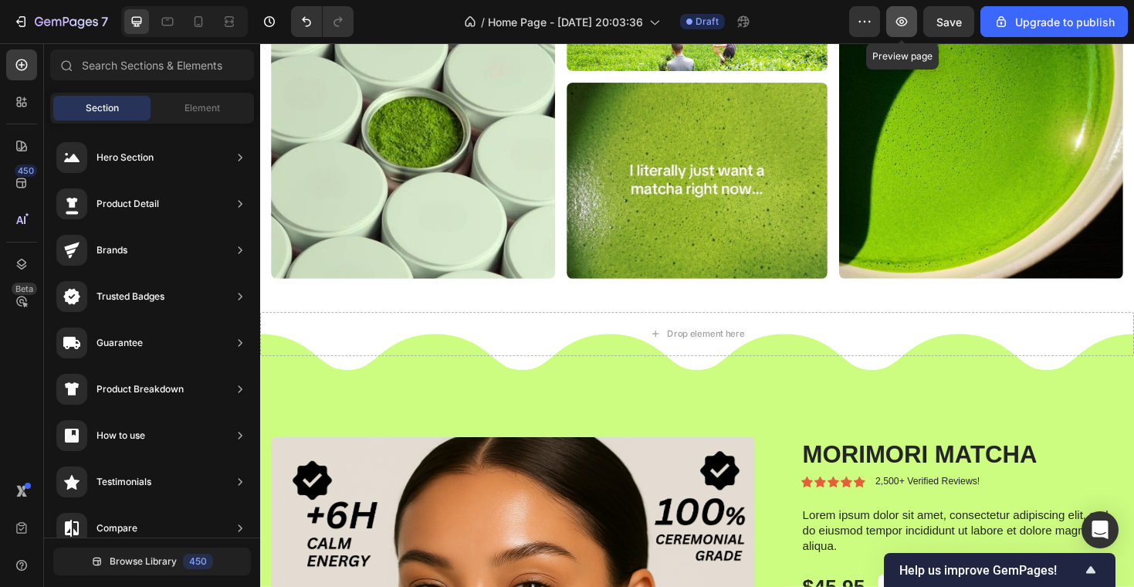
click at [905, 17] on icon "button" at bounding box center [901, 21] width 15 height 15
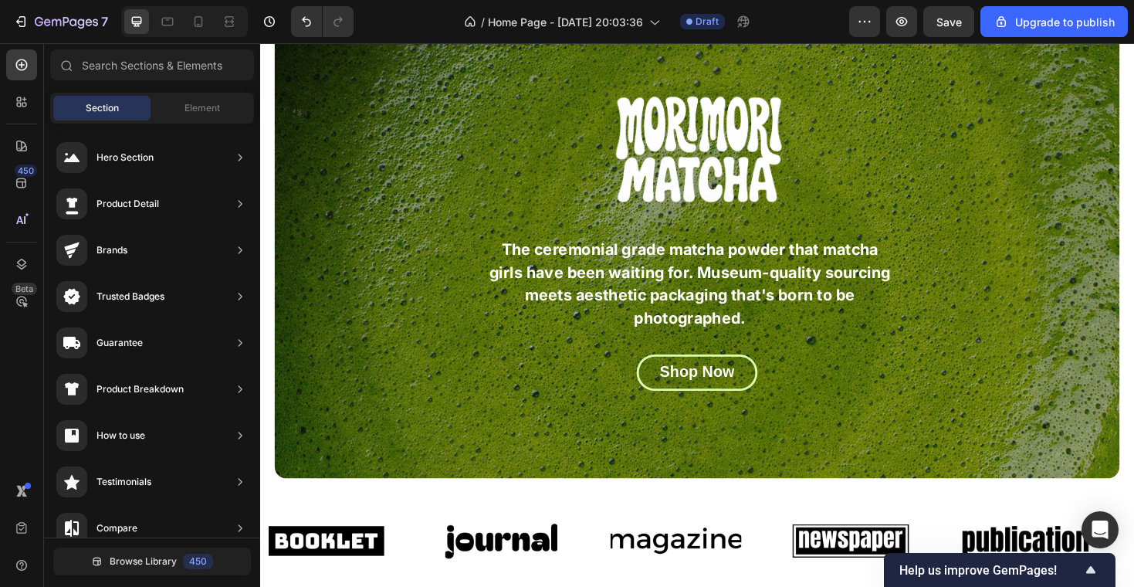
scroll to position [255, 0]
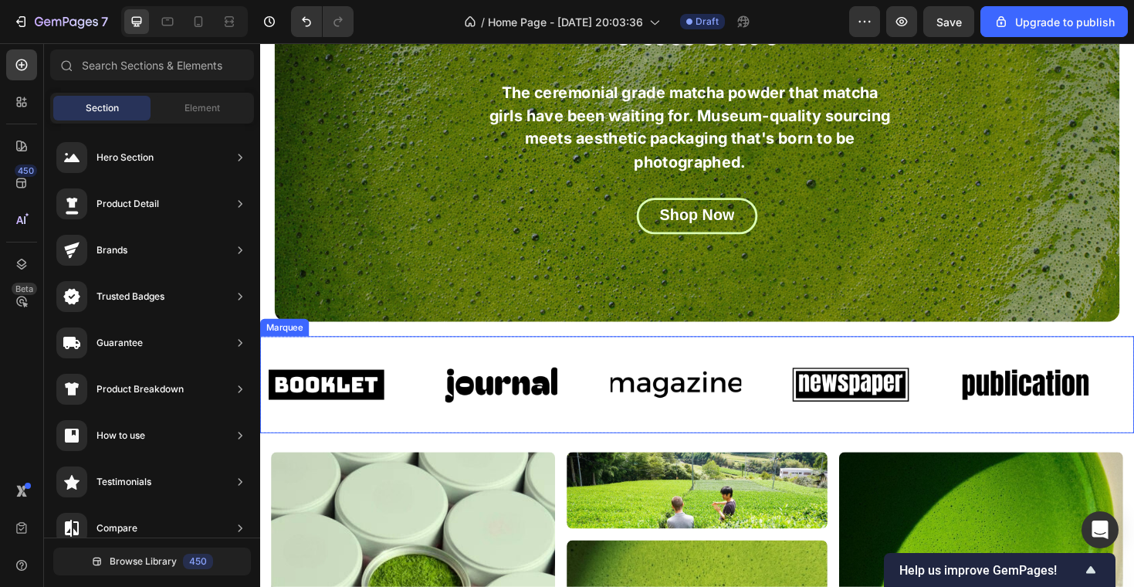
click at [435, 395] on div "Image" at bounding box center [353, 404] width 185 height 77
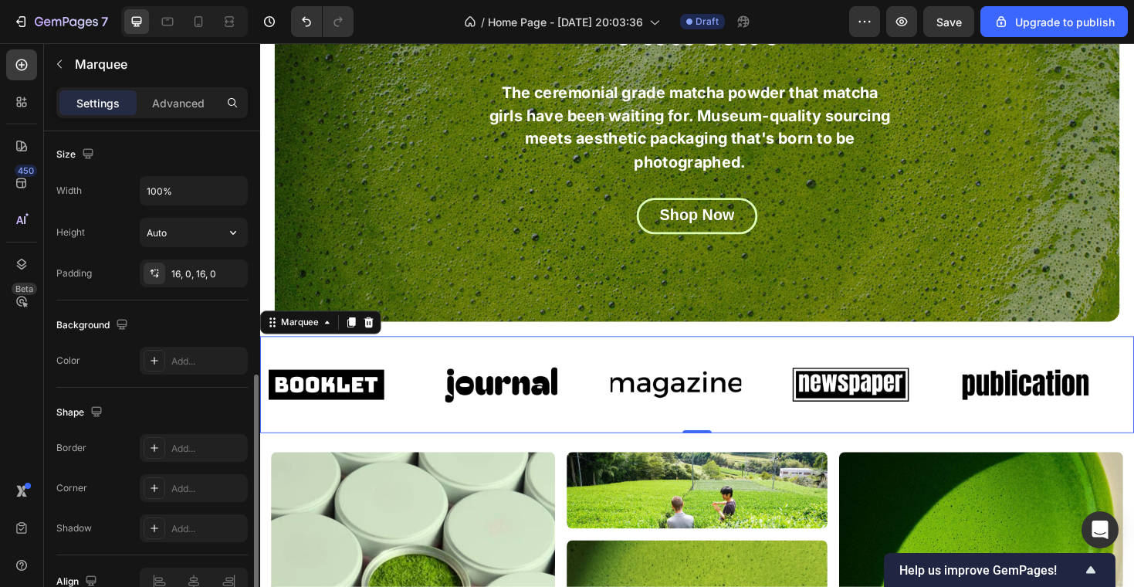
scroll to position [560, 0]
click at [188, 269] on div "16, 0, 16, 0" at bounding box center [193, 274] width 45 height 14
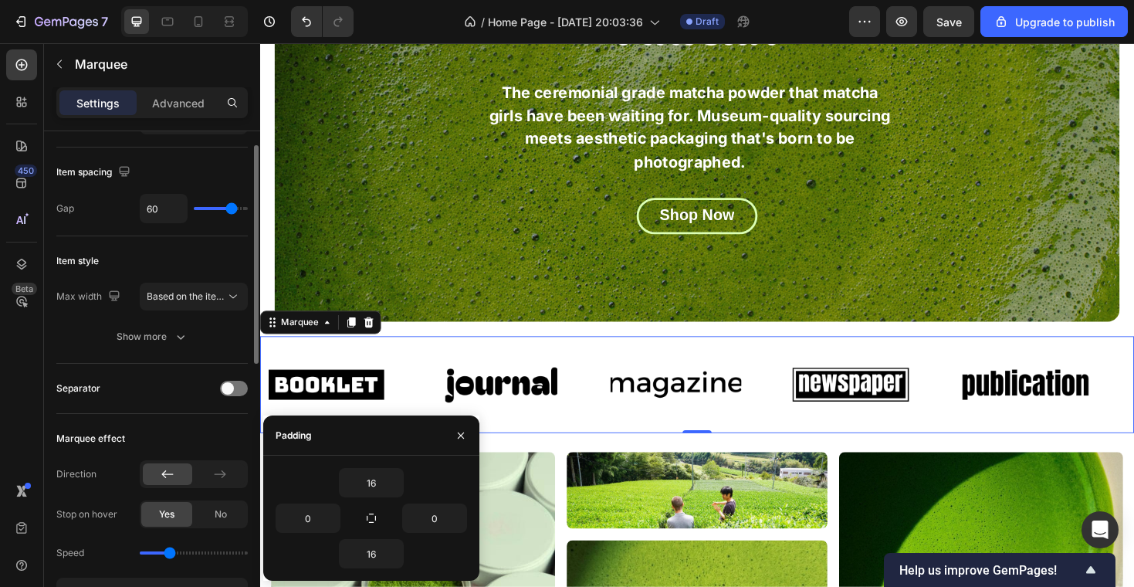
scroll to position [59, 0]
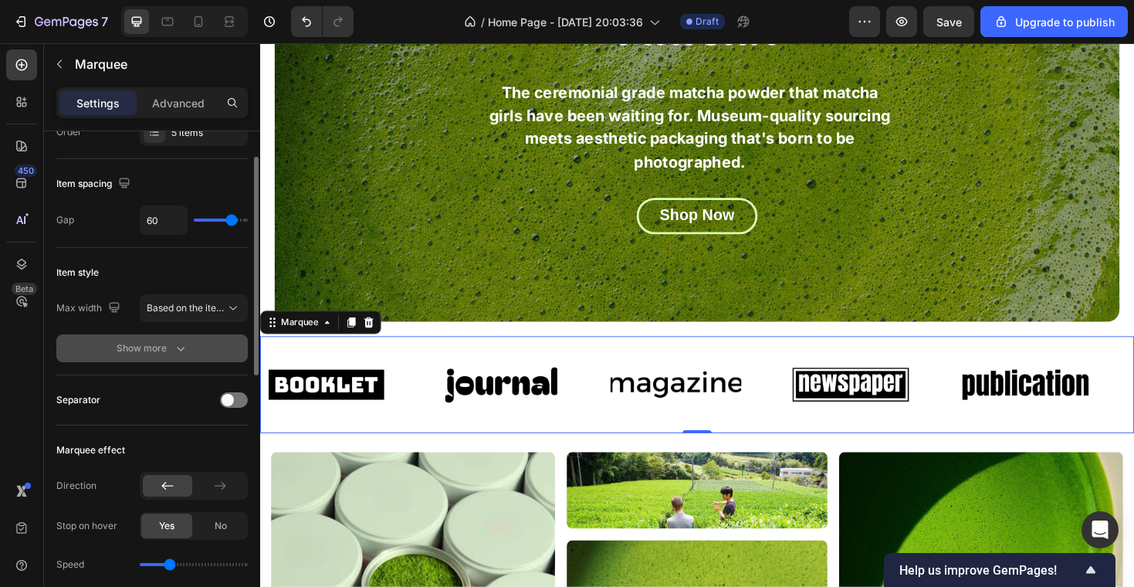
click at [169, 336] on button "Show more" at bounding box center [151, 348] width 191 height 28
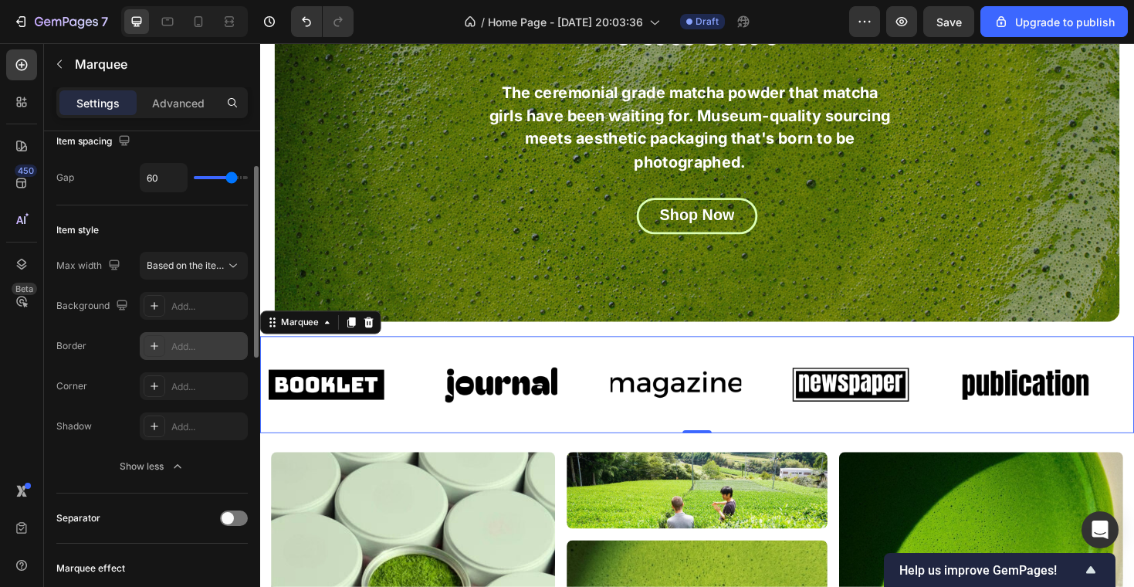
scroll to position [0, 0]
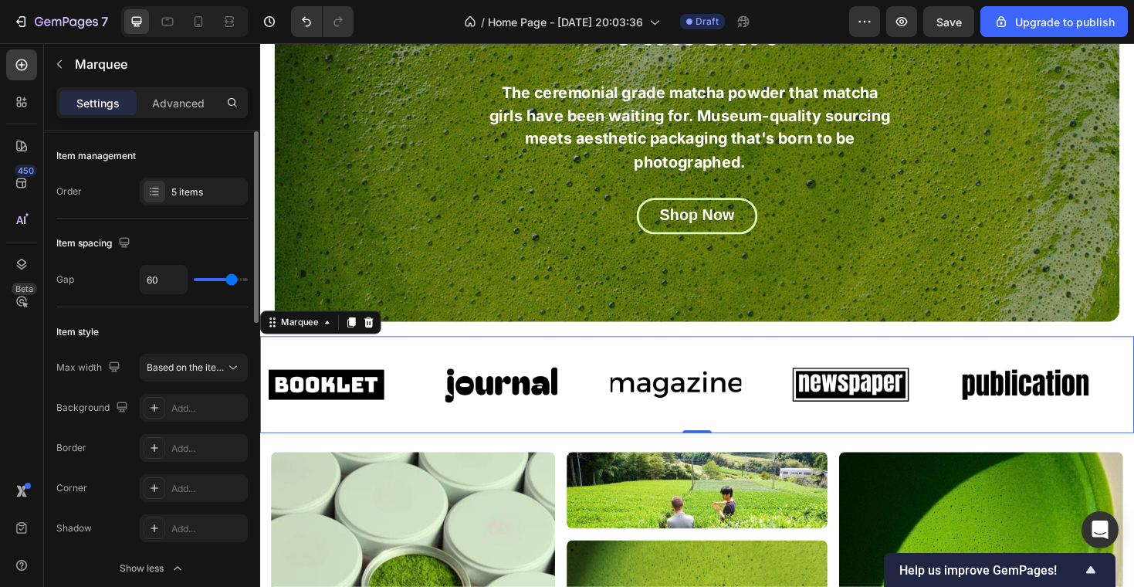
click at [178, 117] on div "Settings Advanced" at bounding box center [151, 102] width 191 height 31
click at [178, 99] on p "Advanced" at bounding box center [178, 103] width 52 height 16
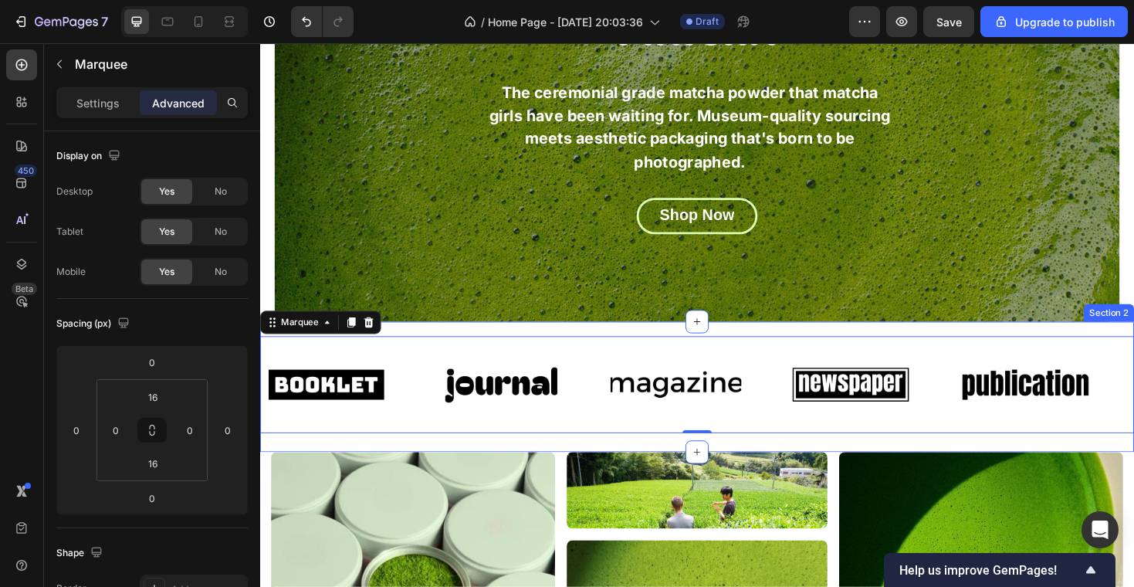
click at [472, 458] on div "Image Image Image Image Image Image Image Image Image Image Marquee 0 Row" at bounding box center [723, 411] width 926 height 114
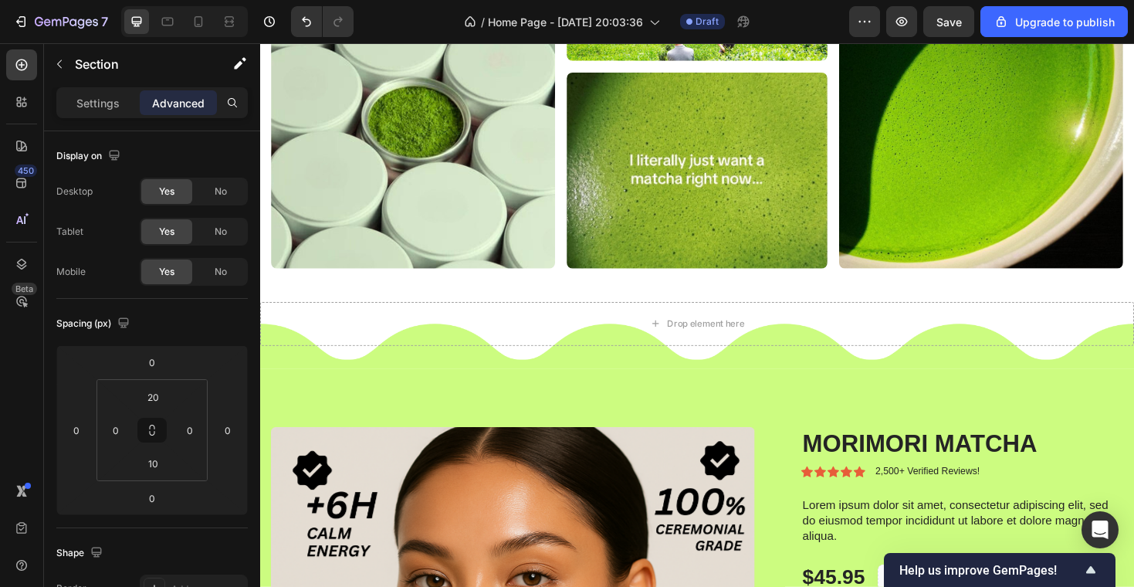
scroll to position [826, 0]
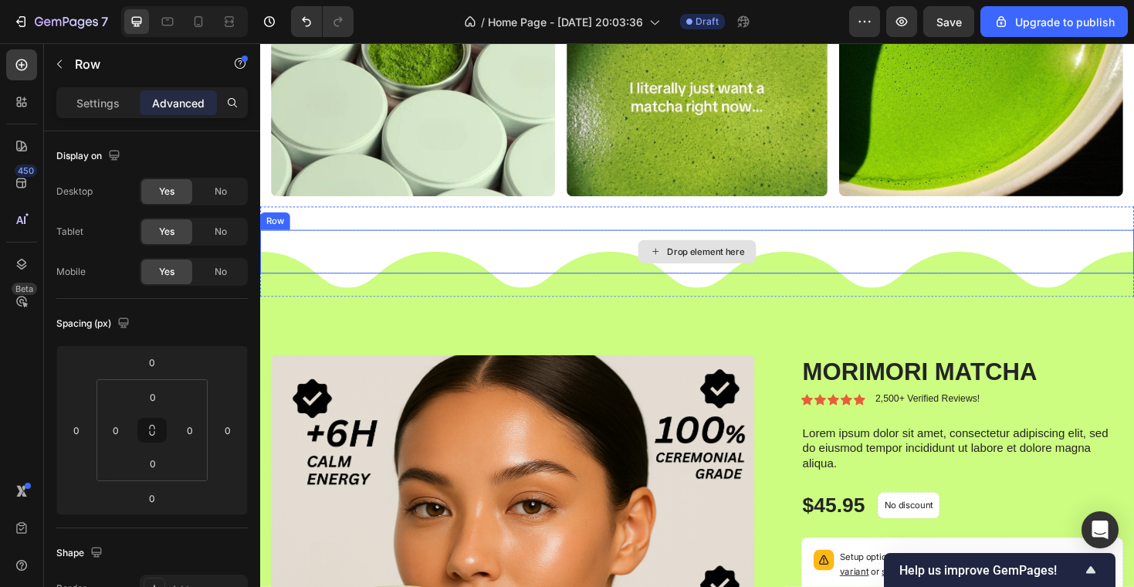
click at [398, 272] on div "Drop element here" at bounding box center [723, 264] width 926 height 46
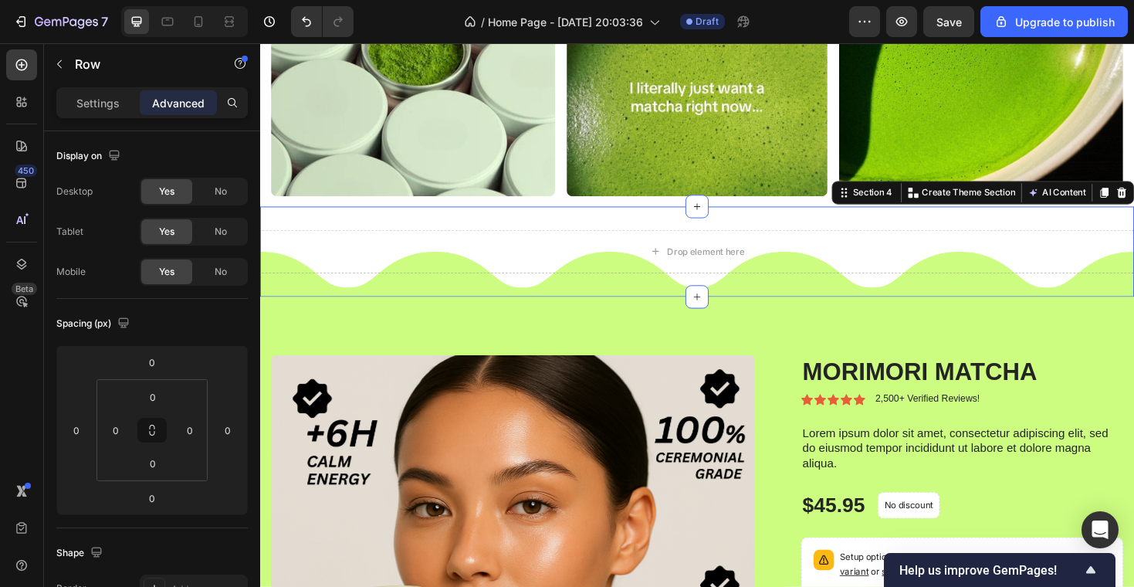
click at [450, 221] on div "Drop element here Row Section 4 You can create reusable sections Create Theme S…" at bounding box center [723, 264] width 926 height 96
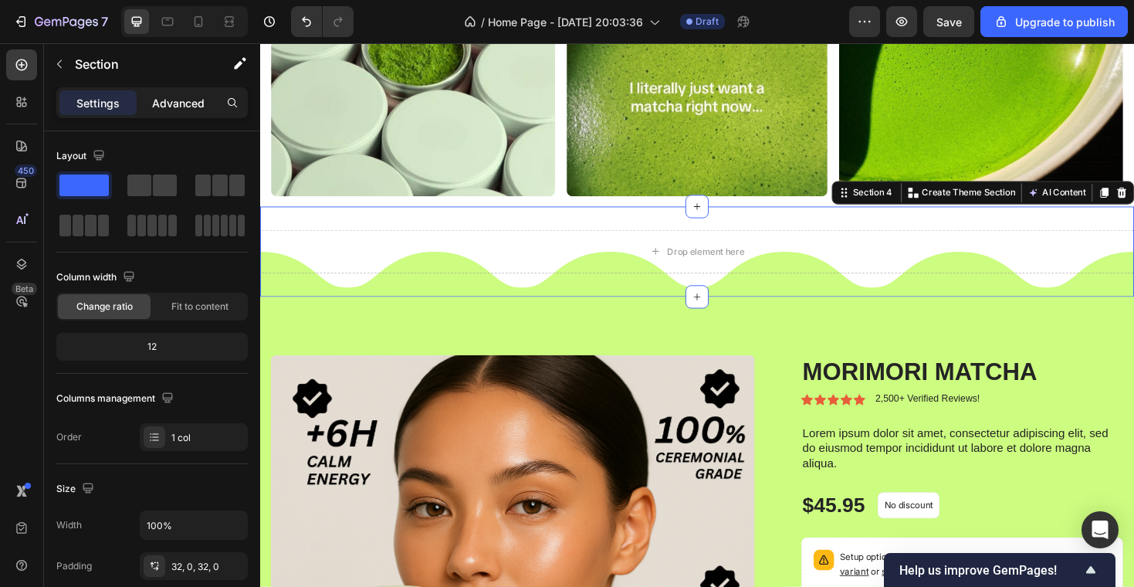
click at [178, 103] on p "Advanced" at bounding box center [178, 103] width 52 height 16
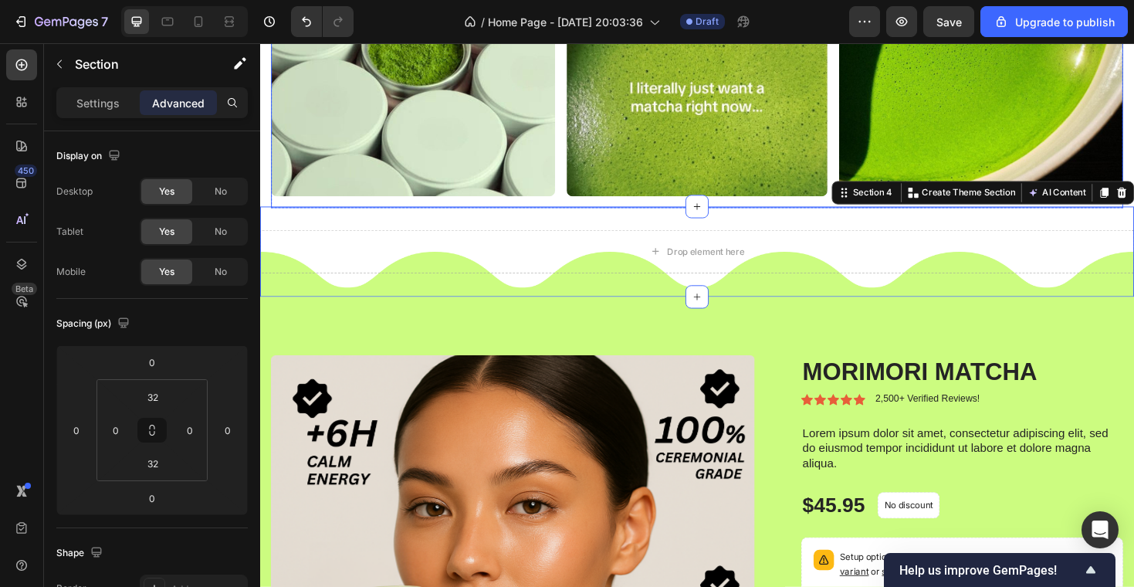
click at [502, 209] on div "Image" at bounding box center [422, 60] width 301 height 313
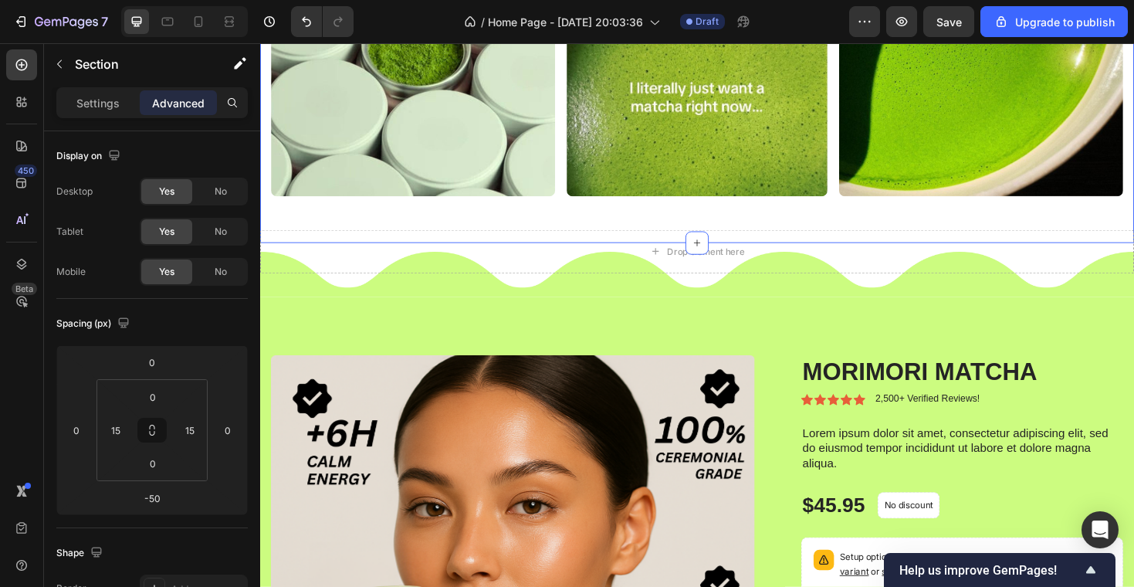
click at [265, 197] on div "Image Image Row Image Row Image Row Row Section 3 You can create reusable secti…" at bounding box center [723, 79] width 926 height 350
click at [159, 494] on input "-50" at bounding box center [152, 497] width 31 height 23
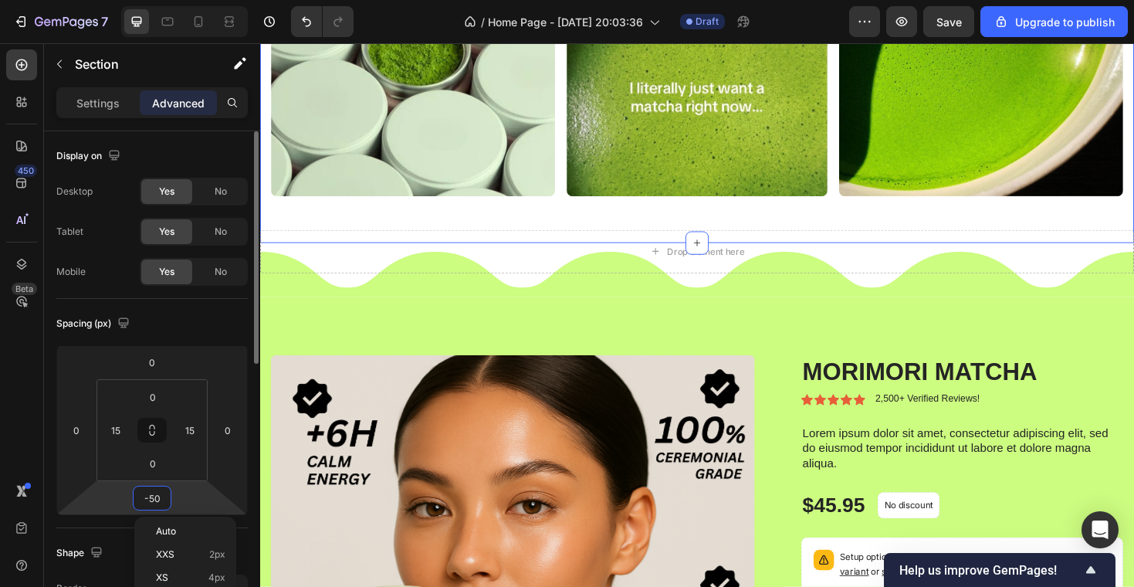
type input "0"
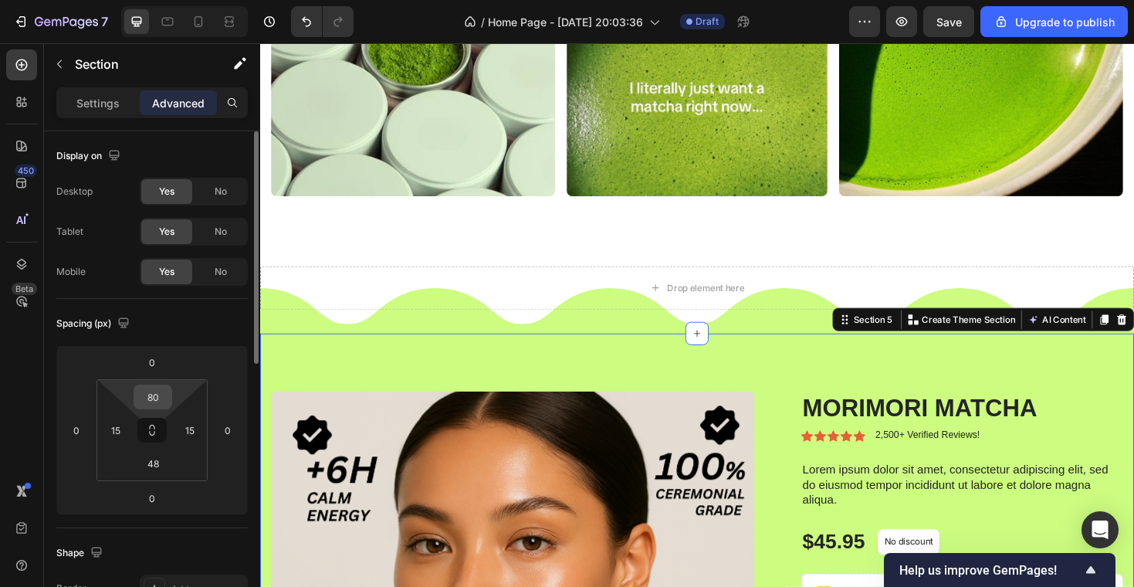
click at [158, 401] on input "80" at bounding box center [152, 396] width 31 height 23
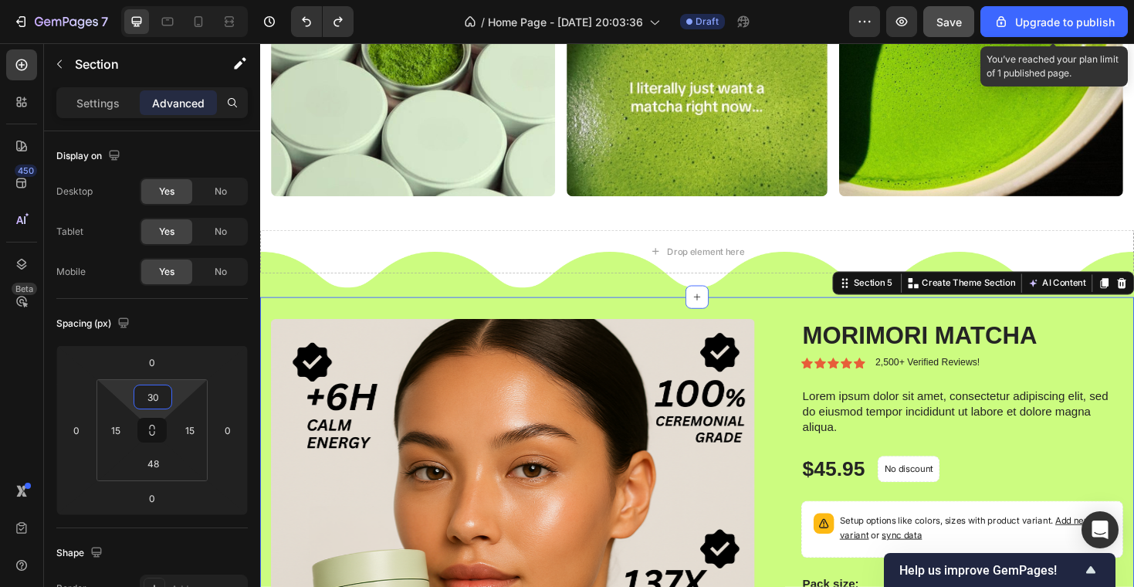
type input "30"
click at [947, 23] on span "Save" at bounding box center [948, 21] width 25 height 13
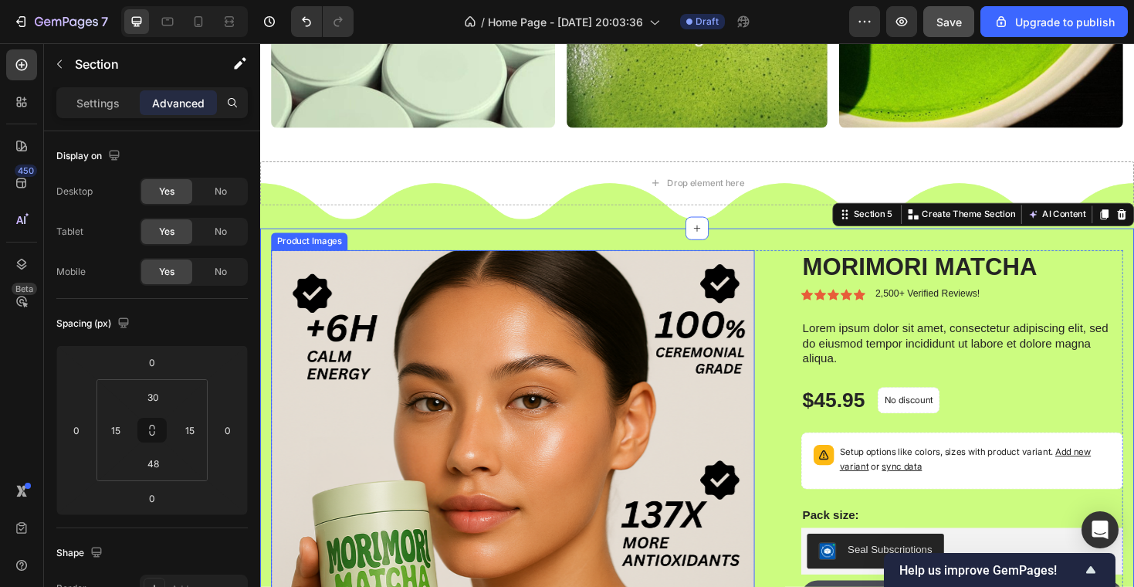
scroll to position [906, 0]
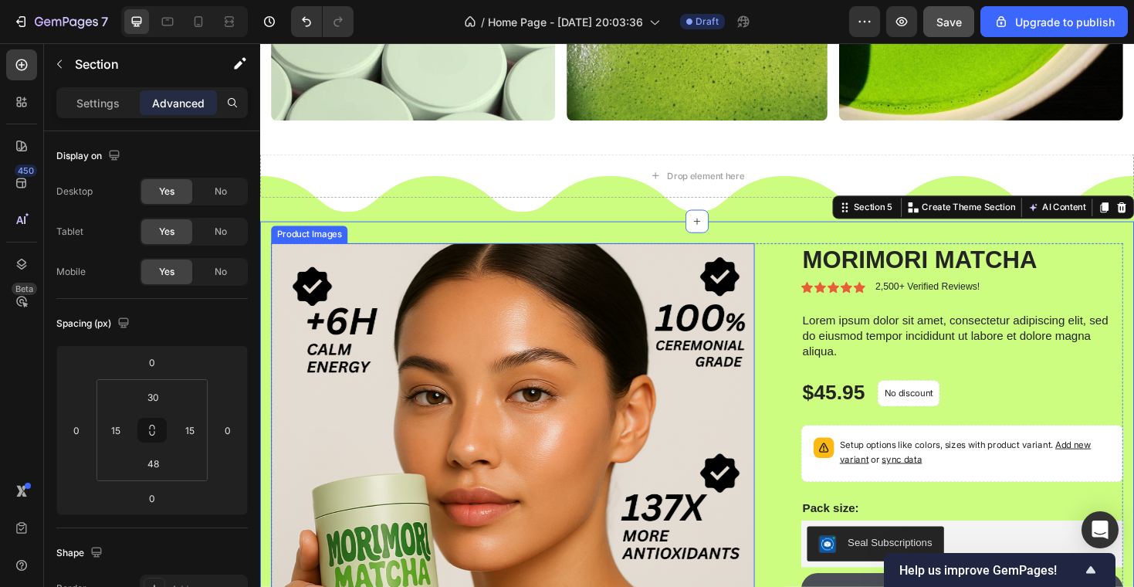
click at [277, 240] on div "Product Images" at bounding box center [312, 246] width 75 height 14
click at [267, 236] on div "Product Images MORIMORI MATCHA Product Title Icon Icon Icon Icon Icon Icon List…" at bounding box center [723, 587] width 926 height 711
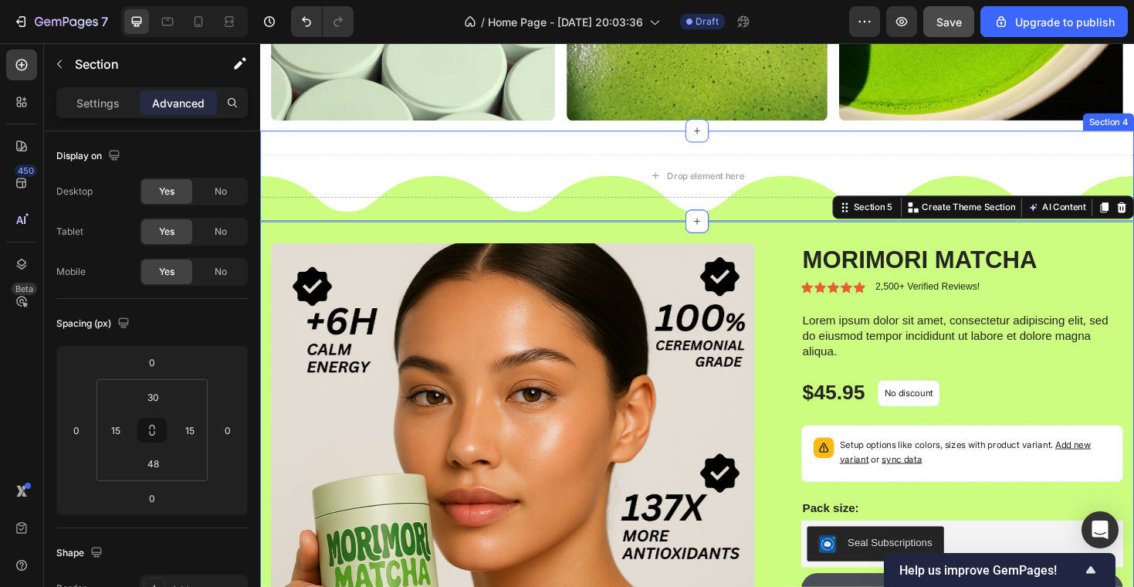
click at [447, 212] on div "Drop element here Row Section 4" at bounding box center [723, 184] width 926 height 96
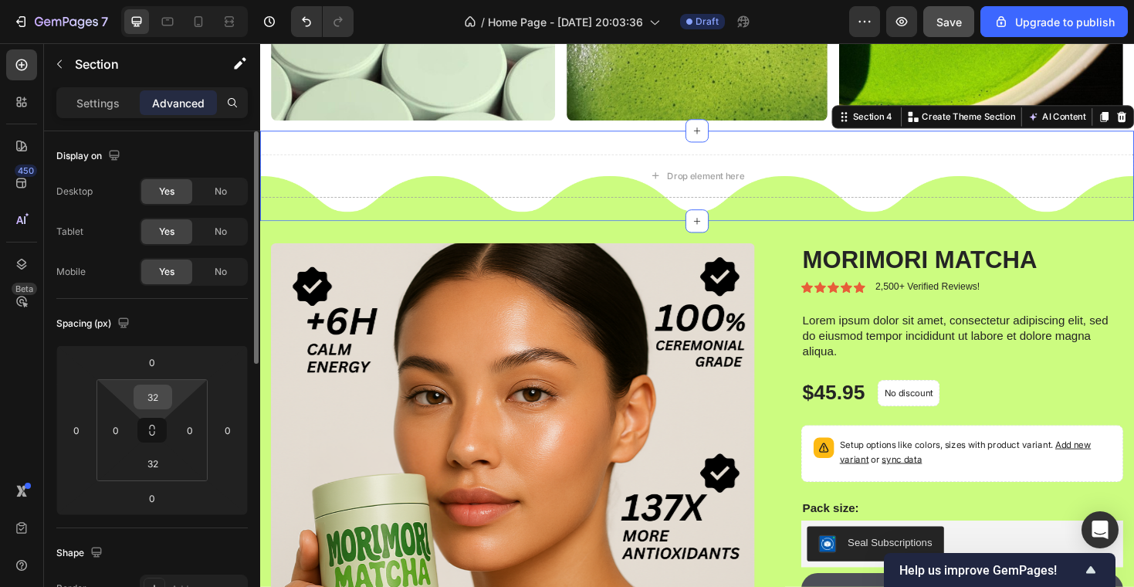
click at [164, 390] on input "32" at bounding box center [152, 396] width 31 height 23
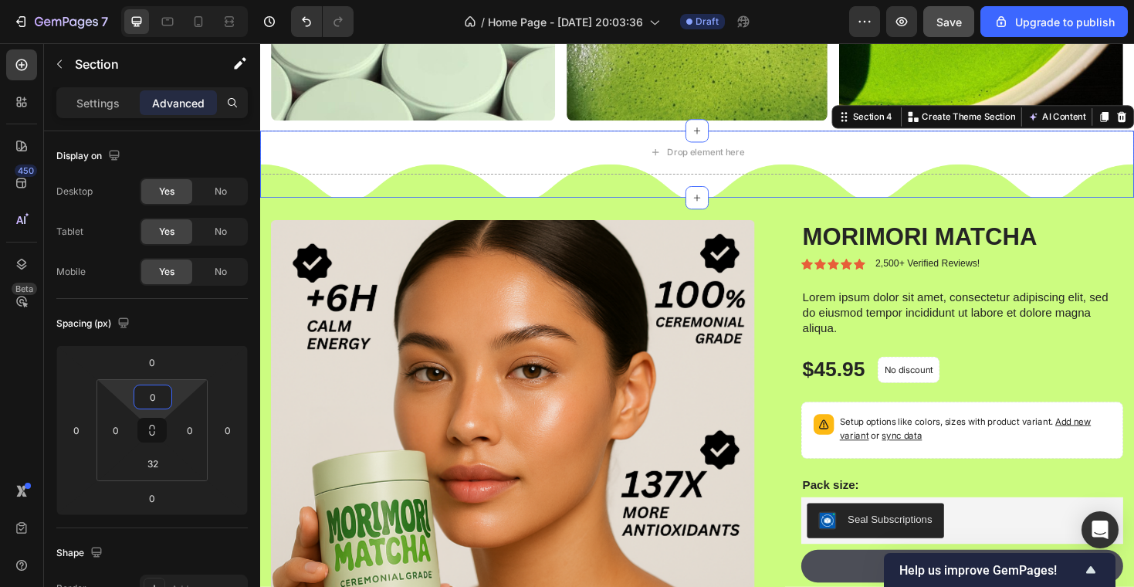
type input "0"
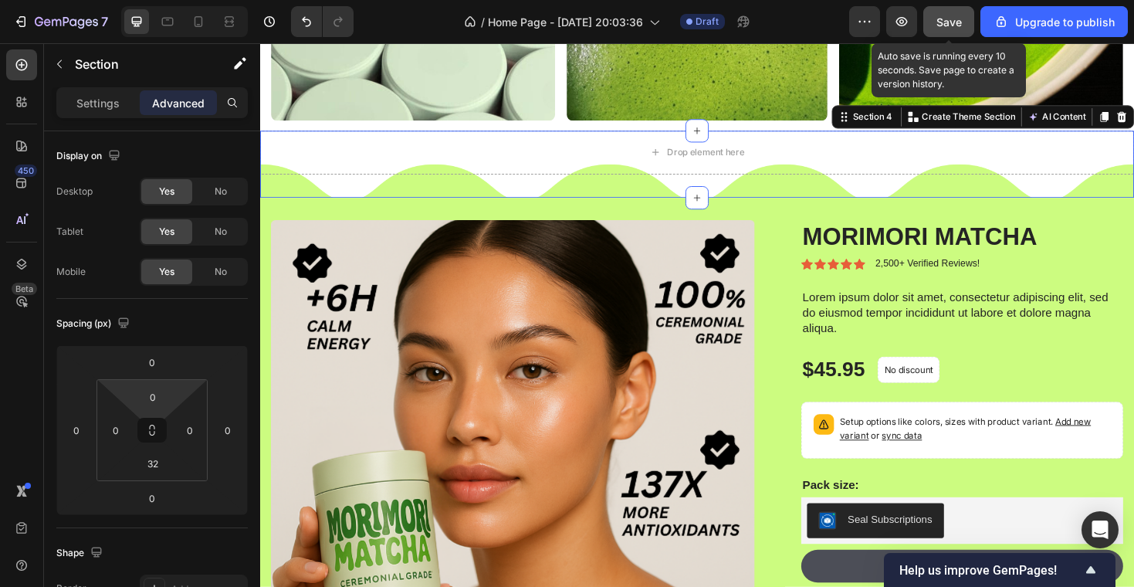
click at [948, 17] on span "Save" at bounding box center [948, 21] width 25 height 13
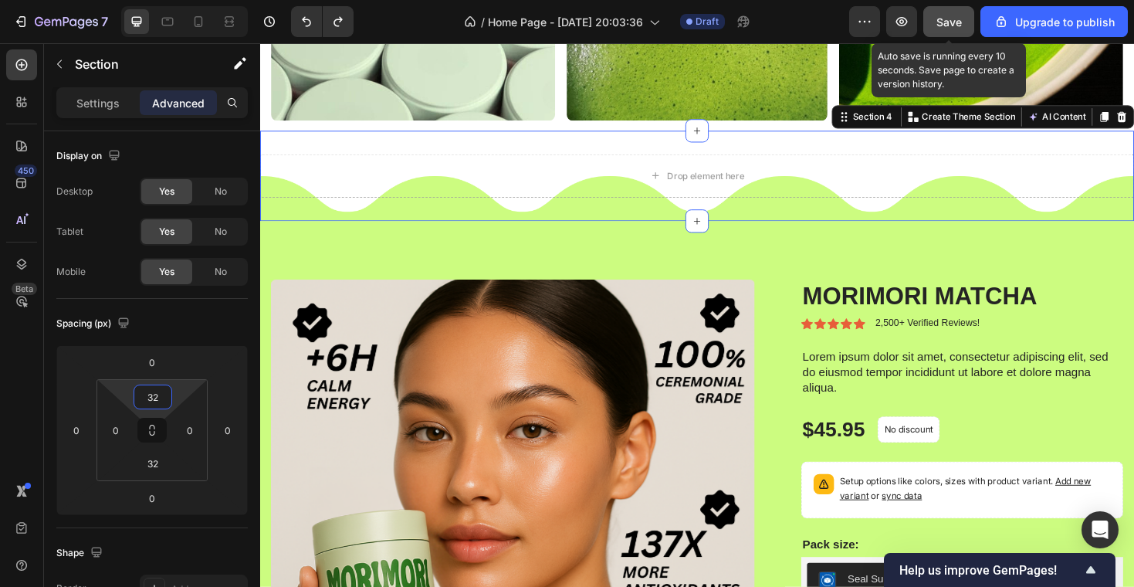
type input "2"
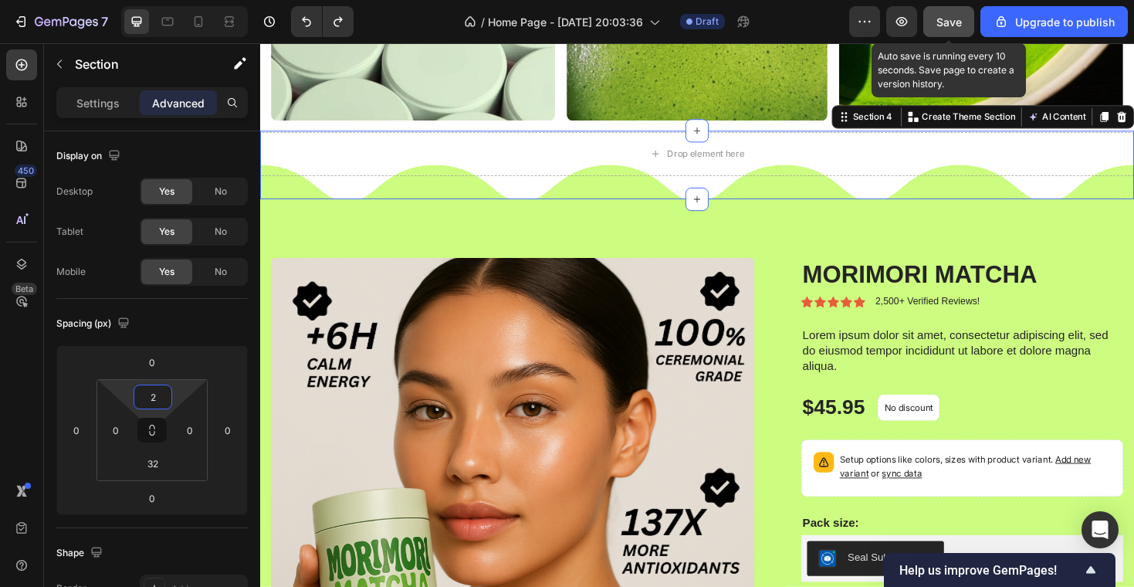
click at [943, 29] on div "Save" at bounding box center [948, 22] width 25 height 16
